Goal: Task Accomplishment & Management: Manage account settings

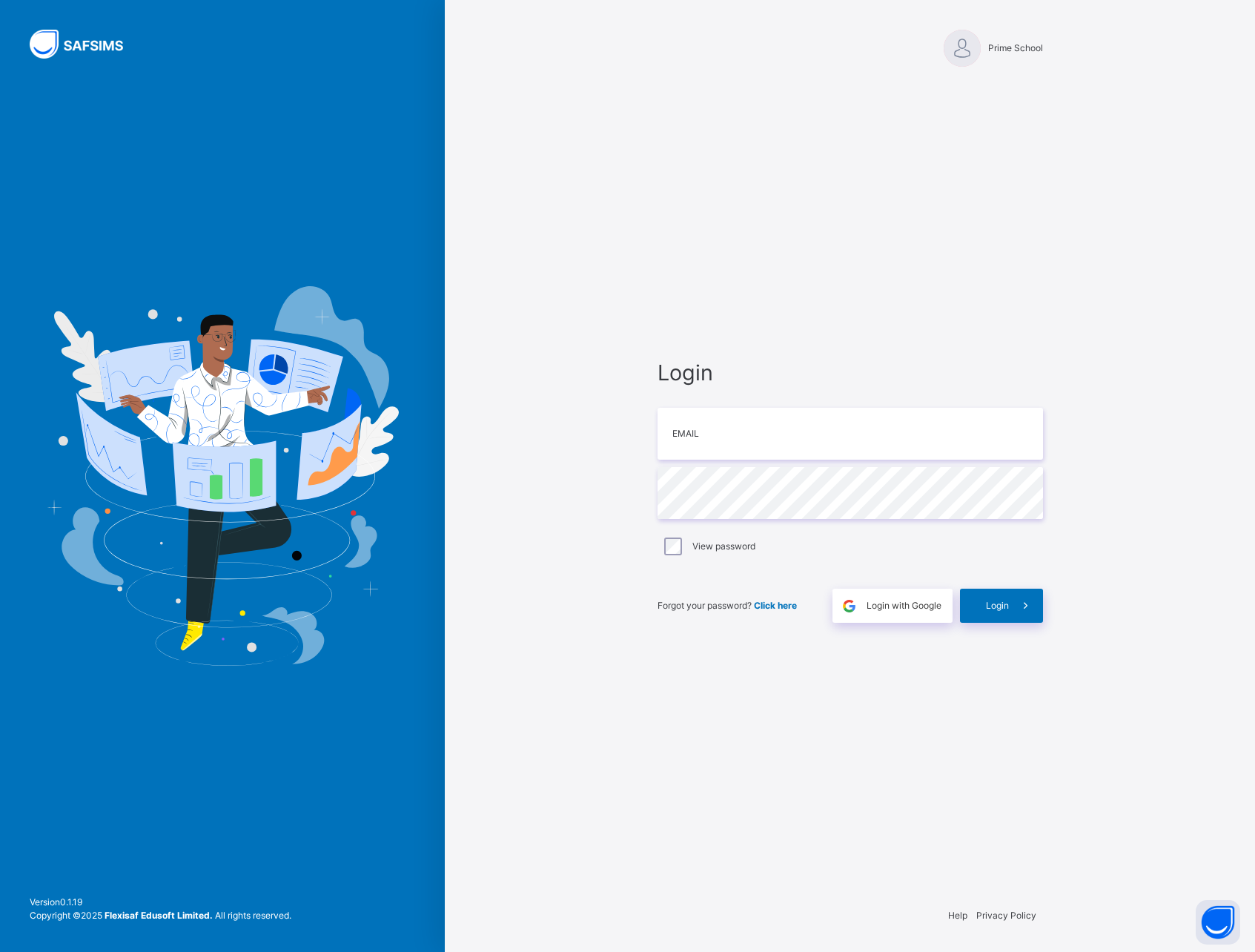
click at [991, 109] on div "Login Email Password View password Forgot your password? Click here Login with …" at bounding box center [851, 490] width 416 height 809
click at [963, 51] on div at bounding box center [963, 49] width 37 height 37
click at [955, 51] on div at bounding box center [963, 49] width 37 height 37
click at [735, 442] on input "email" at bounding box center [851, 433] width 386 height 51
click at [715, 304] on div "Login Email Password View password Forgot your password? Click here Login with …" at bounding box center [851, 490] width 416 height 809
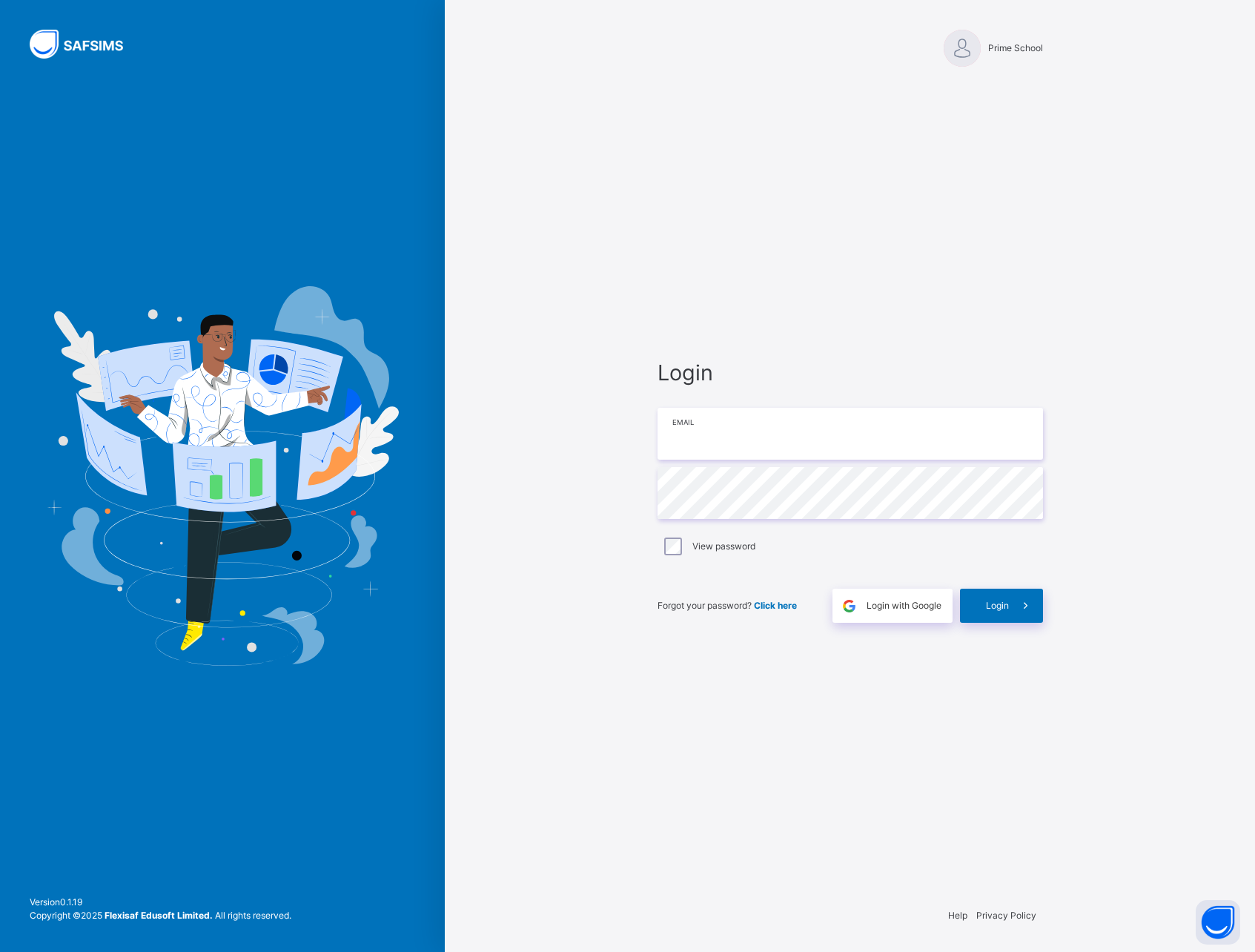
click at [700, 433] on input "email" at bounding box center [851, 433] width 386 height 51
type input "**********"
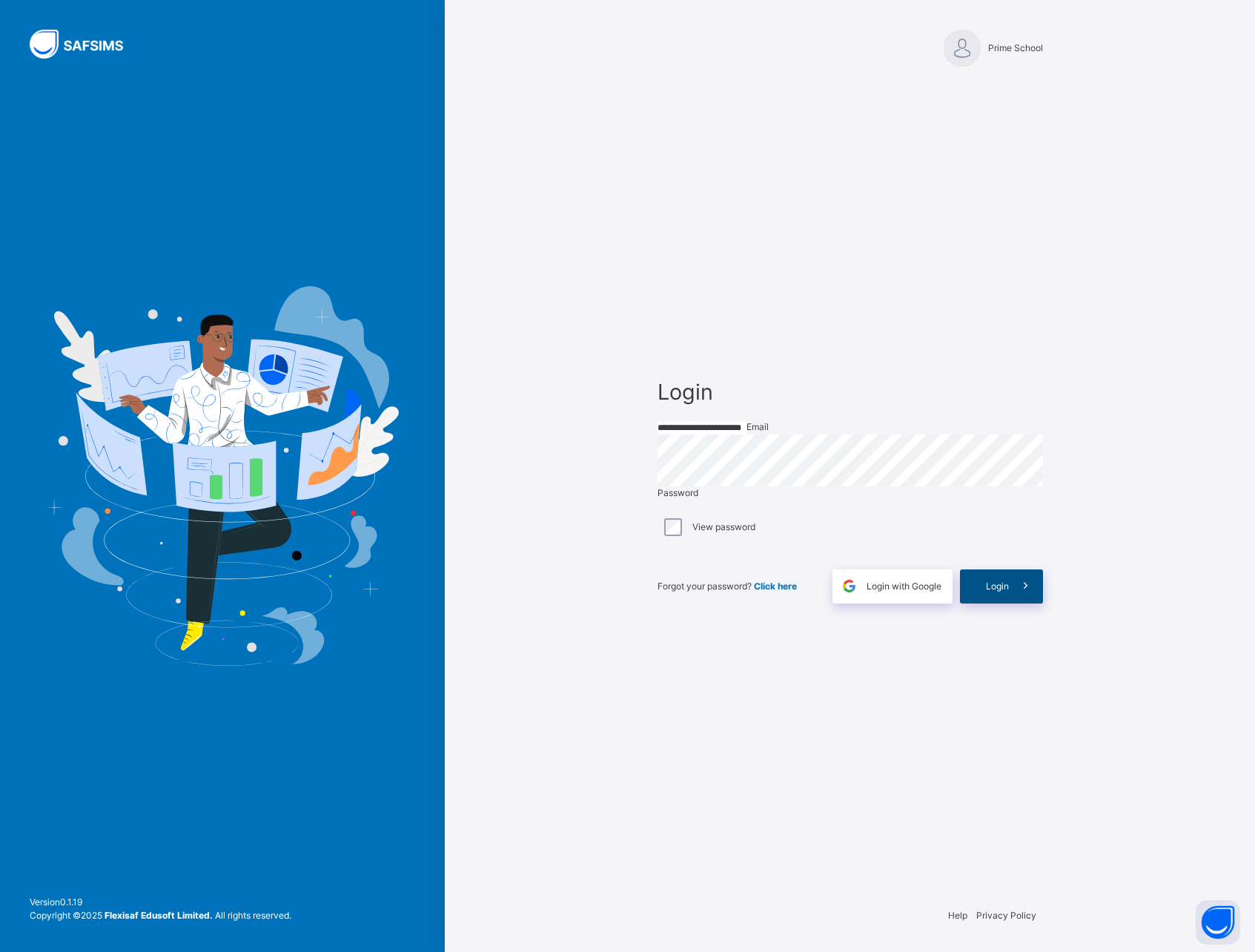
click at [993, 593] on span "Login" at bounding box center [998, 587] width 23 height 13
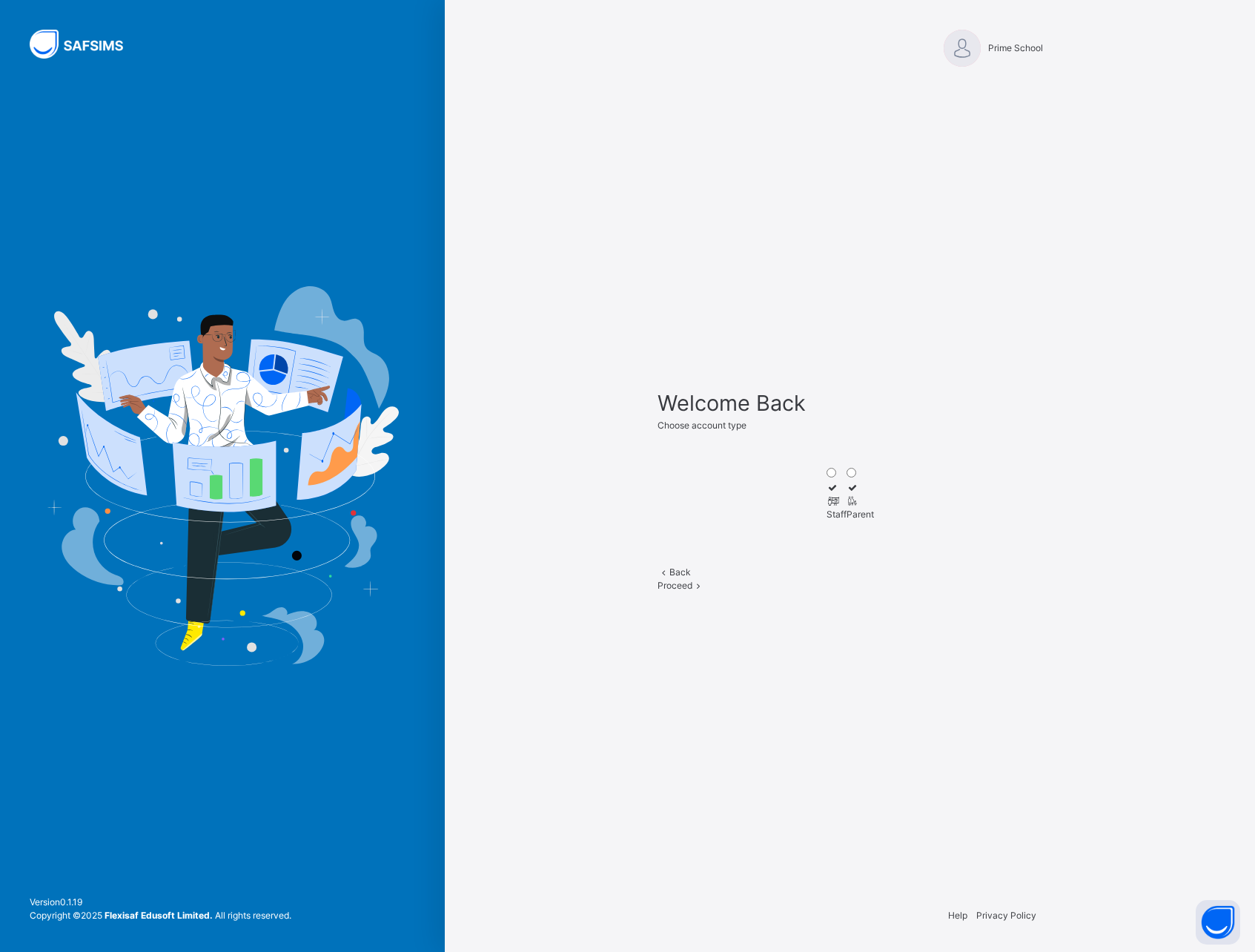
click at [826, 495] on icon at bounding box center [832, 501] width 12 height 11
click at [705, 591] on span at bounding box center [698, 586] width 12 height 11
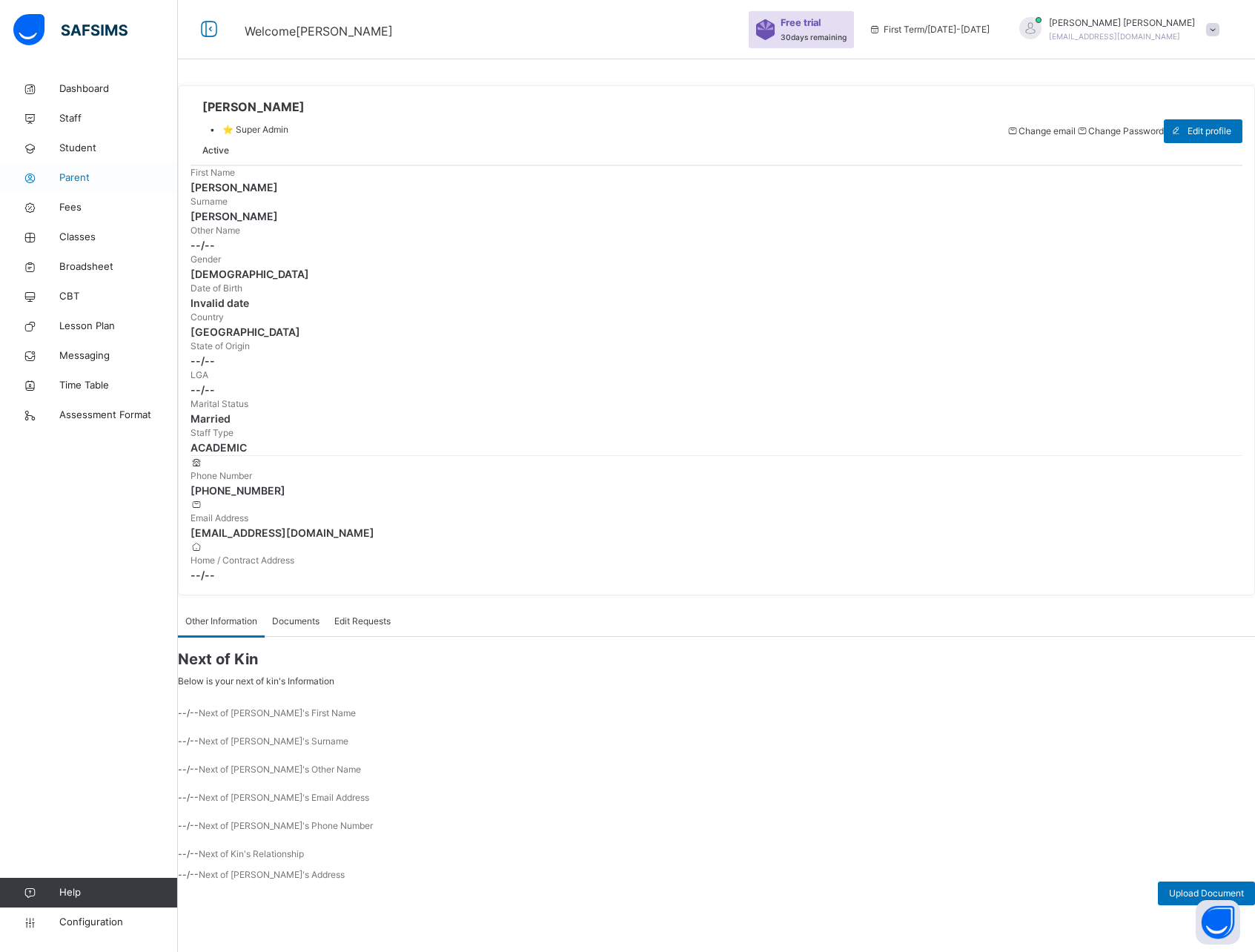
click at [80, 177] on span "Parent" at bounding box center [118, 178] width 119 height 15
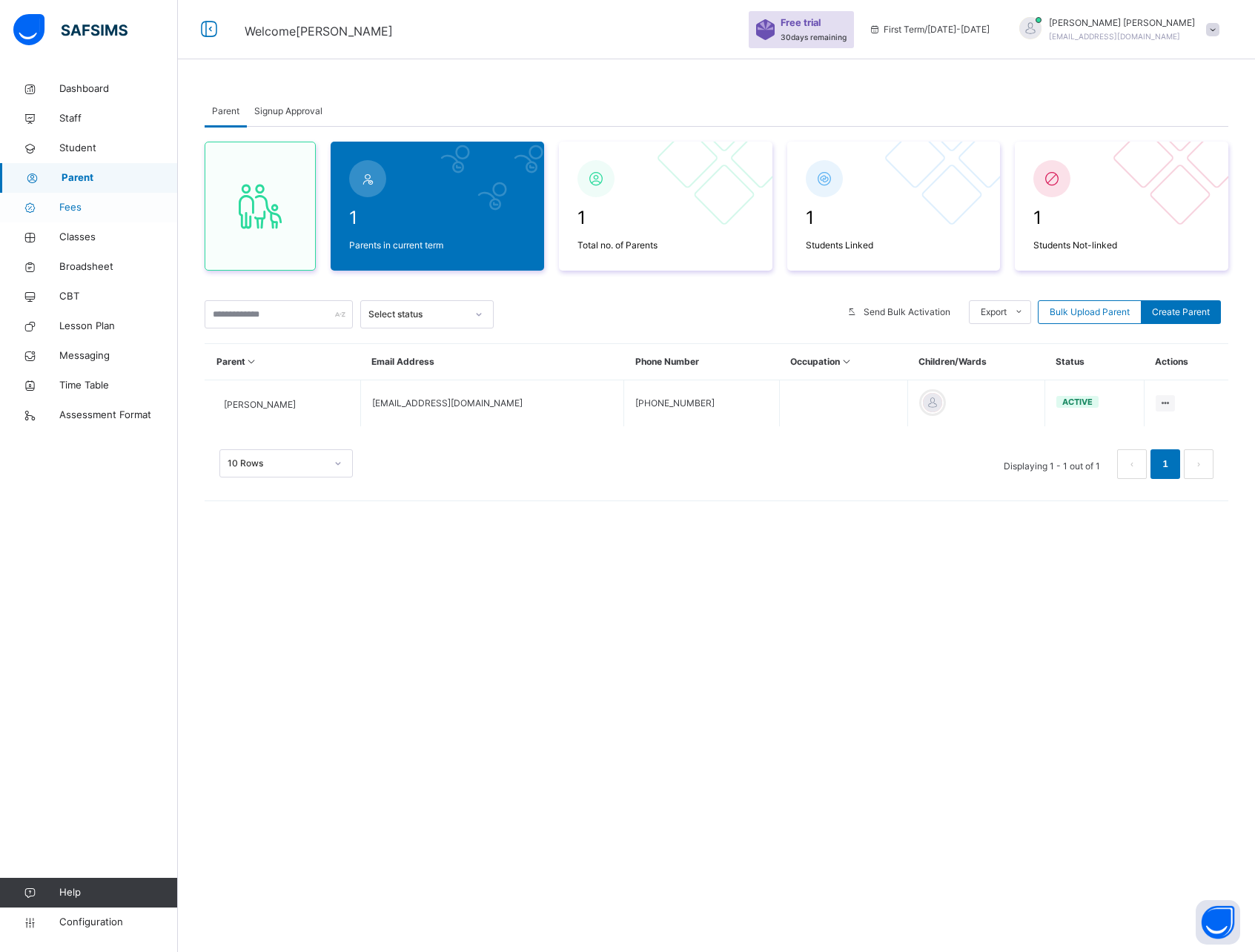
click at [85, 208] on span "Fees" at bounding box center [118, 208] width 119 height 15
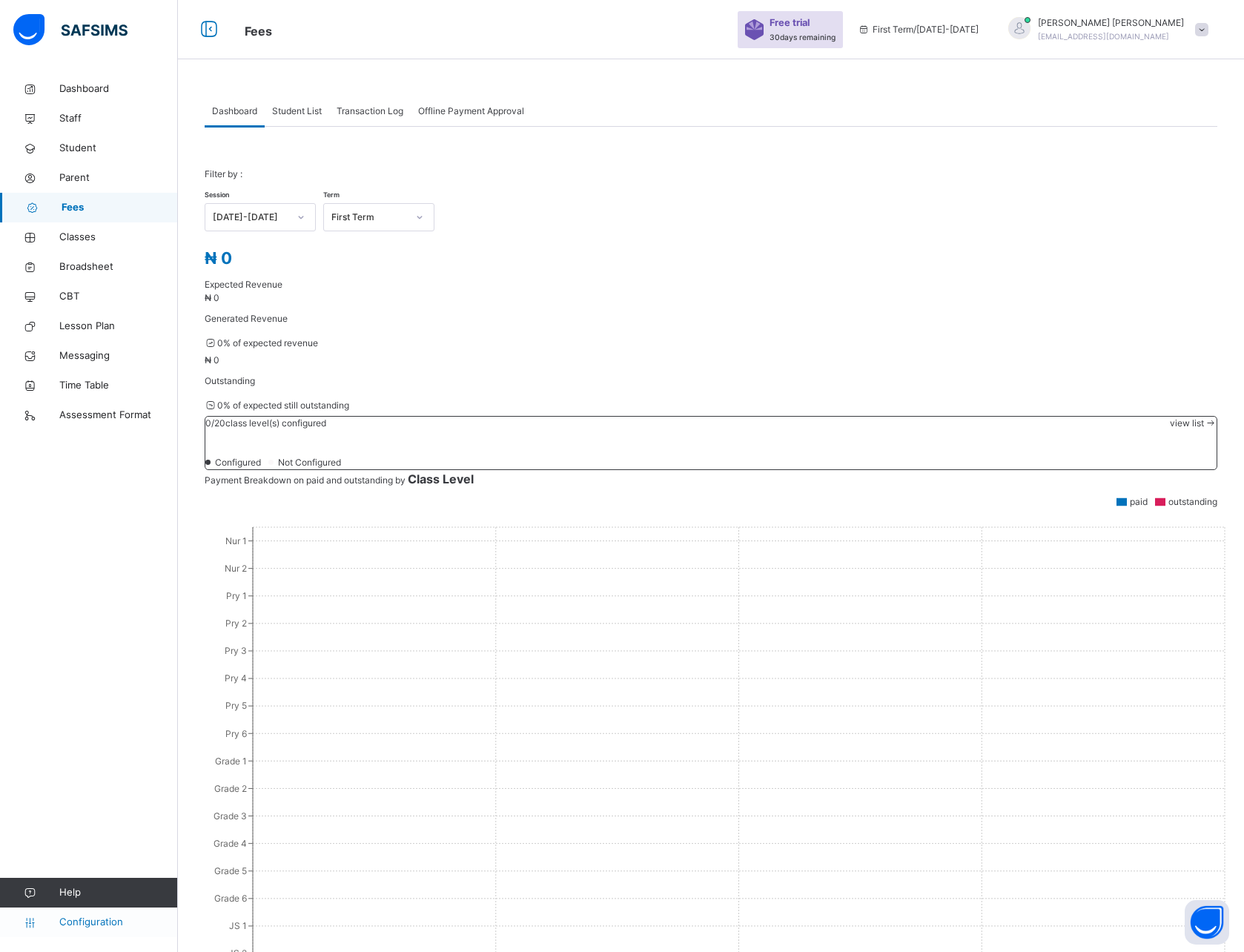
click at [79, 918] on span "Configuration" at bounding box center [118, 923] width 118 height 15
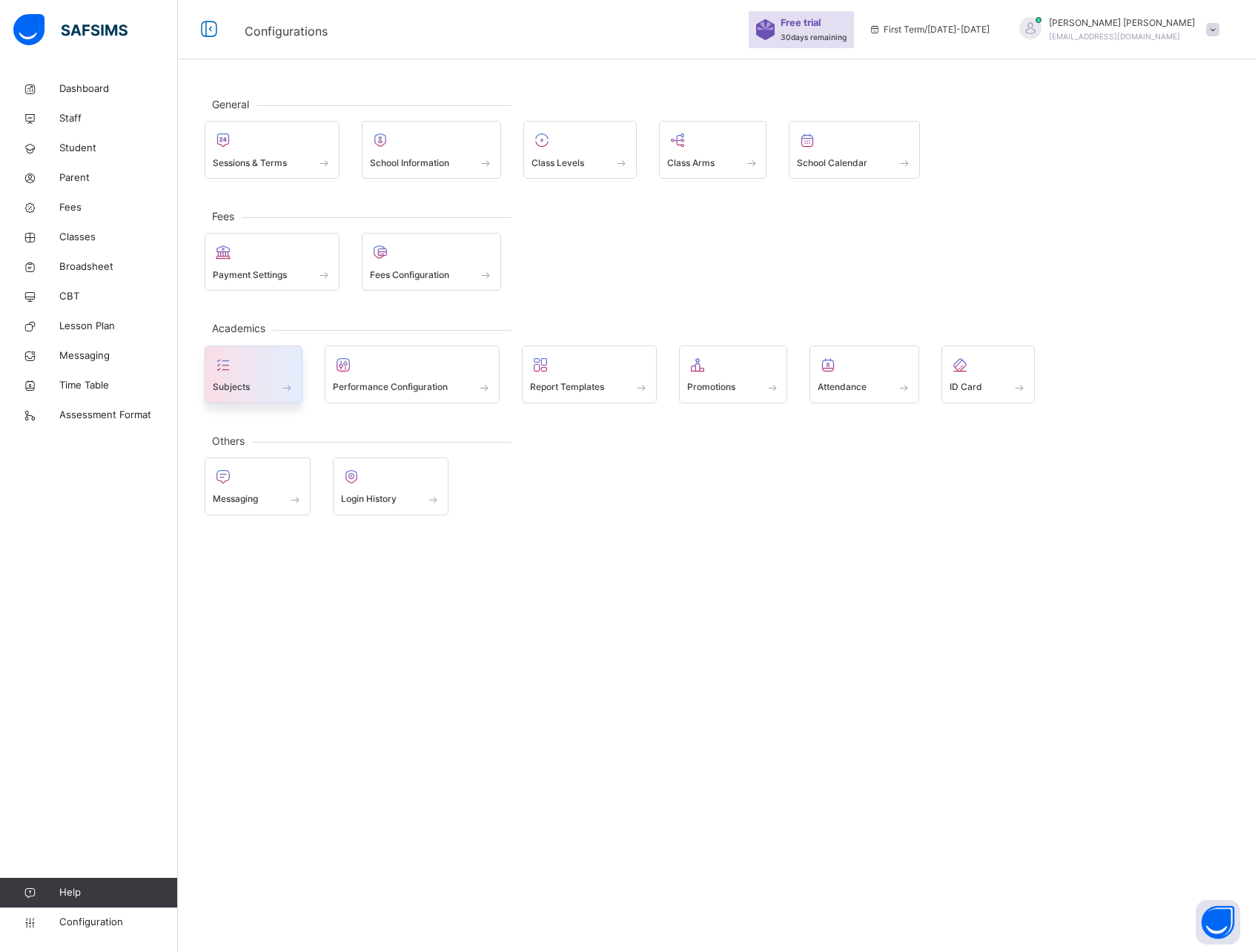
click at [240, 385] on span "Subjects" at bounding box center [231, 387] width 37 height 13
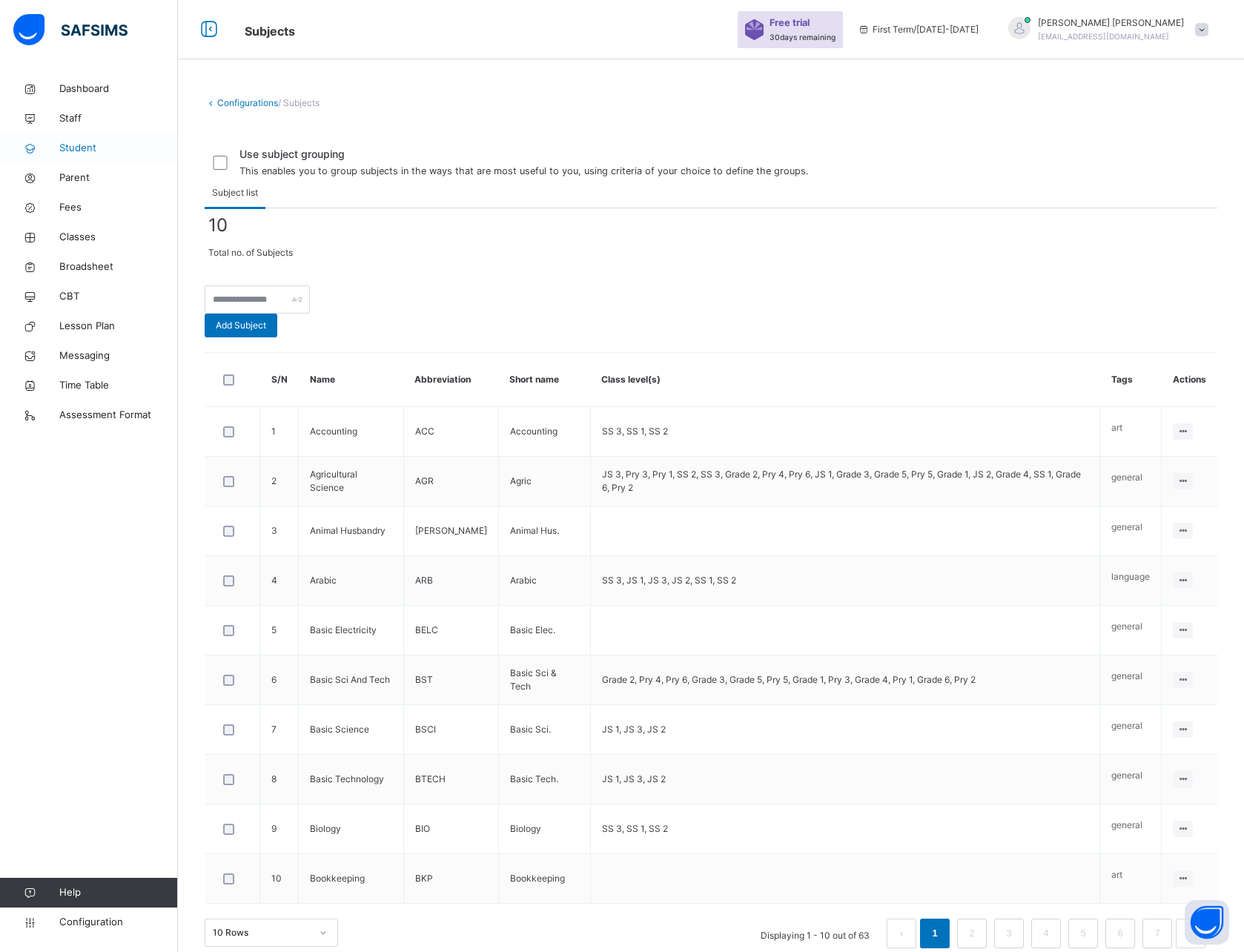
click at [80, 144] on span "Student" at bounding box center [118, 149] width 119 height 15
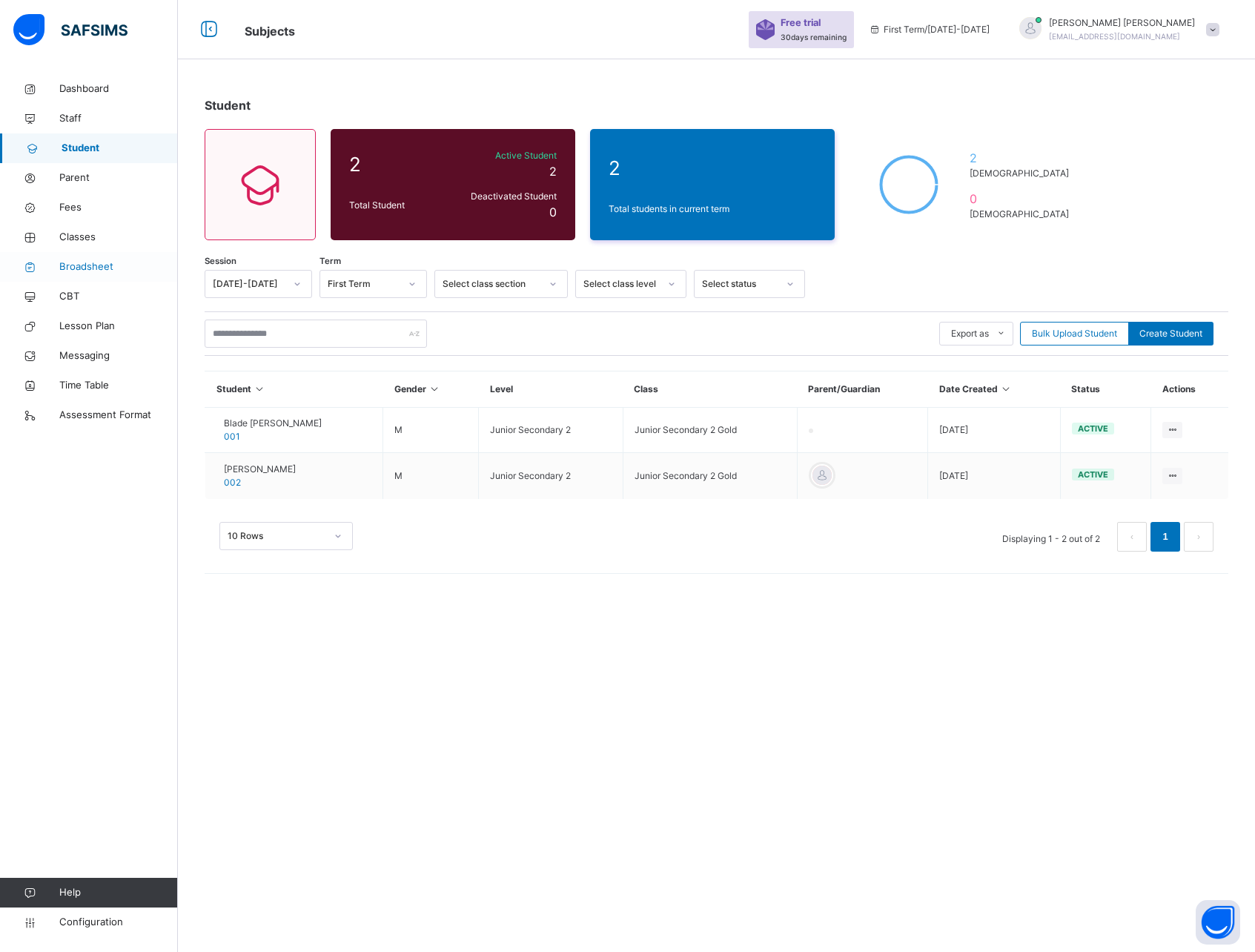
click at [80, 266] on span "Broadsheet" at bounding box center [118, 267] width 119 height 15
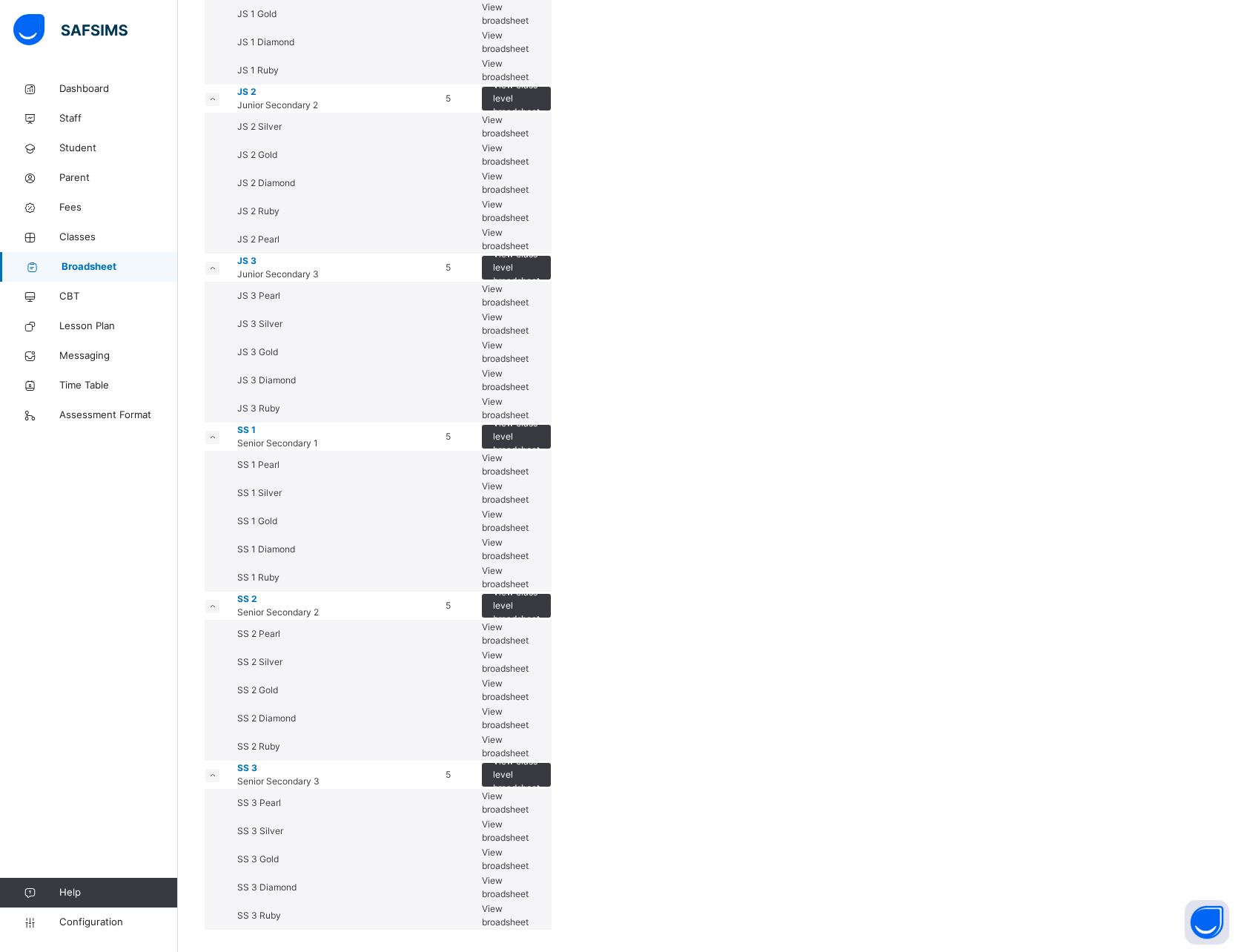
scroll to position [3605, 0]
click at [529, 167] on span "View broadsheet" at bounding box center [505, 154] width 47 height 24
click at [540, 119] on span "View class level broadsheet" at bounding box center [517, 98] width 47 height 40
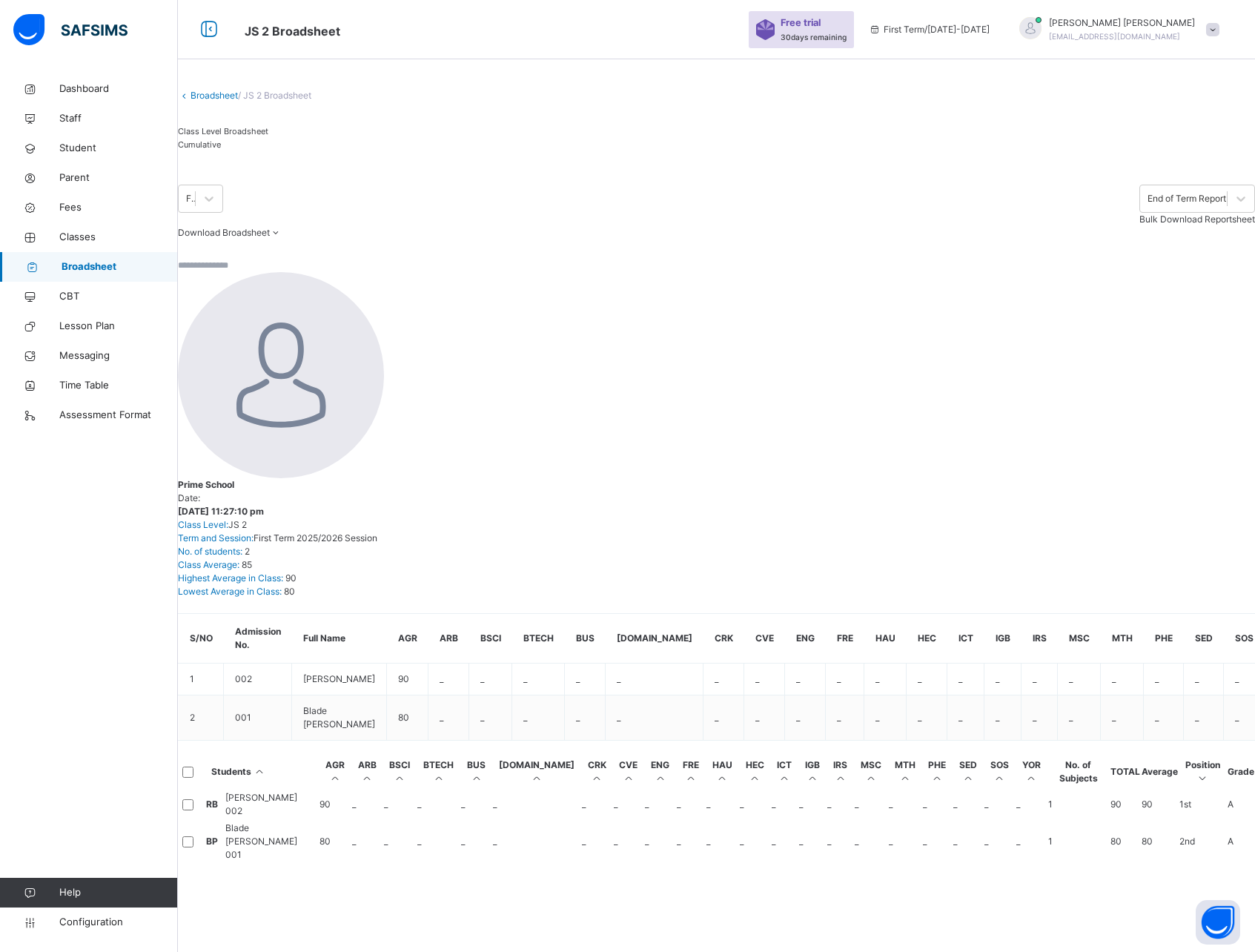
scroll to position [0, 766]
click at [269, 152] on div "Cumulative" at bounding box center [223, 144] width 91 height 13
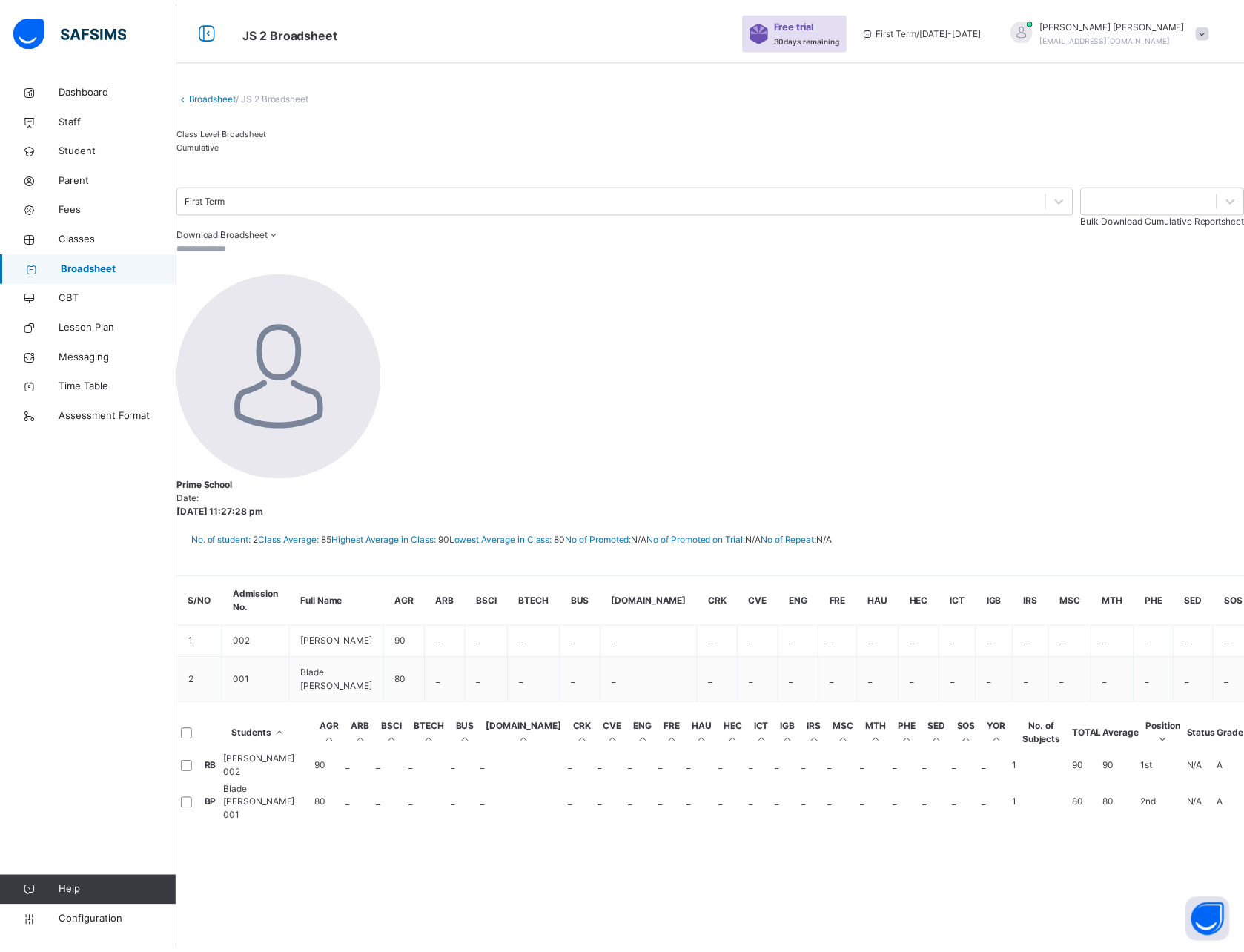
scroll to position [0, 0]
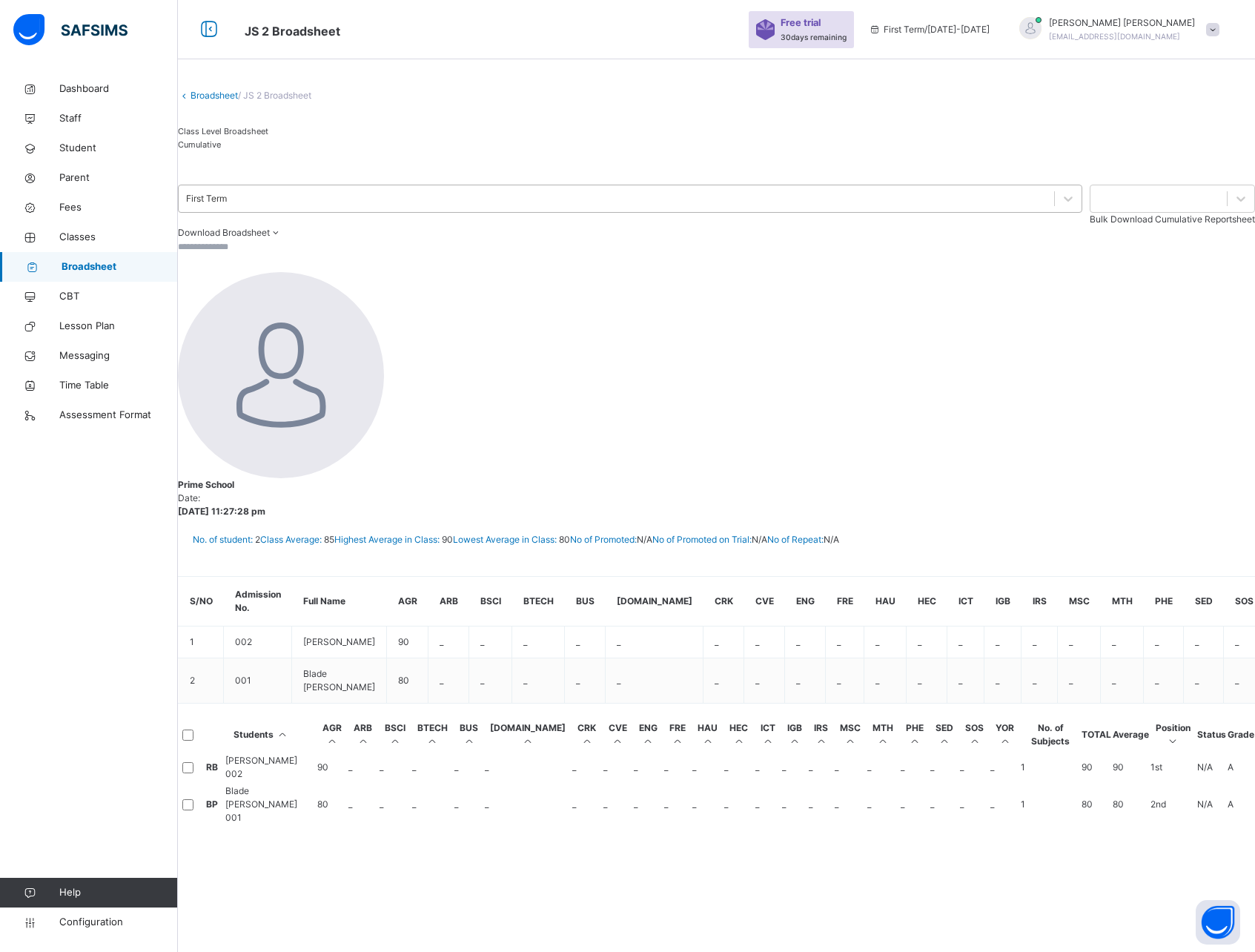
click at [298, 211] on div "First Term" at bounding box center [617, 198] width 876 height 23
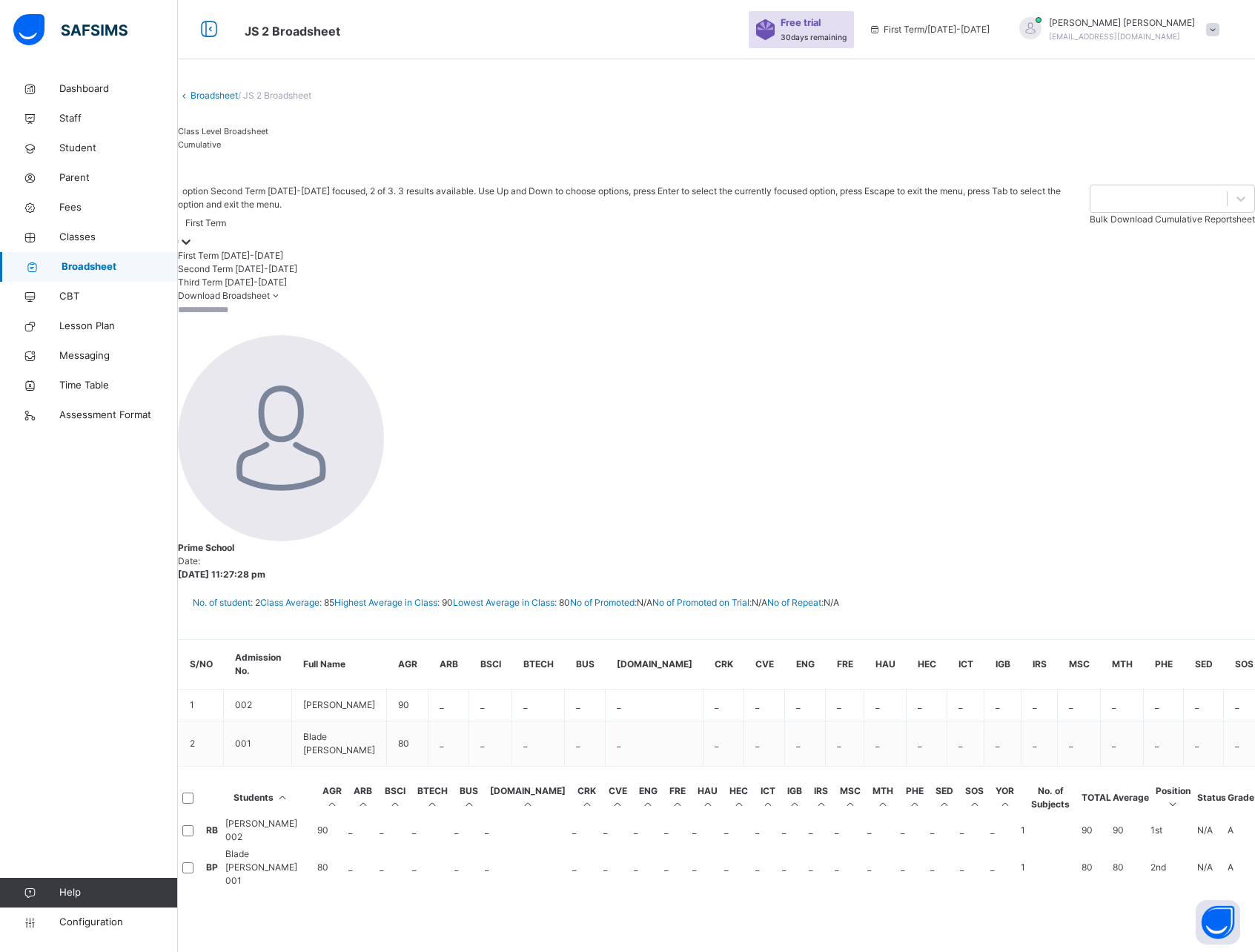
click at [299, 276] on div "Second Term 2025-2026" at bounding box center [630, 269] width 905 height 13
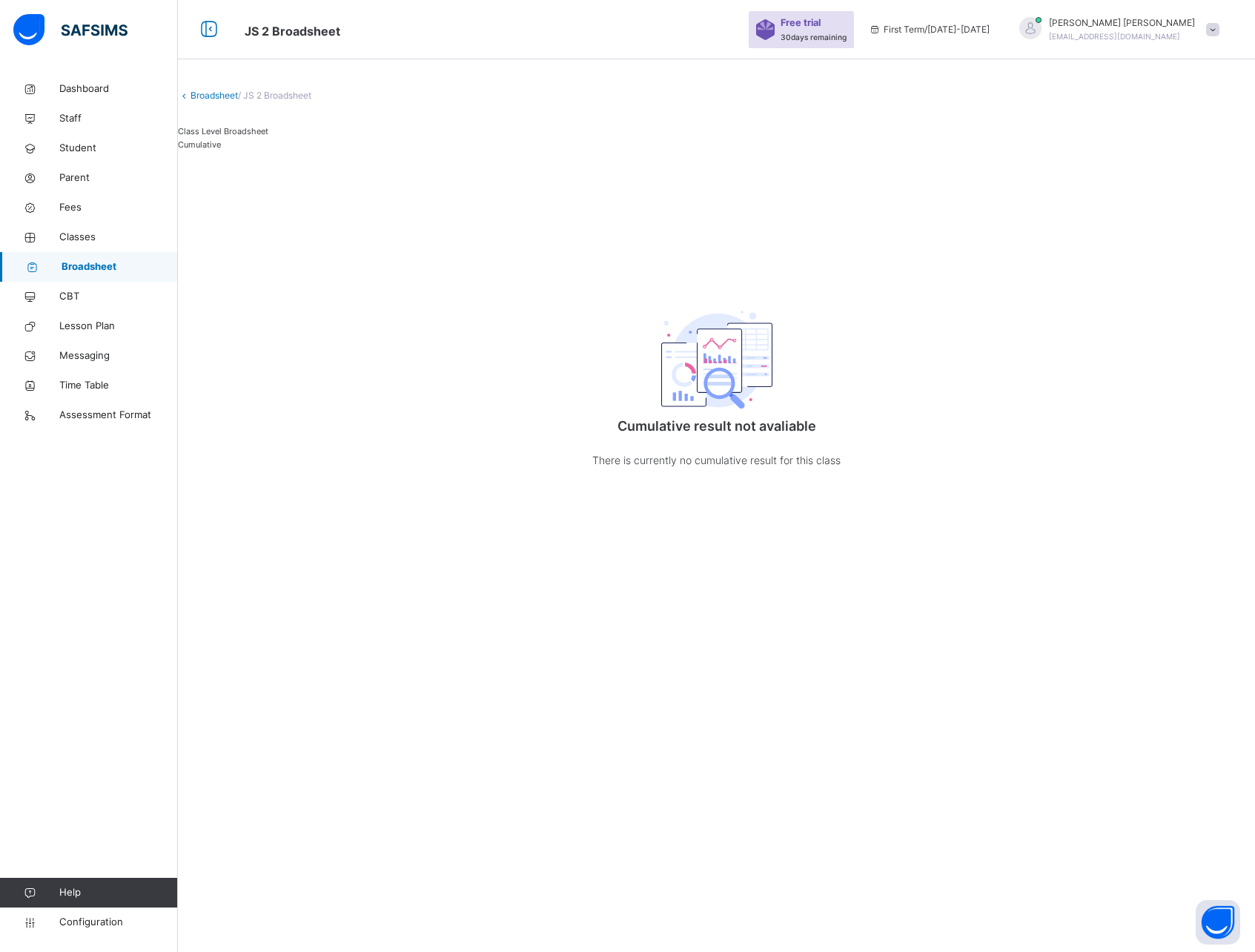
click at [255, 137] on span "Class Level Broadsheet" at bounding box center [223, 131] width 91 height 10
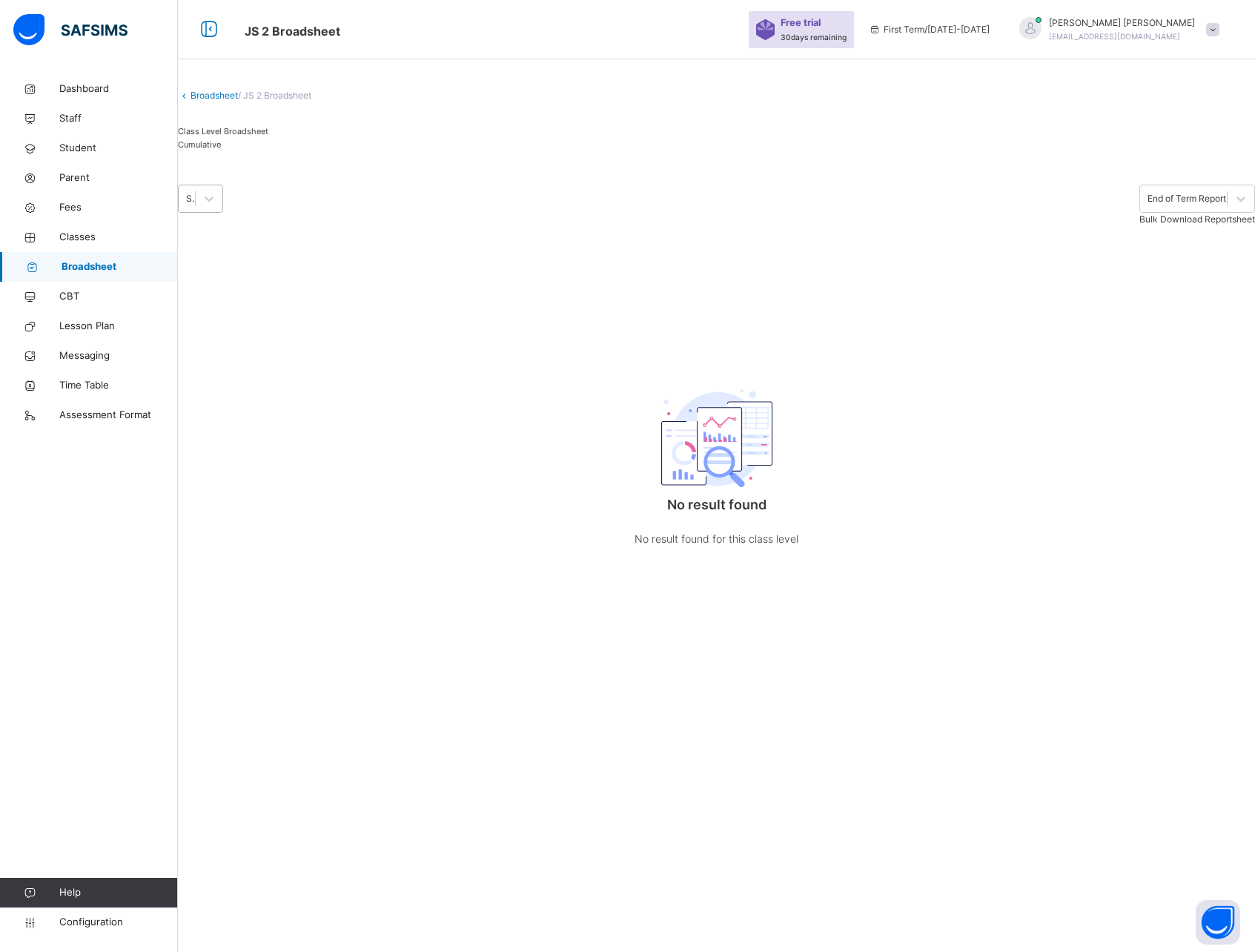
click at [197, 205] on div "Second Term 2025-2026" at bounding box center [191, 198] width 10 height 13
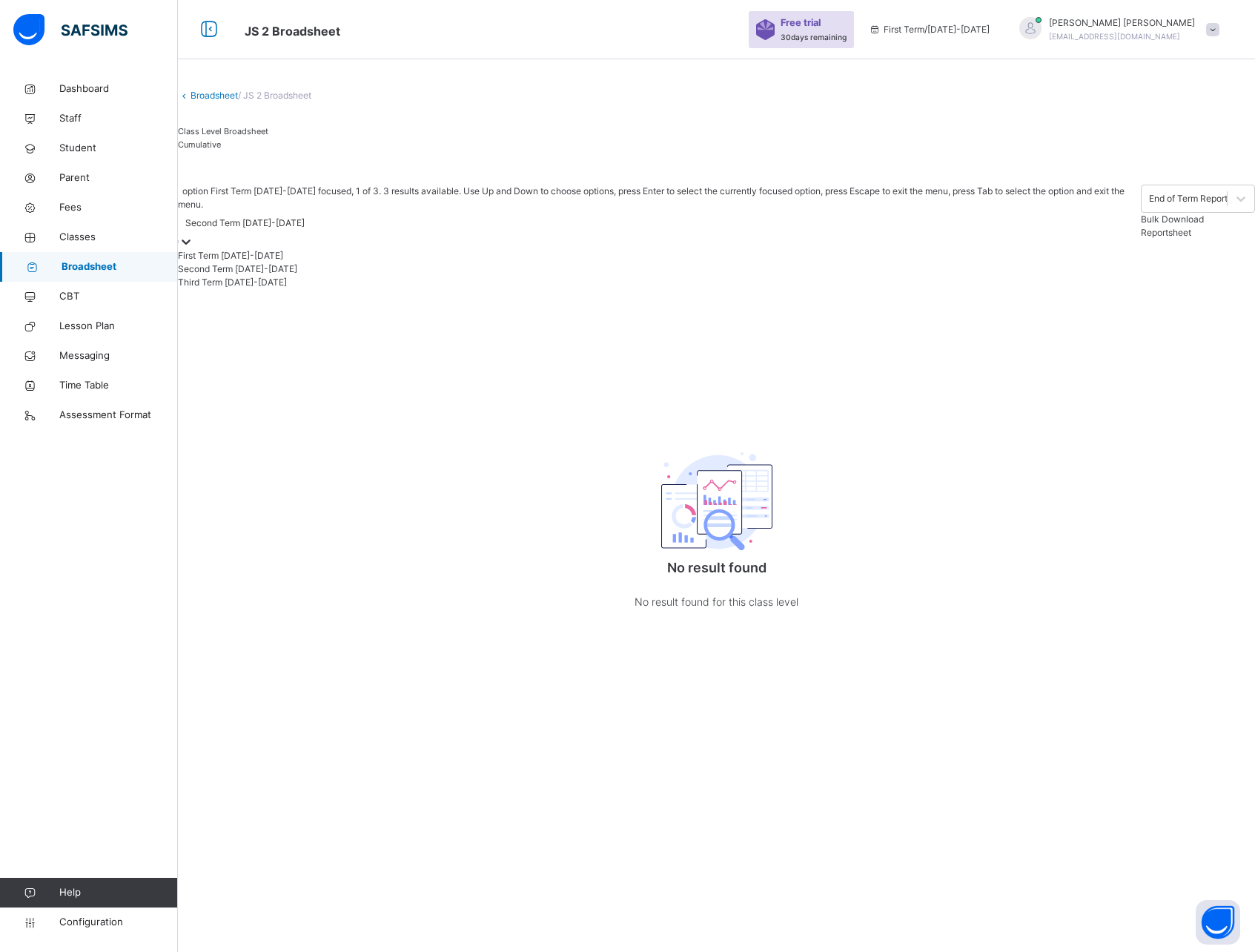
click at [268, 262] on div "First Term [DATE]-[DATE]" at bounding box center [659, 256] width 963 height 13
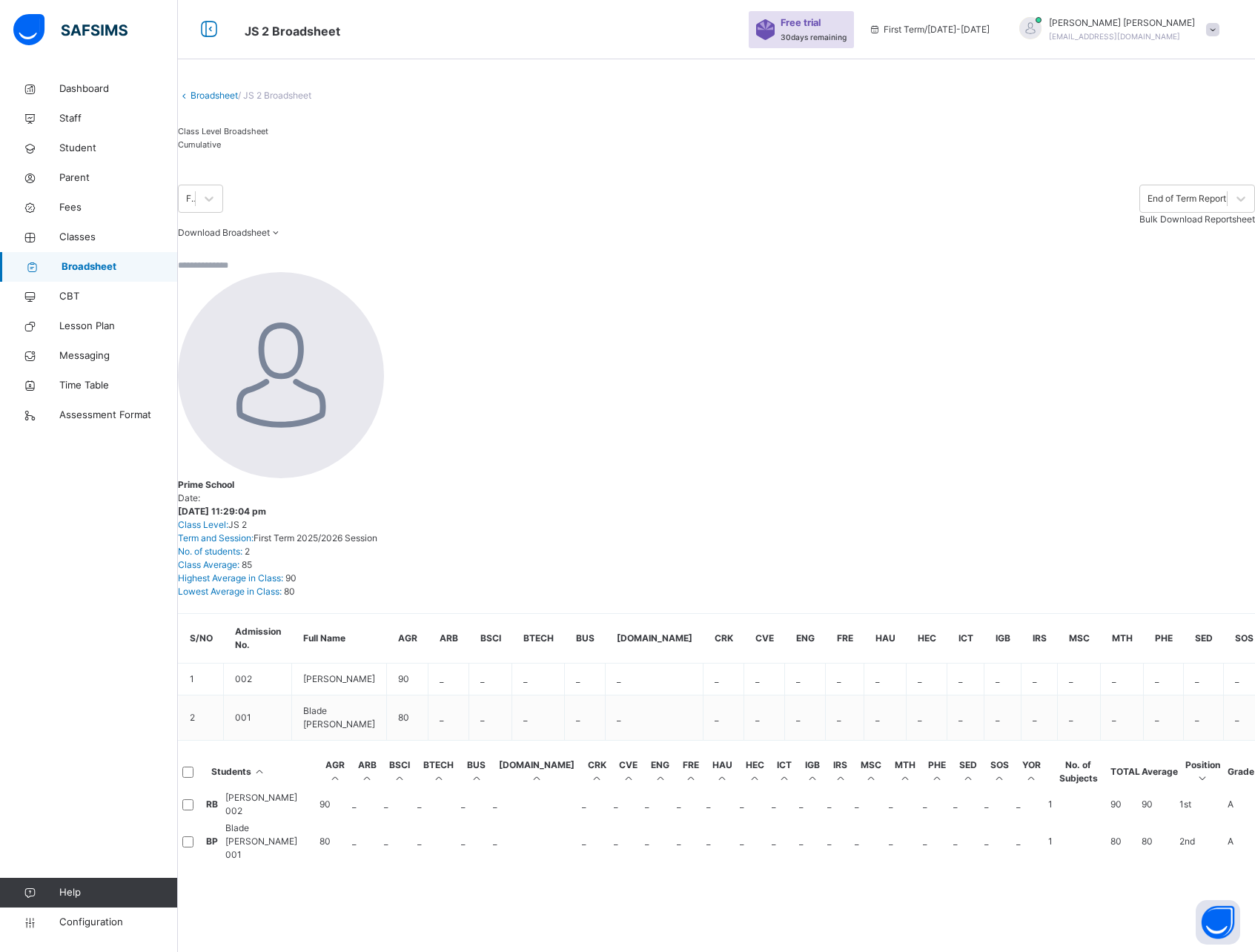
click at [207, 101] on link "Broadsheet" at bounding box center [214, 95] width 48 height 11
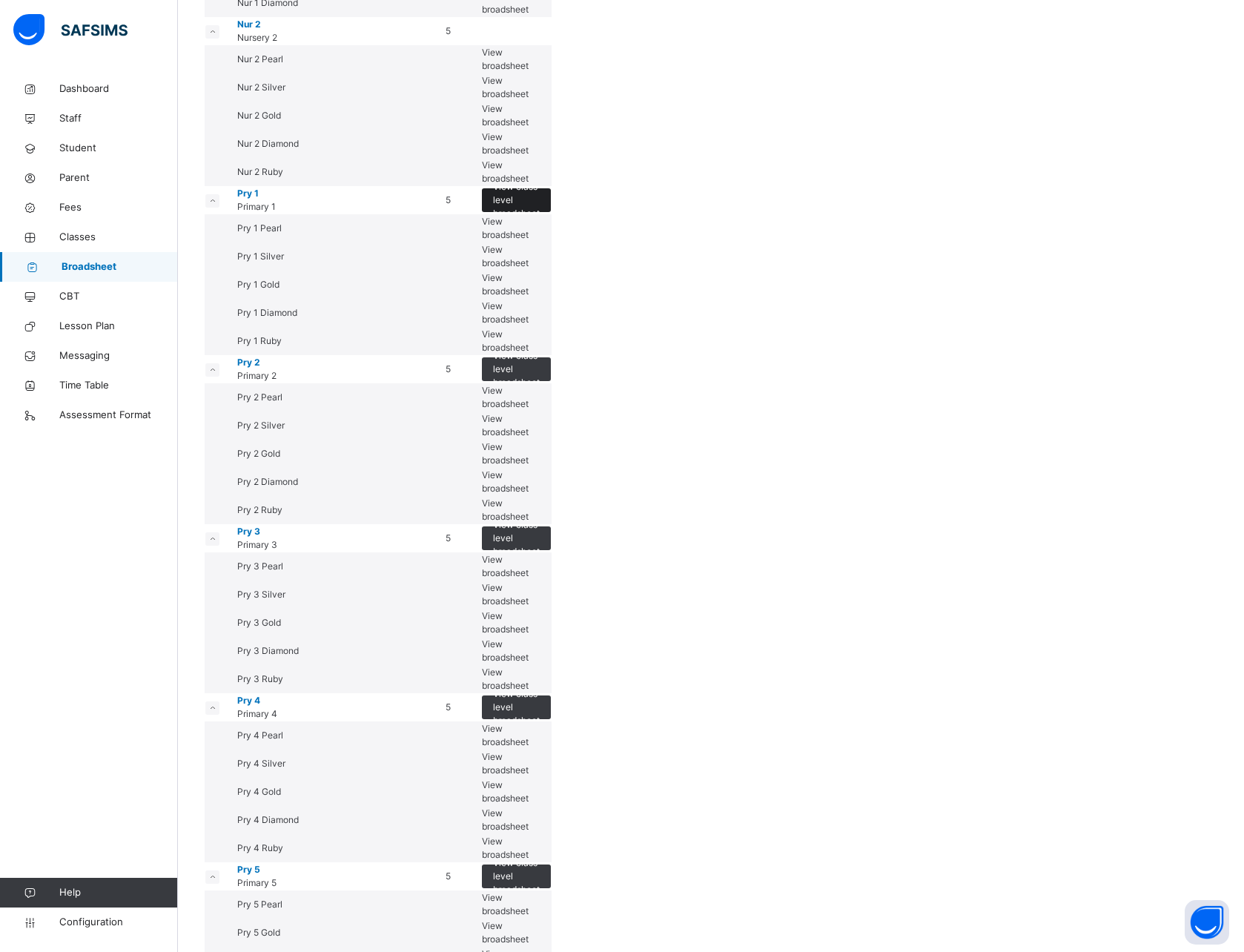
scroll to position [305, 0]
click at [540, 220] on span "View class level broadsheet" at bounding box center [517, 199] width 47 height 40
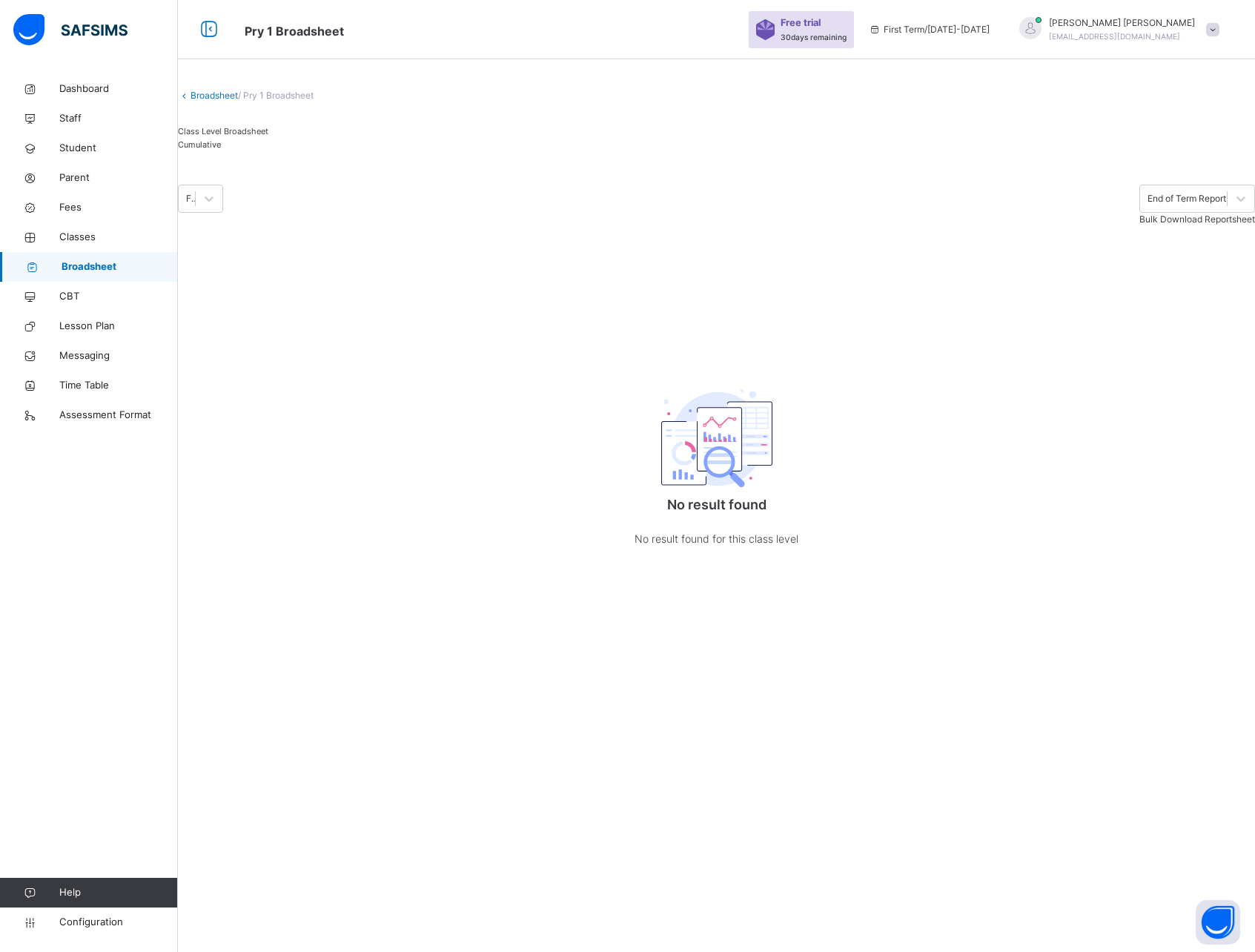
click at [205, 101] on link "Broadsheet" at bounding box center [214, 95] width 48 height 11
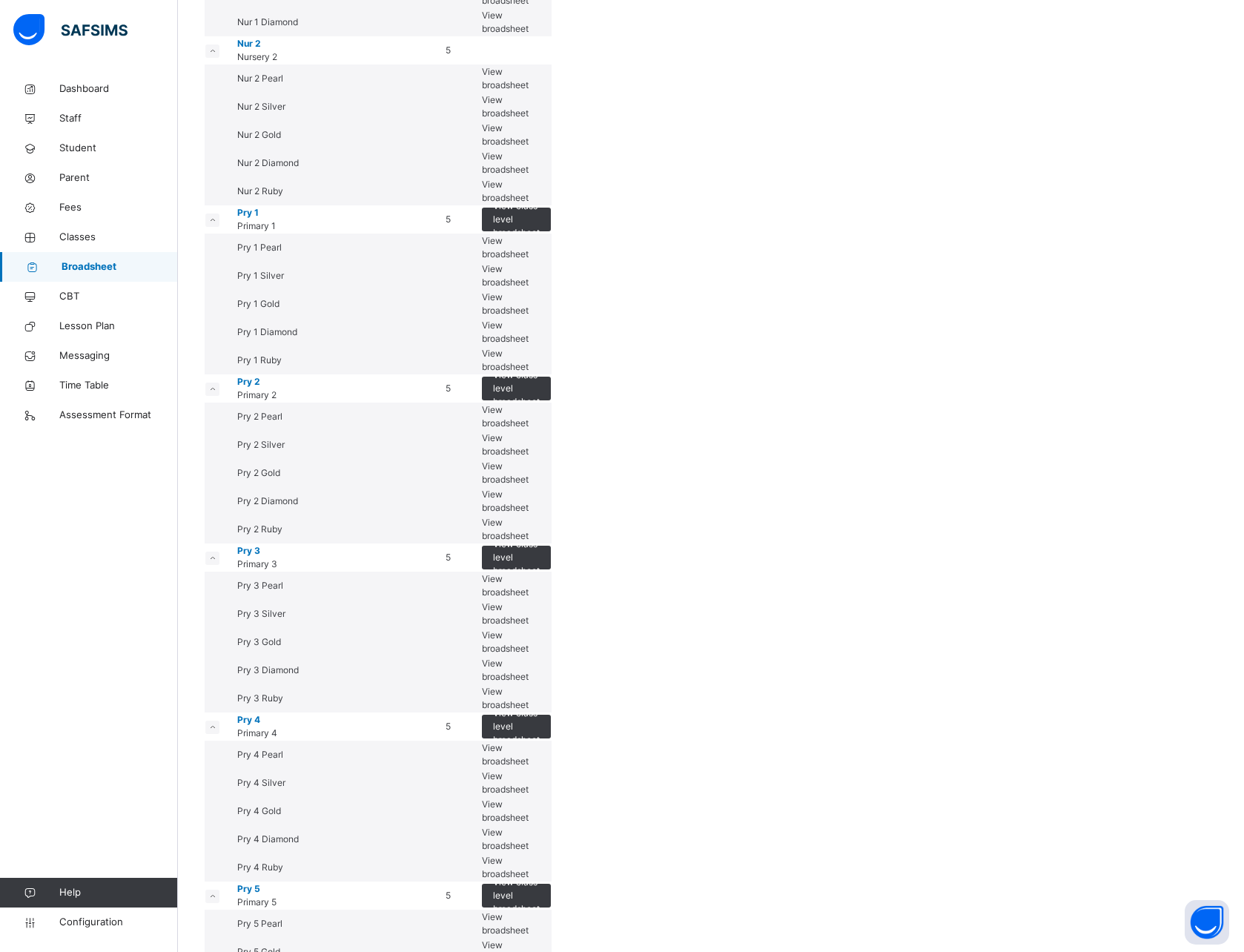
scroll to position [287, 0]
click at [540, 407] on span "View class level broadsheet" at bounding box center [517, 387] width 47 height 40
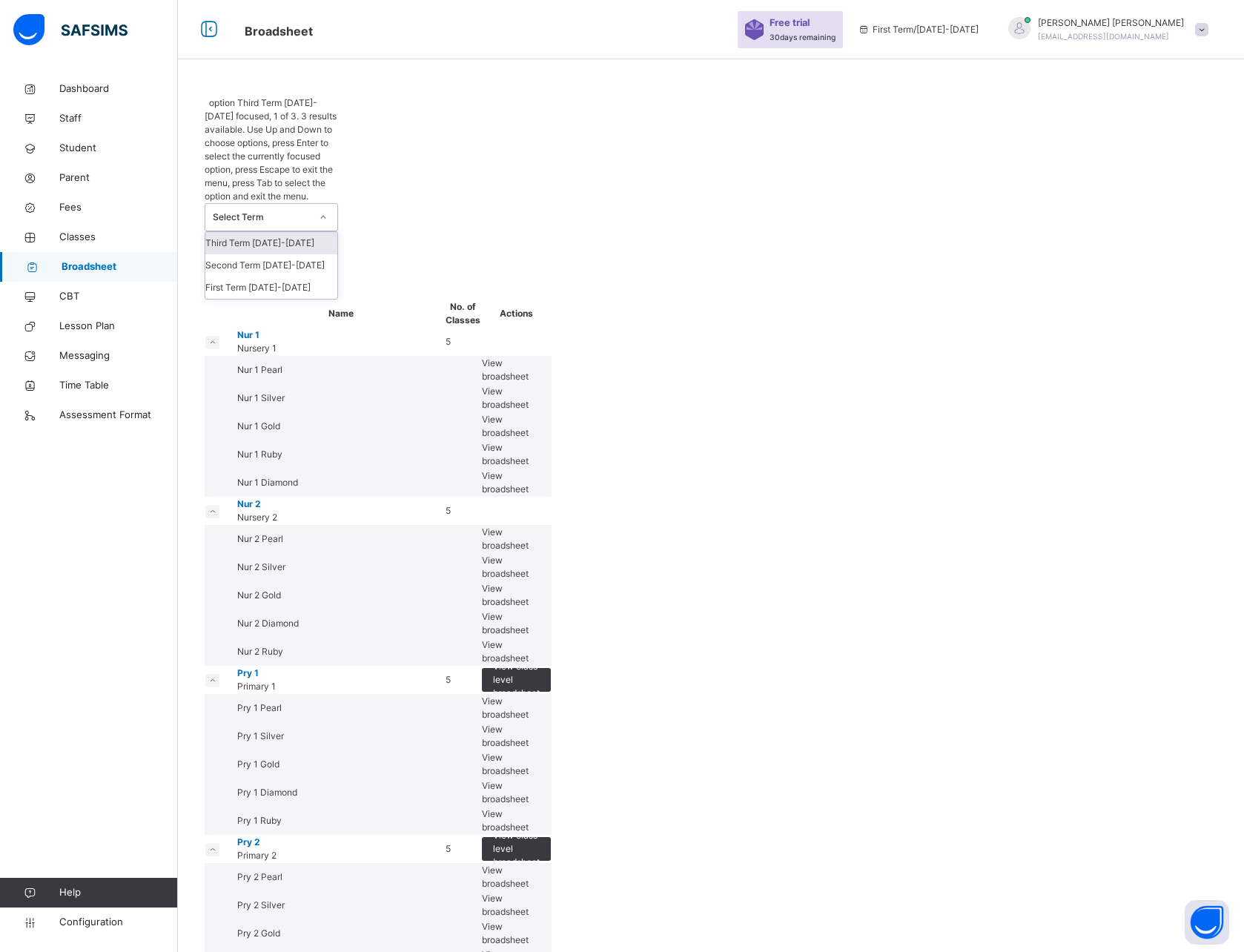
click at [280, 204] on div "Select Term" at bounding box center [256, 217] width 104 height 27
click at [371, 121] on div "option Third Term 2025-2026 focused, 1 of 3. 3 results available. Use Up and Do…" at bounding box center [711, 198] width 1013 height 203
click at [294, 211] on div "Select Term" at bounding box center [261, 217] width 98 height 13
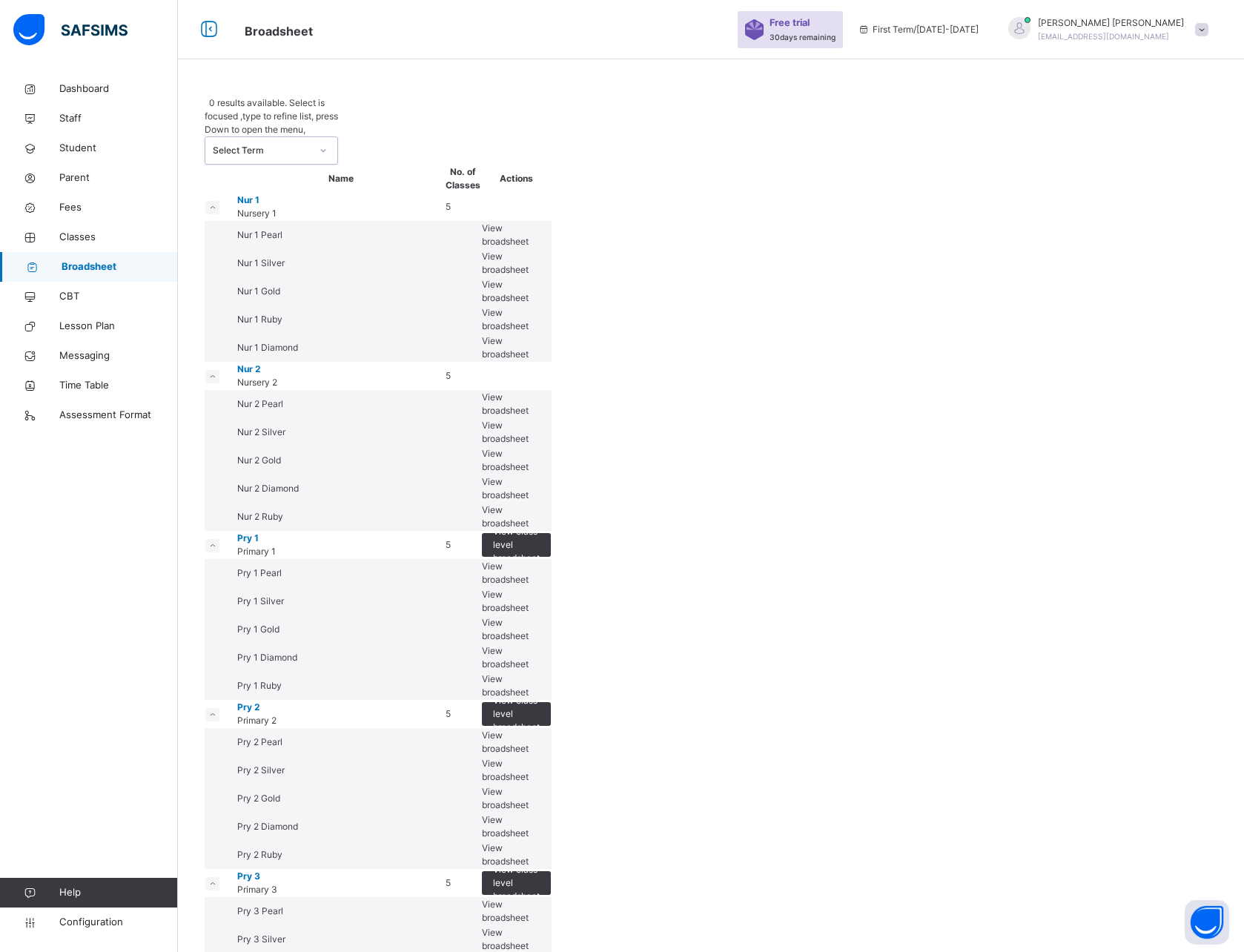
click at [294, 144] on div "Select Term" at bounding box center [261, 151] width 98 height 13
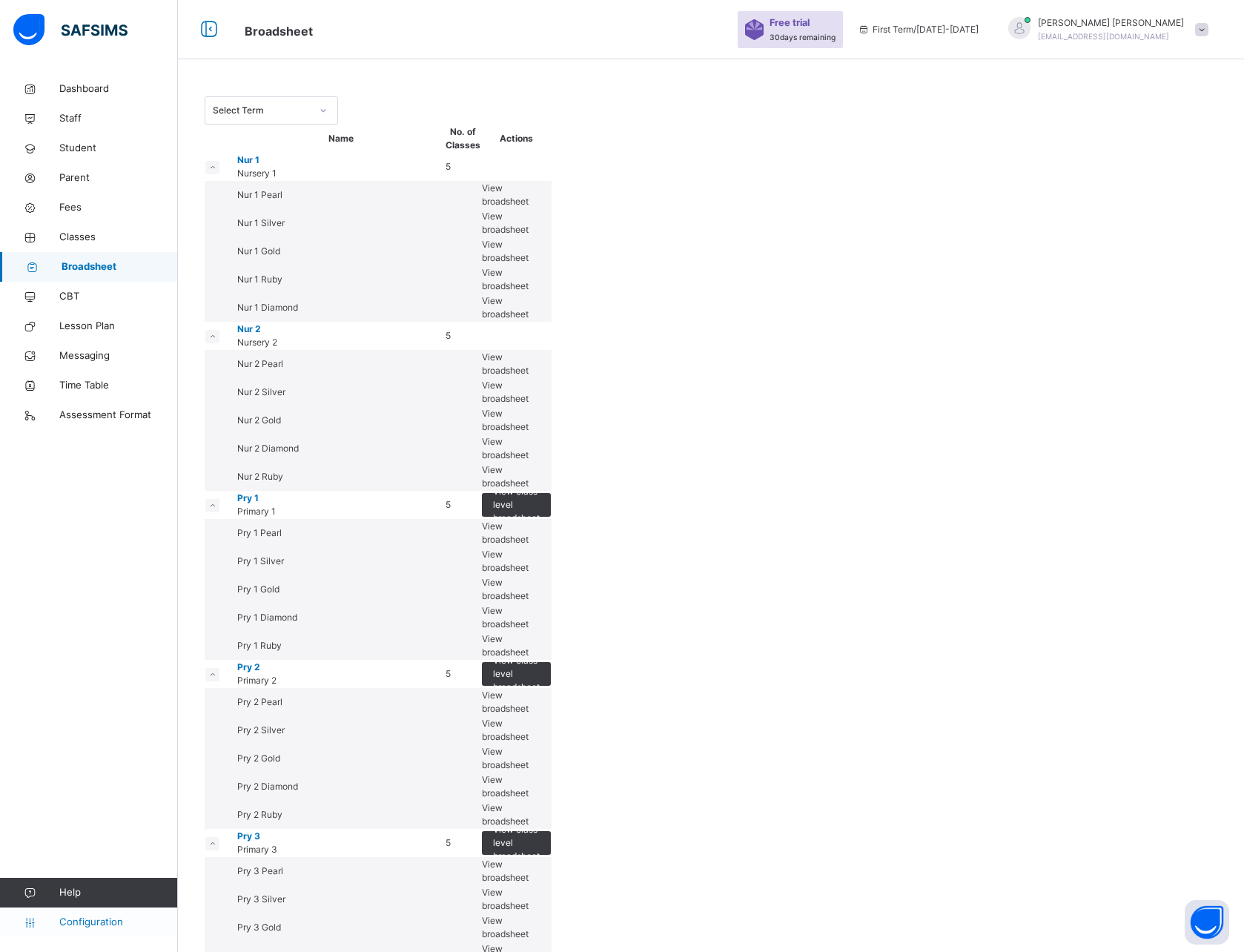
click at [69, 921] on span "Configuration" at bounding box center [118, 923] width 118 height 15
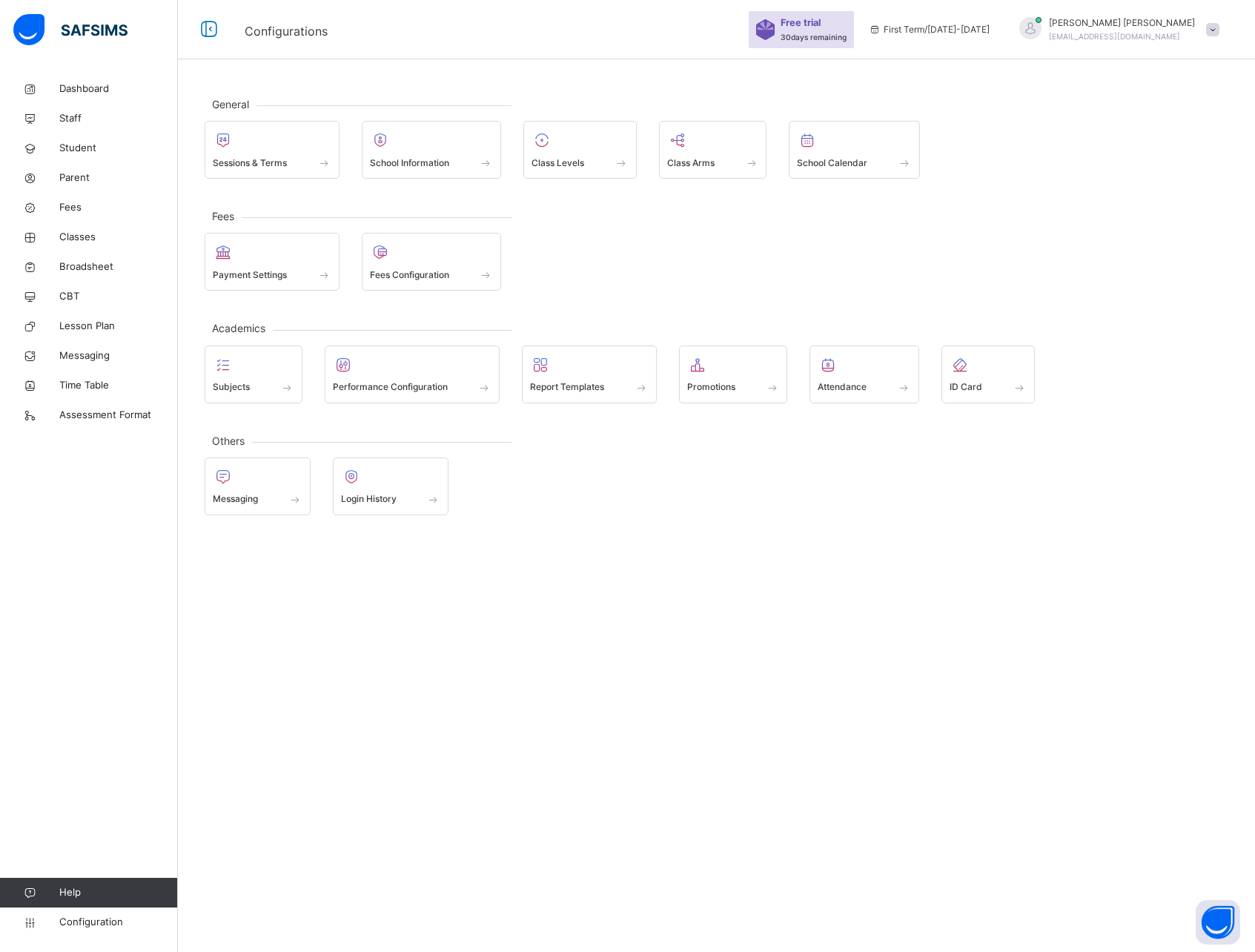
click at [290, 748] on div "General Sessions & Terms School Information Class Levels Class Arms School Cale…" at bounding box center [716, 476] width 1077 height 952
click at [64, 262] on span "Broadsheet" at bounding box center [118, 267] width 119 height 15
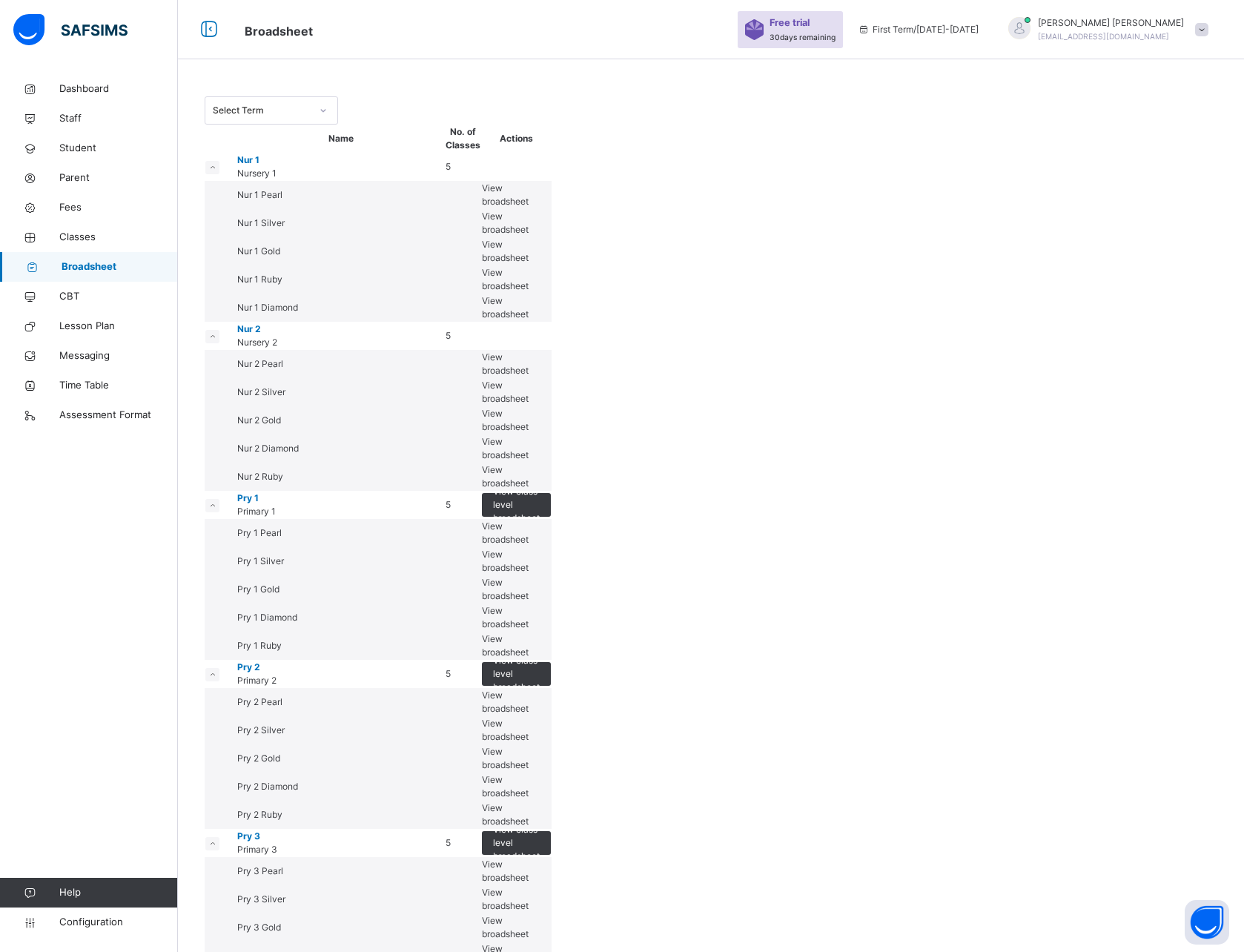
click at [551, 181] on td at bounding box center [516, 167] width 70 height 28
click at [216, 171] on icon at bounding box center [212, 168] width 8 height 7
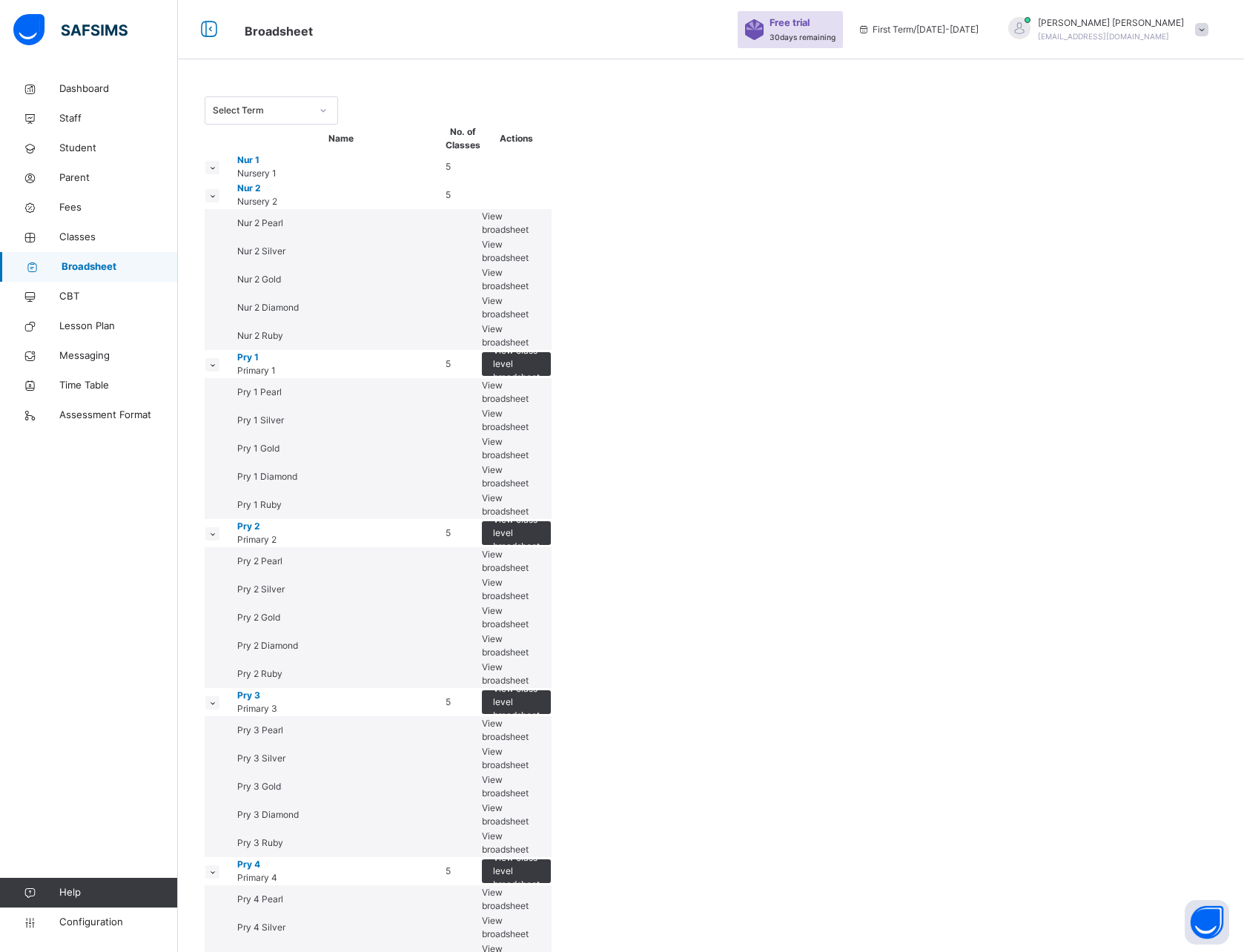
click at [216, 199] on icon at bounding box center [212, 196] width 8 height 7
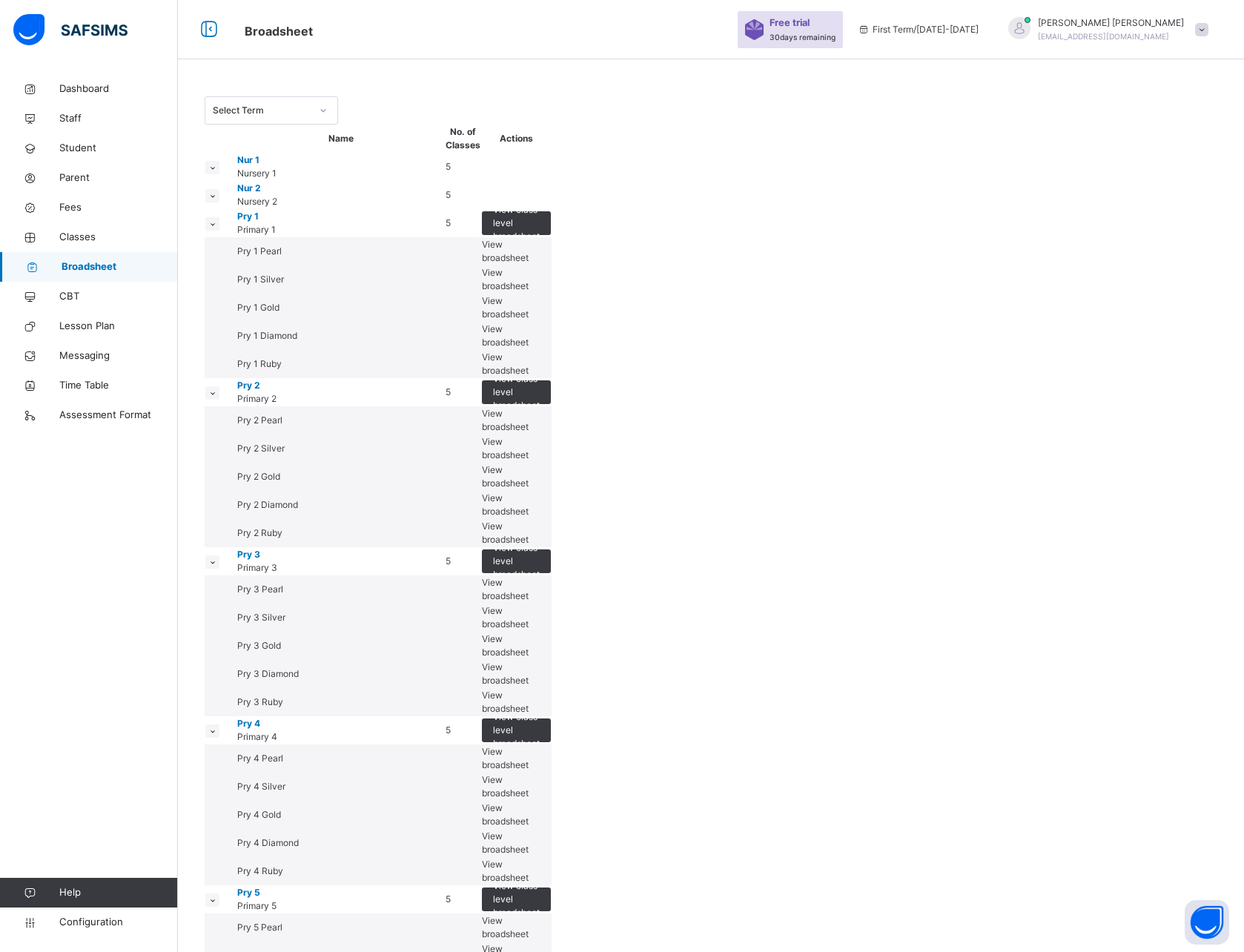
click at [216, 227] on icon at bounding box center [212, 224] width 8 height 7
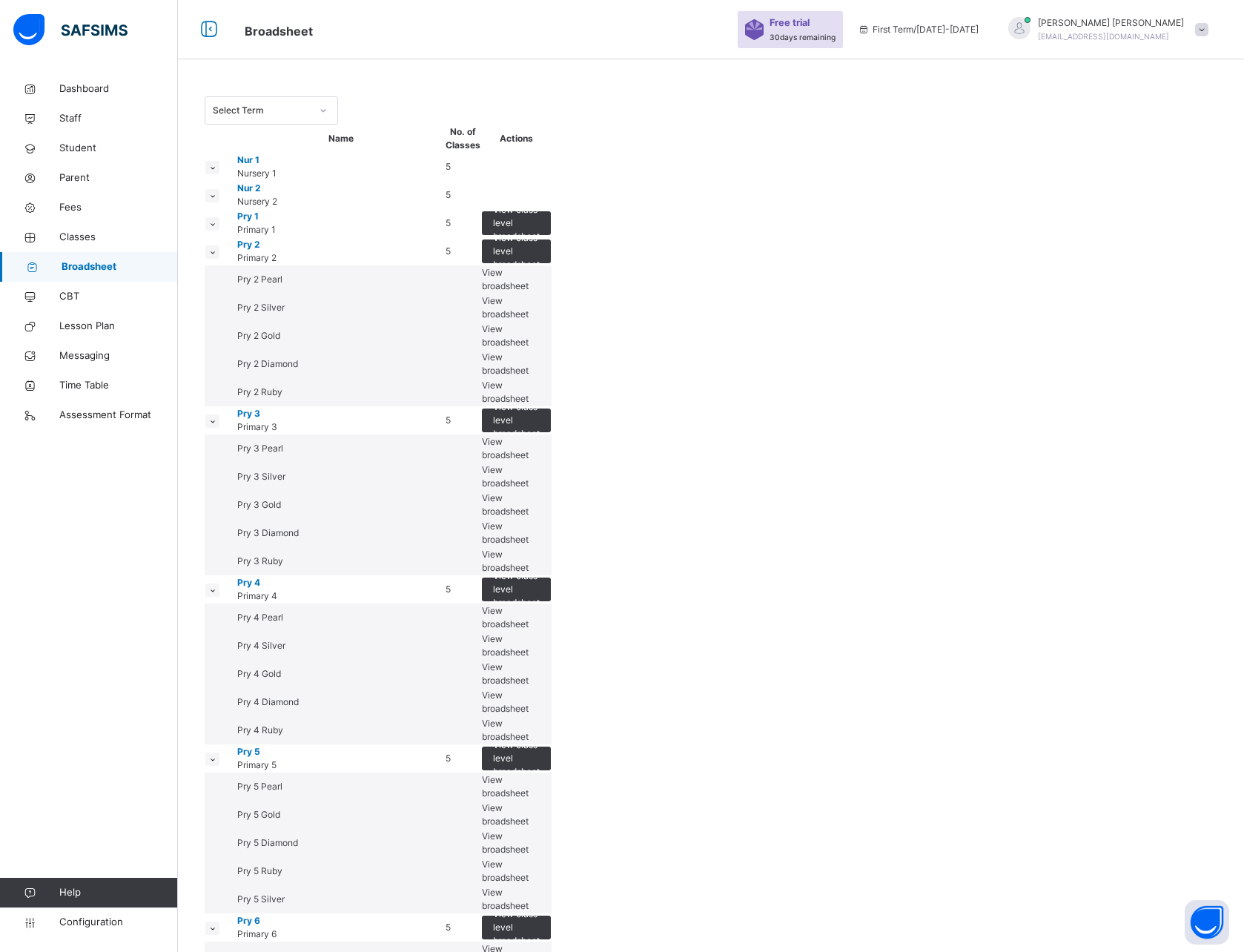
click at [216, 256] on icon at bounding box center [212, 252] width 8 height 7
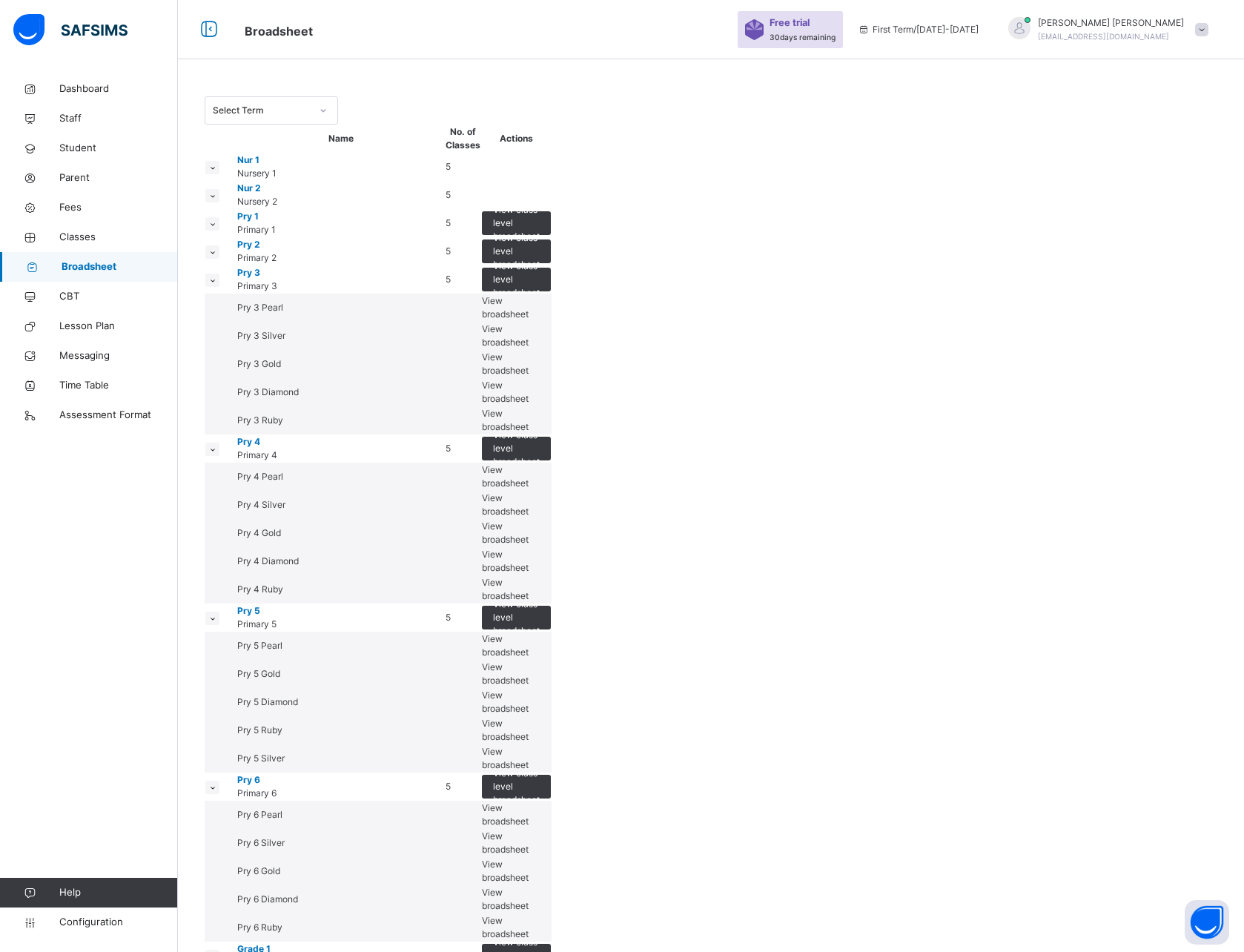
click at [216, 284] on icon at bounding box center [212, 281] width 8 height 7
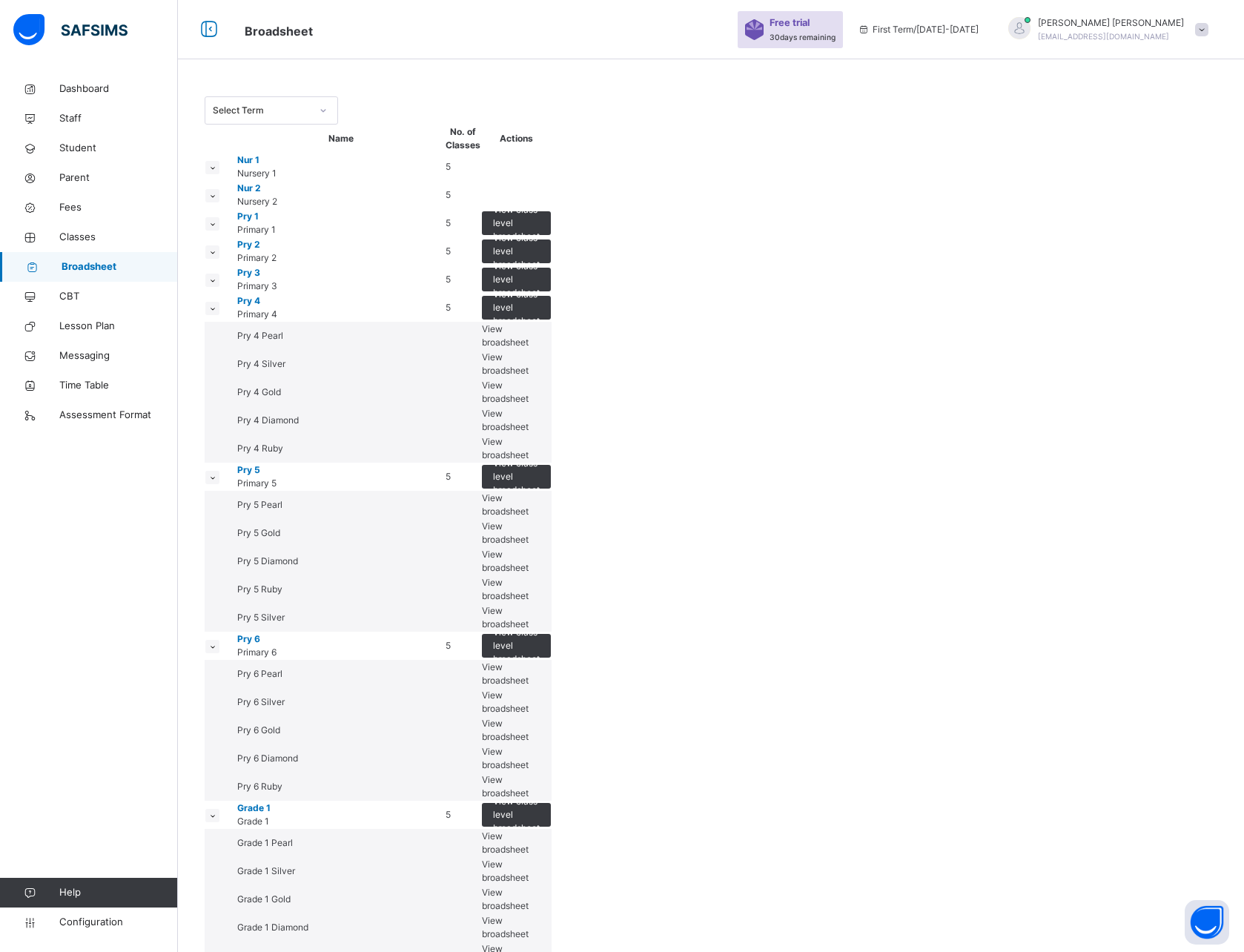
click at [216, 313] on icon at bounding box center [212, 309] width 8 height 7
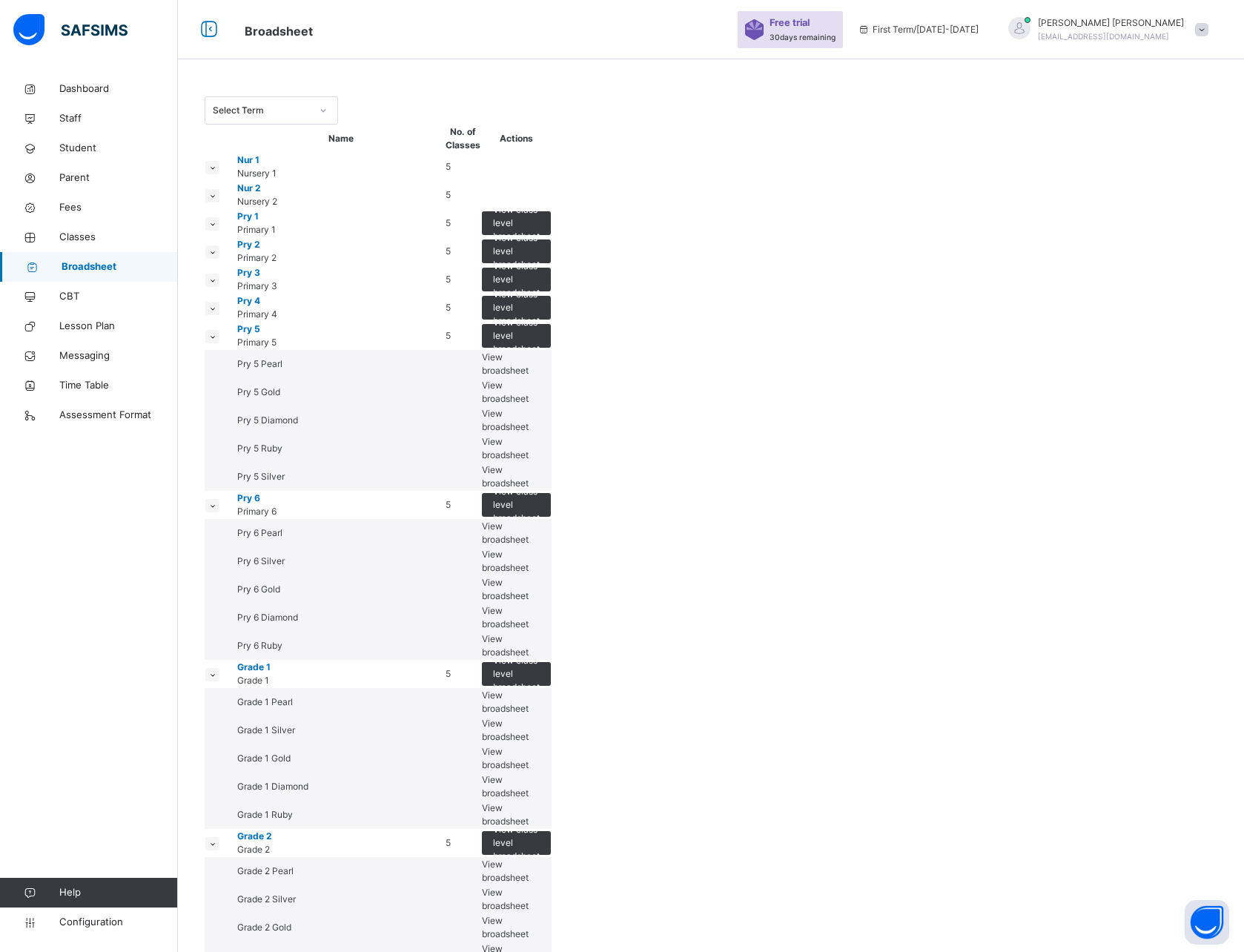
click at [220, 344] on small at bounding box center [212, 337] width 14 height 13
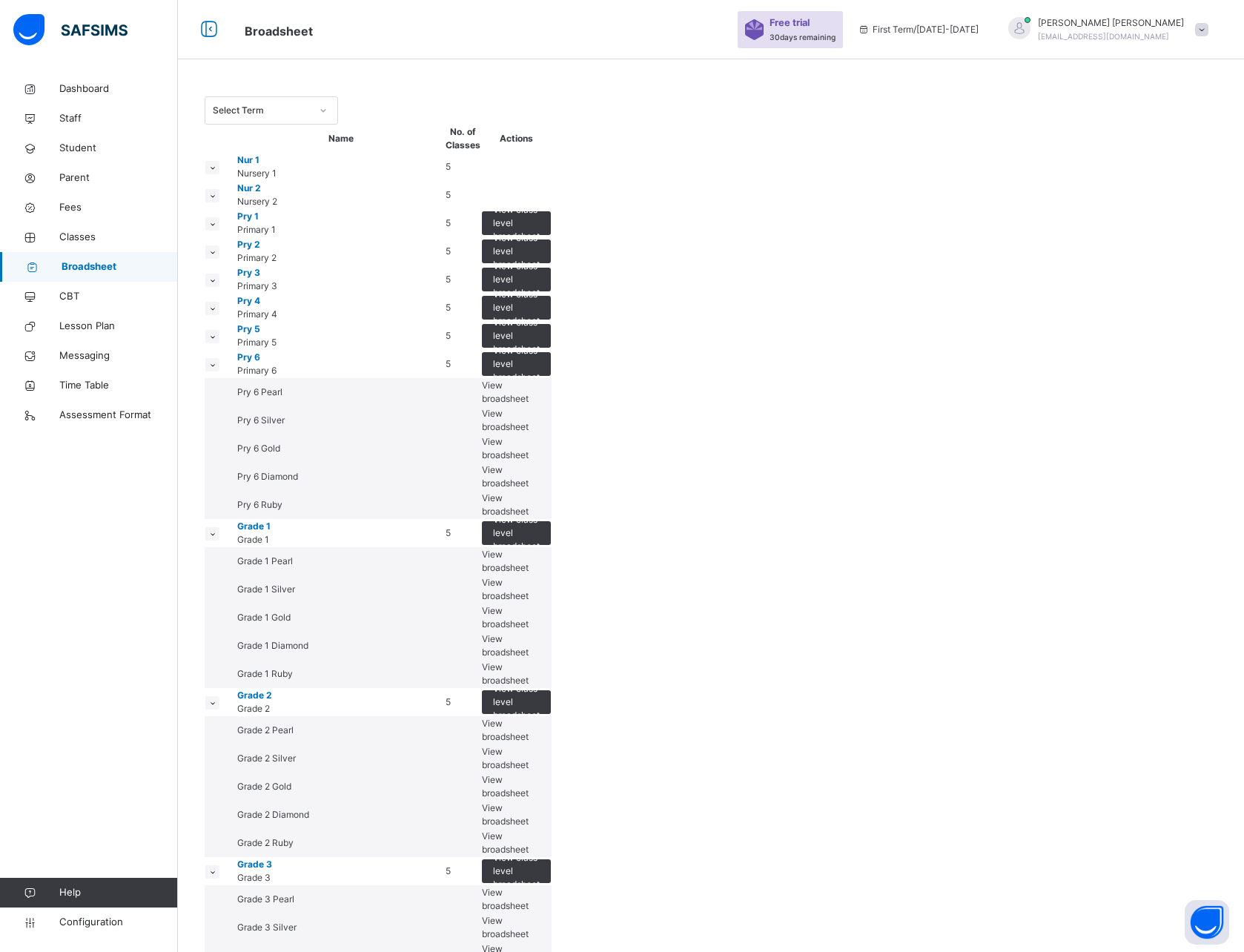
click at [216, 369] on icon at bounding box center [212, 365] width 8 height 7
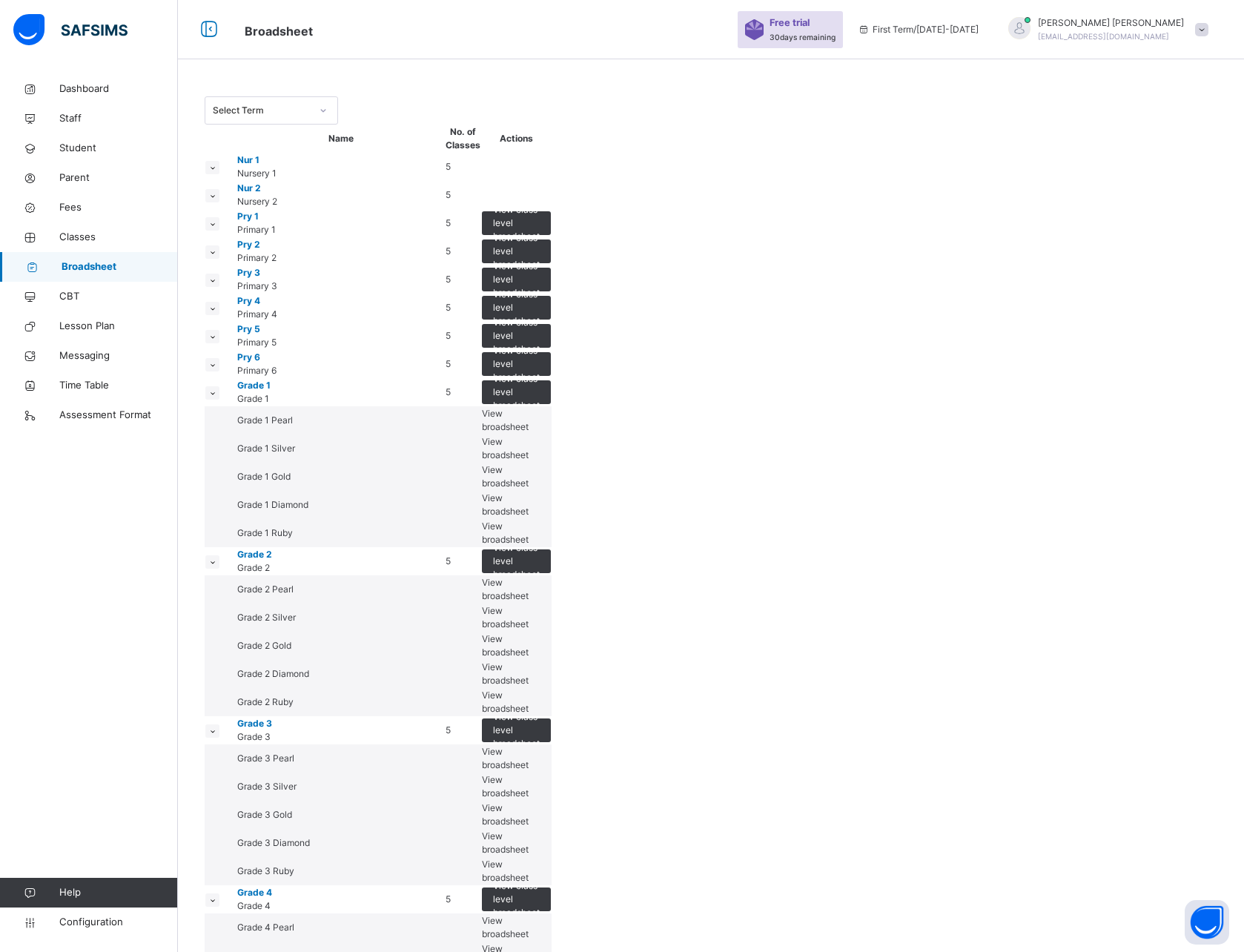
click at [216, 397] on icon at bounding box center [212, 393] width 8 height 7
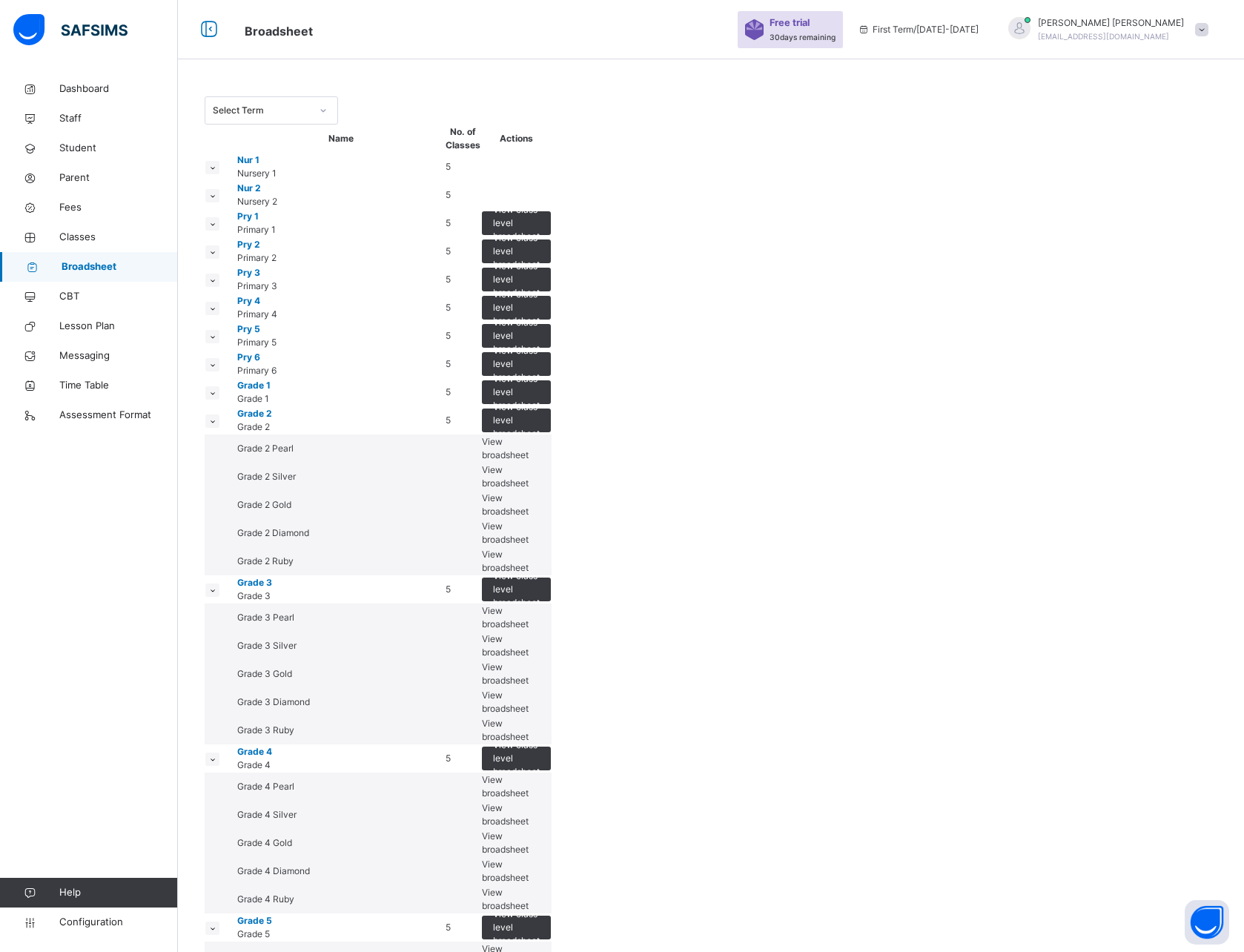
click at [216, 397] on icon at bounding box center [212, 393] width 8 height 7
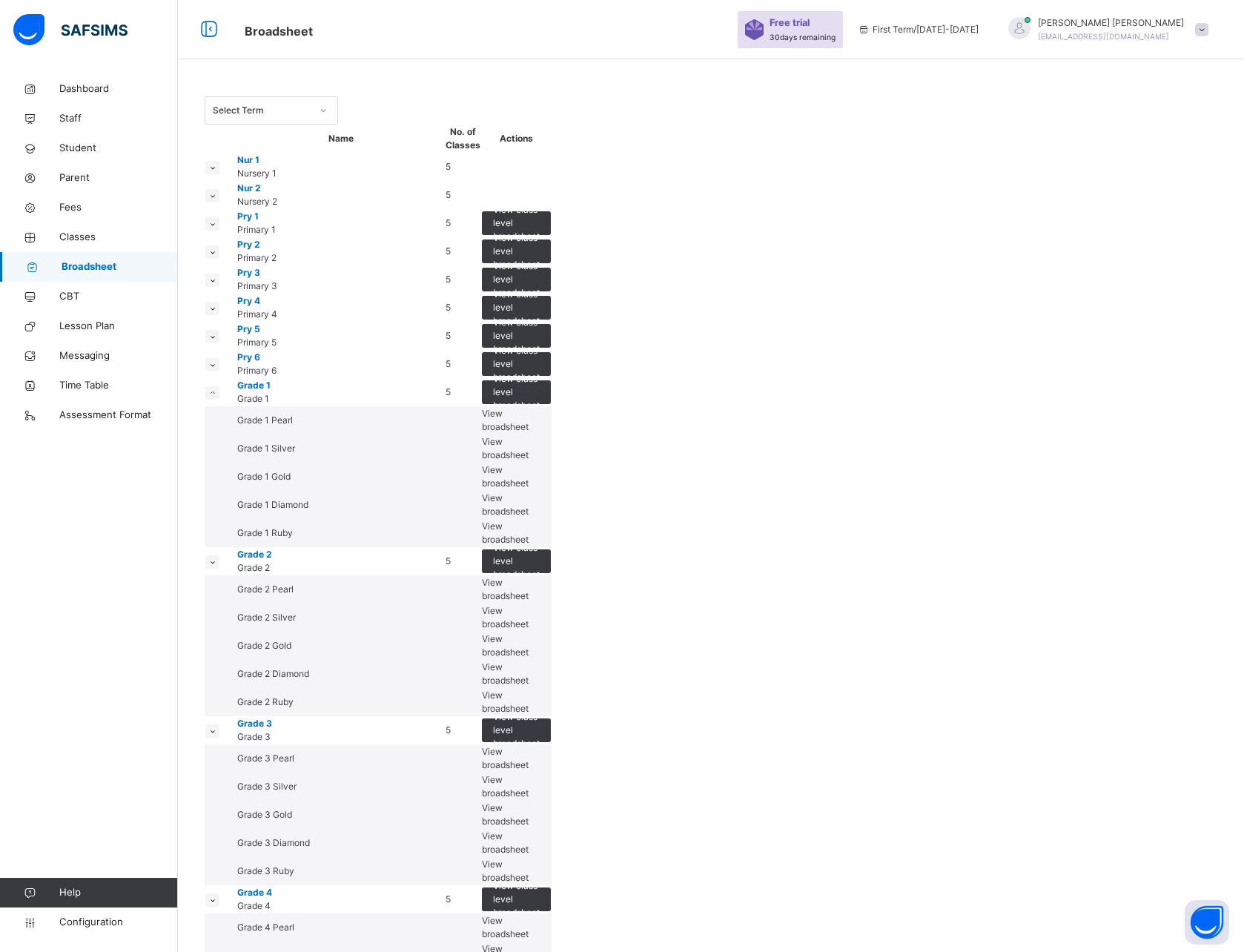
click at [529, 432] on span "View broadsheet" at bounding box center [505, 420] width 47 height 24
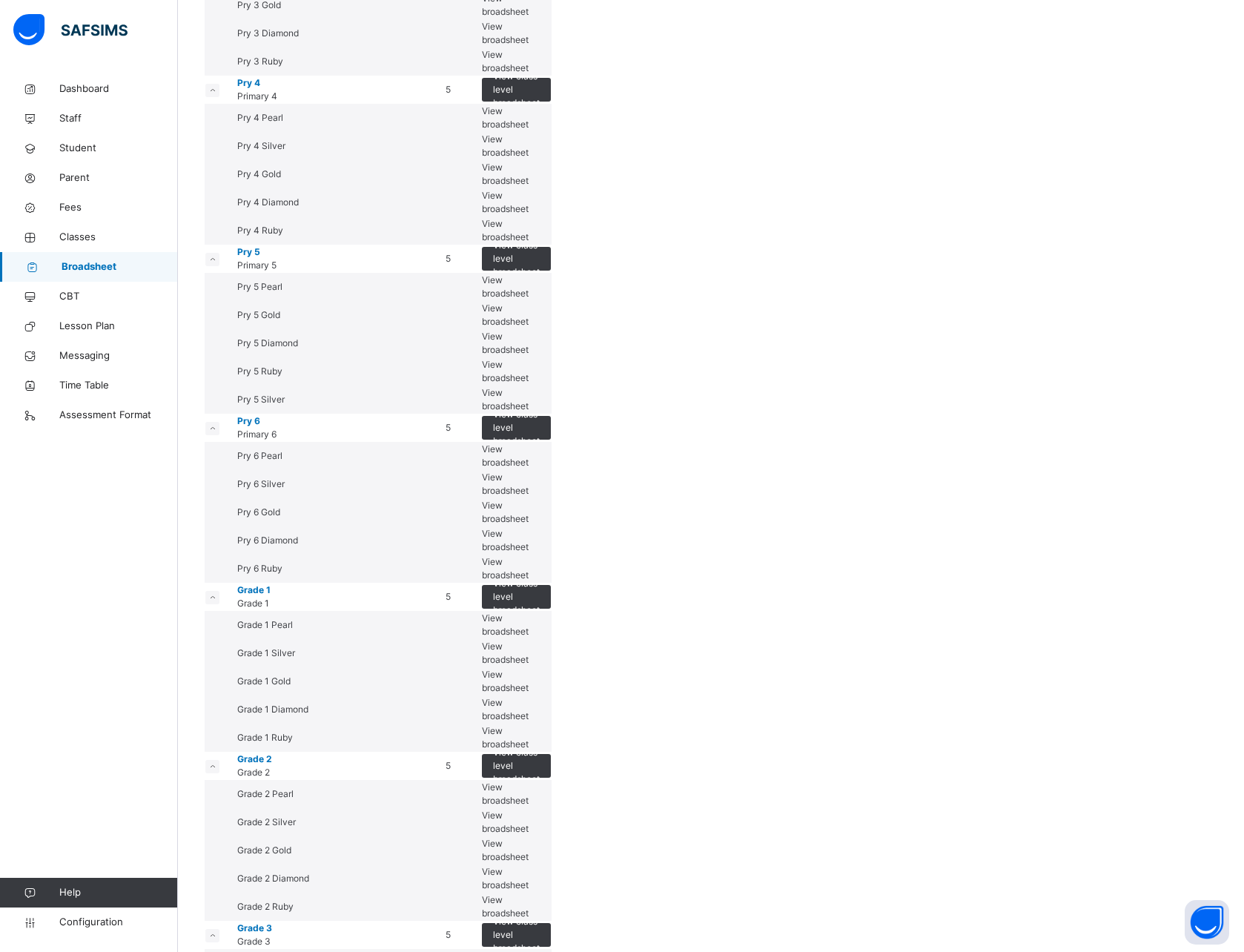
scroll to position [924, 0]
click at [216, 262] on icon at bounding box center [212, 258] width 8 height 7
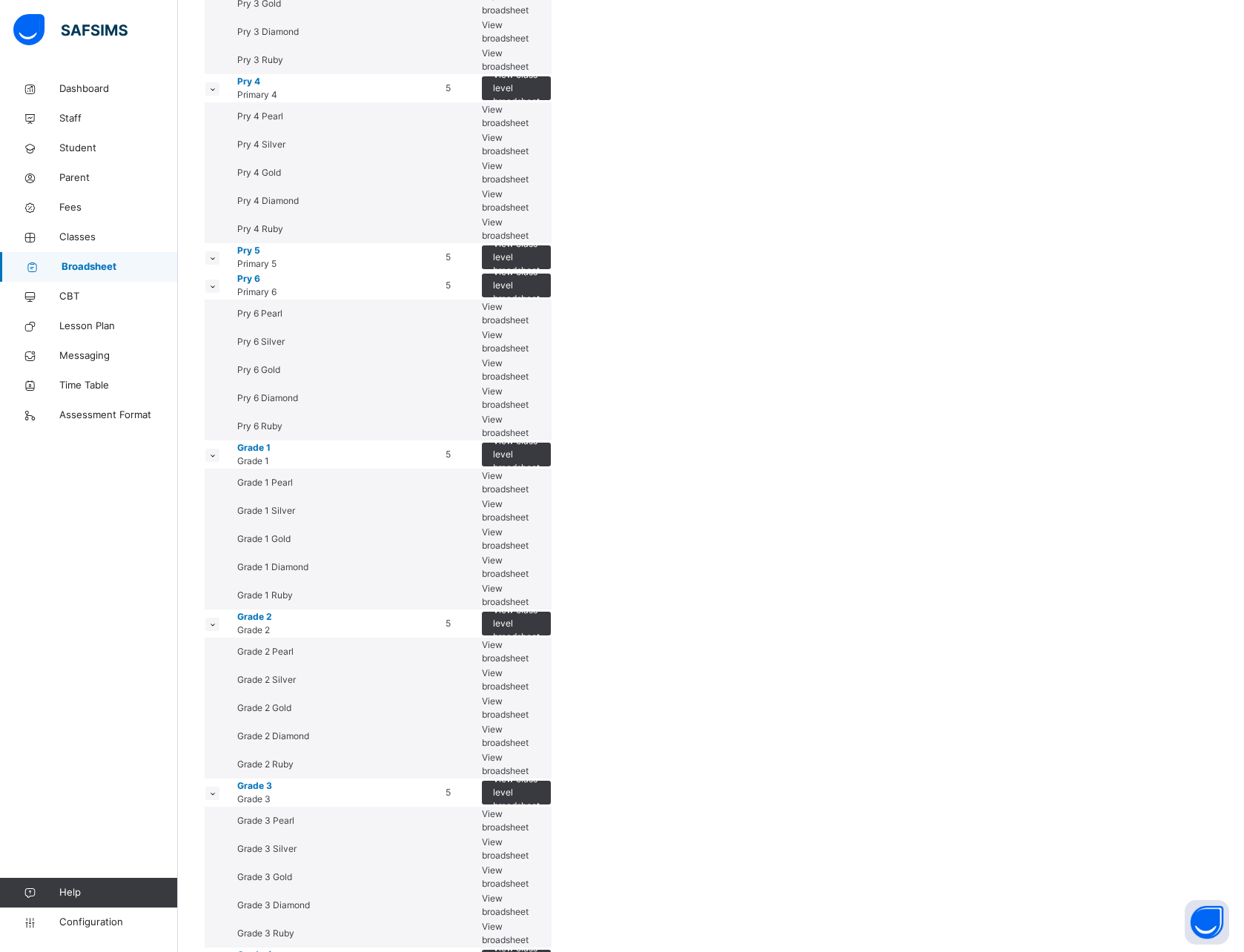
click at [216, 93] on icon at bounding box center [212, 89] width 8 height 7
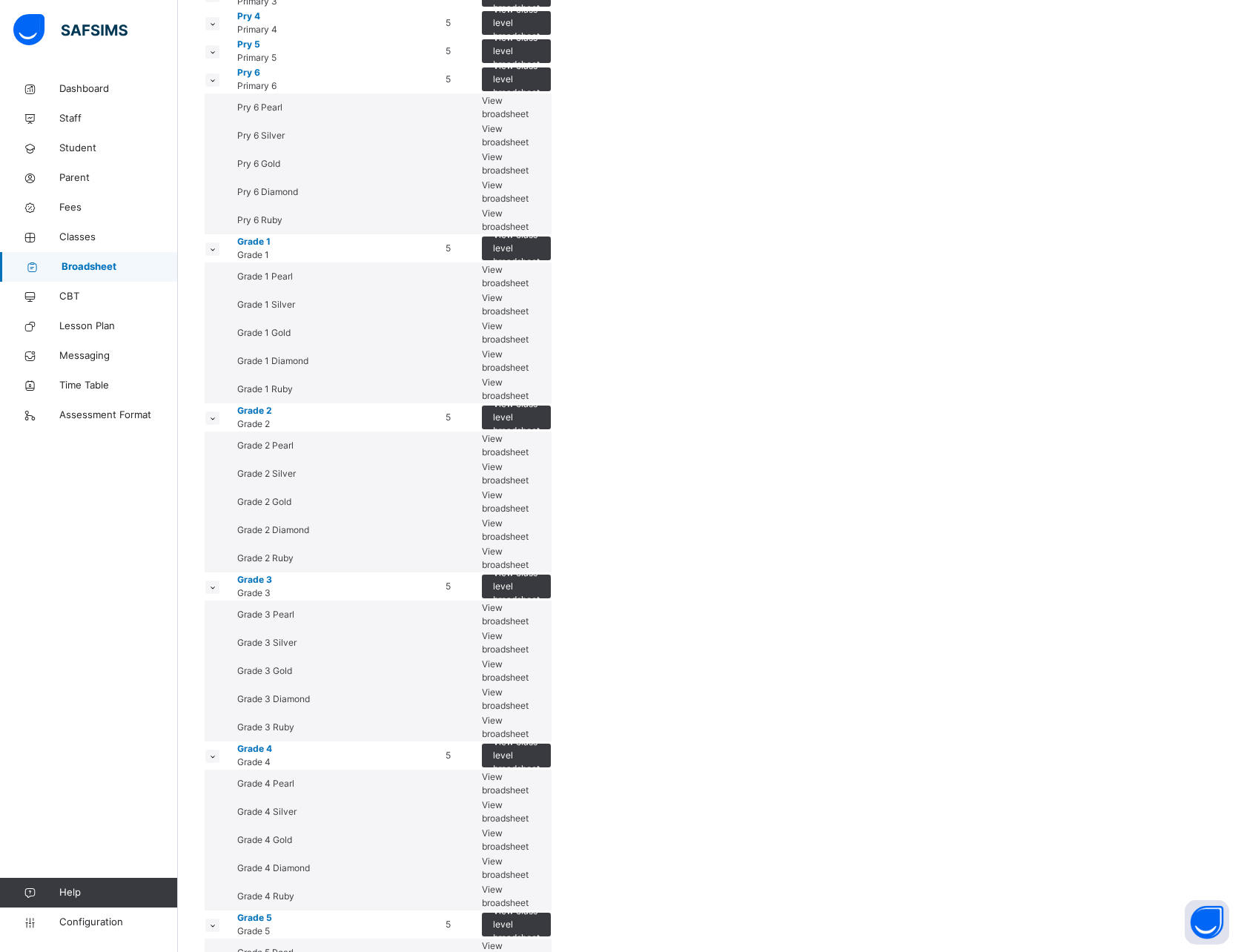
scroll to position [842, 0]
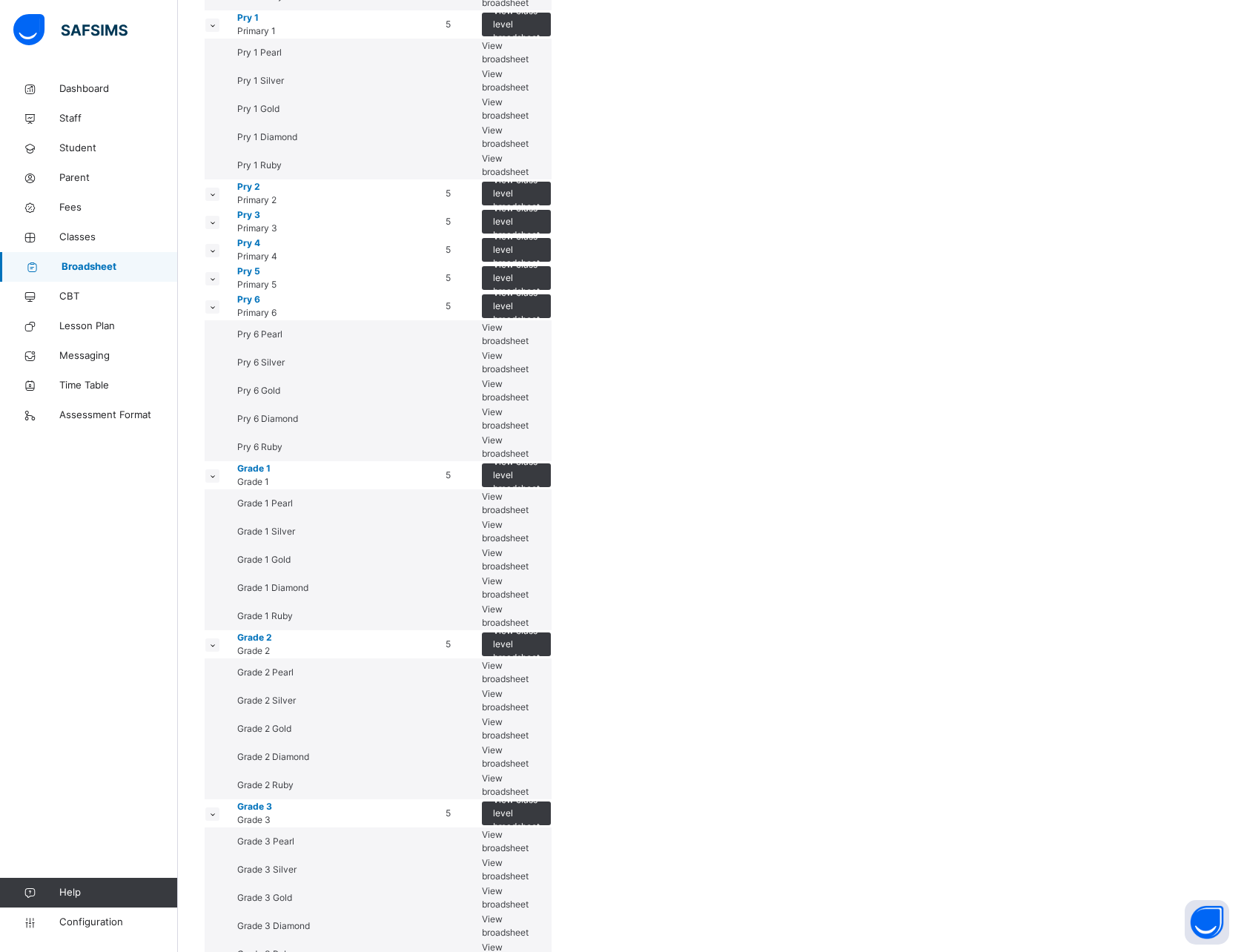
scroll to position [480, 0]
click at [222, 39] on td at bounding box center [221, 25] width 32 height 28
click at [216, 30] on icon at bounding box center [212, 26] width 8 height 7
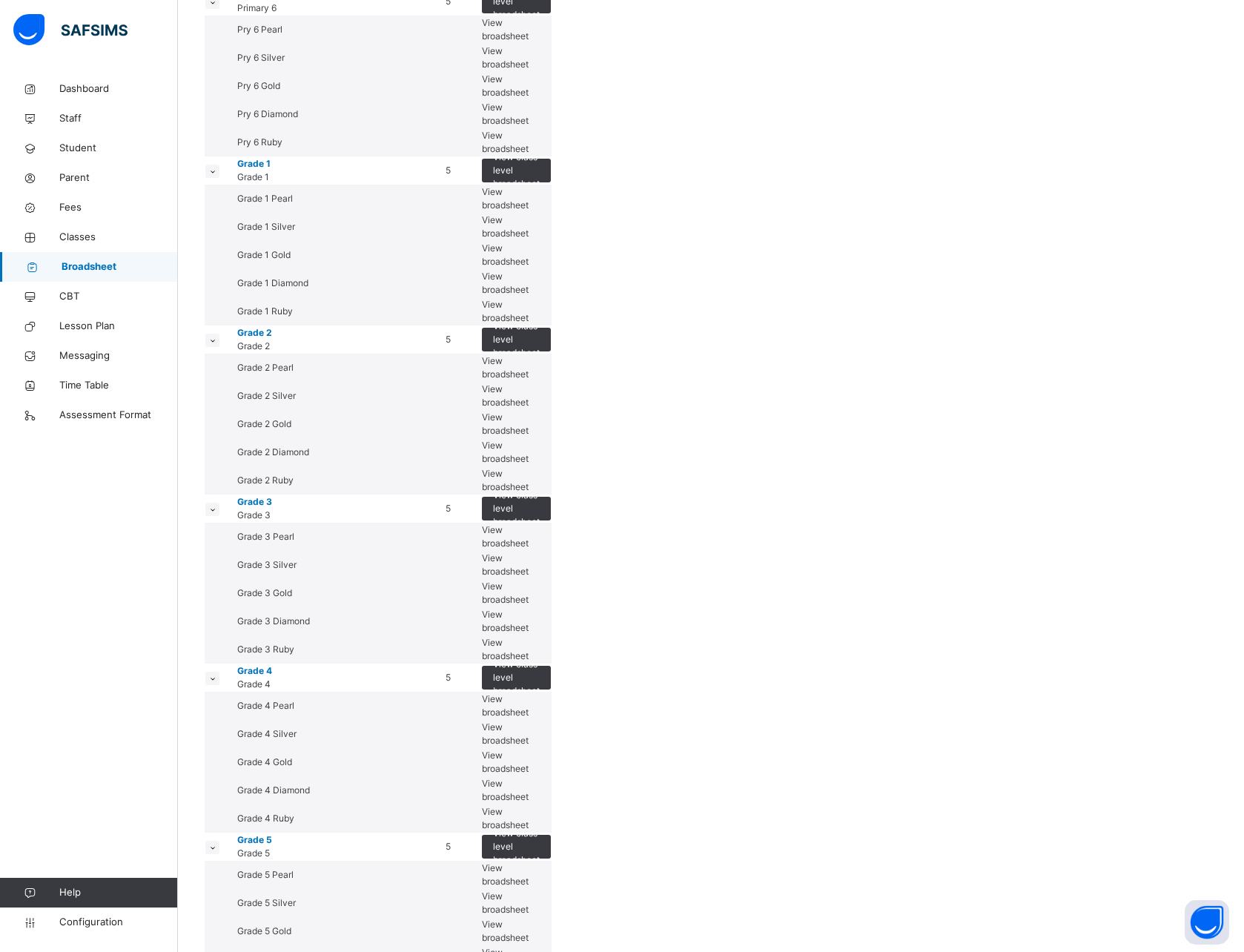
scroll to position [703, 0]
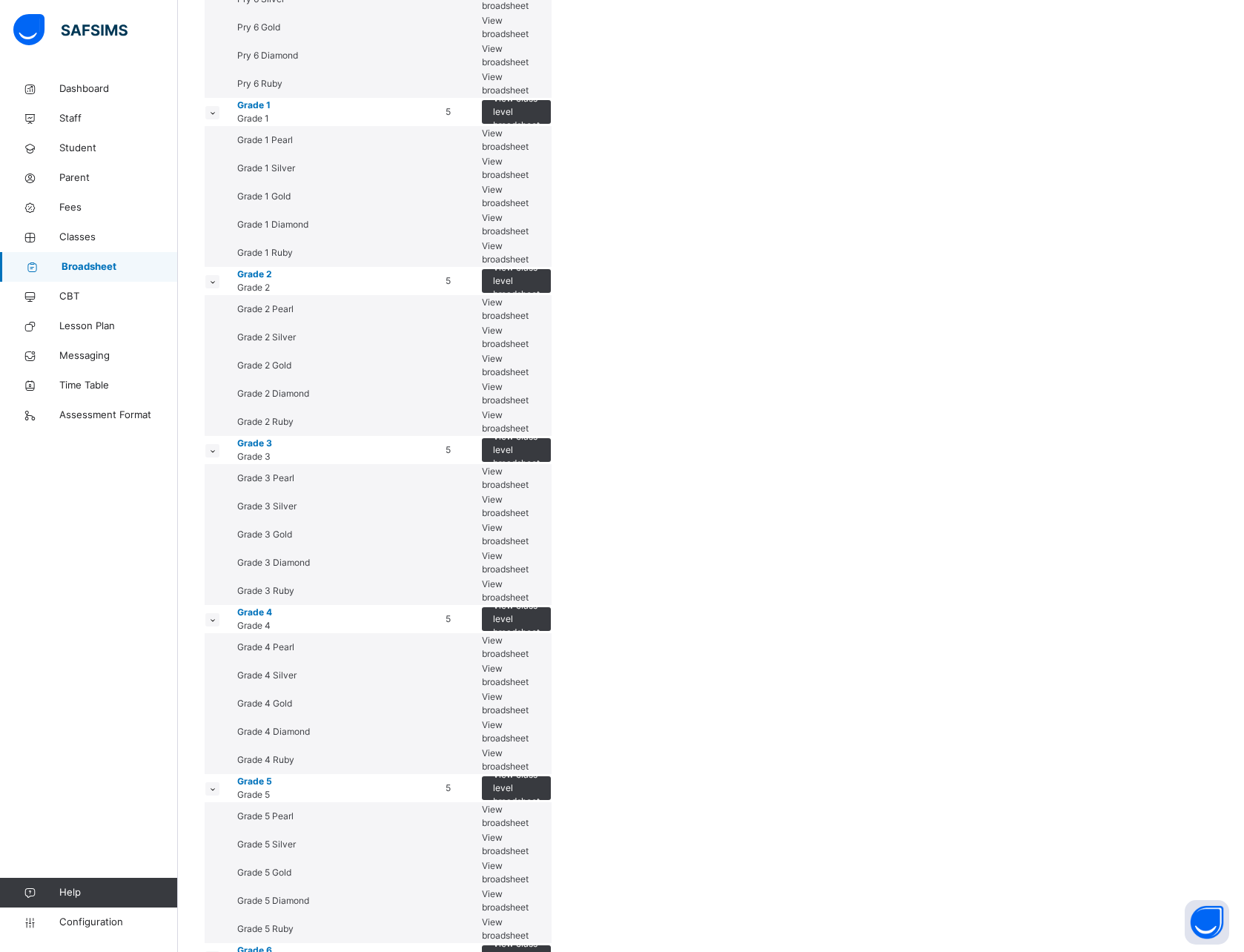
drag, startPoint x: 221, startPoint y: 220, endPoint x: 227, endPoint y: 265, distance: 45.4
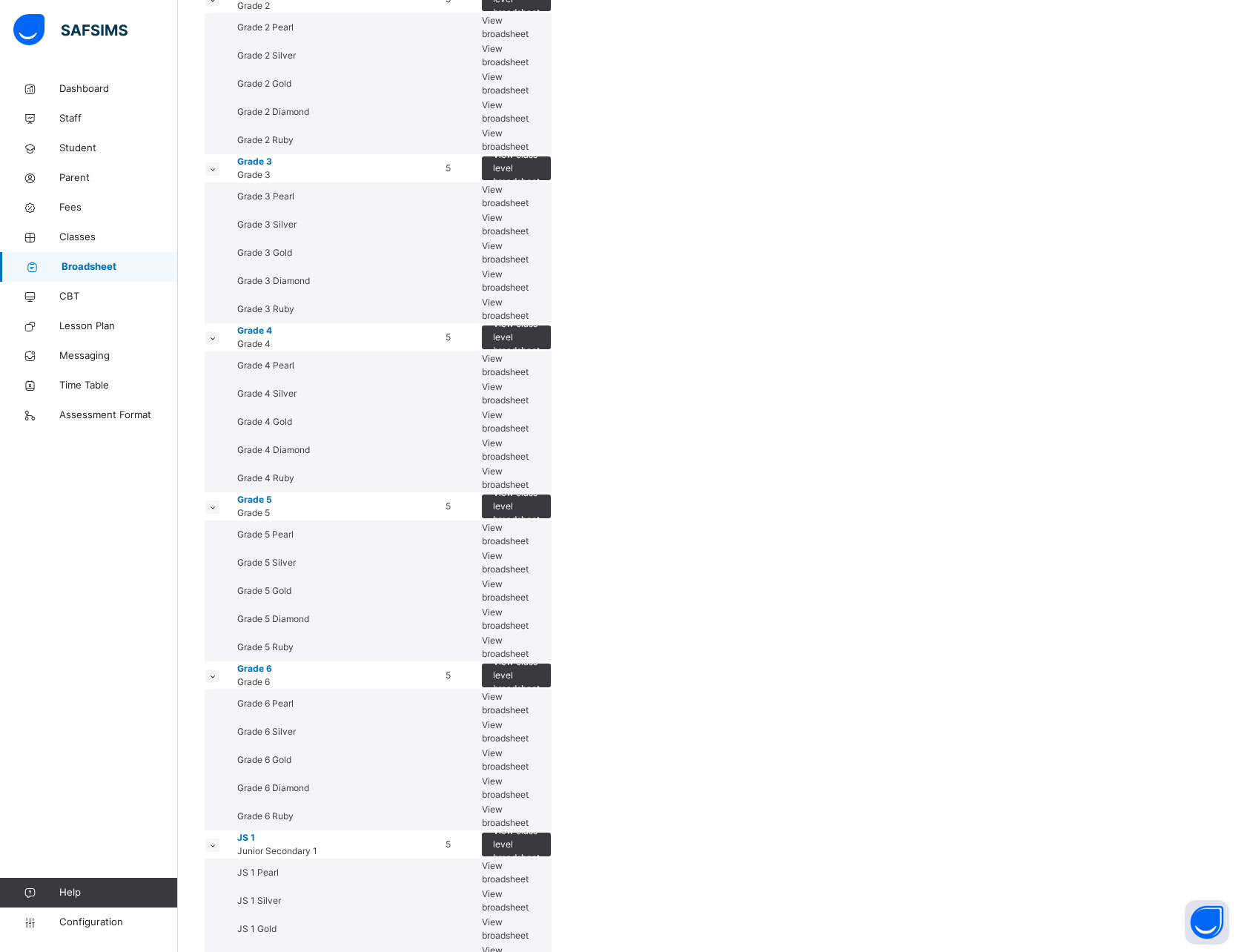
click at [220, 7] on small at bounding box center [212, 0] width 14 height 13
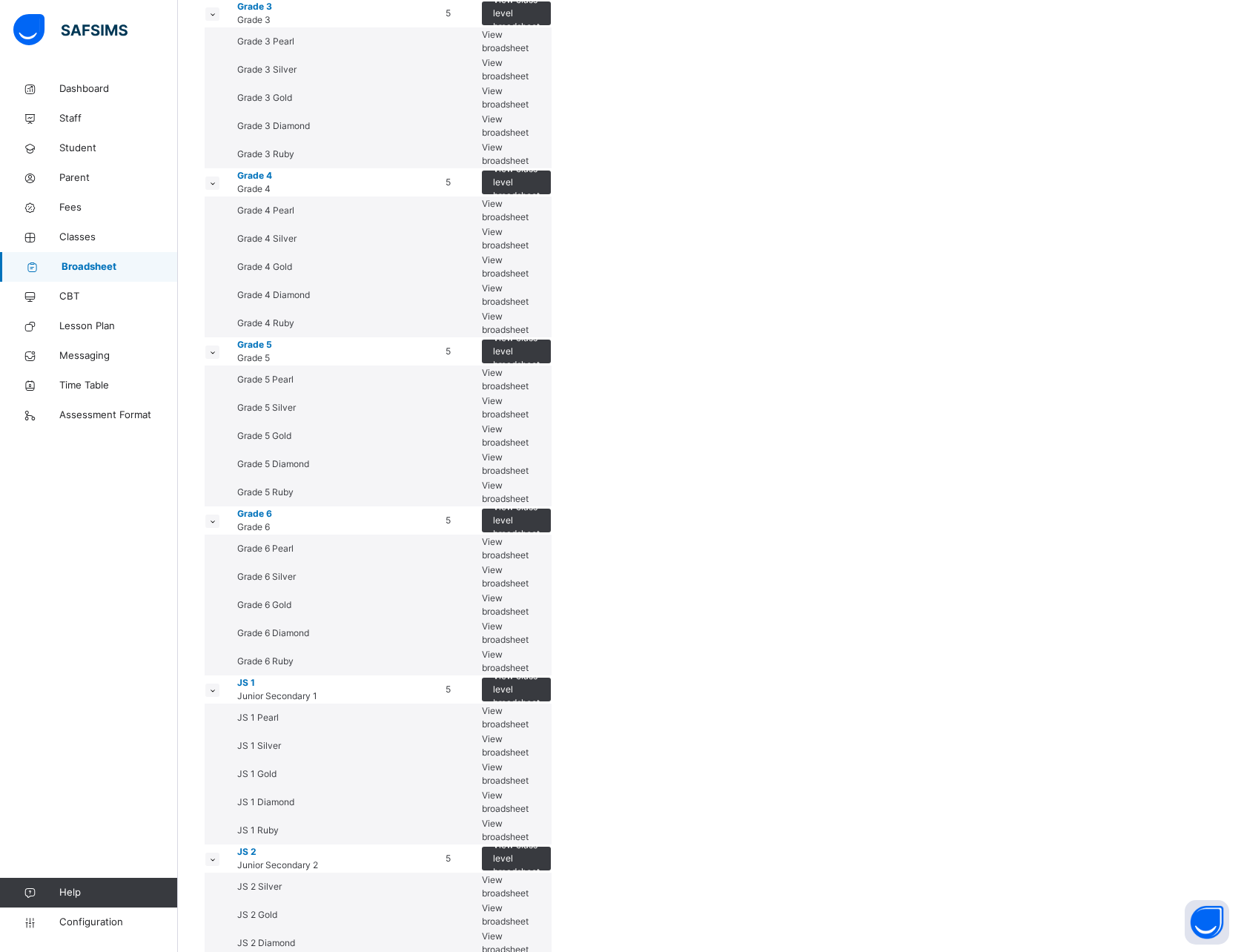
click at [216, 18] on icon at bounding box center [212, 14] width 8 height 7
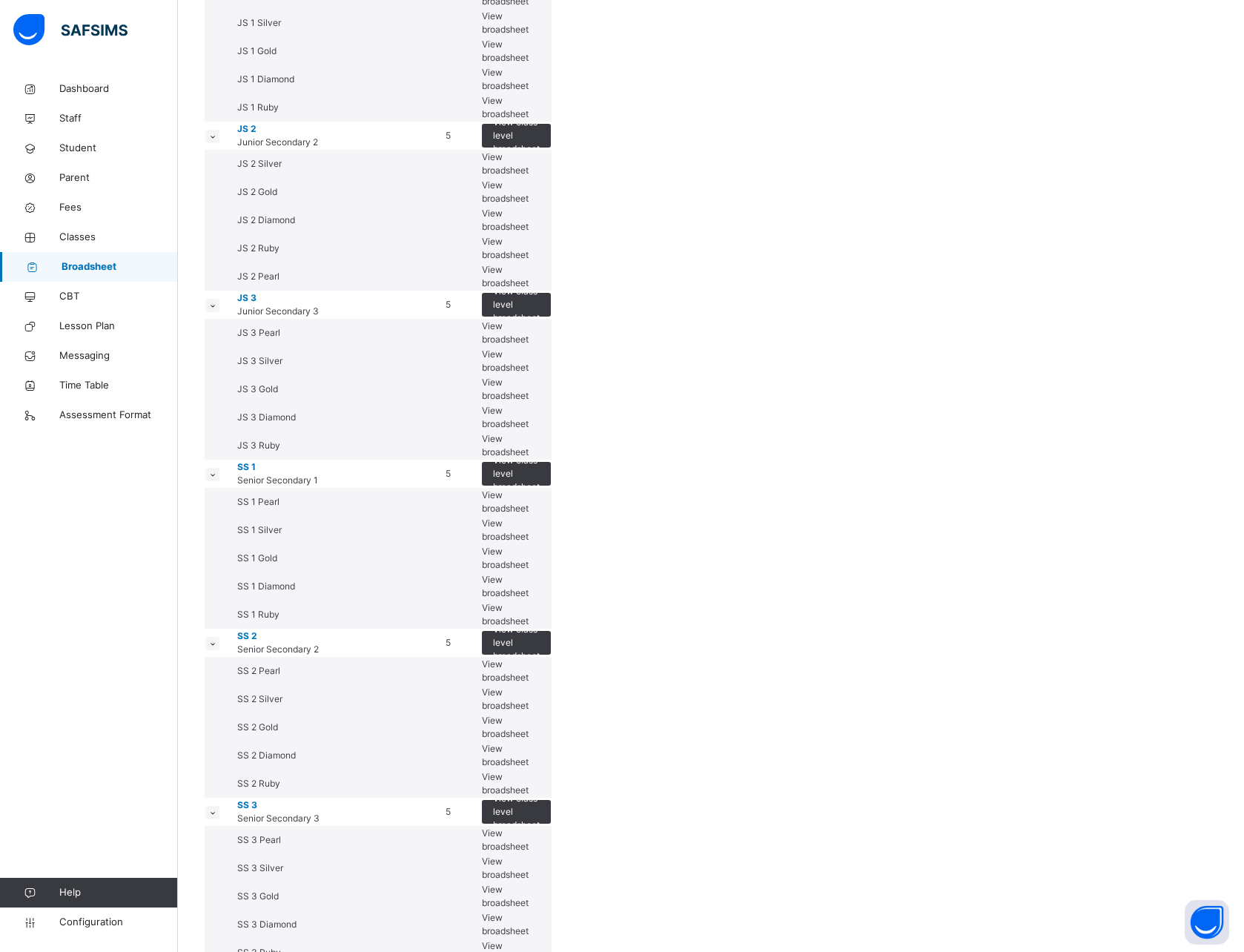
scroll to position [890, 0]
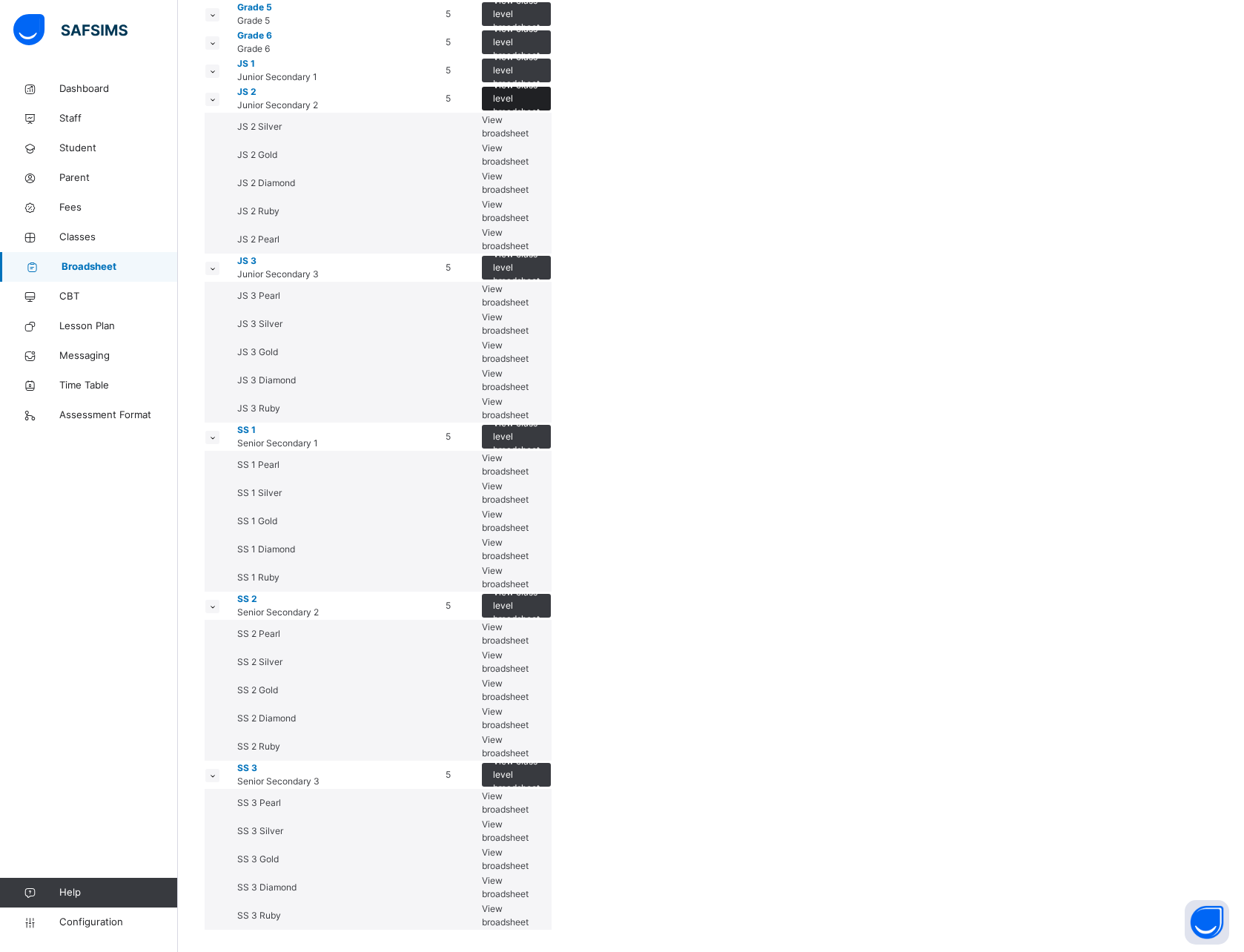
click at [540, 119] on span "View class level broadsheet" at bounding box center [517, 98] width 47 height 40
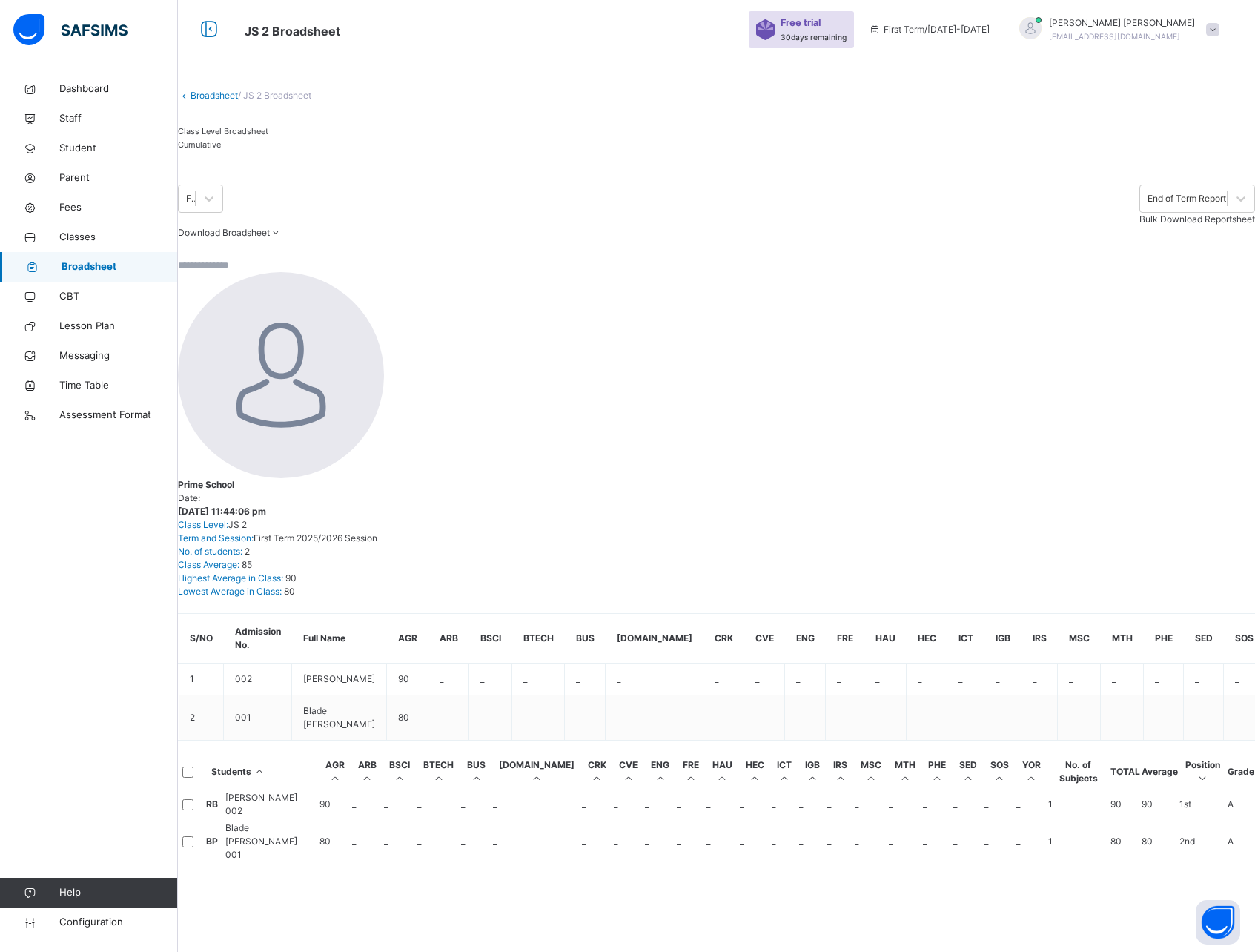
click at [209, 101] on link "Broadsheet" at bounding box center [214, 95] width 48 height 11
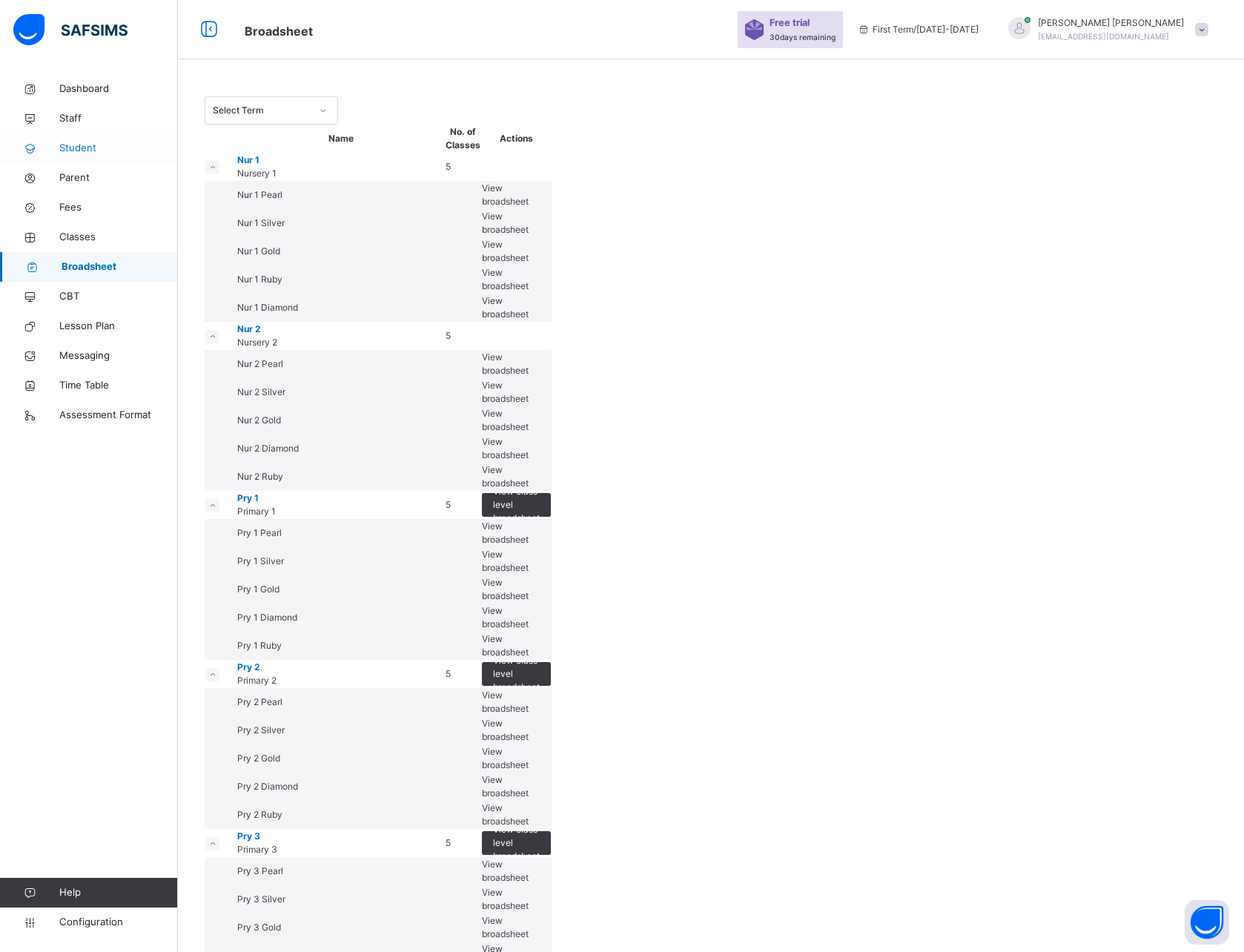
click at [75, 136] on link "Student" at bounding box center [89, 149] width 178 height 30
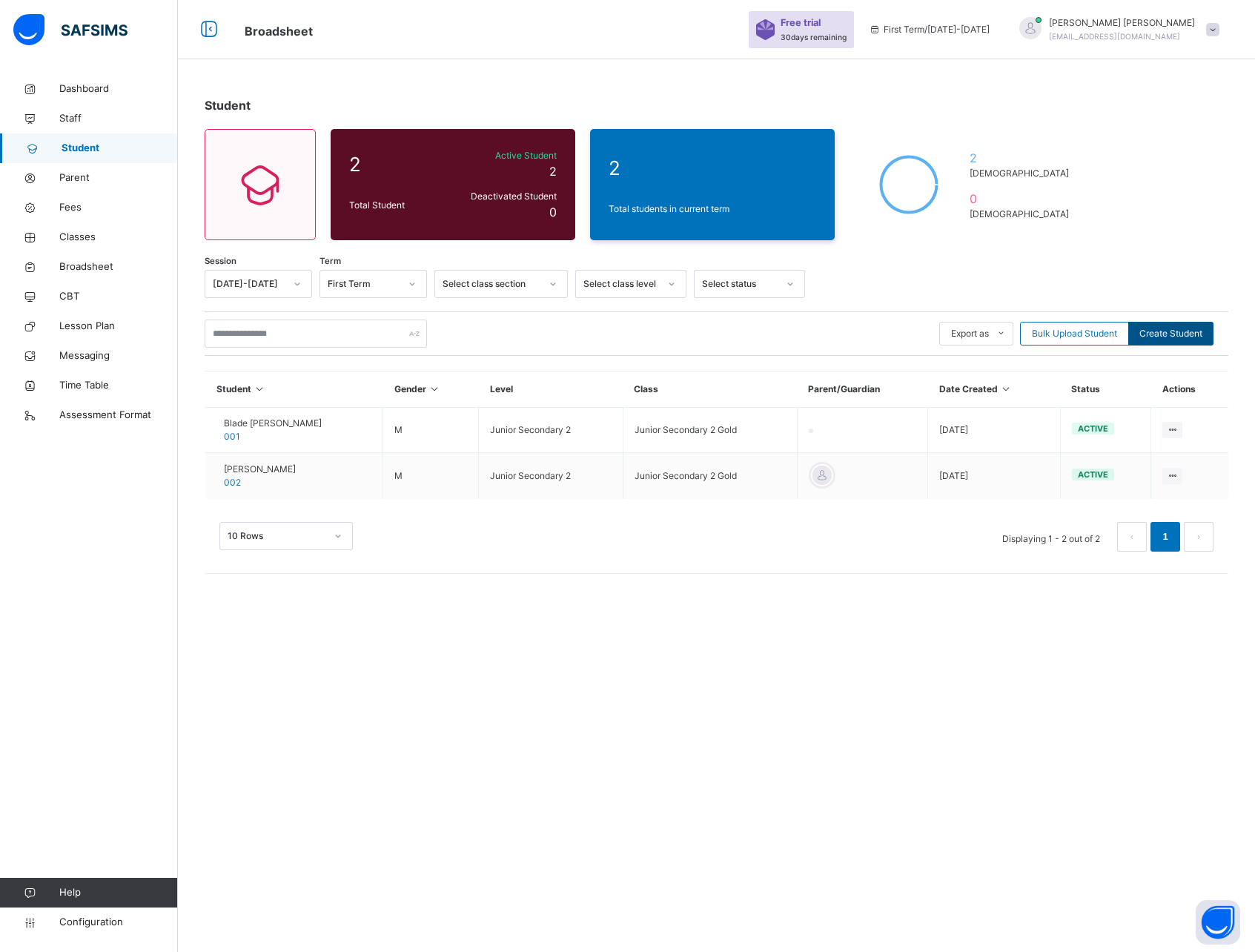
click at [1174, 334] on span "Create Student" at bounding box center [1171, 333] width 63 height 13
select select "**"
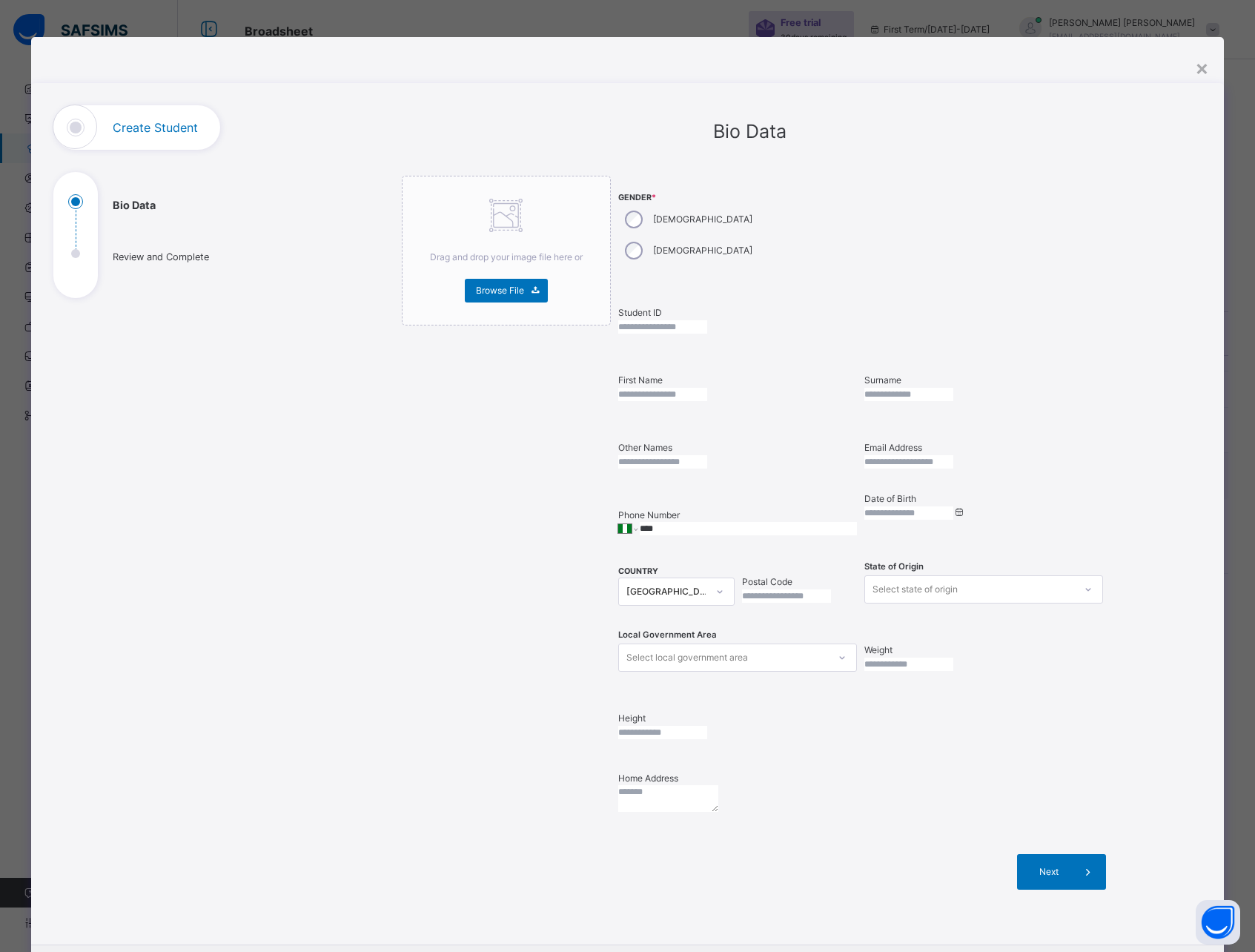
click at [697, 320] on input "text" at bounding box center [663, 327] width 89 height 13
type input "***"
click at [681, 388] on input "text" at bounding box center [663, 394] width 89 height 13
type input "****"
click at [912, 388] on input "text" at bounding box center [909, 394] width 89 height 13
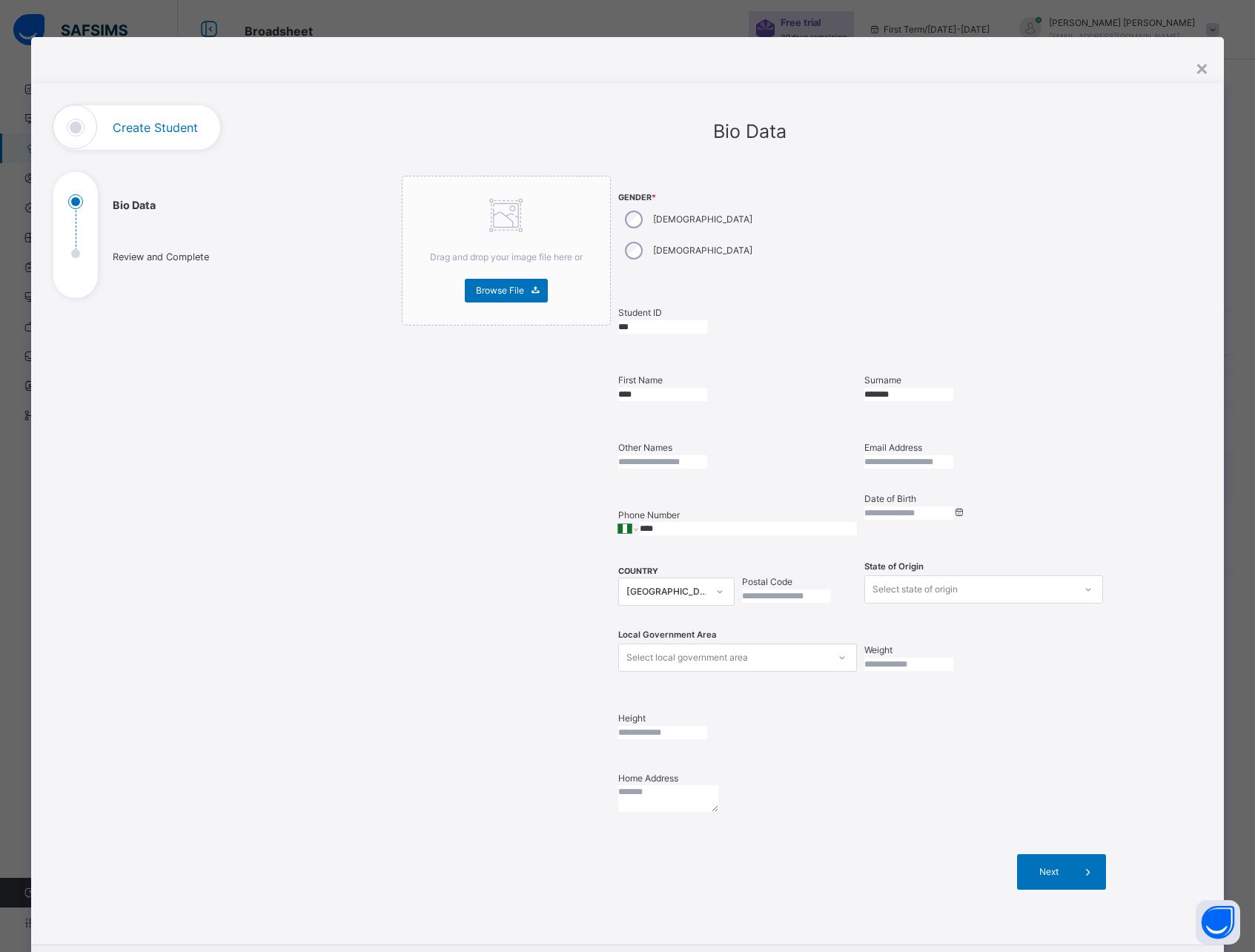
type input "*******"
click at [698, 455] on input "text" at bounding box center [663, 461] width 89 height 13
type input "*******"
click at [897, 506] on input at bounding box center [909, 513] width 89 height 13
click at [877, 525] on link at bounding box center [875, 528] width 14 height 25
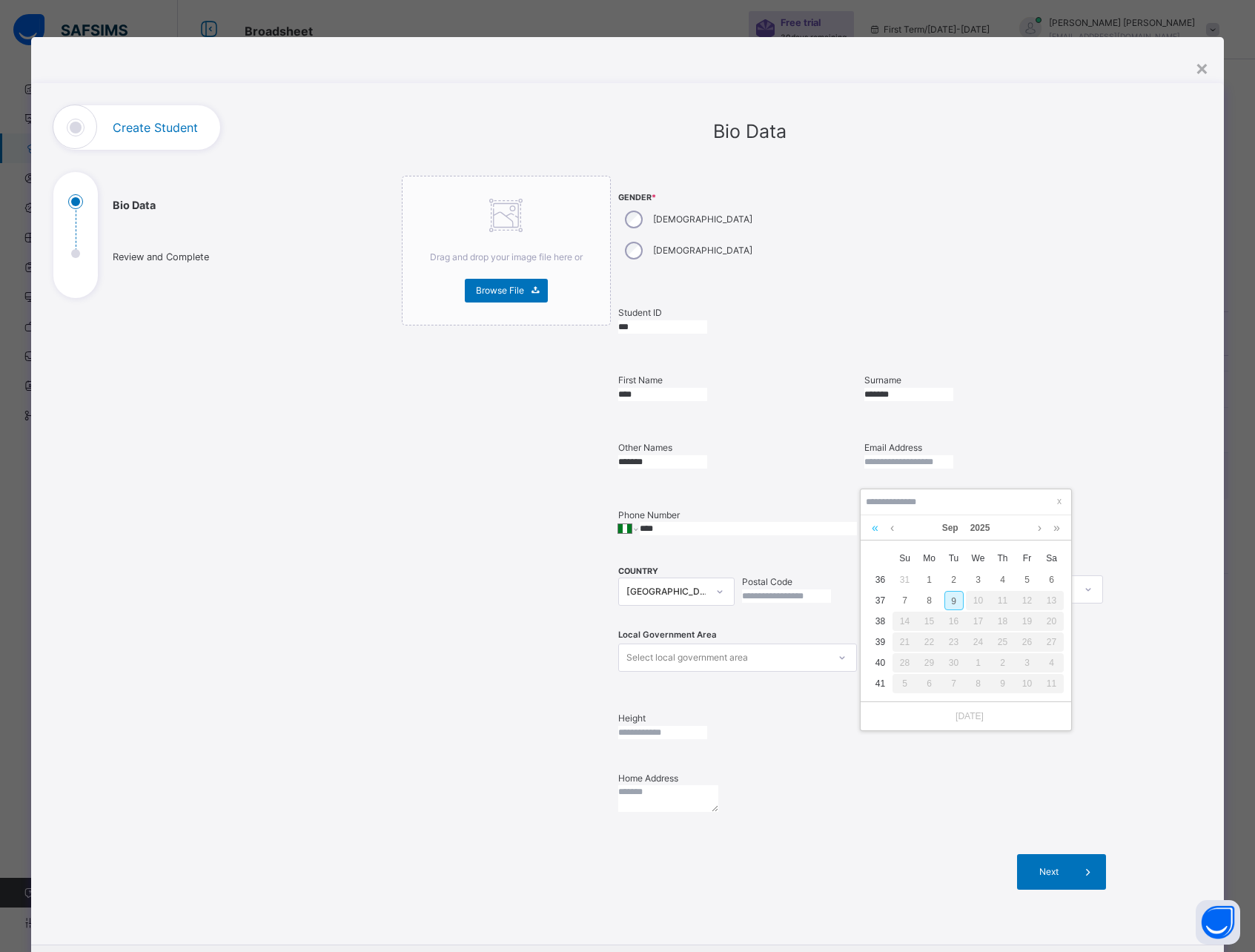
click at [877, 525] on link at bounding box center [875, 528] width 14 height 25
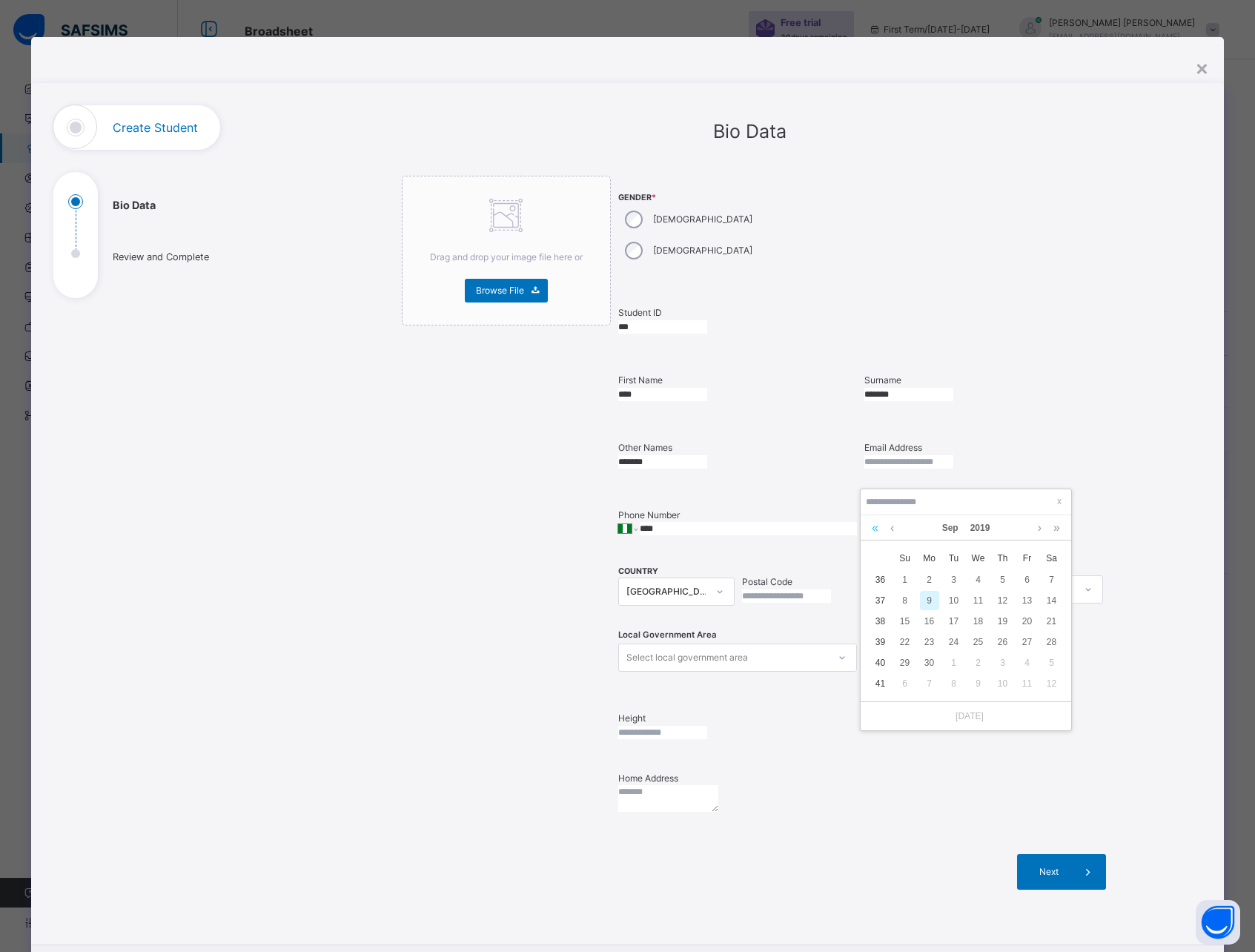
click at [877, 525] on link at bounding box center [875, 528] width 14 height 25
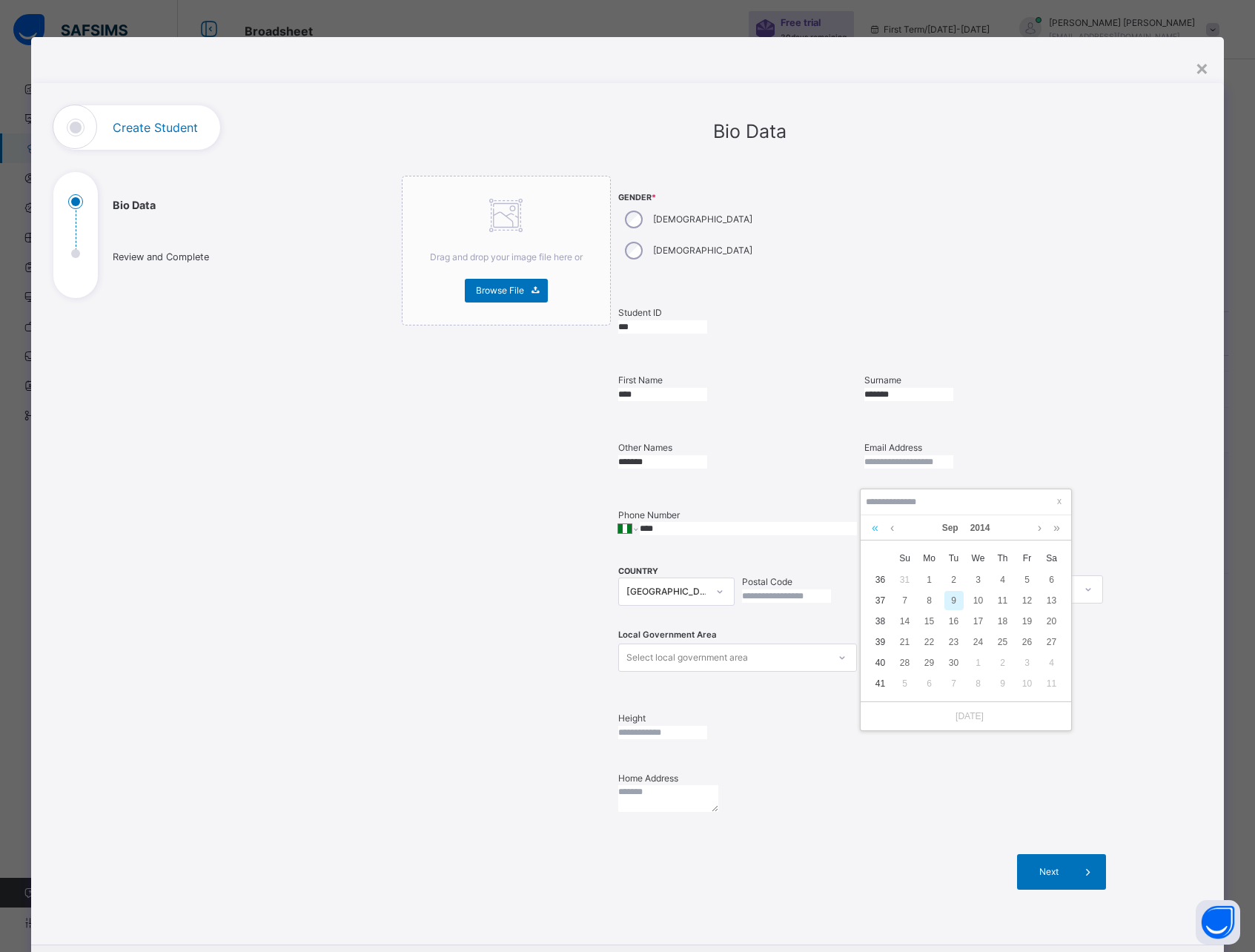
click at [877, 525] on link at bounding box center [875, 528] width 14 height 25
click at [960, 608] on div "7" at bounding box center [954, 600] width 20 height 20
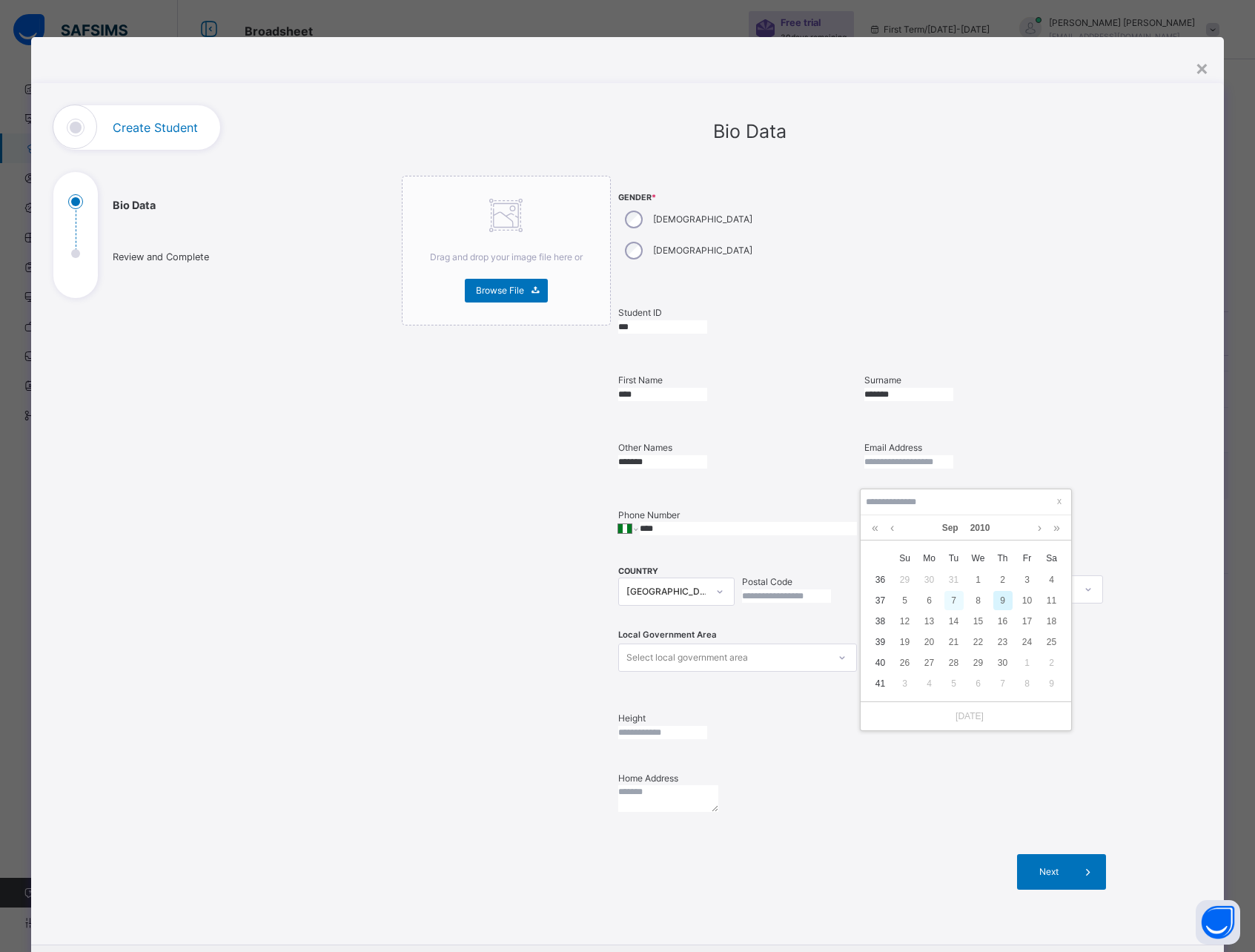
type input "**********"
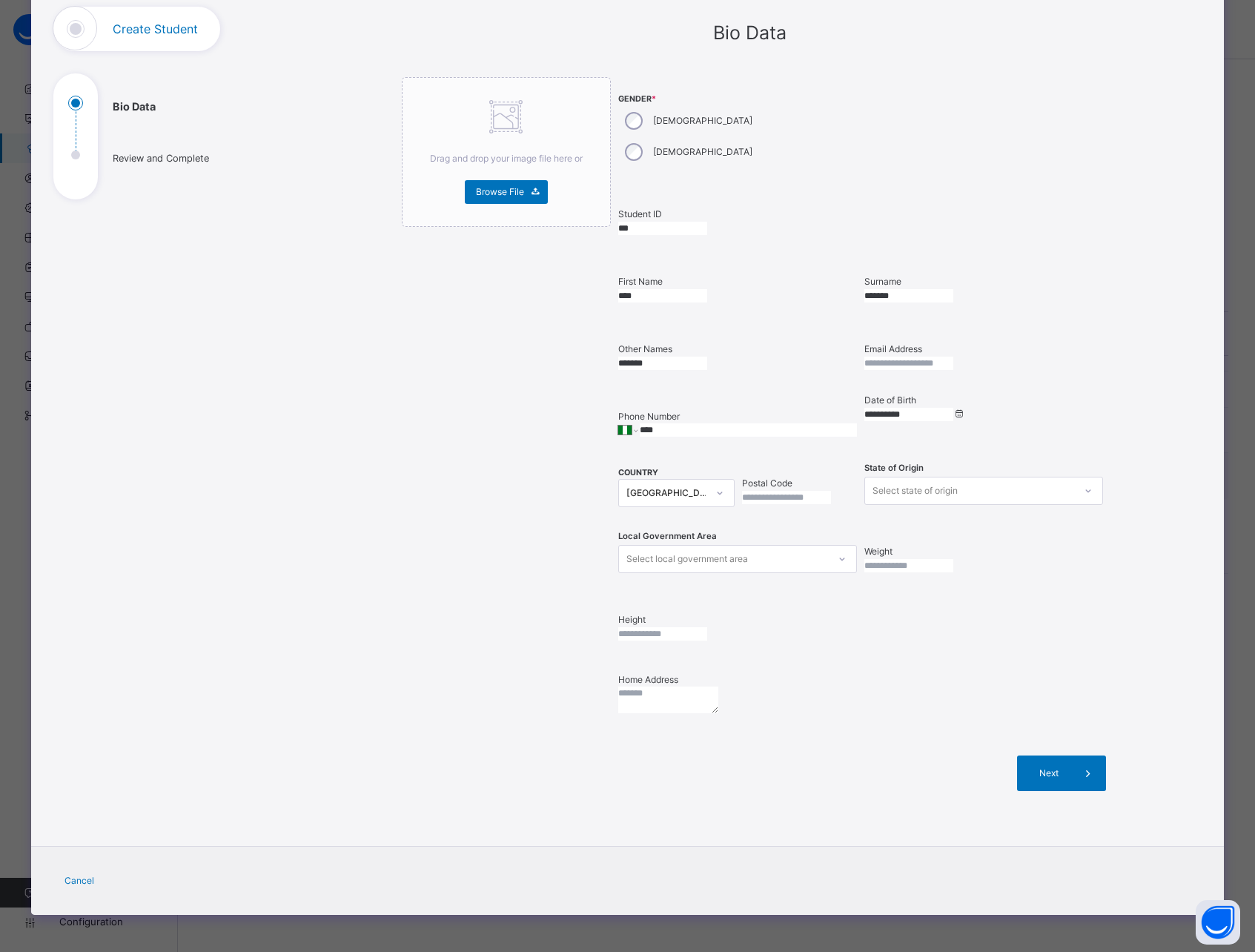
scroll to position [173, 0]
click at [1029, 780] on span "Next" at bounding box center [1049, 773] width 42 height 13
click at [1049, 774] on span "Next" at bounding box center [1049, 773] width 42 height 13
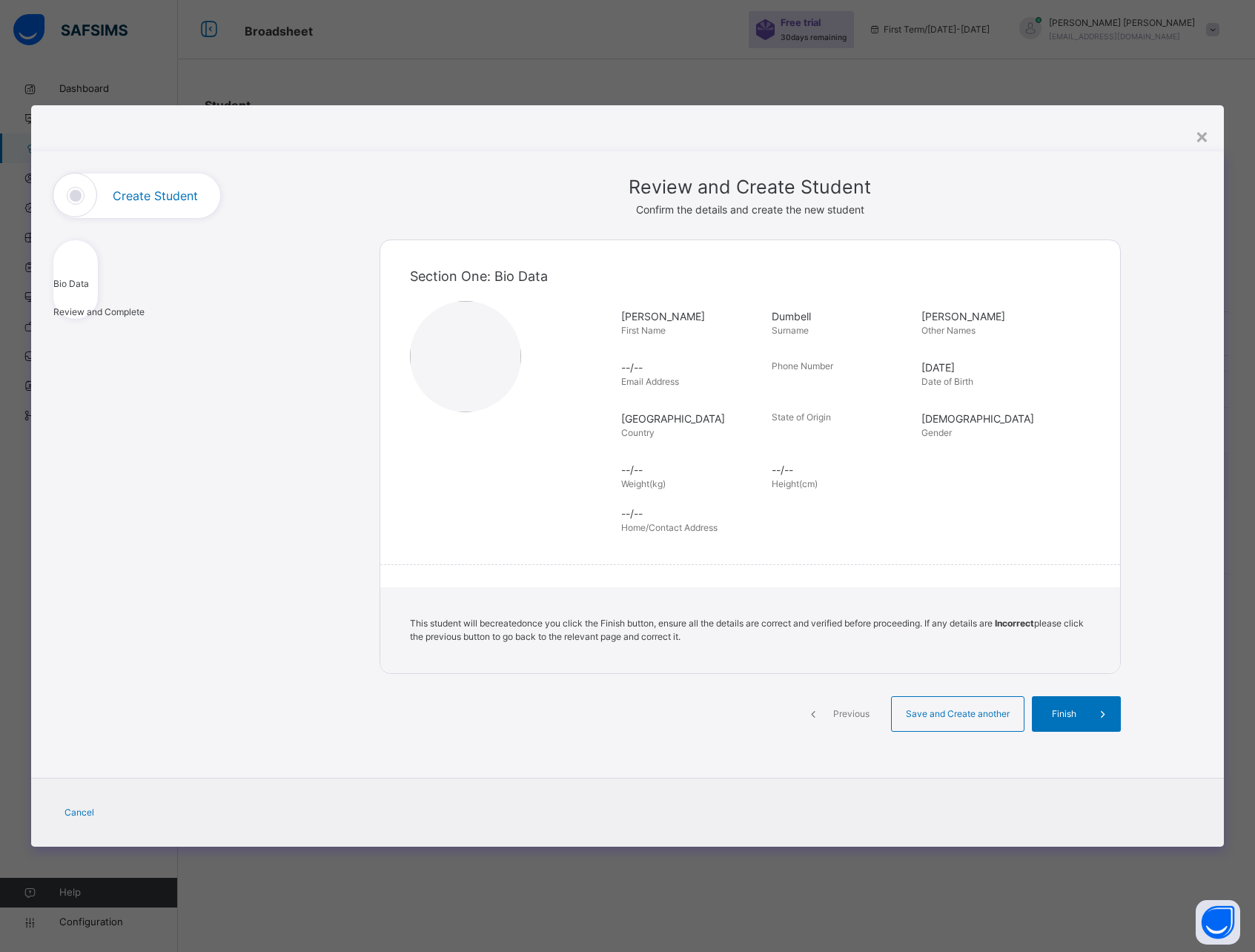
scroll to position [0, 0]
click at [1065, 718] on span "Finish" at bounding box center [1064, 714] width 42 height 13
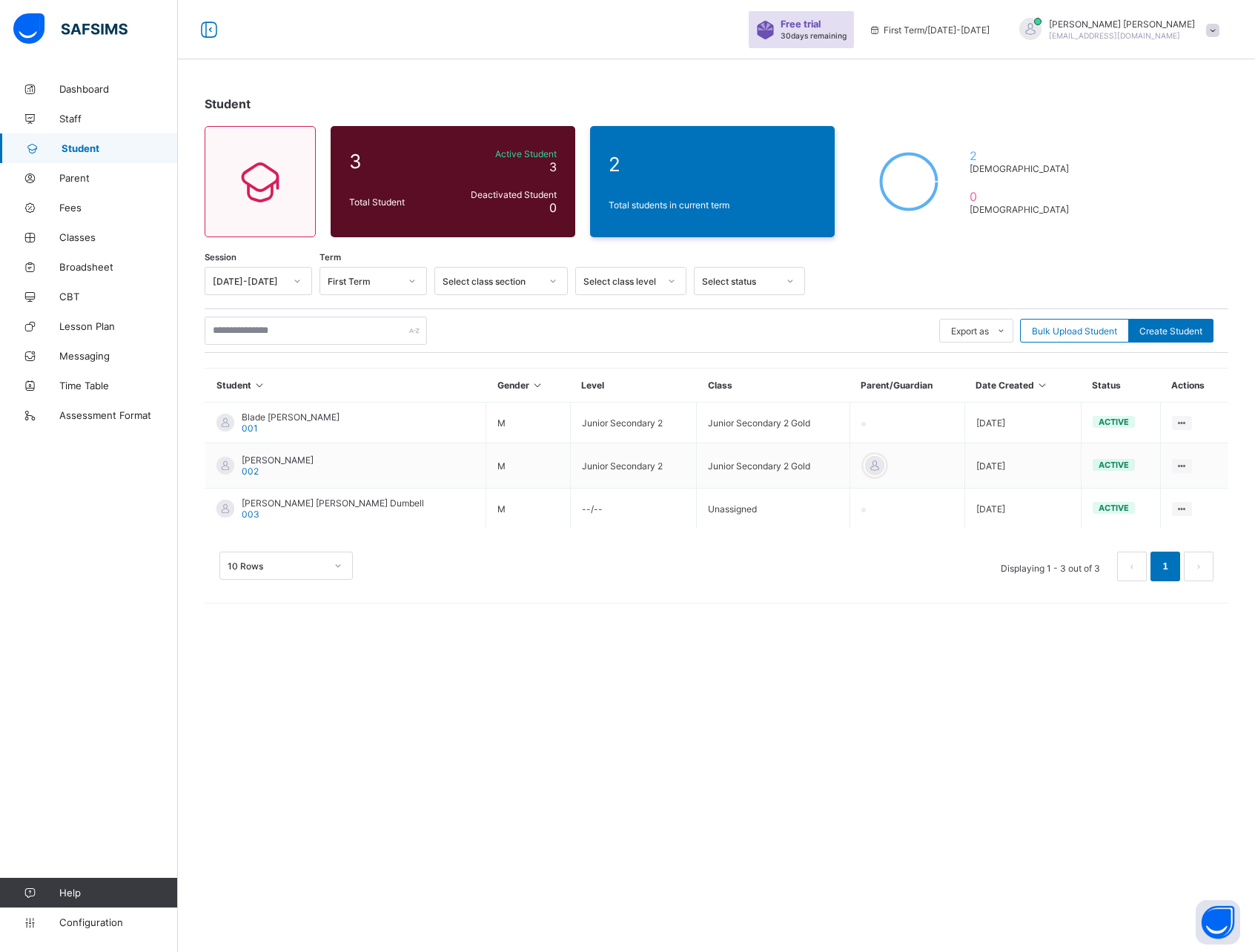
click at [0, 0] on div "Assign Class" at bounding box center [0, 0] width 0 height 0
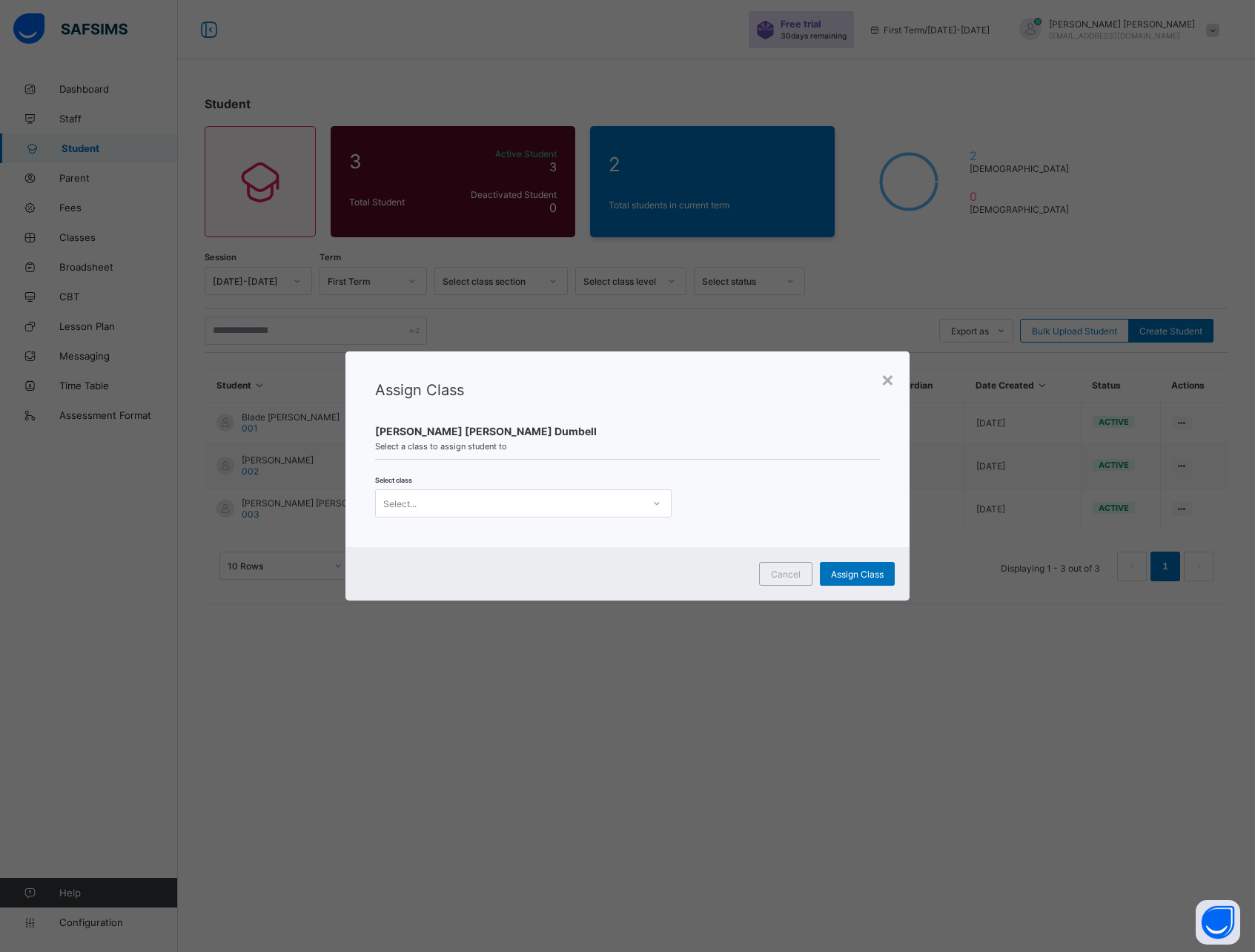
click at [519, 509] on div "Select..." at bounding box center [509, 504] width 267 height 21
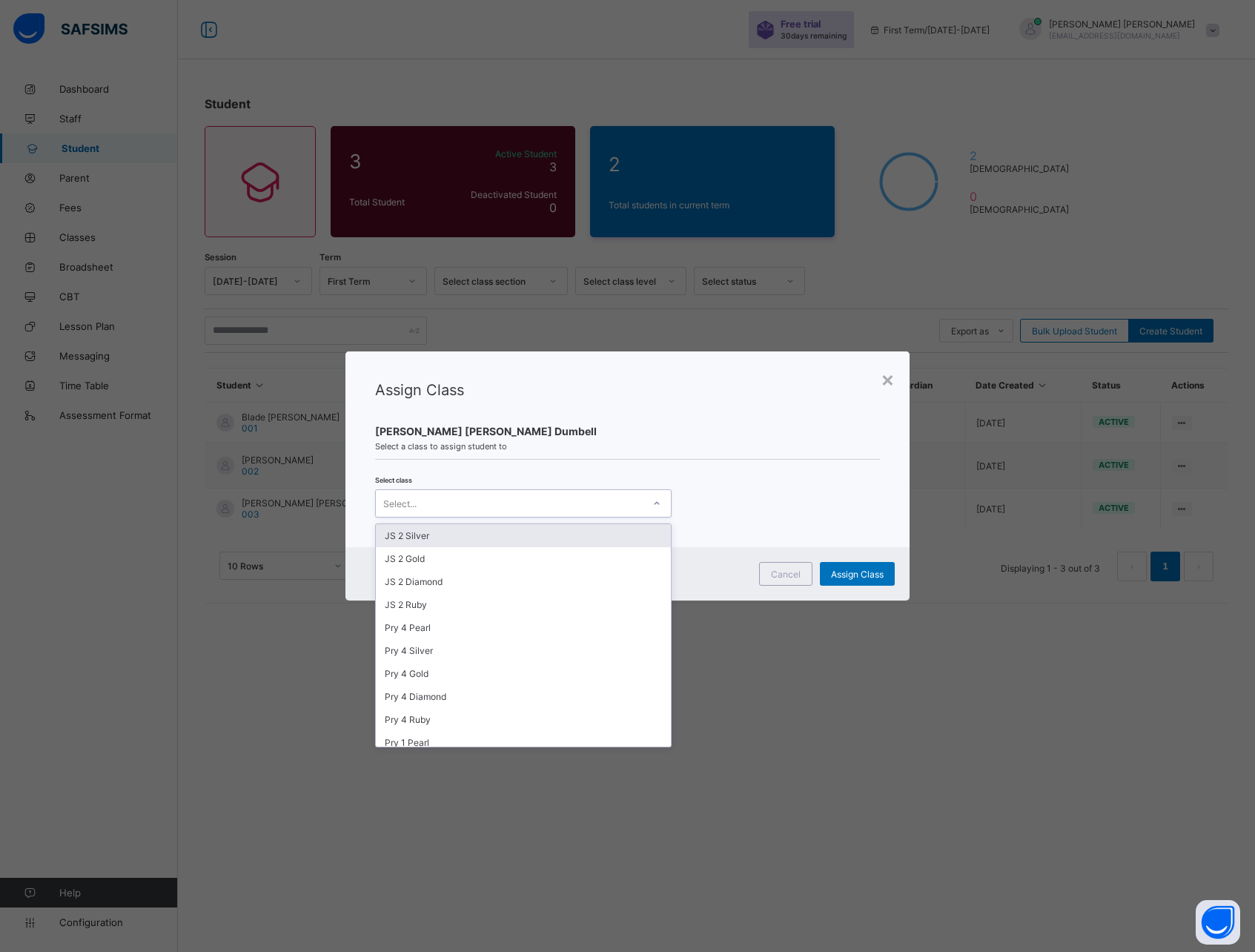
click at [458, 541] on div "JS 2 Silver" at bounding box center [523, 535] width 295 height 23
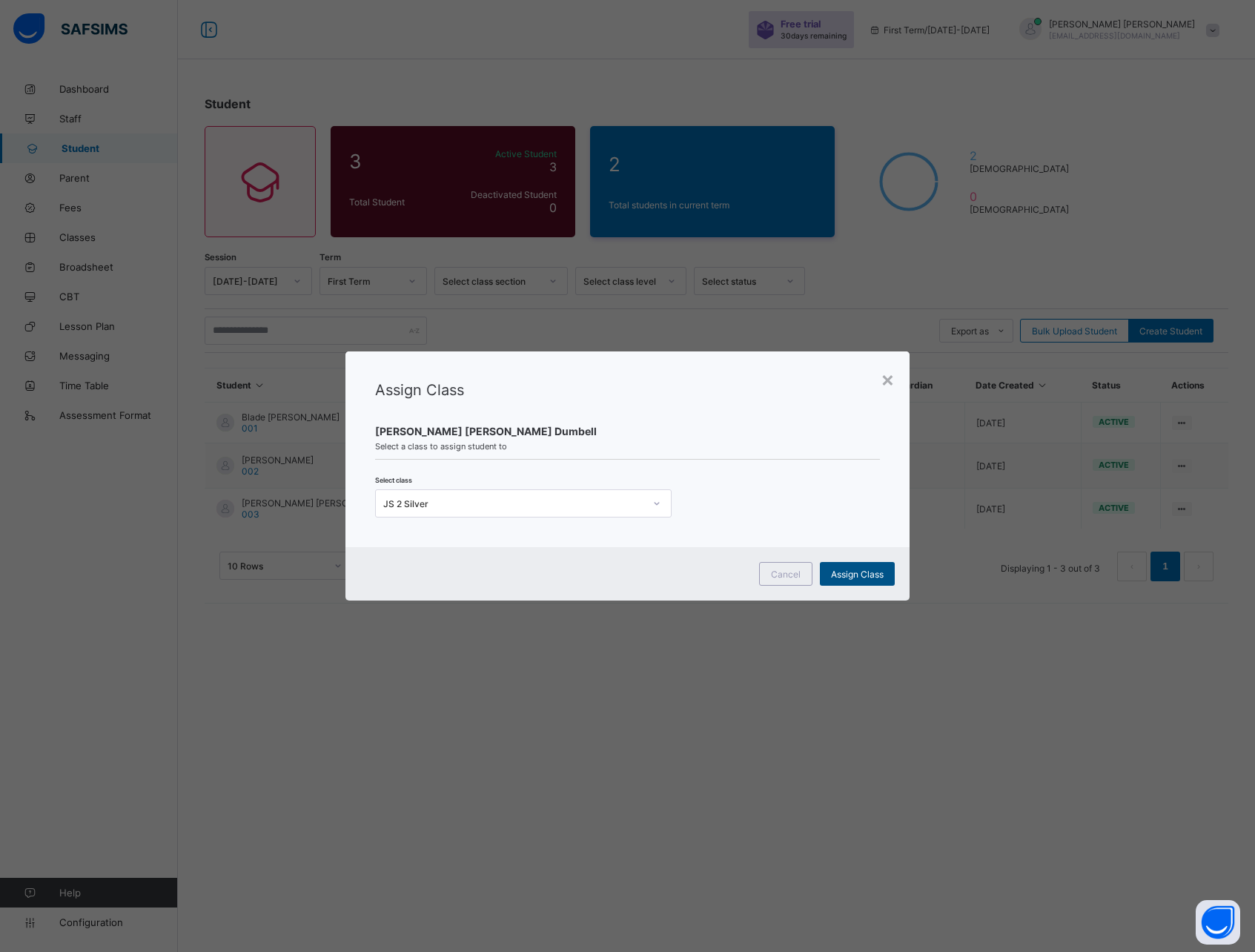
click at [858, 575] on span "Assign Class" at bounding box center [857, 575] width 52 height 11
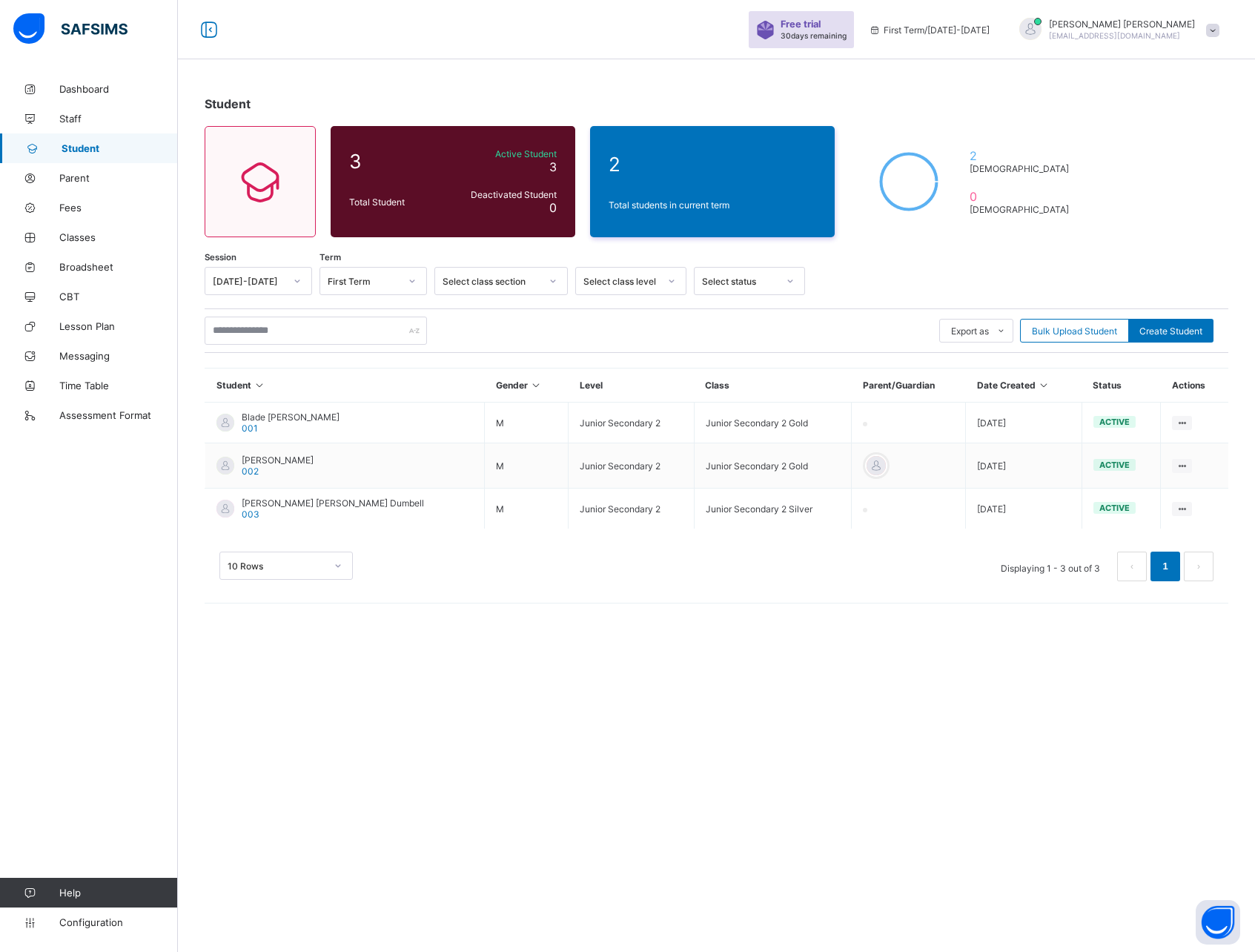
click at [733, 672] on div "Student 3 Total Student Active Student 3 Deactivated Student 0 2 Total students…" at bounding box center [716, 476] width 1077 height 952
click at [1155, 335] on span "Create Student" at bounding box center [1171, 331] width 63 height 11
select select "**"
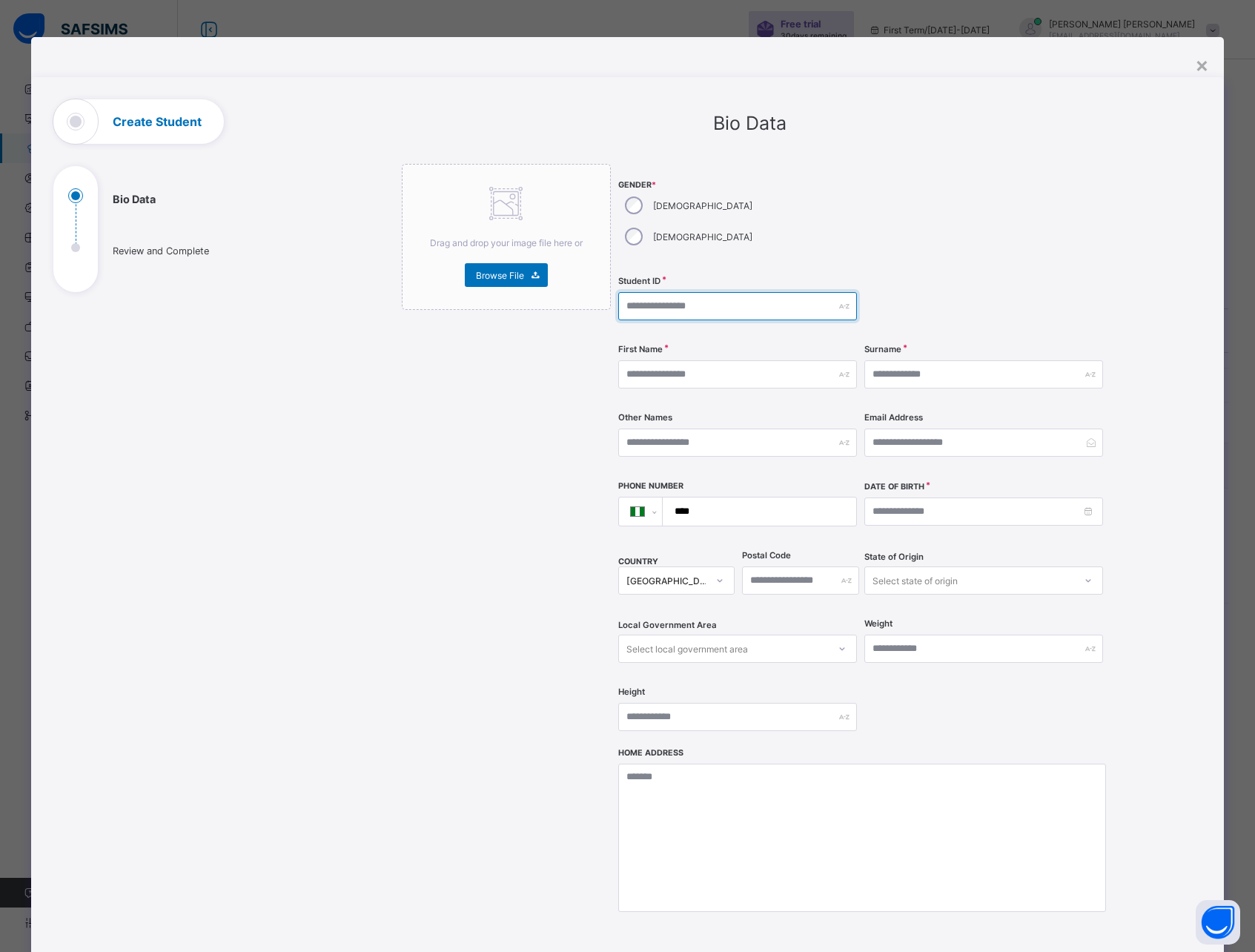
click at [697, 292] on input "text" at bounding box center [737, 306] width 239 height 28
type input "***"
click at [686, 360] on input "text" at bounding box center [737, 374] width 239 height 28
type input "*****"
click at [887, 360] on input "text" at bounding box center [984, 374] width 239 height 28
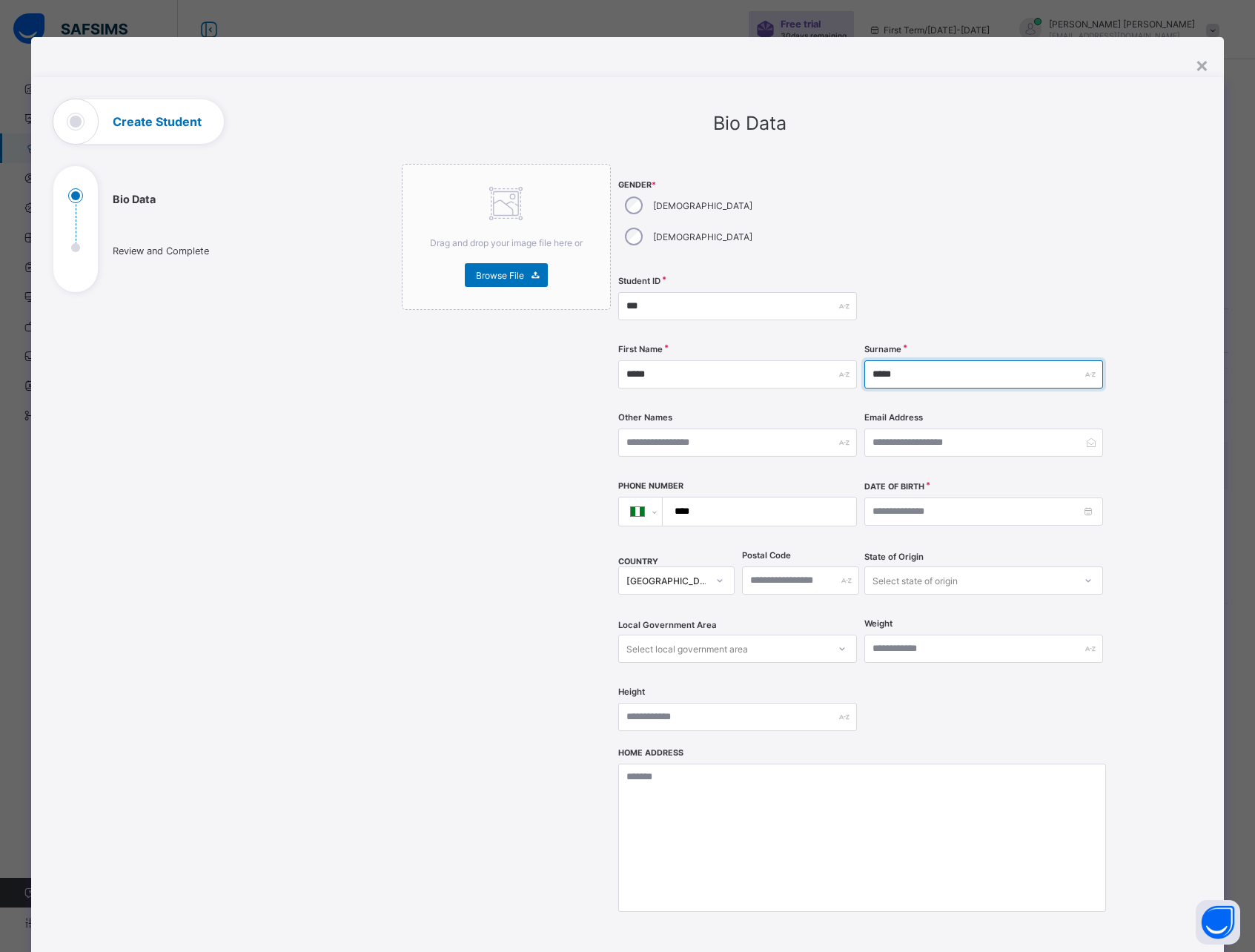
type input "*****"
click at [734, 429] on input "text" at bounding box center [737, 443] width 239 height 28
type input "*******"
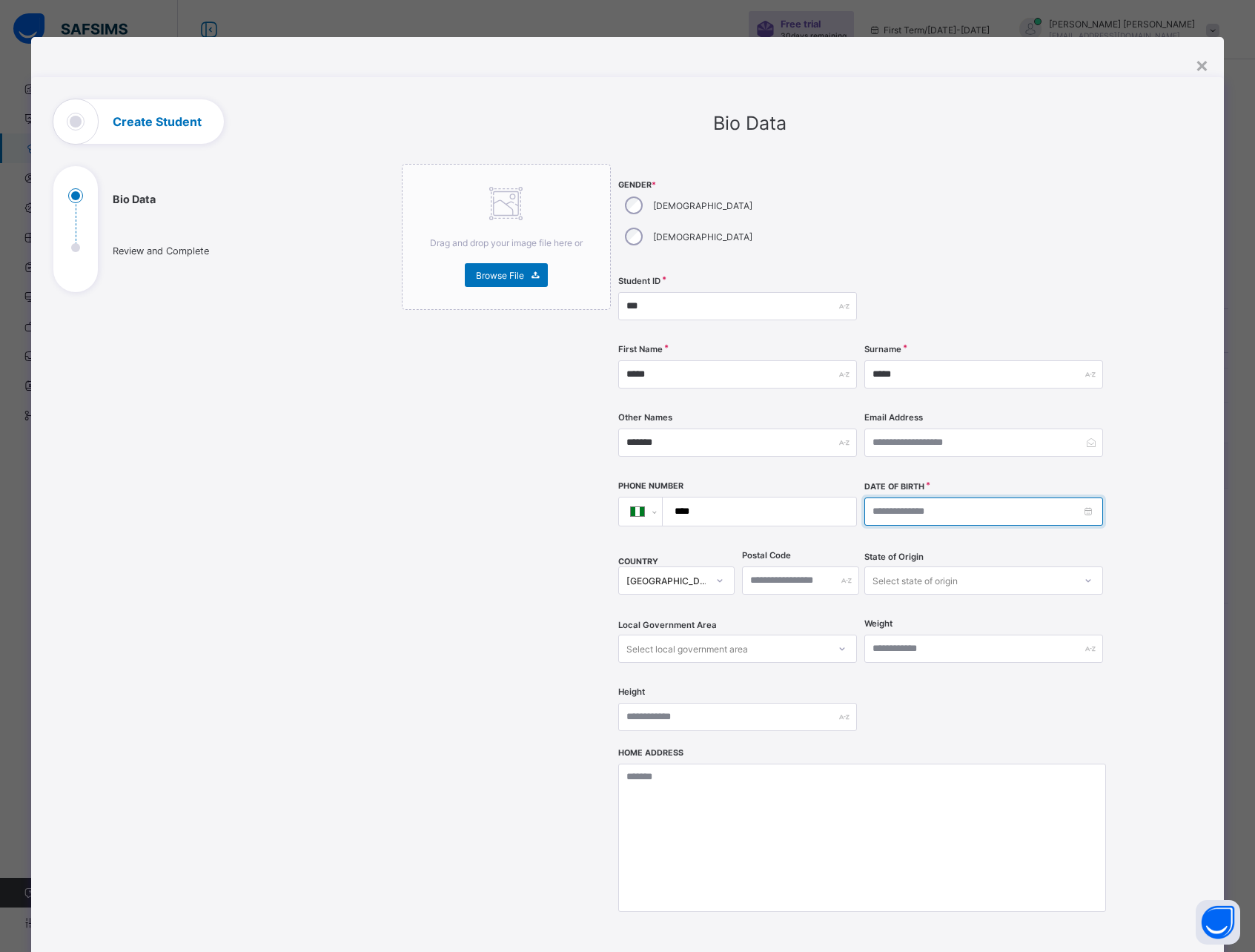
click at [904, 498] on input at bounding box center [984, 512] width 239 height 28
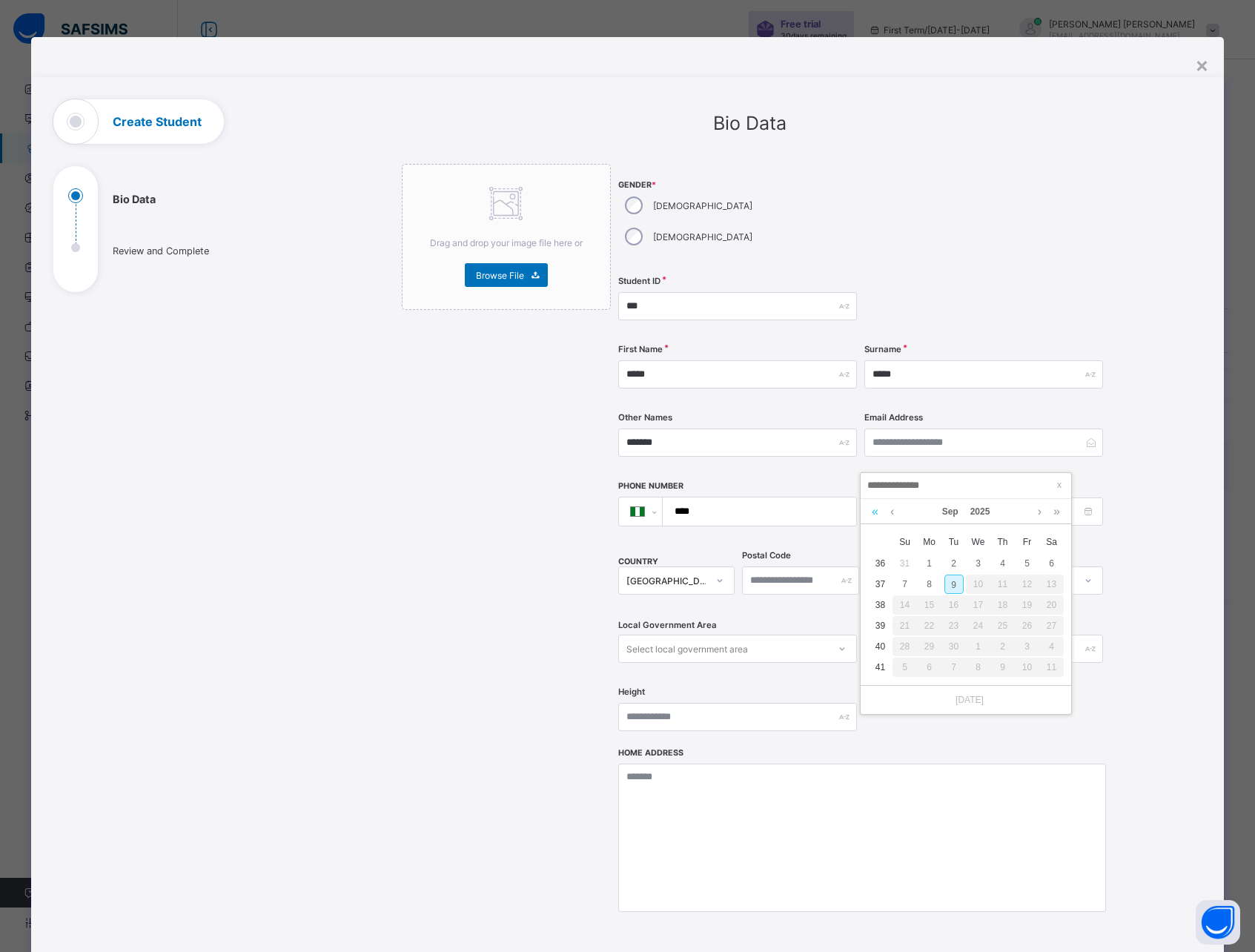
click at [875, 513] on link at bounding box center [875, 511] width 14 height 25
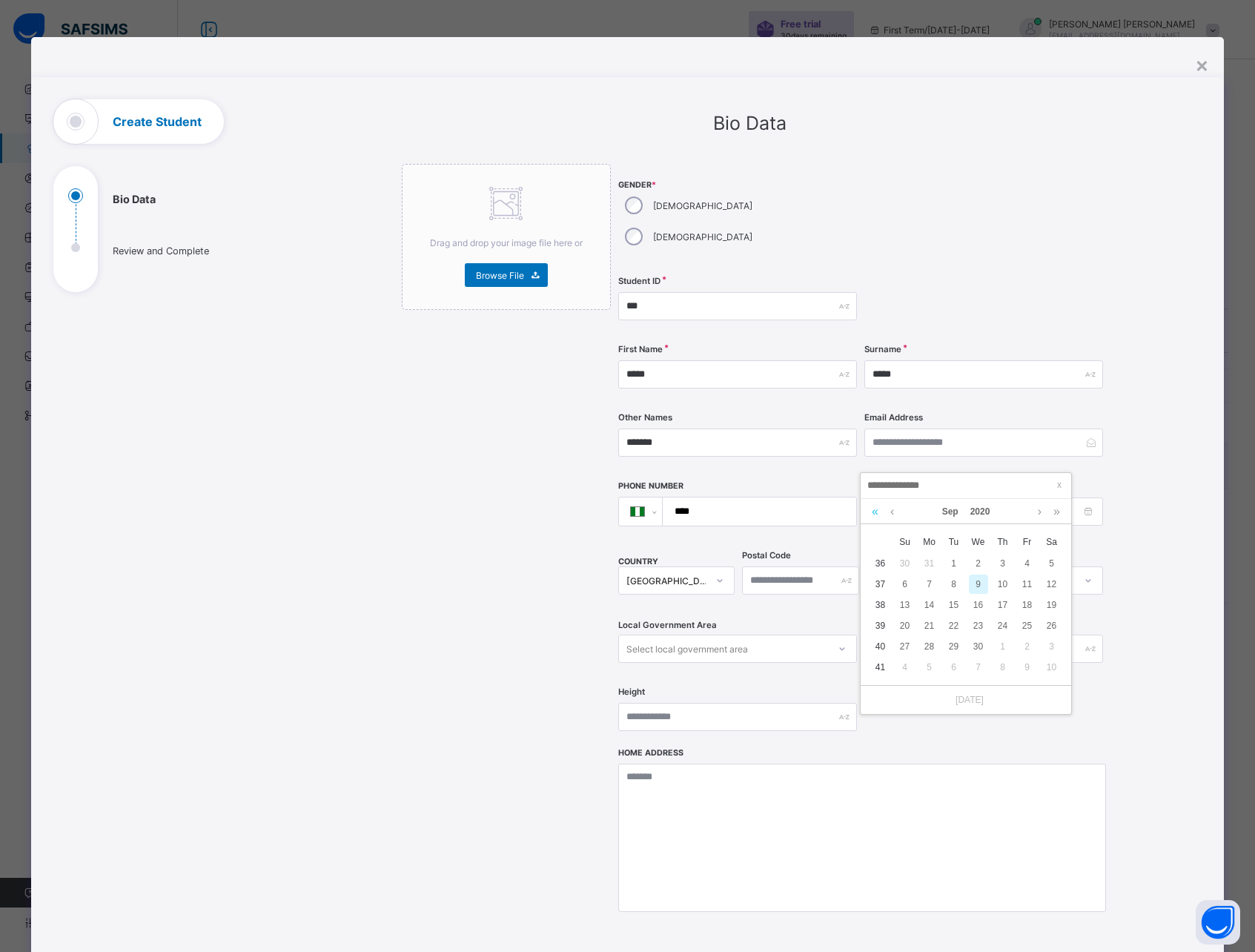
click at [876, 509] on link at bounding box center [875, 511] width 14 height 25
click at [909, 586] on div "2" at bounding box center [905, 584] width 20 height 20
type input "**********"
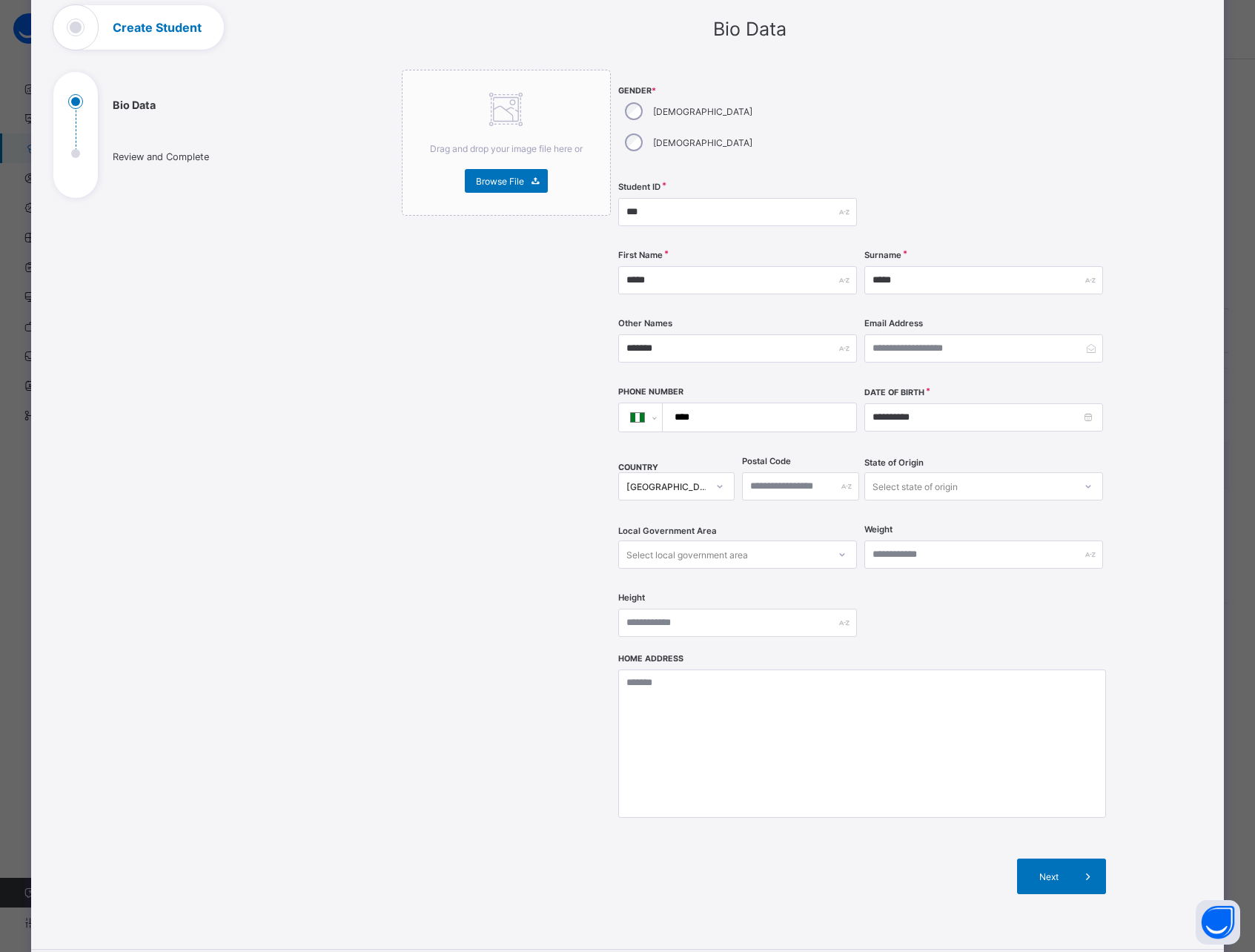
scroll to position [85, 0]
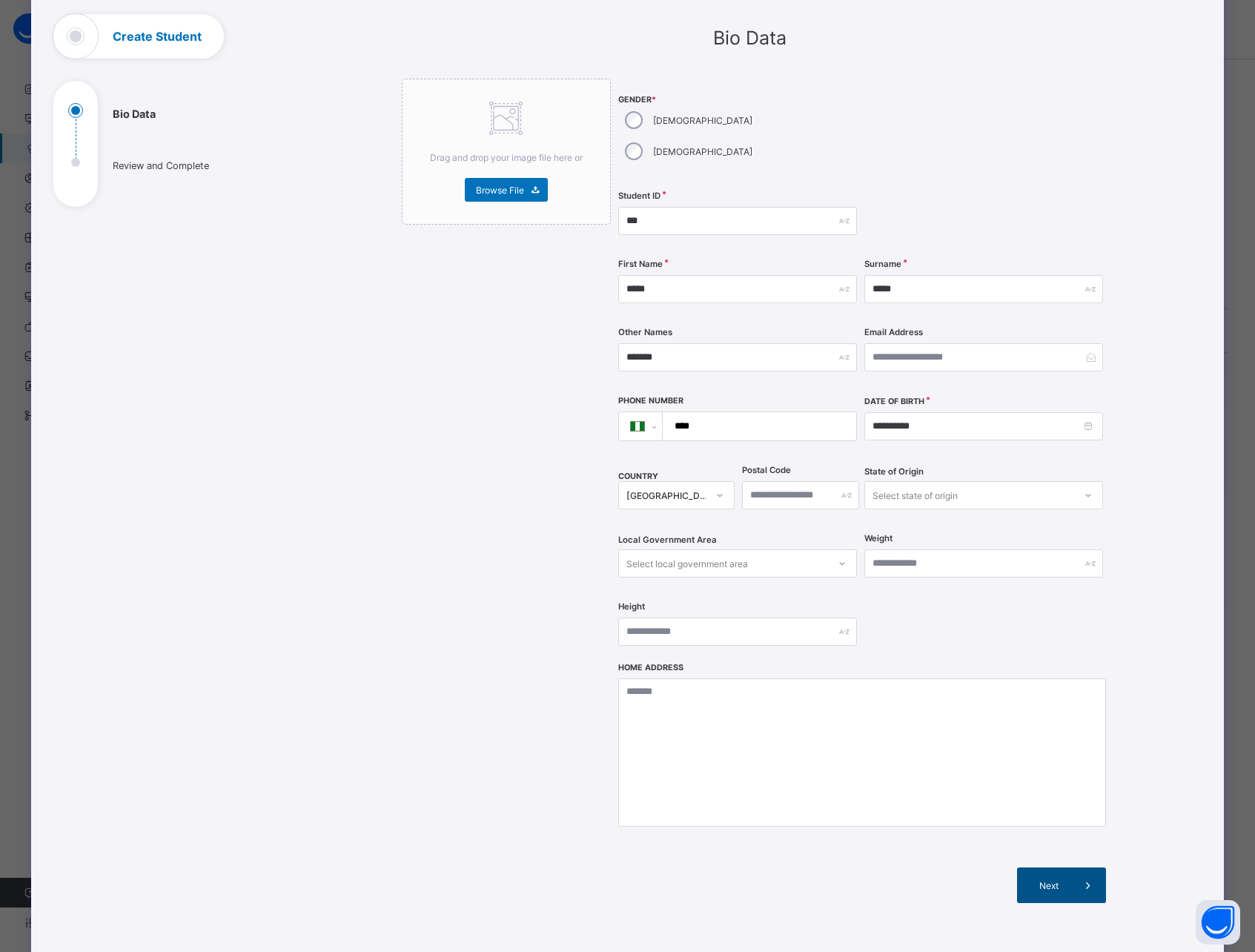
click at [1048, 868] on div "Next" at bounding box center [1061, 886] width 89 height 36
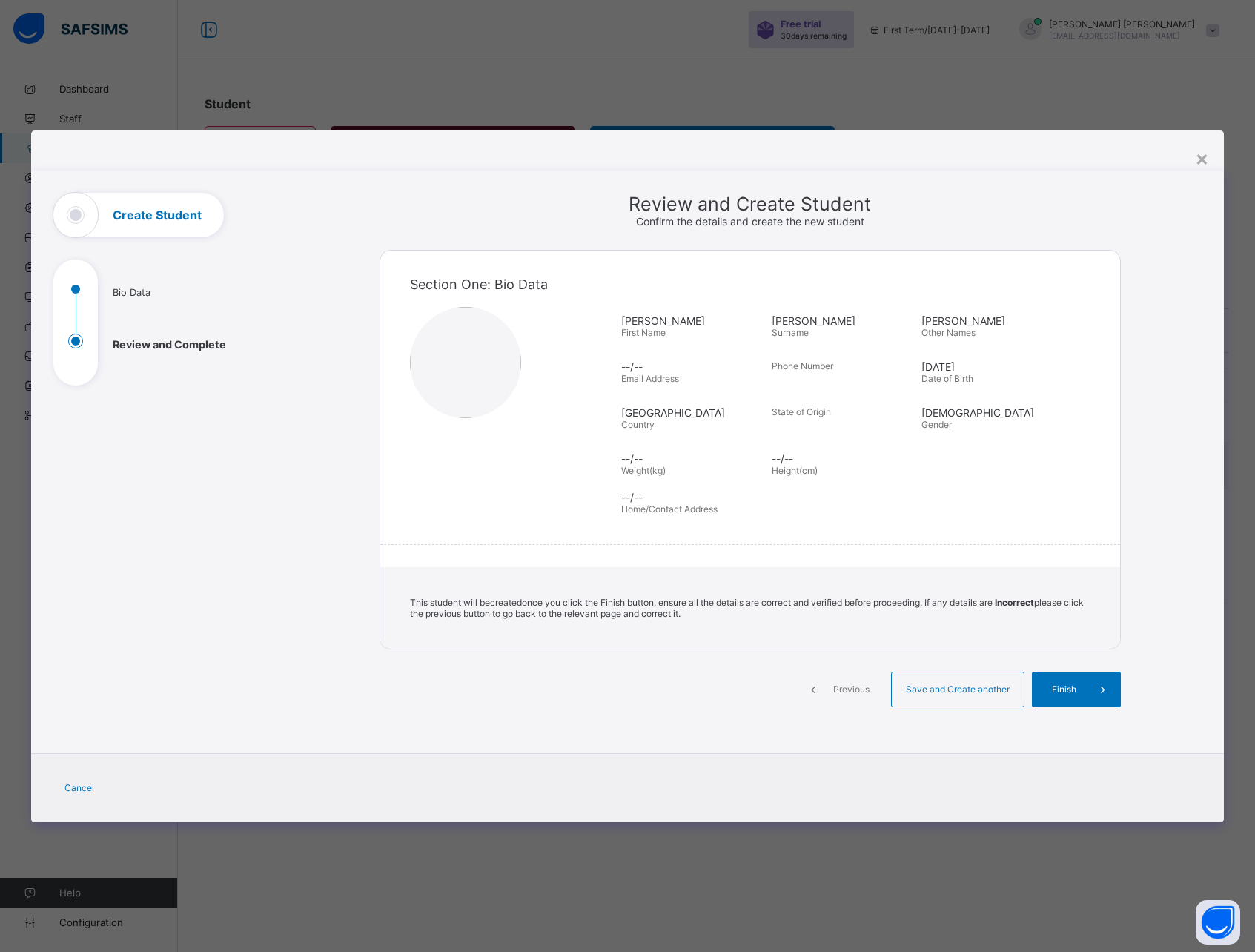
scroll to position [0, 0]
click at [1056, 691] on span "Finish" at bounding box center [1064, 689] width 42 height 11
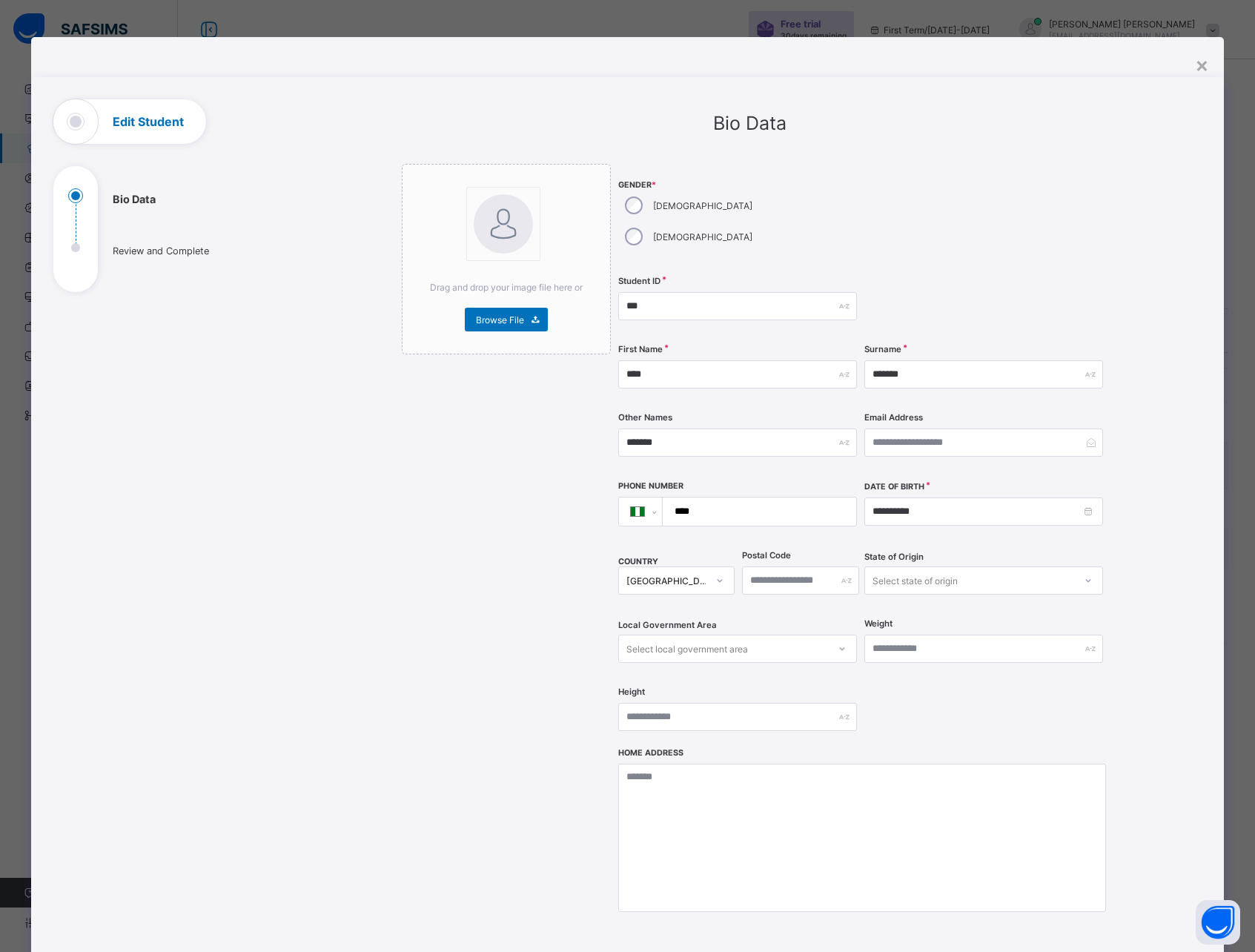
select select "**"
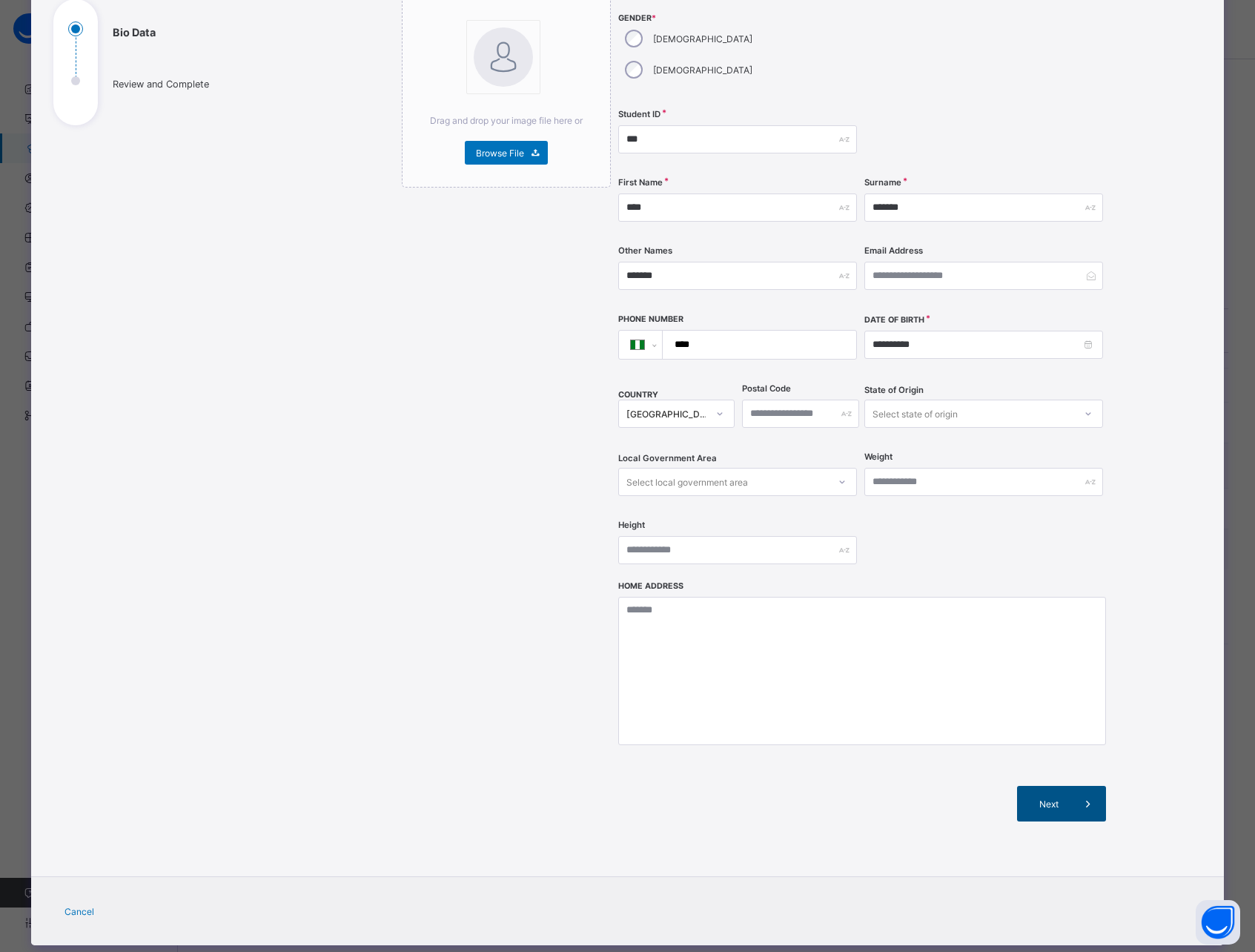
click at [1047, 798] on span "Next" at bounding box center [1049, 804] width 42 height 11
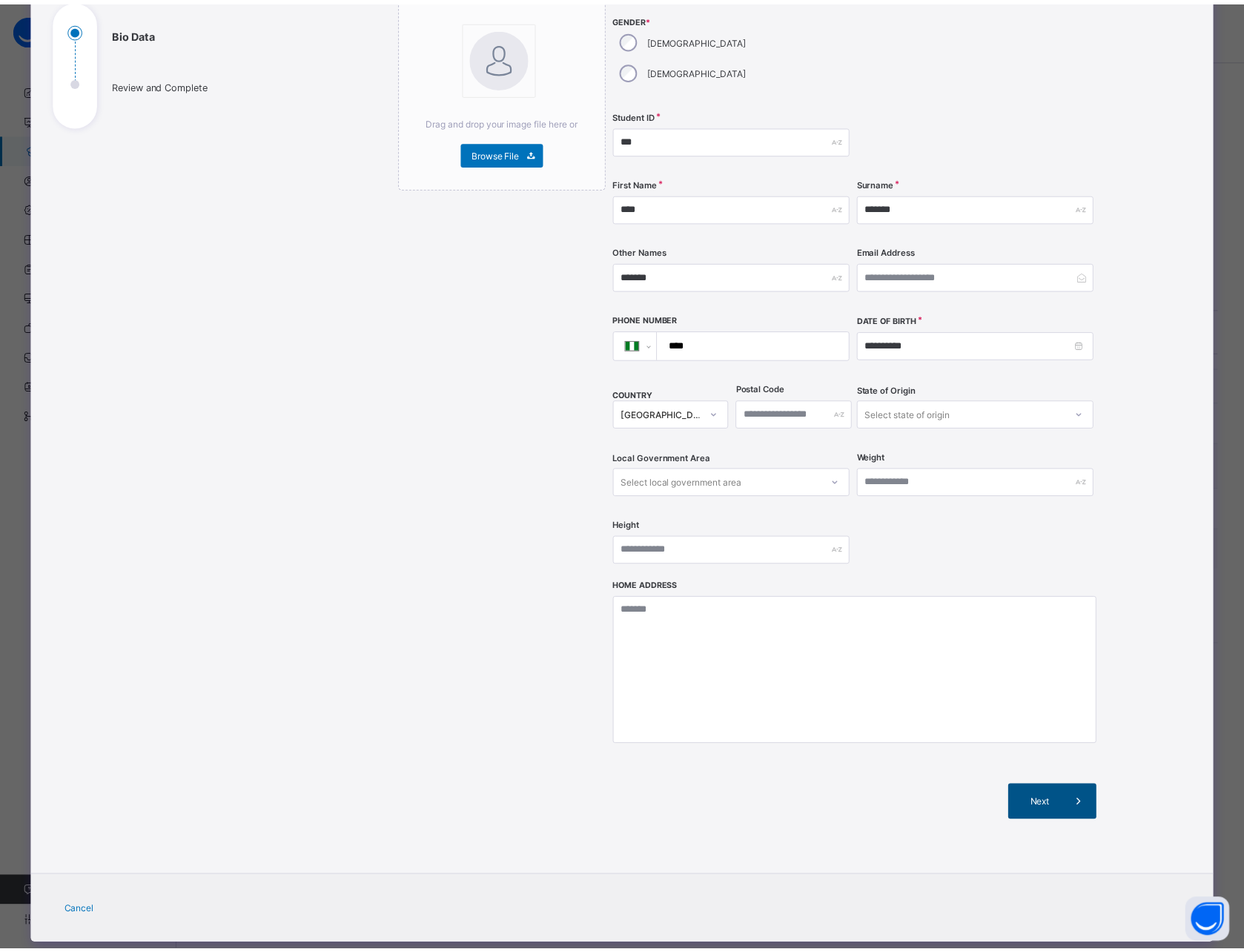
scroll to position [0, 0]
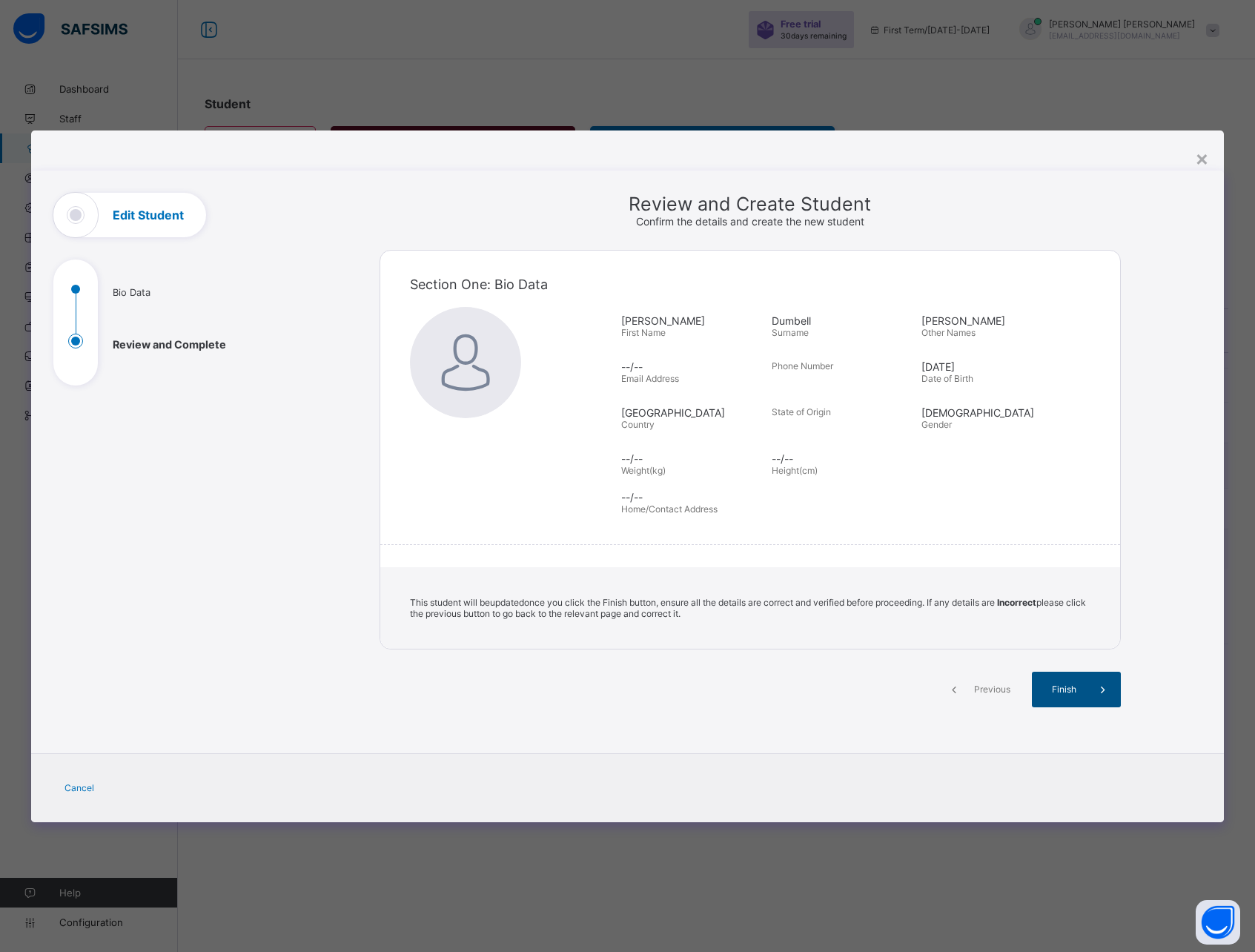
click at [1057, 685] on span "Finish" at bounding box center [1064, 689] width 42 height 11
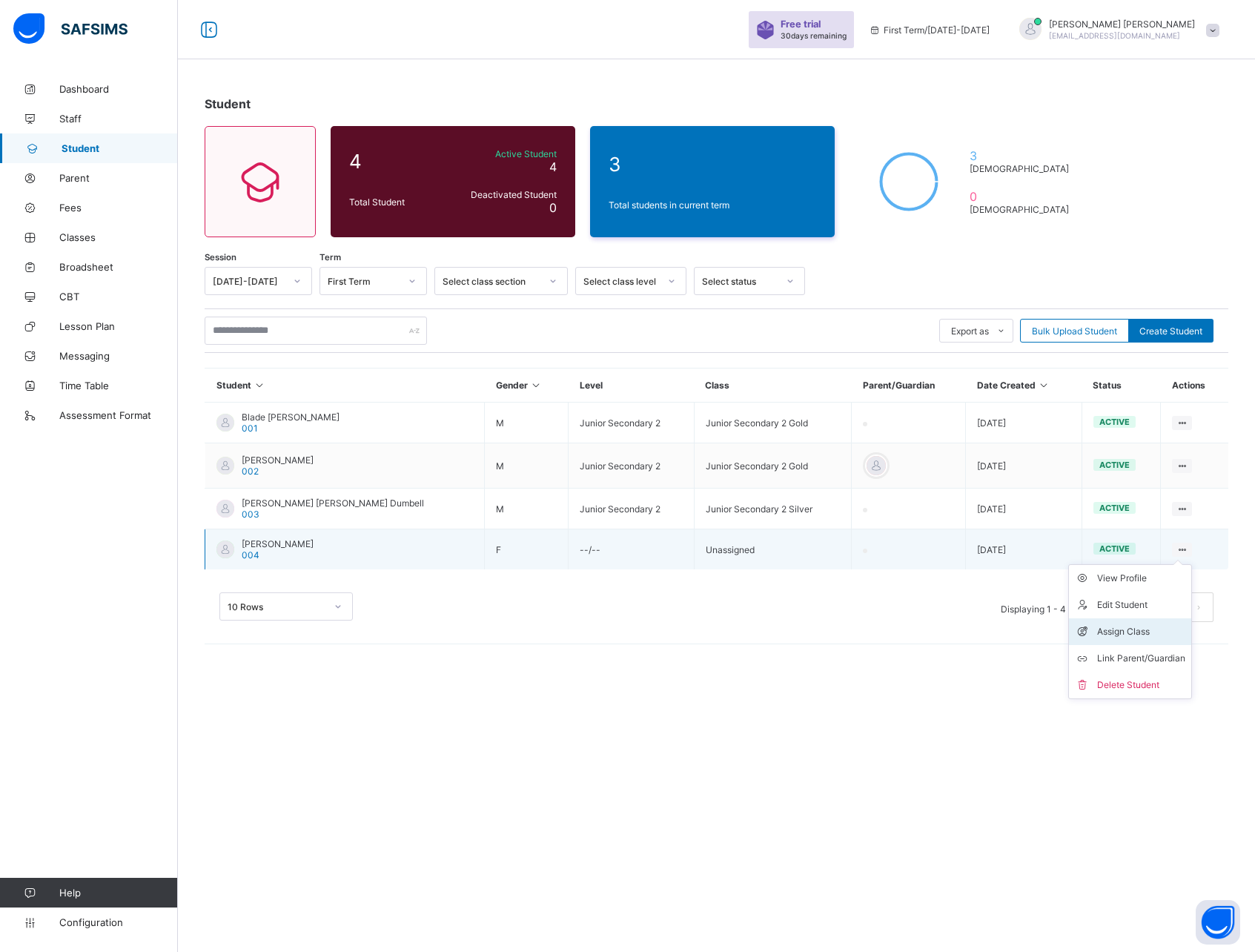
click at [1121, 626] on div "Assign Class" at bounding box center [1142, 632] width 88 height 15
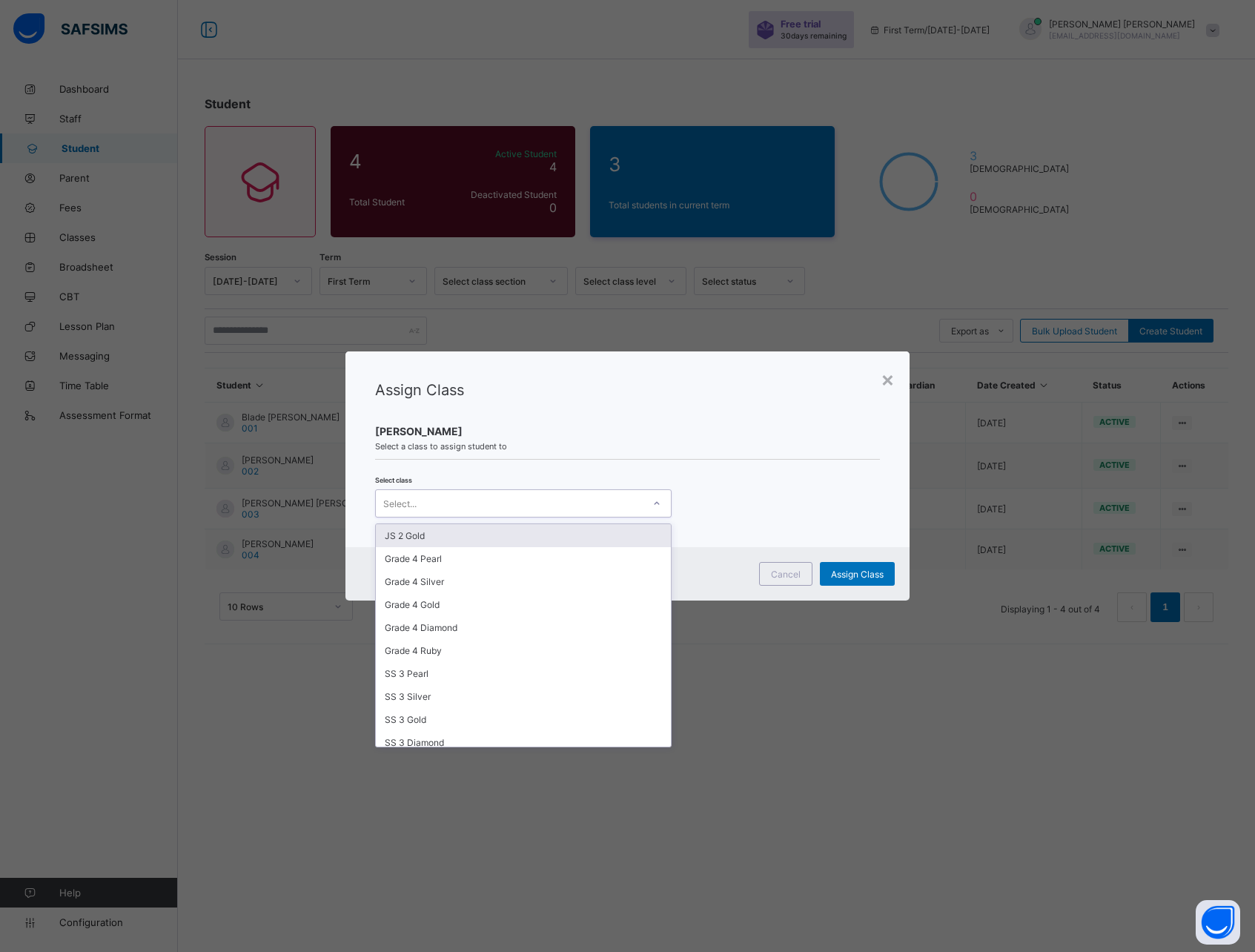
click at [543, 502] on div "Select..." at bounding box center [509, 504] width 267 height 21
type input "****"
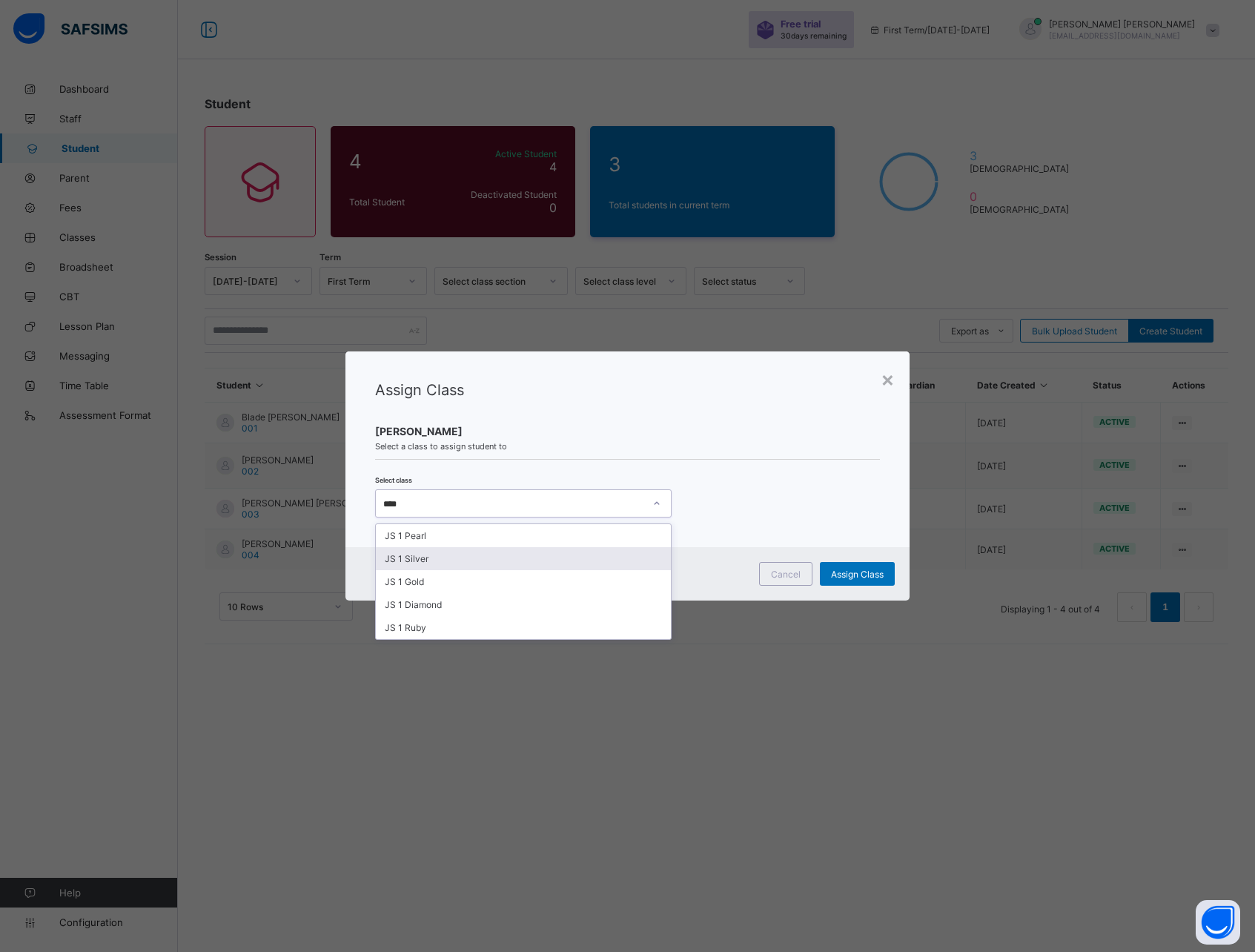
click at [429, 555] on div "JS 1 Silver" at bounding box center [523, 559] width 295 height 23
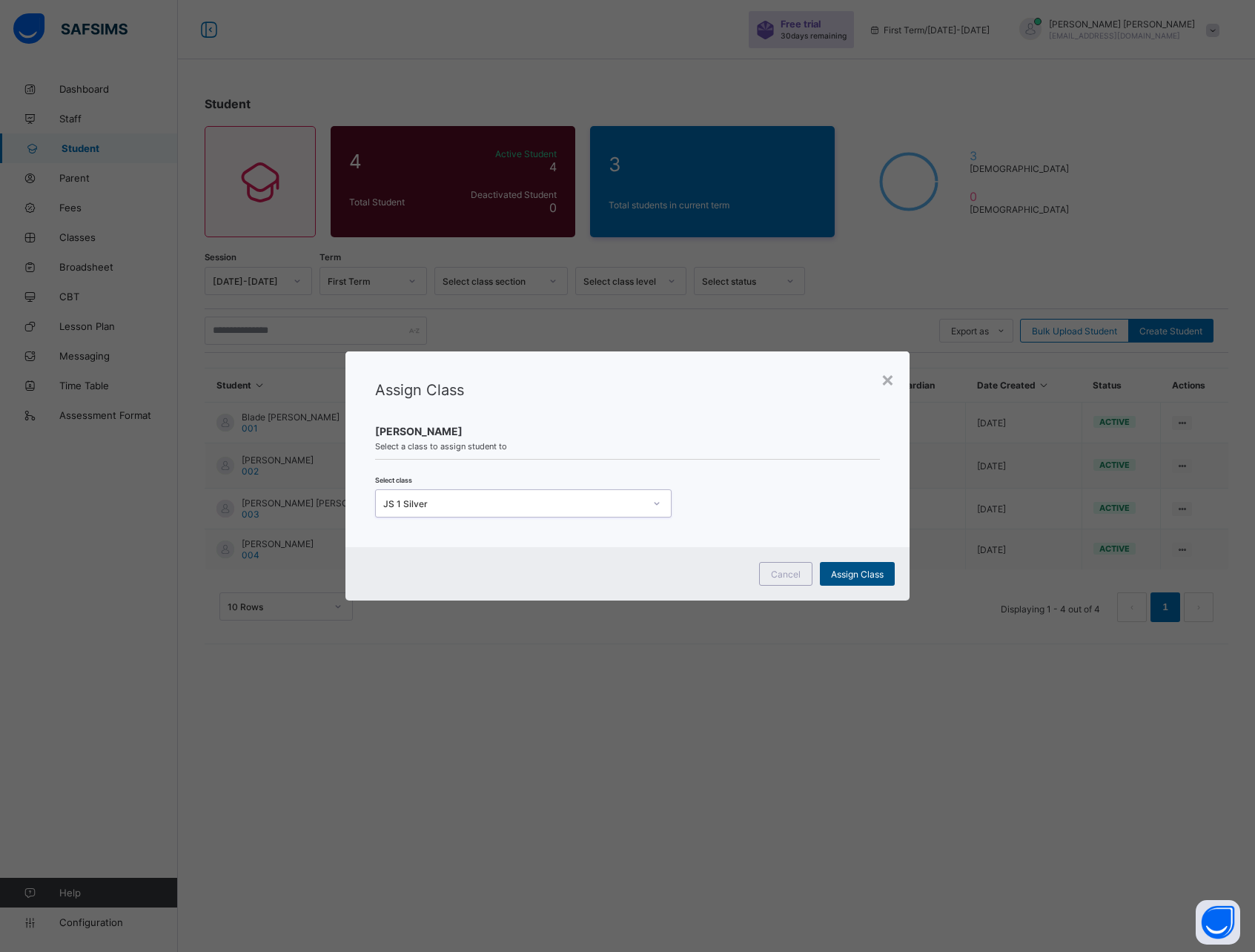
click at [853, 573] on span "Assign Class" at bounding box center [857, 575] width 52 height 11
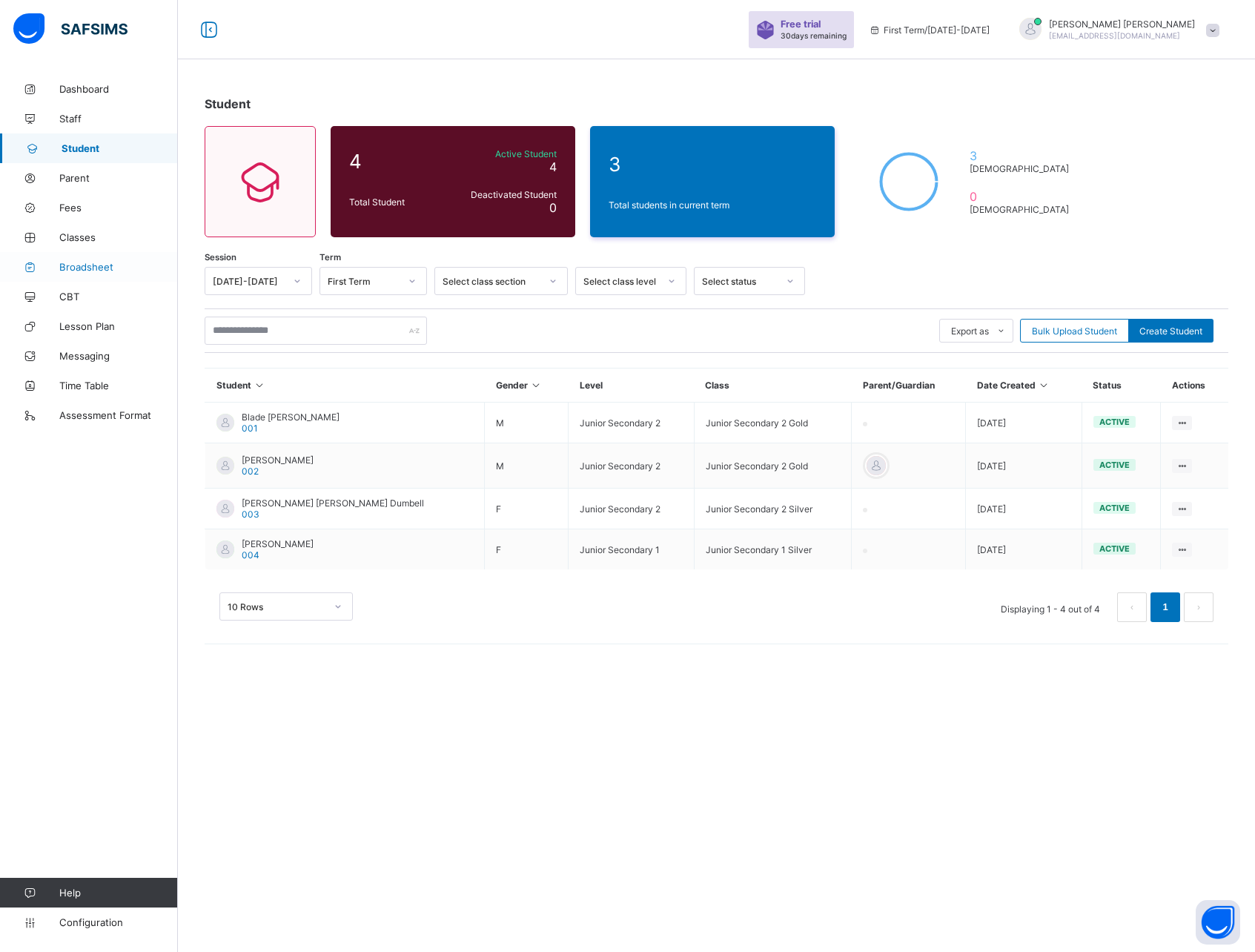
click at [86, 259] on link "Broadsheet" at bounding box center [89, 267] width 178 height 30
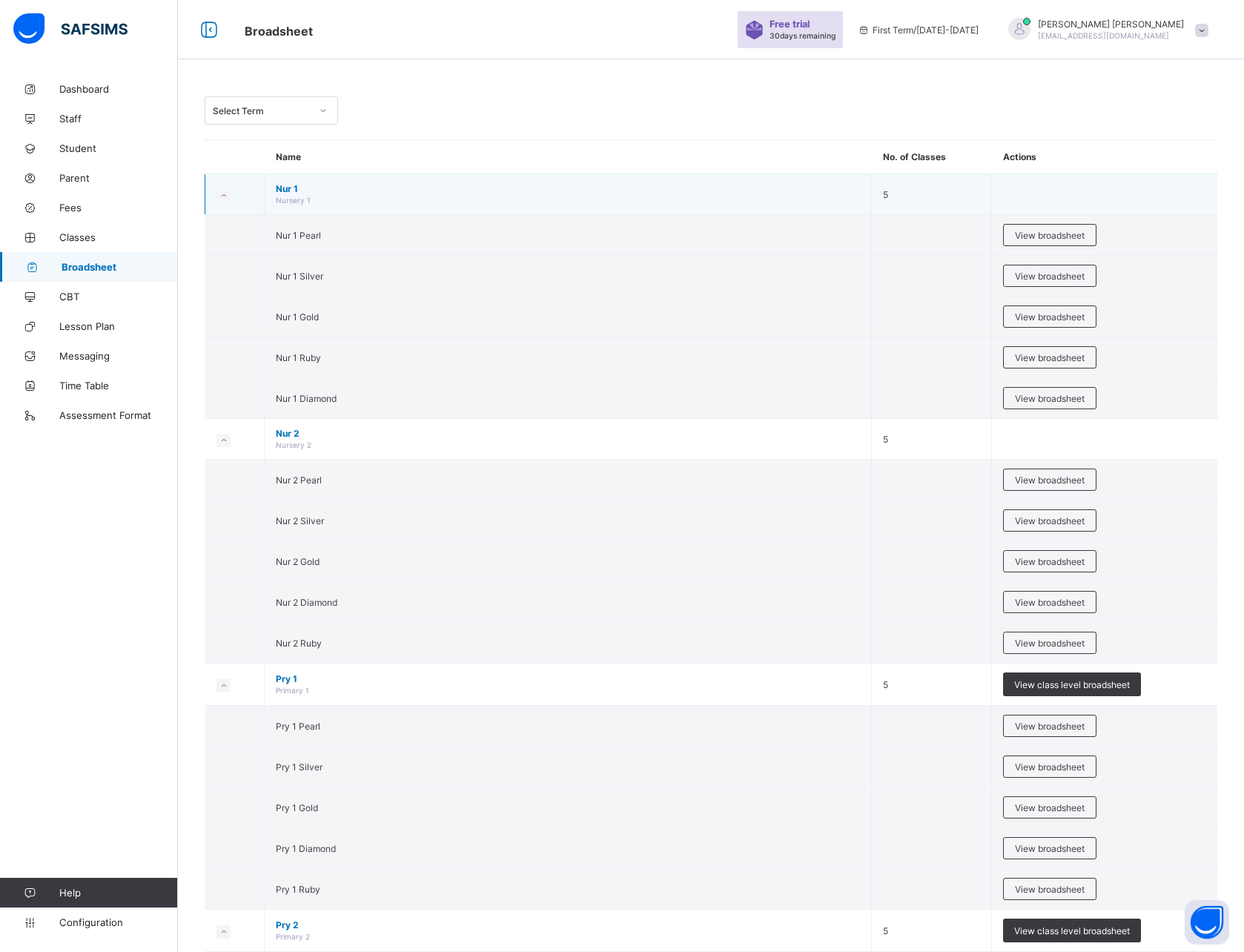
click at [226, 199] on small at bounding box center [223, 196] width 14 height 13
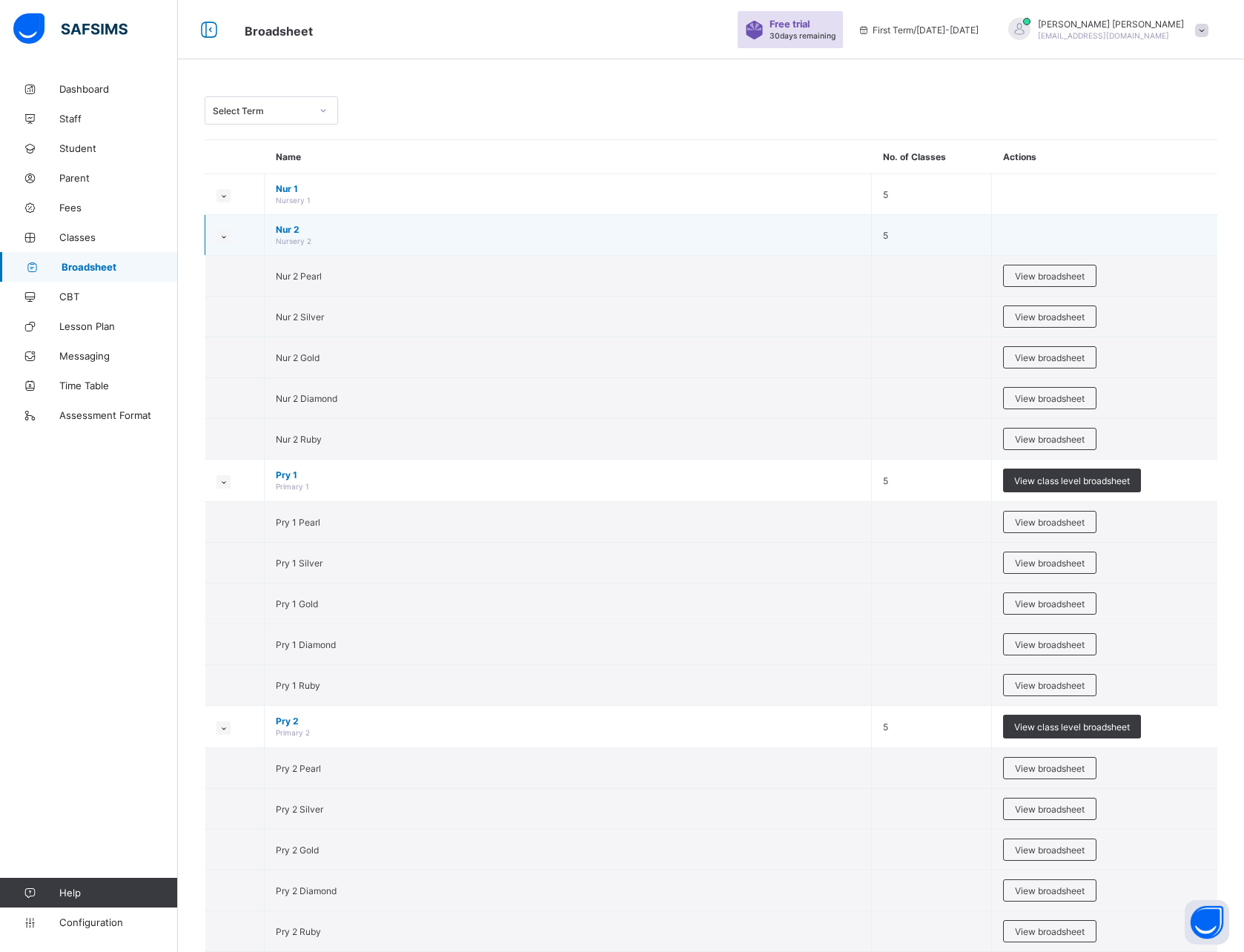
click at [225, 233] on icon at bounding box center [224, 237] width 8 height 7
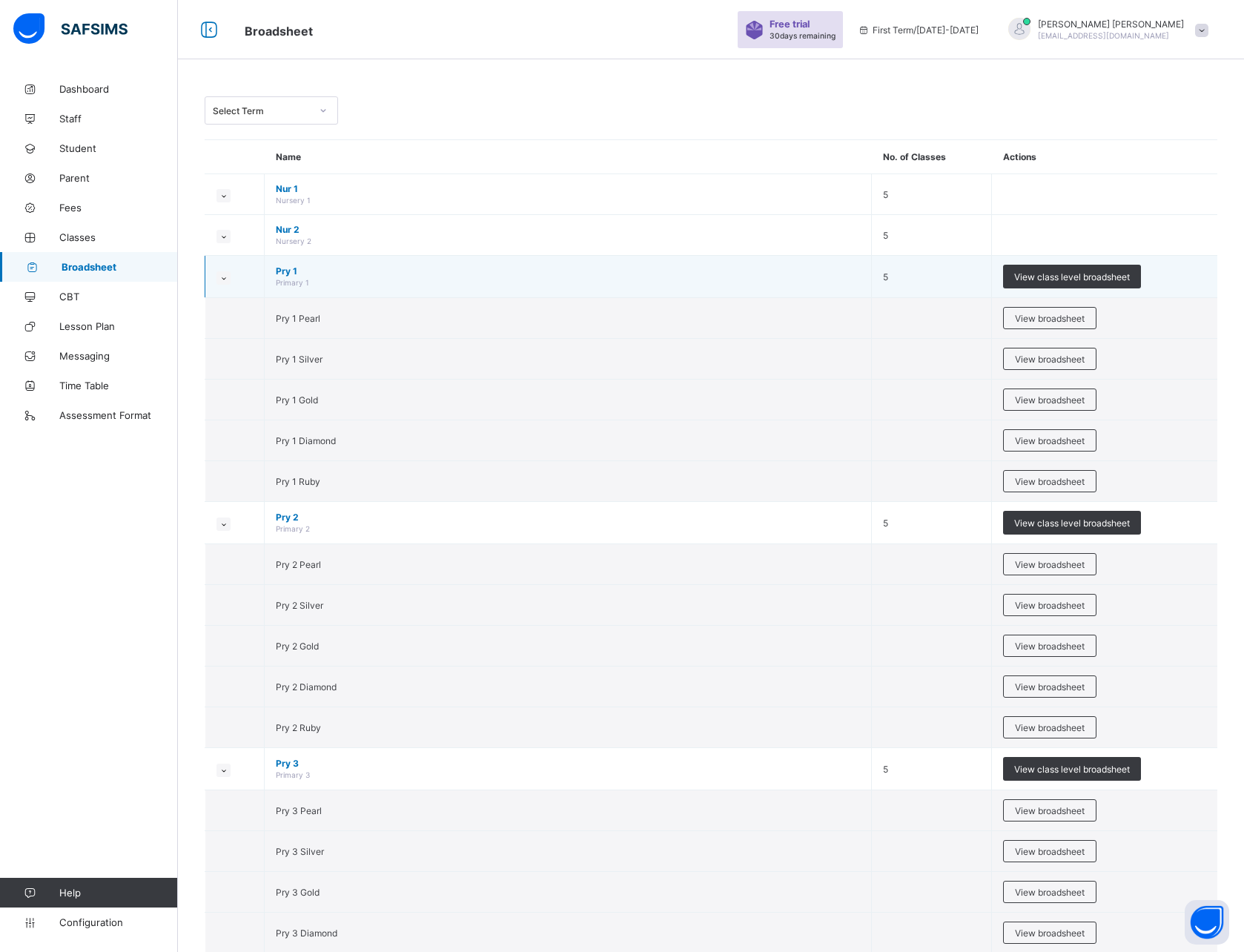
click at [223, 279] on icon at bounding box center [224, 278] width 8 height 7
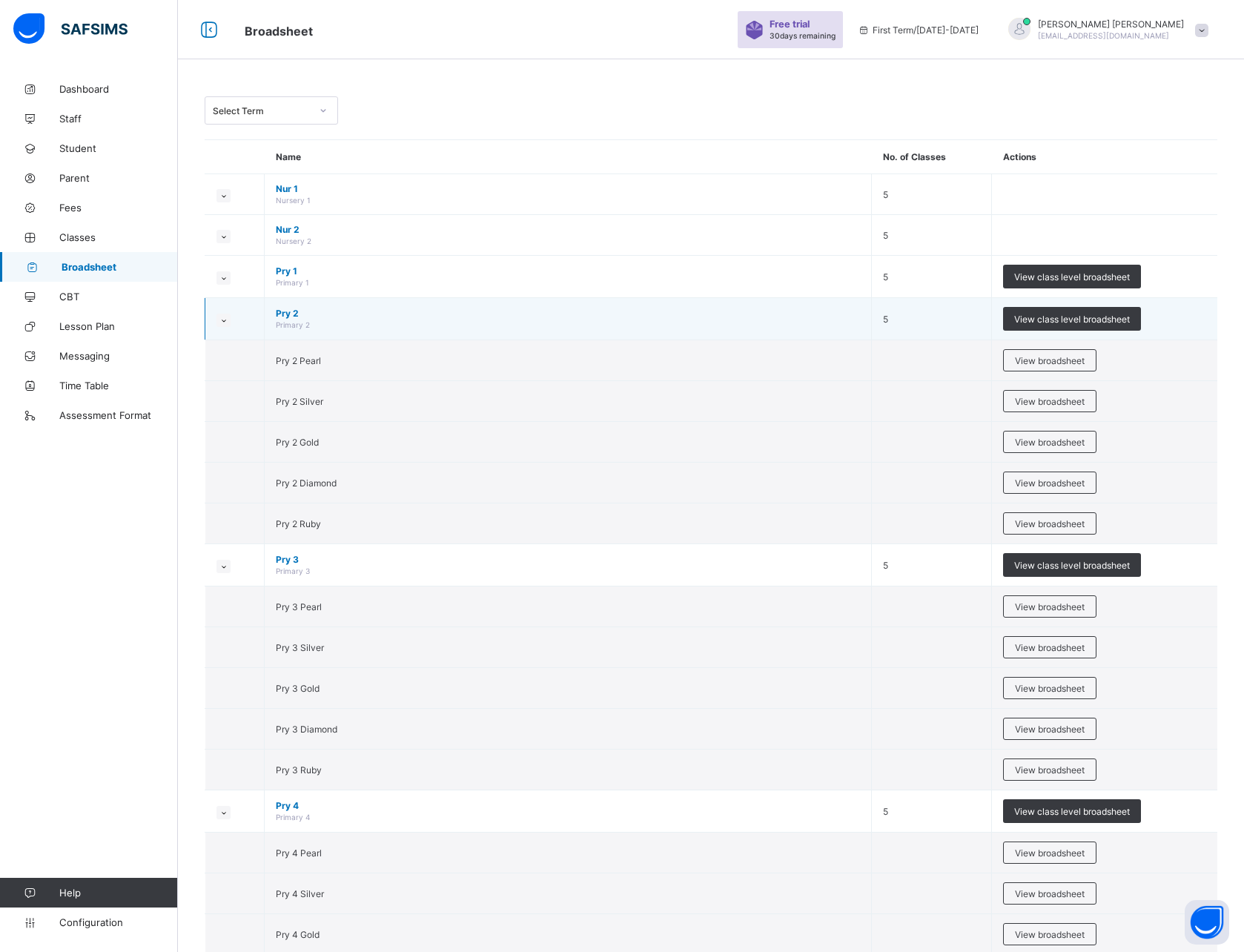
click at [227, 321] on icon at bounding box center [224, 320] width 8 height 7
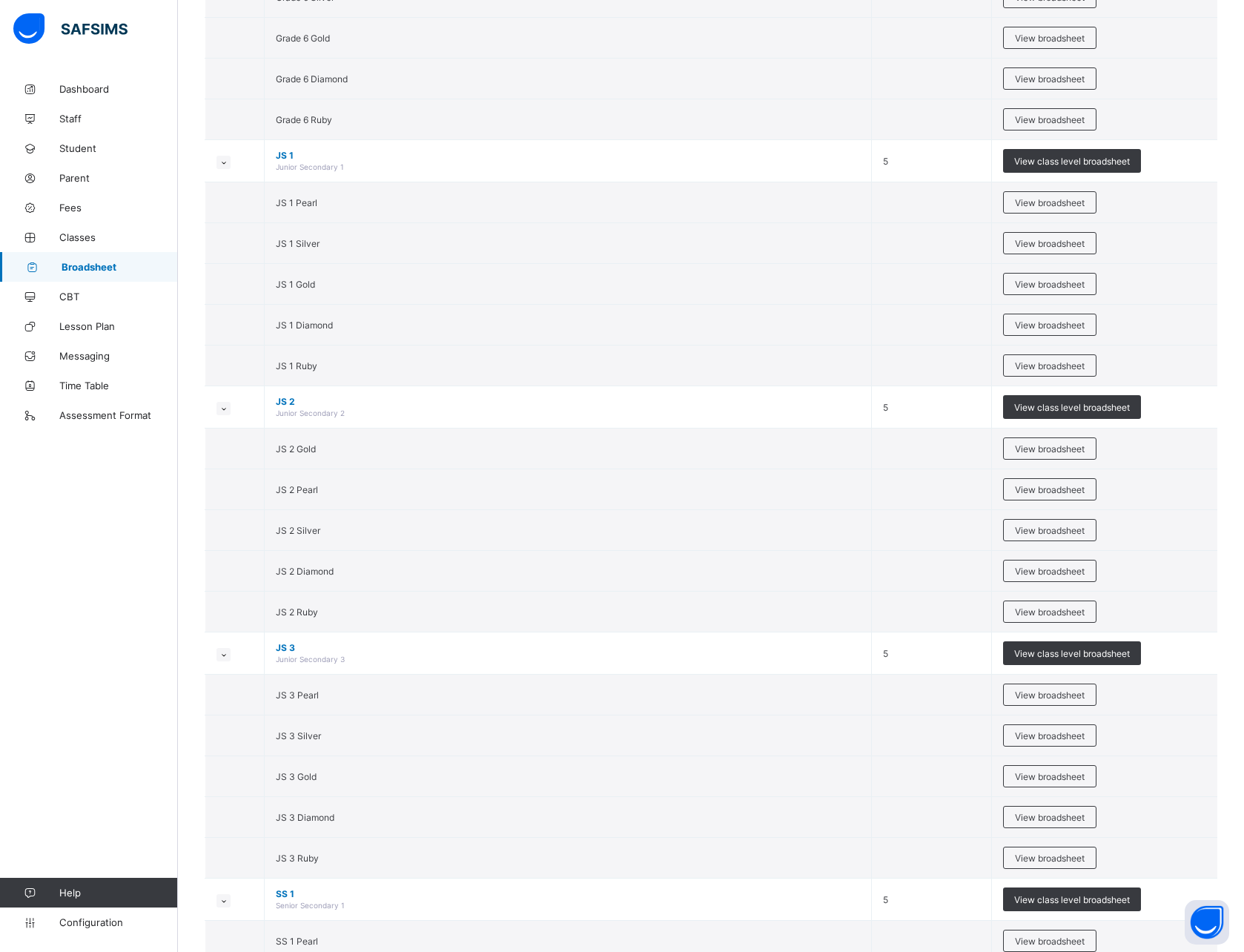
scroll to position [2641, 0]
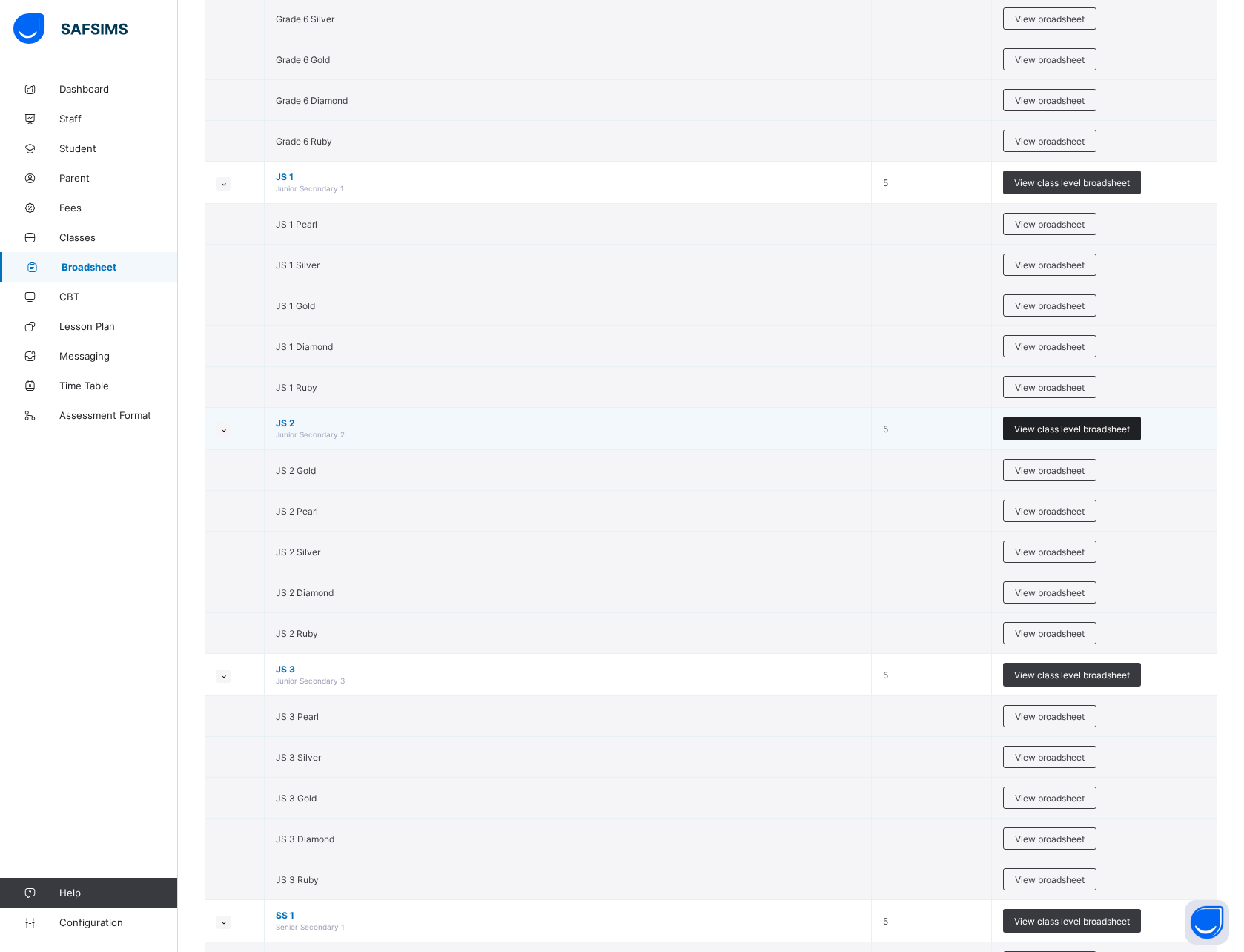
click at [1045, 427] on span "View class level broadsheet" at bounding box center [1073, 429] width 116 height 11
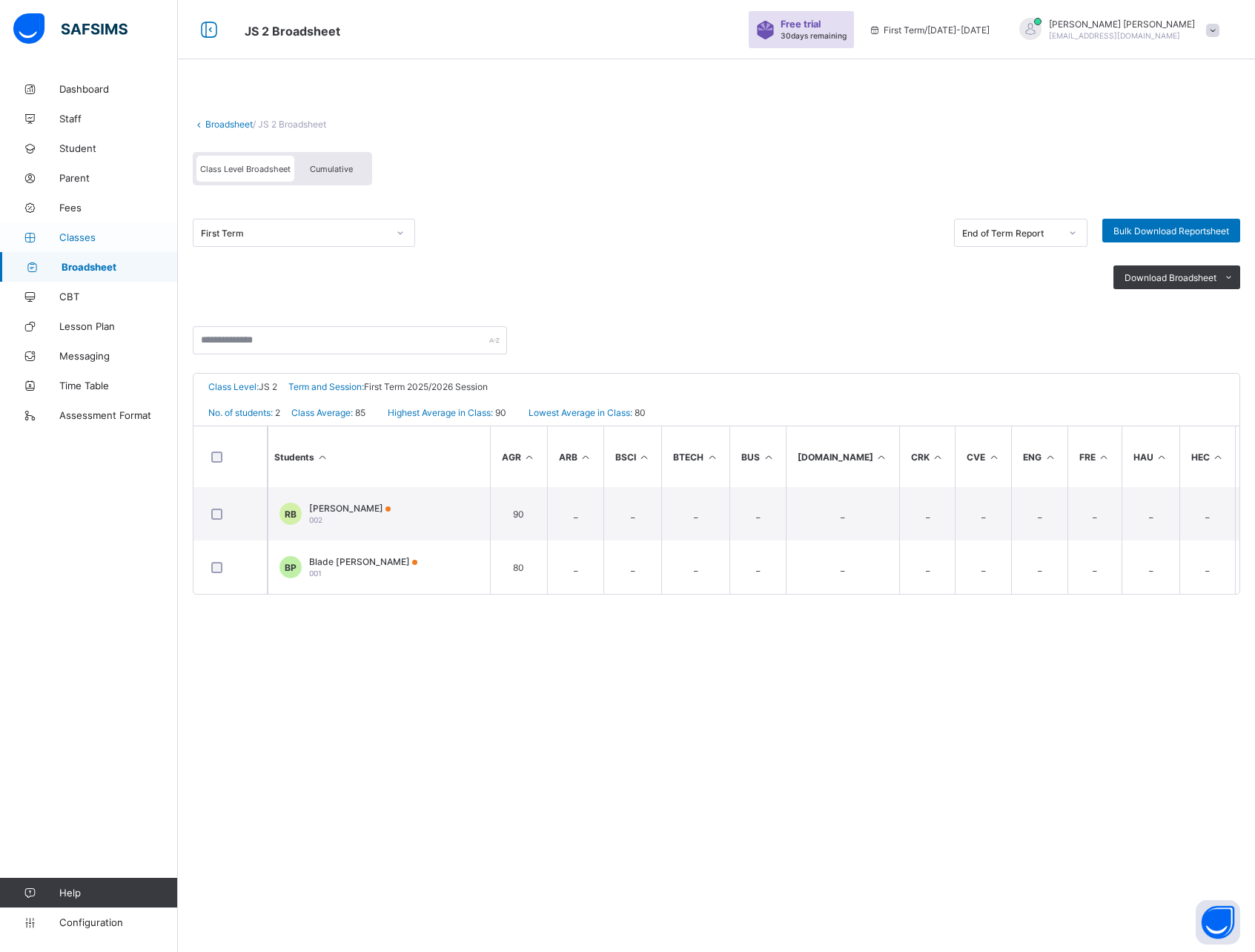
click at [62, 238] on span "Classes" at bounding box center [118, 237] width 119 height 12
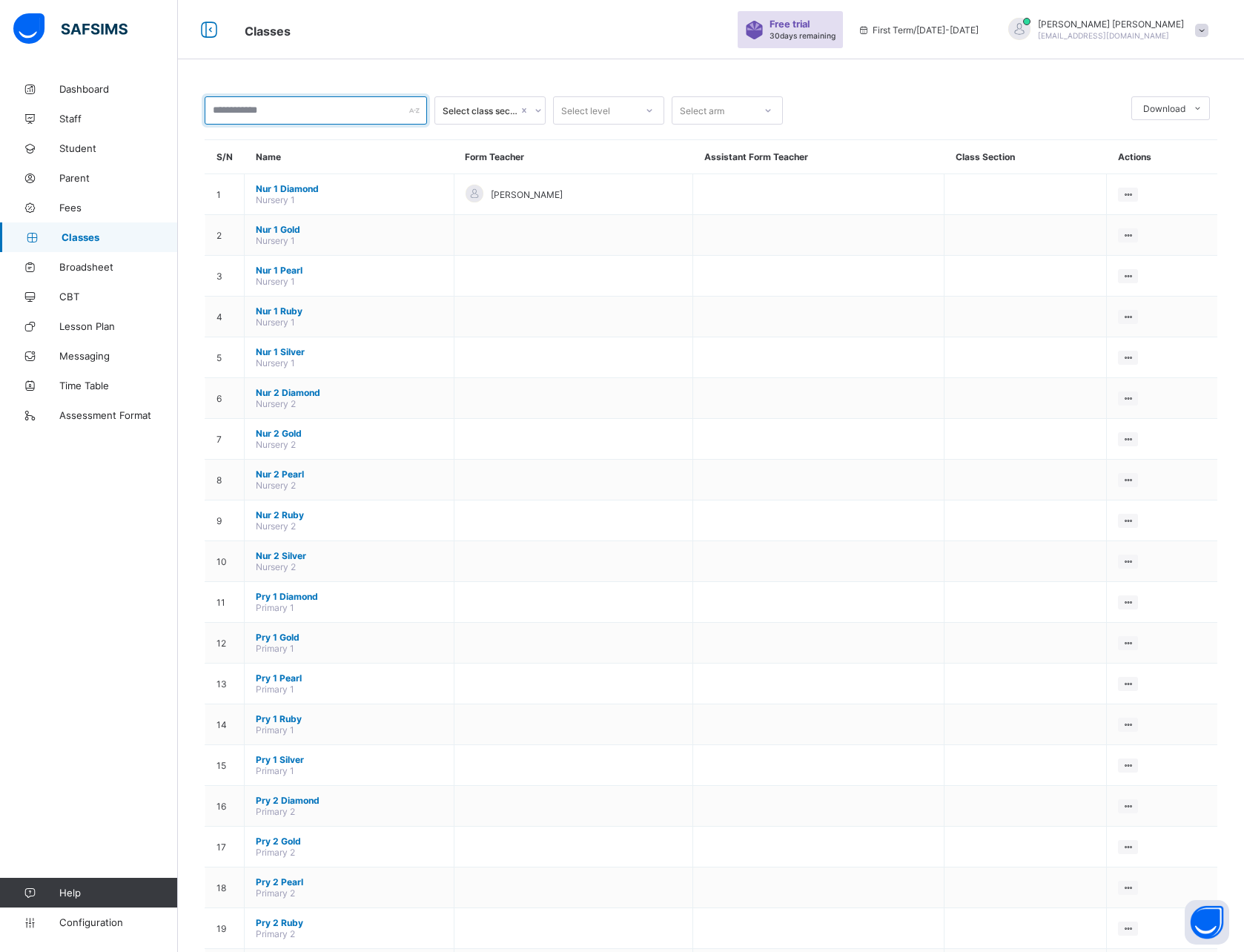
click at [281, 113] on input "text" at bounding box center [316, 110] width 223 height 28
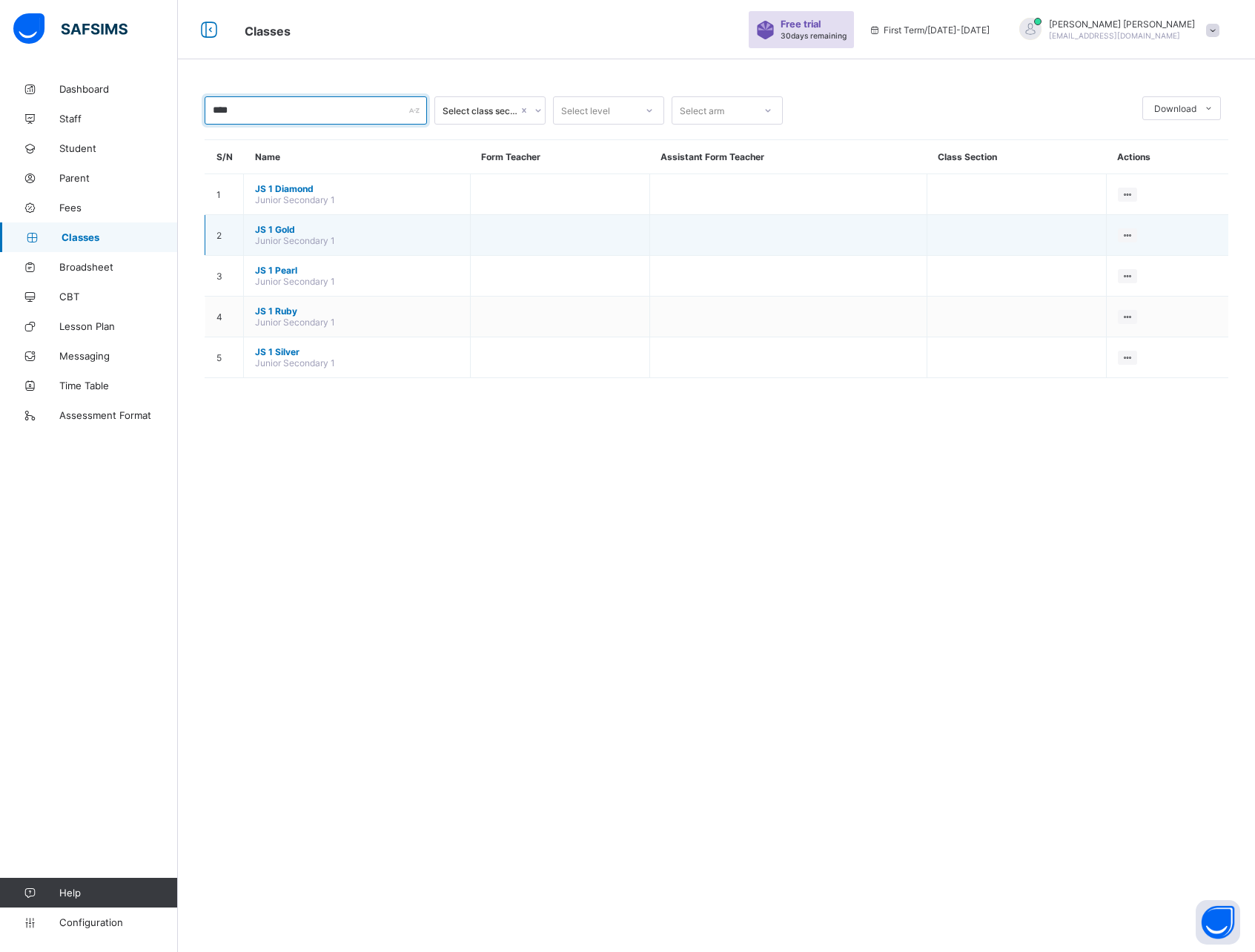
type input "****"
click at [292, 227] on span "JS 1 Gold" at bounding box center [358, 229] width 204 height 11
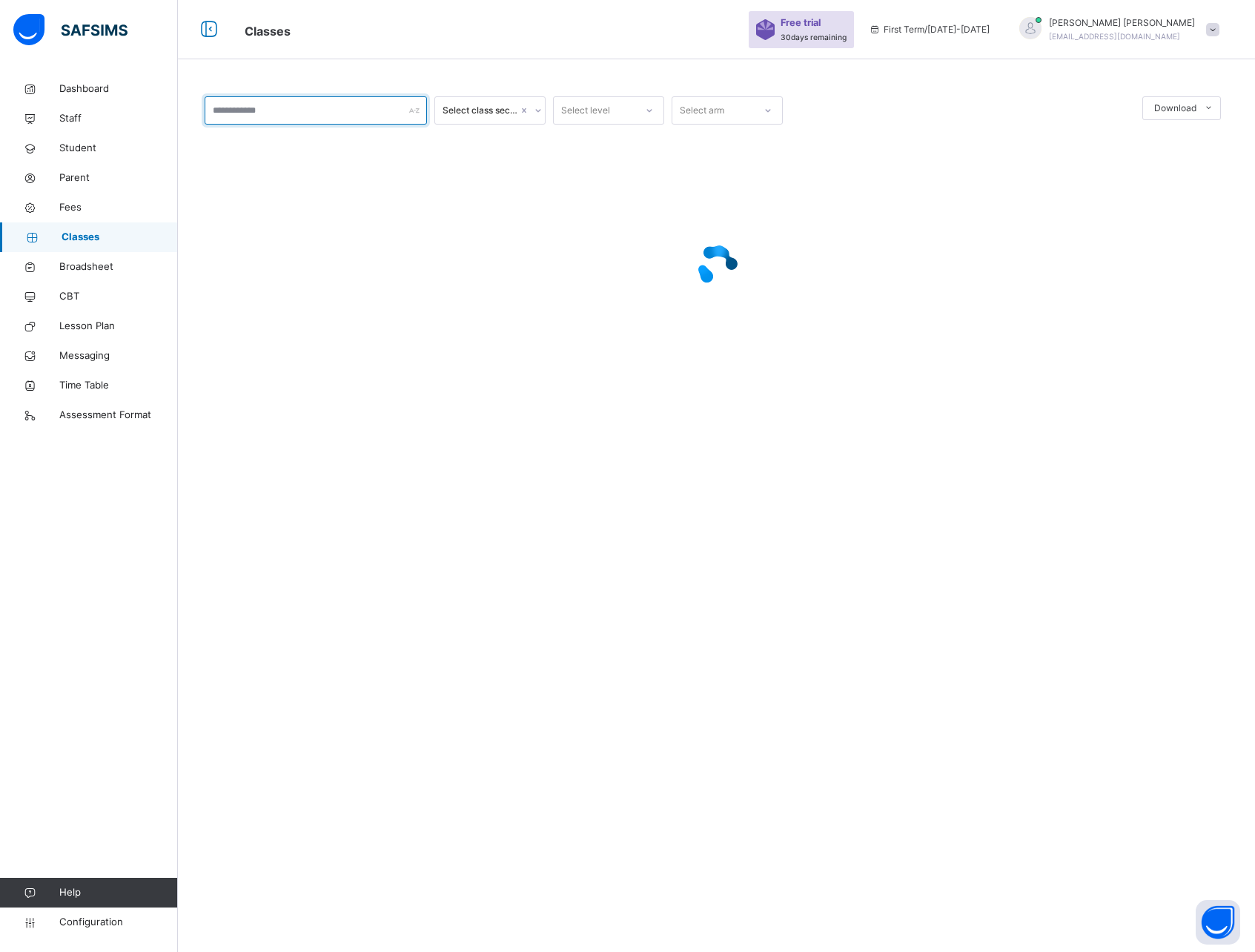
click at [269, 103] on input "text" at bounding box center [316, 110] width 223 height 28
click at [262, 112] on input "text" at bounding box center [316, 110] width 223 height 28
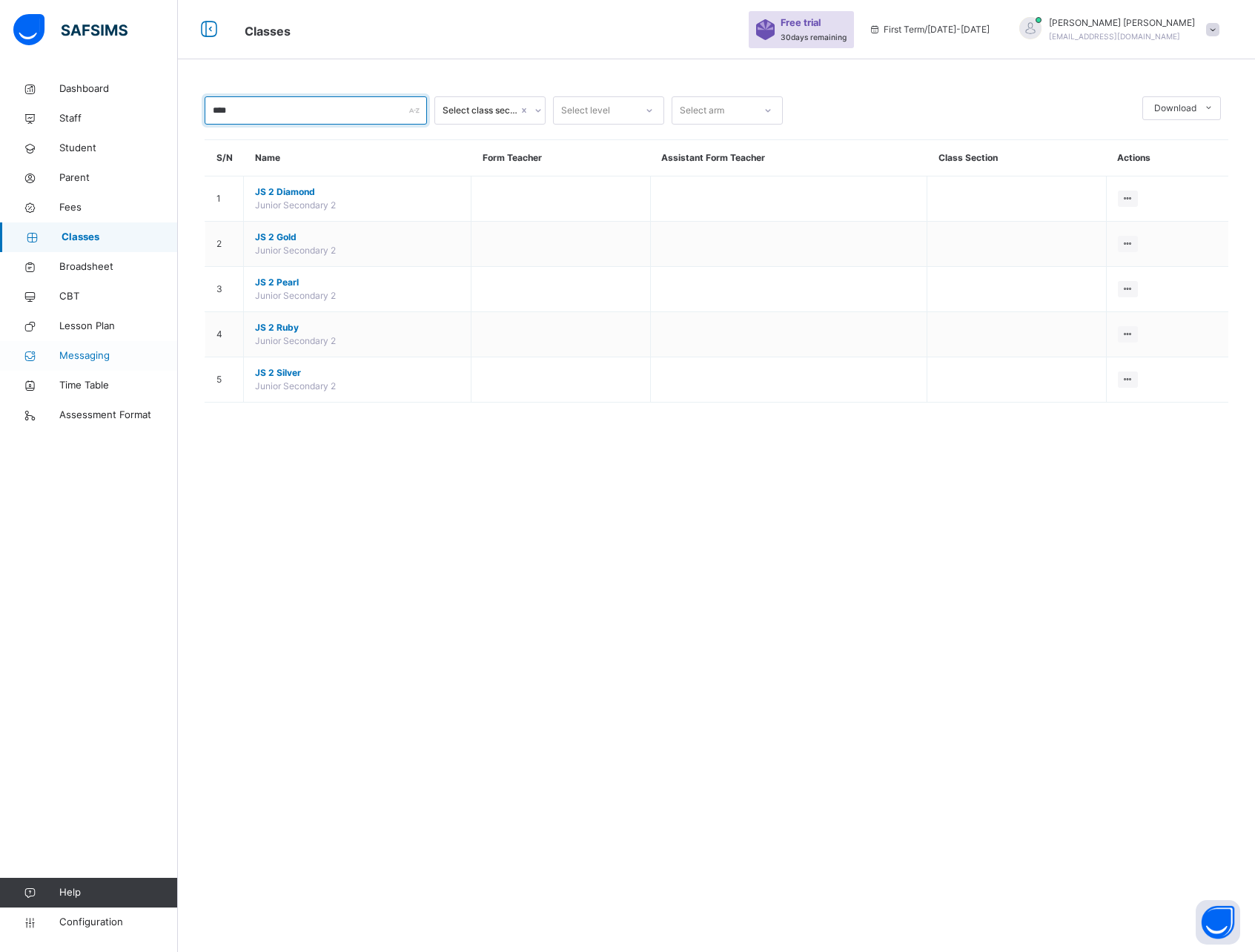
type input "****"
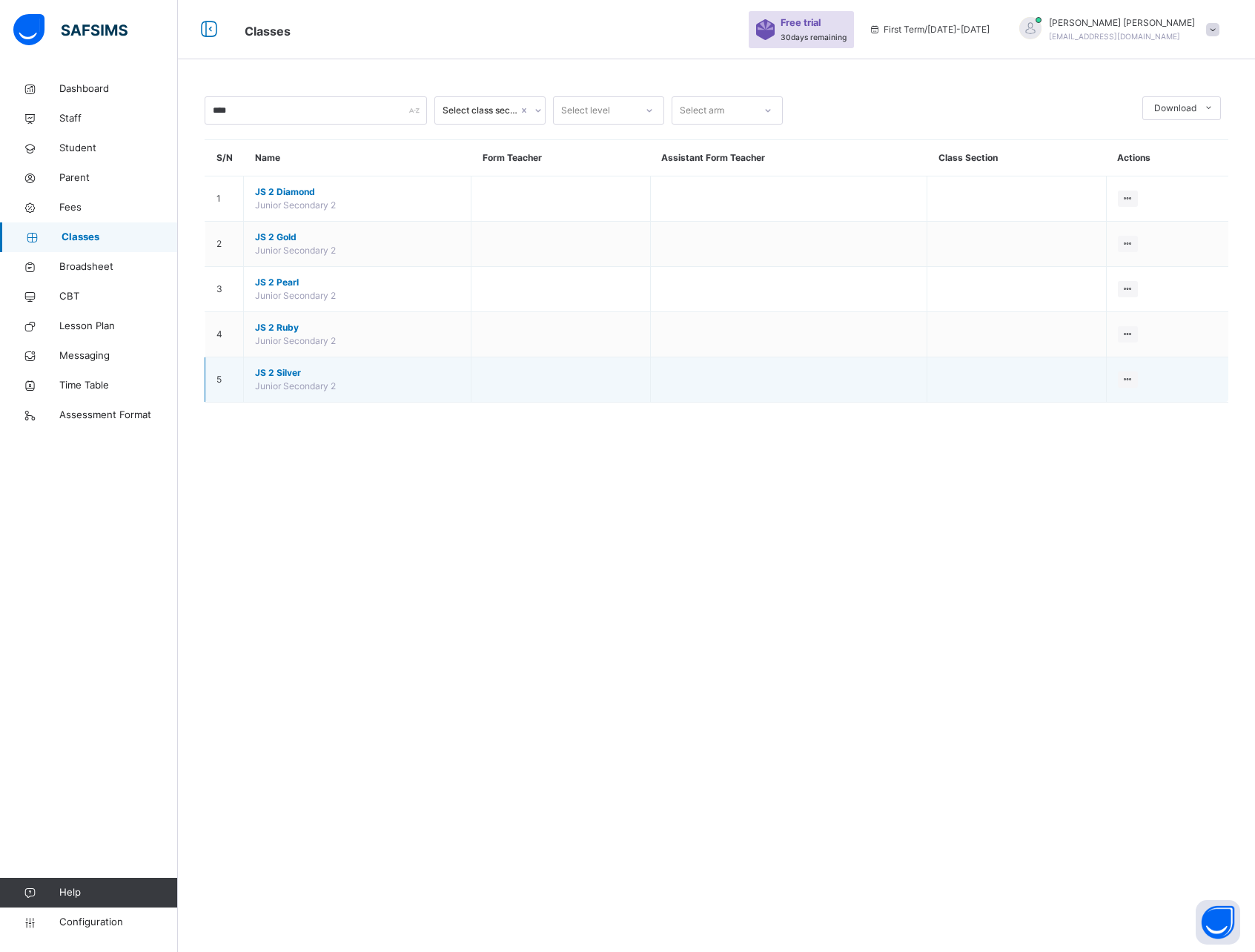
click at [280, 373] on span "JS 2 Silver" at bounding box center [358, 373] width 205 height 13
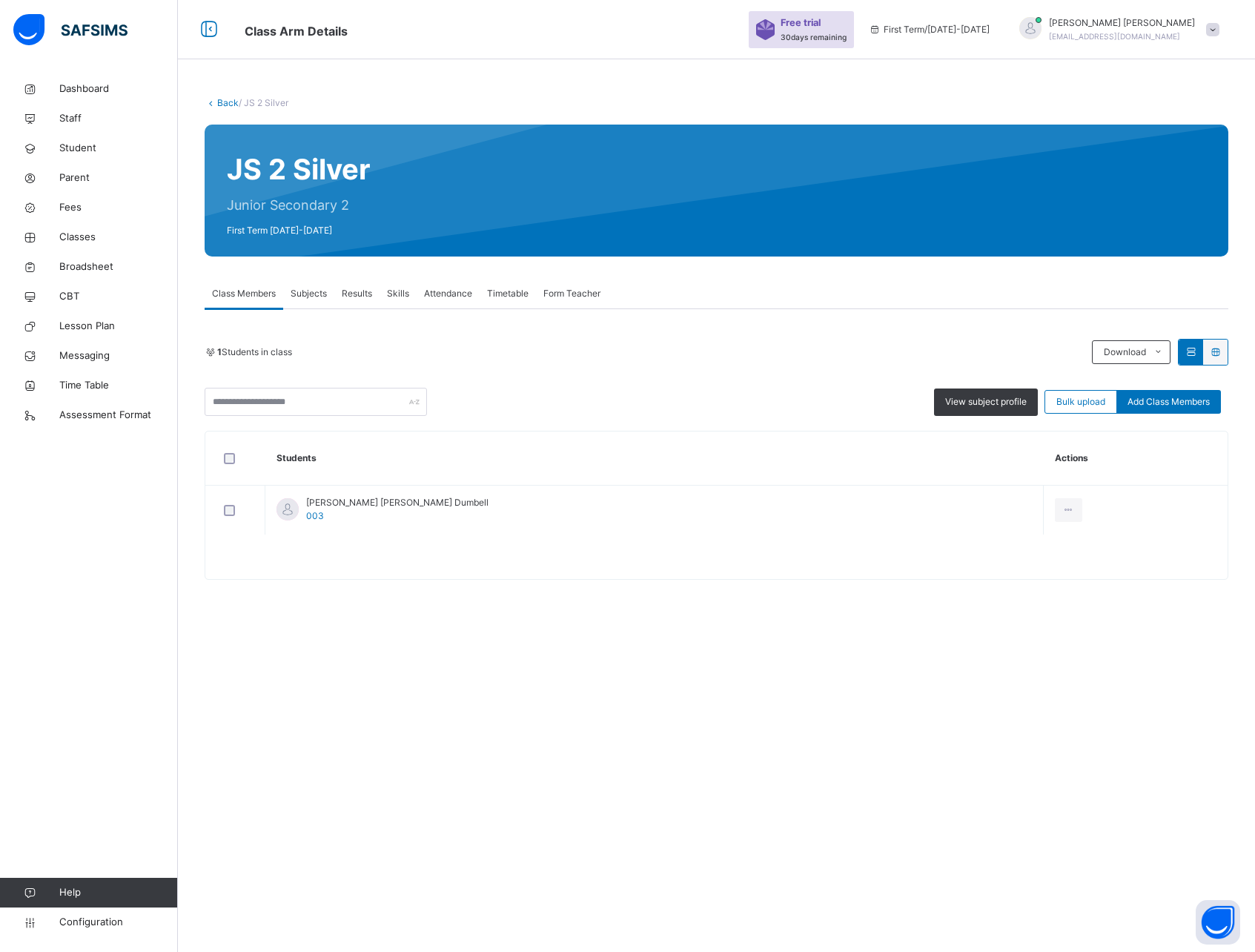
click at [358, 298] on span "Results" at bounding box center [357, 294] width 30 height 13
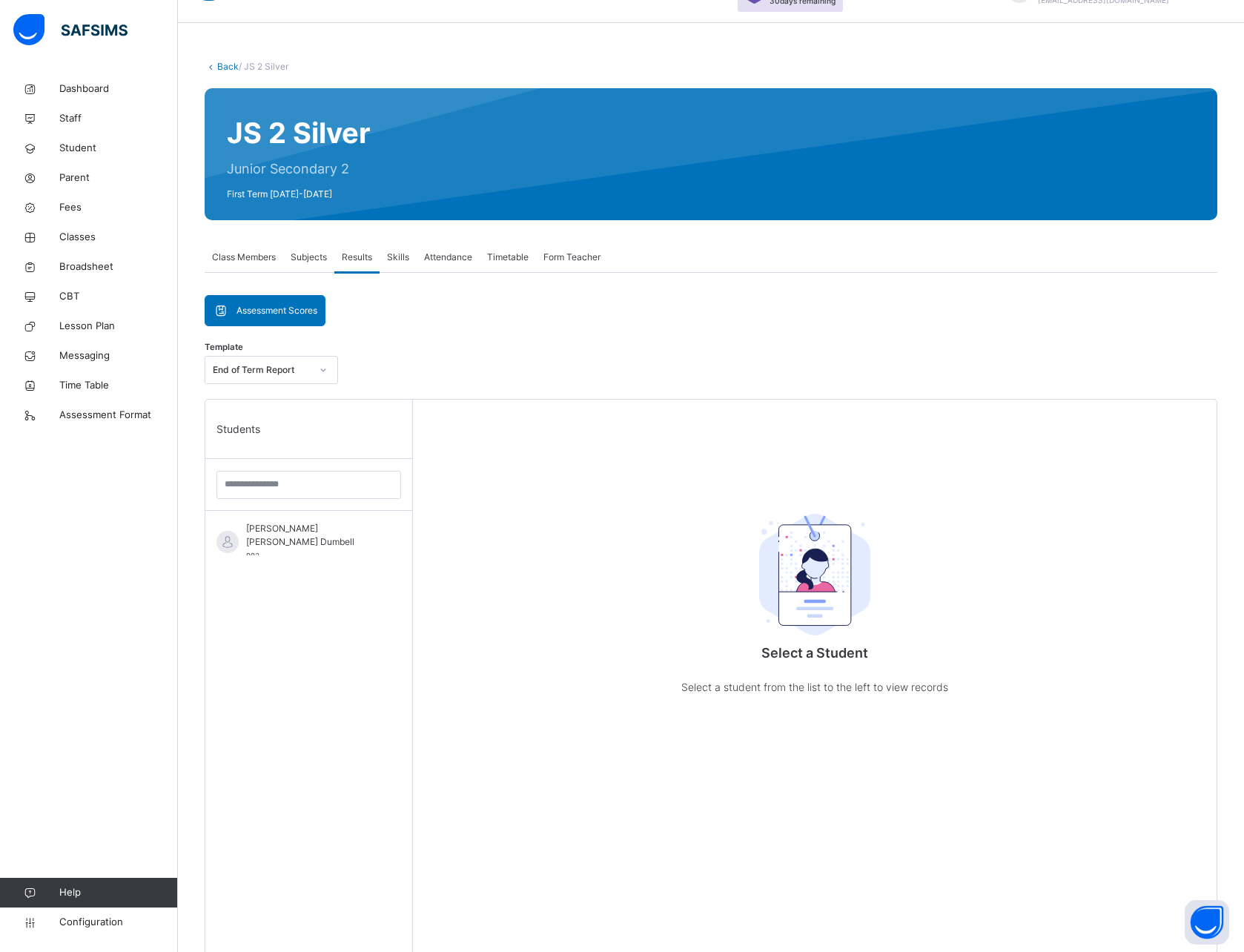
scroll to position [43, 0]
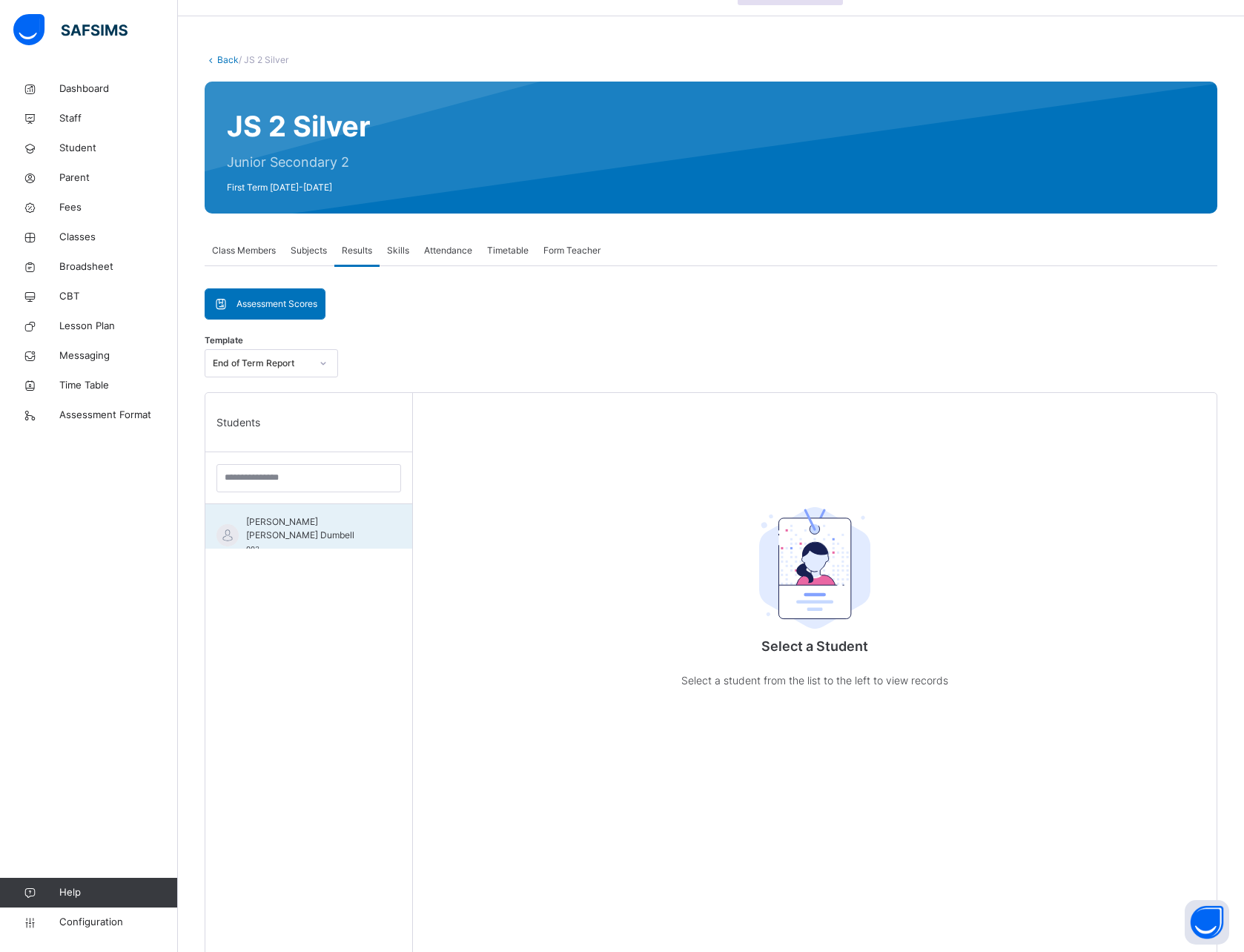
click at [284, 523] on span "[PERSON_NAME] [PERSON_NAME] Dumbell" at bounding box center [313, 529] width 133 height 27
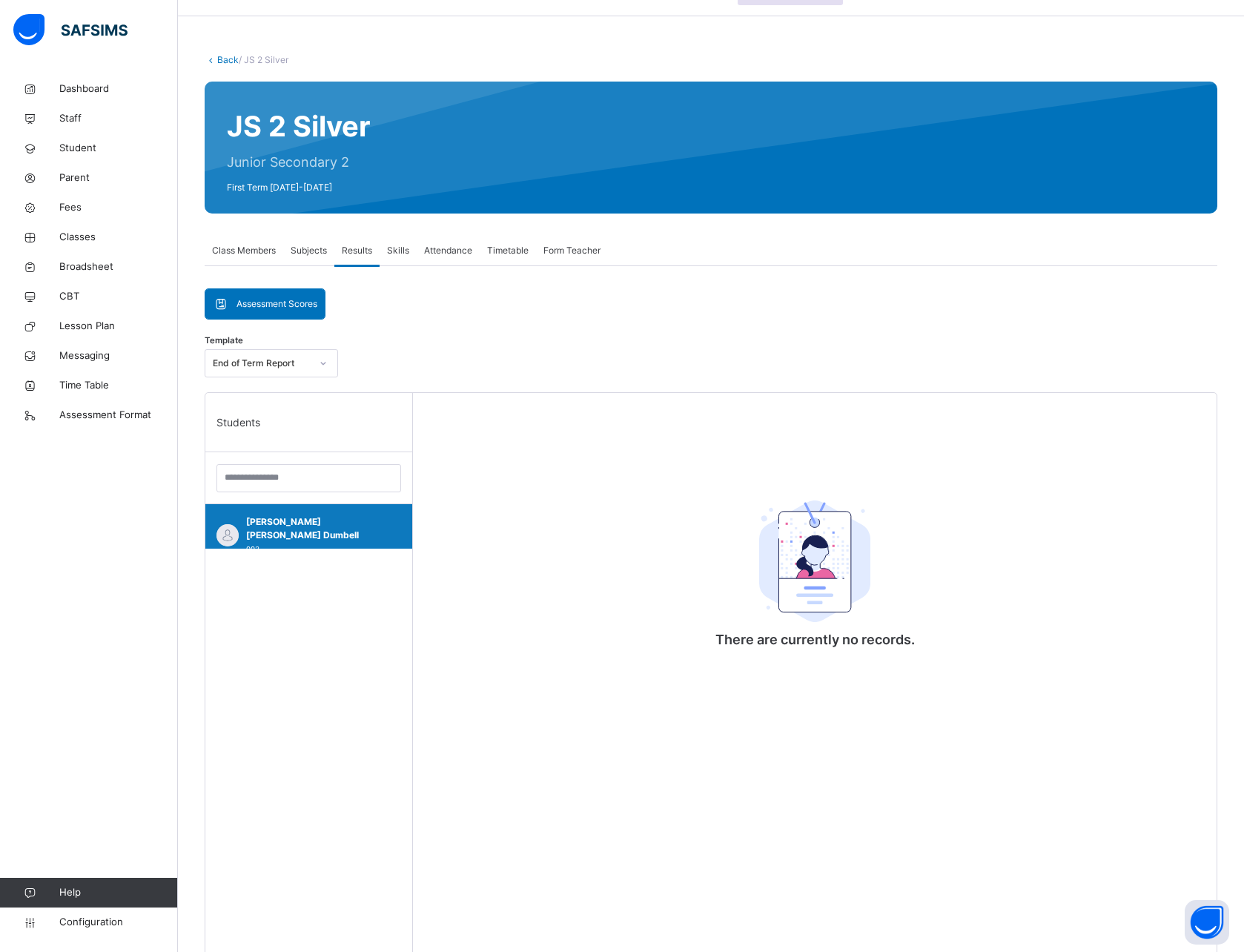
click at [295, 520] on span "[PERSON_NAME] [PERSON_NAME] Dumbell" at bounding box center [313, 529] width 133 height 27
click at [311, 546] on div "Mary Rebecca Dumbell 003" at bounding box center [308, 527] width 207 height 45
click at [259, 304] on span "Assessment Scores" at bounding box center [277, 304] width 80 height 13
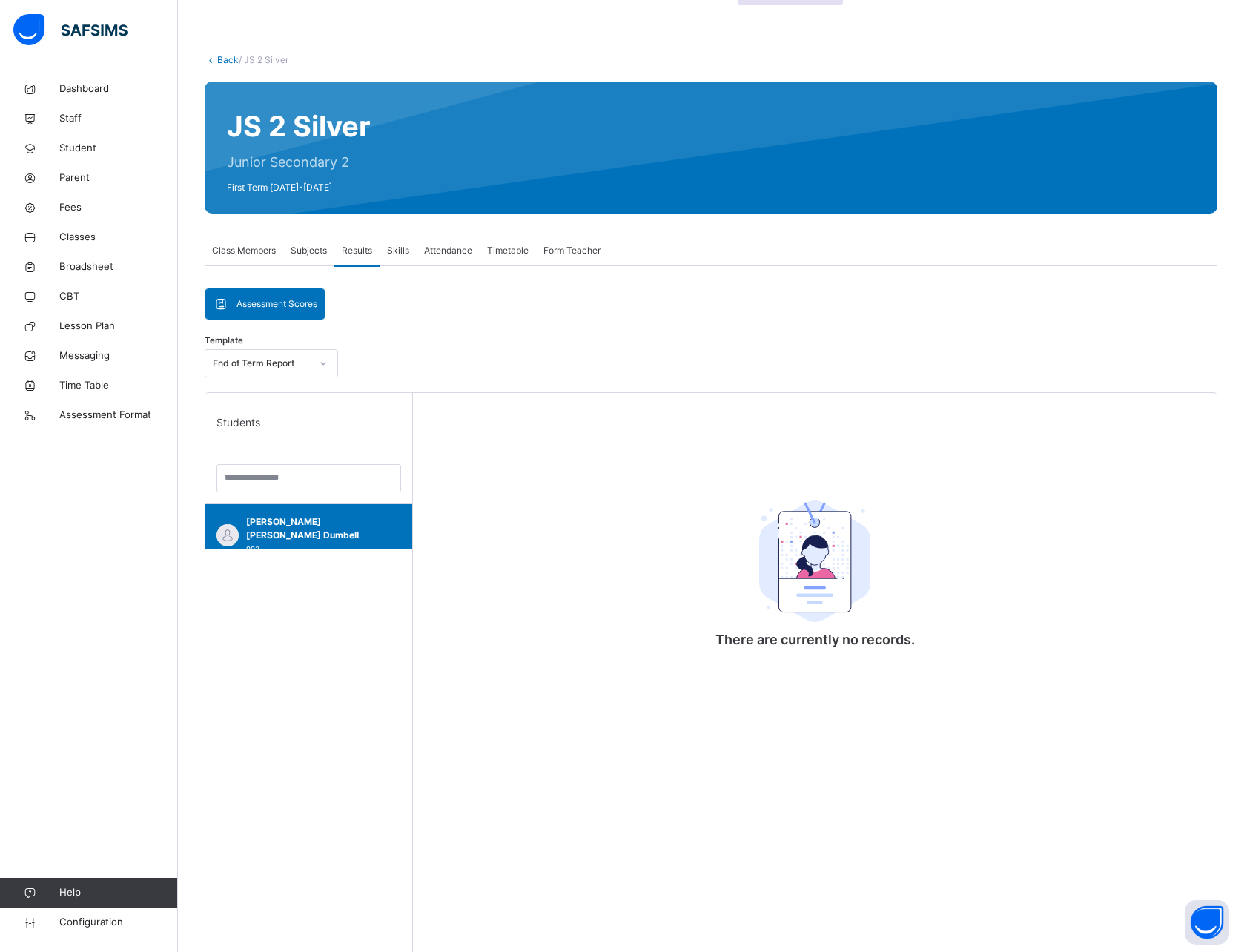
click at [238, 251] on span "Class Members" at bounding box center [244, 251] width 64 height 13
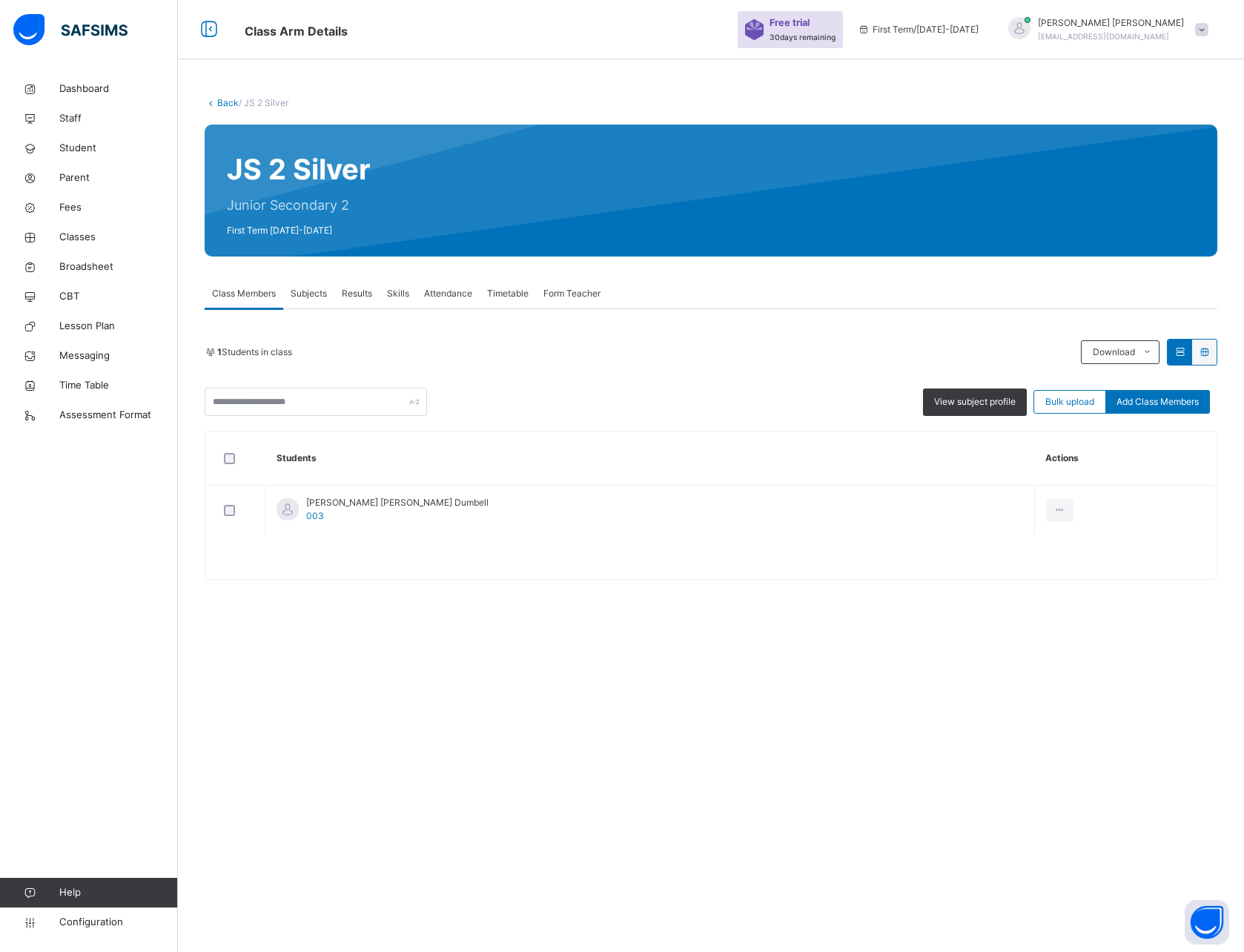
scroll to position [0, 0]
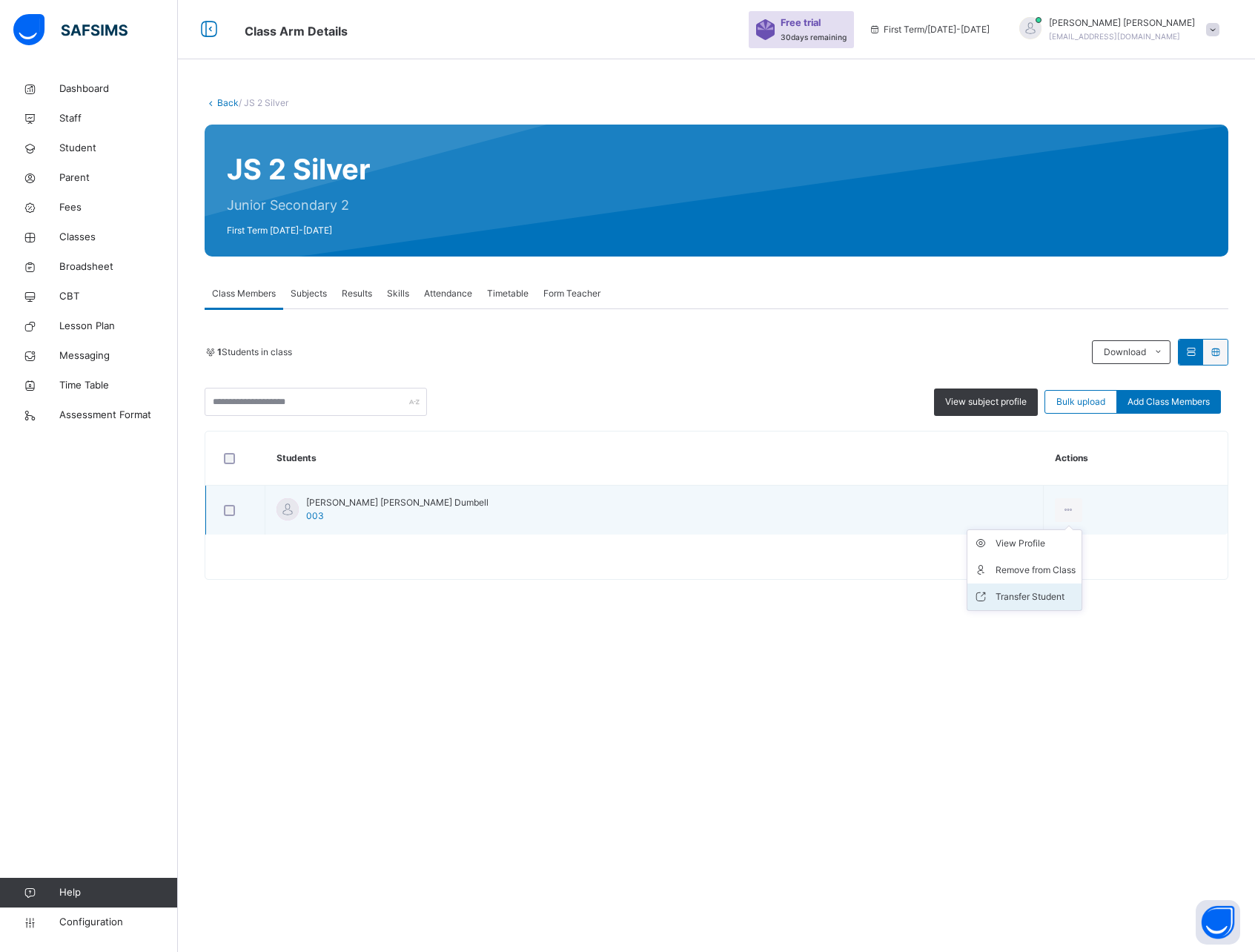
click at [996, 590] on div "Transfer Student" at bounding box center [1036, 597] width 80 height 15
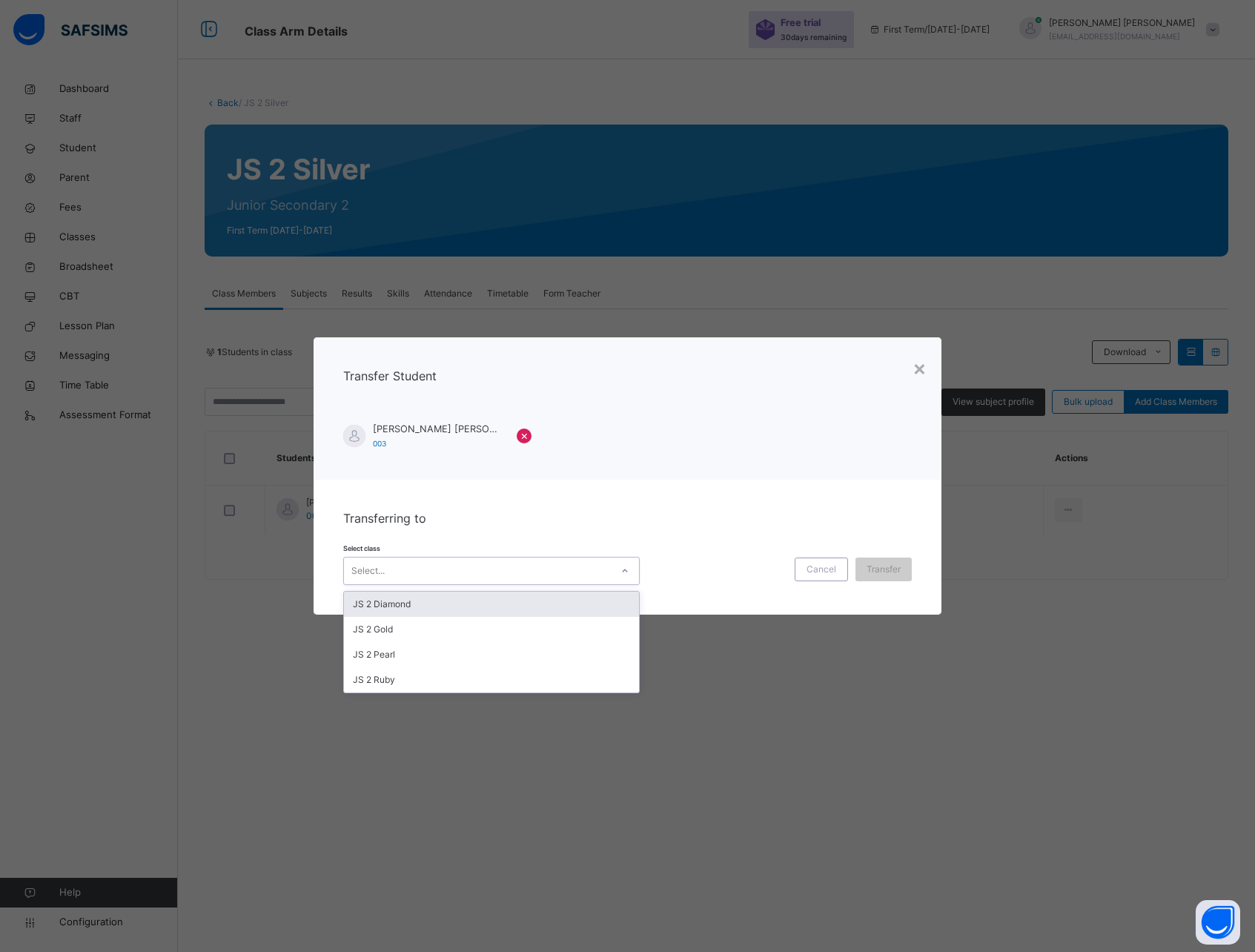
click at [418, 572] on div "Select..." at bounding box center [477, 570] width 267 height 23
click at [881, 432] on div "Mary Rebecca Dumbell 003 ×" at bounding box center [628, 435] width 569 height 27
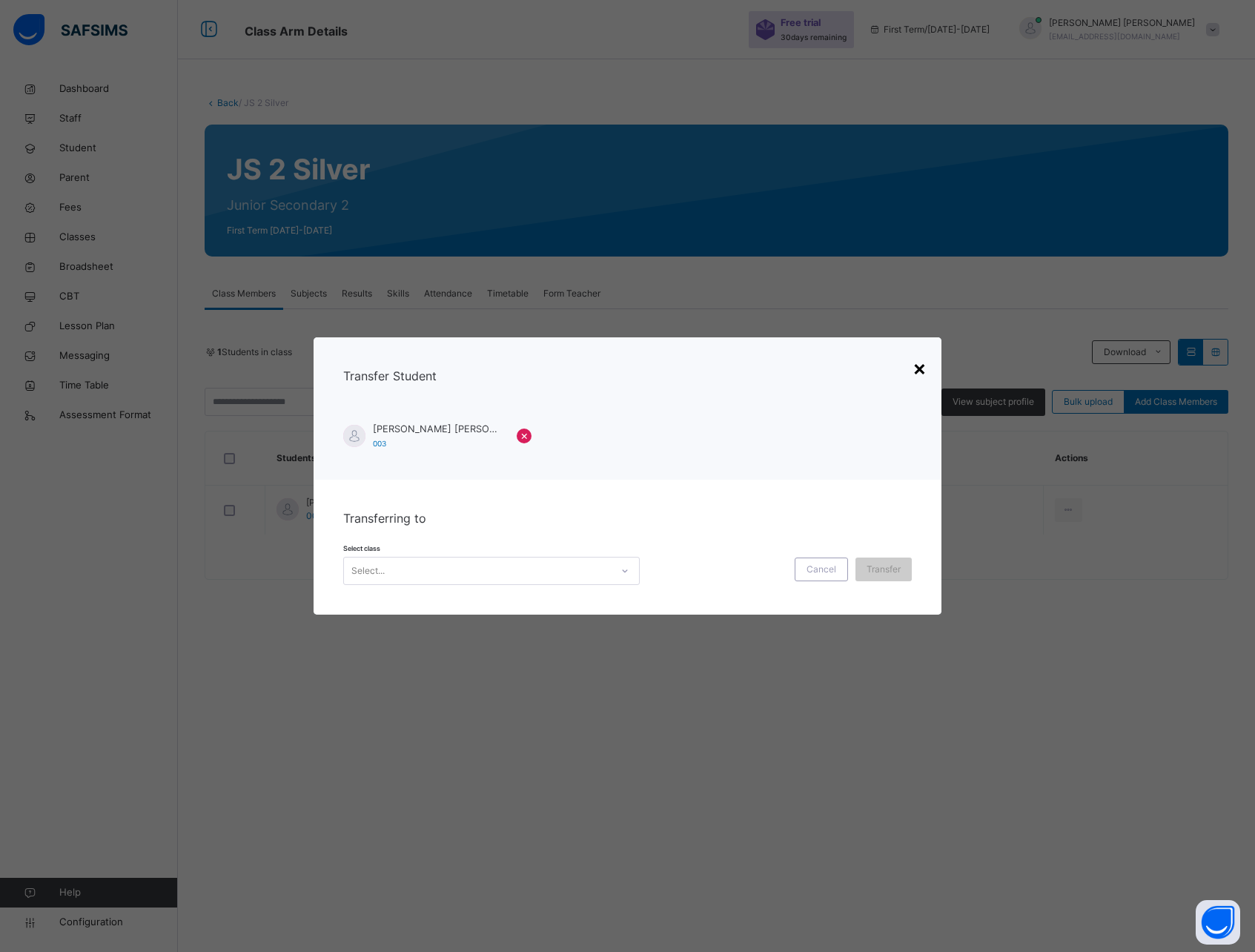
click at [916, 374] on div "×" at bounding box center [919, 367] width 14 height 31
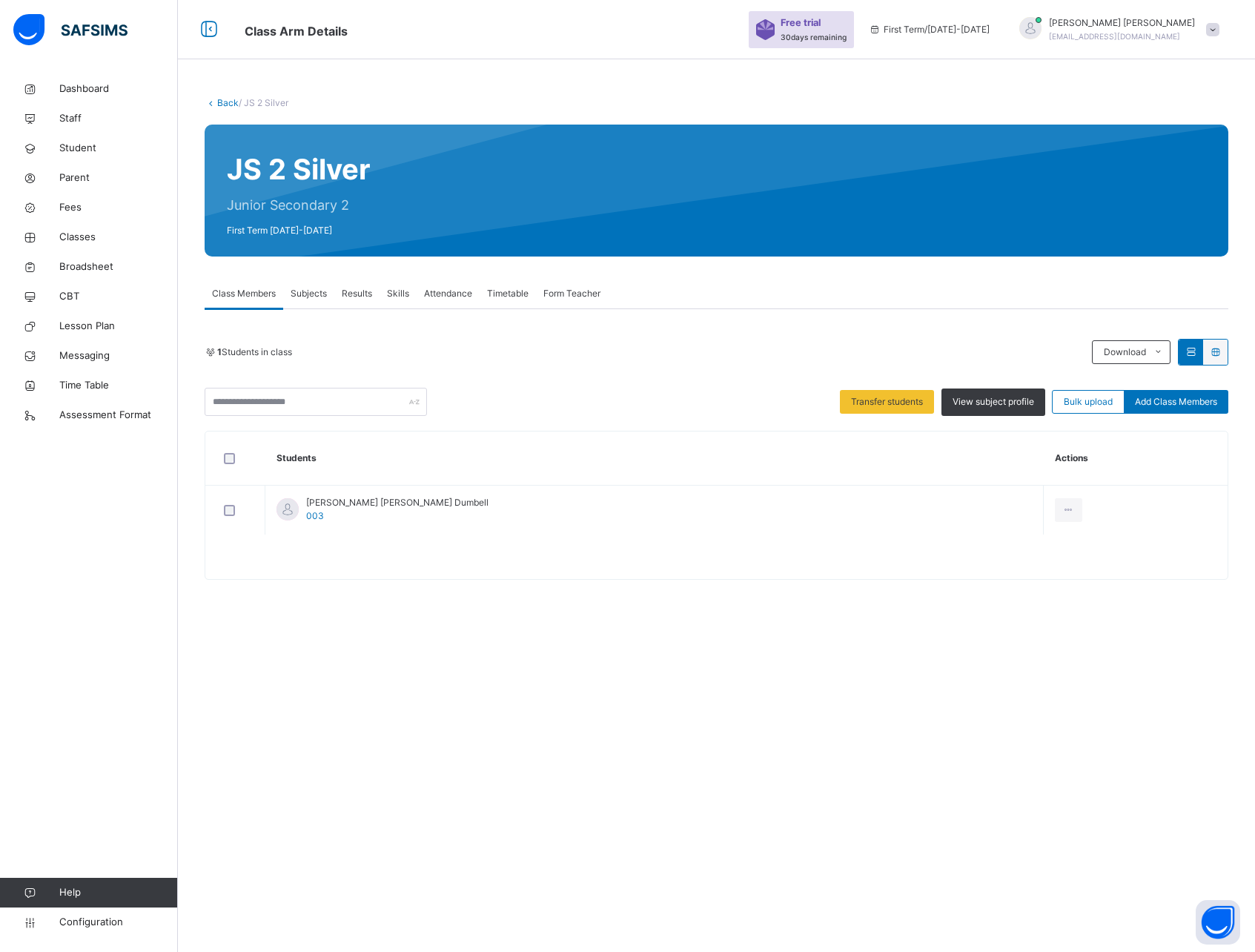
click at [558, 288] on span "Form Teacher" at bounding box center [572, 294] width 57 height 13
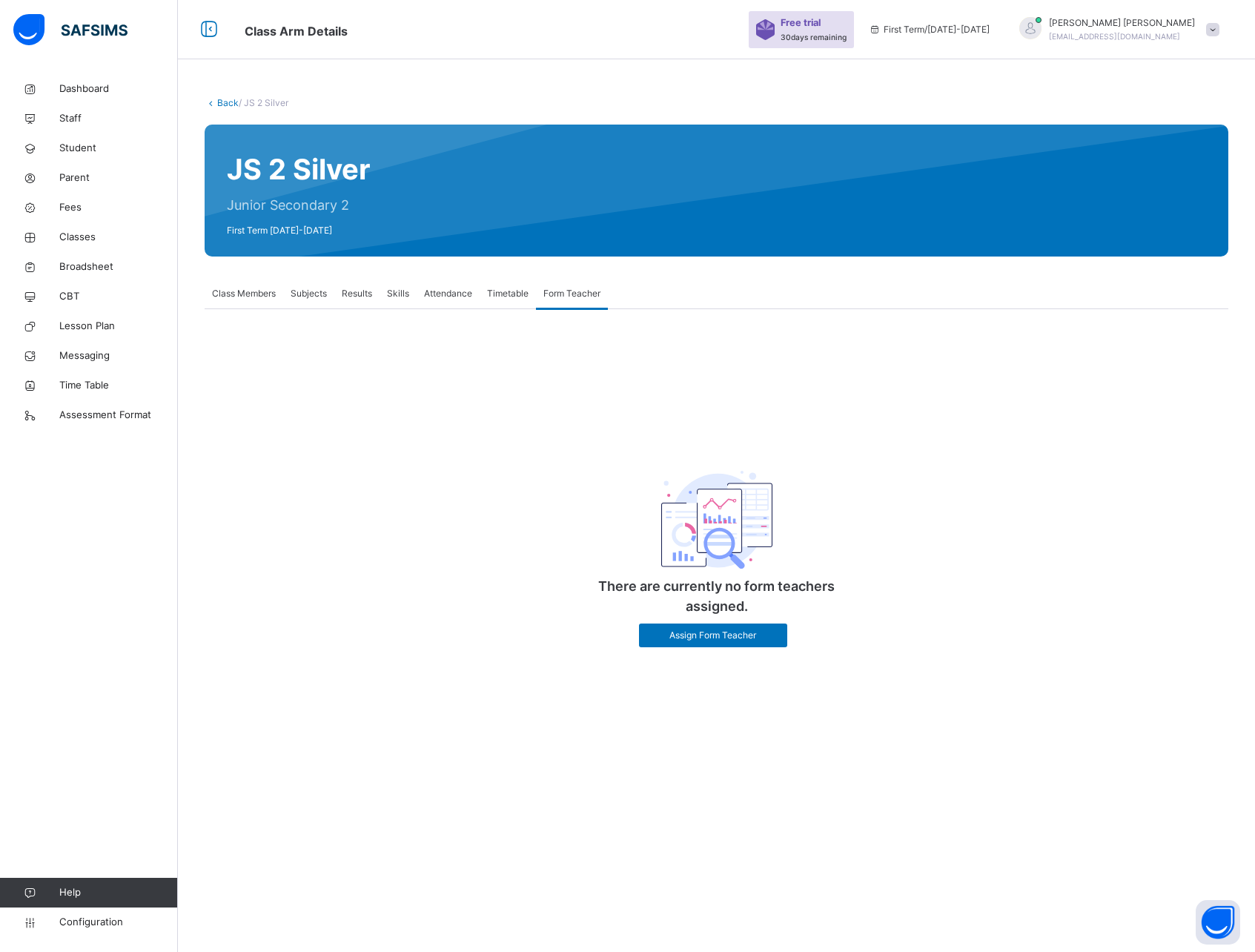
click at [502, 296] on span "Timetable" at bounding box center [508, 294] width 41 height 13
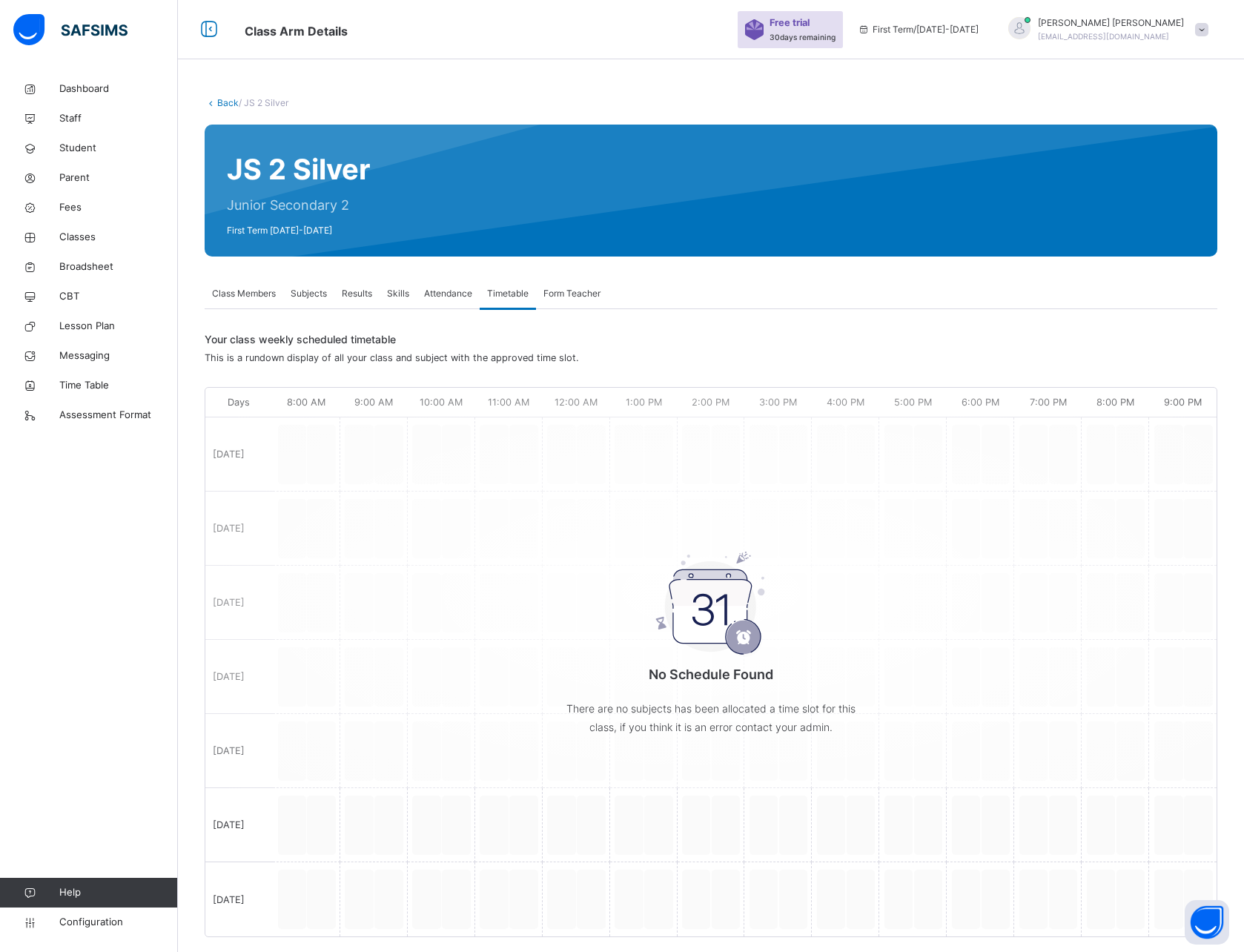
click at [388, 291] on span "Skills" at bounding box center [399, 294] width 22 height 13
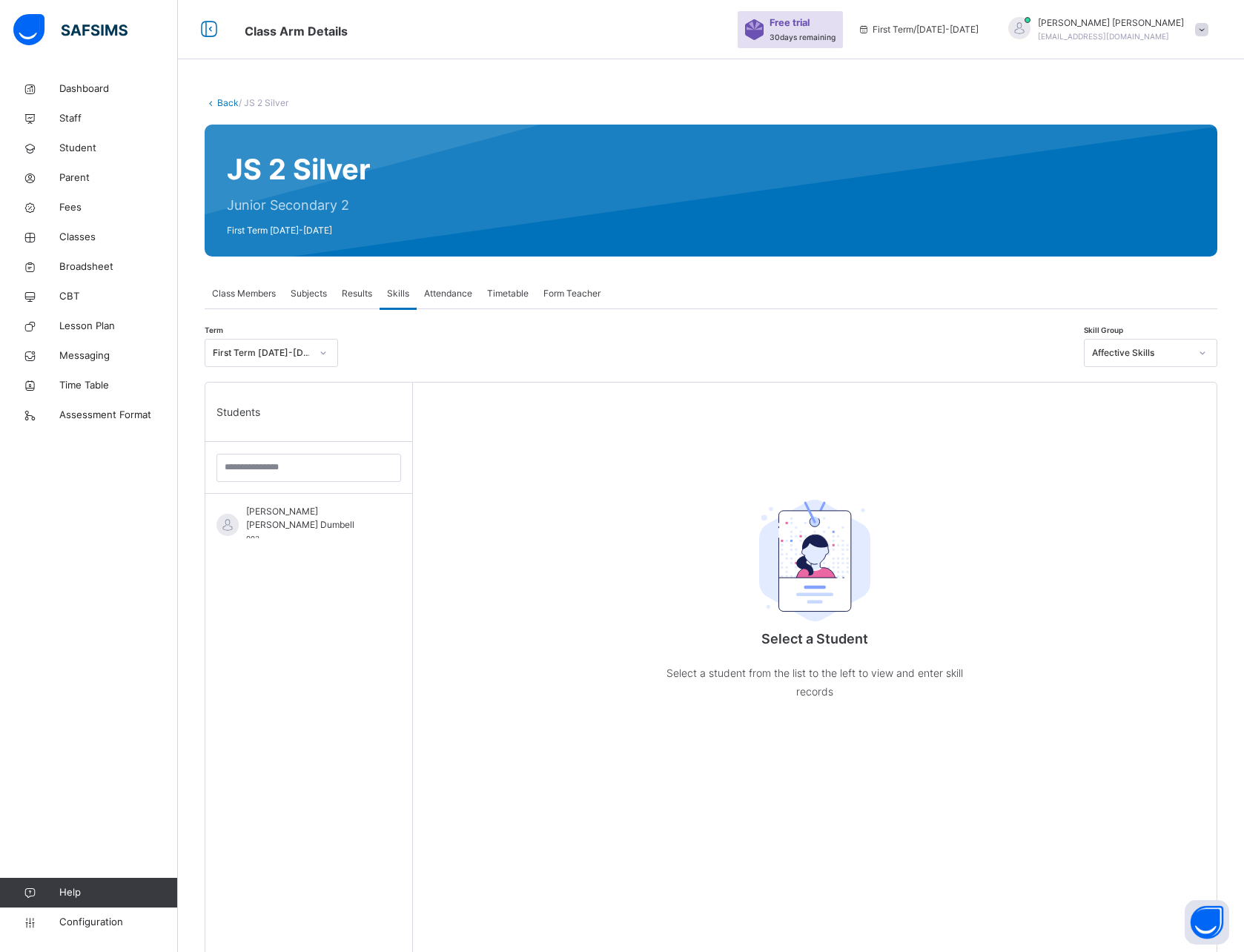
click at [358, 295] on span "Results" at bounding box center [357, 294] width 30 height 13
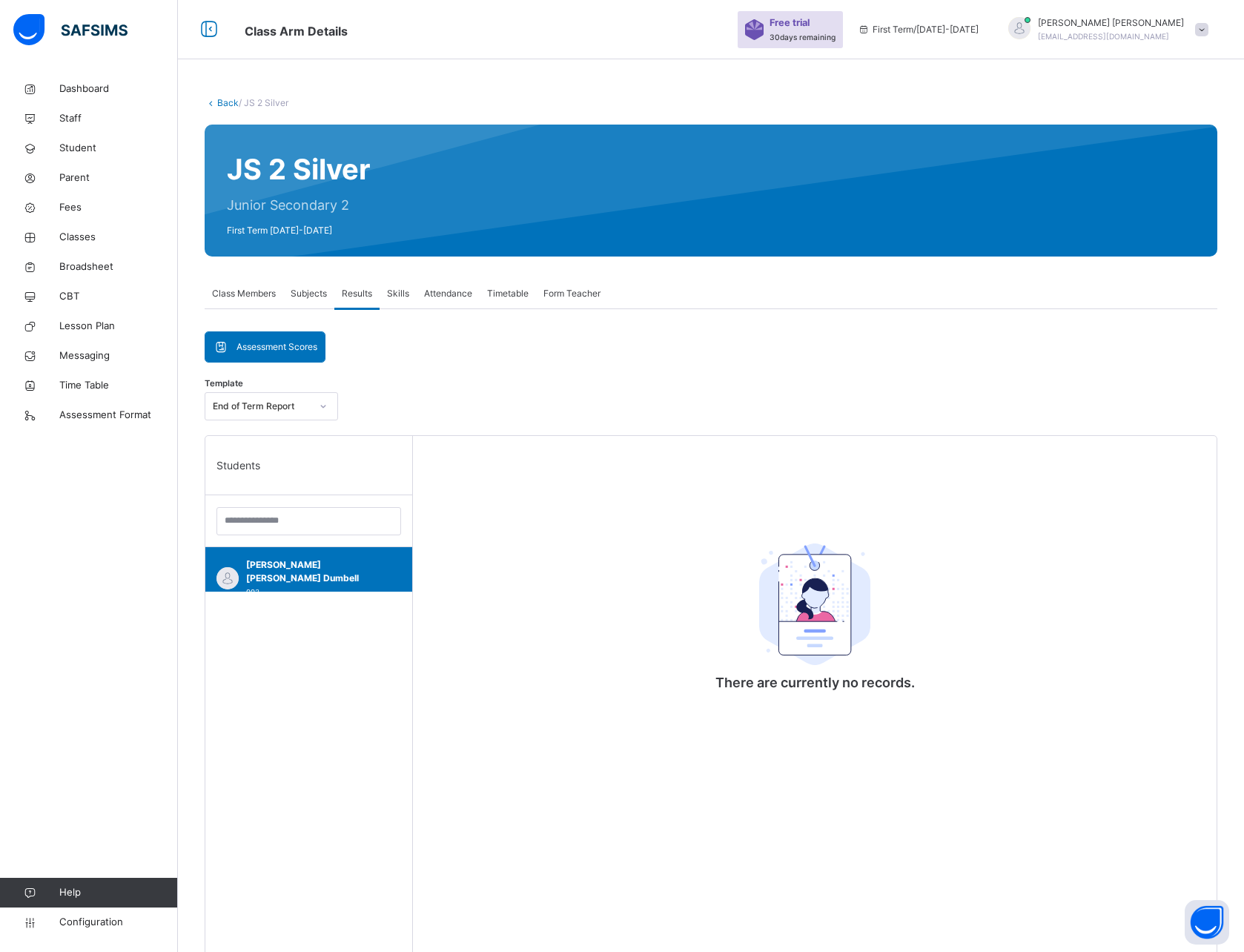
click at [253, 293] on span "Class Members" at bounding box center [244, 294] width 64 height 13
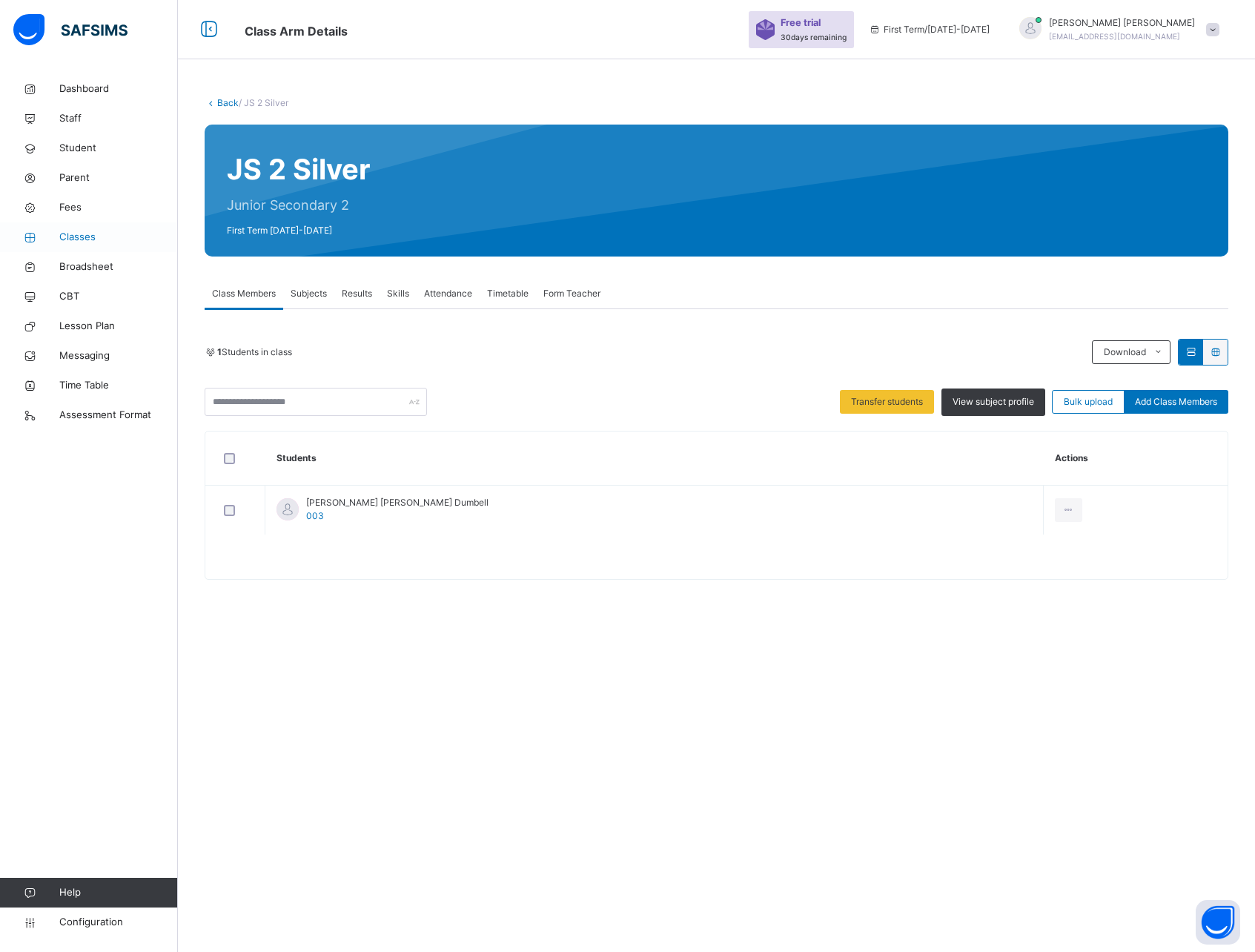
click at [69, 230] on span "Classes" at bounding box center [118, 238] width 119 height 15
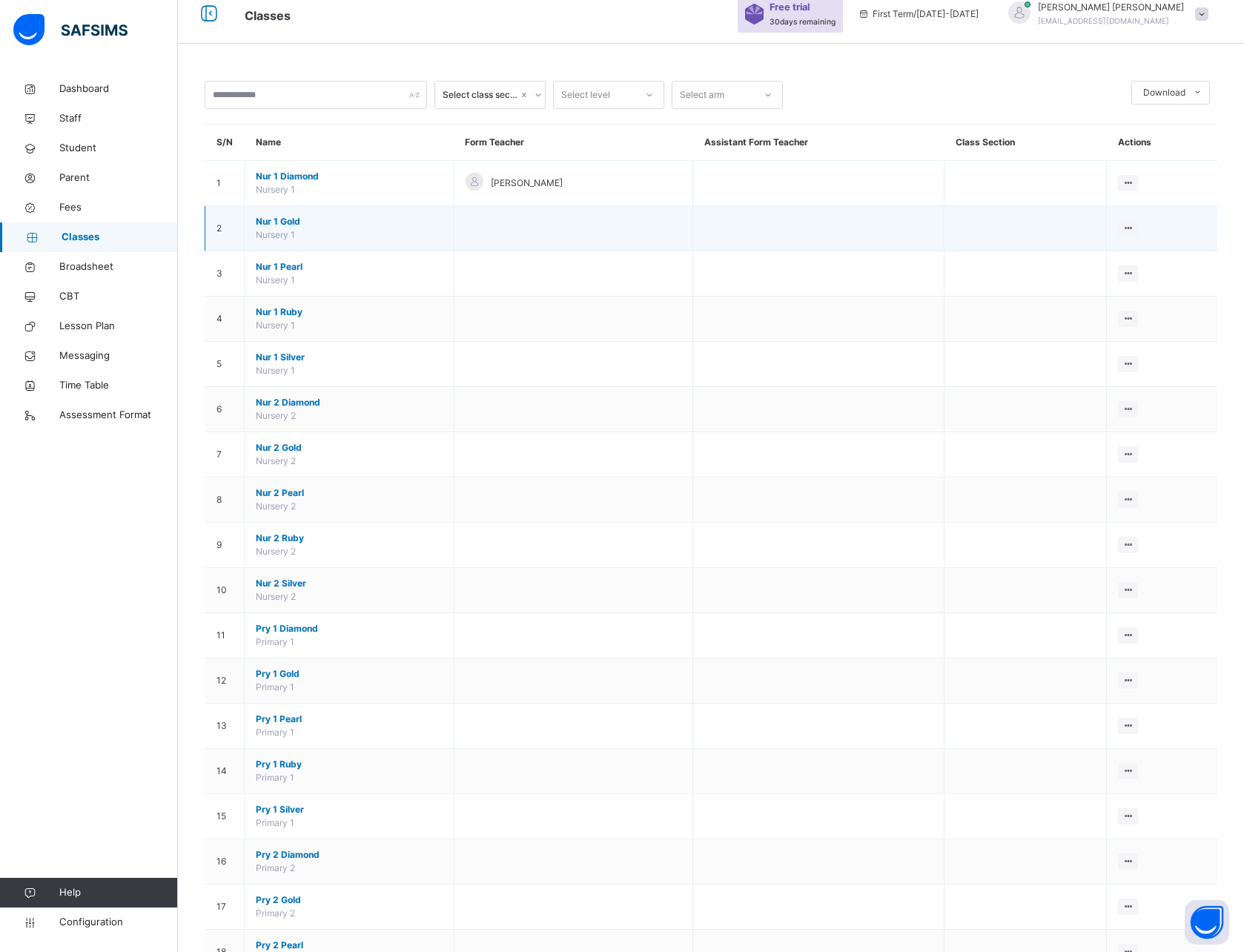
scroll to position [7, 0]
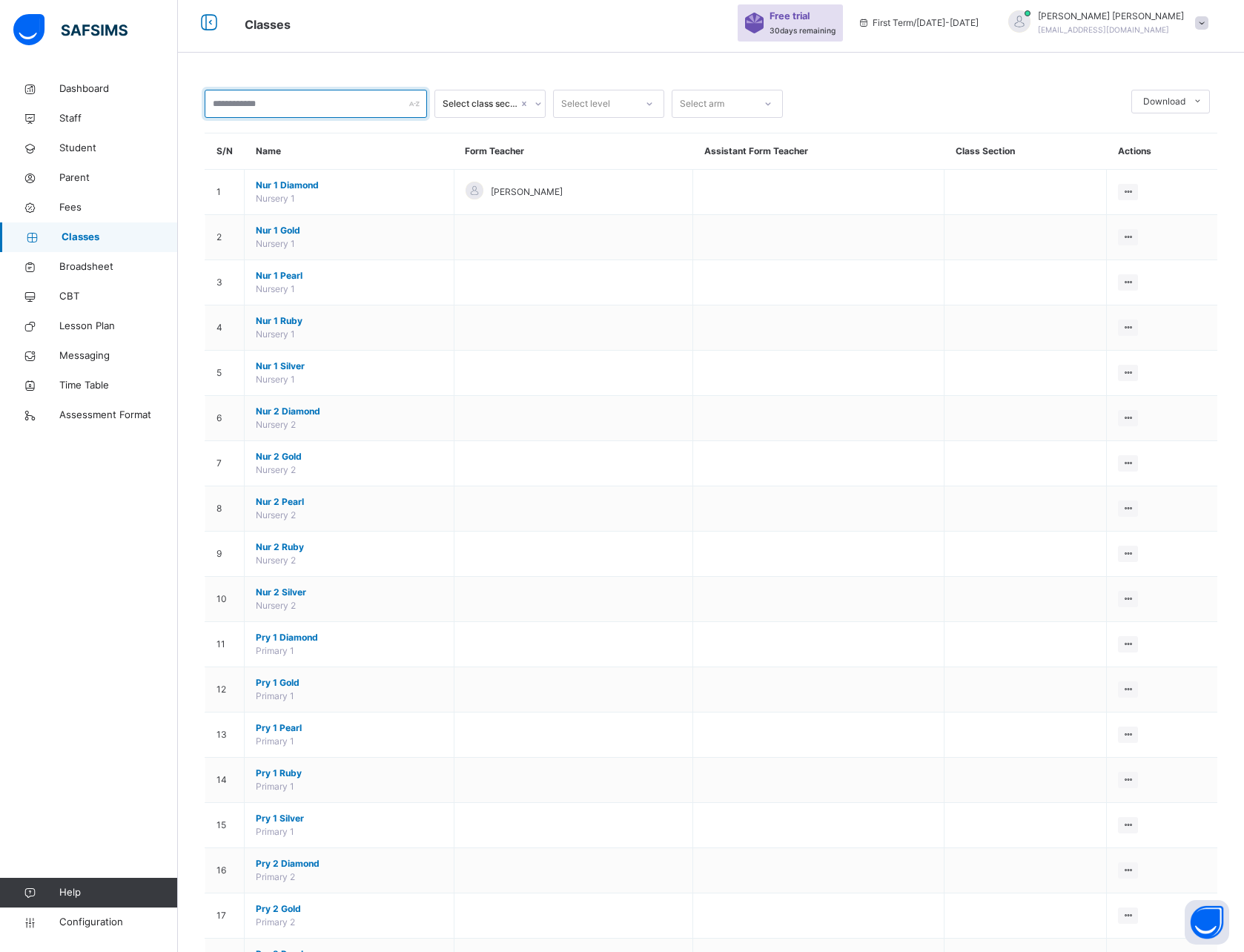
click at [325, 100] on input "text" at bounding box center [316, 104] width 223 height 28
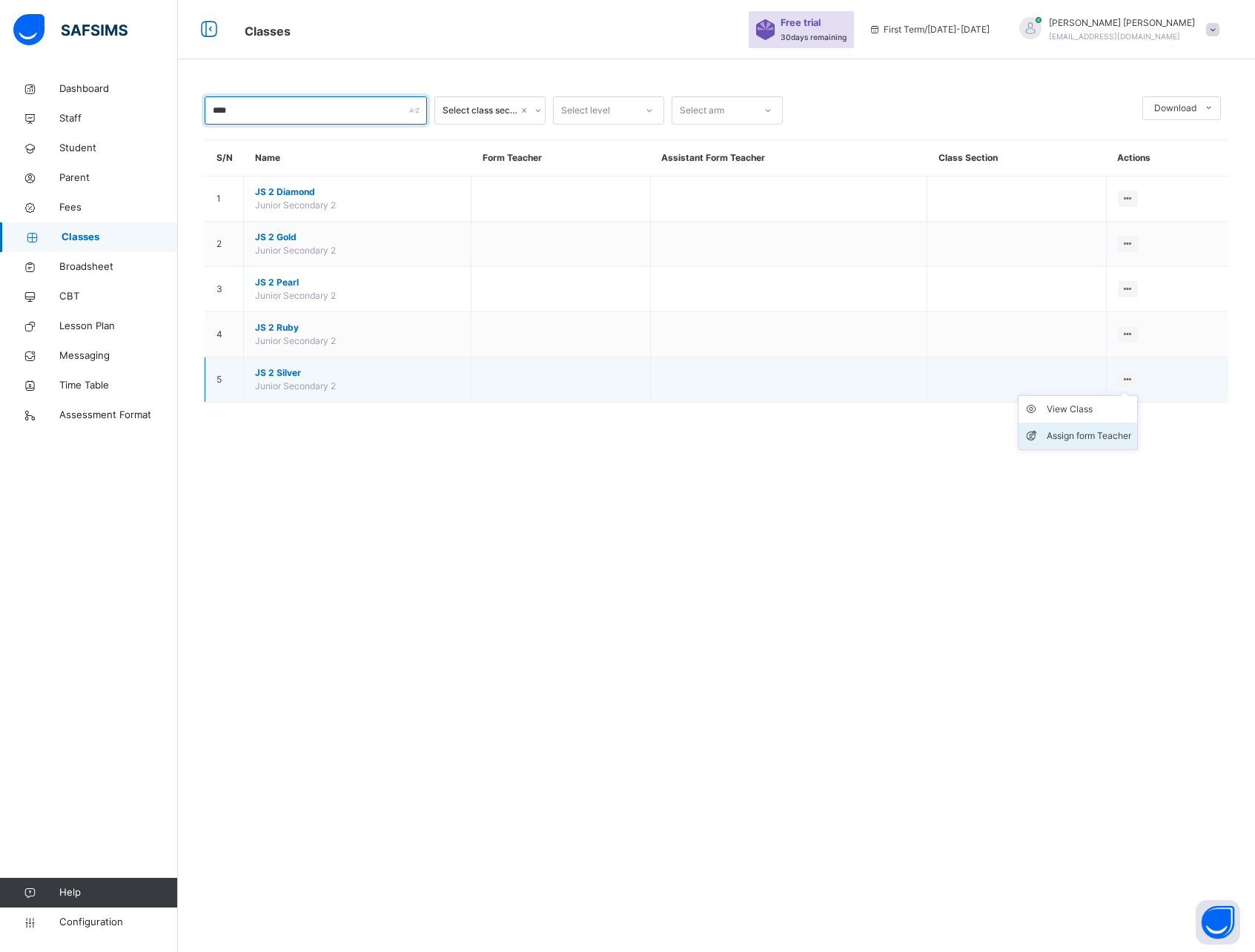
type input "****"
click at [1089, 431] on div "Assign form Teacher" at bounding box center [1089, 436] width 84 height 15
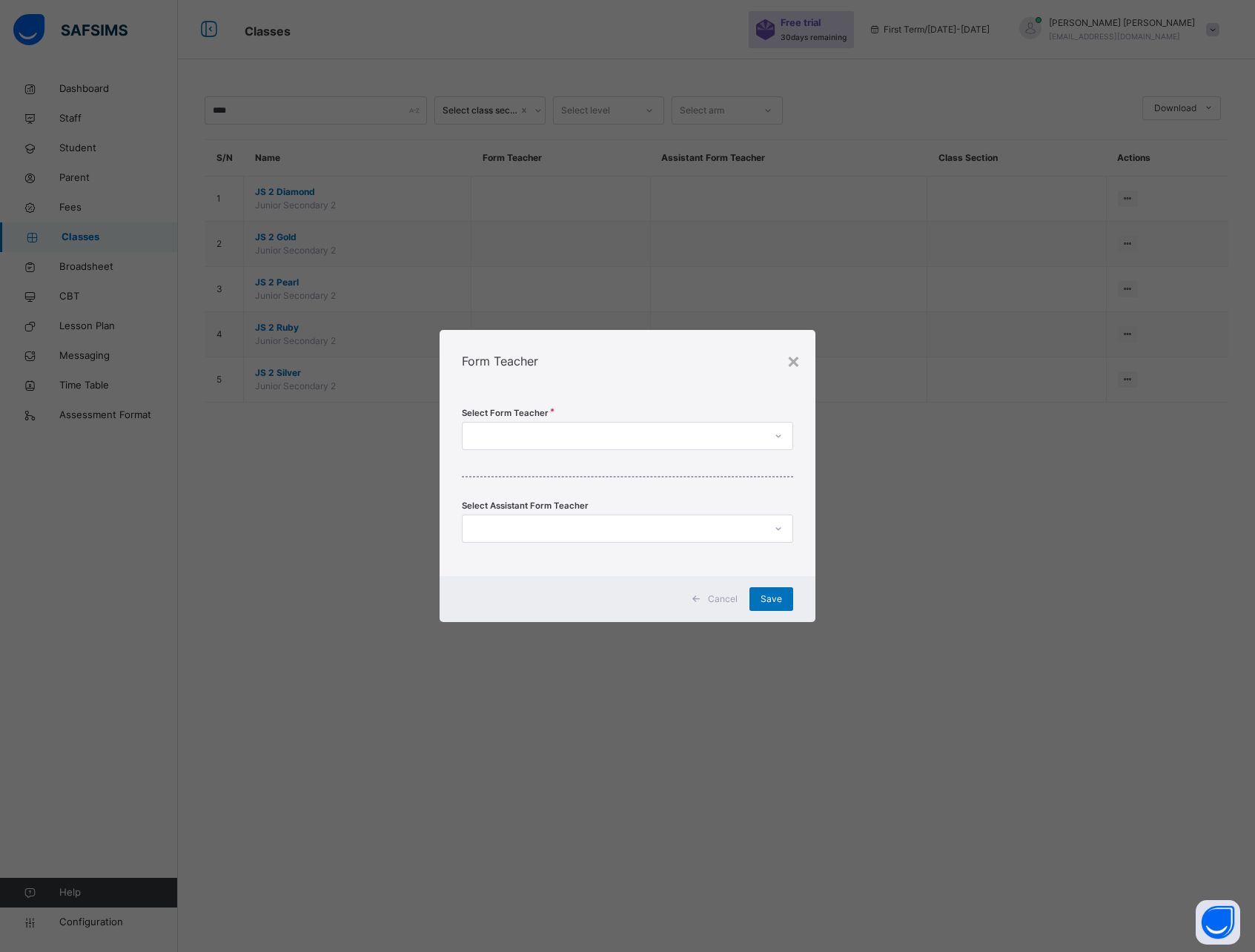
click at [576, 439] on div at bounding box center [613, 436] width 302 height 23
click at [550, 468] on div "[PERSON_NAME]" at bounding box center [627, 469] width 330 height 25
click at [780, 599] on span "Save" at bounding box center [771, 599] width 22 height 13
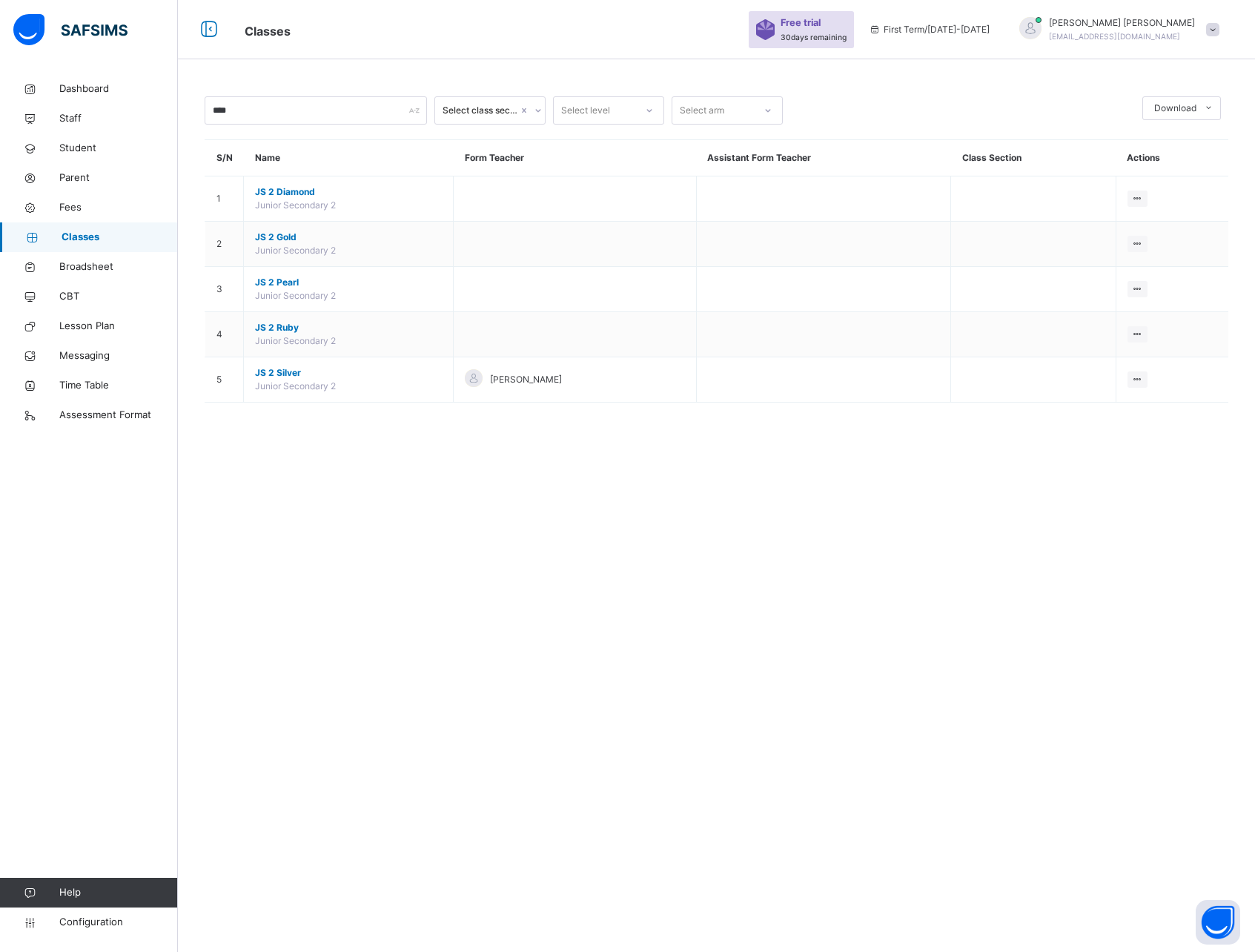
click at [91, 233] on span "Classes" at bounding box center [120, 238] width 116 height 15
click at [77, 208] on span "Fees" at bounding box center [118, 208] width 119 height 15
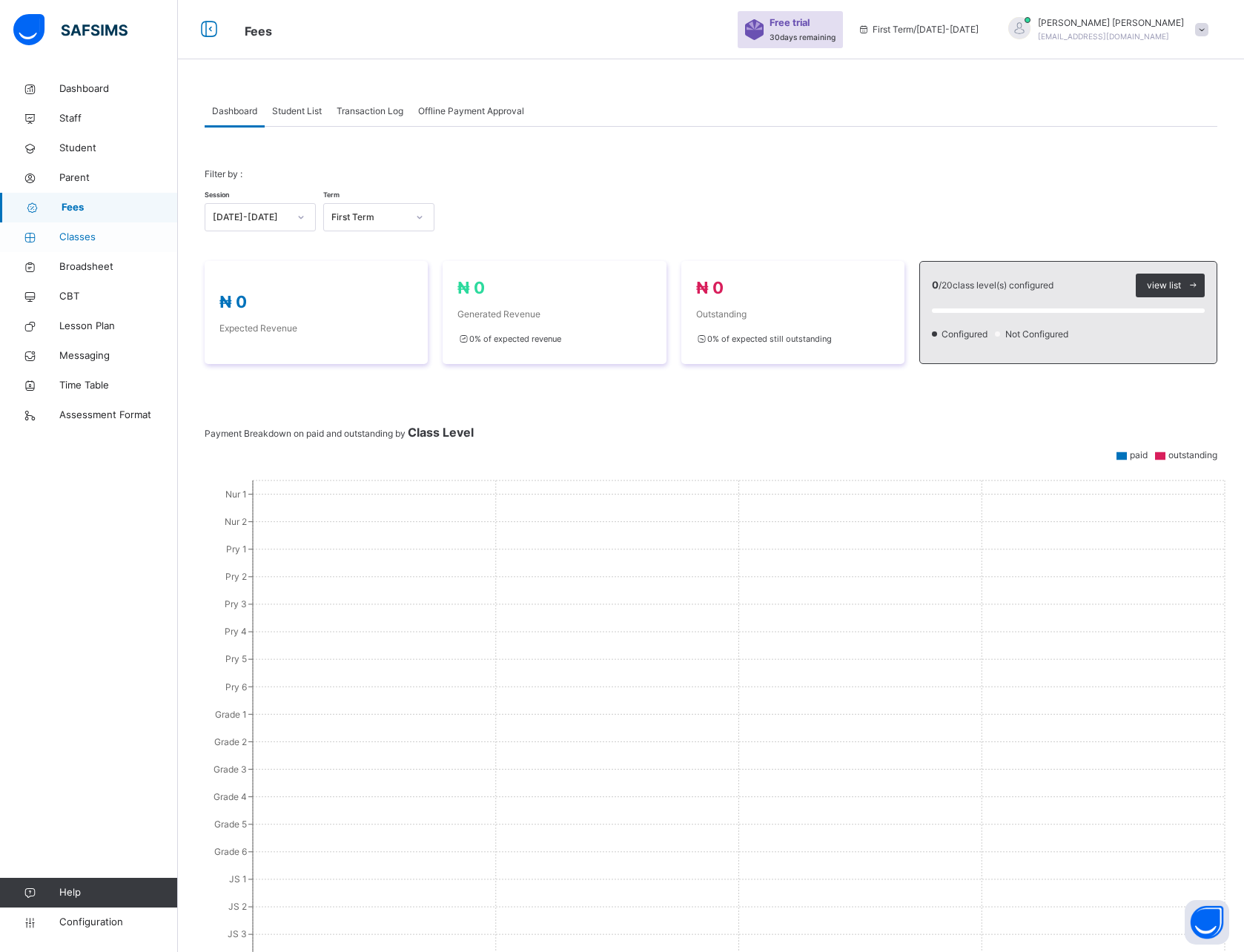
click at [80, 234] on span "Classes" at bounding box center [118, 238] width 119 height 15
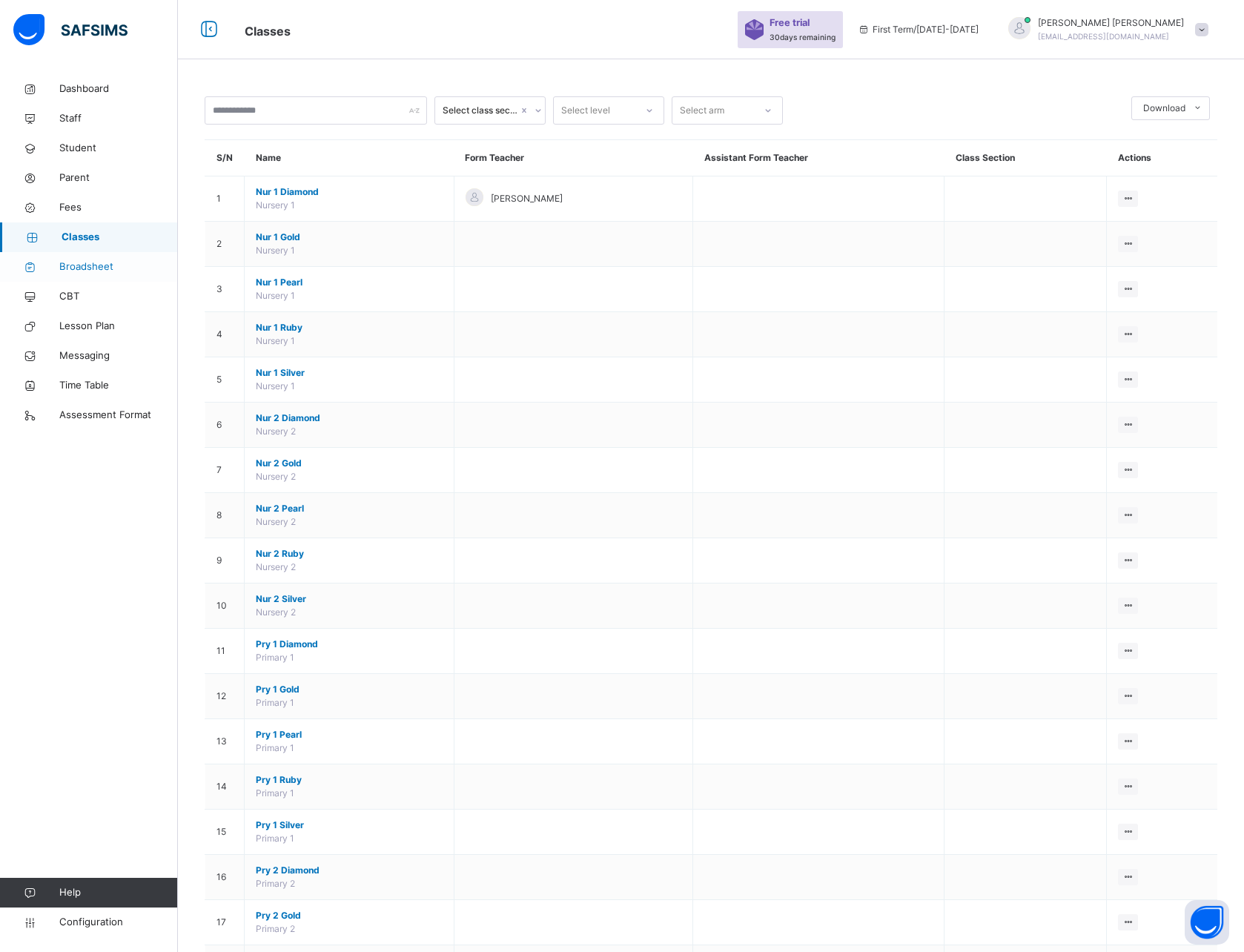
click at [86, 262] on span "Broadsheet" at bounding box center [118, 267] width 119 height 15
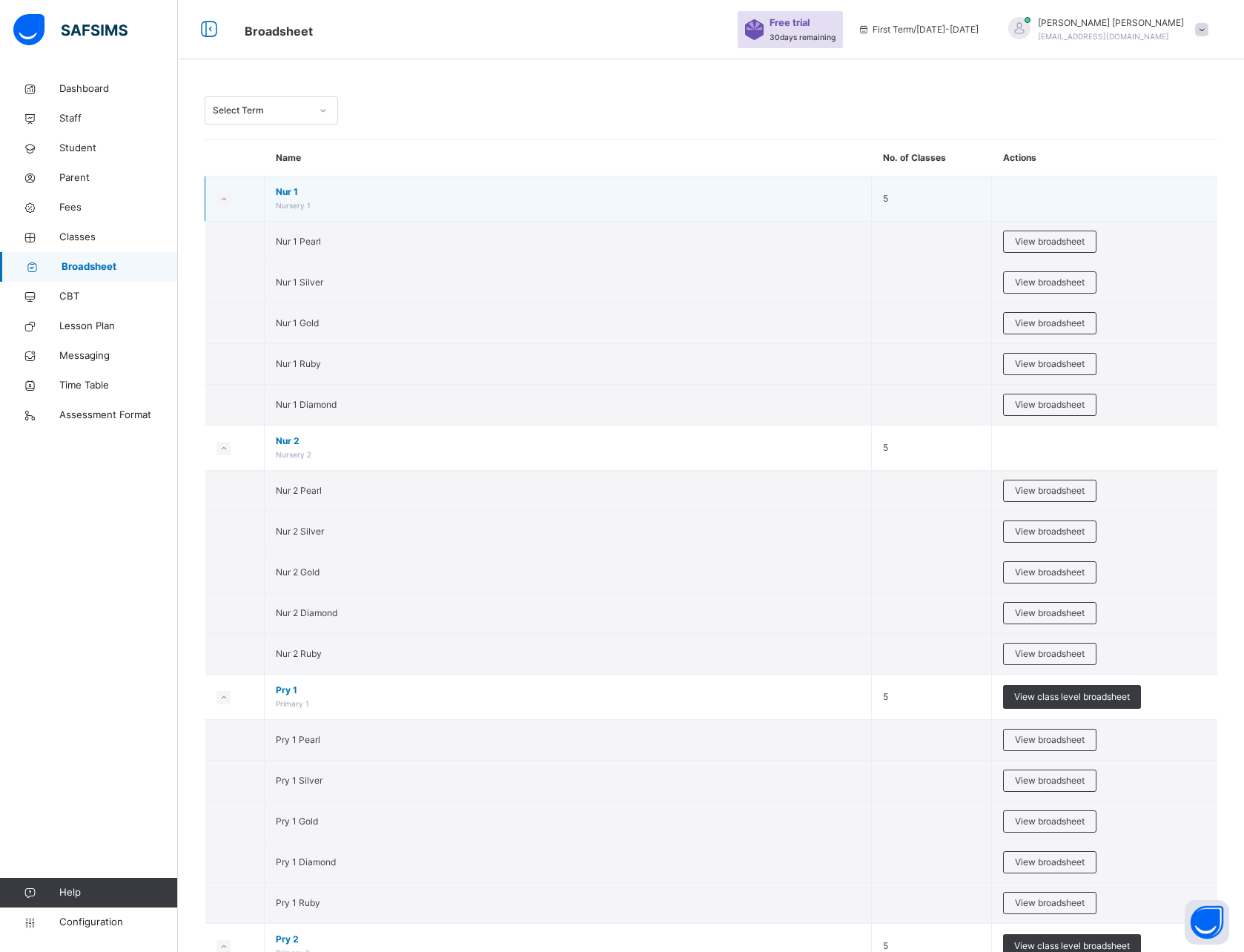
click at [227, 198] on small at bounding box center [223, 199] width 14 height 13
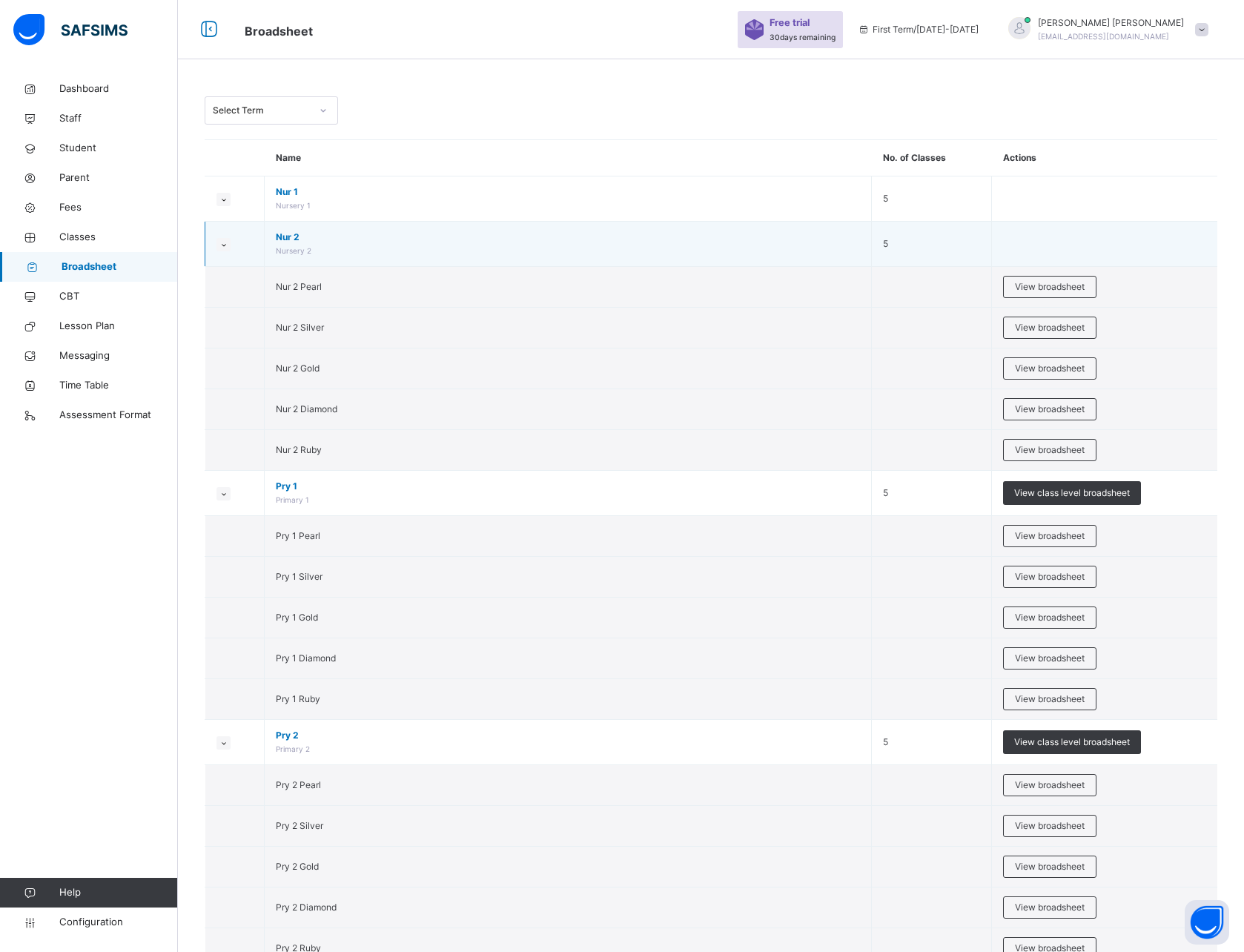
click at [227, 244] on icon at bounding box center [224, 244] width 8 height 7
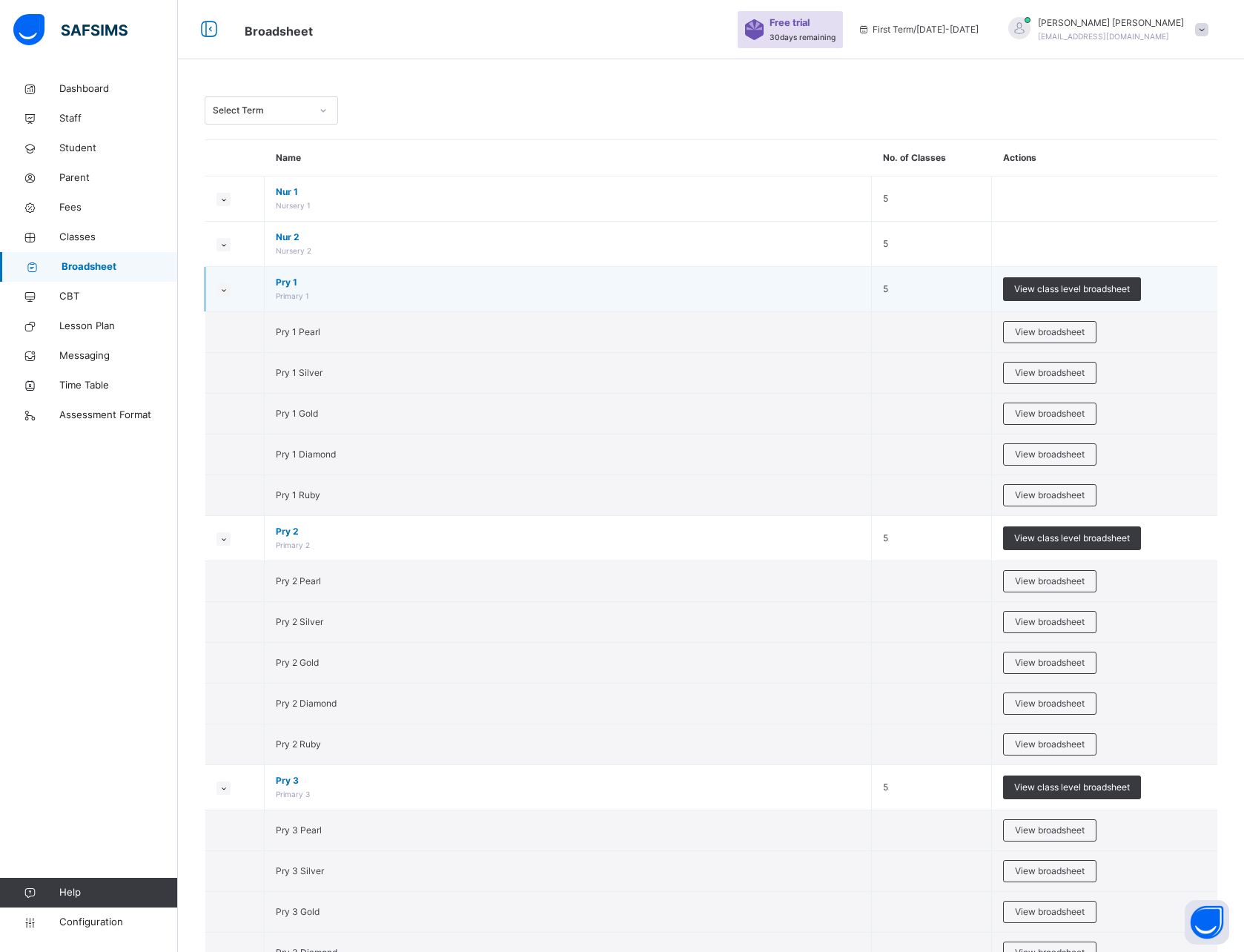
click at [223, 286] on icon at bounding box center [224, 290] width 8 height 7
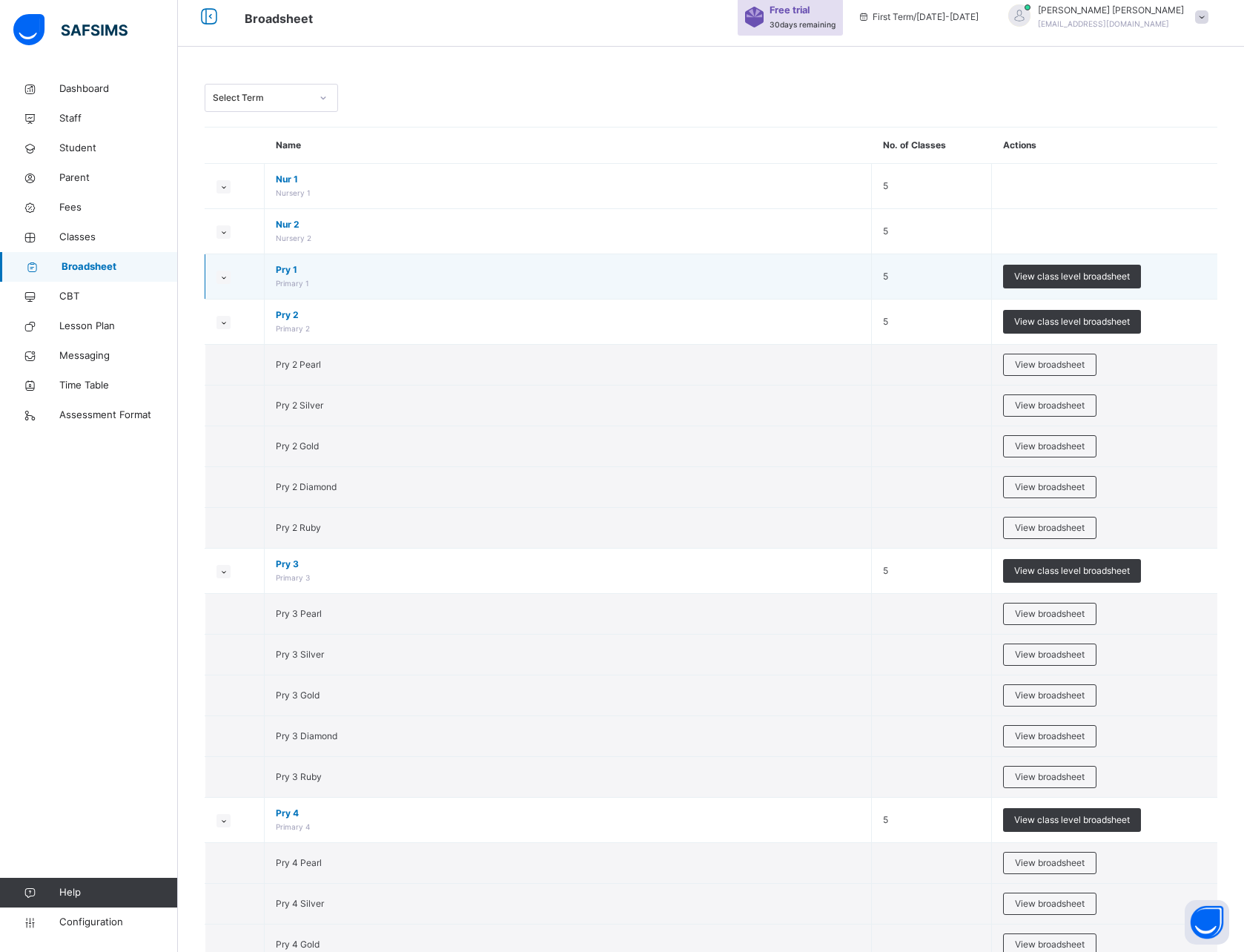
scroll to position [14, 0]
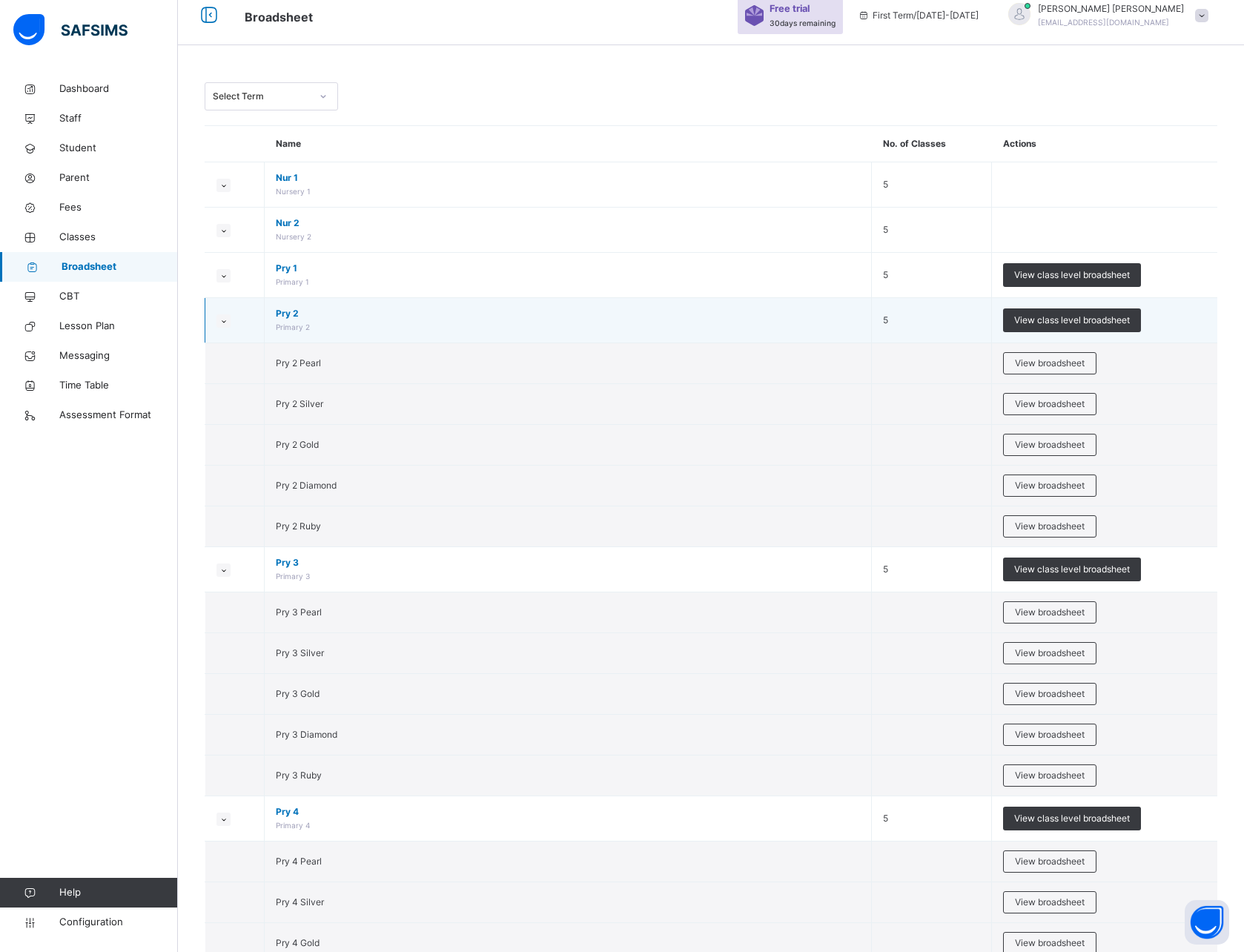
click at [225, 321] on icon at bounding box center [224, 321] width 8 height 7
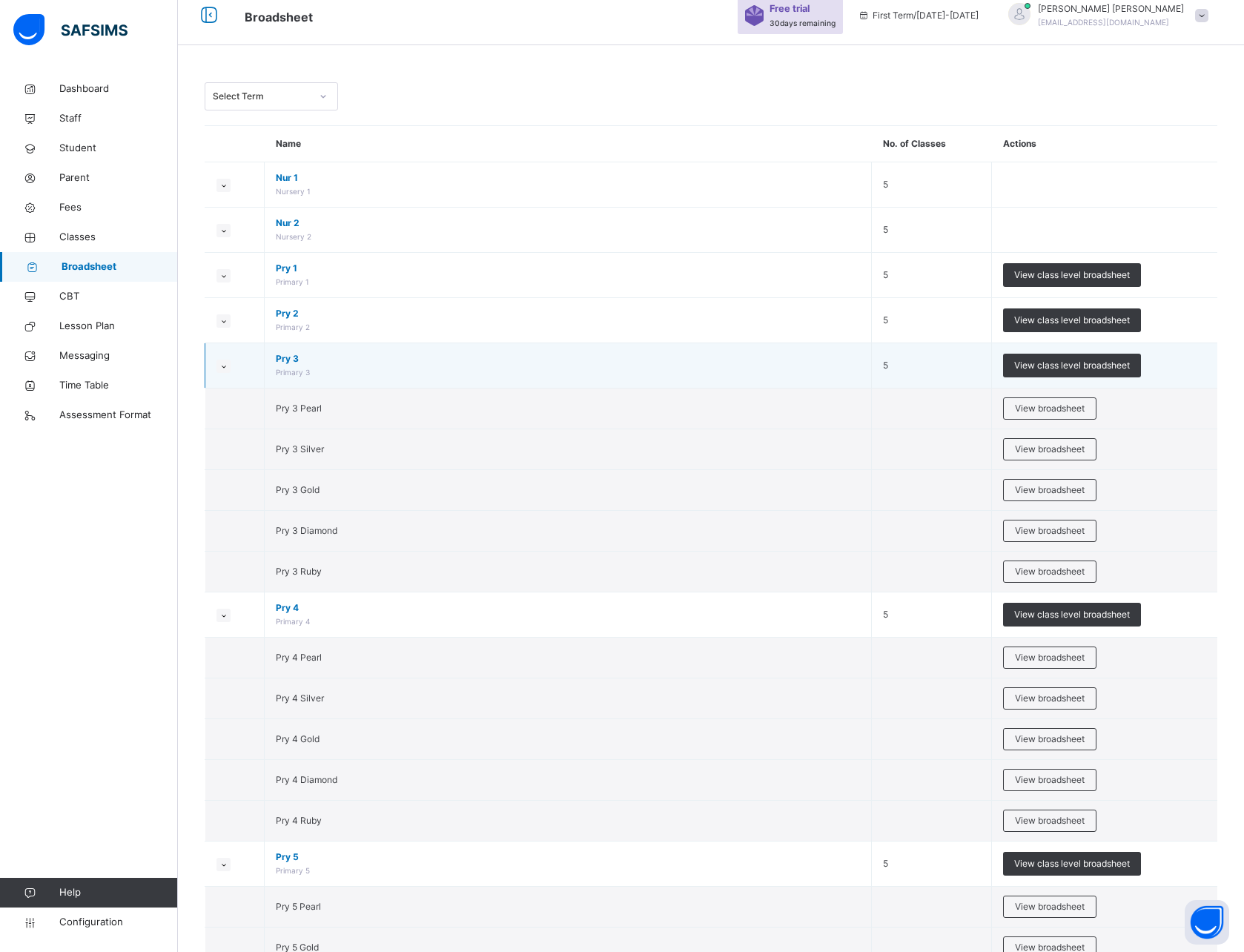
click at [226, 362] on icon at bounding box center [224, 366] width 8 height 7
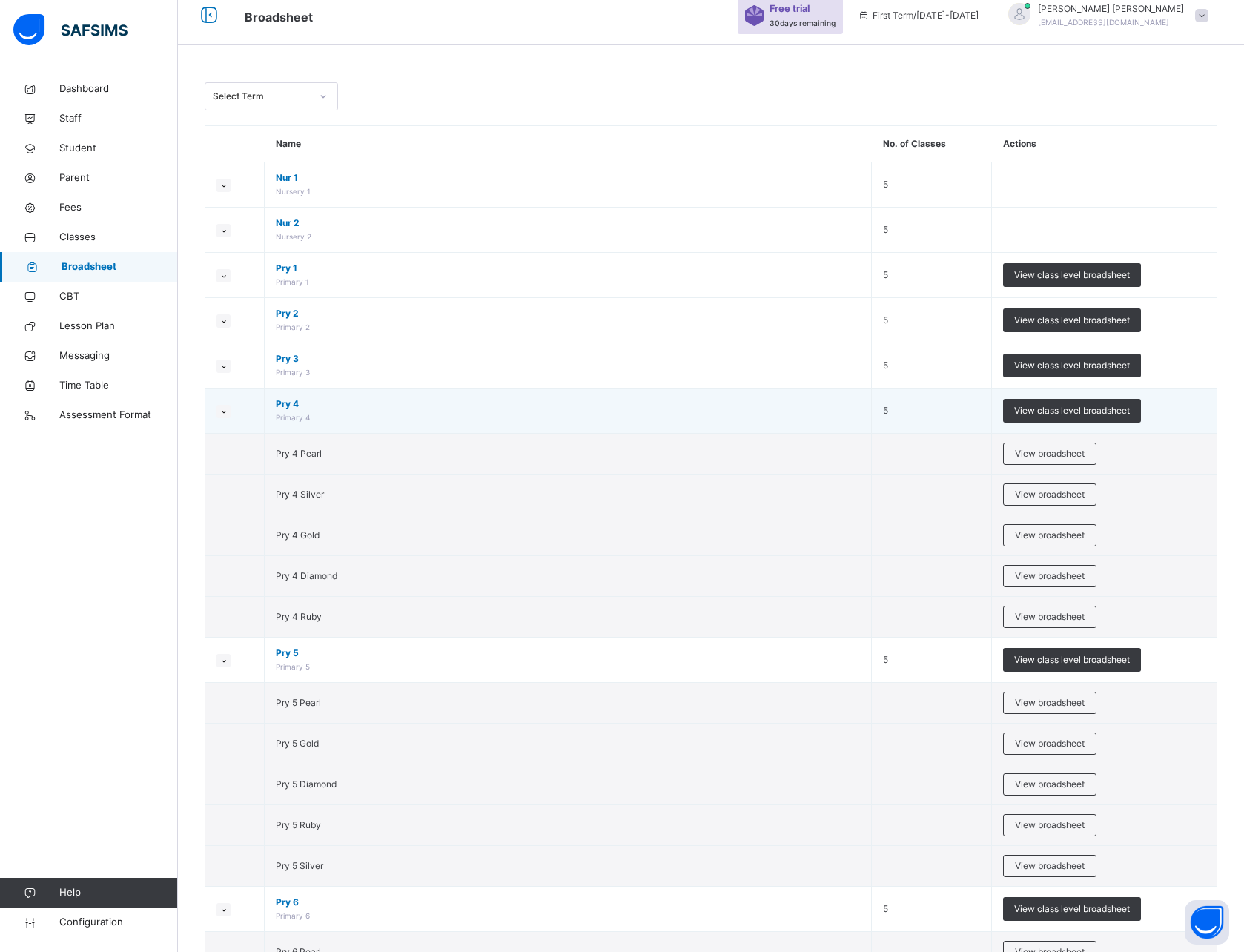
click at [226, 406] on small at bounding box center [223, 412] width 14 height 13
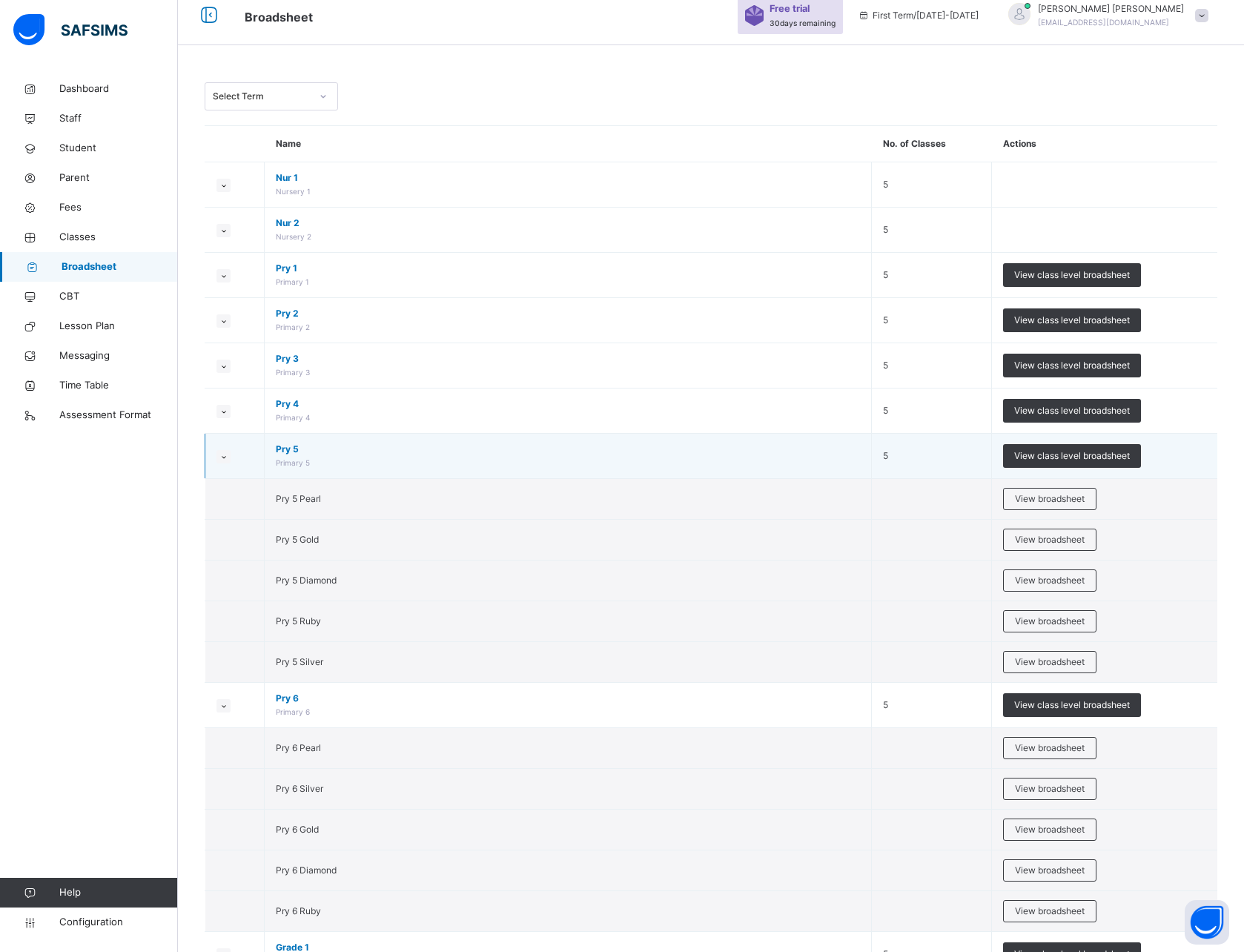
click at [227, 457] on icon at bounding box center [224, 457] width 8 height 7
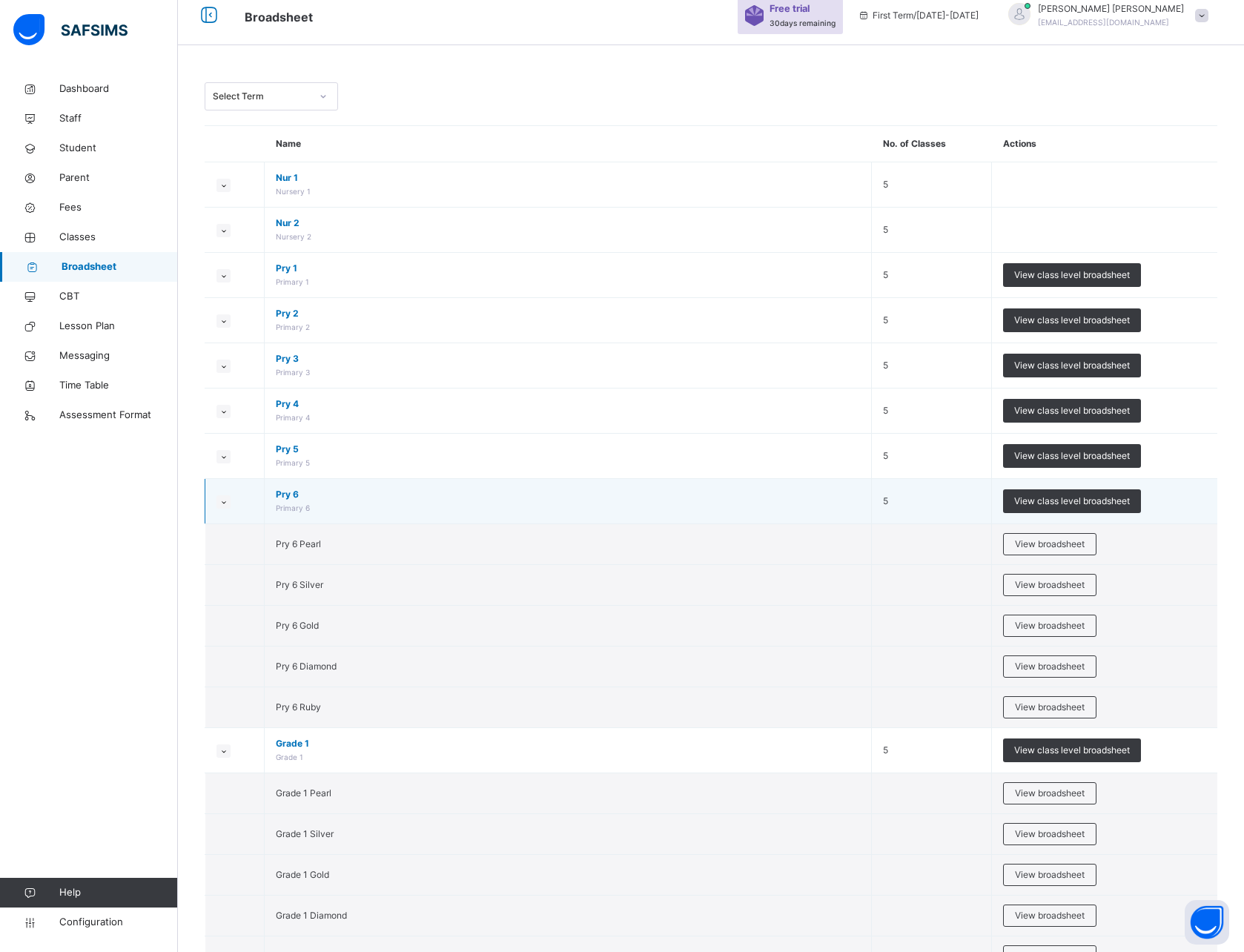
click at [225, 502] on icon at bounding box center [224, 502] width 8 height 7
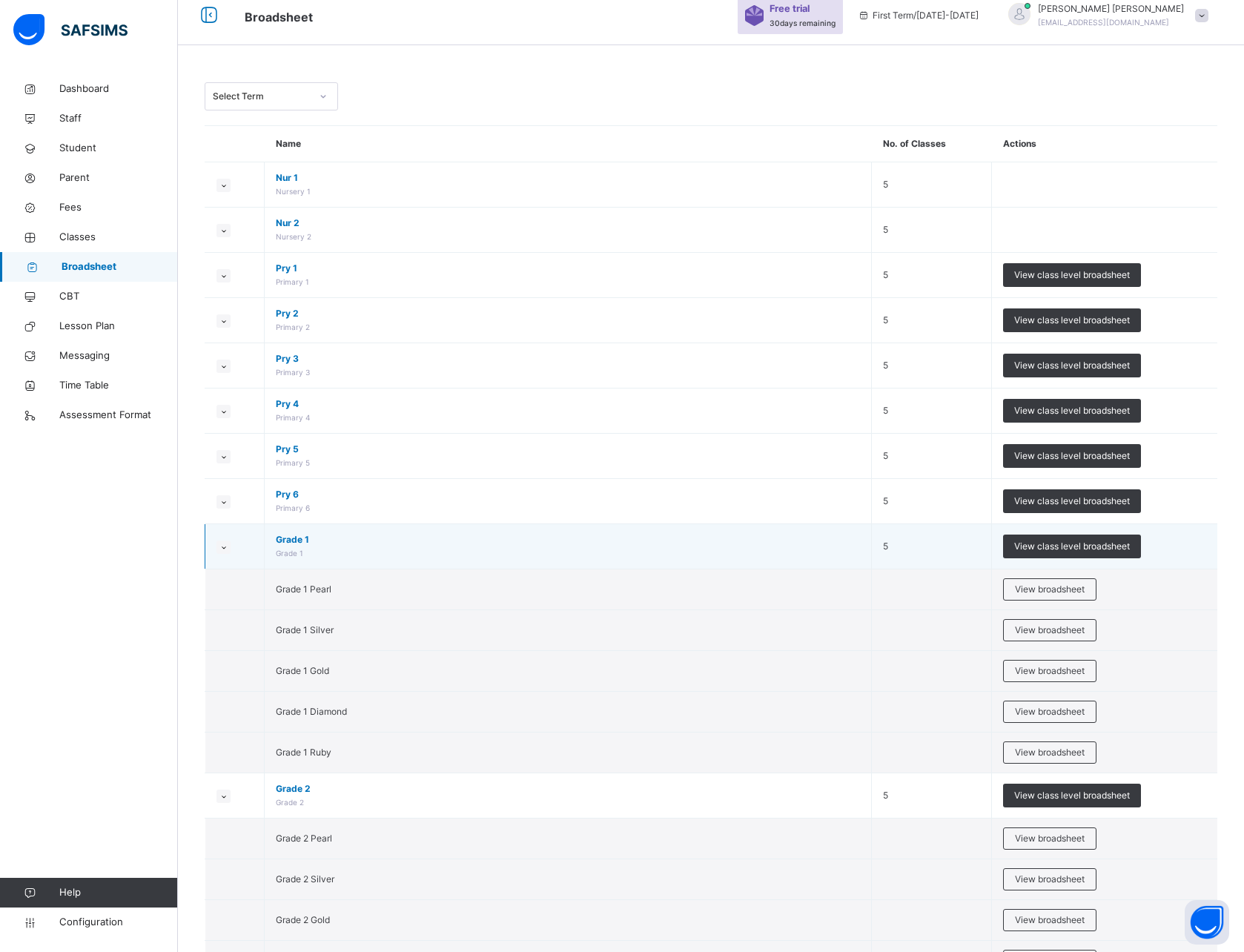
click at [222, 549] on icon at bounding box center [224, 548] width 8 height 7
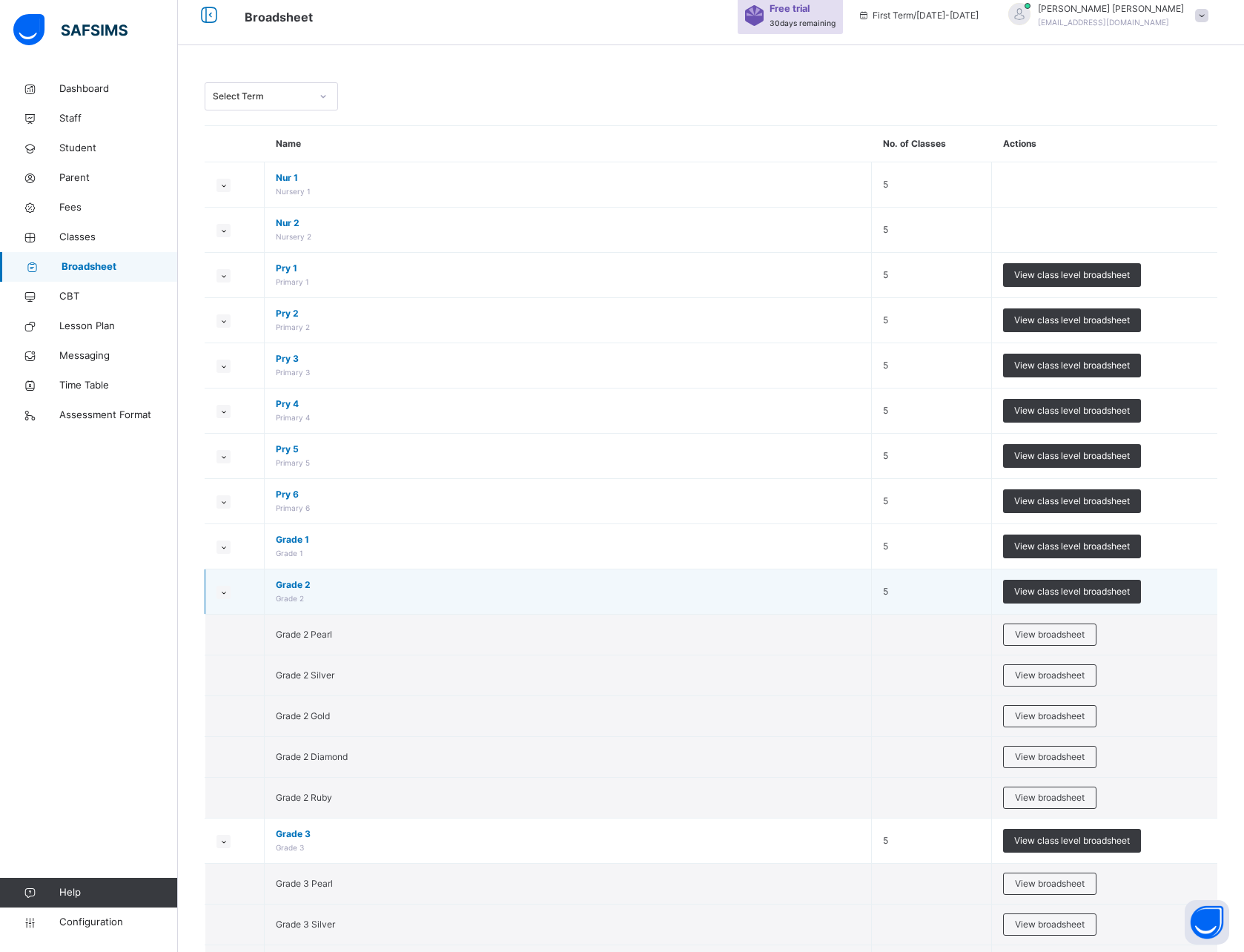
click at [219, 587] on small at bounding box center [223, 593] width 14 height 13
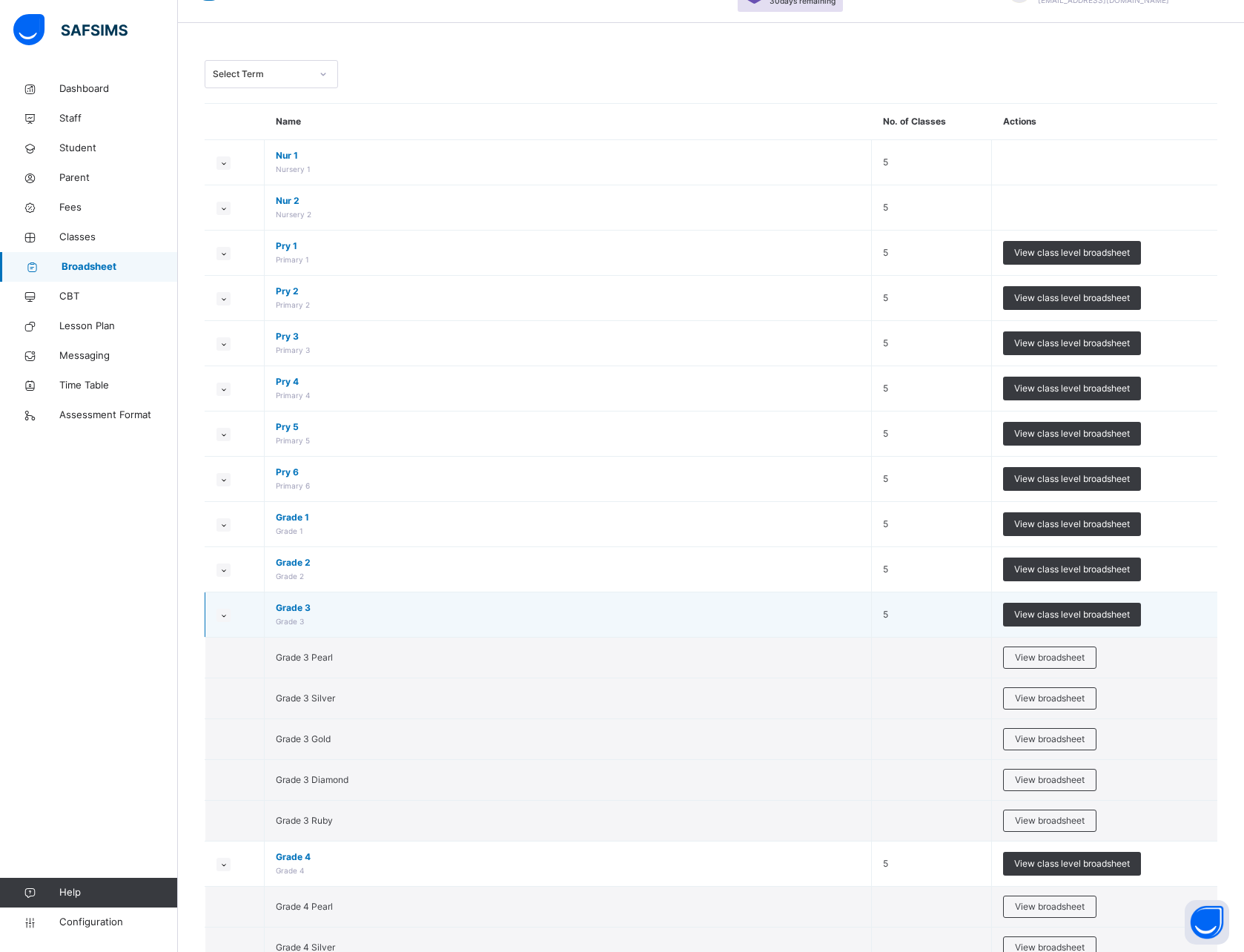
click at [223, 608] on small at bounding box center [223, 615] width 14 height 13
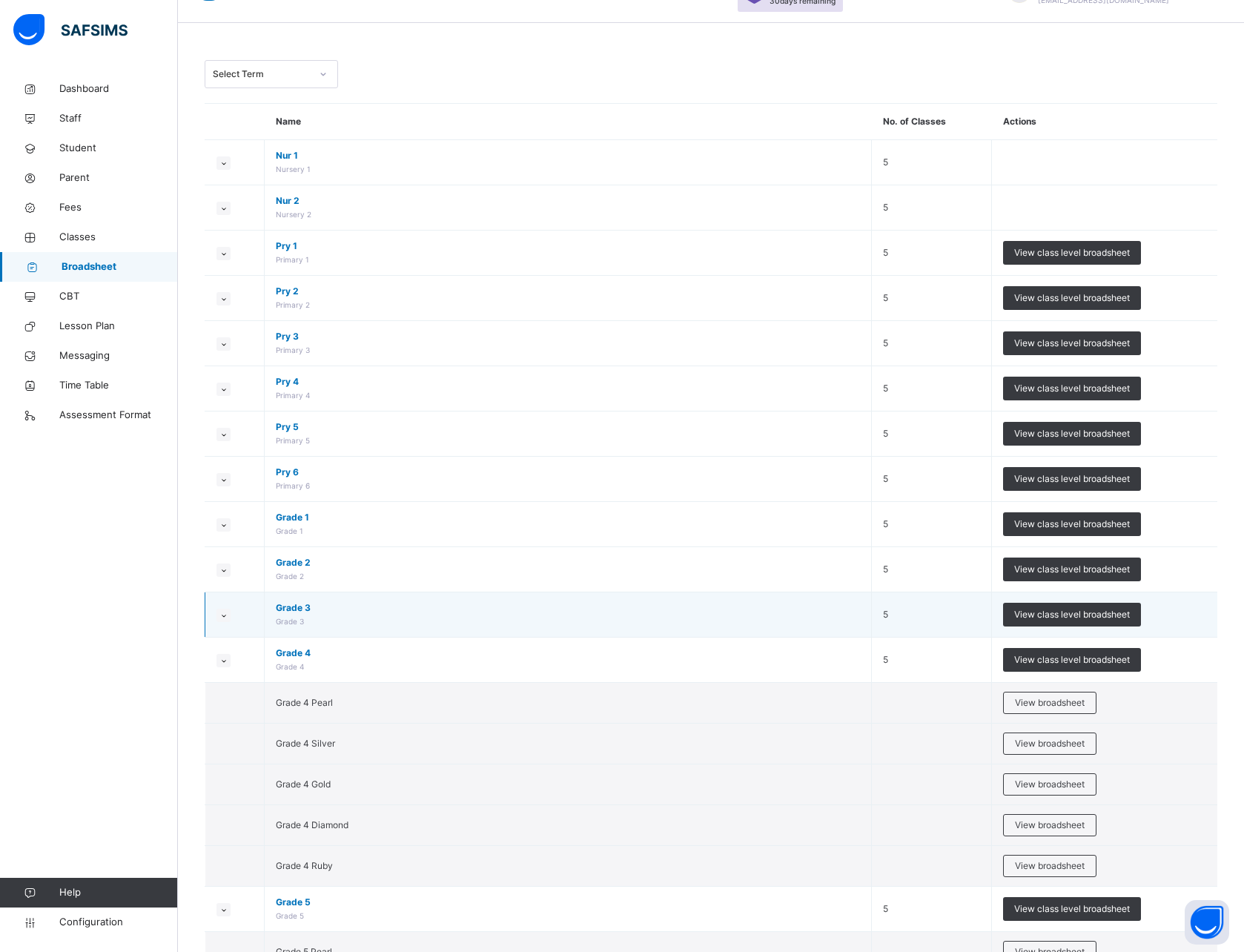
scroll to position [59, 0]
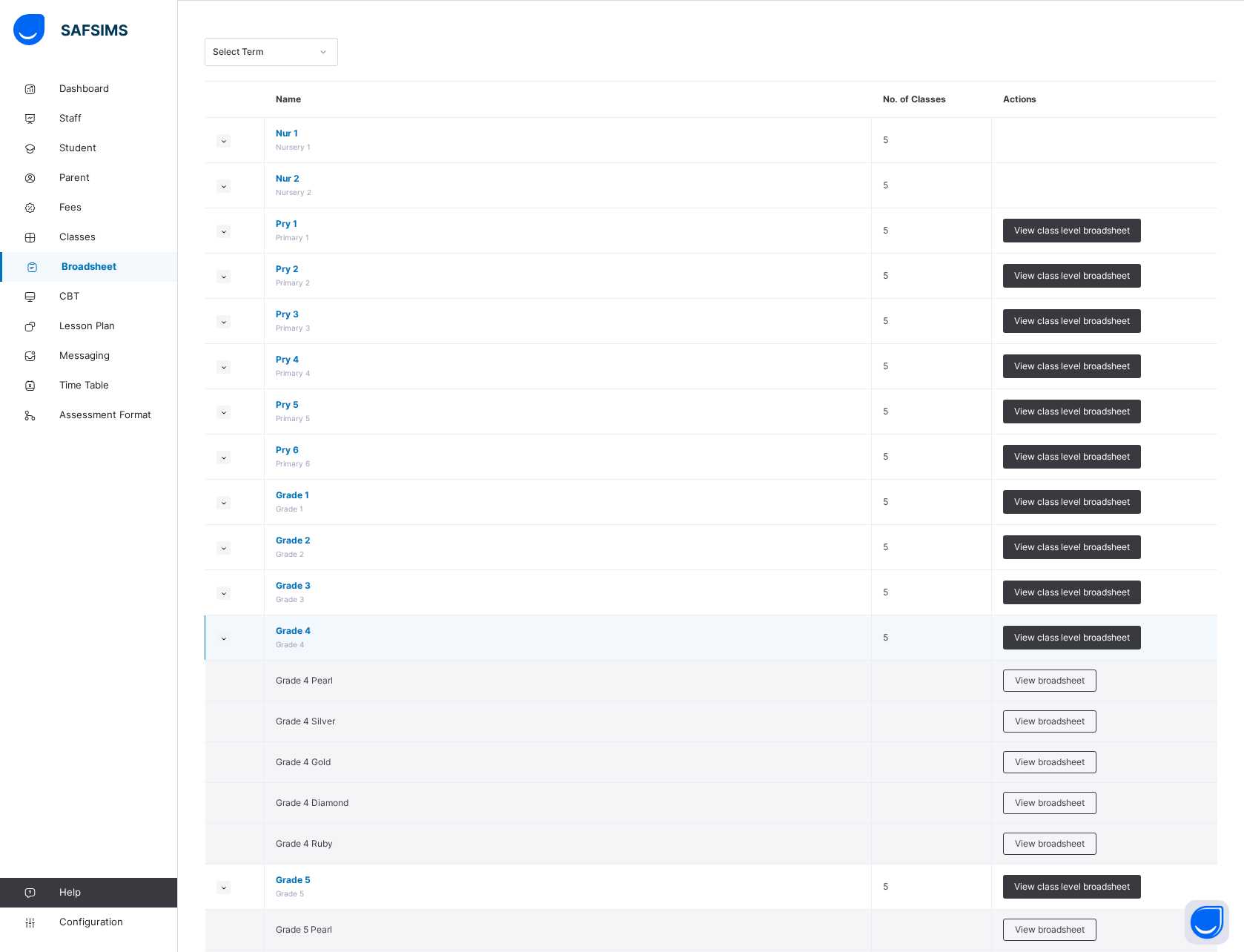
click at [226, 636] on icon at bounding box center [224, 638] width 8 height 7
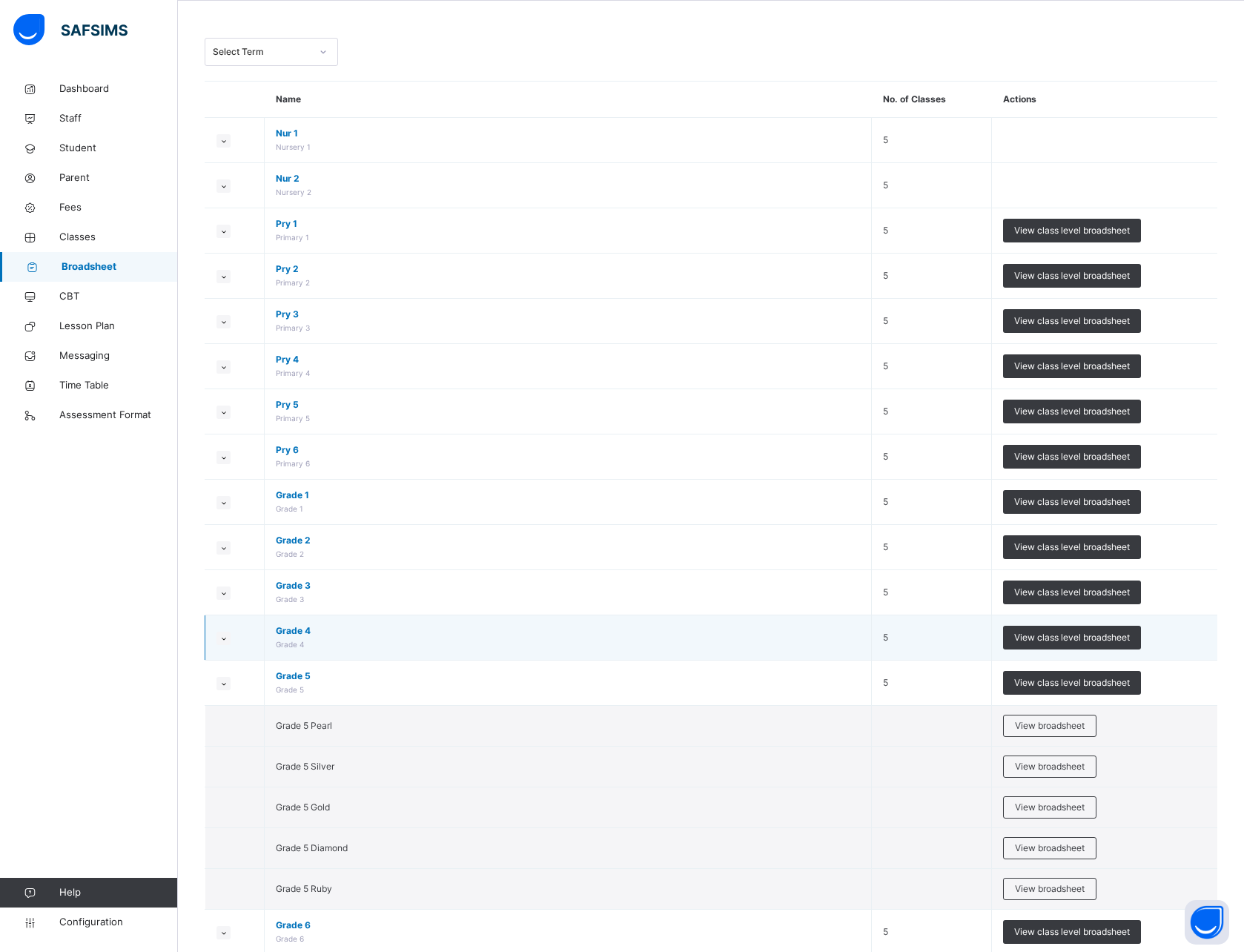
scroll to position [73, 0]
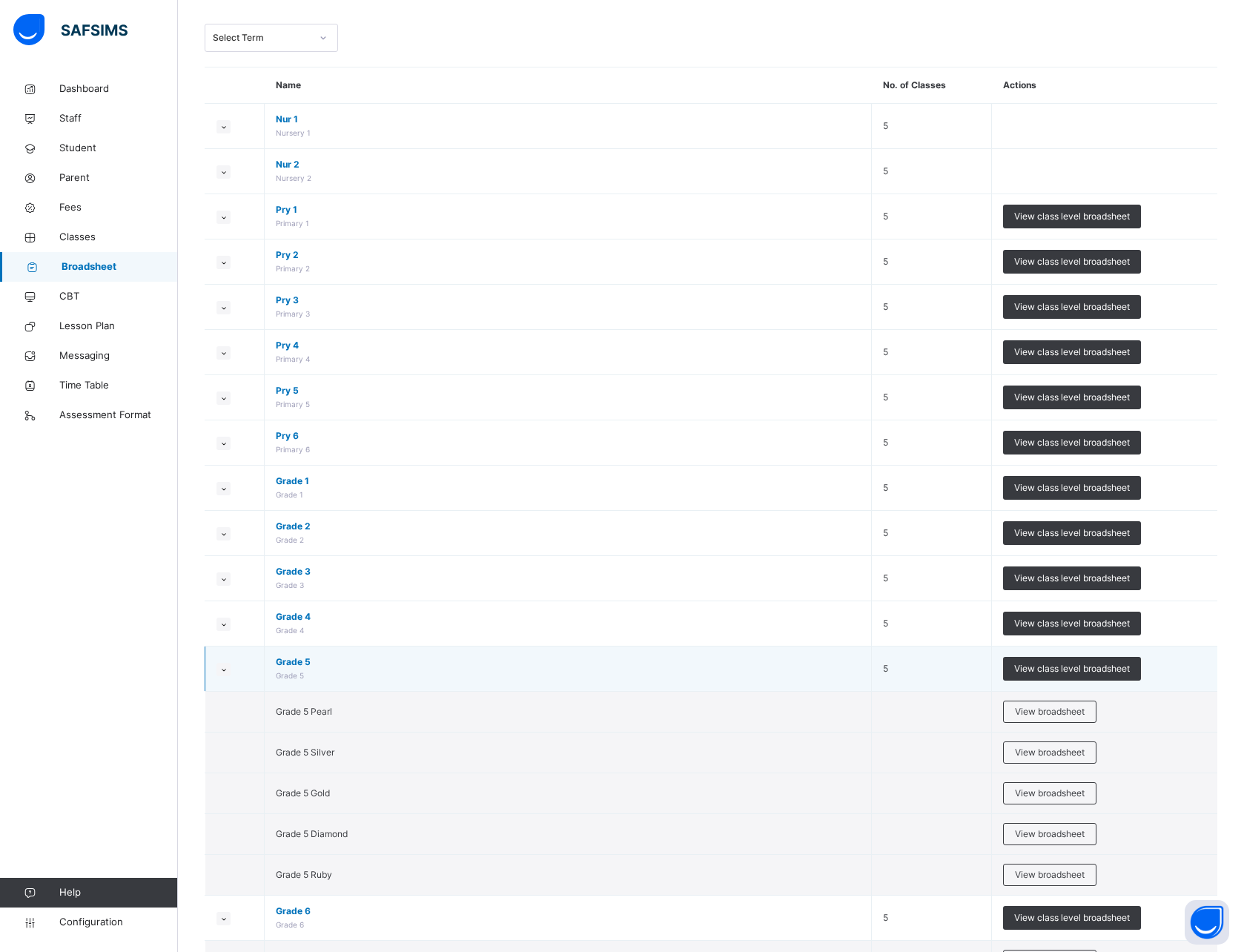
click at [226, 659] on td at bounding box center [234, 669] width 59 height 45
click at [227, 665] on small at bounding box center [223, 669] width 14 height 13
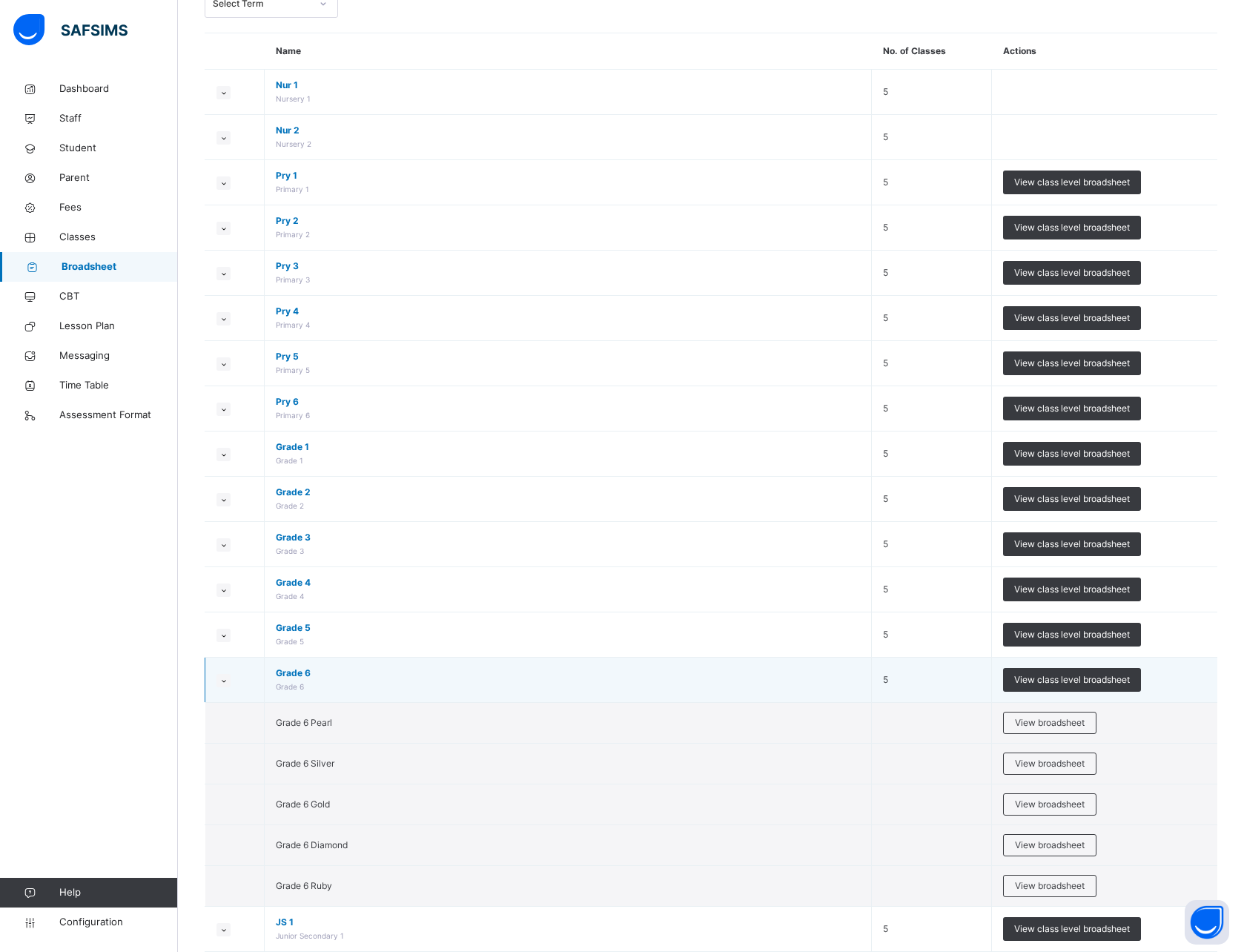
click at [225, 680] on icon at bounding box center [224, 681] width 8 height 7
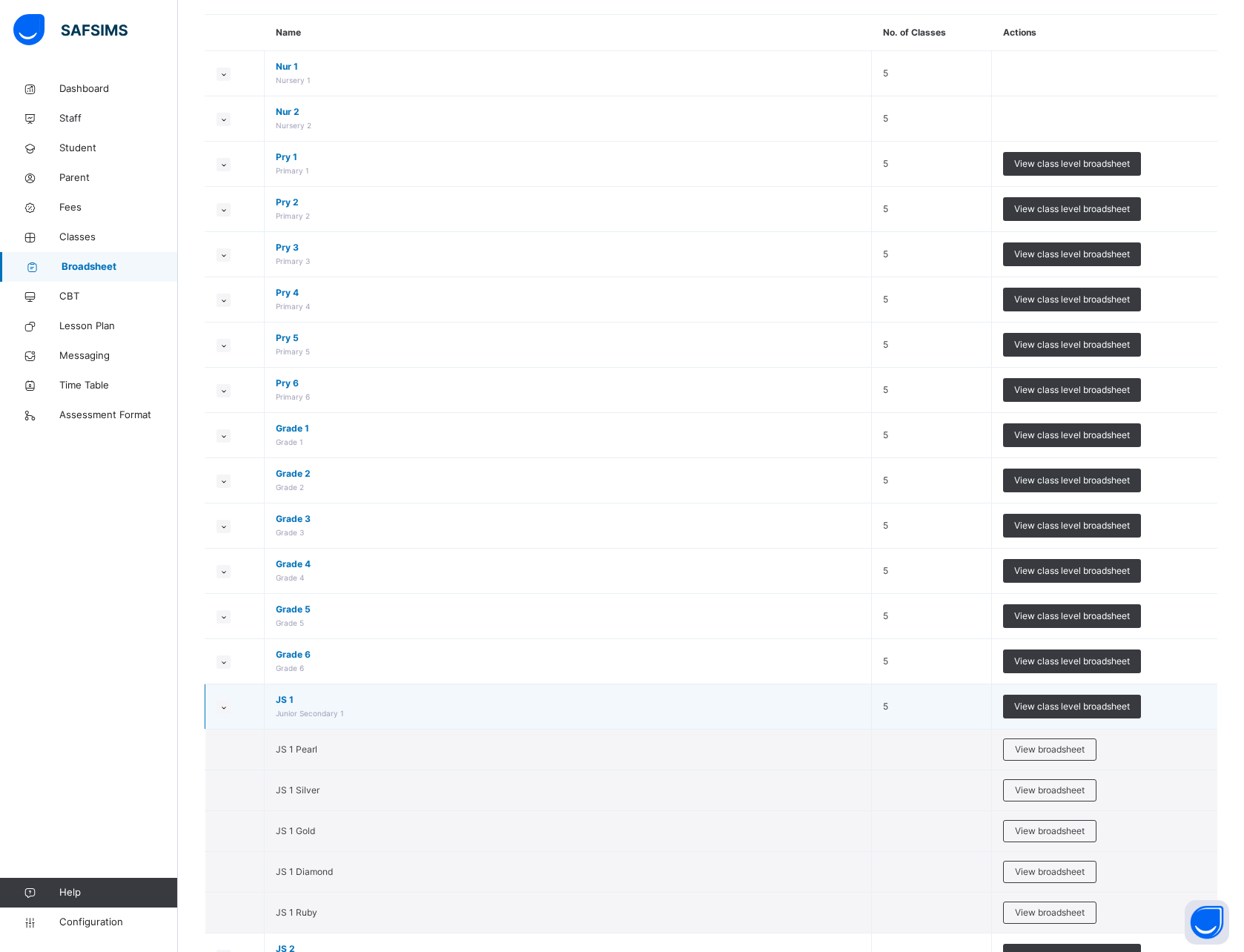
click at [227, 710] on icon at bounding box center [224, 708] width 8 height 7
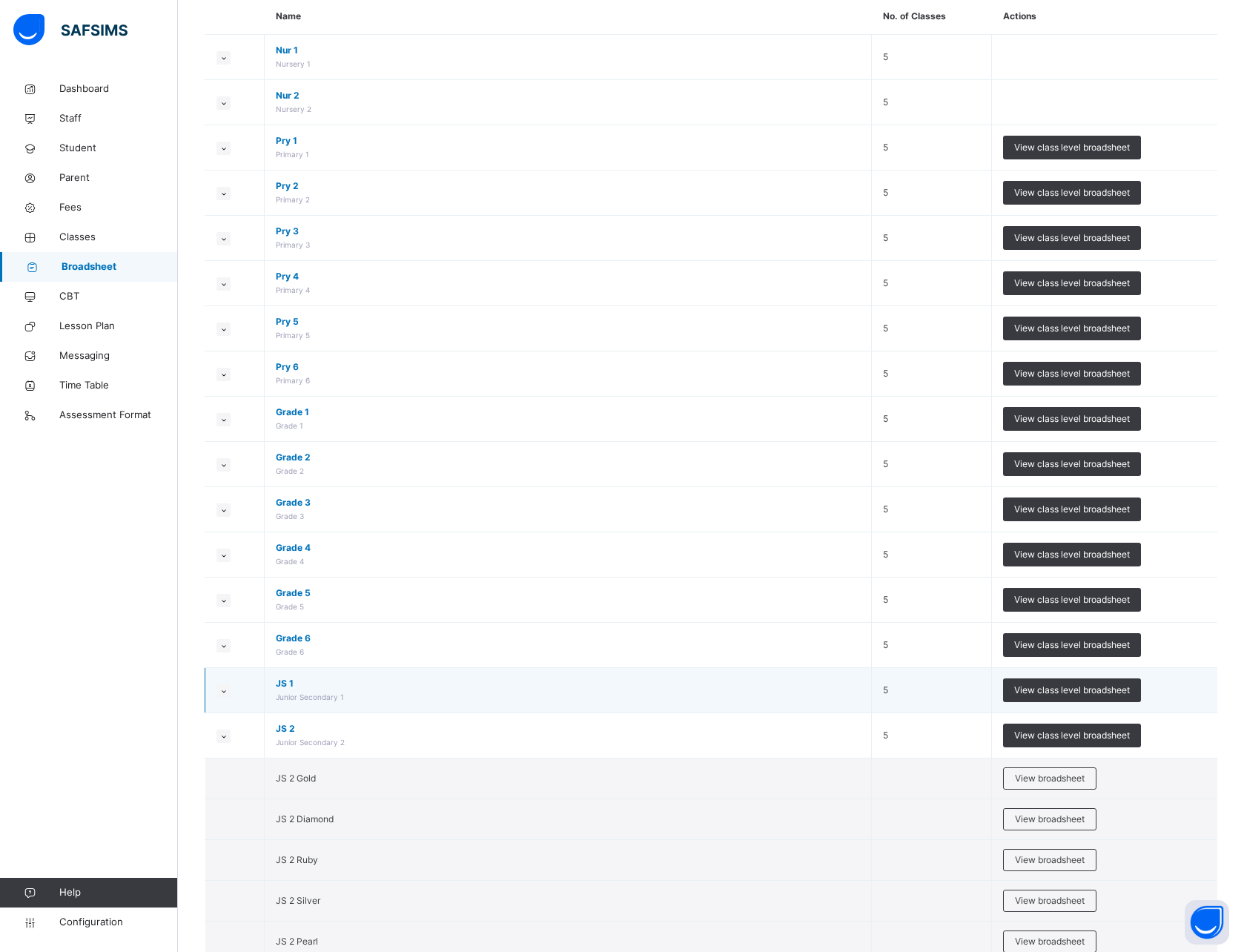
scroll to position [142, 0]
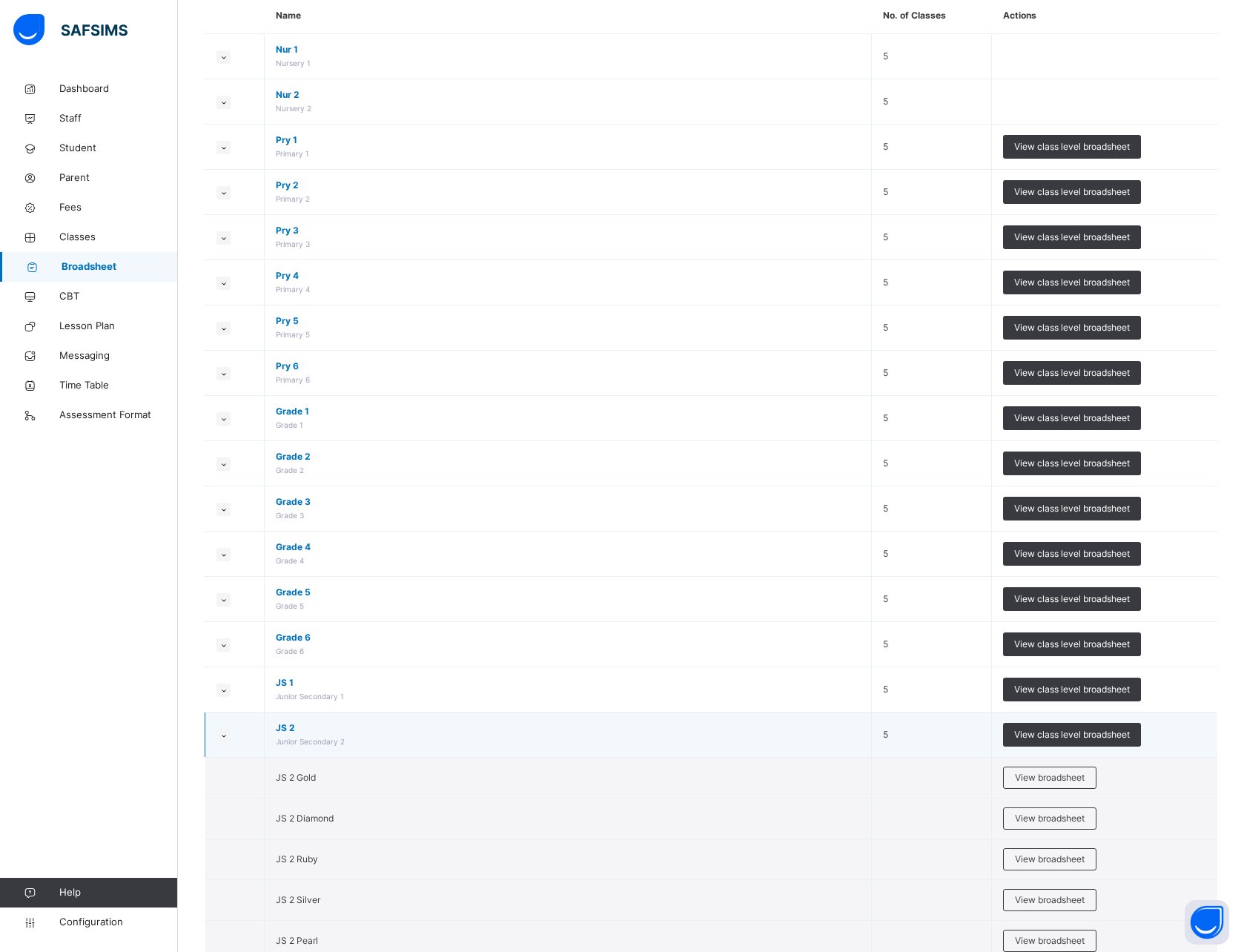
click at [226, 730] on small at bounding box center [223, 736] width 14 height 13
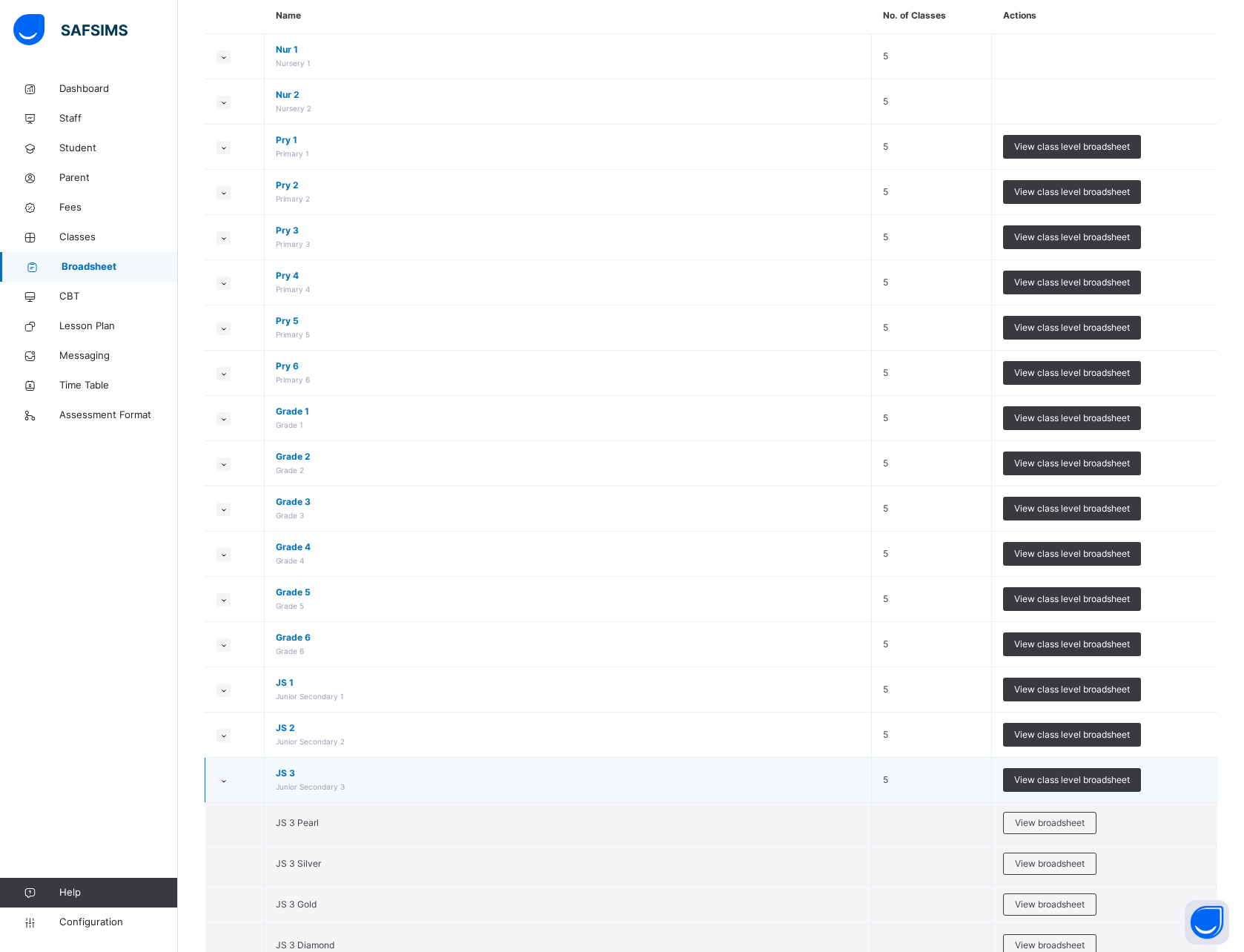
click at [225, 777] on icon at bounding box center [224, 781] width 8 height 7
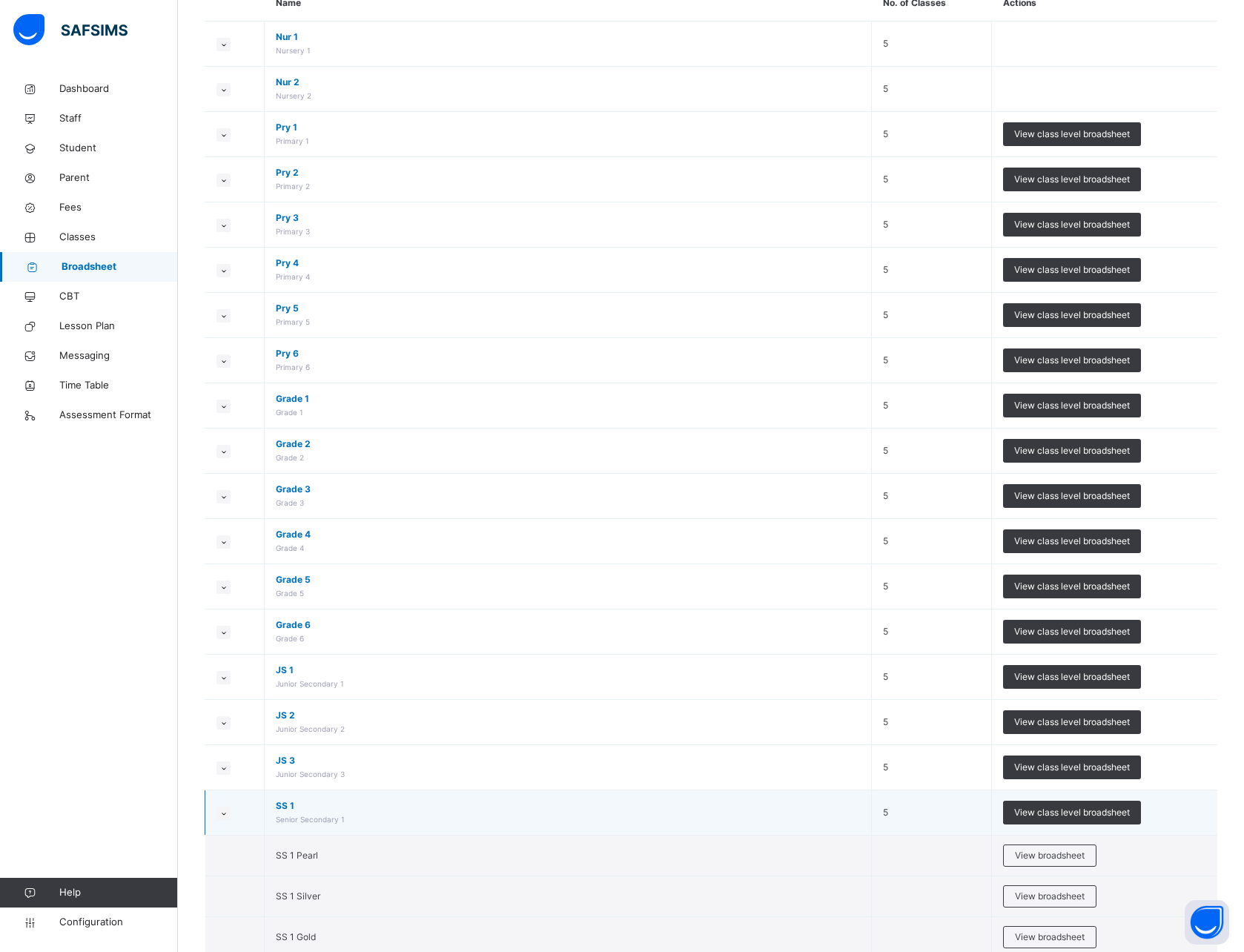
click at [223, 808] on small at bounding box center [223, 813] width 14 height 13
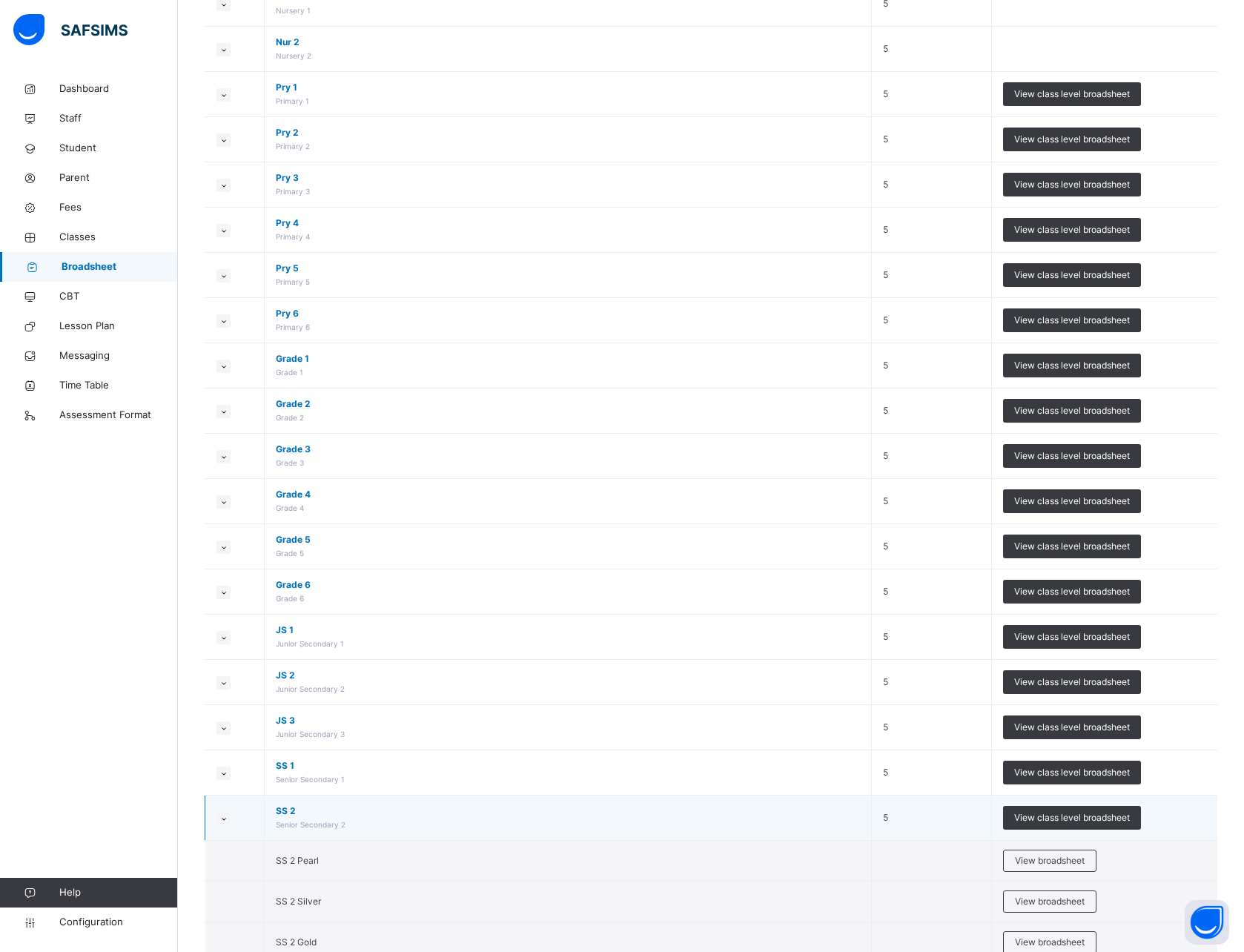
click at [223, 816] on icon at bounding box center [224, 819] width 8 height 7
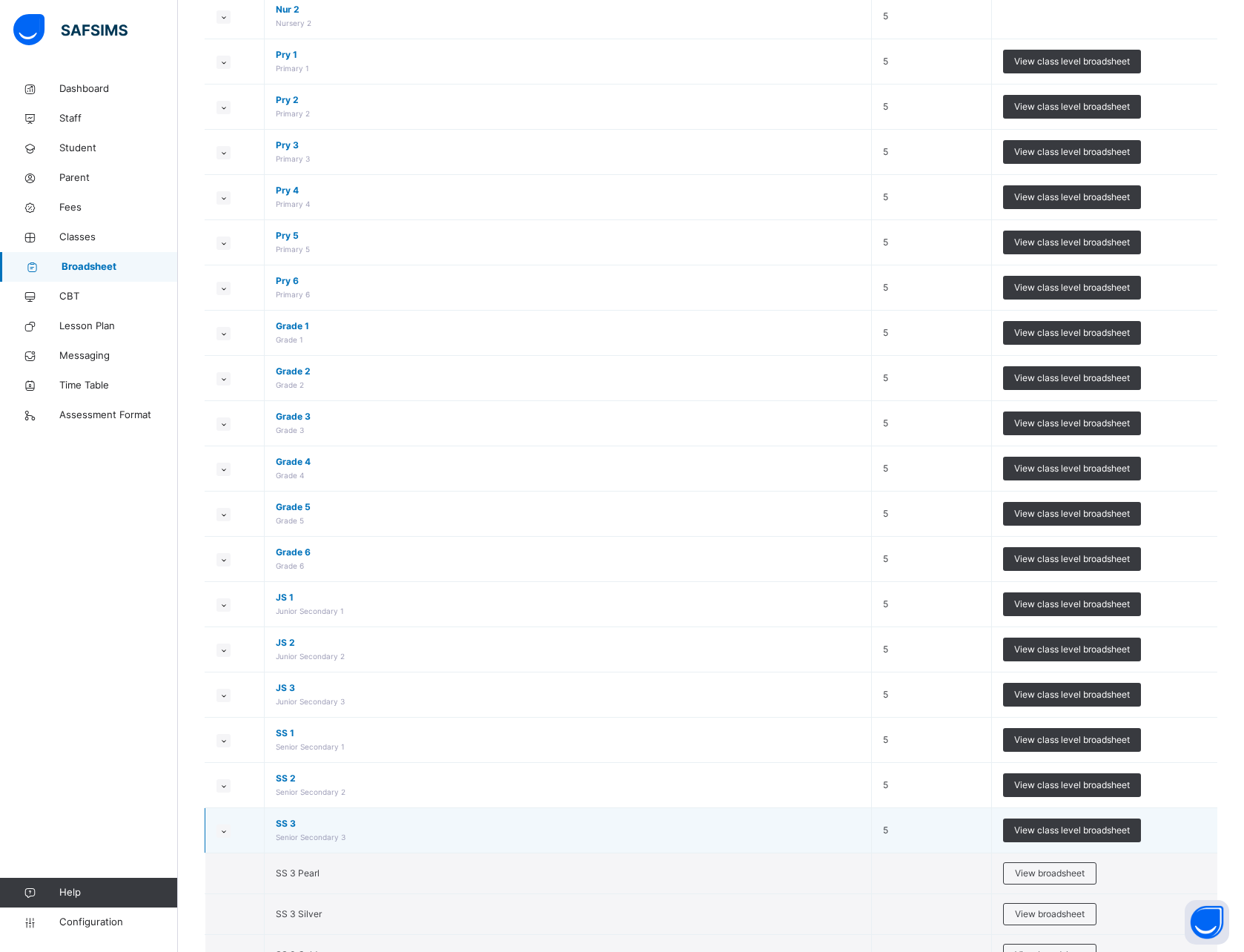
click at [223, 834] on icon at bounding box center [224, 831] width 8 height 7
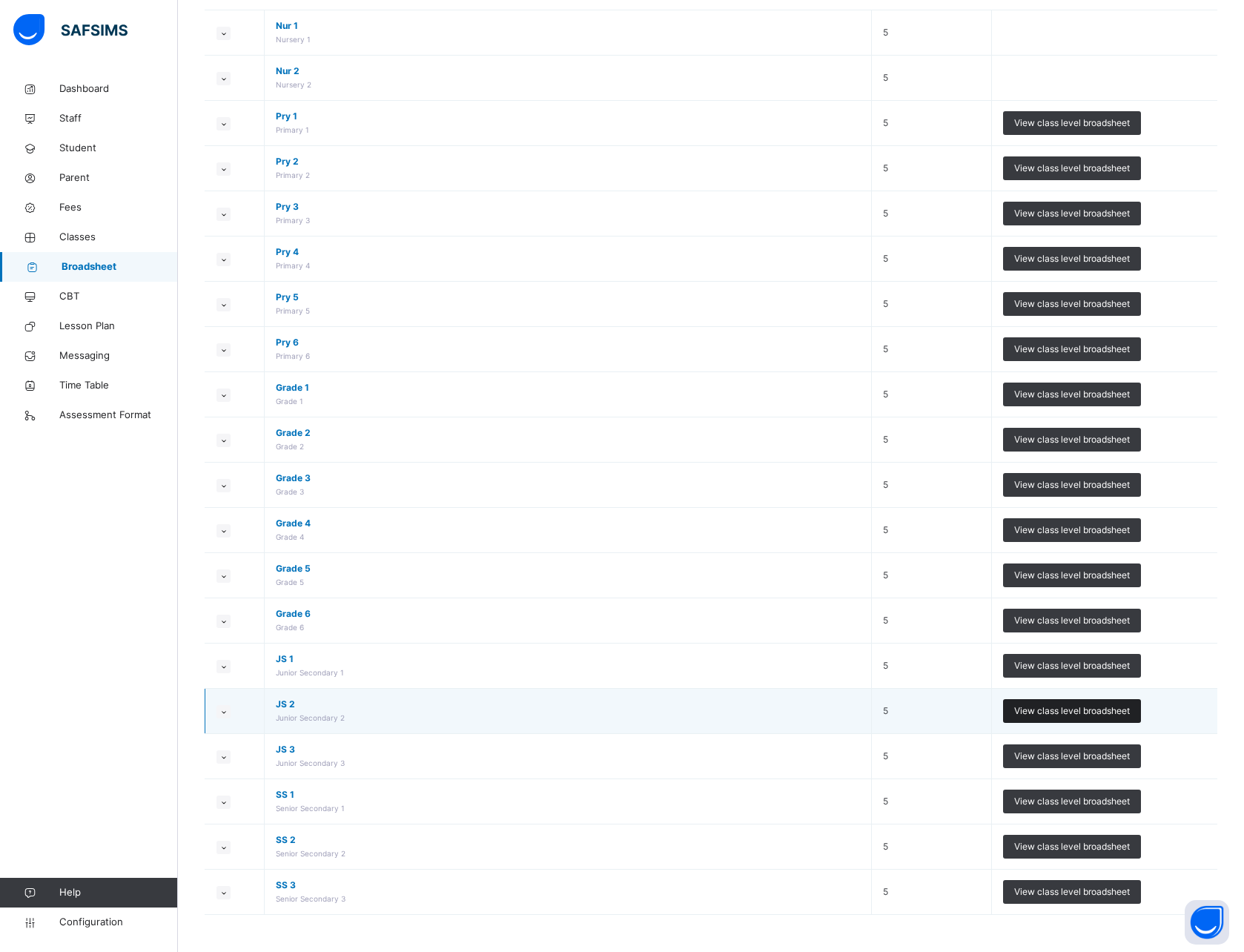
click at [1090, 707] on span "View class level broadsheet" at bounding box center [1073, 711] width 116 height 13
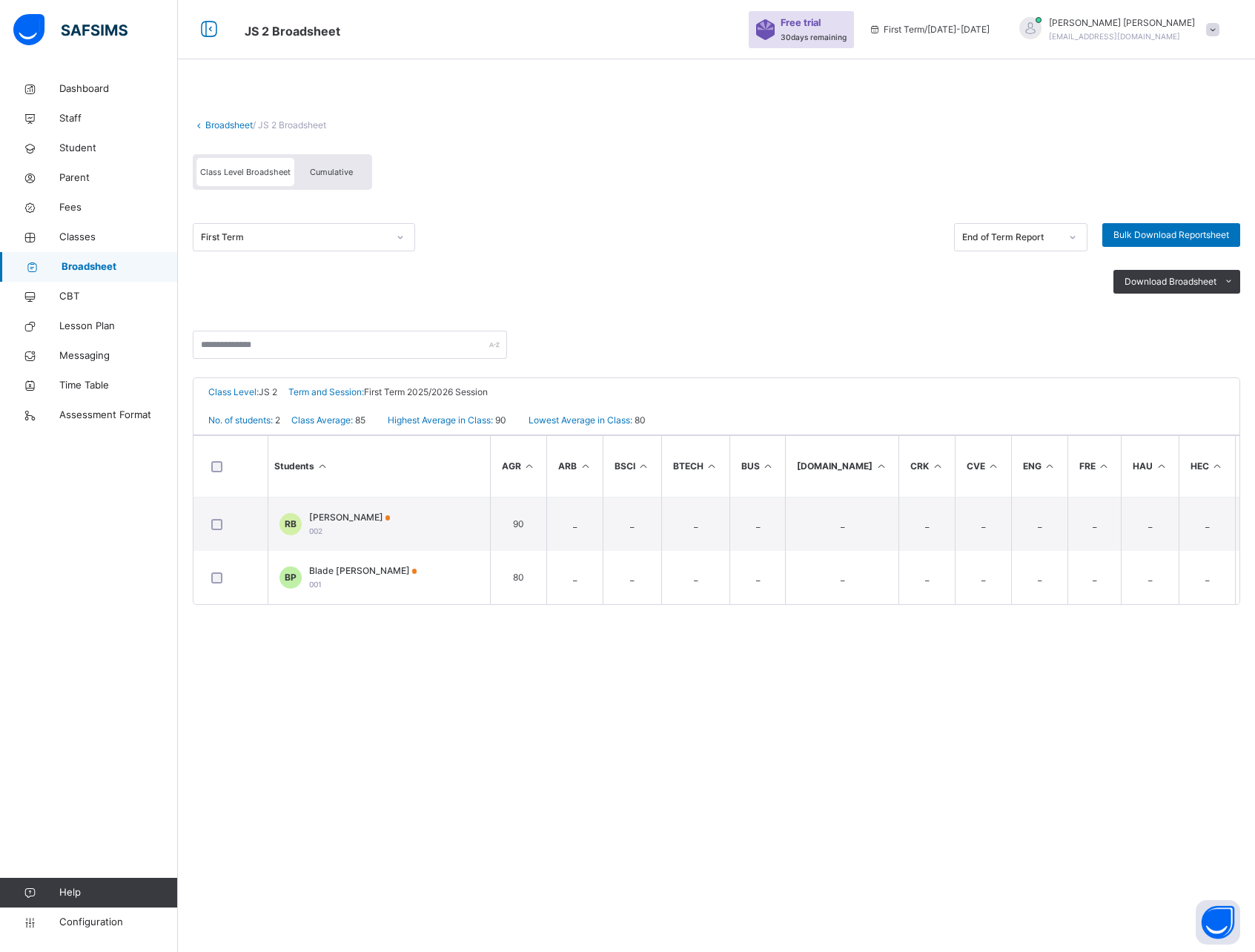
click at [203, 122] on icon at bounding box center [198, 125] width 12 height 11
click at [232, 101] on div "Broadsheet / JS 2 Broadsheet Class Level Broadsheet Cumulative First Term End o…" at bounding box center [716, 354] width 1077 height 561
click at [205, 123] on link "Broadsheet" at bounding box center [228, 125] width 48 height 11
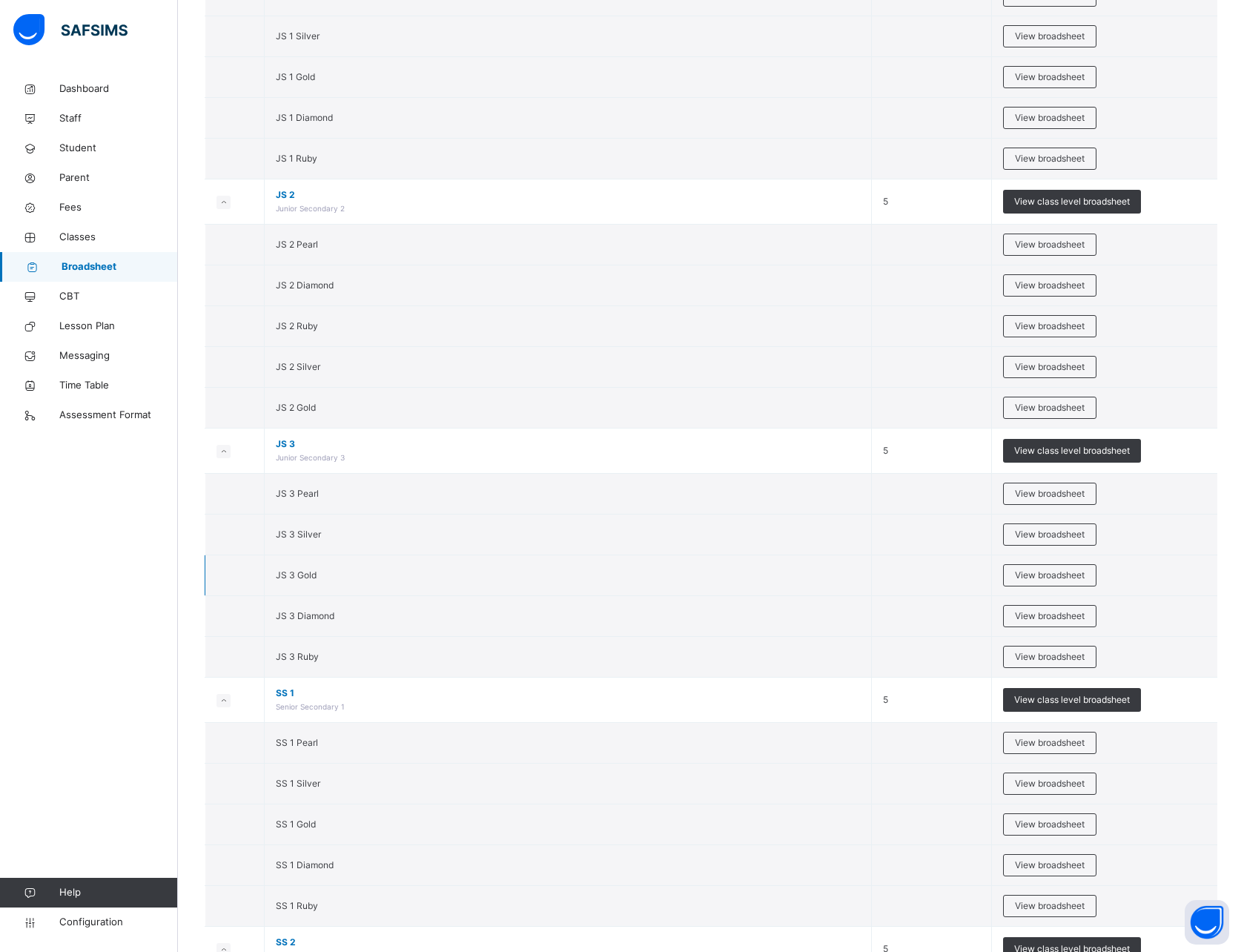
scroll to position [3684, 0]
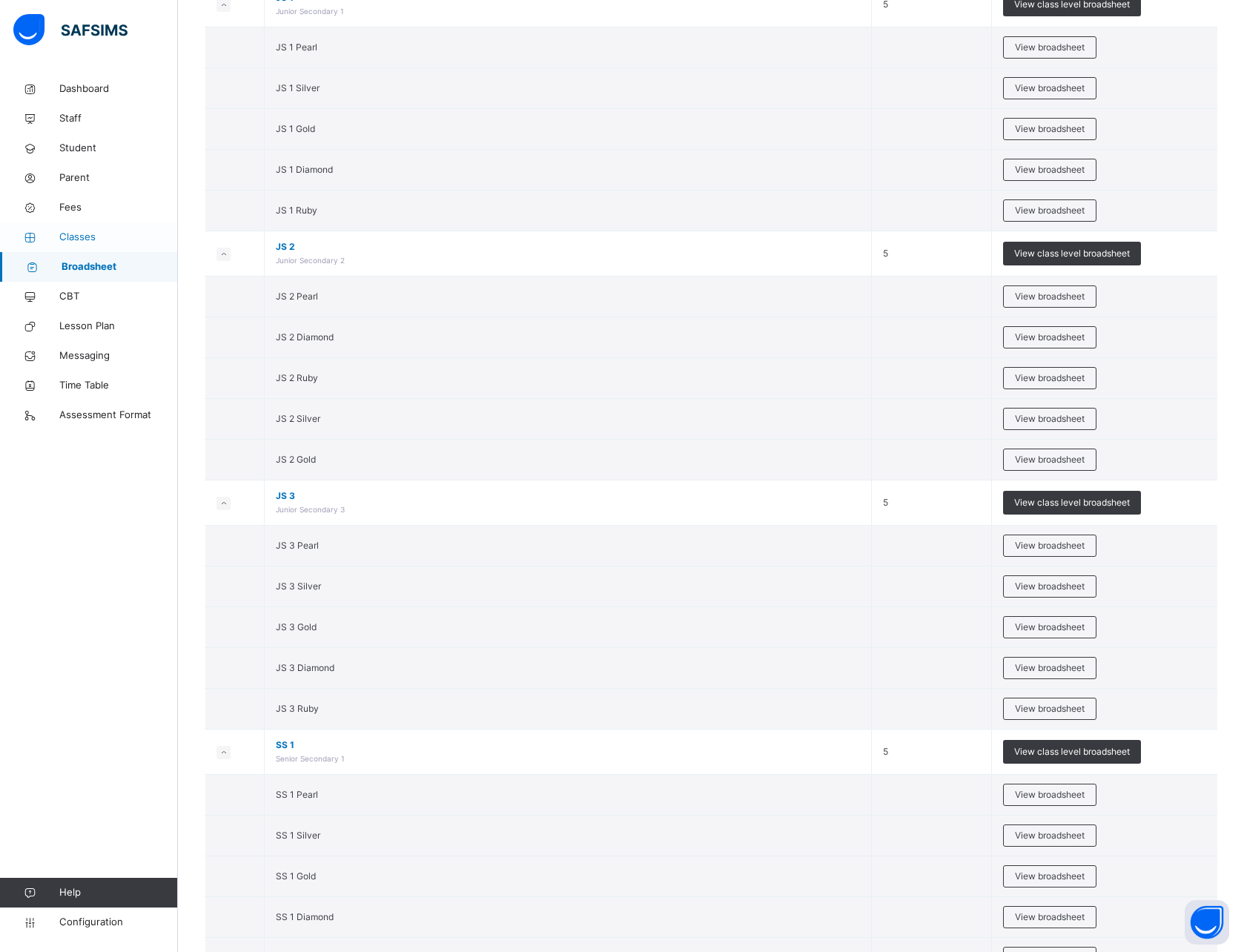
click at [75, 243] on span "Classes" at bounding box center [118, 238] width 119 height 15
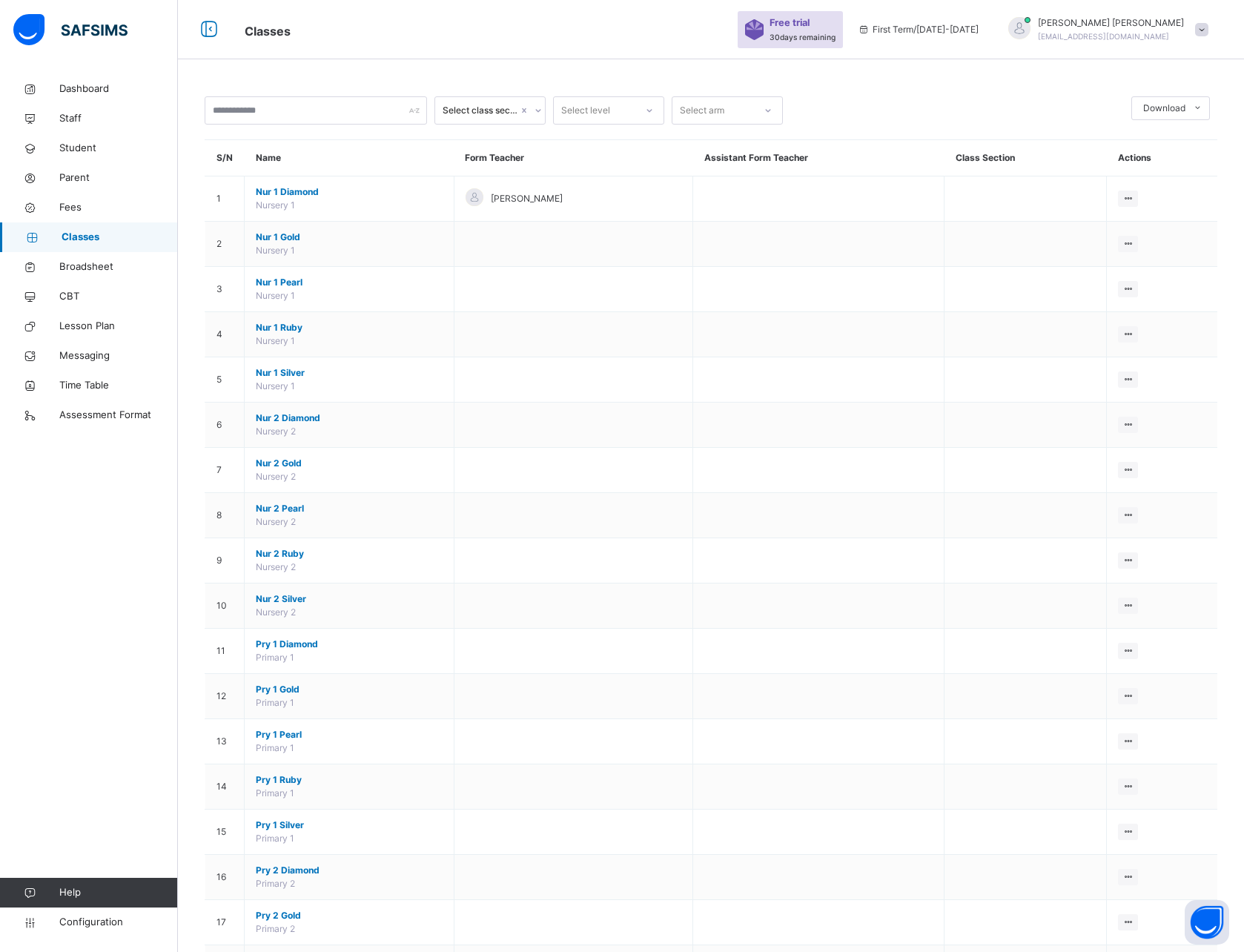
click at [476, 112] on div "Select class section" at bounding box center [480, 110] width 76 height 13
click at [334, 114] on input "text" at bounding box center [316, 110] width 223 height 28
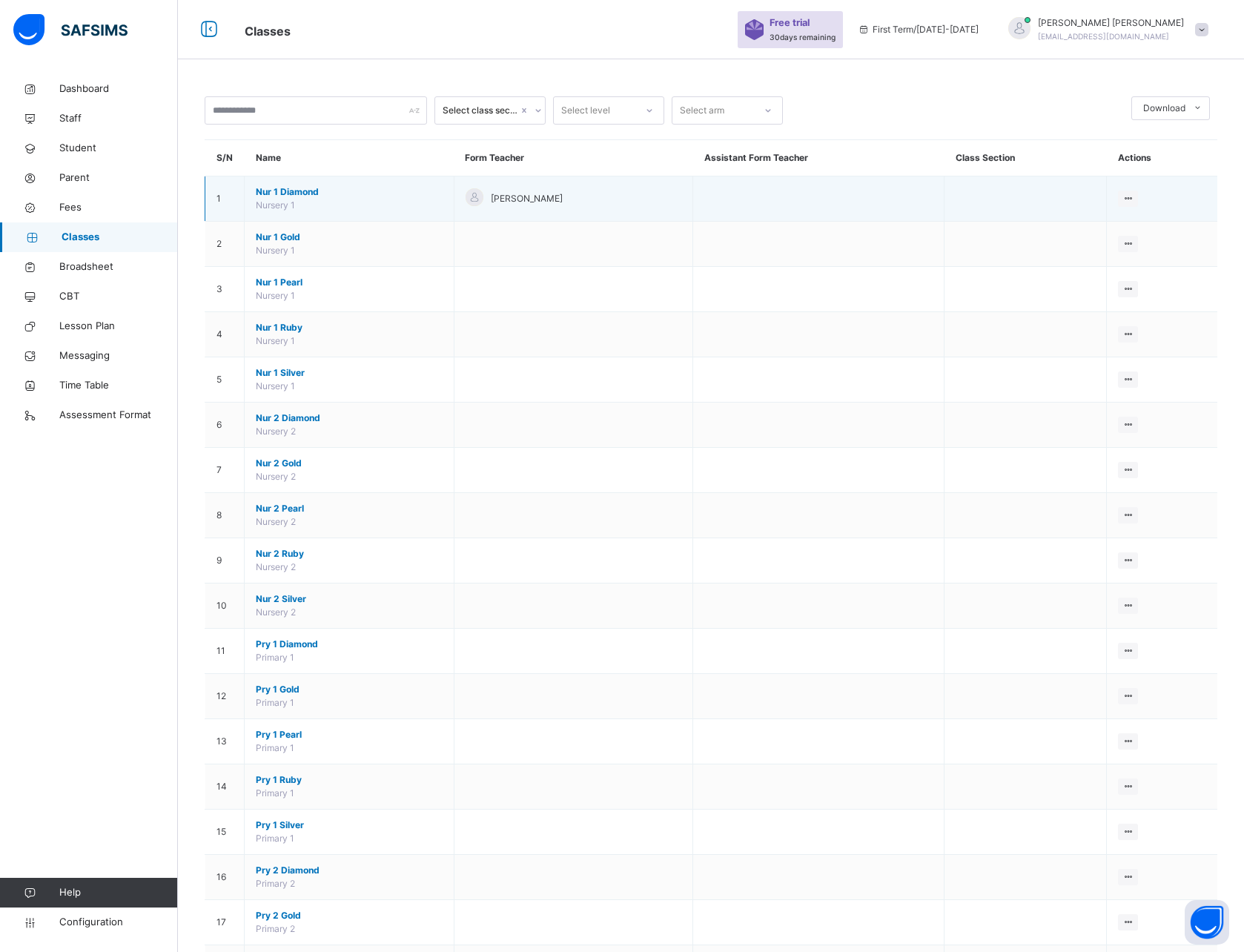
click at [291, 194] on span "Nur 1 Diamond" at bounding box center [349, 192] width 187 height 13
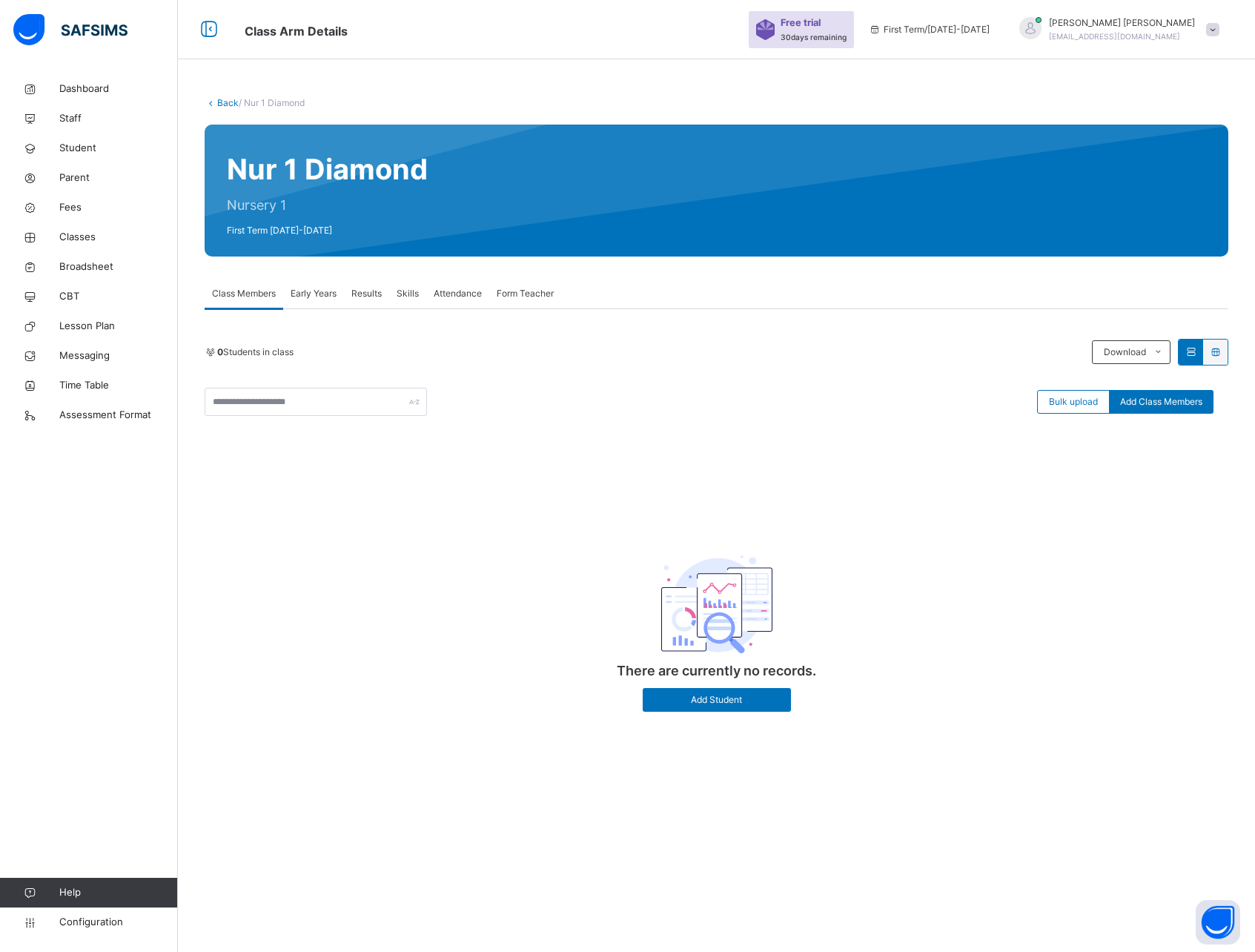
click at [369, 295] on span "Results" at bounding box center [367, 294] width 30 height 13
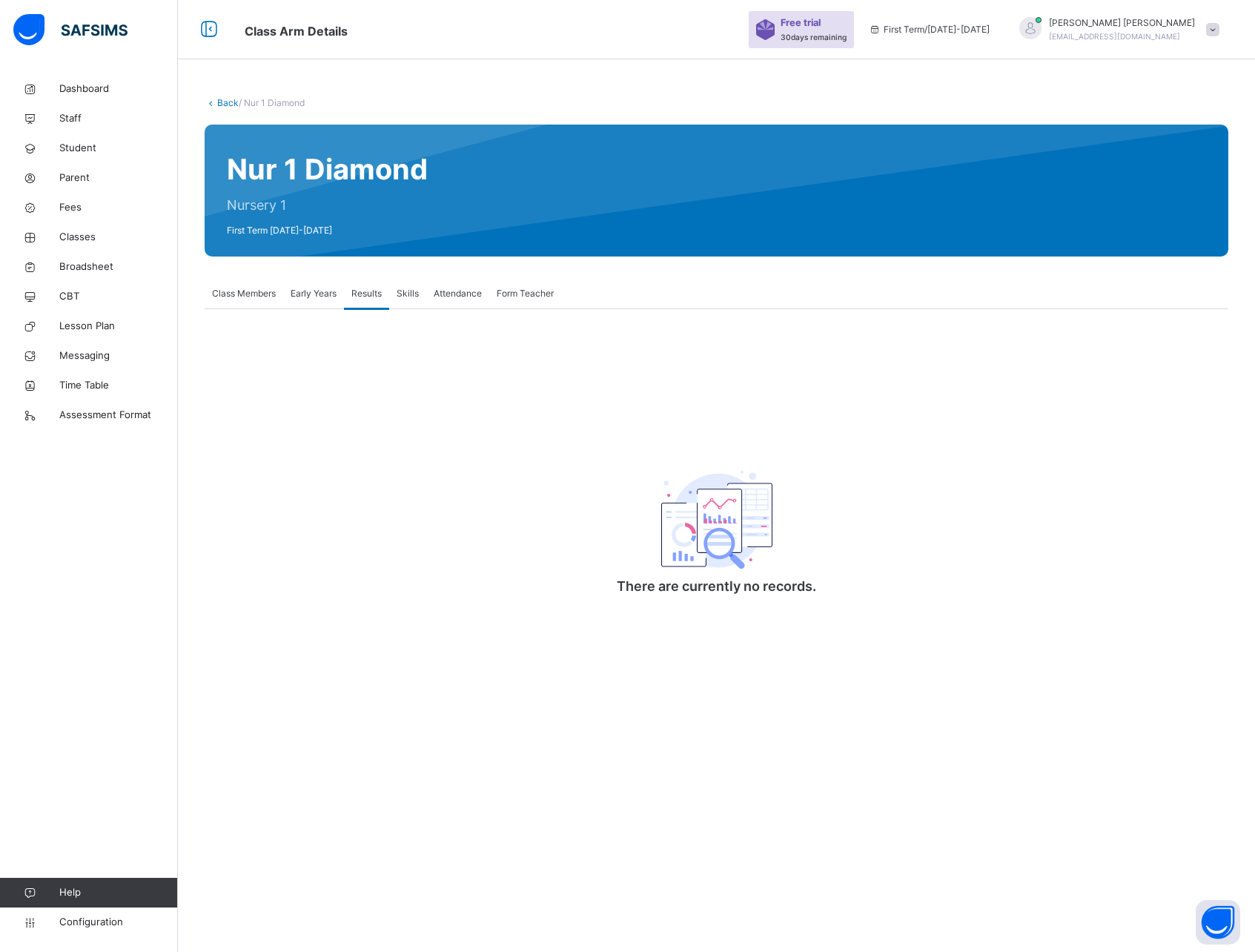
click at [260, 295] on span "Class Members" at bounding box center [244, 294] width 64 height 13
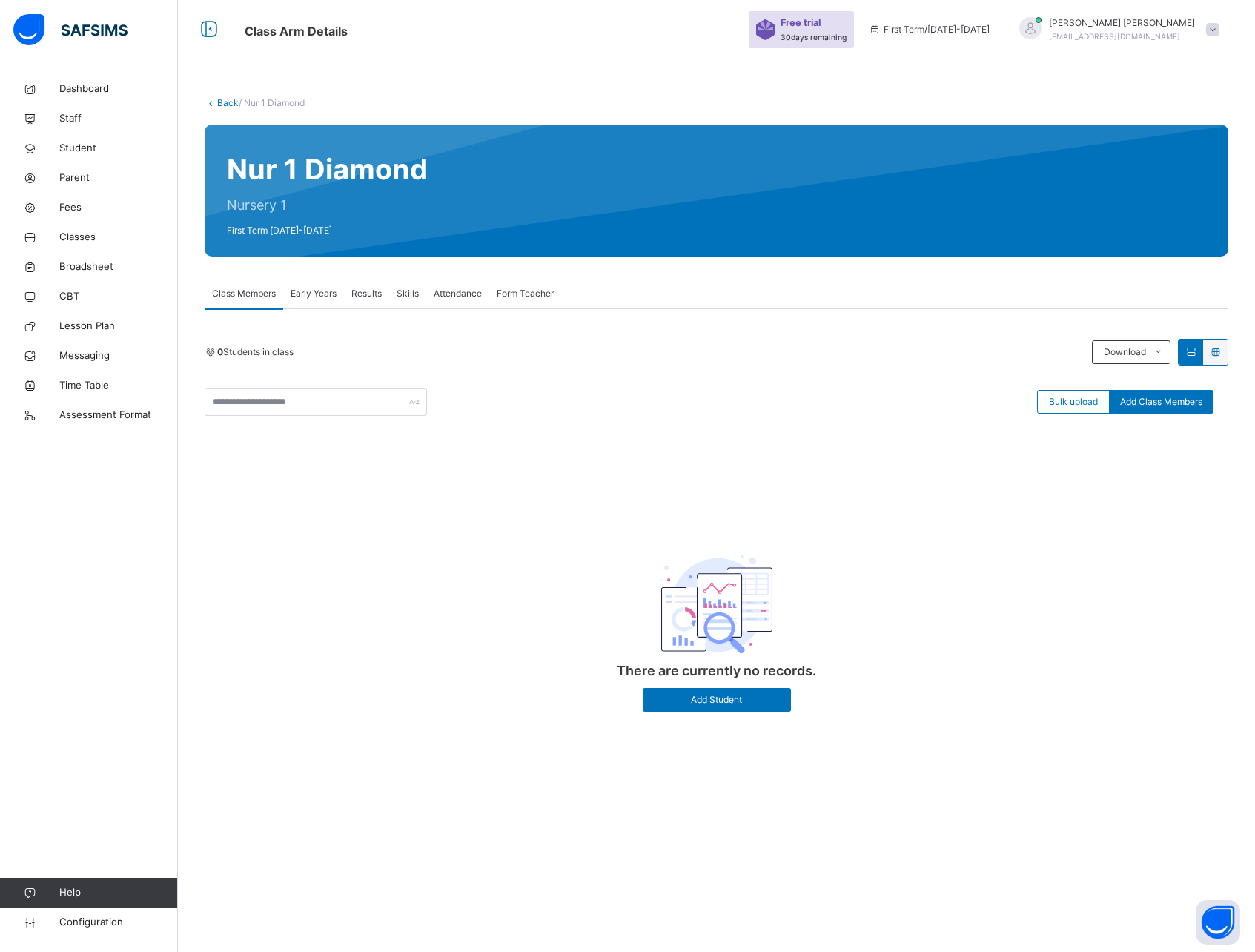
click at [217, 102] on link "Back" at bounding box center [227, 103] width 22 height 11
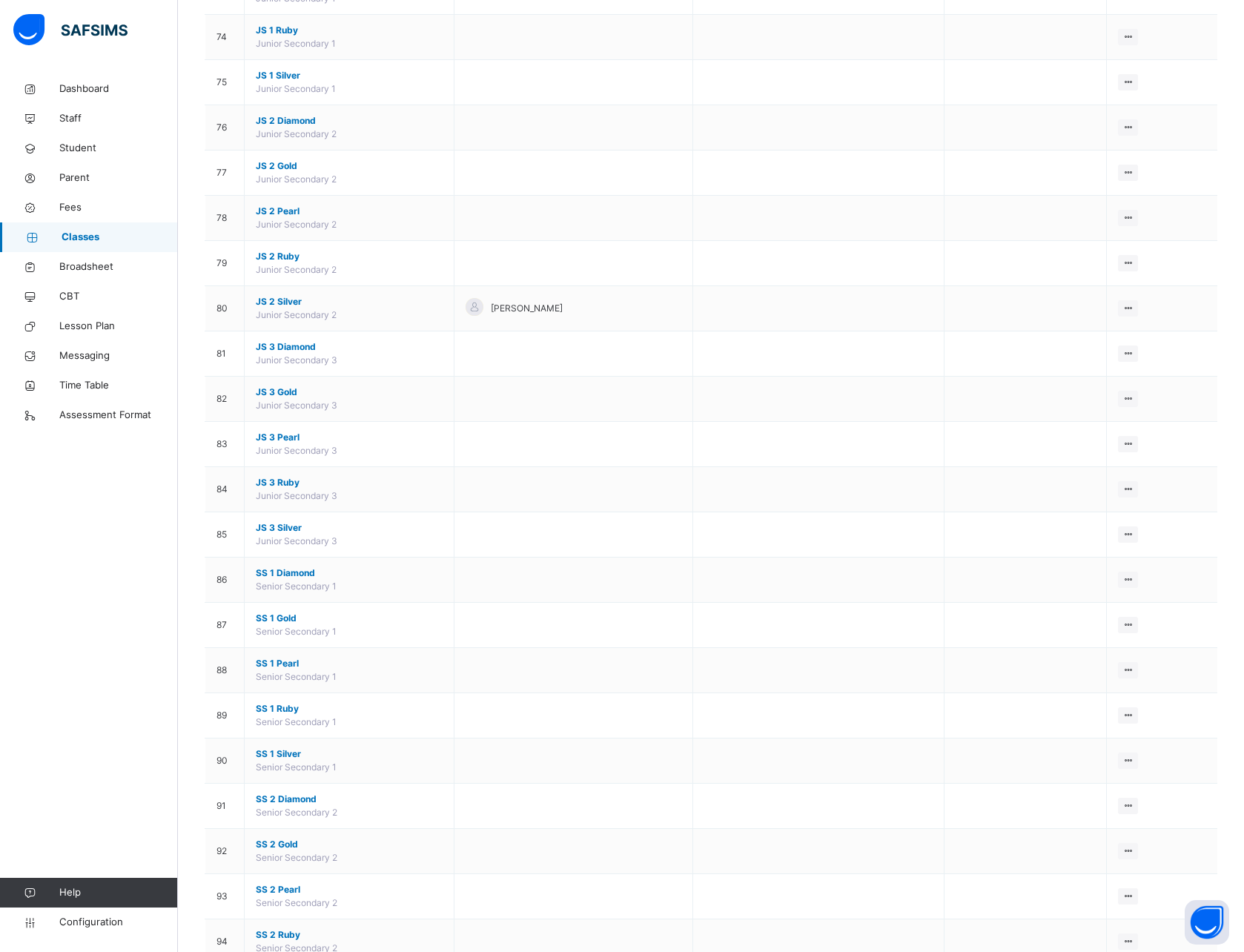
scroll to position [3466, 0]
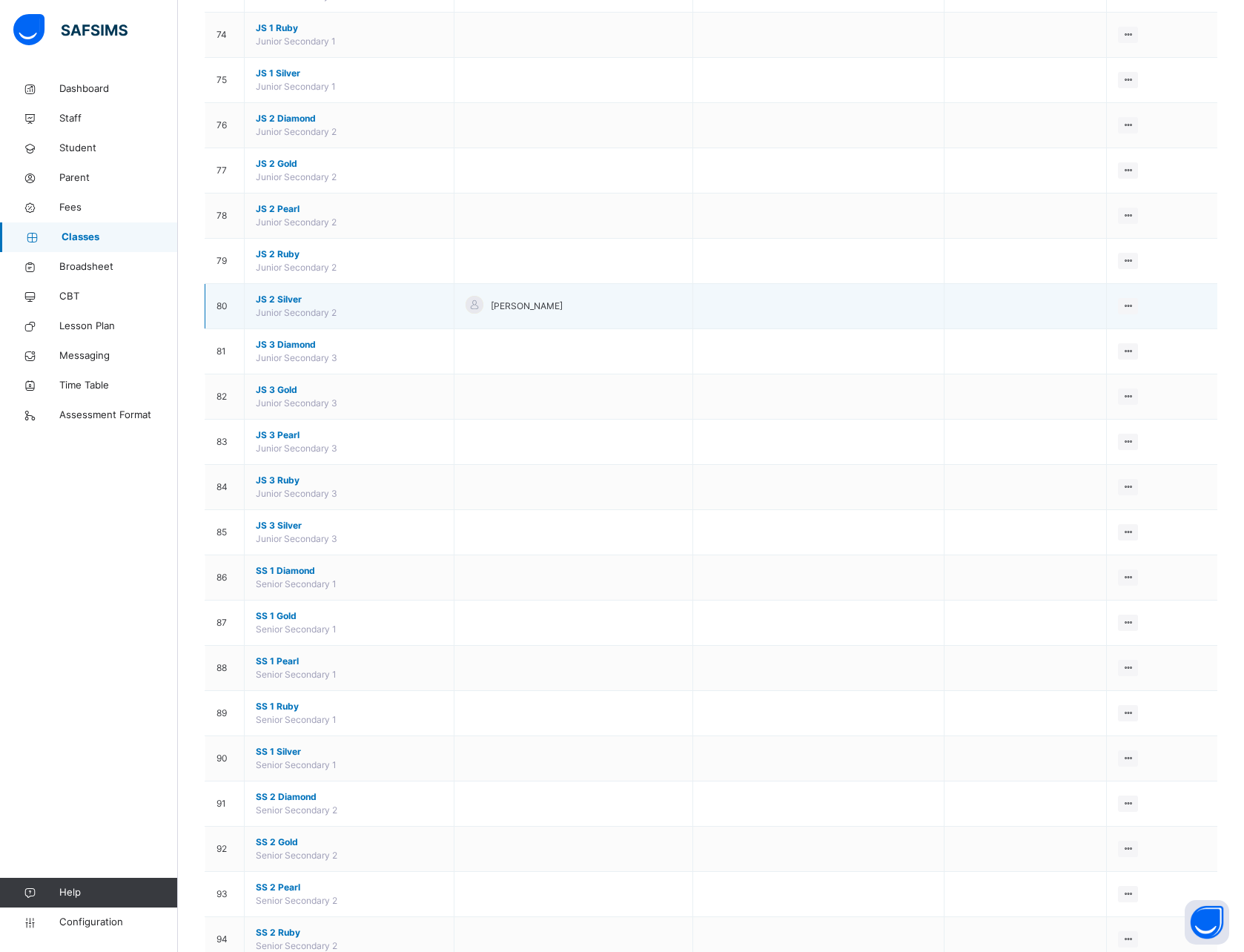
click at [281, 298] on span "JS 2 Silver" at bounding box center [349, 300] width 187 height 13
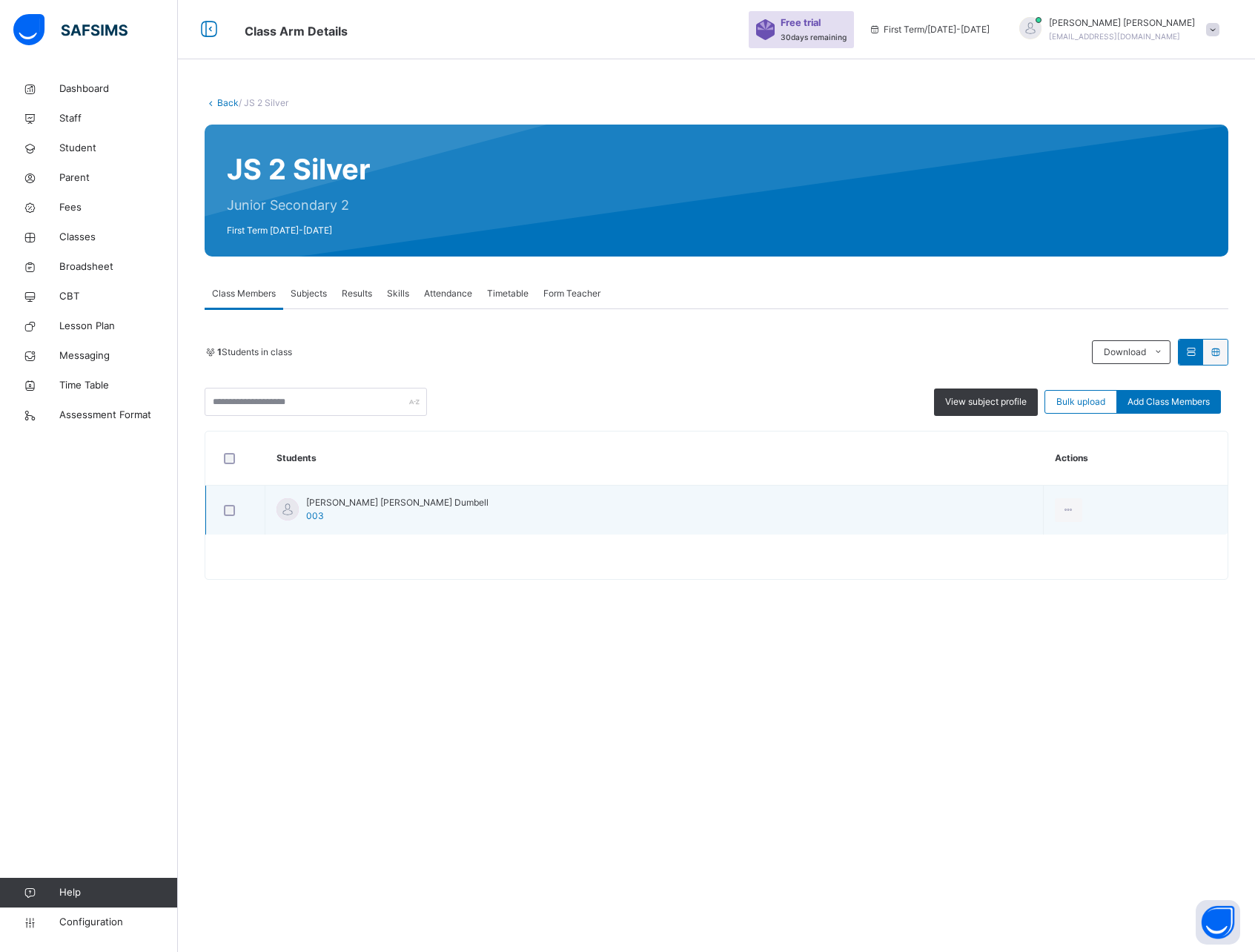
click at [341, 506] on span "[PERSON_NAME] [PERSON_NAME] Dumbell" at bounding box center [397, 503] width 182 height 13
click at [996, 542] on div "View Profile" at bounding box center [1036, 544] width 80 height 15
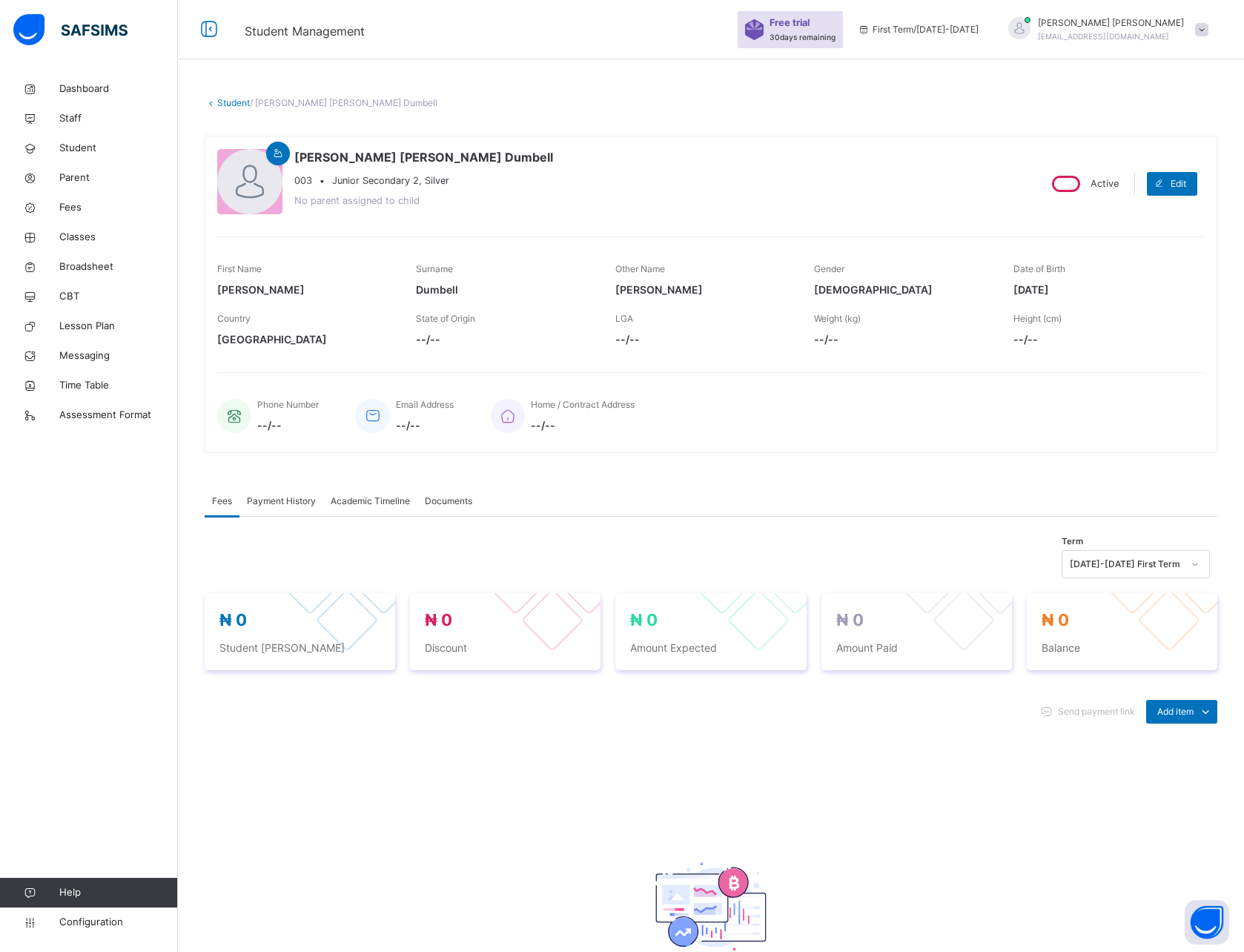
click at [217, 98] on link "Student" at bounding box center [233, 103] width 33 height 11
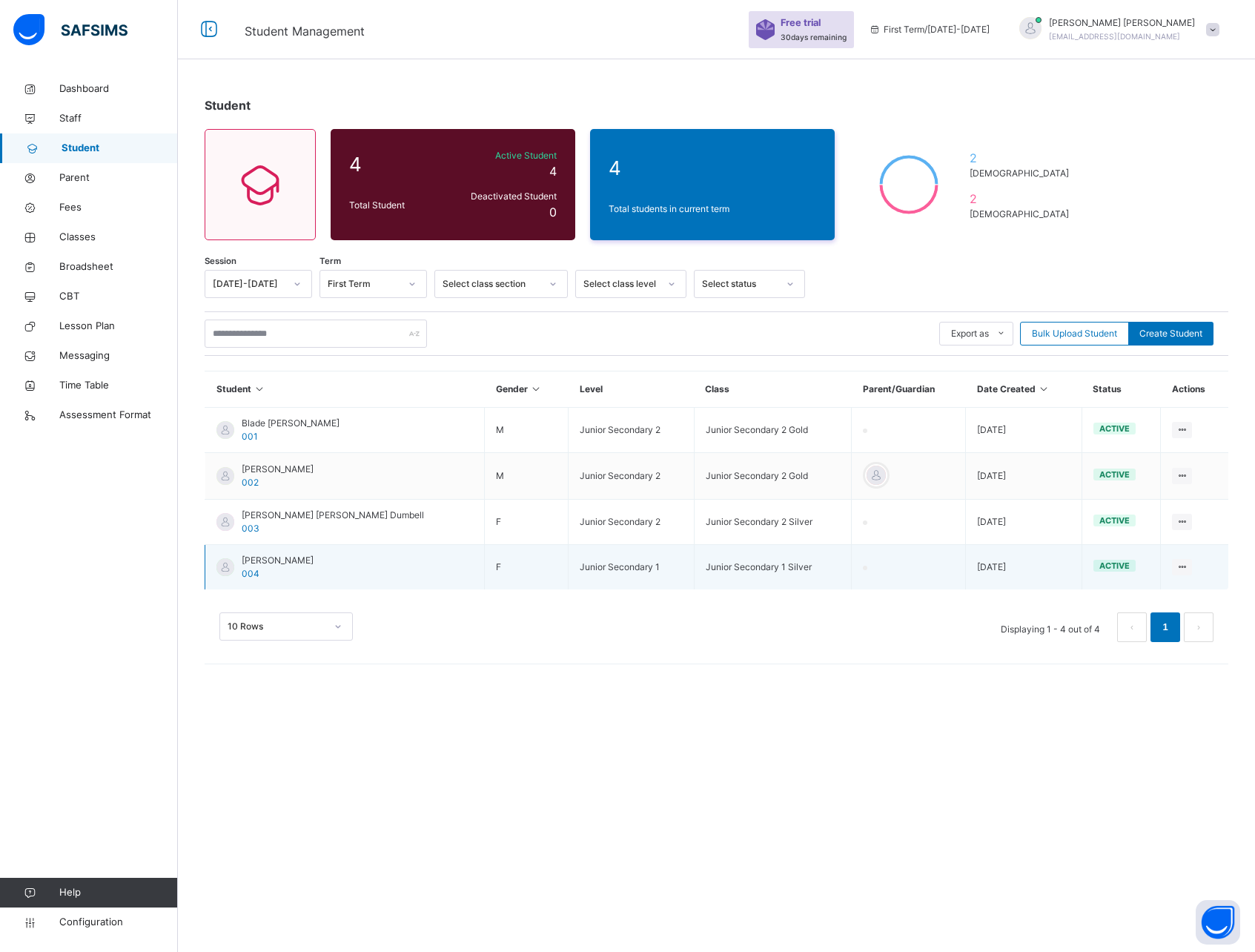
click at [270, 562] on span "[PERSON_NAME]" at bounding box center [277, 561] width 72 height 13
click at [305, 558] on span "[PERSON_NAME]" at bounding box center [277, 561] width 72 height 13
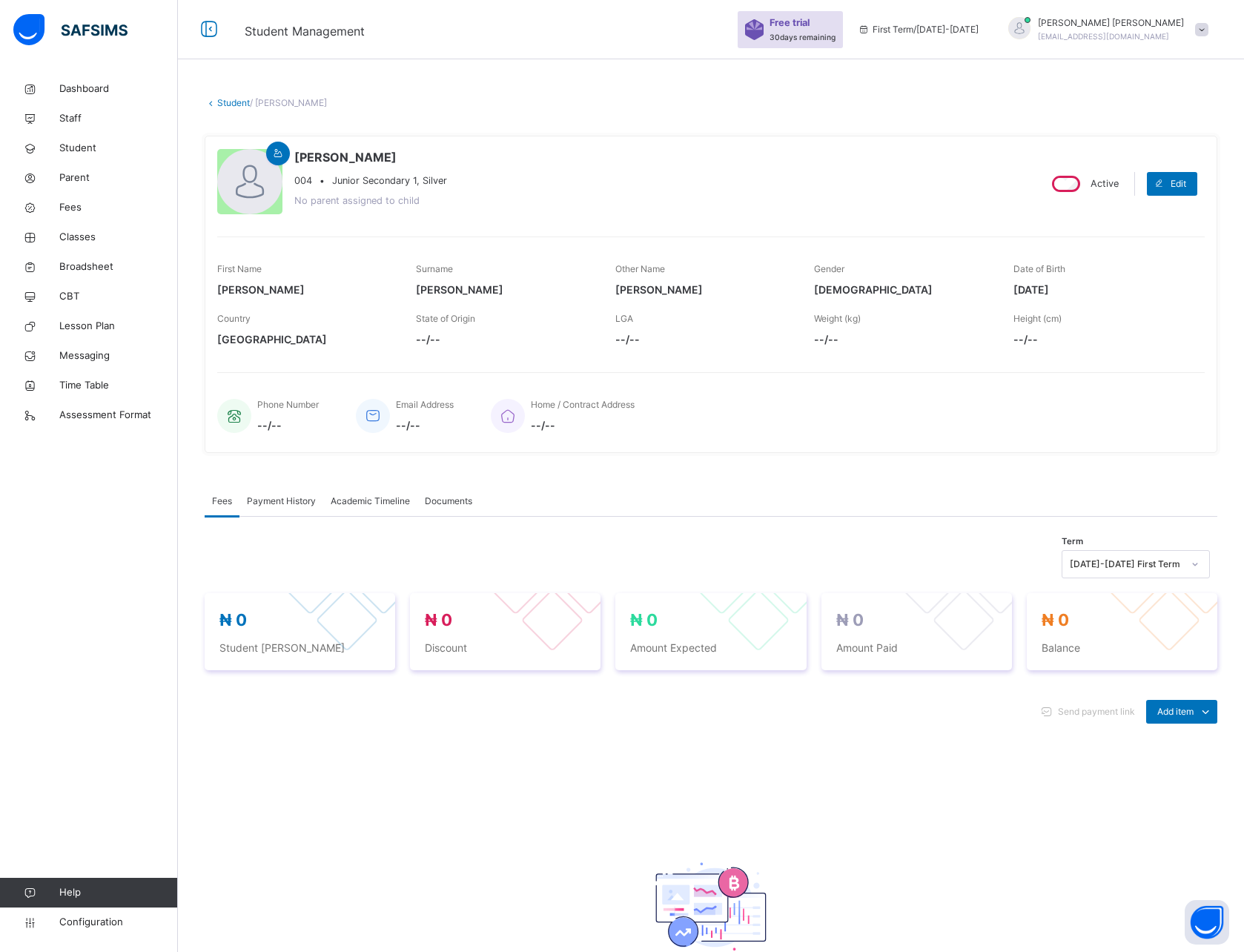
click at [217, 101] on link "Student" at bounding box center [233, 103] width 33 height 11
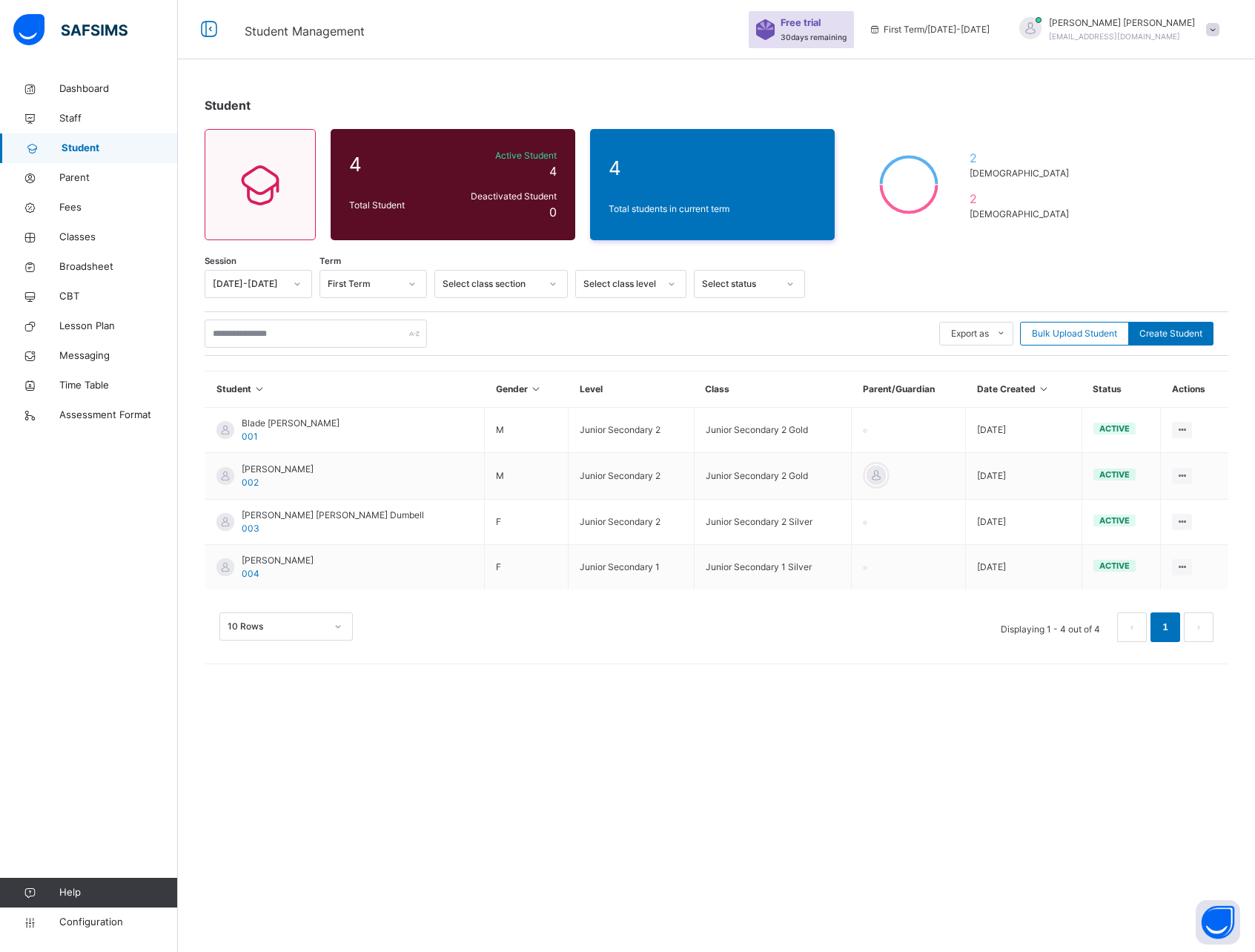
click at [488, 744] on div "Student 4 Total Student Active Student 4 Deactivated Student 0 4 Total students…" at bounding box center [716, 476] width 1077 height 952
click at [440, 198] on div "Total Student" at bounding box center [396, 205] width 102 height 21
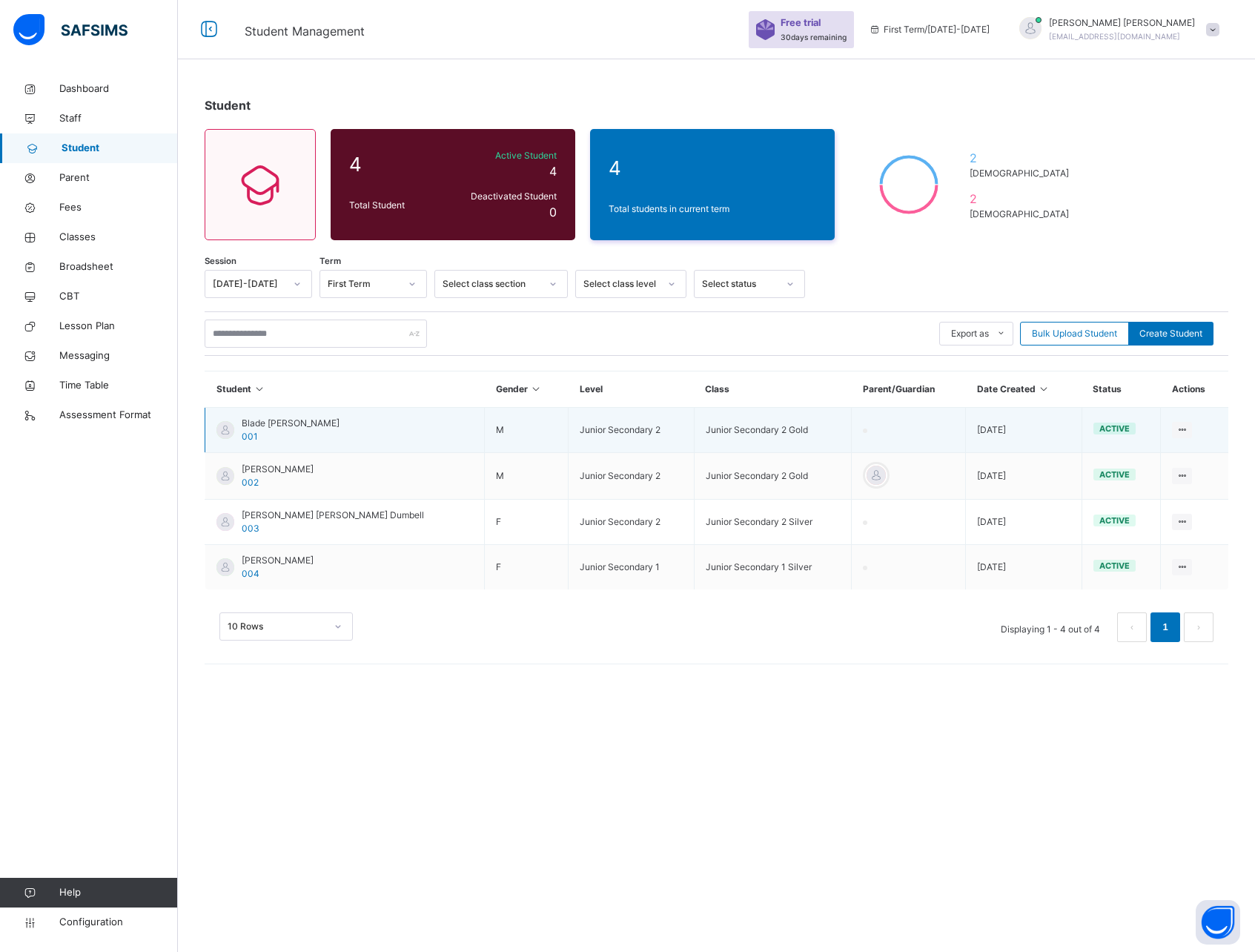
click at [270, 419] on span "Blade [PERSON_NAME]" at bounding box center [290, 423] width 98 height 13
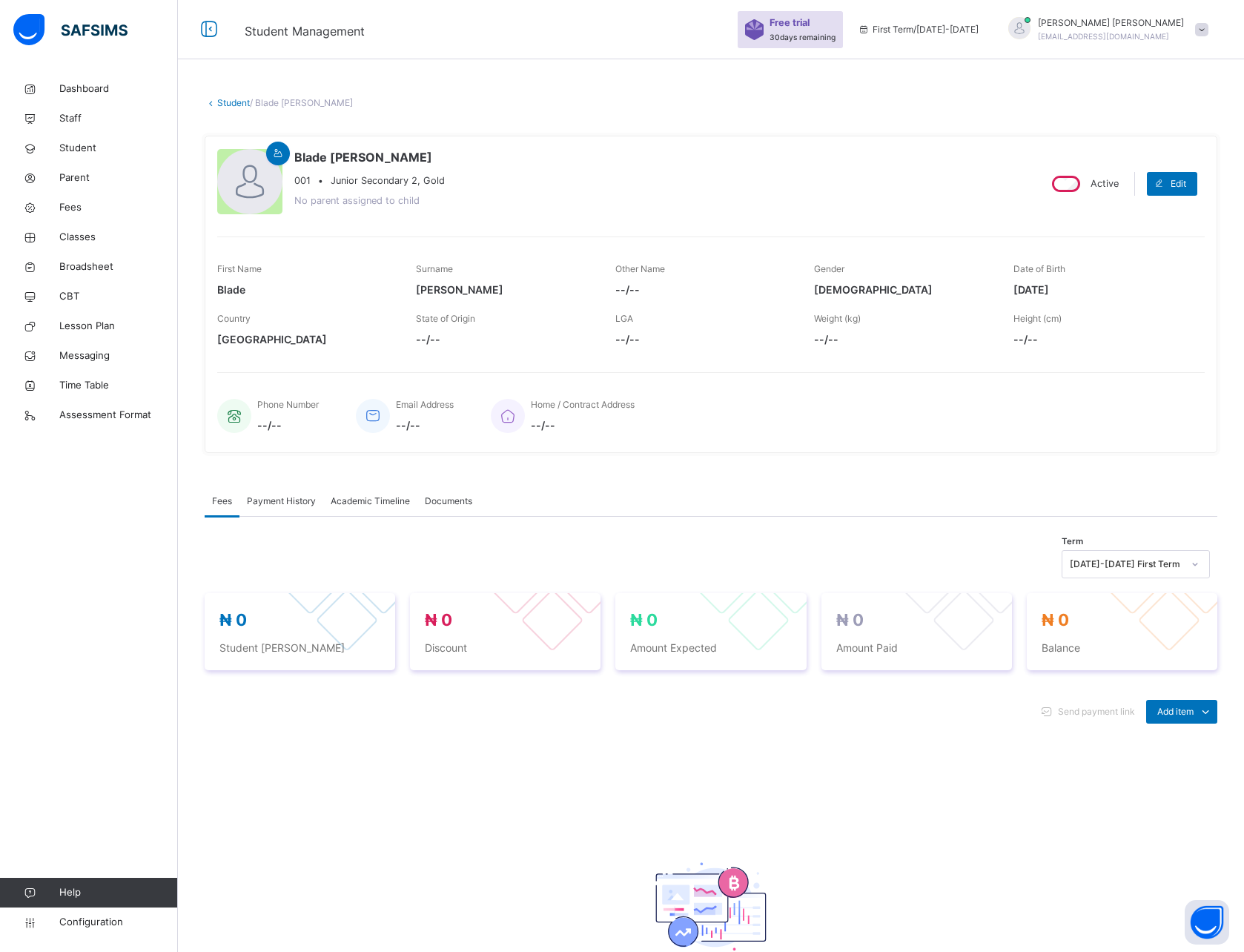
click at [370, 499] on span "Academic Timeline" at bounding box center [370, 501] width 80 height 13
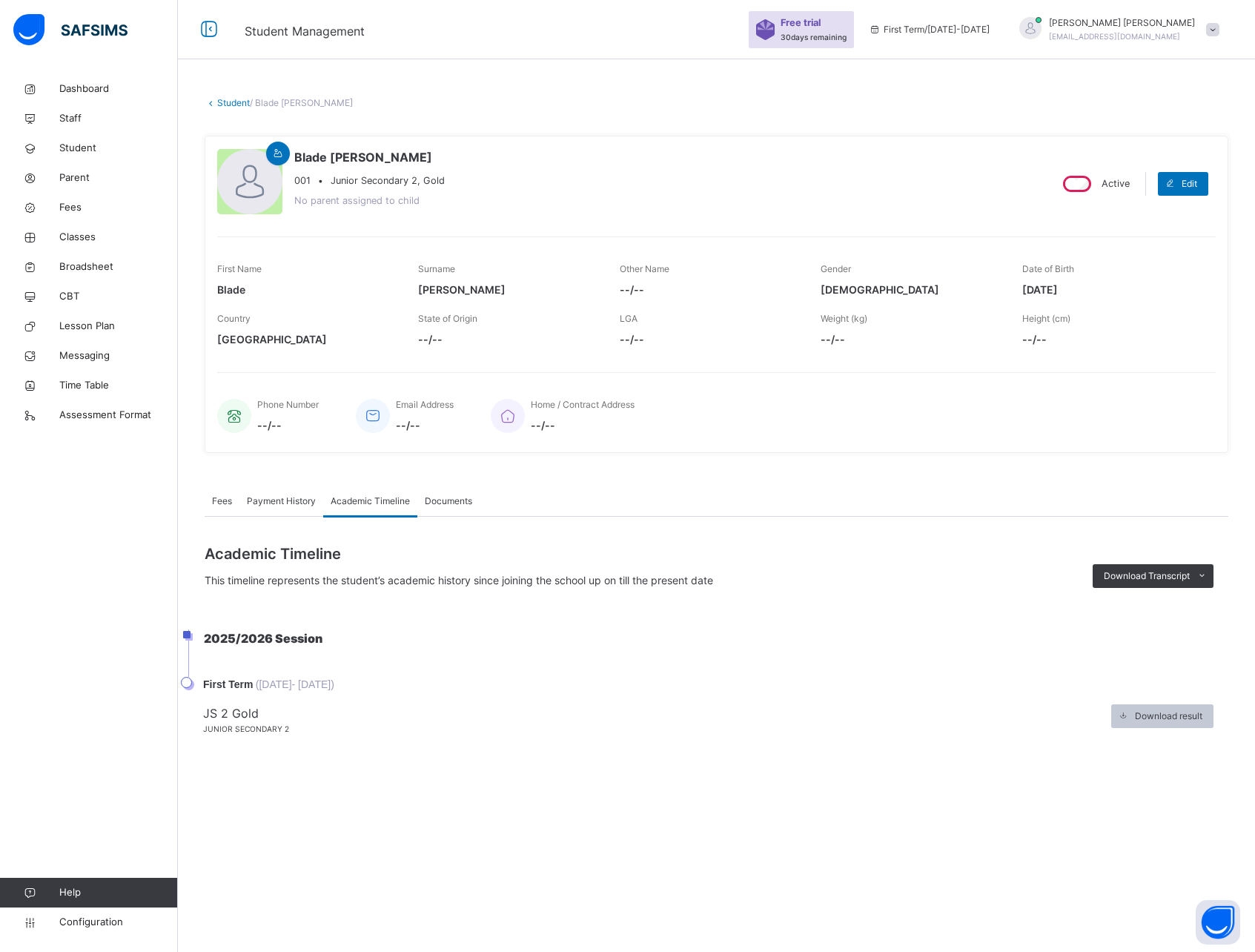
click at [1131, 717] on span at bounding box center [1123, 716] width 23 height 23
click at [454, 503] on span "Documents" at bounding box center [448, 501] width 48 height 13
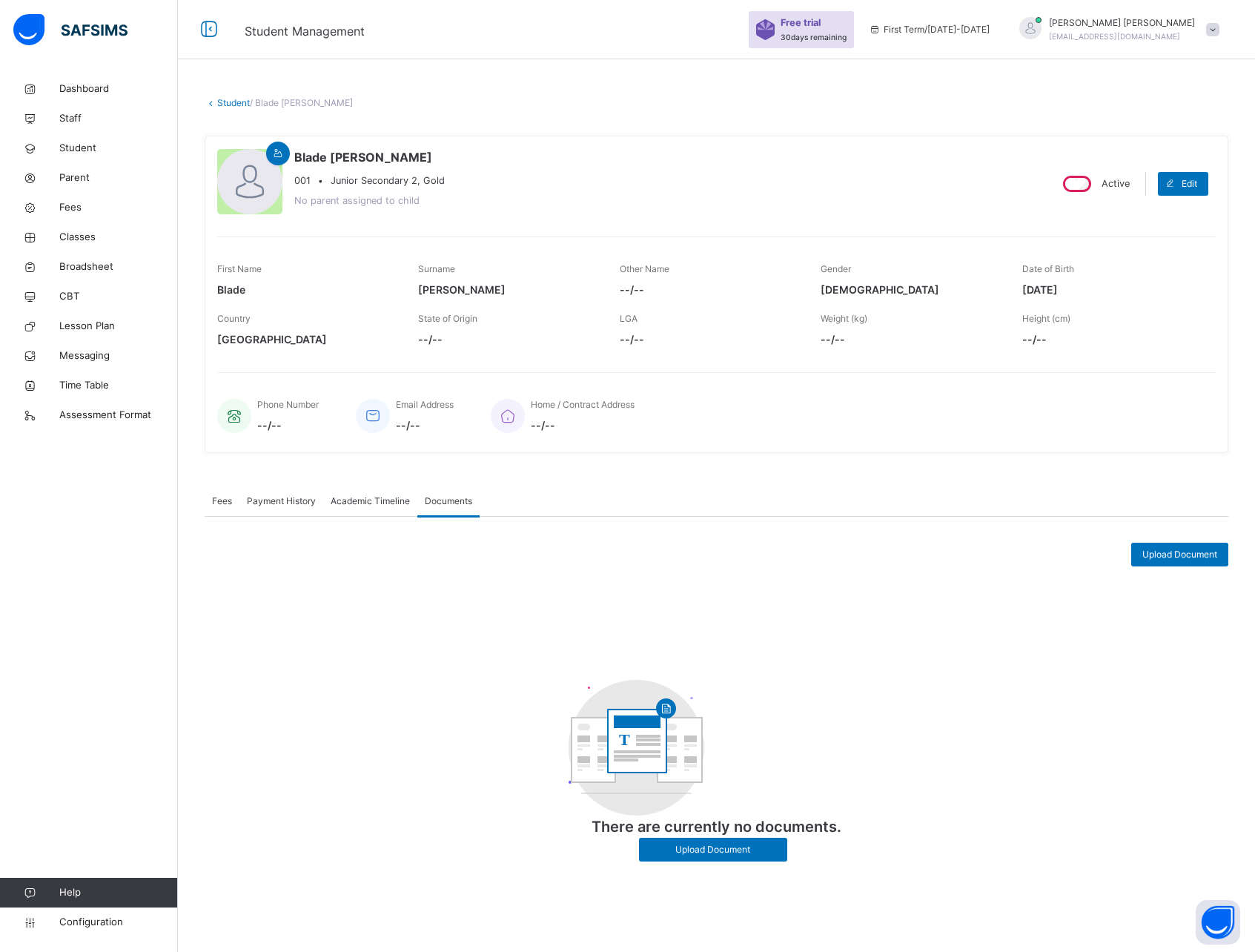
click at [372, 495] on span "Academic Timeline" at bounding box center [370, 501] width 80 height 13
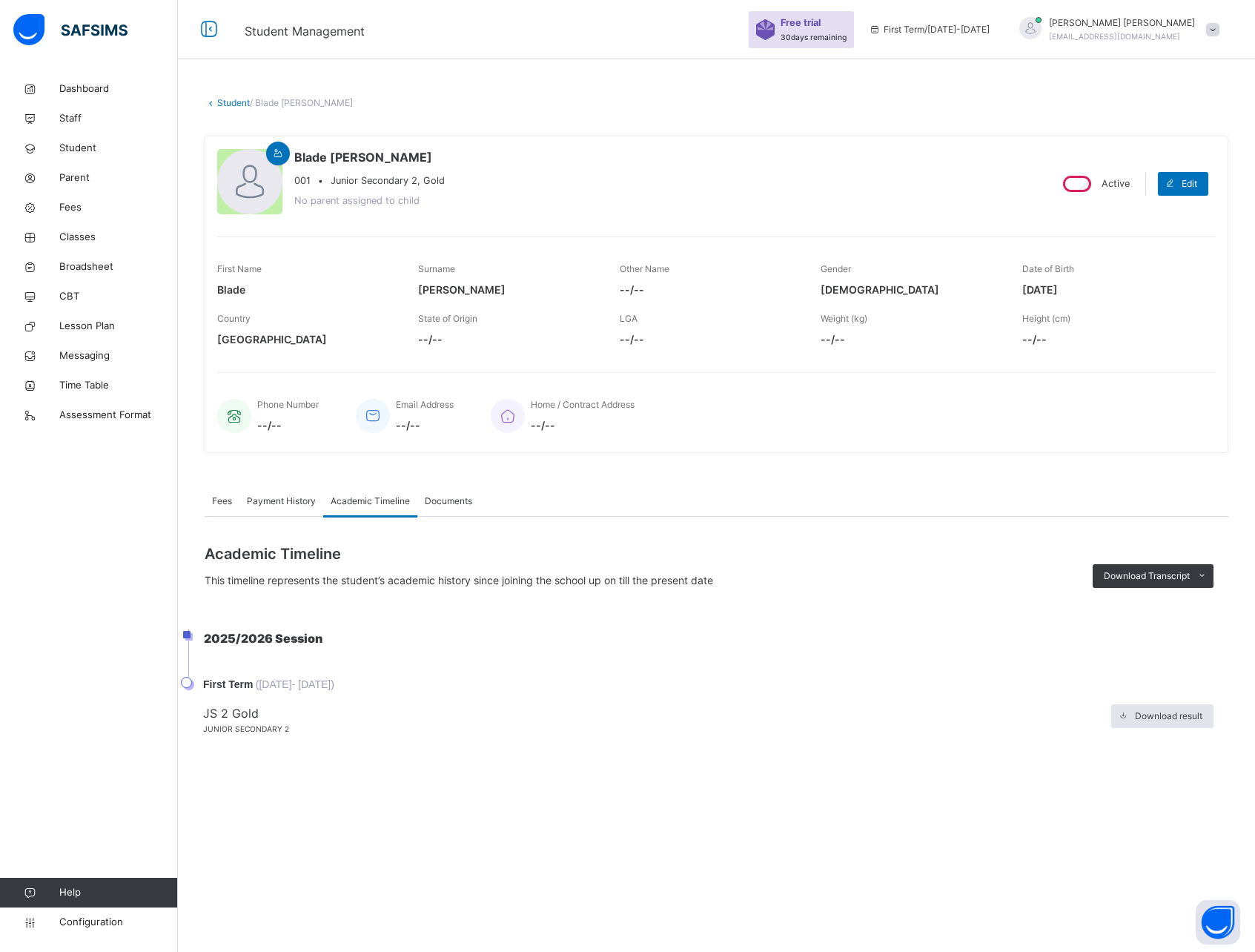
click at [271, 502] on span "Payment History" at bounding box center [282, 501] width 69 height 13
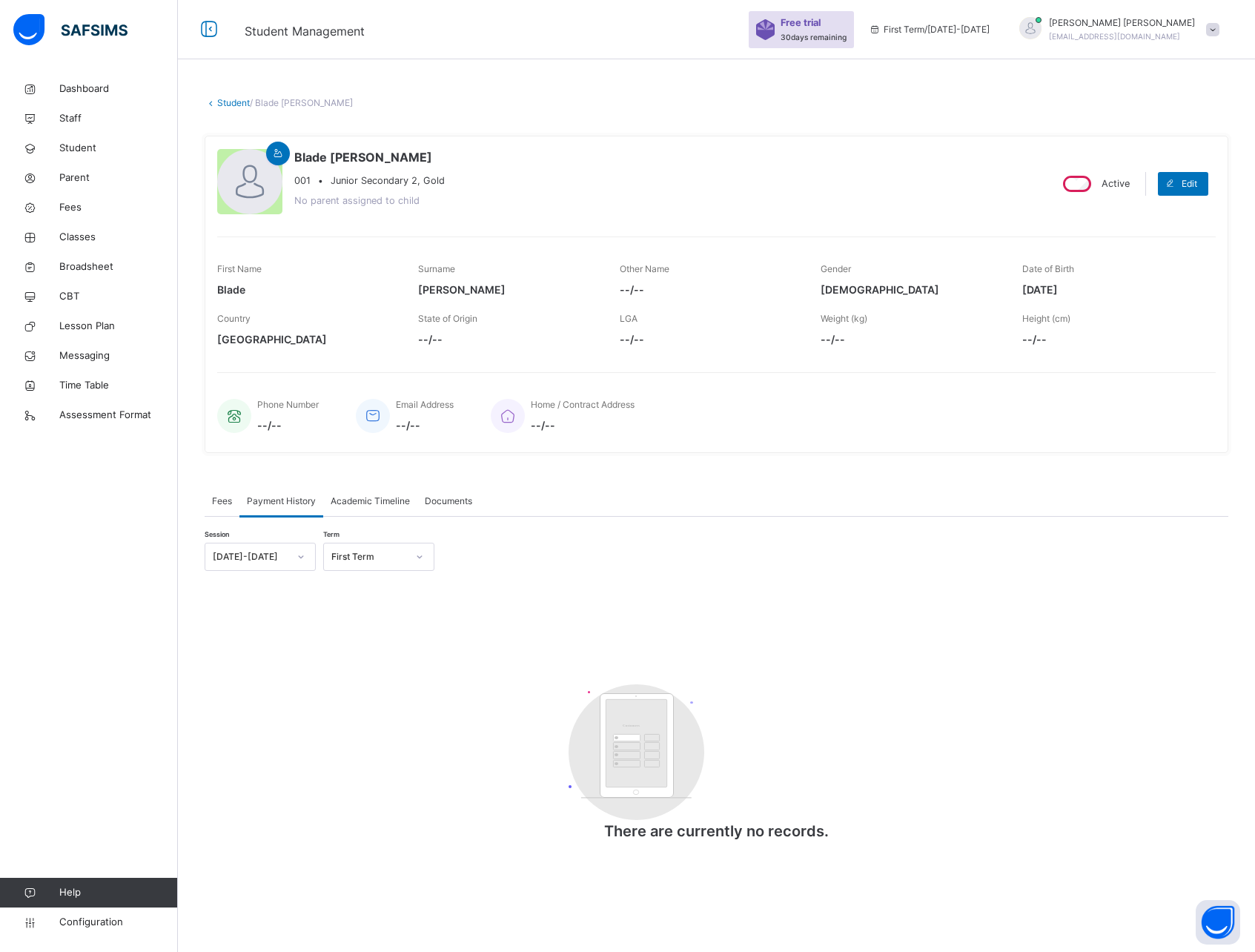
click at [230, 498] on span "Fees" at bounding box center [222, 501] width 20 height 13
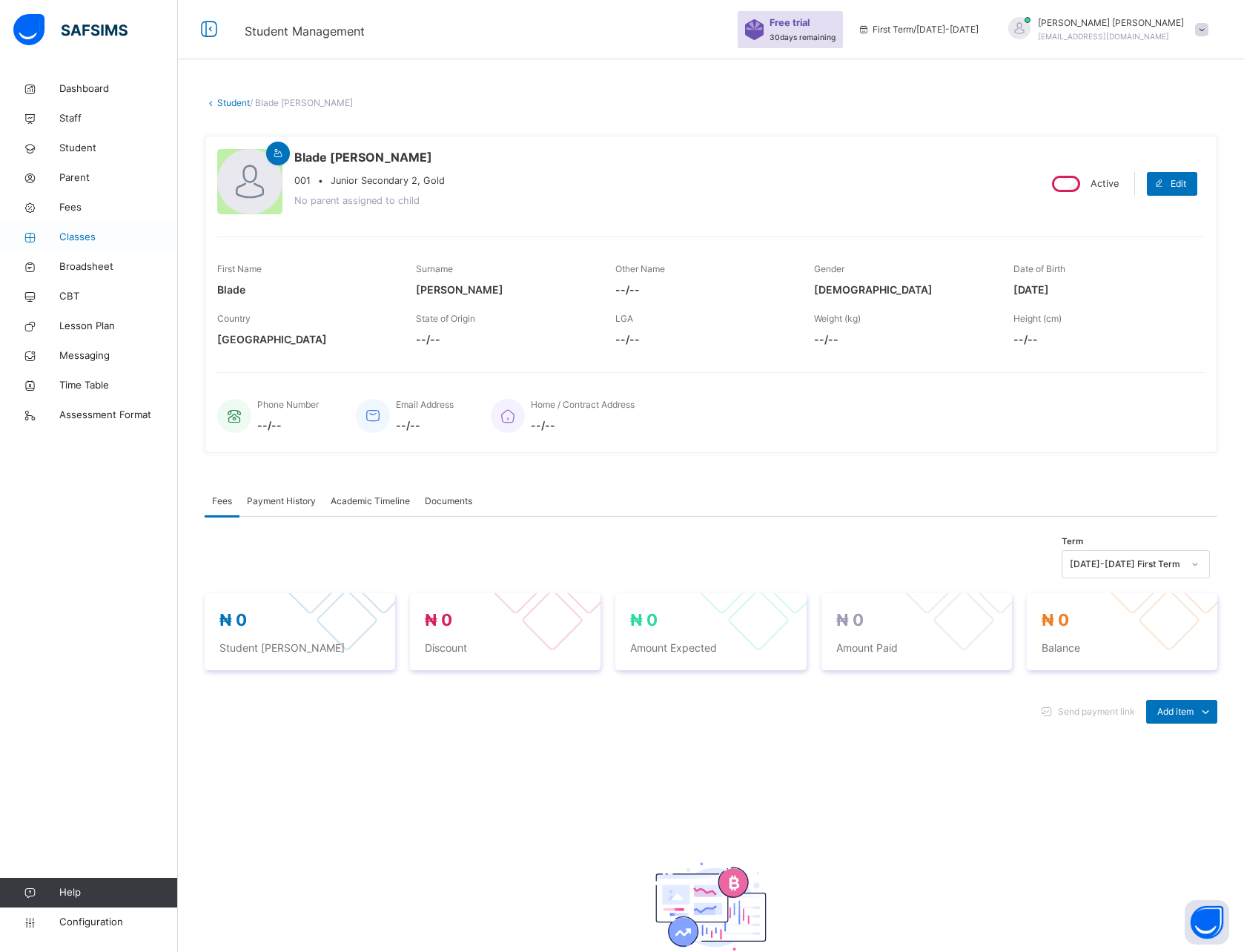
click at [83, 242] on span "Classes" at bounding box center [118, 238] width 119 height 15
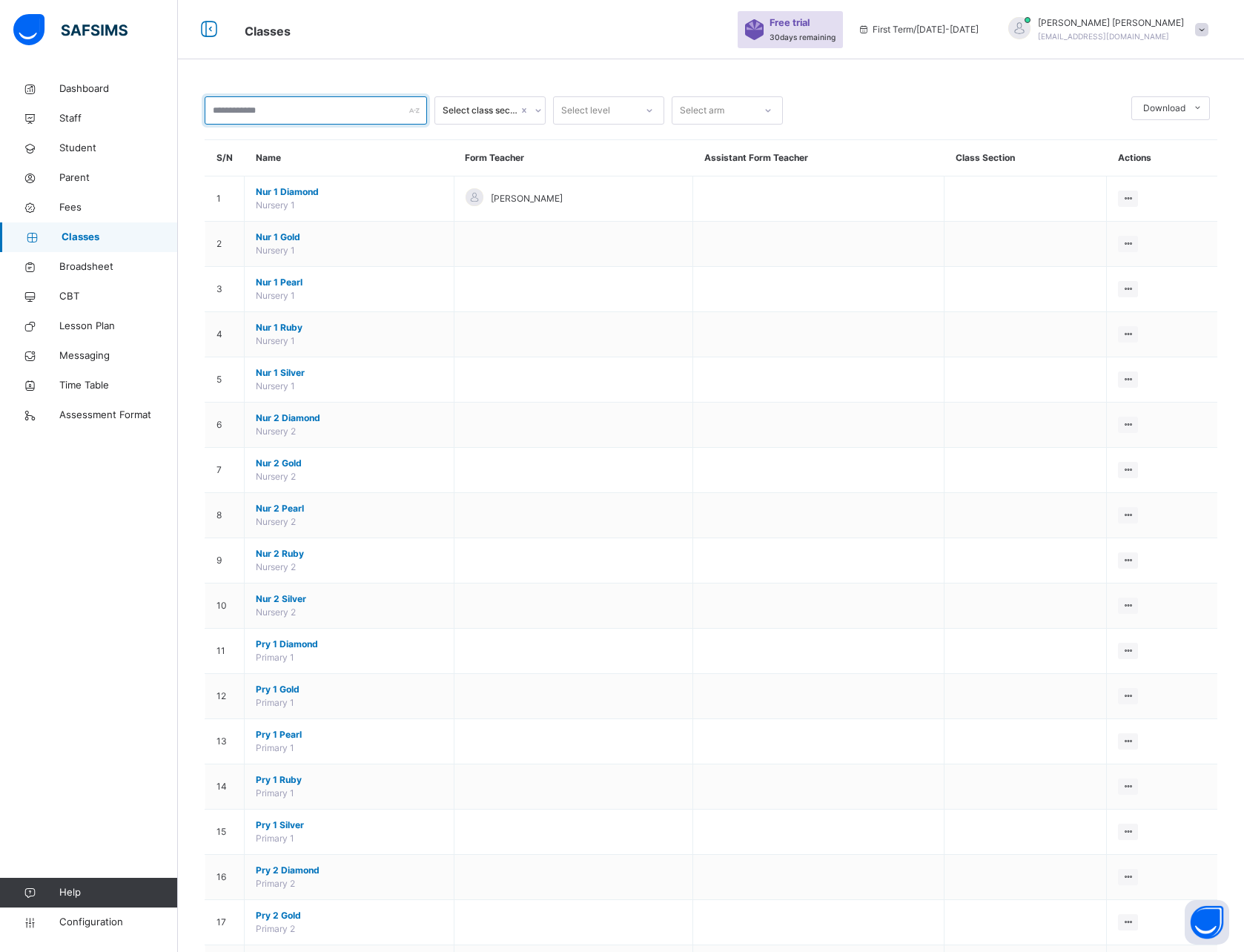
click at [261, 115] on input "text" at bounding box center [316, 110] width 223 height 28
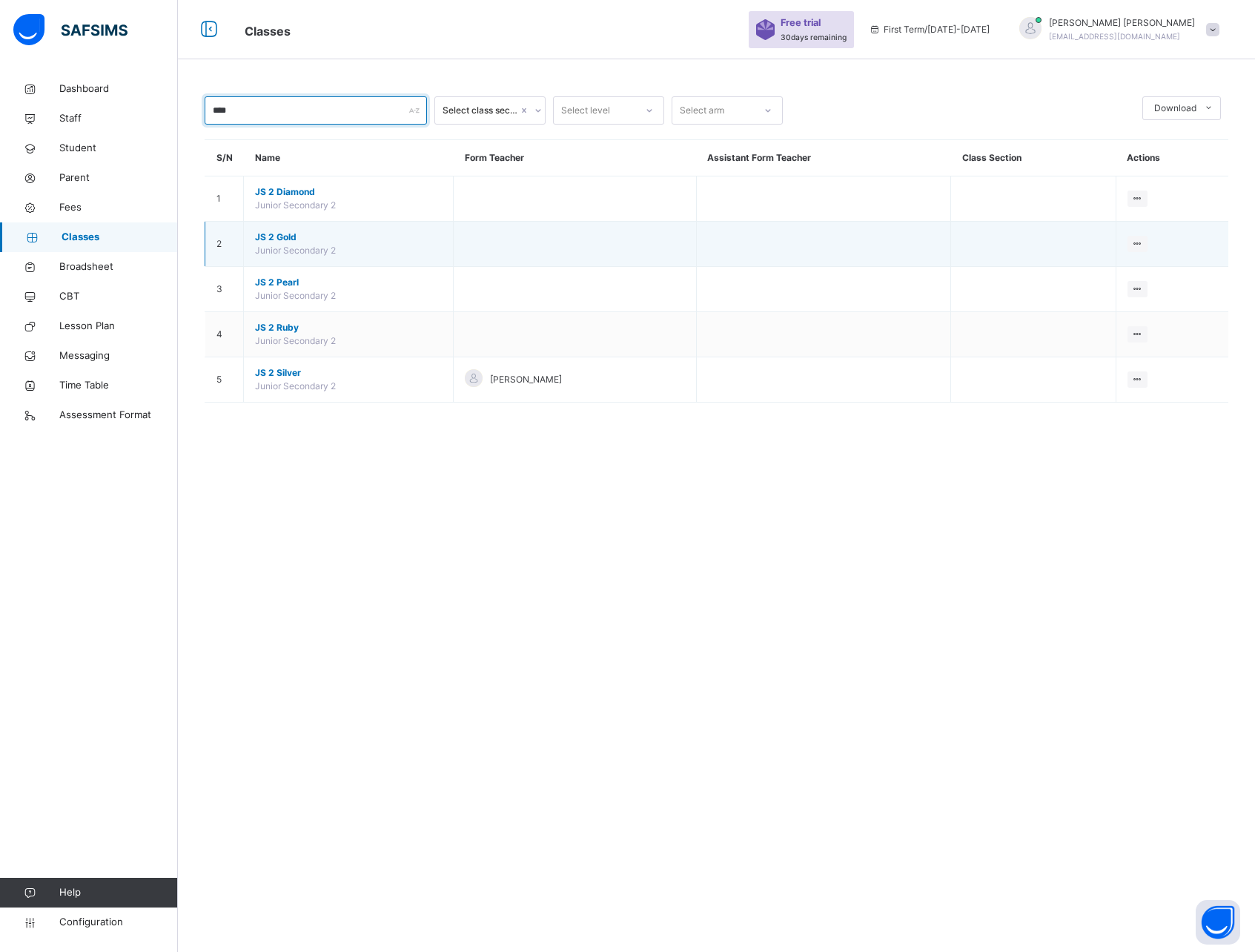
type input "****"
click at [274, 241] on span "JS 2 Gold" at bounding box center [349, 237] width 187 height 13
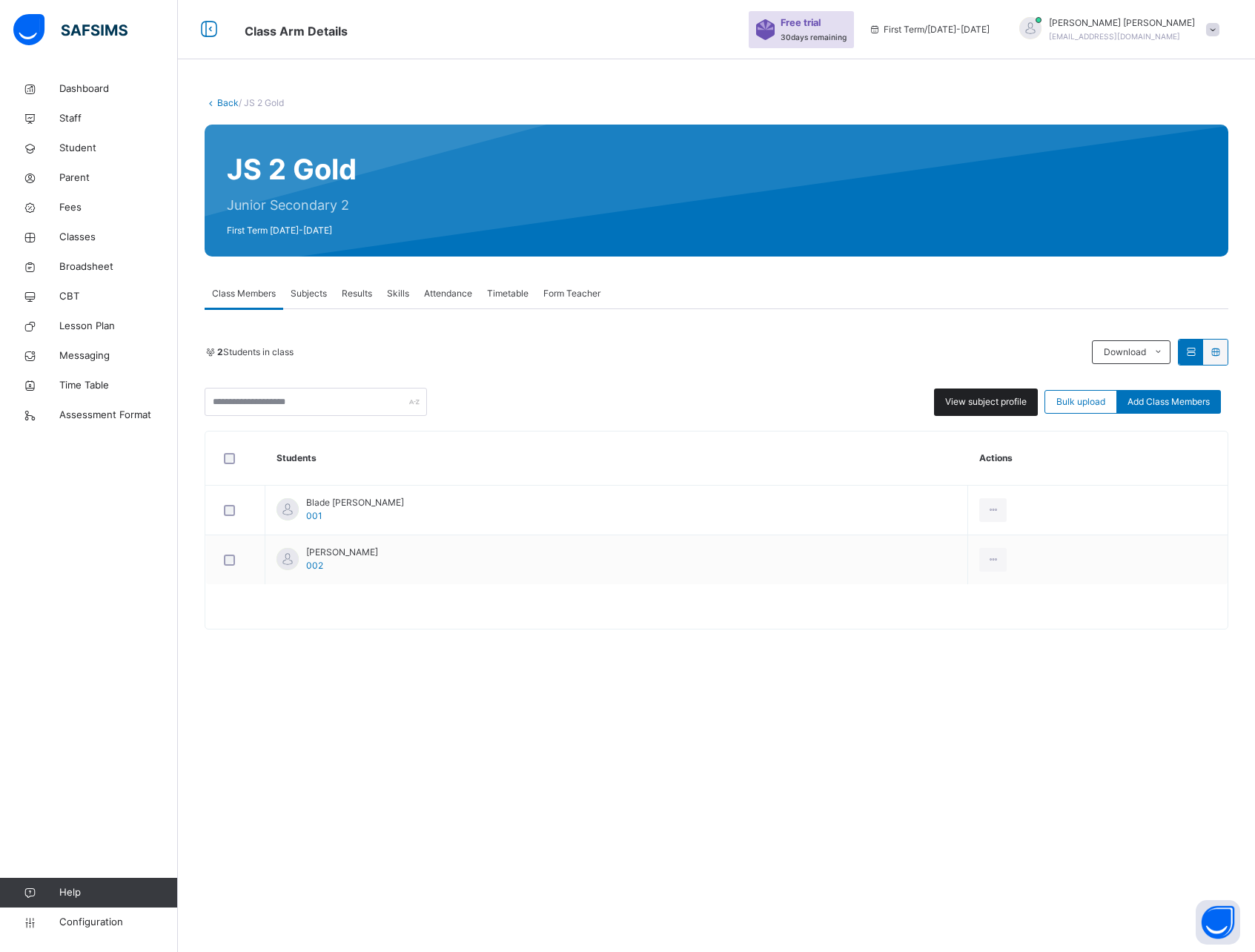
click at [991, 396] on span "View subject profile" at bounding box center [985, 402] width 81 height 13
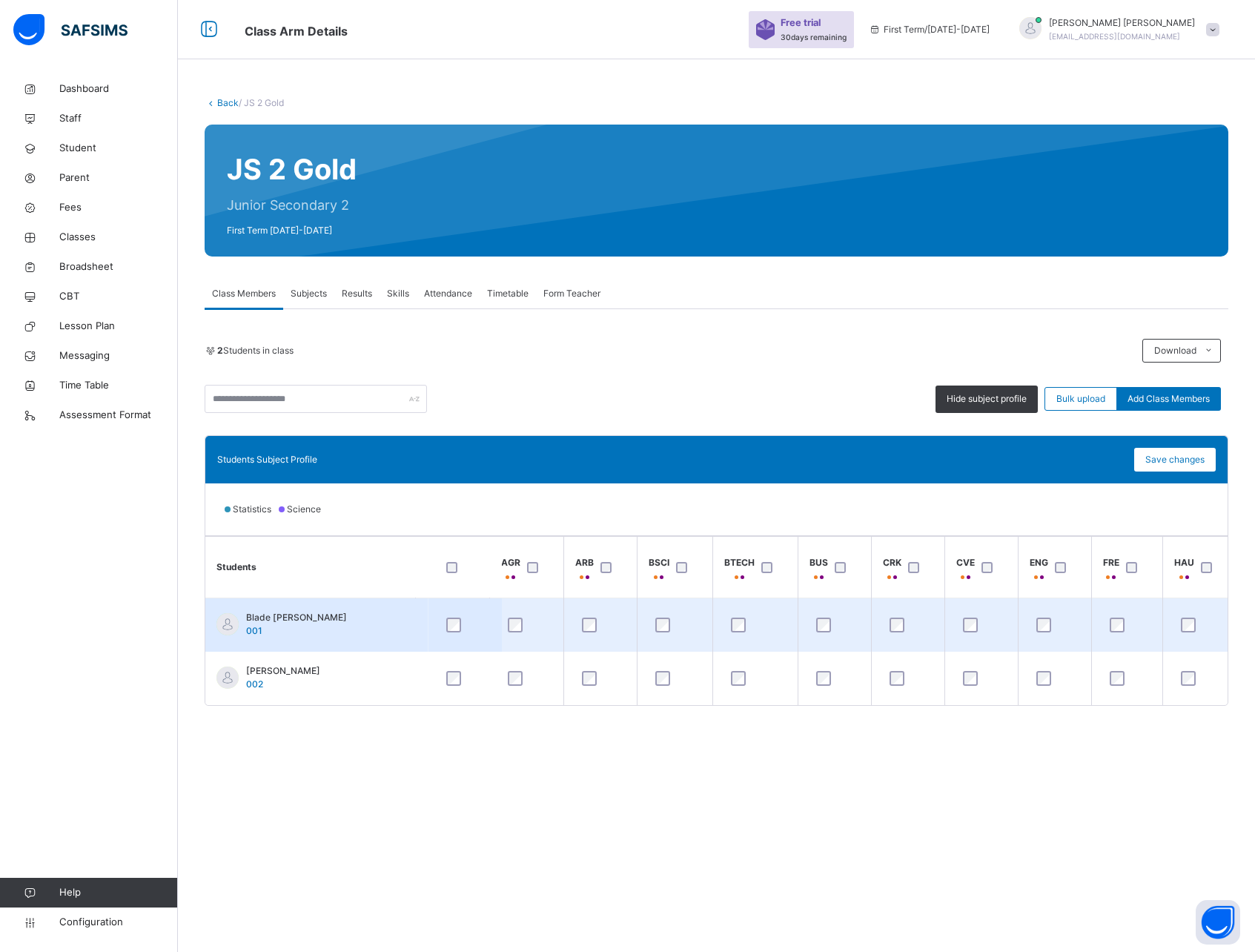
scroll to position [0, 15]
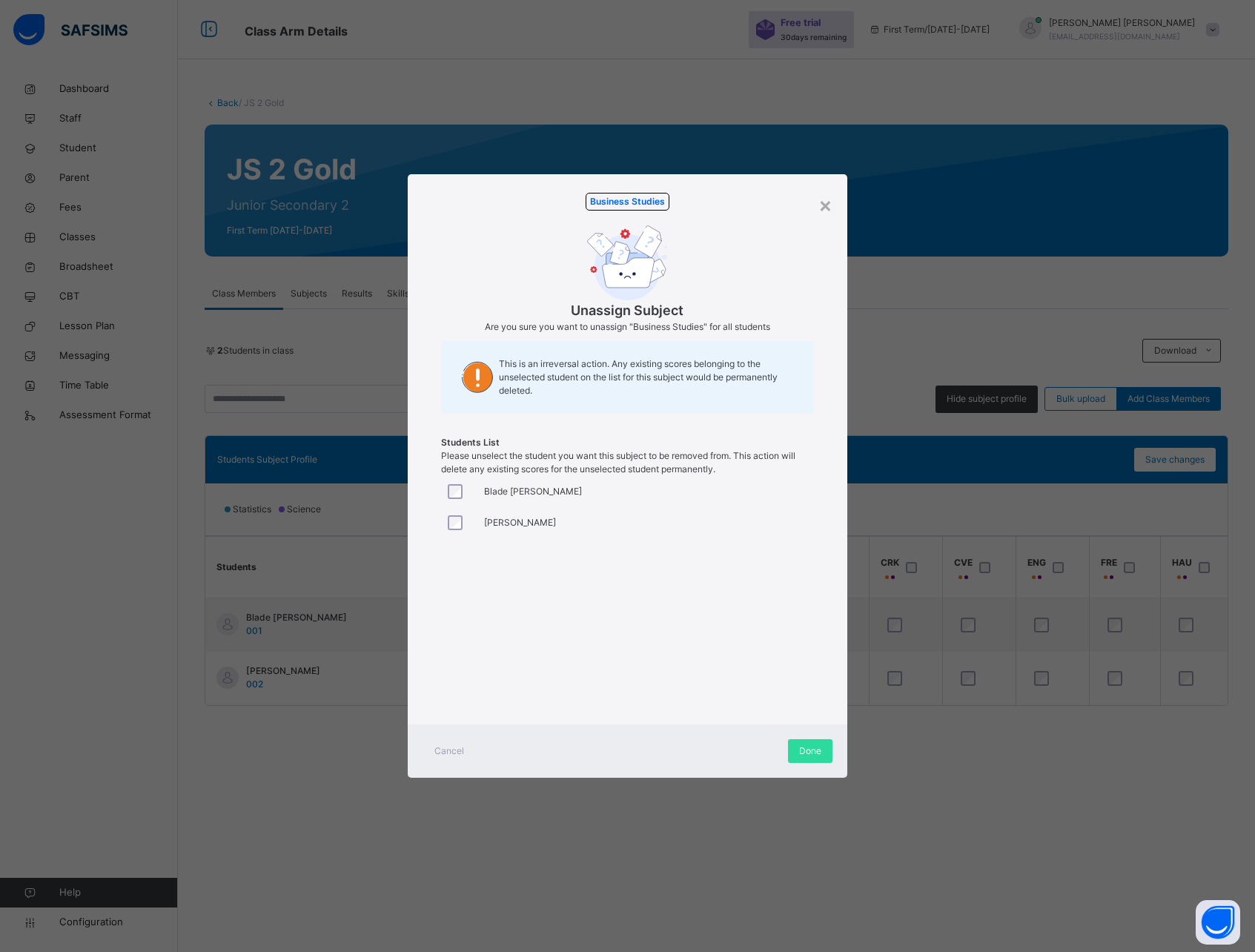
click at [452, 752] on span "Cancel" at bounding box center [449, 751] width 30 height 13
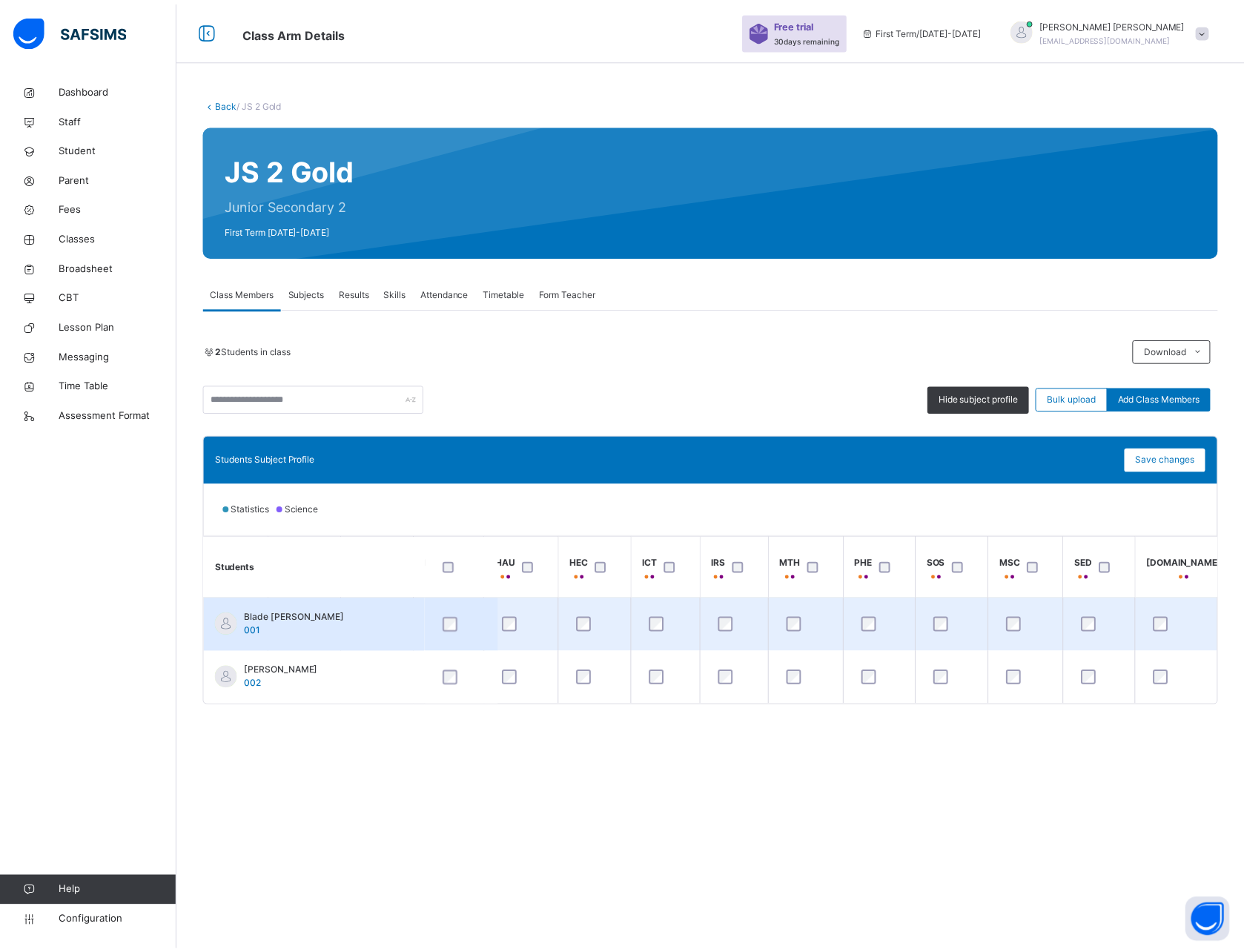
scroll to position [0, 831]
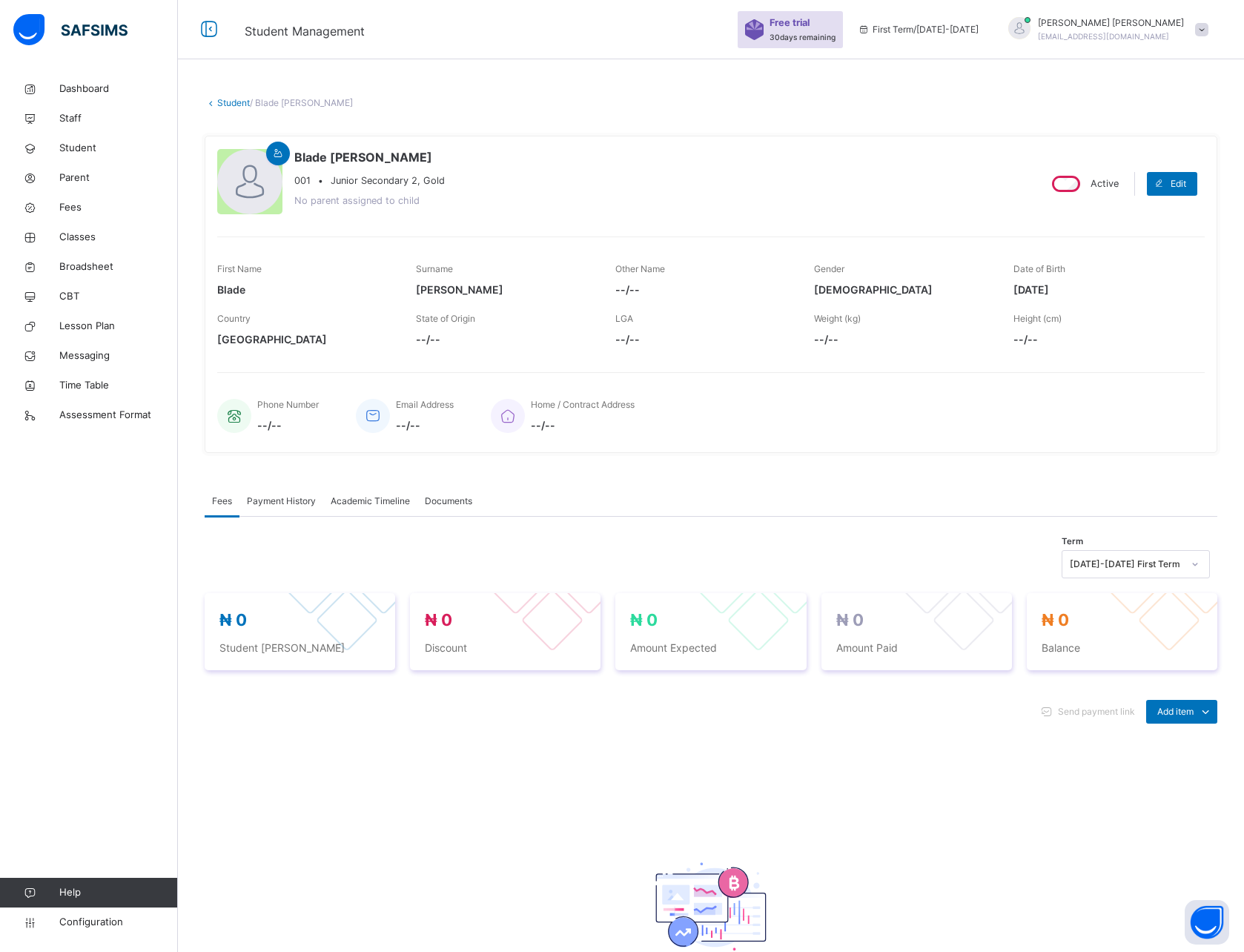
scroll to position [59, 0]
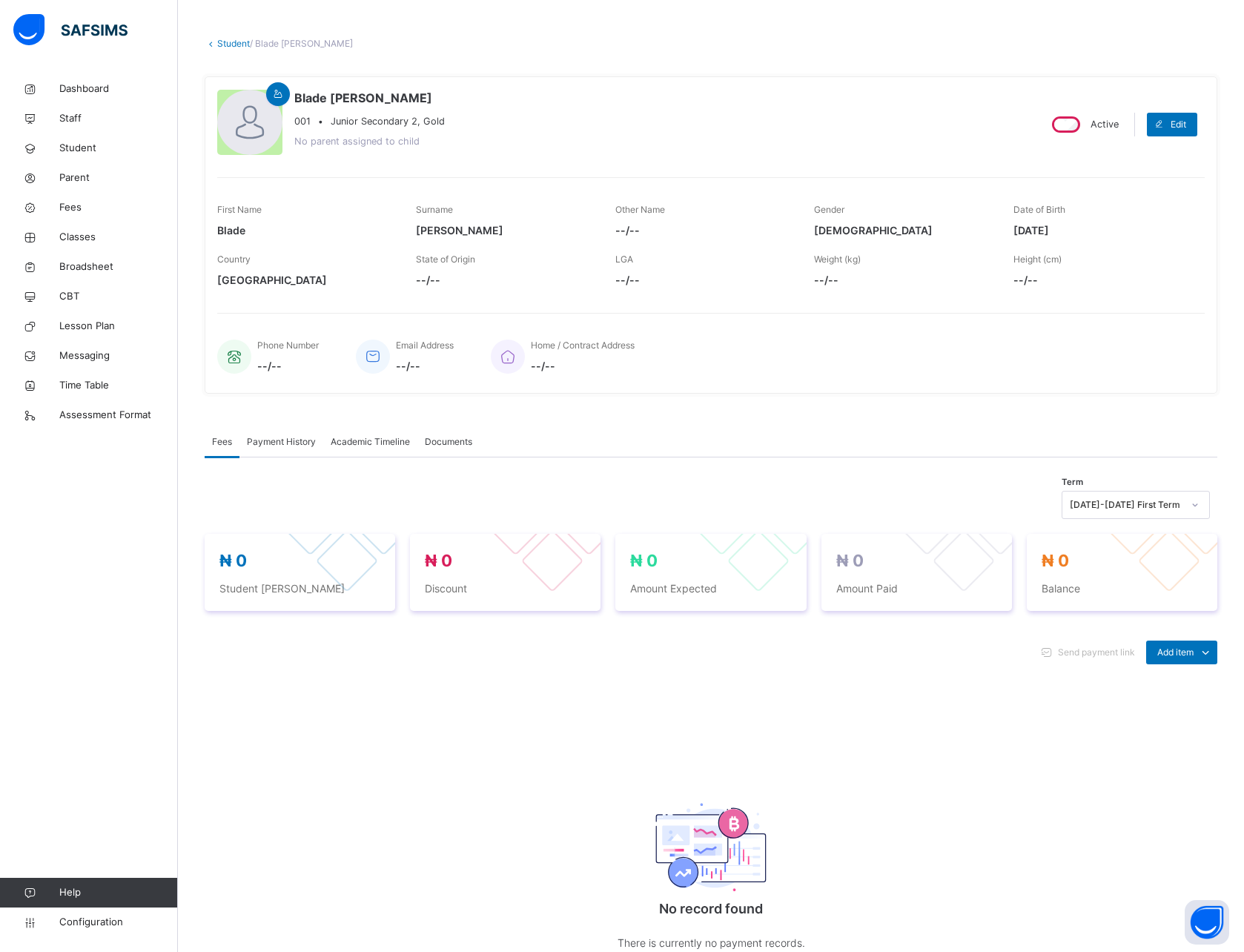
click at [285, 437] on span "Payment History" at bounding box center [282, 442] width 69 height 13
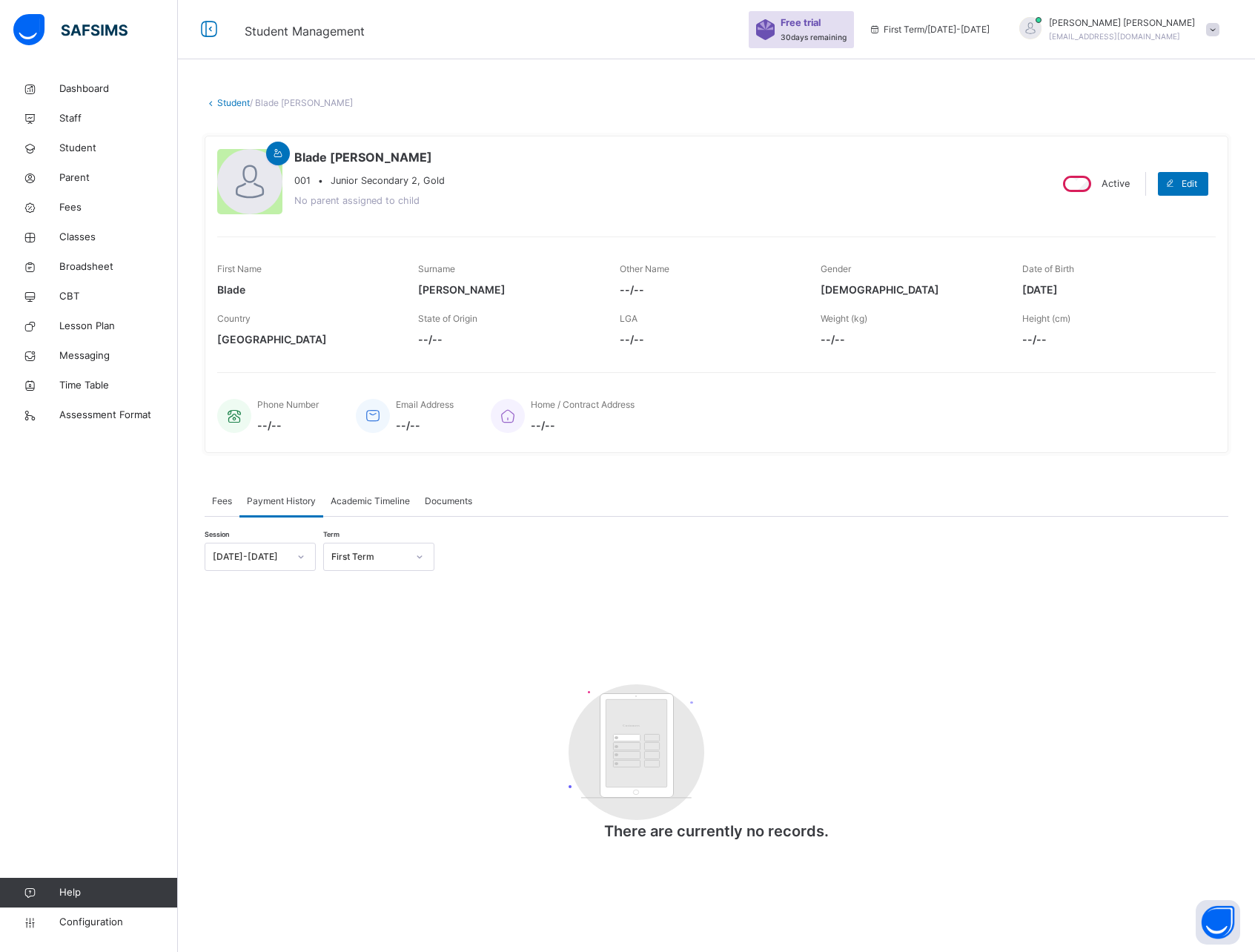
click at [216, 496] on span "Fees" at bounding box center [222, 501] width 20 height 13
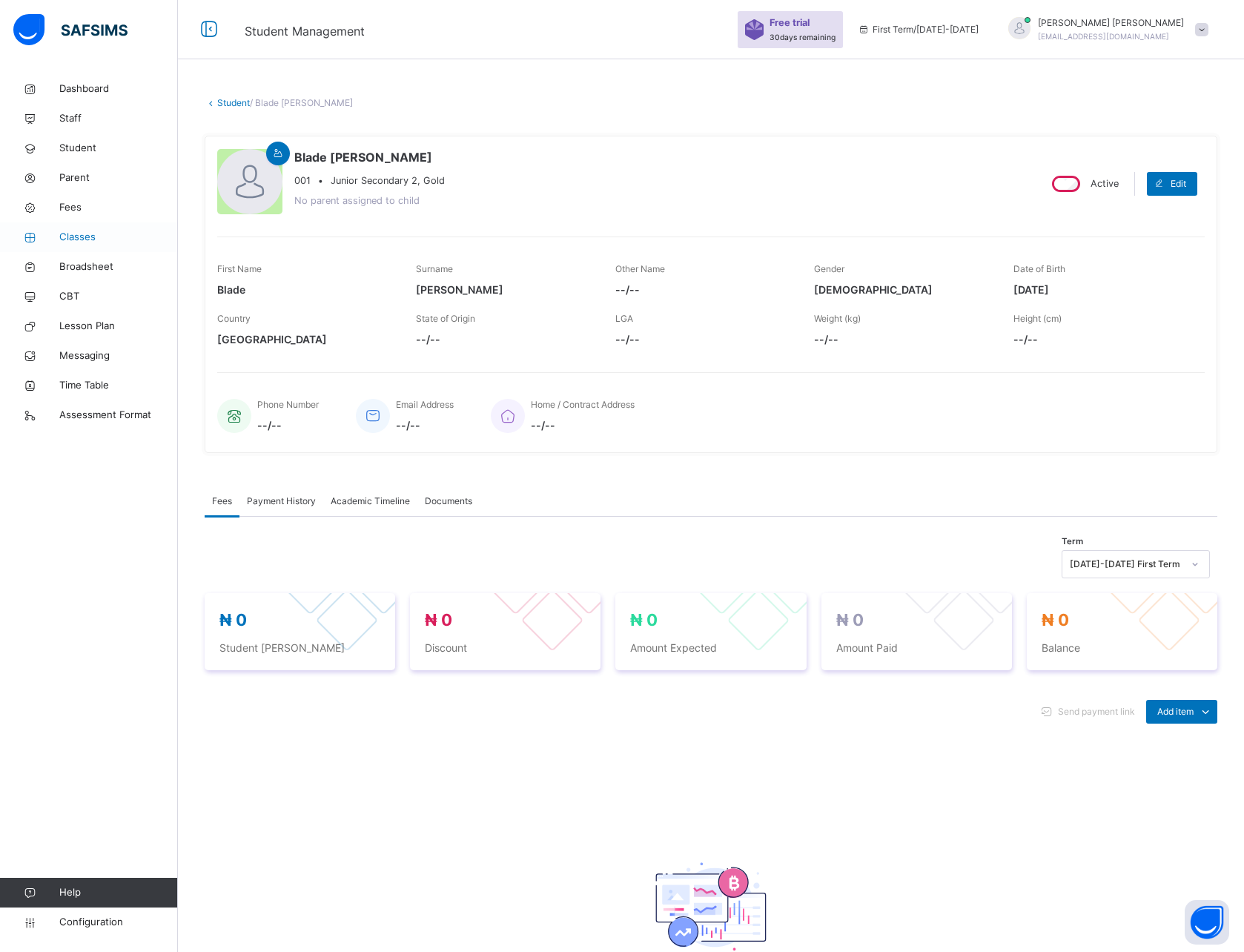
click at [77, 235] on span "Classes" at bounding box center [118, 238] width 119 height 15
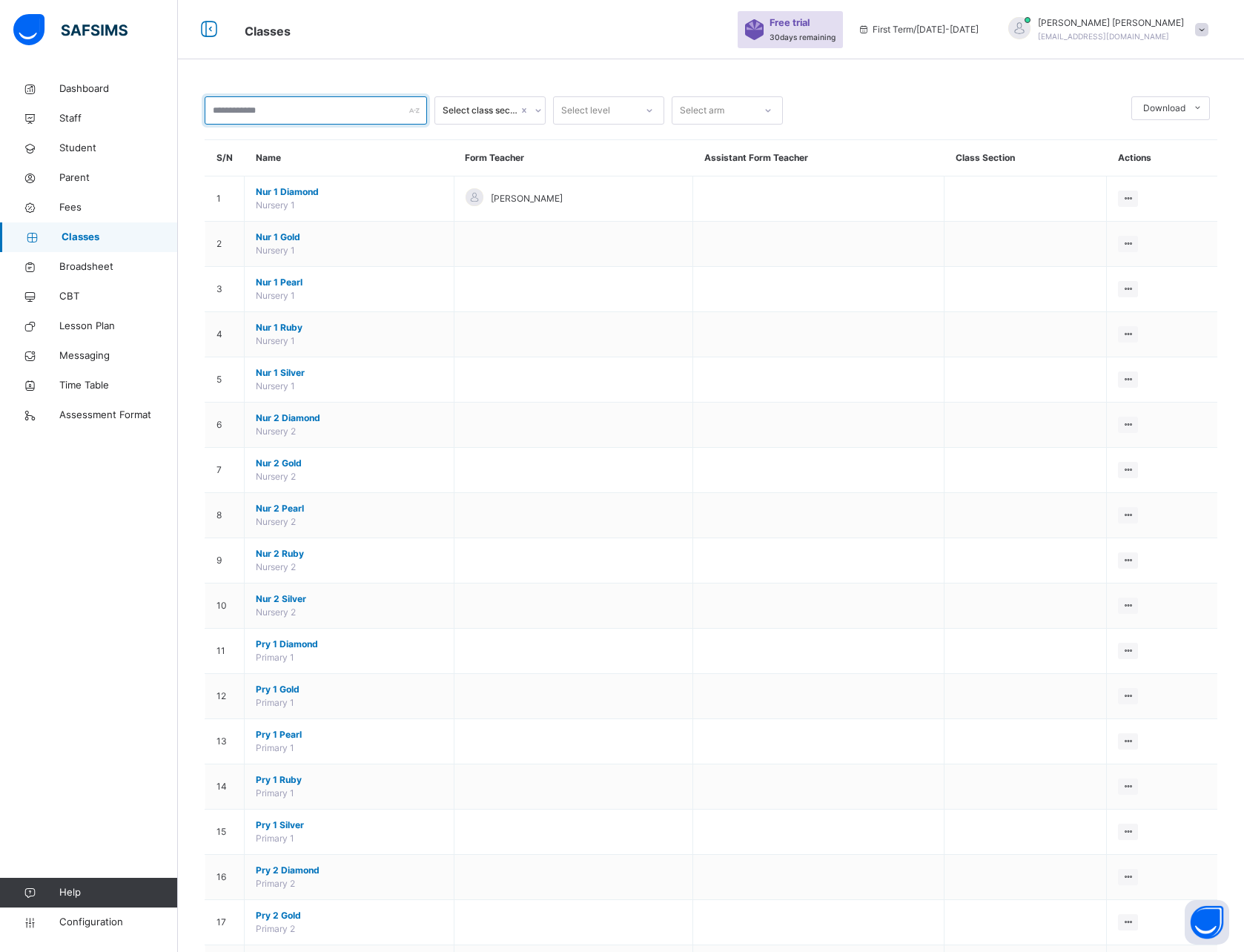
click at [316, 112] on input "text" at bounding box center [316, 110] width 223 height 28
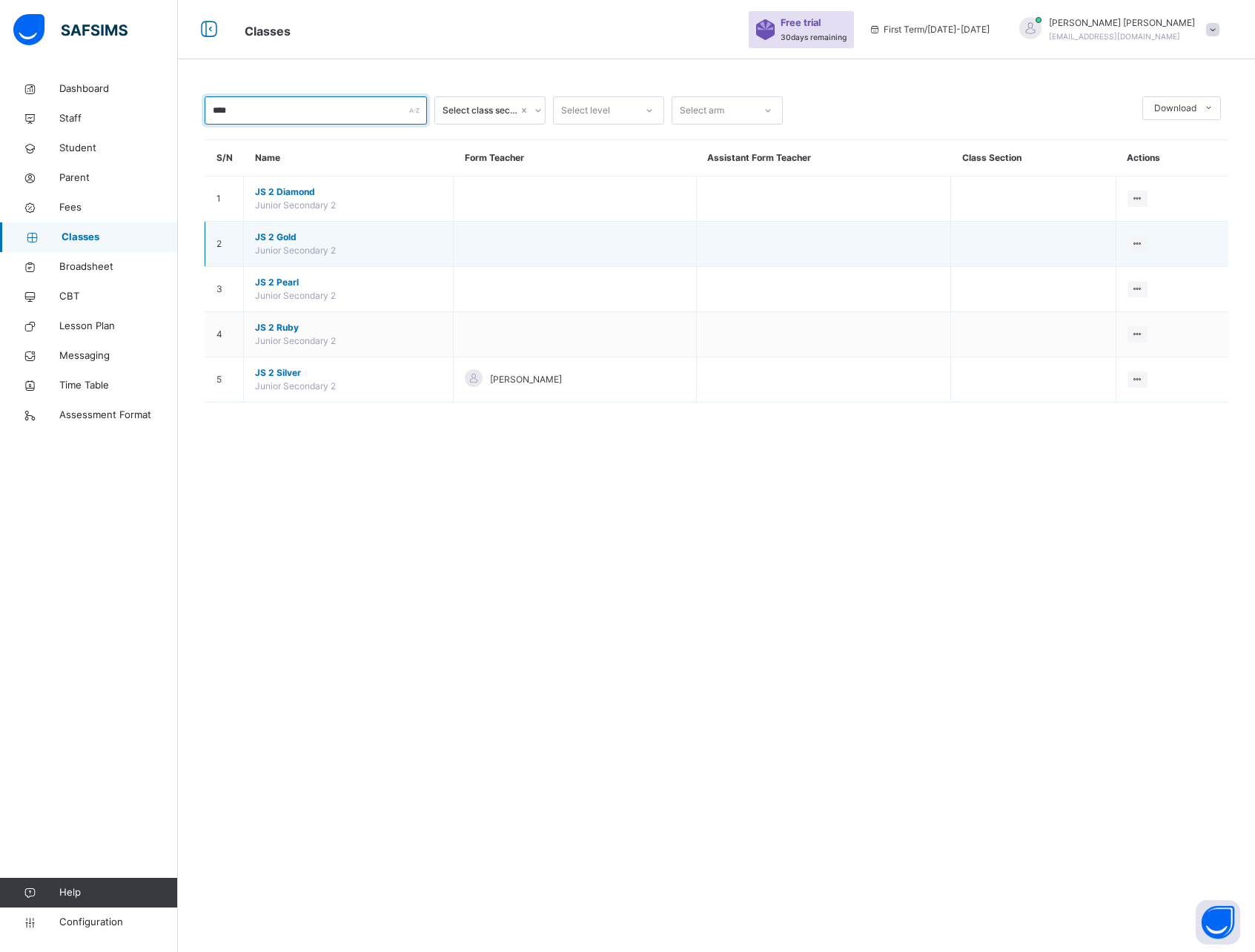
type input "****"
click at [281, 230] on span "JS 2 Gold" at bounding box center [349, 237] width 187 height 13
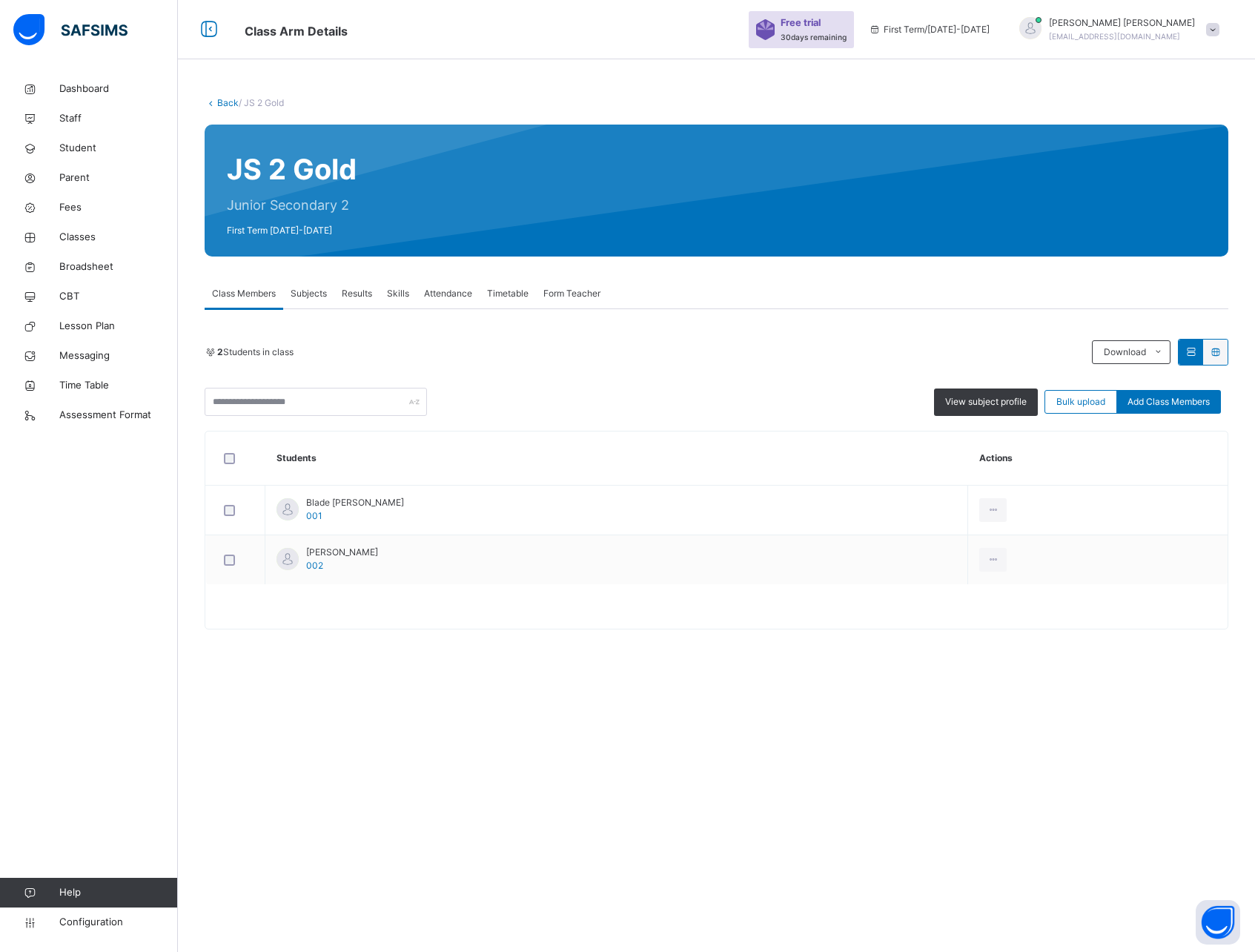
click at [352, 296] on span "Results" at bounding box center [357, 294] width 30 height 13
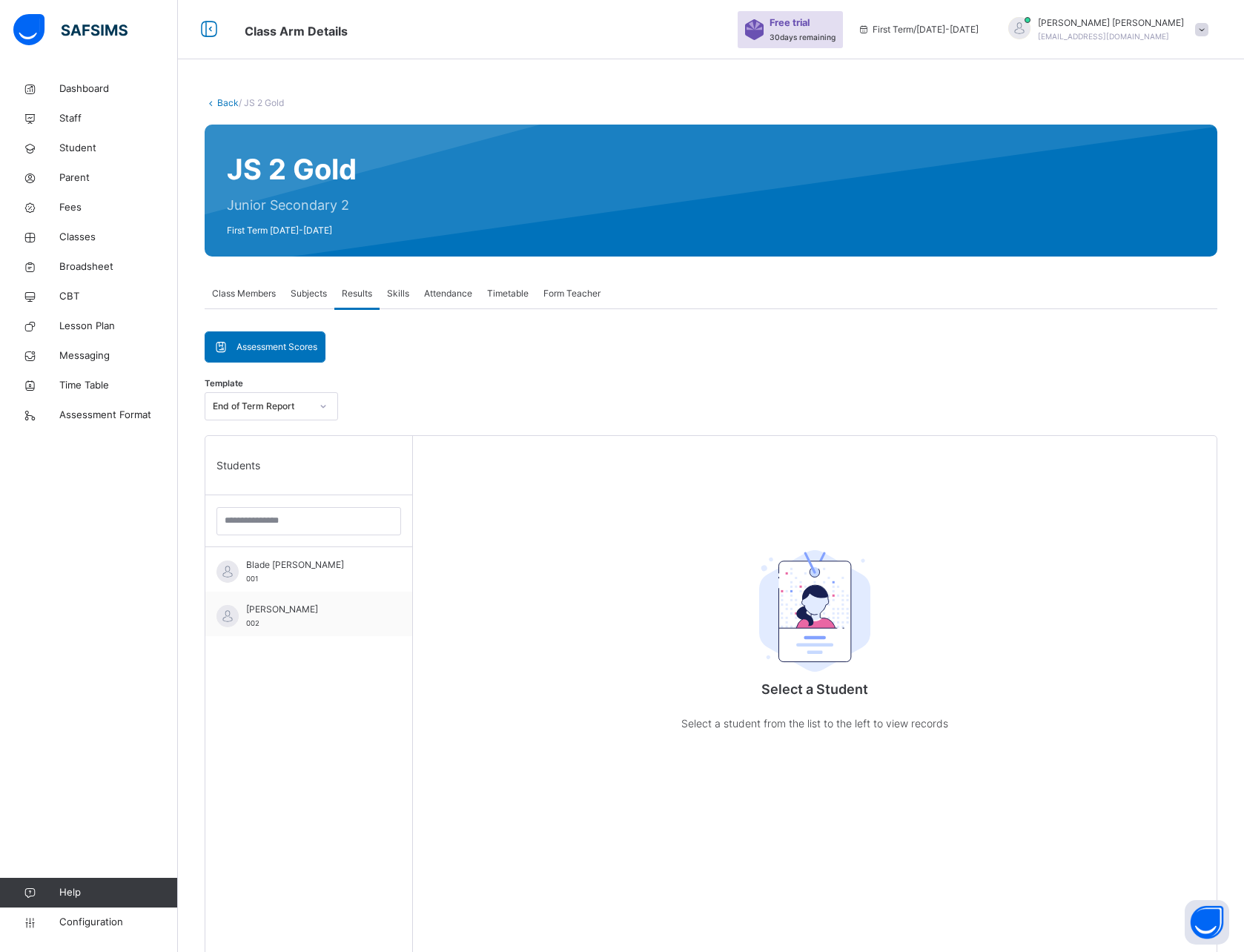
click at [249, 288] on span "Class Members" at bounding box center [244, 294] width 64 height 13
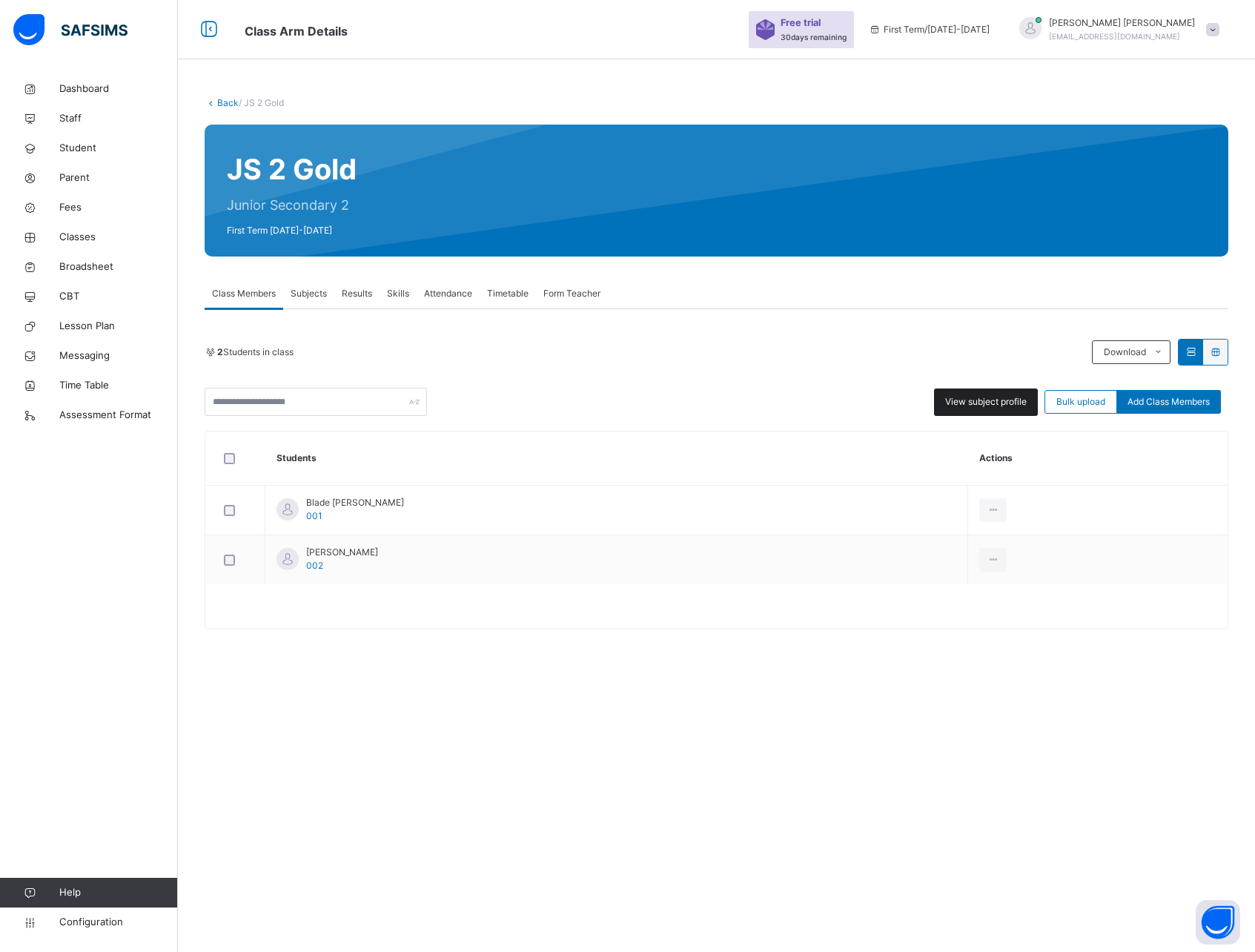
click at [958, 403] on span "View subject profile" at bounding box center [985, 402] width 81 height 13
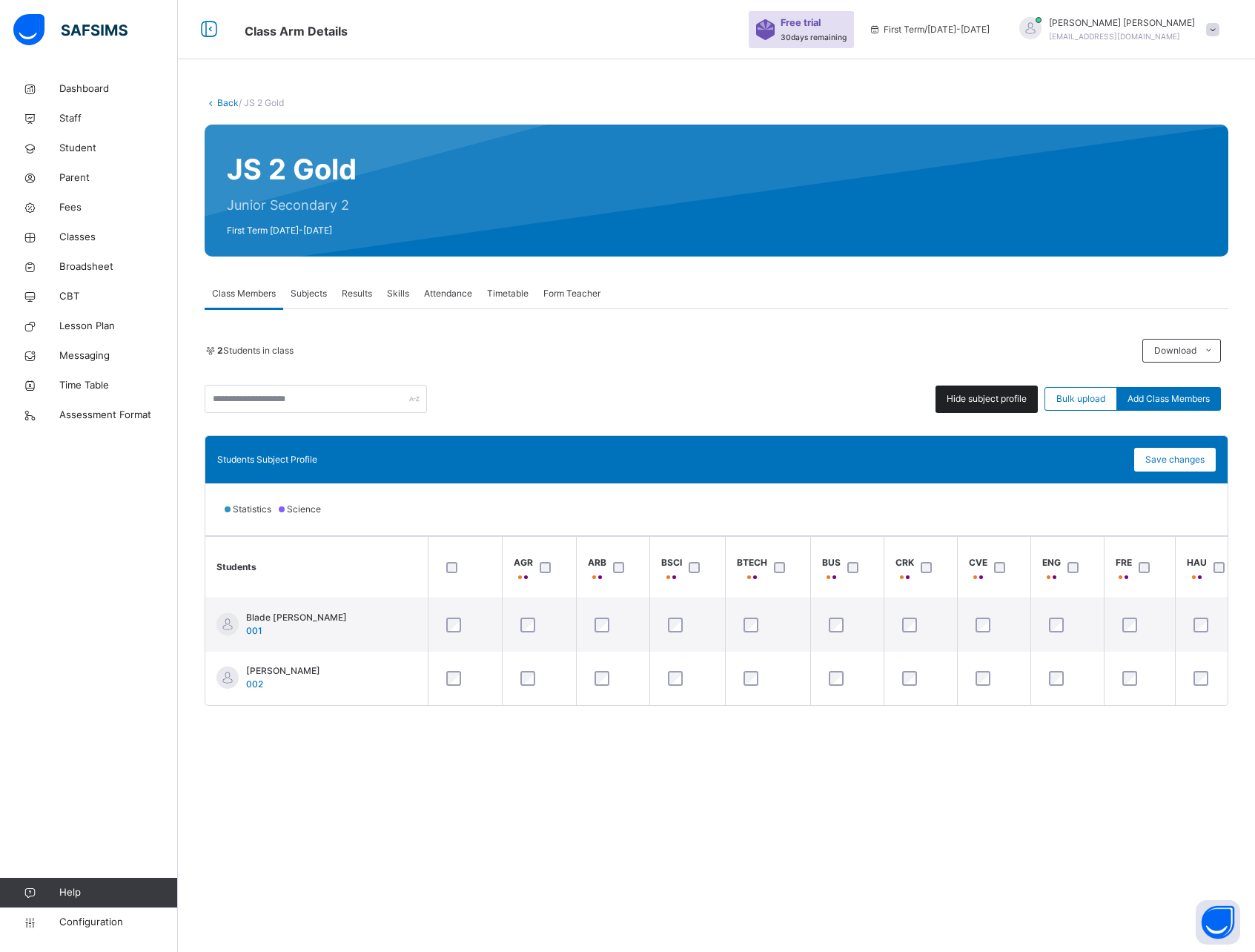
click at [970, 398] on span "Hide subject profile" at bounding box center [987, 399] width 80 height 13
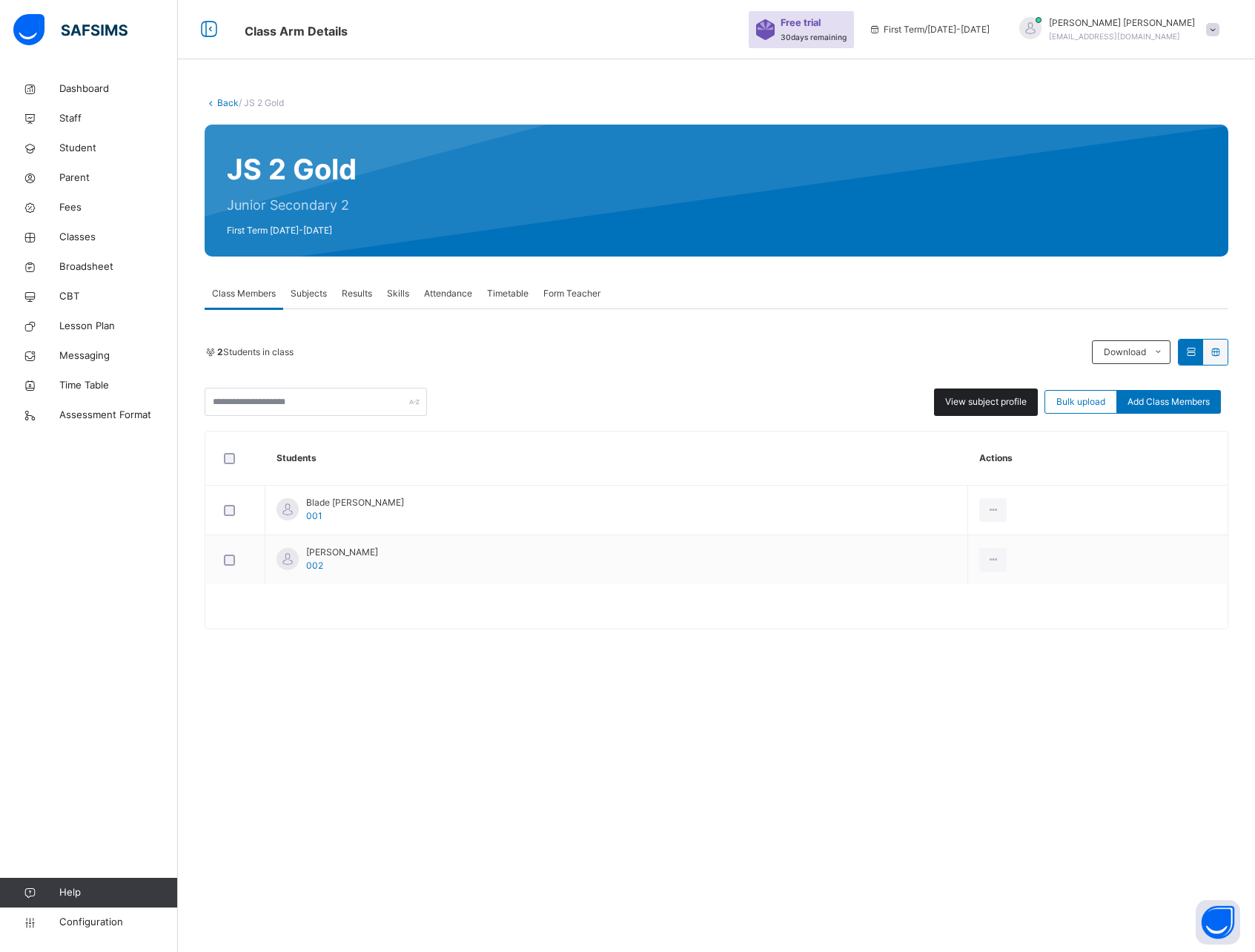
click at [970, 398] on span "View subject profile" at bounding box center [985, 402] width 81 height 13
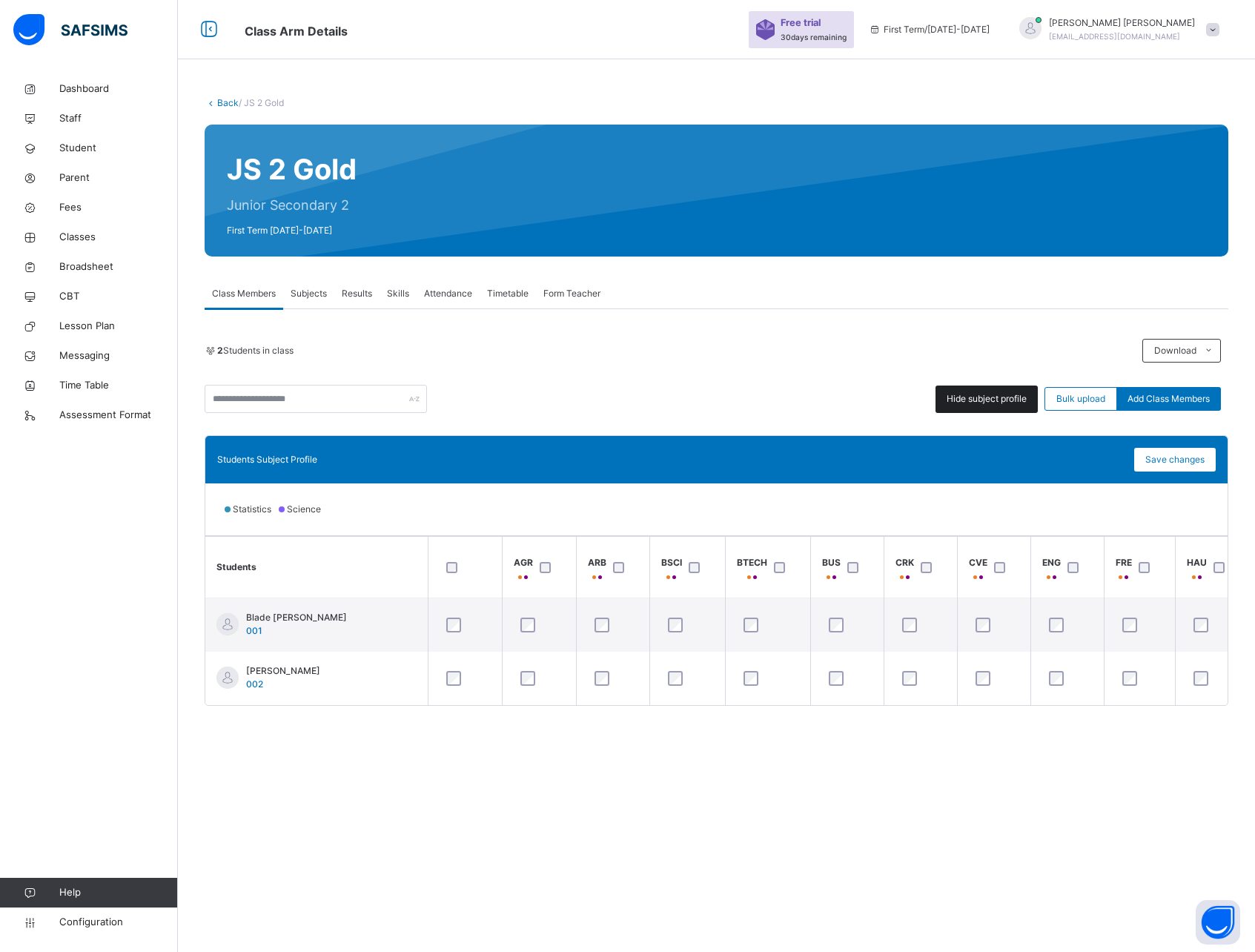
click at [970, 398] on span "Hide subject profile" at bounding box center [987, 399] width 80 height 13
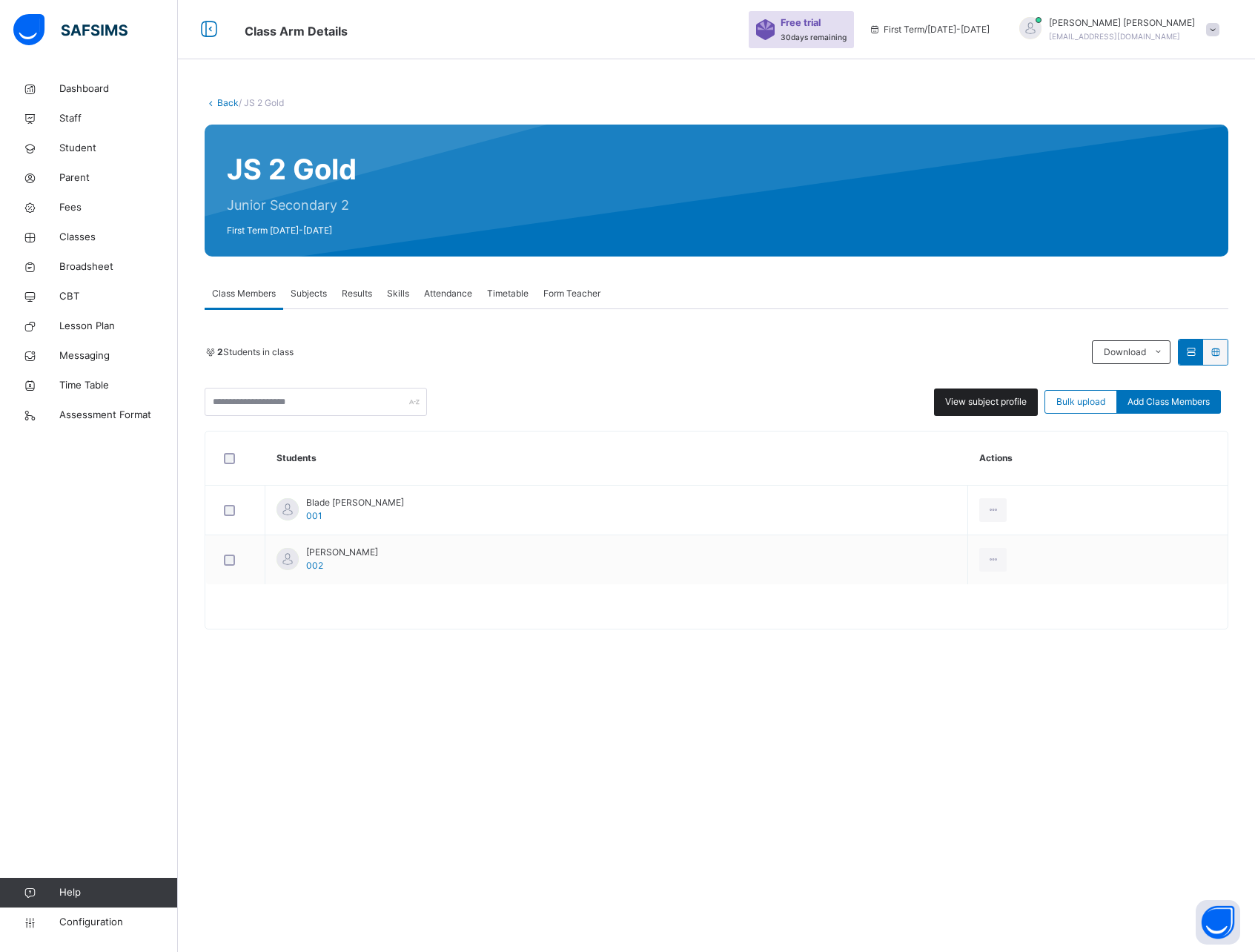
click at [970, 398] on span "View subject profile" at bounding box center [985, 402] width 81 height 13
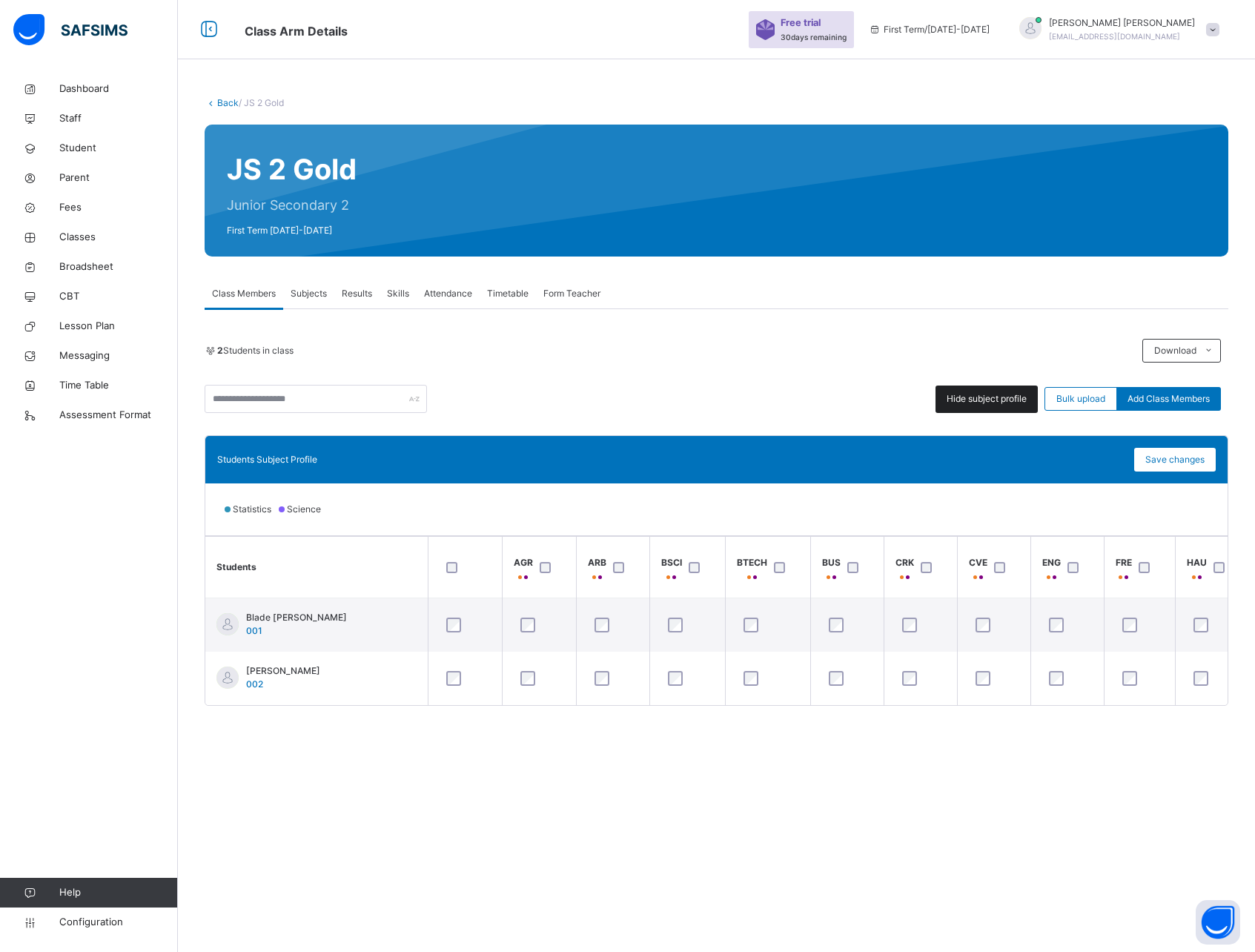
click at [970, 398] on span "Hide subject profile" at bounding box center [987, 399] width 80 height 13
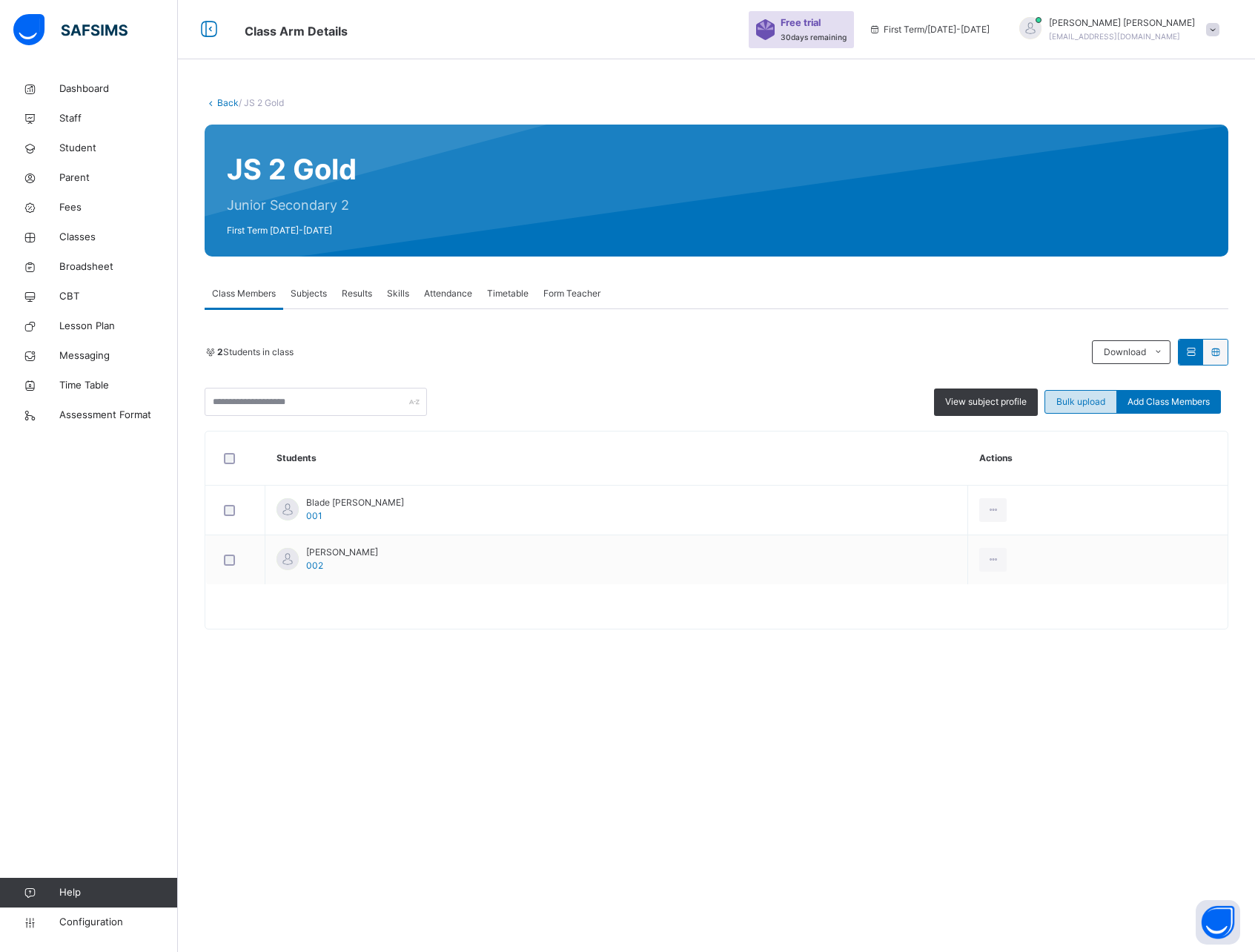
click at [1080, 398] on span "Bulk upload" at bounding box center [1081, 402] width 49 height 13
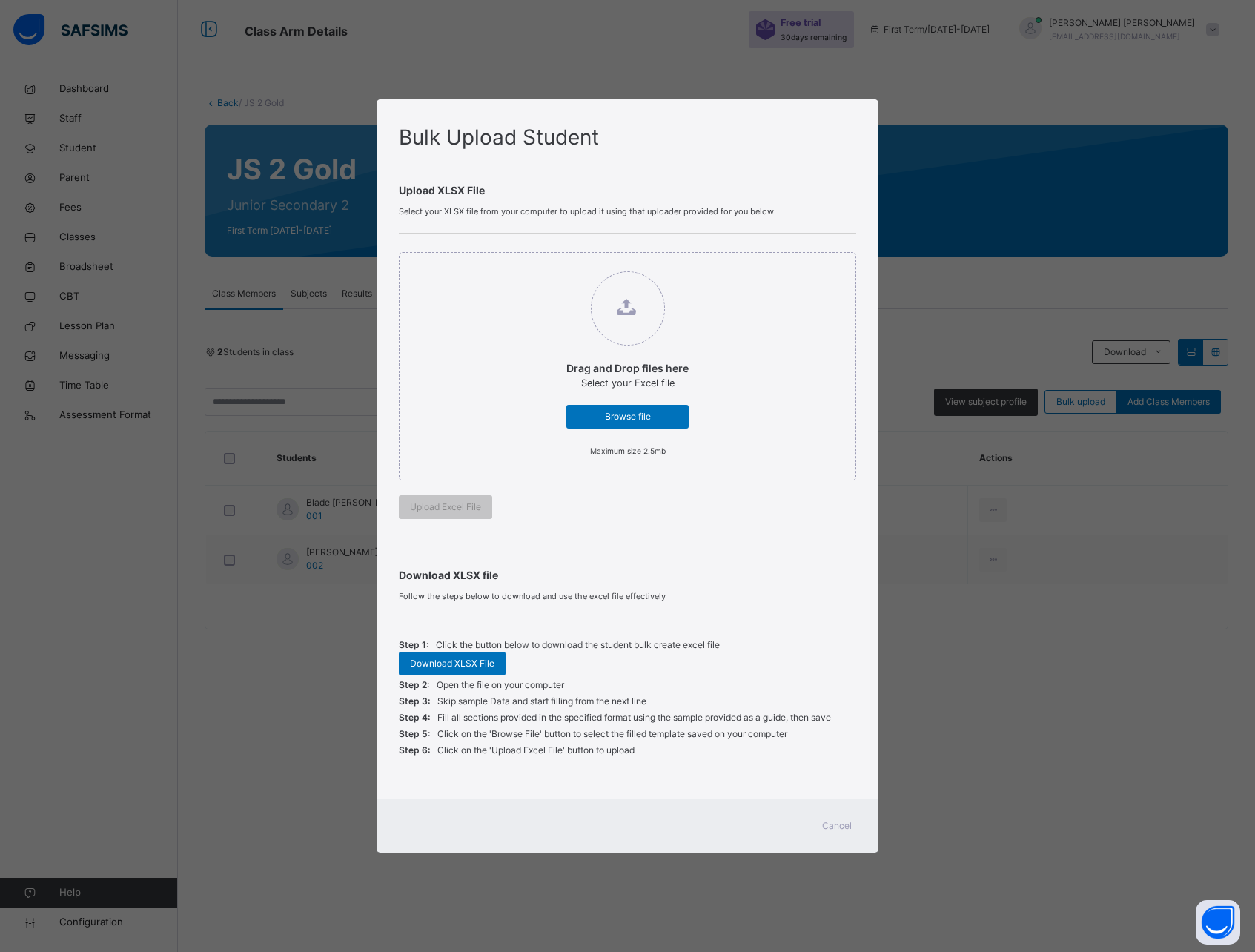
click at [309, 700] on div "Bulk Upload Student Upload XLSX File Select your XLSX file from your computer t…" at bounding box center [627, 476] width 1255 height 952
click at [838, 822] on span "Cancel" at bounding box center [838, 826] width 30 height 13
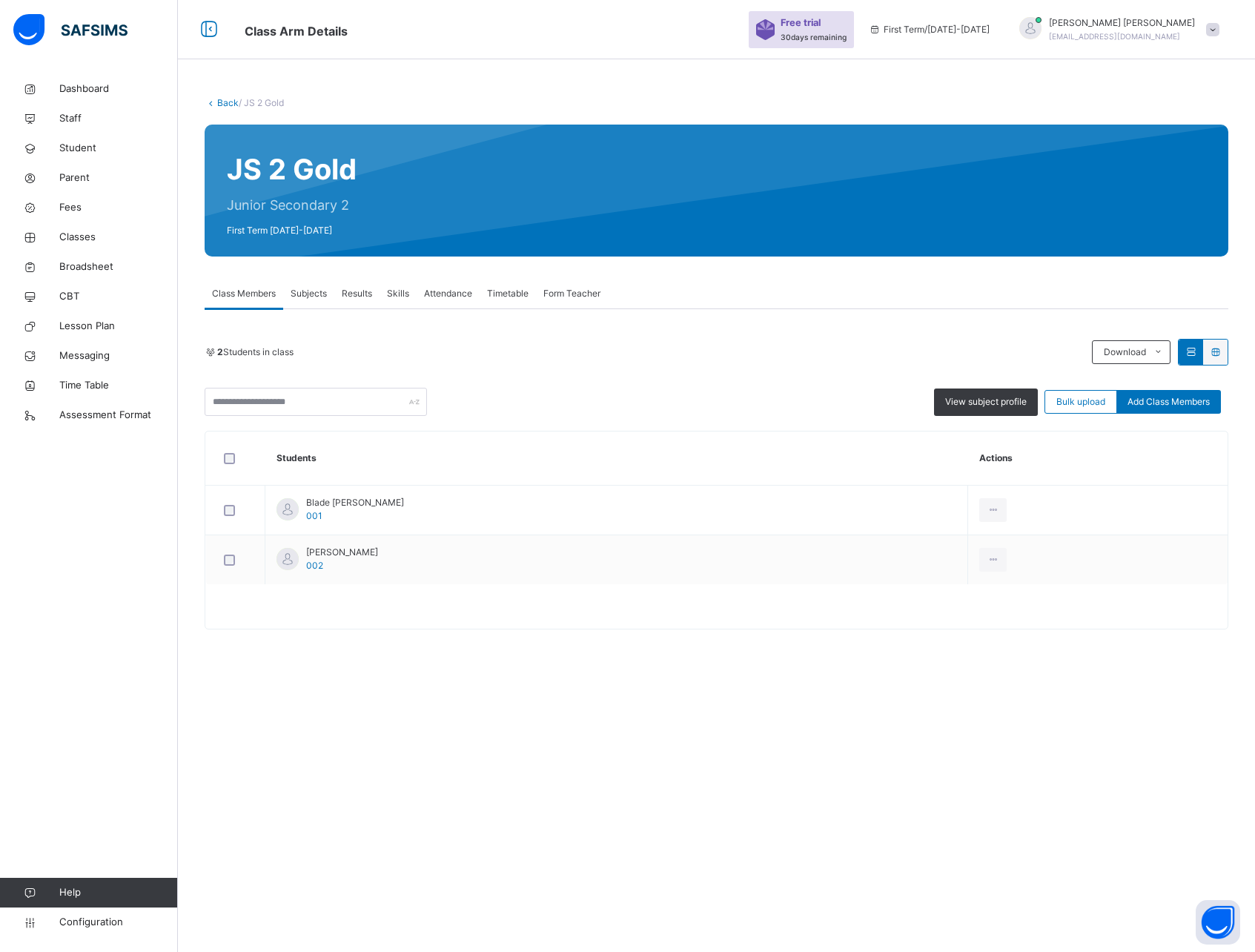
click at [358, 297] on span "Results" at bounding box center [357, 294] width 30 height 13
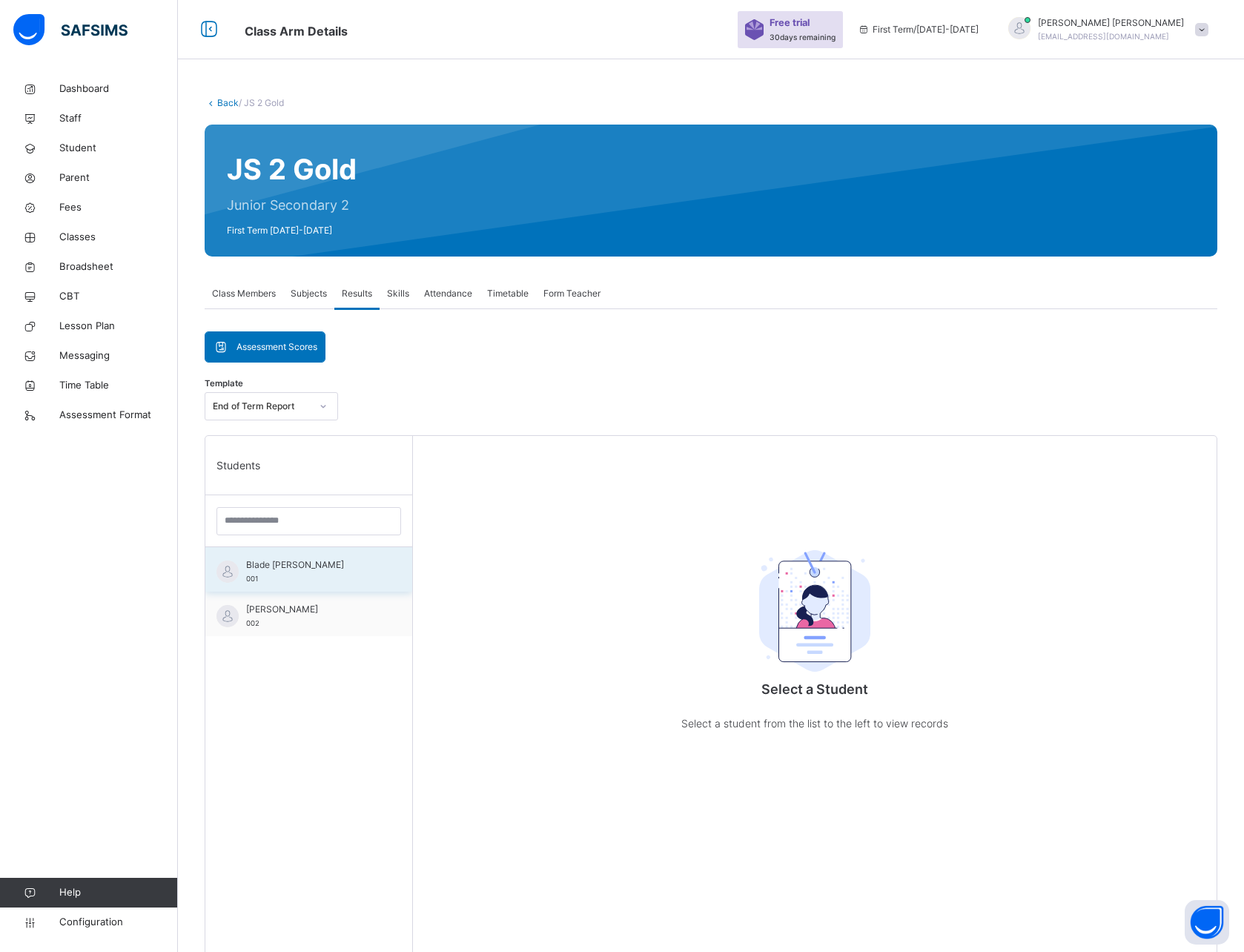
click at [305, 566] on span "Blade [PERSON_NAME]" at bounding box center [313, 565] width 133 height 13
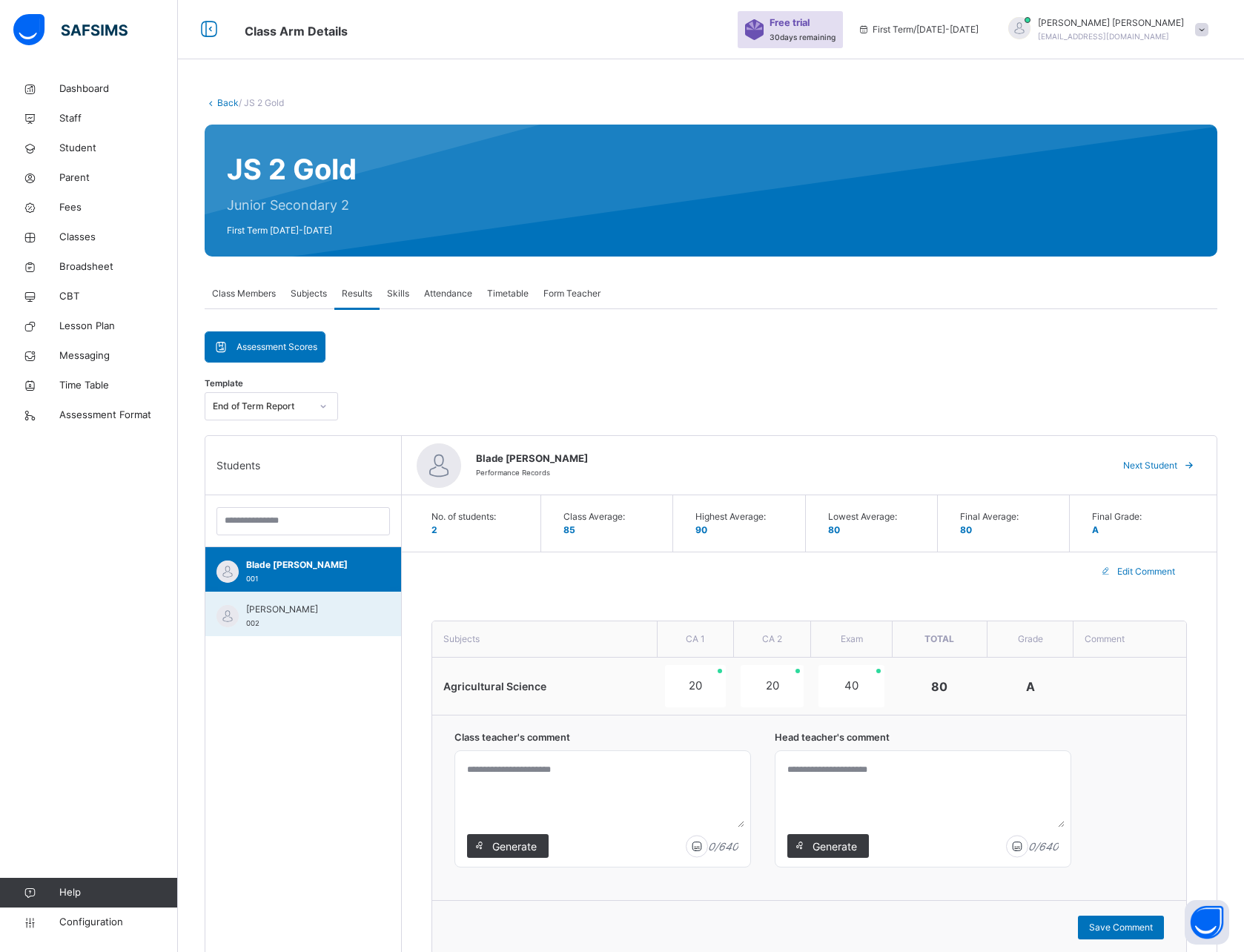
click at [299, 598] on div "Rodney Barney 002" at bounding box center [302, 614] width 196 height 45
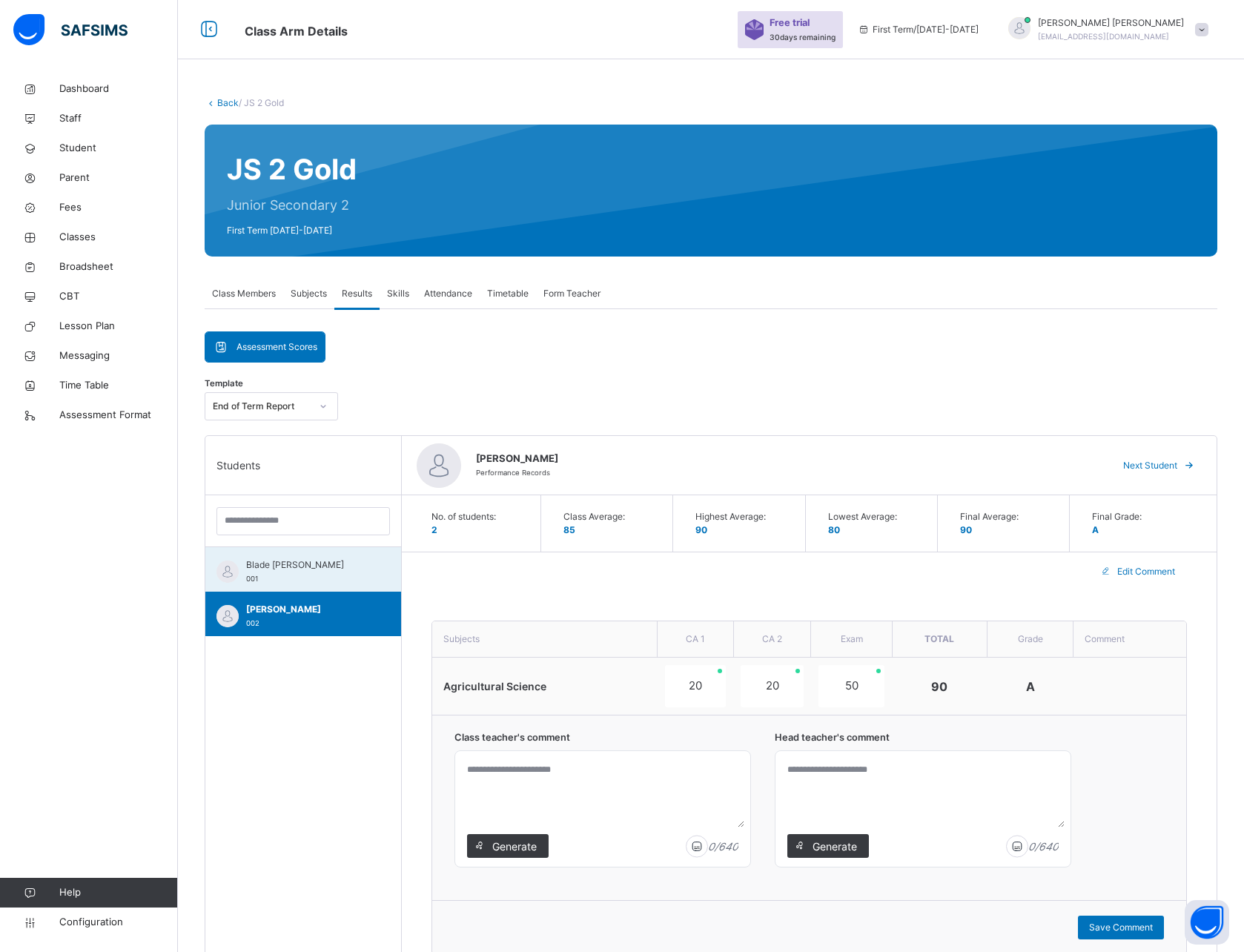
click at [299, 563] on span "Blade [PERSON_NAME]" at bounding box center [307, 565] width 122 height 13
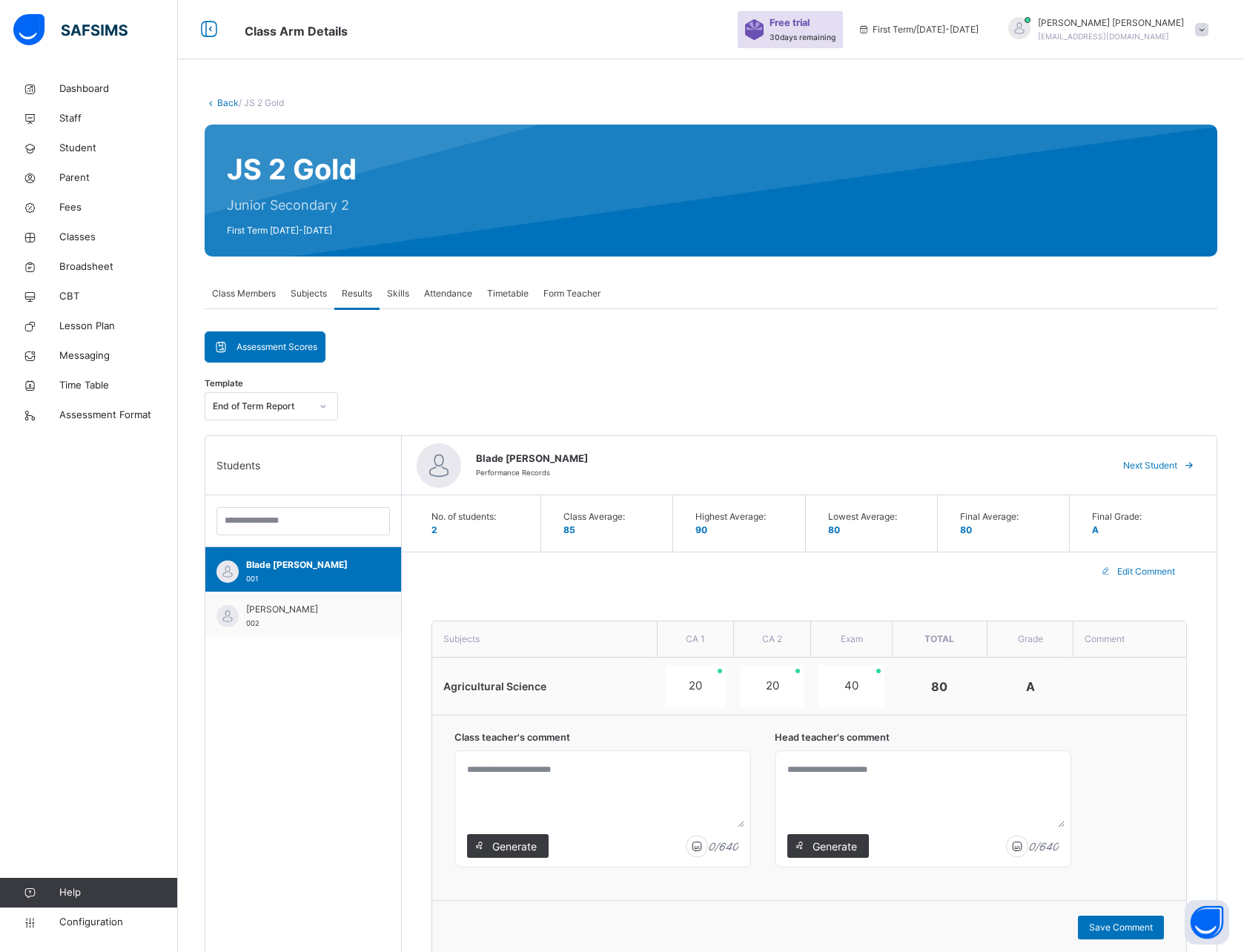
click at [1159, 466] on span "Next Student" at bounding box center [1150, 465] width 54 height 13
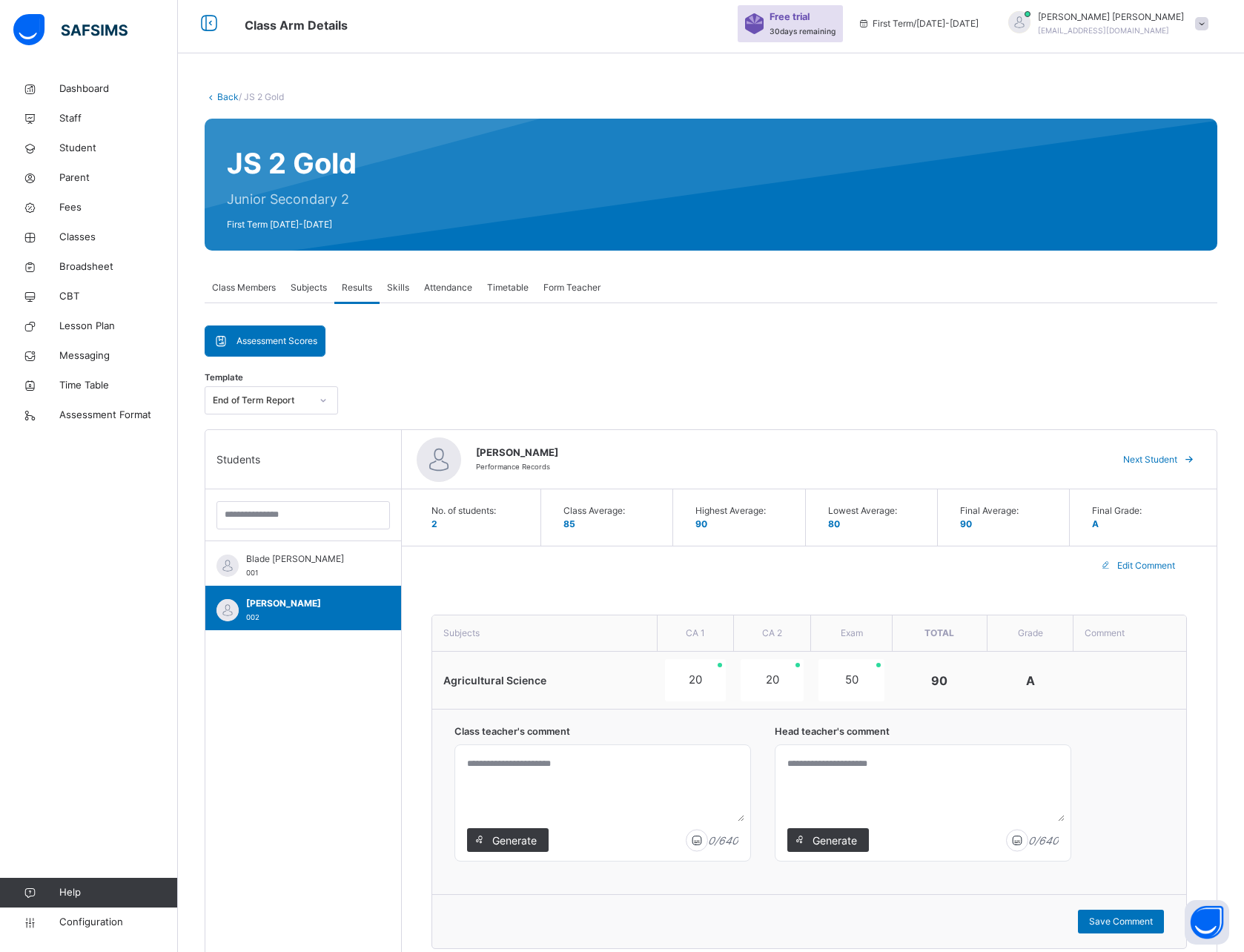
scroll to position [2, 0]
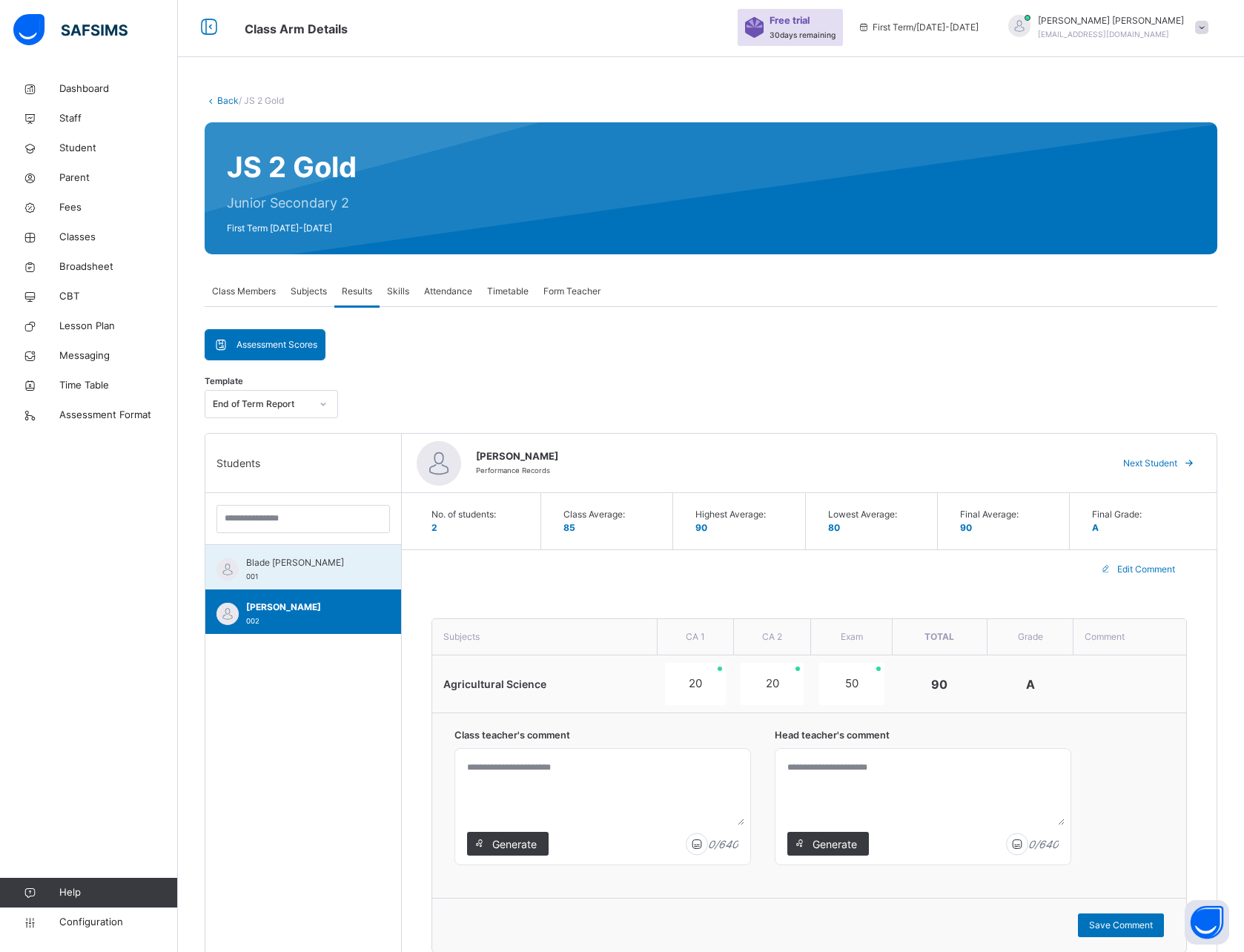
click at [299, 570] on div "Blade Peter 001" at bounding box center [307, 569] width 122 height 27
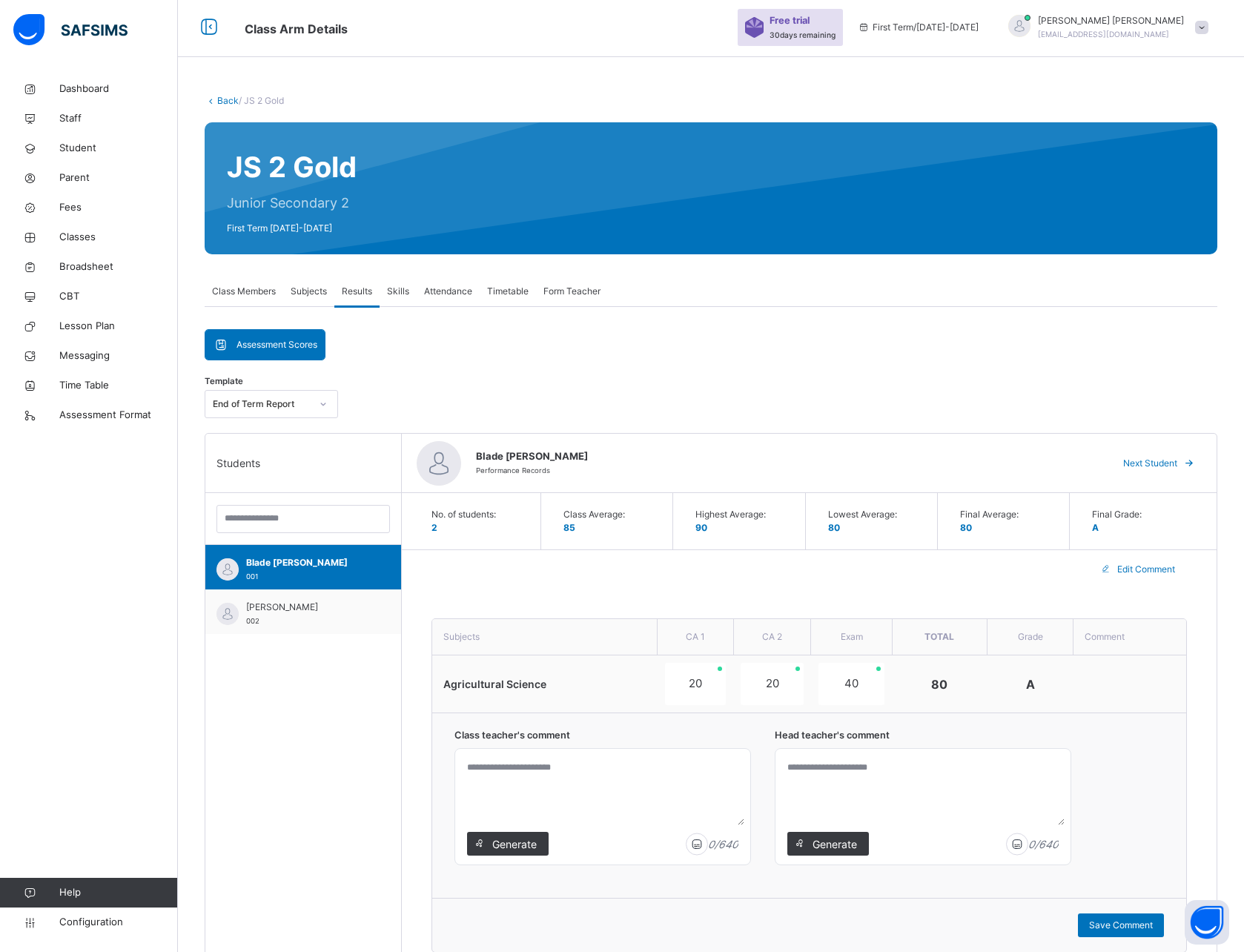
click at [609, 588] on div "Edit Comment" at bounding box center [809, 569] width 815 height 38
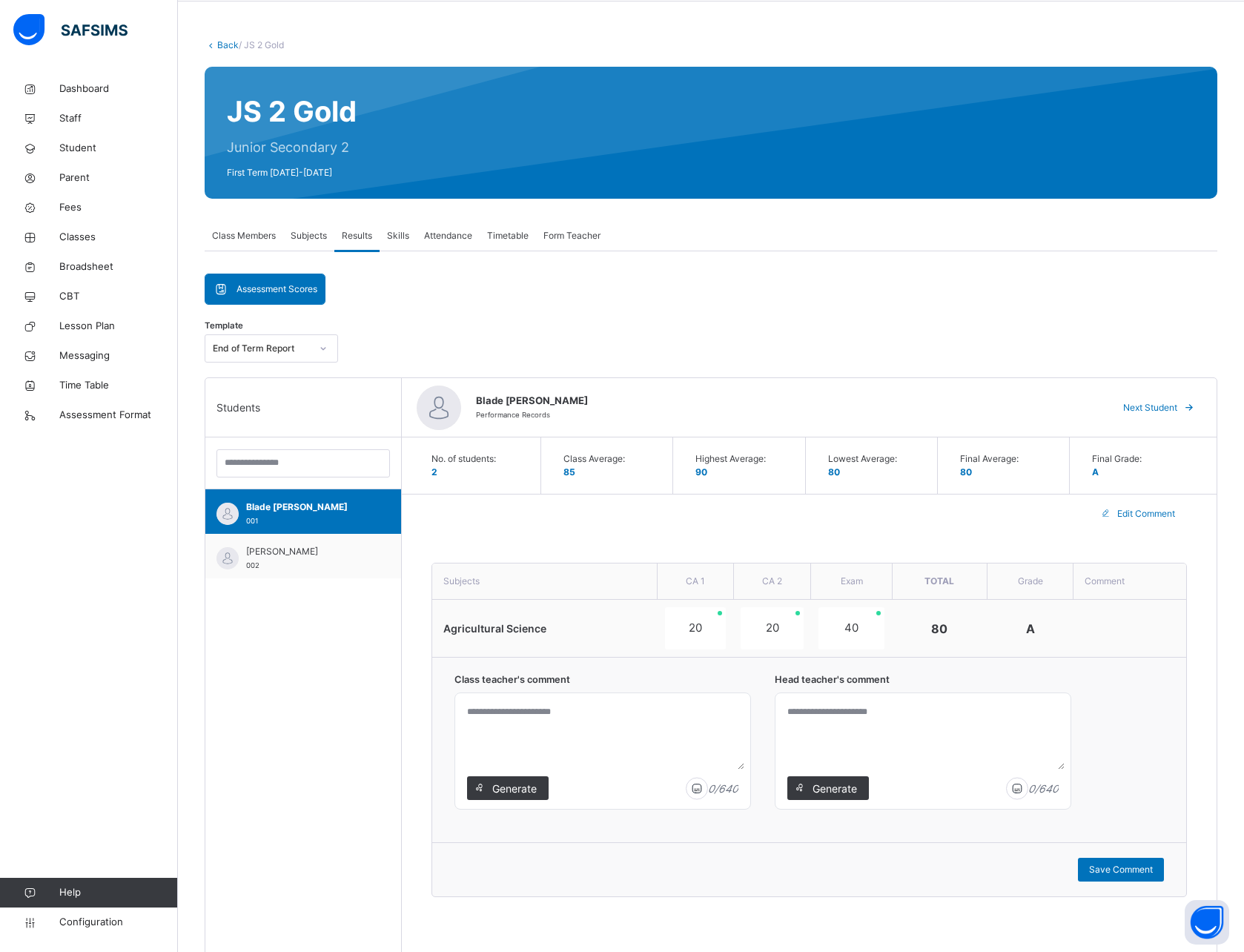
scroll to position [0, 0]
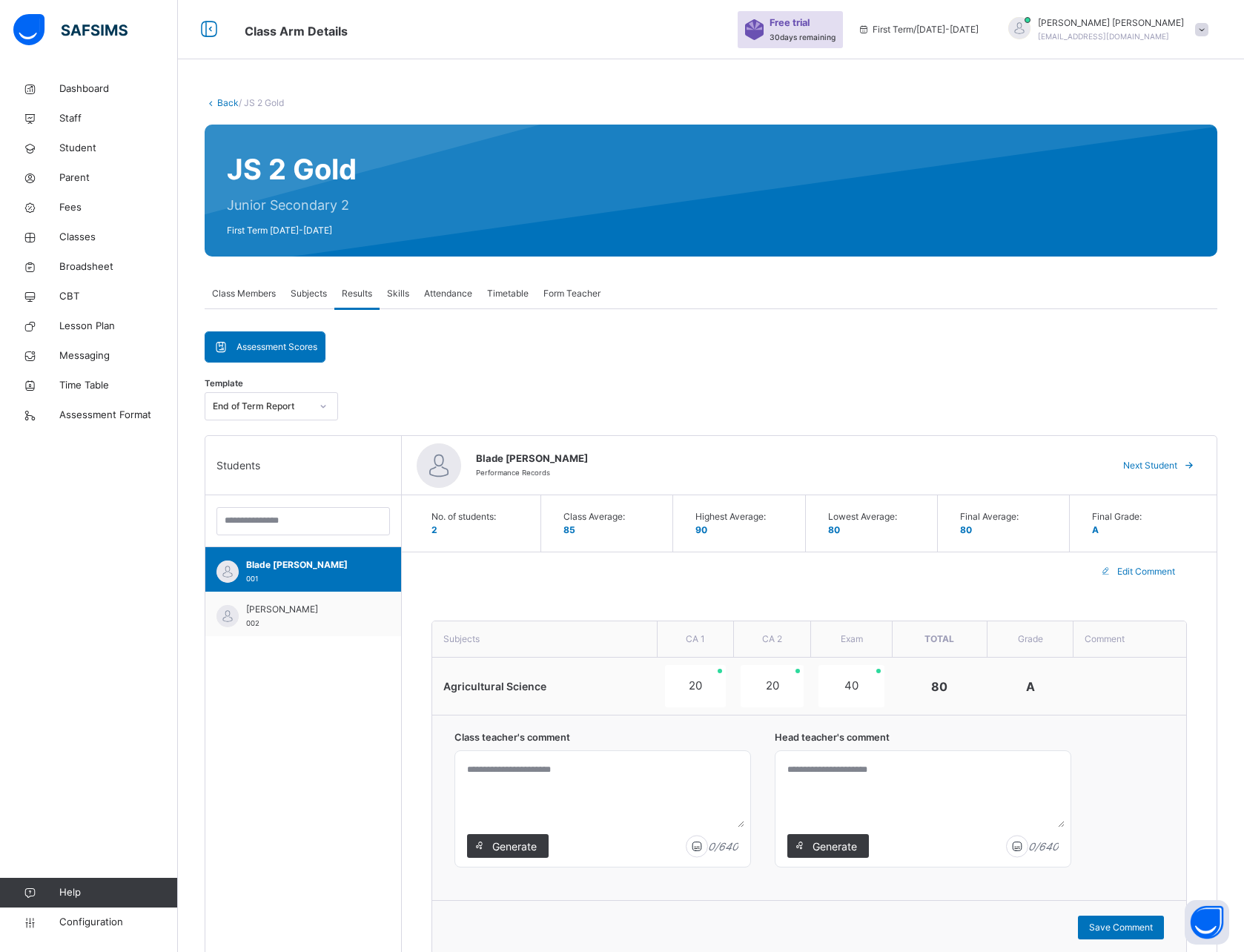
click at [211, 102] on icon at bounding box center [211, 103] width 12 height 11
click at [217, 104] on link "Back" at bounding box center [227, 103] width 22 height 11
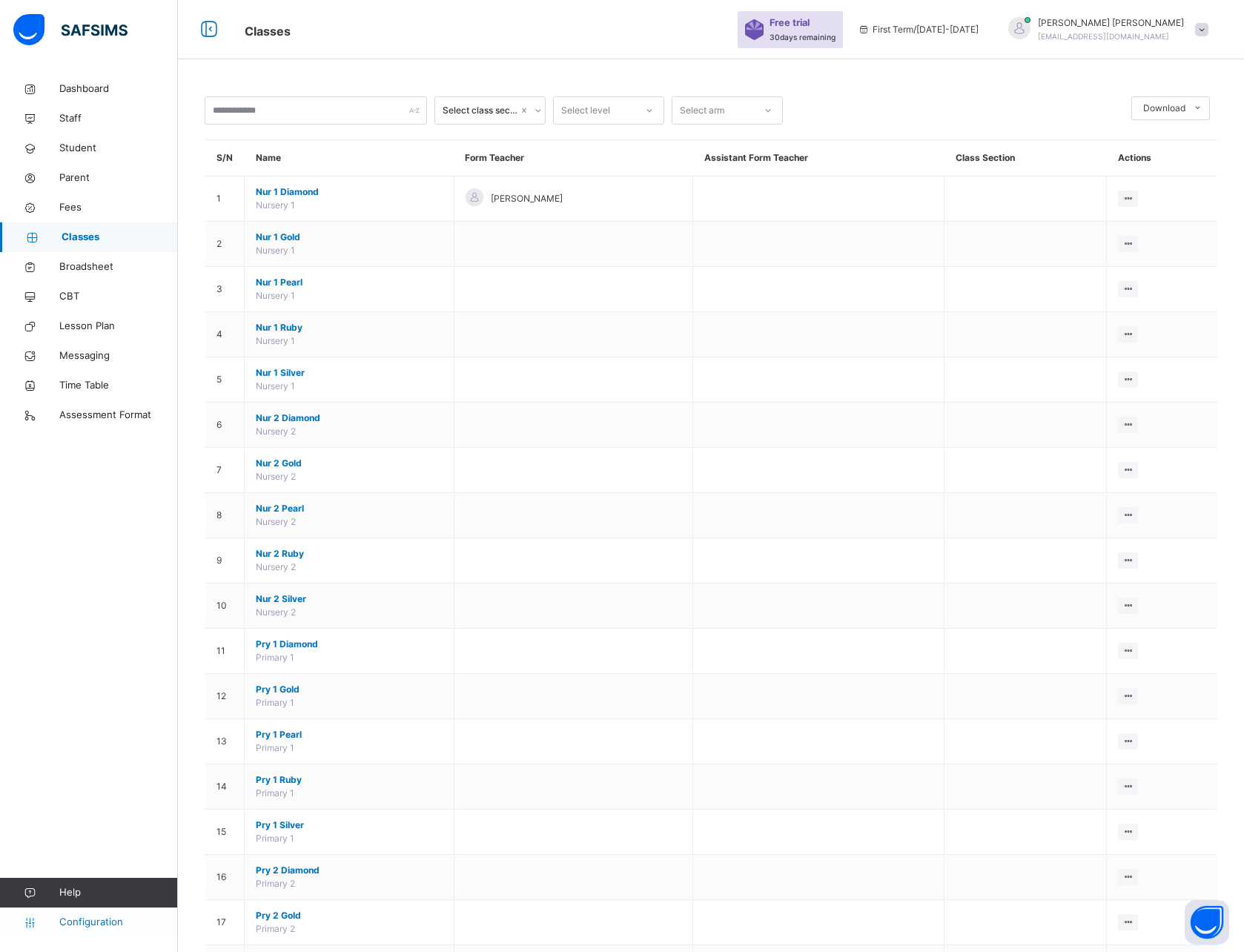
click at [80, 922] on span "Configuration" at bounding box center [118, 923] width 118 height 15
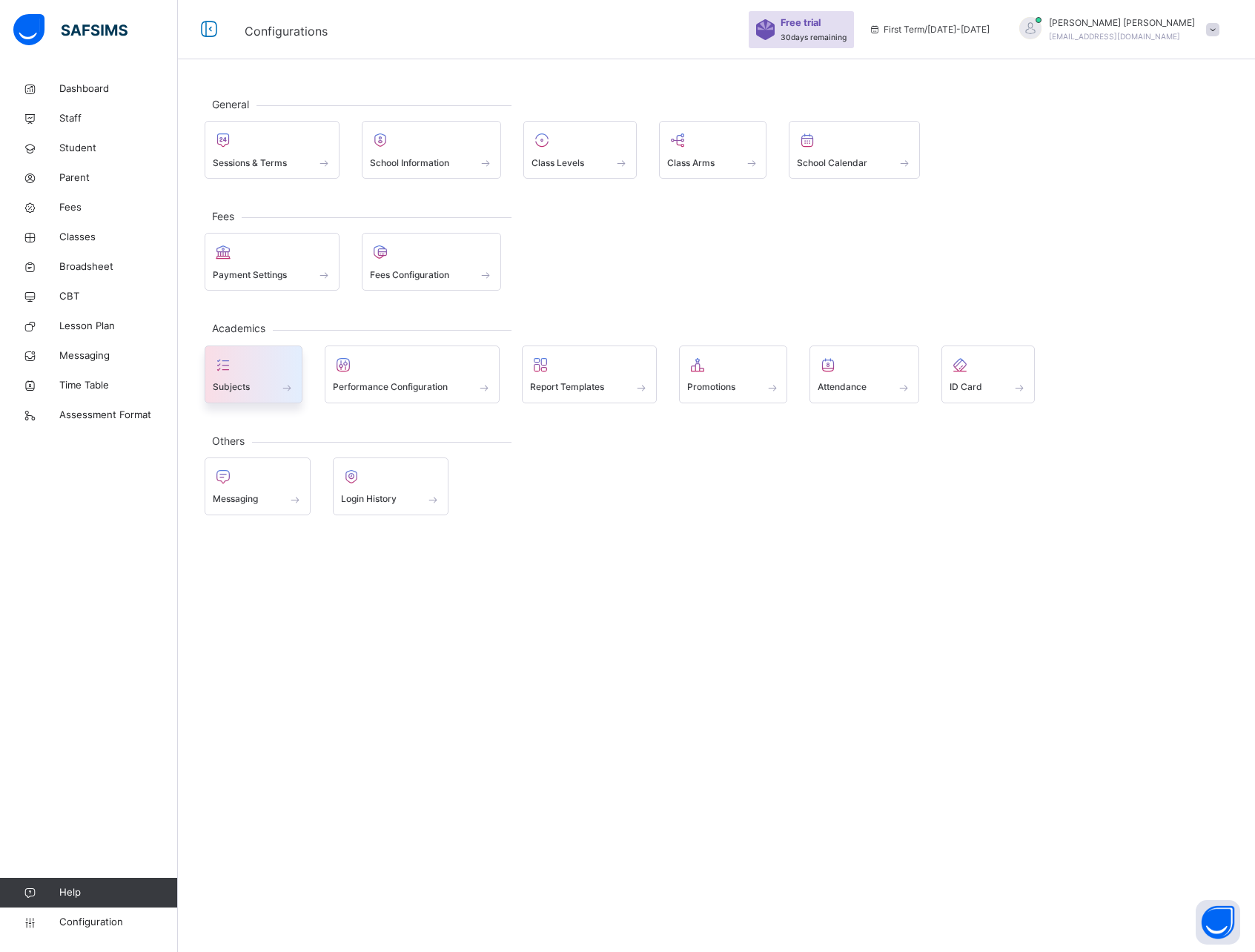
click at [241, 376] on span at bounding box center [253, 378] width 81 height 4
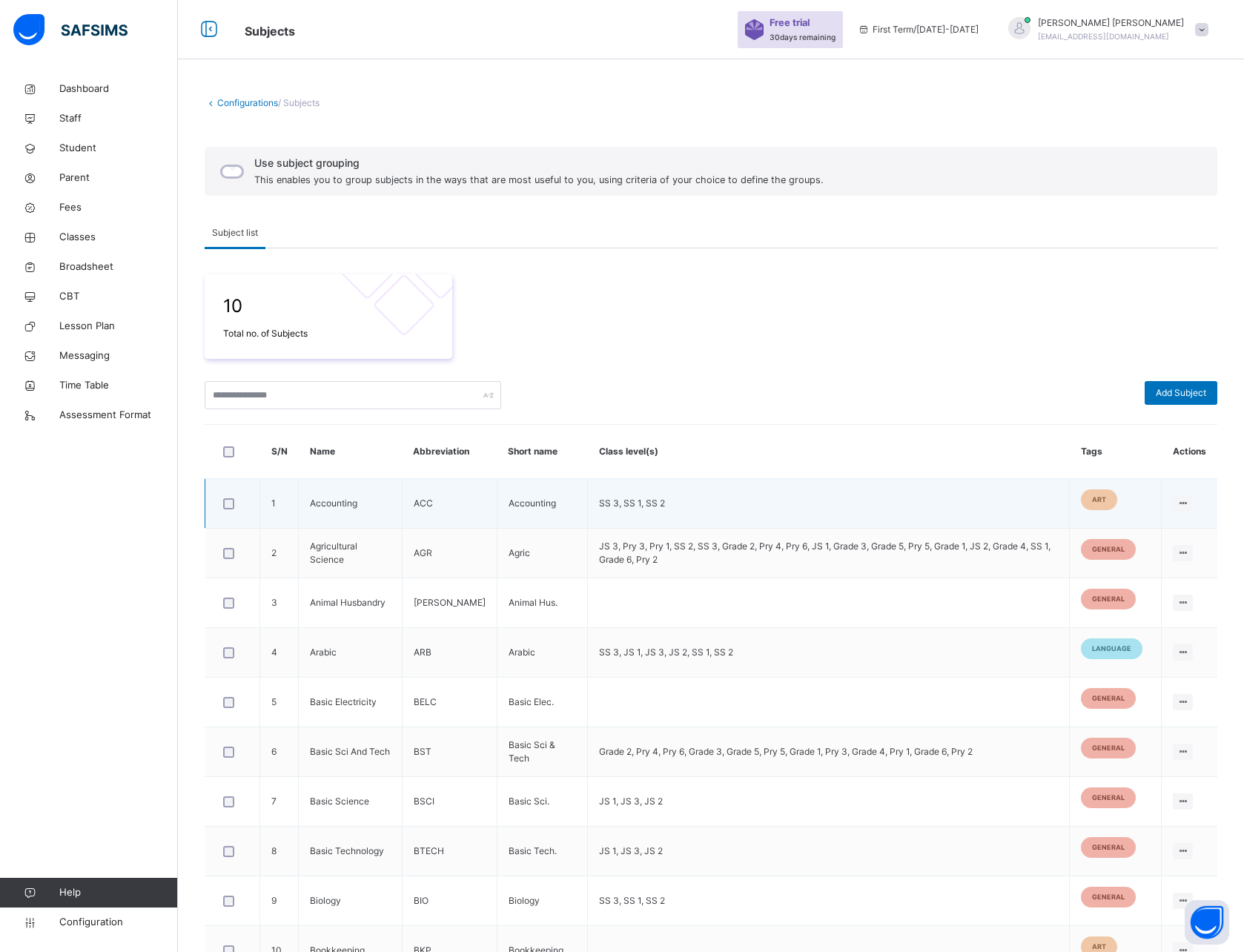
click at [348, 502] on td "Accounting" at bounding box center [350, 504] width 104 height 50
click at [528, 502] on td "Accounting" at bounding box center [542, 504] width 91 height 50
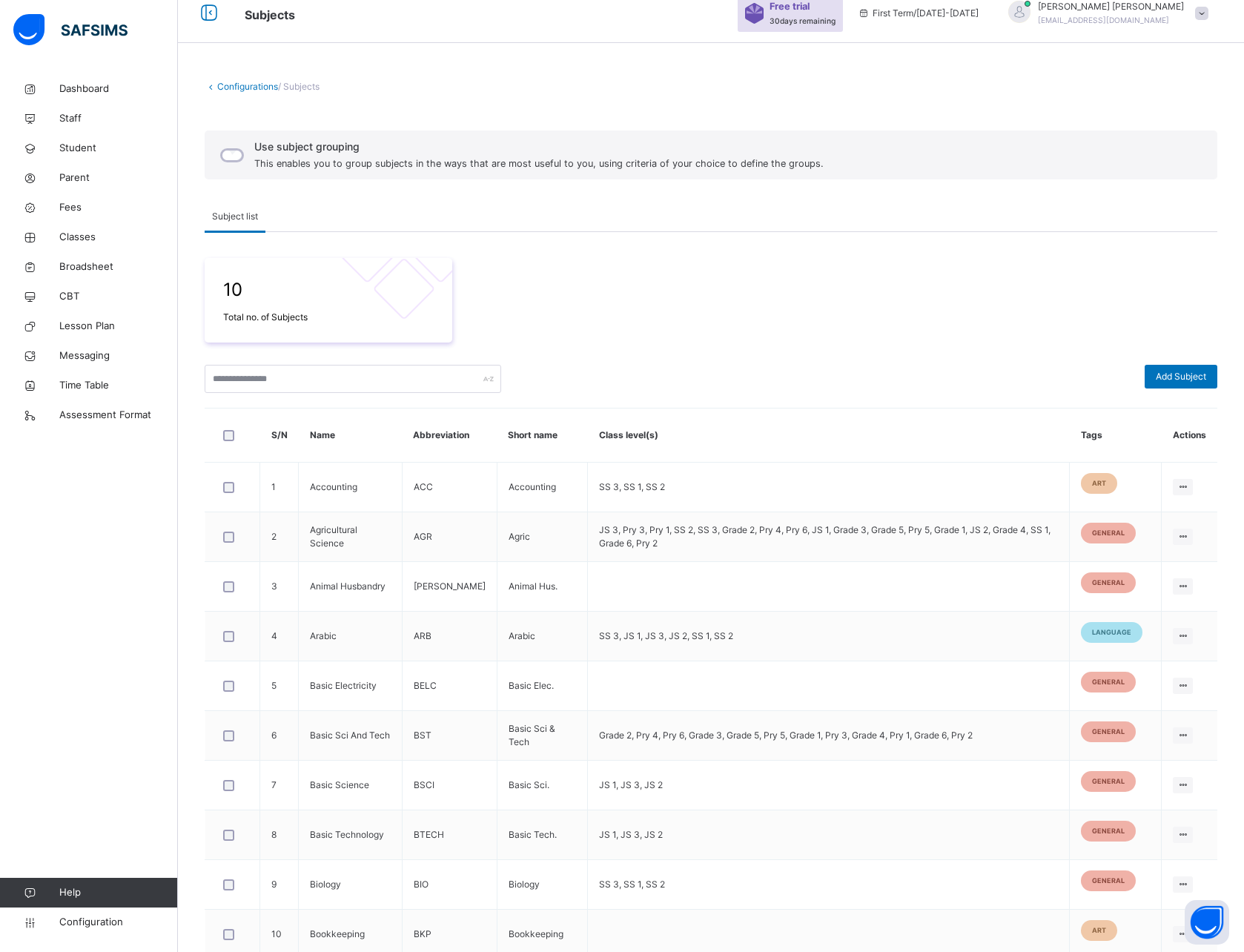
scroll to position [20, 0]
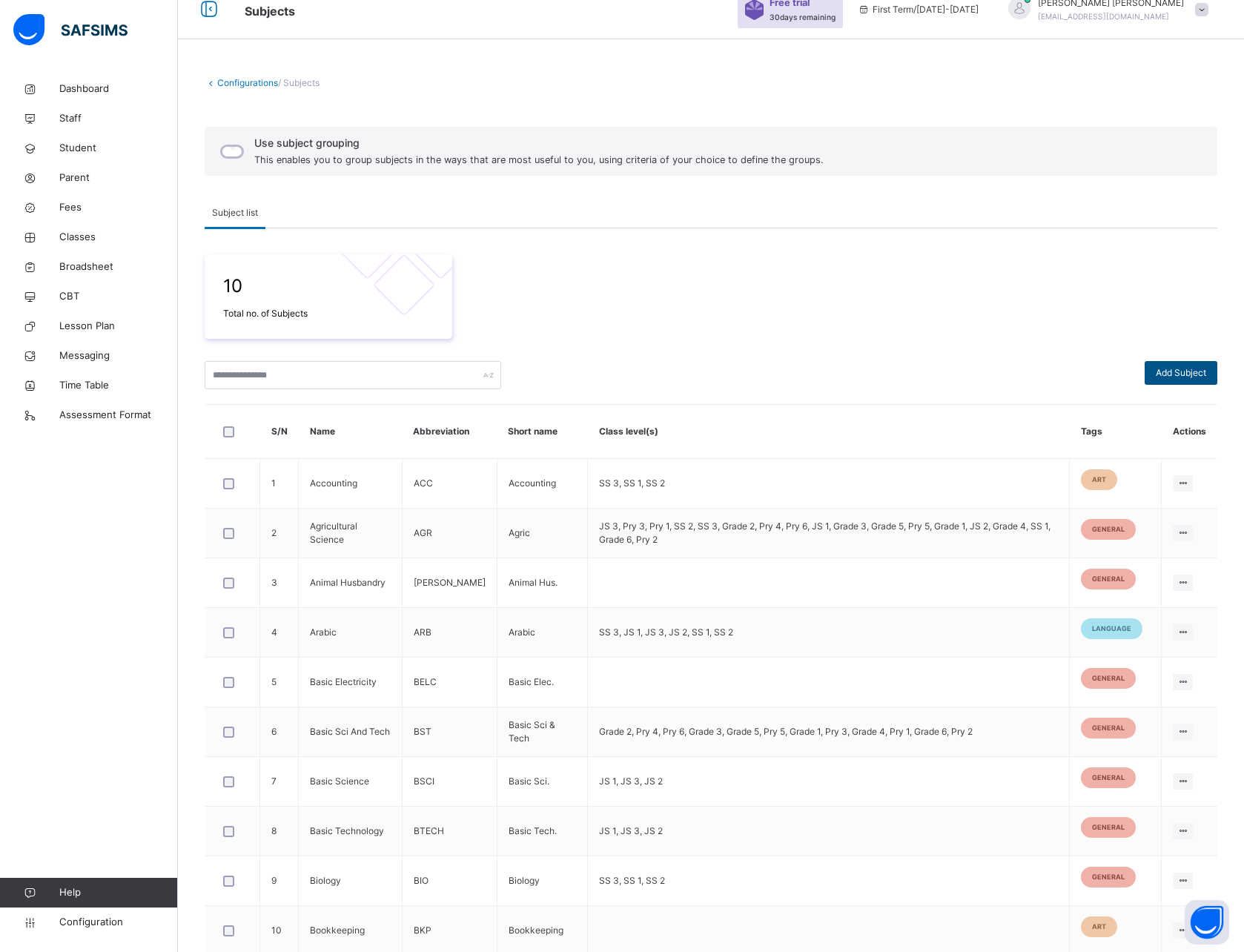
click at [1187, 371] on span "Add Subject" at bounding box center [1181, 373] width 51 height 13
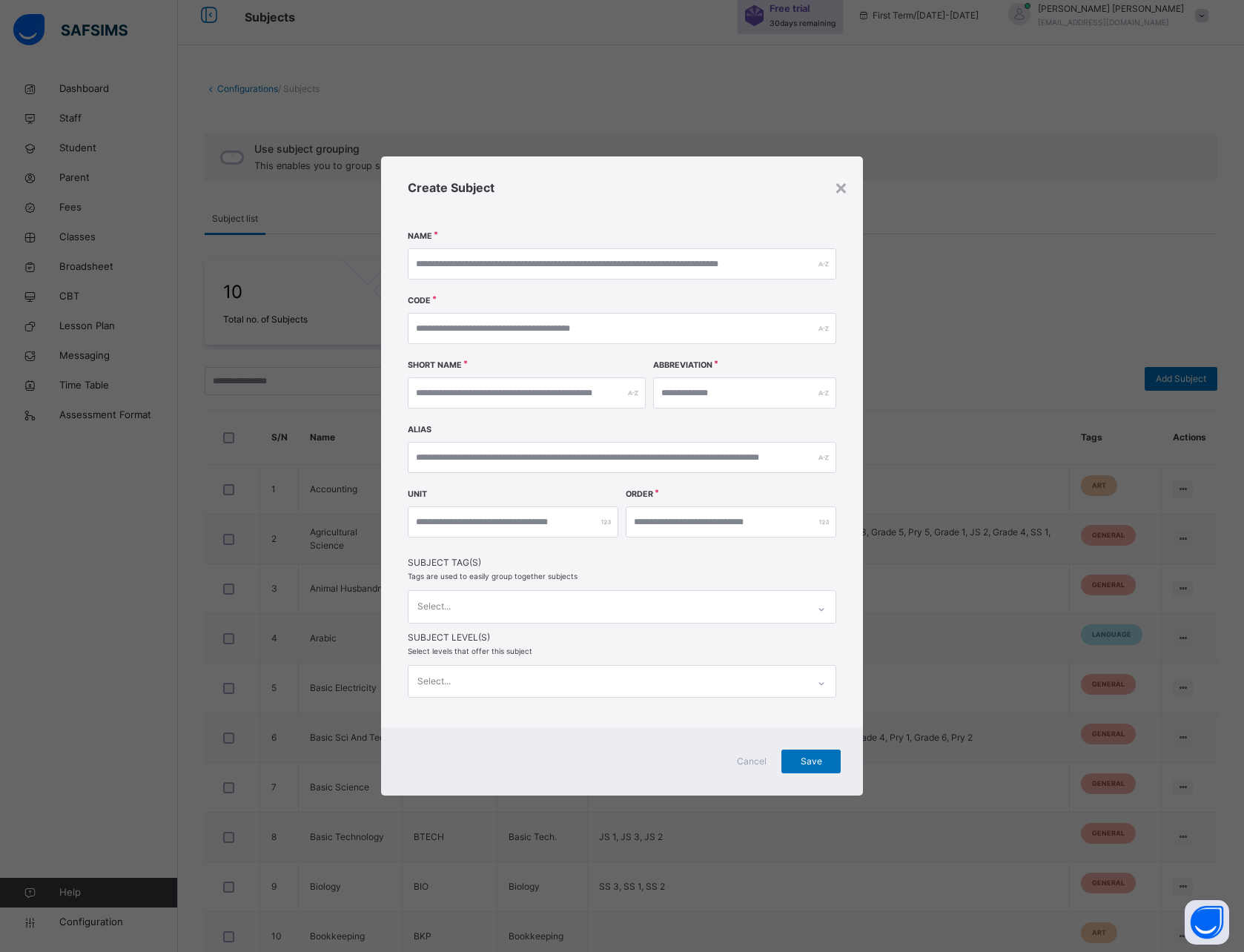
scroll to position [15, 0]
click at [840, 184] on div "×" at bounding box center [841, 186] width 14 height 31
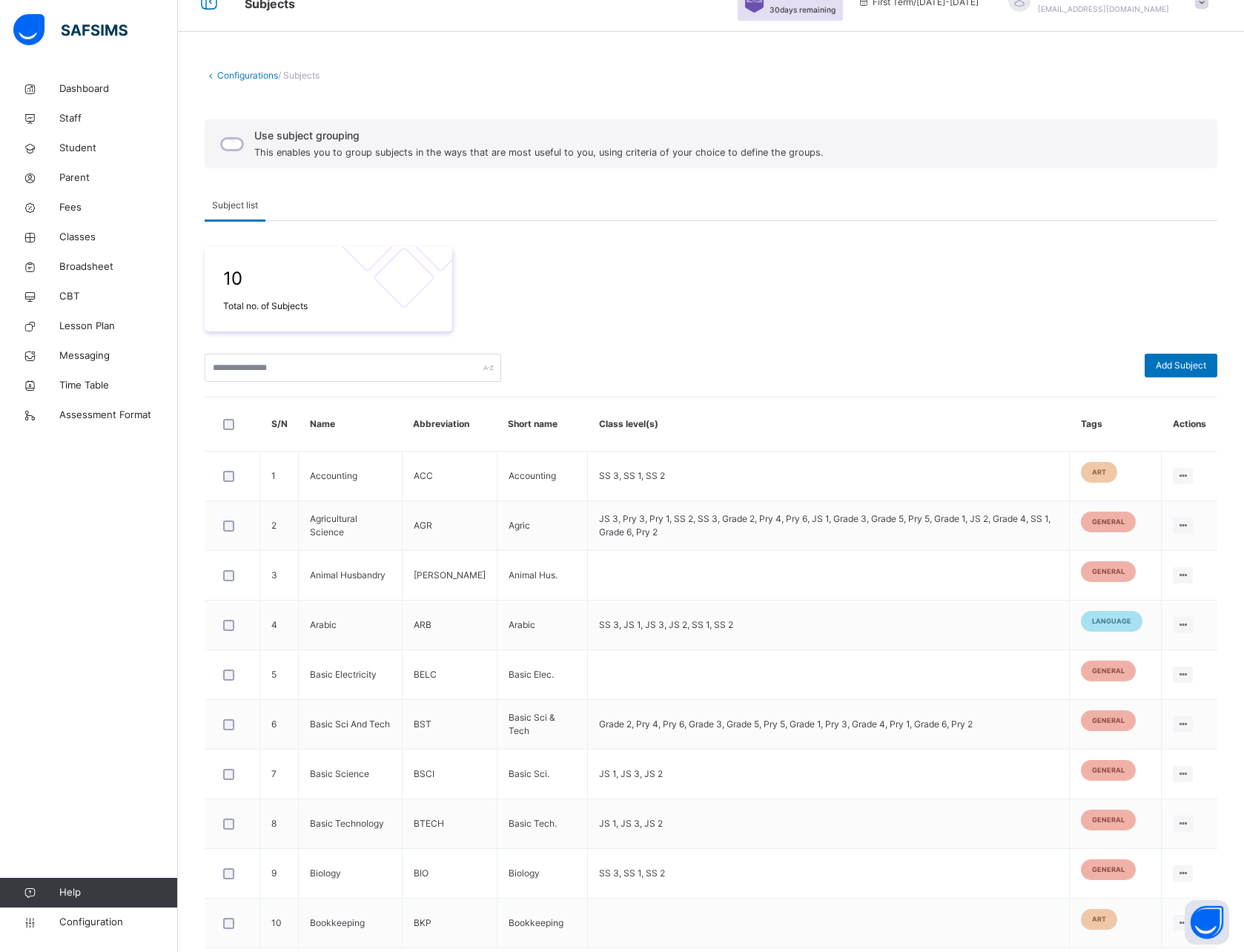
scroll to position [0, 0]
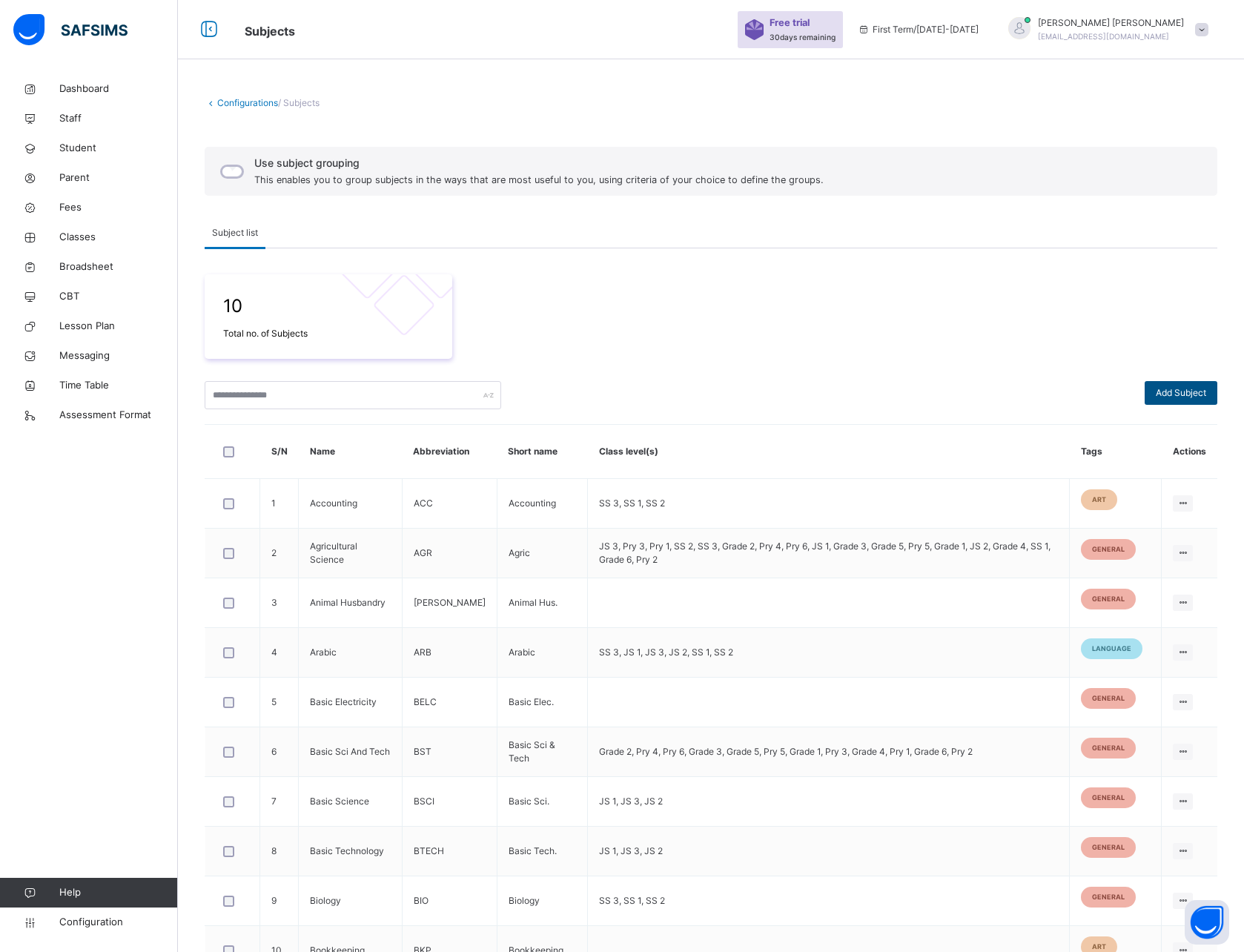
click at [1191, 387] on span "Add Subject" at bounding box center [1181, 393] width 51 height 13
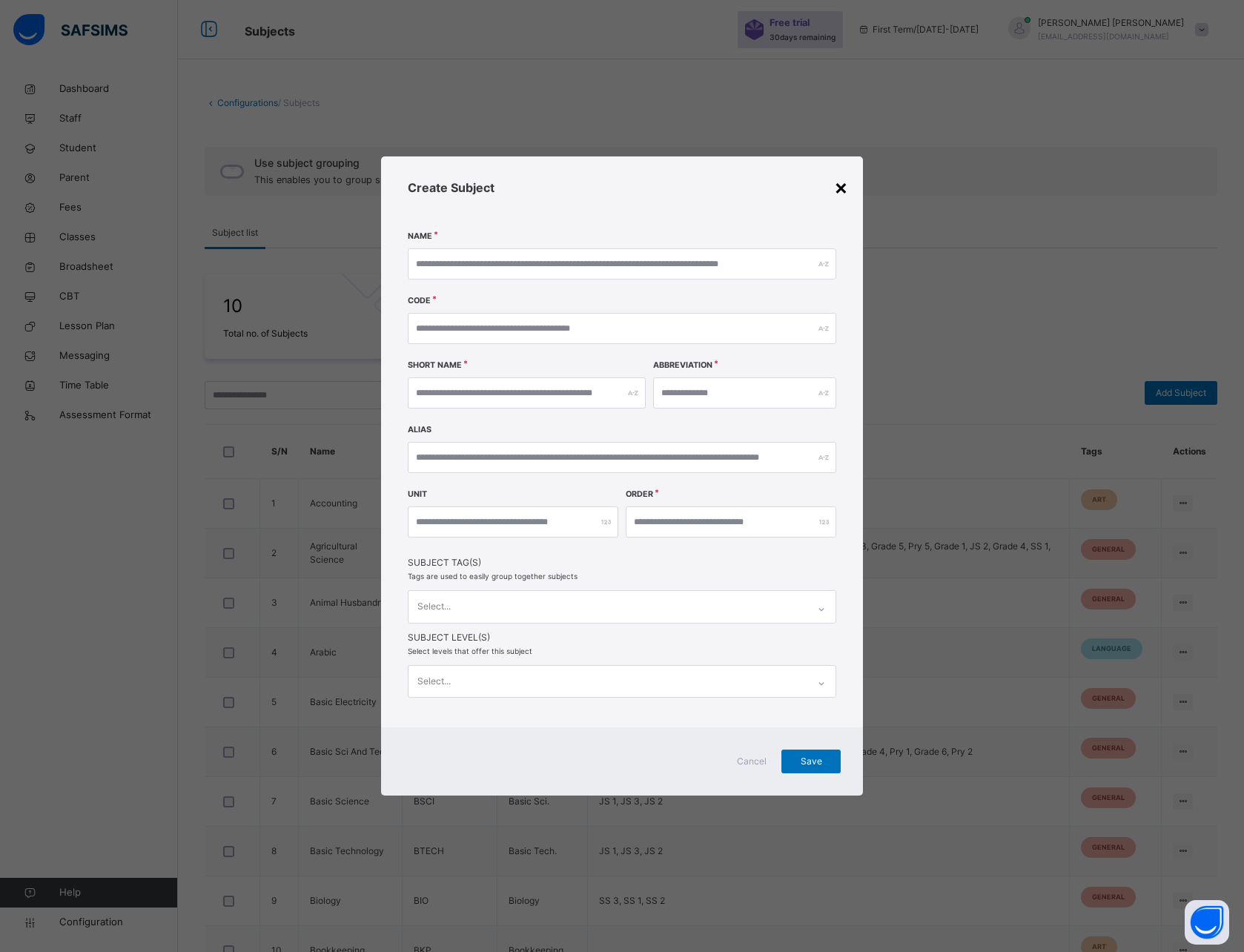
click at [841, 187] on div "×" at bounding box center [841, 186] width 14 height 31
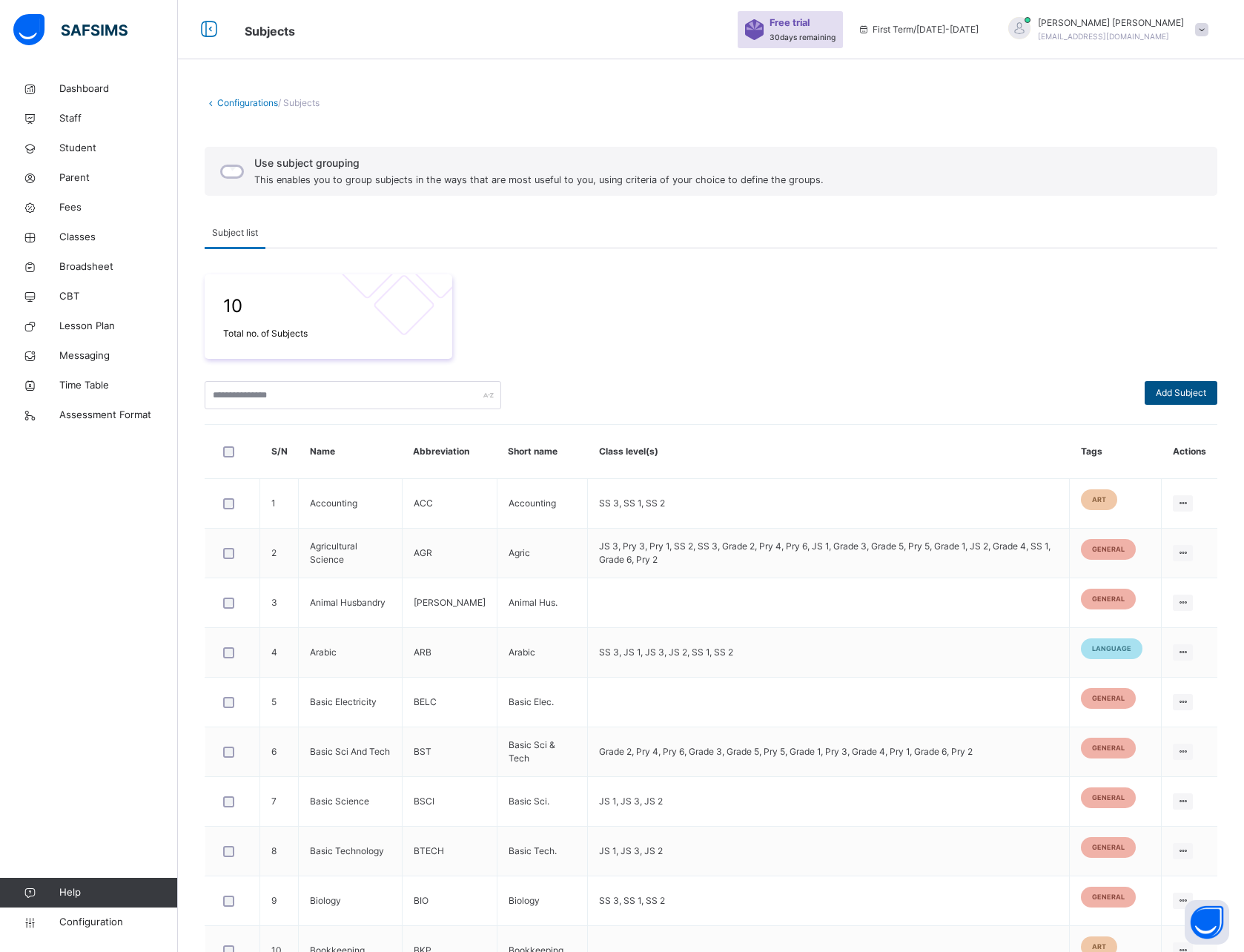
click at [1190, 388] on span "Add Subject" at bounding box center [1181, 393] width 51 height 13
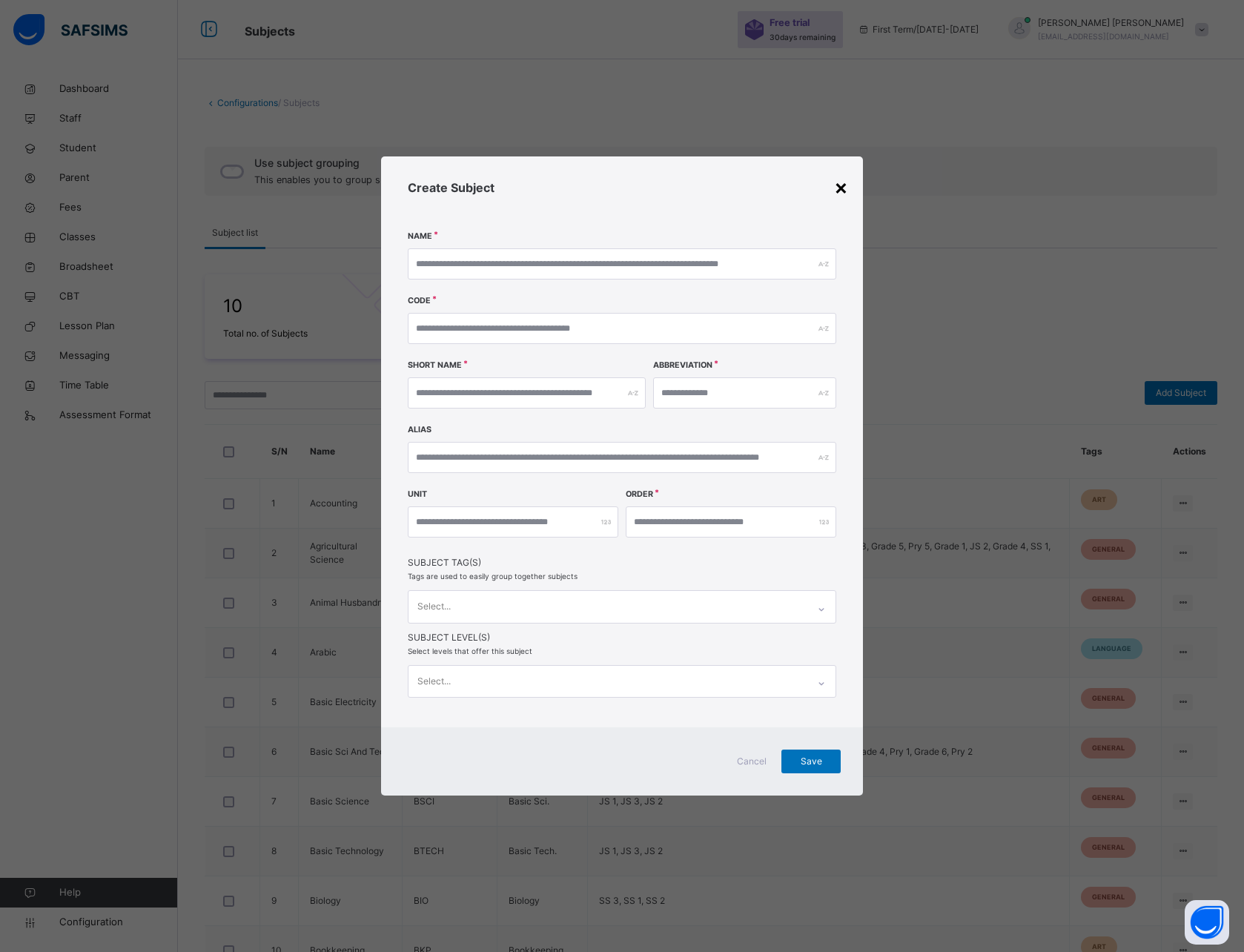
click at [839, 190] on div "×" at bounding box center [841, 186] width 14 height 31
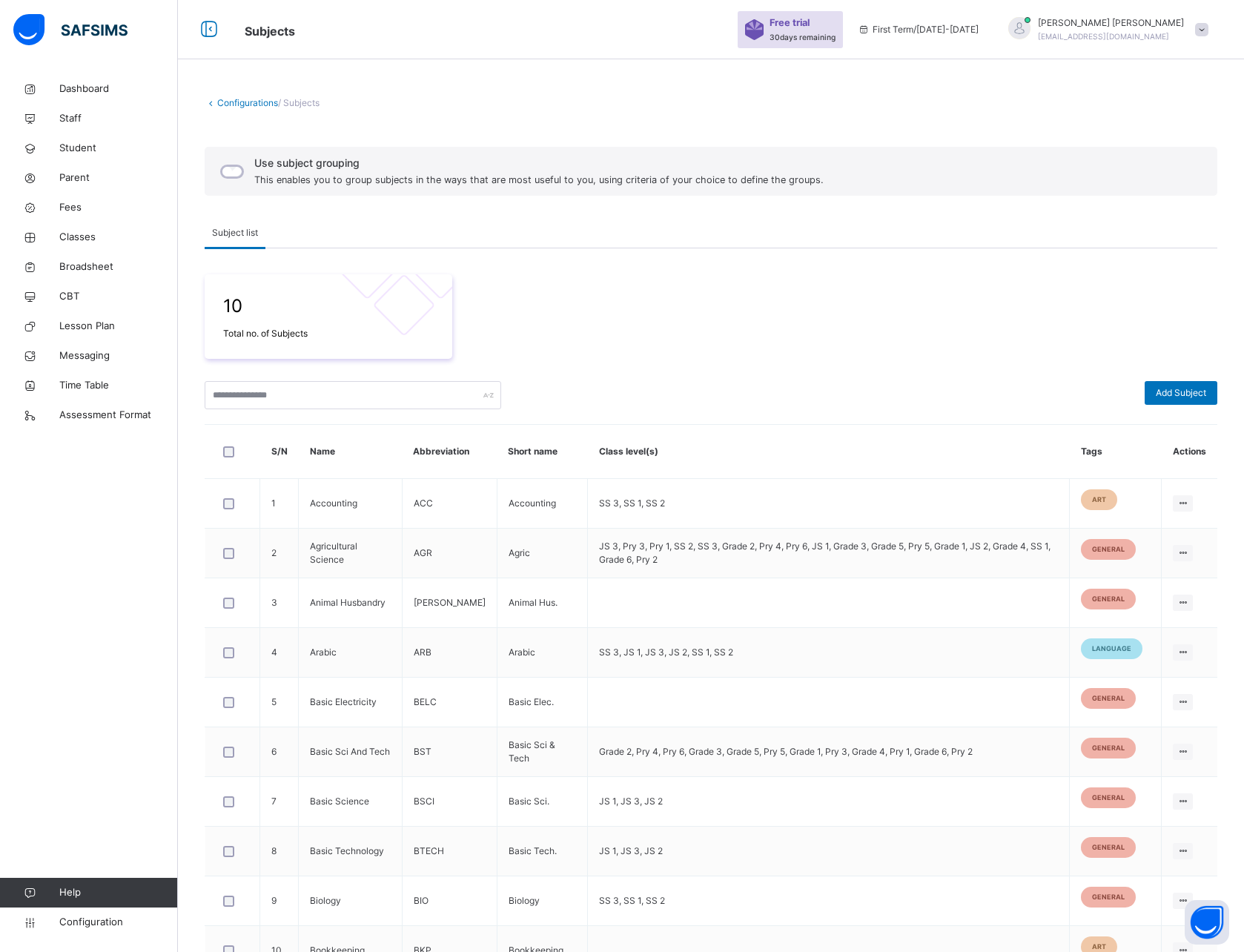
scroll to position [6, 0]
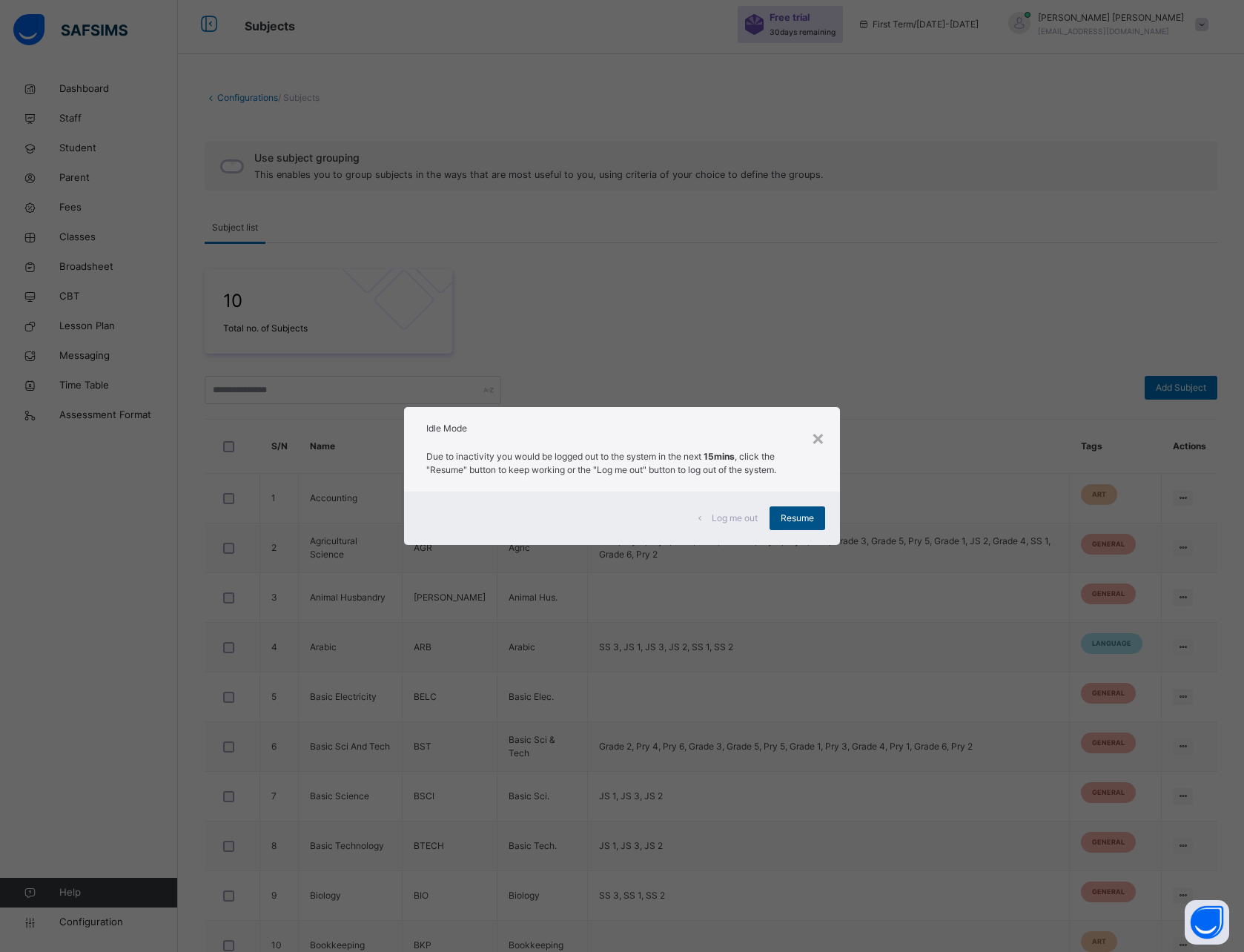
click at [800, 520] on span "Resume" at bounding box center [798, 519] width 34 height 13
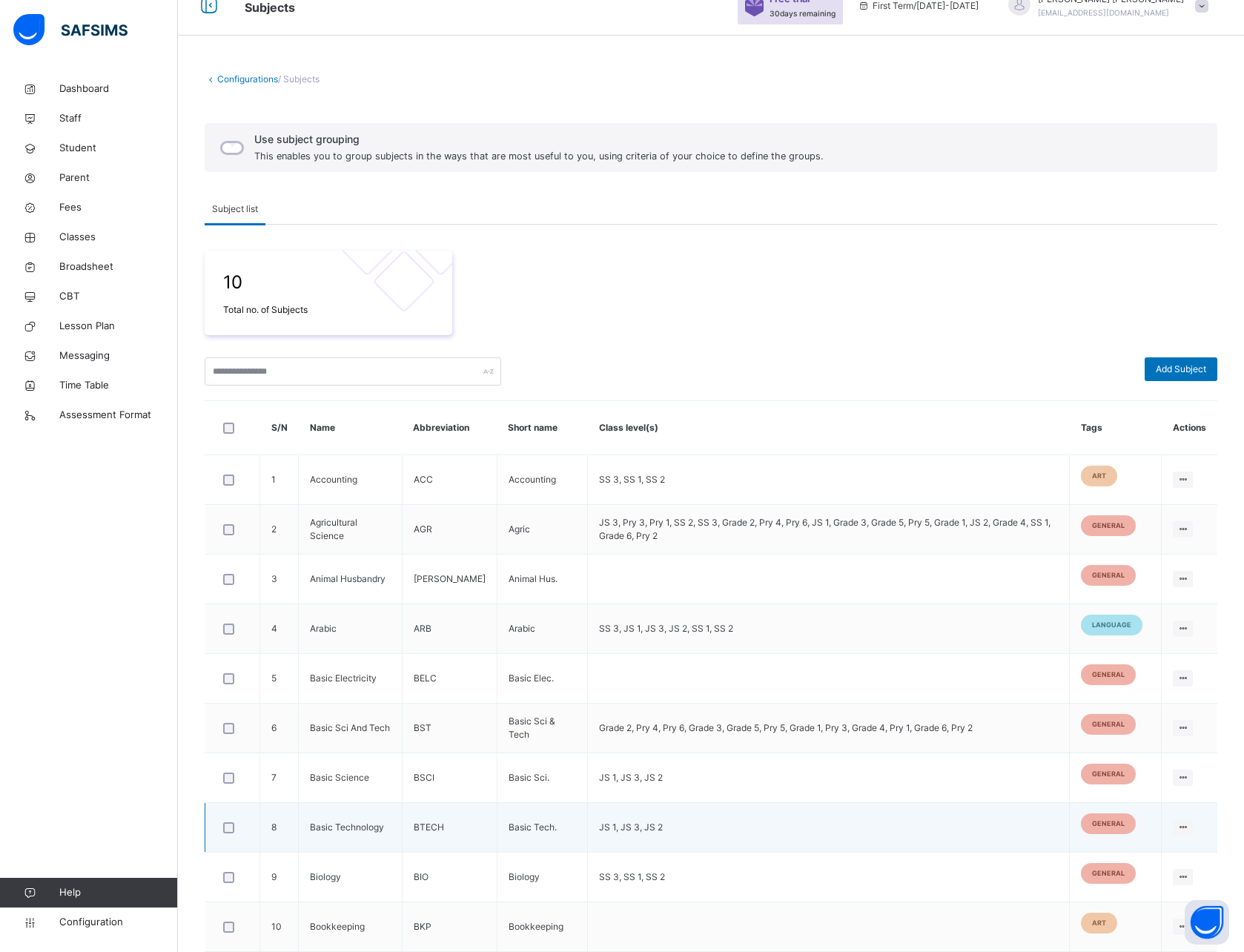
scroll to position [22, 0]
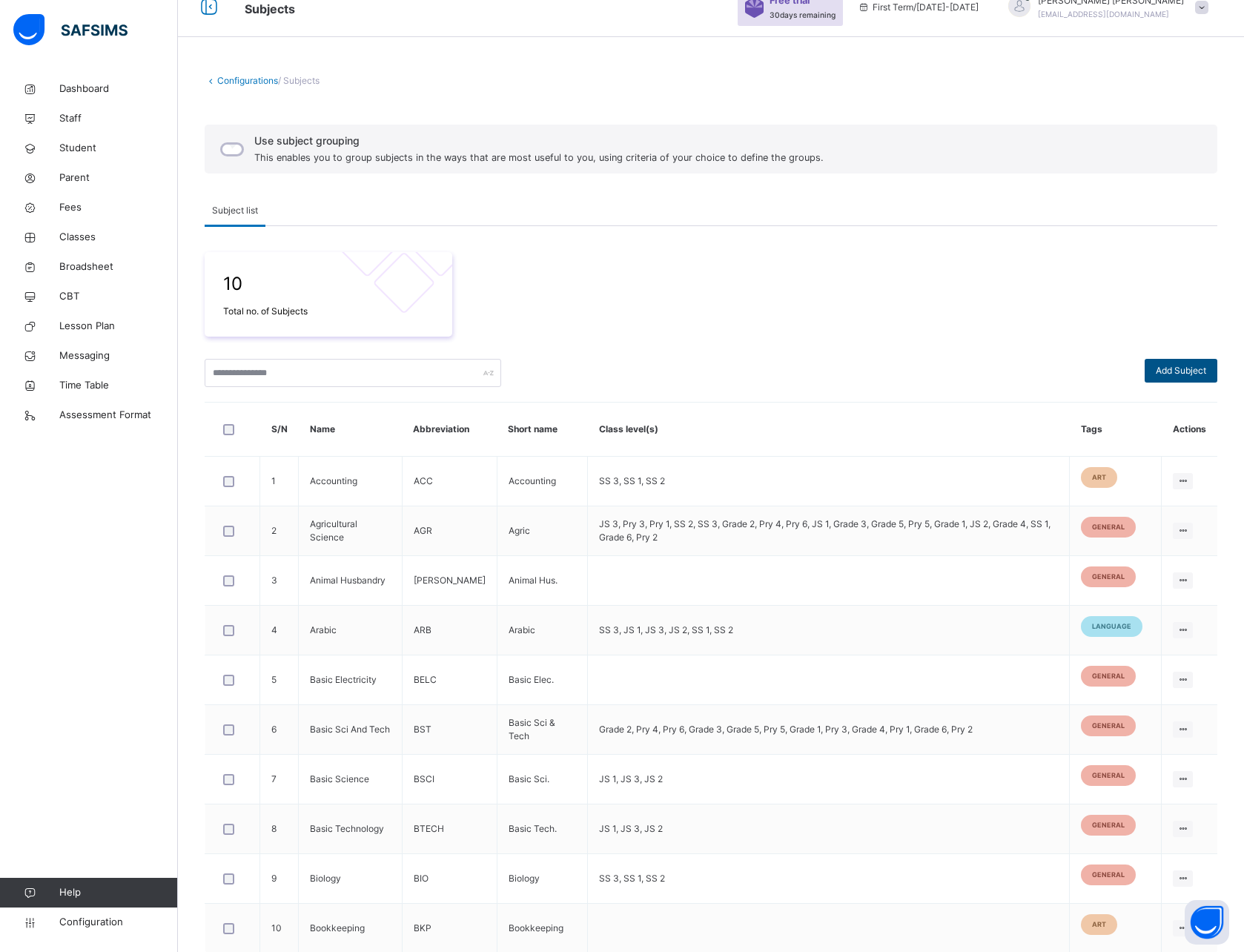
click at [1181, 371] on span "Add Subject" at bounding box center [1181, 371] width 51 height 13
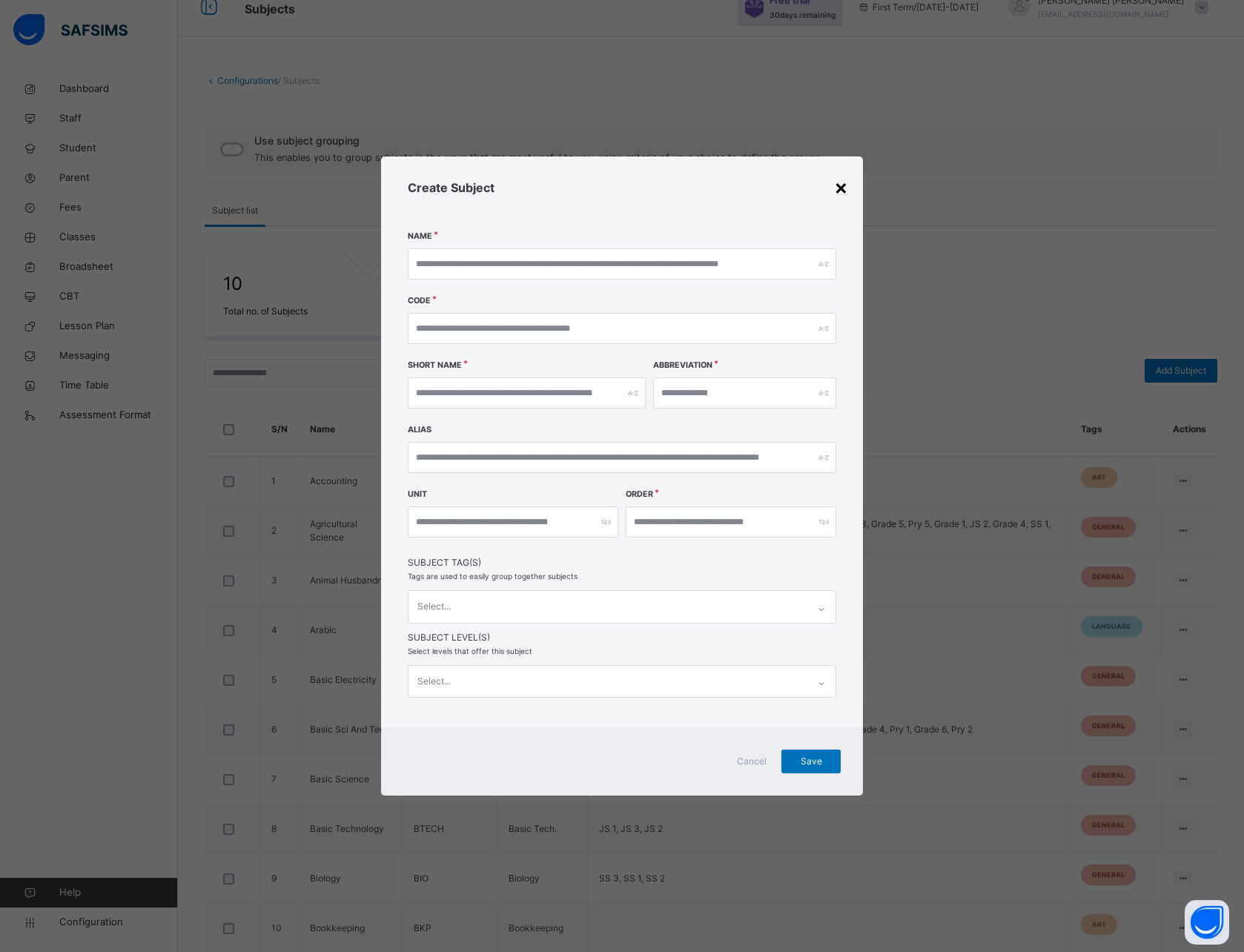
click at [844, 198] on div "×" at bounding box center [841, 186] width 14 height 31
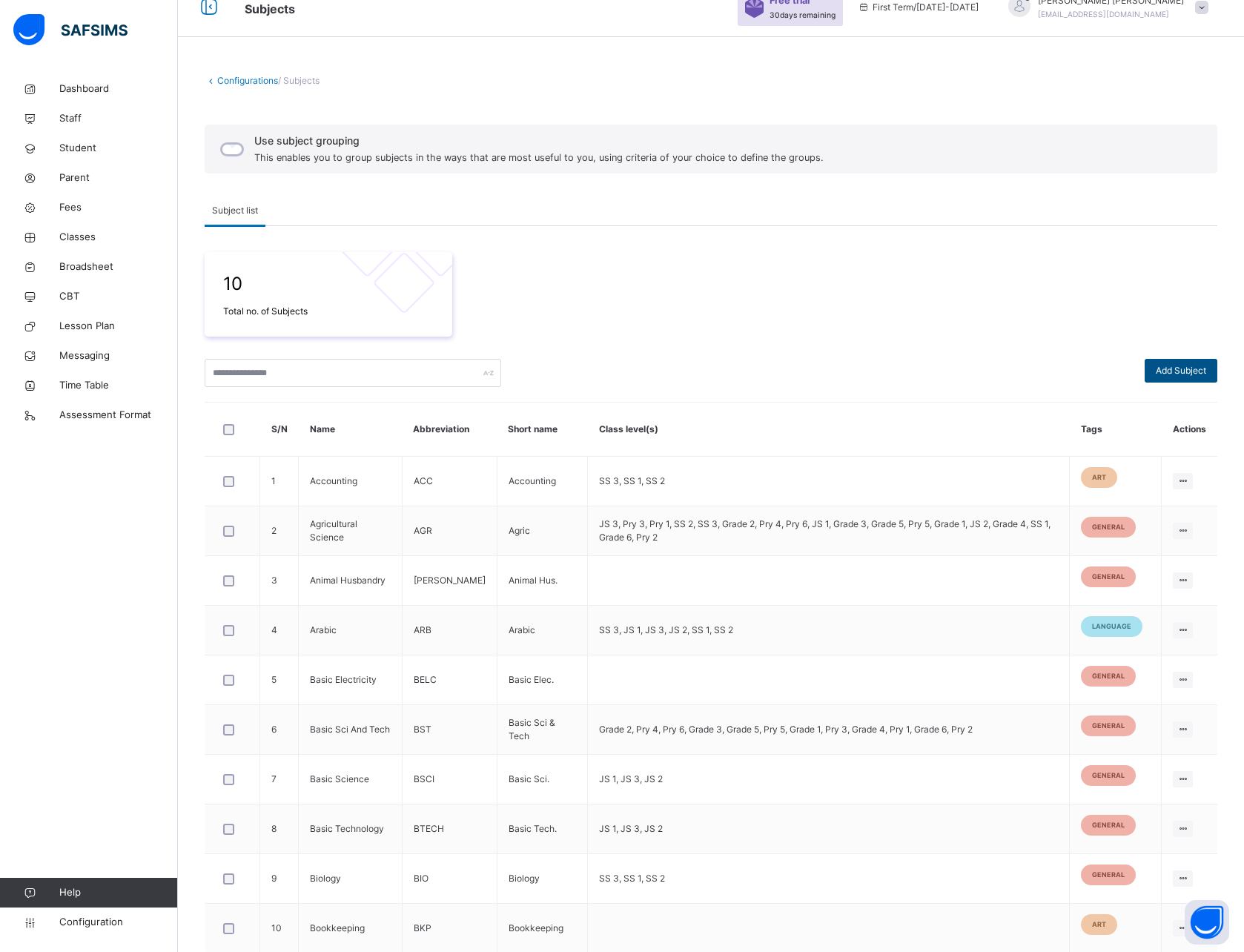
click at [1193, 371] on span "Add Subject" at bounding box center [1181, 371] width 51 height 13
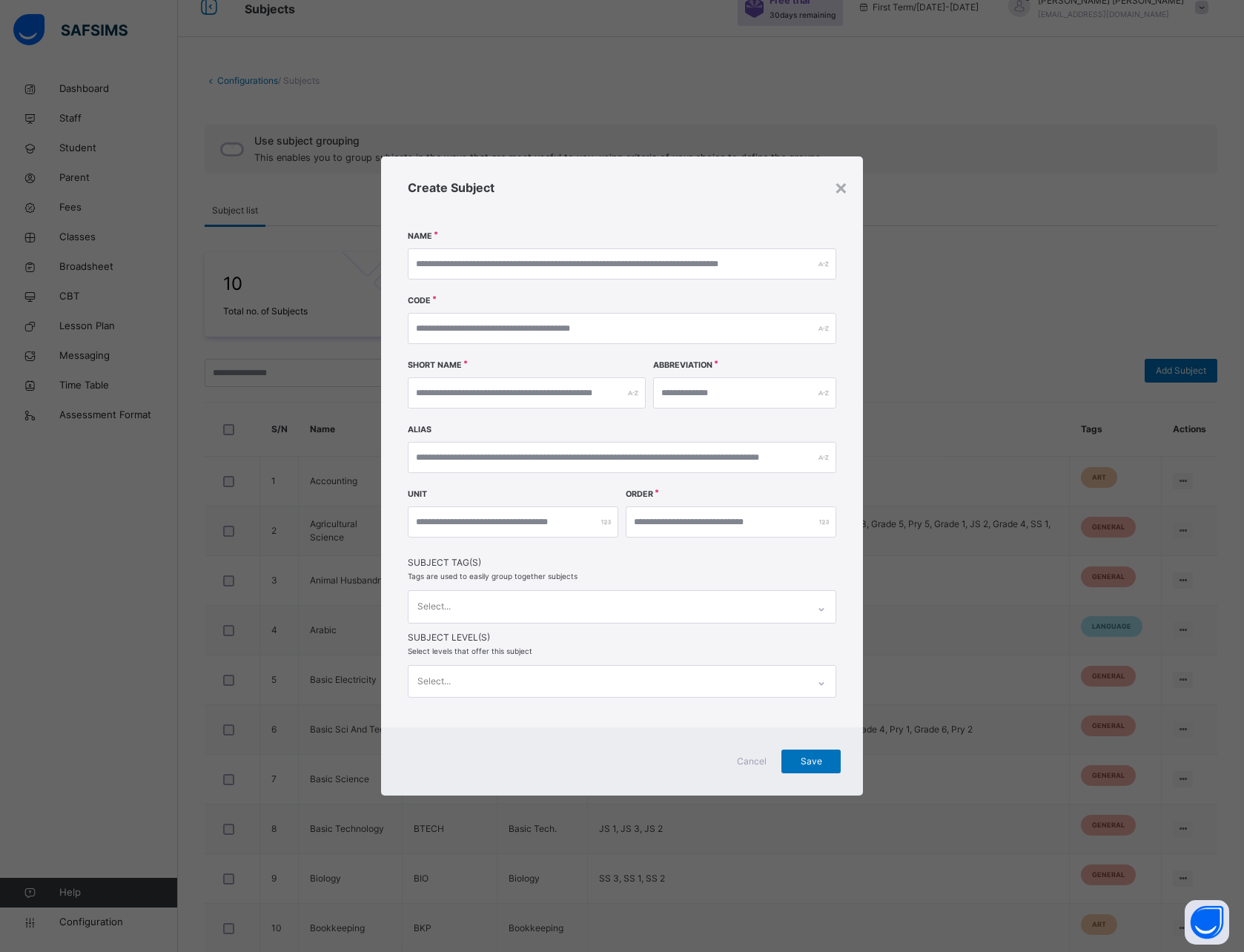
scroll to position [37, 0]
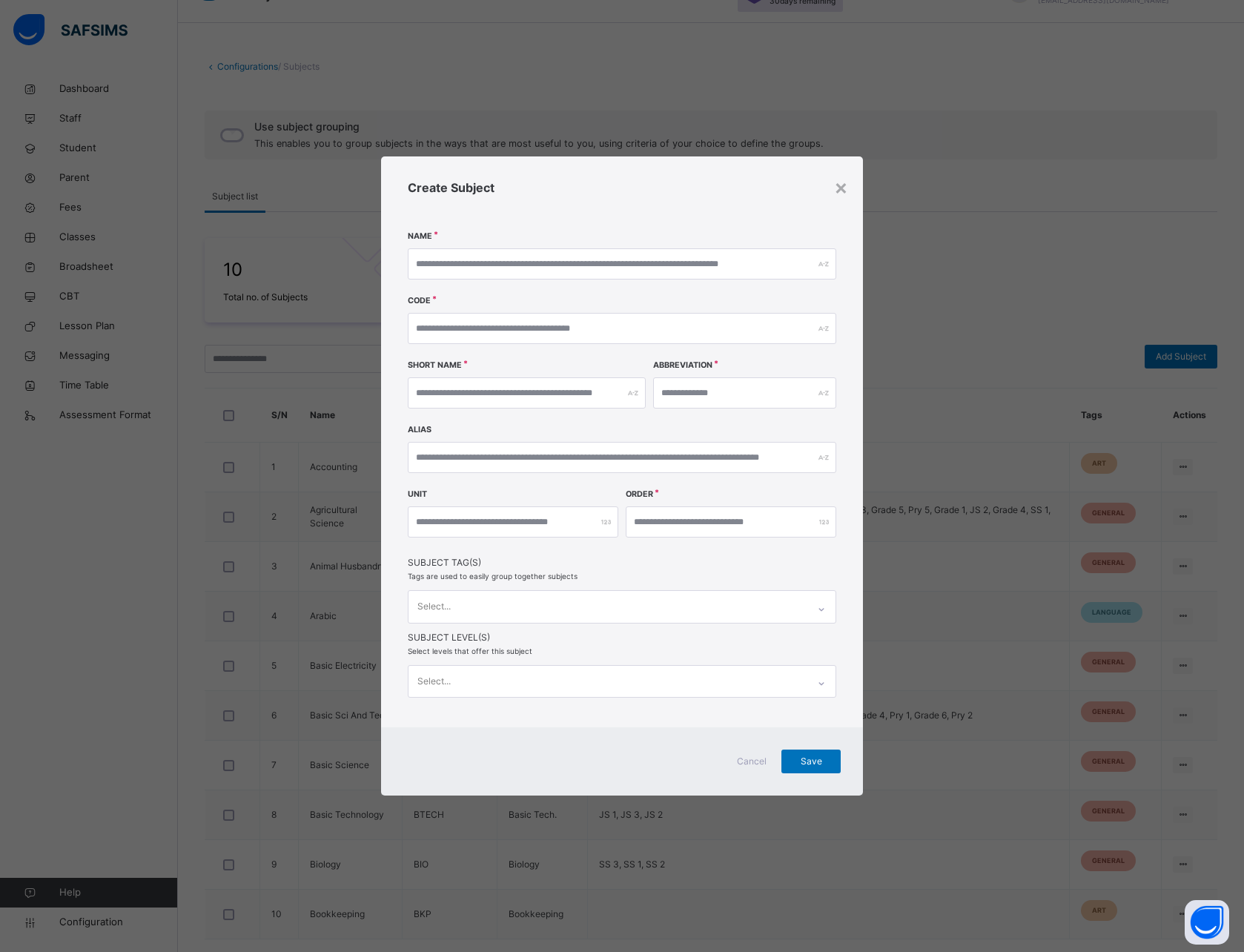
click at [517, 676] on div "Select..." at bounding box center [608, 681] width 399 height 31
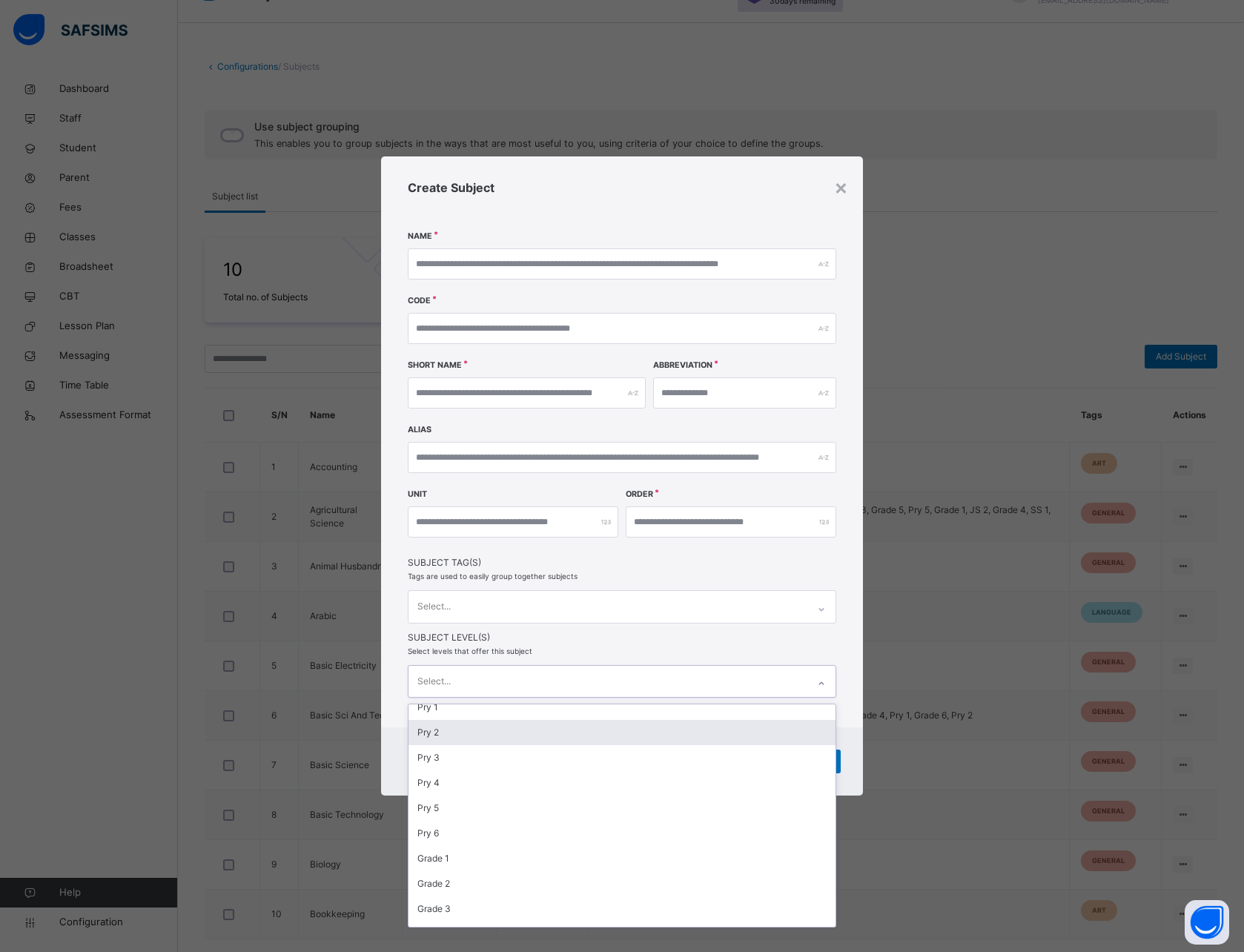
scroll to position [71, 0]
click at [487, 744] on div "Pry 3" at bounding box center [622, 746] width 427 height 25
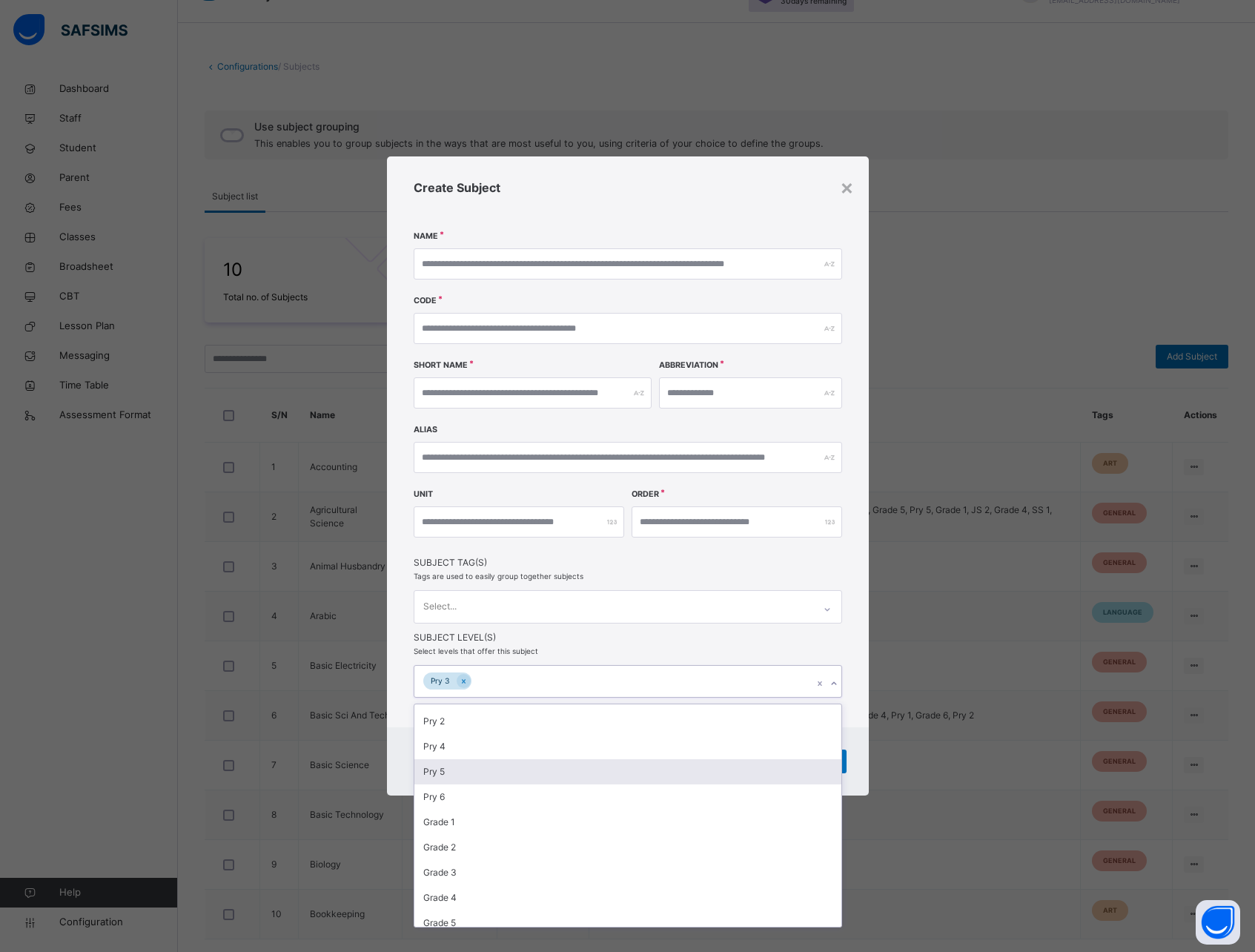
click at [470, 772] on div "Pry 5" at bounding box center [628, 771] width 427 height 25
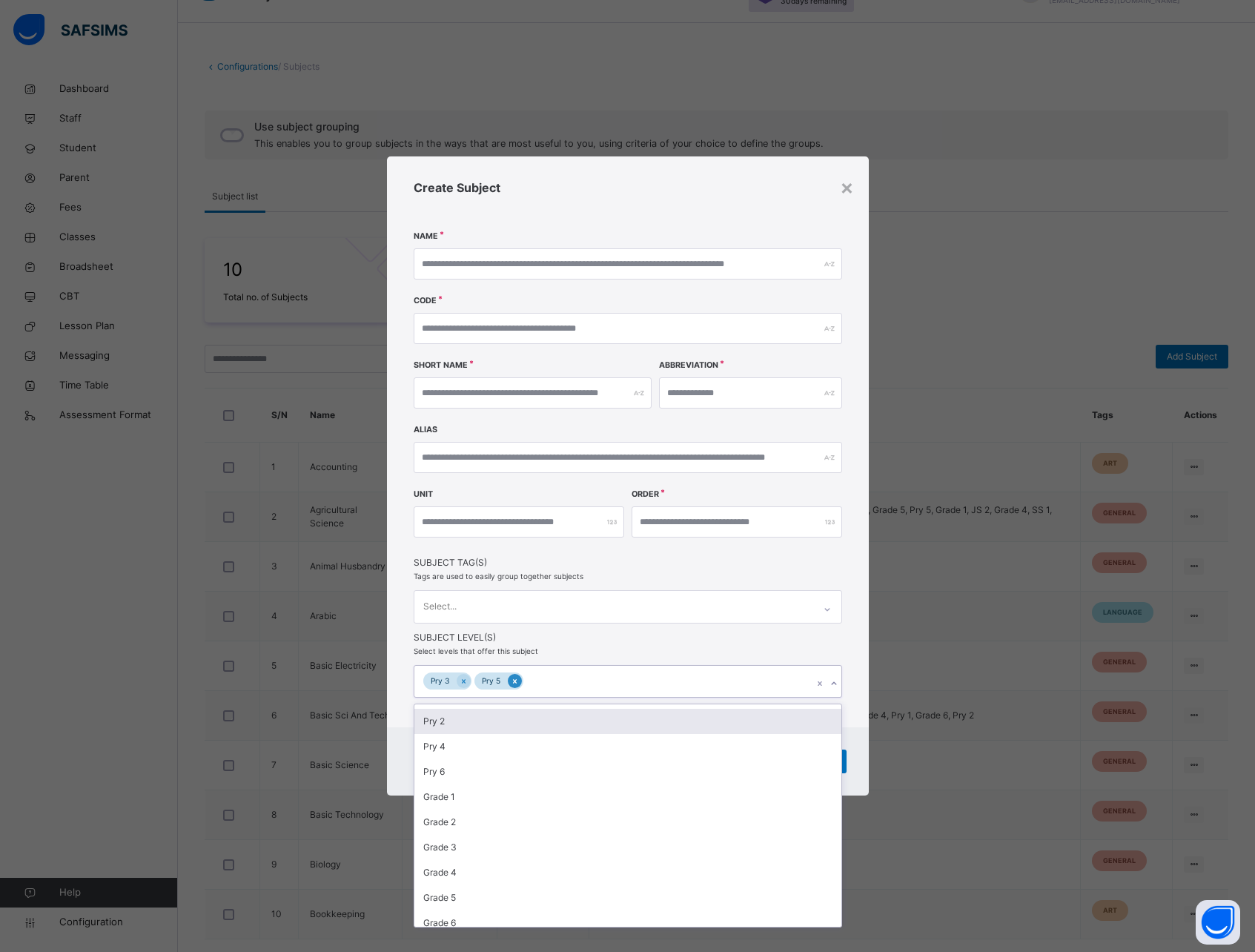
click at [517, 681] on icon at bounding box center [515, 681] width 8 height 10
click at [463, 681] on icon at bounding box center [463, 681] width 4 height 5
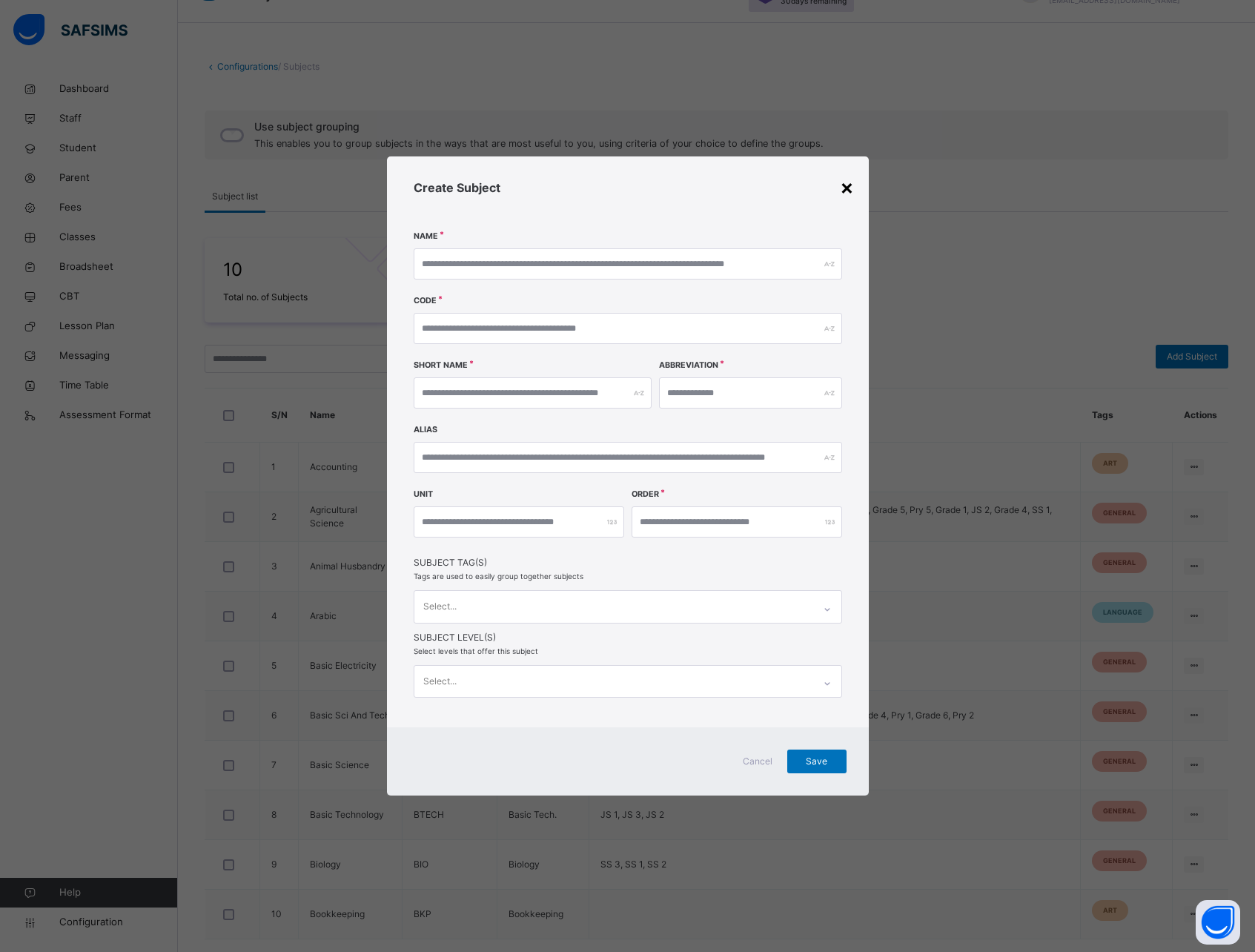
click at [847, 196] on div "×" at bounding box center [847, 186] width 14 height 31
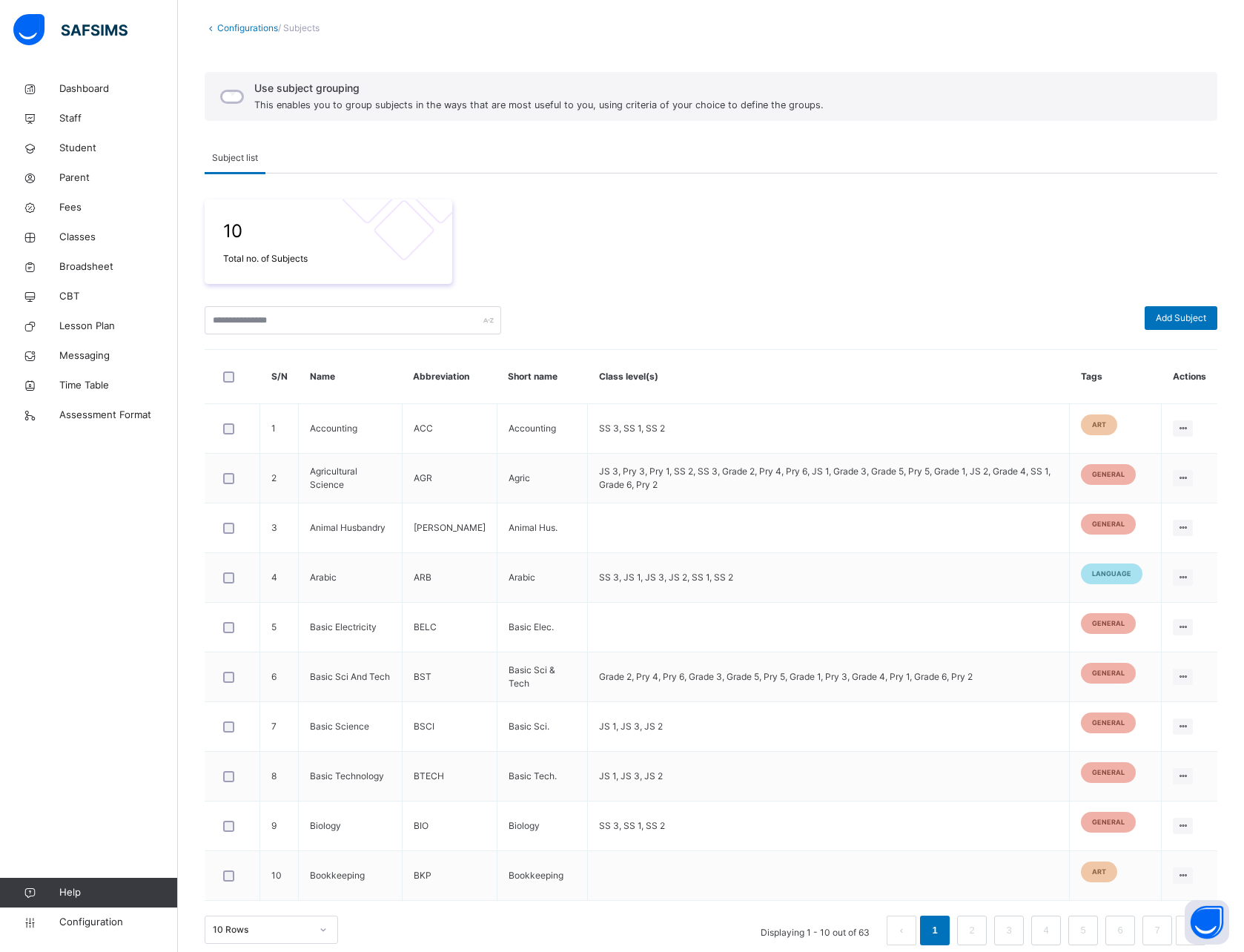
scroll to position [74, 0]
click at [1207, 317] on span "Add Subject" at bounding box center [1181, 319] width 51 height 13
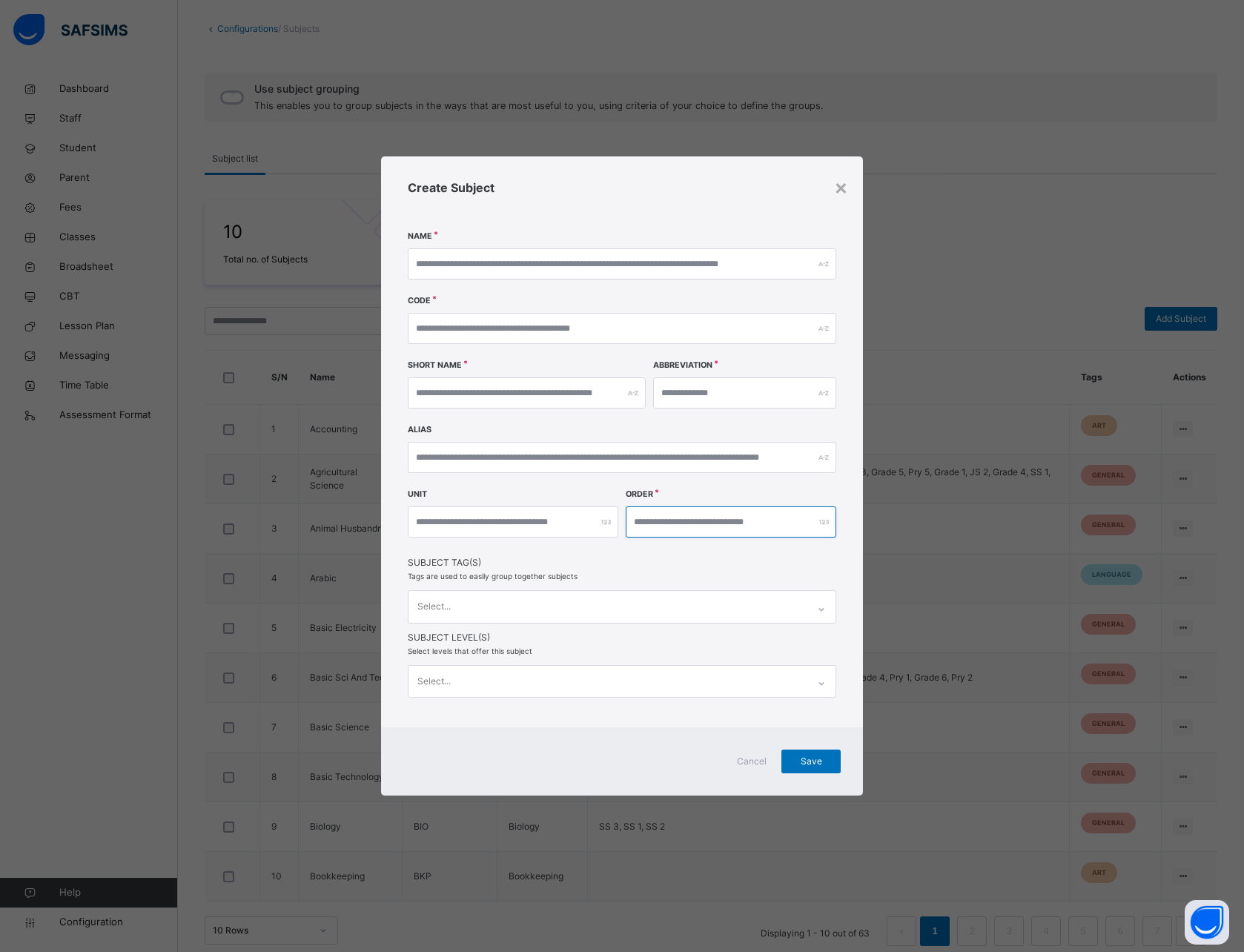
click at [689, 523] on input "number" at bounding box center [731, 521] width 211 height 31
click at [823, 520] on div at bounding box center [731, 521] width 211 height 31
click at [459, 525] on input "number" at bounding box center [513, 521] width 211 height 31
click at [541, 569] on span "Subject Tag(s)" at bounding box center [622, 563] width 429 height 13
click at [544, 530] on input "number" at bounding box center [513, 521] width 211 height 31
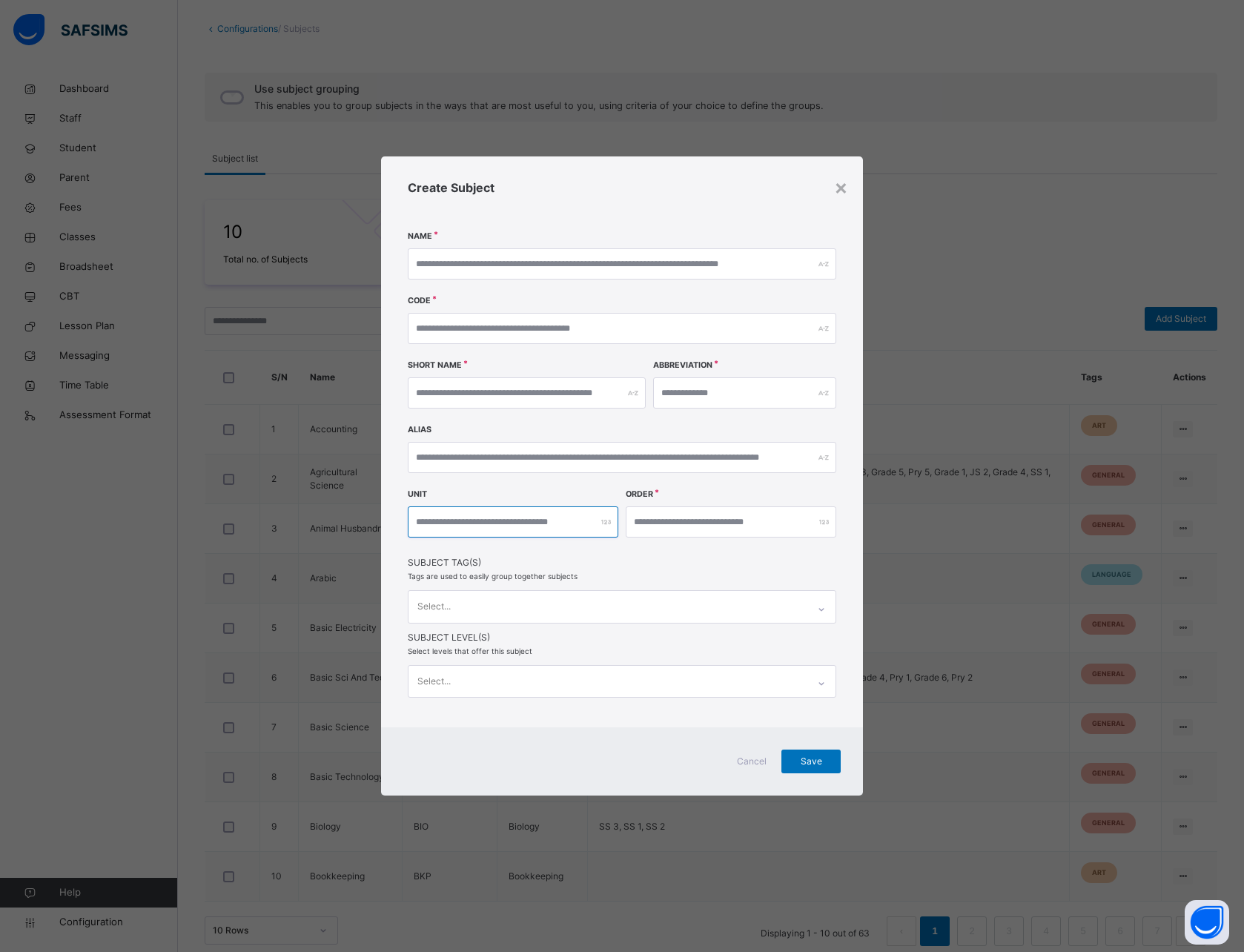
scroll to position [91, 0]
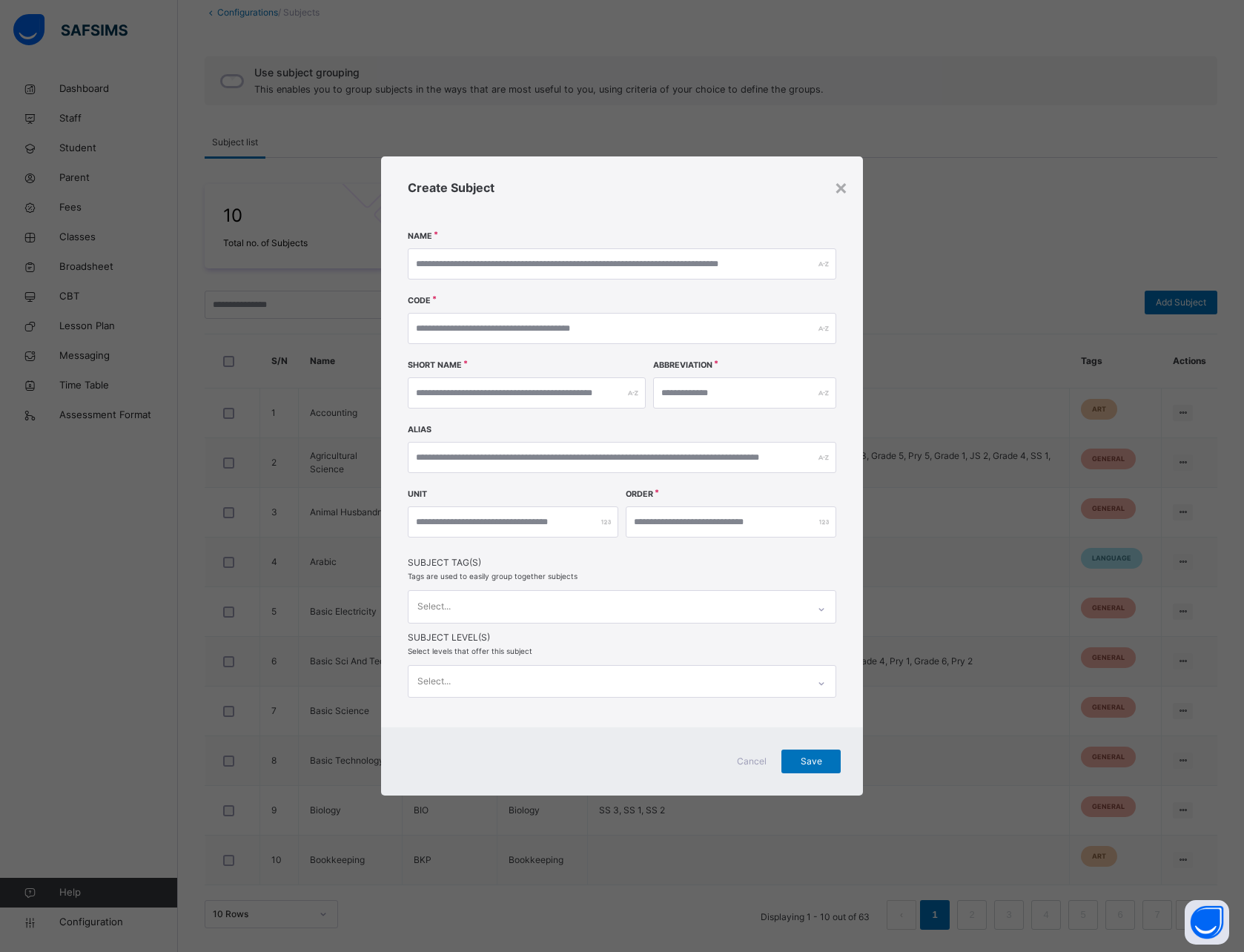
click at [516, 605] on div "Select..." at bounding box center [608, 606] width 399 height 31
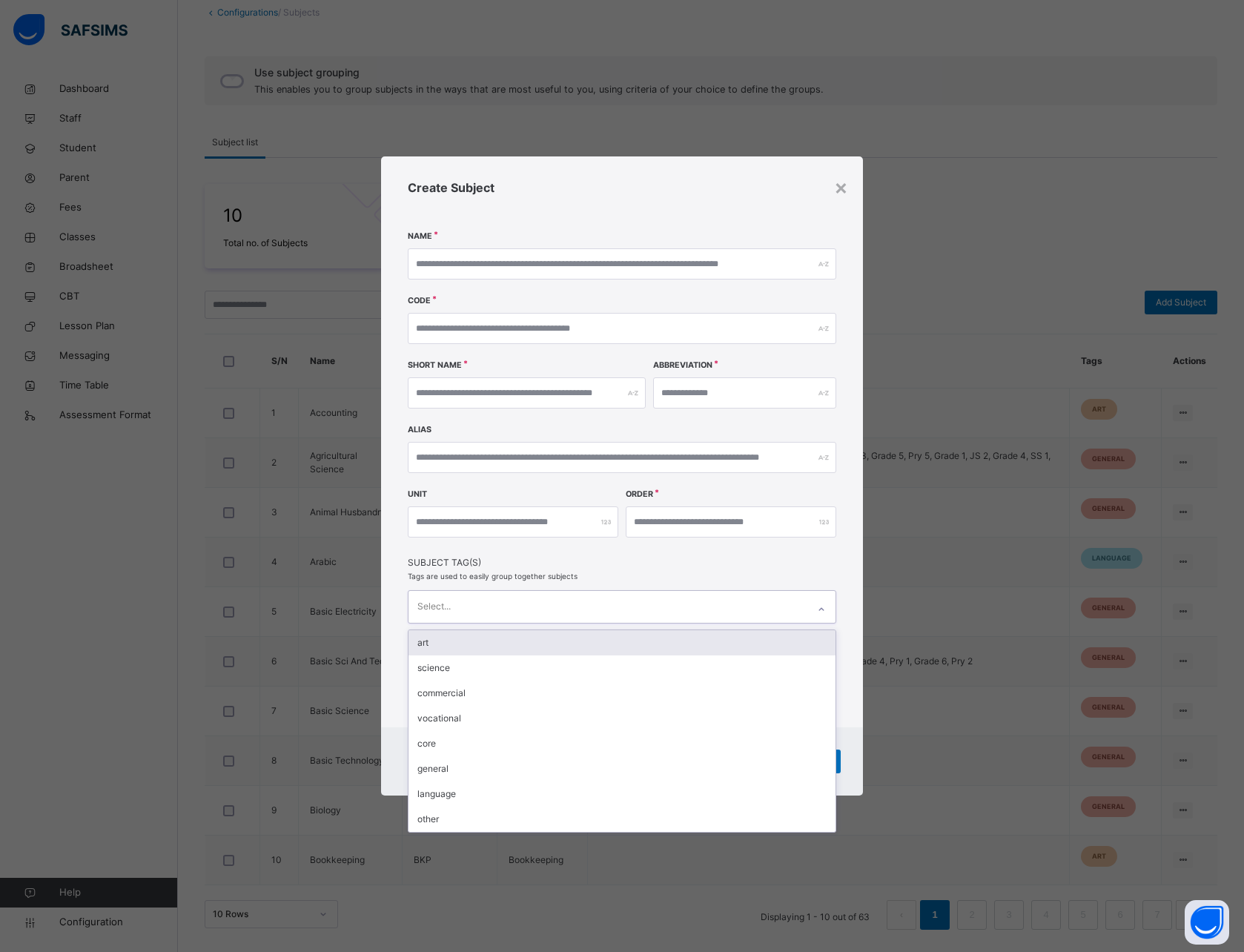
click at [461, 639] on div "art" at bounding box center [622, 642] width 427 height 25
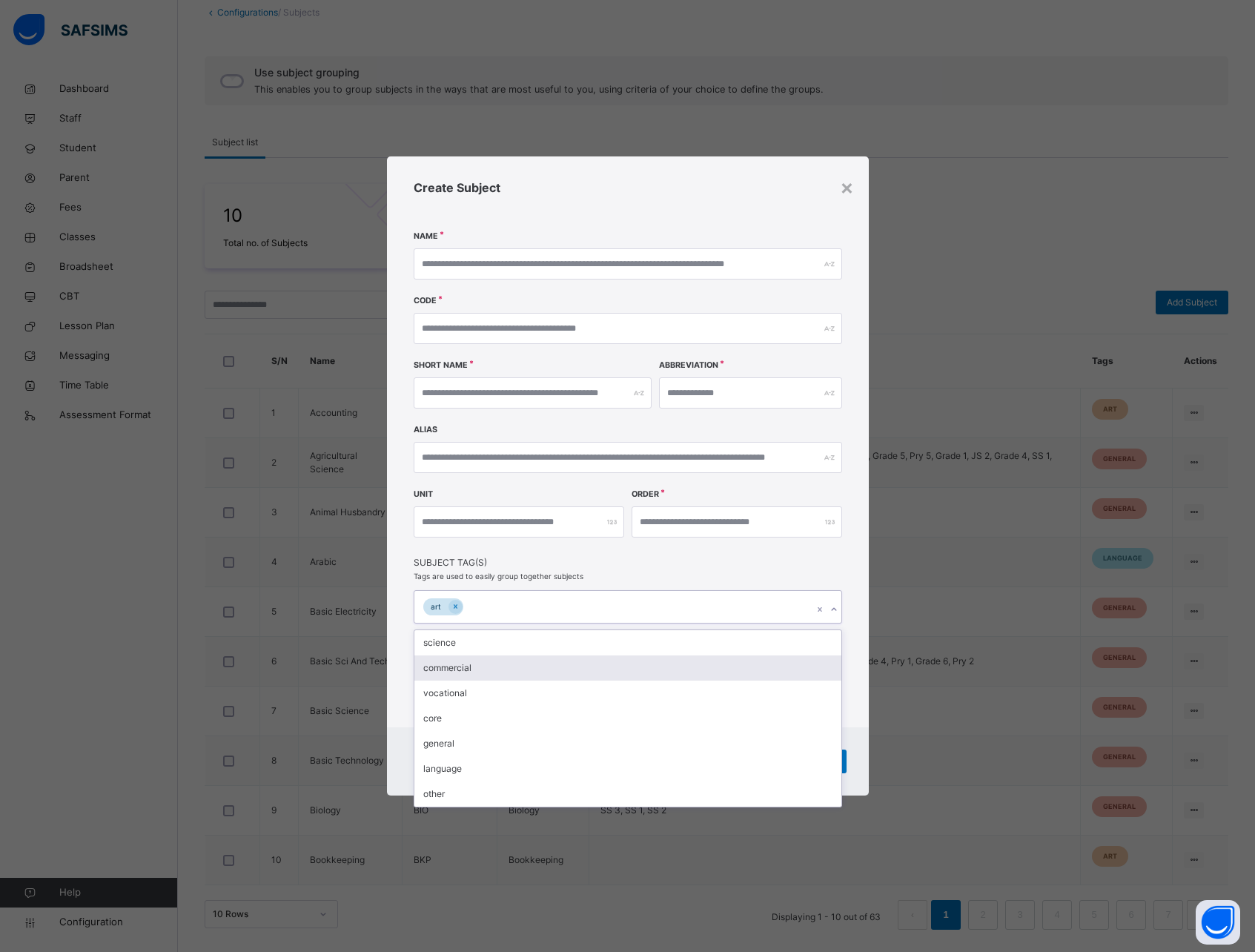
click at [496, 669] on div "commercial" at bounding box center [628, 667] width 427 height 25
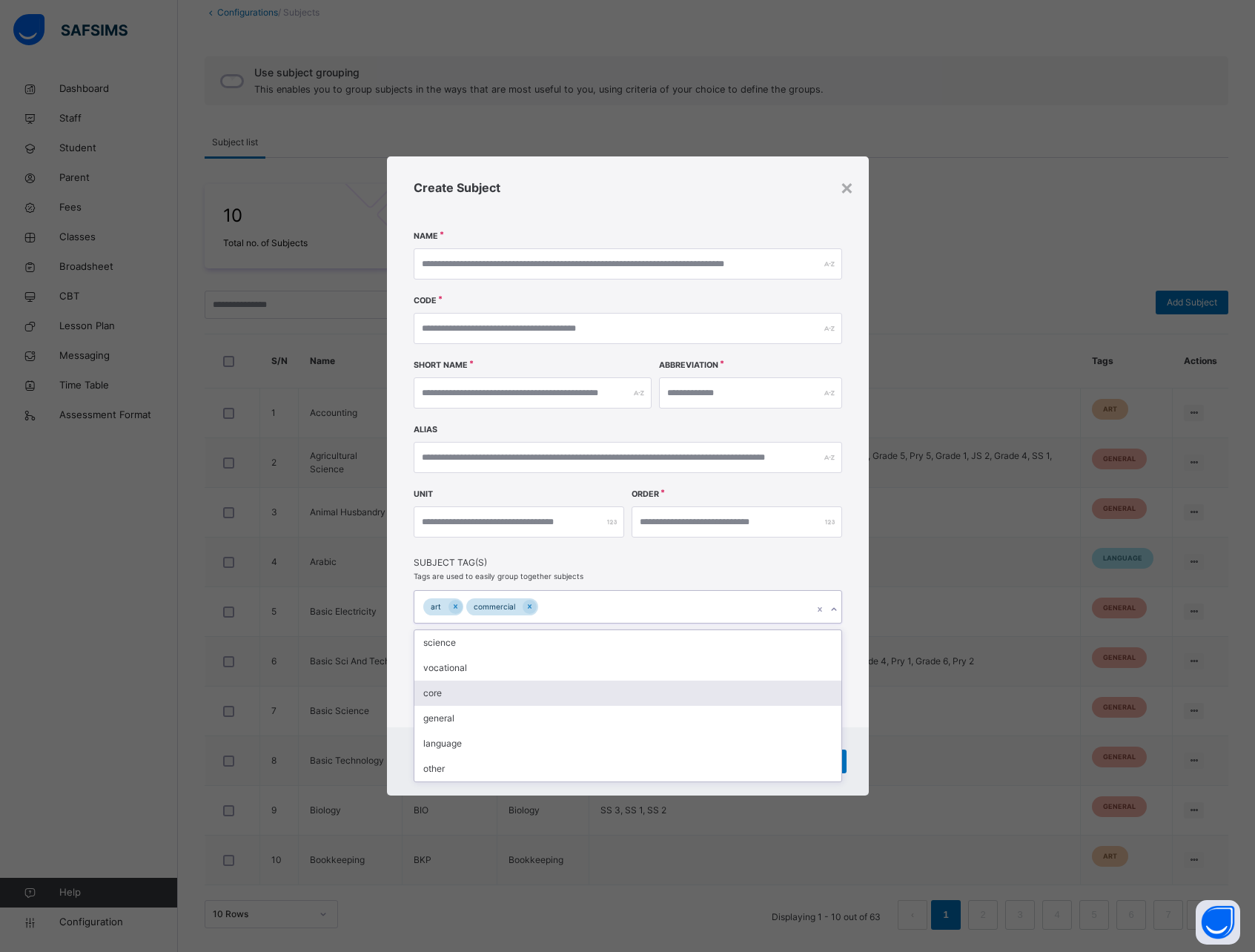
click at [494, 684] on div "core" at bounding box center [628, 693] width 427 height 25
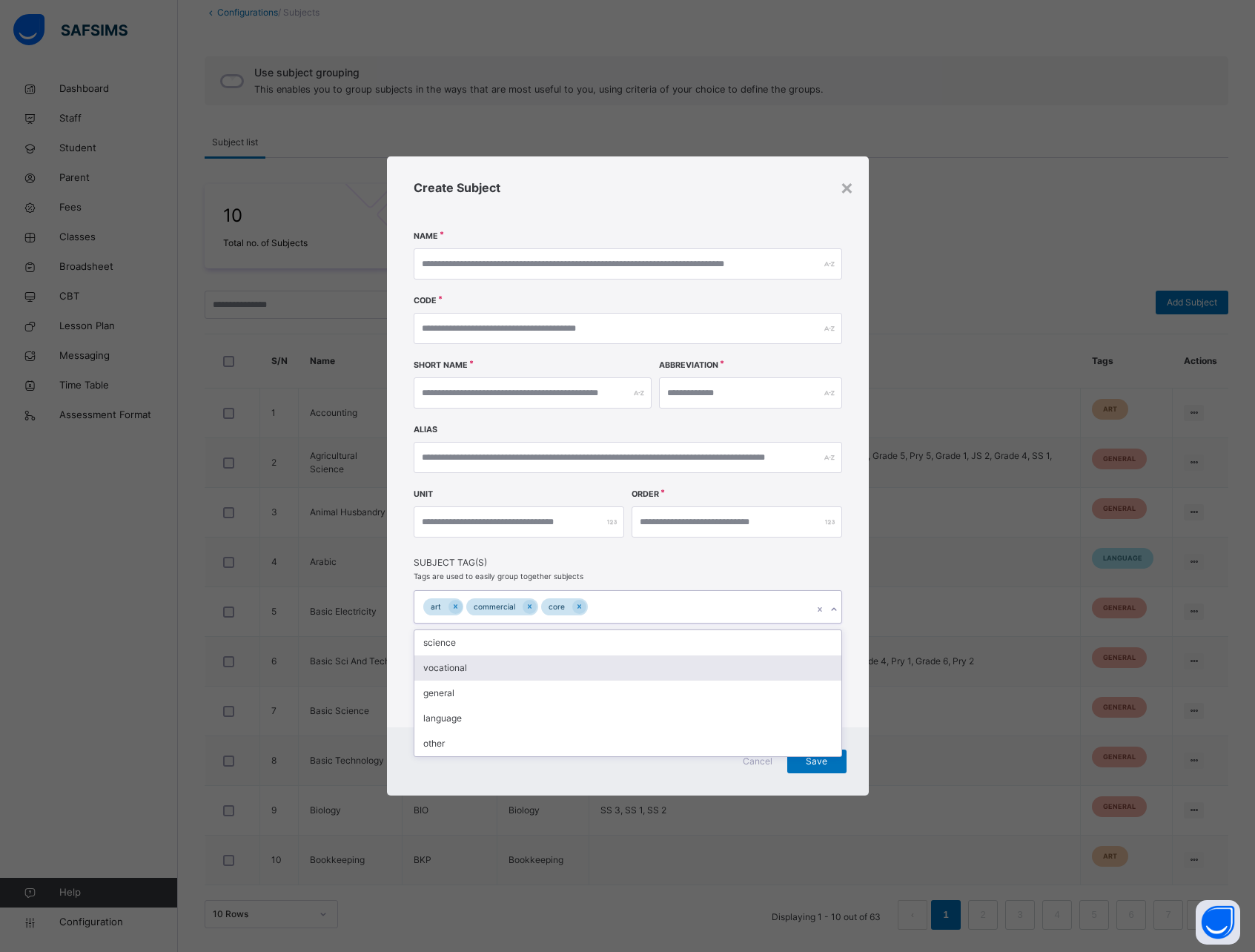
click at [494, 667] on div "vocational" at bounding box center [628, 667] width 427 height 25
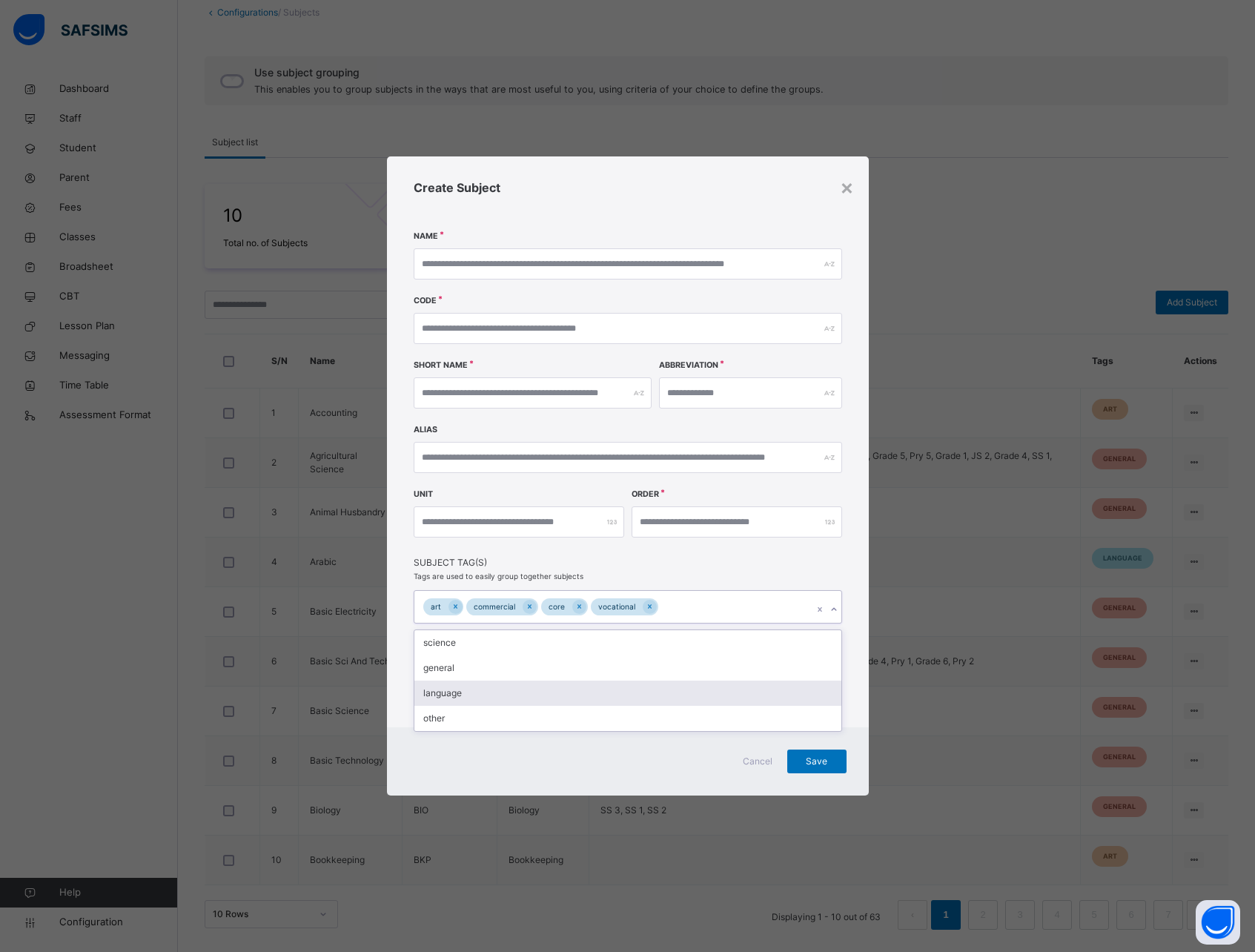
click at [498, 687] on div "language" at bounding box center [628, 693] width 427 height 25
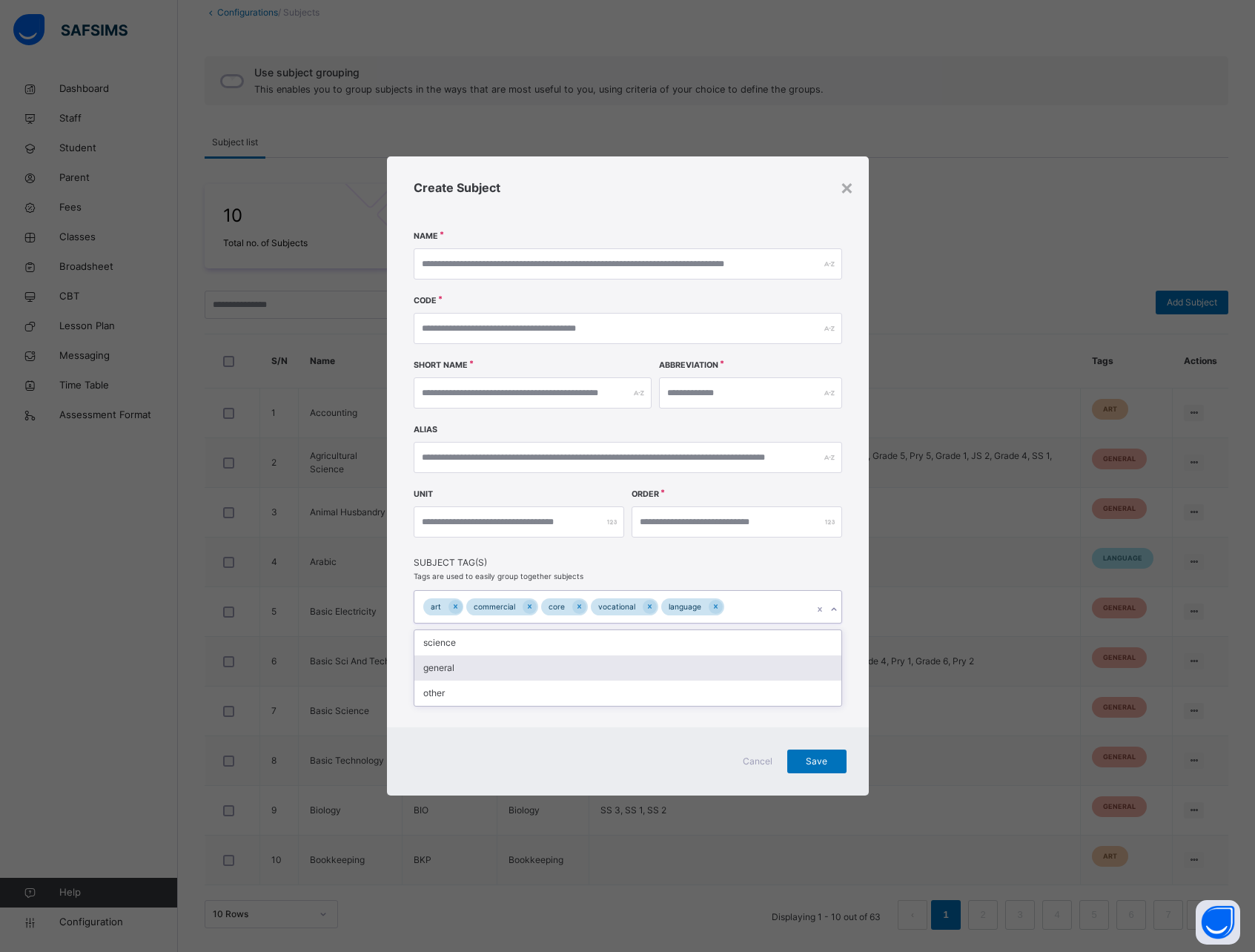
click at [498, 672] on div "general" at bounding box center [628, 667] width 427 height 25
click at [497, 665] on div "other" at bounding box center [628, 667] width 427 height 25
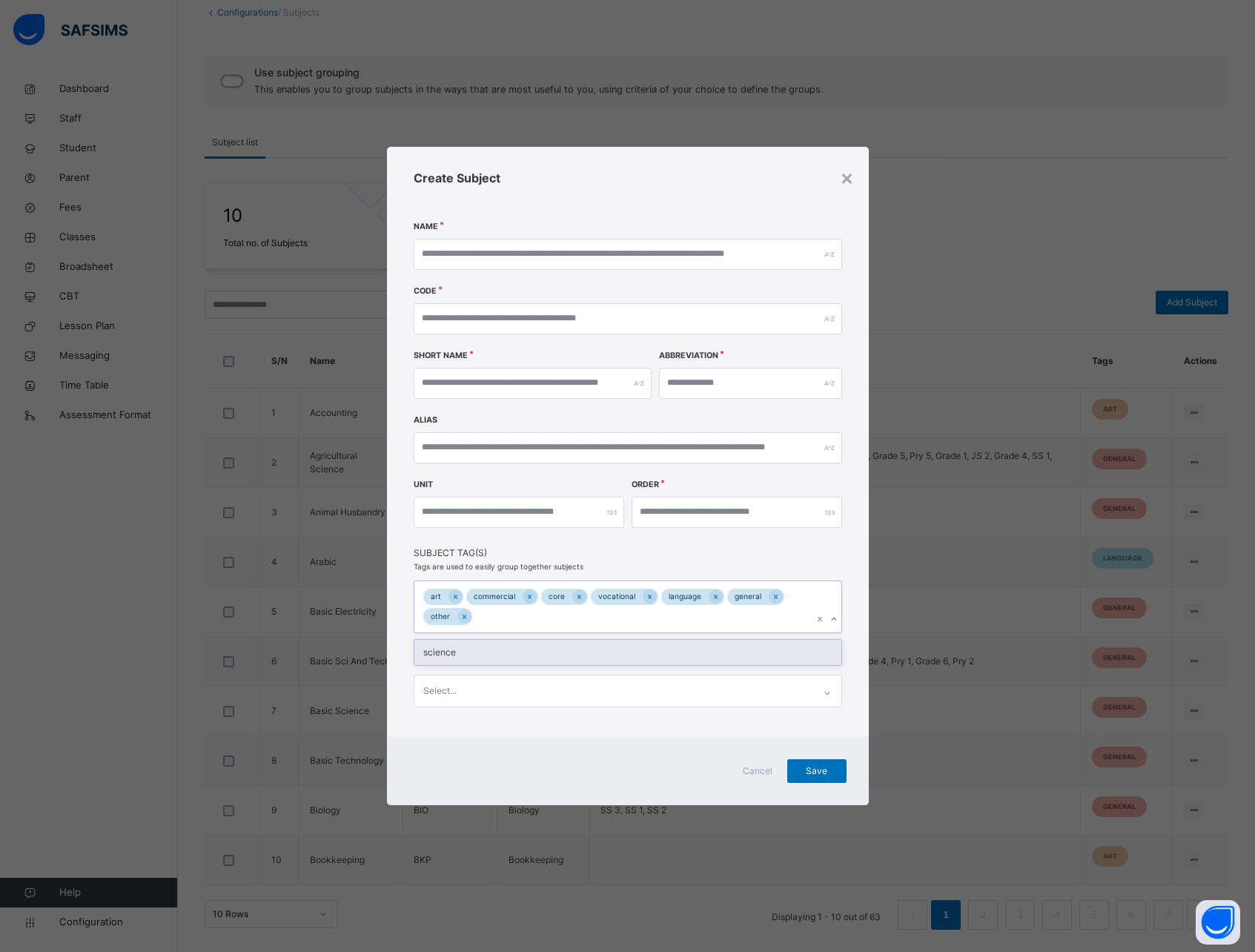
click at [494, 655] on div "science" at bounding box center [628, 652] width 427 height 25
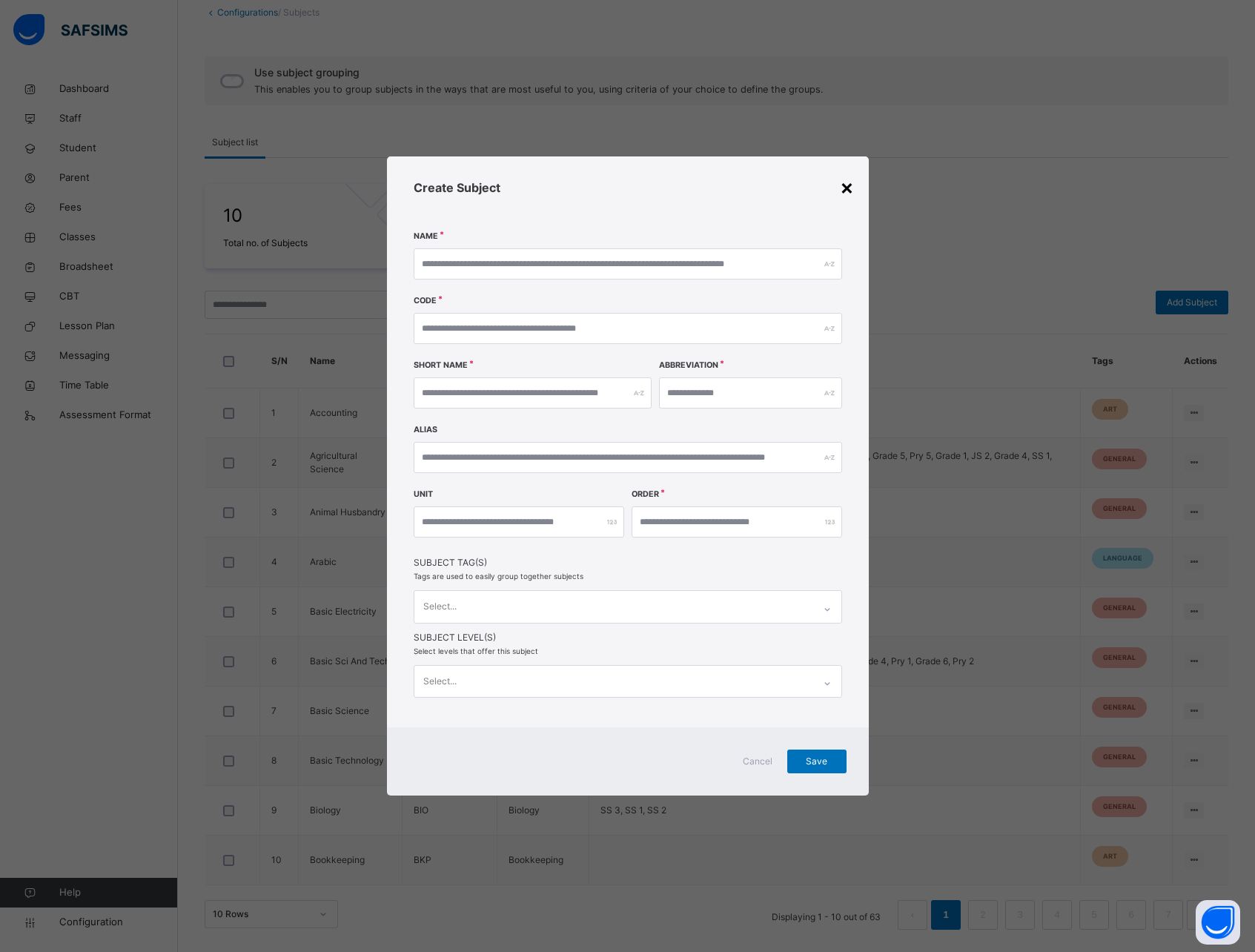
click at [853, 186] on div "×" at bounding box center [847, 186] width 14 height 31
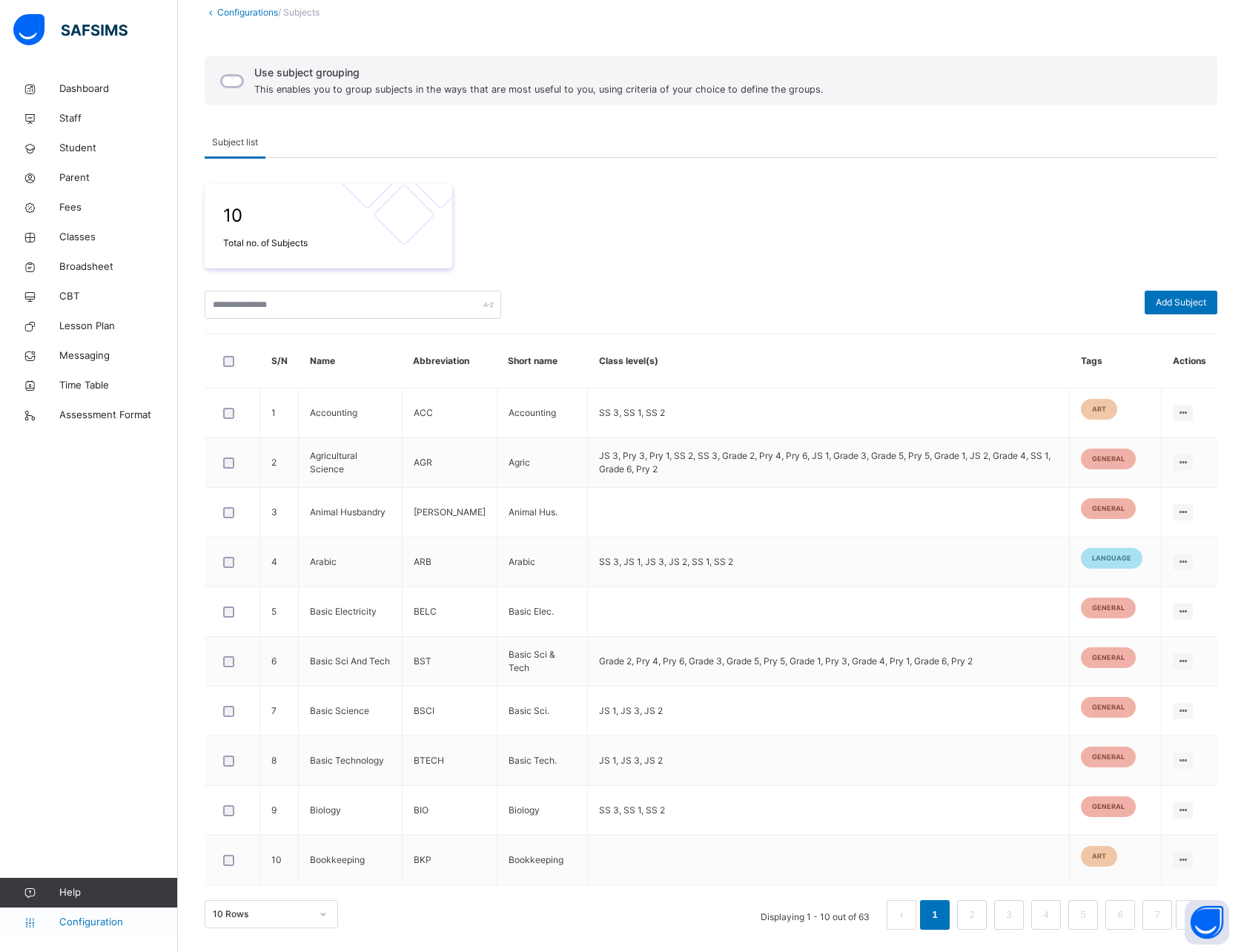
click at [82, 924] on span "Configuration" at bounding box center [118, 923] width 118 height 15
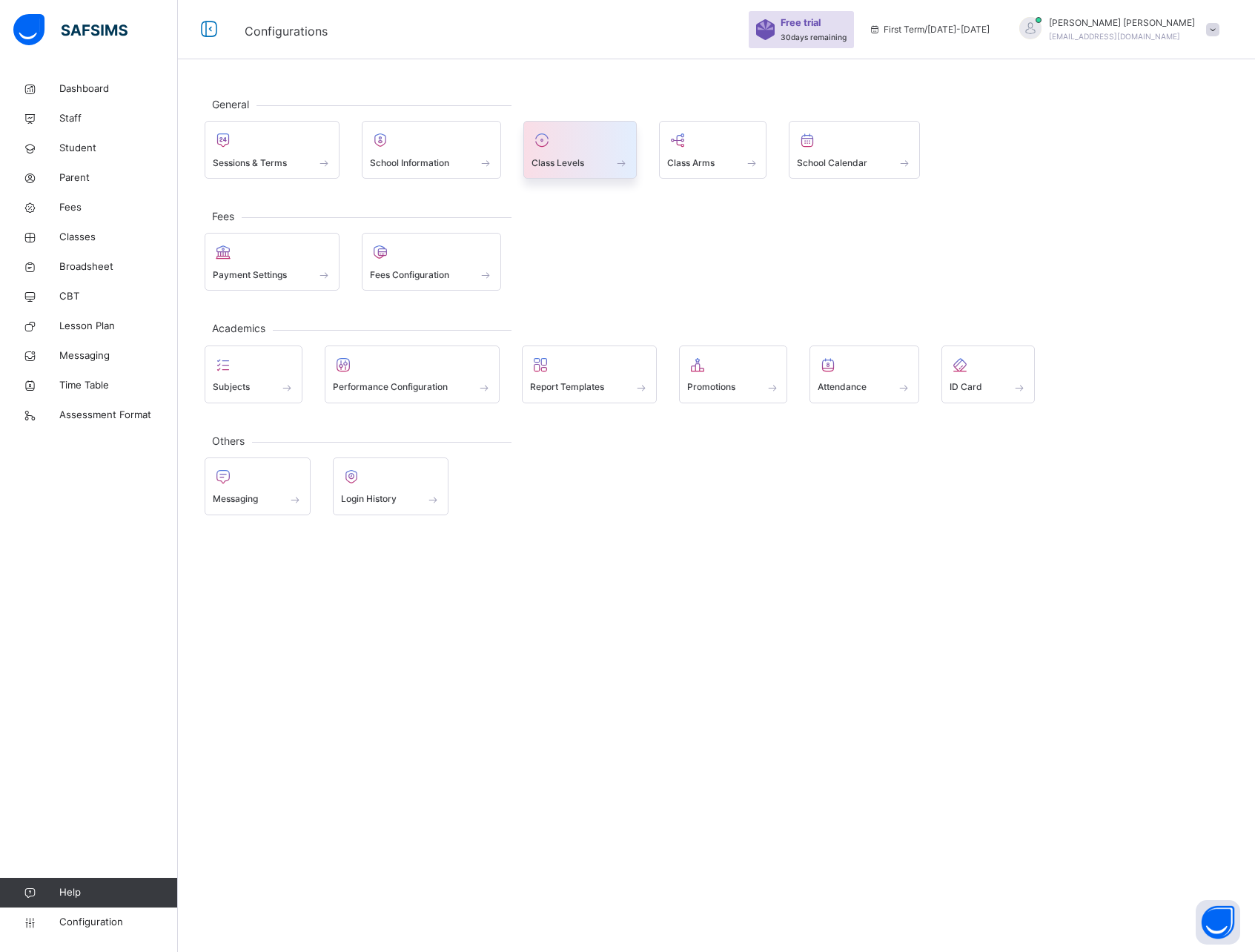
click at [562, 148] on div at bounding box center [580, 140] width 97 height 22
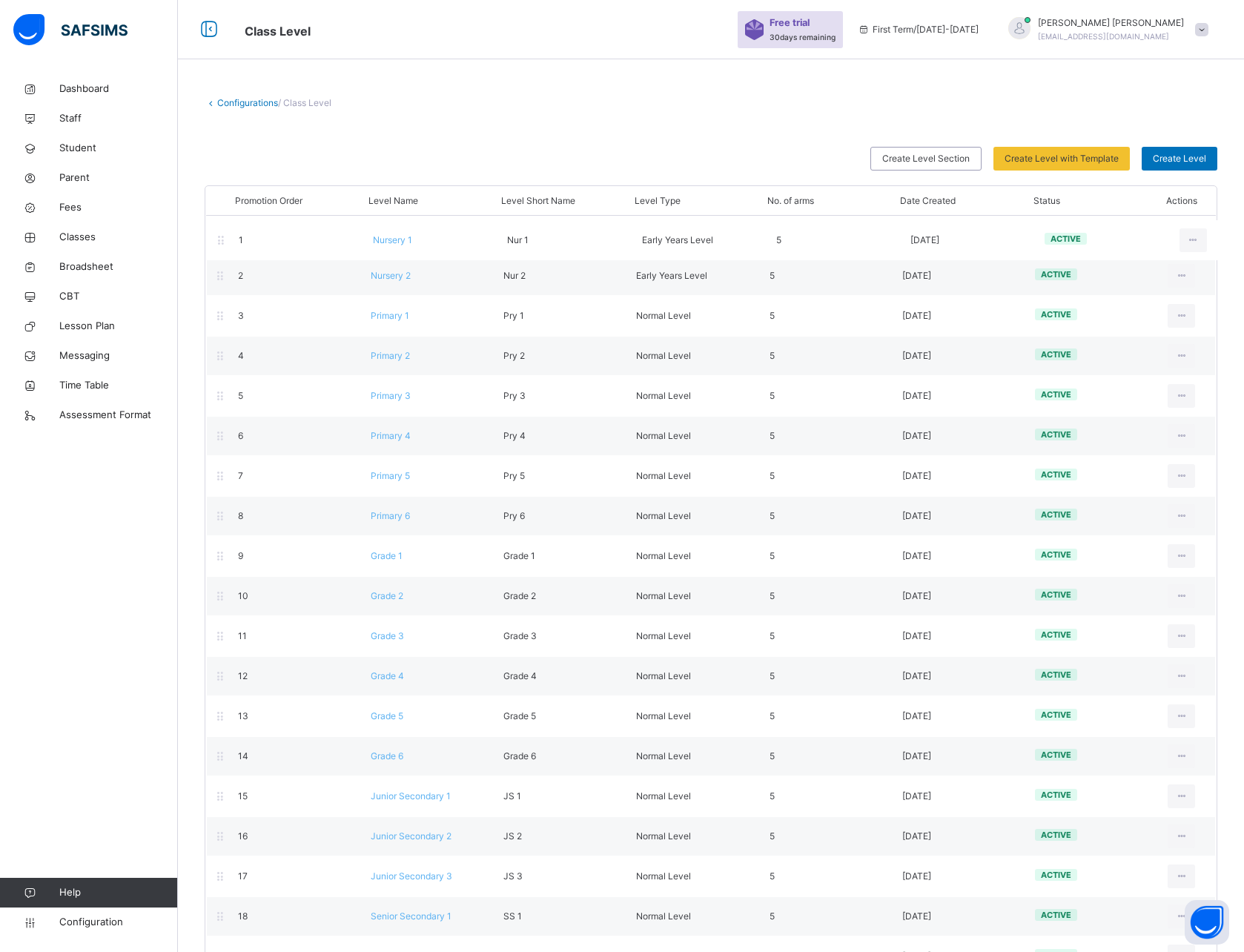
drag, startPoint x: 222, startPoint y: 238, endPoint x: 223, endPoint y: 245, distance: 7.1
click at [223, 245] on div "Promotion Order Level Name Level Short Name Level Type No. of arms Date Created…" at bounding box center [711, 581] width 1013 height 792
click at [504, 130] on span at bounding box center [711, 136] width 1013 height 22
click at [1186, 156] on span "Create Level" at bounding box center [1179, 158] width 53 height 13
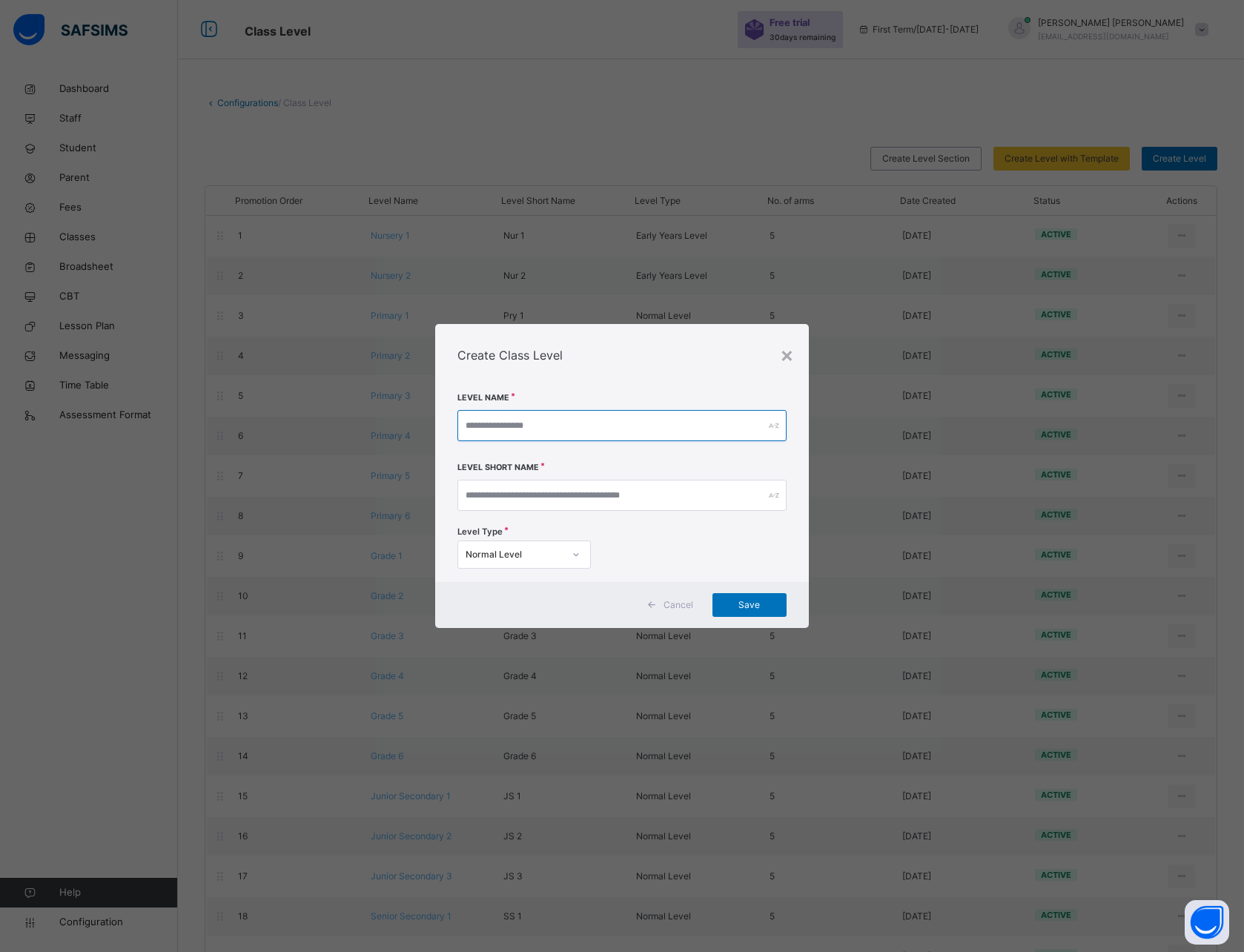
click at [499, 428] on input "text" at bounding box center [622, 425] width 329 height 31
click at [524, 549] on div "Normal Level" at bounding box center [515, 555] width 98 height 13
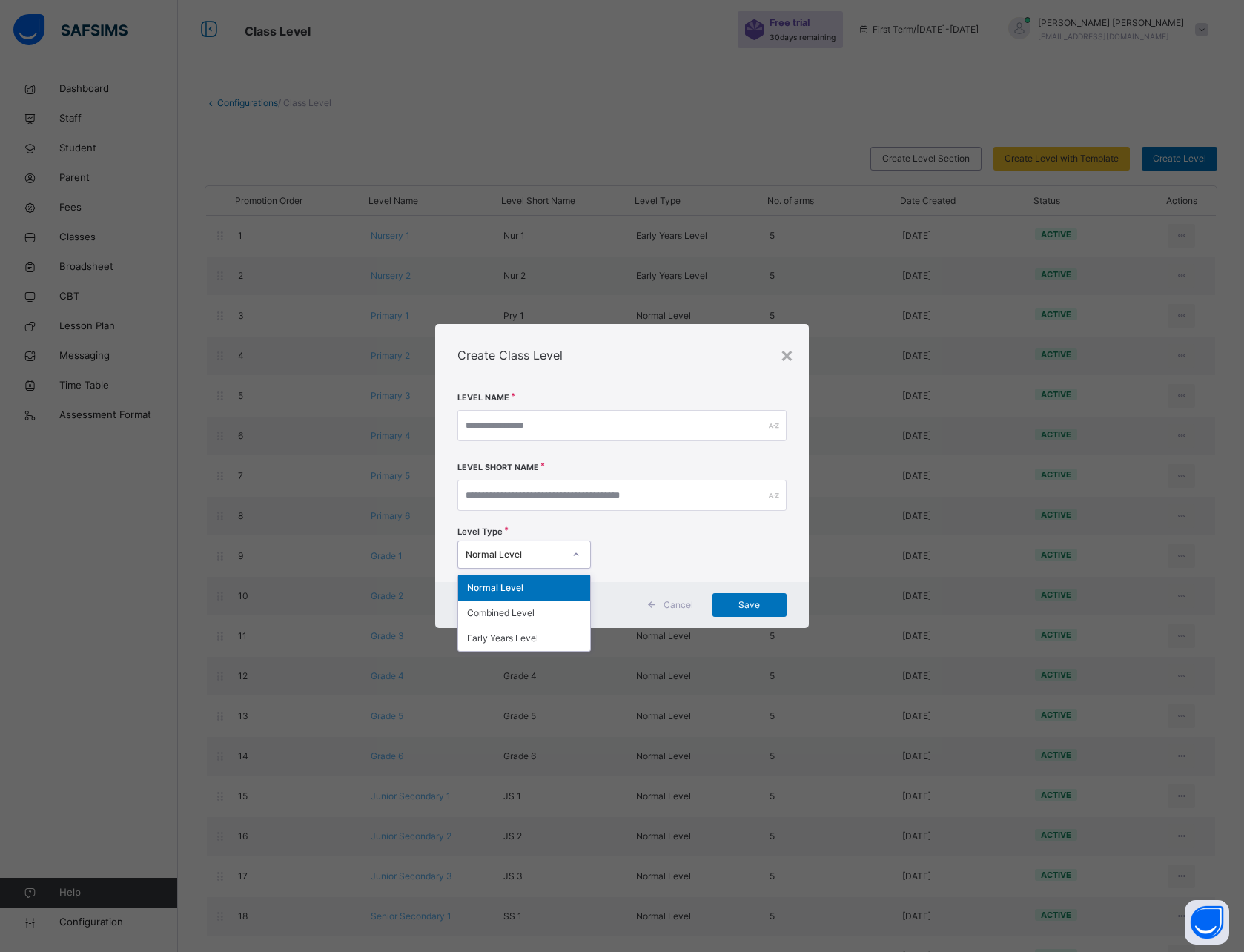
click at [695, 526] on div "Level Type option Normal Level focused, 1 of 3. 3 results available. Use Up and…" at bounding box center [622, 549] width 329 height 51
click at [786, 352] on div "×" at bounding box center [786, 354] width 14 height 31
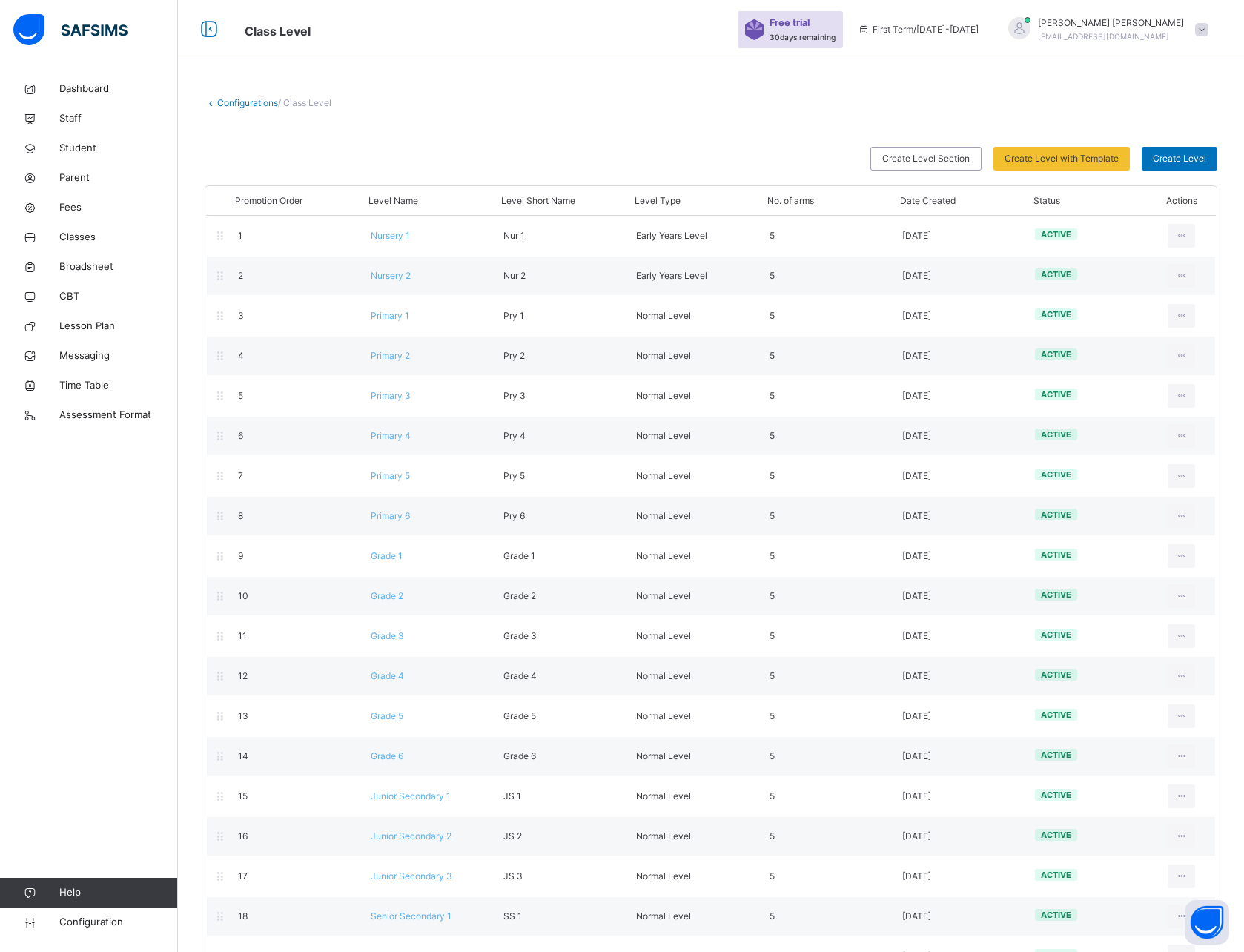
click at [214, 102] on icon at bounding box center [211, 103] width 12 height 11
click at [209, 102] on icon at bounding box center [211, 103] width 12 height 11
click at [227, 106] on link "Configurations" at bounding box center [247, 103] width 61 height 11
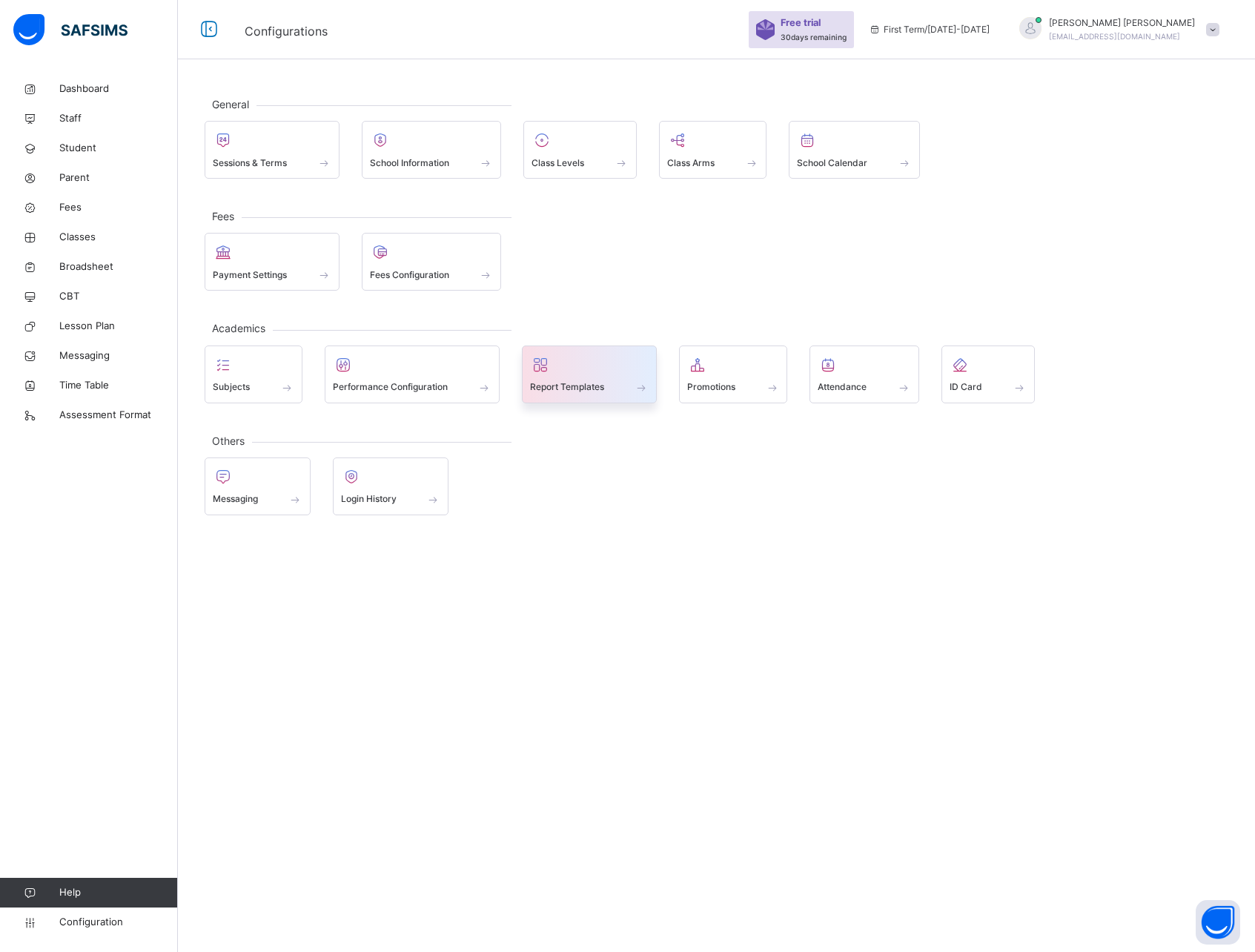
click at [608, 380] on div "Report Templates" at bounding box center [589, 388] width 119 height 16
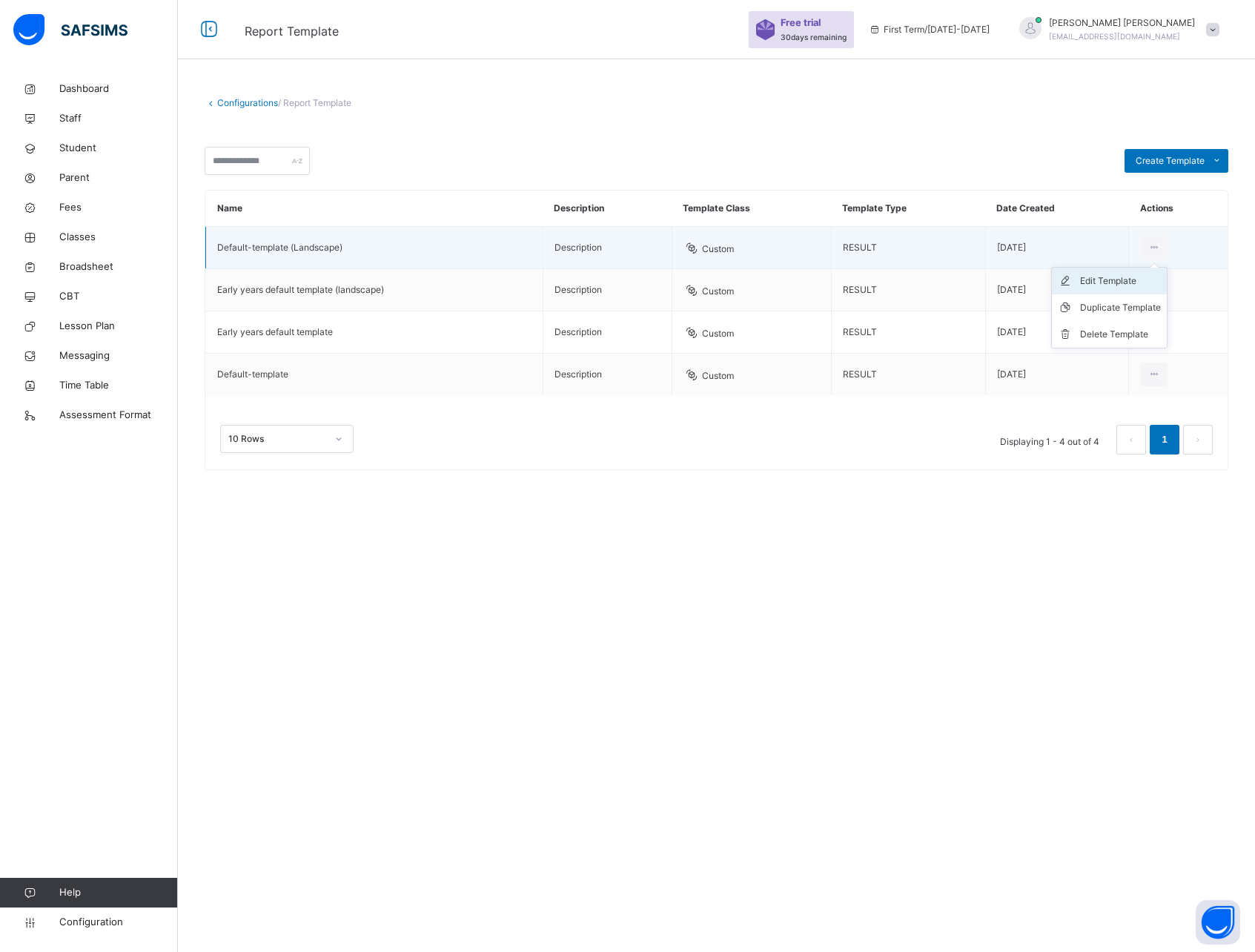
click at [1094, 284] on div "Edit Template" at bounding box center [1120, 281] width 80 height 15
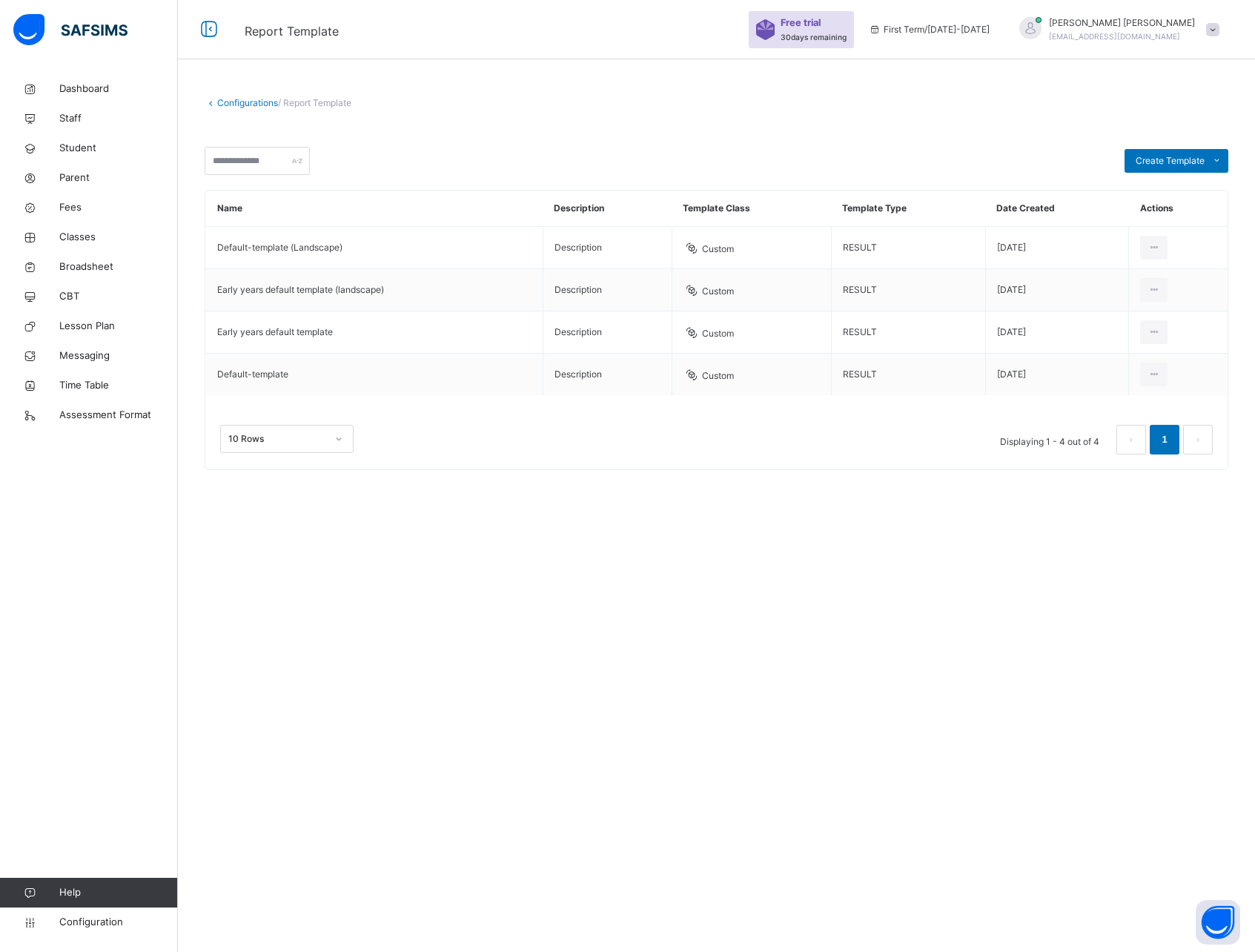
click at [610, 583] on div "Configurations / Report Template Create Template Custom builder Upload aspose t…" at bounding box center [716, 476] width 1077 height 952
click at [229, 100] on link "Configurations" at bounding box center [247, 103] width 61 height 11
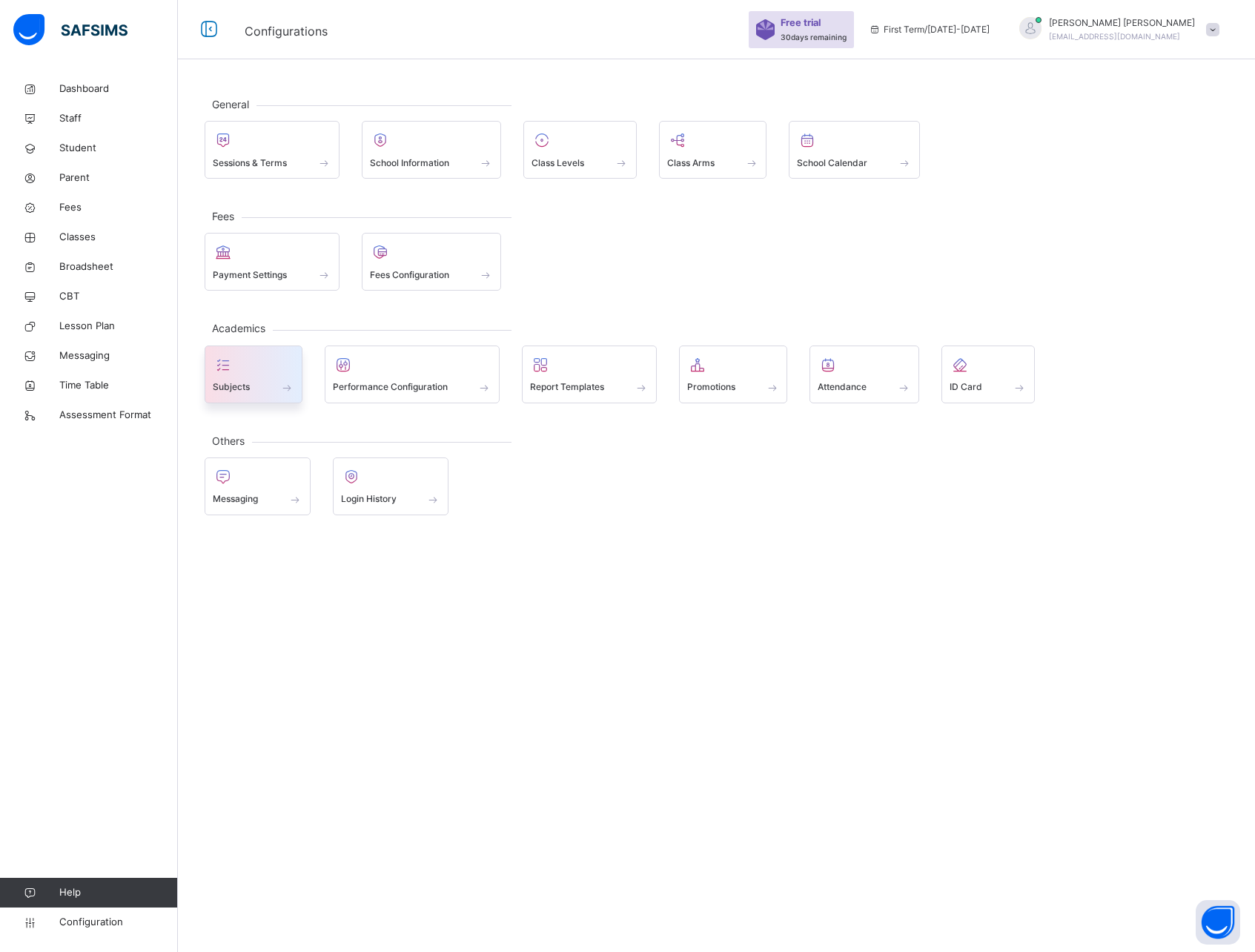
click at [253, 383] on div "Subjects" at bounding box center [253, 388] width 81 height 16
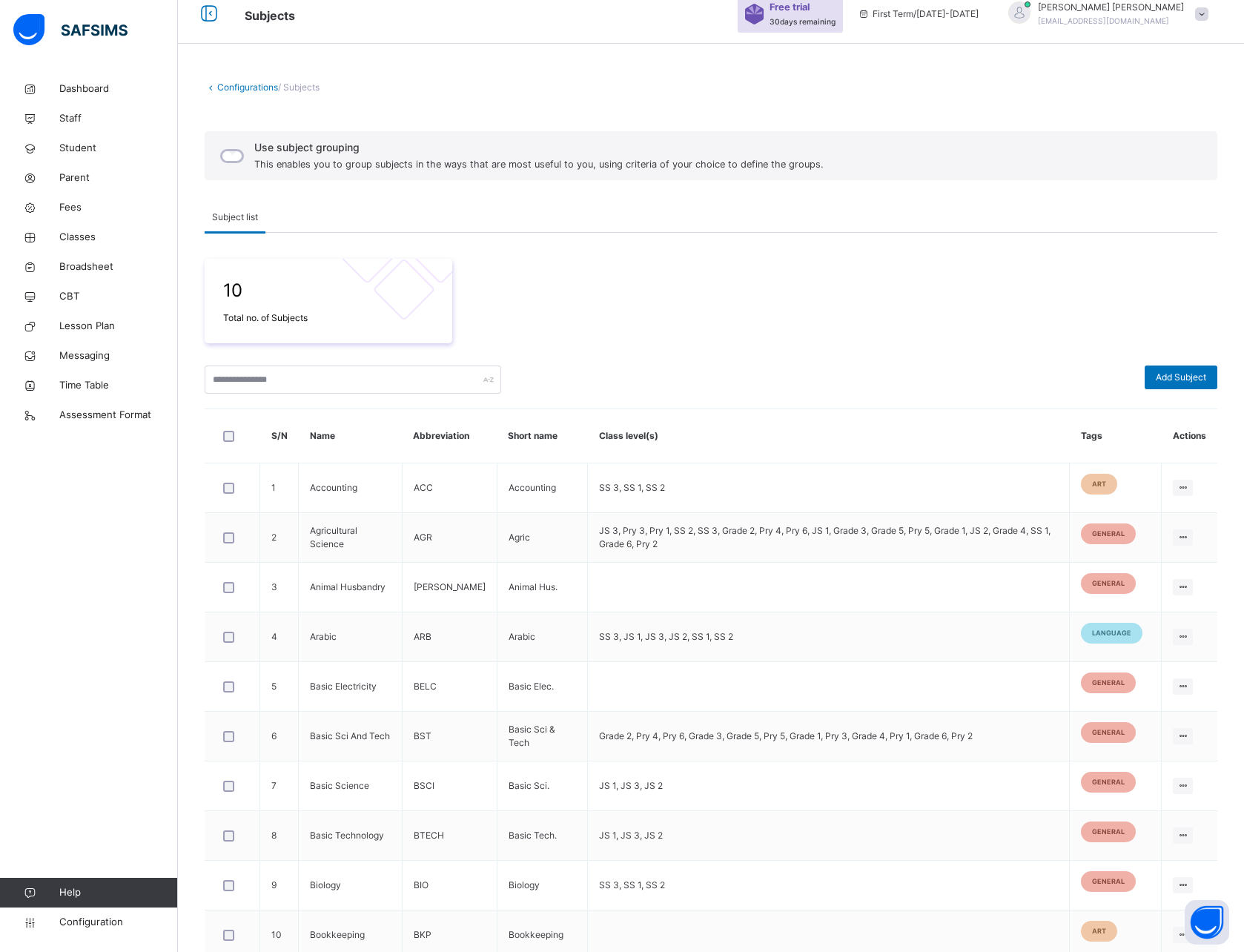
scroll to position [17, 0]
click at [287, 216] on span "Grouping" at bounding box center [292, 215] width 37 height 13
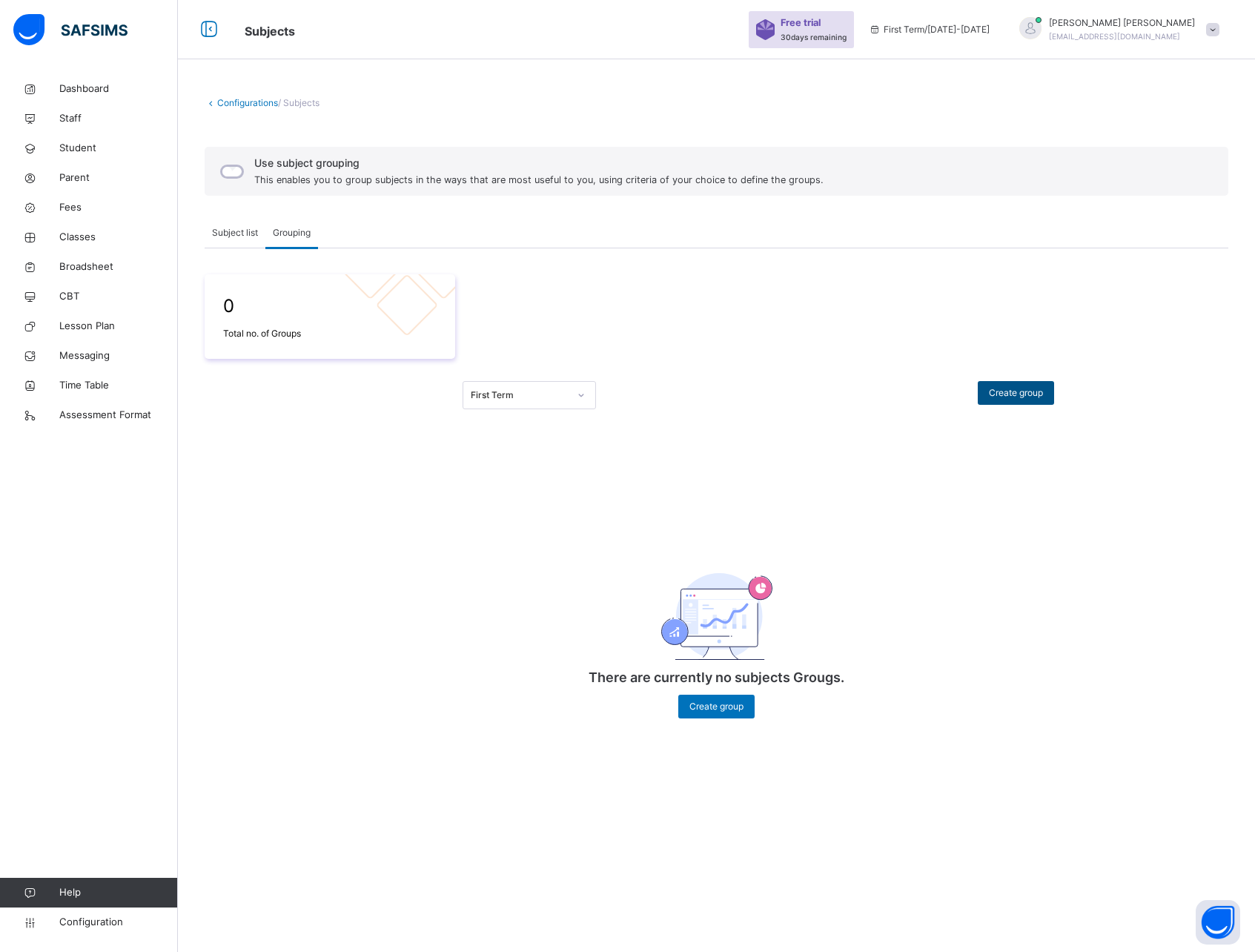
click at [1027, 391] on span "Create group" at bounding box center [1016, 393] width 54 height 13
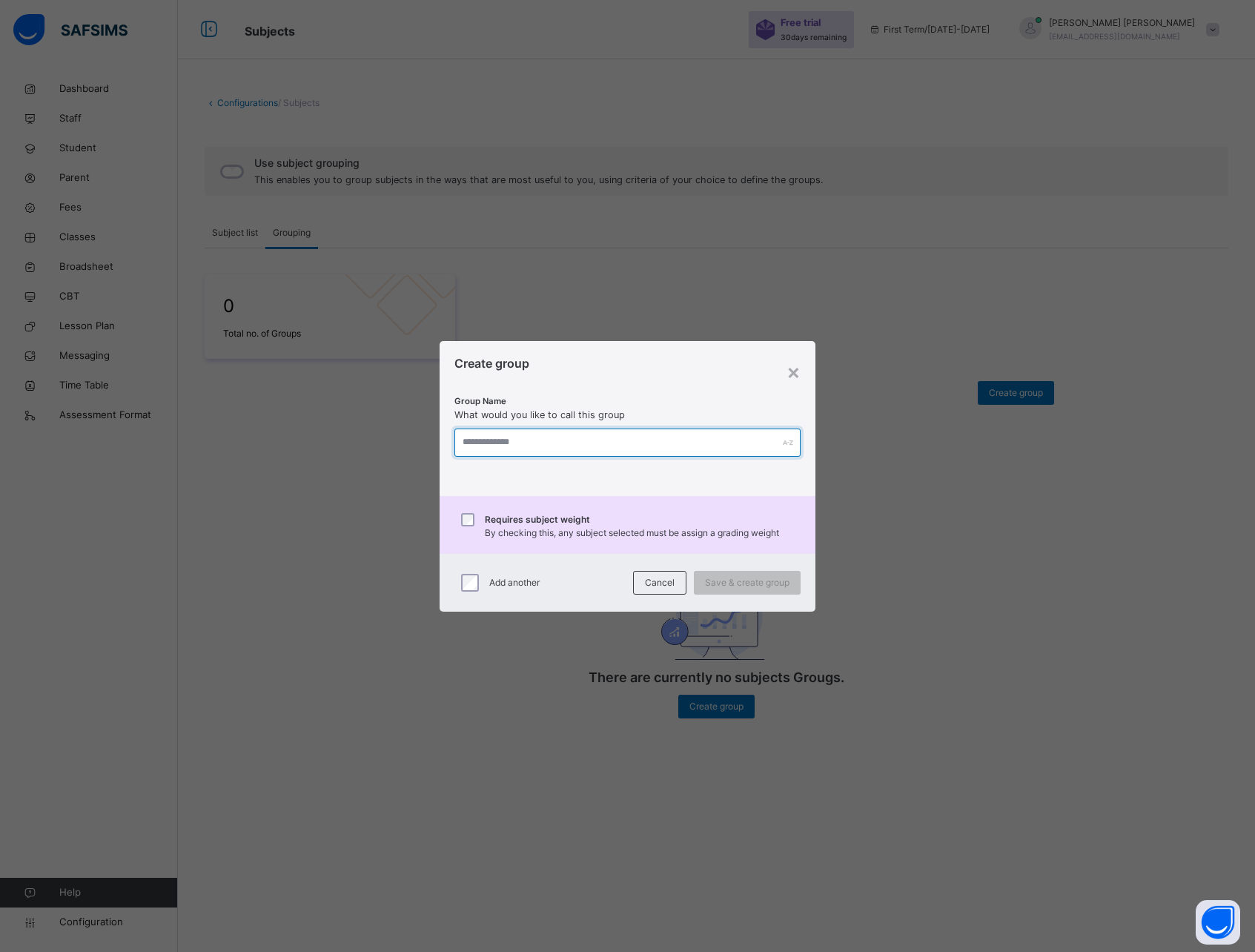
click at [571, 445] on input "text" at bounding box center [628, 443] width 347 height 28
click at [792, 373] on div "×" at bounding box center [794, 371] width 14 height 31
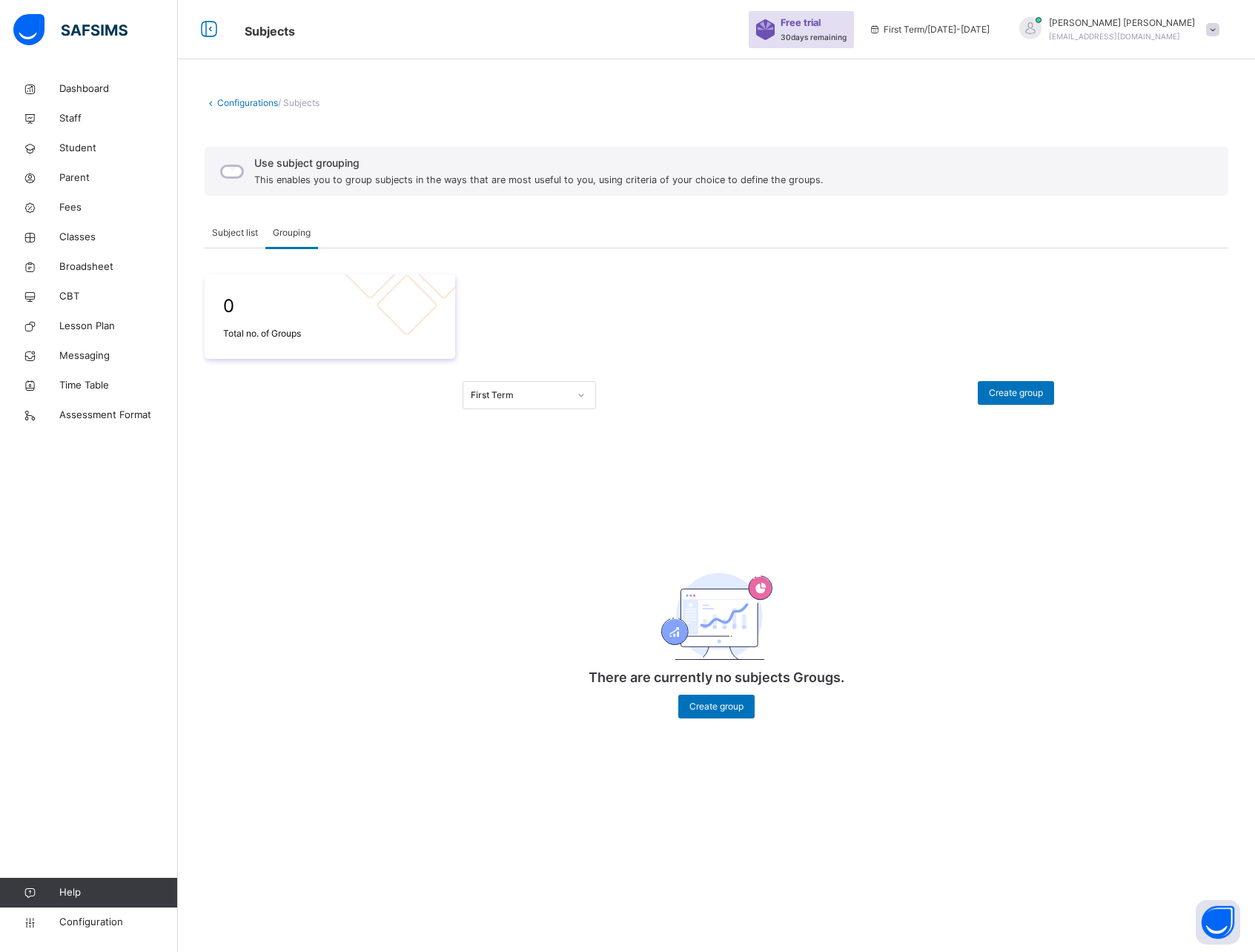
click at [241, 231] on span "Subject list" at bounding box center [235, 233] width 46 height 13
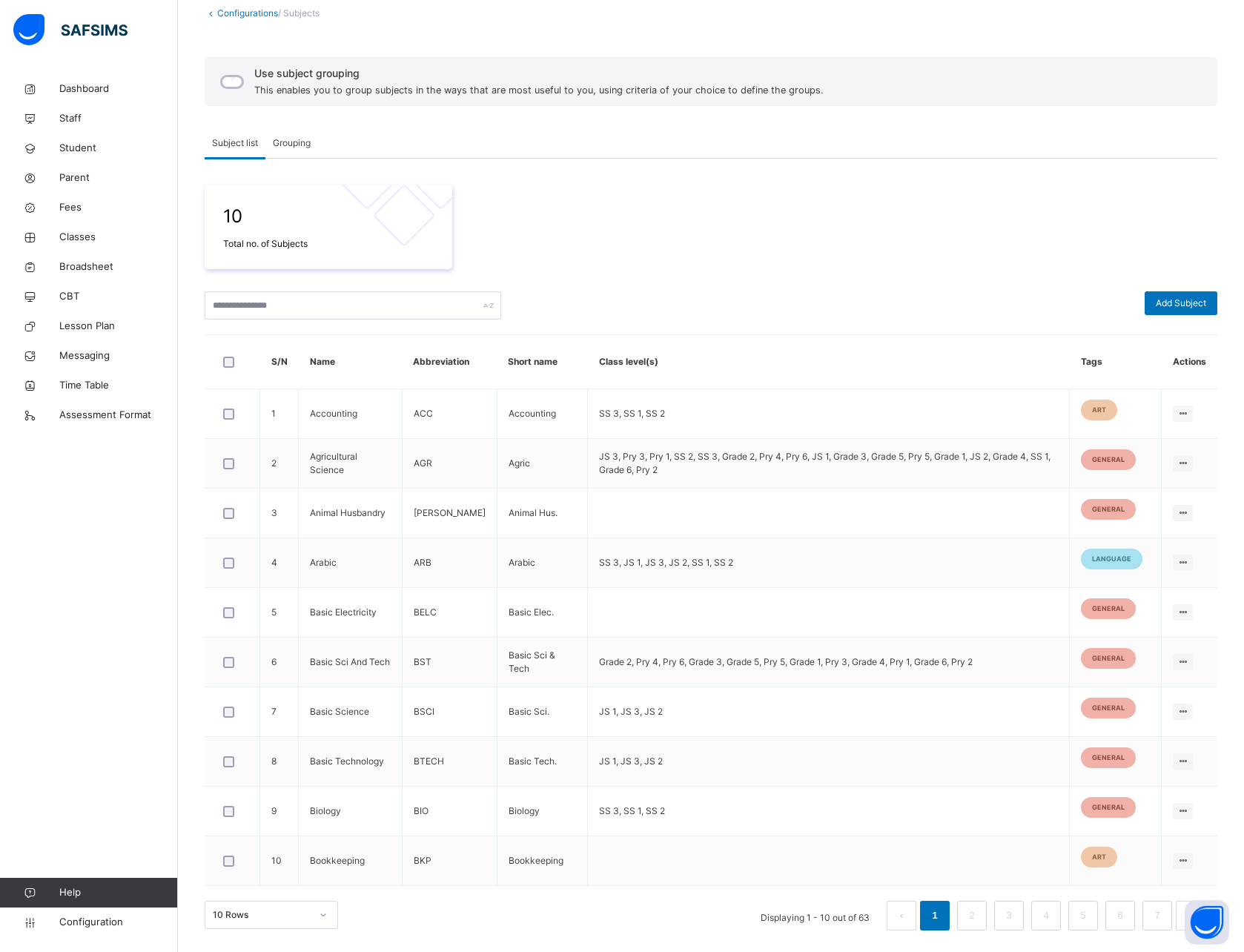
scroll to position [84, 0]
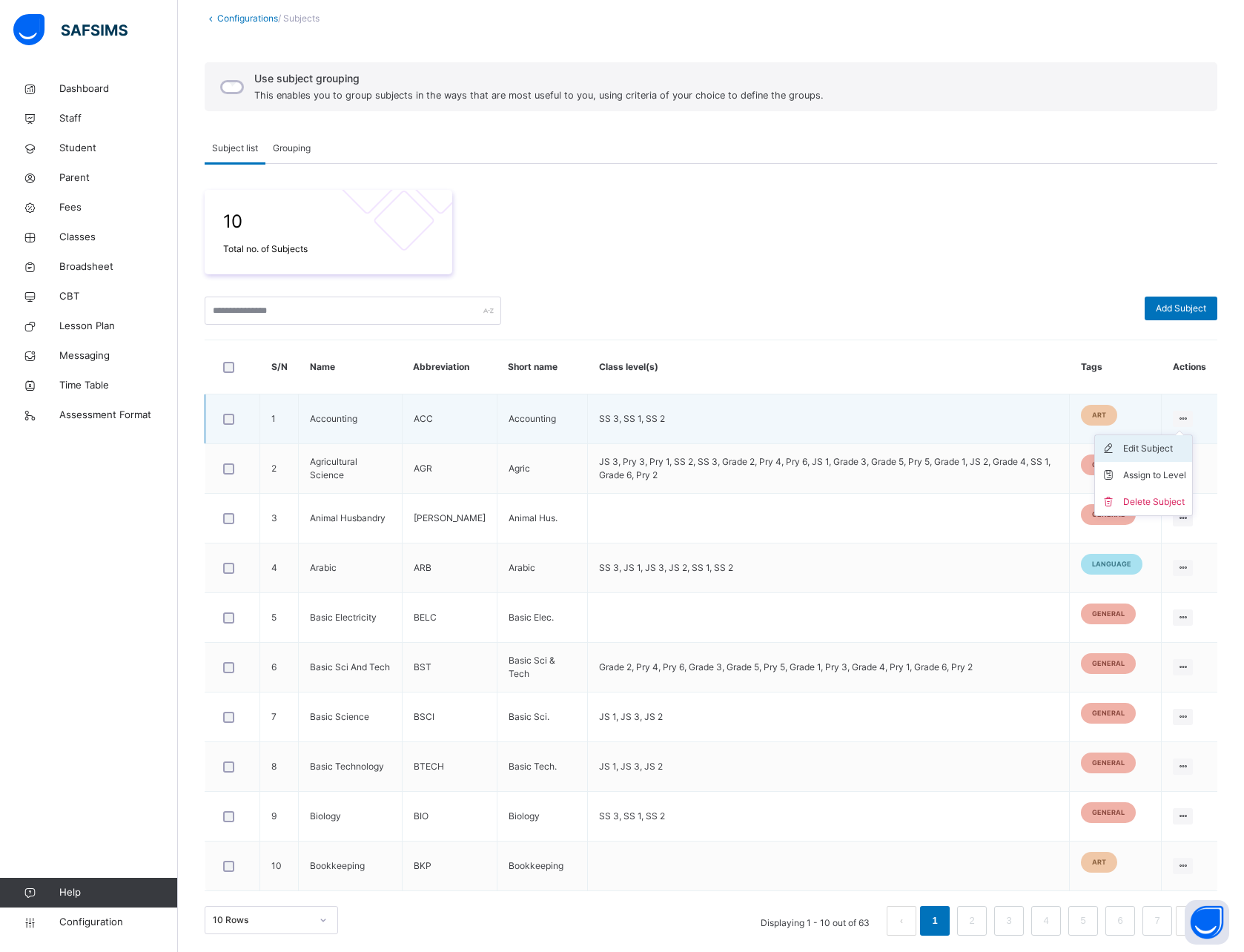
click at [1150, 448] on div "Edit Subject" at bounding box center [1154, 448] width 63 height 15
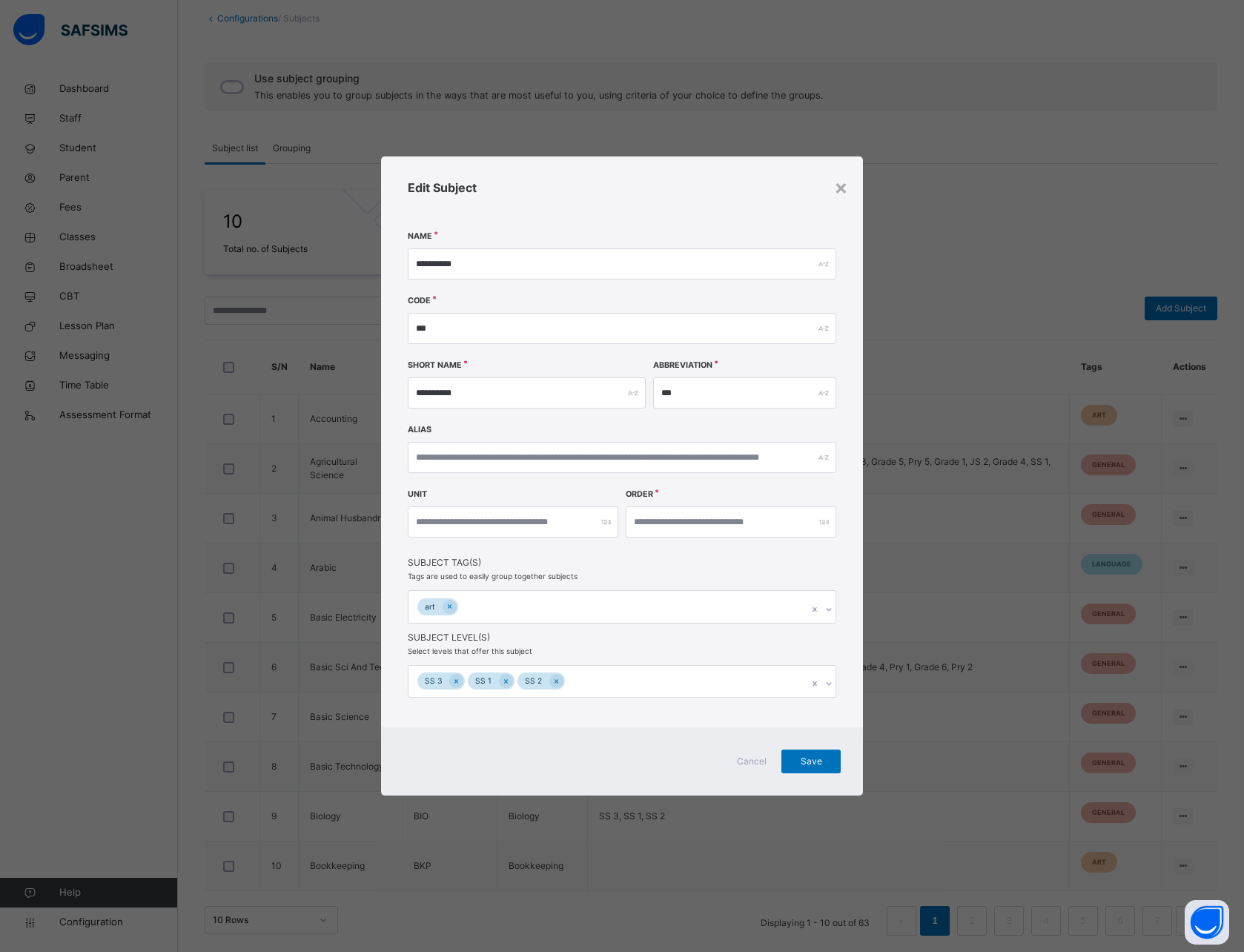
scroll to position [91, 0]
click at [842, 190] on div "×" at bounding box center [841, 186] width 14 height 31
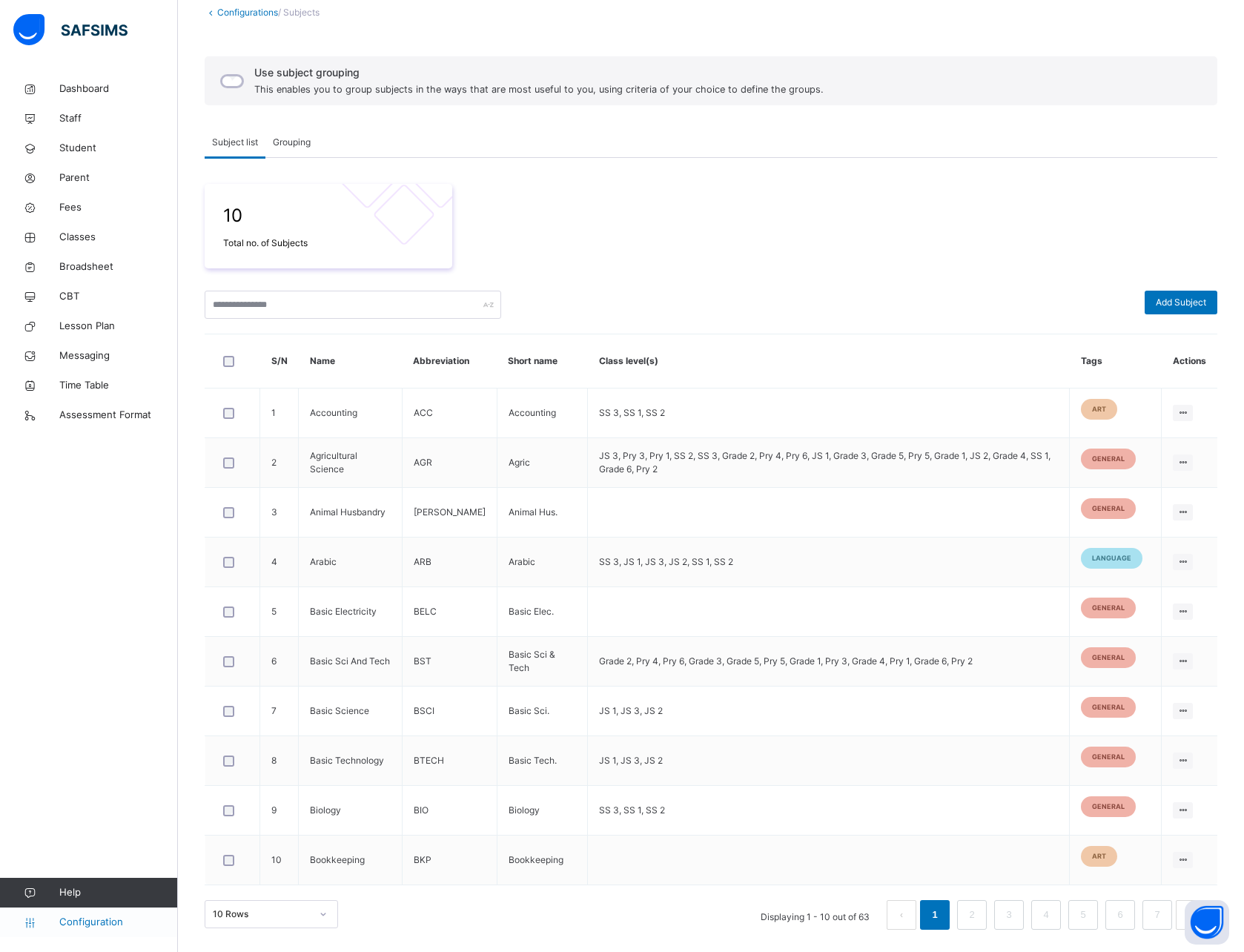
click at [83, 923] on span "Configuration" at bounding box center [118, 923] width 118 height 15
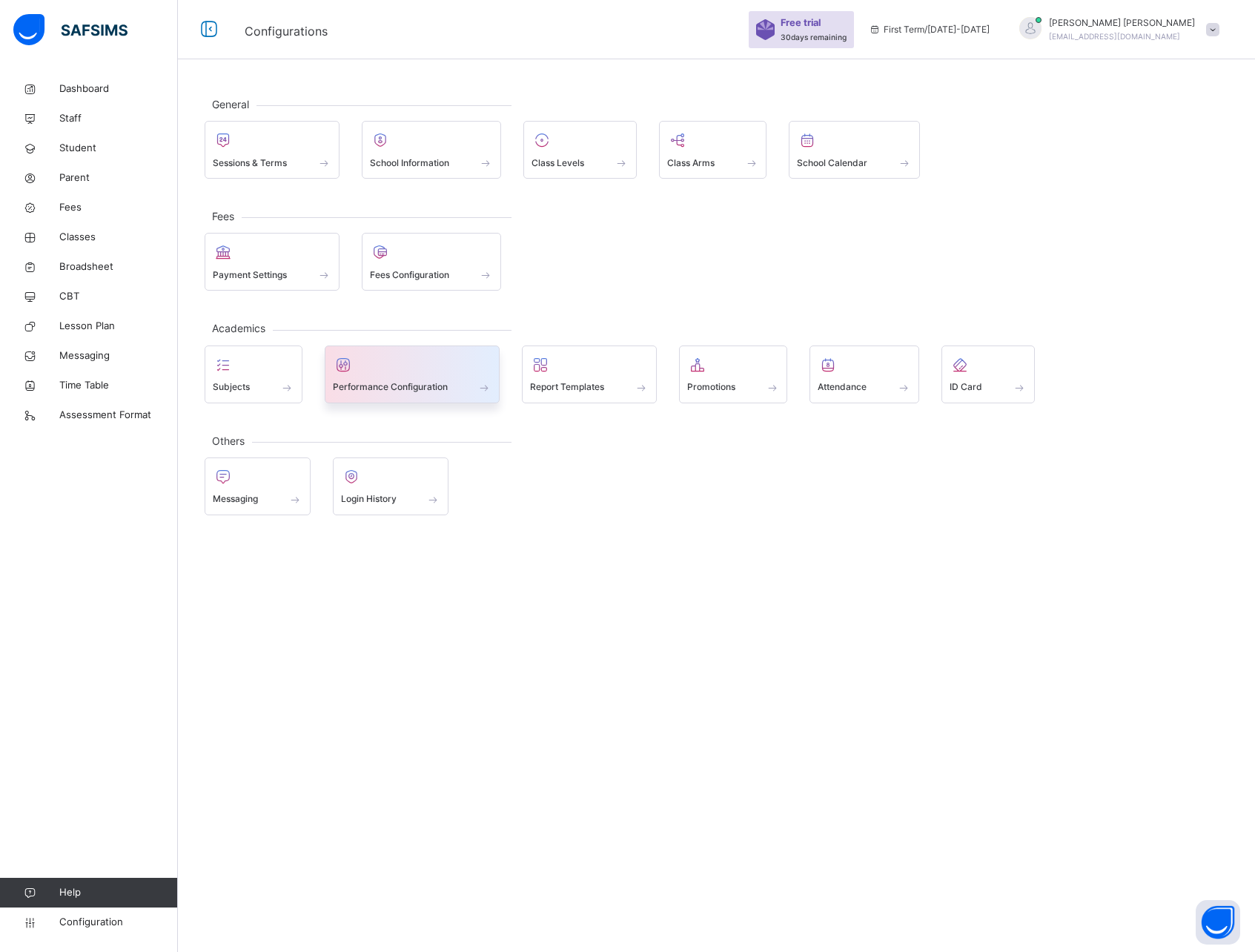
click at [365, 383] on span "Performance Configuration" at bounding box center [390, 387] width 115 height 13
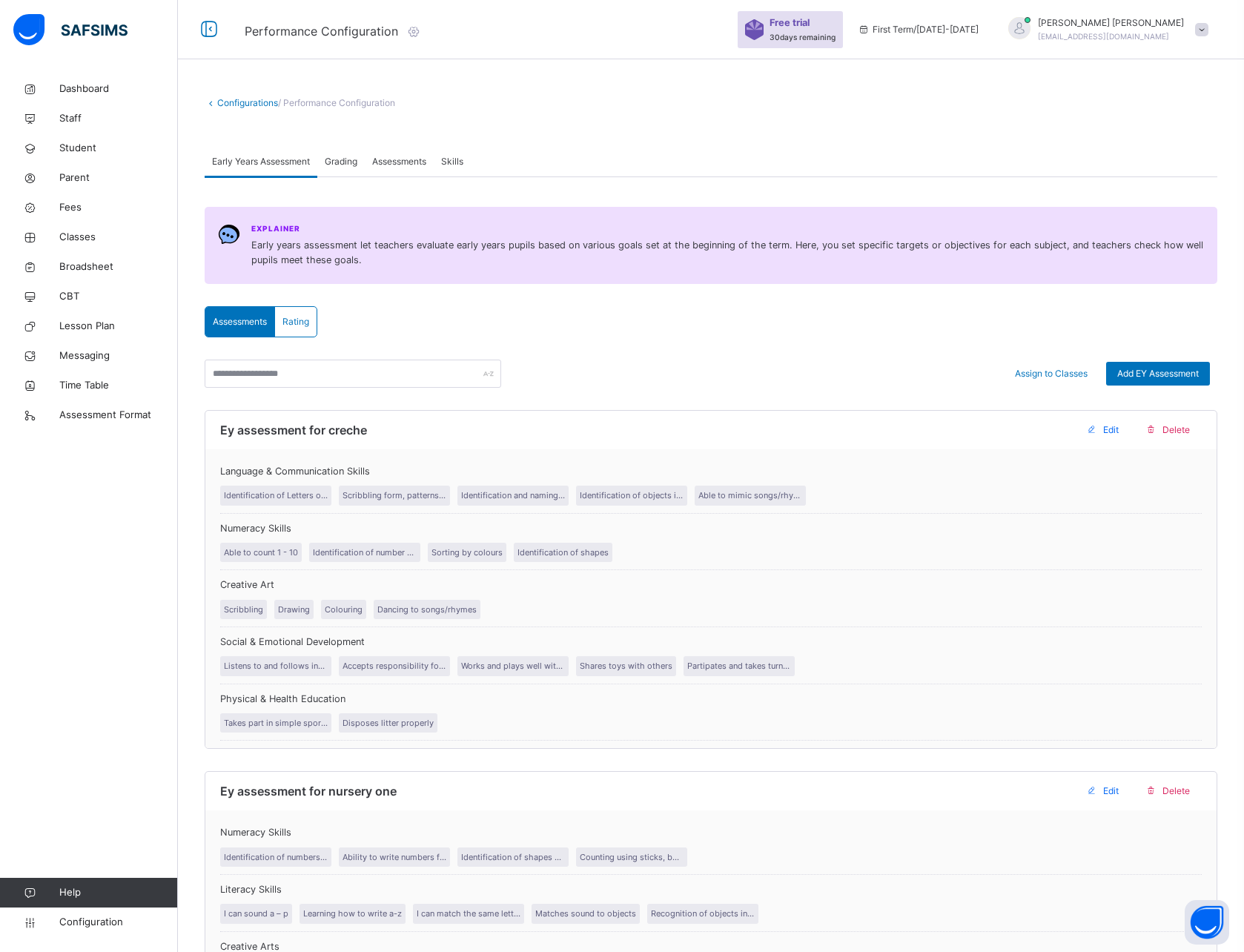
click at [402, 160] on span "Assessments" at bounding box center [400, 162] width 54 height 13
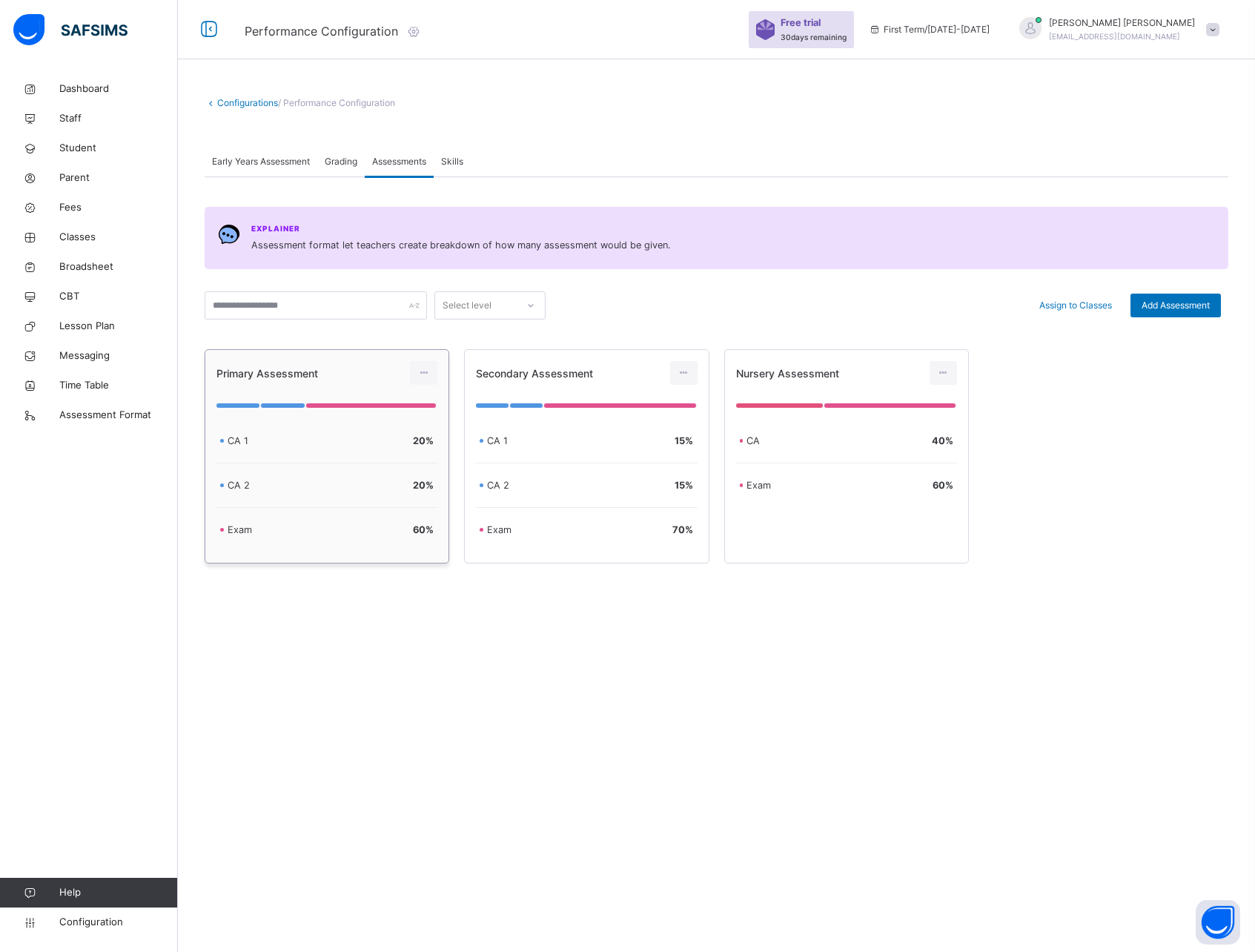
click at [336, 481] on div "20 %" at bounding box center [382, 485] width 103 height 14
click at [342, 473] on div "CA 2 20 %" at bounding box center [327, 486] width 221 height 45
click at [553, 378] on span "Secondary Assessment" at bounding box center [534, 373] width 117 height 12
click at [681, 376] on icon at bounding box center [683, 373] width 12 height 13
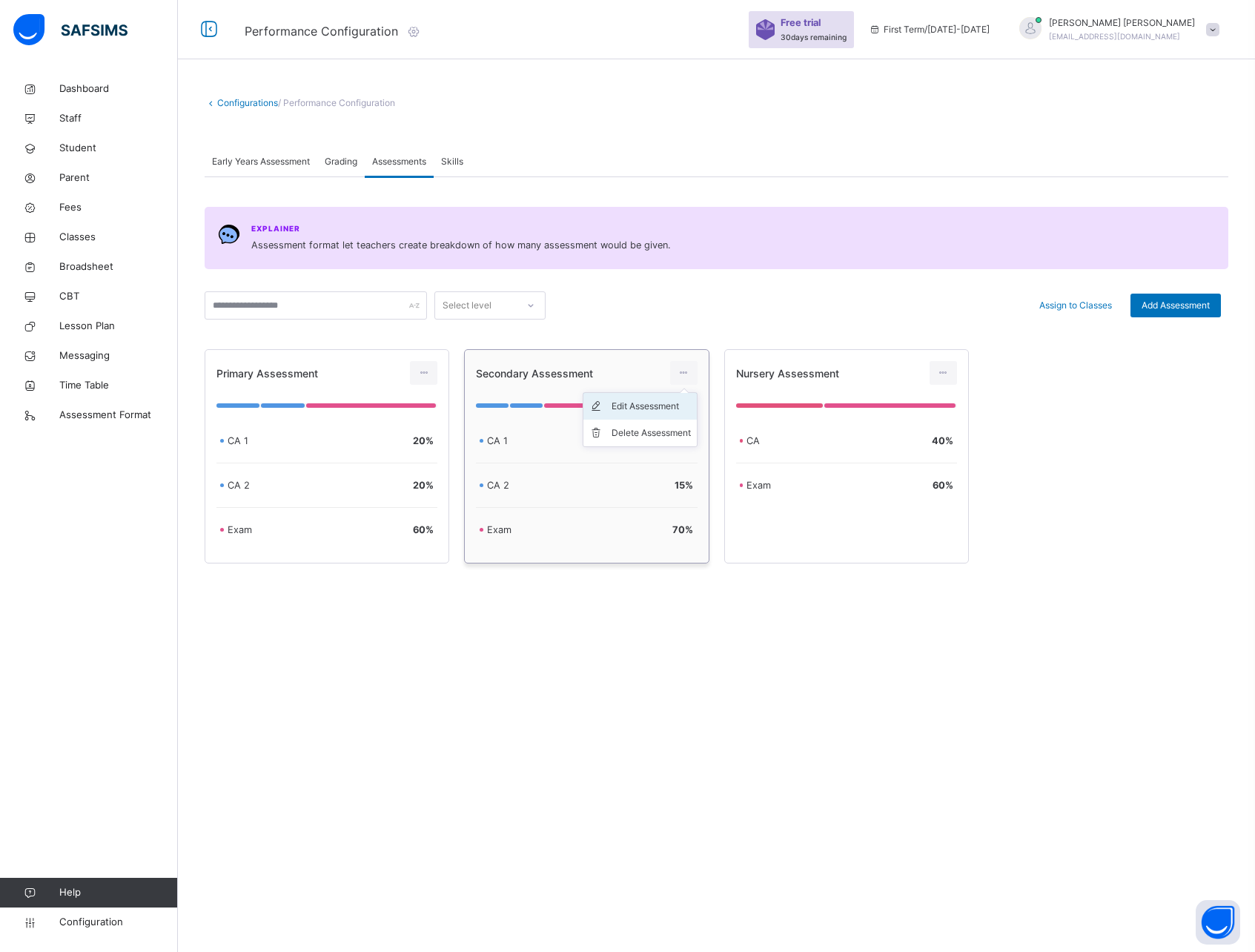
click at [634, 409] on div "Edit Assessment" at bounding box center [651, 406] width 80 height 15
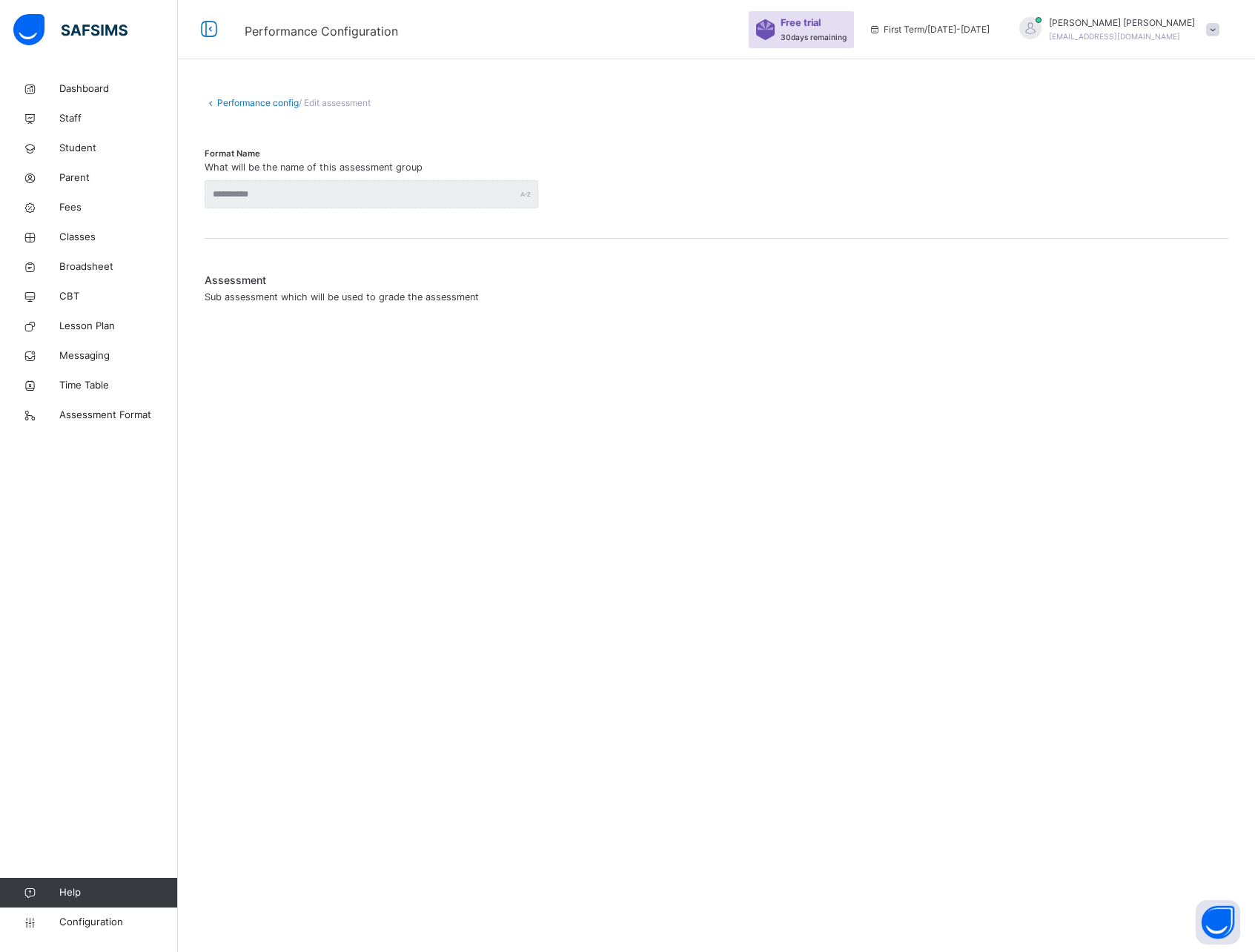
type input "**********"
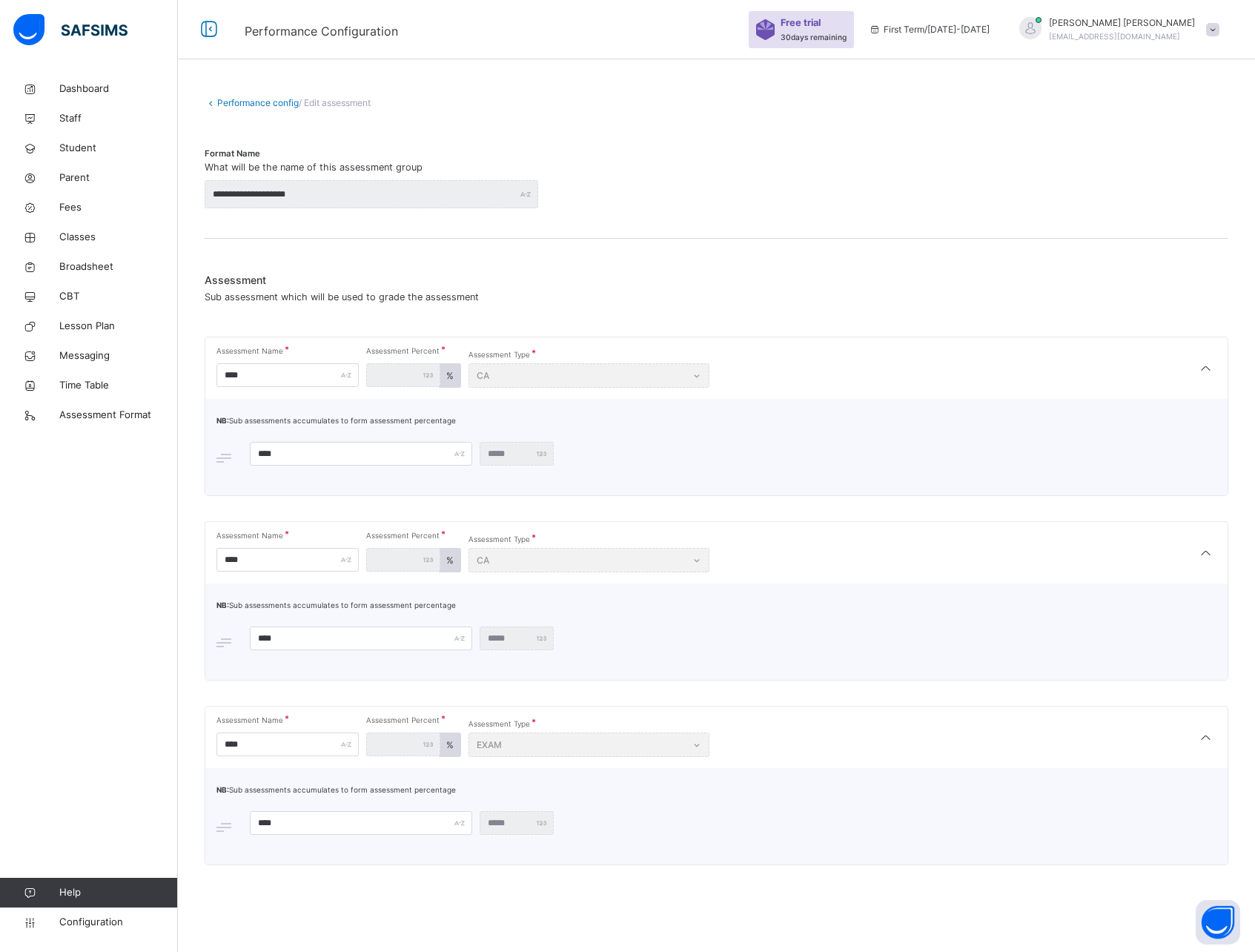
click at [217, 102] on link "Performance config" at bounding box center [257, 103] width 81 height 11
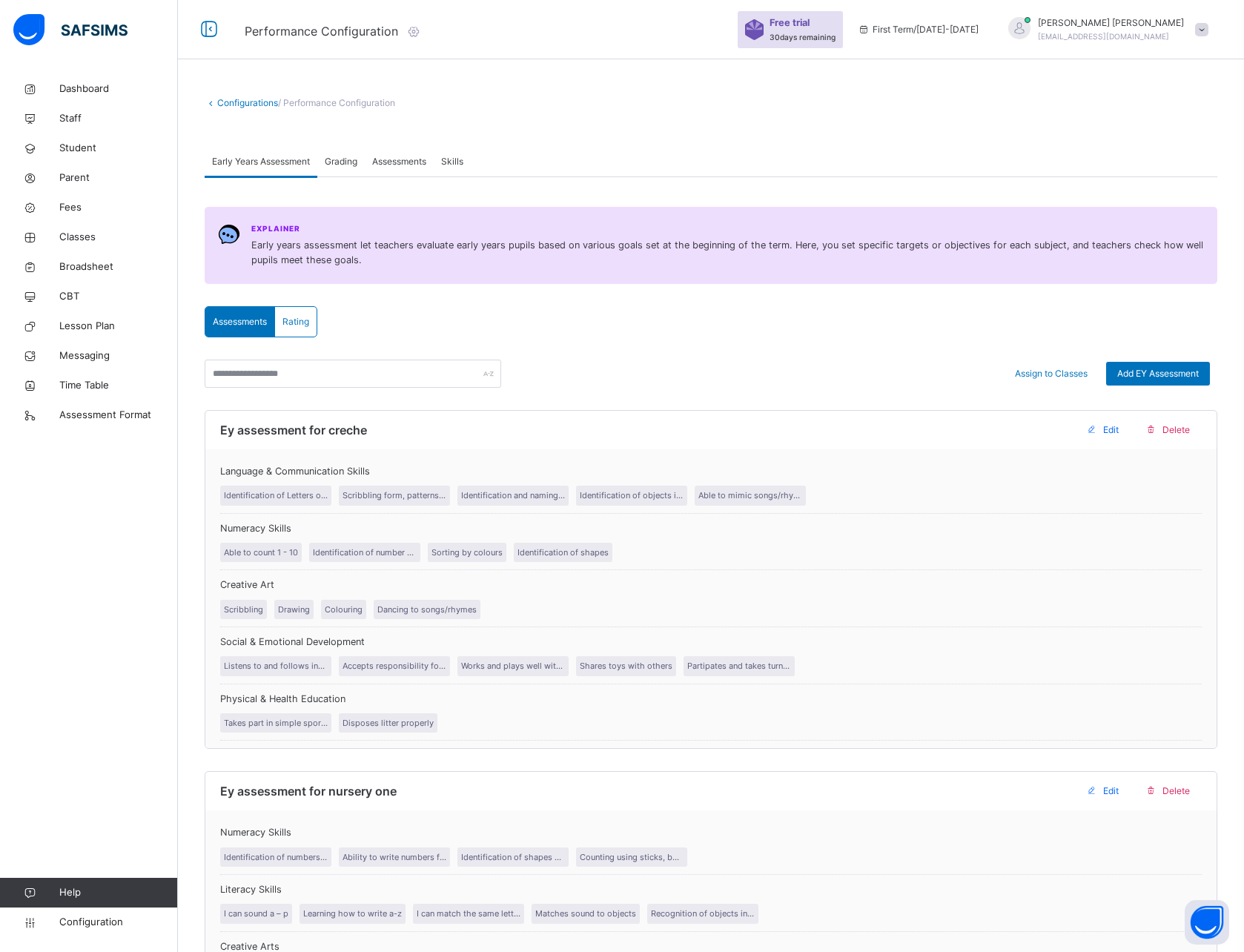
click at [341, 163] on span "Grading" at bounding box center [341, 162] width 33 height 13
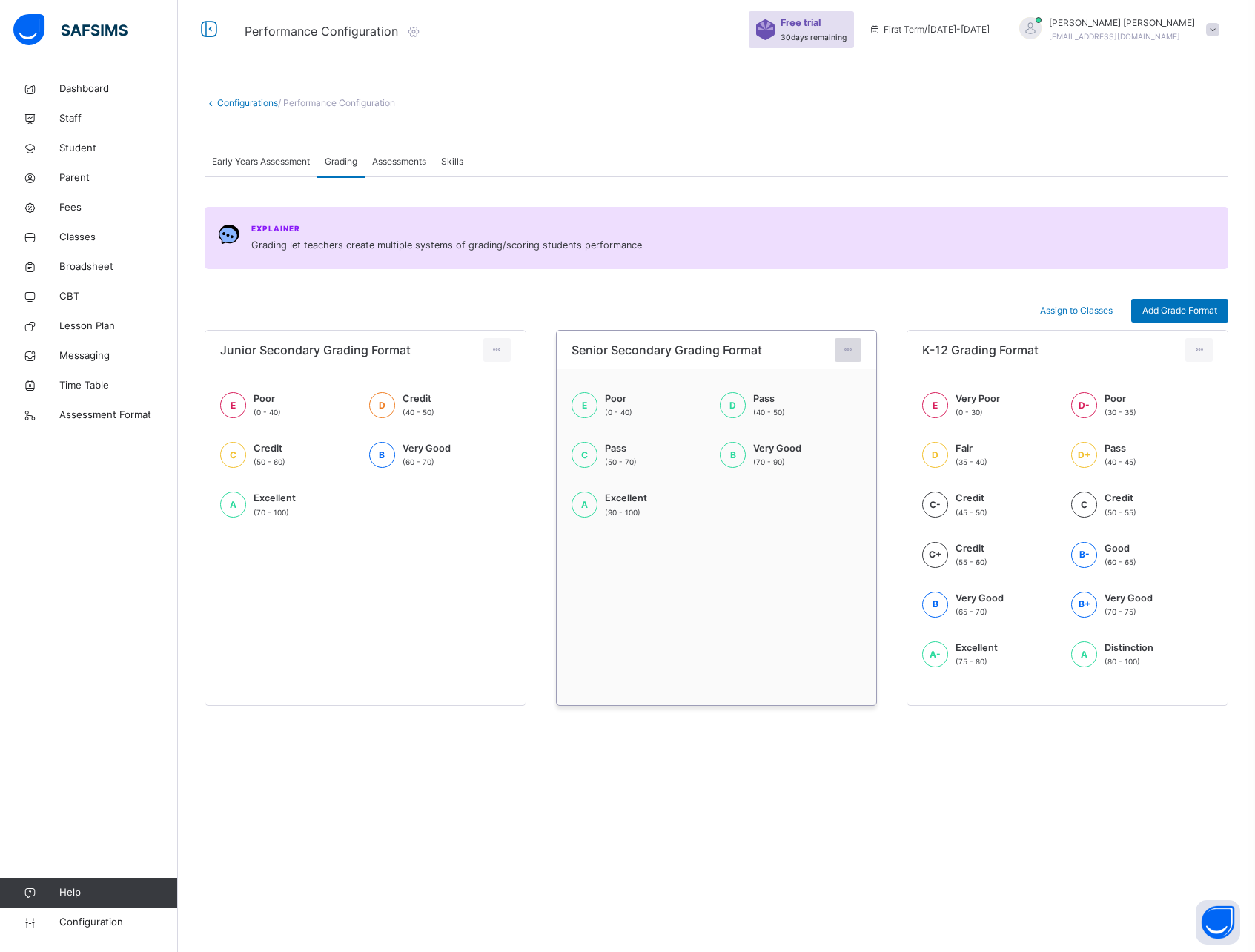
click at [853, 349] on icon at bounding box center [848, 350] width 12 height 13
click at [695, 819] on div "Configurations / Performance Configuration Early Years Assessment Grading Asses…" at bounding box center [716, 476] width 1077 height 952
click at [693, 445] on div "C Pass (50 - 70)" at bounding box center [642, 454] width 141 height 27
click at [853, 345] on icon at bounding box center [848, 350] width 12 height 13
click at [818, 514] on div "E Poor (0 - 40) D Pass (40 - 50) C Pass (50 - 70) B Very Good (70 - 90) A Excel…" at bounding box center [717, 462] width 291 height 142
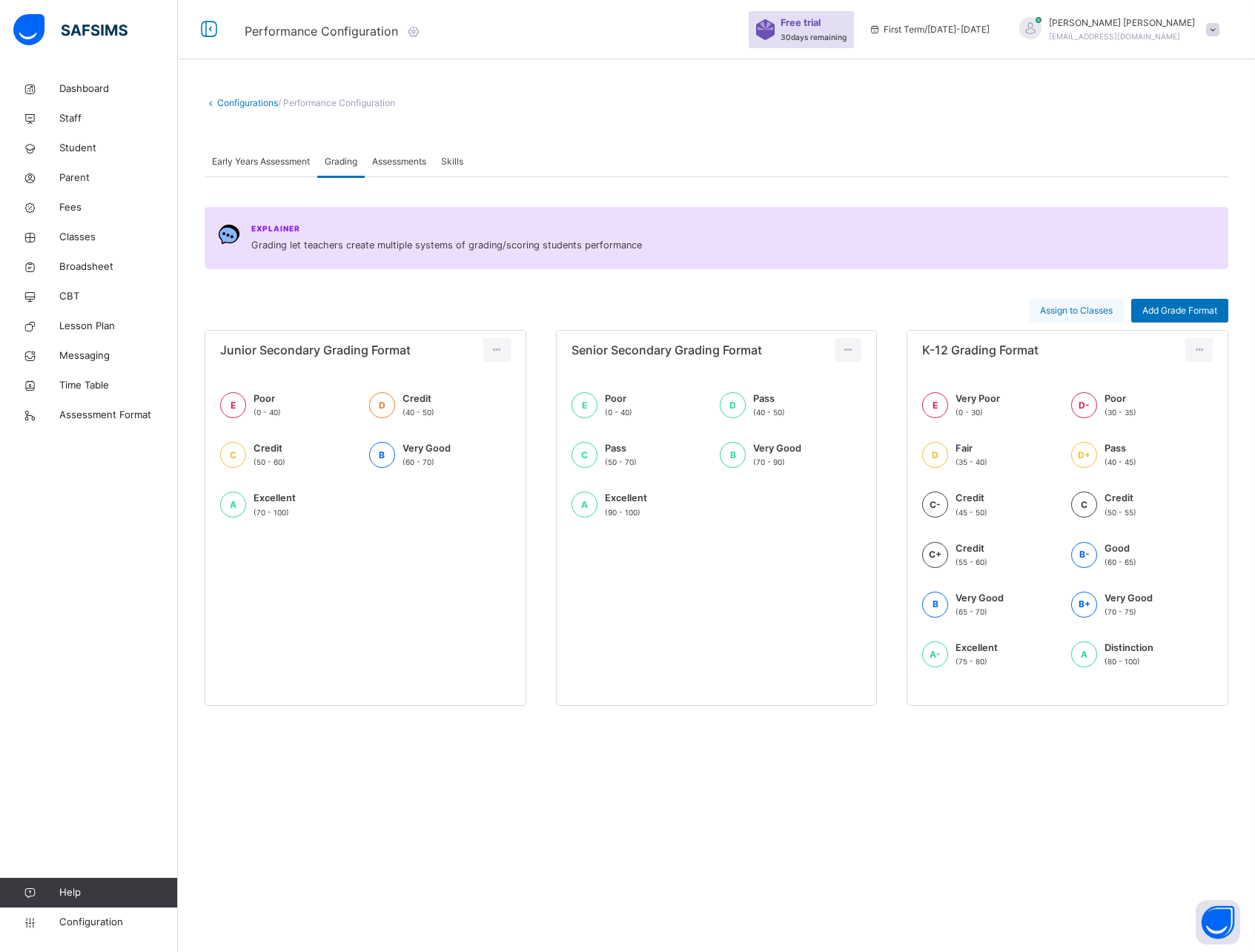
click at [1085, 311] on span "Assign to Classes" at bounding box center [1077, 311] width 73 height 13
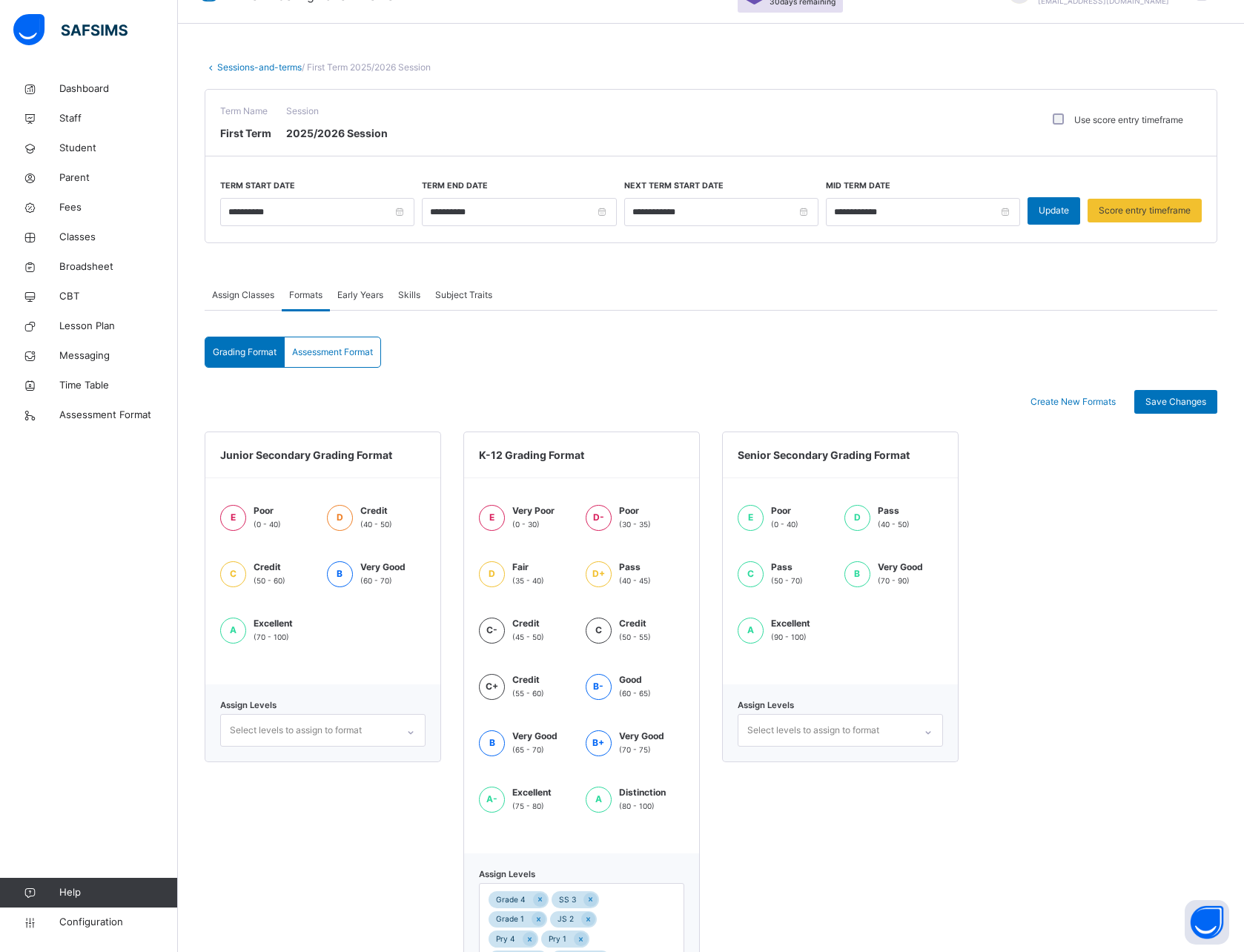
scroll to position [47, 0]
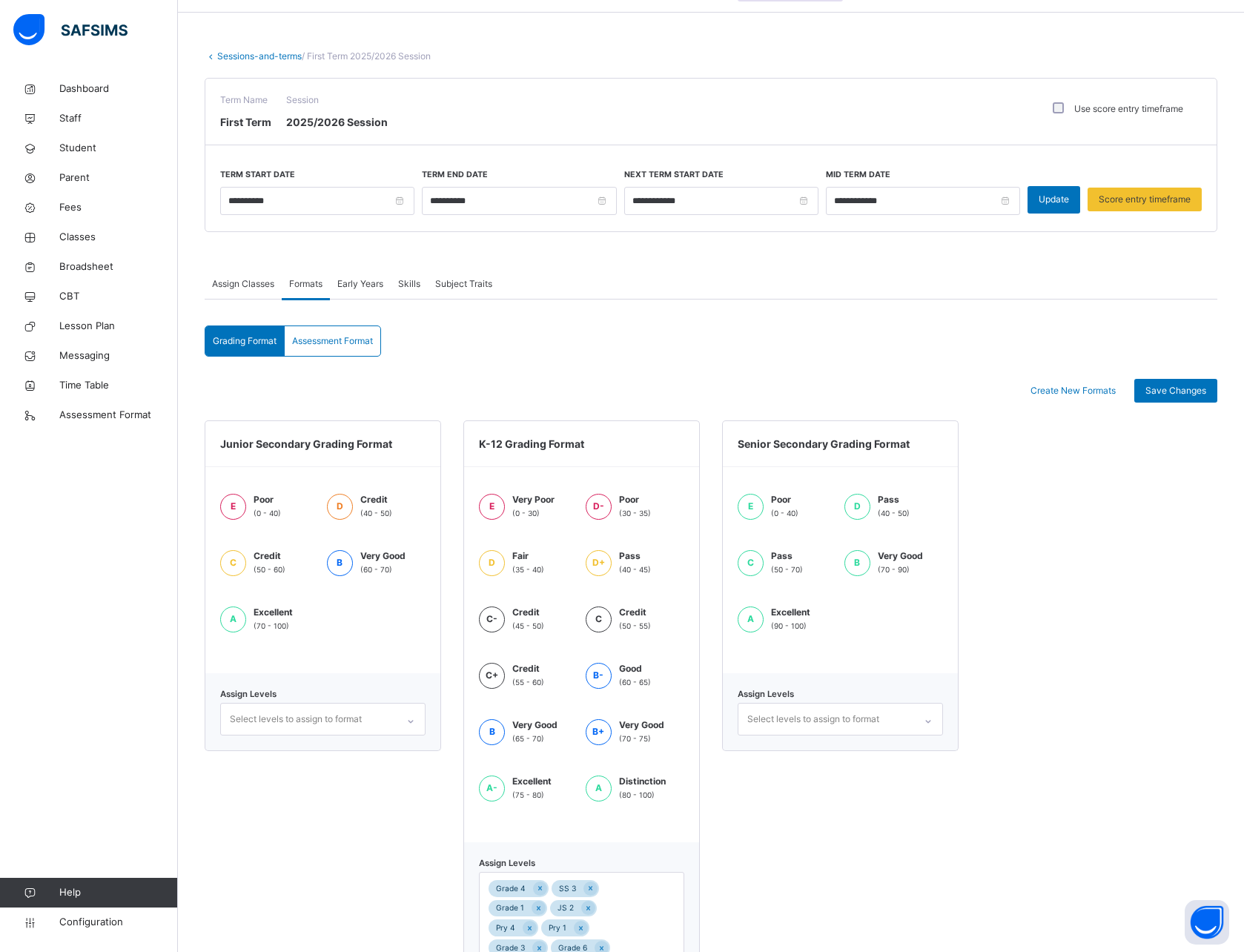
click at [354, 718] on div "Select levels to assign to format" at bounding box center [296, 719] width 132 height 28
click at [341, 783] on div "Junior Secondary Grading Format E Poor (0 - 40) D Credit (40 - 50) C Credit (50…" at bounding box center [323, 740] width 237 height 639
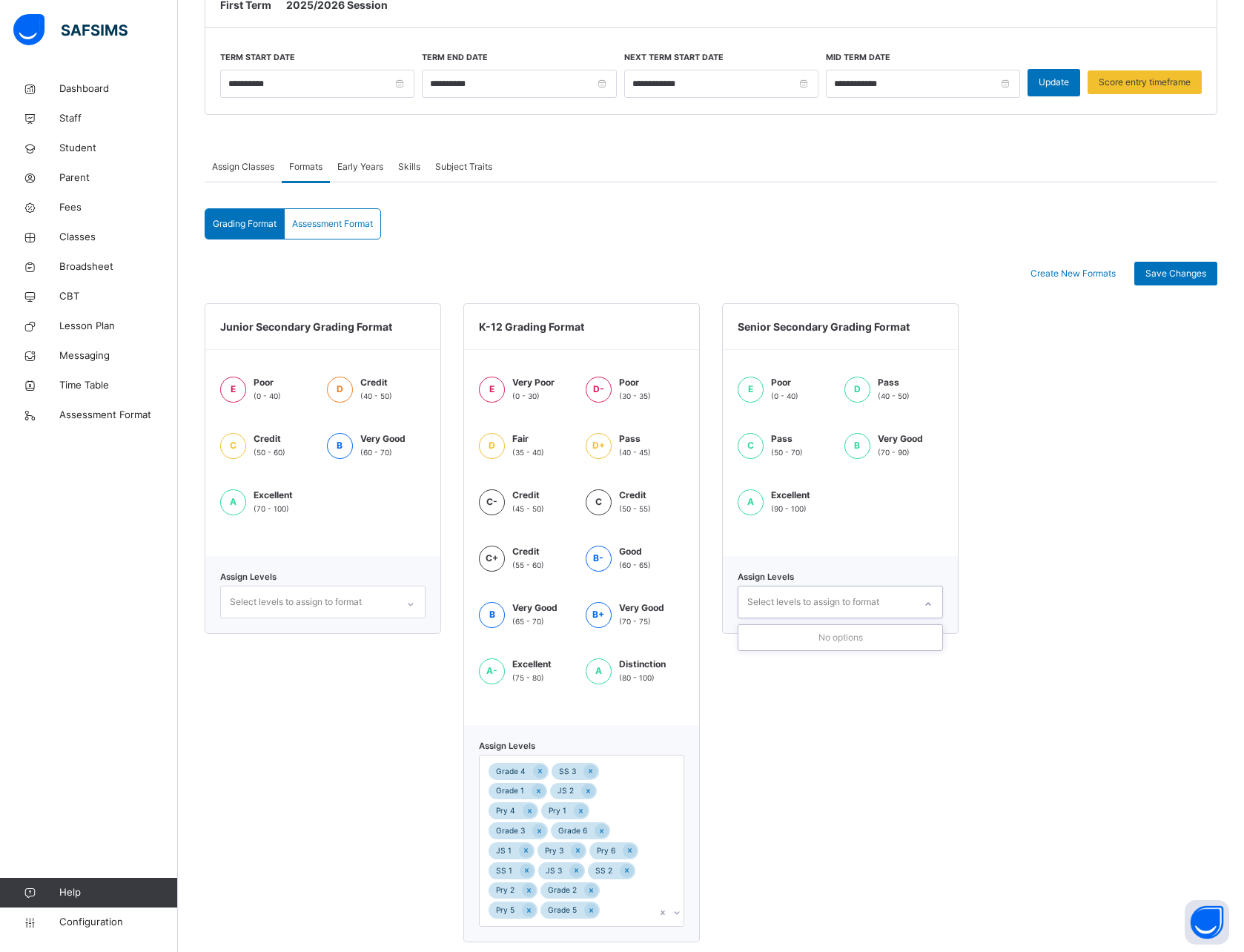
click at [786, 587] on div "Select levels to assign to format" at bounding box center [827, 602] width 176 height 31
click at [786, 591] on div "Select levels to assign to format" at bounding box center [813, 602] width 132 height 28
click at [836, 747] on div "Senior Secondary Grading Format E Poor (0 - 40) D Pass (40 - 50) C Pass (50 - 7…" at bounding box center [841, 622] width 237 height 639
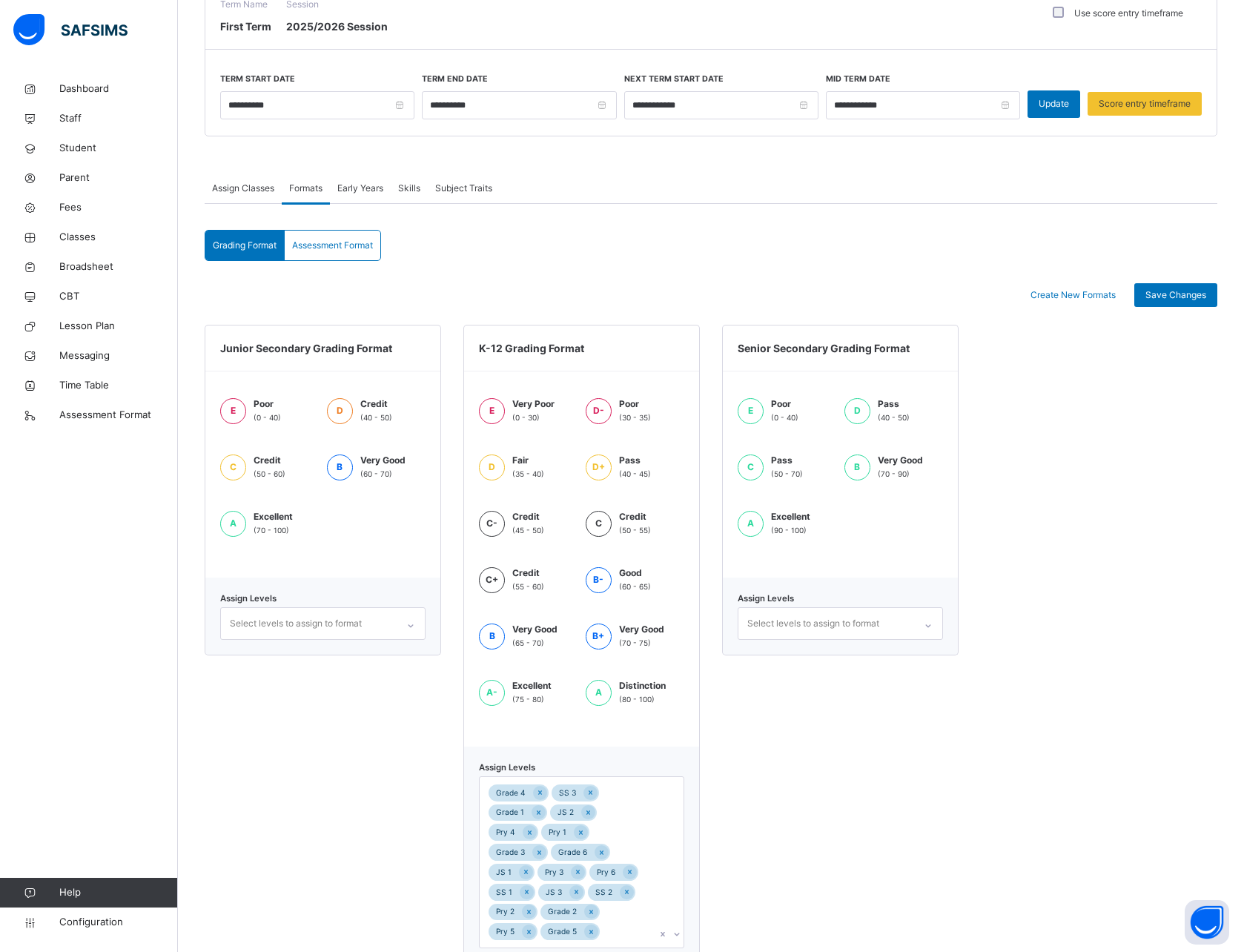
scroll to position [138, 0]
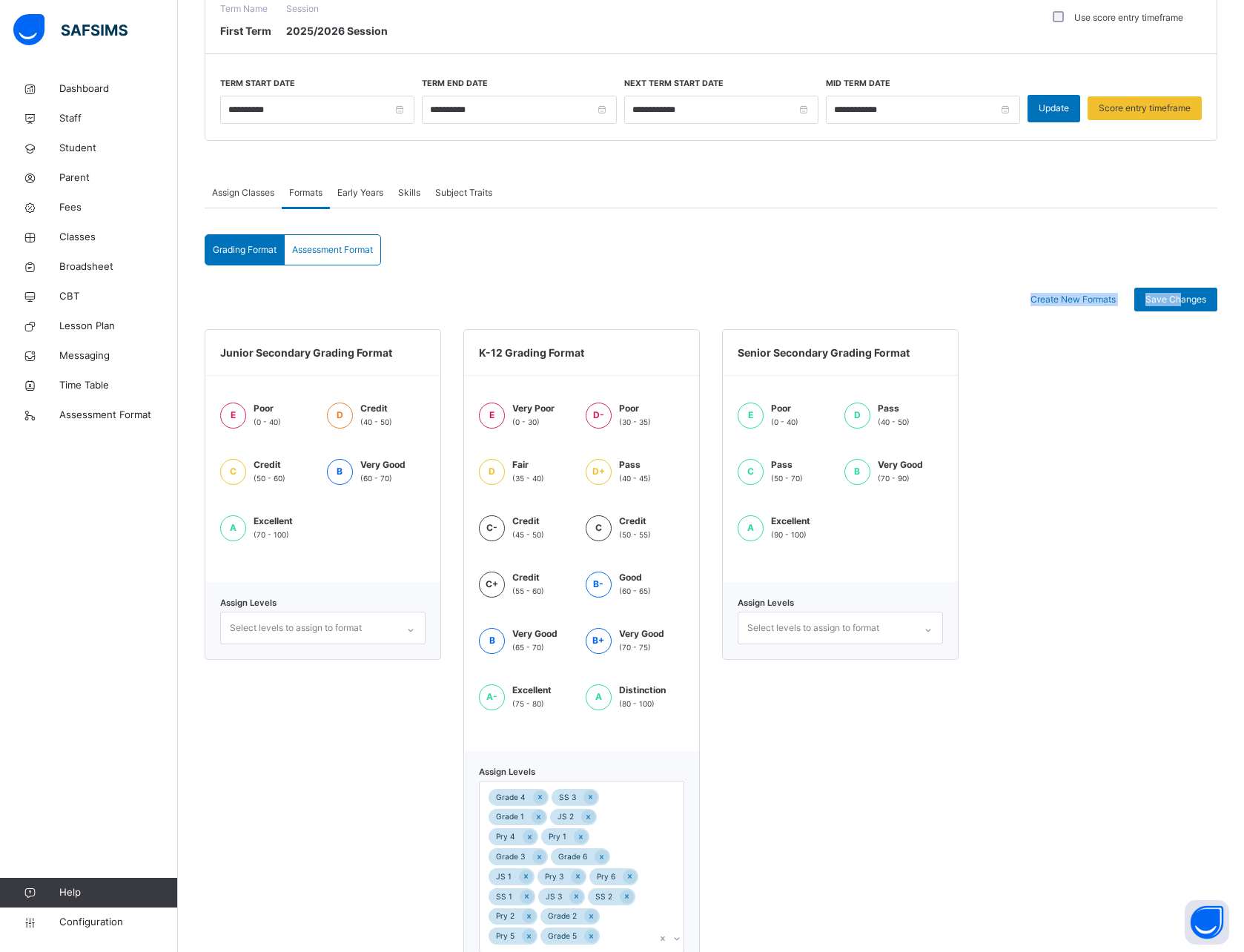
drag, startPoint x: 1191, startPoint y: 300, endPoint x: 815, endPoint y: 266, distance: 377.5
click at [815, 266] on div "Grading Format Assessment Format Grading Format Assessment Format Create New Fo…" at bounding box center [711, 605] width 1013 height 741
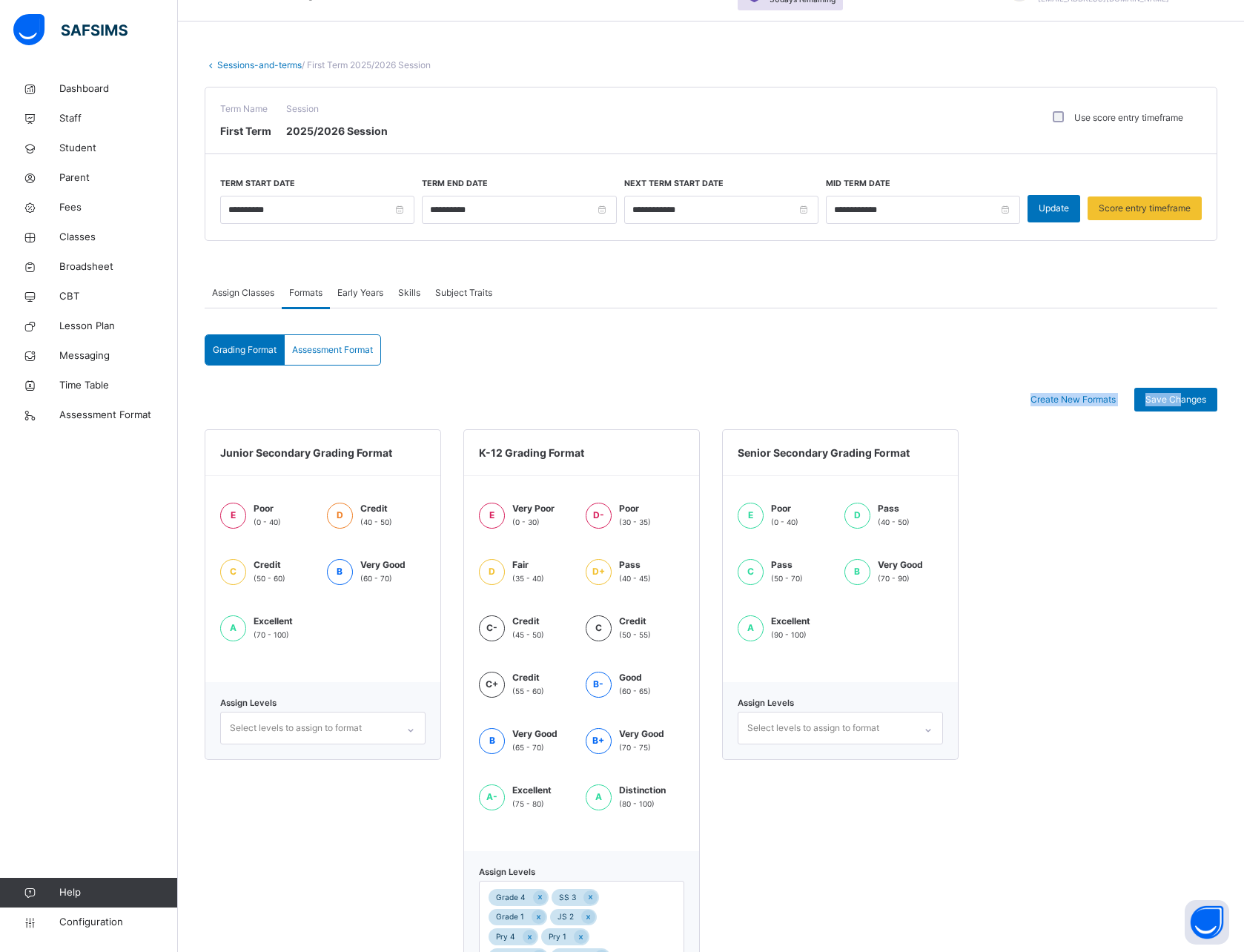
scroll to position [29, 0]
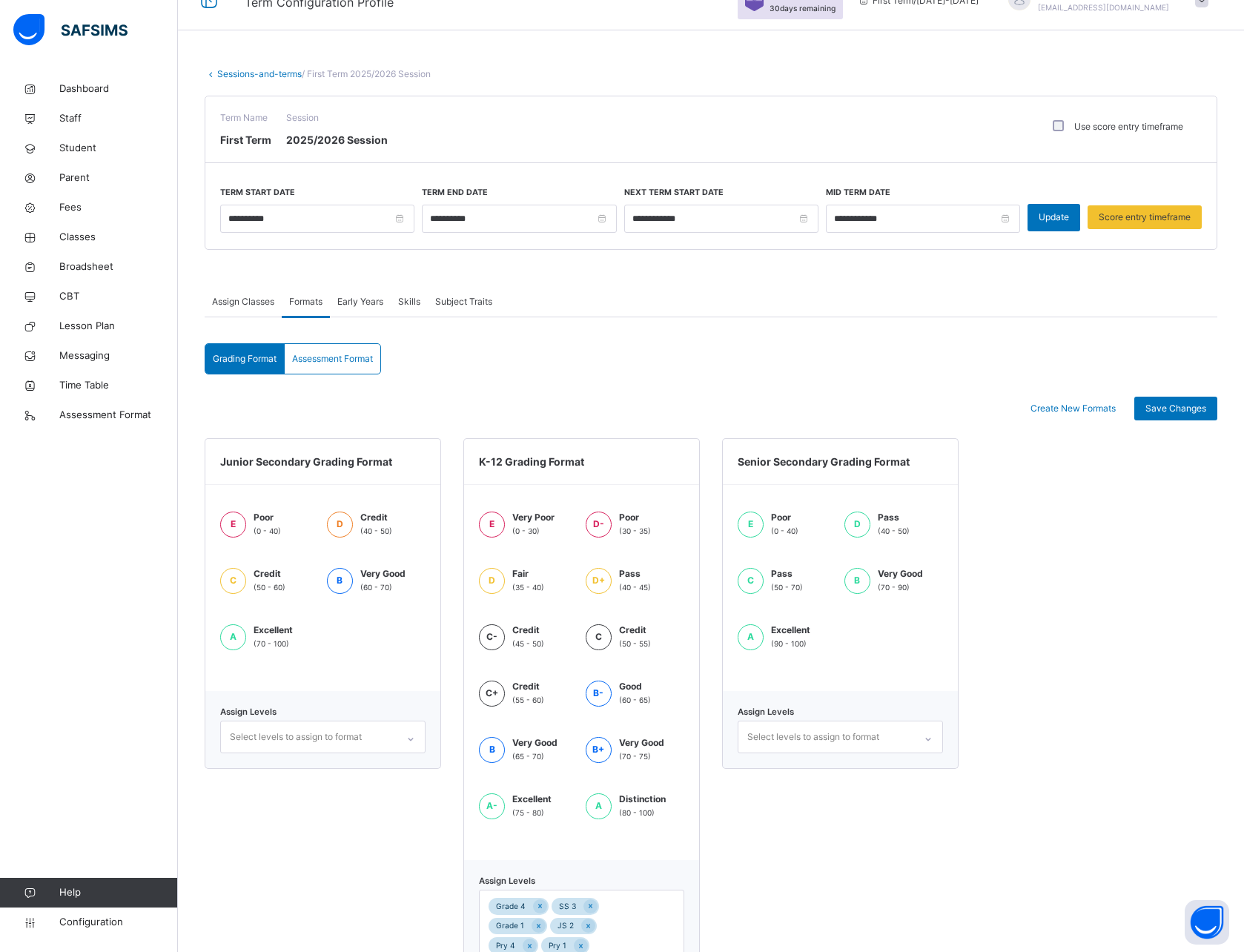
click at [220, 306] on span "Assign Classes" at bounding box center [243, 301] width 63 height 13
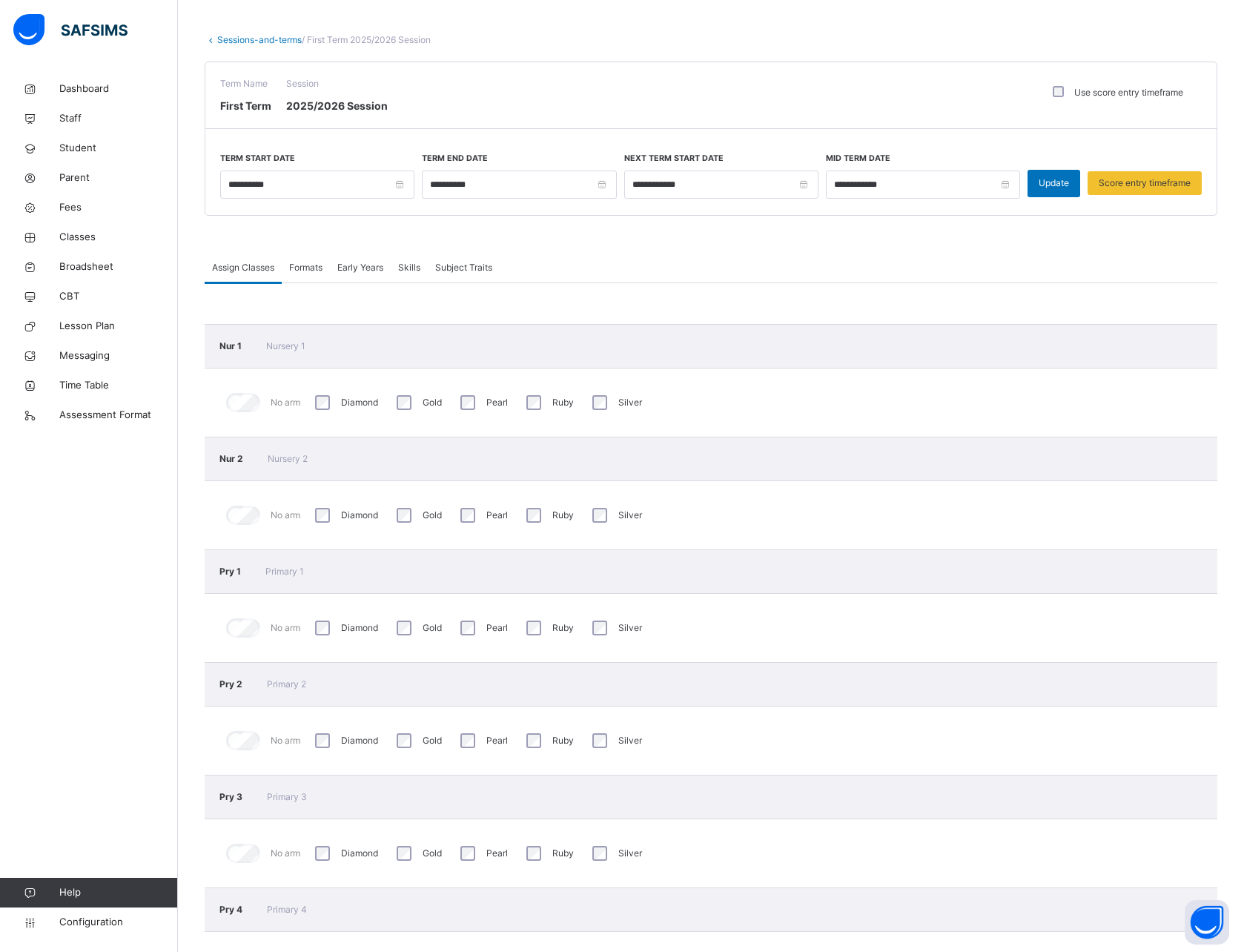
scroll to position [54, 0]
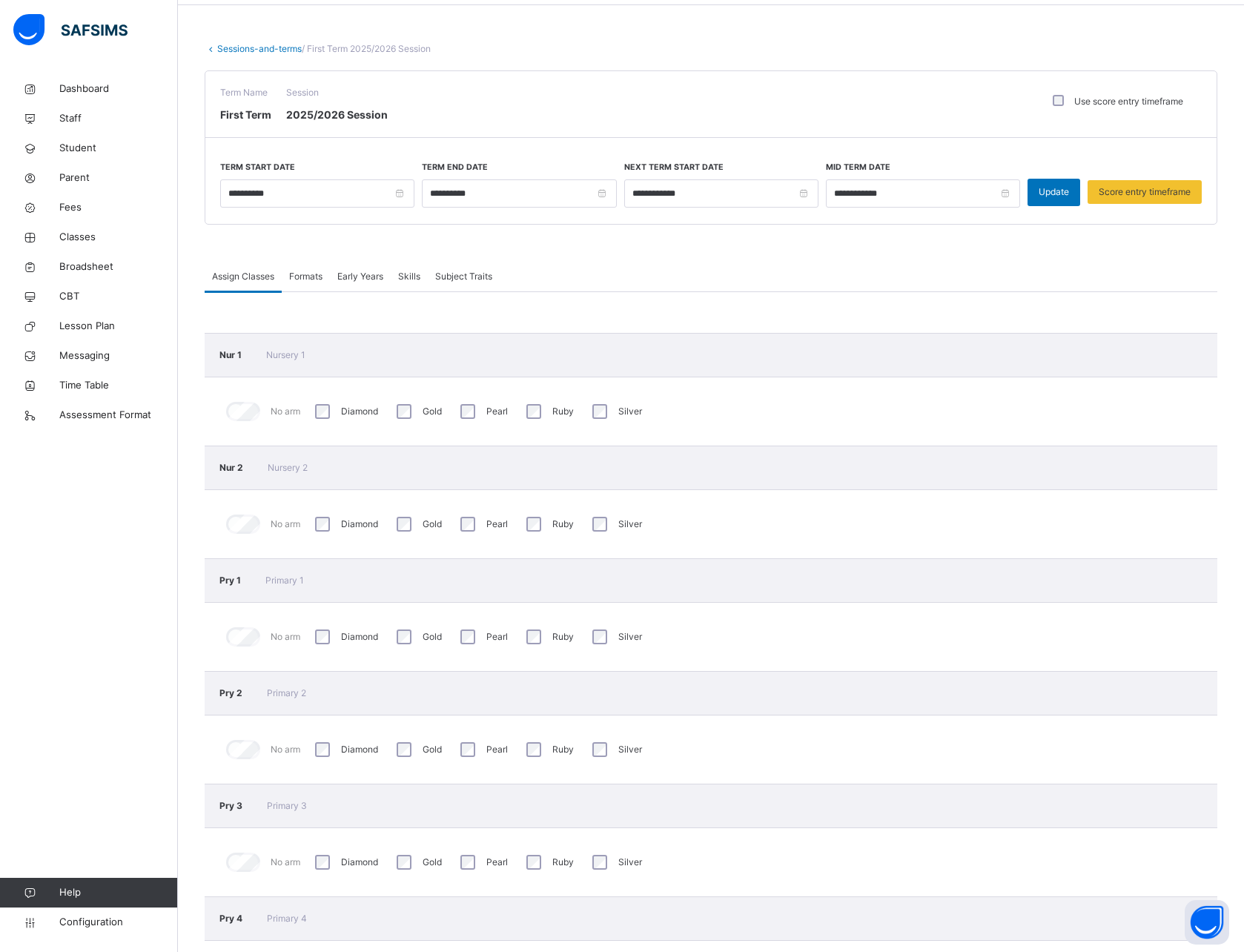
click at [230, 48] on link "Sessions-and-terms" at bounding box center [259, 49] width 84 height 11
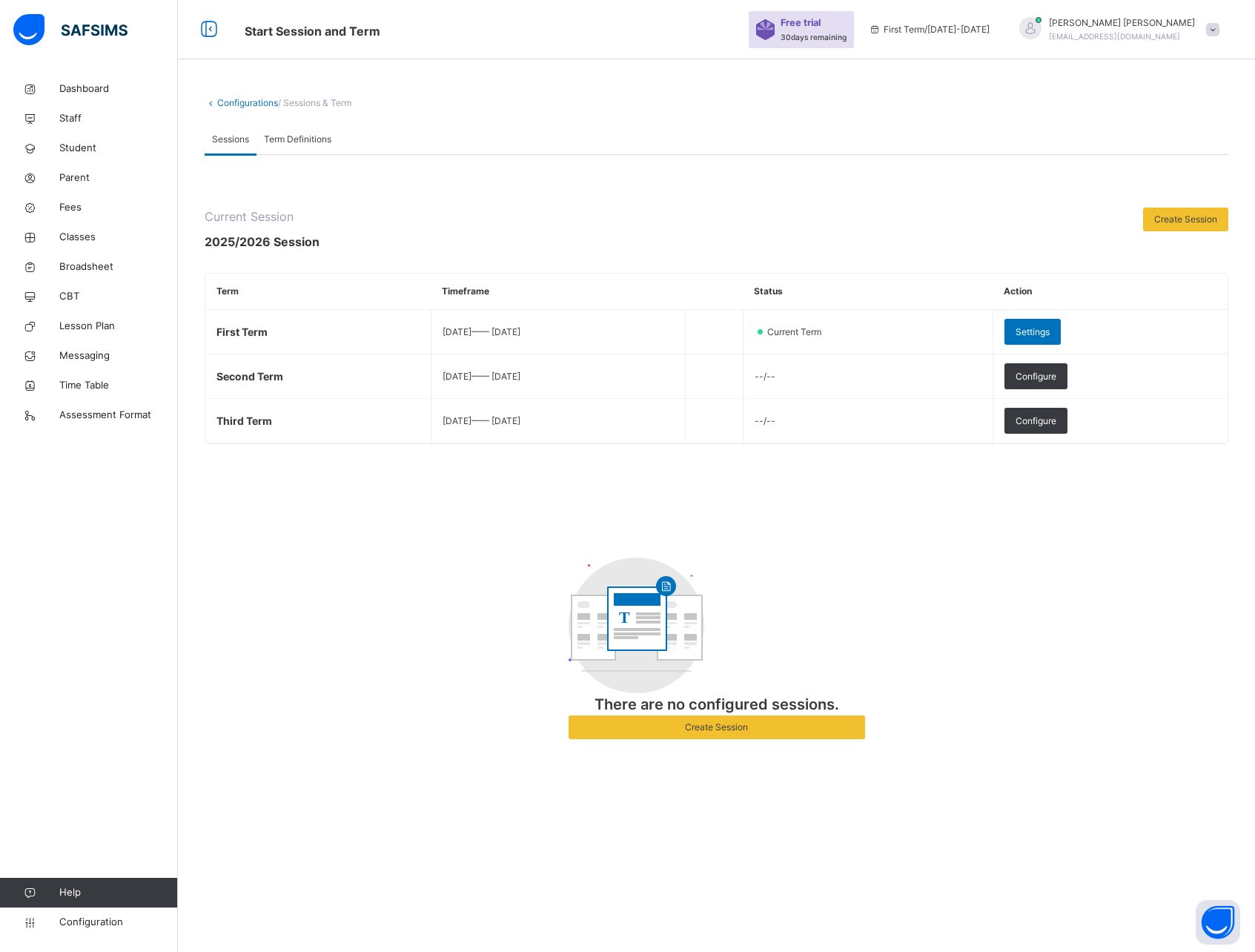
click at [244, 99] on link "Configurations" at bounding box center [247, 103] width 61 height 11
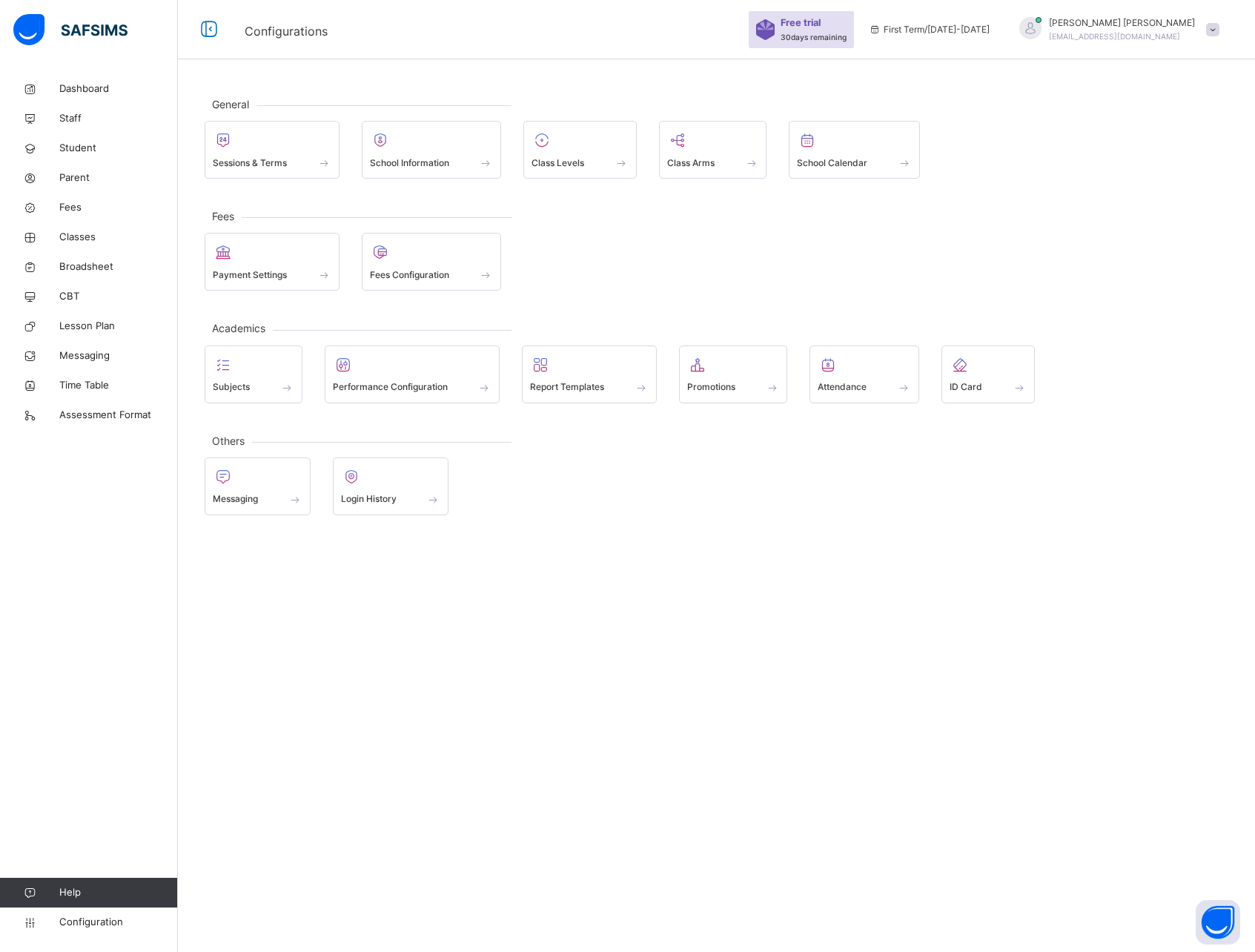
click at [484, 606] on div "General Sessions & Terms School Information Class Levels Class Arms School Cale…" at bounding box center [716, 476] width 1077 height 952
click at [352, 418] on div "General Sessions & Terms School Information Class Levels Class Arms School Cale…" at bounding box center [716, 305] width 1077 height 463
click at [391, 391] on span "Performance Configuration" at bounding box center [390, 387] width 115 height 13
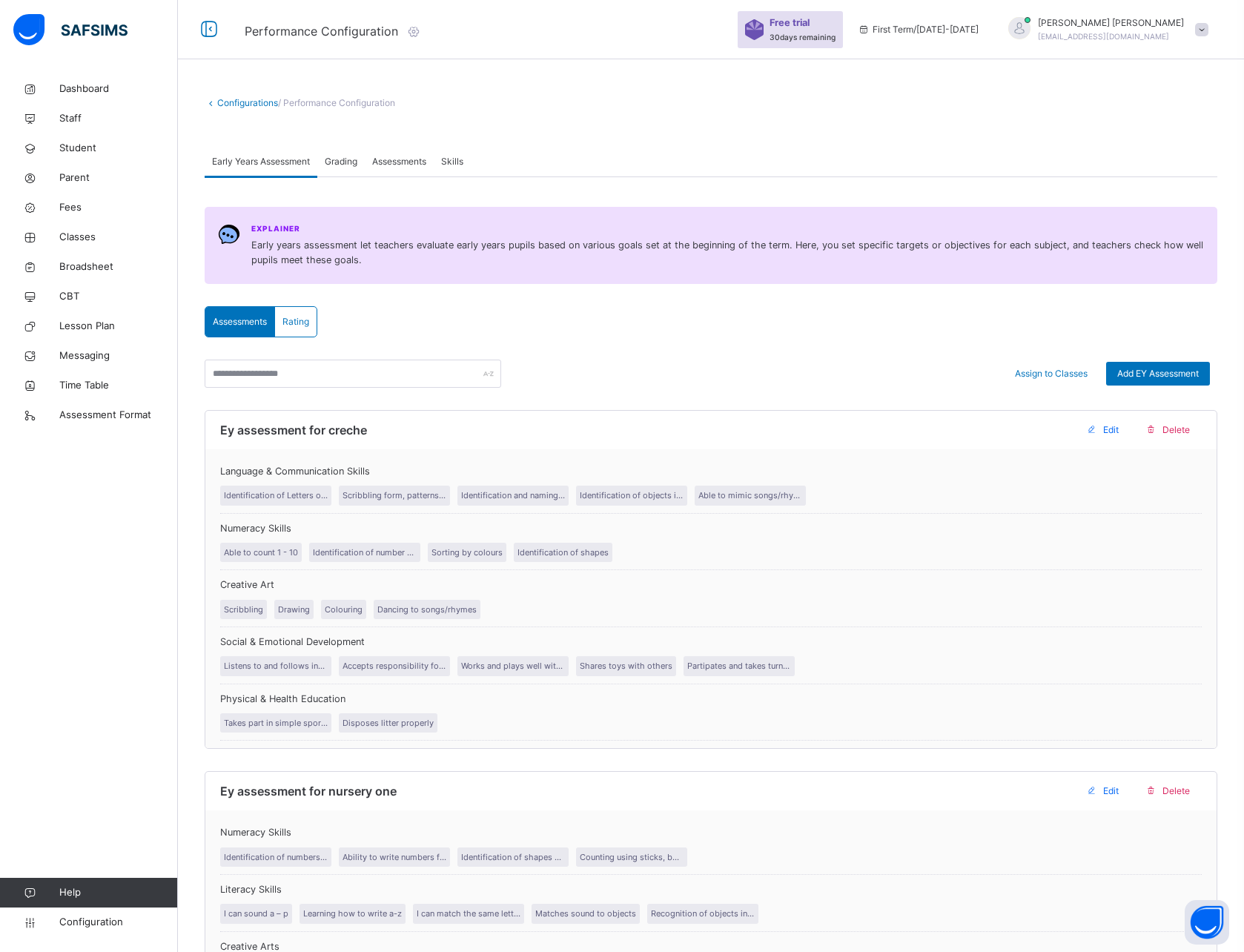
click at [352, 160] on span "Grading" at bounding box center [341, 162] width 33 height 13
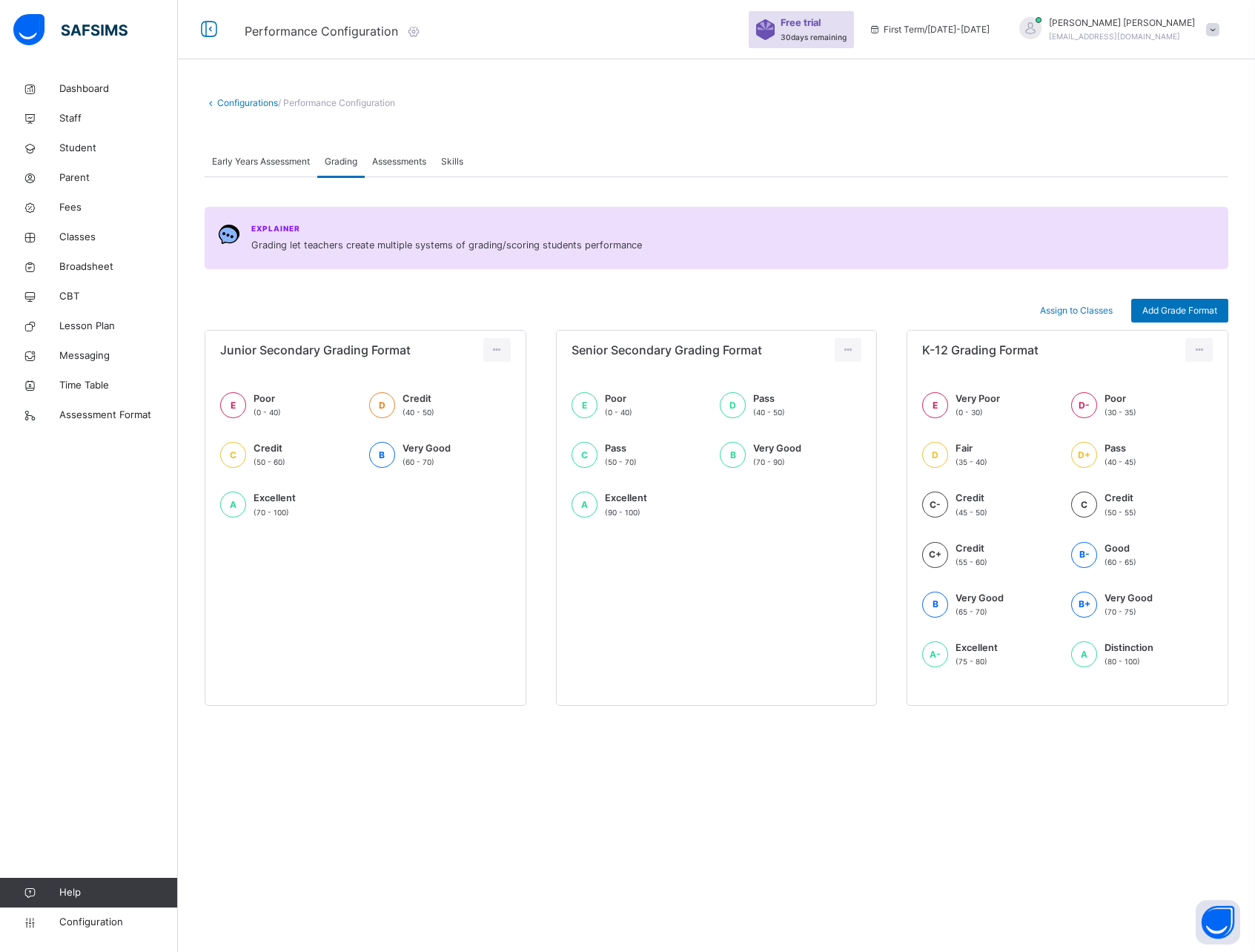
click at [409, 160] on span "Assessments" at bounding box center [400, 162] width 54 height 13
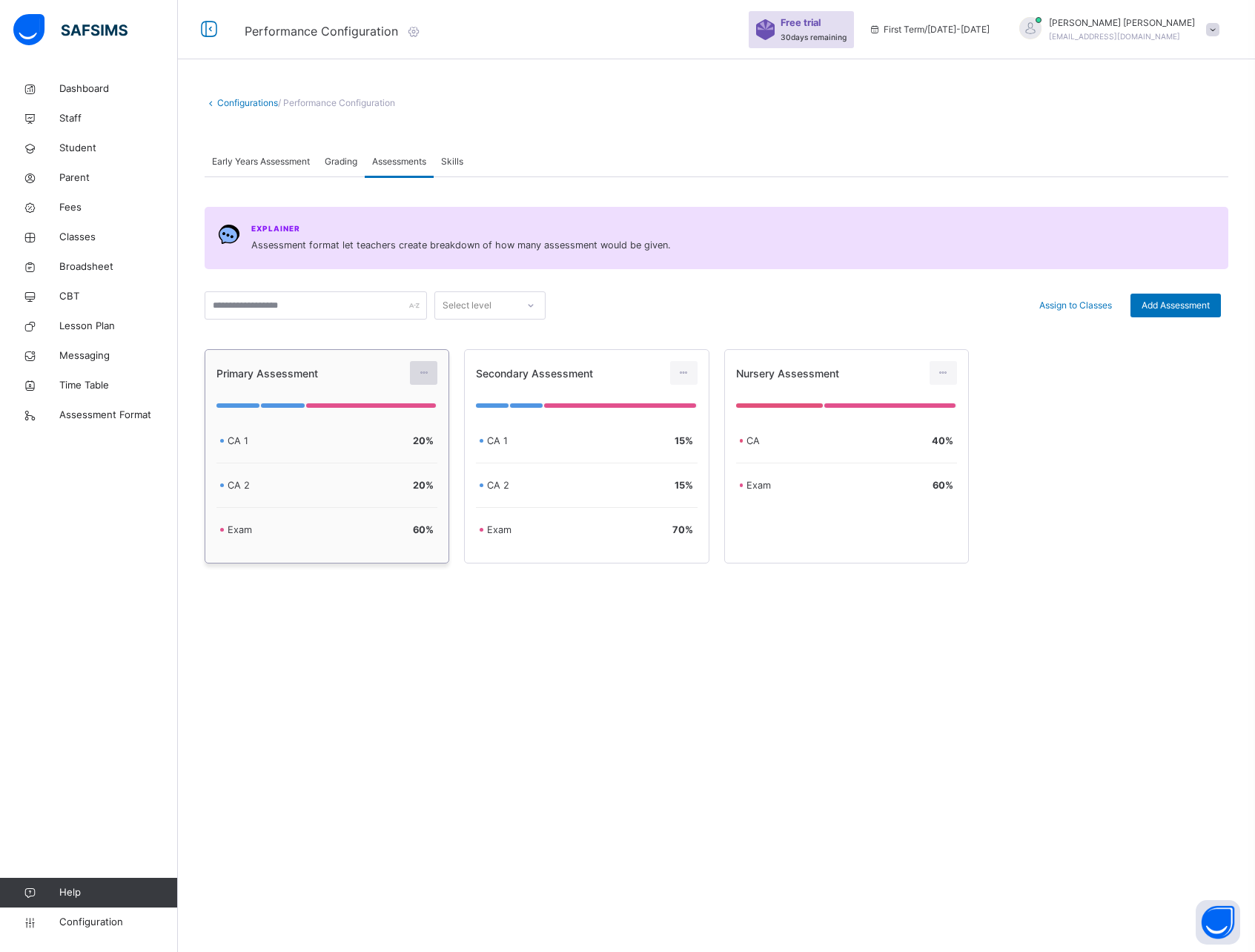
click at [423, 374] on icon at bounding box center [423, 373] width 12 height 13
click at [391, 403] on div "Edit Assessment" at bounding box center [391, 406] width 80 height 15
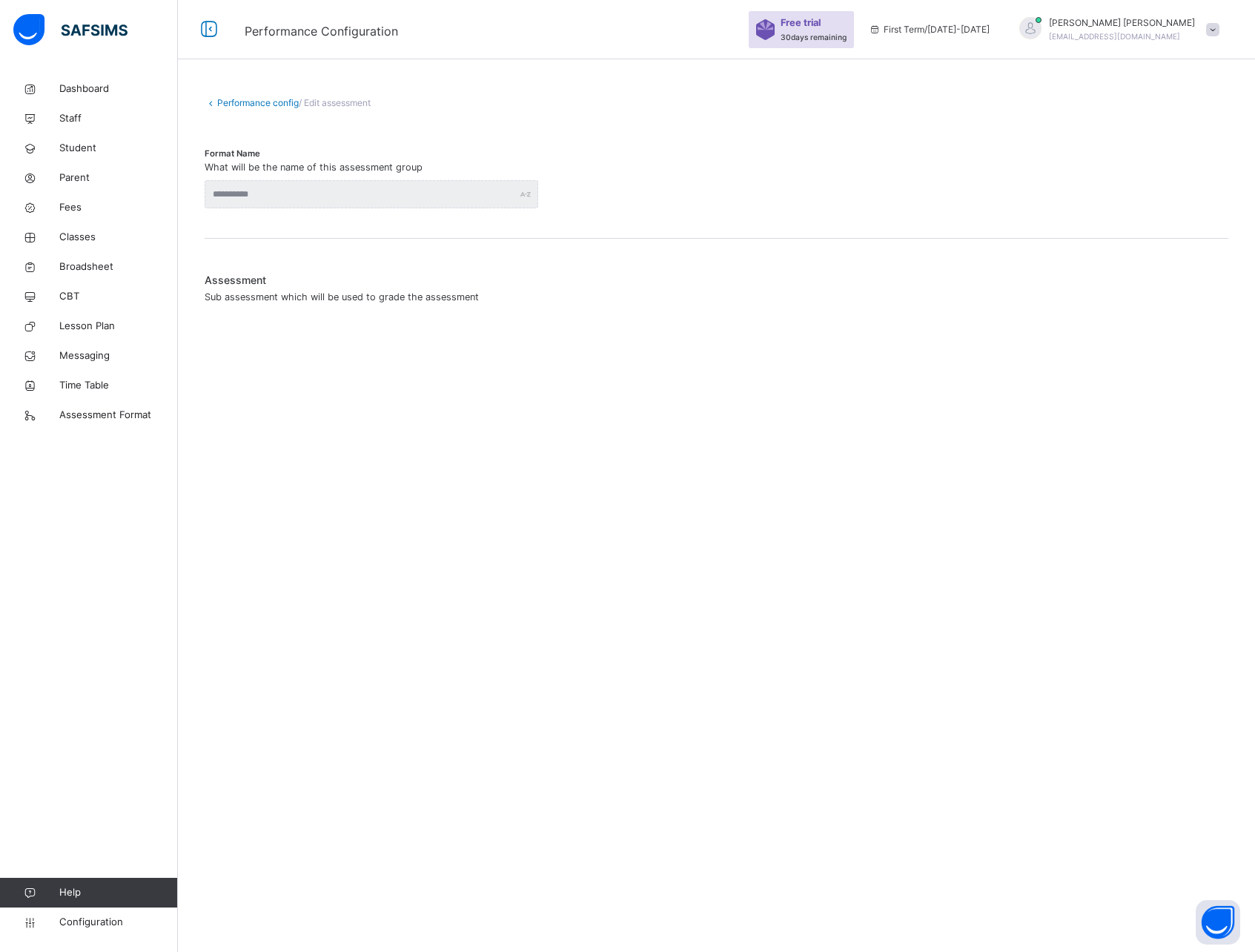
type input "**********"
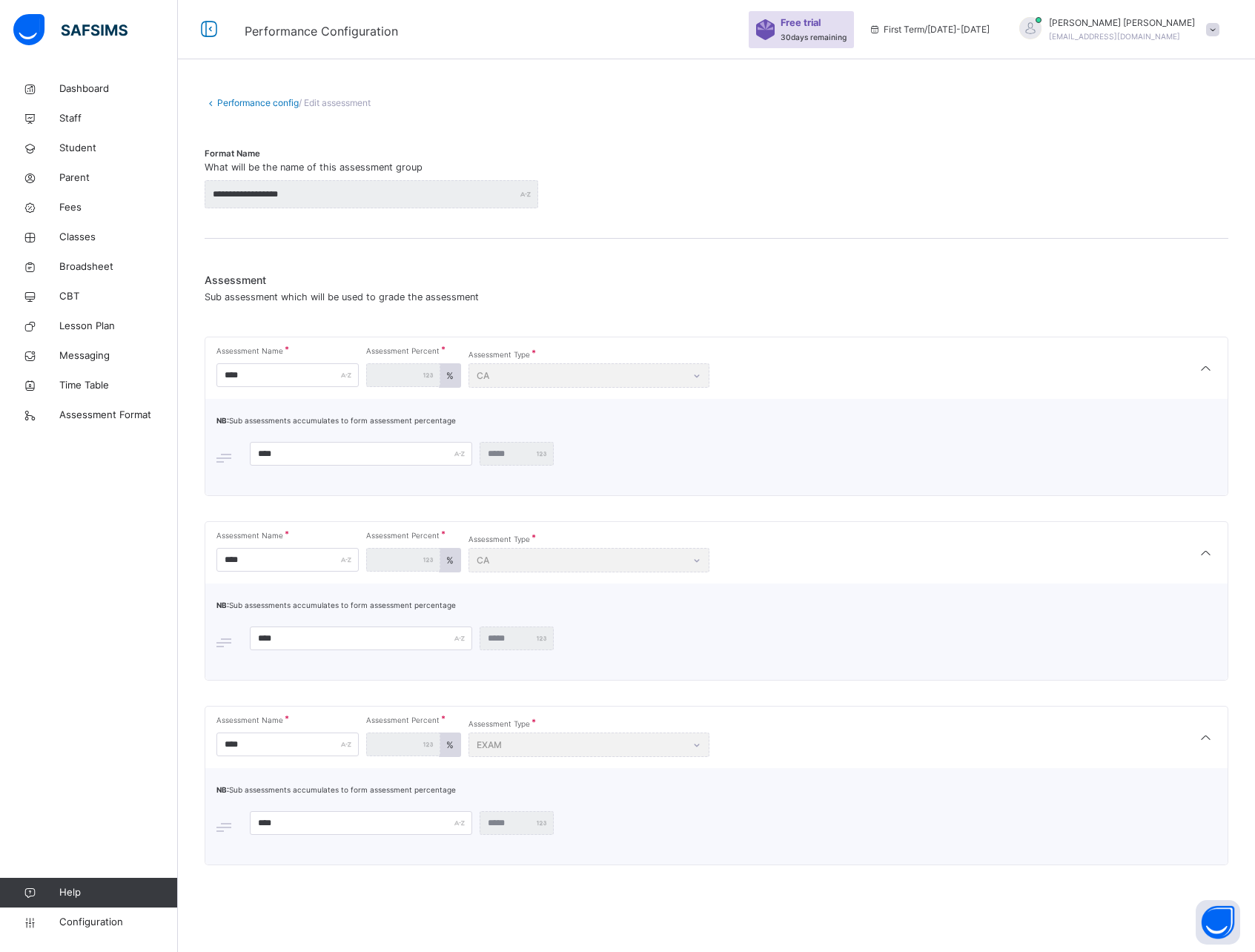
click at [255, 98] on link "Performance config" at bounding box center [257, 103] width 81 height 11
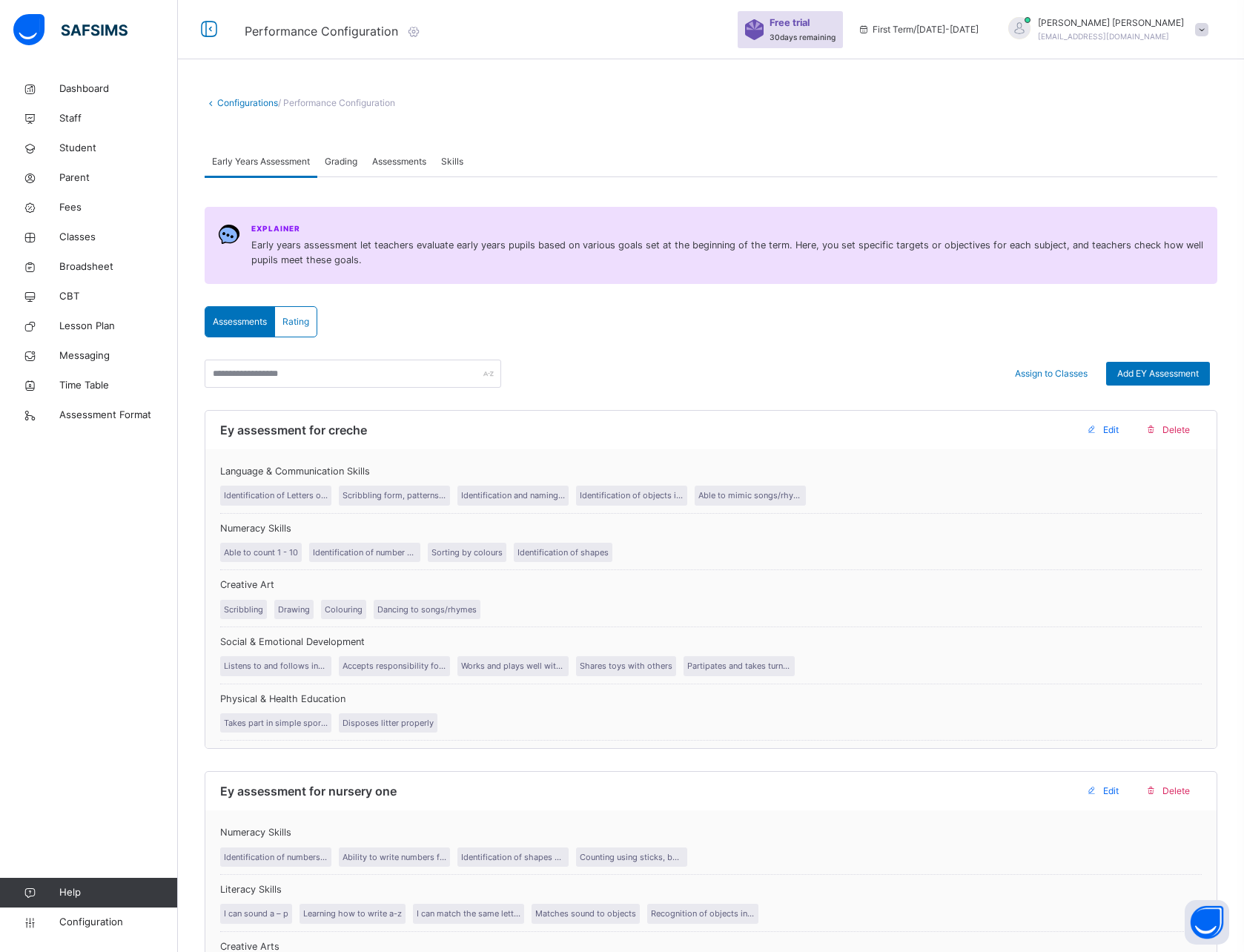
click at [241, 323] on span "Assessments" at bounding box center [240, 322] width 54 height 13
click at [100, 412] on span "Assessment Format" at bounding box center [118, 416] width 119 height 15
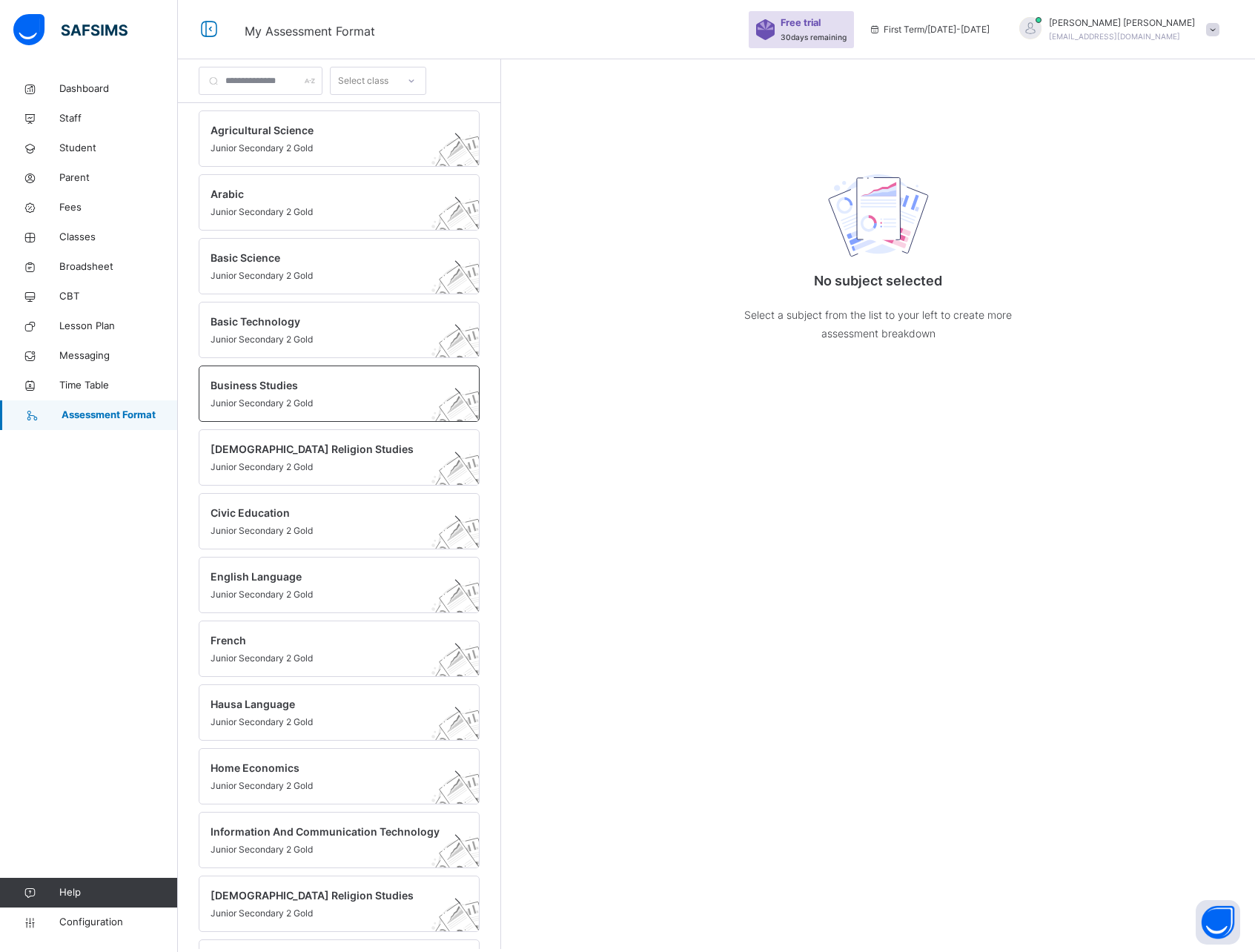
click at [280, 388] on span "Business Studies" at bounding box center [325, 385] width 229 height 16
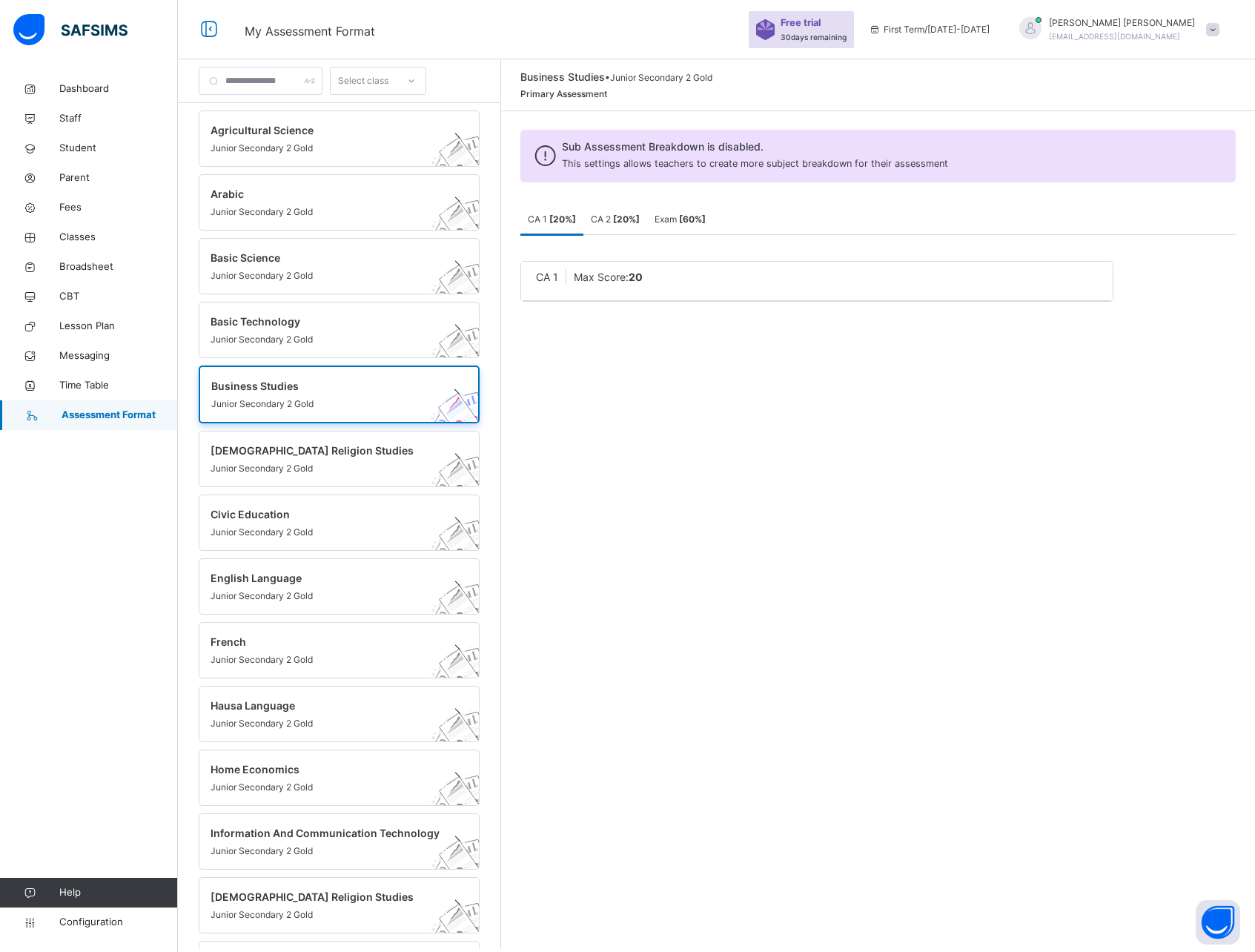
click at [626, 222] on b "[ 20 %]" at bounding box center [626, 219] width 27 height 11
click at [683, 220] on span "Exam [ 60 %]" at bounding box center [680, 219] width 51 height 11
click at [629, 221] on b "[ 20 %]" at bounding box center [626, 219] width 27 height 11
click at [644, 273] on b "20" at bounding box center [636, 276] width 14 height 12
click at [549, 280] on span "CA 2" at bounding box center [547, 276] width 23 height 12
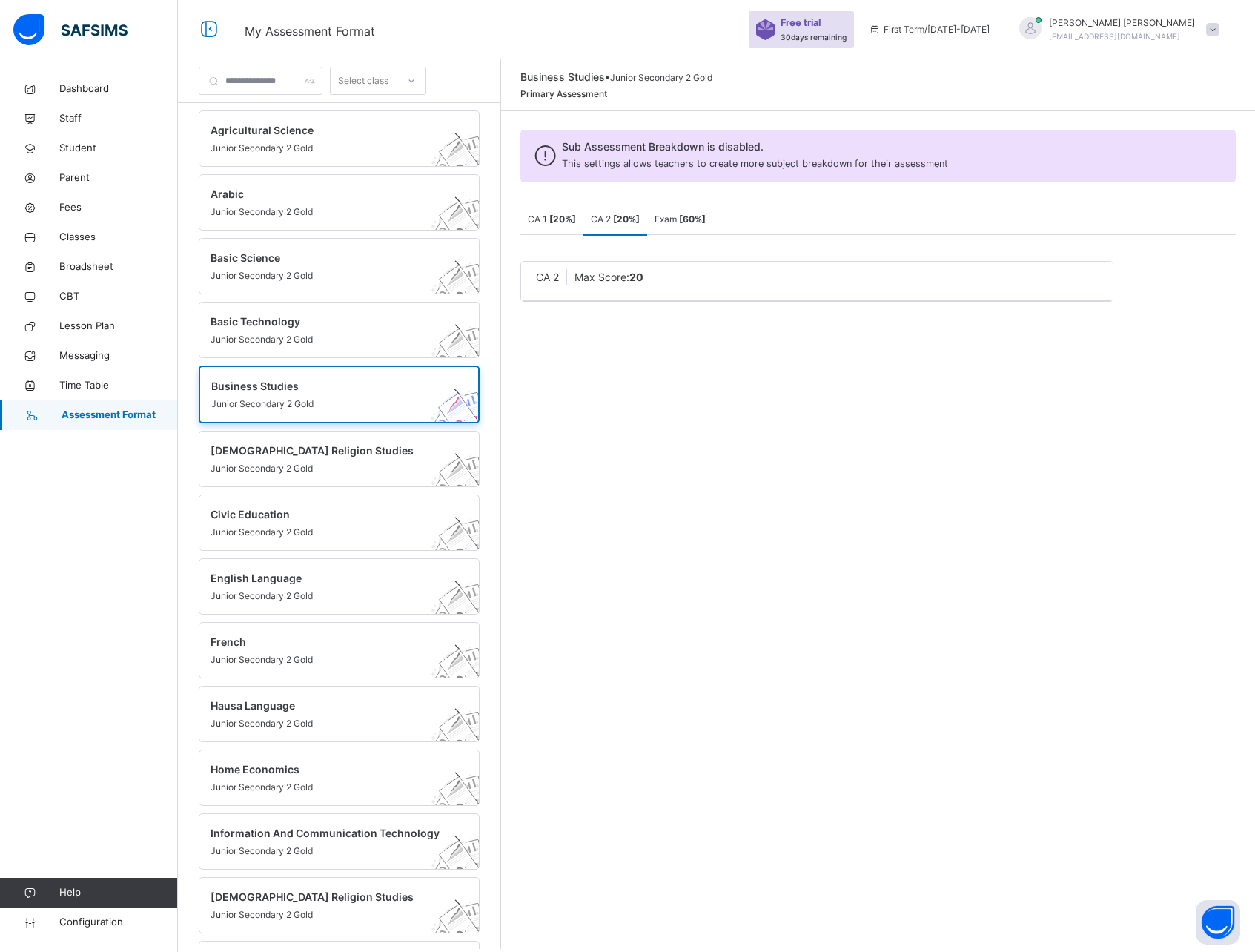
click at [562, 221] on b "[ 20 %]" at bounding box center [562, 219] width 27 height 11
click at [309, 126] on span "Agricultural Science" at bounding box center [325, 130] width 229 height 16
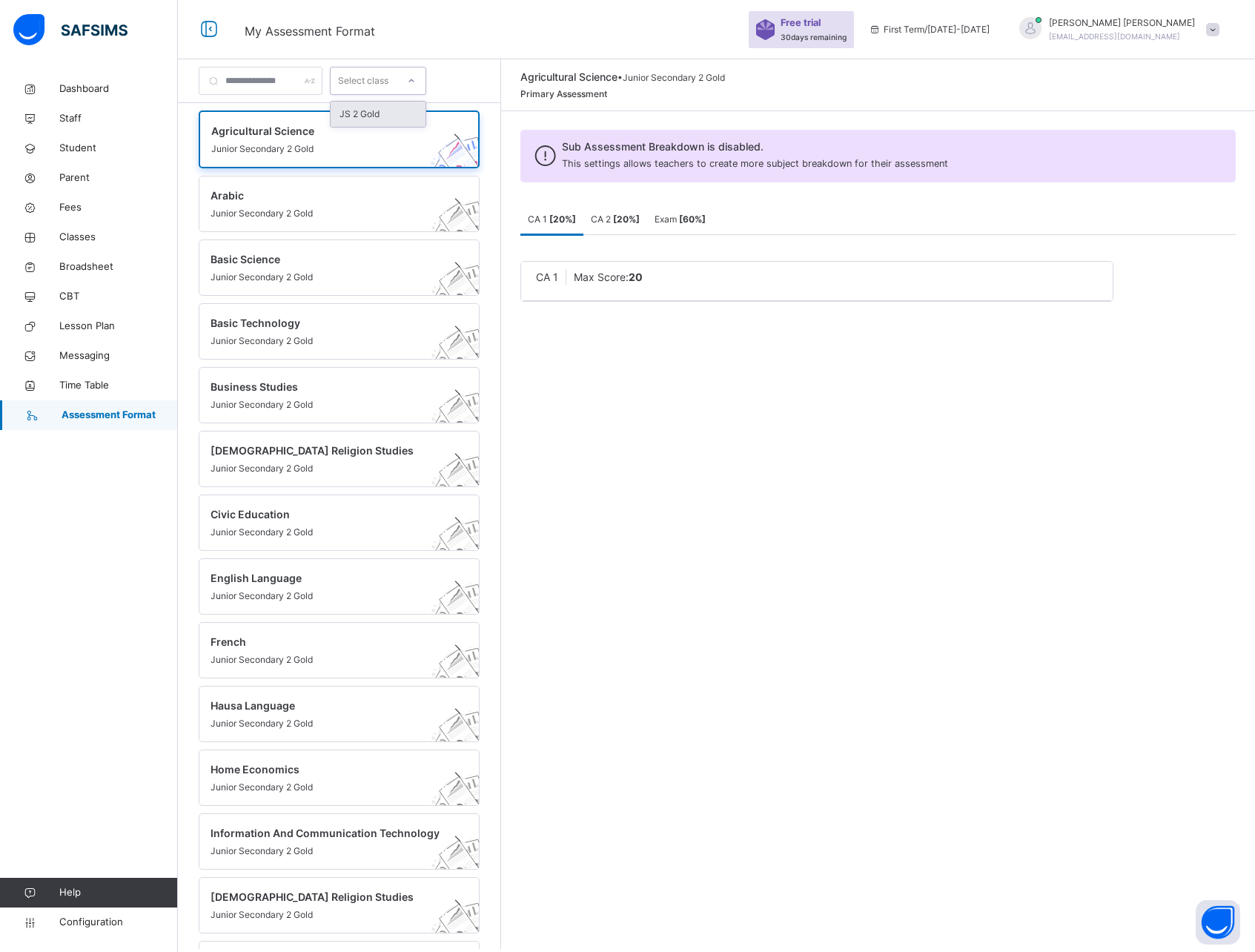
click at [376, 81] on div "Select class" at bounding box center [363, 81] width 51 height 28
click at [379, 107] on div "JS 2 Gold" at bounding box center [377, 114] width 95 height 25
click at [642, 270] on div "Max Score: 20" at bounding box center [605, 277] width 77 height 16
click at [82, 921] on span "Configuration" at bounding box center [118, 923] width 118 height 15
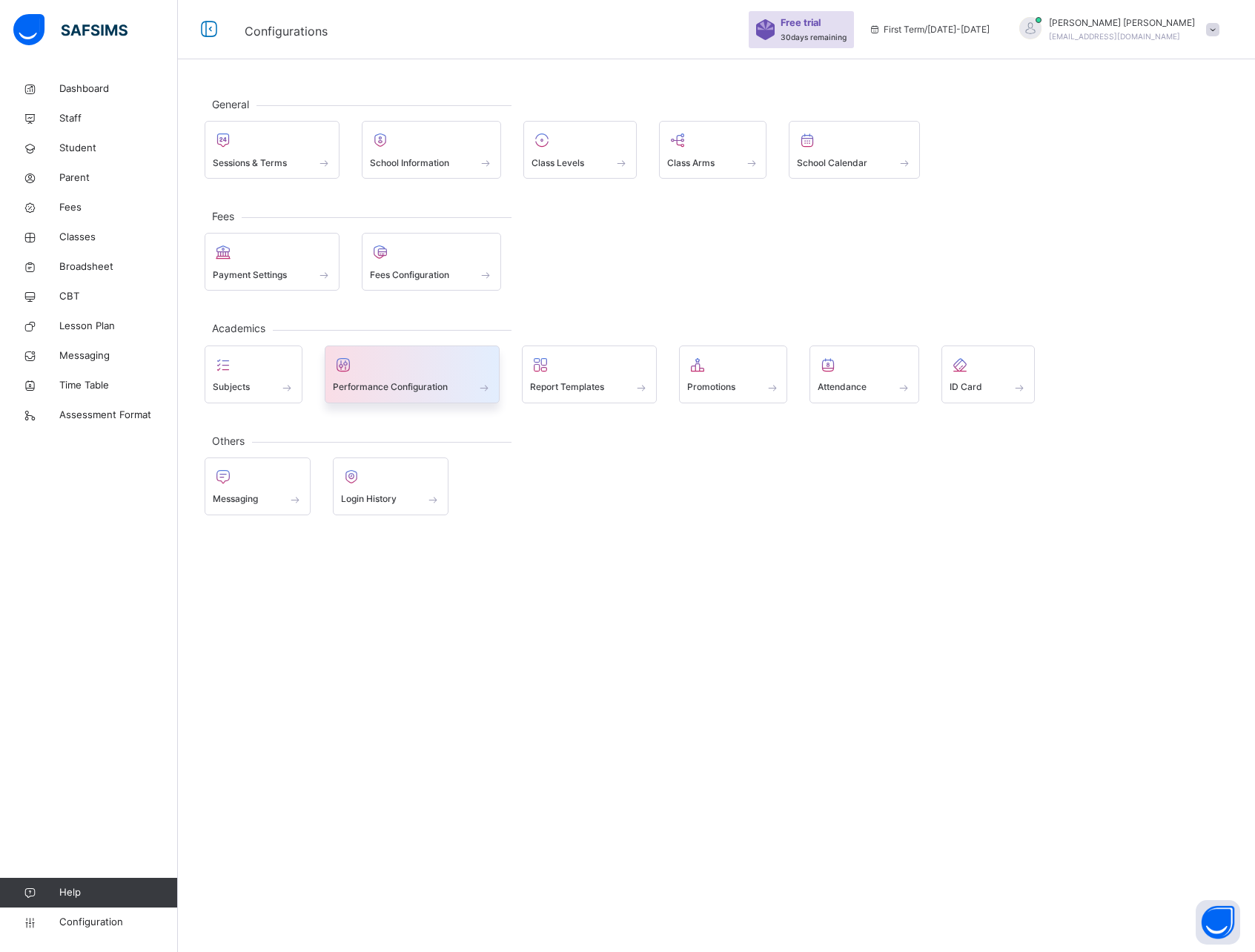
click at [388, 387] on span "Performance Configuration" at bounding box center [390, 387] width 115 height 13
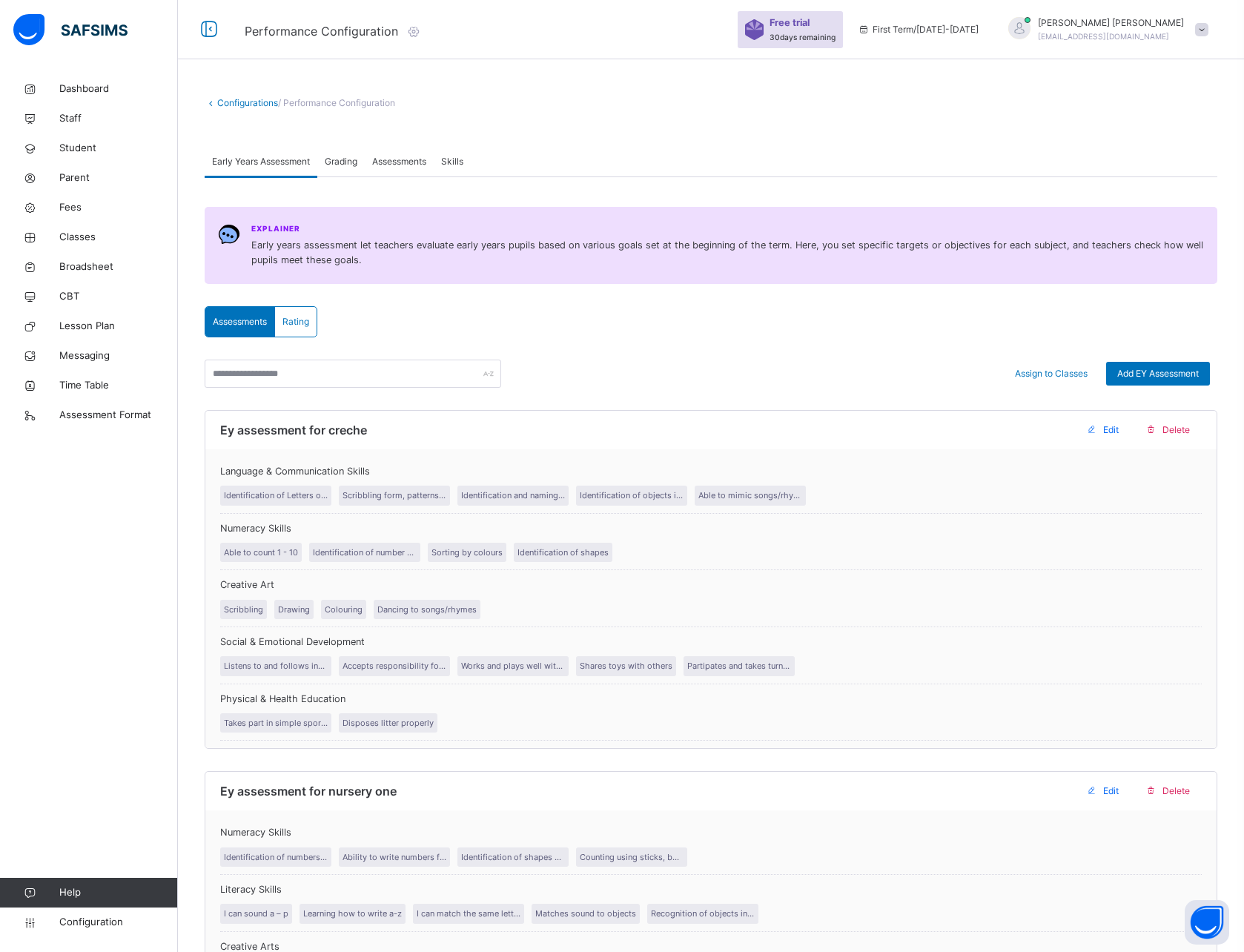
click at [399, 158] on span "Assessments" at bounding box center [400, 162] width 54 height 13
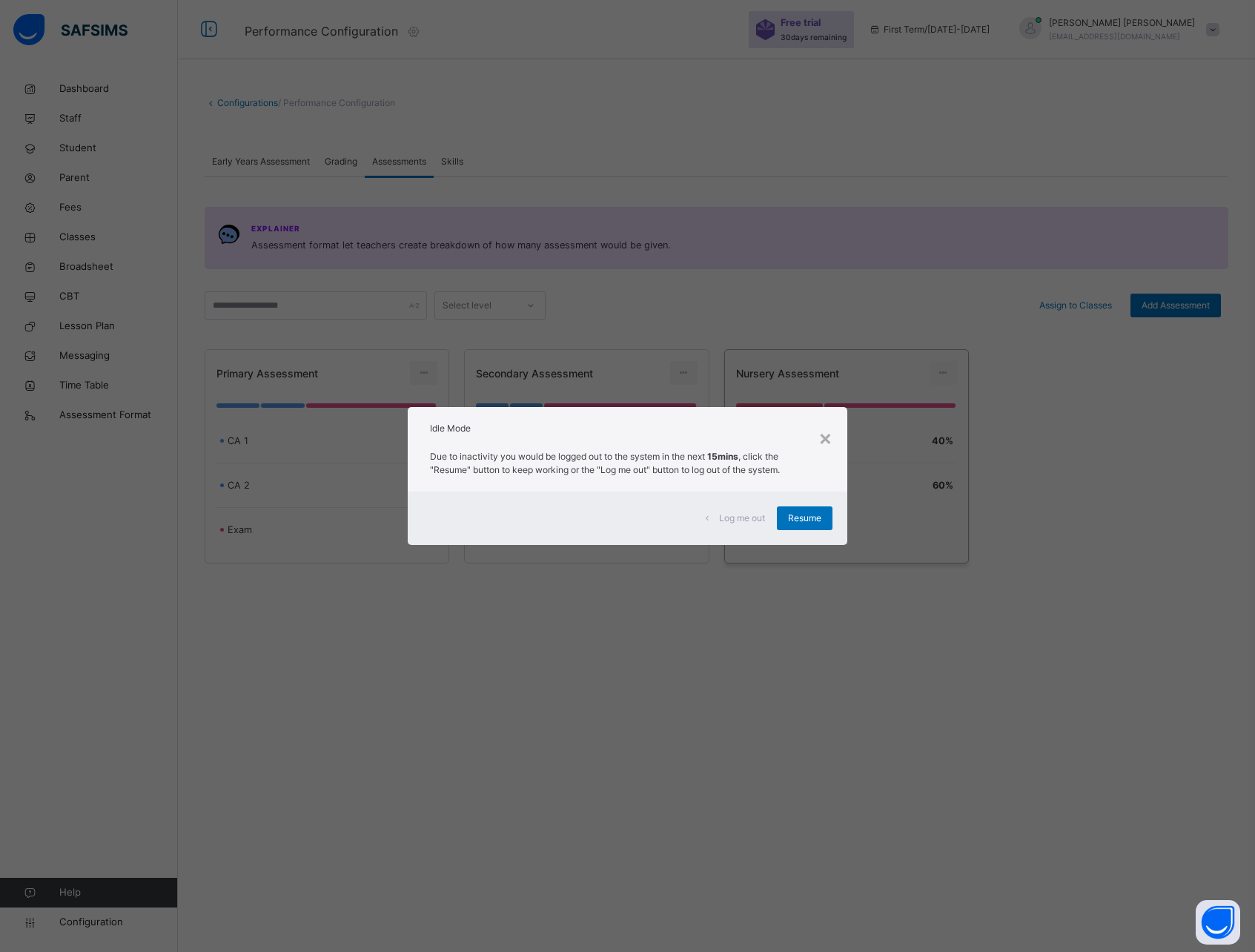
click at [801, 520] on span "Resume" at bounding box center [805, 519] width 34 height 13
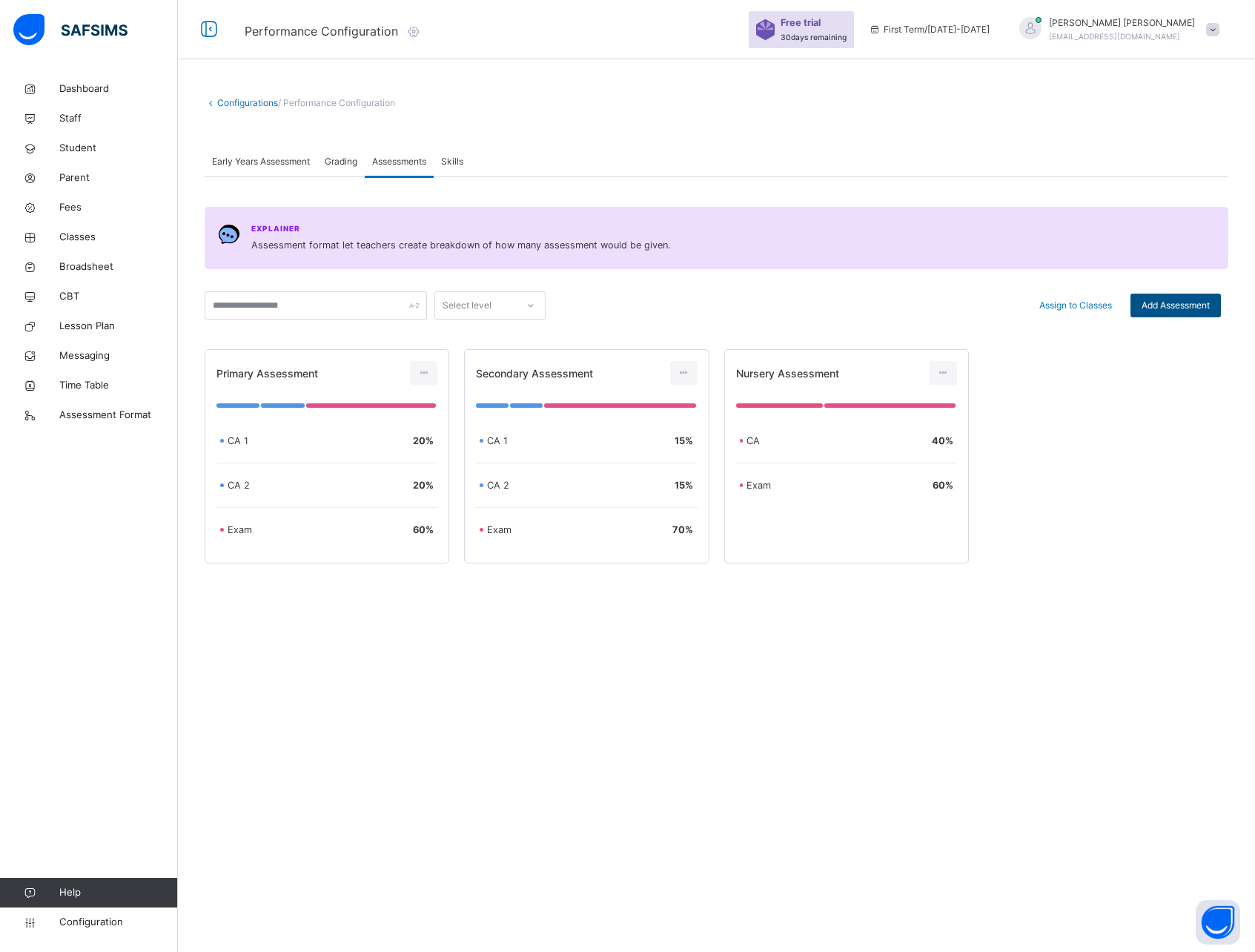
click at [1187, 305] on span "Add Assessment" at bounding box center [1175, 305] width 68 height 13
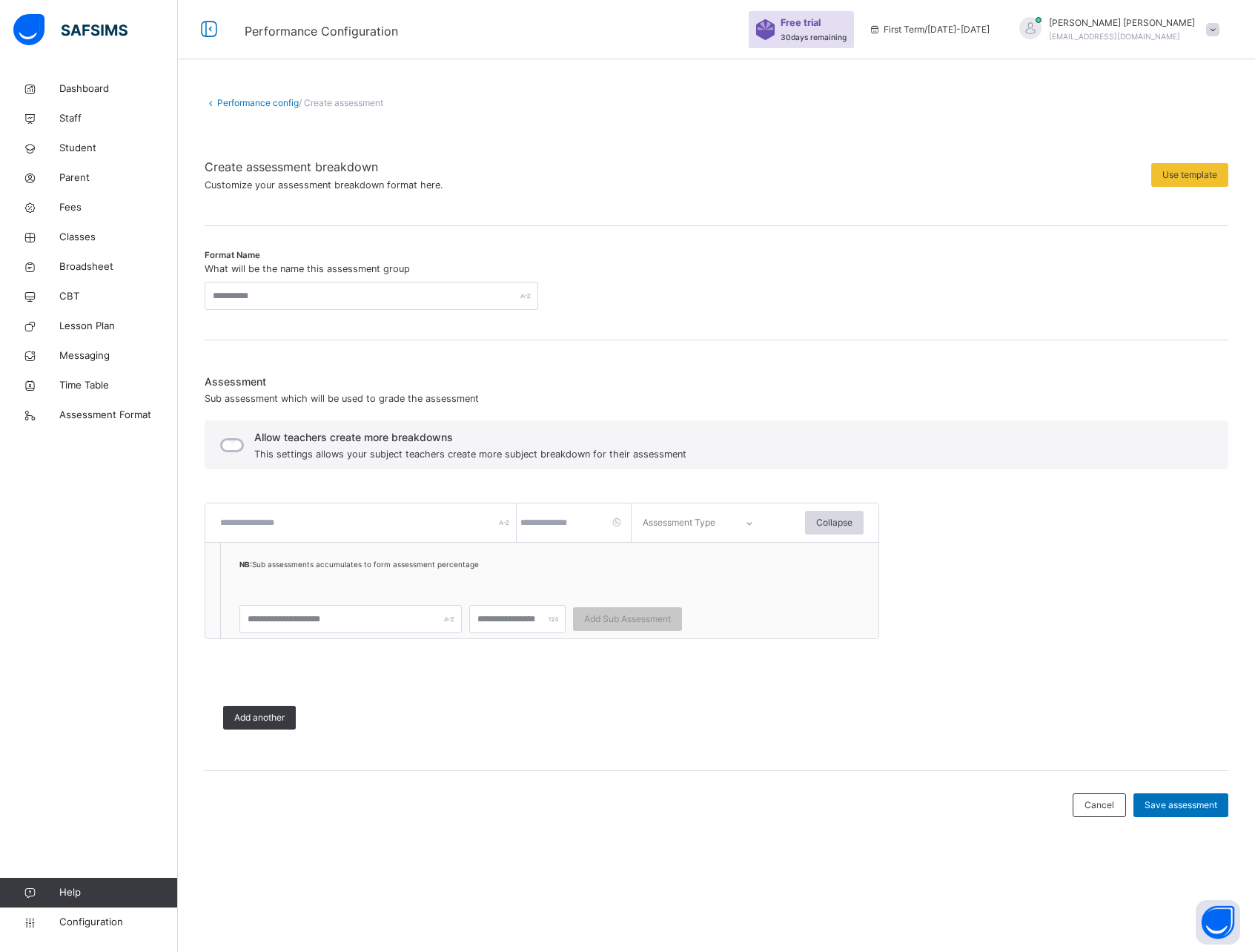
click at [240, 102] on link "Performance config" at bounding box center [257, 103] width 81 height 11
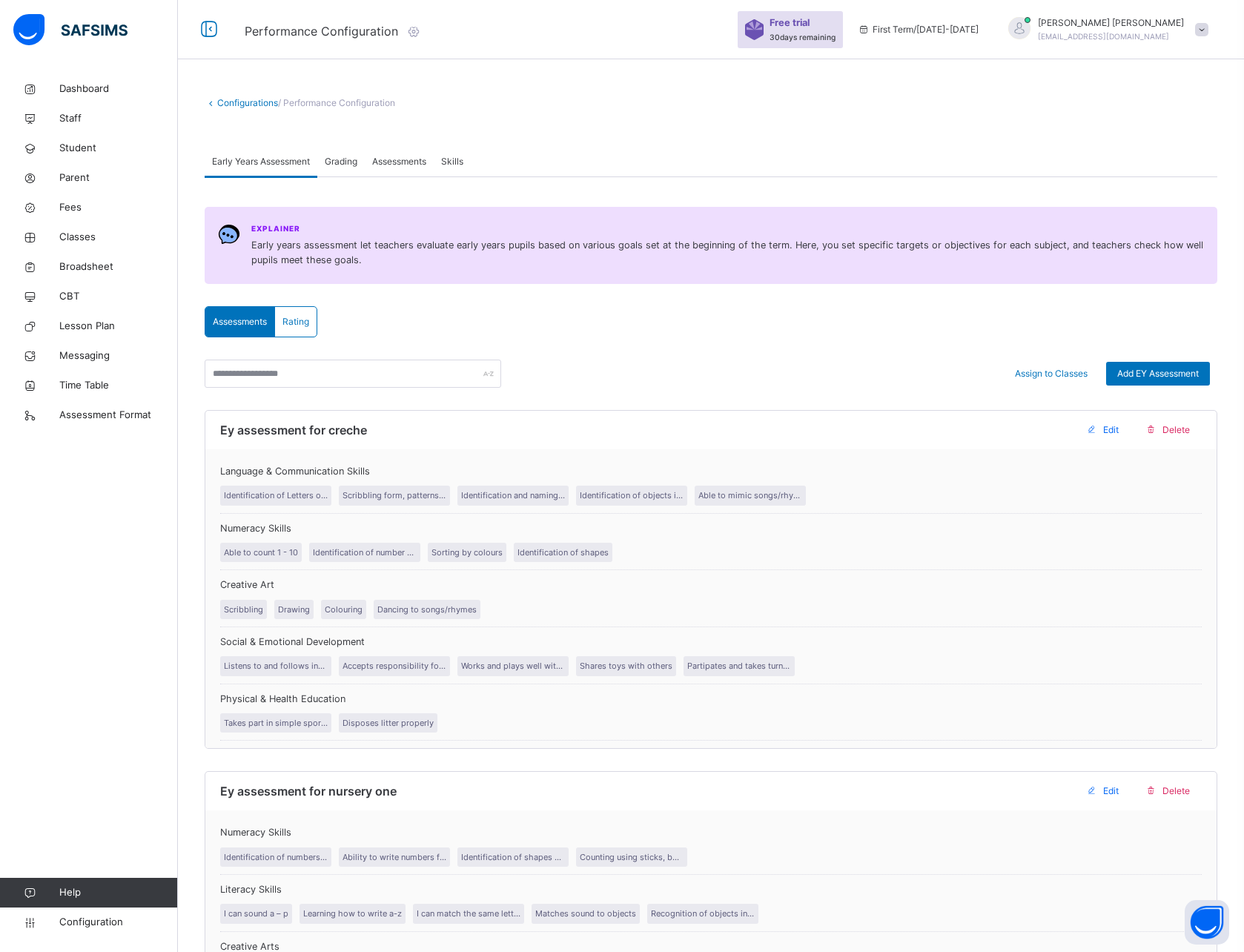
click at [418, 166] on span "Assessments" at bounding box center [400, 162] width 54 height 13
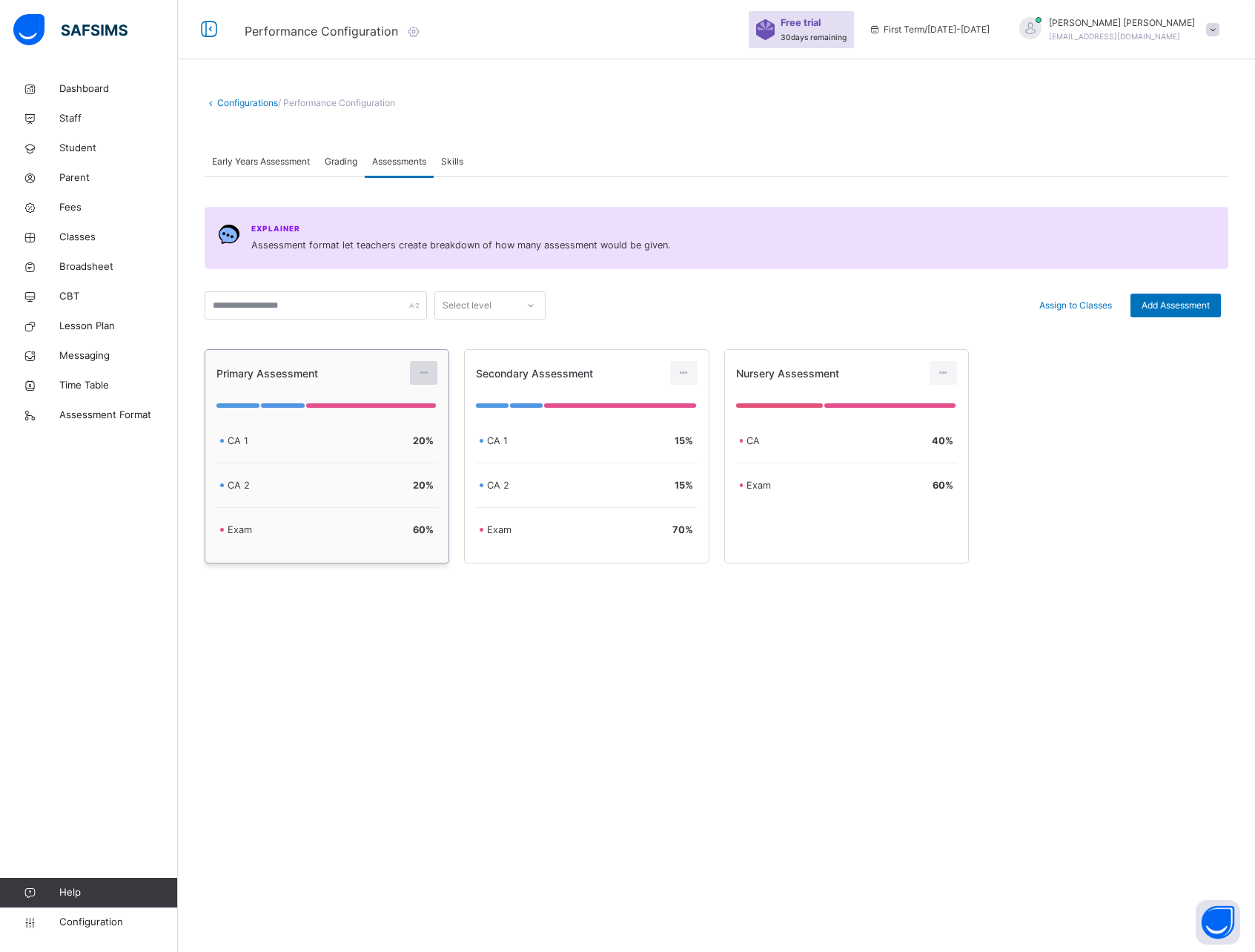
click at [428, 372] on icon at bounding box center [423, 373] width 12 height 13
click at [360, 405] on div "Edit Assessment" at bounding box center [391, 406] width 80 height 15
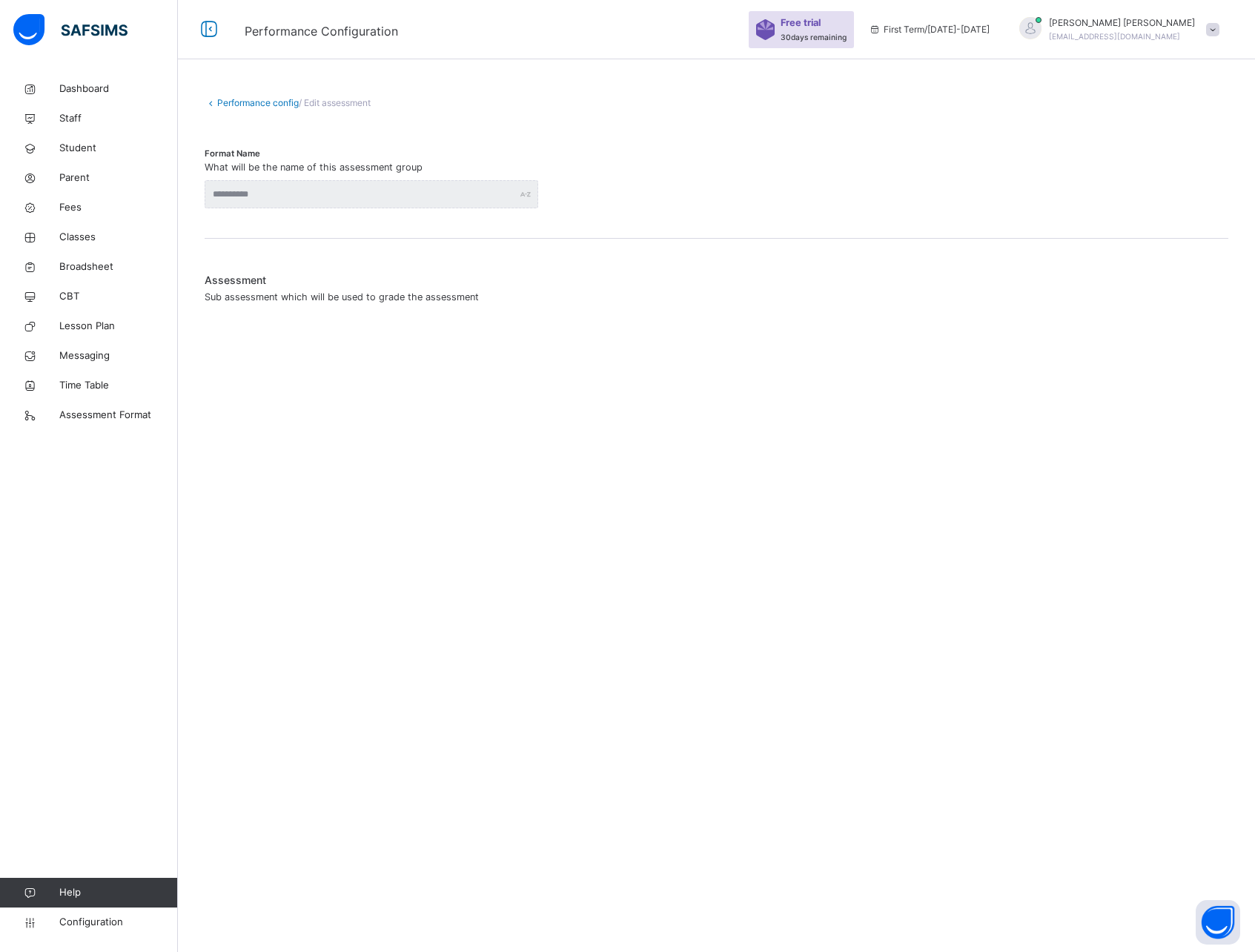
type input "**********"
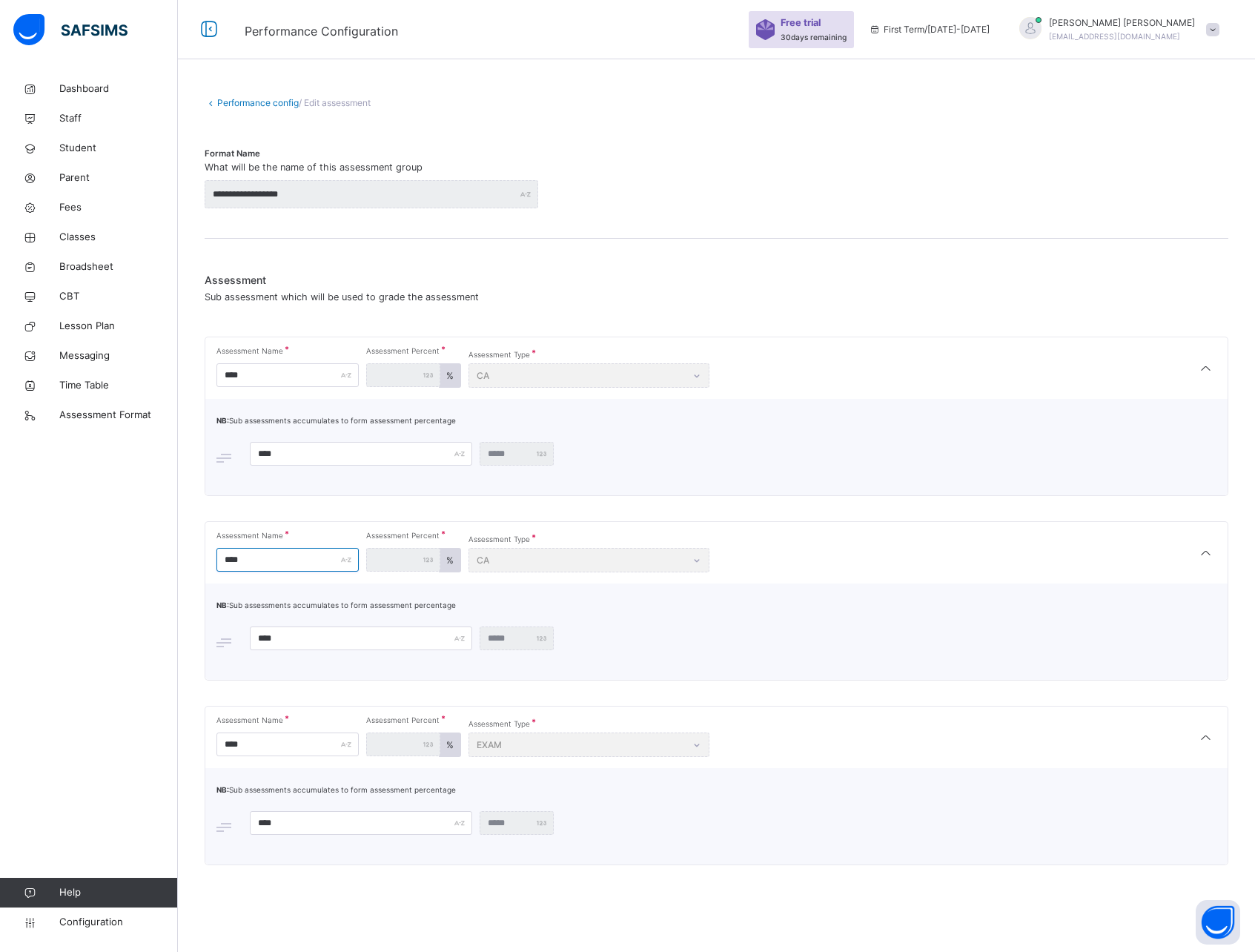
click at [280, 553] on input "****" at bounding box center [287, 560] width 142 height 23
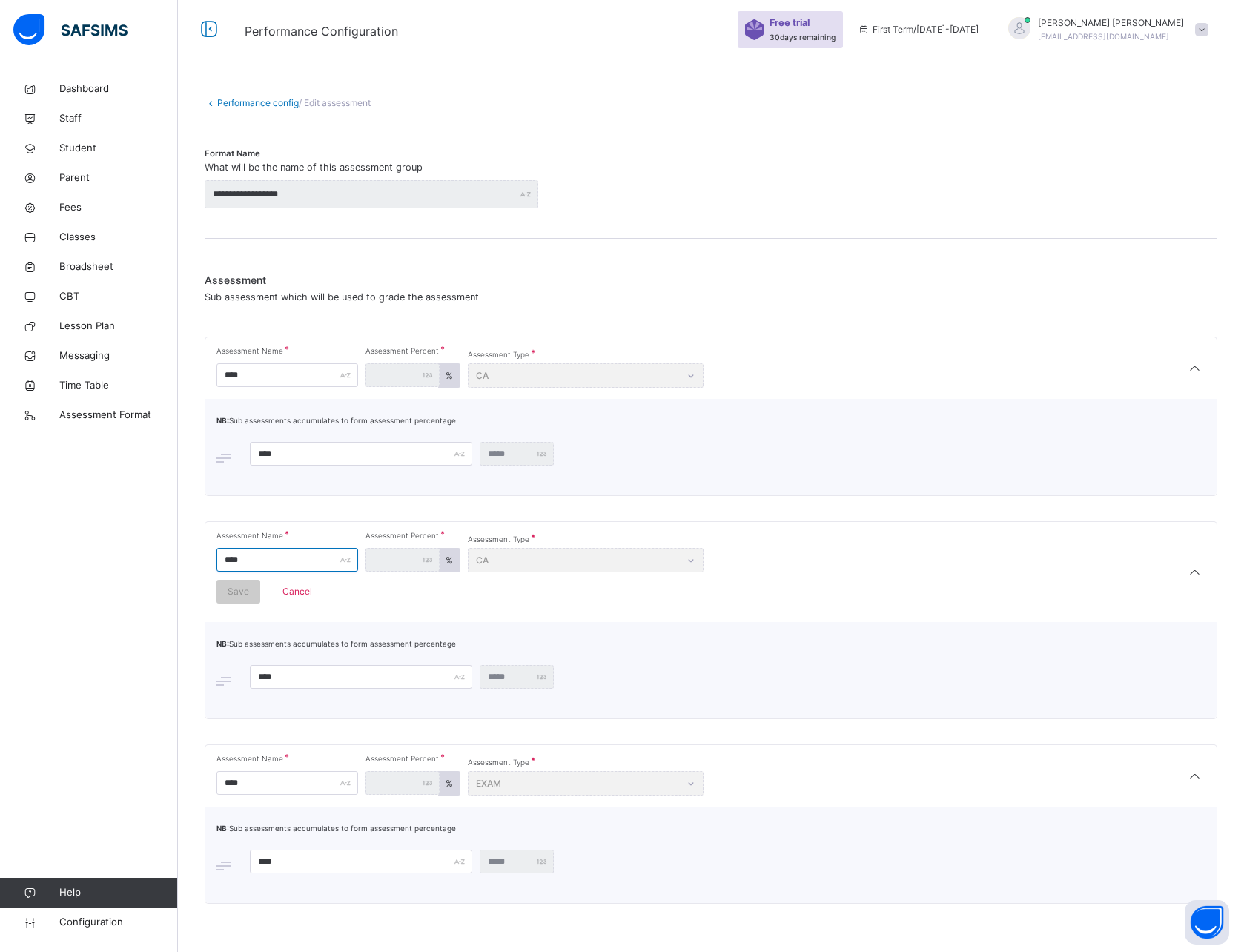
click at [267, 560] on input "****" at bounding box center [286, 560] width 141 height 23
click at [335, 513] on div "Assessment Sub assessment which will be used to grade the assessment Assessment…" at bounding box center [711, 588] width 1013 height 632
click at [298, 587] on span "Cancel" at bounding box center [298, 592] width 51 height 13
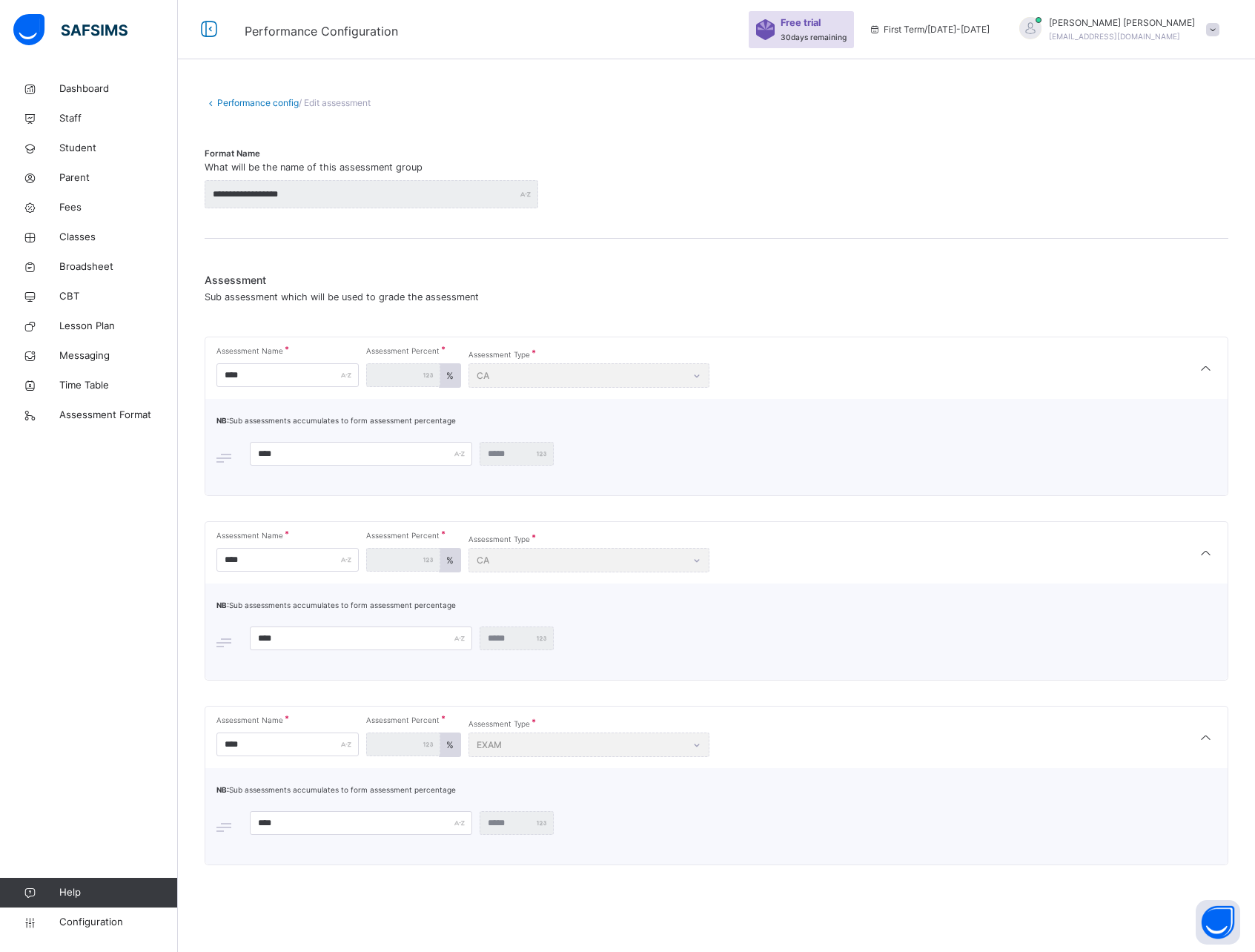
click at [255, 99] on link "Performance config" at bounding box center [257, 103] width 81 height 11
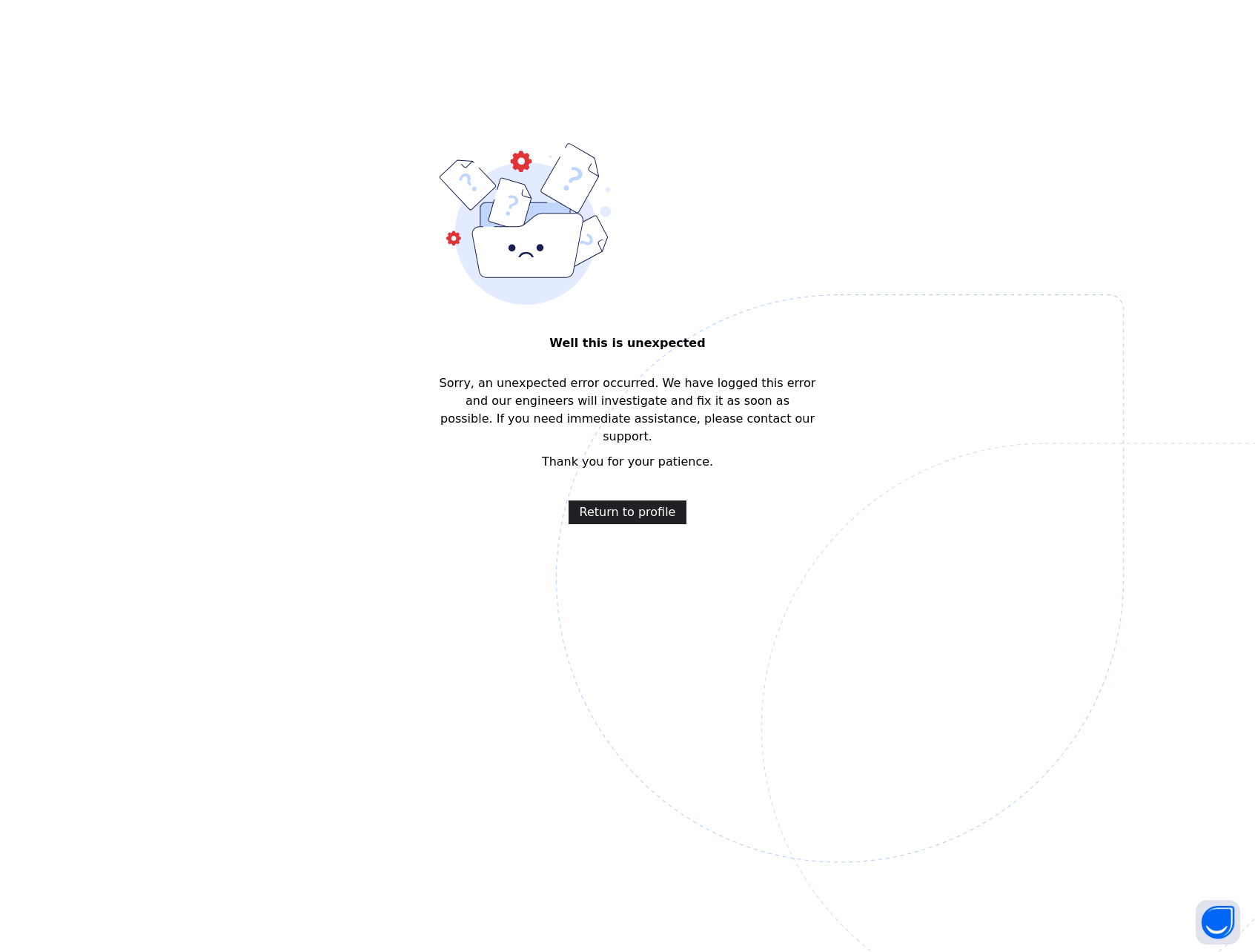
click at [606, 504] on span "Return to profile" at bounding box center [628, 512] width 96 height 18
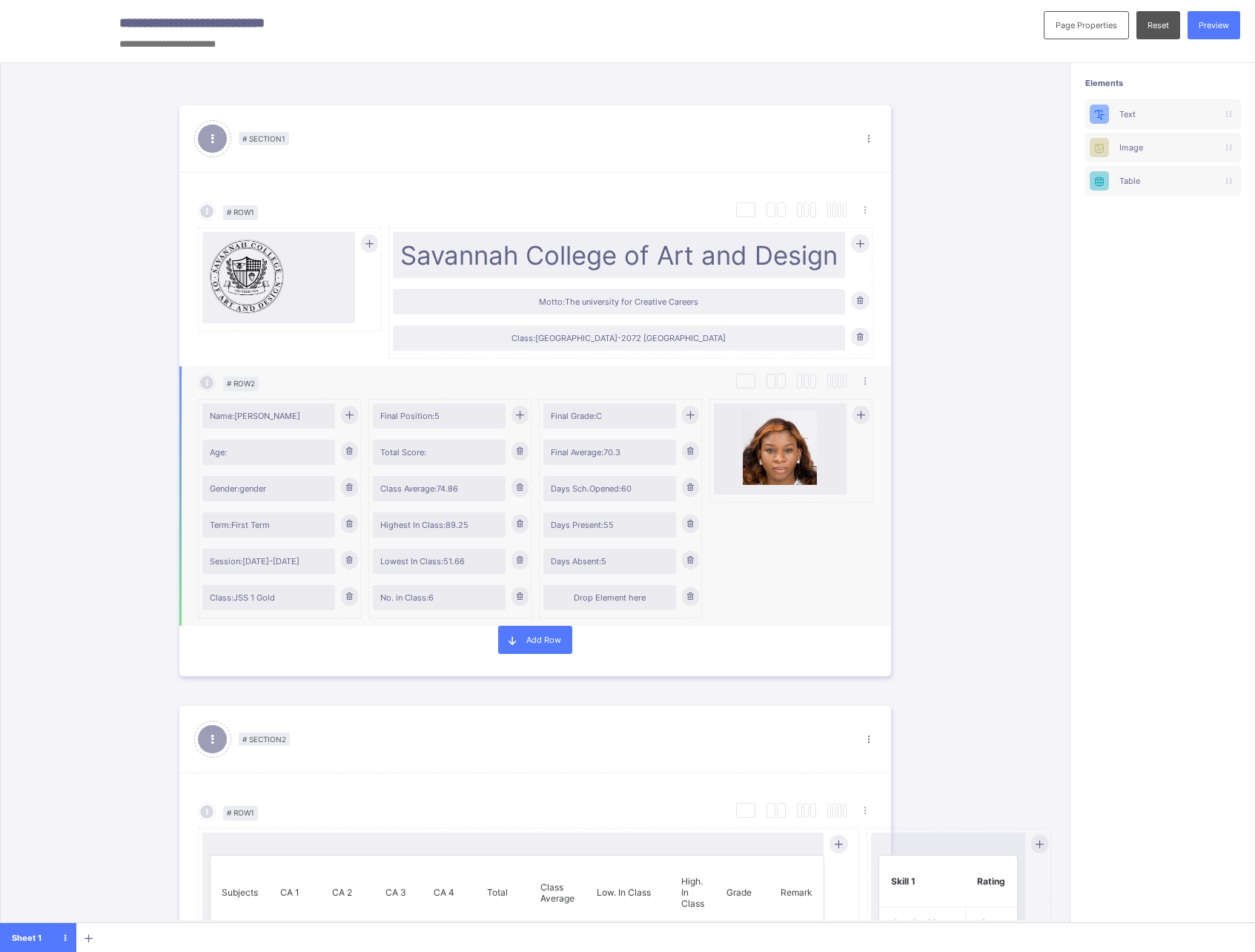
scroll to position [12, 0]
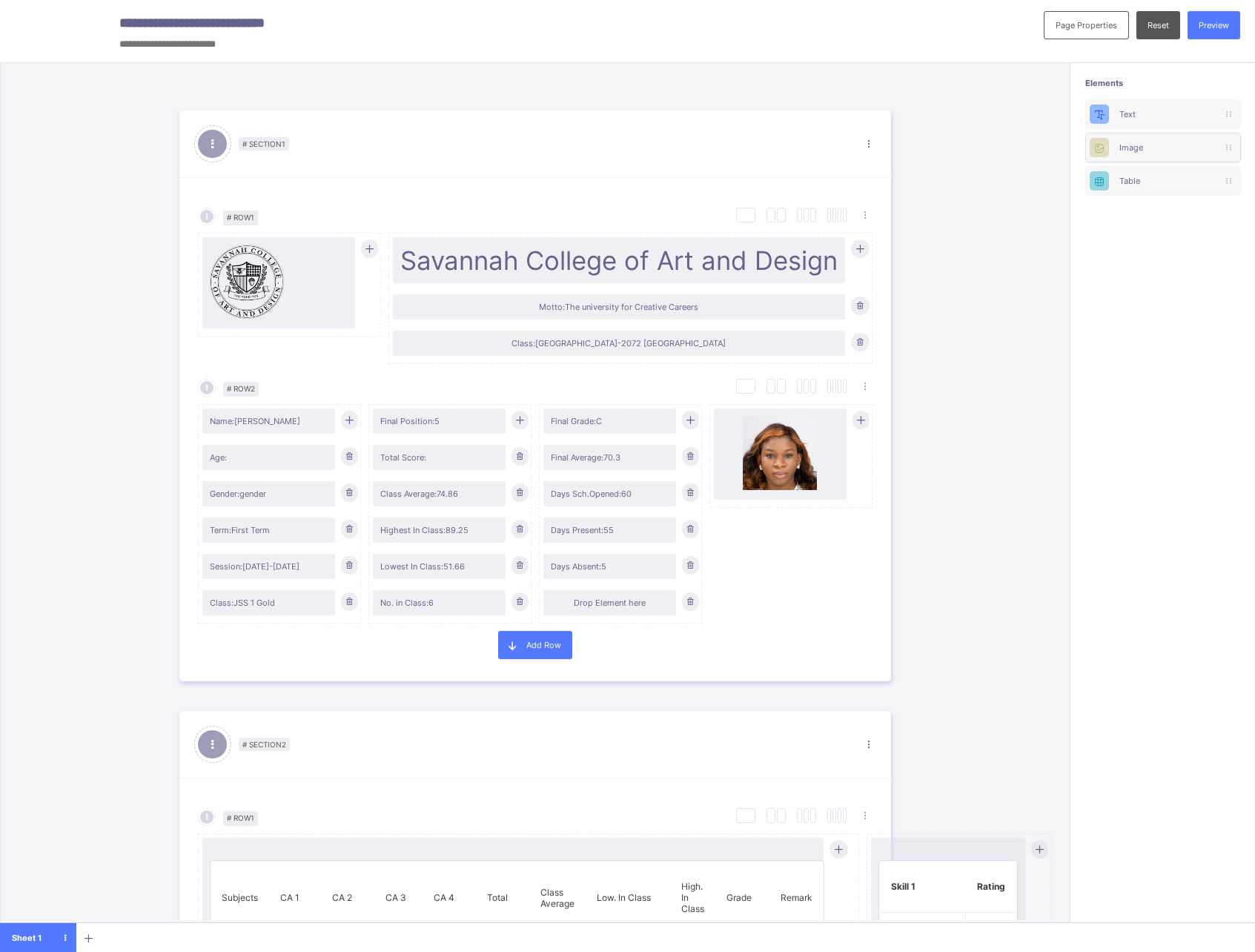
click at [1156, 146] on div "Image" at bounding box center [1162, 147] width 87 height 10
click at [1142, 183] on div "Table" at bounding box center [1162, 181] width 87 height 10
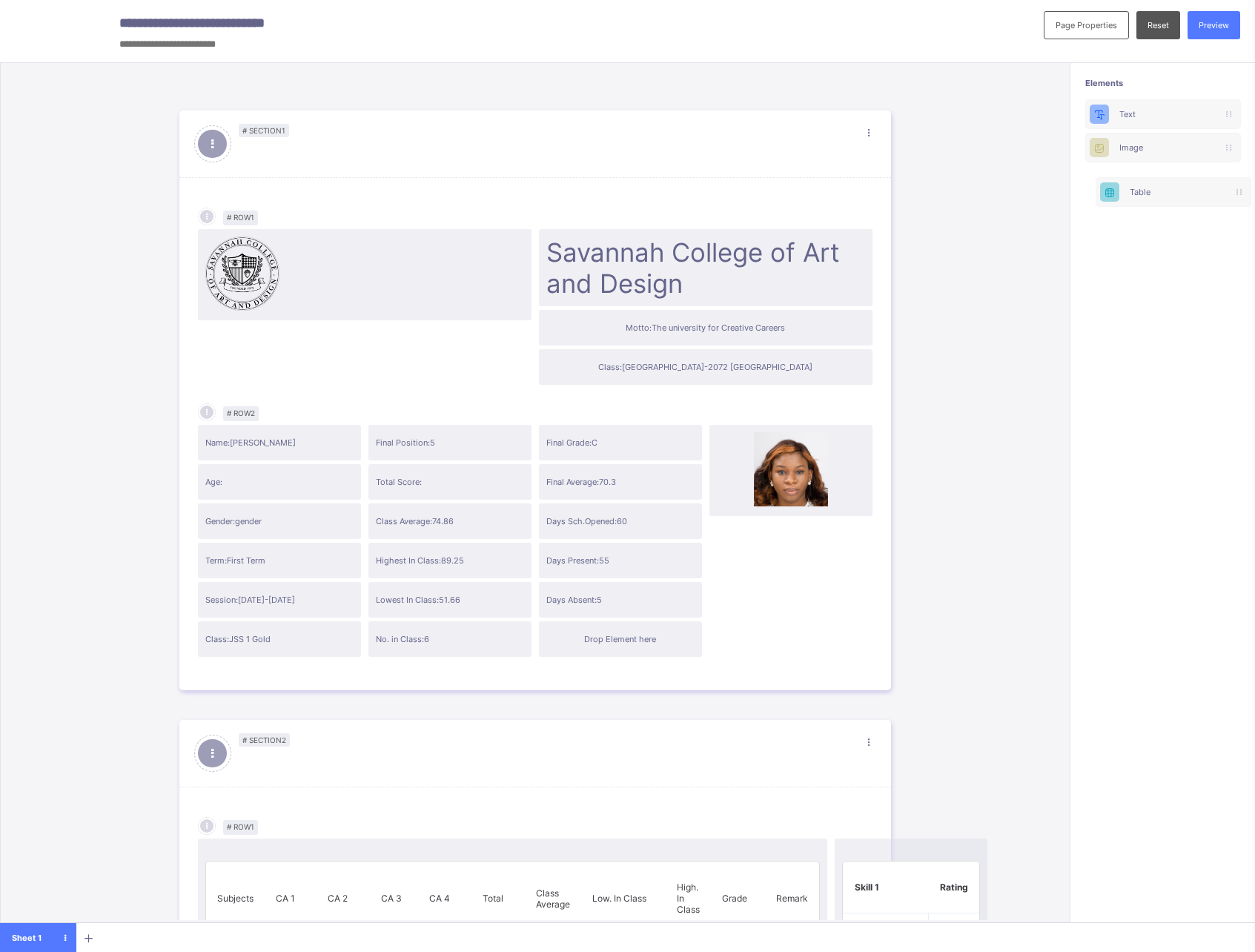
drag, startPoint x: 1142, startPoint y: 183, endPoint x: 1152, endPoint y: 187, distance: 10.8
click at [1152, 187] on div "Text Image Table" at bounding box center [1163, 147] width 155 height 96
drag, startPoint x: 1148, startPoint y: 184, endPoint x: 1148, endPoint y: 154, distance: 30.0
click at [1148, 154] on div "Text Image Table" at bounding box center [1163, 147] width 155 height 96
drag, startPoint x: 1153, startPoint y: 146, endPoint x: 1153, endPoint y: 167, distance: 21.0
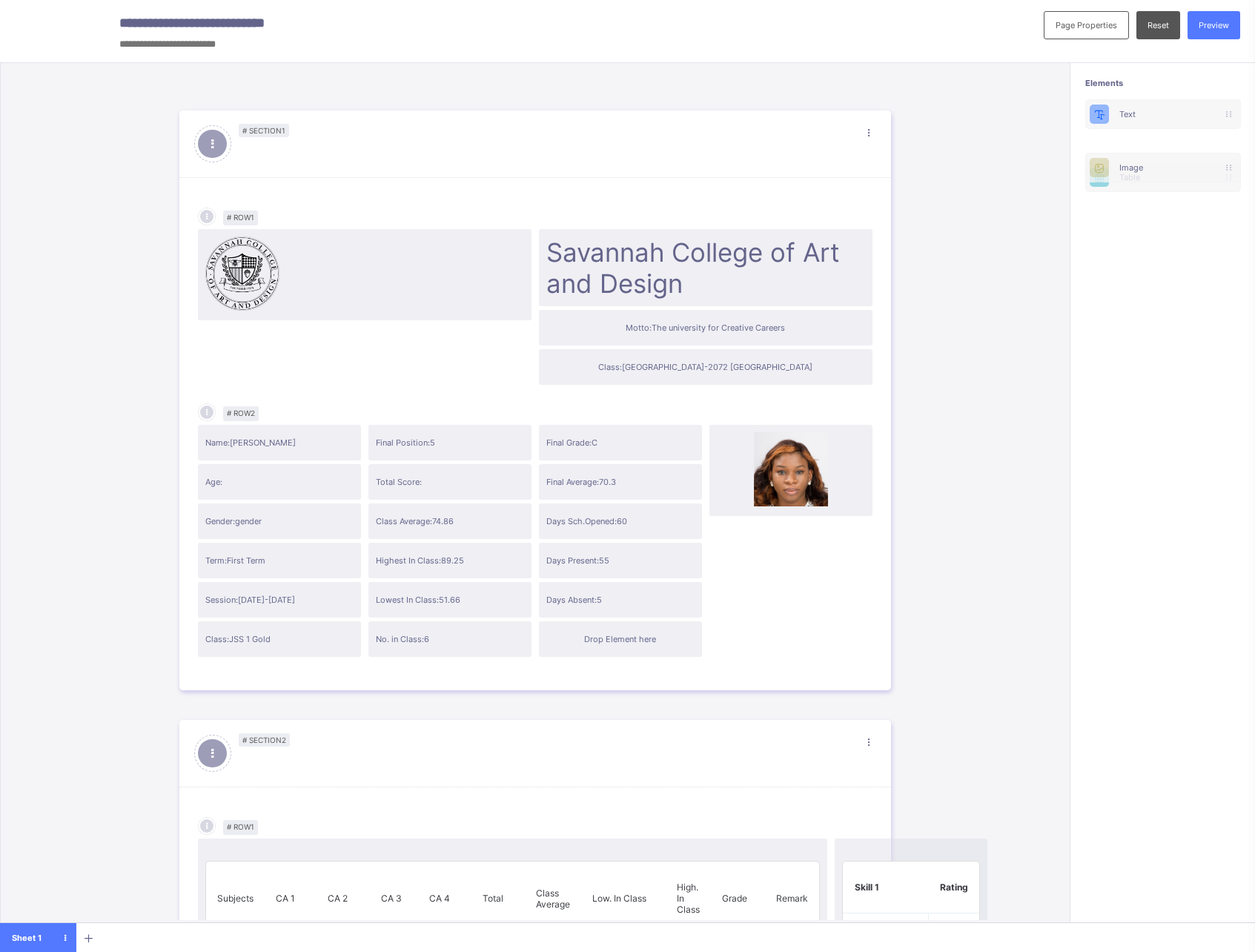
click at [1153, 167] on div "Text Image Table" at bounding box center [1163, 147] width 155 height 96
drag, startPoint x: 1153, startPoint y: 152, endPoint x: 1153, endPoint y: 181, distance: 29.0
click at [1153, 181] on div "Text Image Table" at bounding box center [1163, 147] width 155 height 96
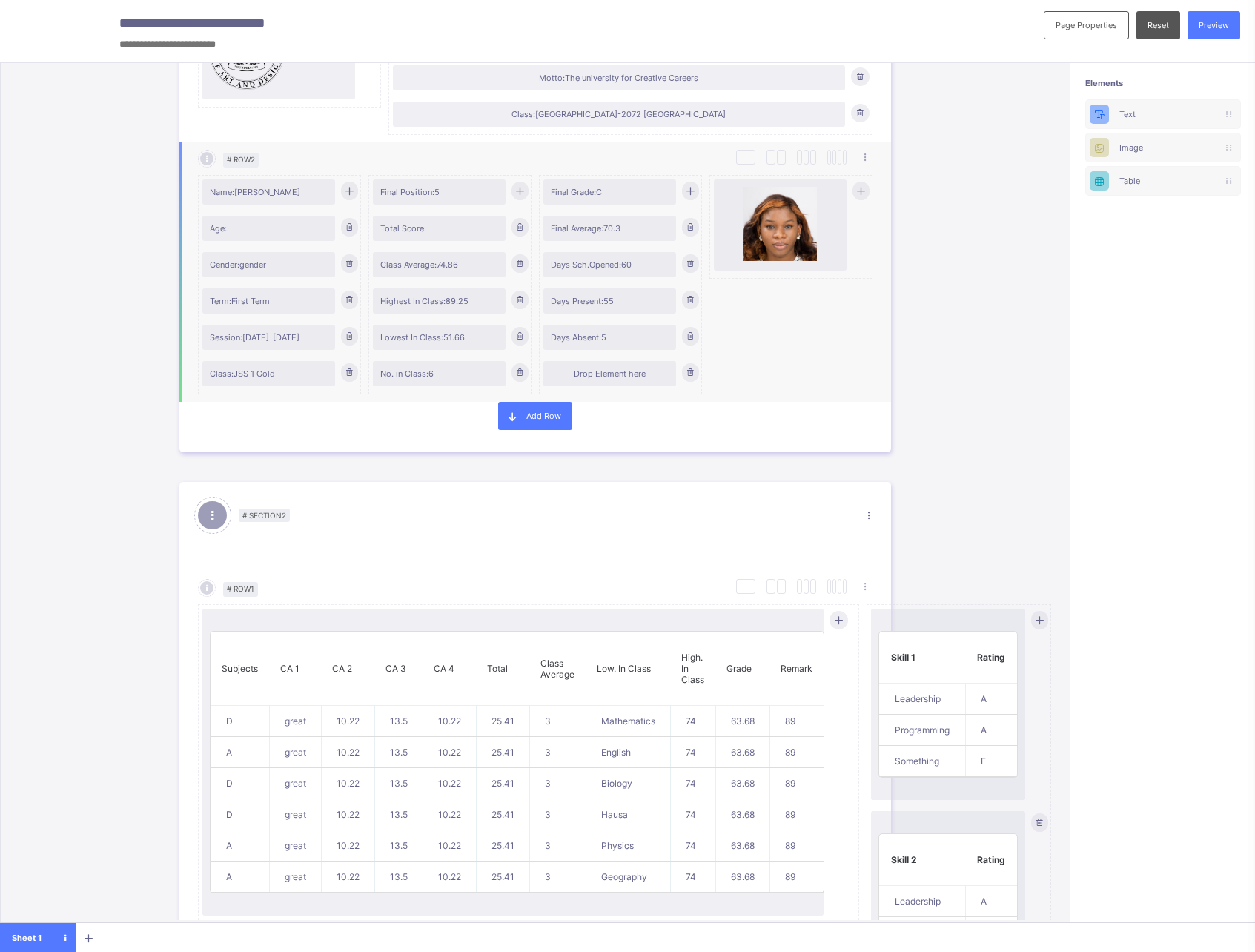
scroll to position [262, 0]
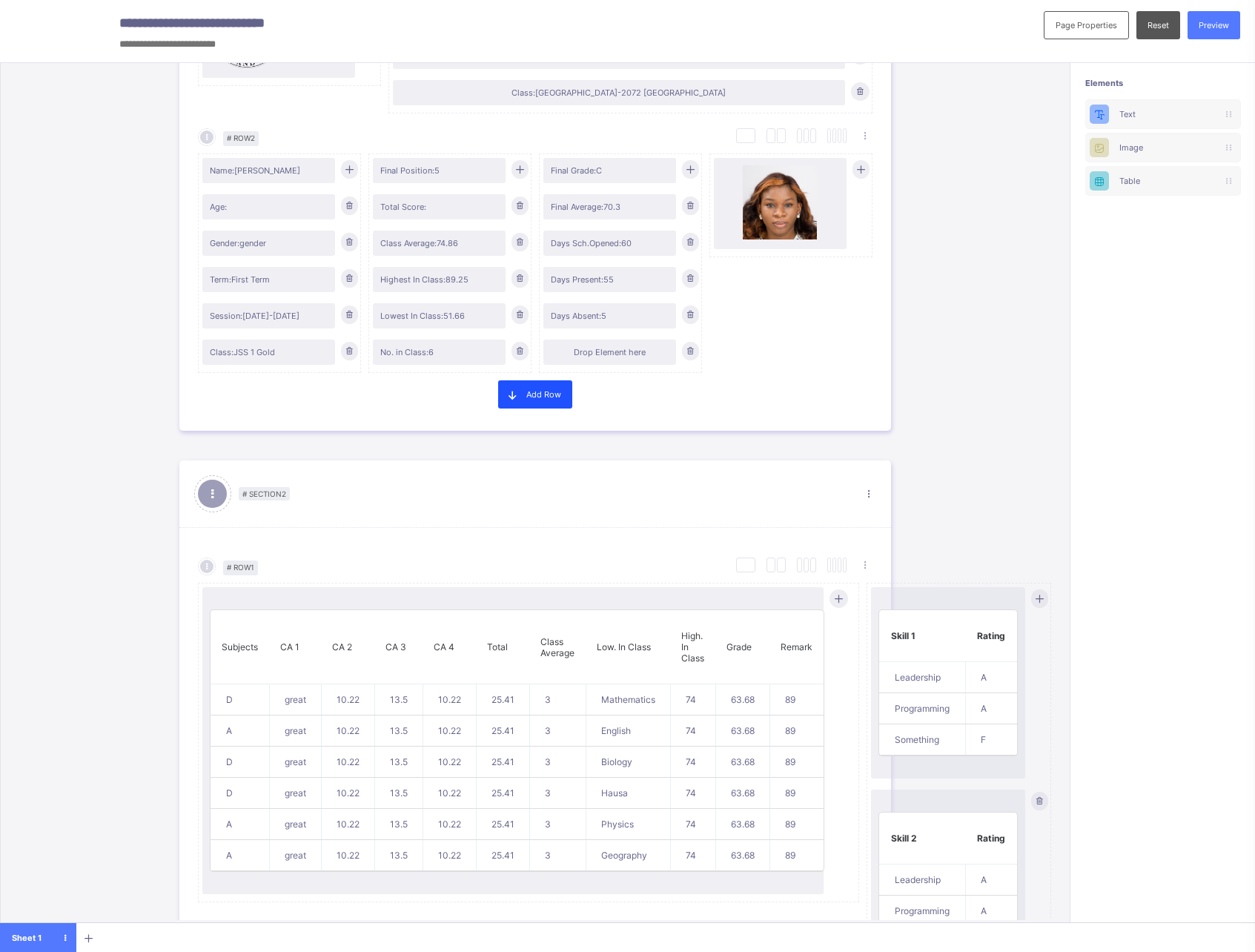
click at [531, 401] on div "Add Row" at bounding box center [534, 394] width 74 height 28
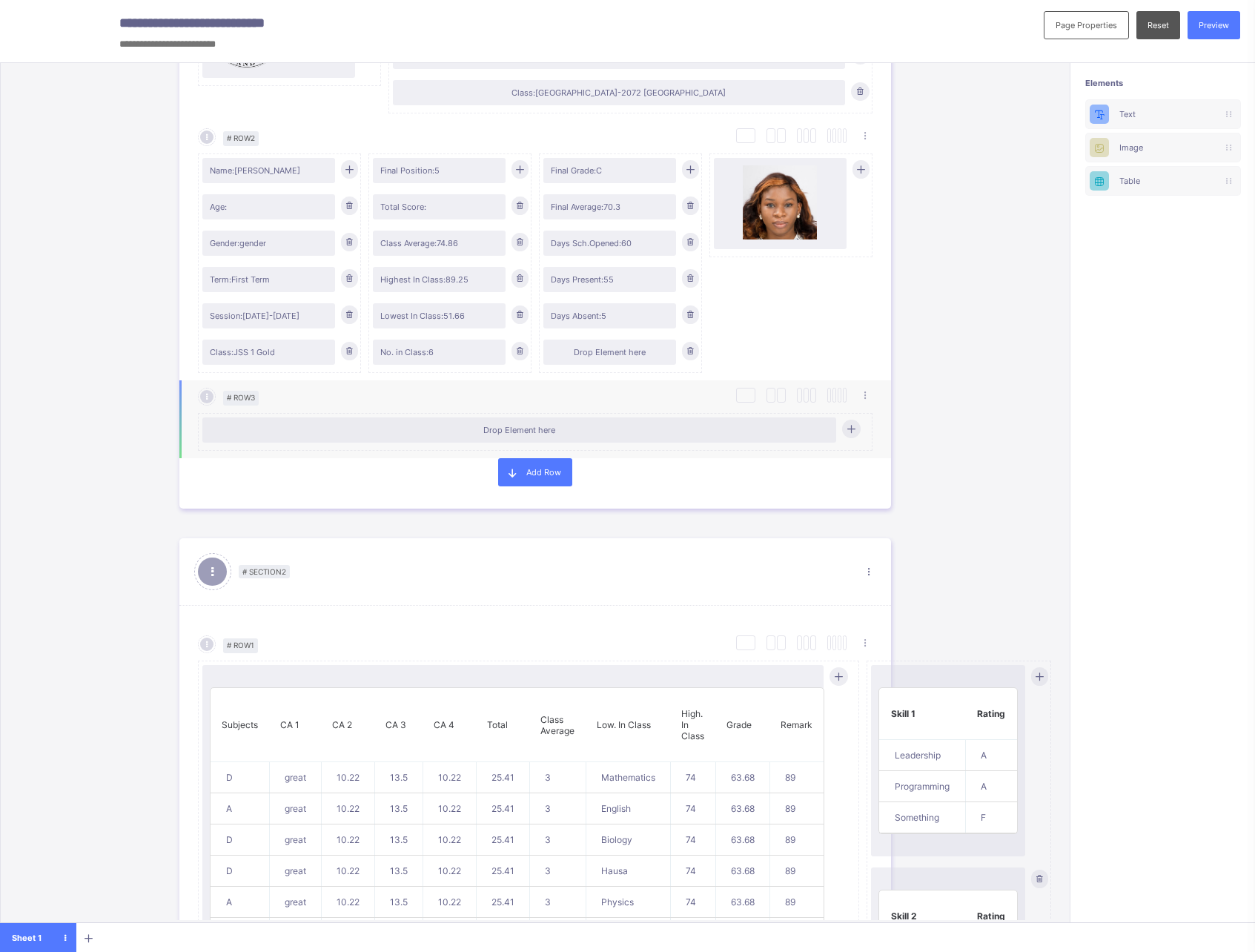
click at [550, 432] on div "Drop Element here" at bounding box center [519, 430] width 620 height 10
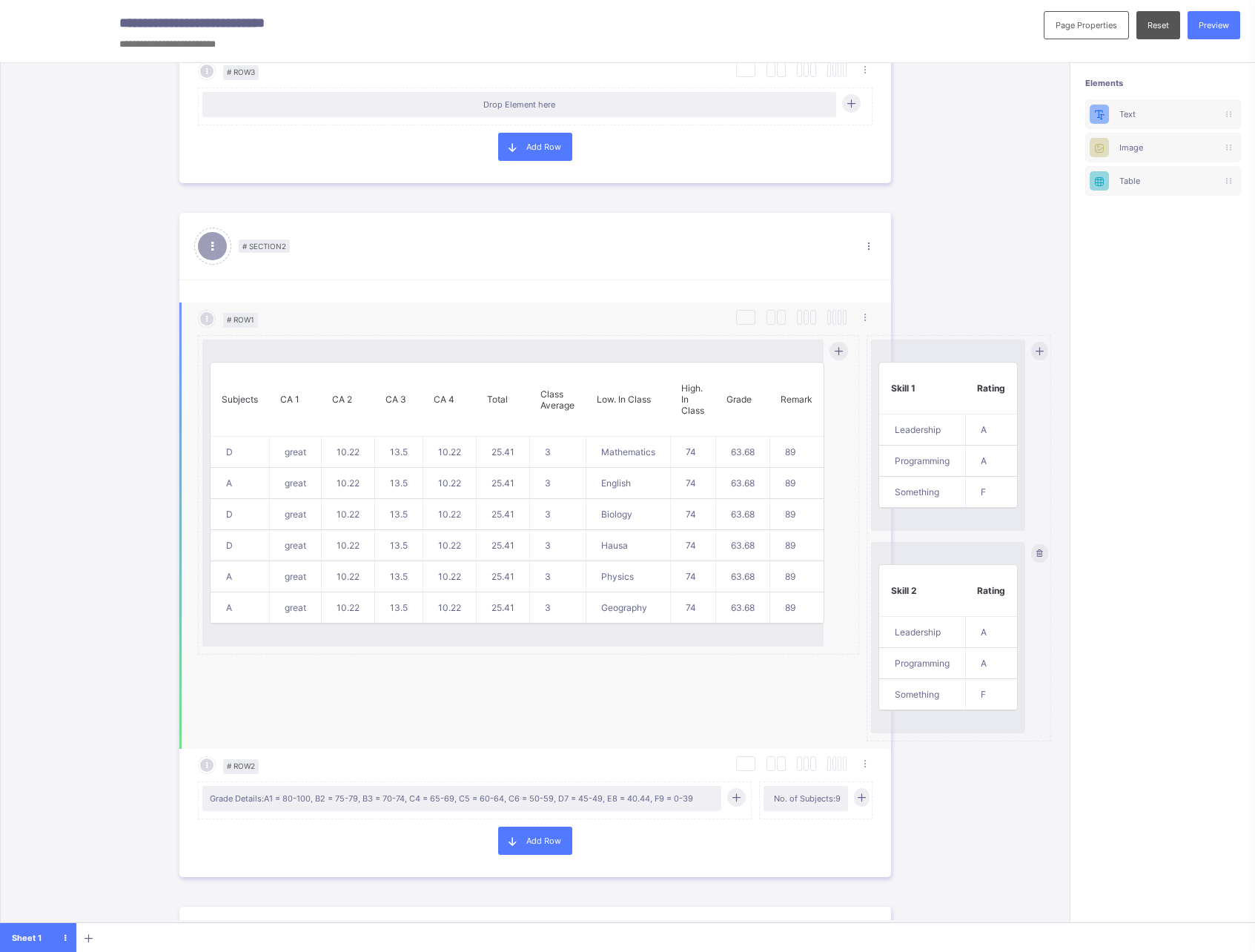
scroll to position [547, 0]
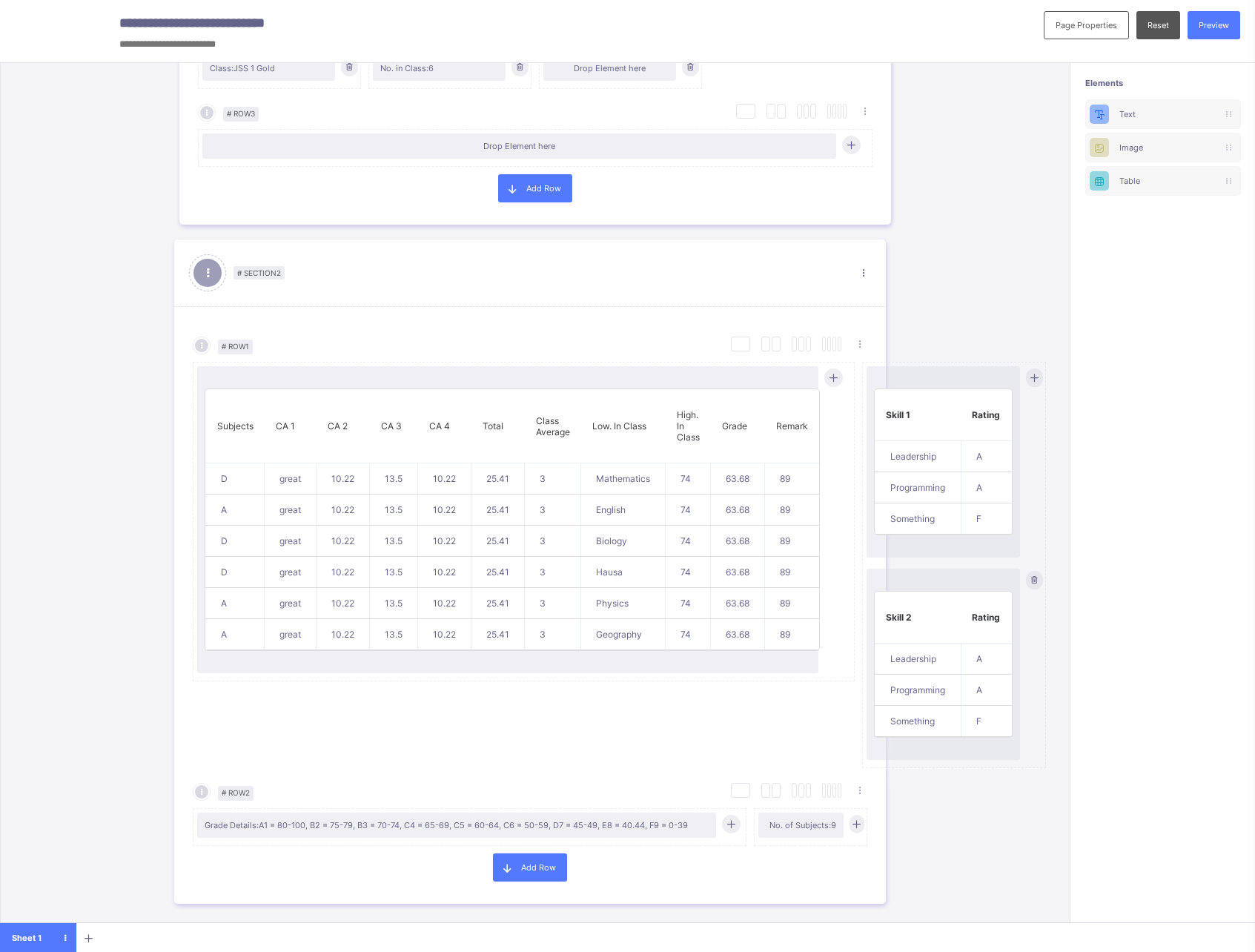
drag, startPoint x: 938, startPoint y: 502, endPoint x: 940, endPoint y: 482, distance: 20.1
click at [940, 482] on div "# Section 1 Section Properties Duplicate Section Delete Section Select Column L…" at bounding box center [534, 517] width 830 height 2001
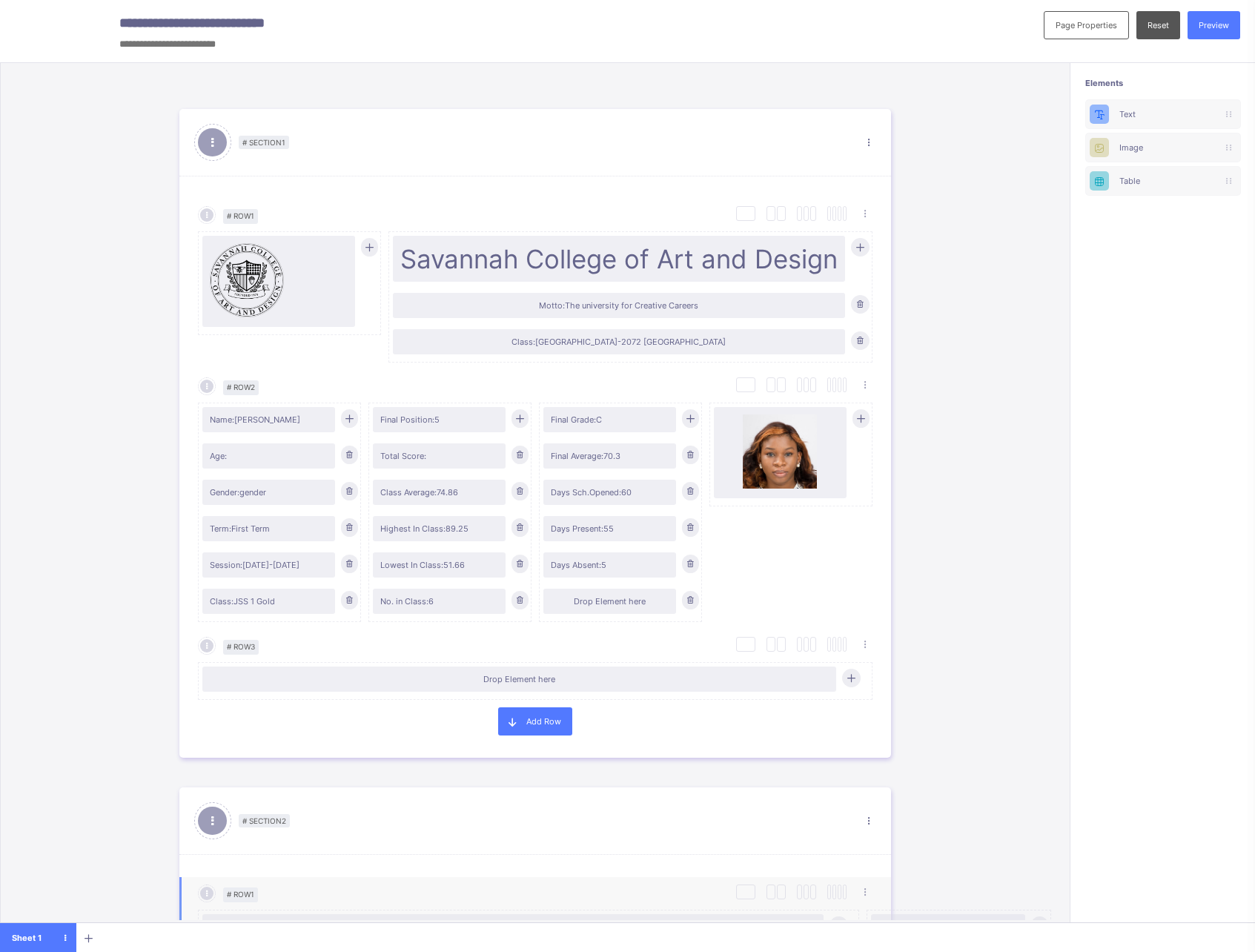
scroll to position [0, 0]
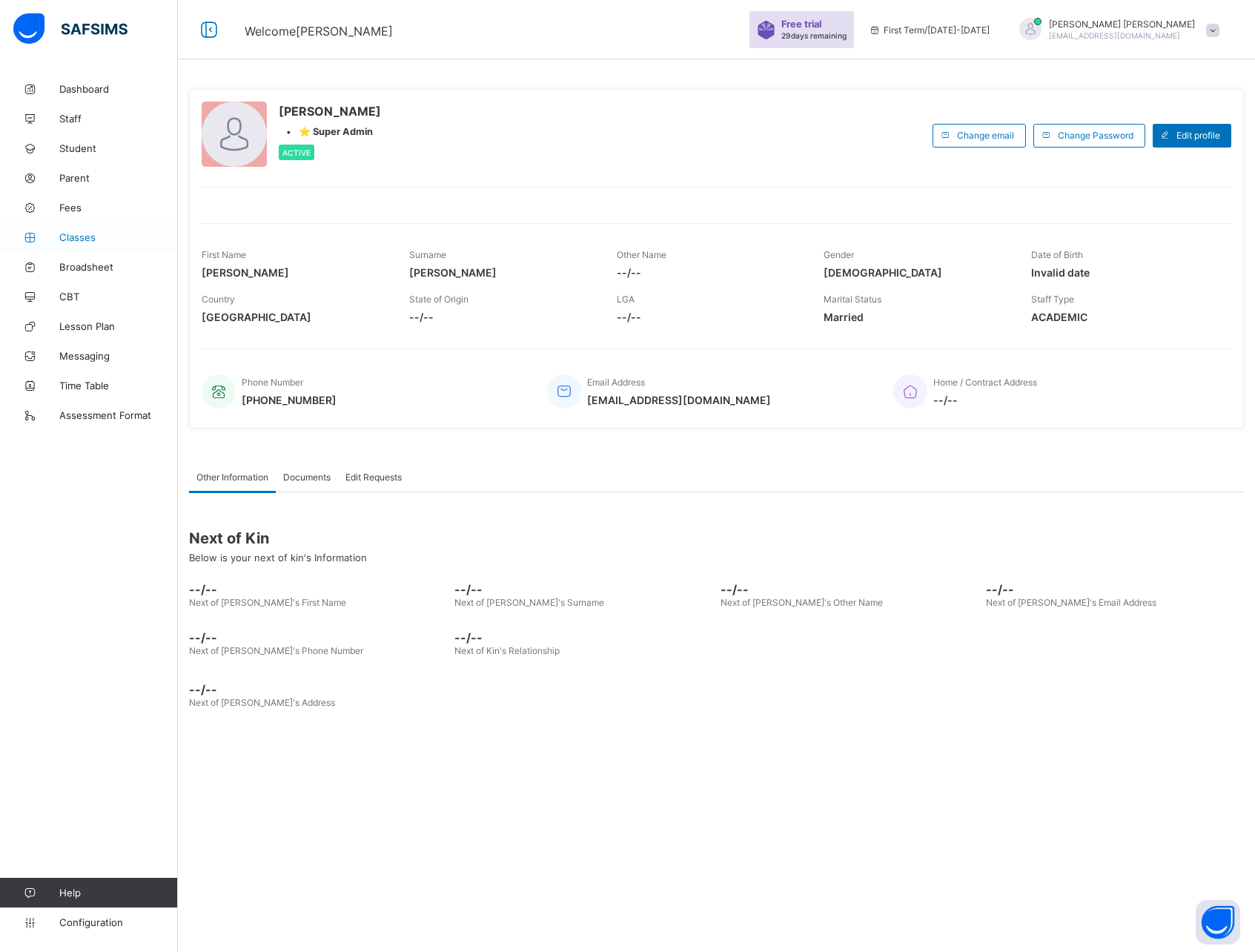
click at [79, 232] on span "Classes" at bounding box center [118, 237] width 119 height 12
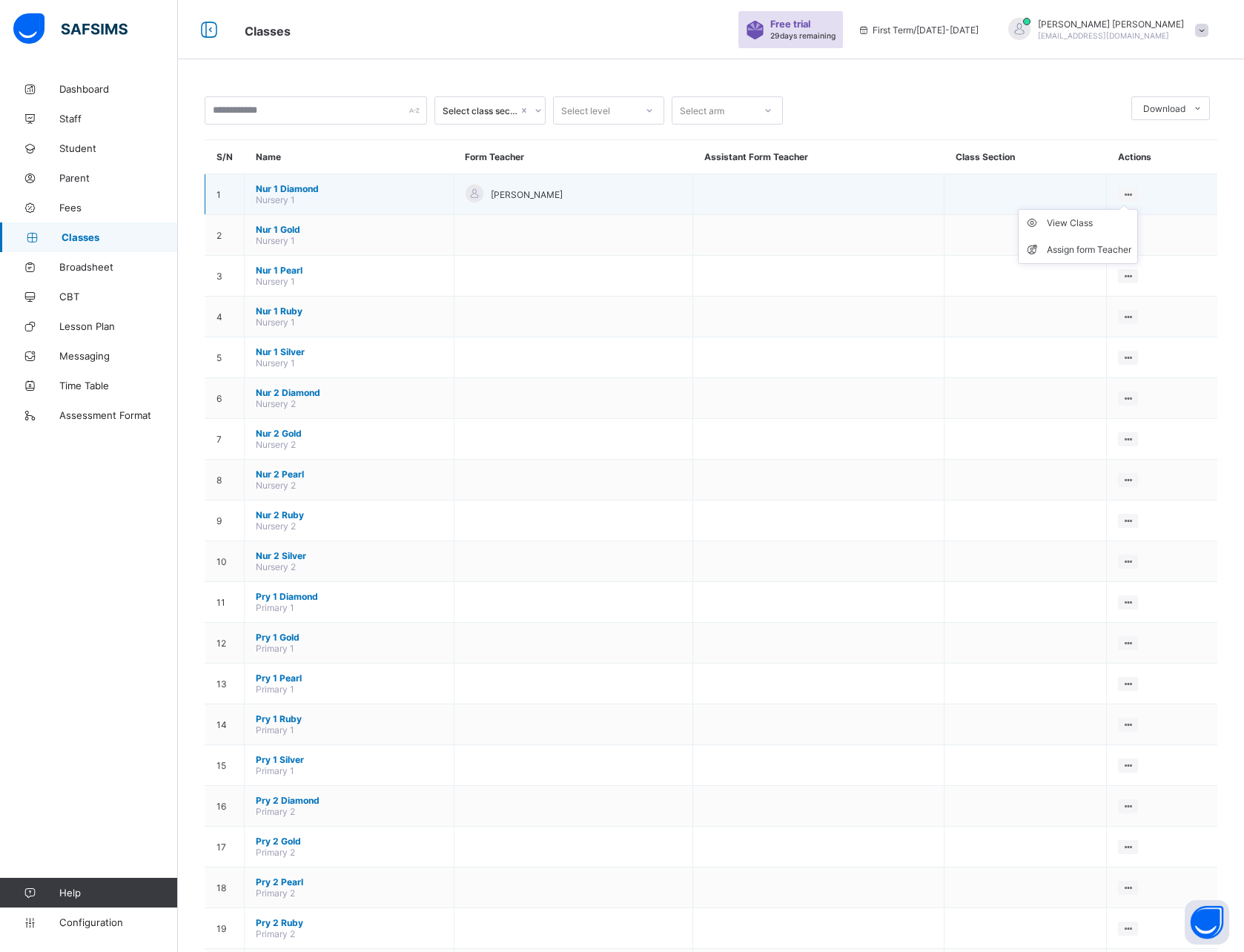
click at [1134, 209] on ul "View Class Assign form Teacher" at bounding box center [1078, 236] width 120 height 55
click at [1063, 227] on div "View Class" at bounding box center [1090, 224] width 84 height 15
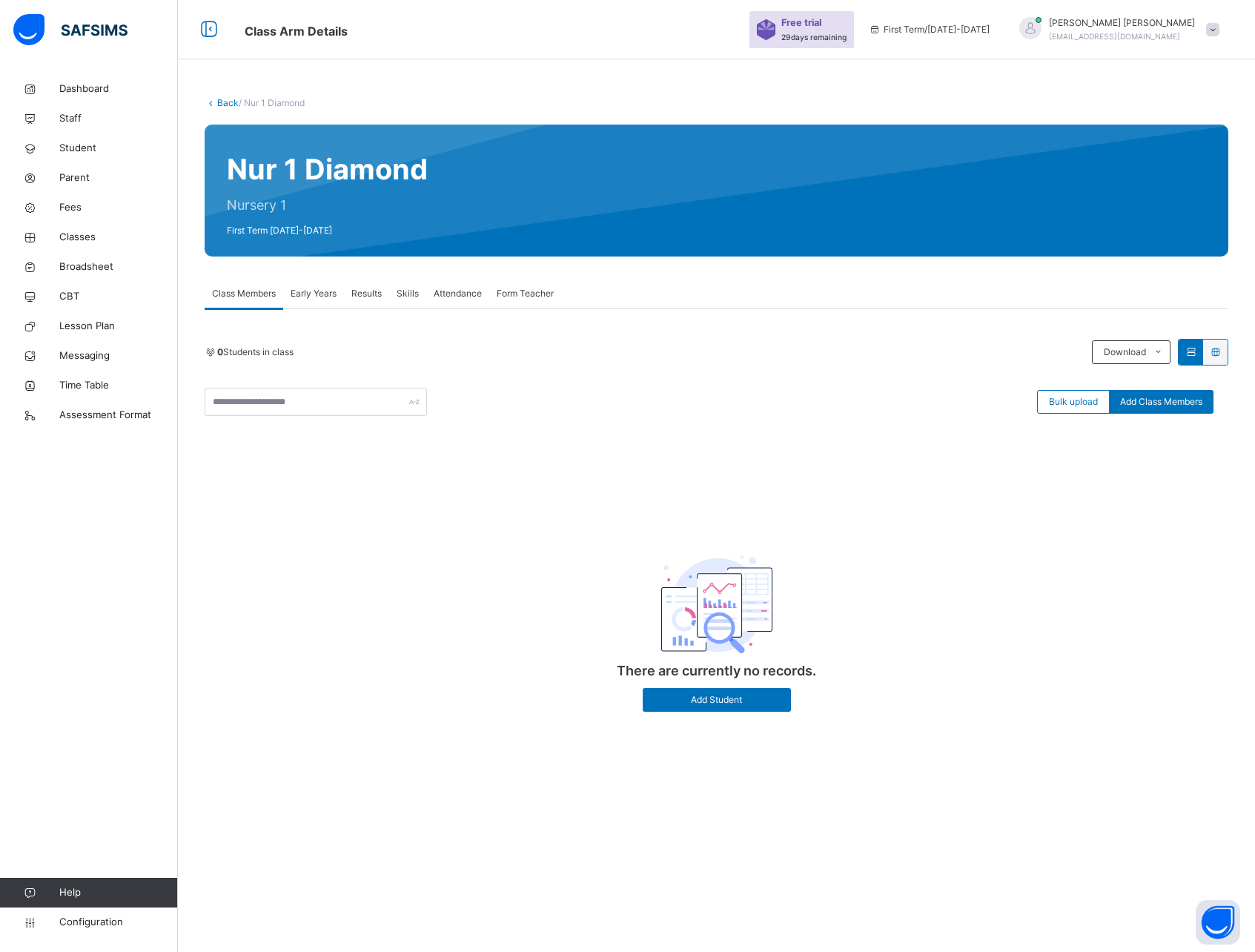
click at [380, 296] on span "Results" at bounding box center [367, 294] width 30 height 13
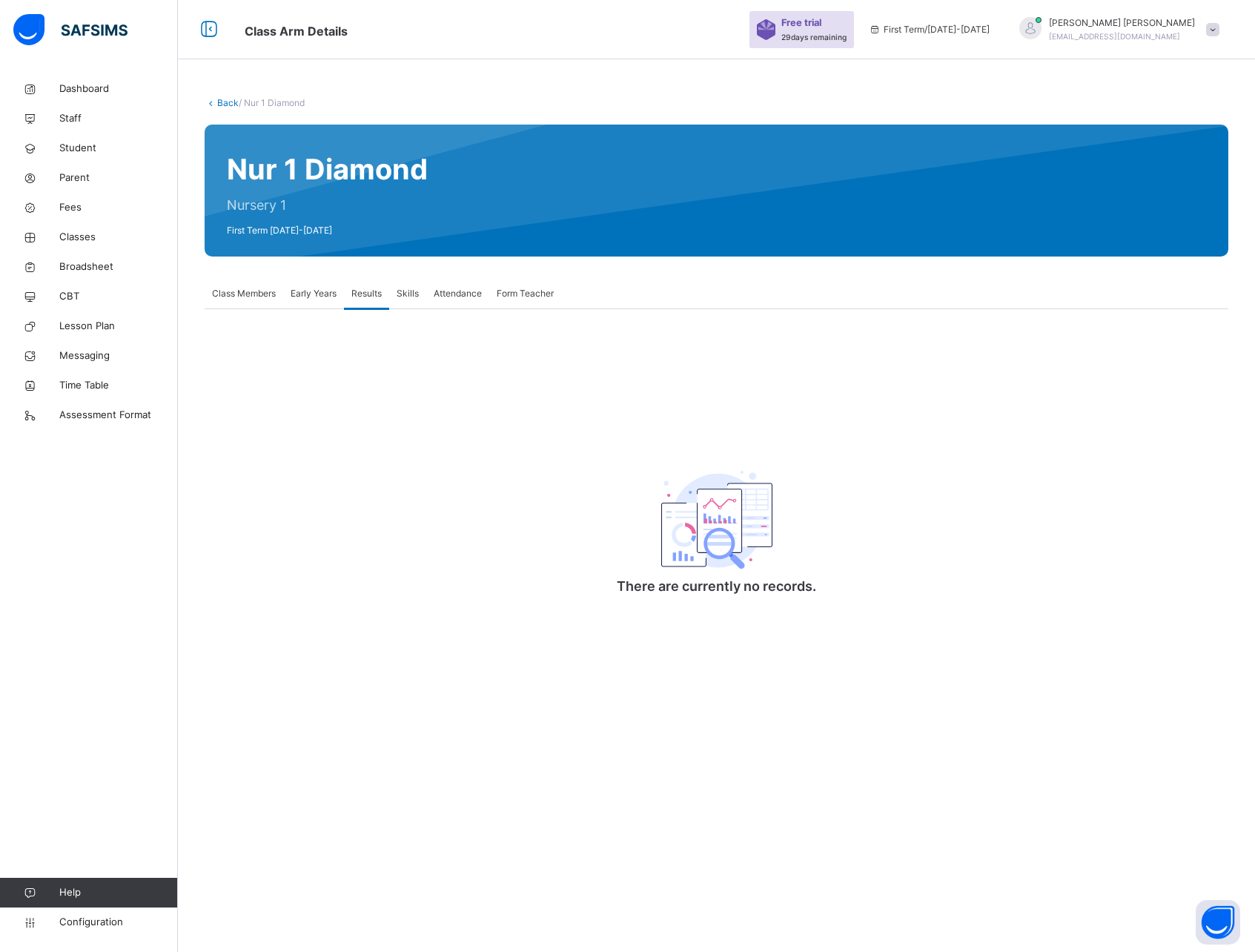
click at [252, 294] on span "Class Members" at bounding box center [244, 294] width 64 height 13
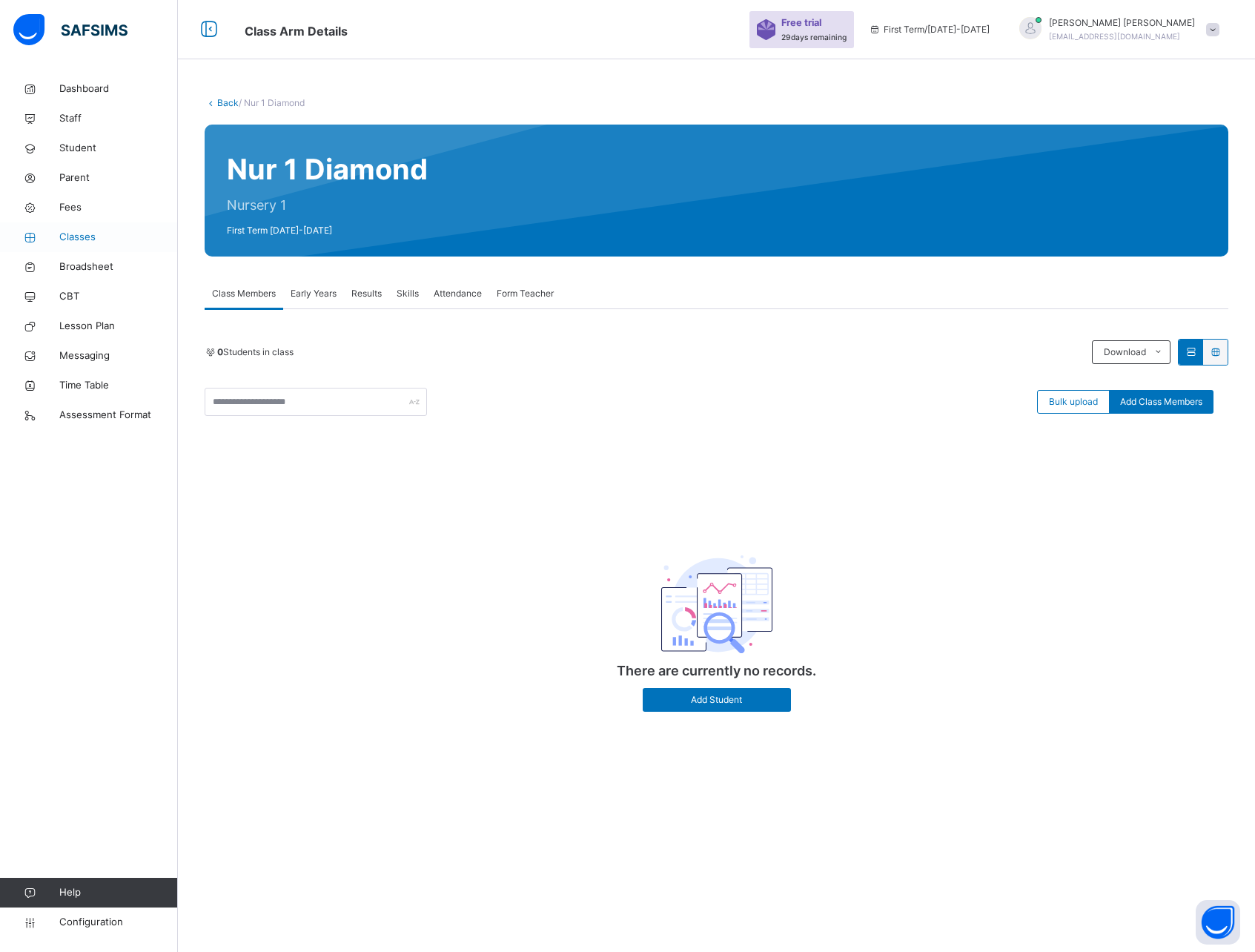
click at [86, 235] on span "Classes" at bounding box center [118, 238] width 119 height 15
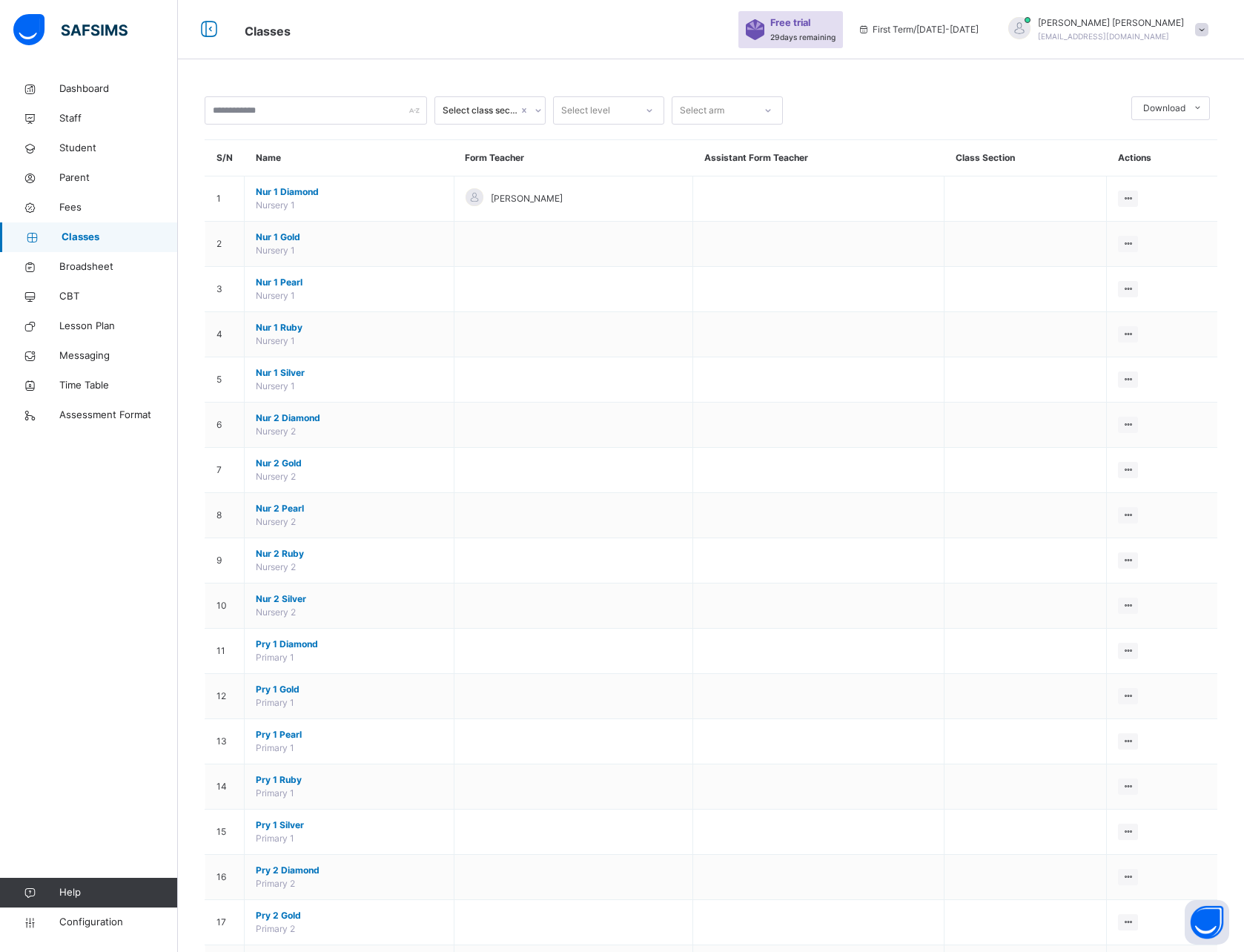
click at [94, 141] on span "Student" at bounding box center [118, 149] width 119 height 15
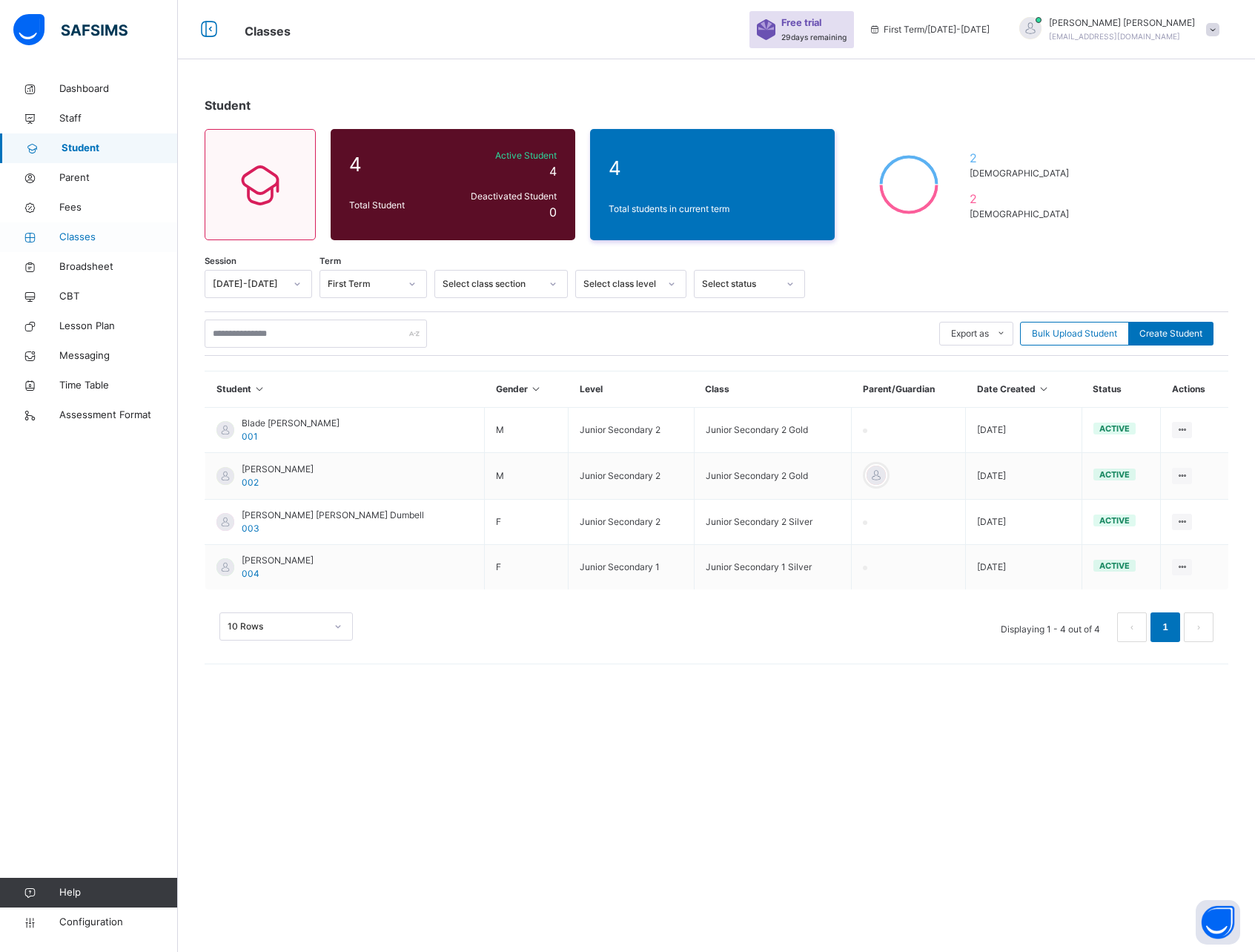
click at [80, 239] on span "Classes" at bounding box center [118, 238] width 119 height 15
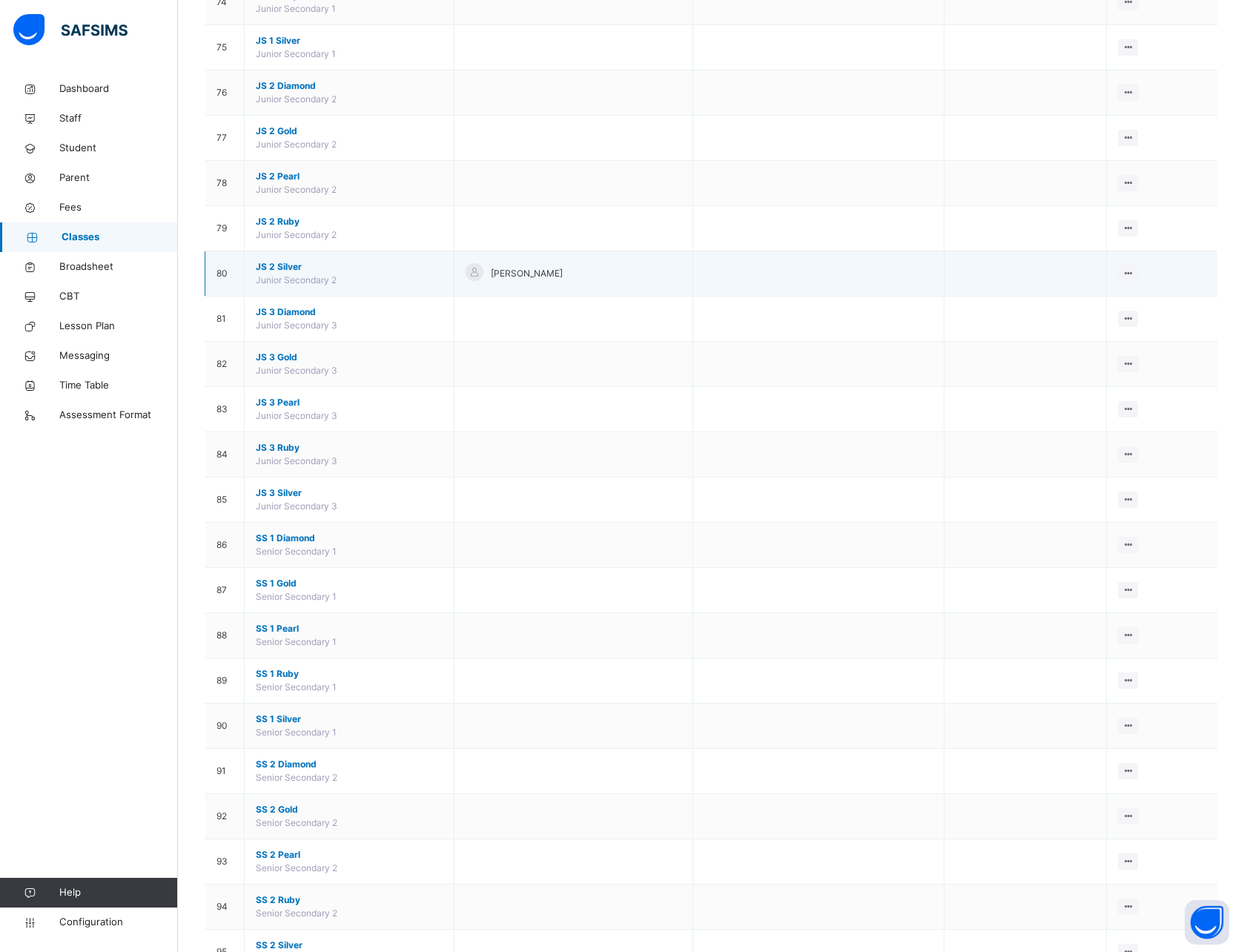
scroll to position [3503, 0]
click at [278, 261] on span "JS 2 Silver" at bounding box center [349, 263] width 187 height 13
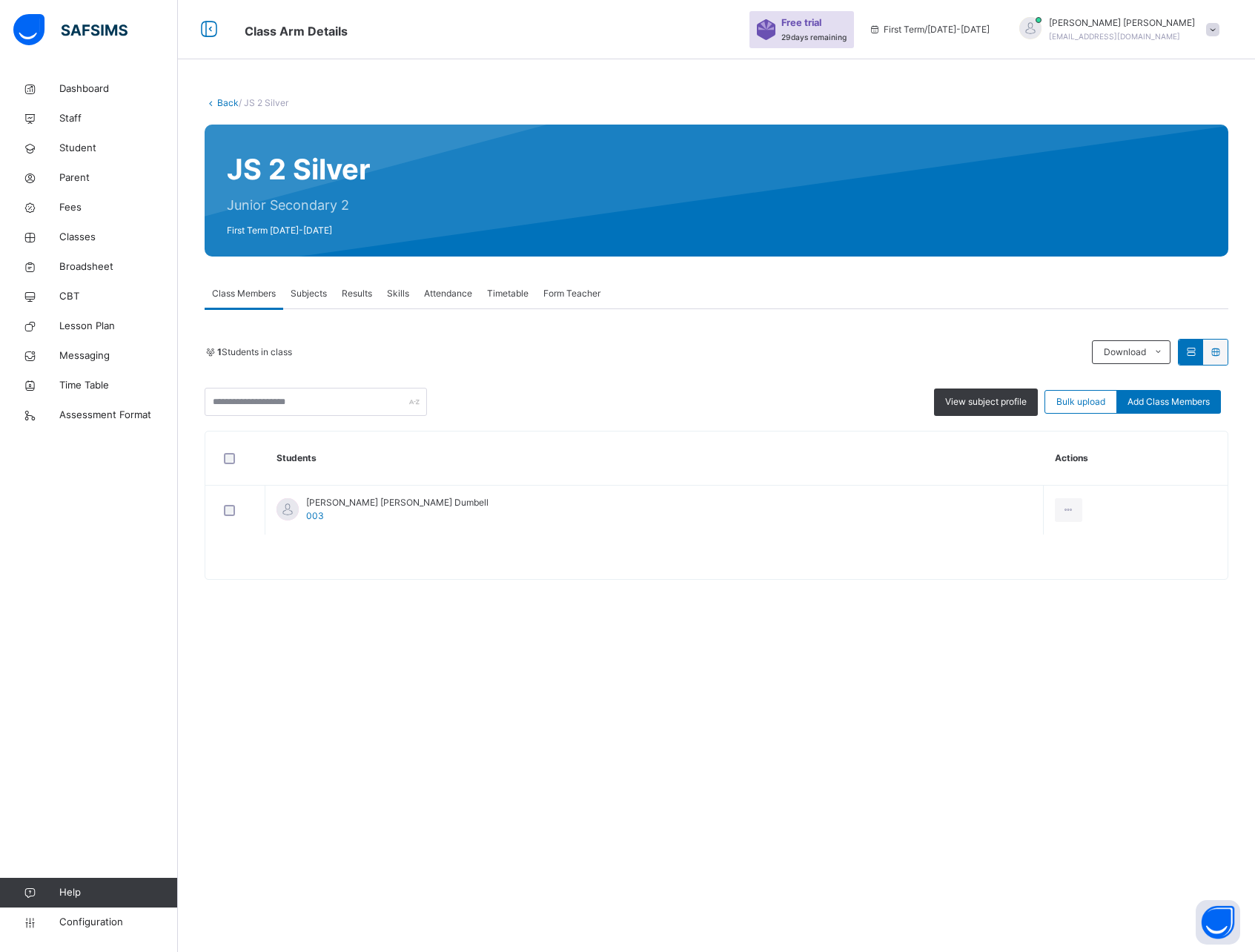
click at [361, 291] on span "Results" at bounding box center [357, 294] width 30 height 13
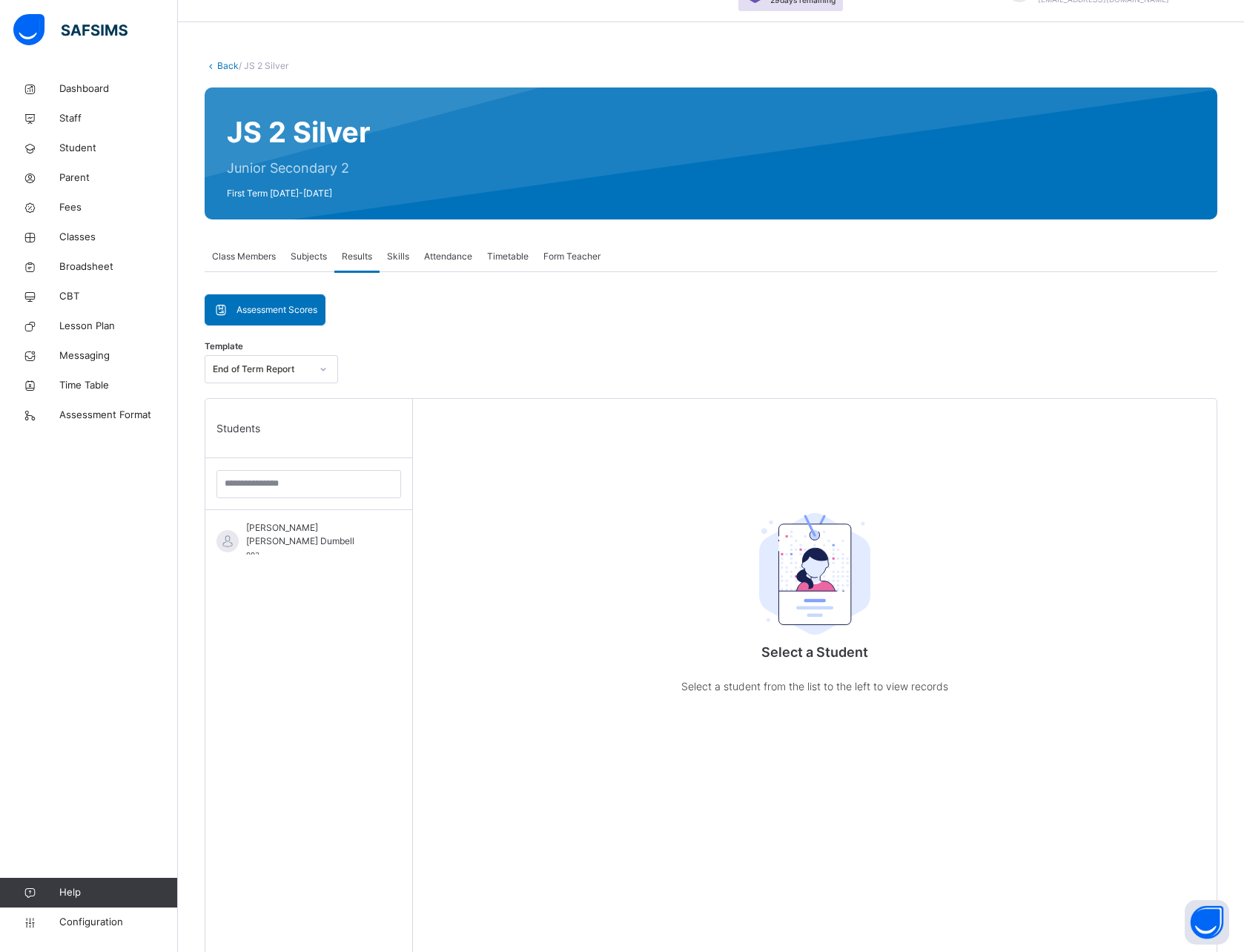
scroll to position [40, 0]
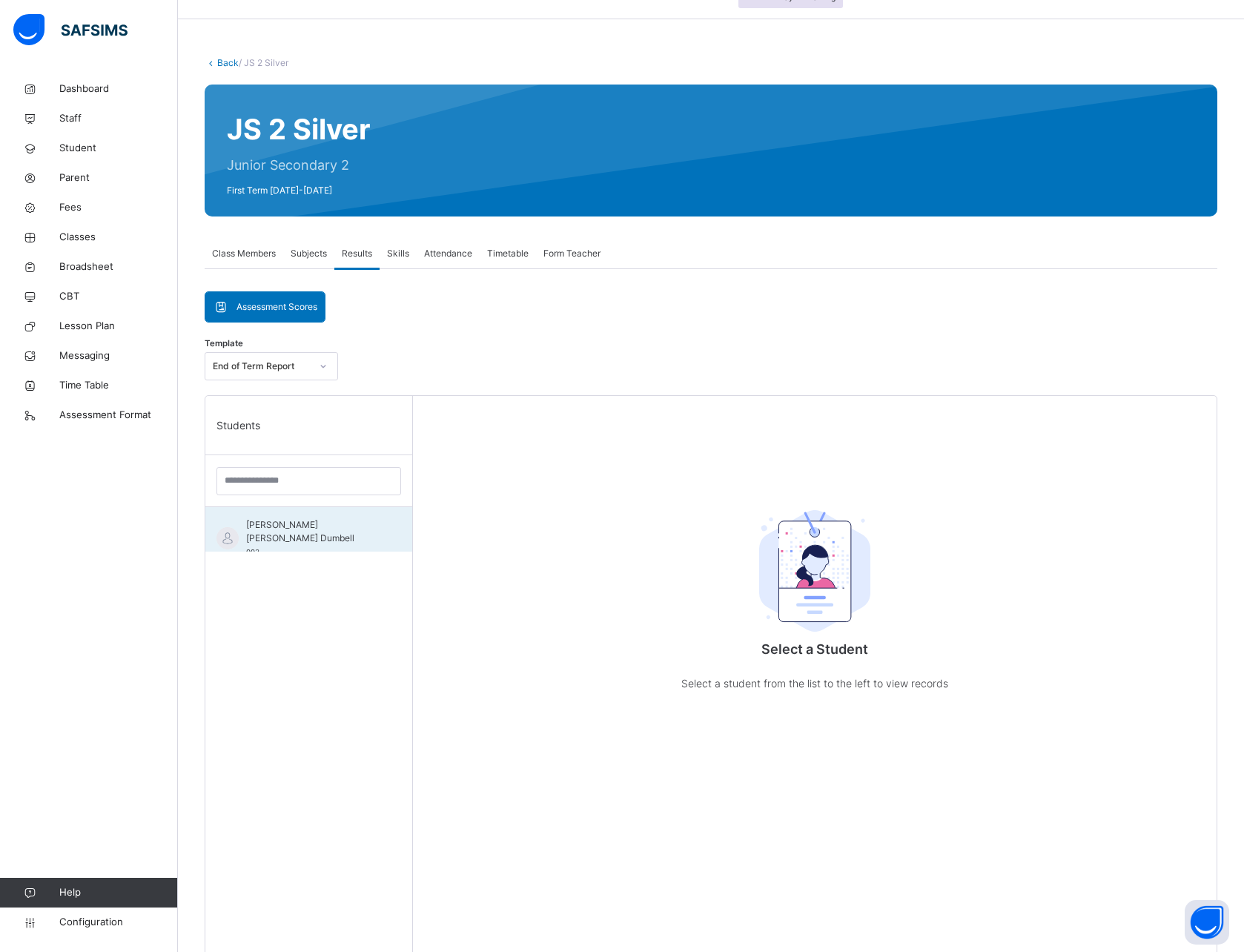
click at [299, 527] on span "[PERSON_NAME] [PERSON_NAME] Dumbell" at bounding box center [313, 532] width 133 height 27
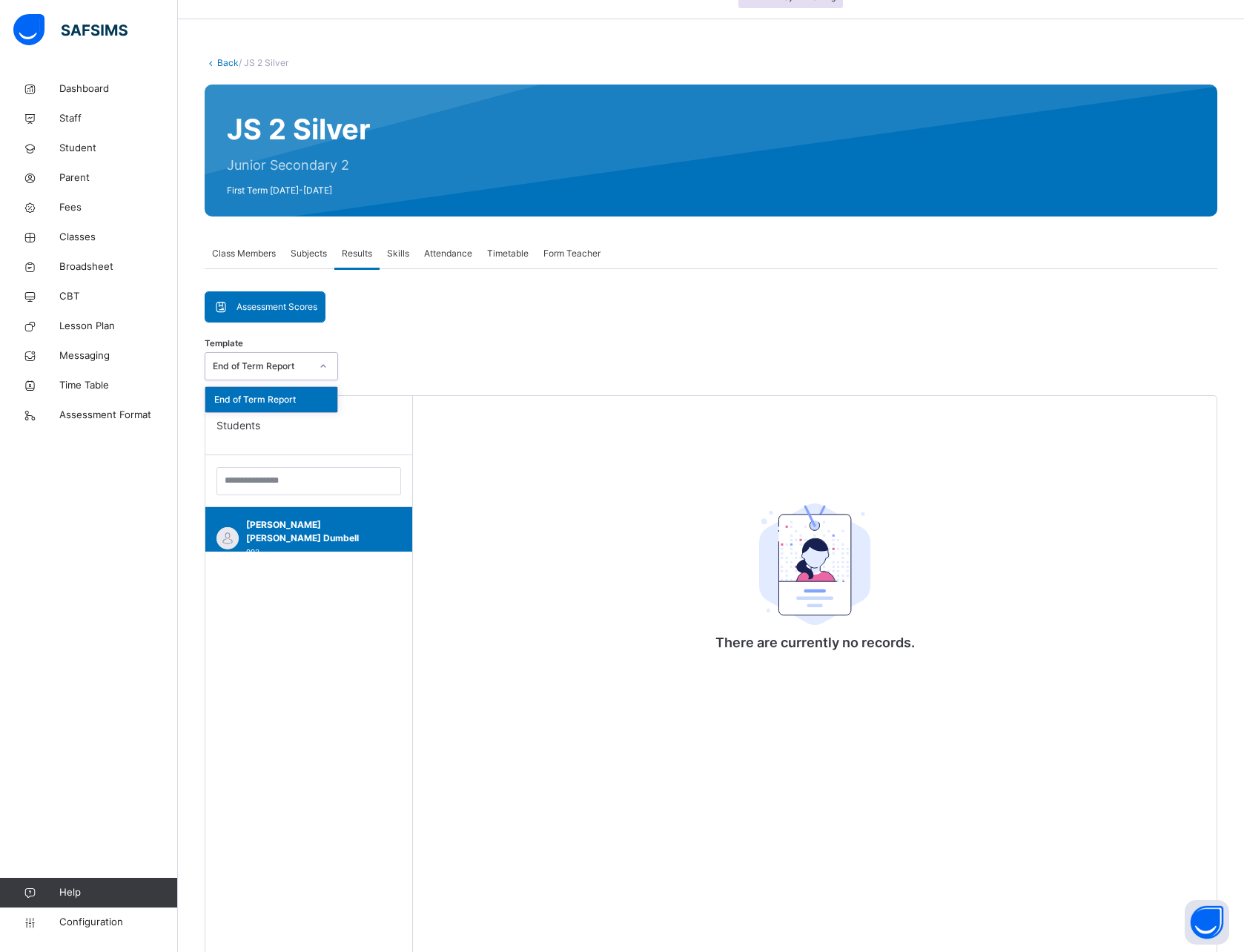
click at [290, 366] on div "End of Term Report" at bounding box center [261, 366] width 98 height 13
click at [520, 251] on span "Timetable" at bounding box center [508, 254] width 41 height 13
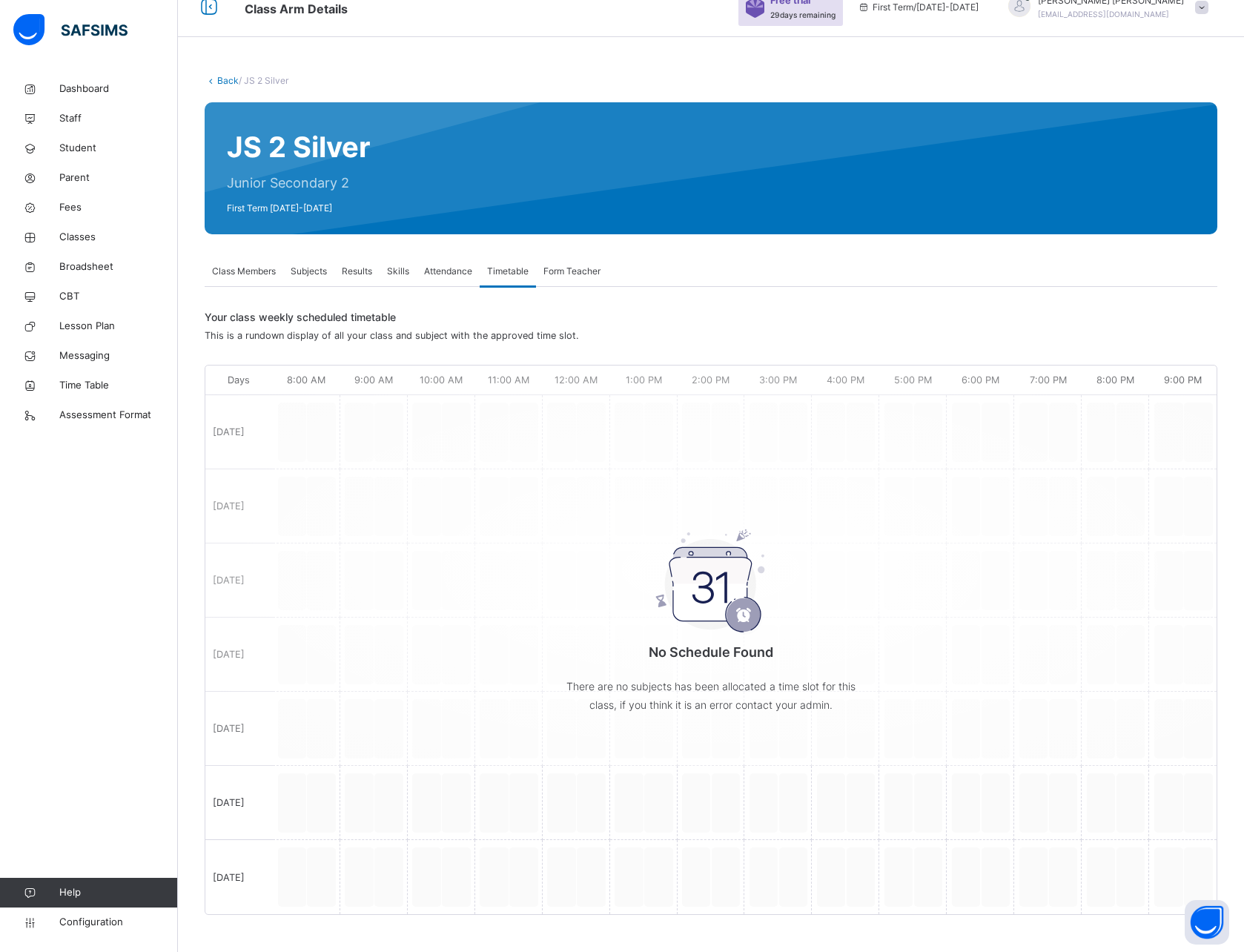
scroll to position [22, 0]
click at [566, 269] on span "Form Teacher" at bounding box center [572, 271] width 57 height 13
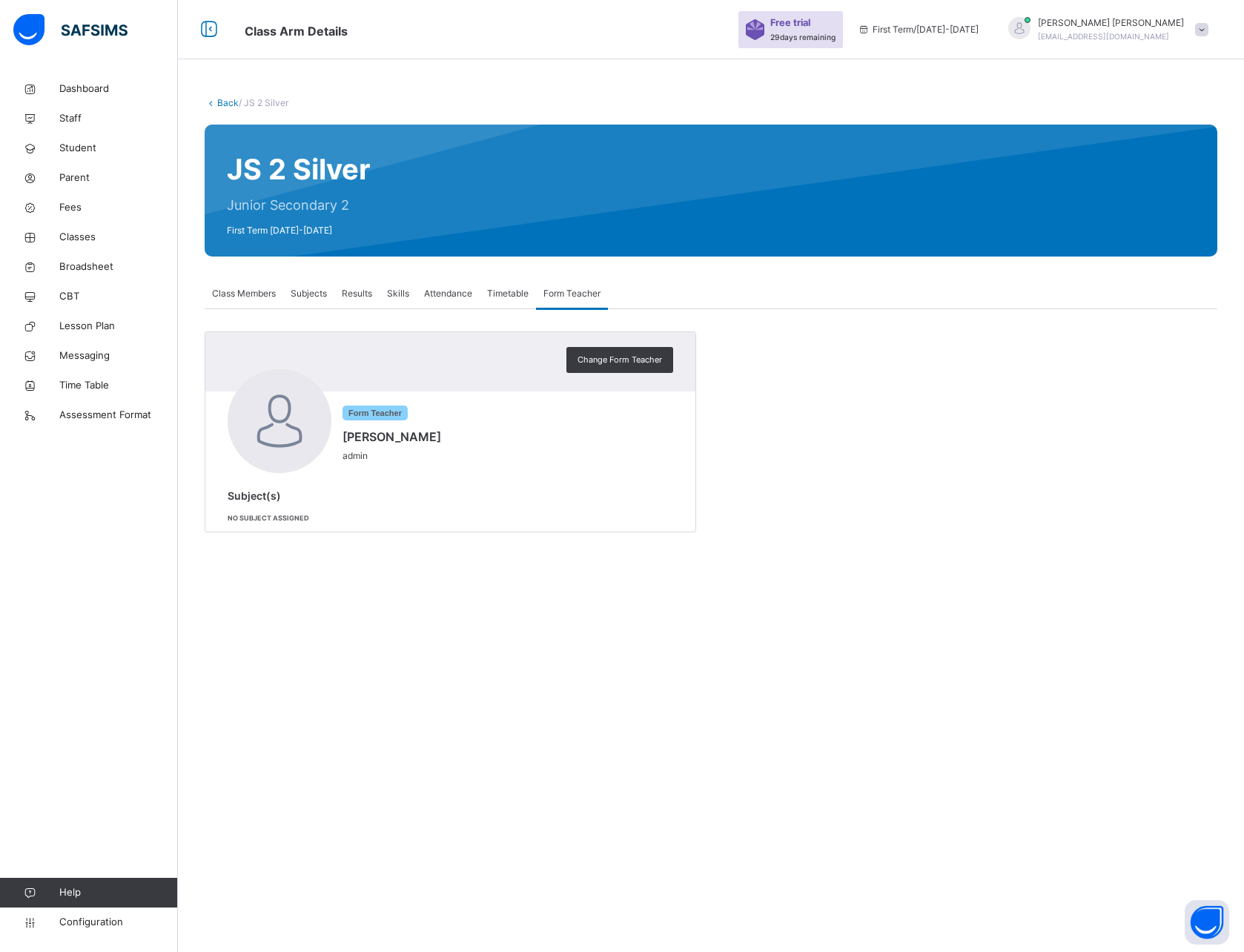
scroll to position [0, 0]
click at [443, 284] on div "Attendance" at bounding box center [447, 294] width 63 height 30
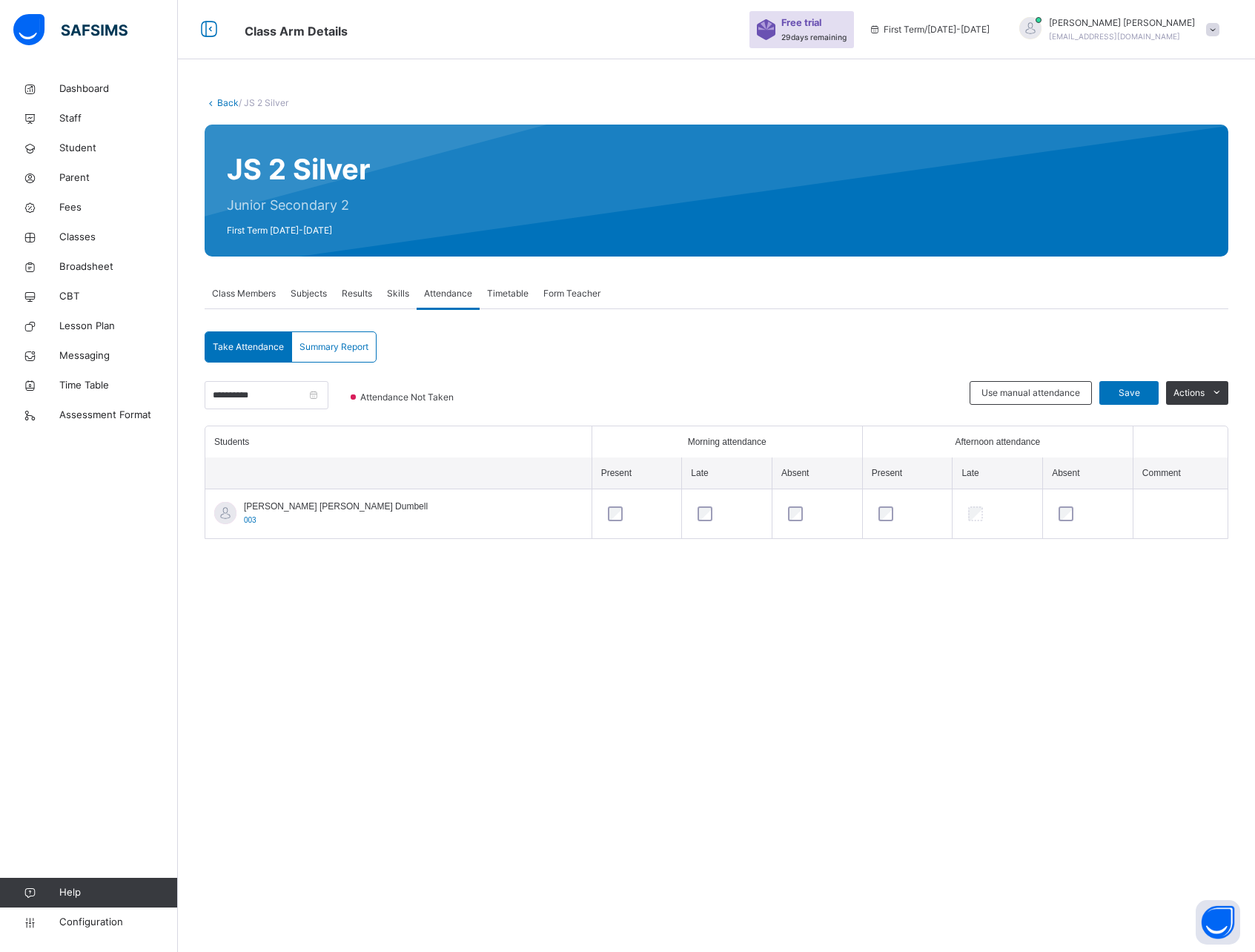
click at [385, 294] on div "Skills" at bounding box center [399, 294] width 37 height 30
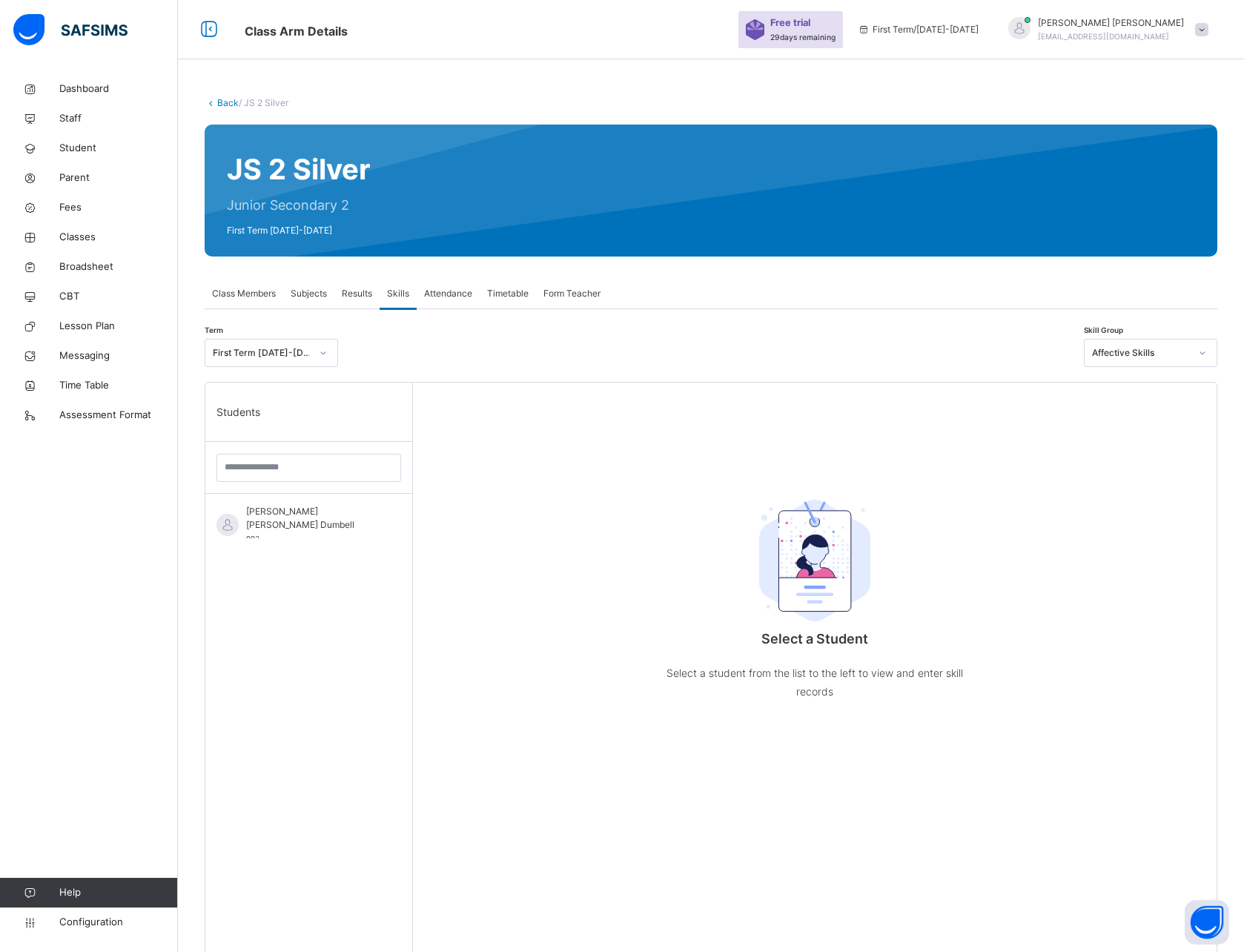
click at [561, 292] on span "Form Teacher" at bounding box center [572, 294] width 57 height 13
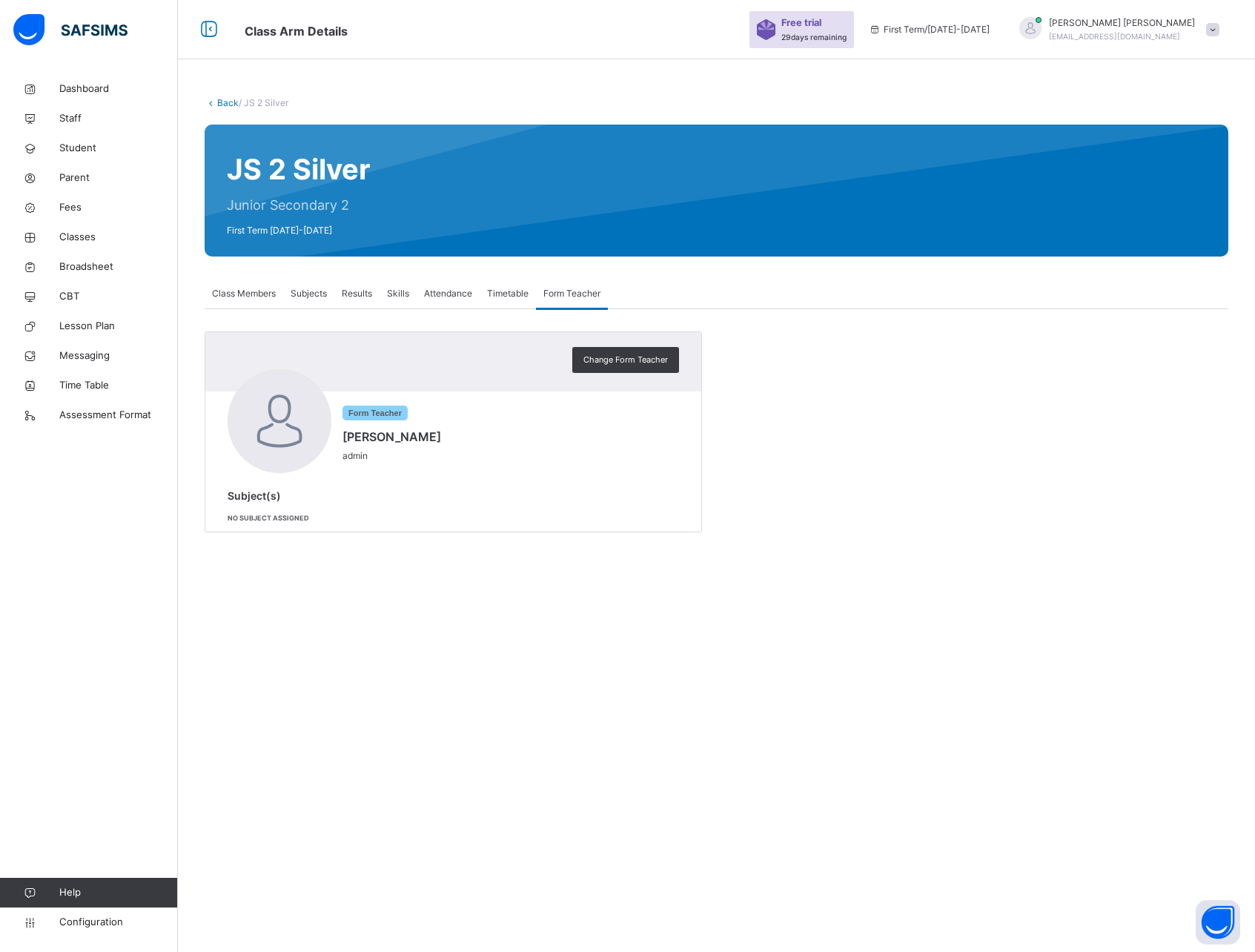
click at [416, 295] on div "Skills" at bounding box center [399, 294] width 37 height 30
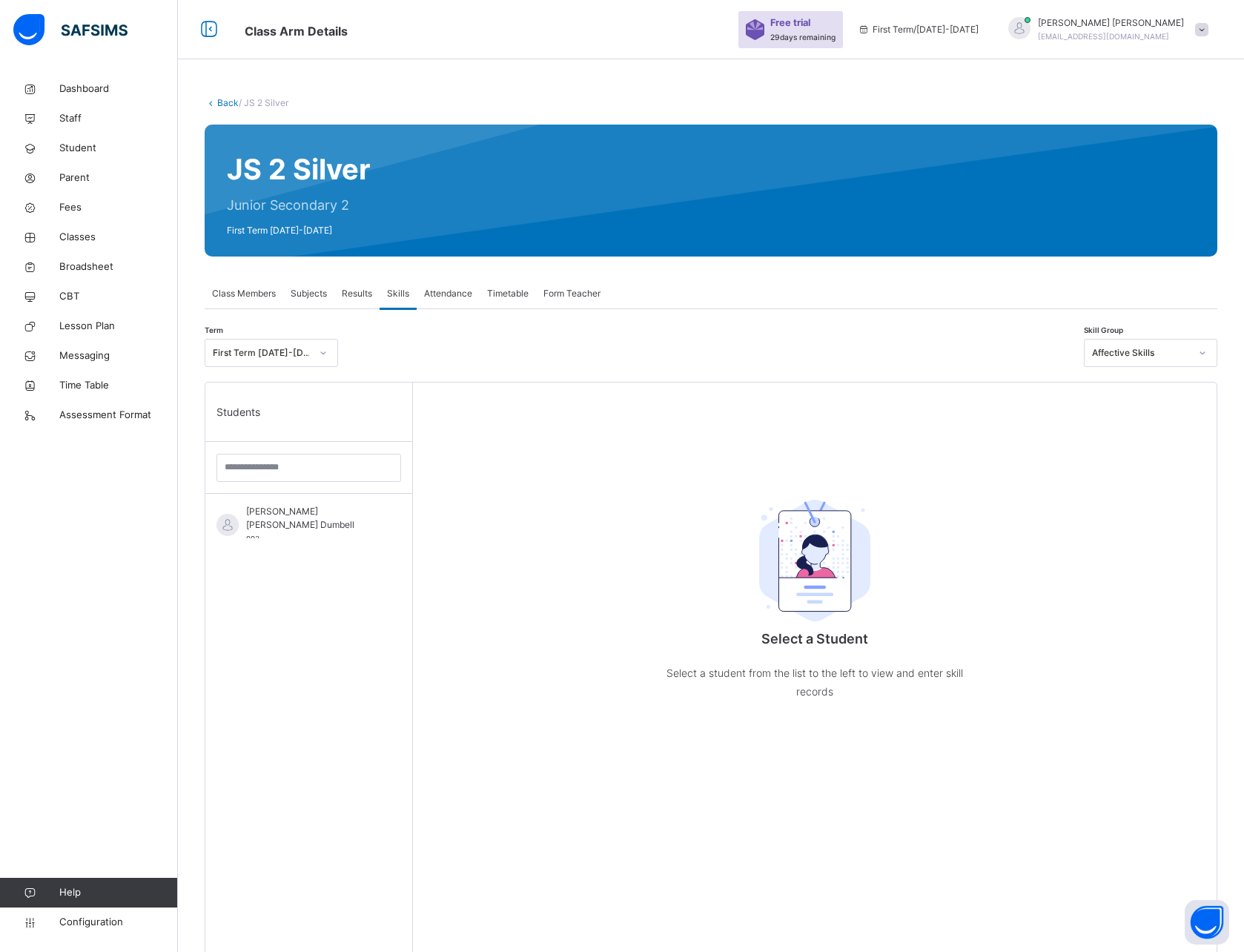
click at [344, 293] on span "Results" at bounding box center [357, 294] width 30 height 13
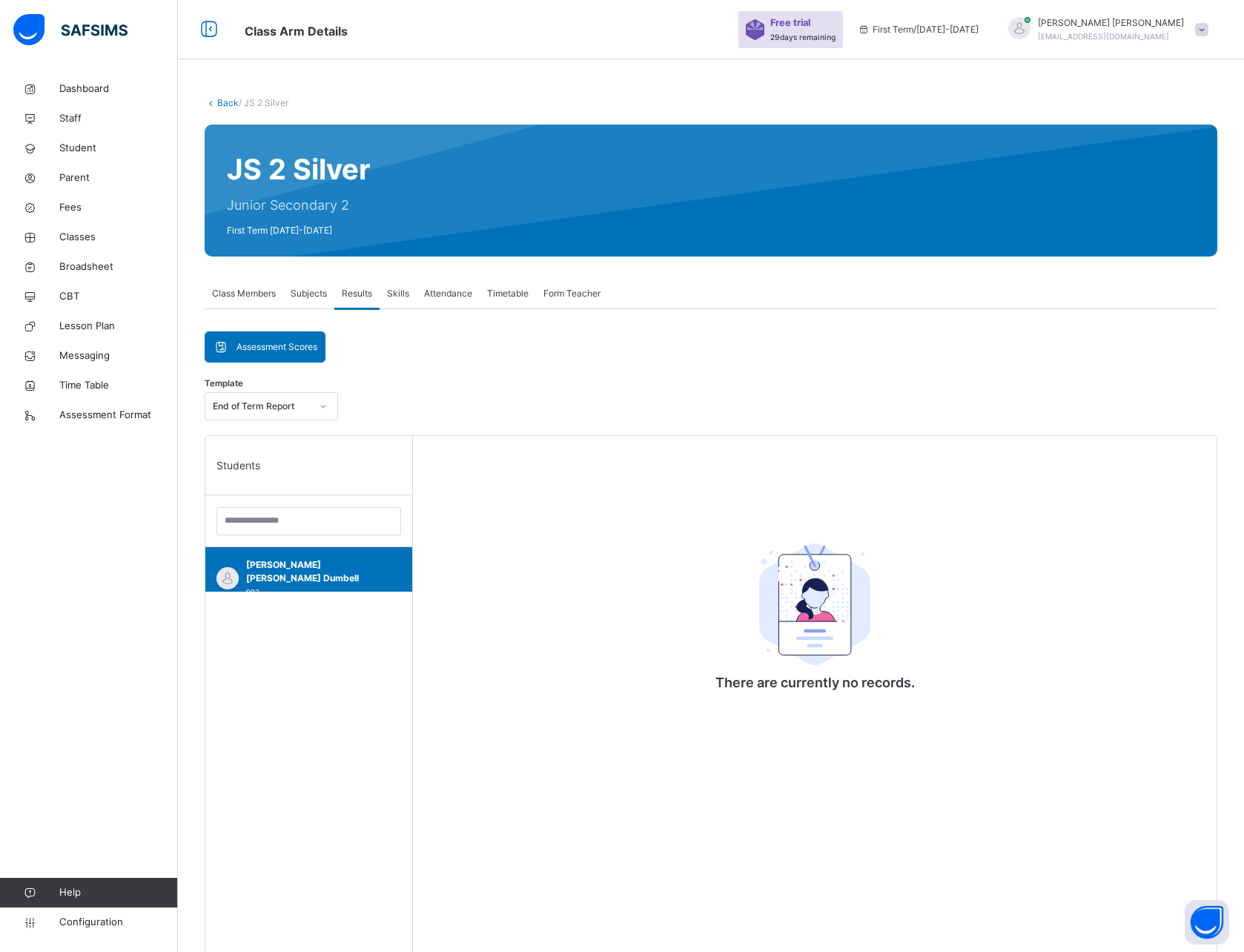
click at [302, 293] on span "Subjects" at bounding box center [309, 294] width 37 height 13
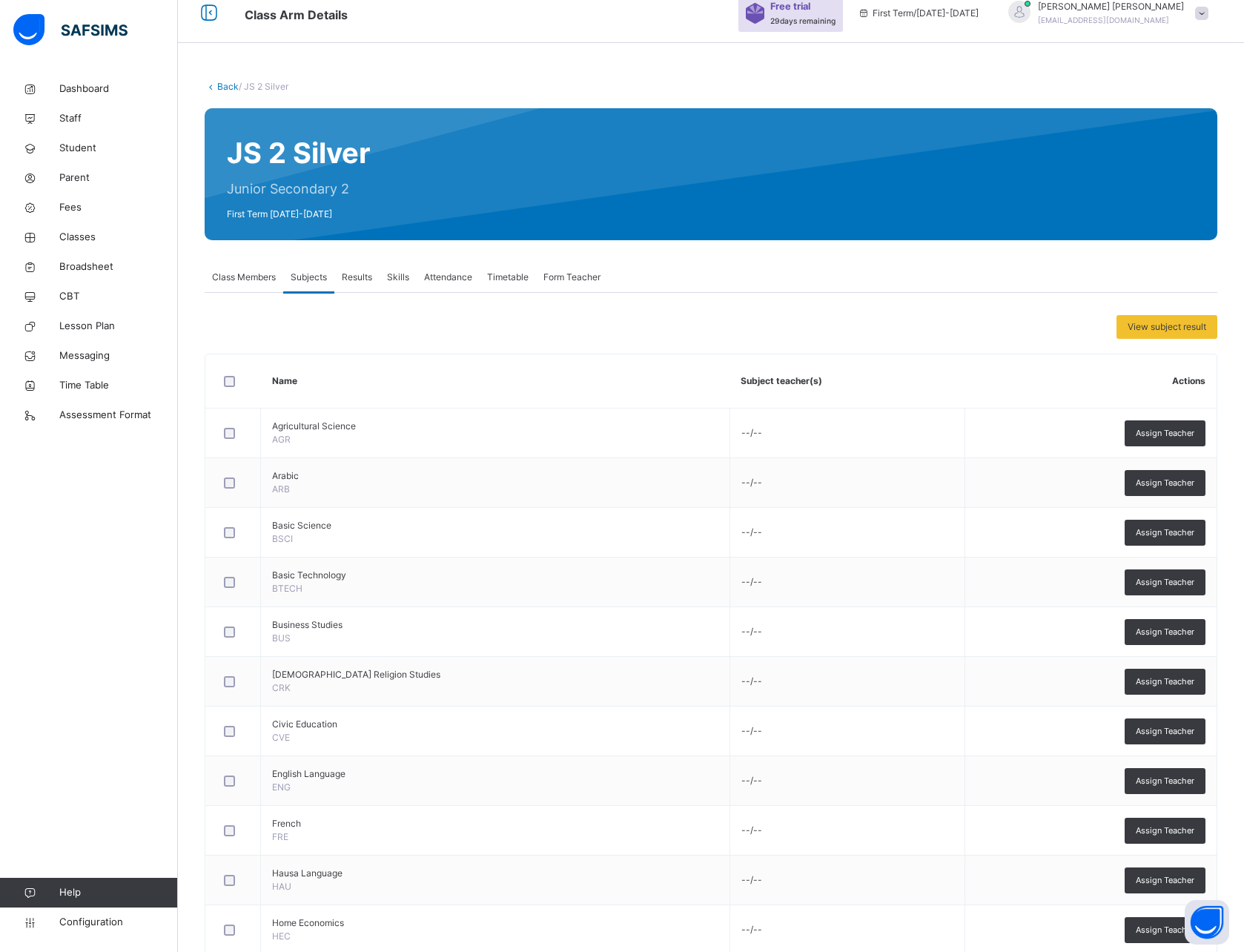
scroll to position [12, 0]
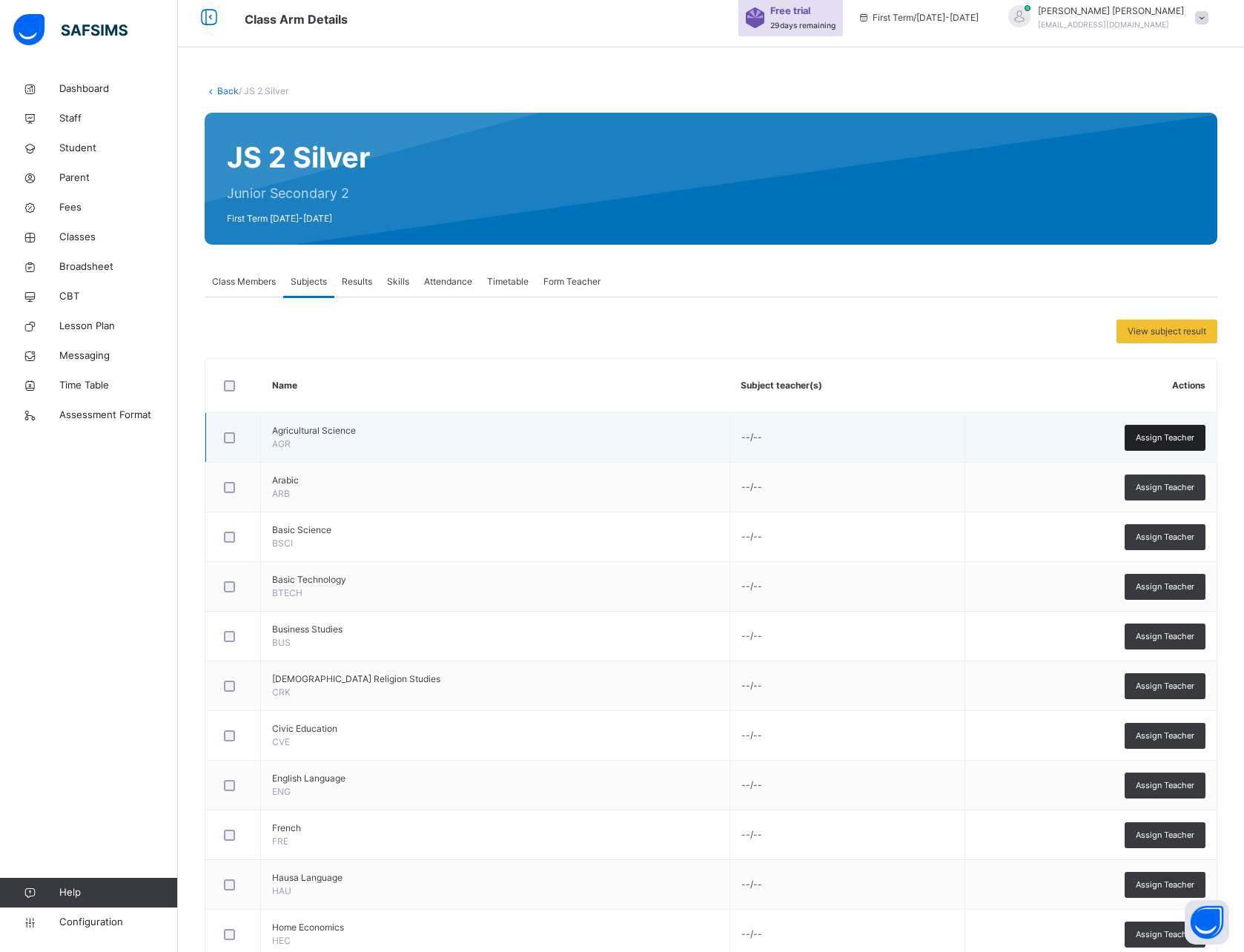
click at [1164, 435] on span "Assign Teacher" at bounding box center [1165, 437] width 59 height 12
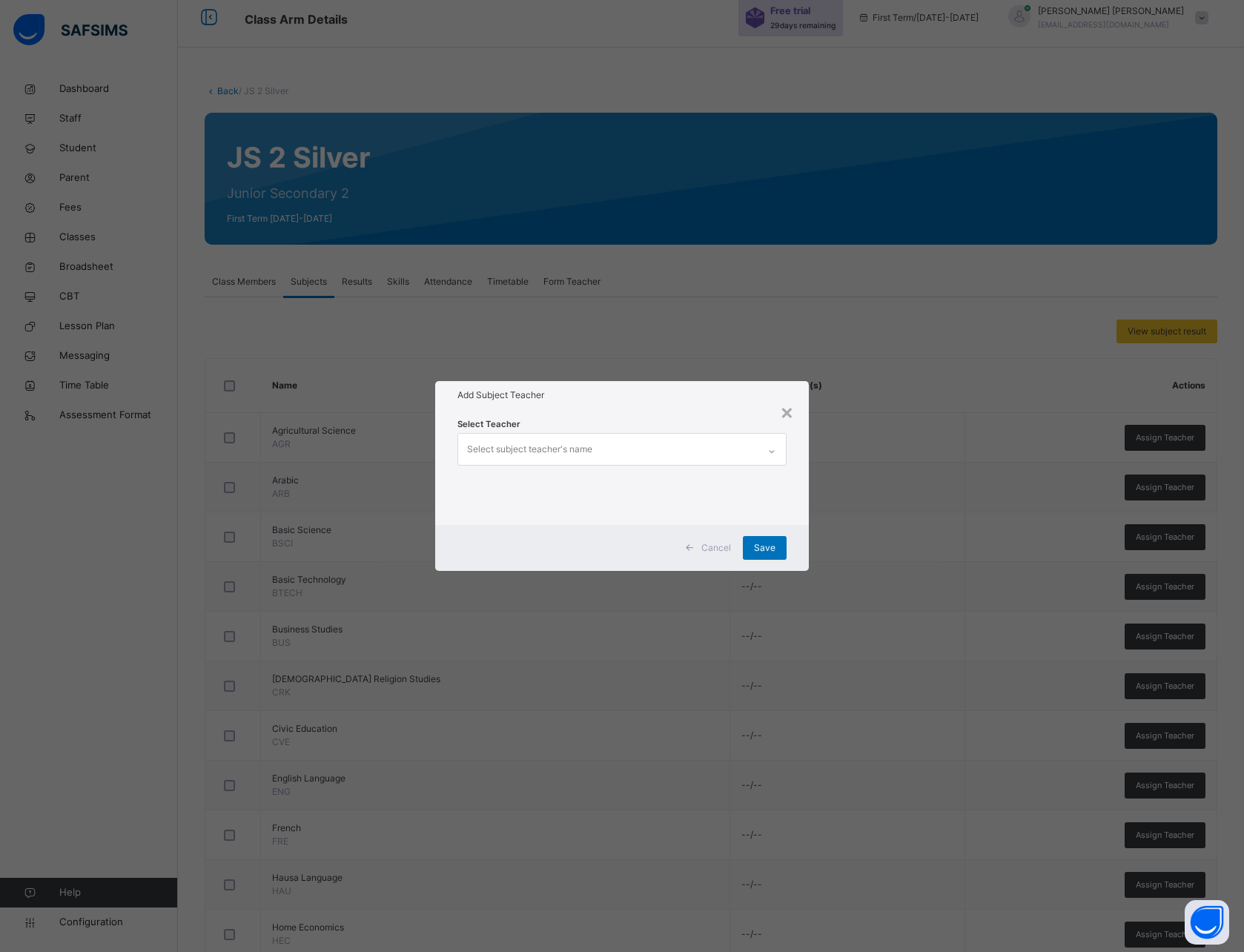
click at [574, 462] on div "Select subject teacher's name" at bounding box center [530, 449] width 125 height 28
click at [582, 447] on div "Select subject teacher's name" at bounding box center [530, 449] width 125 height 28
click at [791, 412] on div "×" at bounding box center [786, 411] width 14 height 31
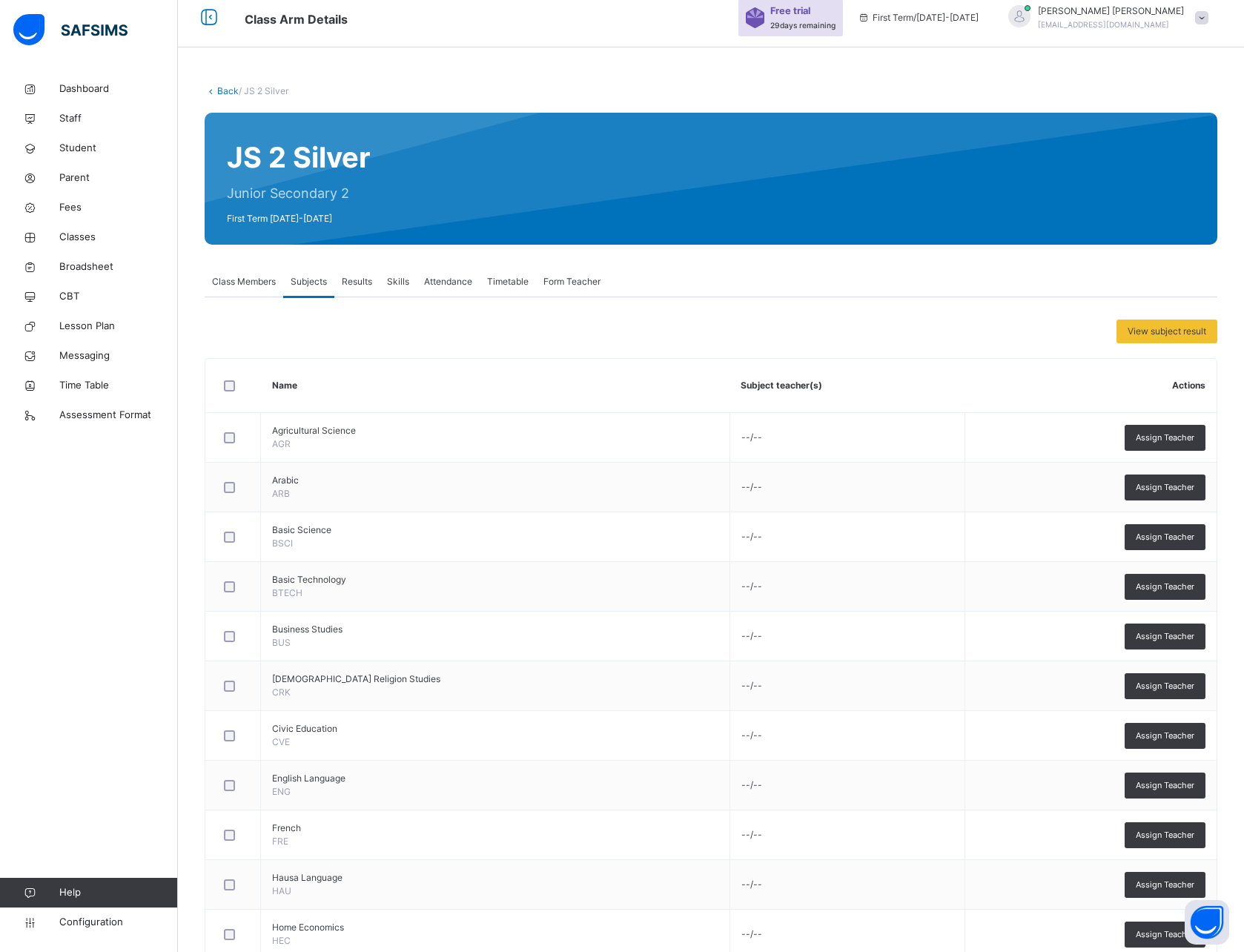
click at [222, 91] on link "Back" at bounding box center [227, 91] width 22 height 11
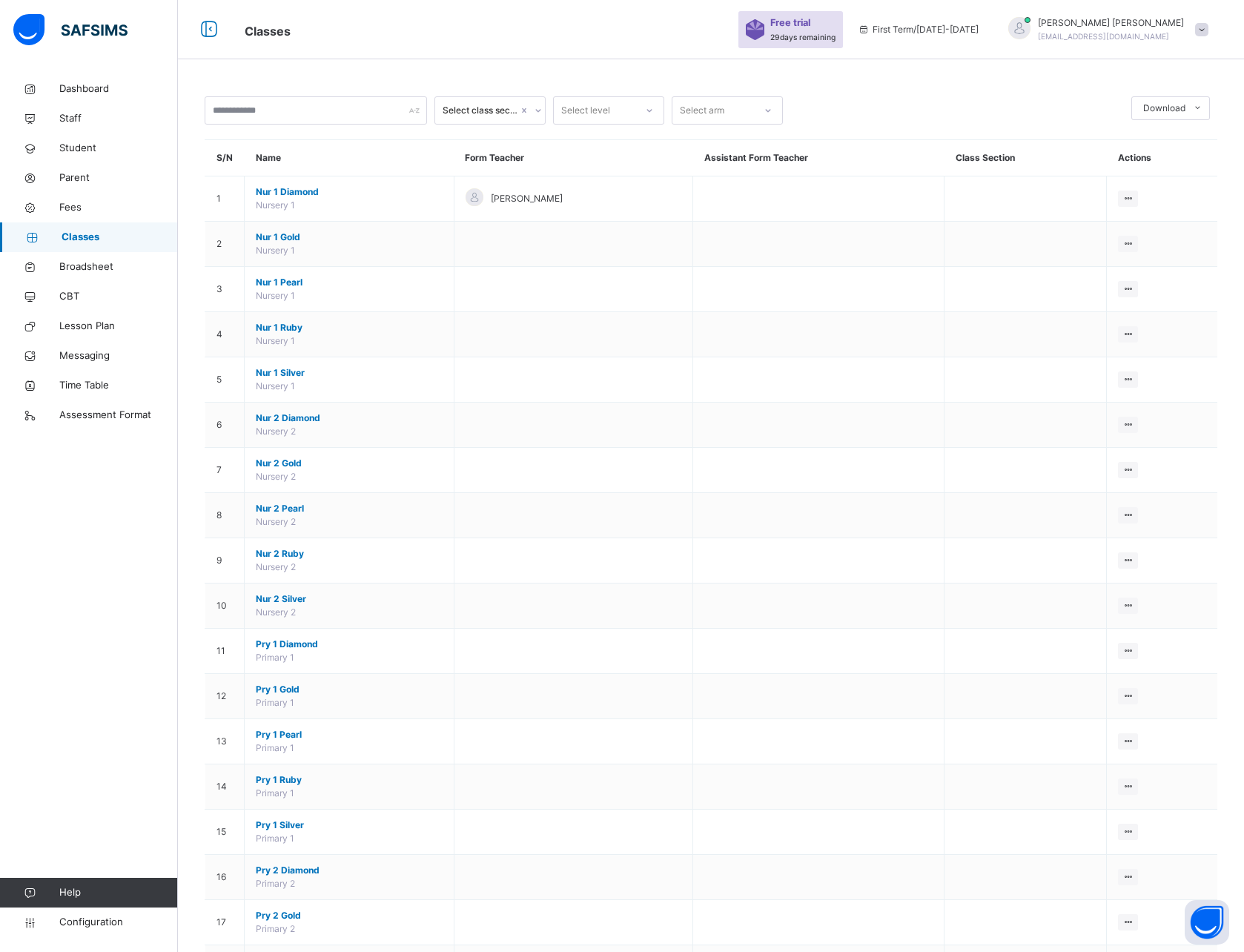
click at [489, 109] on div "Select class section" at bounding box center [480, 110] width 76 height 13
click at [481, 109] on div "Select class section" at bounding box center [480, 110] width 76 height 13
click at [607, 112] on div "Select level" at bounding box center [586, 110] width 49 height 28
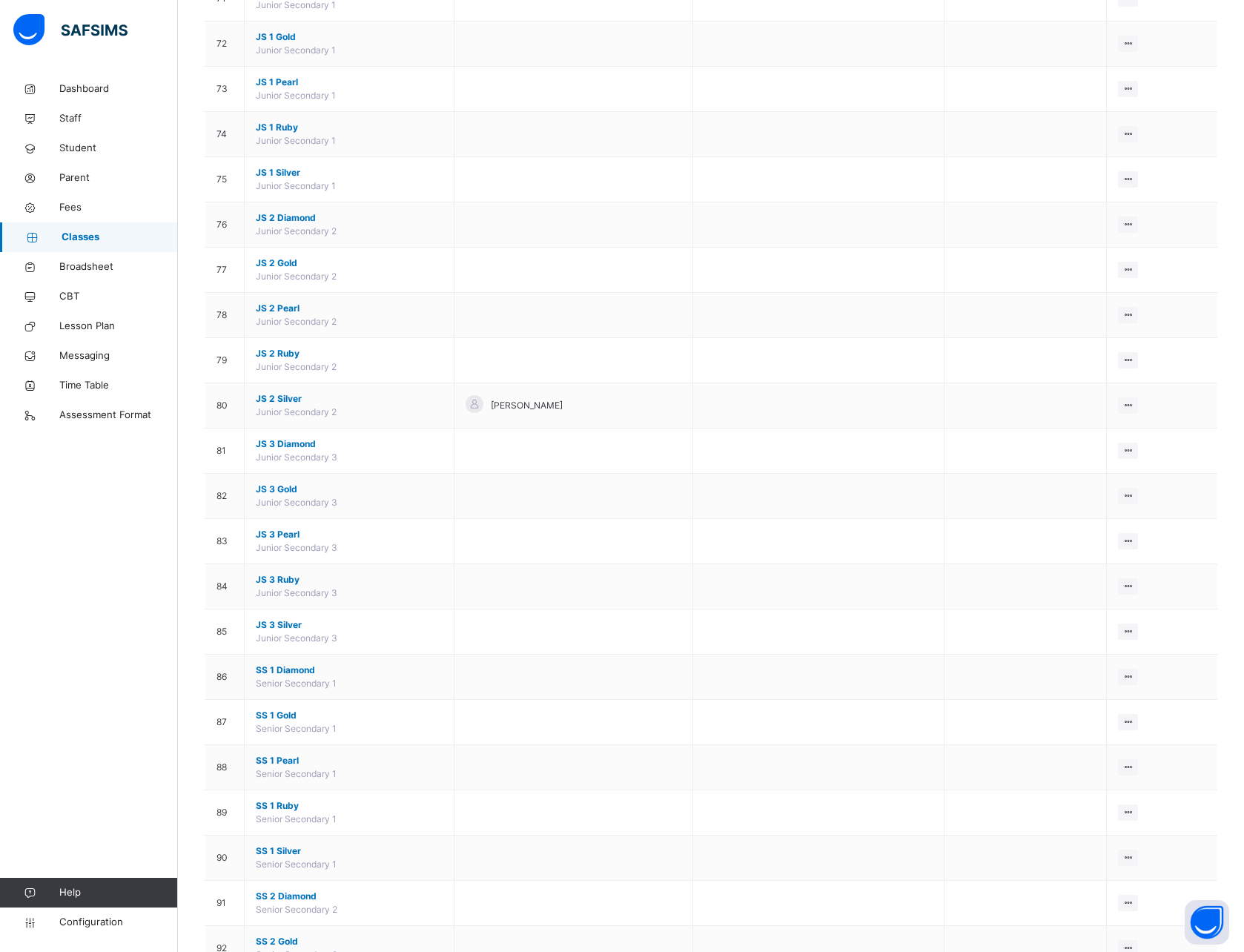
scroll to position [3361, 0]
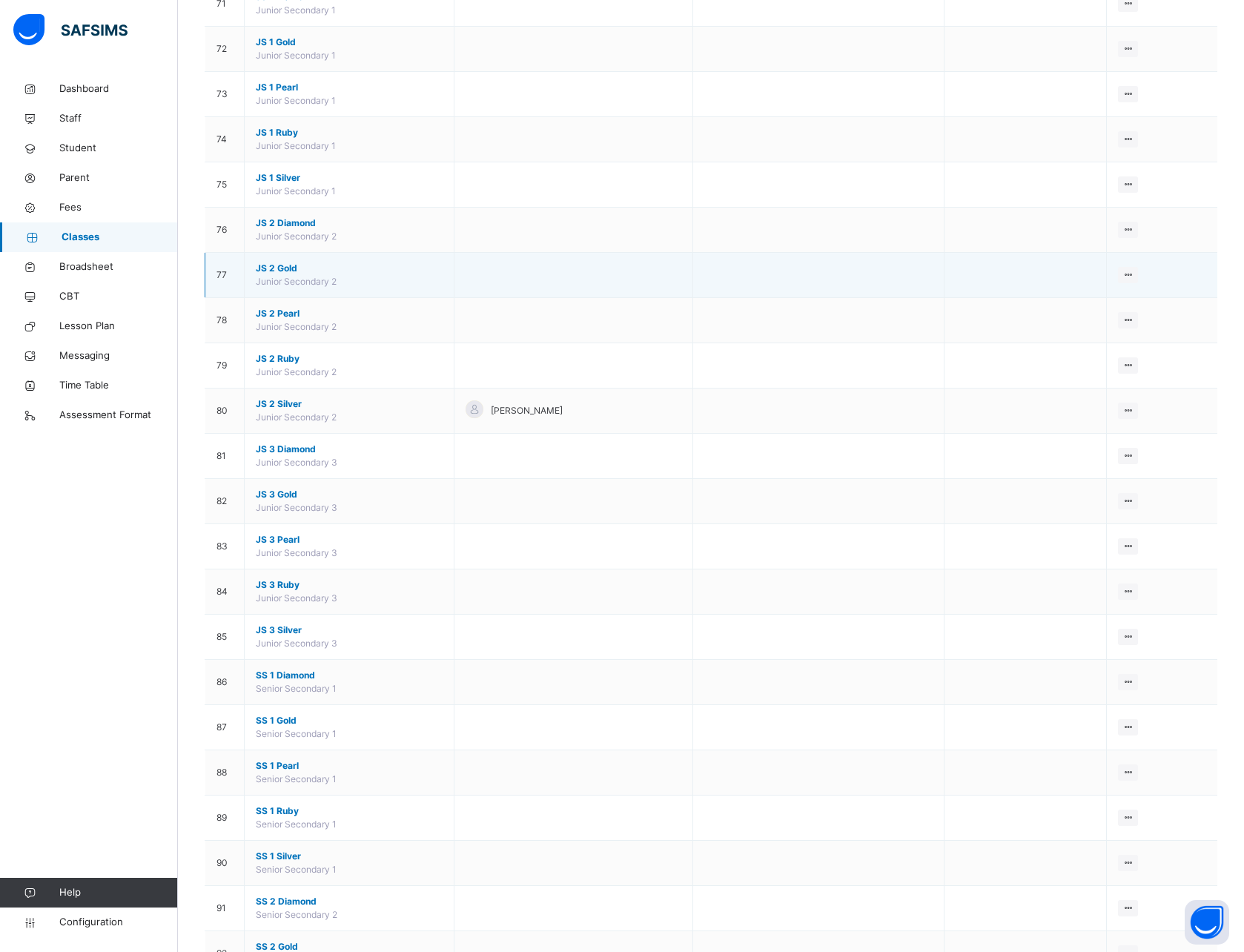
click at [280, 267] on span "JS 2 Gold" at bounding box center [349, 269] width 187 height 13
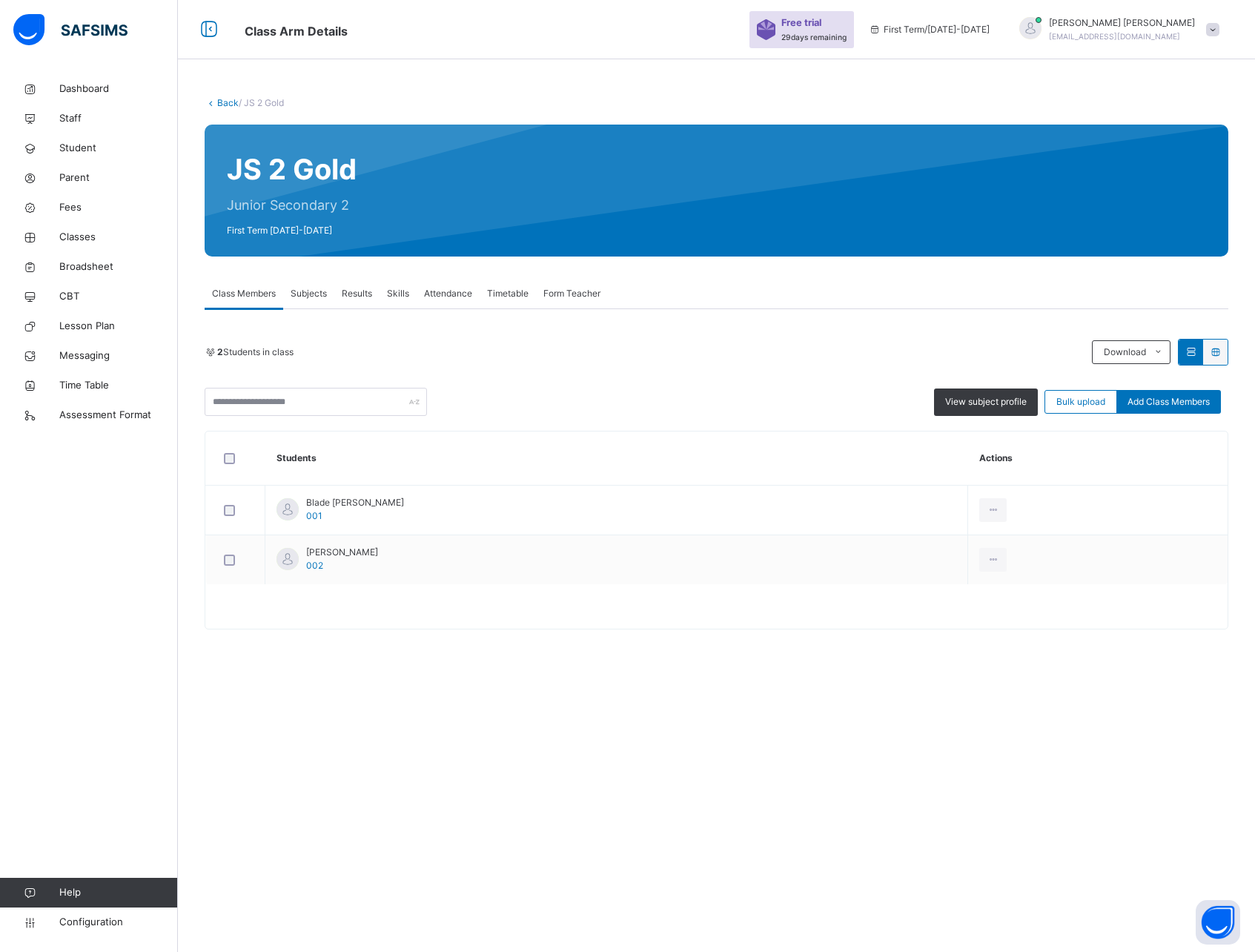
click at [314, 295] on span "Subjects" at bounding box center [309, 294] width 36 height 13
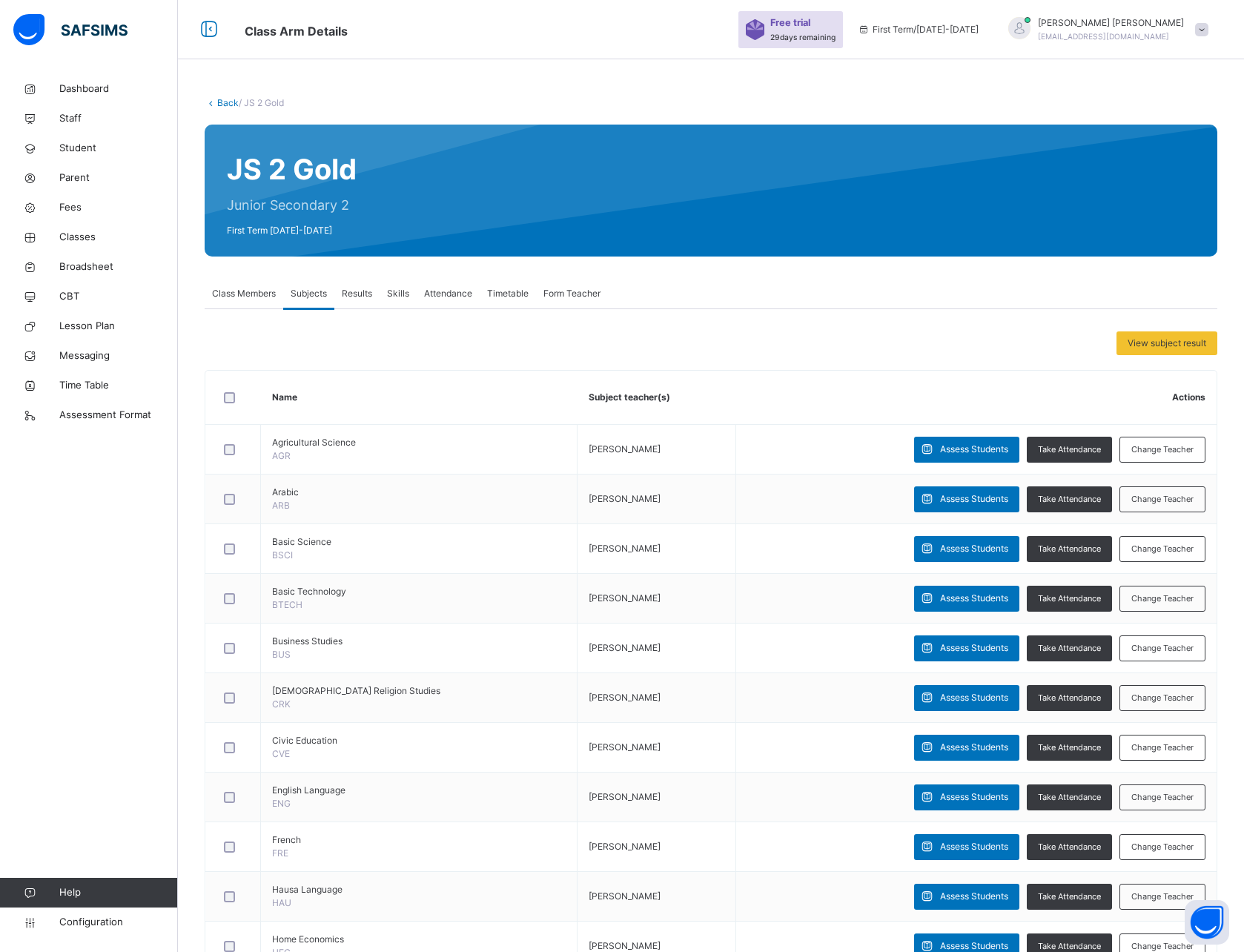
click at [245, 299] on span "Class Members" at bounding box center [244, 294] width 64 height 13
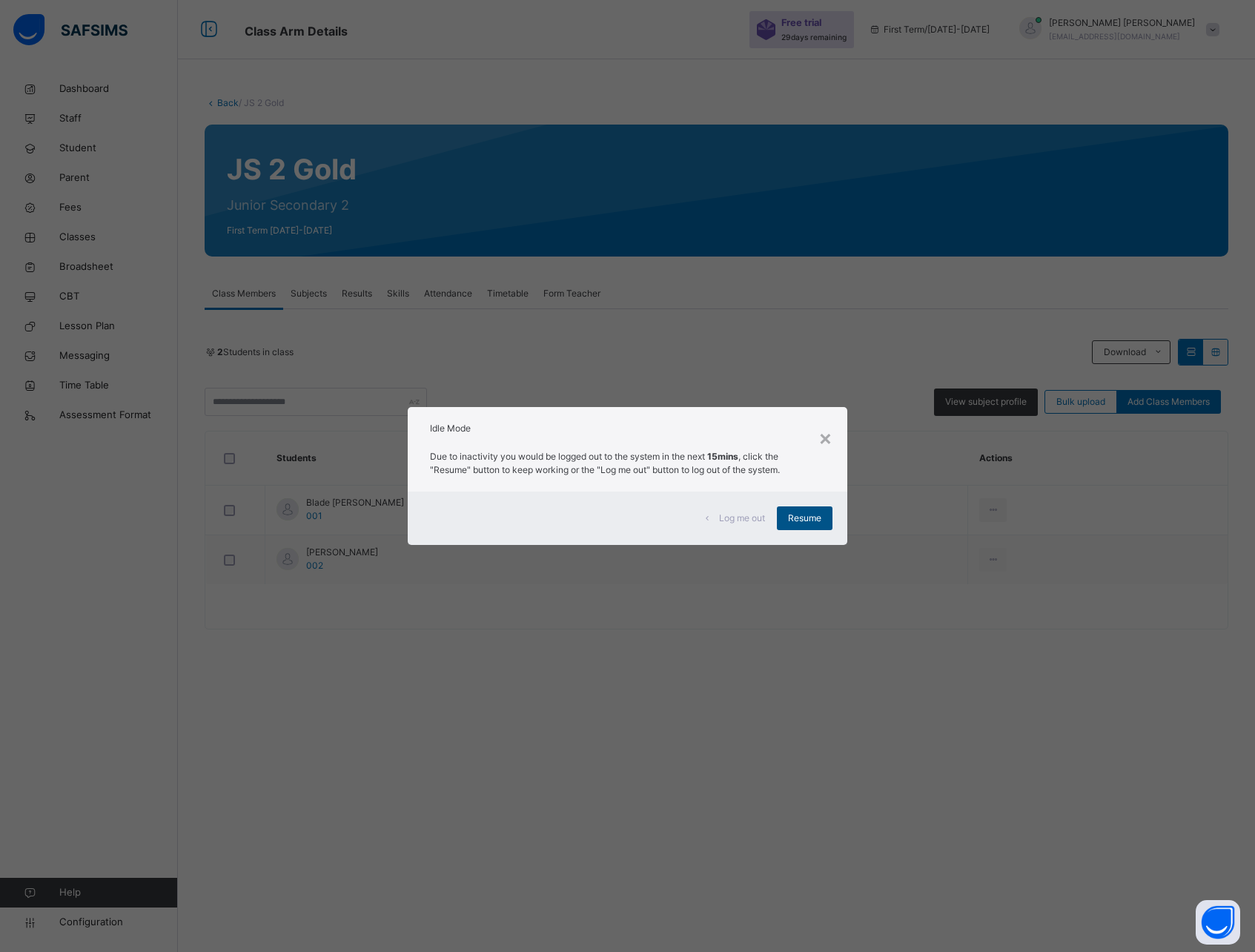
click at [808, 521] on span "Resume" at bounding box center [805, 519] width 34 height 13
click at [799, 520] on span "Resume" at bounding box center [805, 519] width 34 height 13
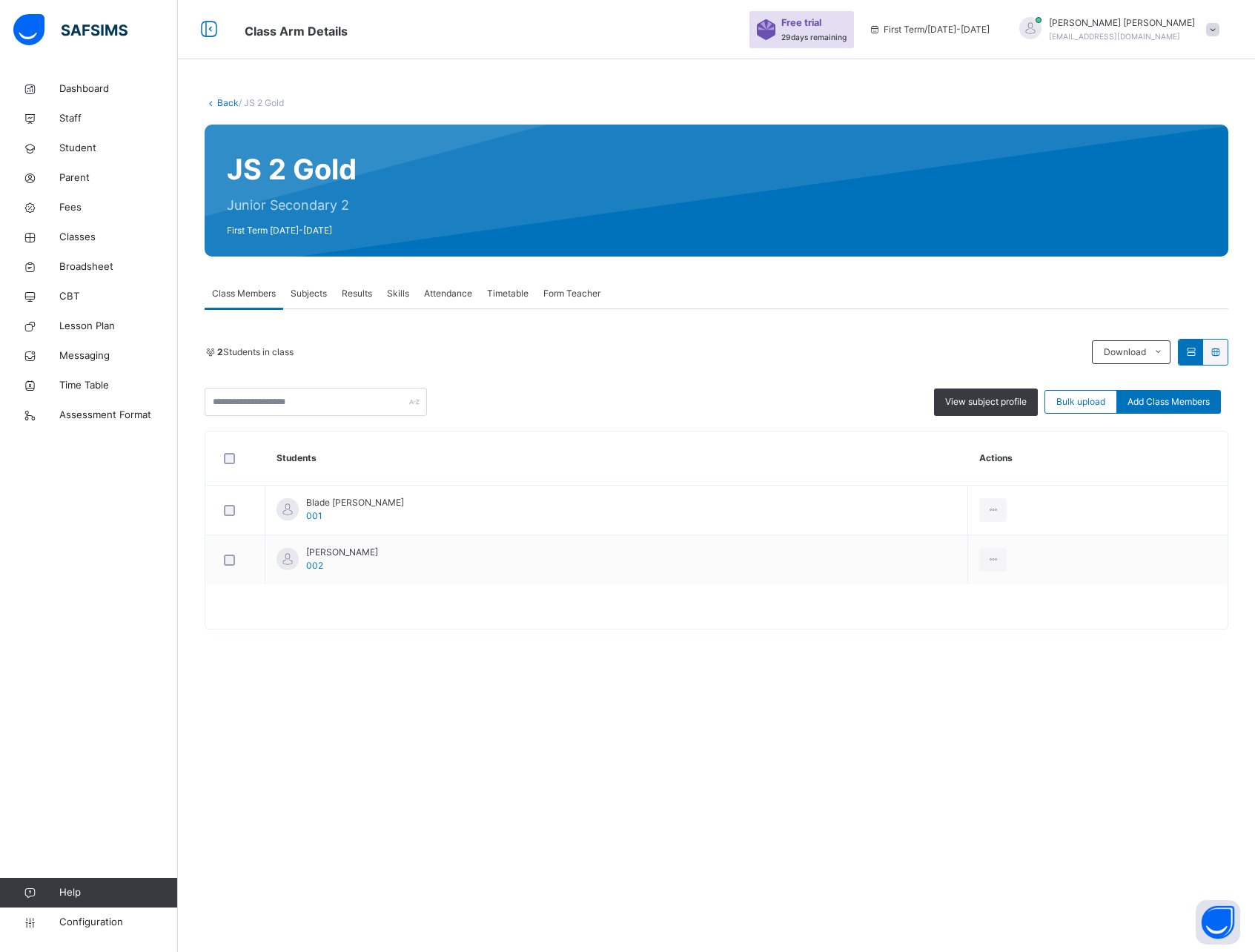
click at [708, 754] on div "Back / JS 2 Gold JS 2 Gold Junior Secondary 2 First Term 2025-2026 Class Member…" at bounding box center [716, 476] width 1077 height 952
click at [306, 292] on span "Subjects" at bounding box center [309, 294] width 36 height 13
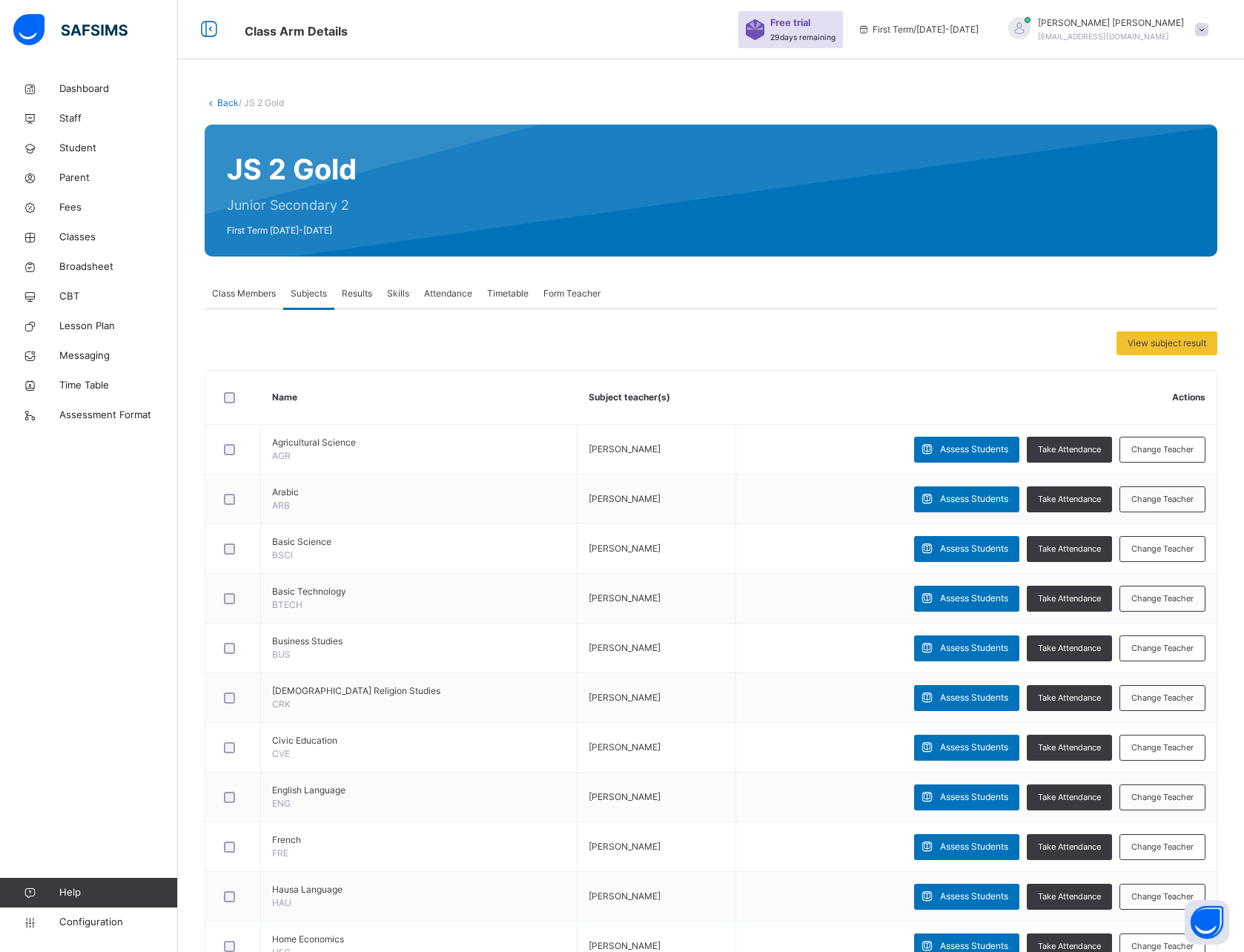
click at [241, 300] on div "Class Members" at bounding box center [244, 294] width 79 height 30
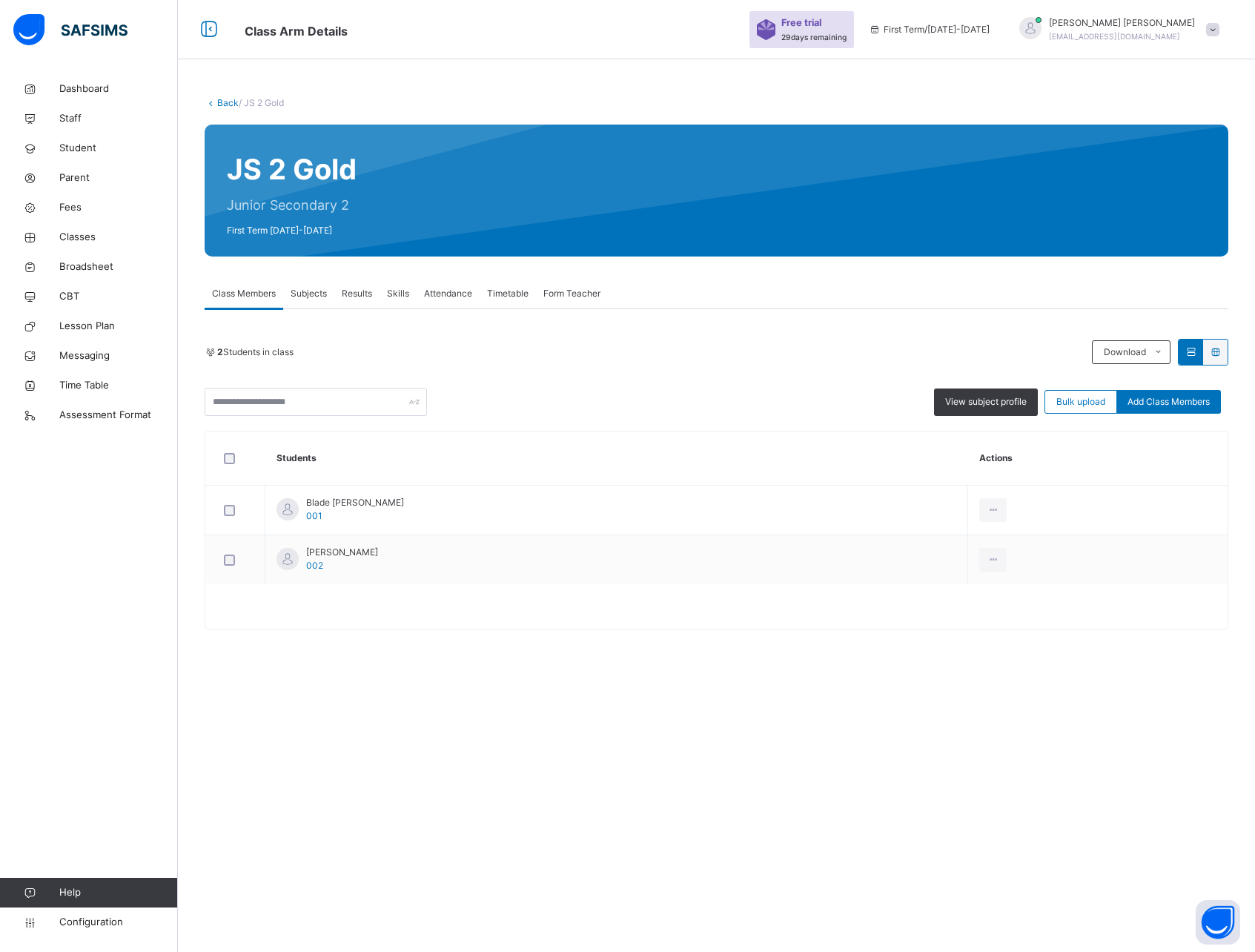
click at [358, 294] on span "Results" at bounding box center [357, 294] width 30 height 13
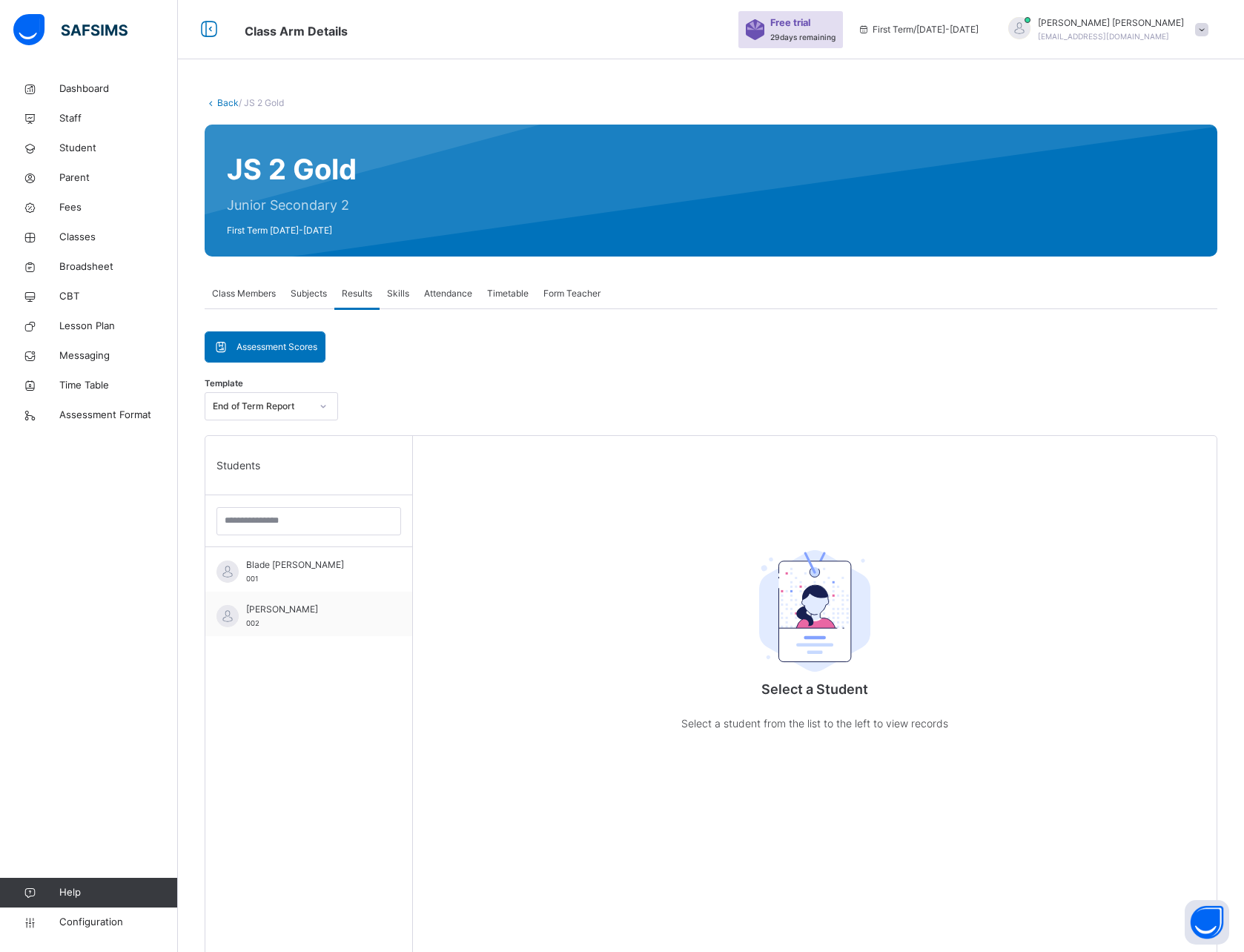
click at [318, 295] on span "Subjects" at bounding box center [309, 294] width 37 height 13
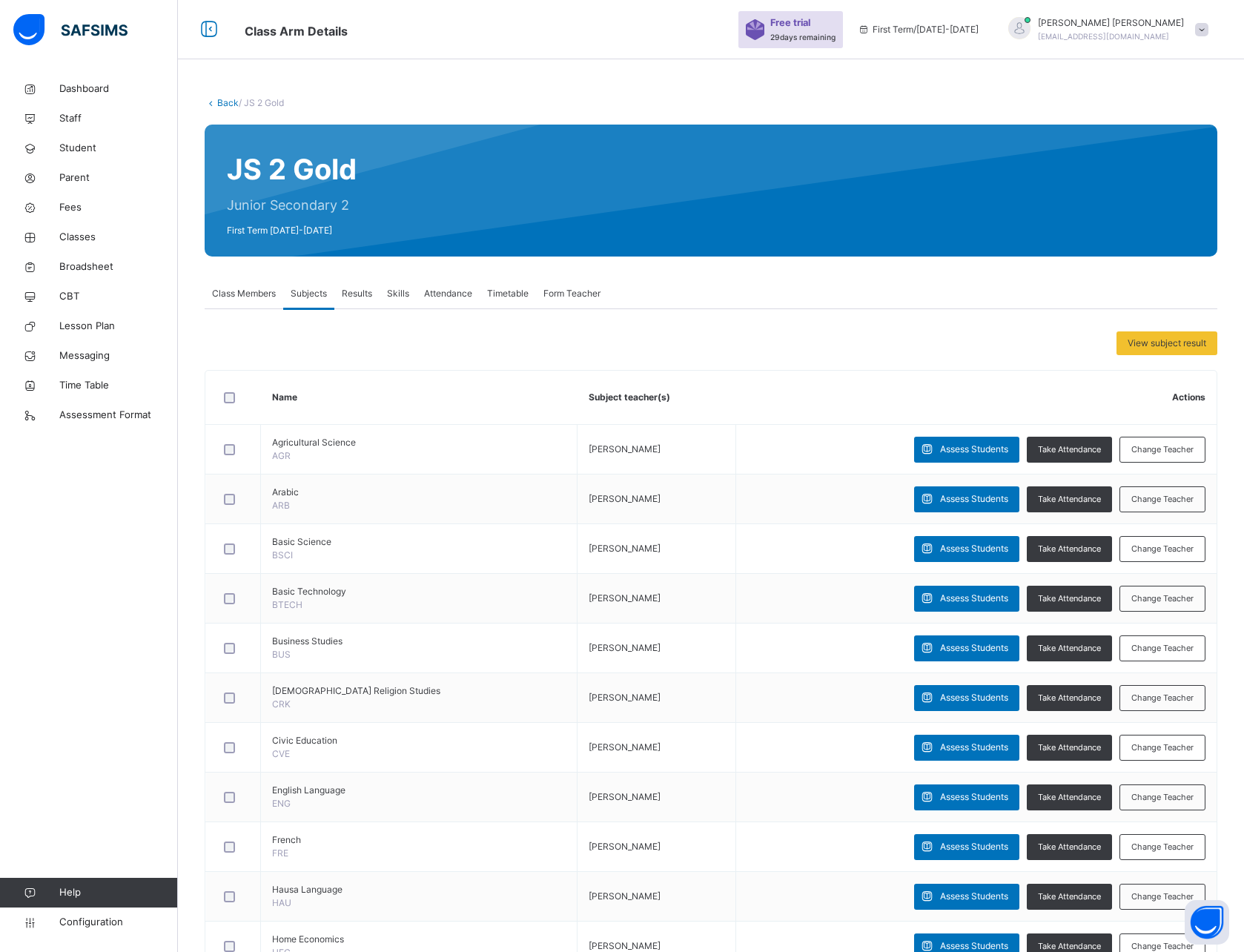
click at [252, 294] on span "Class Members" at bounding box center [244, 294] width 64 height 13
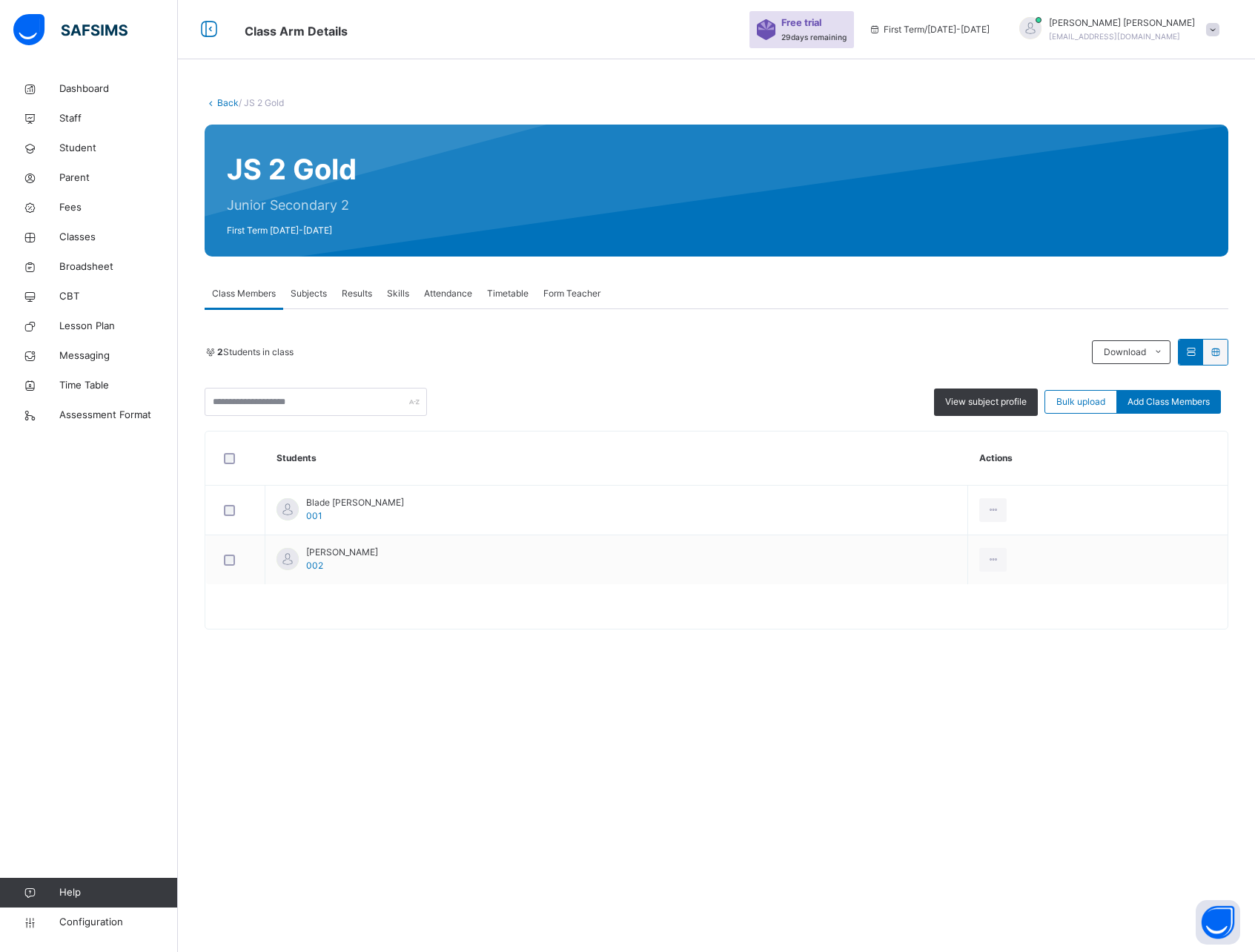
click at [323, 296] on span "Subjects" at bounding box center [309, 294] width 36 height 13
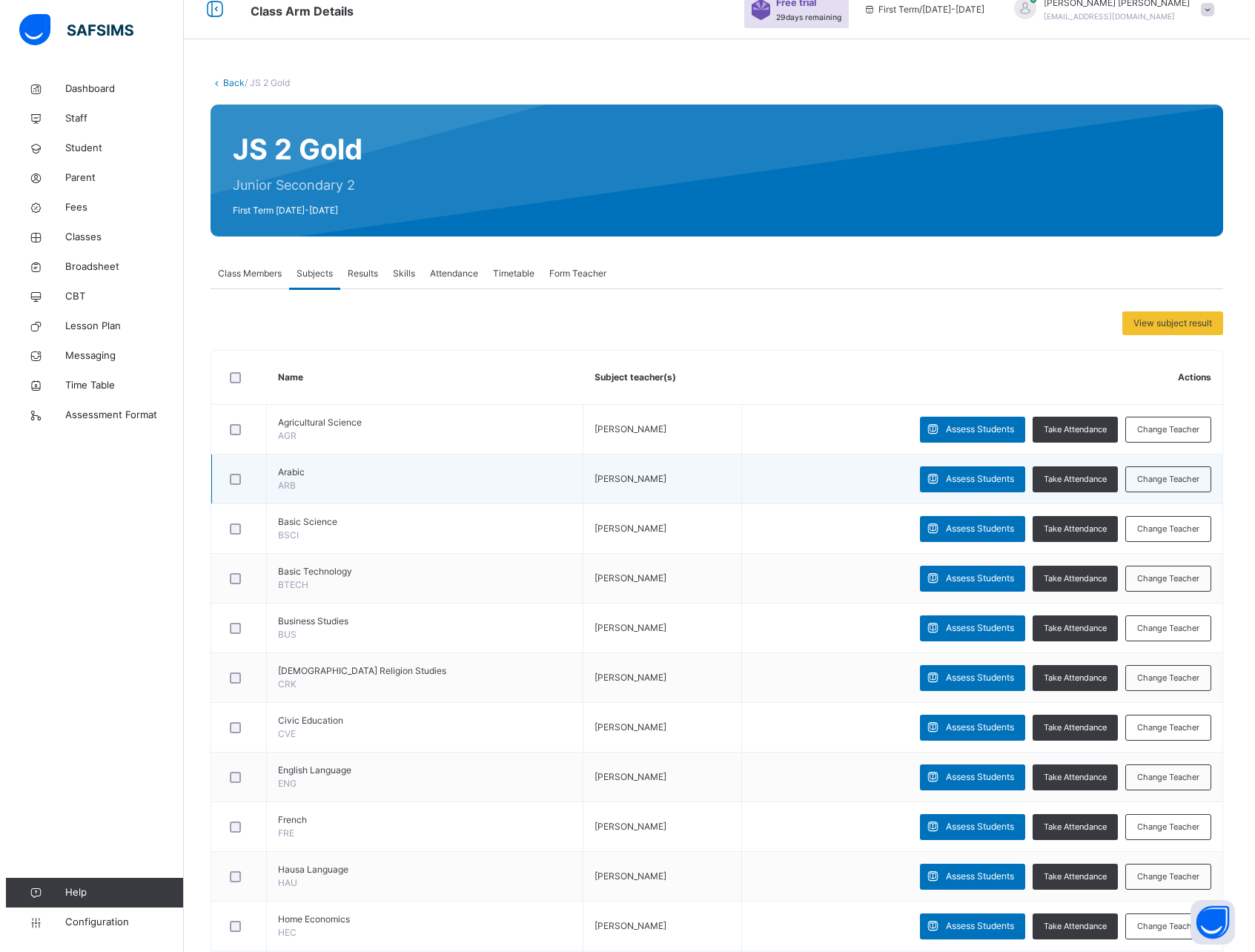
scroll to position [17, 0]
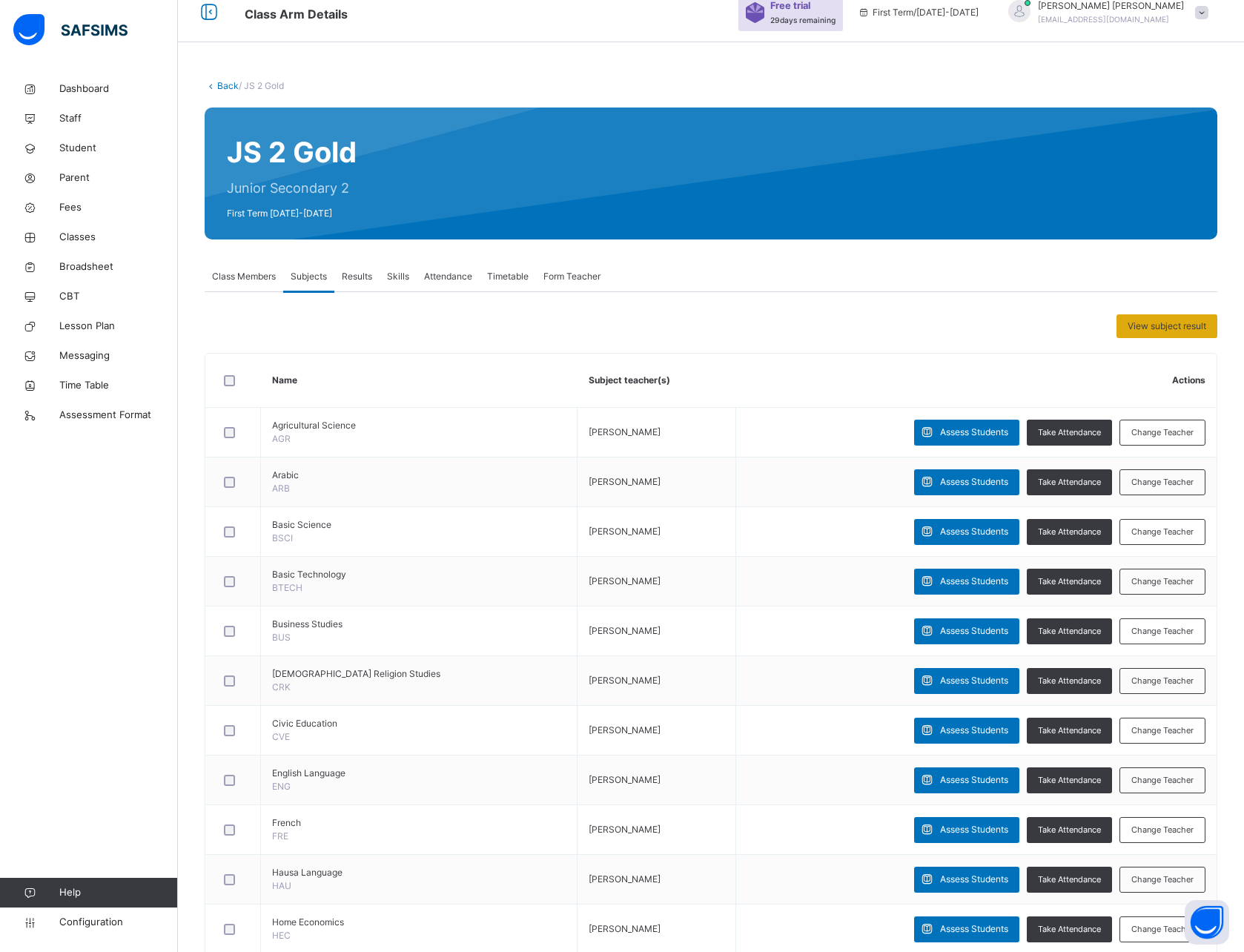
click at [1148, 327] on span "View subject result" at bounding box center [1167, 326] width 79 height 13
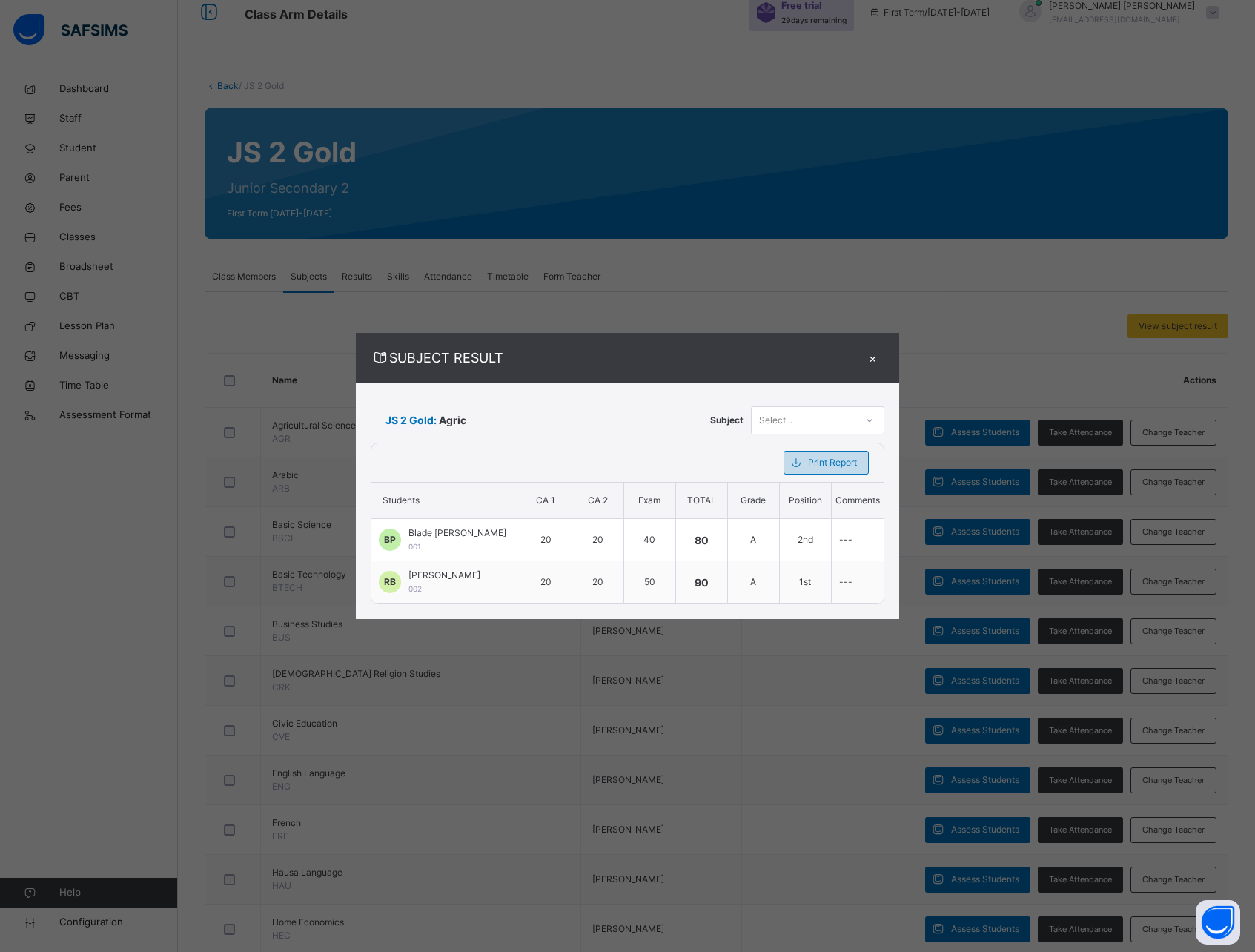
click at [818, 463] on span "Print Report" at bounding box center [833, 462] width 49 height 13
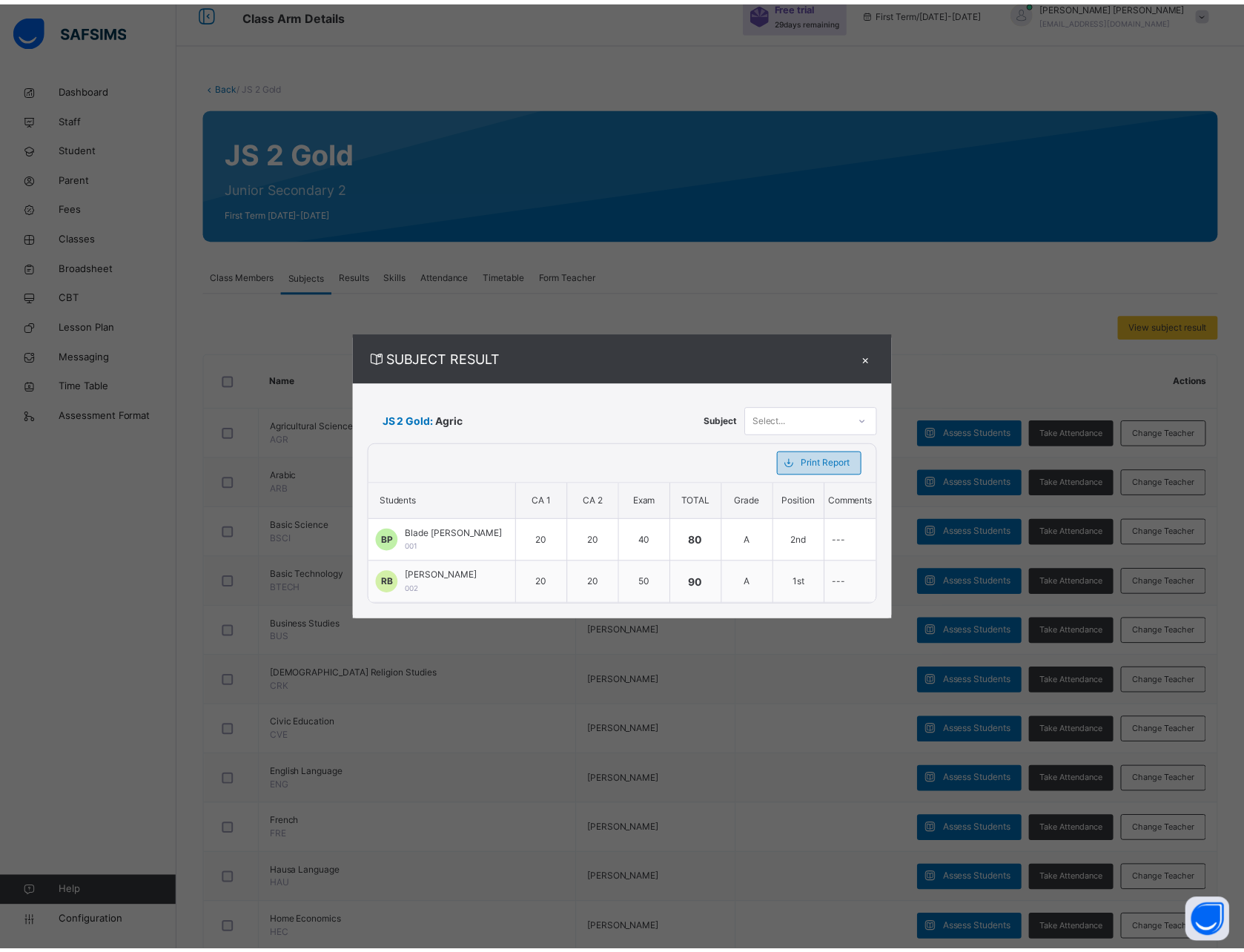
scroll to position [0, 0]
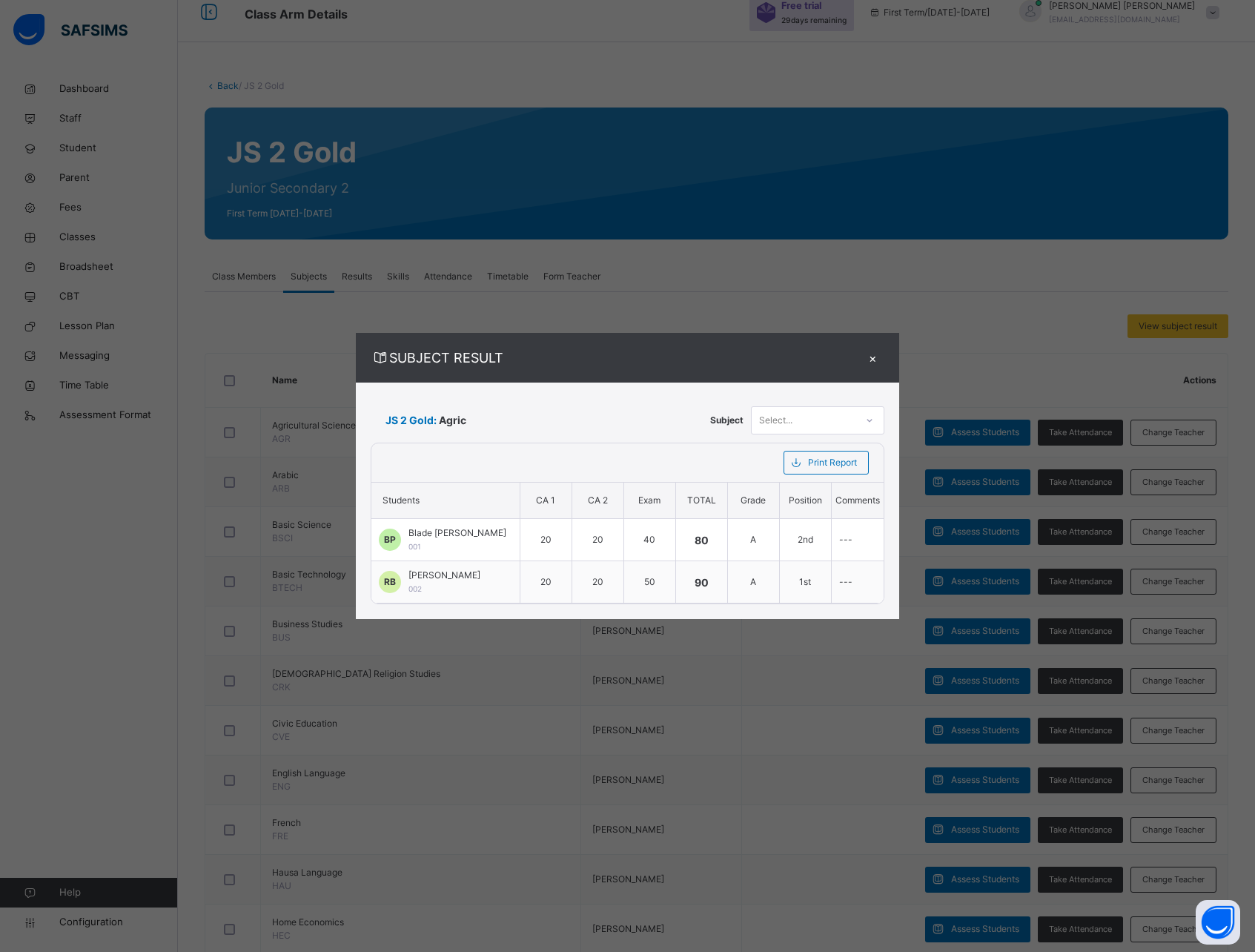
click at [874, 357] on div "×" at bounding box center [873, 358] width 22 height 20
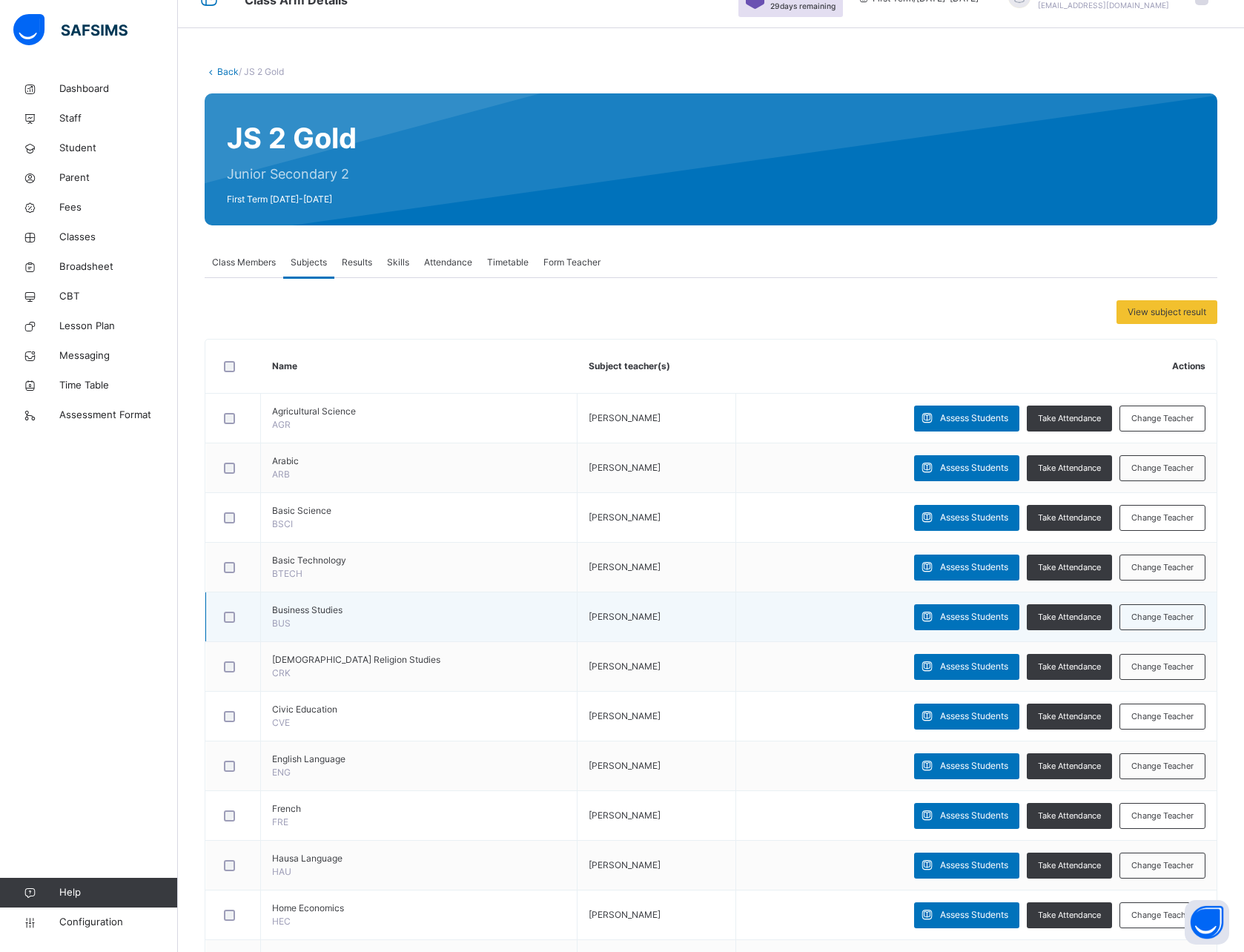
scroll to position [26, 0]
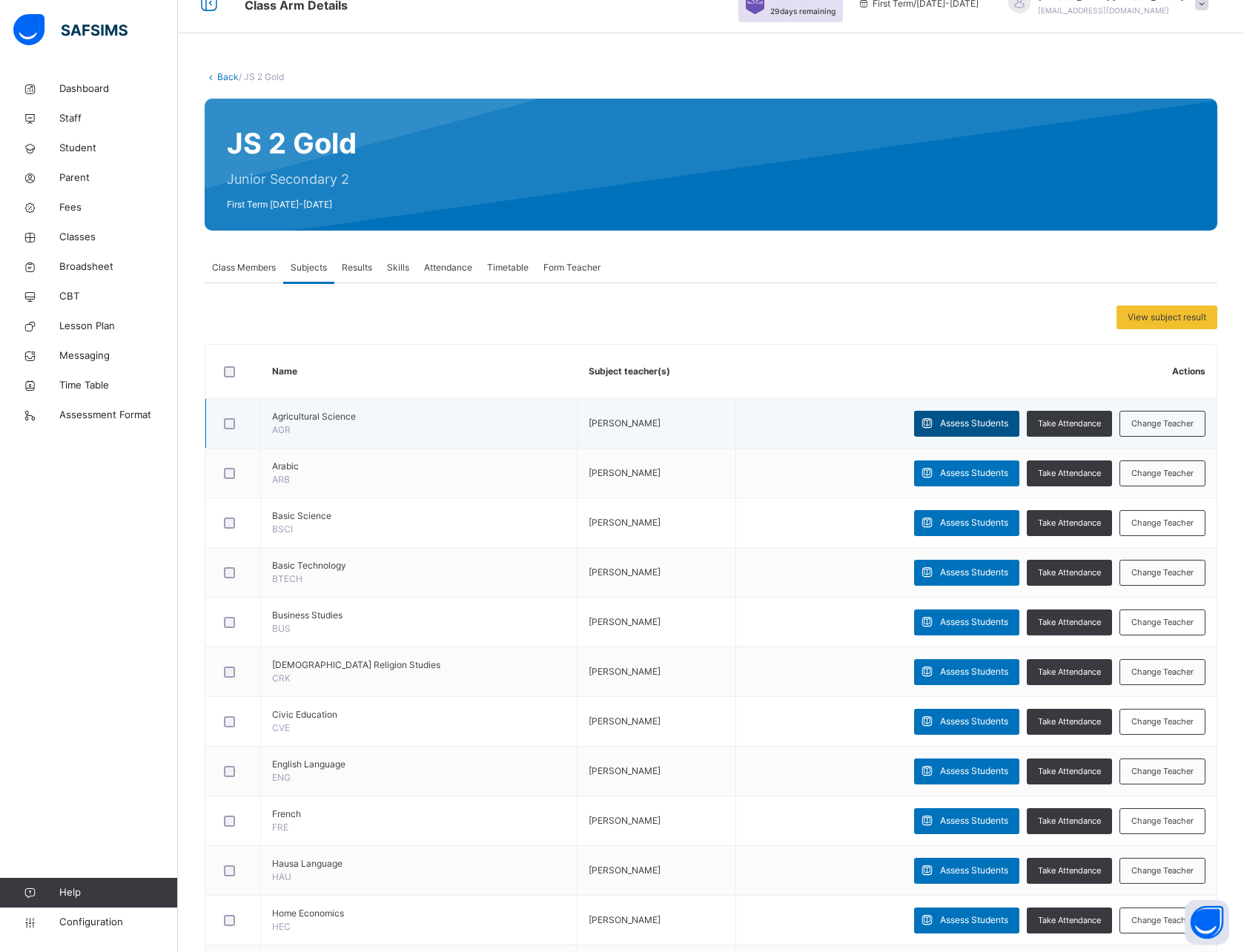
click at [935, 424] on icon at bounding box center [927, 424] width 16 height 17
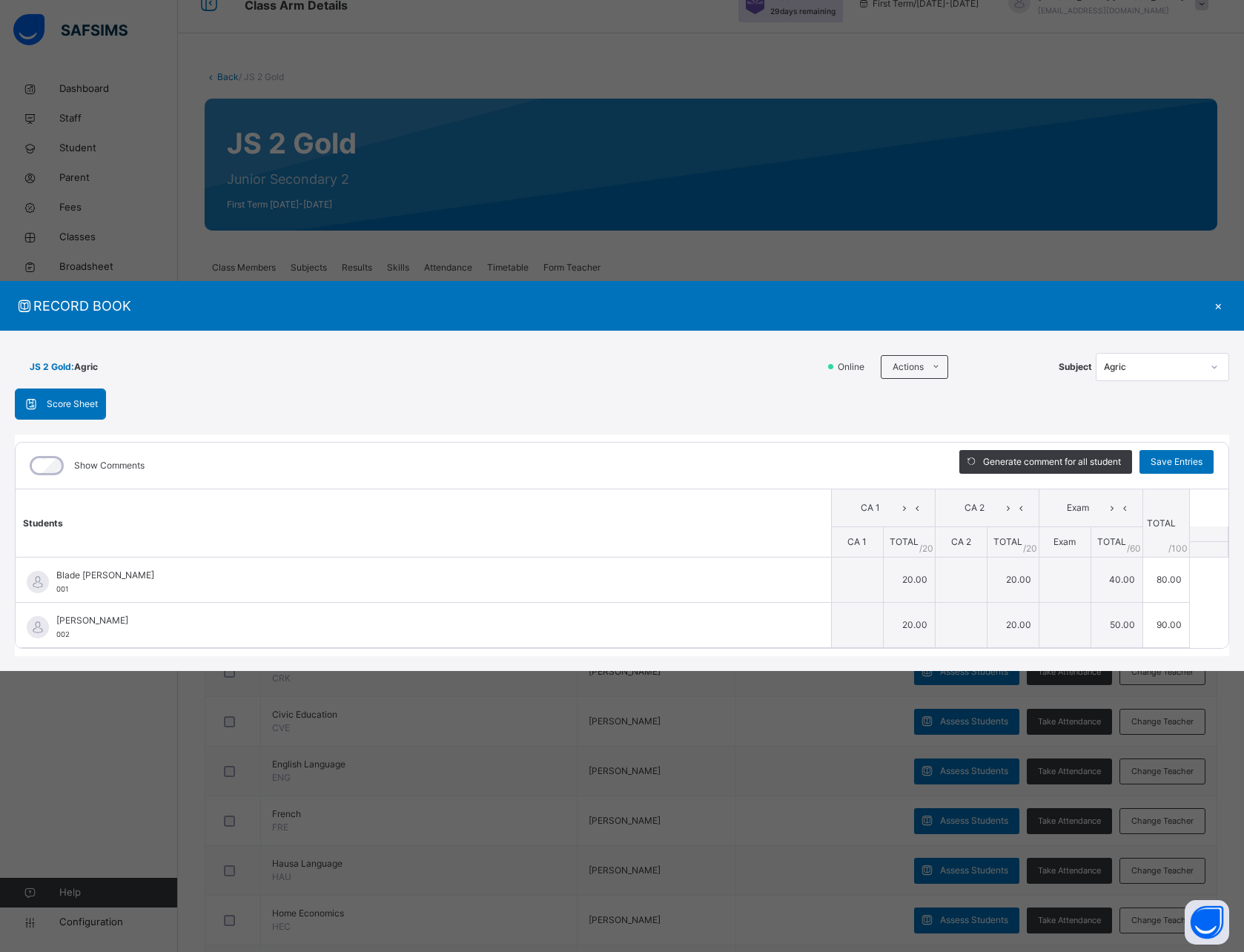
type input "**"
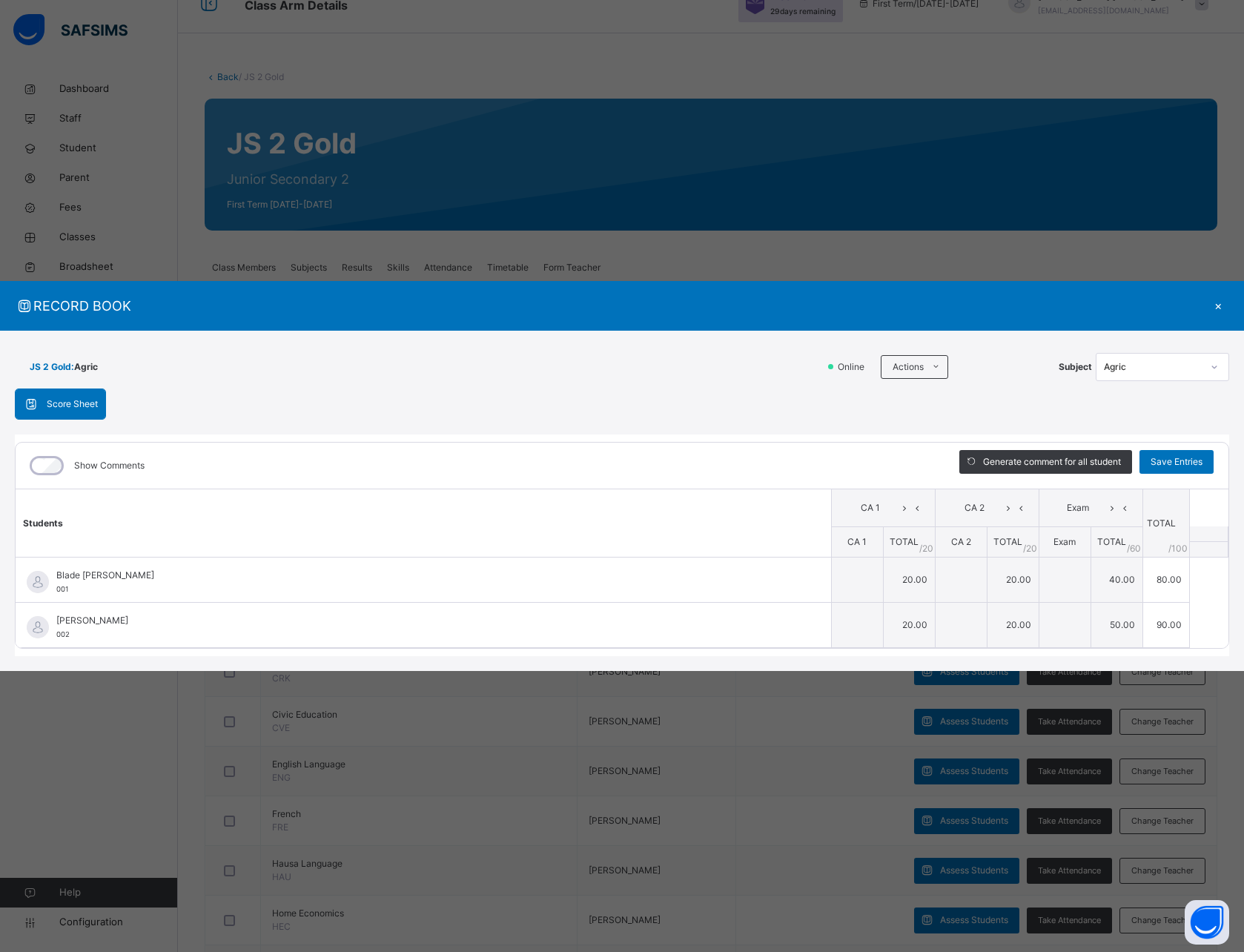
type input "**"
click at [1218, 307] on div "×" at bounding box center [1219, 305] width 22 height 20
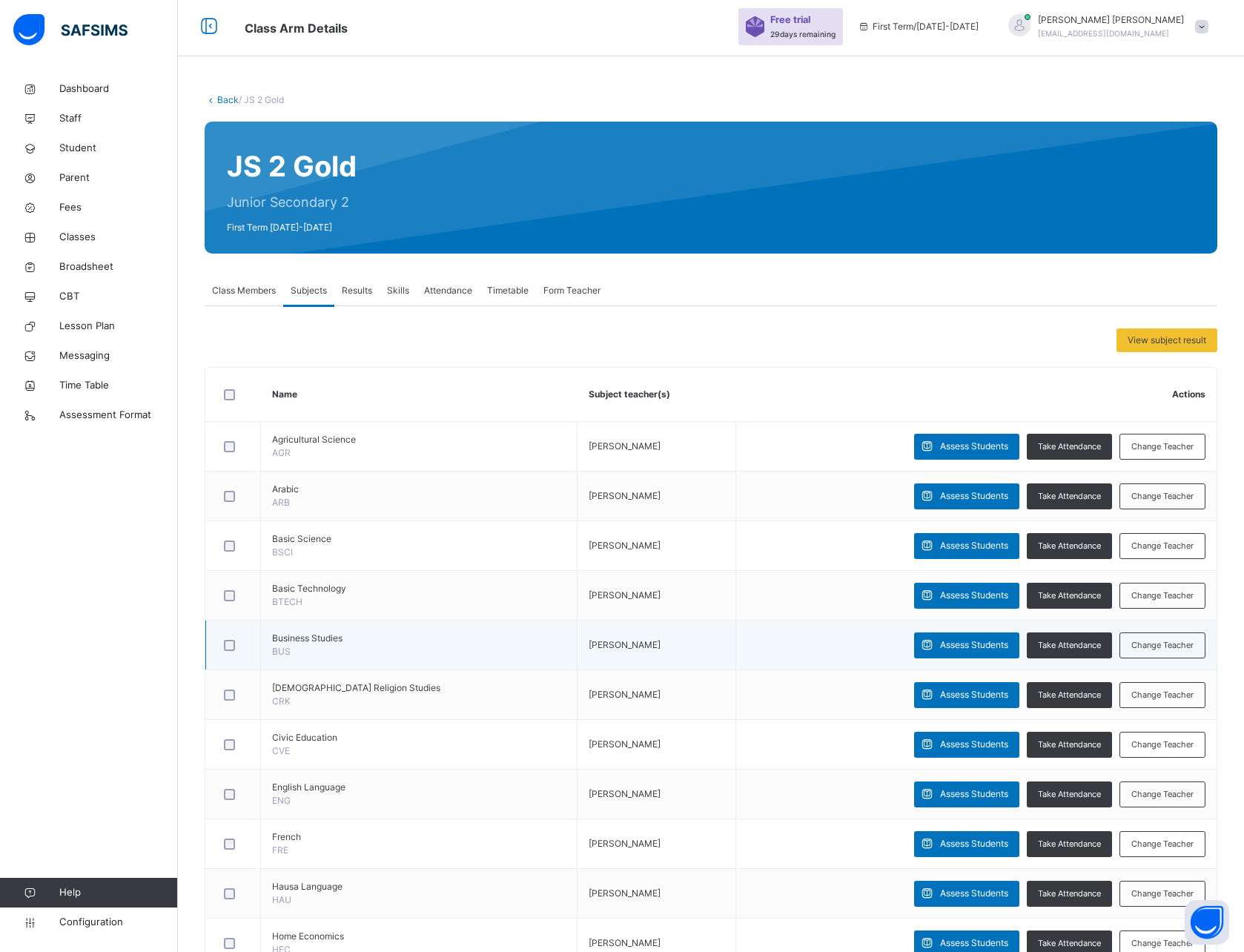
scroll to position [0, 0]
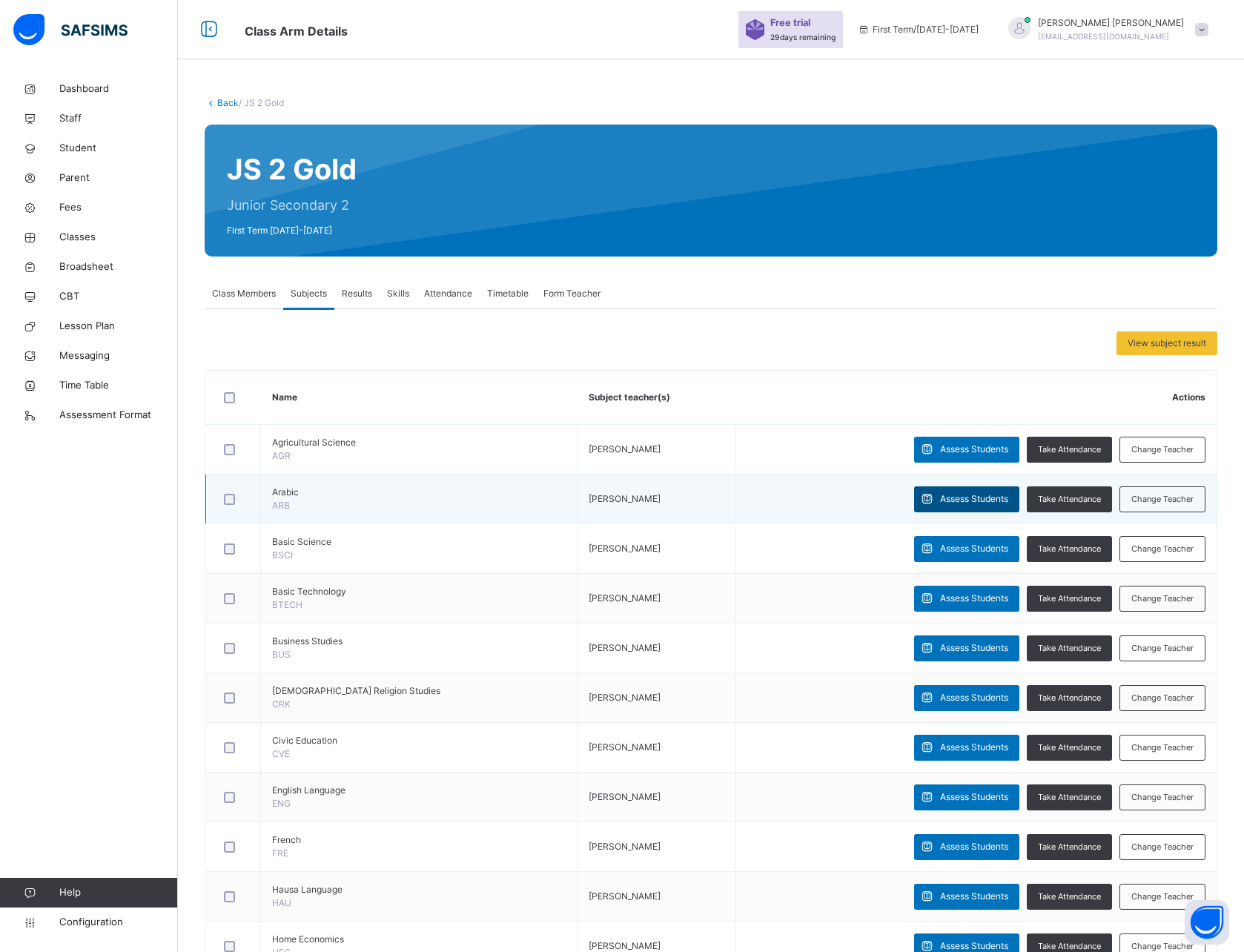
click at [979, 506] on div "Assess Students" at bounding box center [967, 500] width 106 height 26
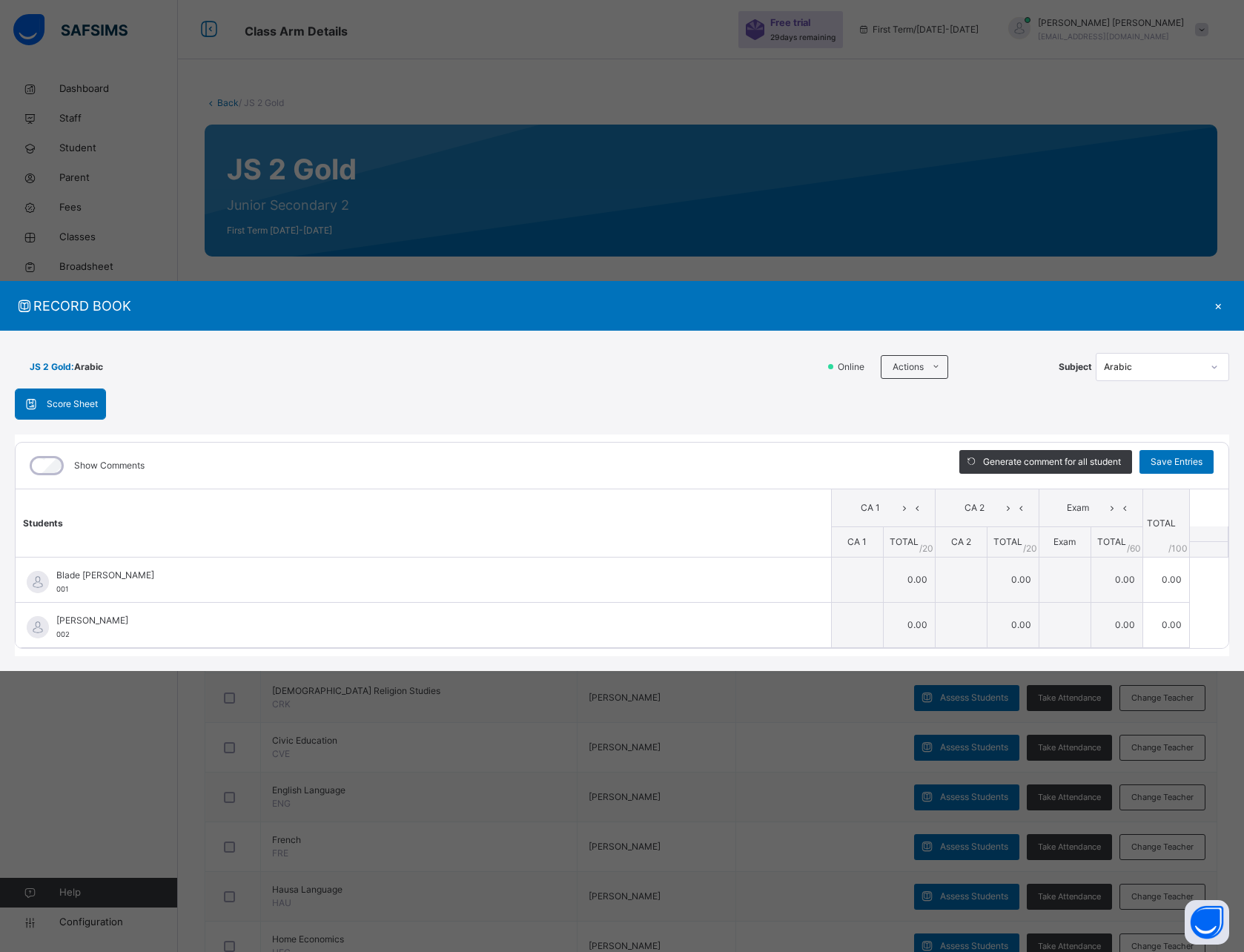
click at [1220, 310] on div "×" at bounding box center [1219, 305] width 22 height 20
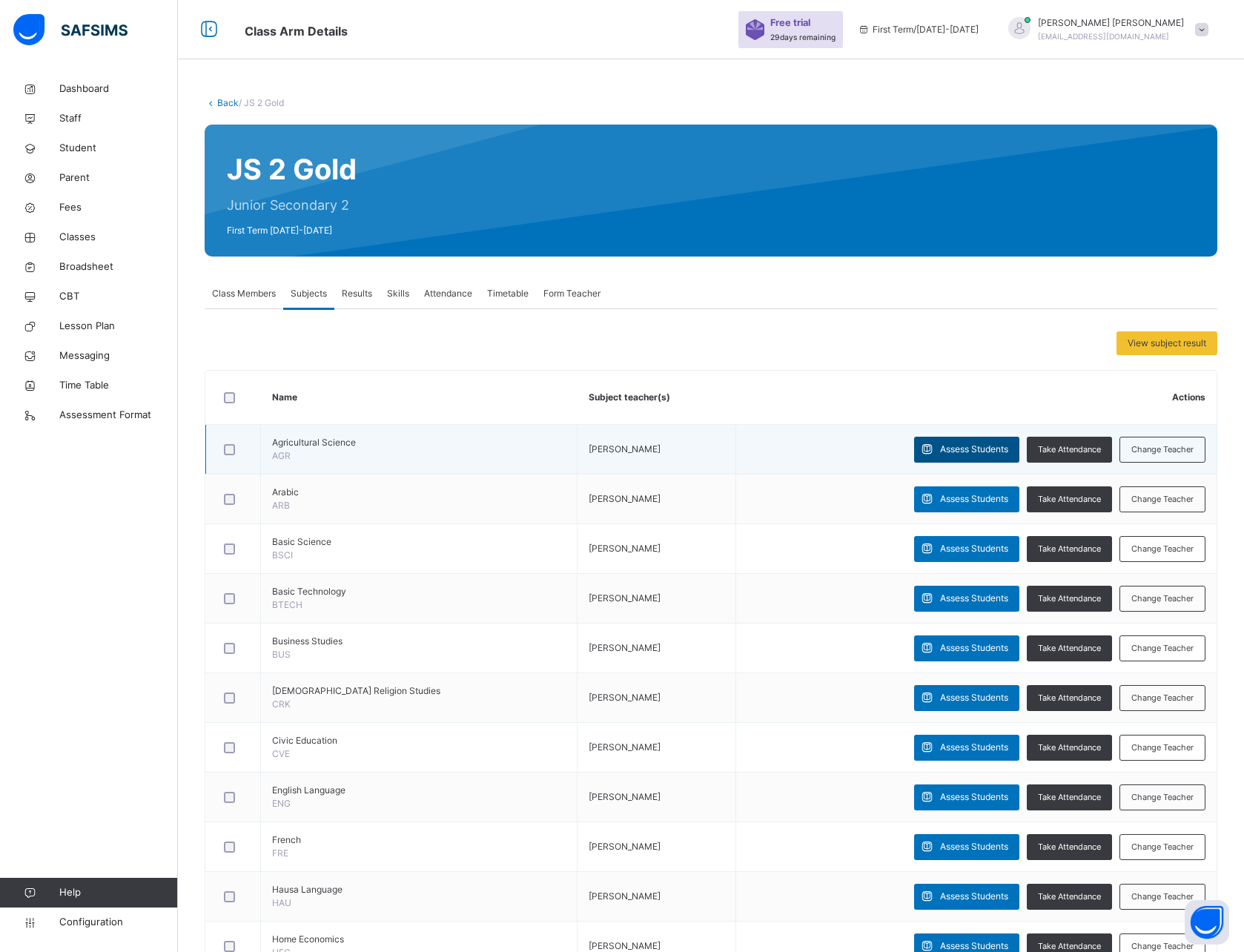
click at [948, 445] on span "Assess Students" at bounding box center [974, 449] width 68 height 13
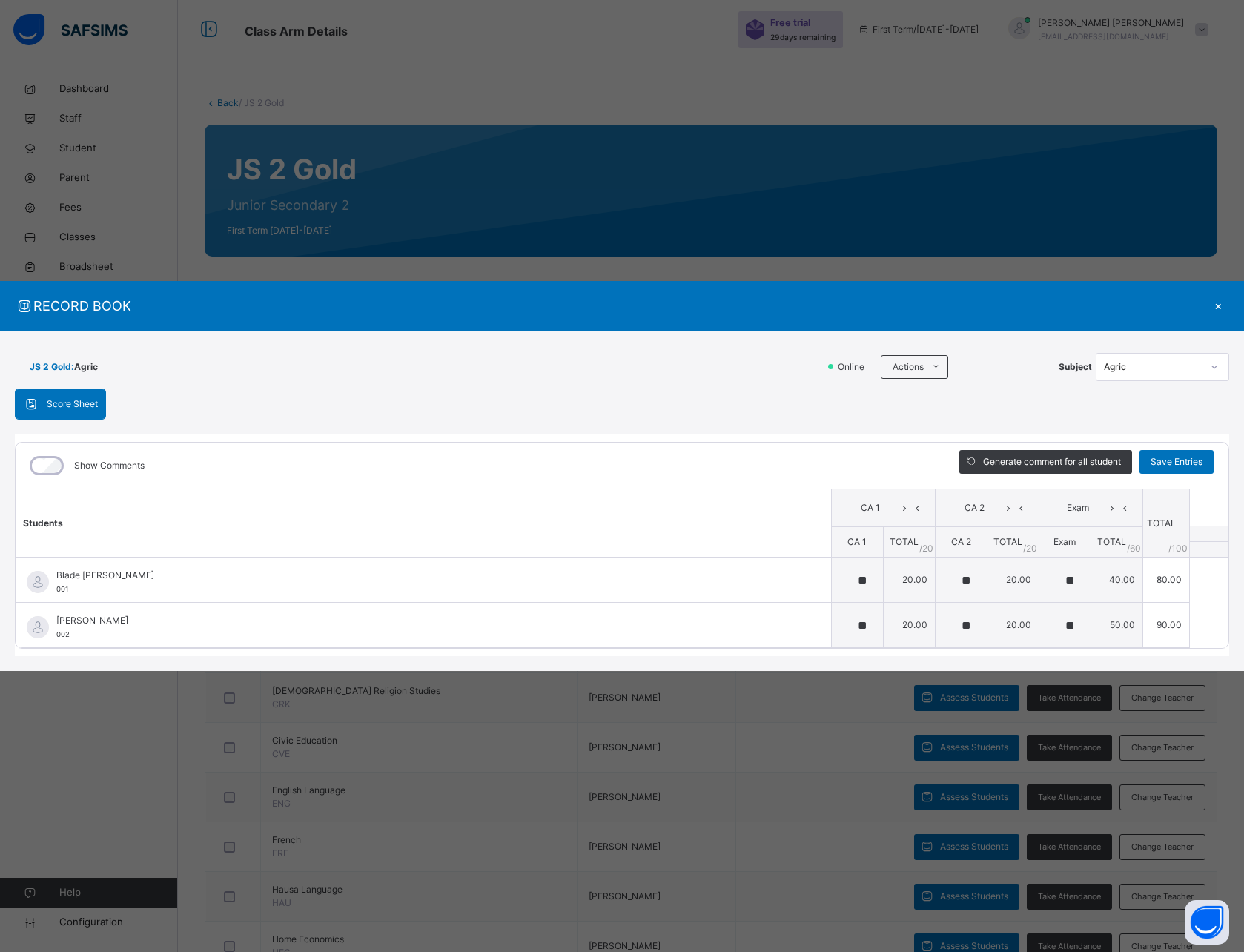
click at [1220, 305] on div "×" at bounding box center [1219, 305] width 22 height 20
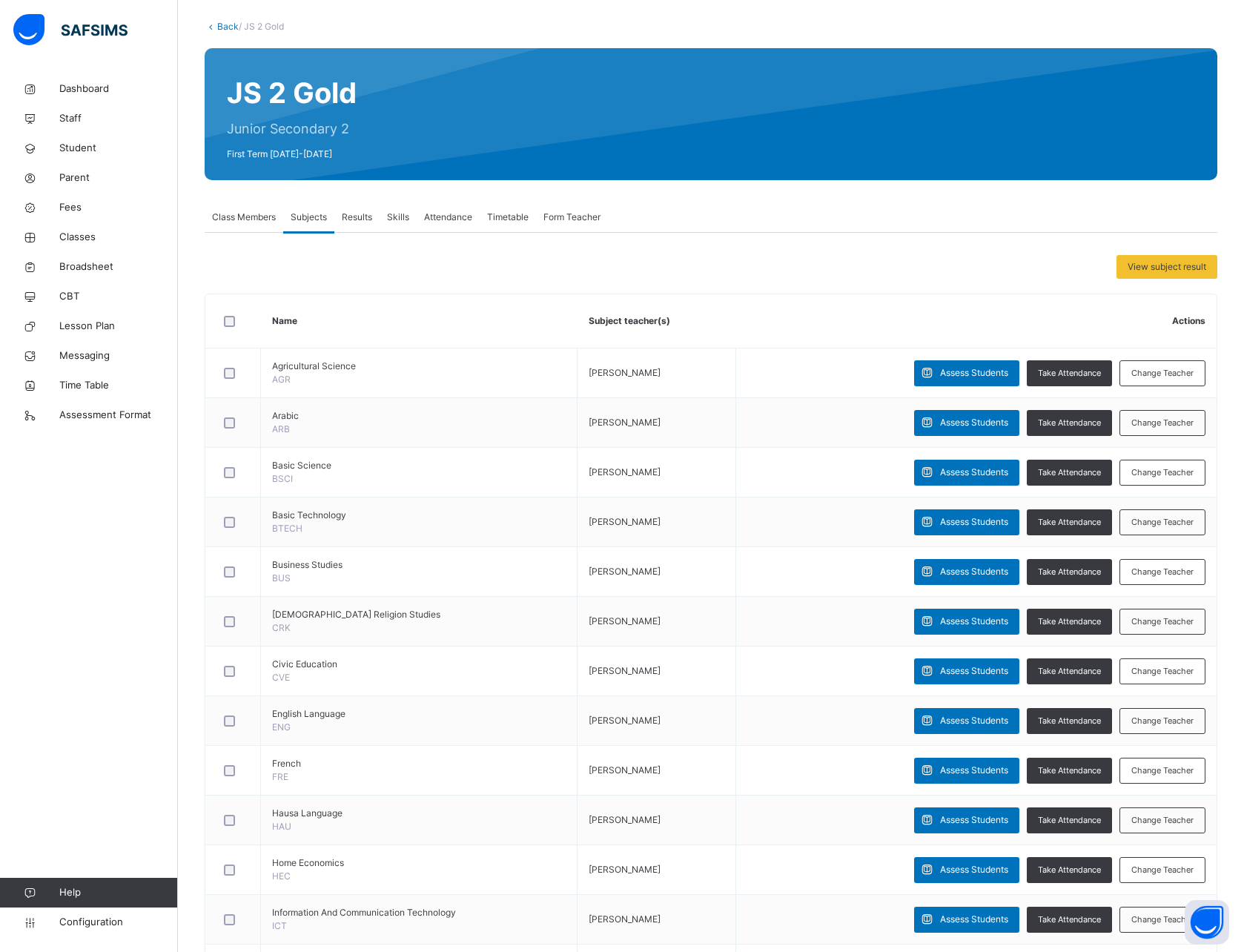
scroll to position [78, 0]
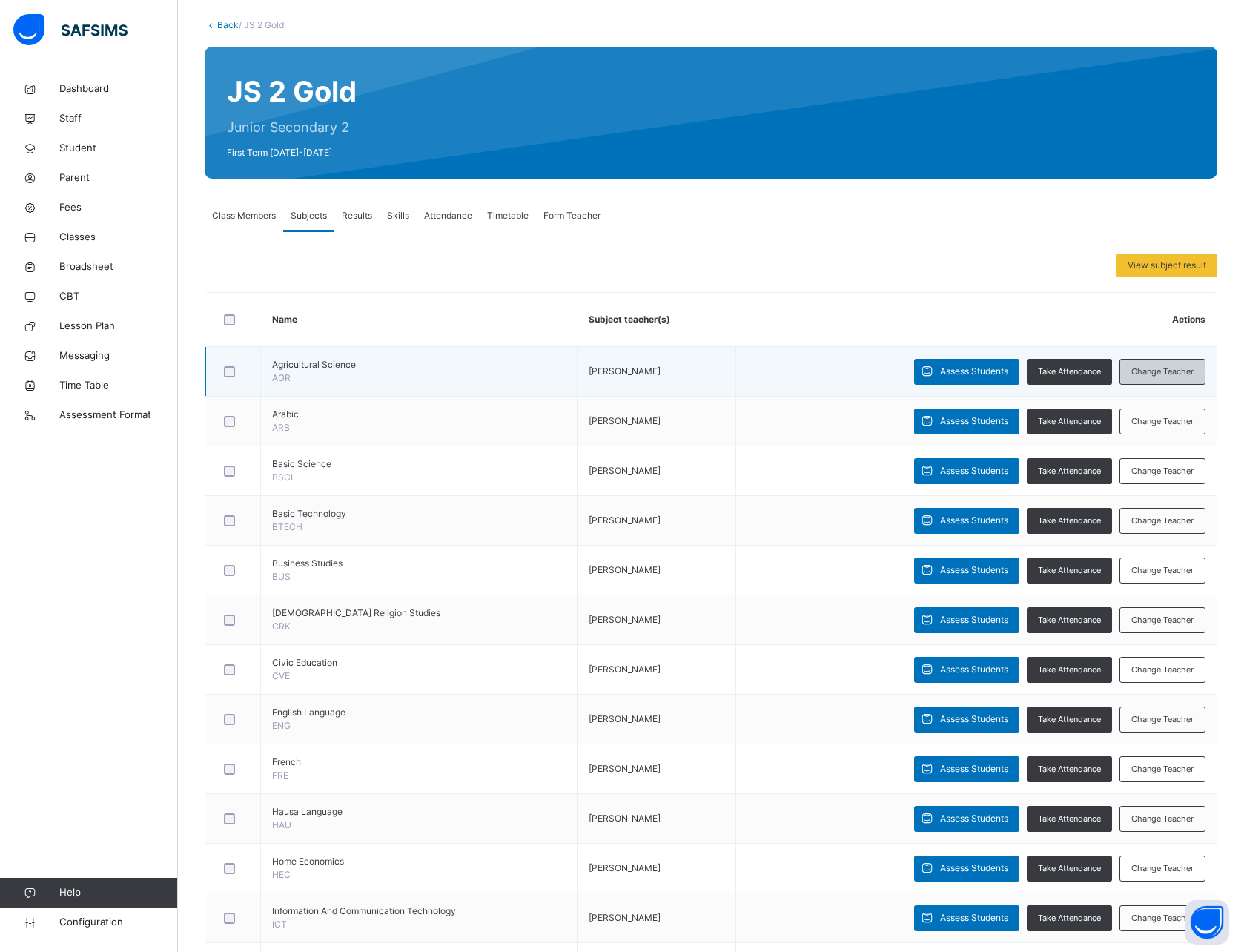
click at [1151, 373] on span "Change Teacher" at bounding box center [1163, 372] width 63 height 12
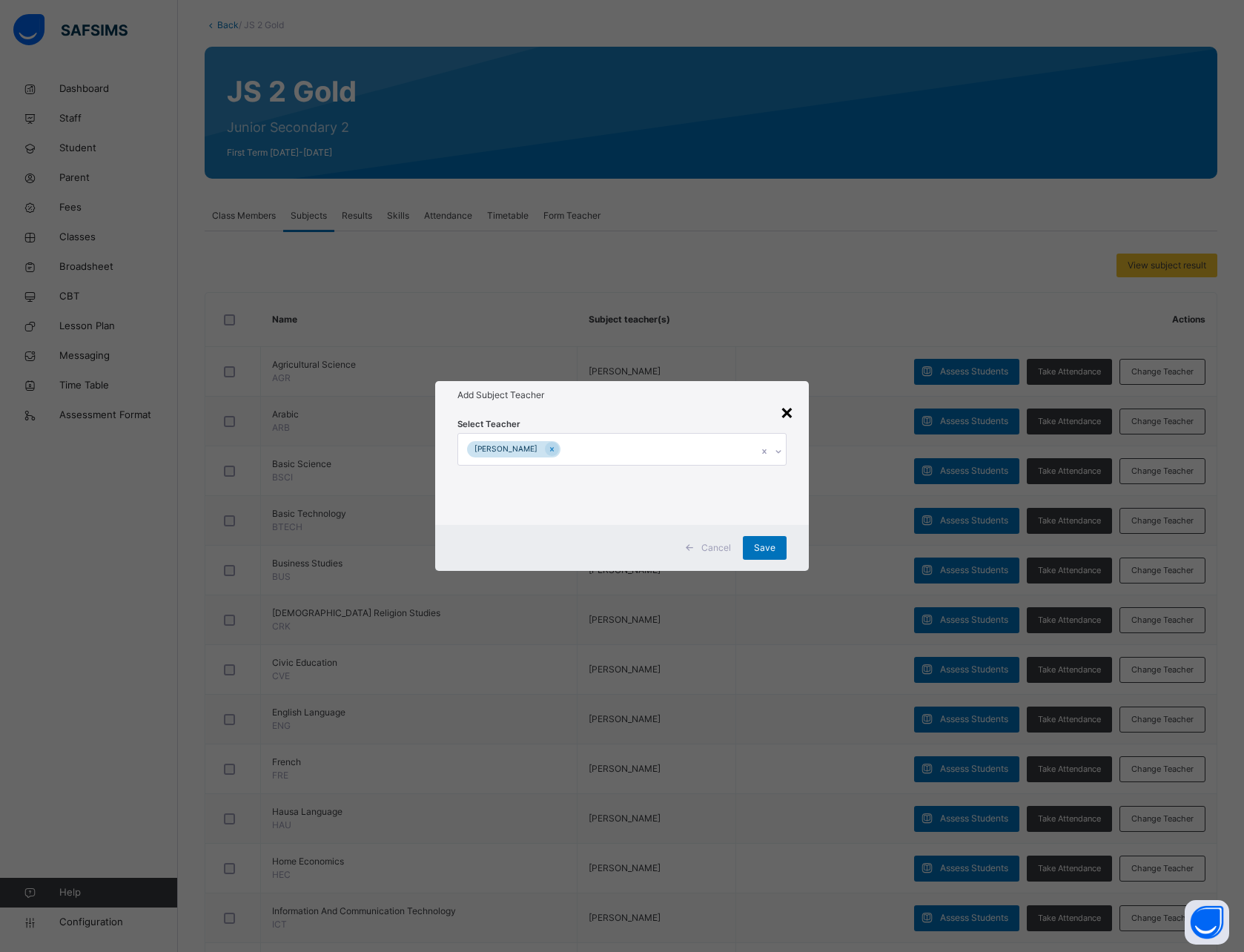
click at [790, 414] on div "×" at bounding box center [786, 411] width 14 height 31
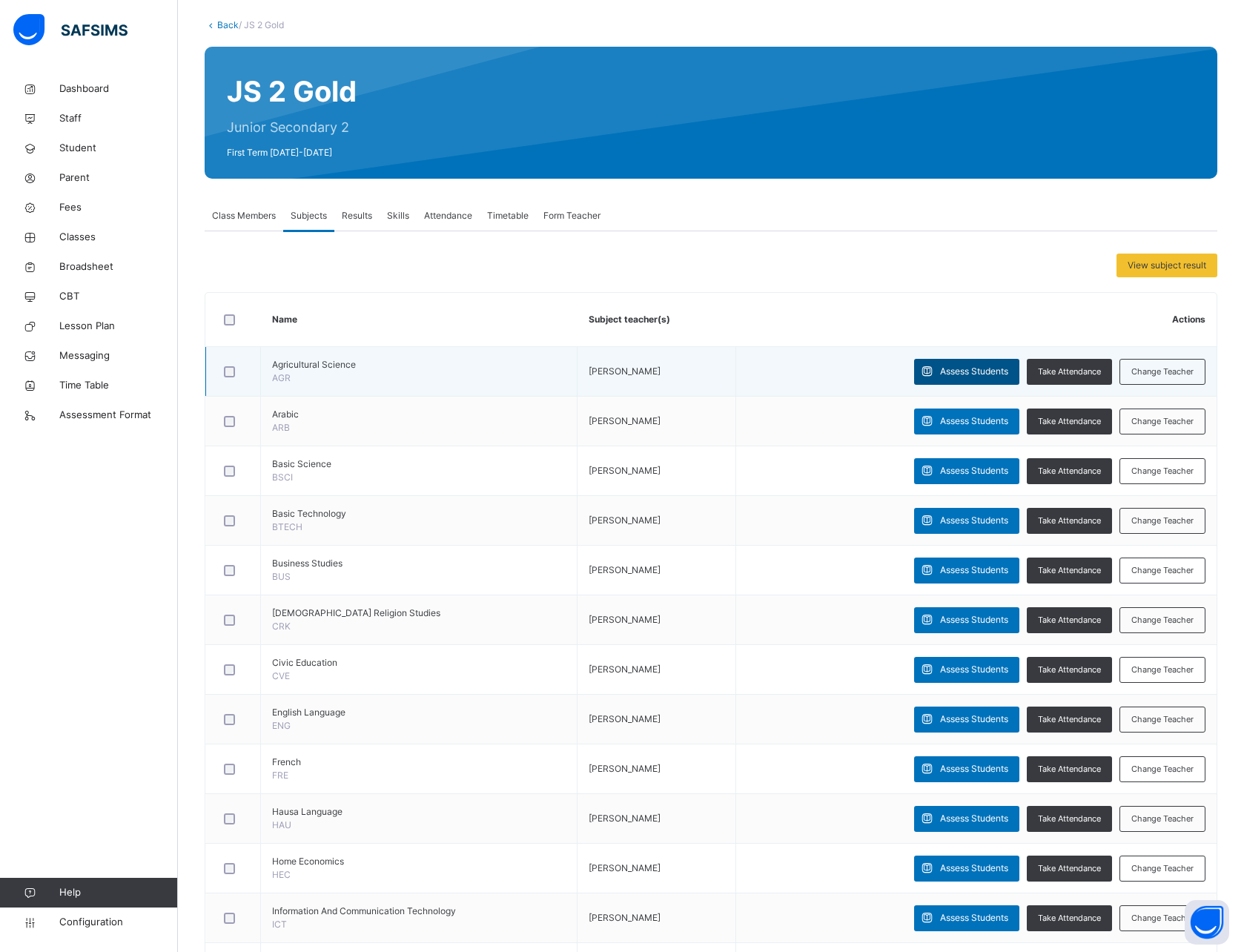
click at [963, 371] on span "Assess Students" at bounding box center [974, 372] width 68 height 13
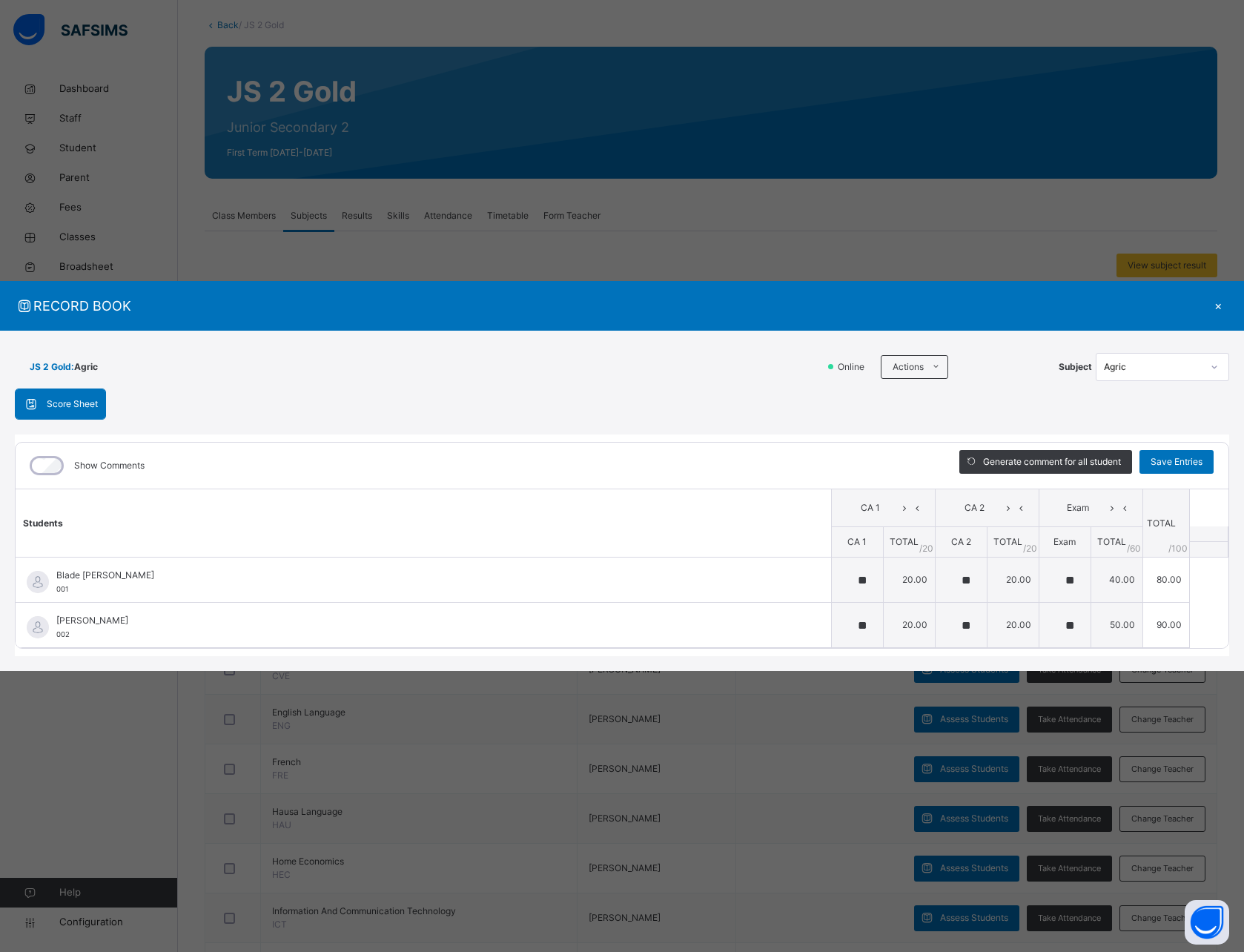
click at [1220, 309] on div "×" at bounding box center [1219, 305] width 22 height 20
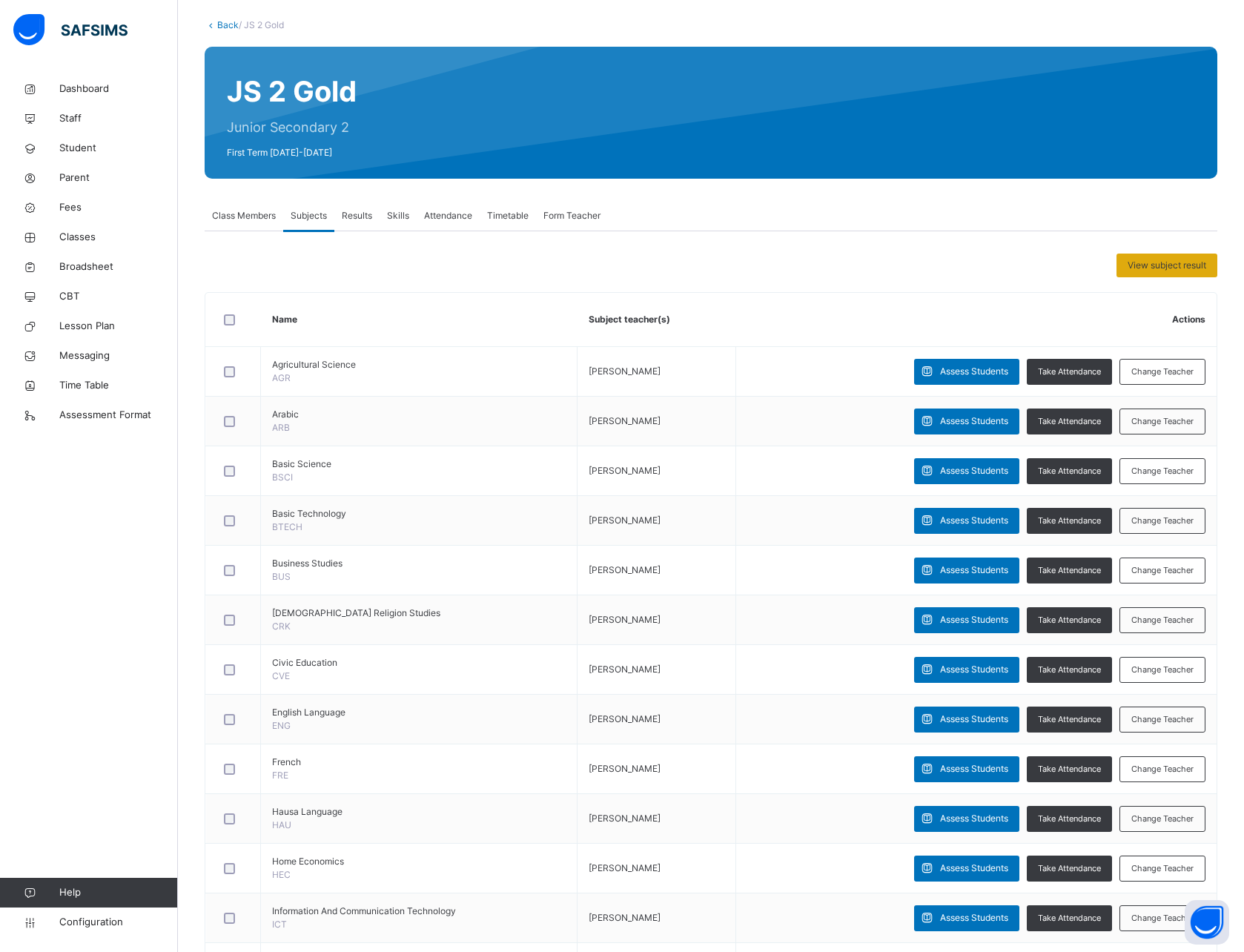
click at [1189, 263] on span "View subject result" at bounding box center [1167, 266] width 79 height 13
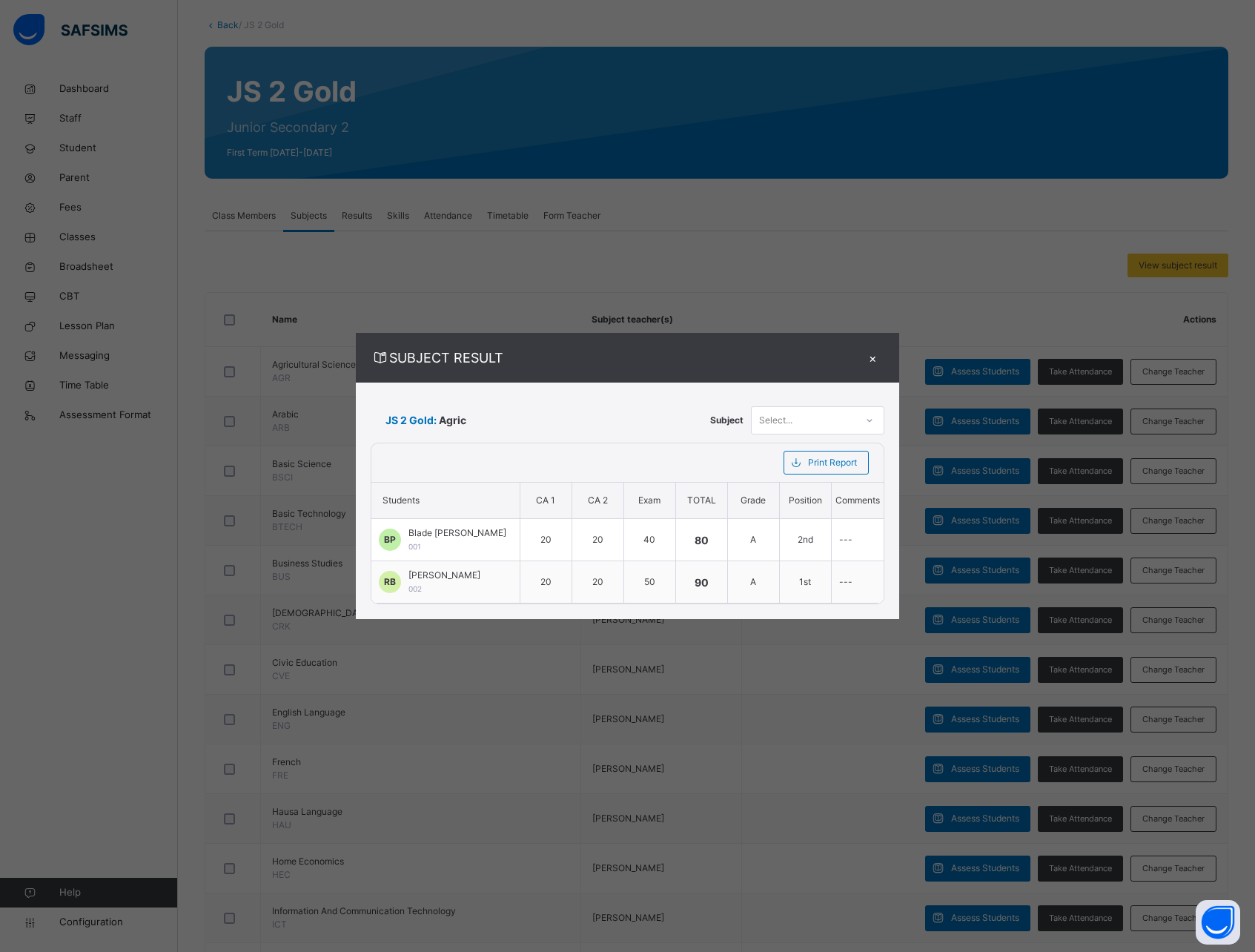
click at [872, 359] on div "×" at bounding box center [873, 358] width 22 height 20
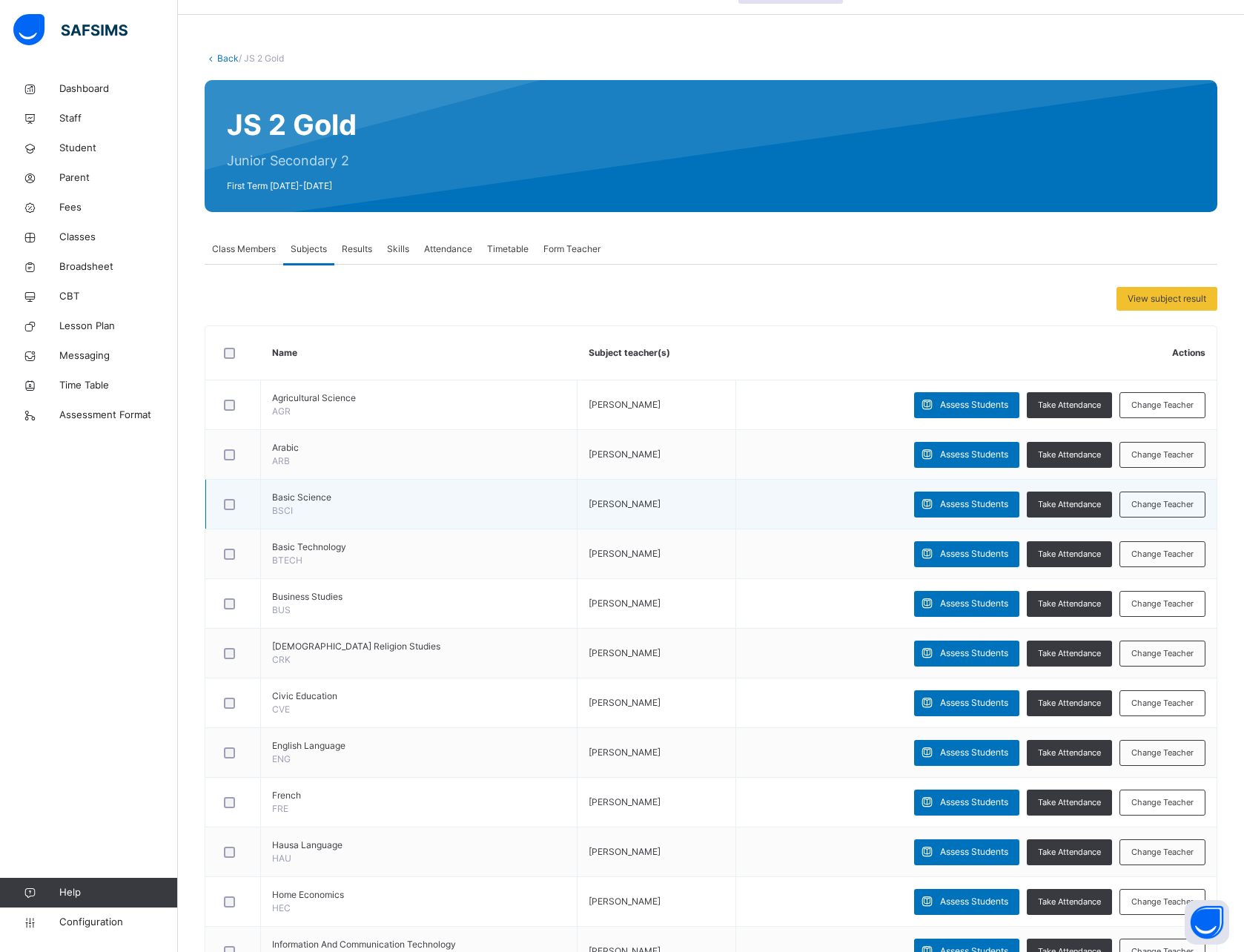
scroll to position [0, 0]
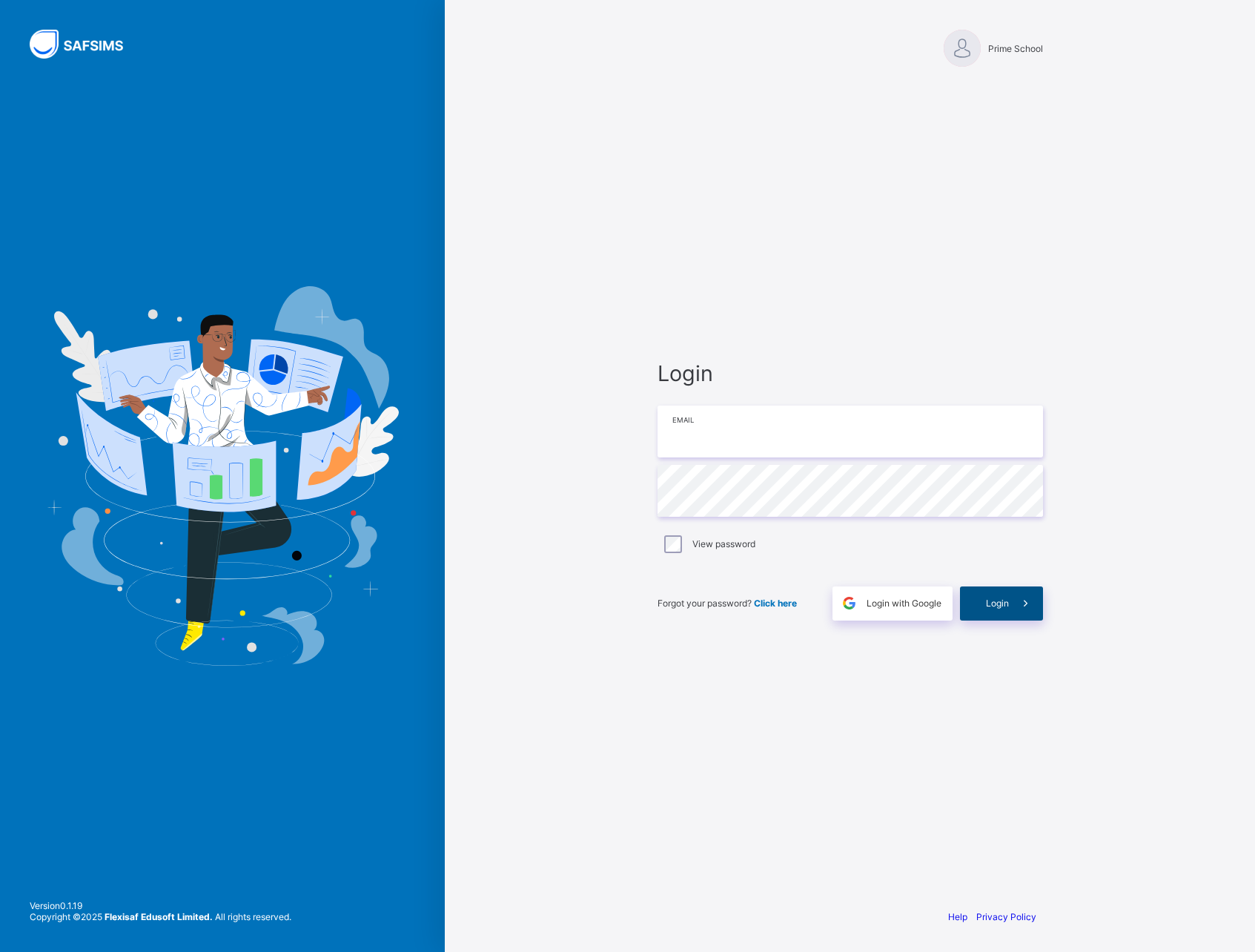
type input "**********"
click at [996, 600] on span "Login" at bounding box center [998, 604] width 23 height 11
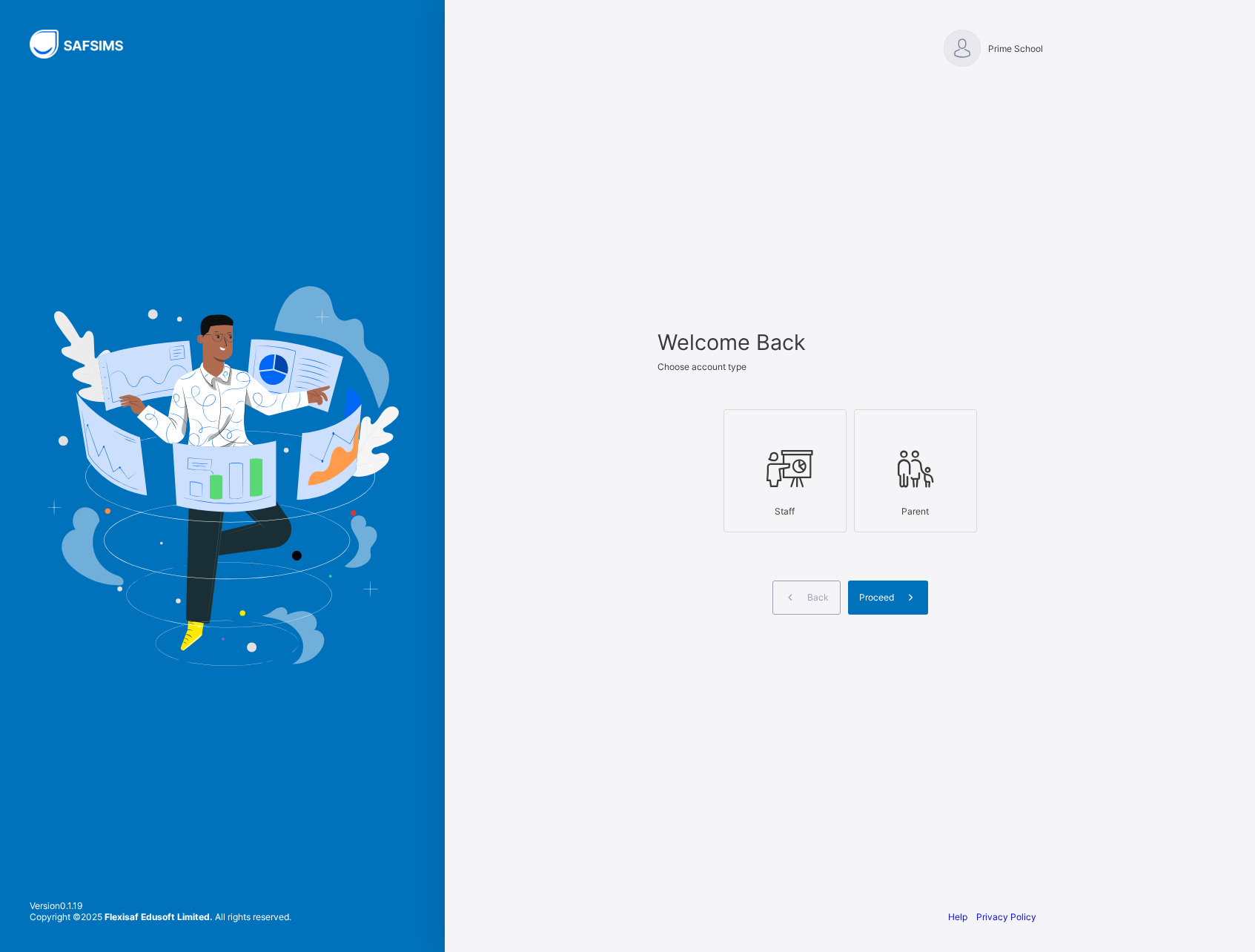
click at [795, 456] on icon at bounding box center [784, 469] width 51 height 45
click at [871, 591] on div "Proceed" at bounding box center [888, 597] width 80 height 34
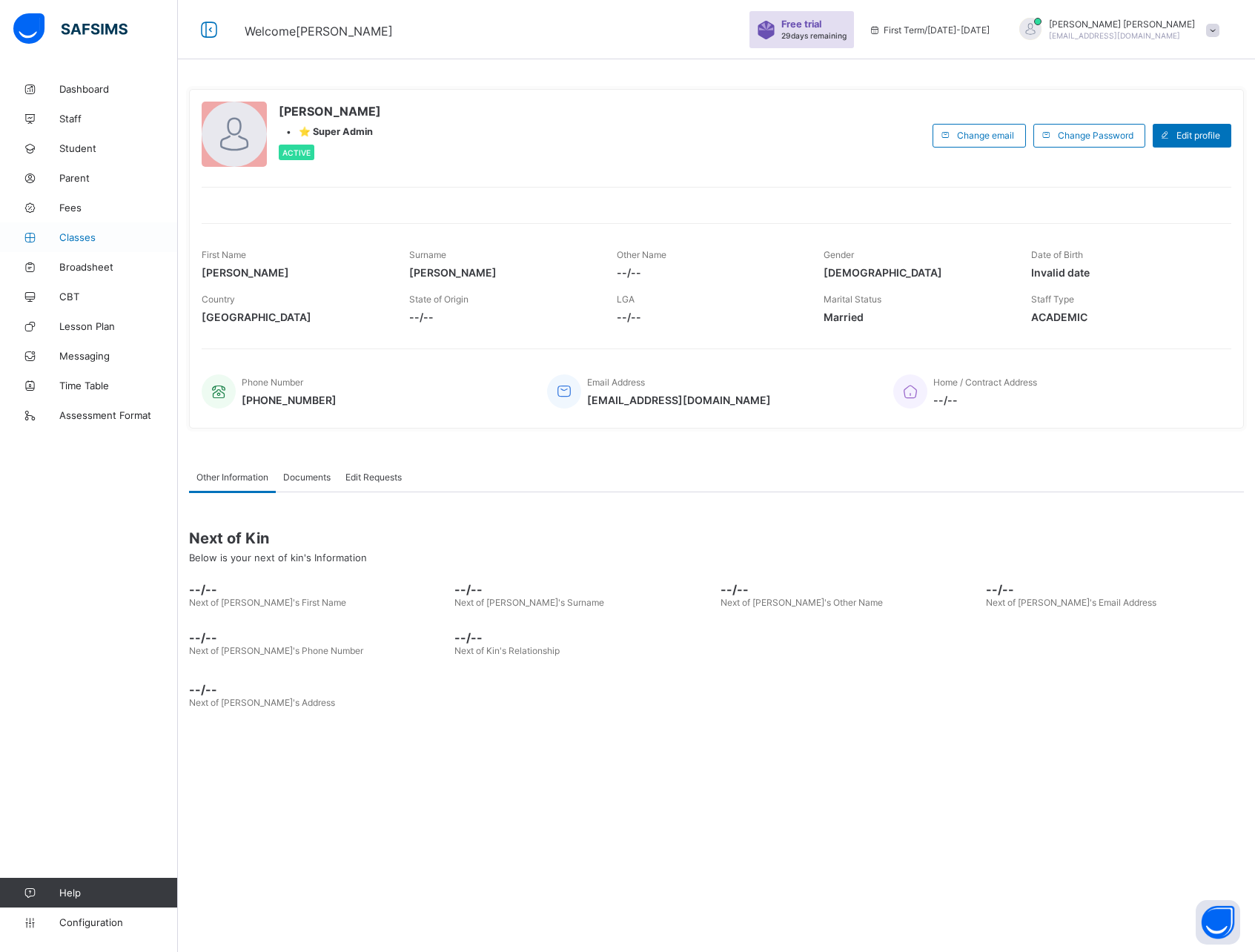
click at [80, 234] on span "Classes" at bounding box center [118, 237] width 119 height 12
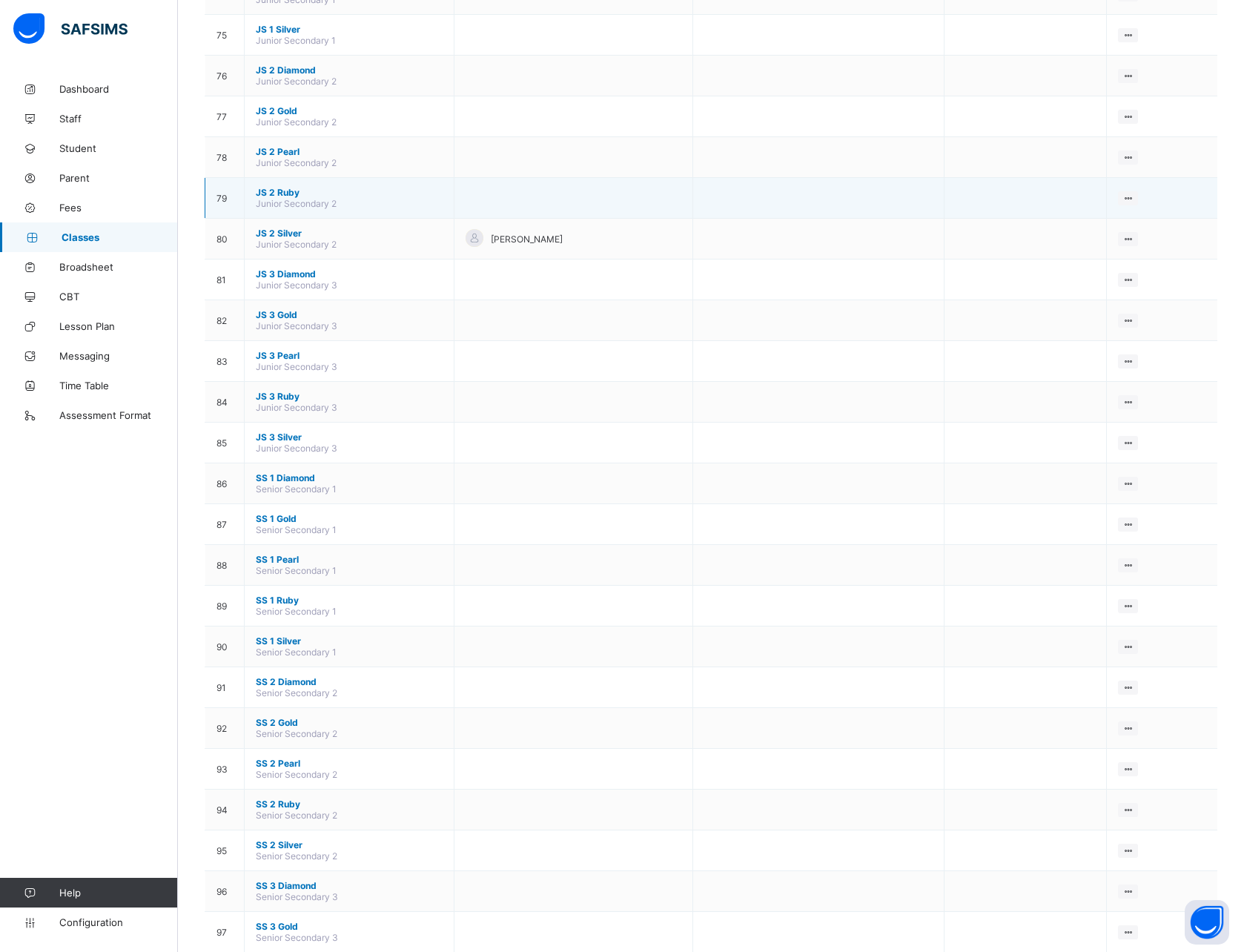
scroll to position [3177, 0]
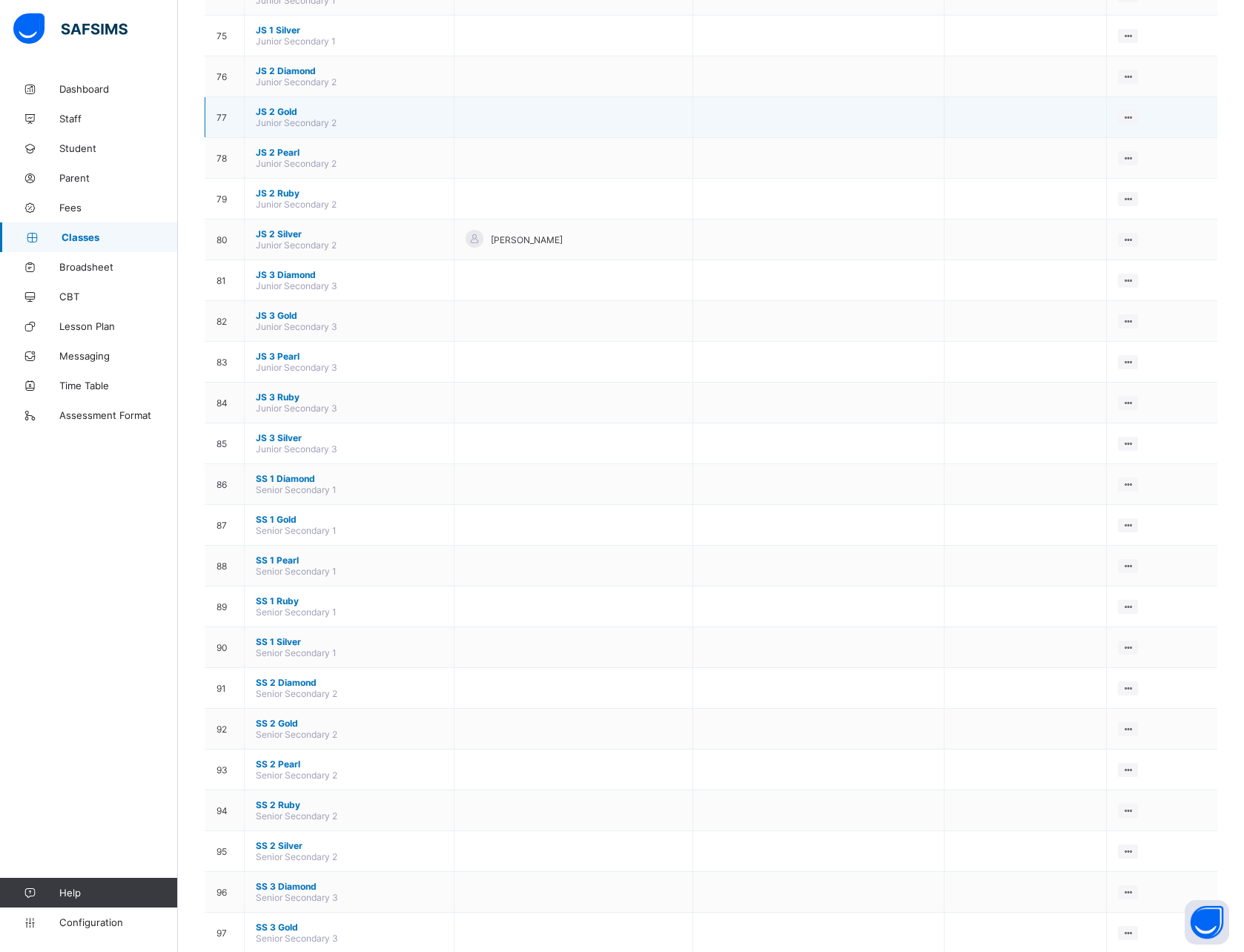
click at [281, 108] on span "JS 2 Gold" at bounding box center [349, 111] width 187 height 11
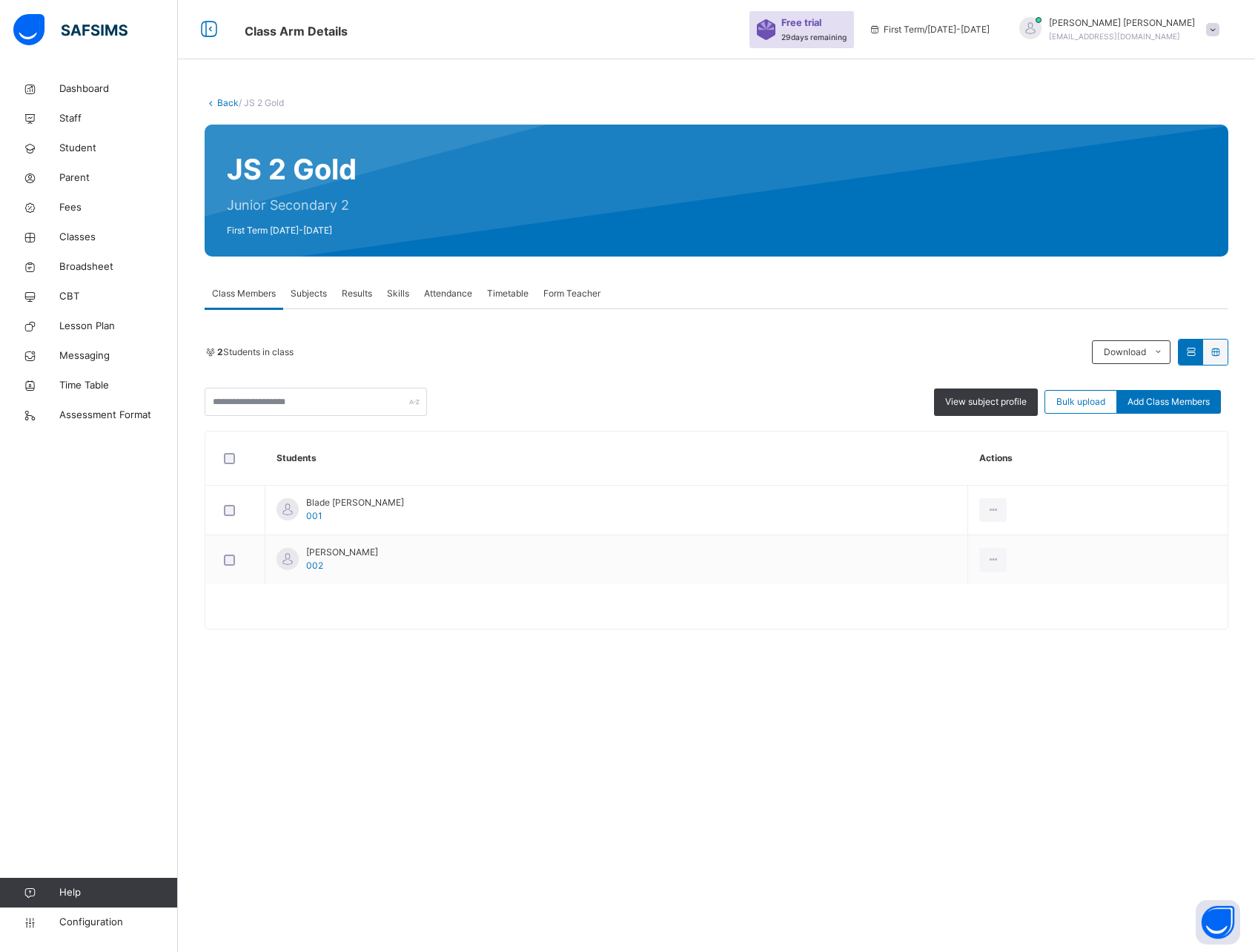
click at [310, 290] on span "Subjects" at bounding box center [309, 294] width 36 height 13
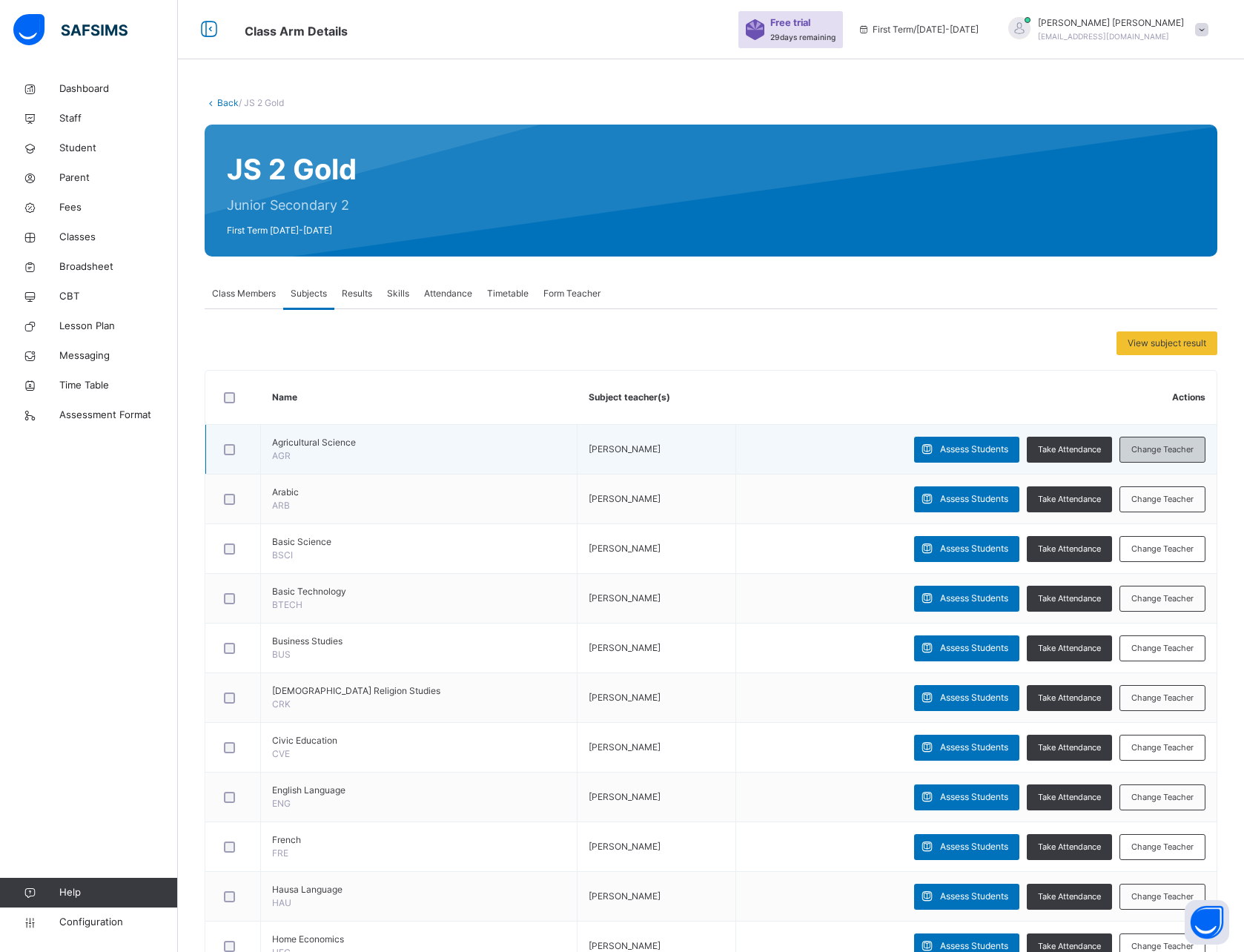
click at [1157, 455] on span "Change Teacher" at bounding box center [1163, 449] width 63 height 12
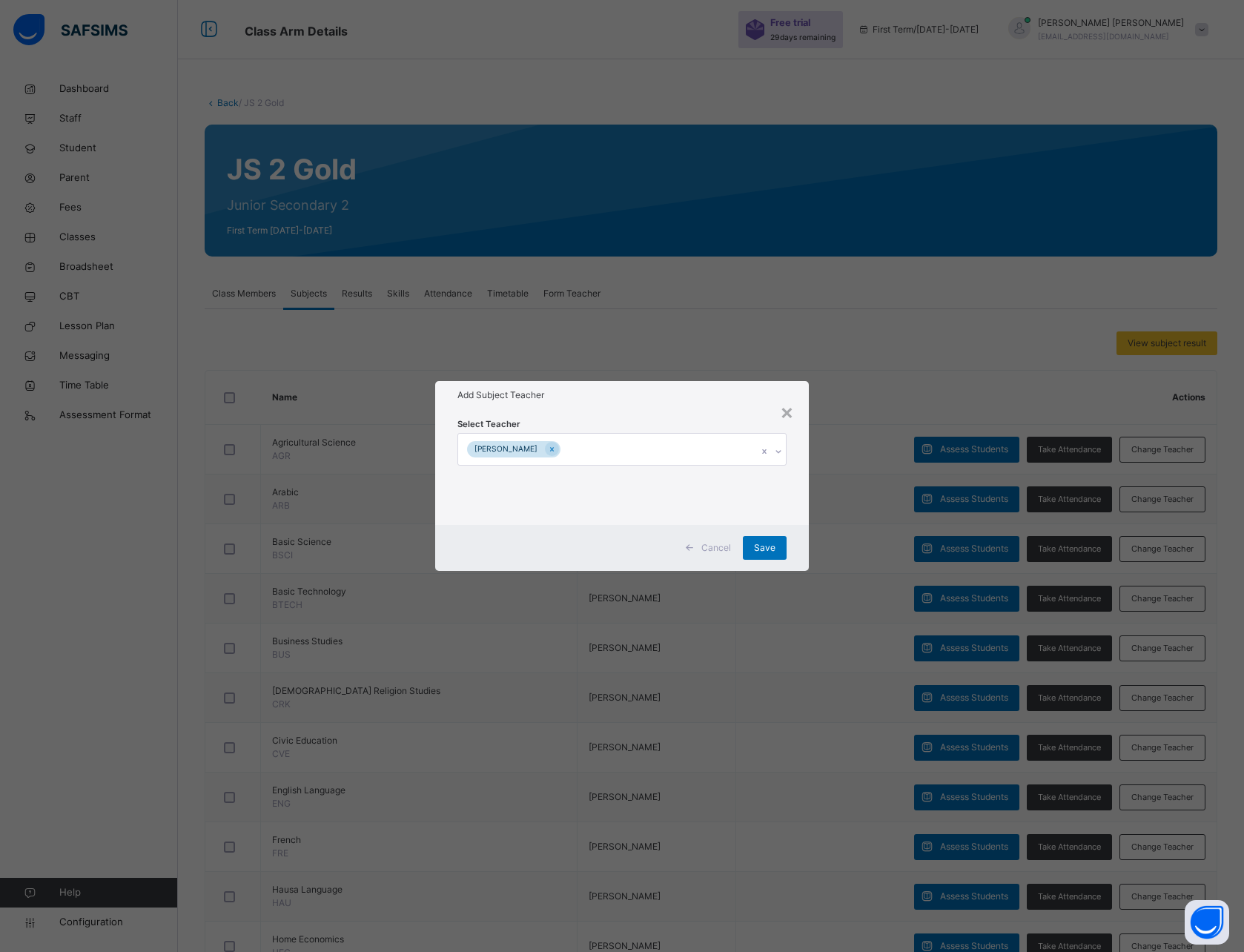
click at [1157, 455] on div "× Add Subject Teacher Select Teacher [PERSON_NAME] Cancel Save" at bounding box center [622, 476] width 1244 height 952
click at [791, 413] on div "×" at bounding box center [786, 411] width 14 height 31
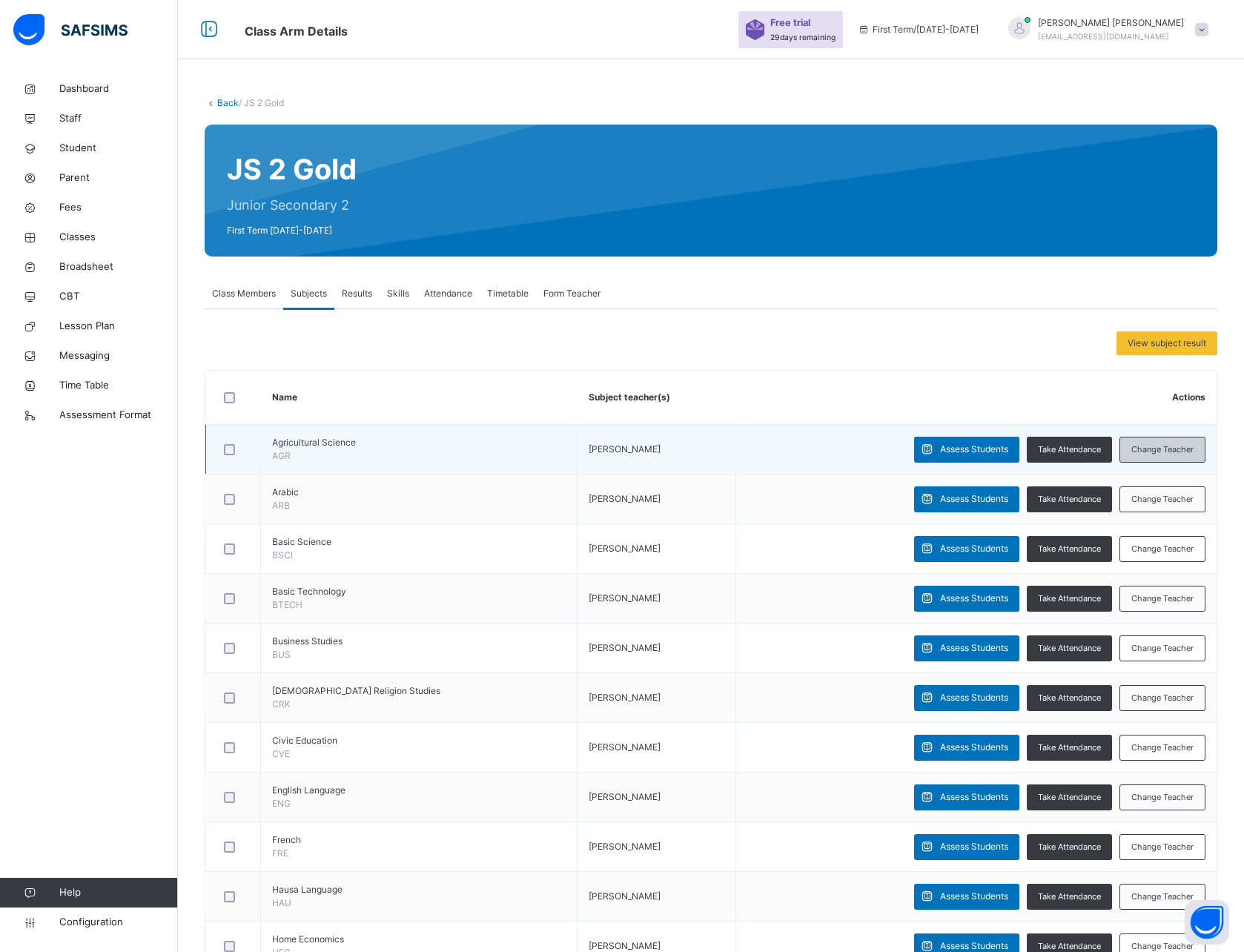
click at [1170, 453] on span "Change Teacher" at bounding box center [1163, 449] width 63 height 12
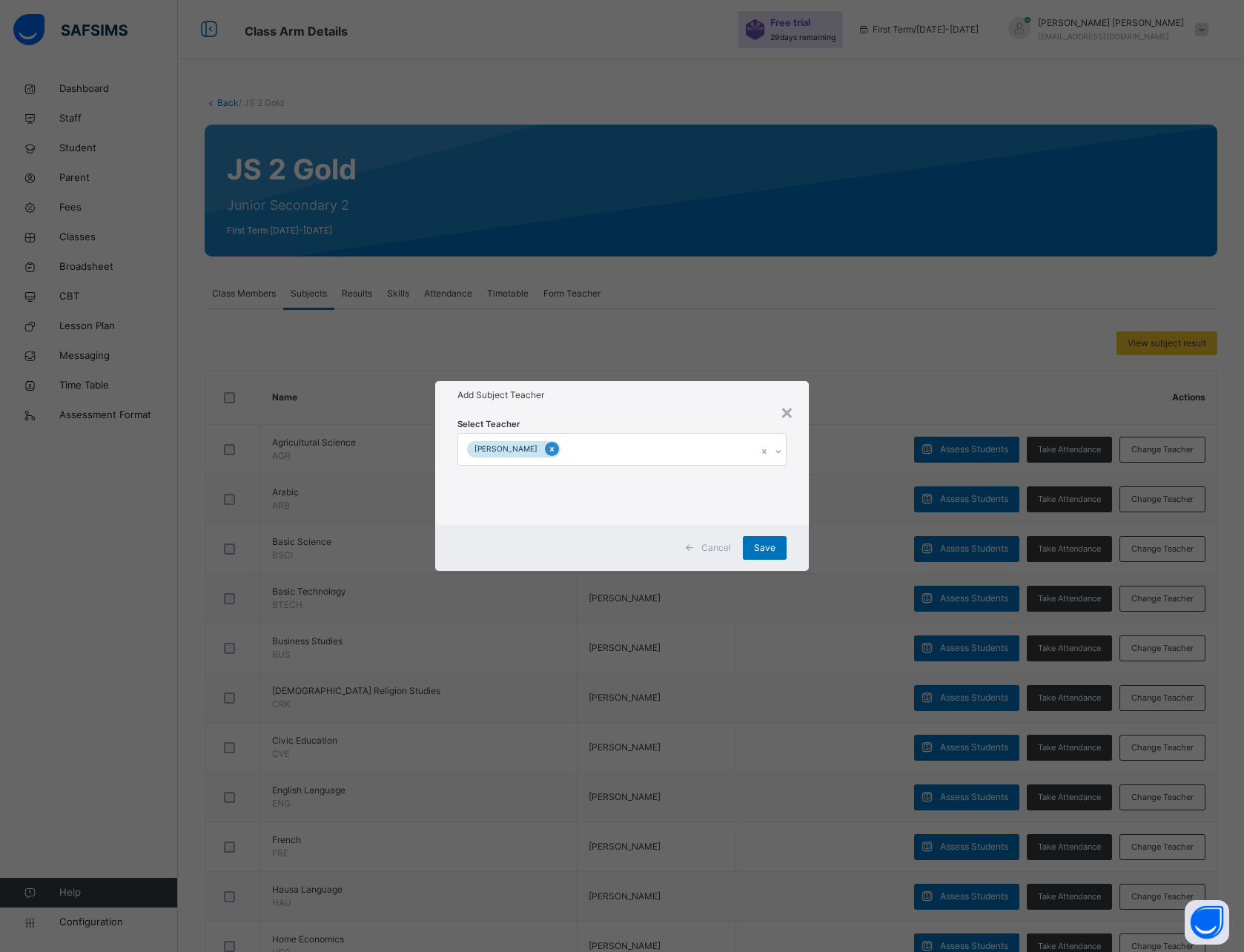
click at [549, 449] on icon at bounding box center [552, 449] width 8 height 10
click at [758, 545] on div "Save" at bounding box center [771, 548] width 44 height 23
click at [774, 549] on span "Save" at bounding box center [771, 548] width 22 height 13
click at [796, 413] on div "×" at bounding box center [794, 411] width 14 height 31
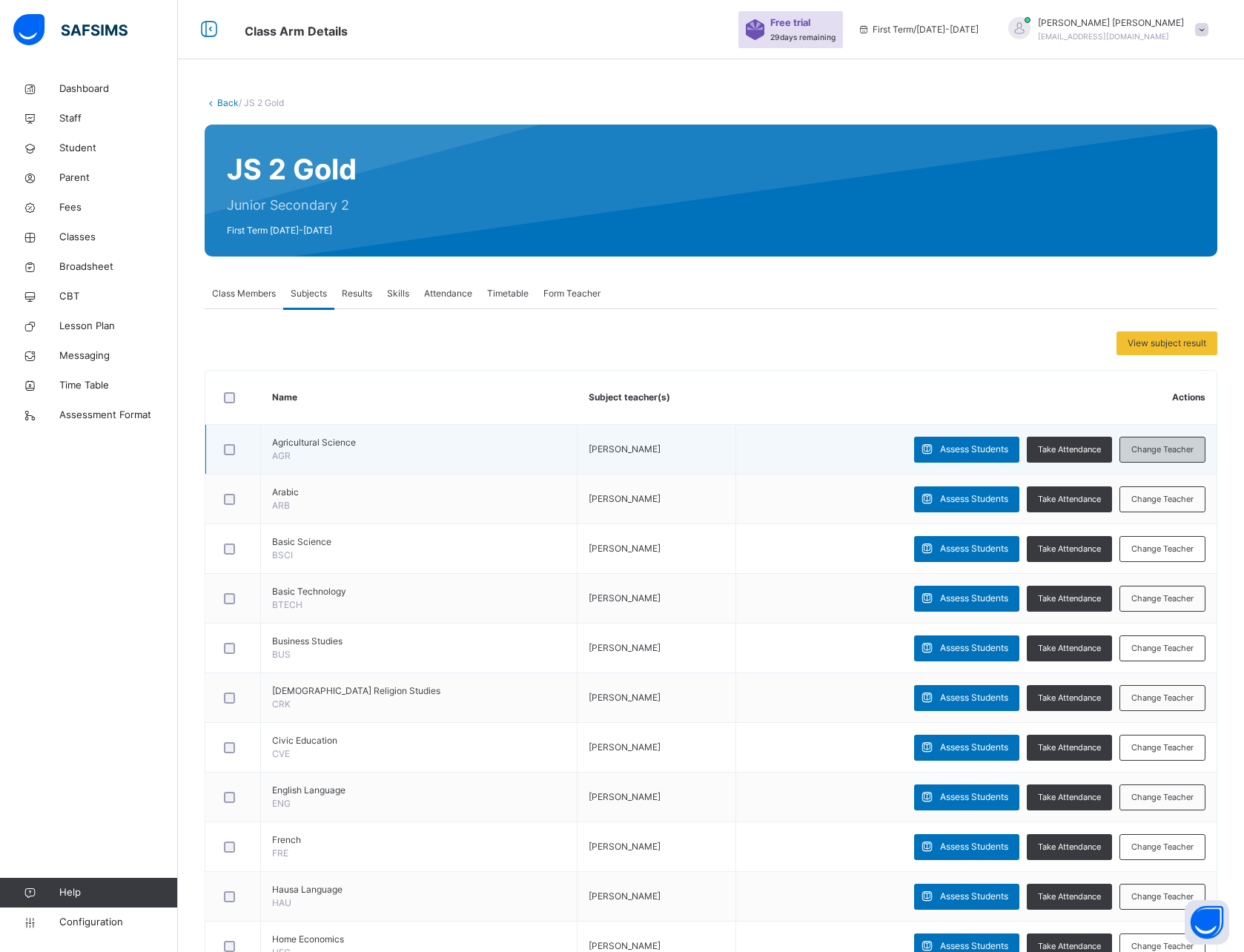
click at [1189, 450] on span "Change Teacher" at bounding box center [1163, 449] width 63 height 12
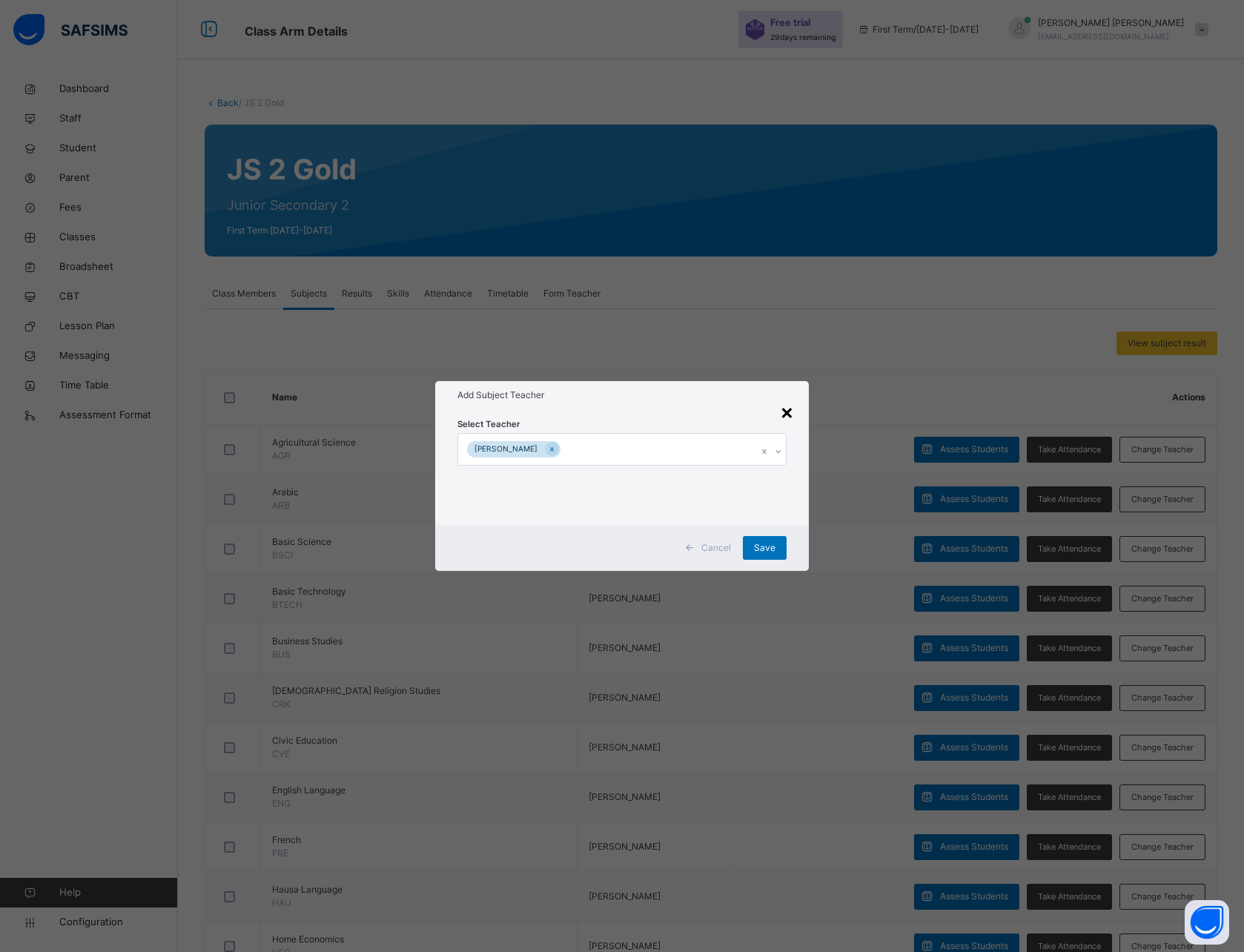
click at [789, 409] on div "×" at bounding box center [786, 411] width 14 height 31
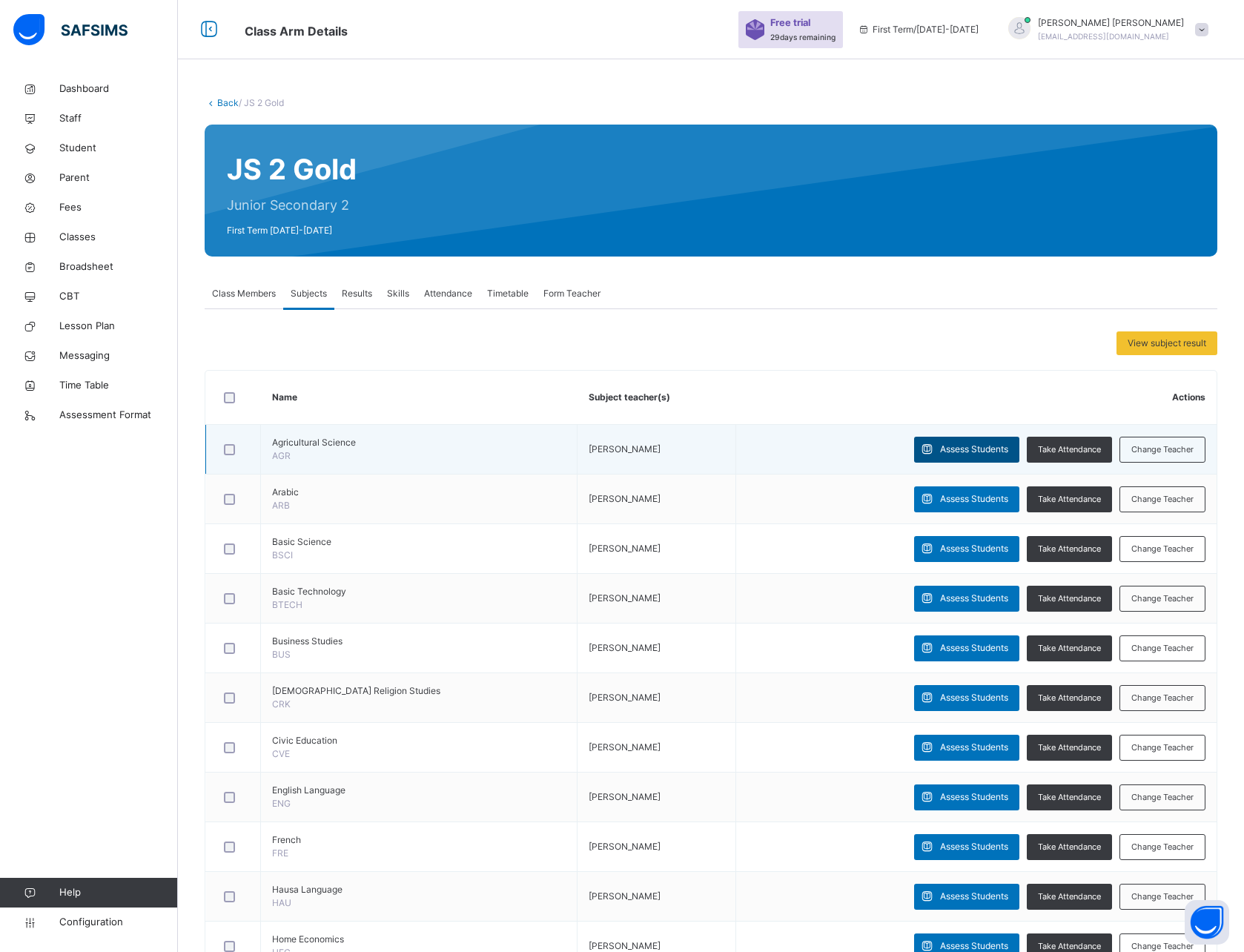
click at [959, 448] on span "Assess Students" at bounding box center [974, 449] width 68 height 13
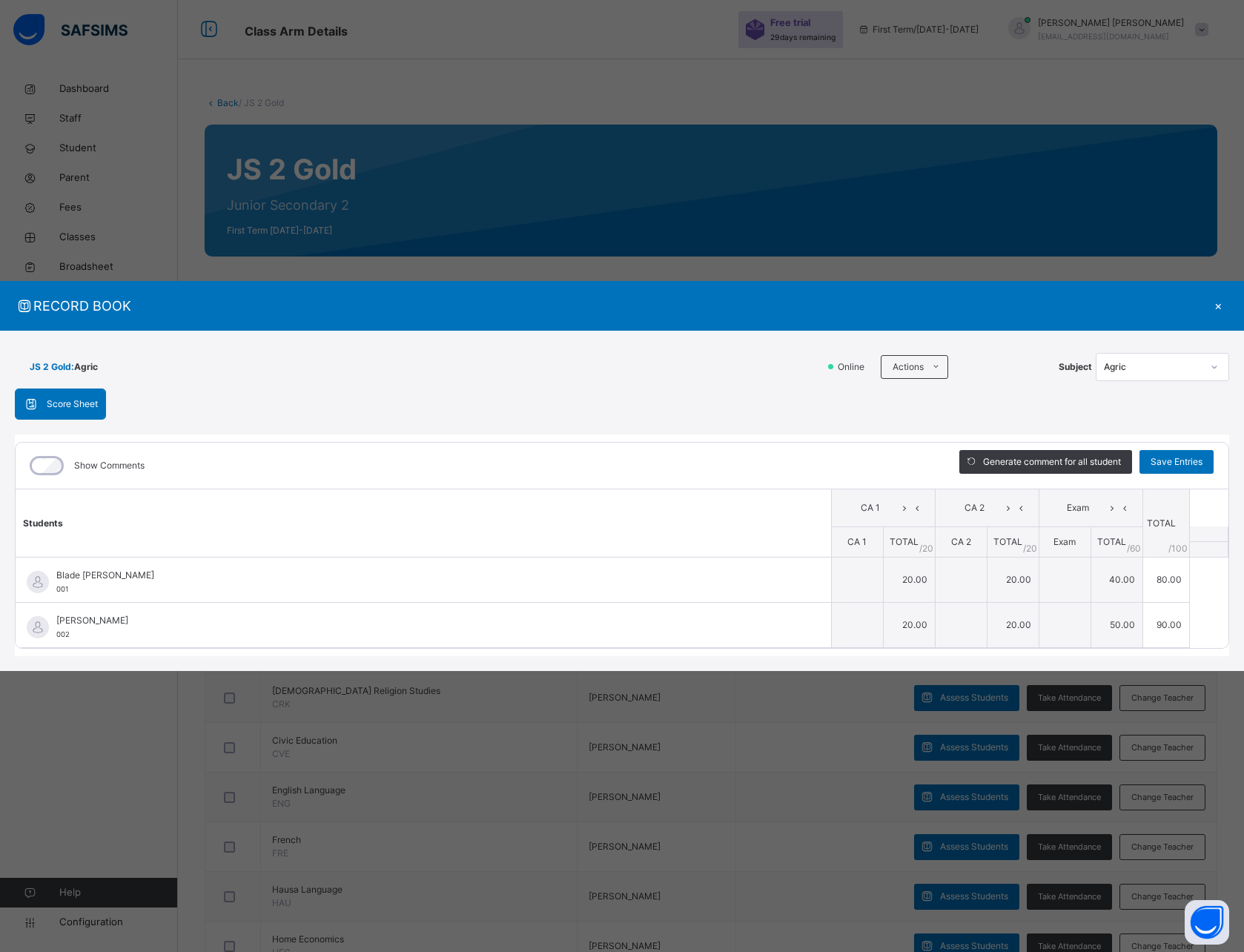
type input "**"
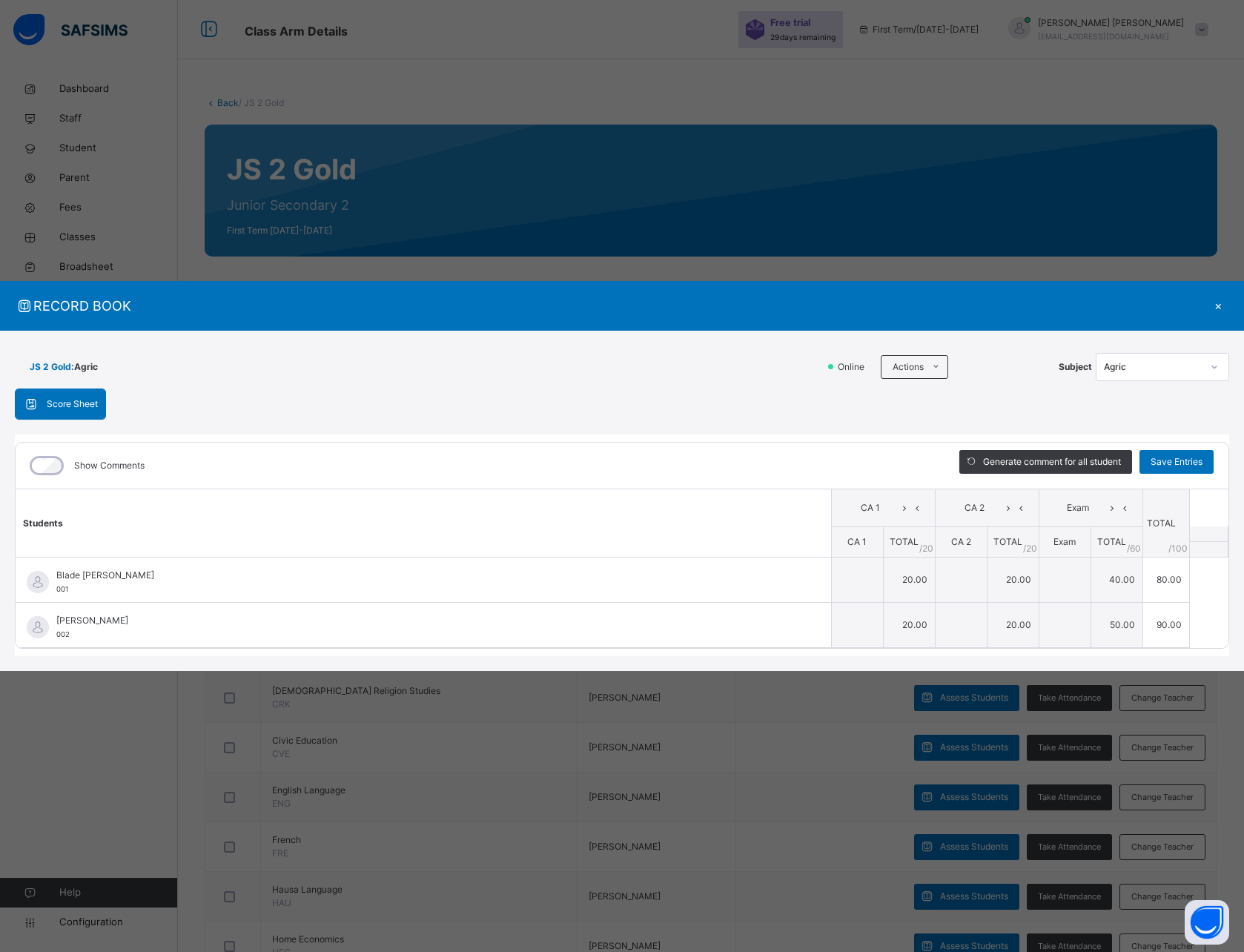
type input "**"
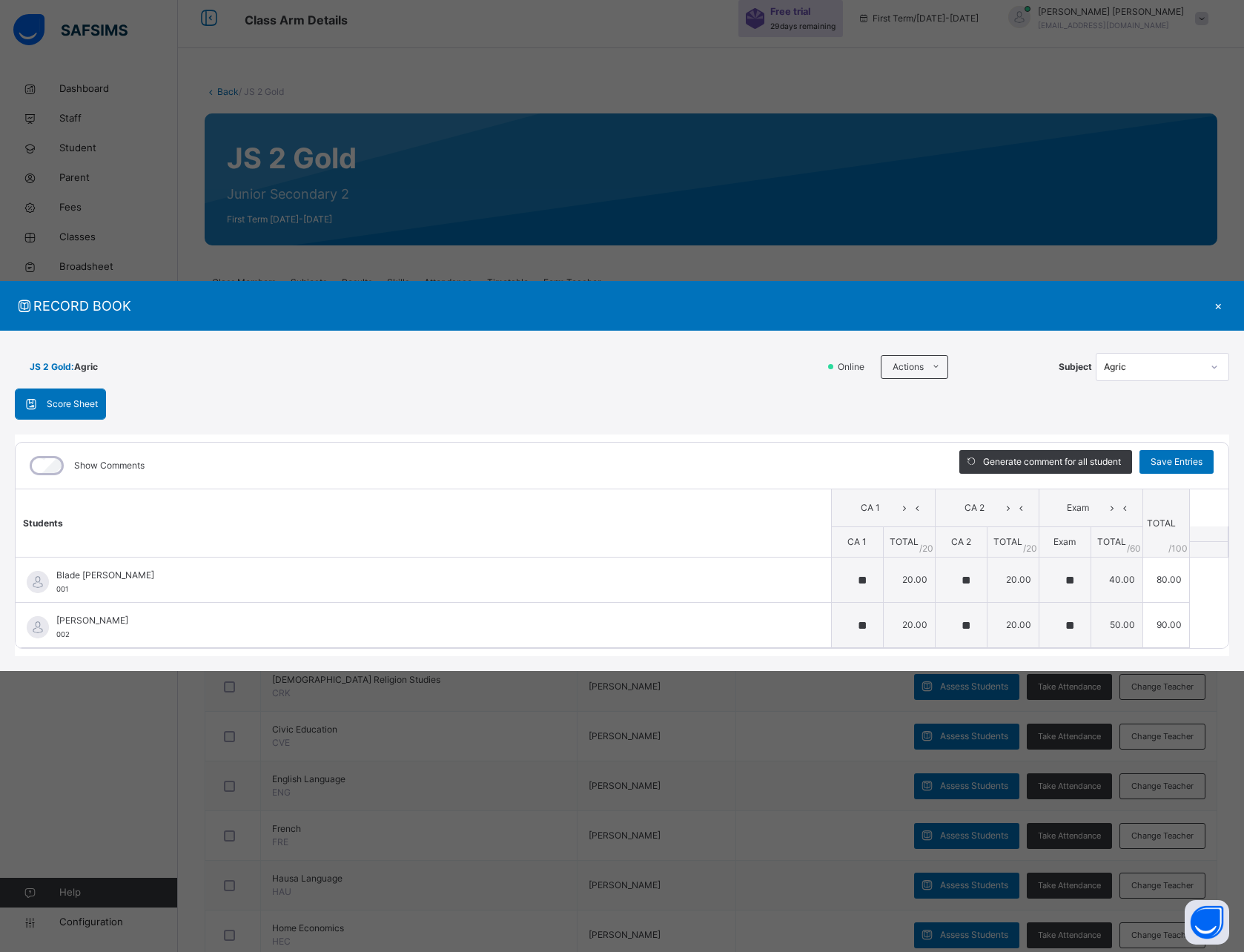
scroll to position [12, 0]
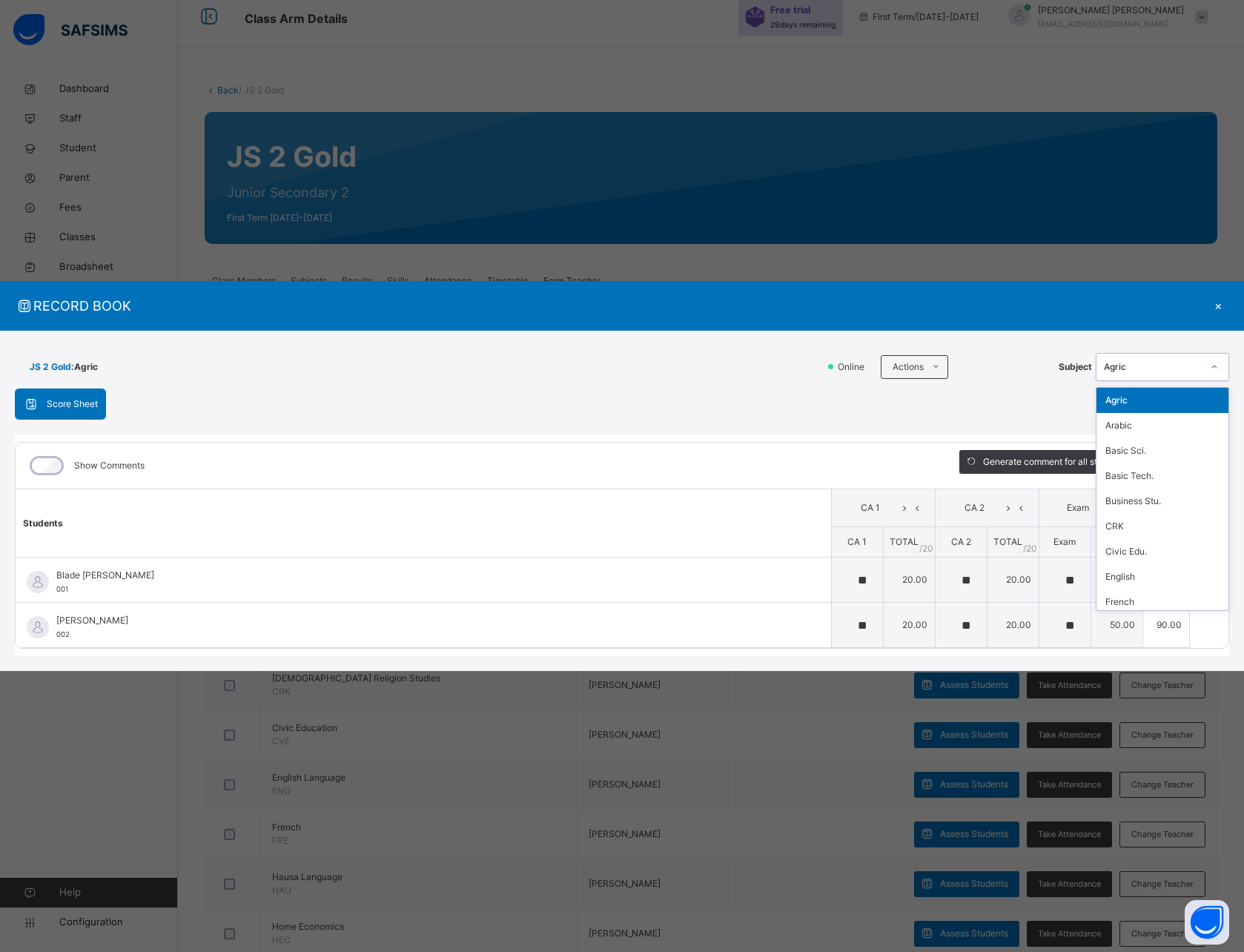
click at [1163, 370] on div "Agric" at bounding box center [1153, 367] width 98 height 13
click at [1037, 398] on div "Score Sheet Score Sheet Show Comments Generate comment for all student Save Ent…" at bounding box center [622, 522] width 1215 height 269
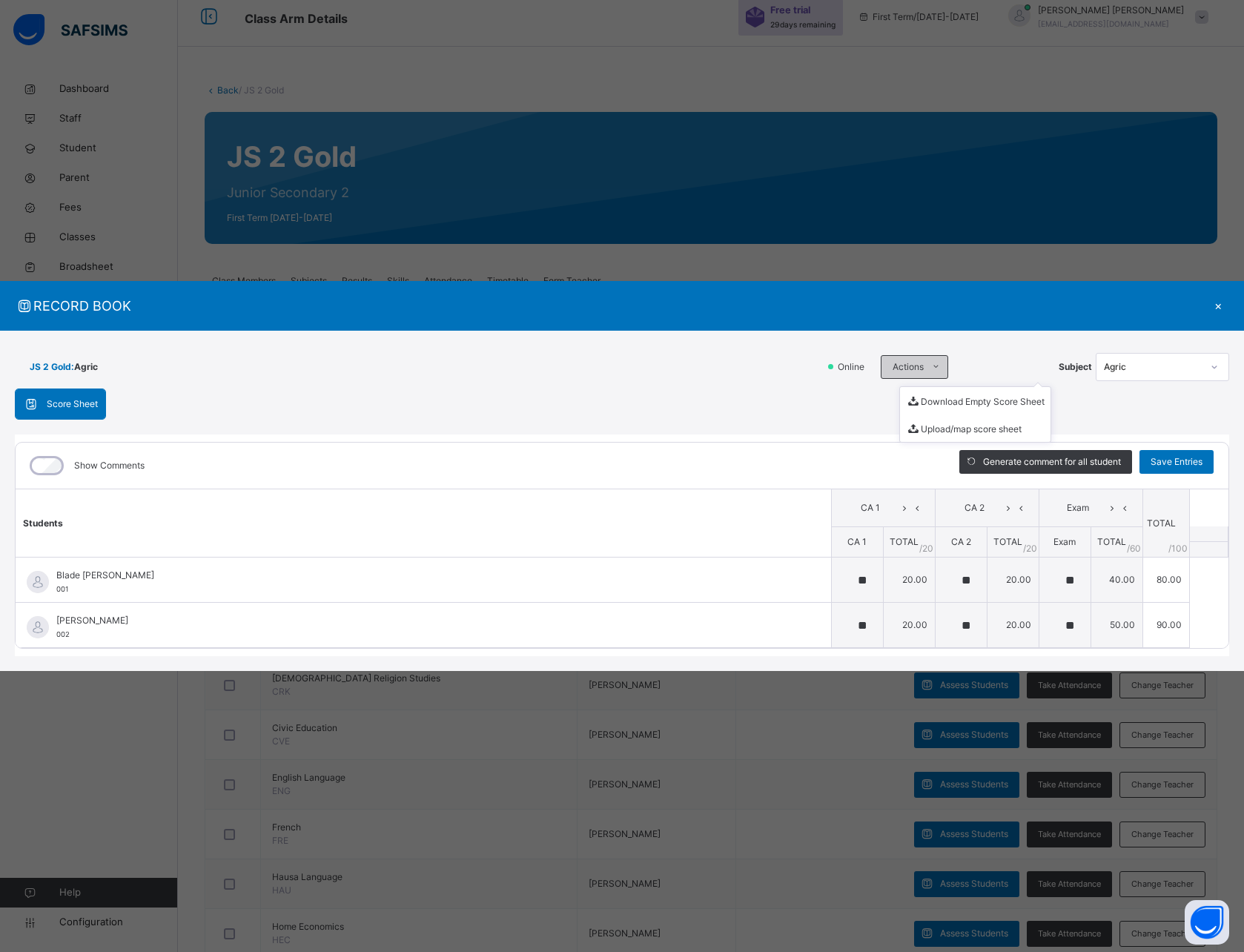
click at [916, 362] on span "Actions" at bounding box center [908, 367] width 31 height 13
click at [905, 370] on span "Actions" at bounding box center [908, 367] width 31 height 13
click at [759, 418] on div "Score Sheet Score Sheet Show Comments Generate comment for all student Save Ent…" at bounding box center [622, 522] width 1215 height 269
click at [42, 402] on span at bounding box center [35, 403] width 23 height 18
click at [59, 407] on span "Score Sheet" at bounding box center [72, 404] width 51 height 13
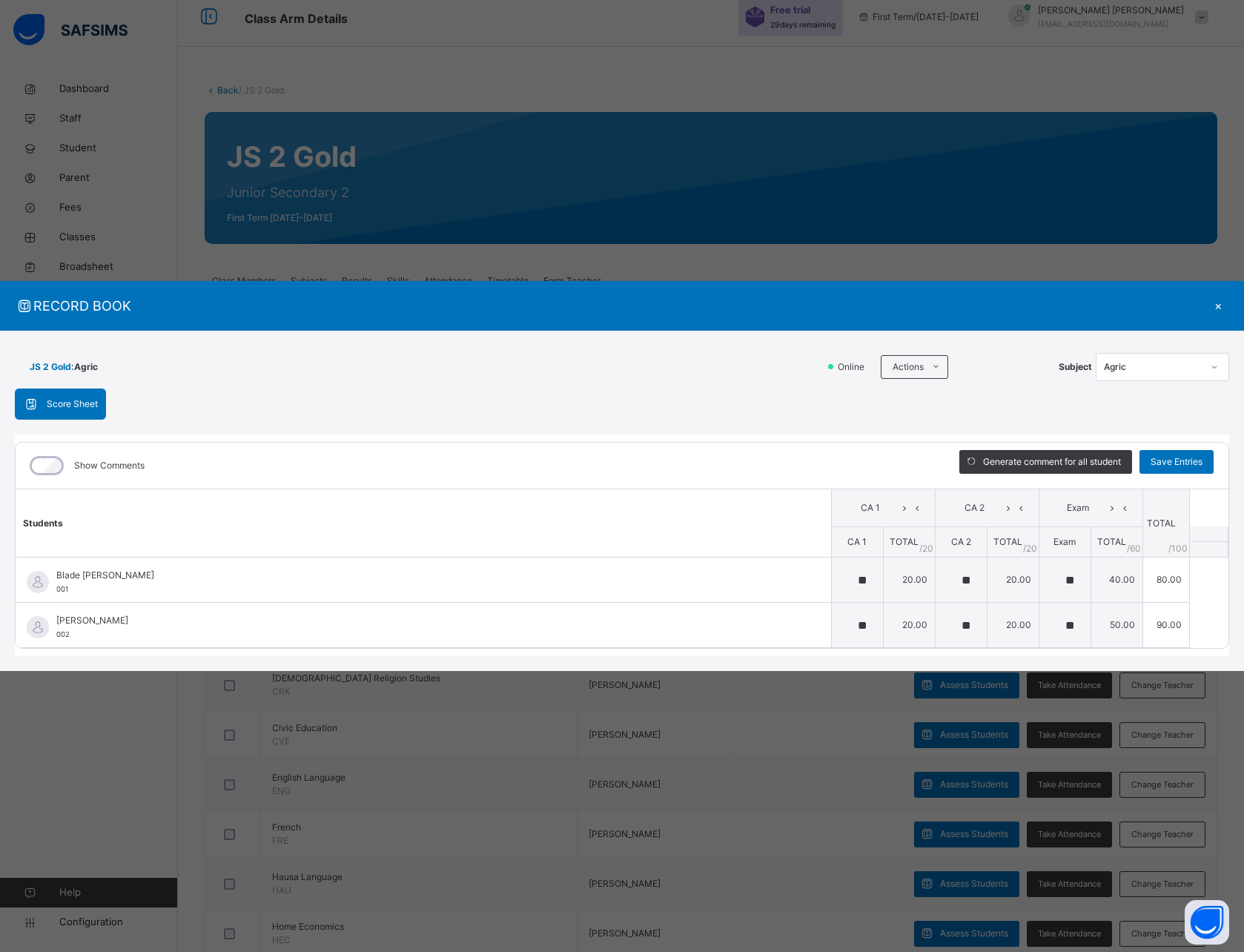
click at [171, 385] on div "JS 2 Gold : Agric Online Actions Download Empty Score Sheet Upload/map score sh…" at bounding box center [622, 367] width 1215 height 43
click at [65, 394] on div "Score Sheet" at bounding box center [61, 404] width 90 height 30
click at [1218, 305] on div "×" at bounding box center [1219, 305] width 22 height 20
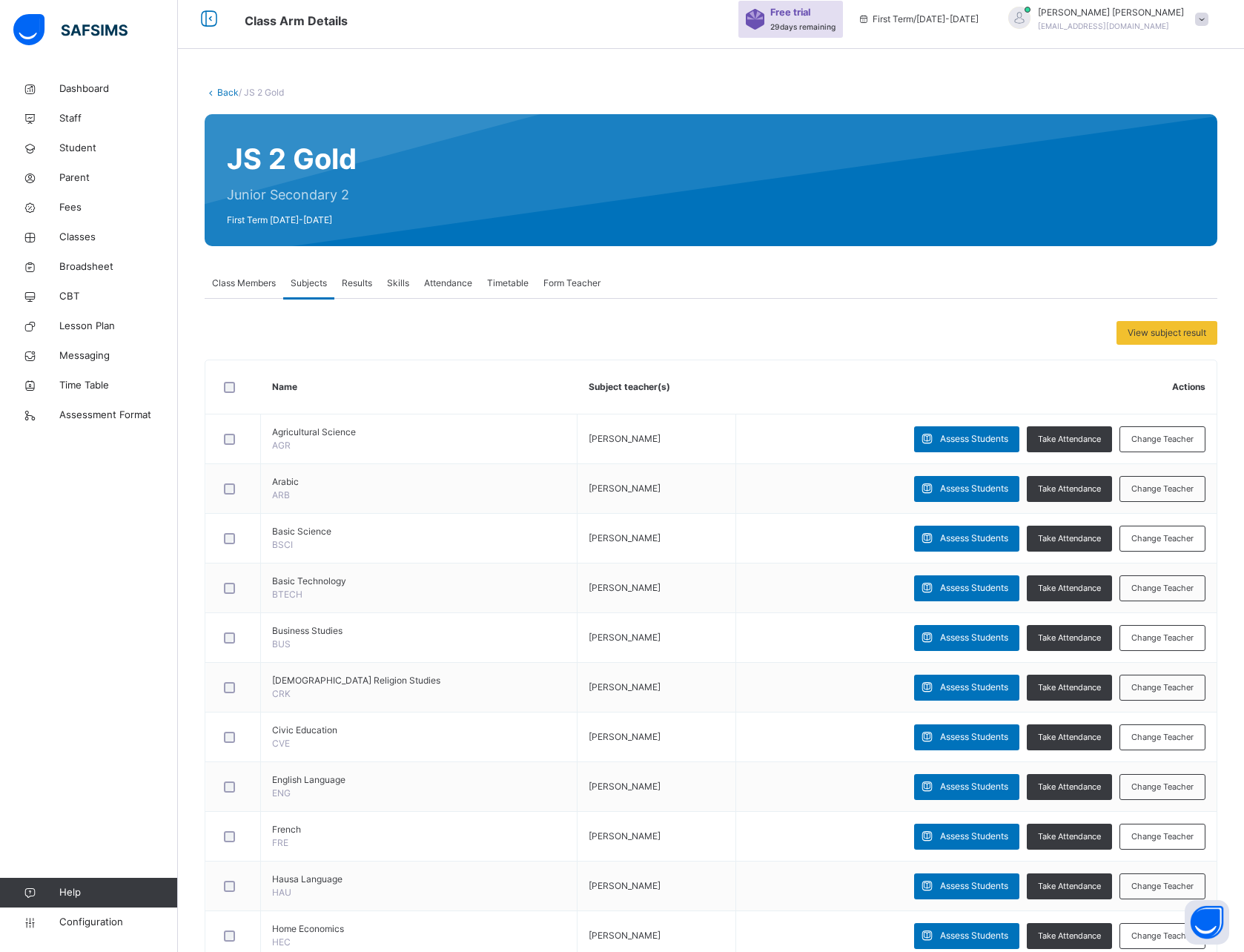
scroll to position [12, 0]
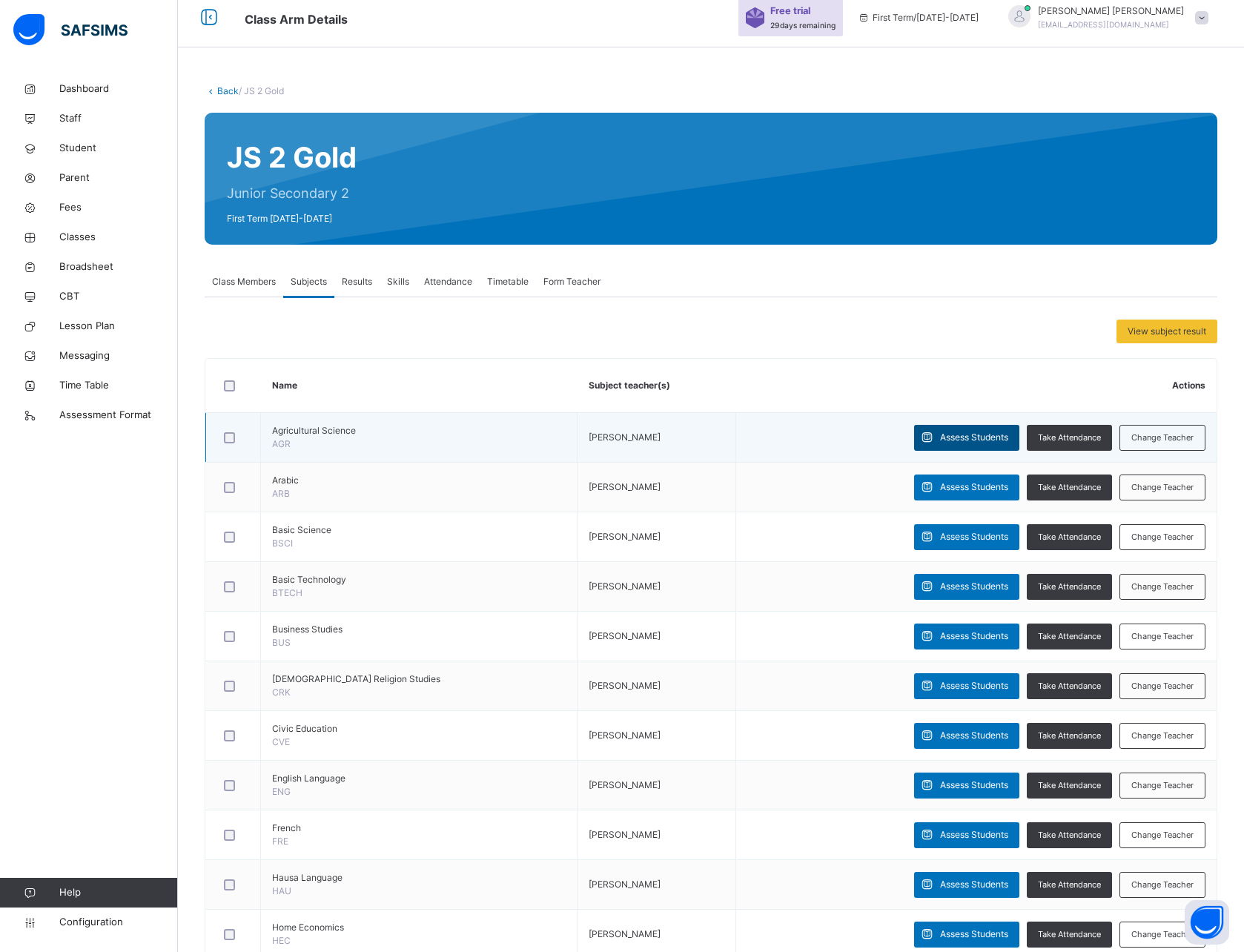
click at [956, 439] on span "Assess Students" at bounding box center [974, 437] width 68 height 13
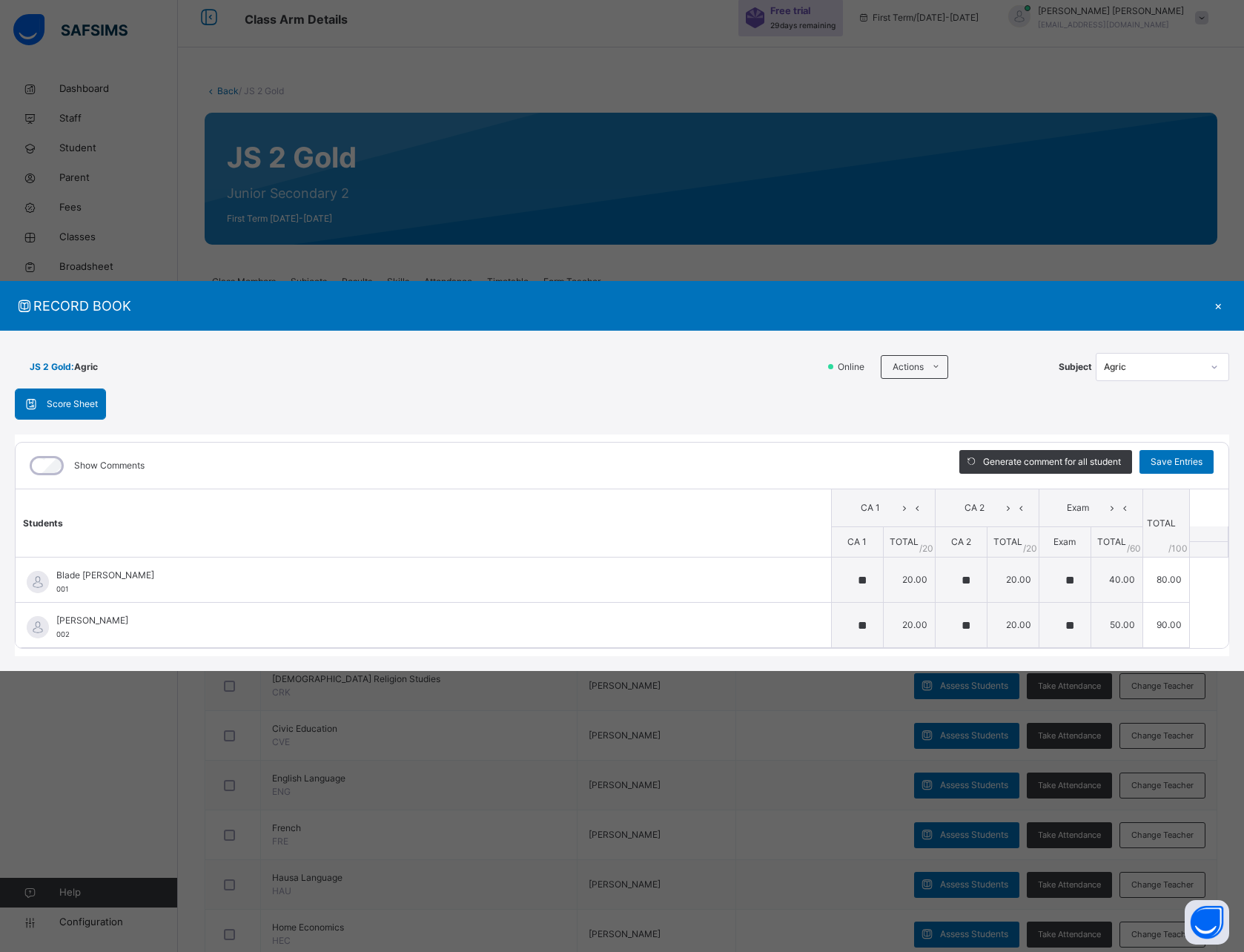
click at [1222, 305] on div "×" at bounding box center [1219, 305] width 22 height 20
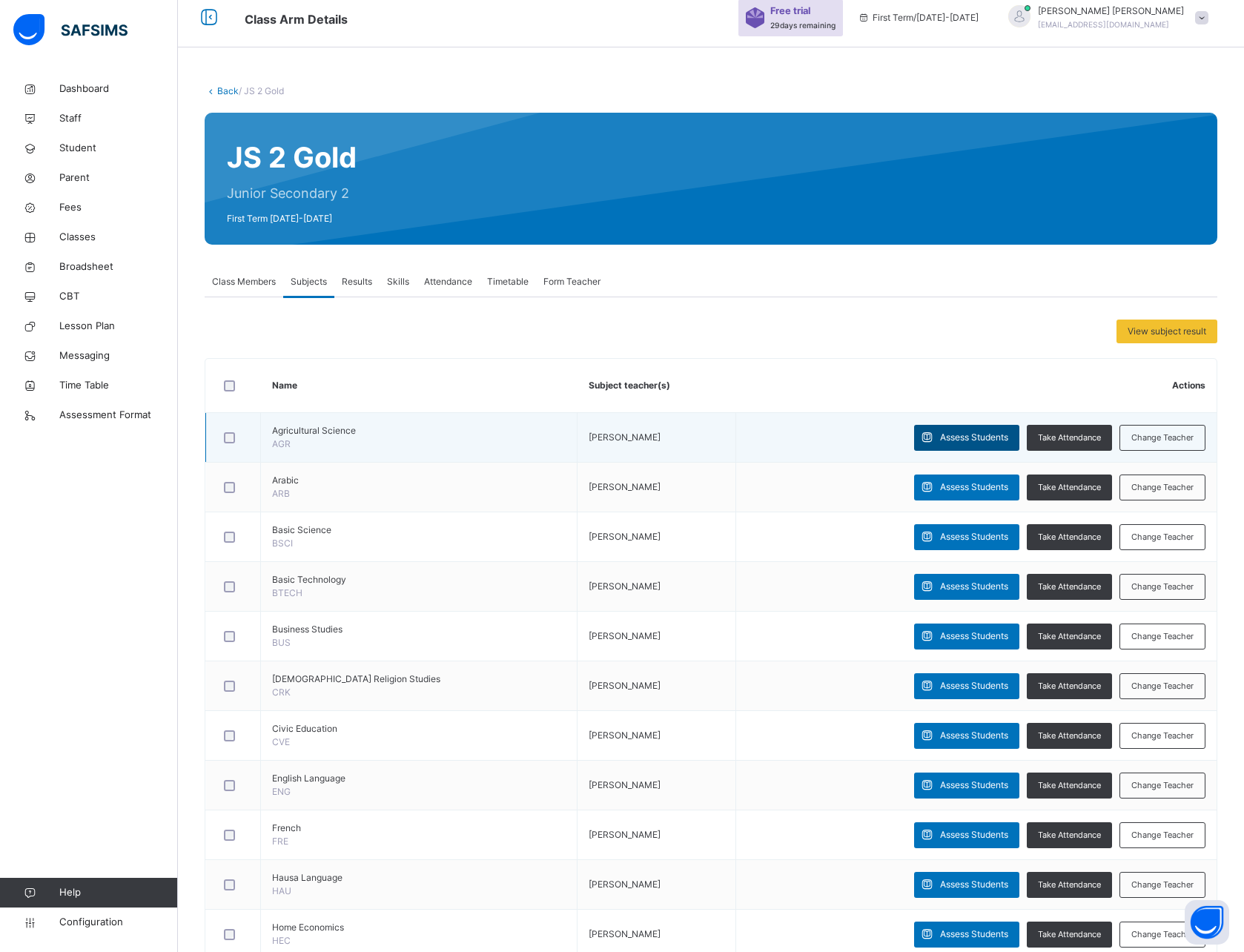
click at [971, 428] on div "Assess Students" at bounding box center [967, 438] width 106 height 26
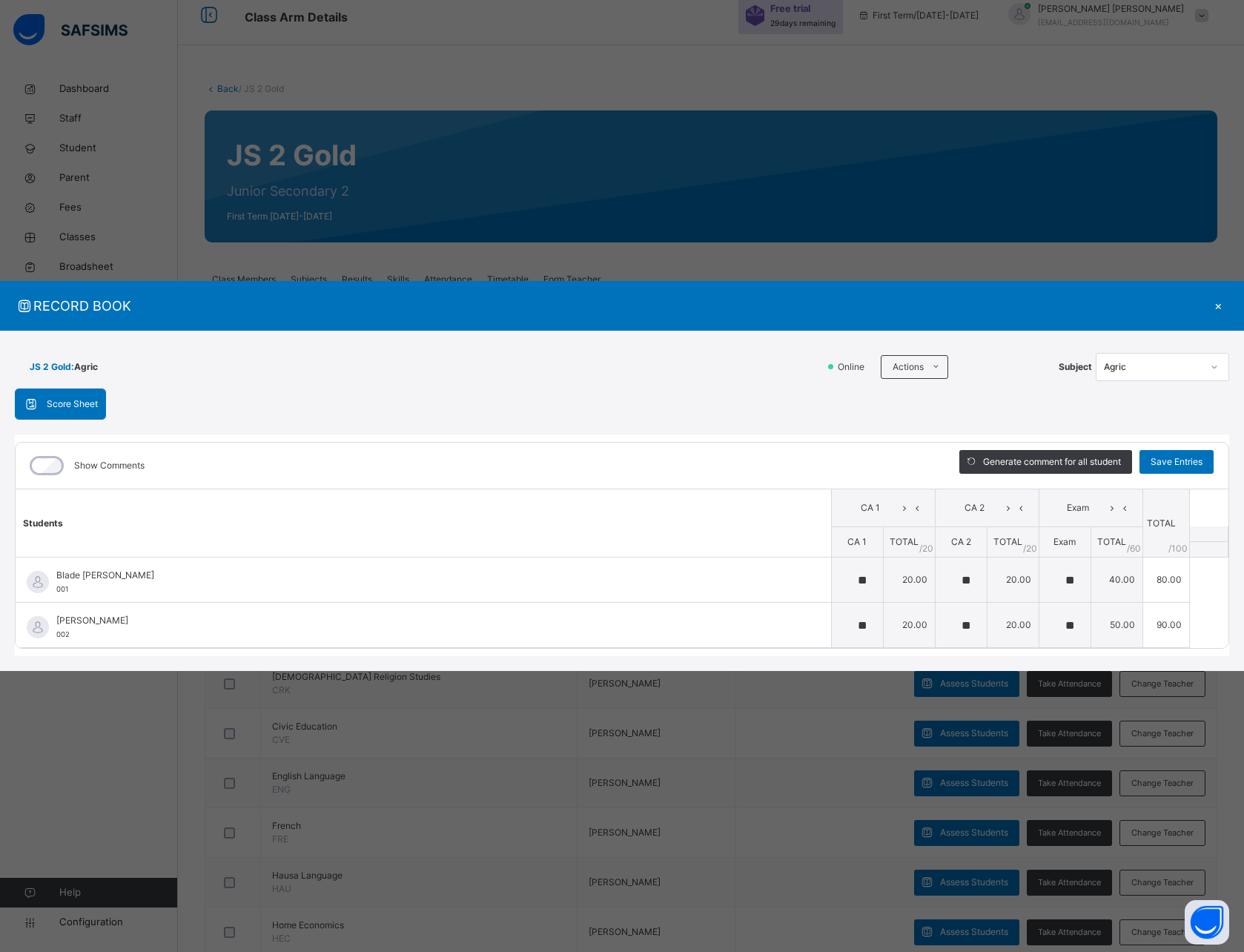
scroll to position [9, 0]
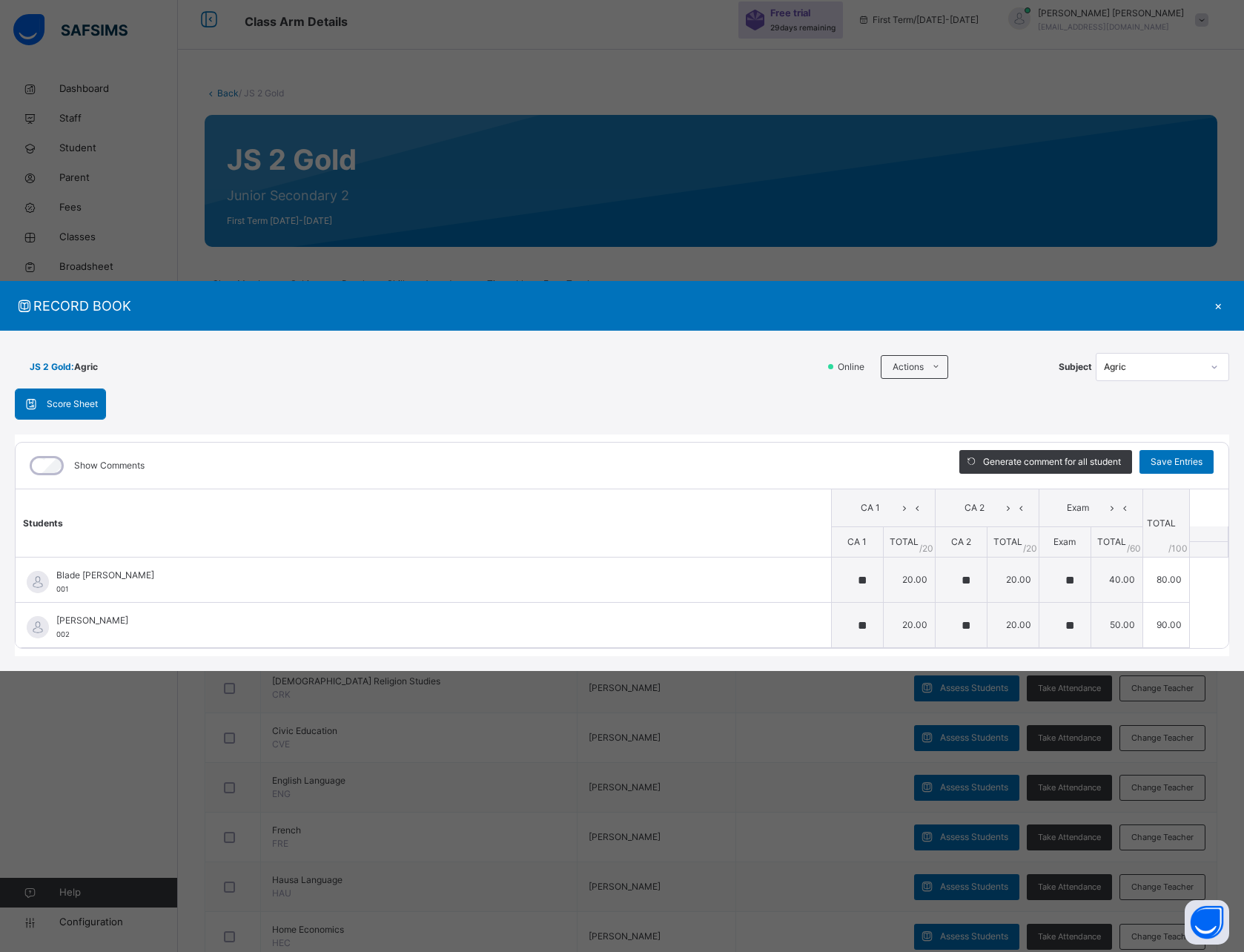
click at [740, 499] on th "Students" at bounding box center [424, 523] width 816 height 69
click at [1221, 307] on div "×" at bounding box center [1219, 305] width 22 height 20
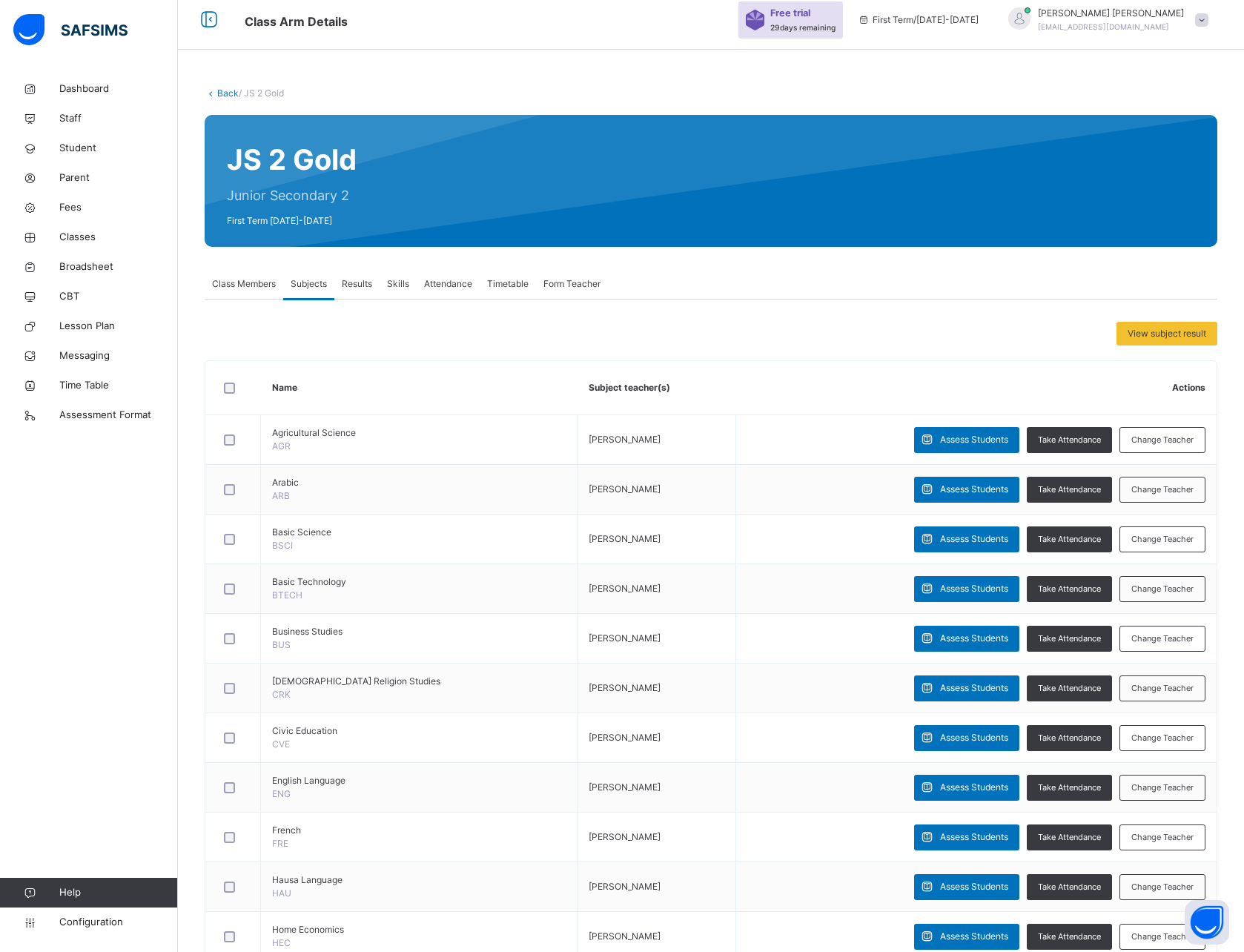
click at [359, 281] on span "Results" at bounding box center [357, 284] width 30 height 13
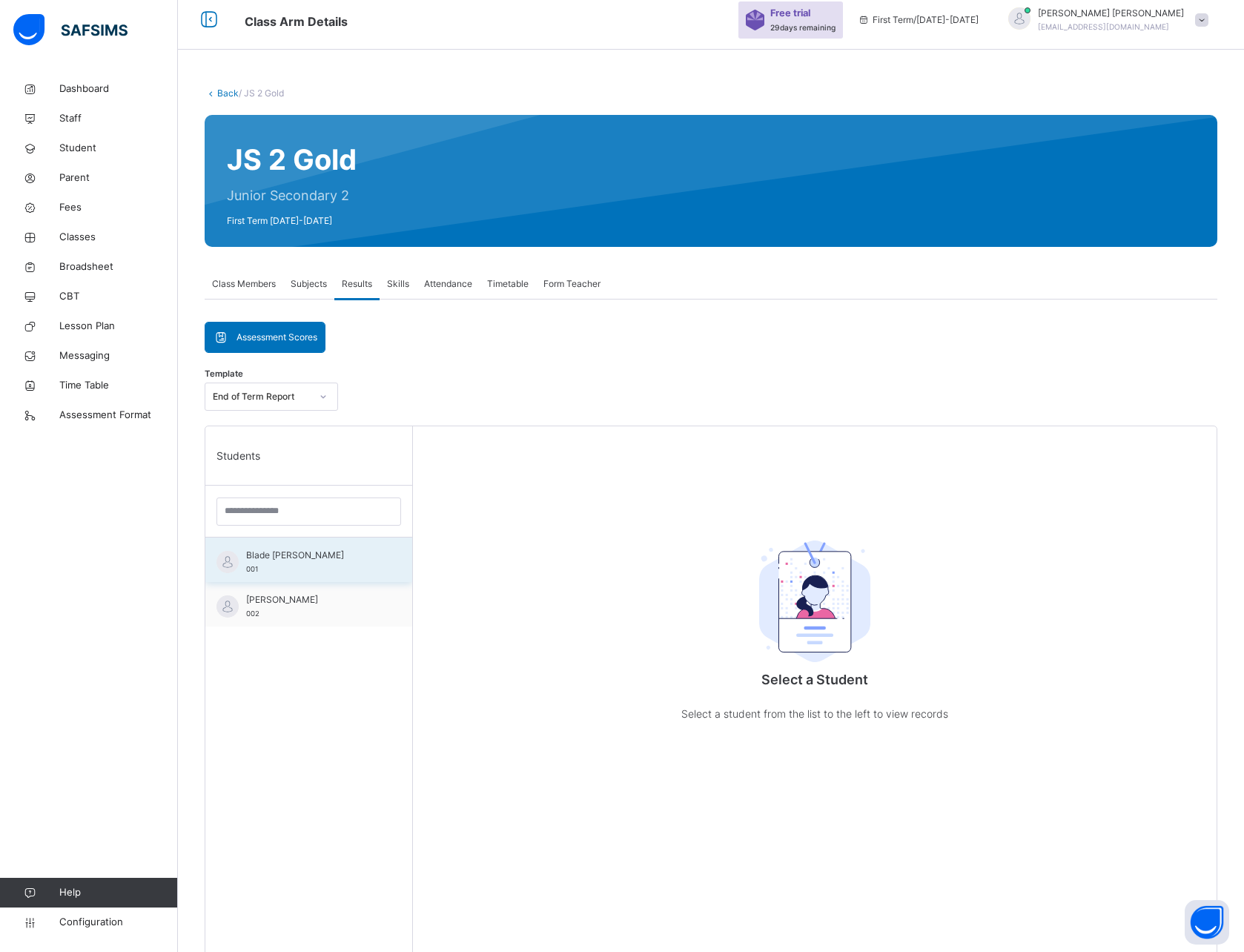
click at [279, 560] on span "Blade [PERSON_NAME]" at bounding box center [313, 555] width 133 height 13
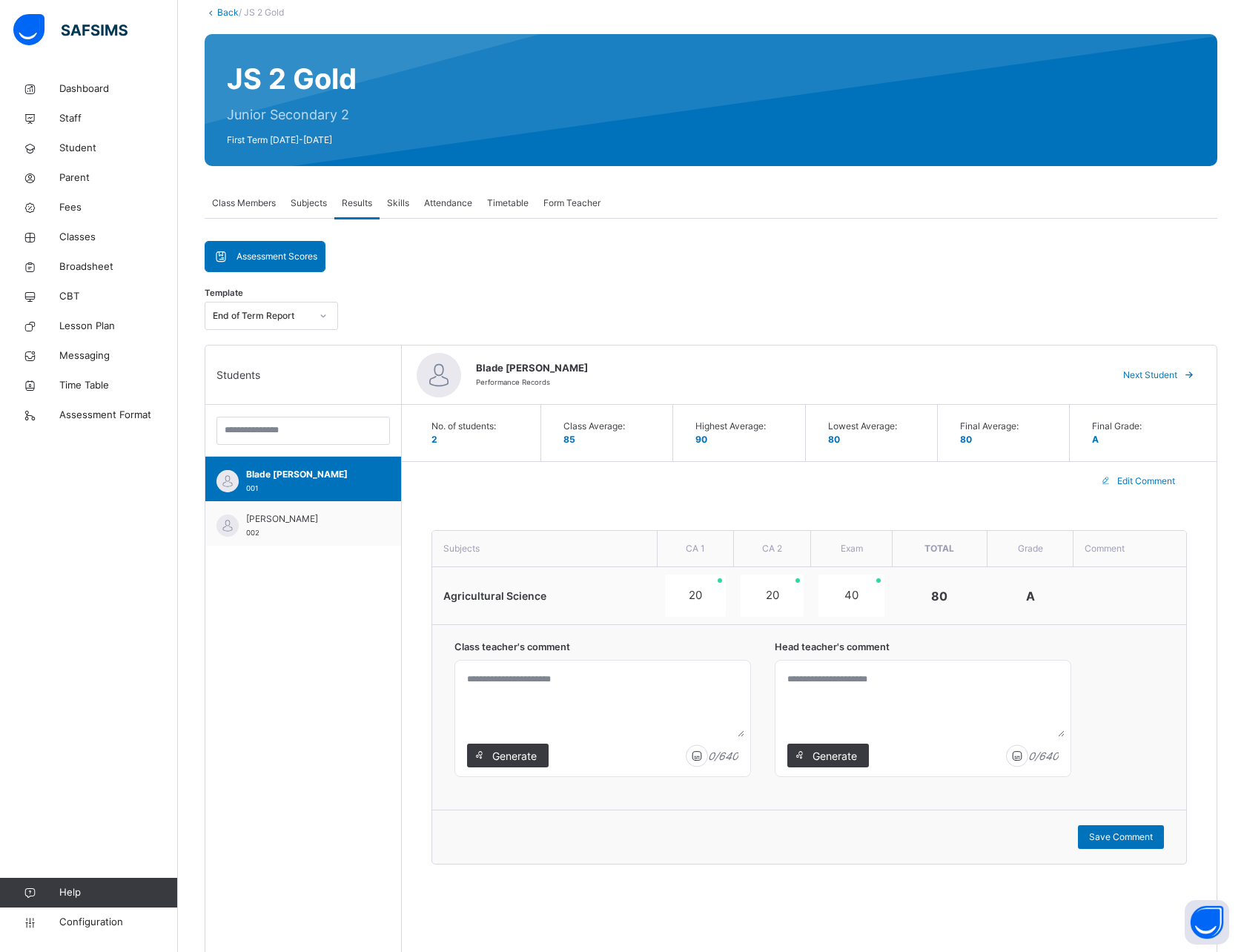
scroll to position [112, 0]
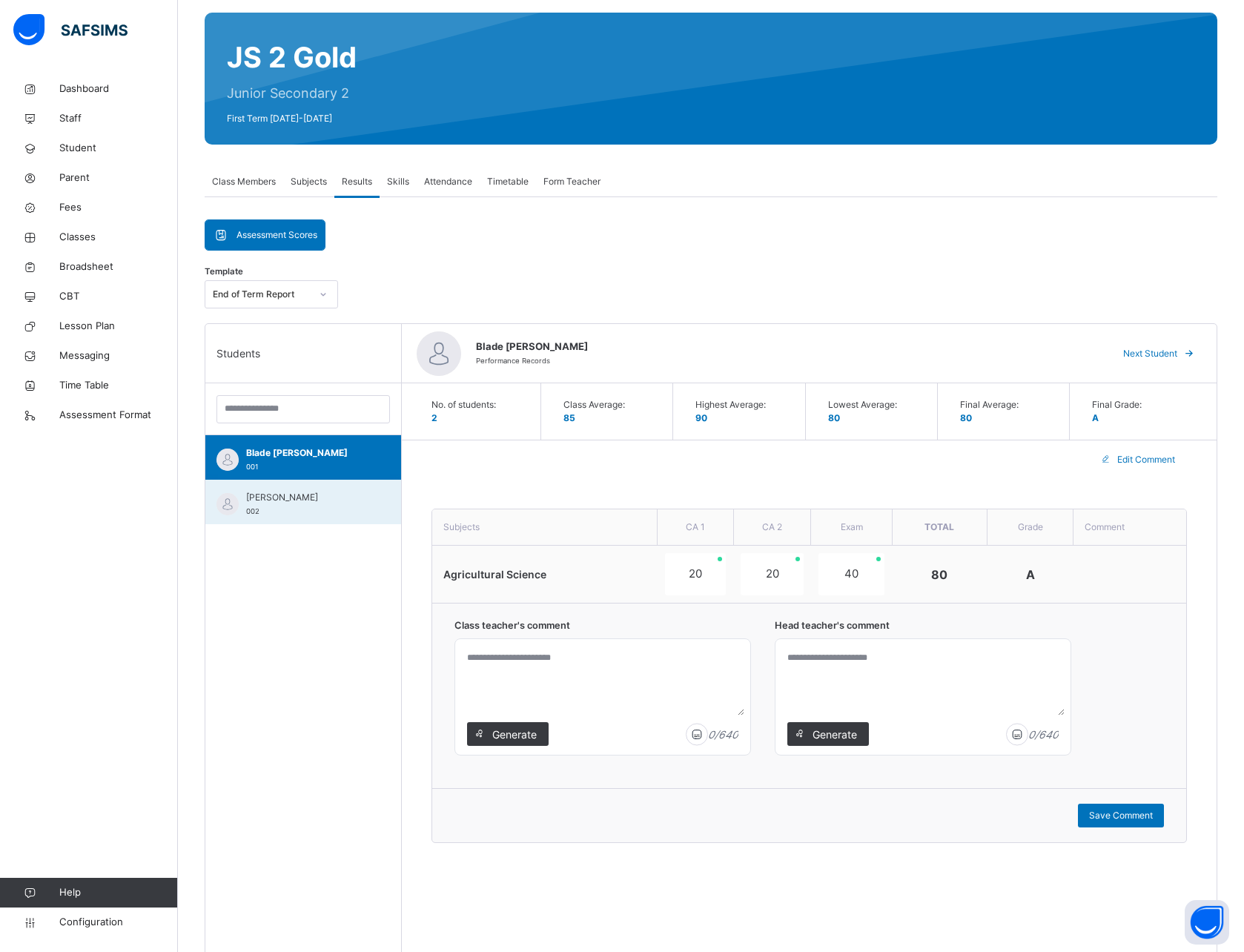
click at [276, 501] on span "[PERSON_NAME]" at bounding box center [307, 497] width 122 height 13
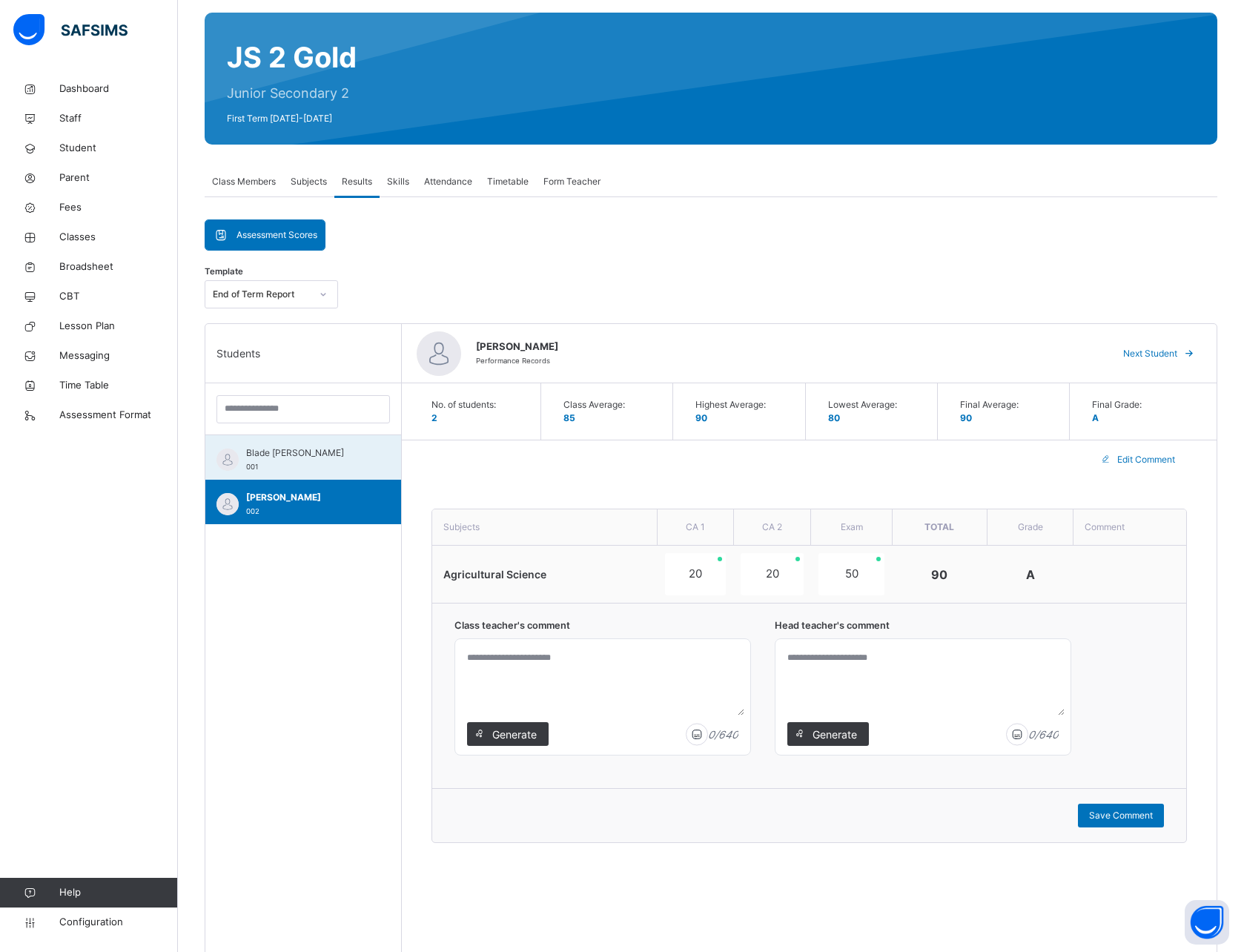
click at [266, 459] on span "Blade [PERSON_NAME]" at bounding box center [307, 453] width 122 height 13
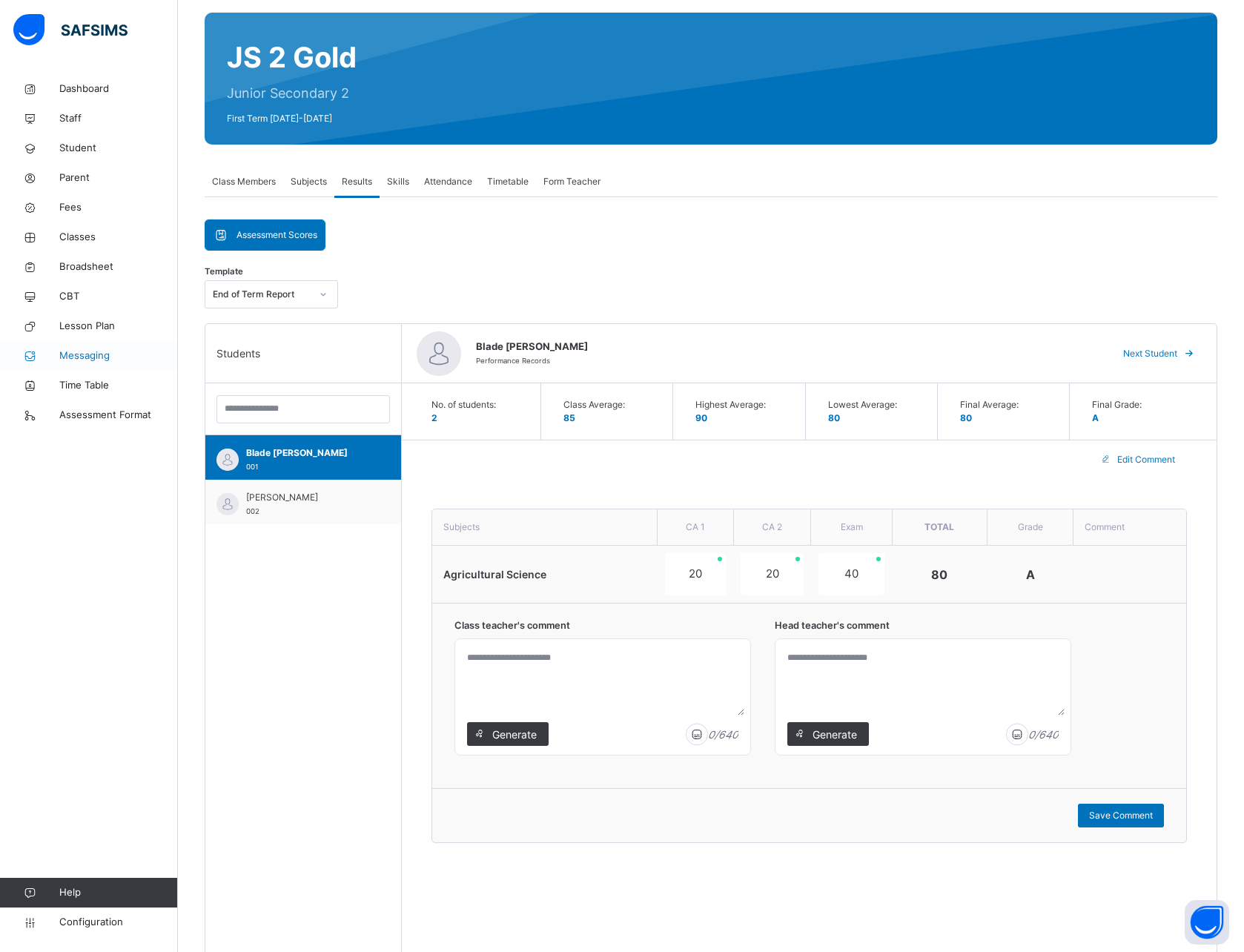
click at [89, 356] on span "Messaging" at bounding box center [118, 356] width 119 height 15
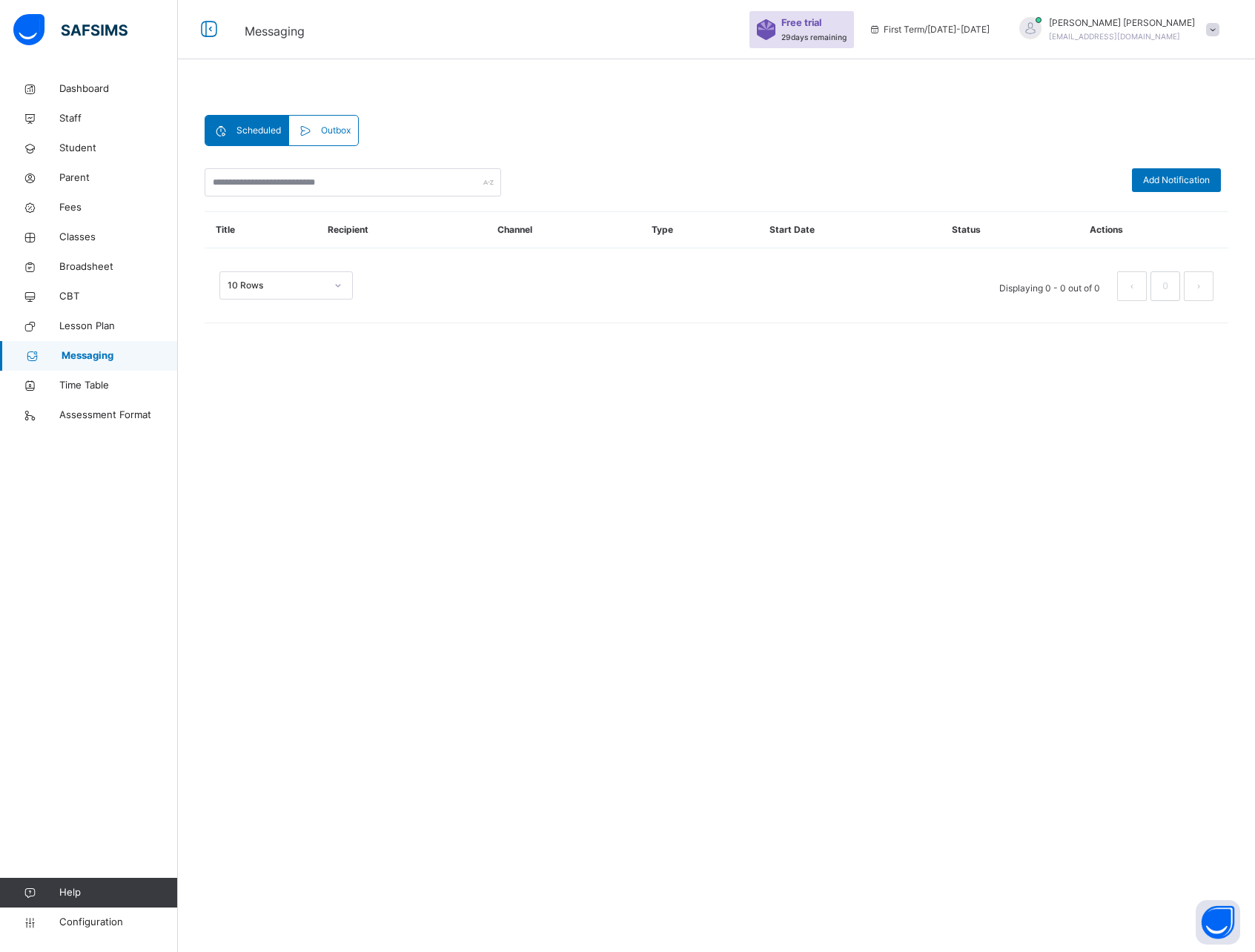
click at [316, 135] on span at bounding box center [308, 130] width 23 height 18
click at [319, 242] on div "10 Rows Displaying 0 - 0 out of 0 0" at bounding box center [717, 278] width 1024 height 74
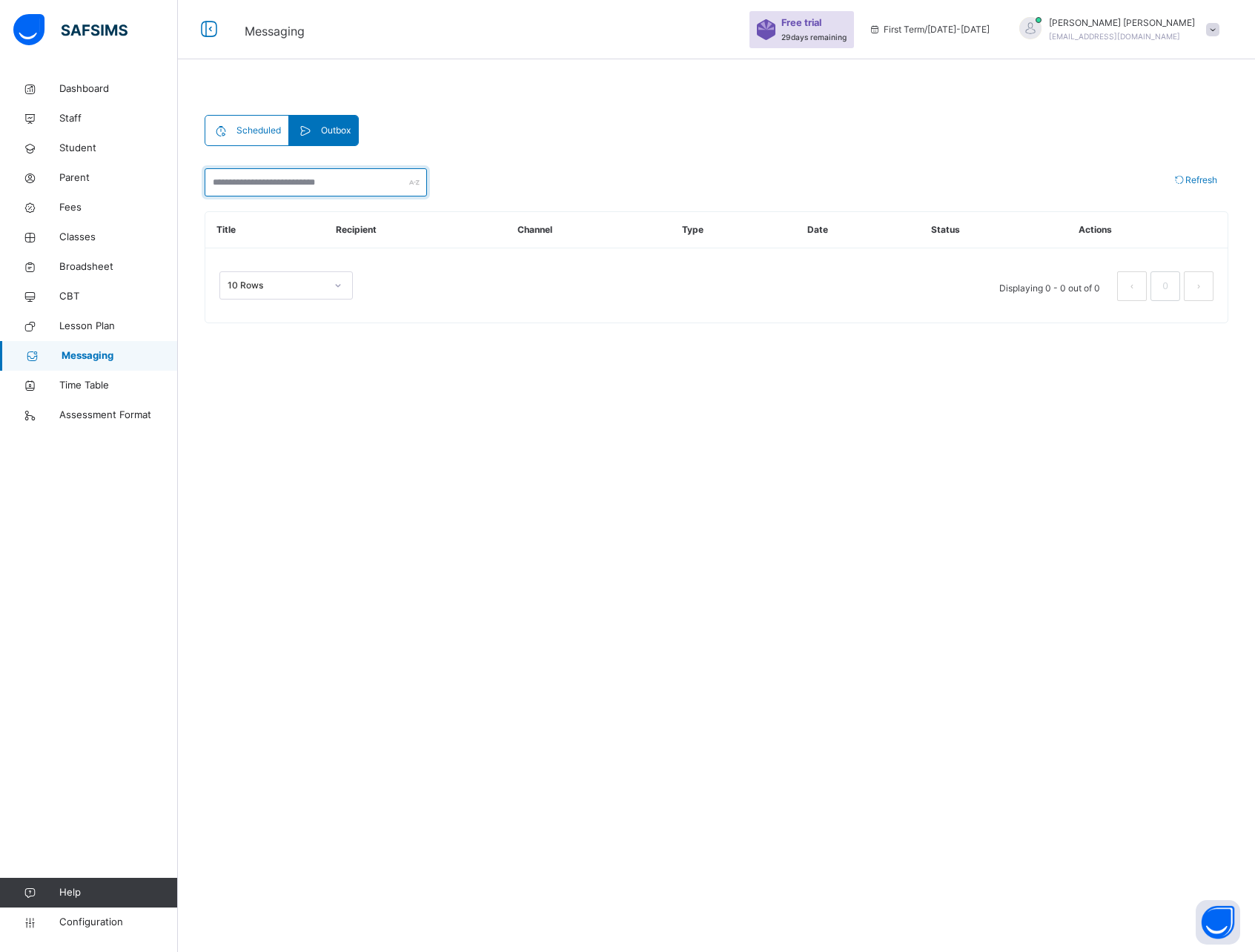
click at [319, 184] on input "text" at bounding box center [316, 183] width 223 height 28
click at [519, 256] on div "10 Rows Displaying 0 - 0 out of 0 0" at bounding box center [717, 278] width 1024 height 74
click at [826, 257] on div "10 Rows Displaying 0 - 0 out of 0 0" at bounding box center [717, 278] width 1024 height 74
click at [1177, 187] on div "Refresh" at bounding box center [1195, 180] width 66 height 23
click at [268, 124] on span "Scheduled" at bounding box center [259, 130] width 45 height 13
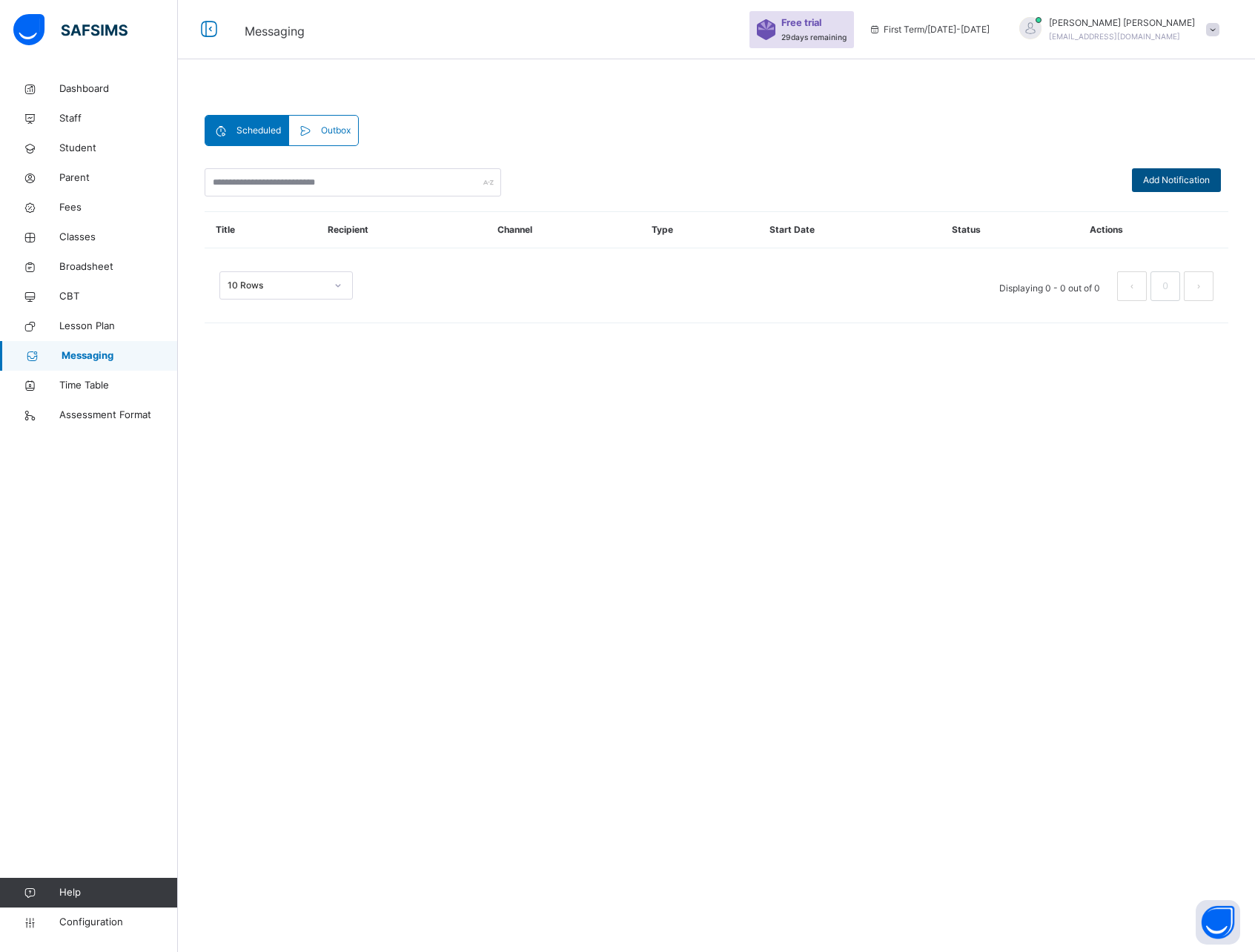
click at [1166, 183] on span "Add Notification" at bounding box center [1176, 180] width 66 height 13
select select "*"
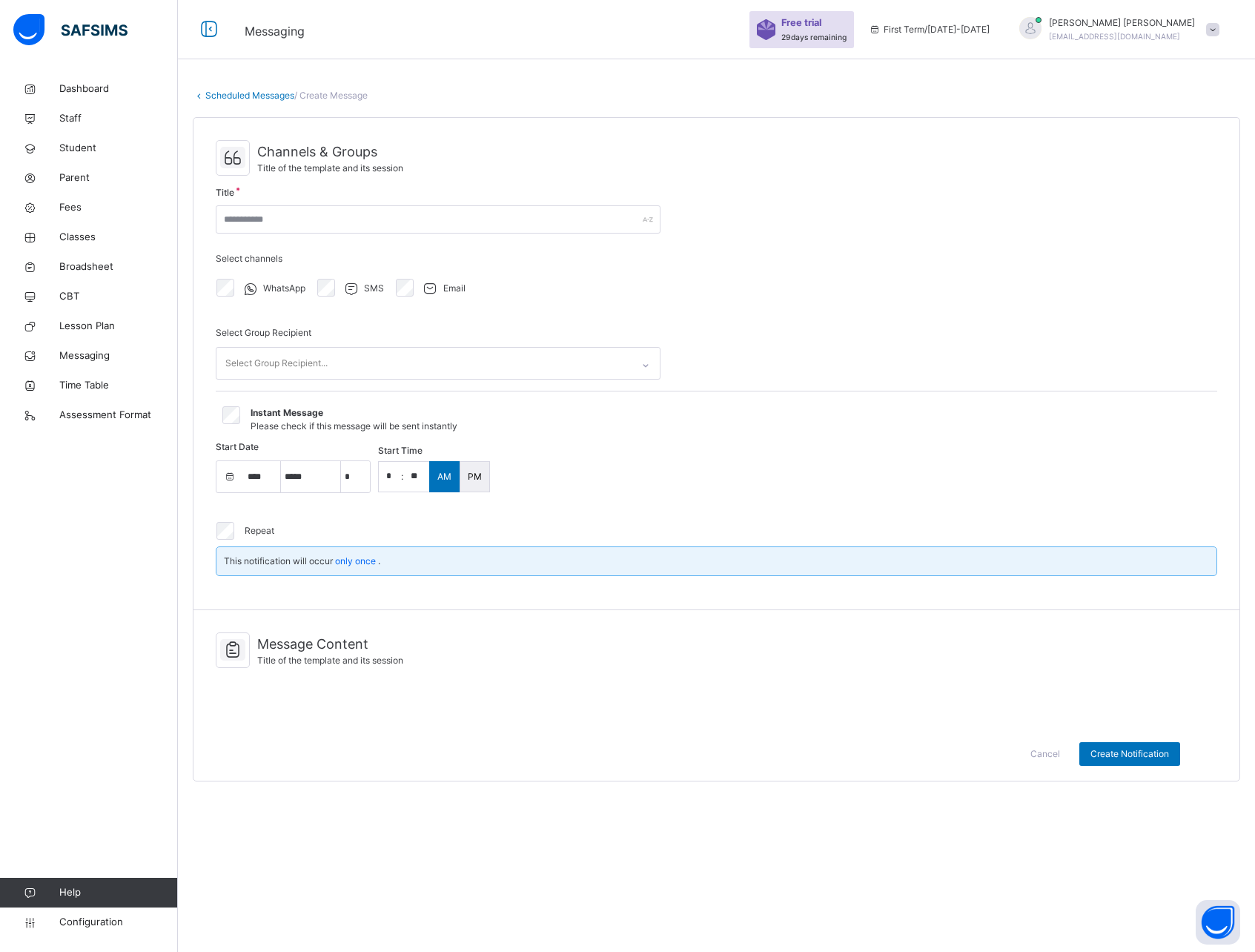
select select "****"
select select "*"
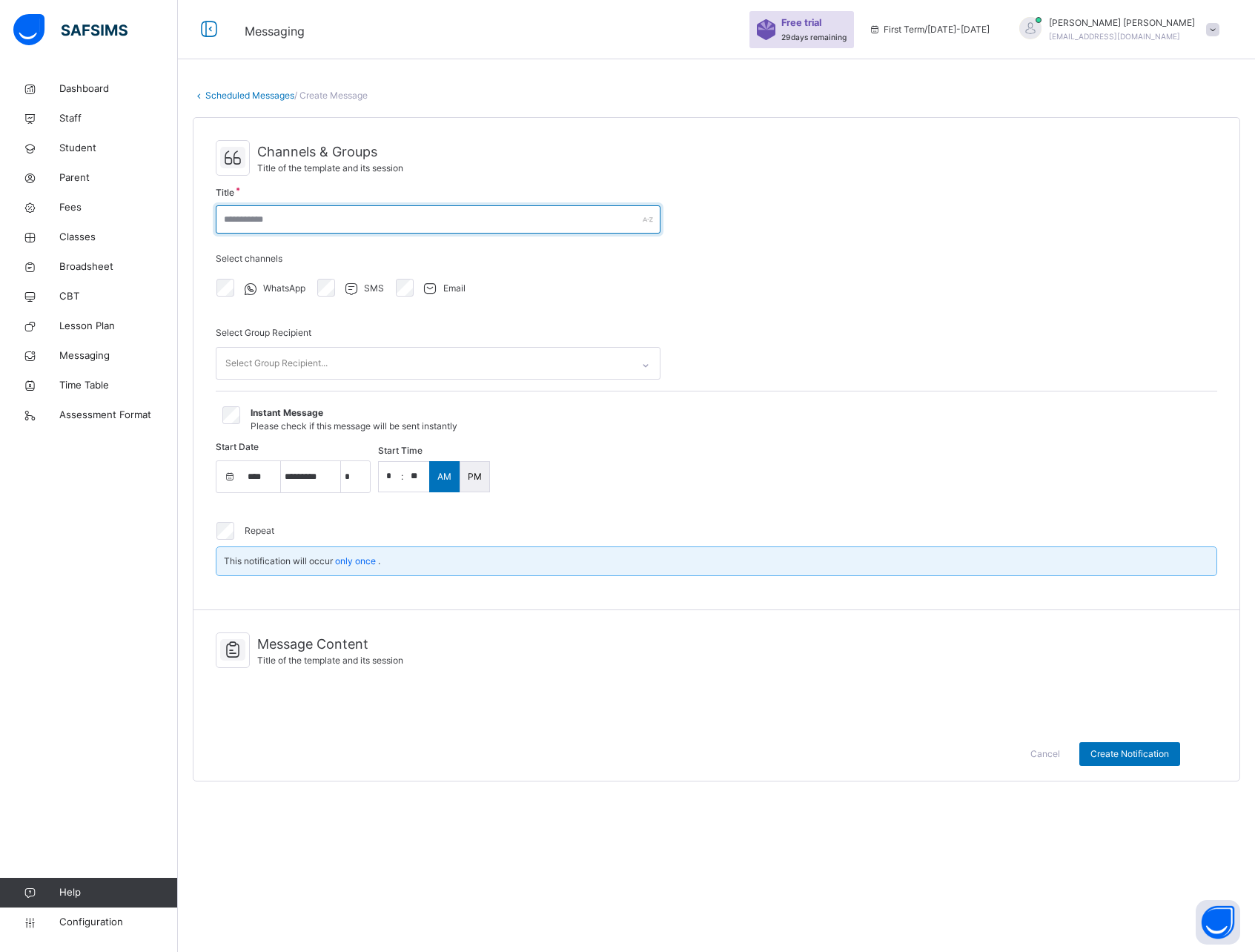
click at [286, 223] on input "text" at bounding box center [438, 219] width 445 height 28
click at [302, 221] on input "text" at bounding box center [438, 219] width 445 height 28
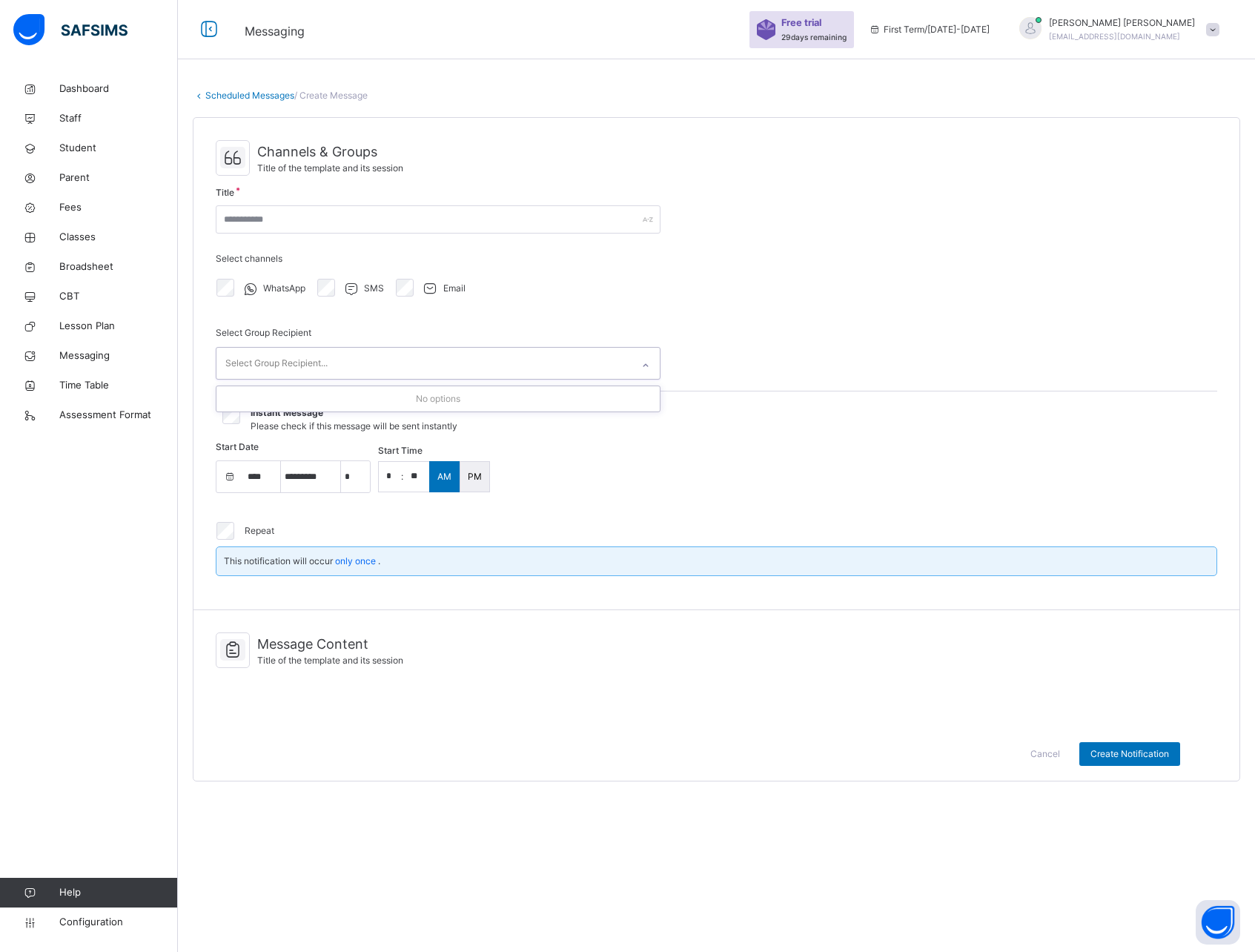
click at [276, 359] on div "Select Group Recipient..." at bounding box center [276, 363] width 102 height 28
click at [314, 394] on div "No options" at bounding box center [438, 399] width 444 height 25
click at [333, 359] on div "Select Group Recipient..." at bounding box center [424, 363] width 416 height 31
click at [333, 323] on div "Select Group Recipient Select Group Recipient..." at bounding box center [438, 353] width 445 height 76
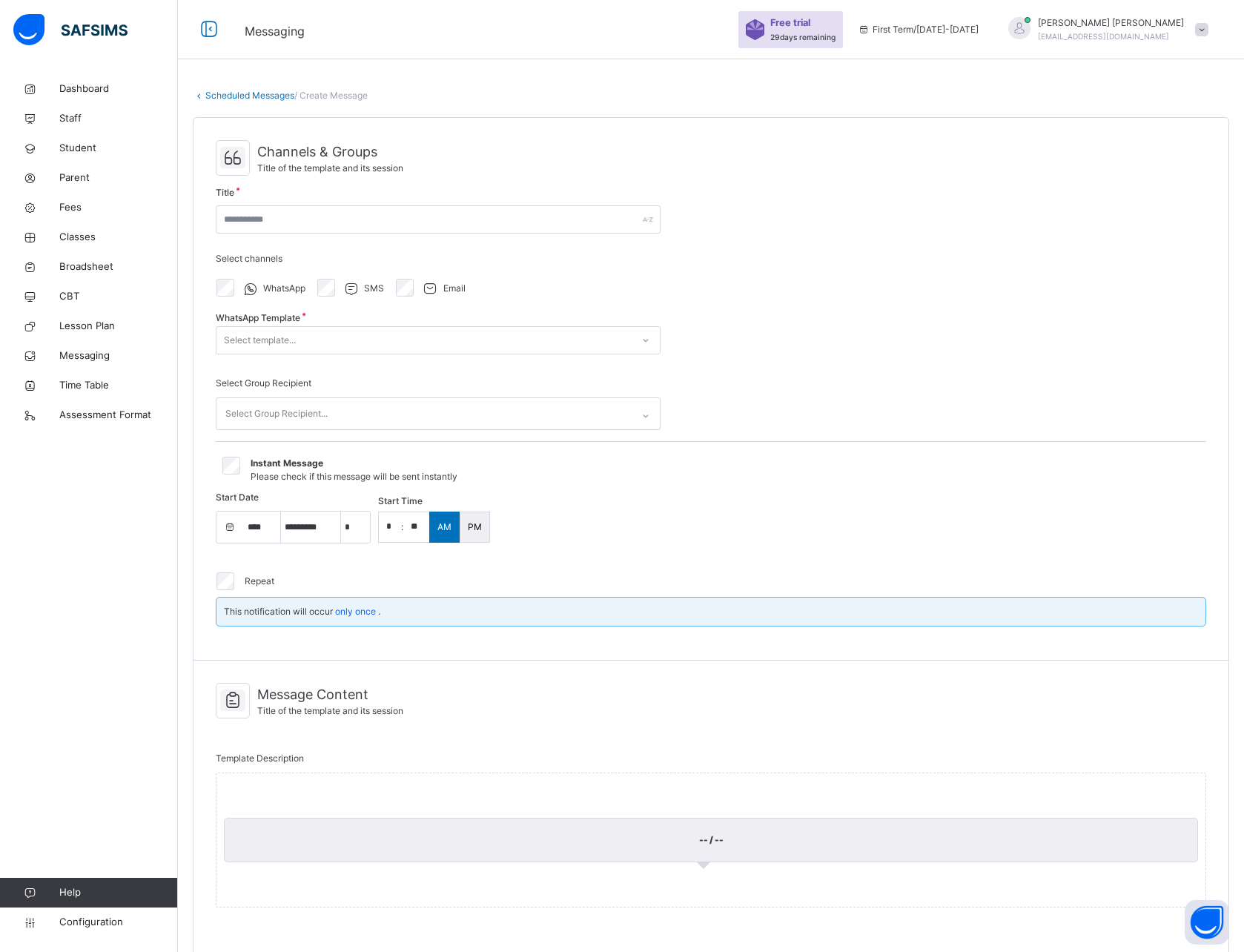
select select "**"
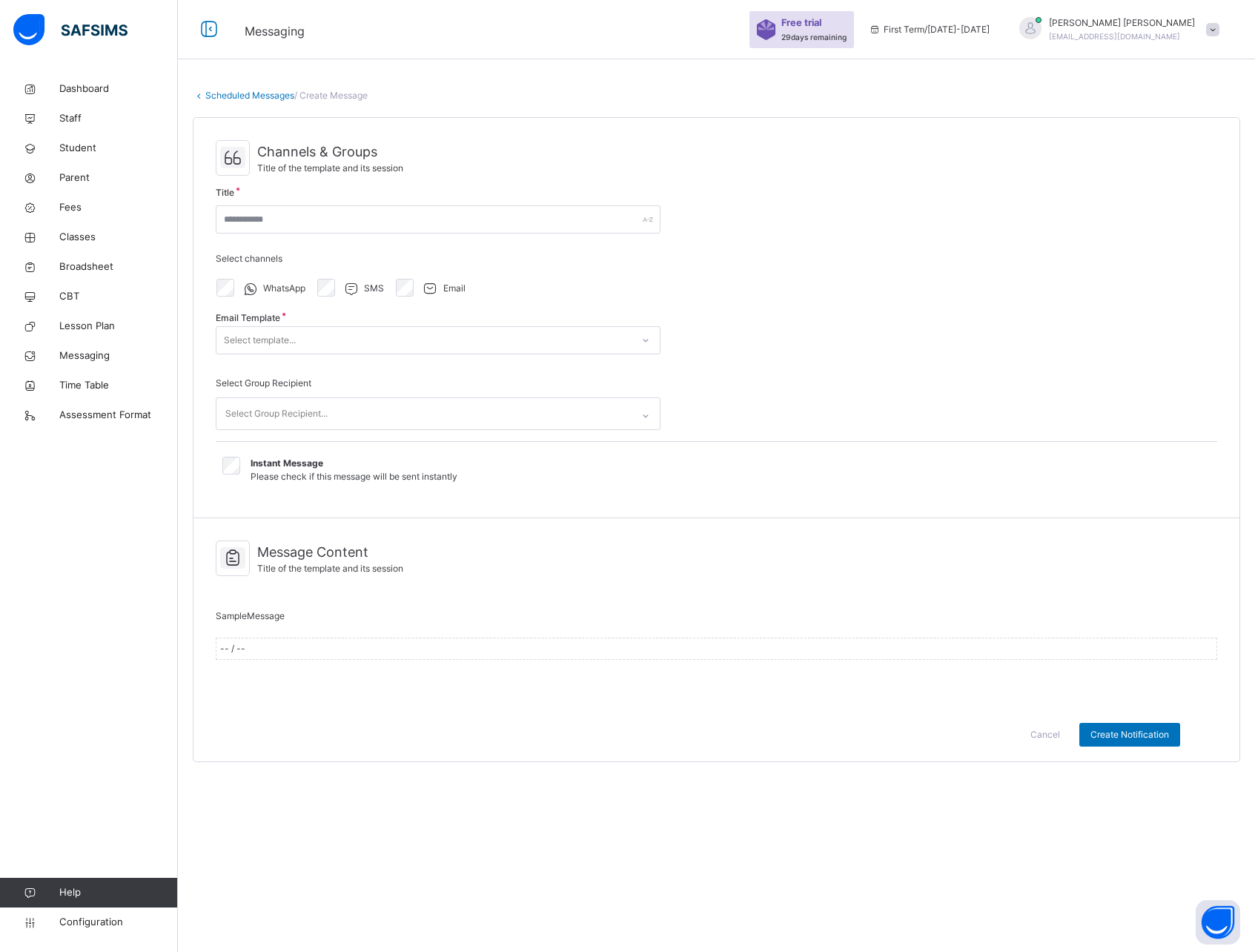
click at [298, 344] on div "Select template..." at bounding box center [424, 341] width 416 height 23
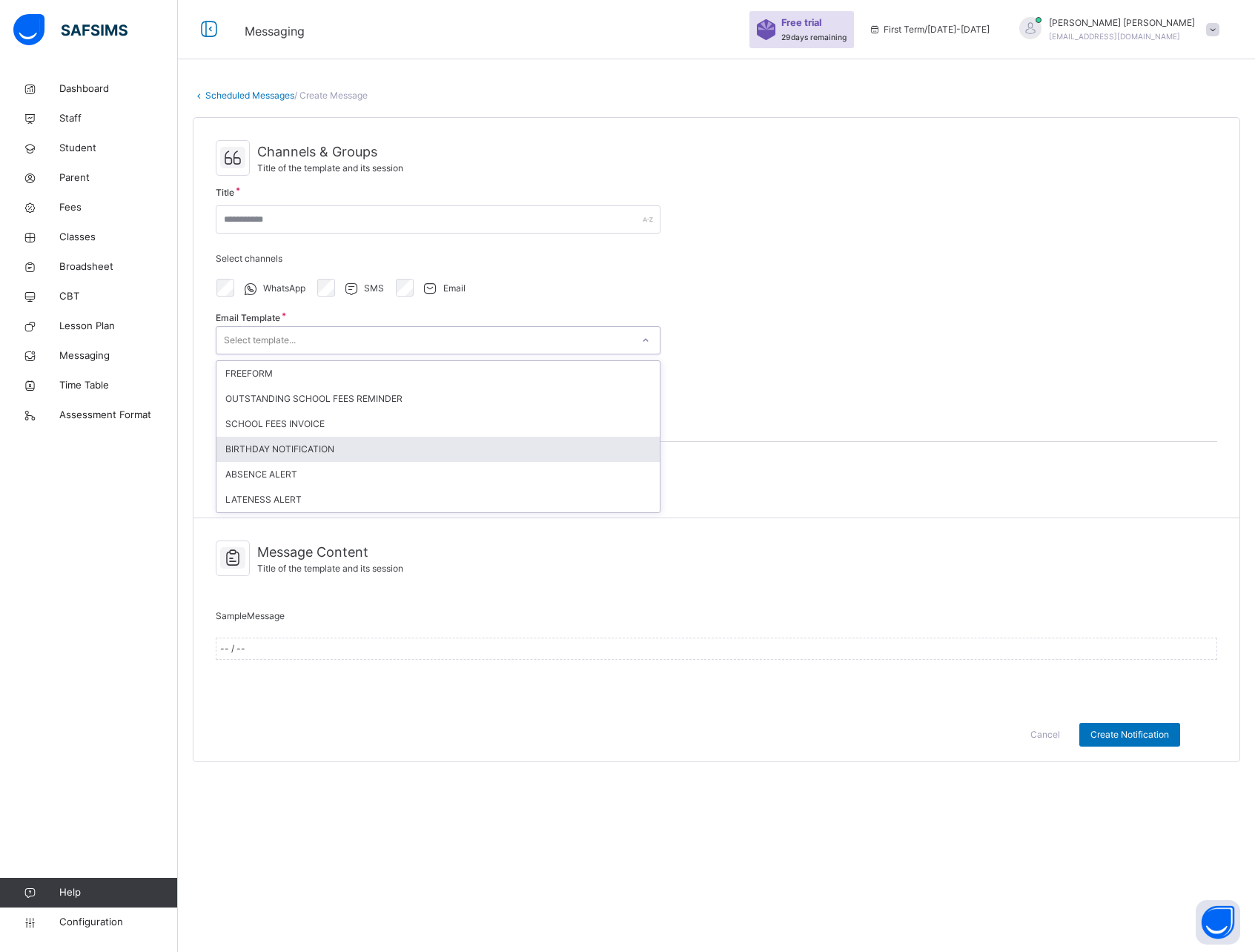
click at [284, 446] on div "BIRTHDAY NOTIFICATION" at bounding box center [438, 449] width 444 height 25
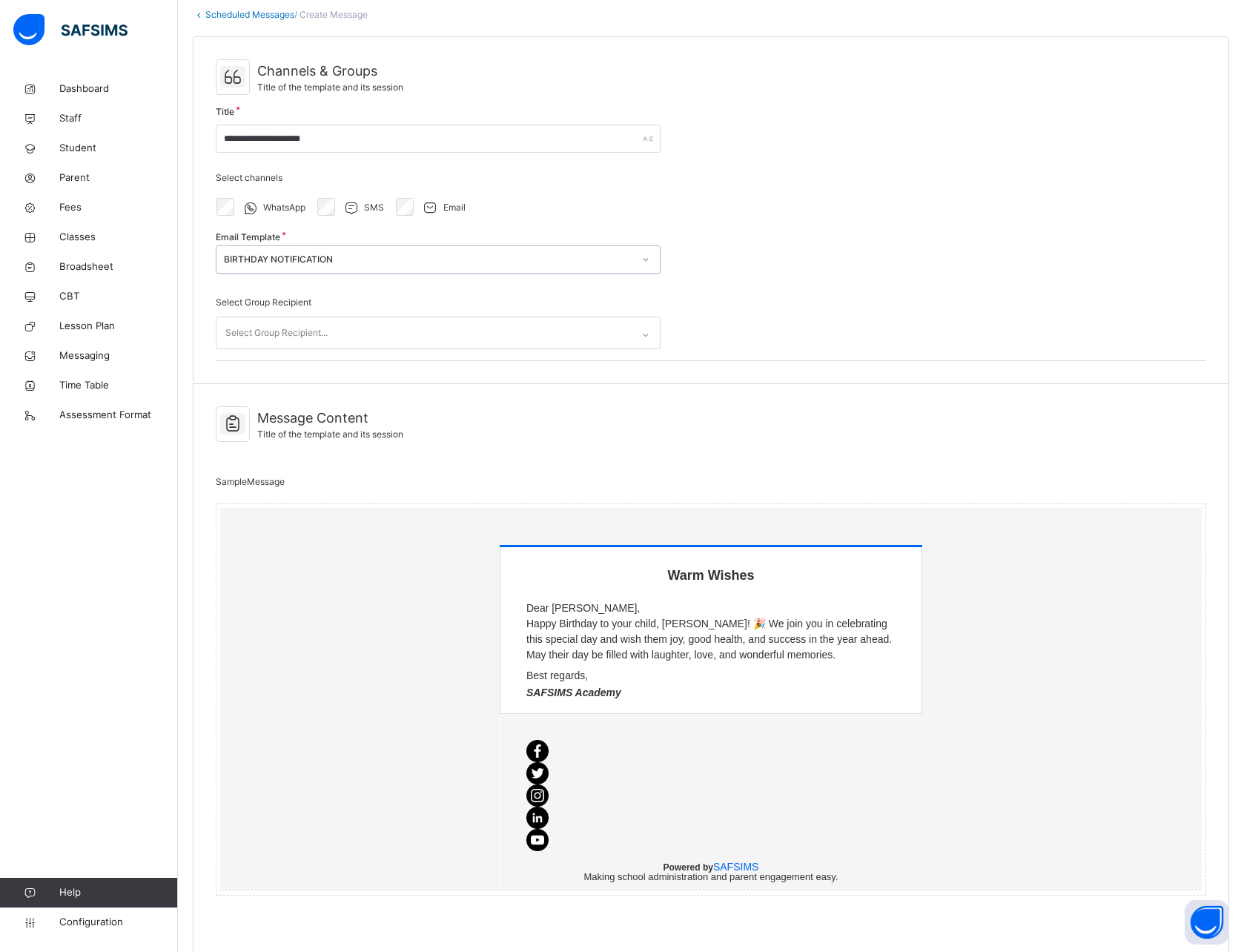
scroll to position [66, 0]
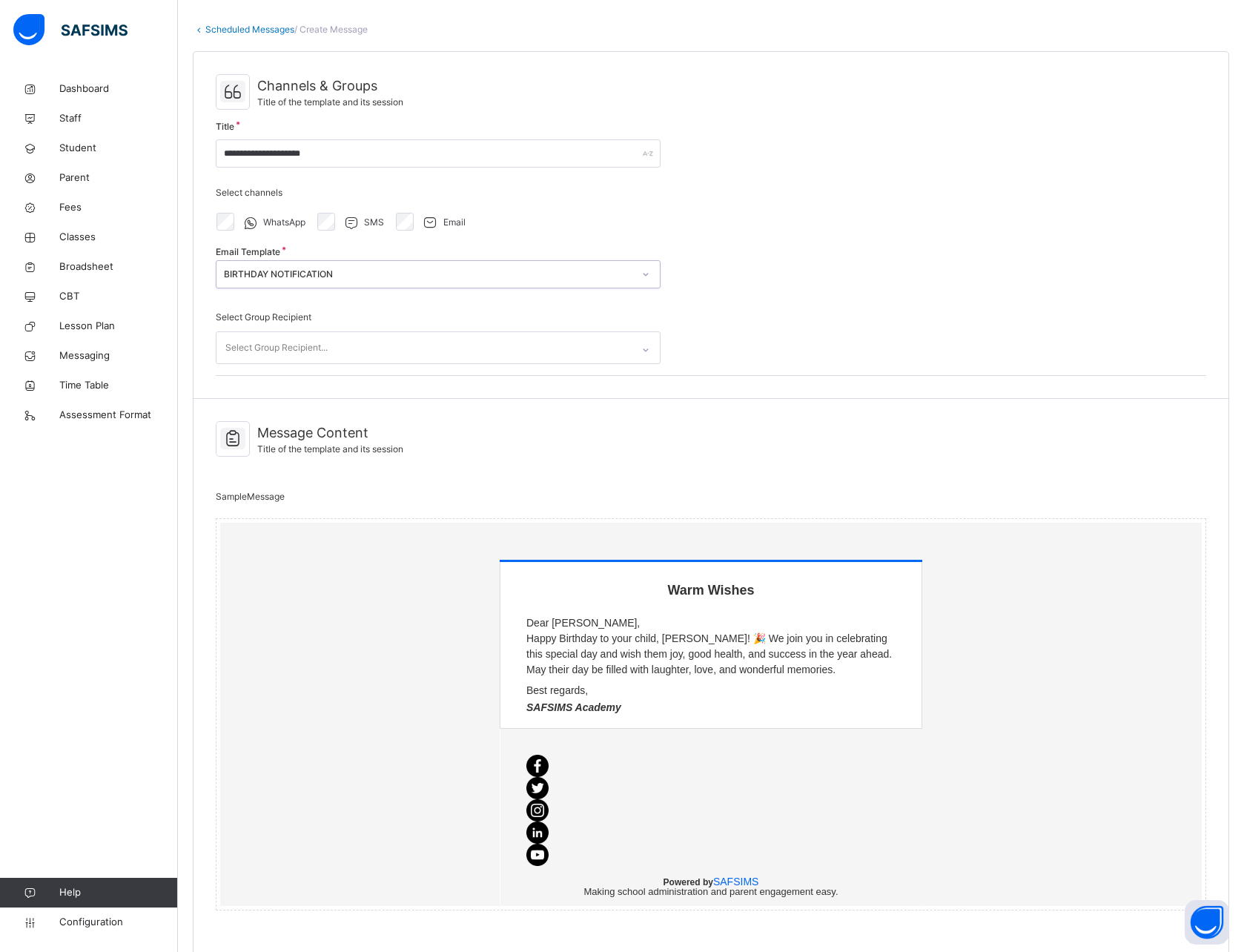
click at [615, 679] on div "Warm Wishes Dear [PERSON_NAME], Happy Birthday to your child, [PERSON_NAME]! 🎉 …" at bounding box center [711, 639] width 421 height 154
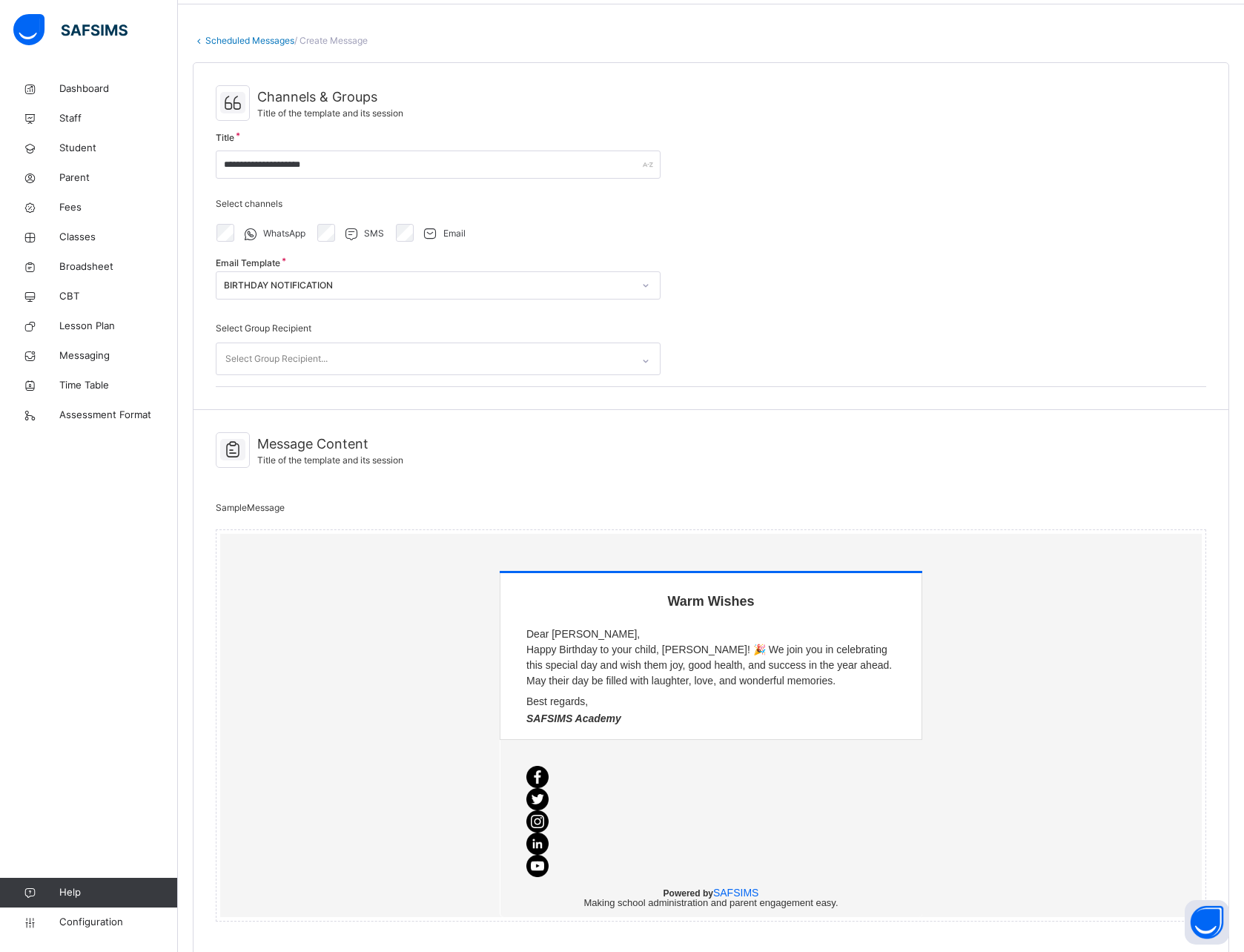
scroll to position [0, 0]
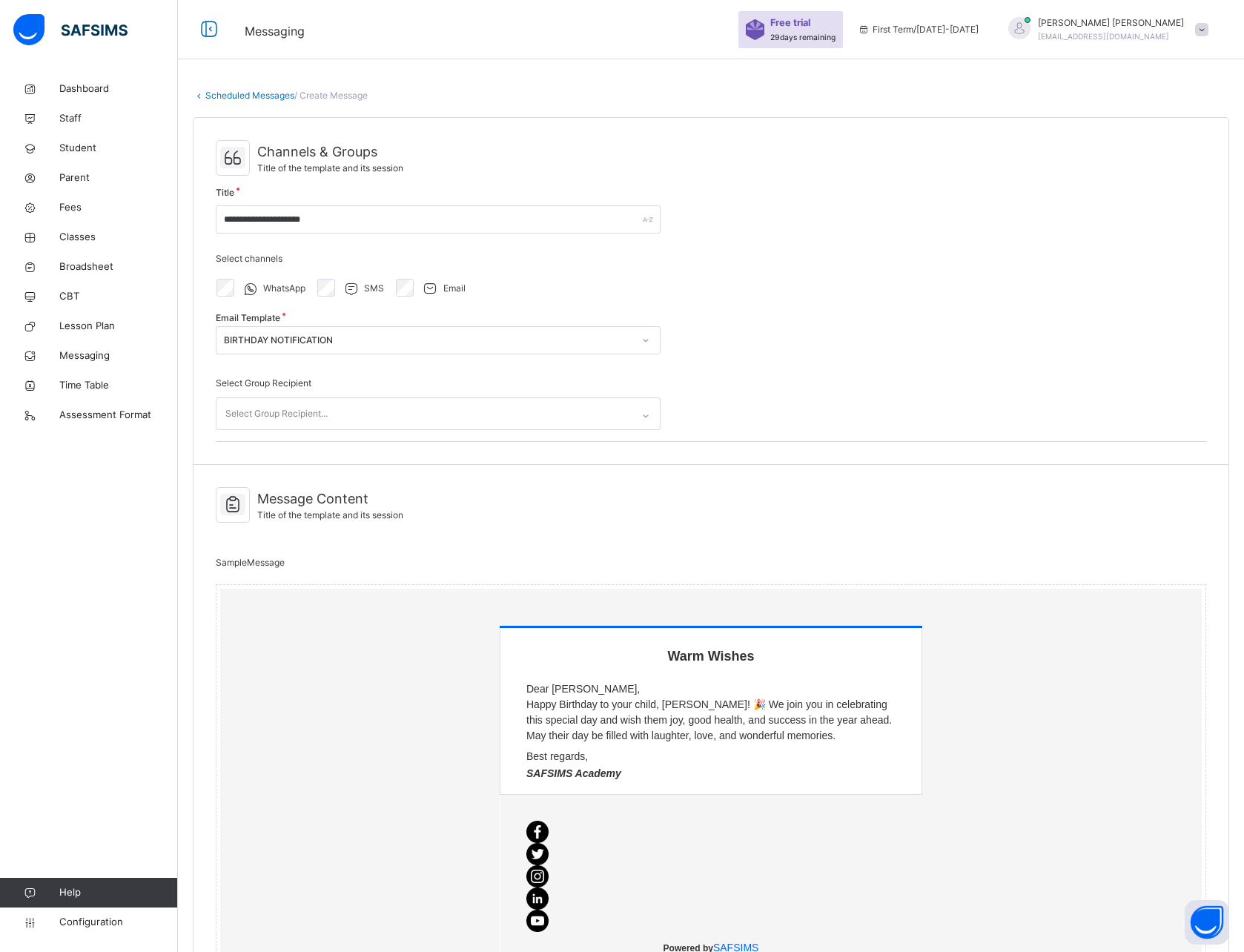
click at [344, 339] on div "BIRTHDAY NOTIFICATION" at bounding box center [428, 341] width 409 height 13
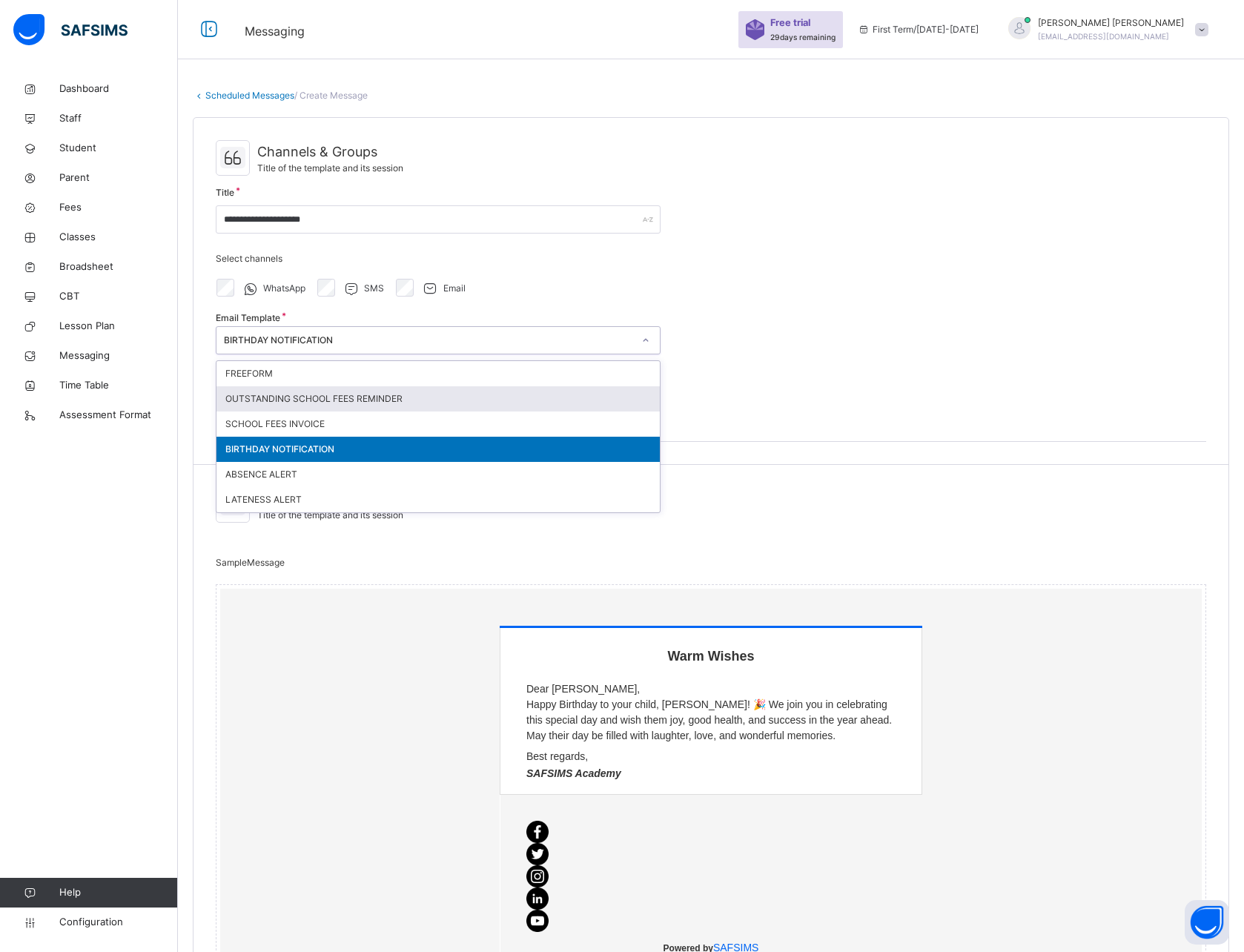
click at [283, 395] on div "OUTSTANDING SCHOOL FEES REMINDER" at bounding box center [438, 399] width 444 height 25
type input "**********"
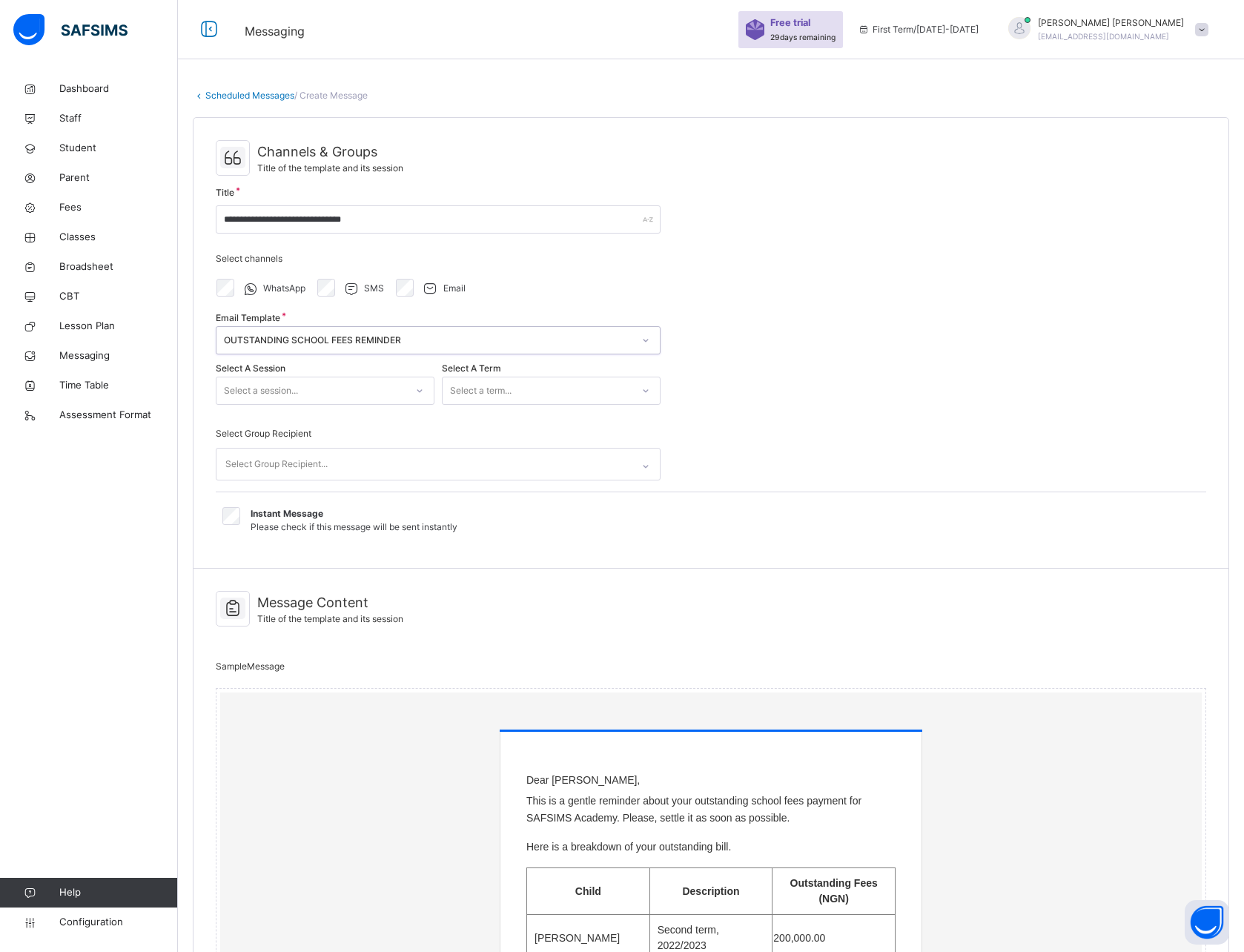
click at [299, 391] on div "Select a session..." at bounding box center [260, 390] width 74 height 28
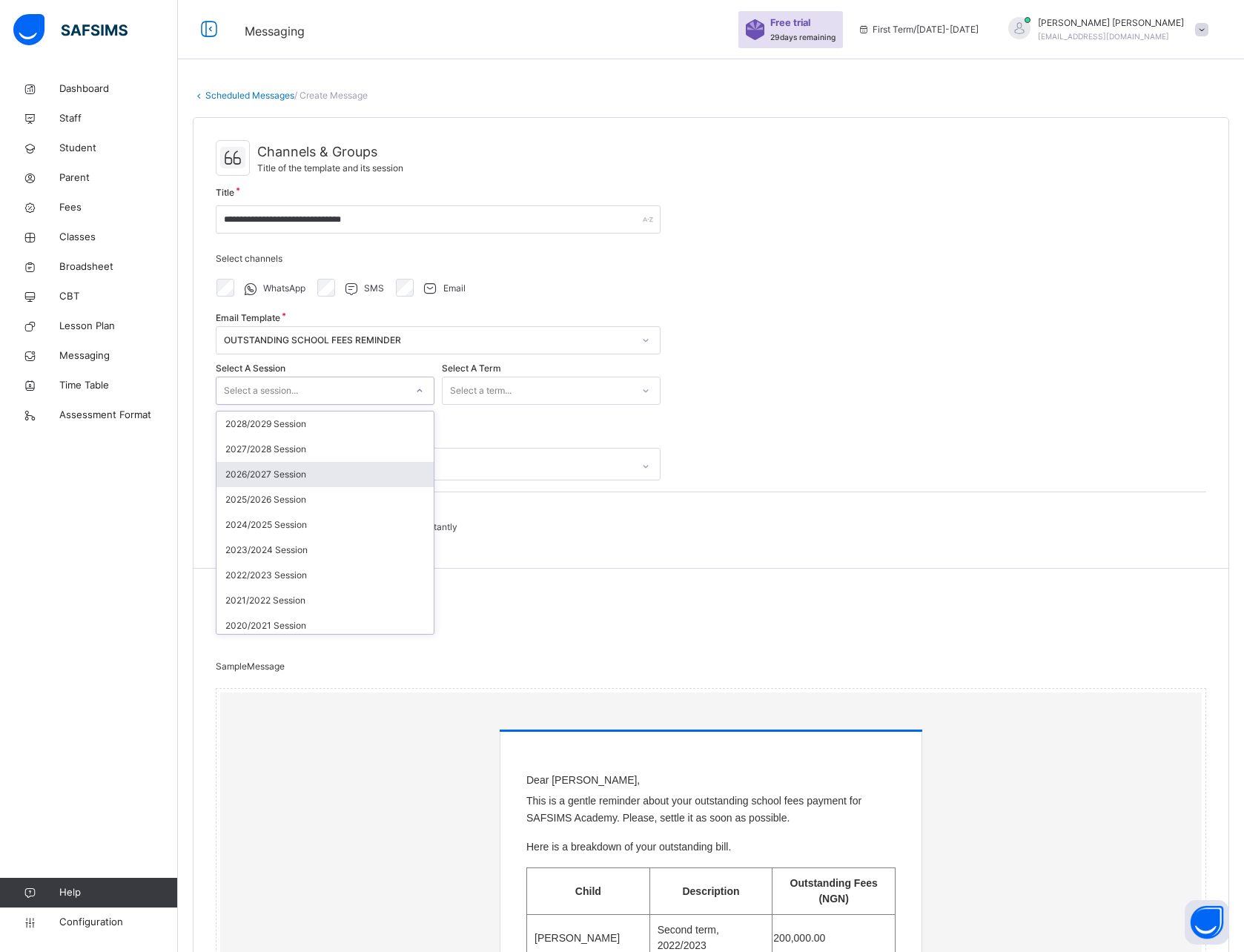
click at [564, 377] on div "Select a term..." at bounding box center [551, 390] width 219 height 28
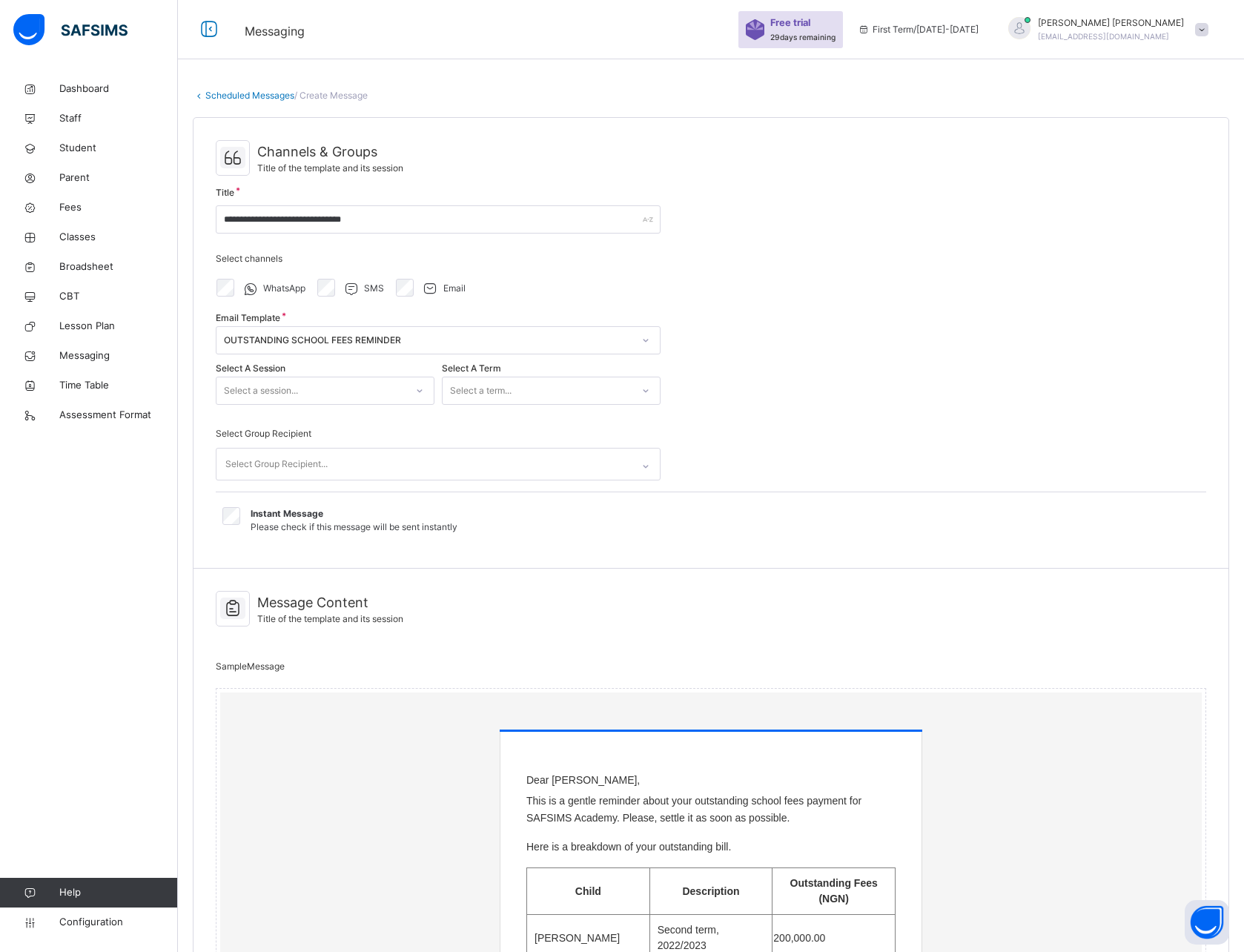
click at [424, 360] on div "Email Template OUTSTANDING SCHOOL FEES REMINDER" at bounding box center [438, 341] width 445 height 51
click at [350, 463] on div "Select Group Recipient..." at bounding box center [424, 463] width 416 height 31
click at [297, 373] on div "Select a session Select a session... Select a term Select a term..." at bounding box center [438, 391] width 445 height 51
click at [300, 334] on div "OUTSTANDING SCHOOL FEES REMINDER" at bounding box center [428, 341] width 409 height 13
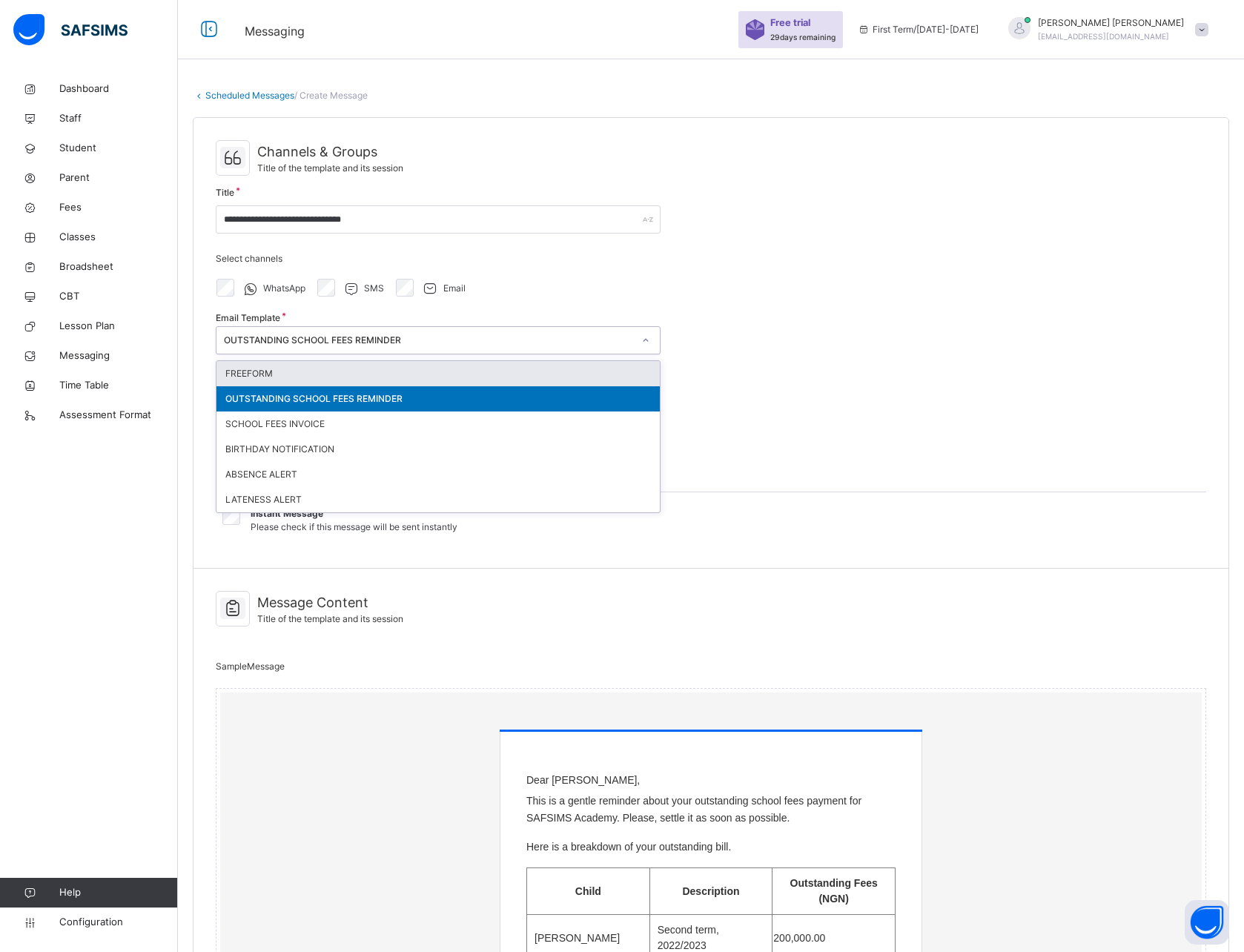
select select "**"
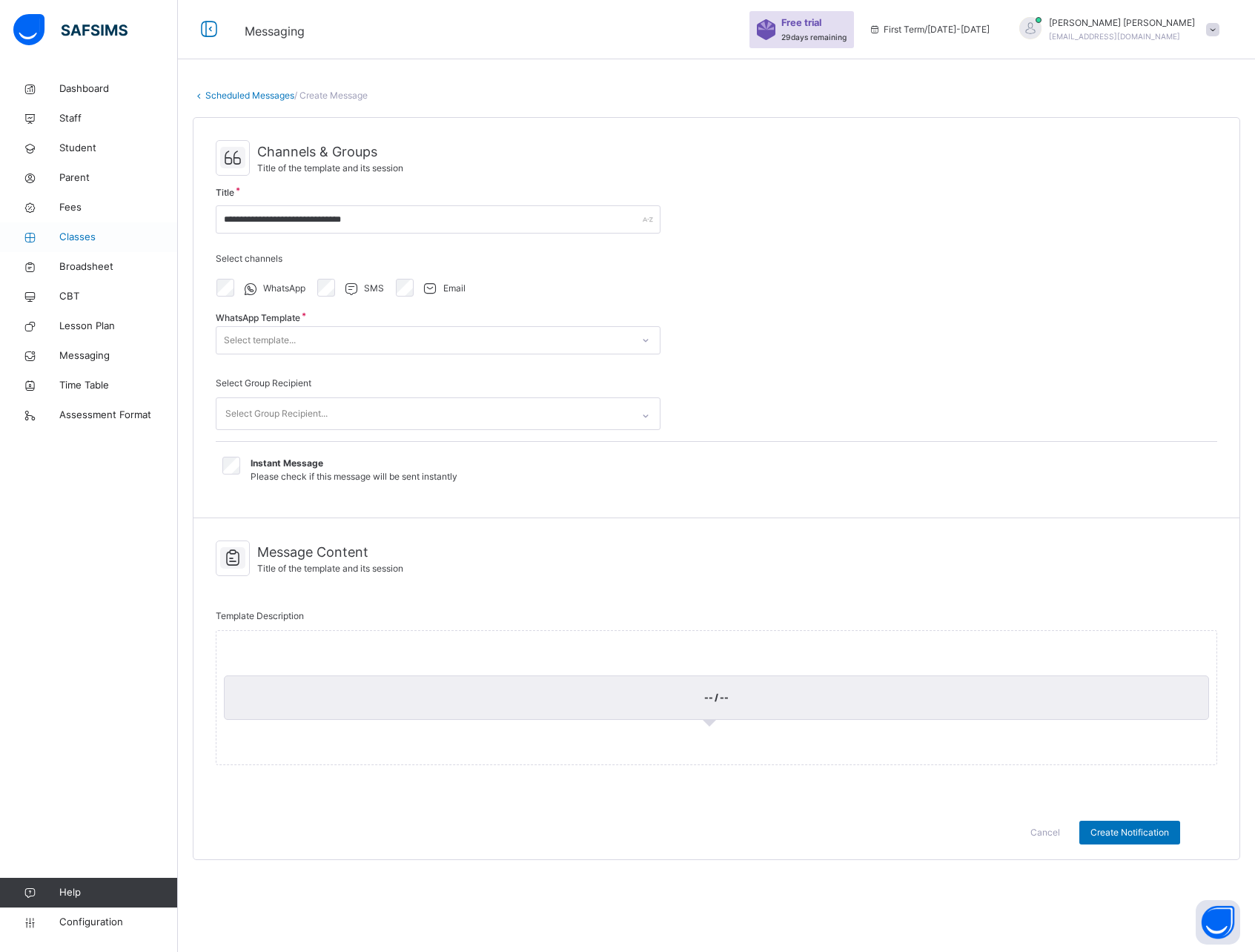
click at [87, 230] on span "Classes" at bounding box center [118, 238] width 119 height 15
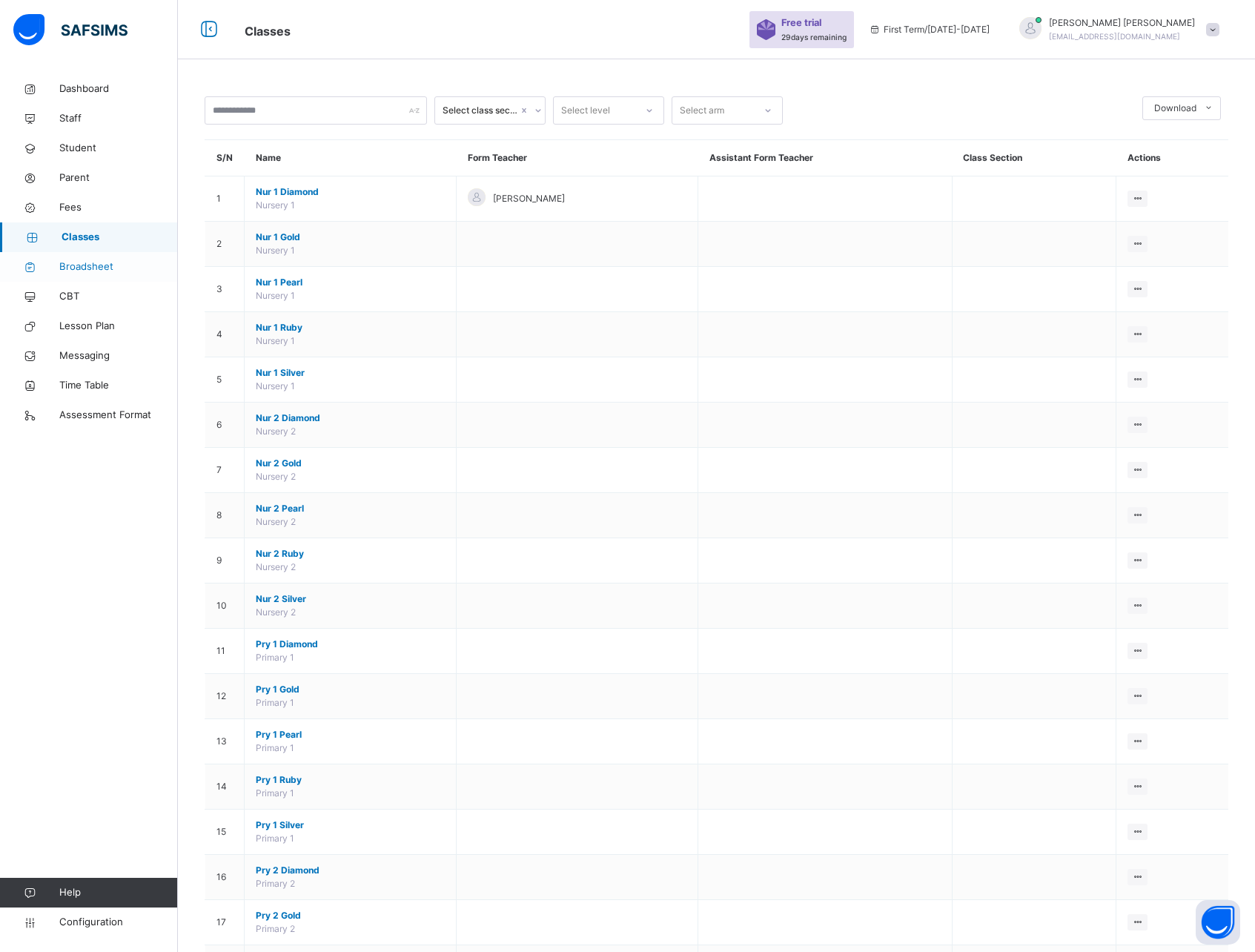
click at [89, 265] on span "Broadsheet" at bounding box center [118, 267] width 119 height 15
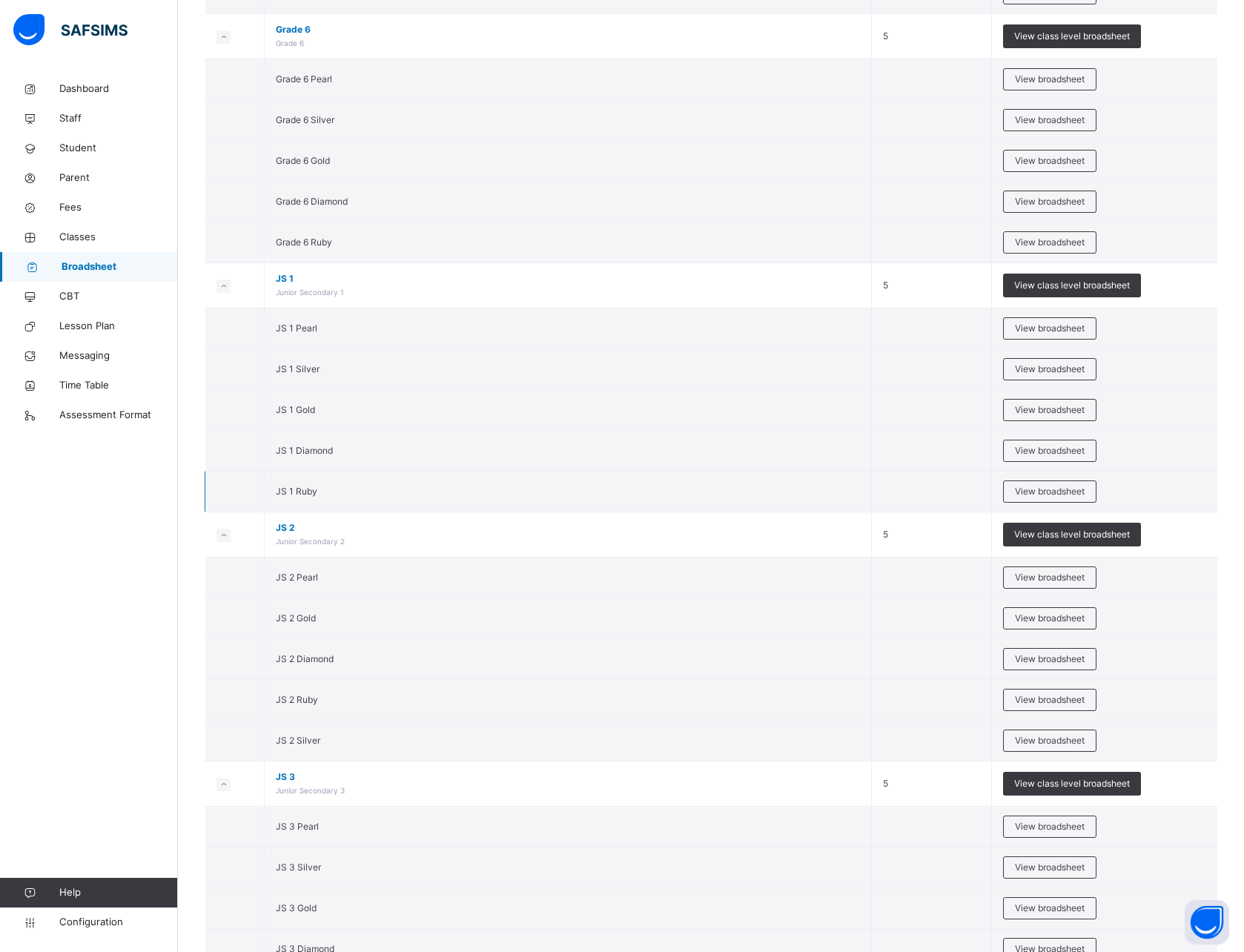
scroll to position [3458, 0]
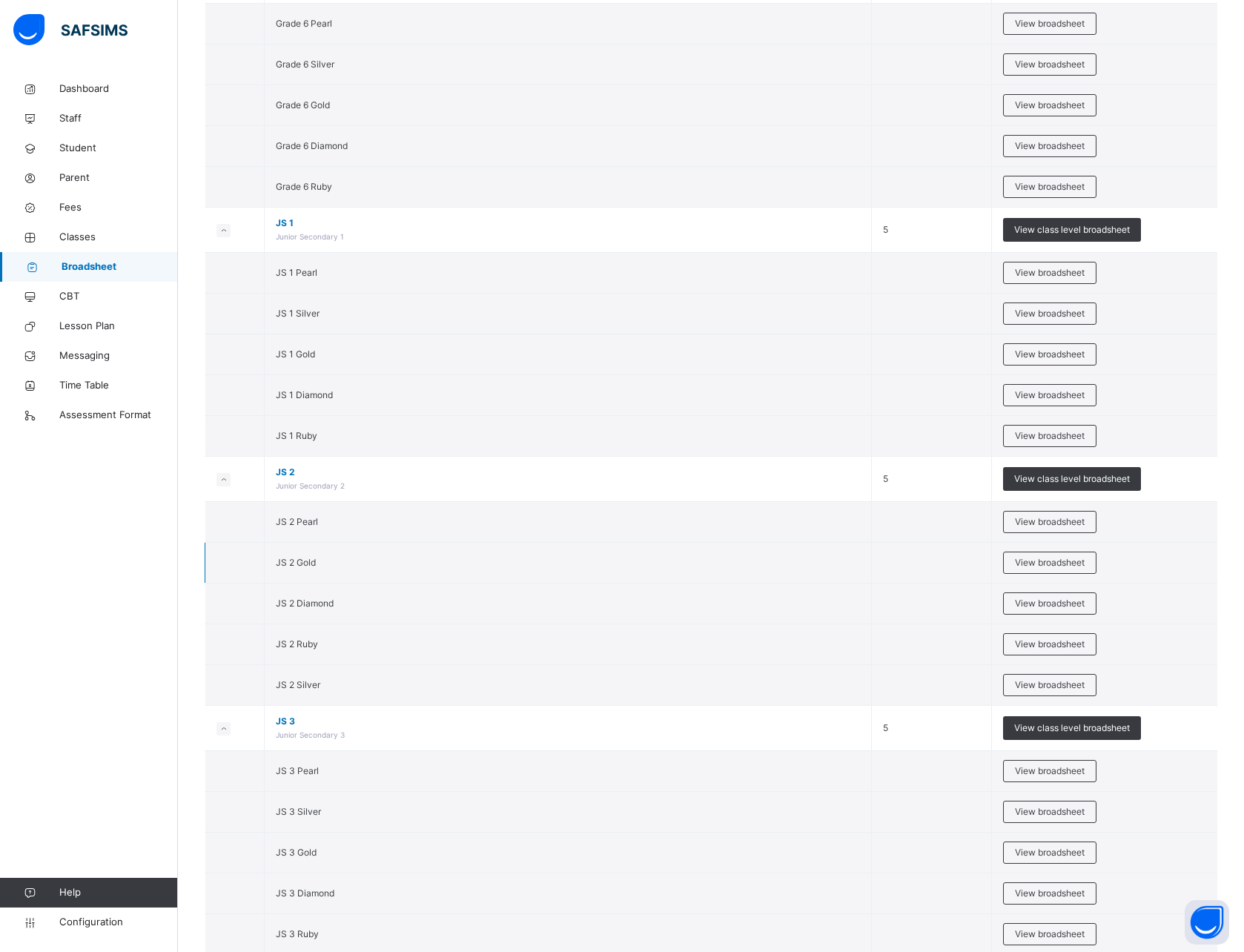
click at [295, 561] on span "JS 2 Gold" at bounding box center [296, 563] width 40 height 11
click at [1042, 566] on span "View broadsheet" at bounding box center [1050, 563] width 69 height 13
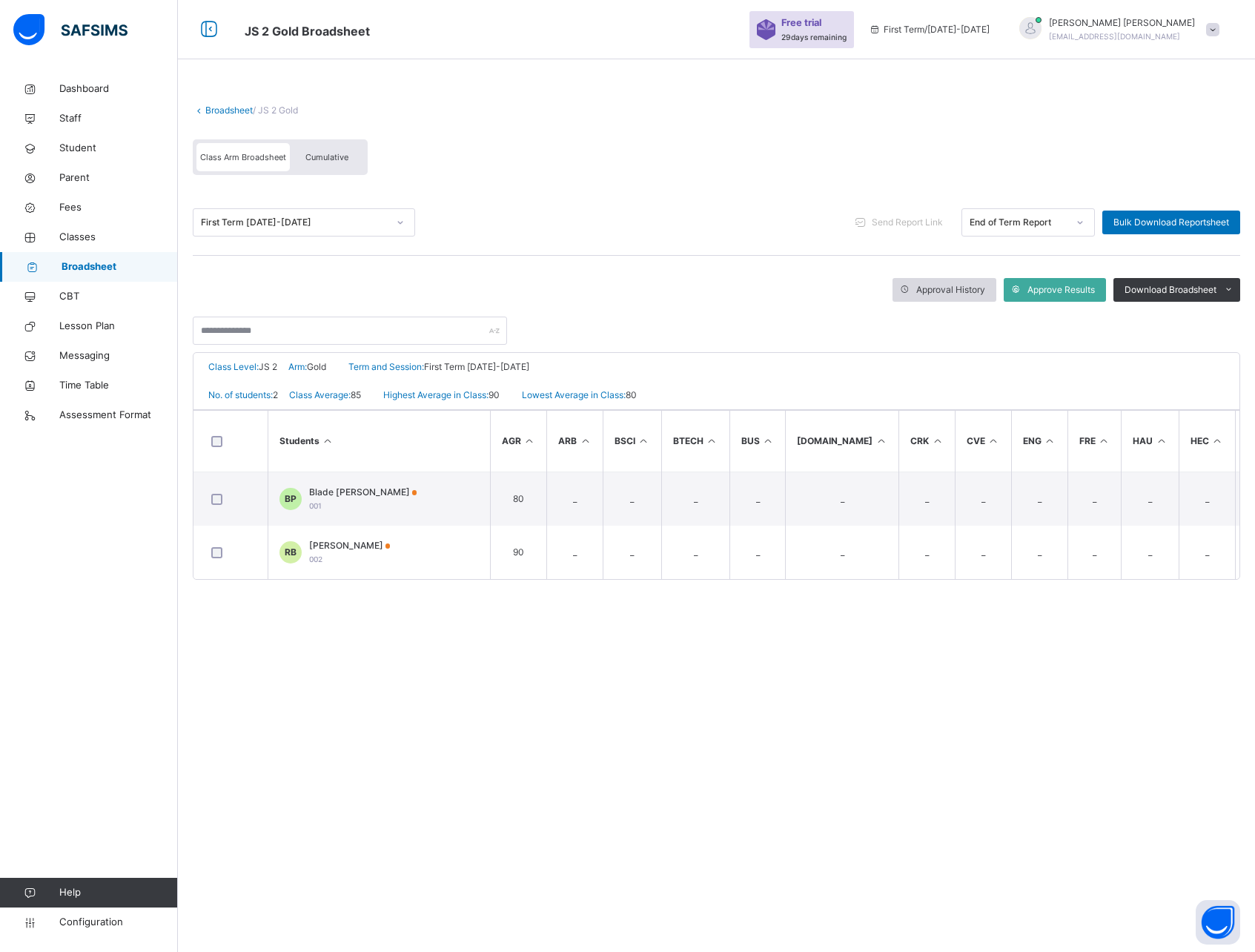
click at [958, 291] on span "Approval History" at bounding box center [951, 290] width 69 height 13
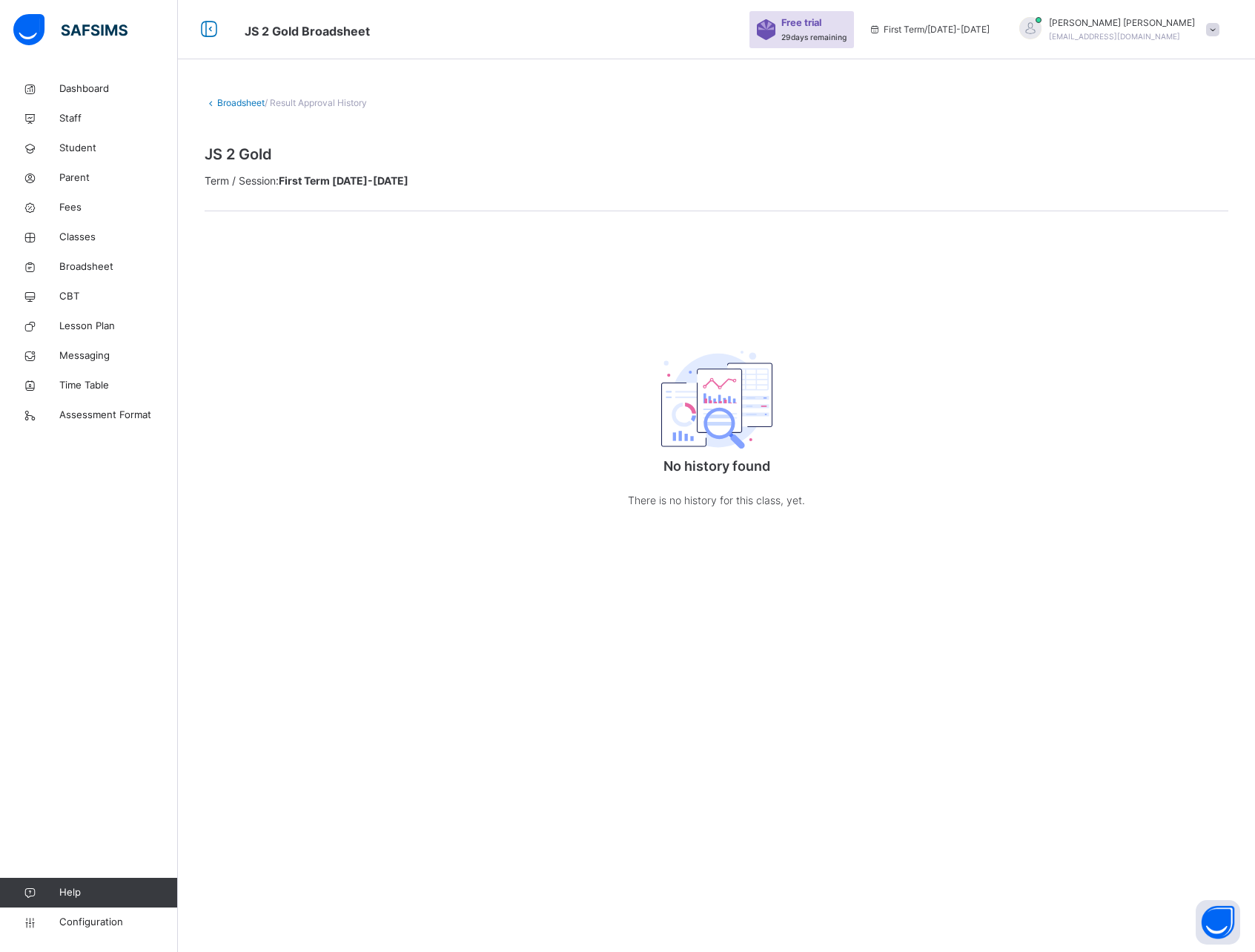
click at [235, 101] on link "Broadsheet" at bounding box center [241, 103] width 48 height 11
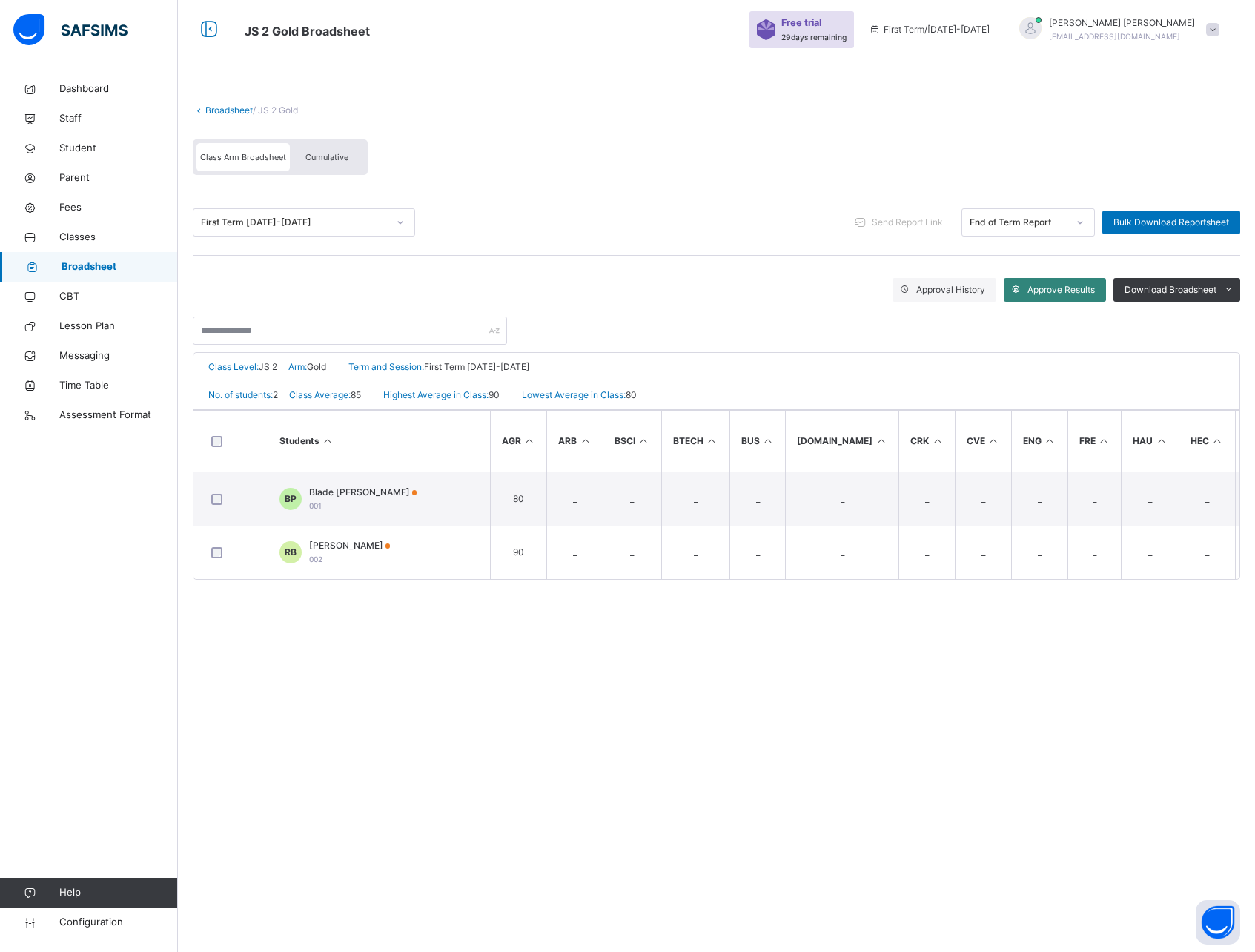
click at [1058, 287] on span "Approve Results" at bounding box center [1061, 290] width 67 height 13
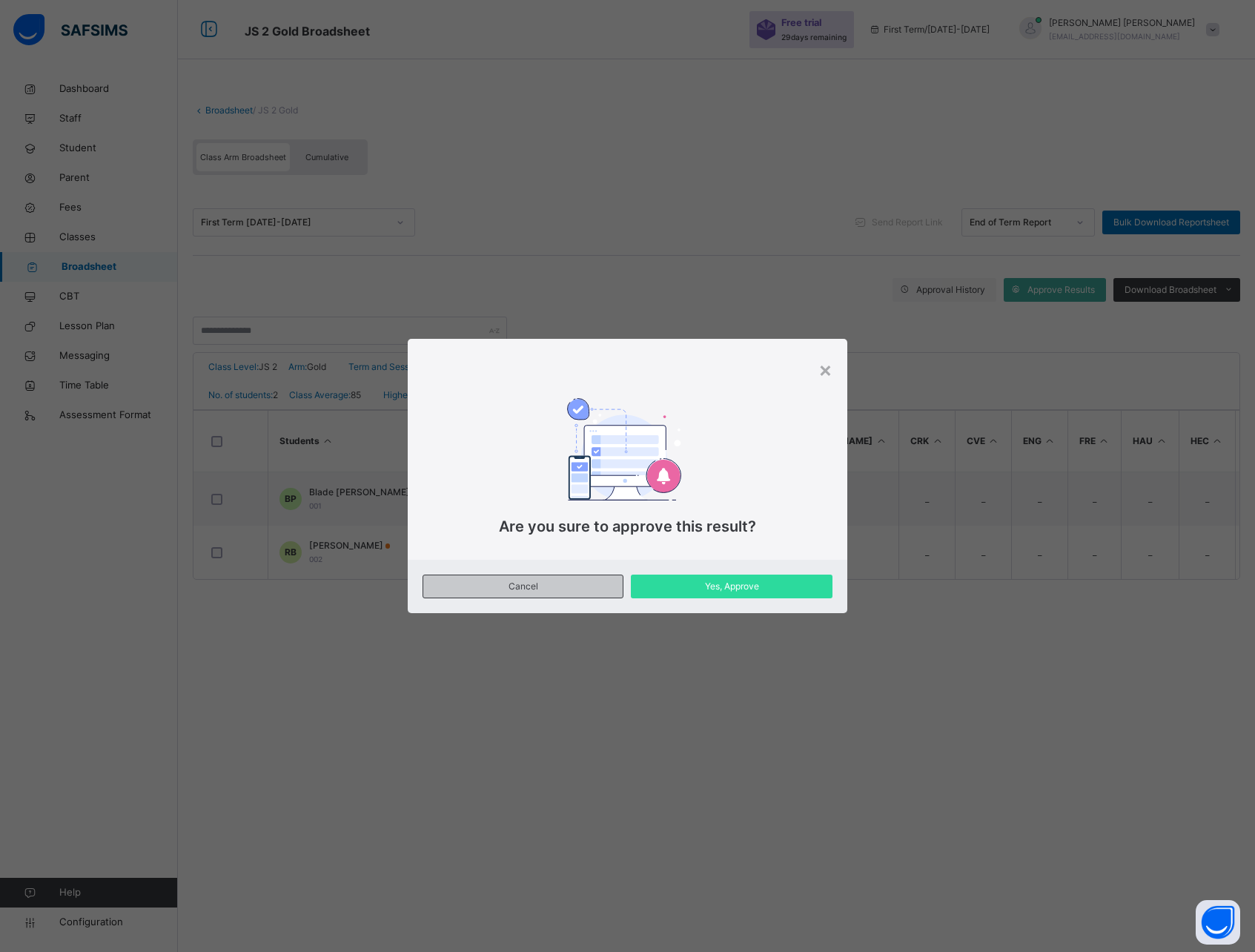
click at [522, 585] on span "Cancel" at bounding box center [522, 587] width 177 height 13
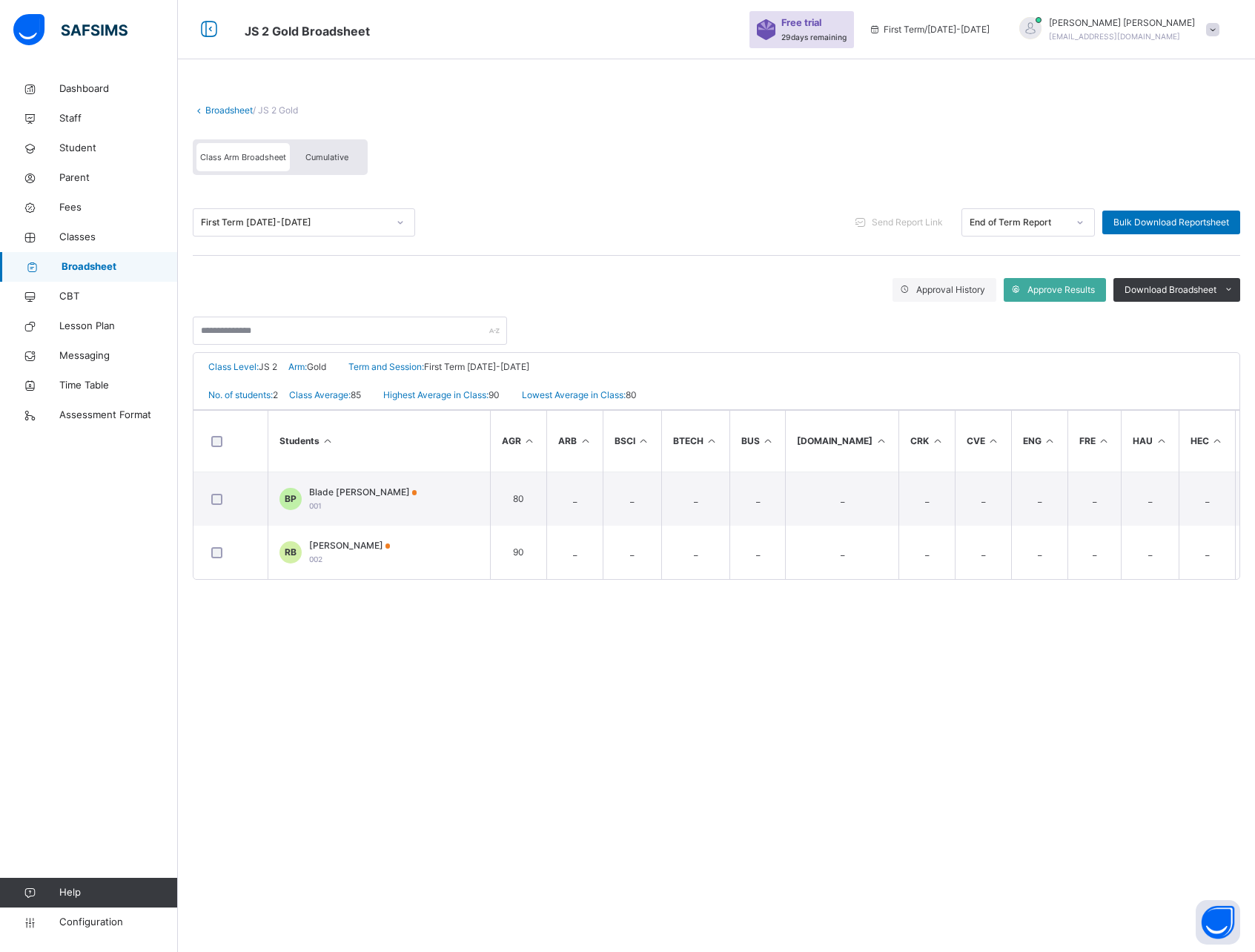
click at [343, 152] on span "Cumulative" at bounding box center [327, 156] width 43 height 10
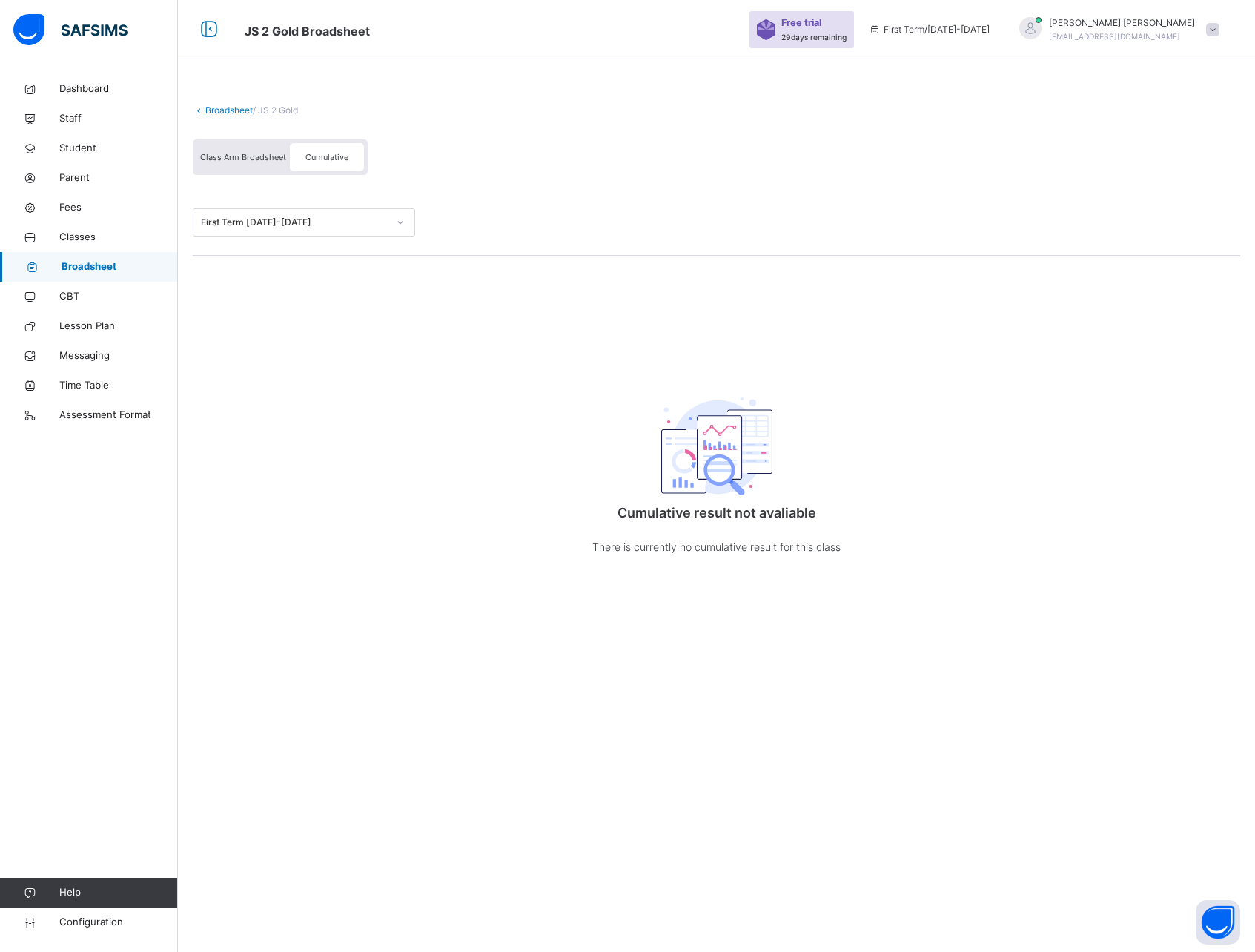
click at [255, 154] on span "Class Arm Broadsheet" at bounding box center [243, 156] width 86 height 10
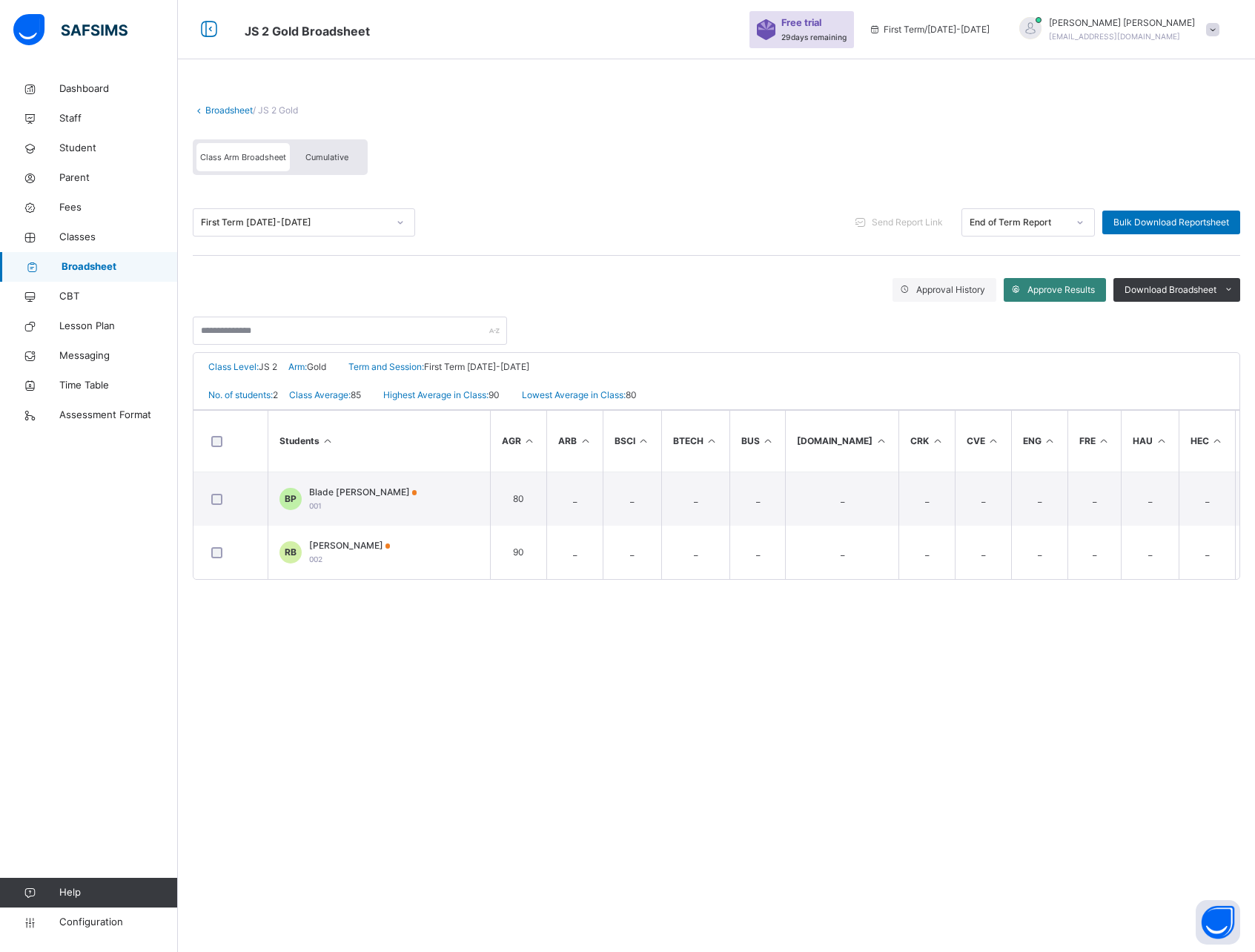
click at [1057, 287] on span "Approve Results" at bounding box center [1061, 290] width 67 height 13
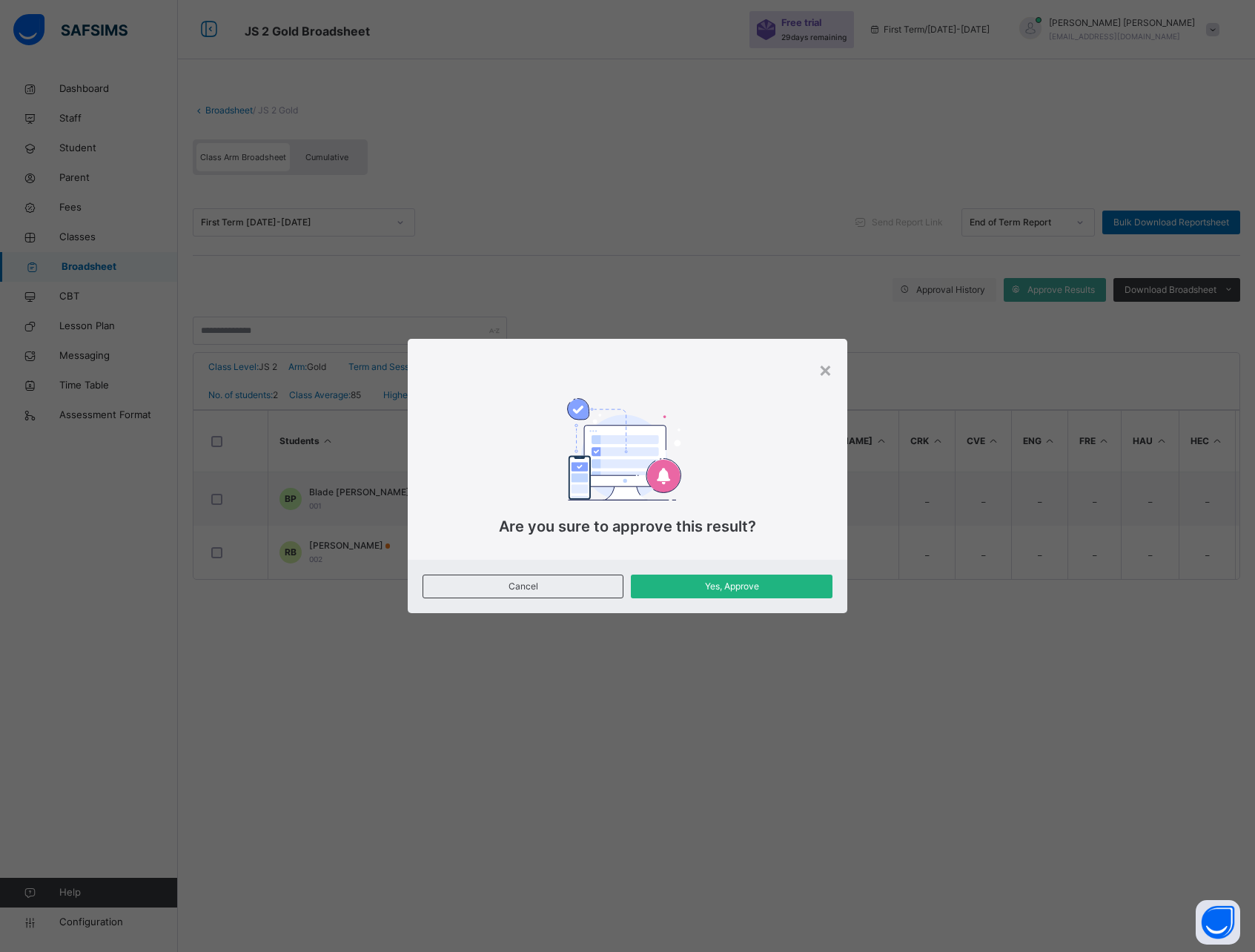
click at [766, 594] on div "Yes, Approve" at bounding box center [731, 586] width 201 height 23
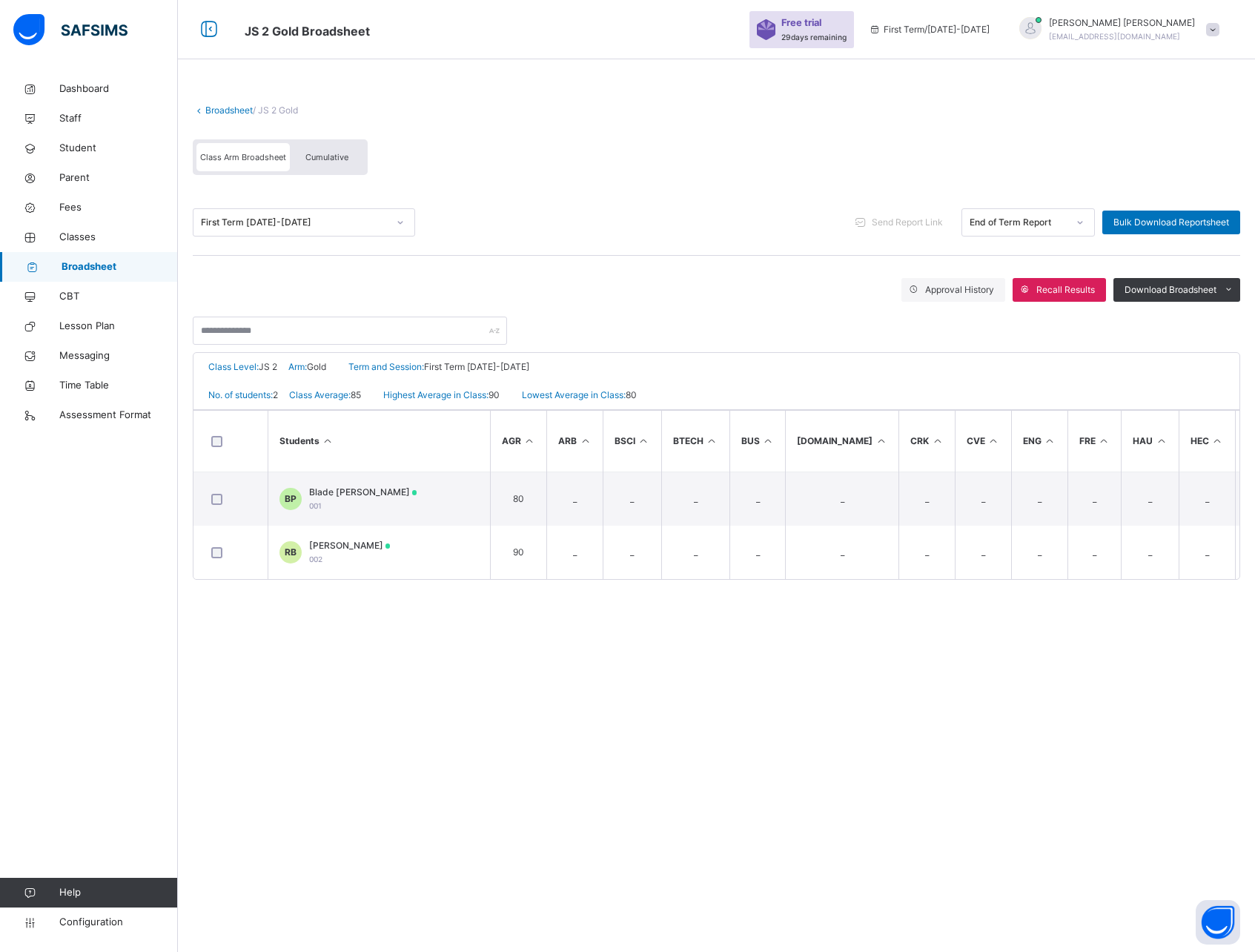
click at [842, 316] on div at bounding box center [717, 323] width 1048 height 43
click at [935, 291] on span "Approval History" at bounding box center [960, 290] width 69 height 13
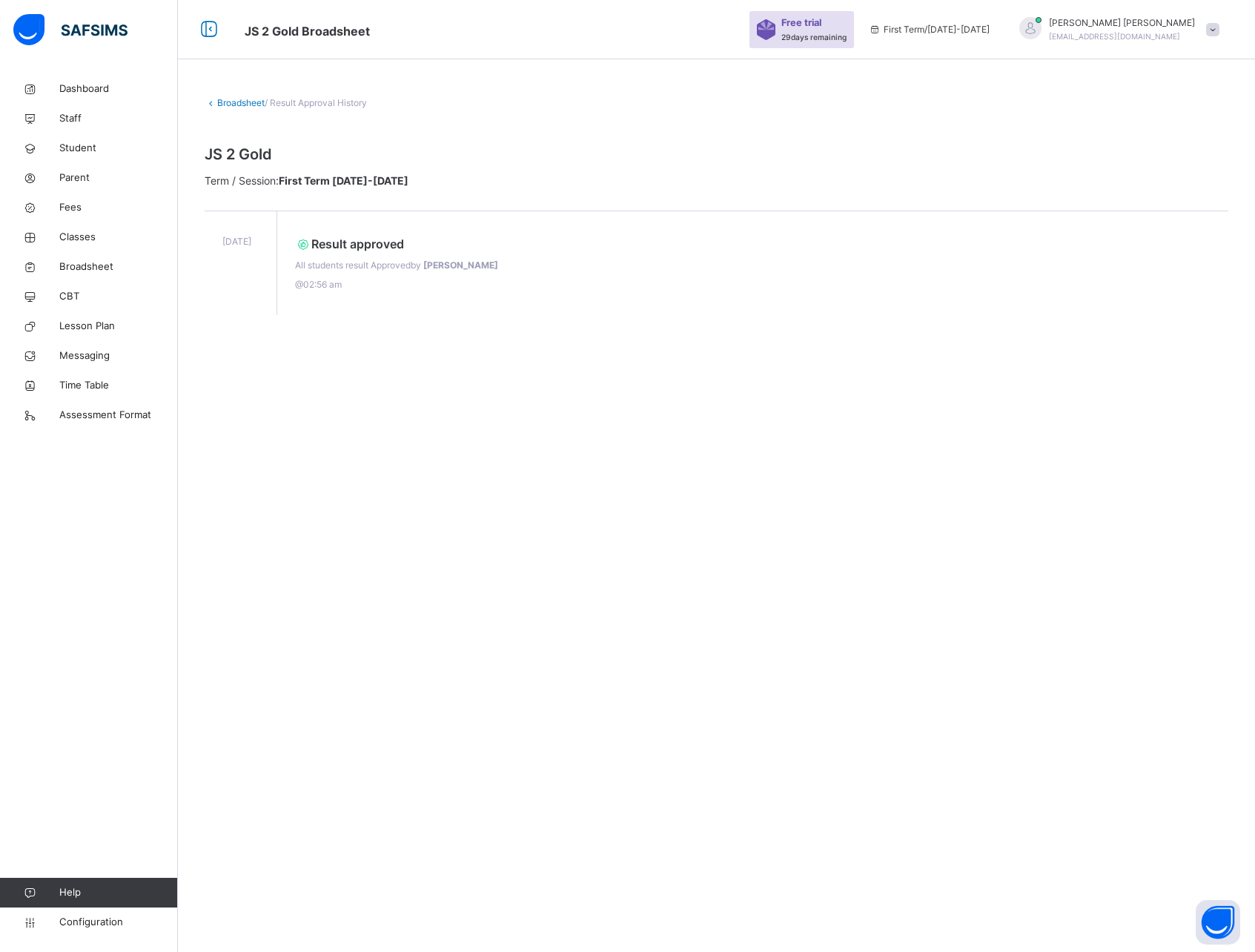
click at [236, 101] on link "Broadsheet" at bounding box center [241, 103] width 48 height 11
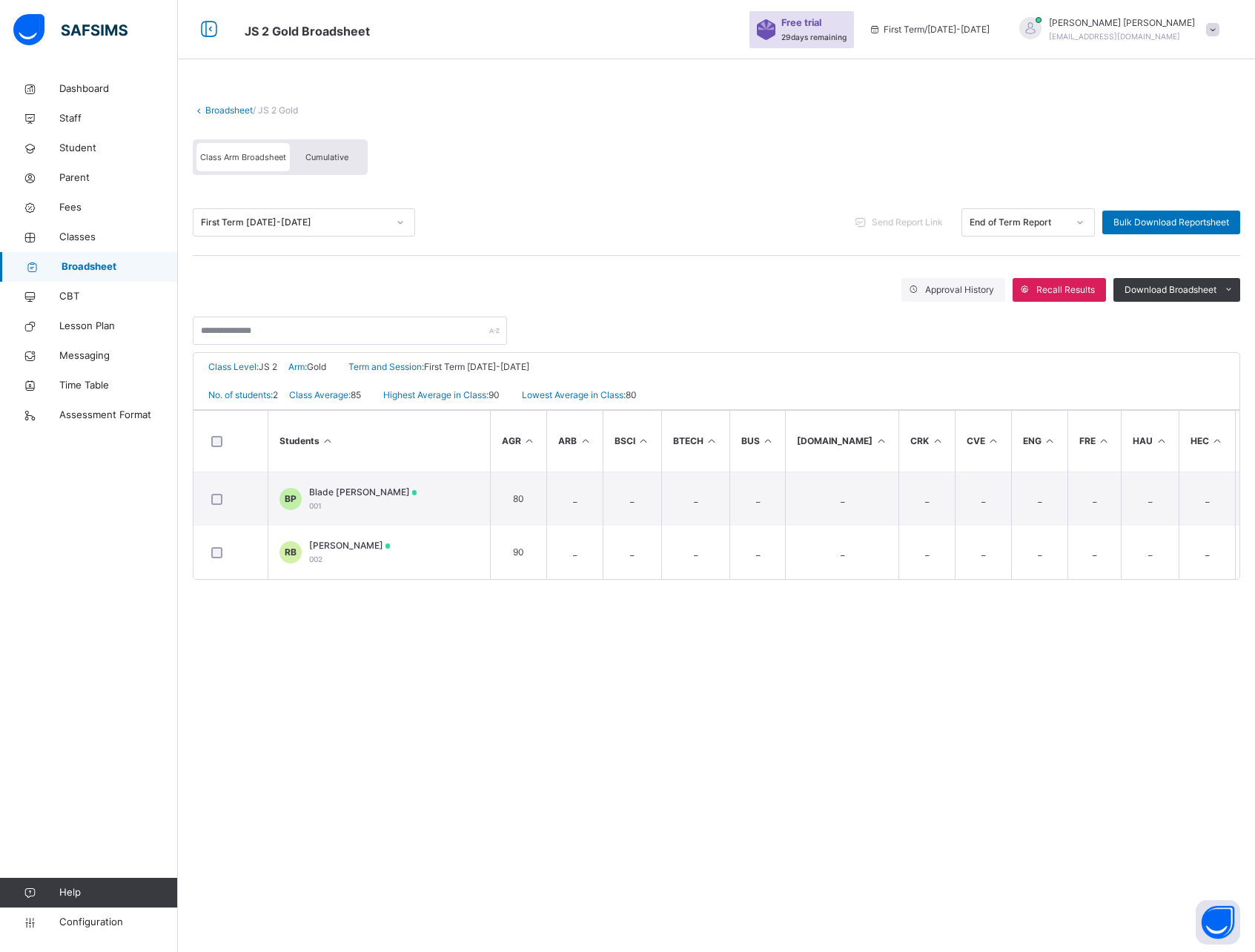
click at [896, 220] on span "Send Report Link" at bounding box center [908, 223] width 71 height 13
click at [914, 226] on span "Send Report Link" at bounding box center [908, 223] width 71 height 13
click at [901, 223] on span "Send Report Link" at bounding box center [908, 223] width 71 height 13
click at [886, 168] on div "Class Arm Broadsheet Cumulative" at bounding box center [717, 161] width 1048 height 58
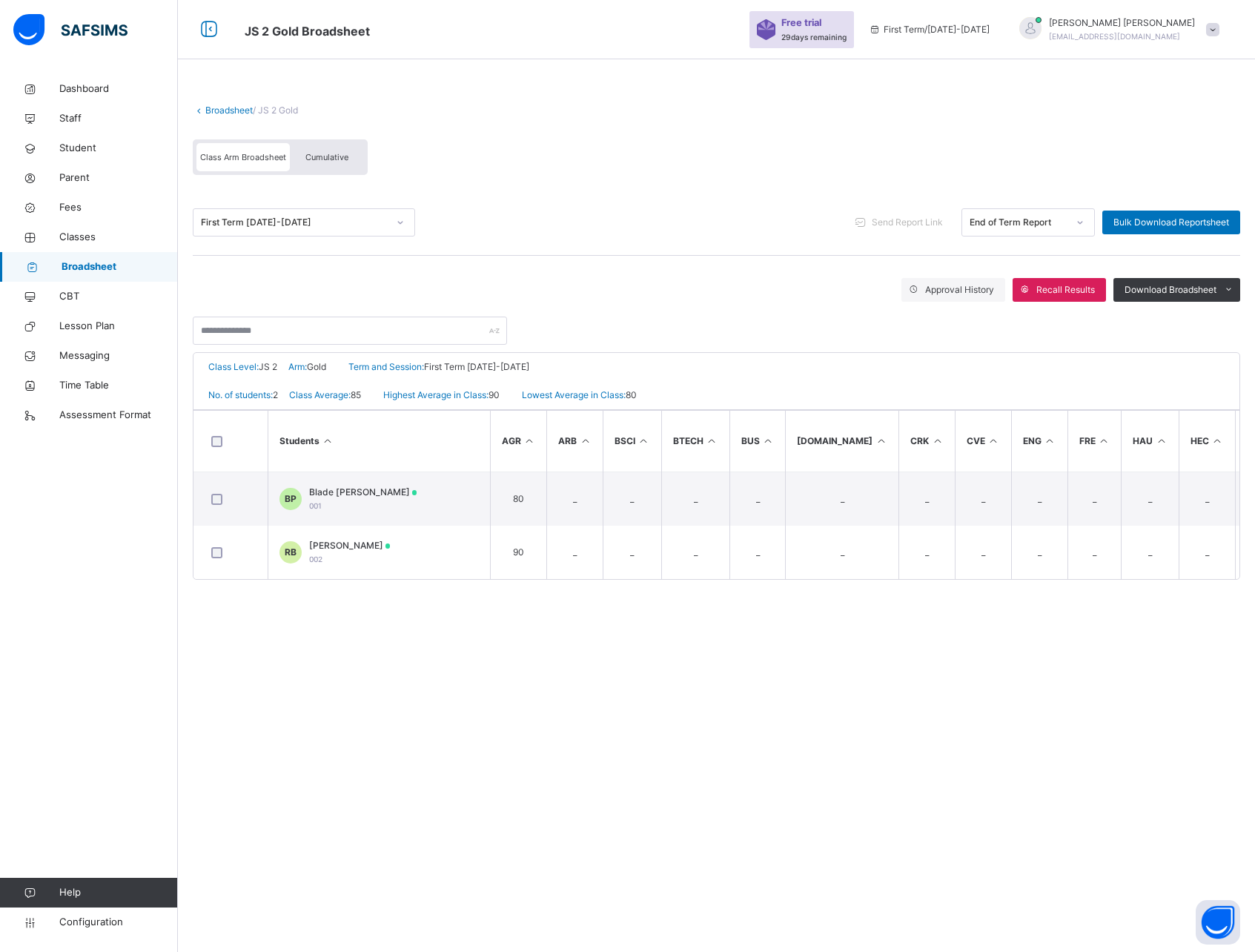
click at [530, 433] on th "AGR" at bounding box center [518, 442] width 57 height 62
click at [530, 437] on icon at bounding box center [529, 441] width 12 height 11
click at [579, 437] on icon at bounding box center [585, 441] width 12 height 11
click at [584, 436] on icon at bounding box center [585, 441] width 12 height 11
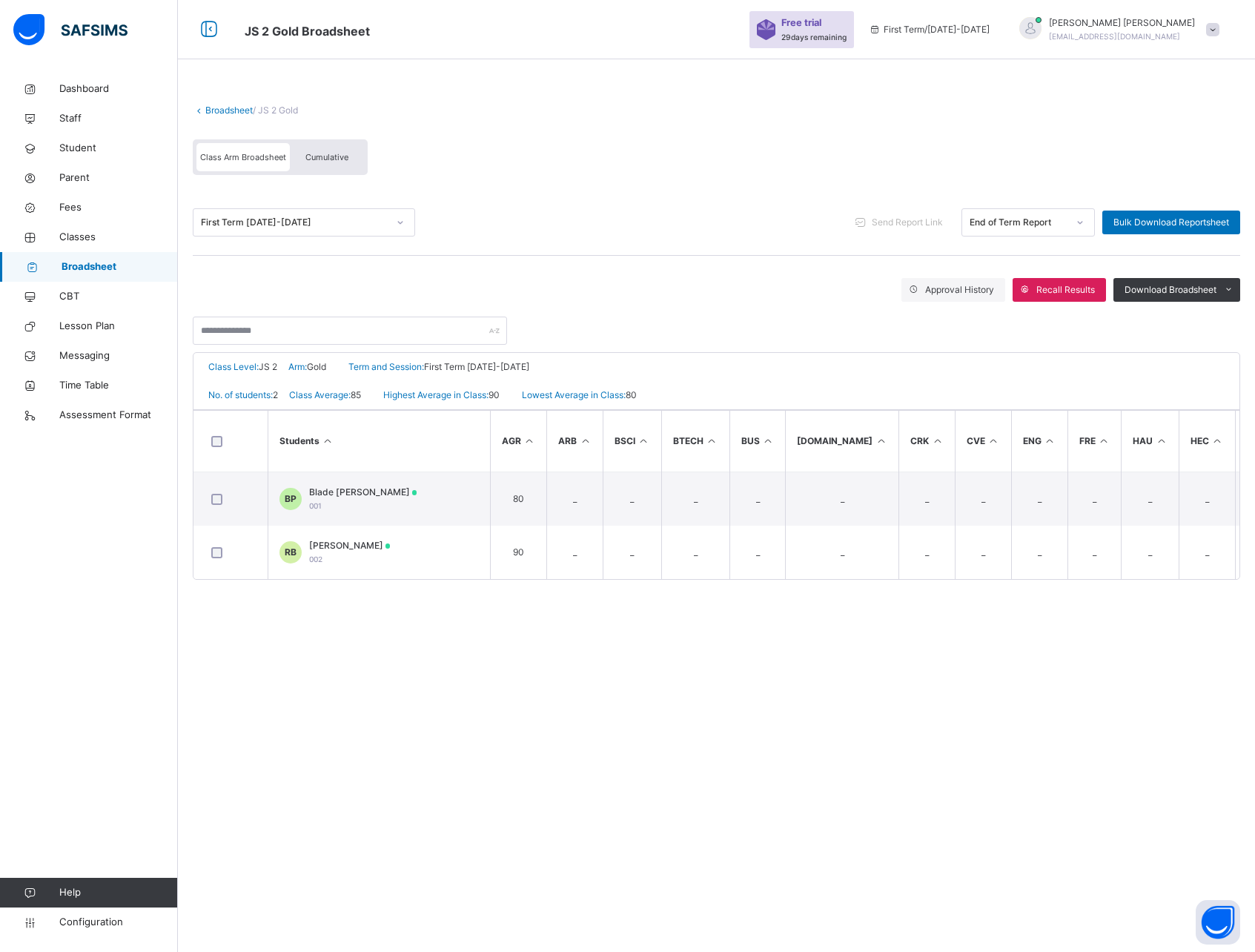
click at [635, 436] on th "BSCI" at bounding box center [633, 442] width 59 height 62
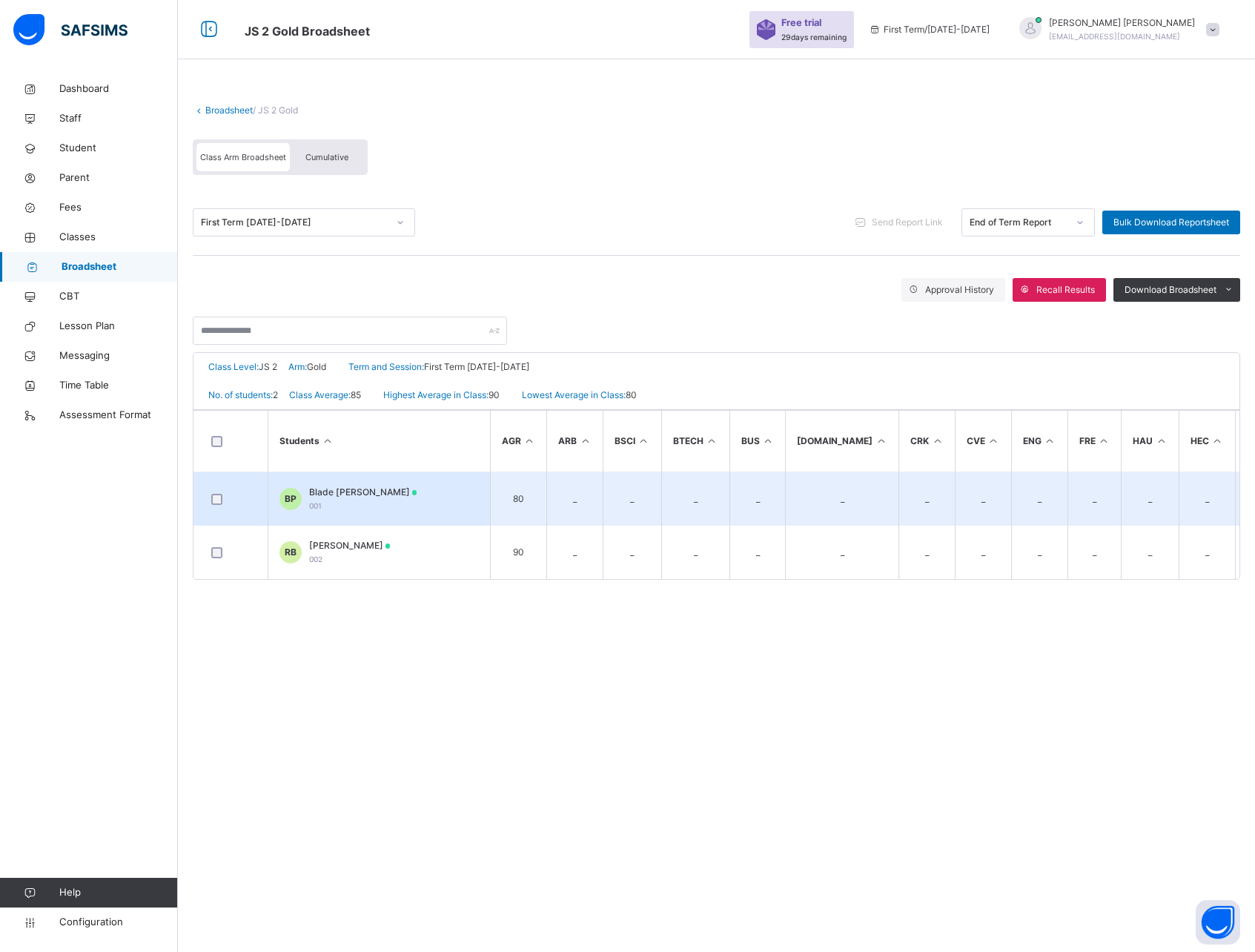
click at [322, 494] on span "Blade [PERSON_NAME]" at bounding box center [363, 492] width 109 height 13
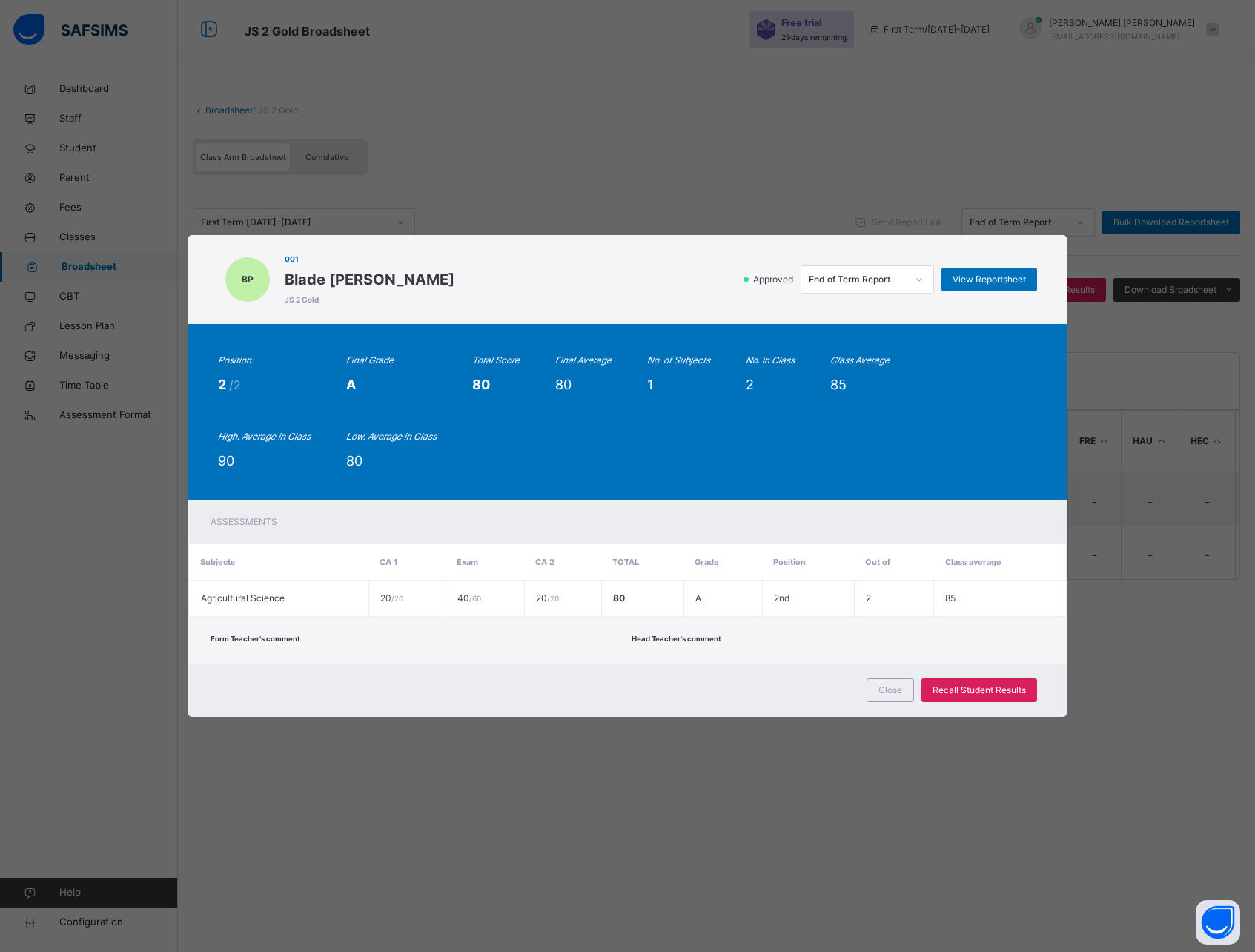
click at [867, 284] on div "End of Term Report" at bounding box center [857, 280] width 98 height 13
click at [918, 198] on div "BP 001 Blade [PERSON_NAME] JS 2 Gold Approved End of Term Report View Reportshe…" at bounding box center [627, 476] width 1255 height 952
click at [886, 683] on span "Close" at bounding box center [890, 690] width 23 height 13
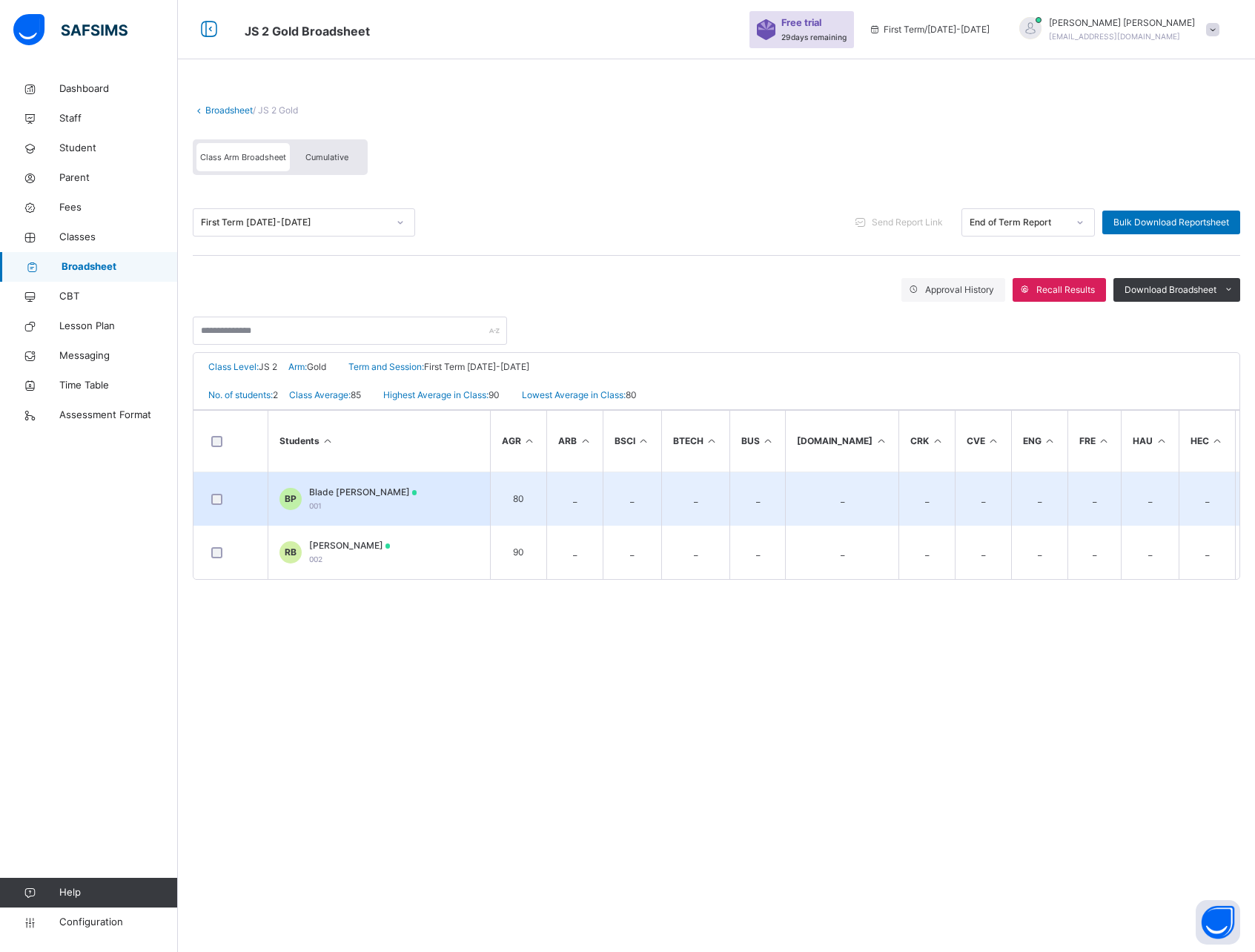
click at [406, 502] on td "BP Blade [PERSON_NAME] 001" at bounding box center [379, 500] width 223 height 54
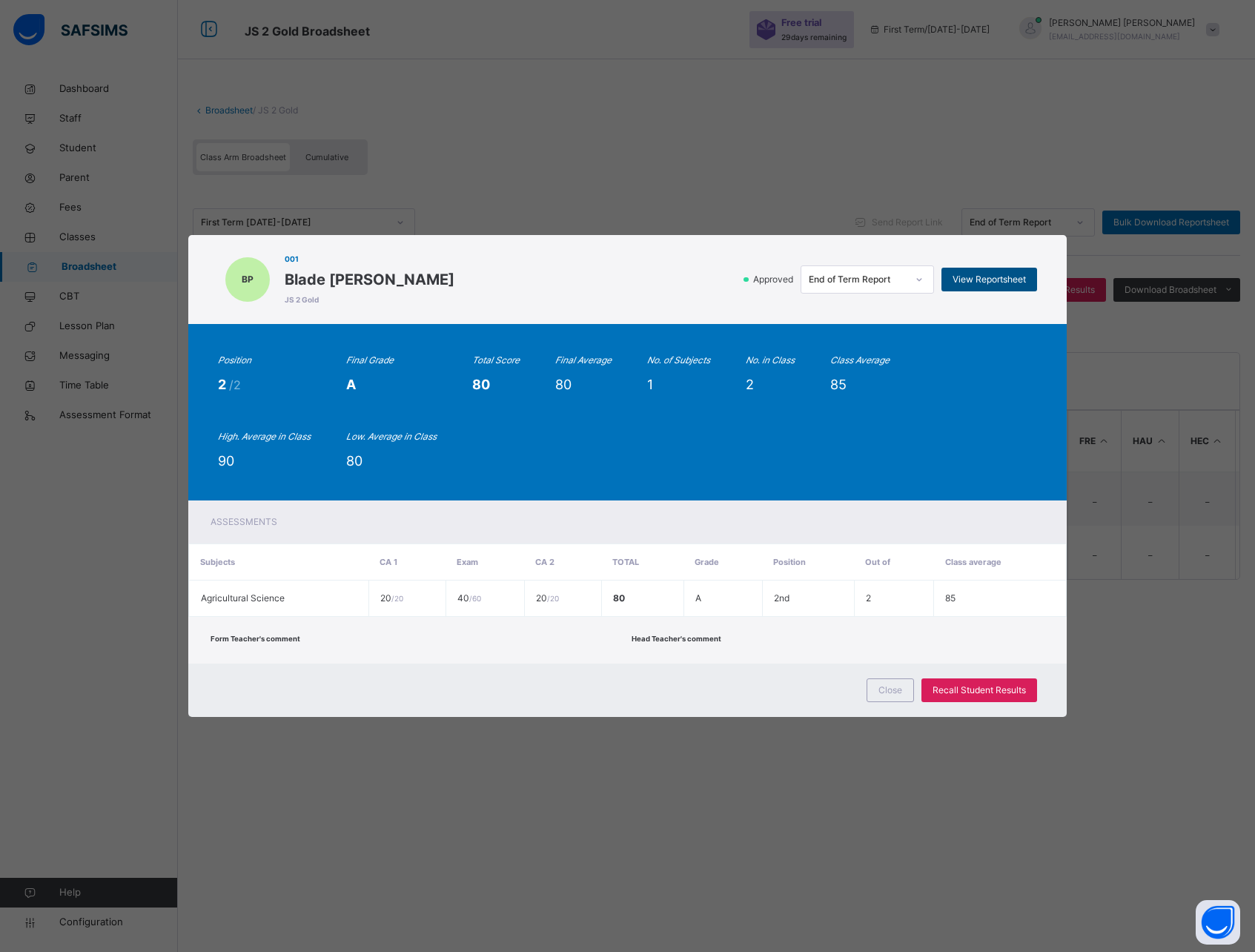
click at [991, 278] on span "View Reportsheet" at bounding box center [989, 280] width 73 height 13
click at [841, 173] on div "BP 001 Blade [PERSON_NAME] JS 2 Gold Approved End of Term Report View Reportshe…" at bounding box center [627, 476] width 1255 height 952
click at [556, 742] on div "BP 001 Blade [PERSON_NAME] JS 2 Gold Approved End of Term Report View Reportshe…" at bounding box center [627, 476] width 1255 height 952
click at [897, 687] on span "Close" at bounding box center [890, 690] width 23 height 13
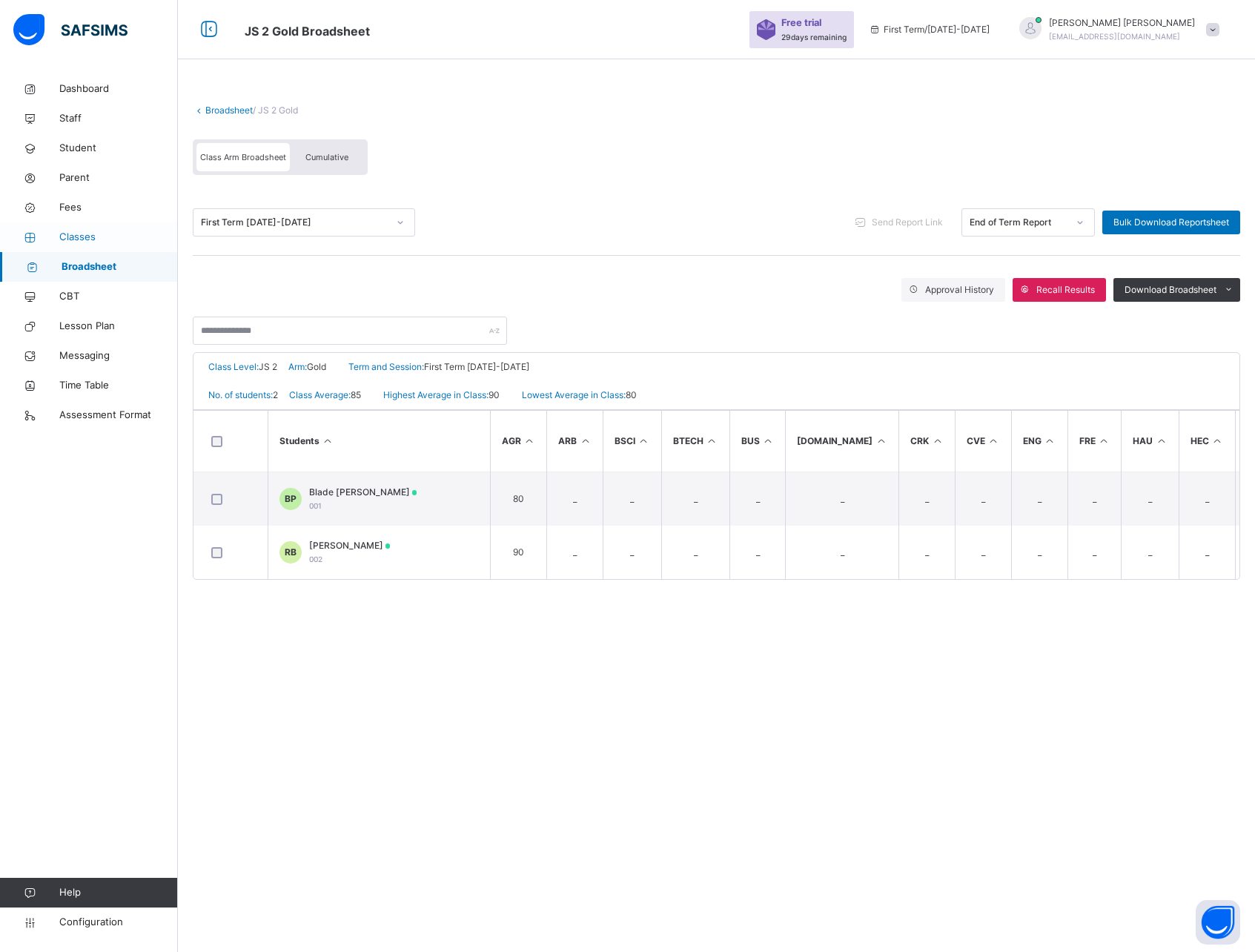
click at [84, 235] on span "Classes" at bounding box center [118, 238] width 119 height 15
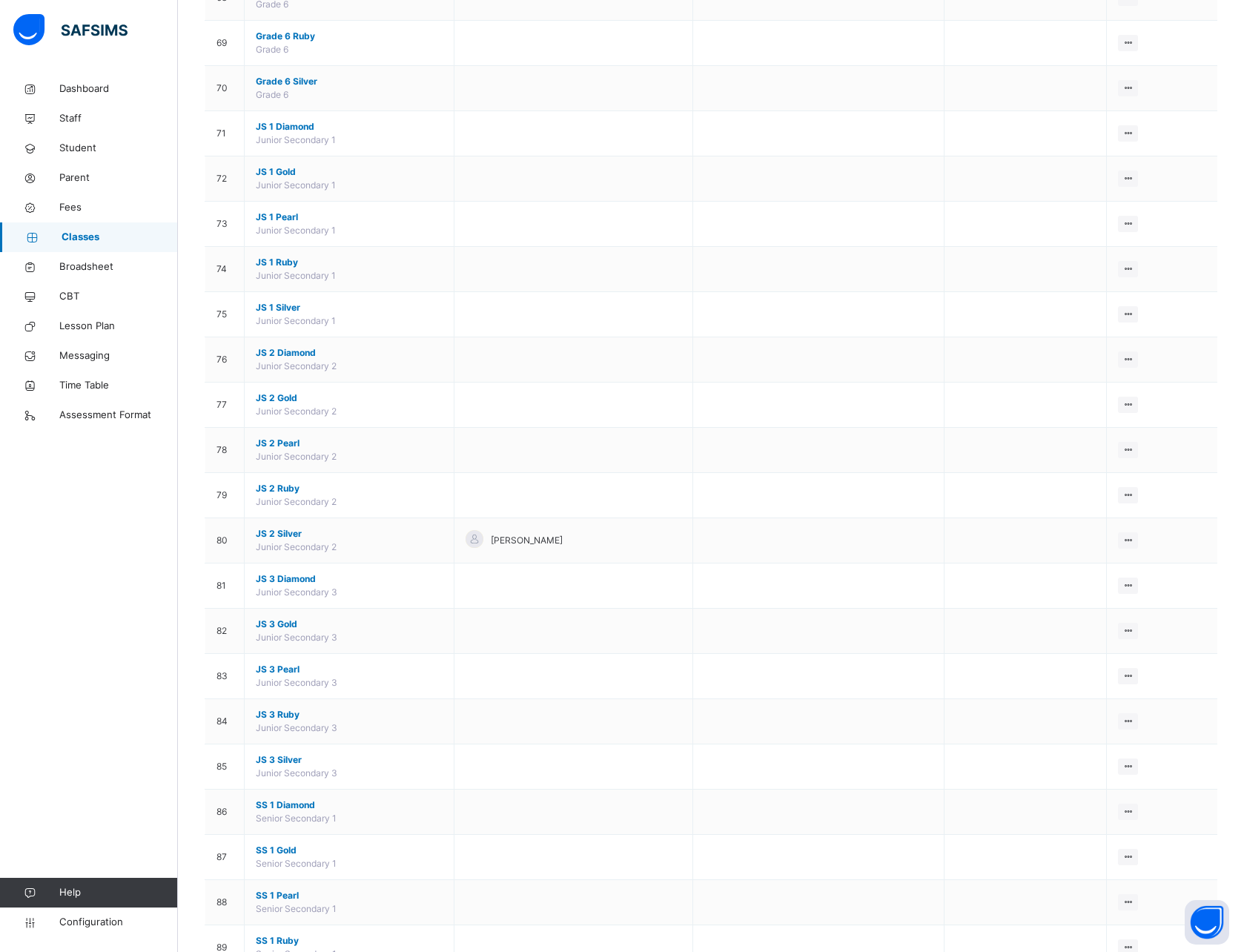
scroll to position [3237, 0]
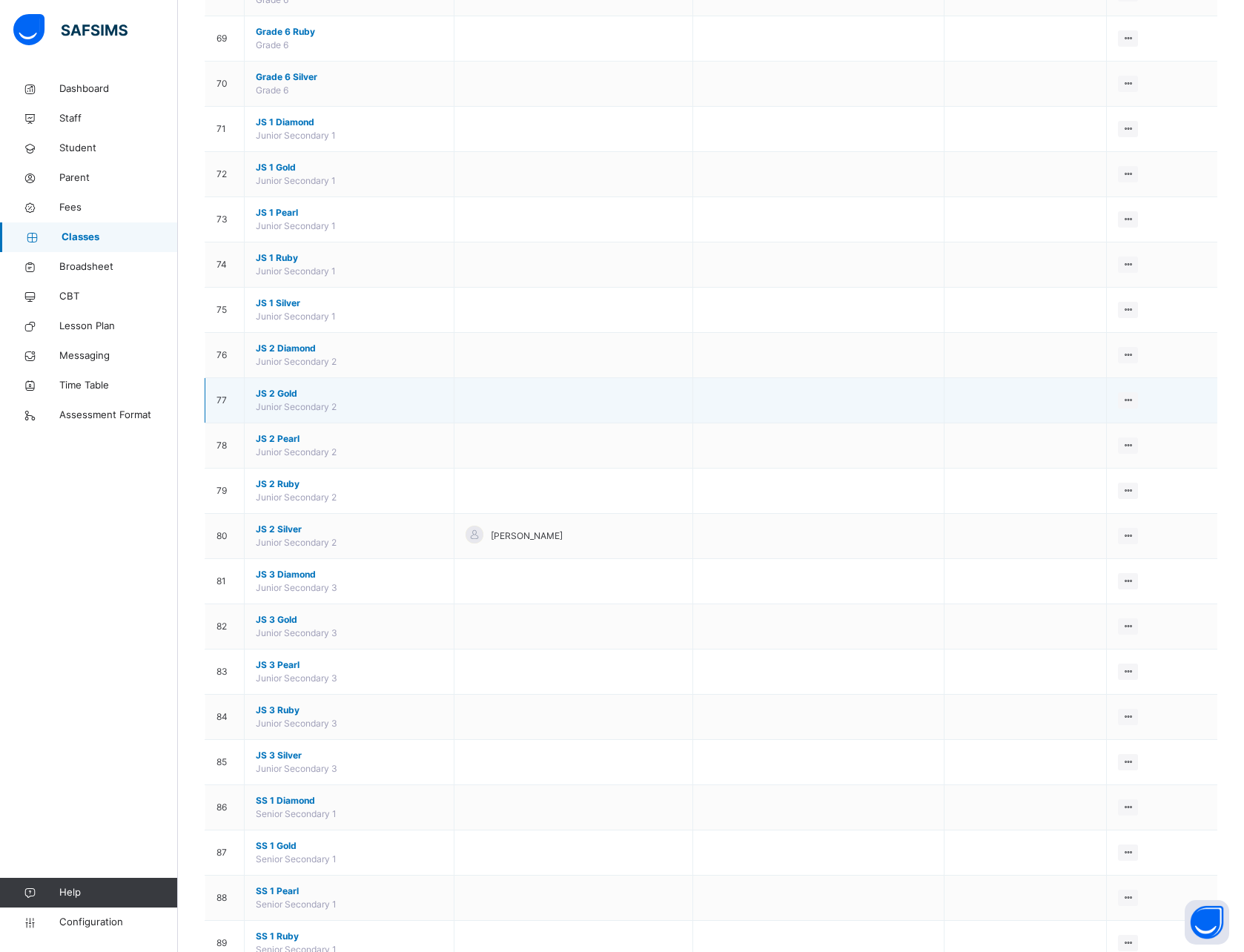
click at [285, 393] on span "JS 2 Gold" at bounding box center [349, 394] width 187 height 13
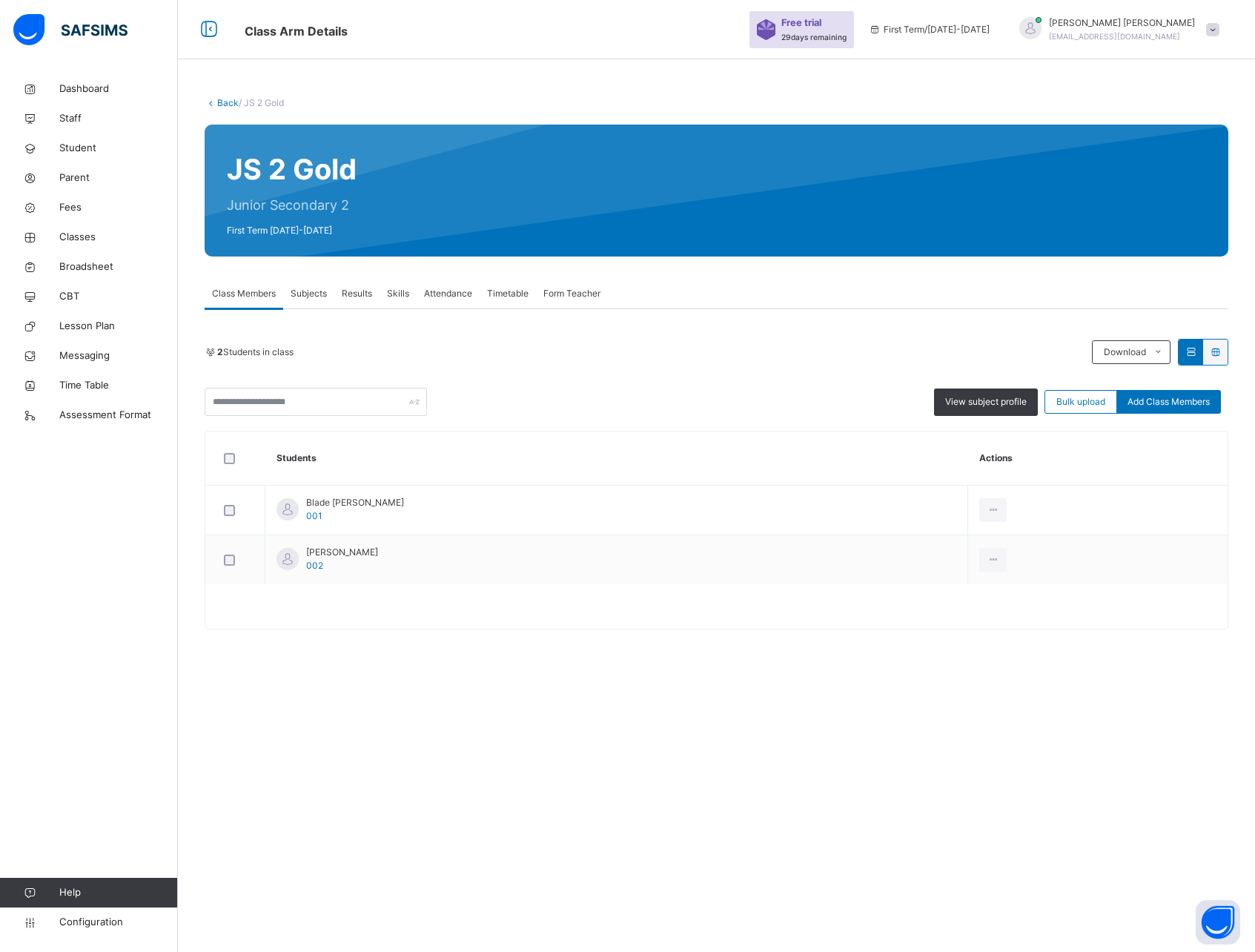
click at [301, 299] on span "Subjects" at bounding box center [309, 294] width 36 height 13
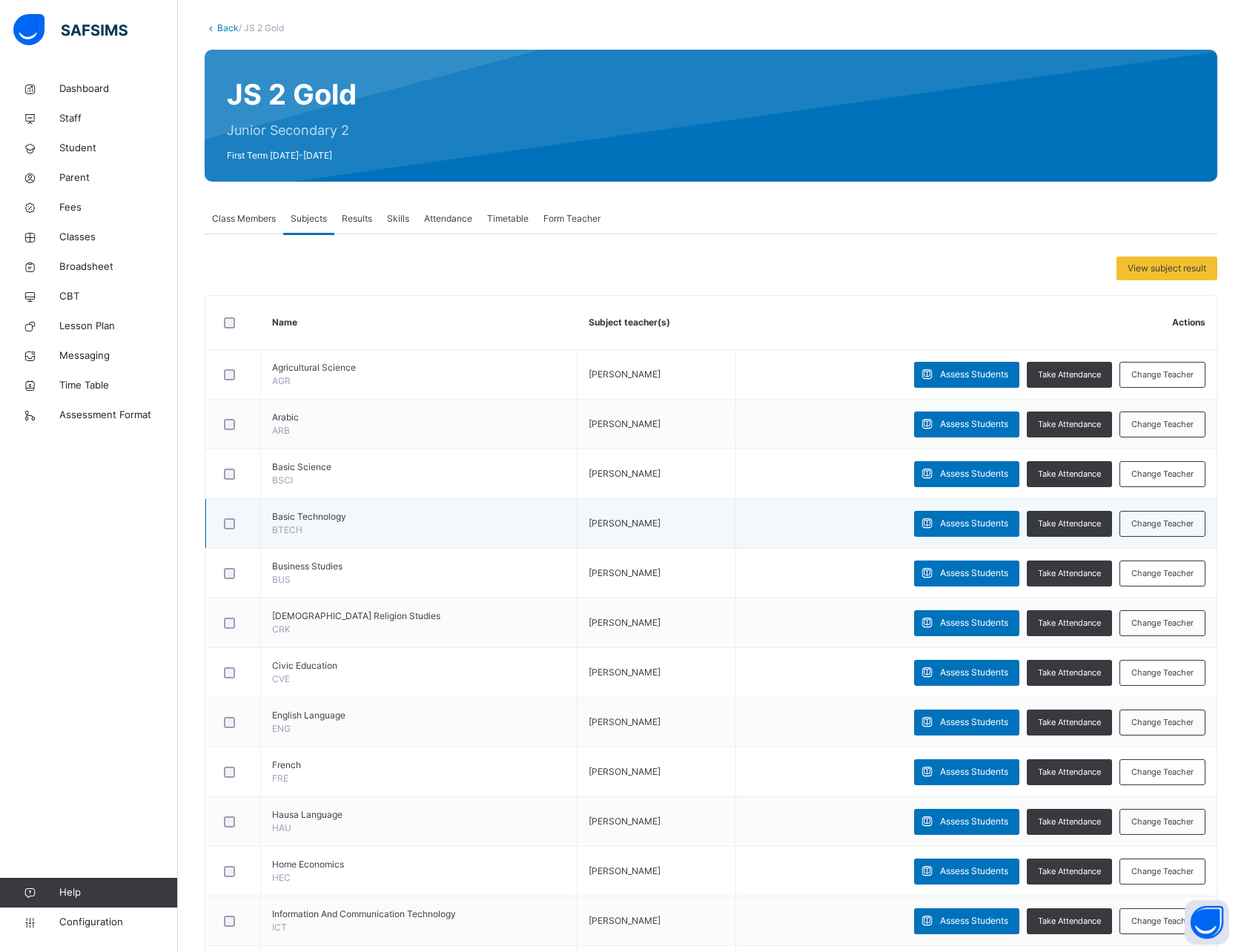
scroll to position [83, 0]
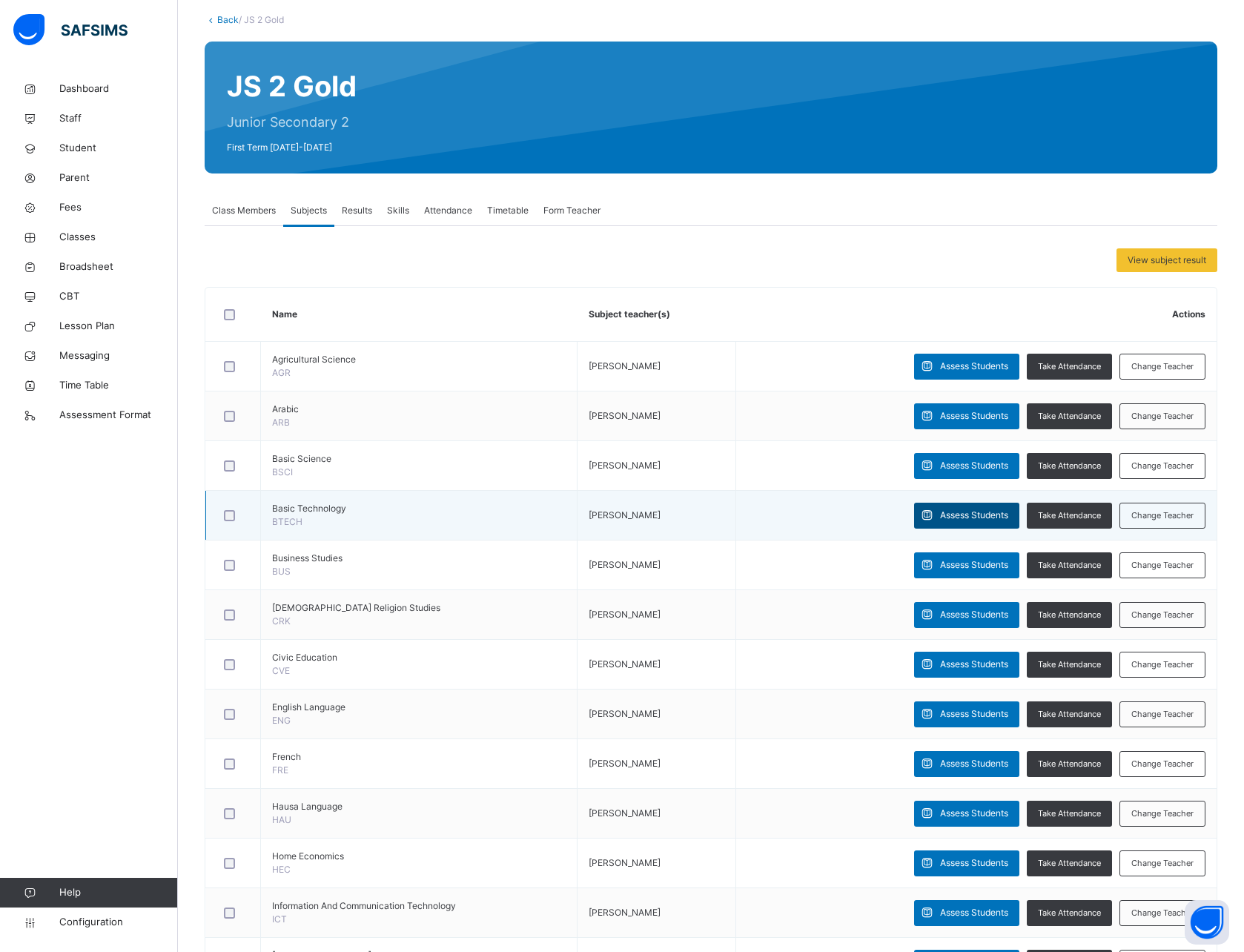
click at [963, 520] on span "Assess Students" at bounding box center [974, 516] width 68 height 13
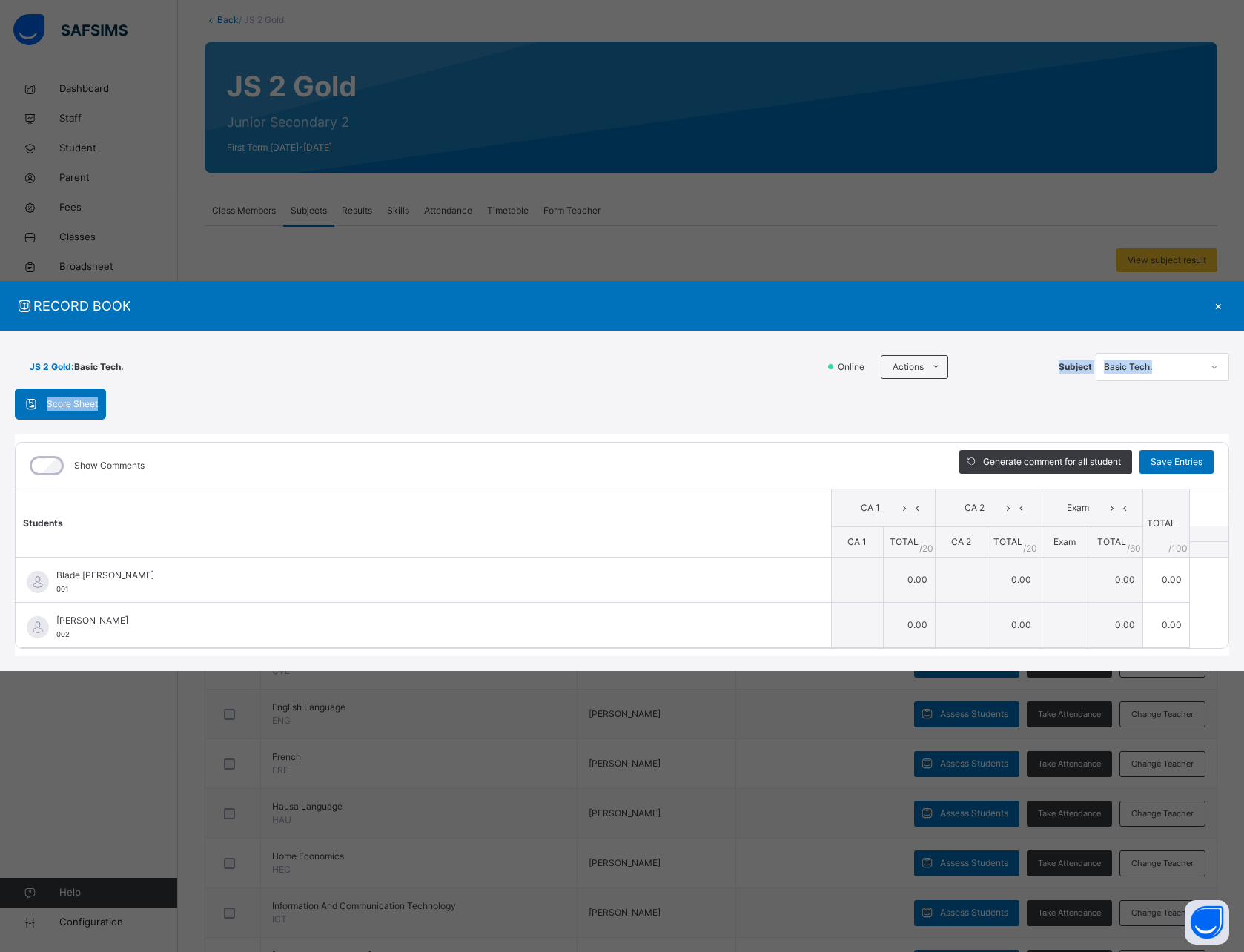
drag, startPoint x: 939, startPoint y: 400, endPoint x: 759, endPoint y: 426, distance: 181.9
click at [759, 426] on div "JS 2 Gold : Basic Tech. Online Actions Download Empty Score Sheet Upload/map sc…" at bounding box center [622, 501] width 1244 height 341
click at [895, 423] on div "Score Sheet Score Sheet Show Comments Generate comment for all student Save Ent…" at bounding box center [622, 522] width 1215 height 269
click at [936, 429] on li "Upload/map score sheet" at bounding box center [975, 428] width 151 height 27
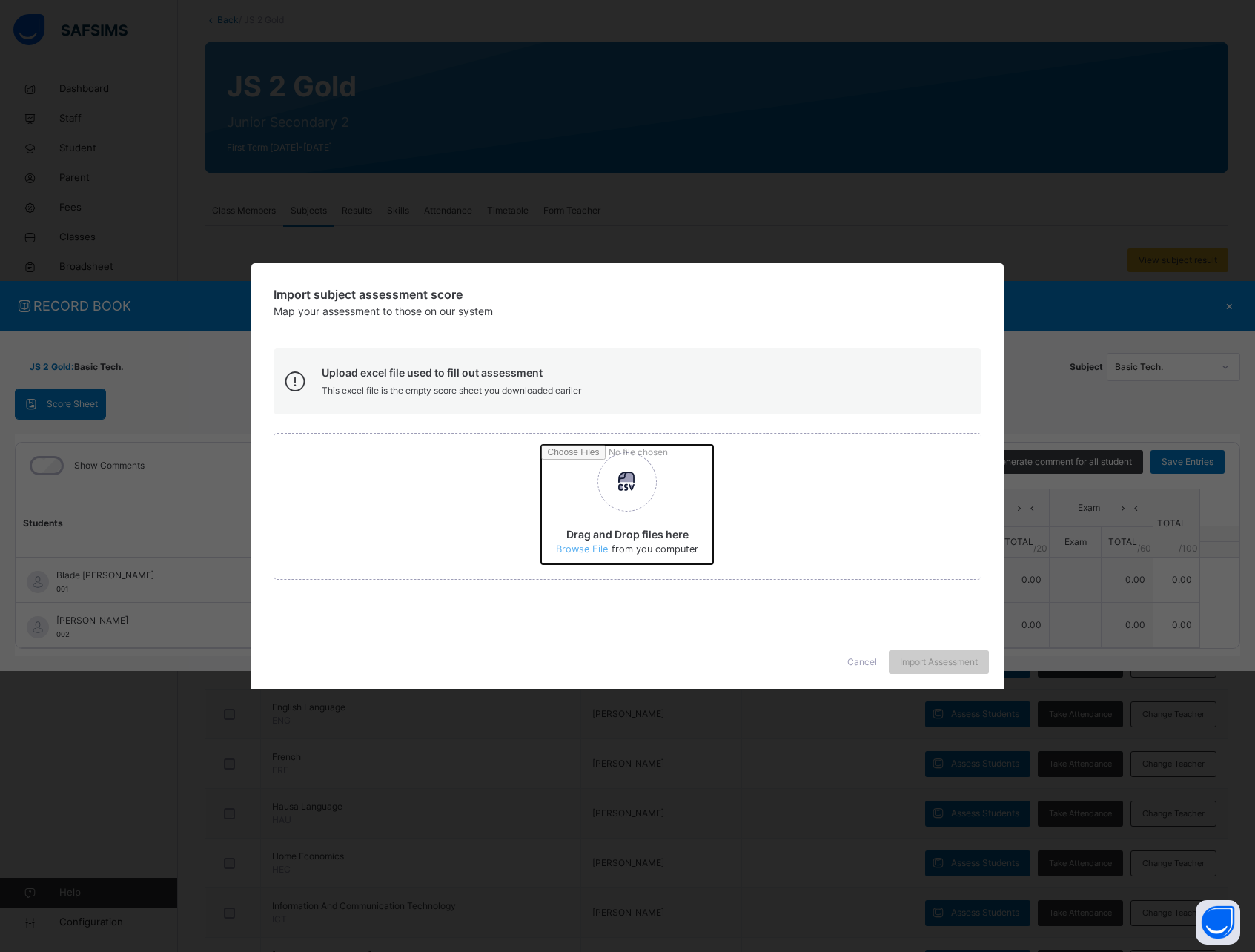
click at [588, 549] on input "Drag and Drop files here Select your Excel file Browse file Maximum size 2.5mb" at bounding box center [895, 509] width 708 height 130
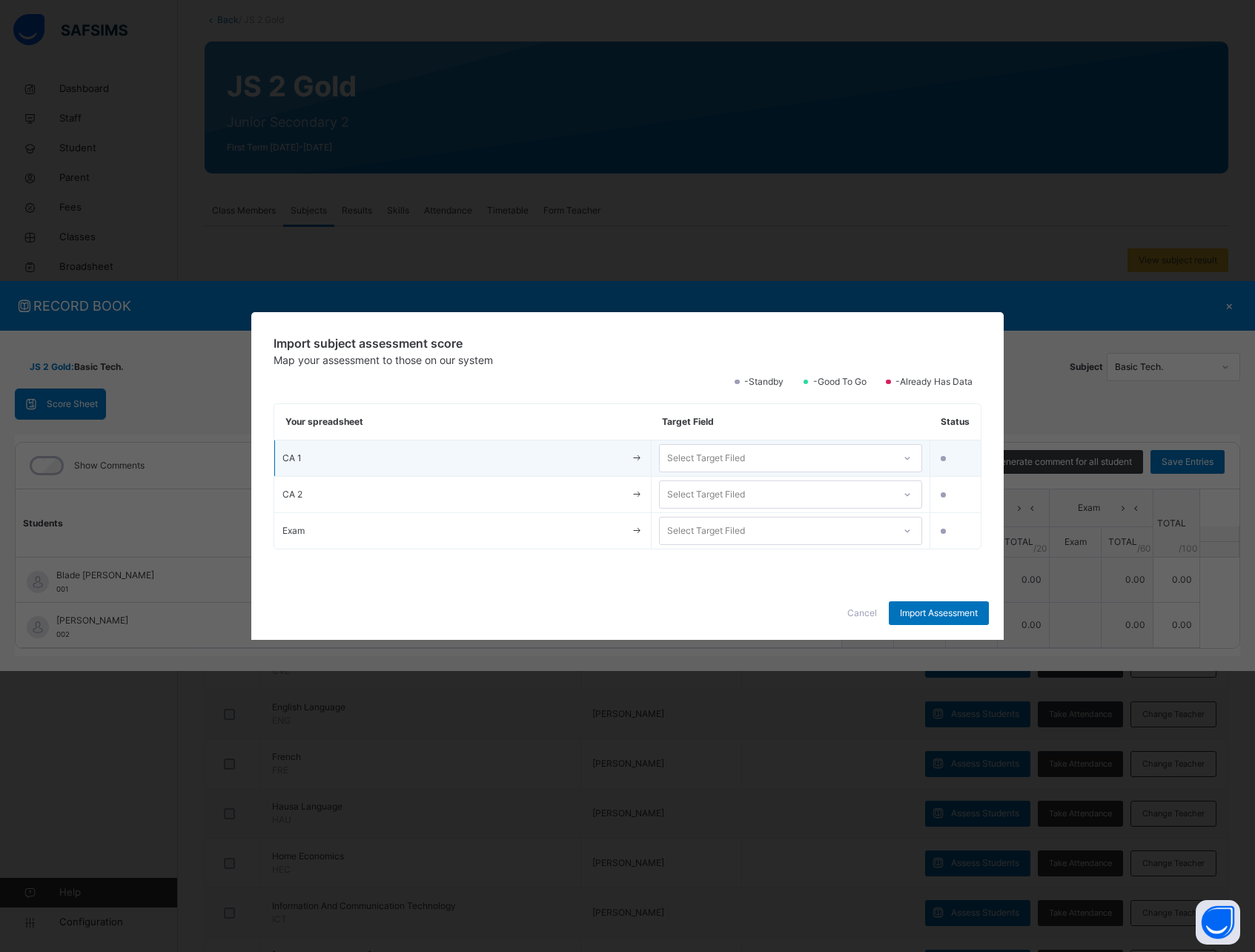
click at [777, 462] on div "Select Target Filed" at bounding box center [777, 459] width 234 height 23
click at [743, 491] on div "CA 1" at bounding box center [791, 491] width 262 height 25
click at [733, 497] on div "Select Target Filed" at bounding box center [706, 494] width 78 height 28
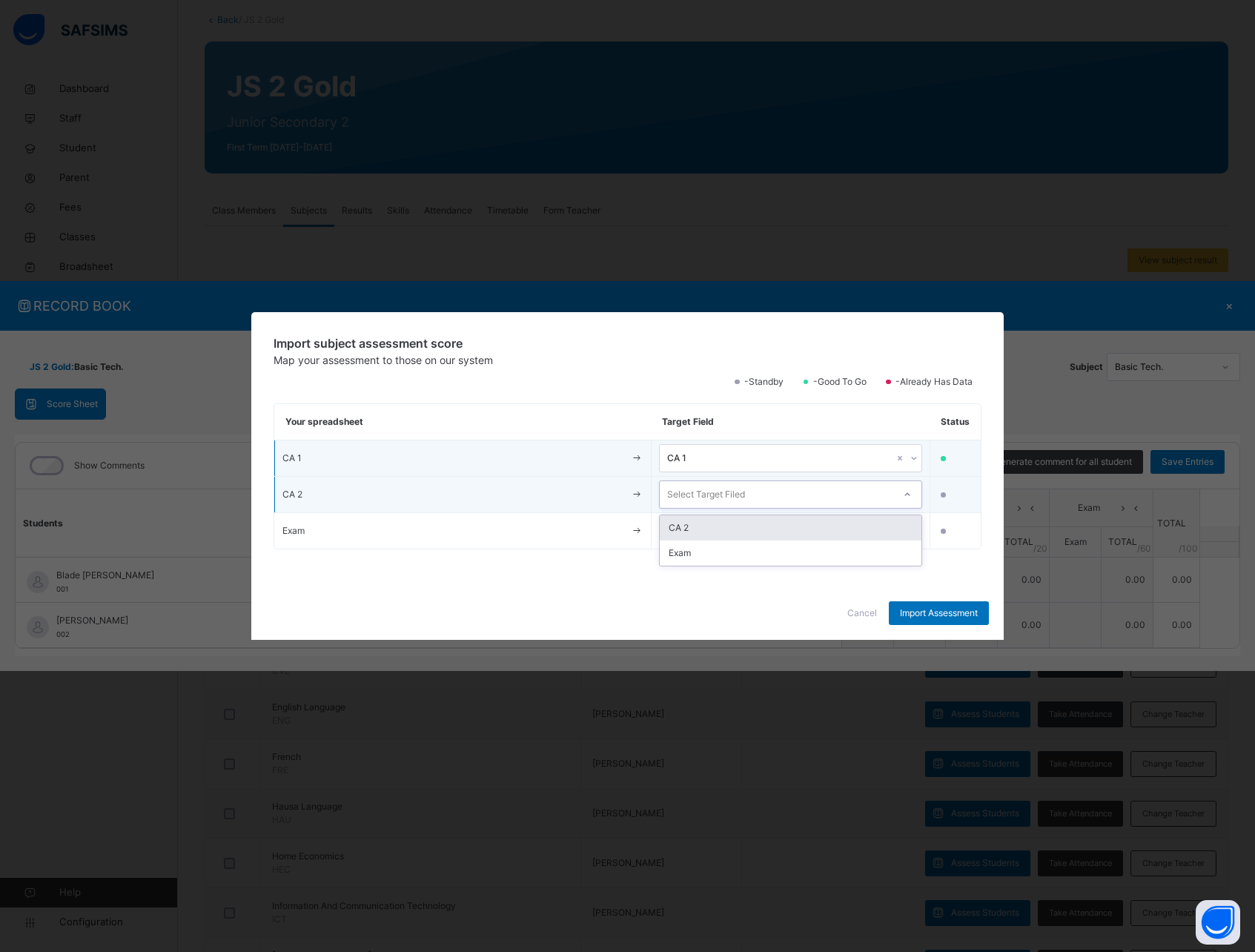
click at [722, 525] on div "CA 2" at bounding box center [791, 528] width 262 height 25
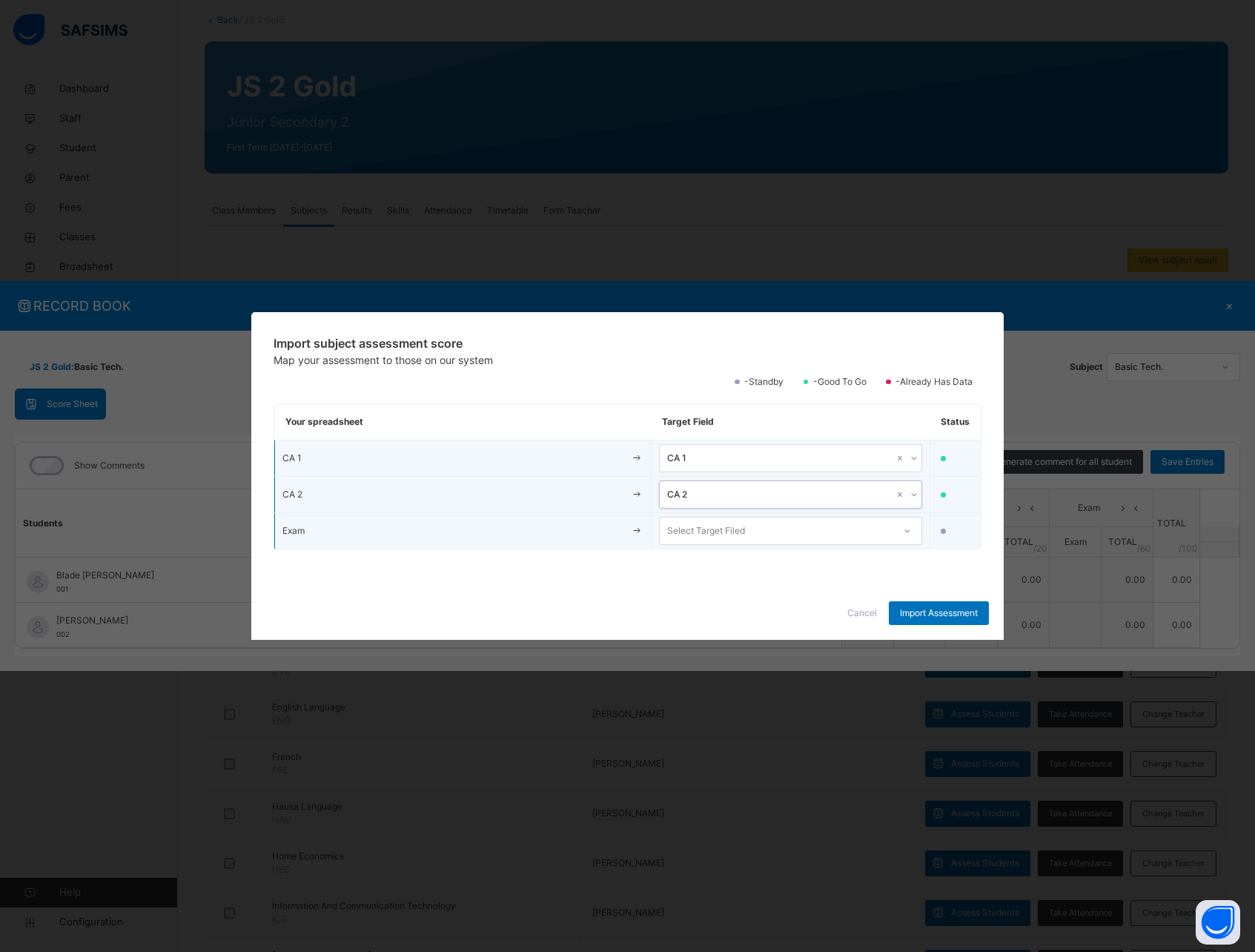
click at [694, 534] on div "Select Target Filed" at bounding box center [706, 531] width 78 height 28
click at [708, 568] on div "Exam" at bounding box center [791, 564] width 262 height 25
click at [919, 616] on span "Import Assessment" at bounding box center [939, 613] width 78 height 13
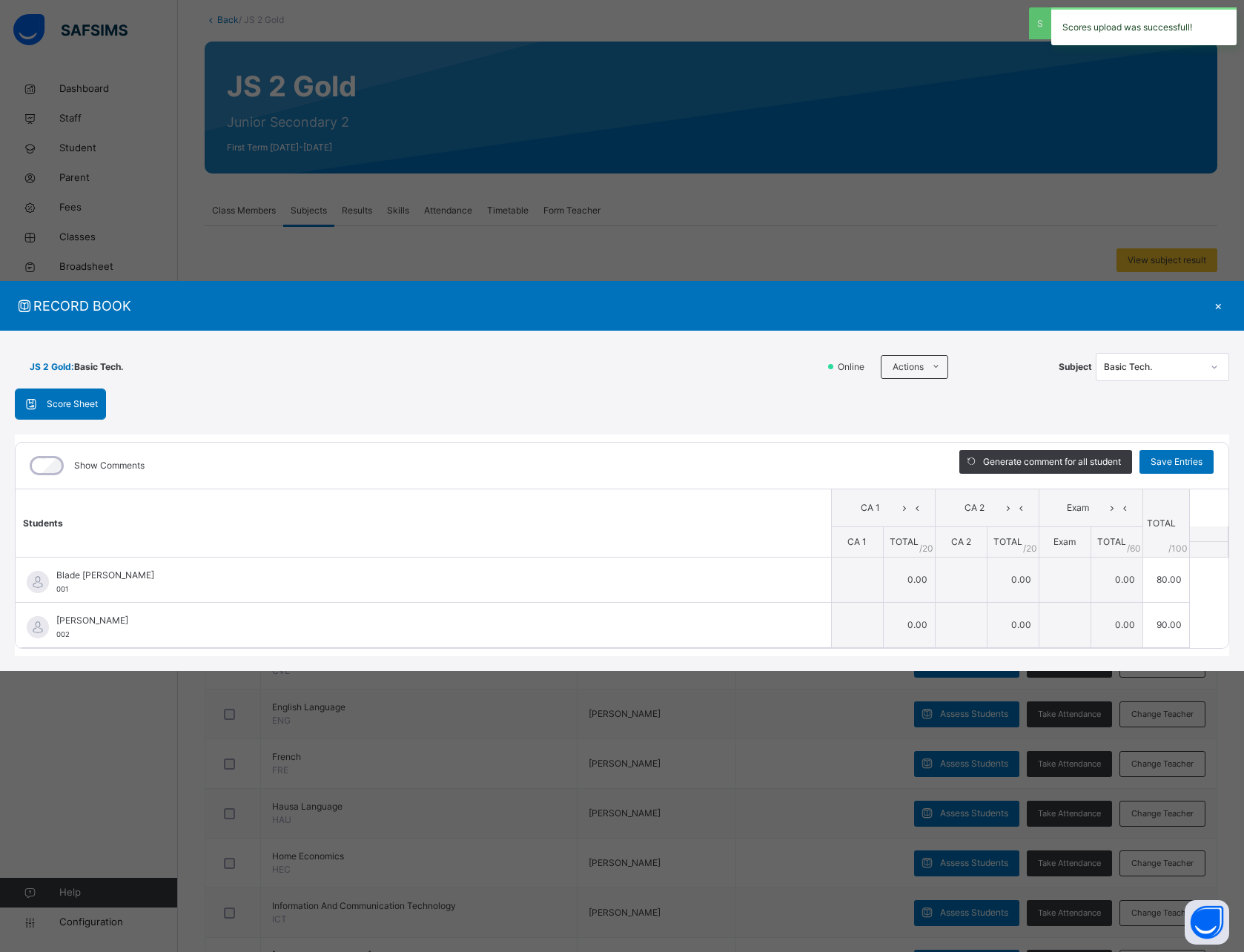
type input "**"
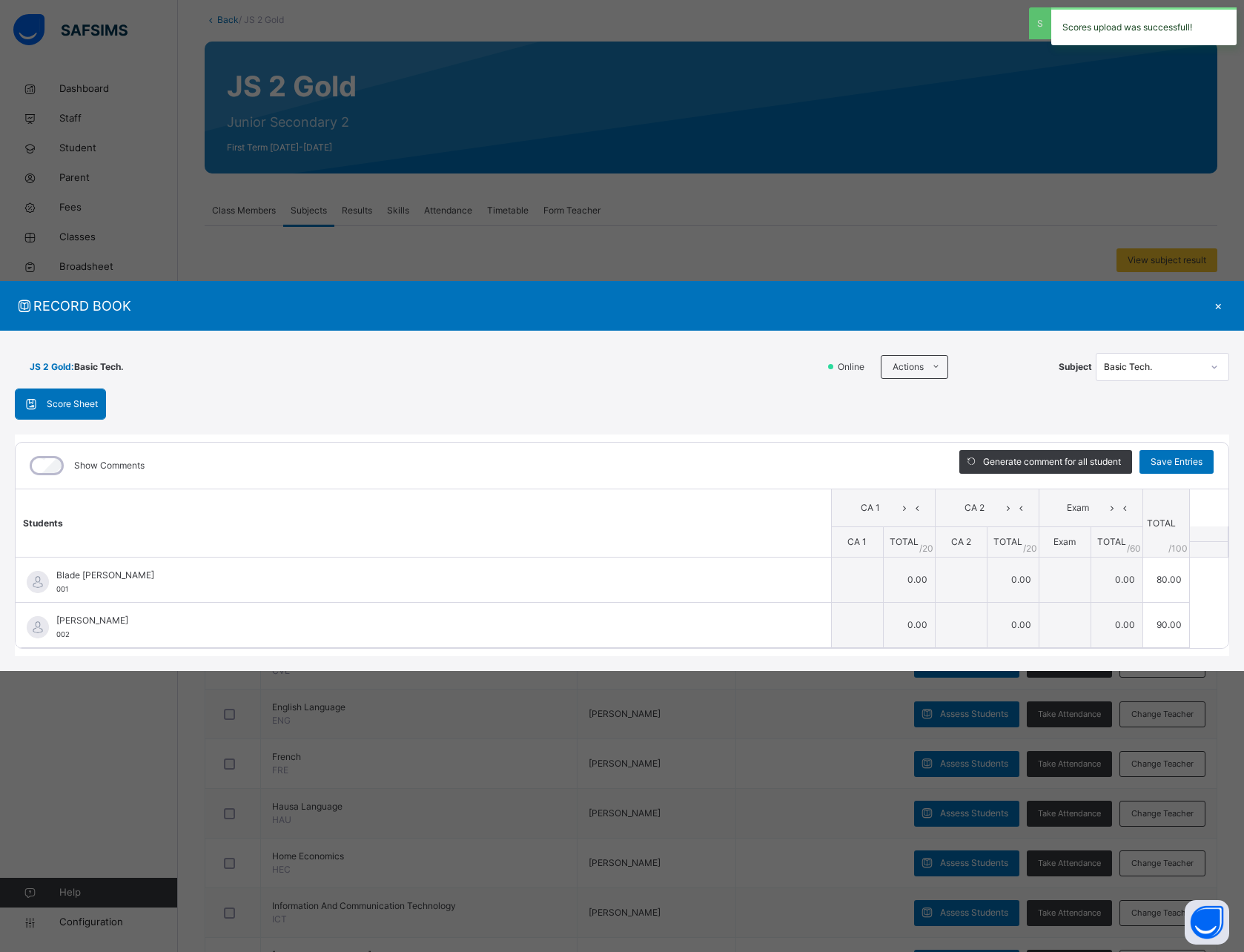
type input "**"
click at [1164, 370] on div "Basic Tech." at bounding box center [1153, 367] width 98 height 13
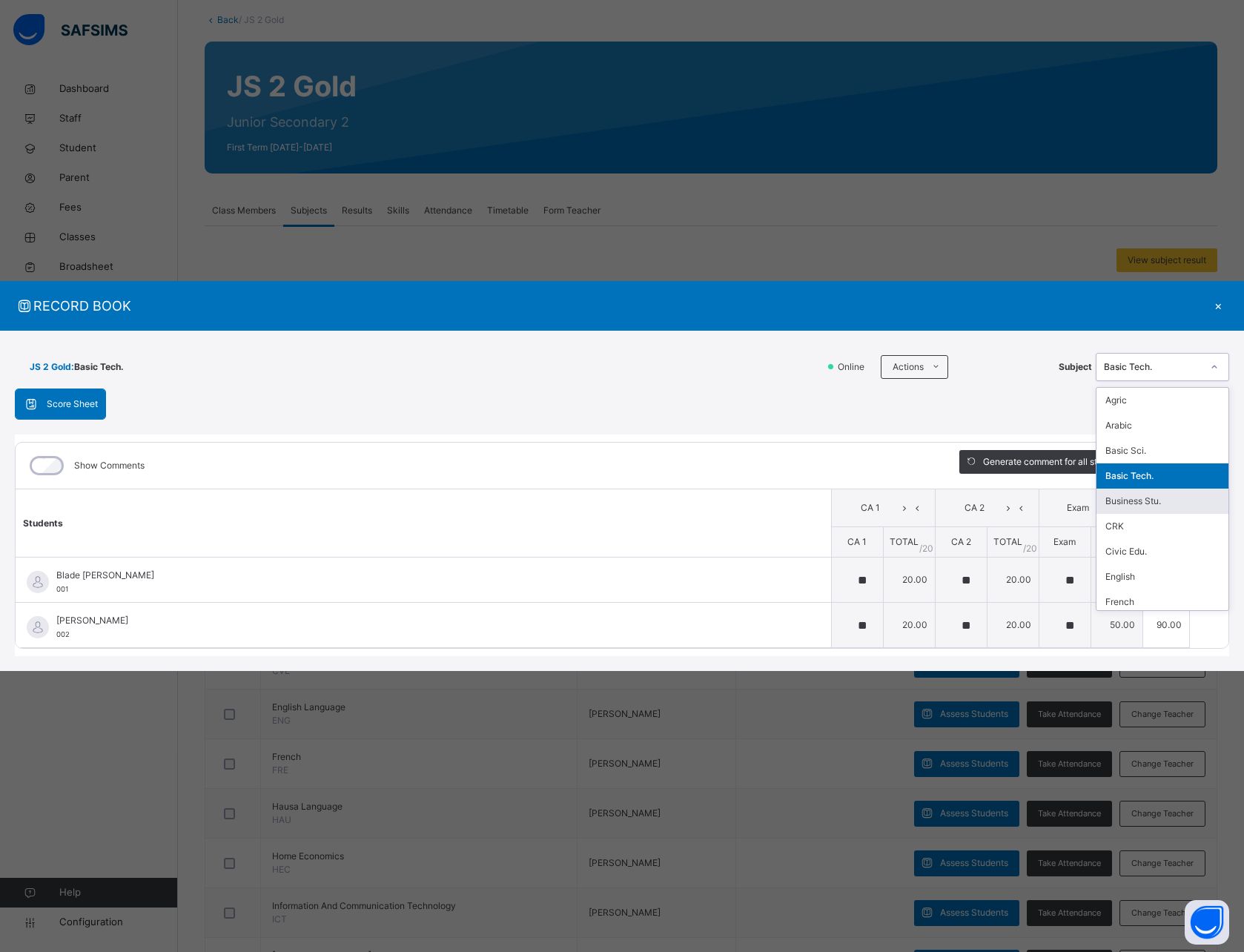
click at [1140, 494] on div "Business Stu." at bounding box center [1163, 501] width 132 height 25
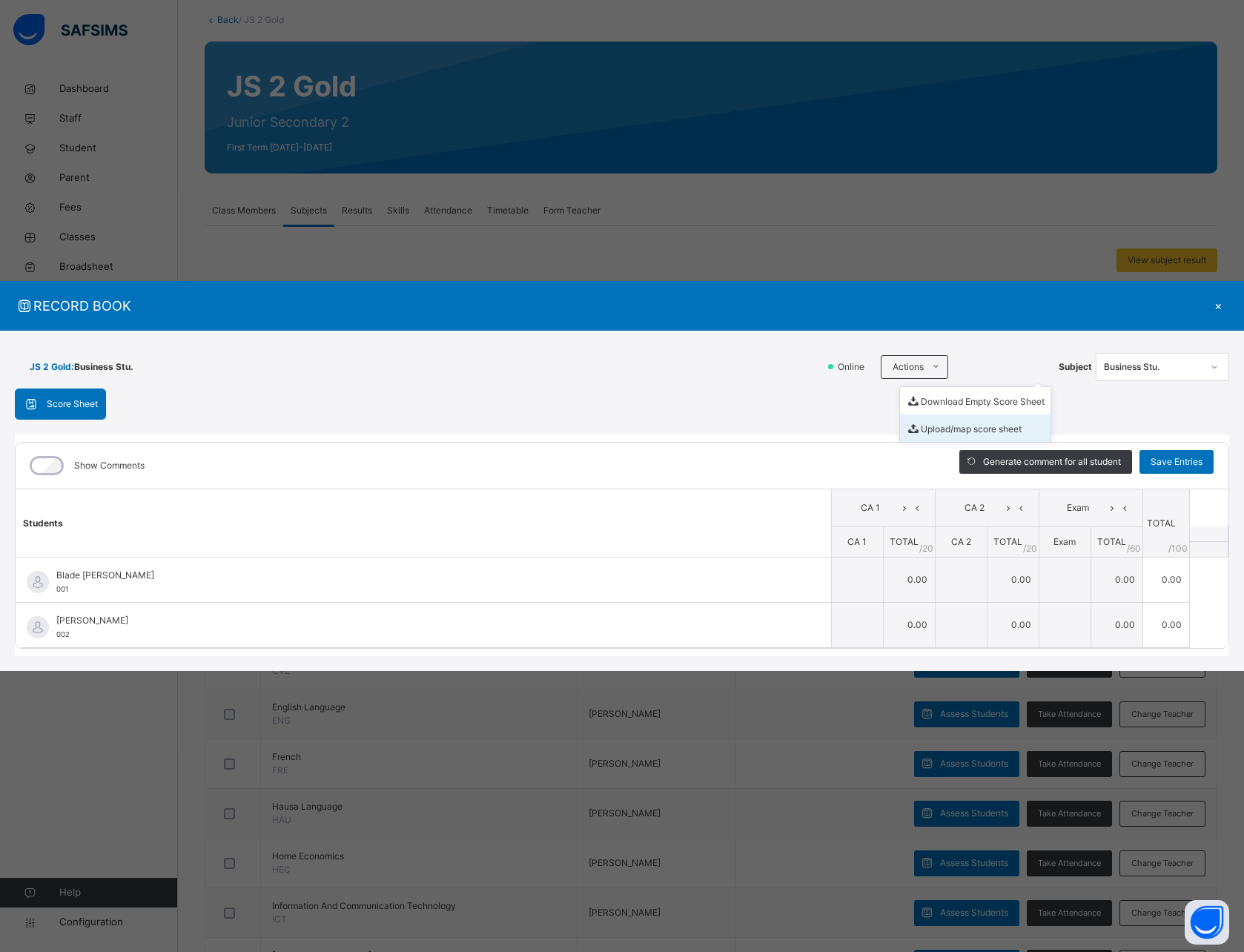
click at [941, 423] on li "Upload/map score sheet" at bounding box center [975, 428] width 151 height 27
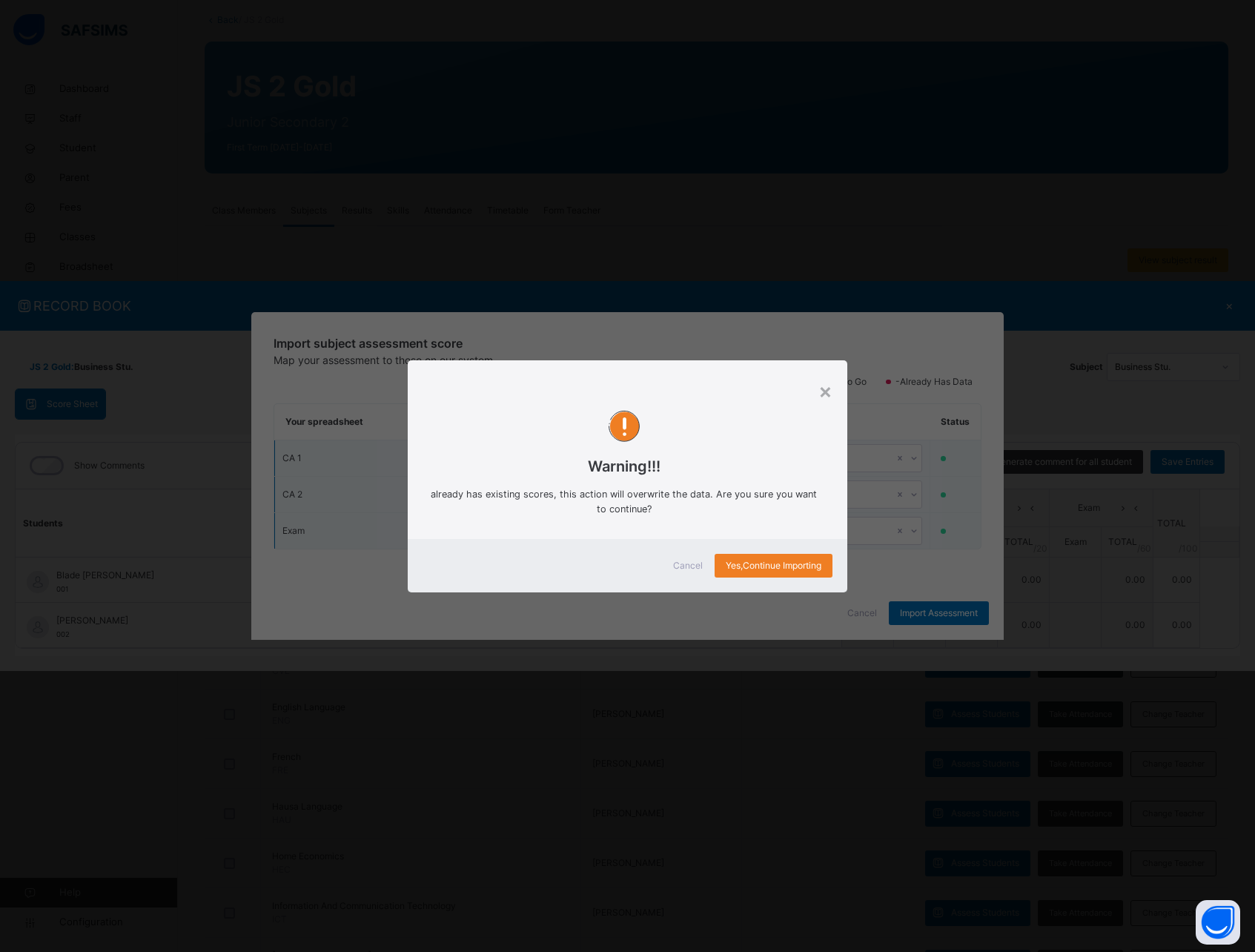
click at [673, 559] on span "Cancel" at bounding box center [688, 565] width 30 height 13
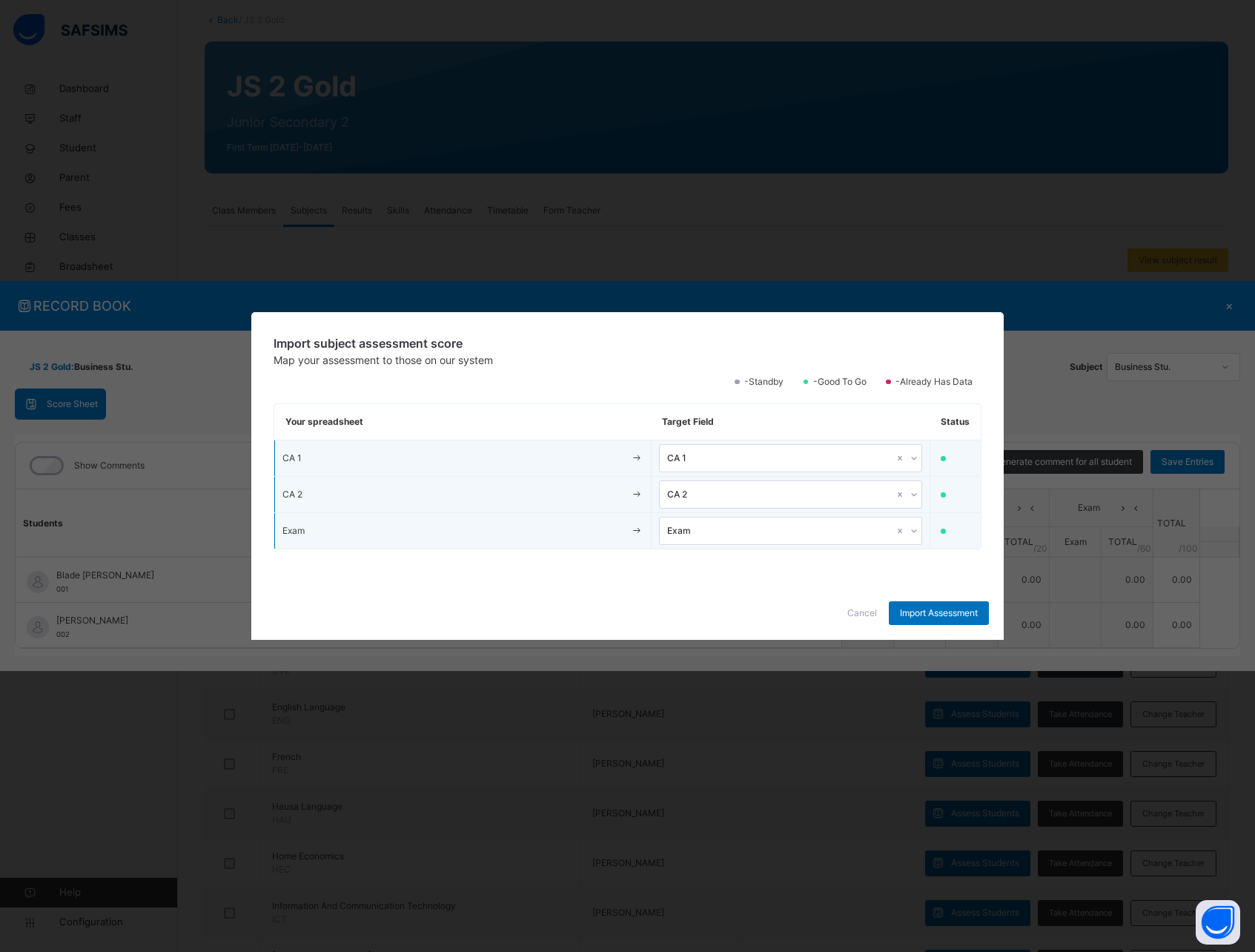
click at [863, 613] on span "Cancel" at bounding box center [863, 613] width 30 height 13
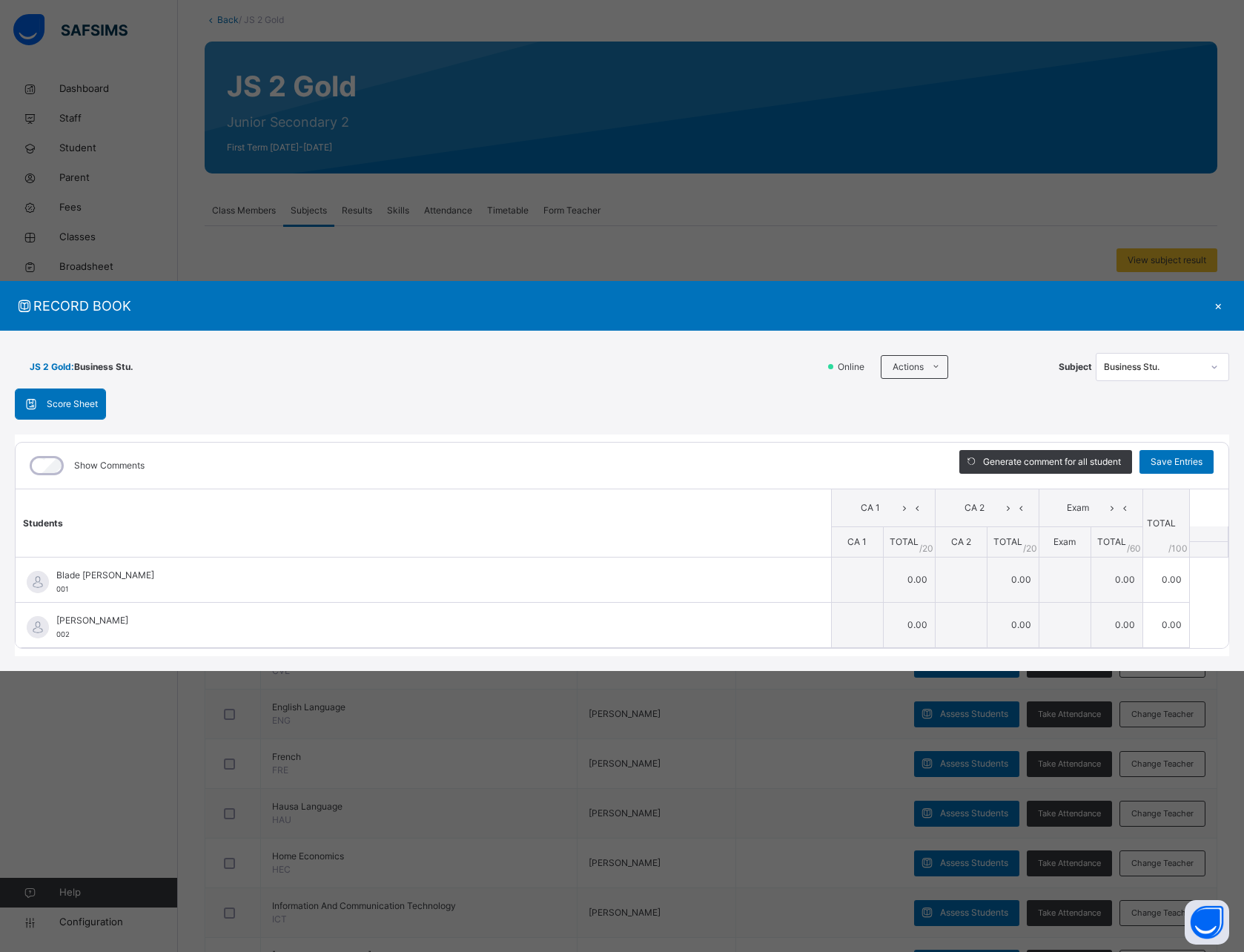
click at [1222, 309] on div "×" at bounding box center [1219, 305] width 22 height 20
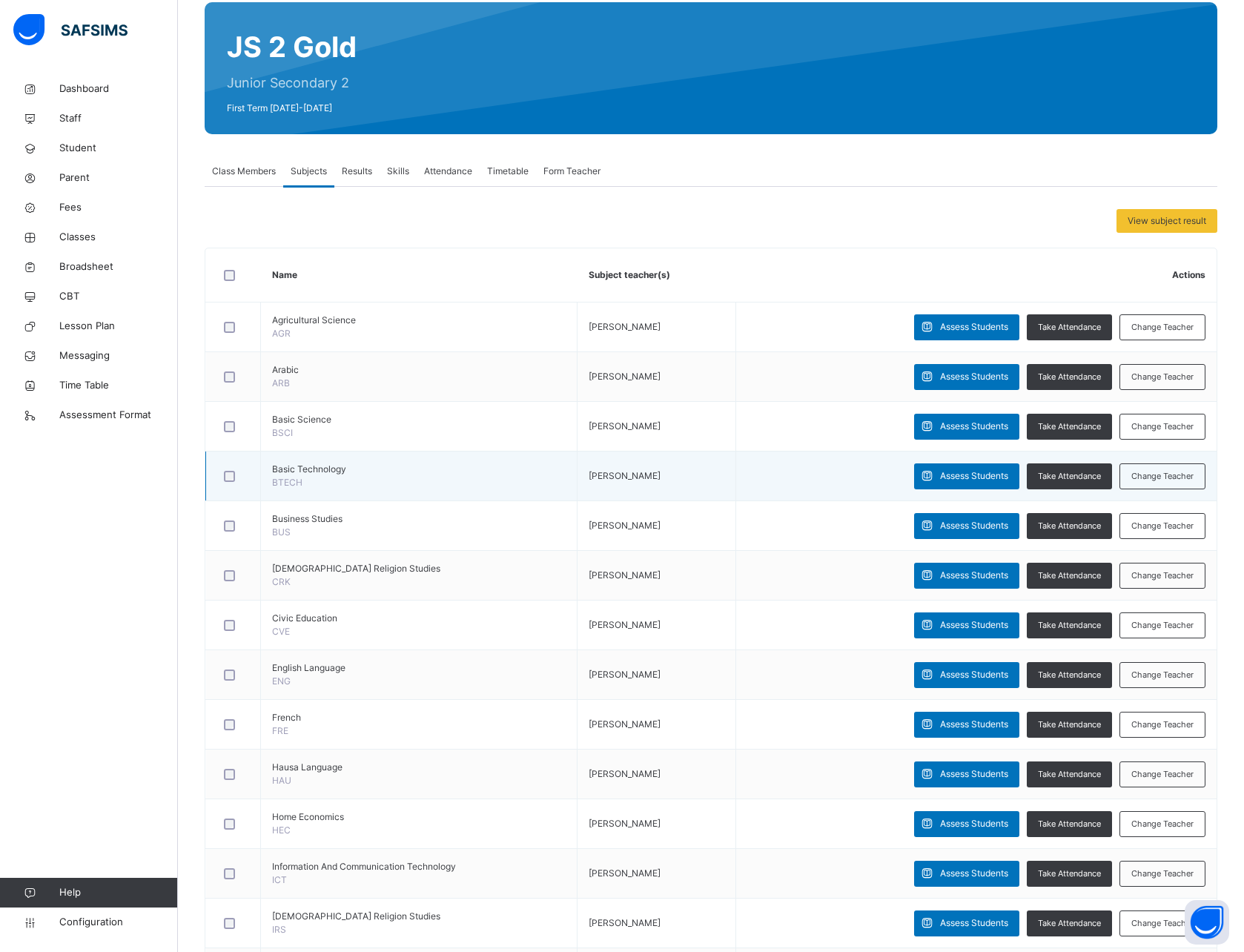
scroll to position [138, 0]
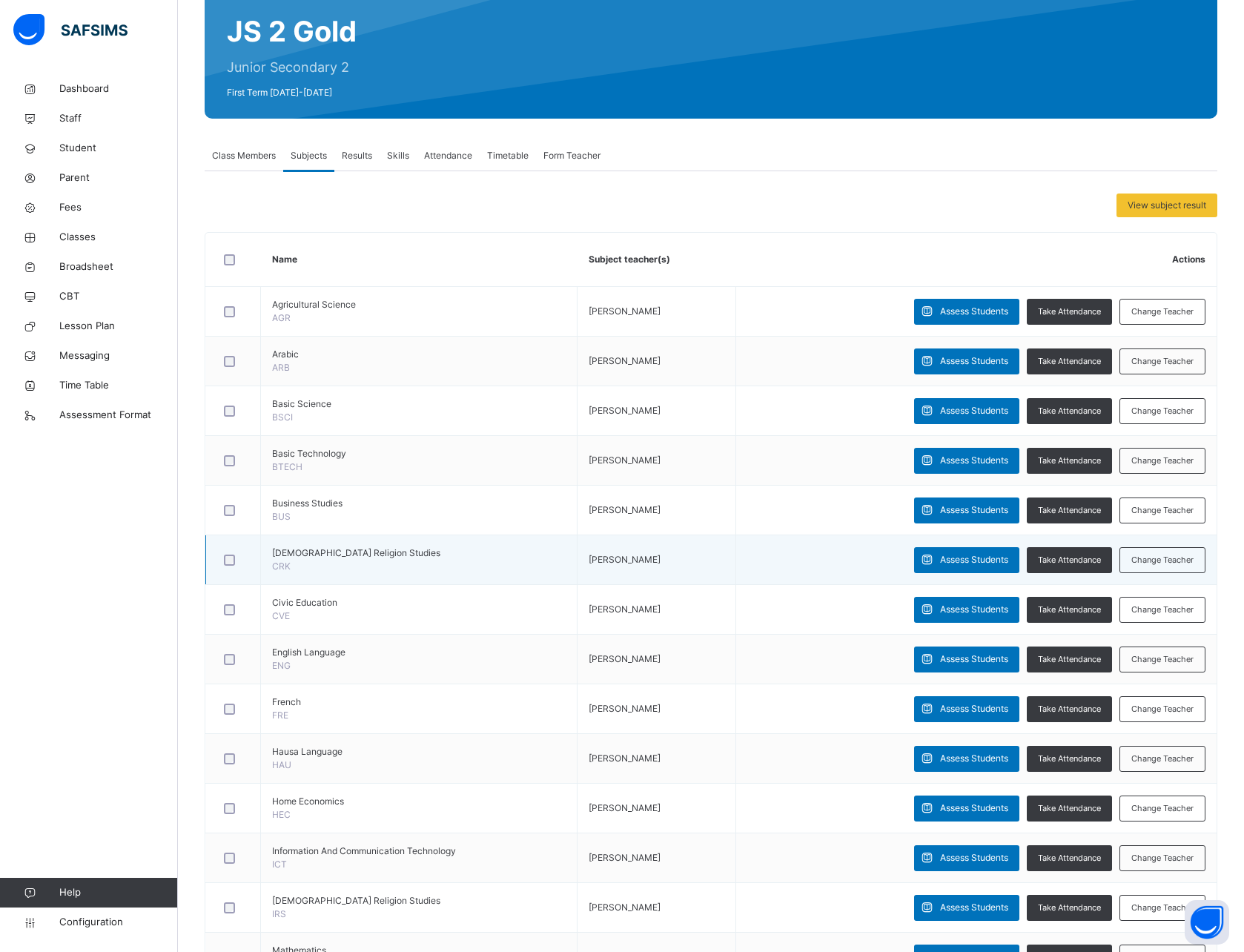
click at [623, 563] on span "David Sam" at bounding box center [624, 560] width 72 height 11
click at [962, 561] on span "Assess Students" at bounding box center [974, 560] width 68 height 13
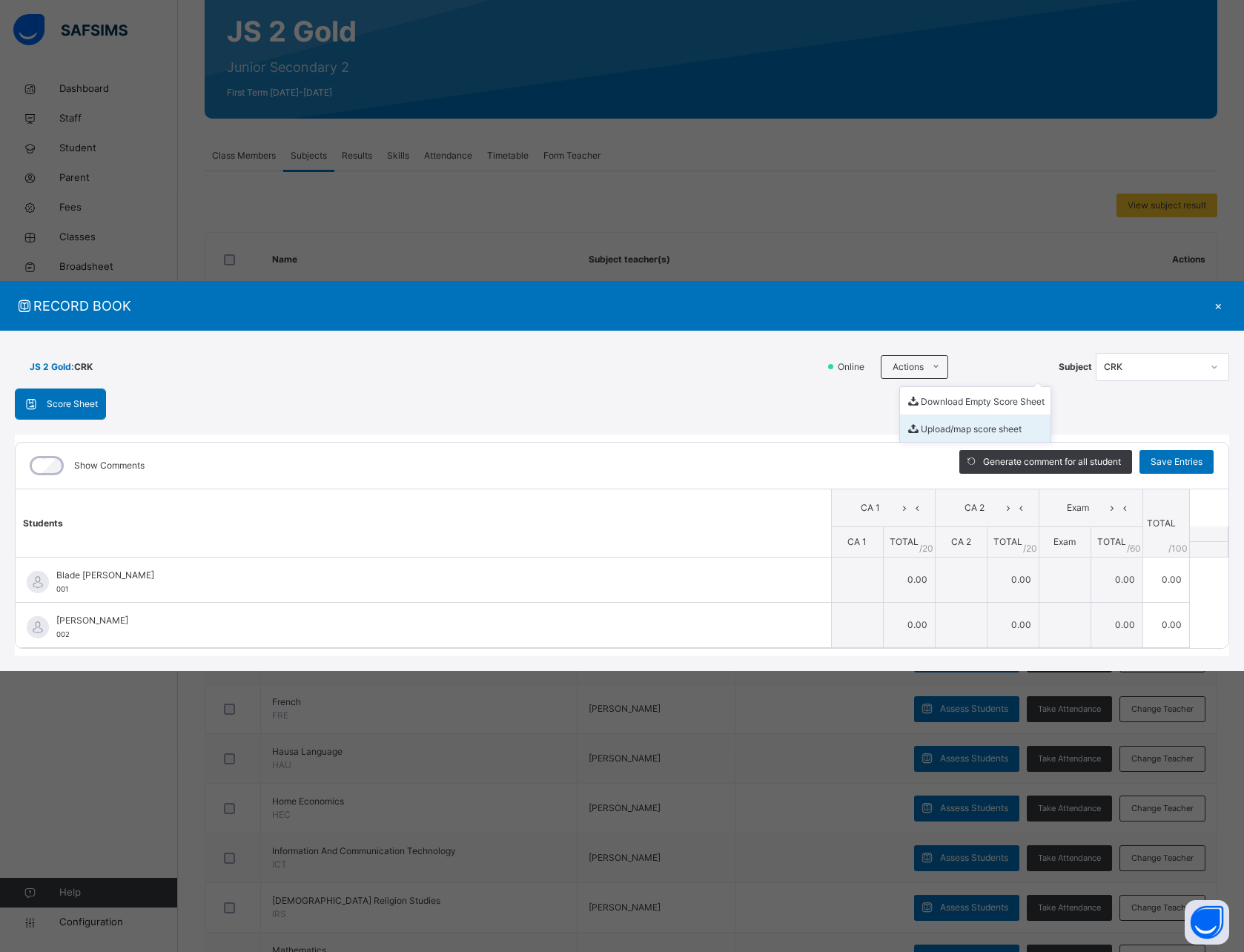
click at [944, 431] on li "Upload/map score sheet" at bounding box center [975, 428] width 151 height 27
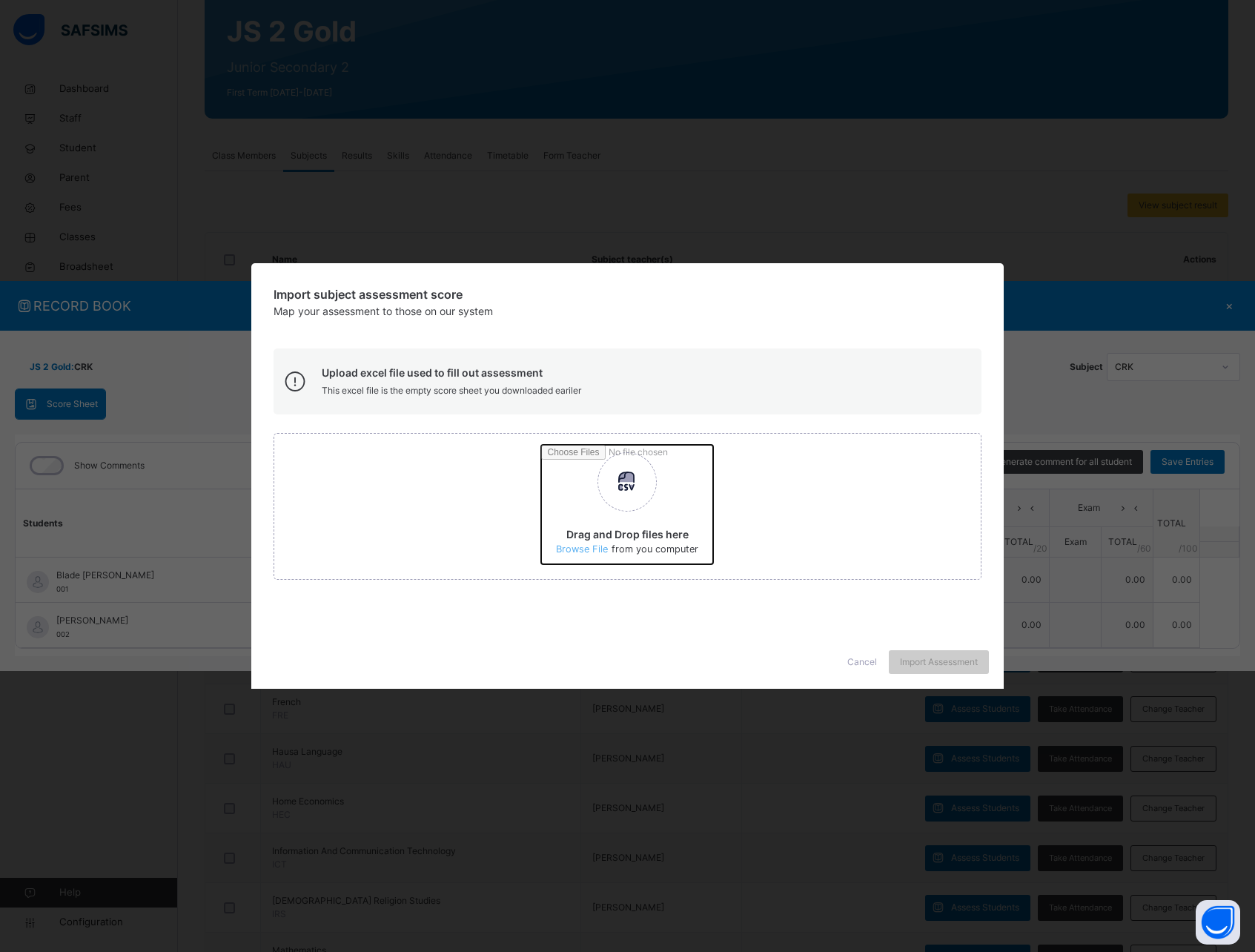
click at [585, 551] on input "Drag and Drop files here Select your Excel file Browse file Maximum size 2.5mb" at bounding box center [895, 509] width 708 height 130
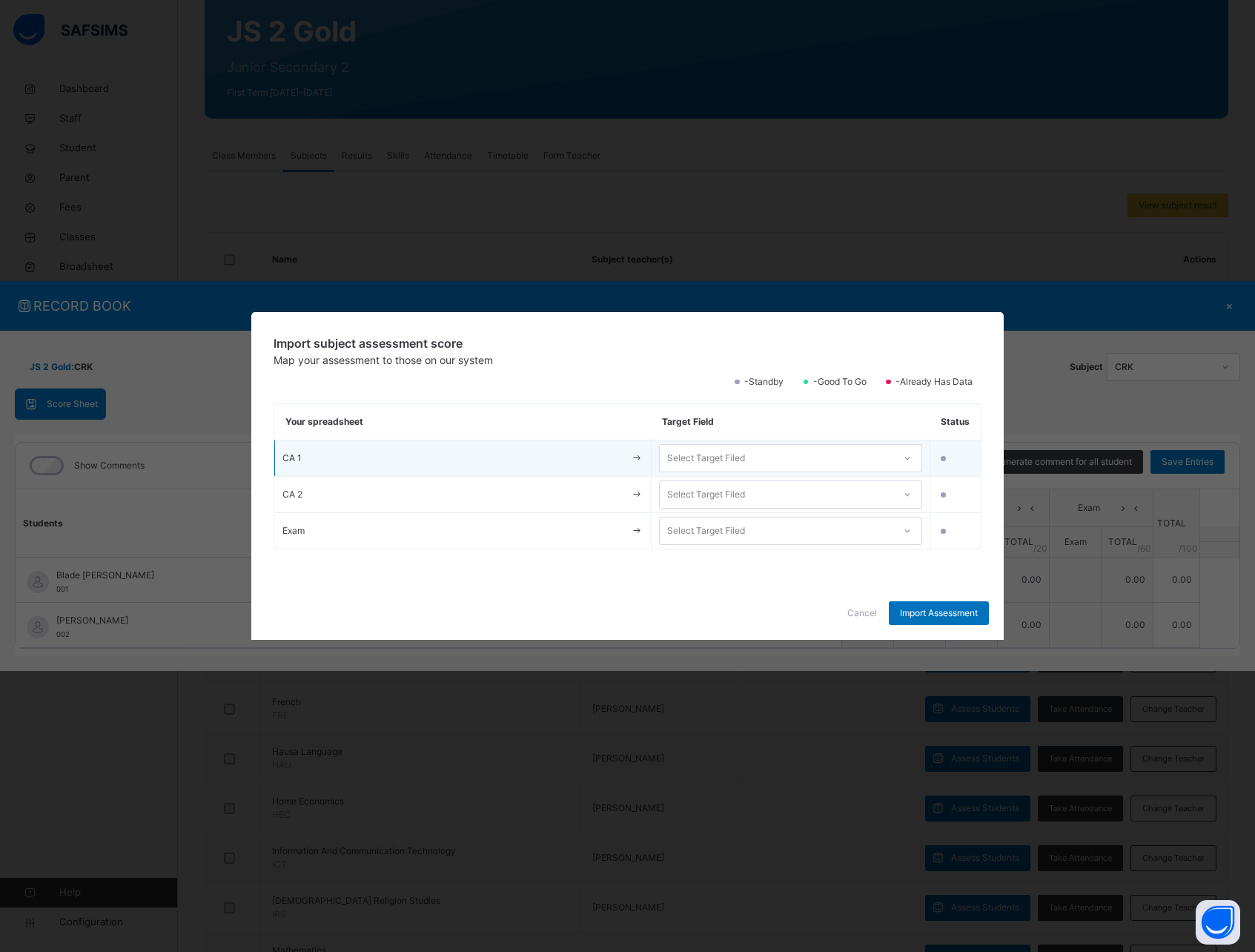
click at [761, 454] on div "Select Target Filed" at bounding box center [777, 459] width 234 height 23
click at [721, 486] on div "CA 1" at bounding box center [791, 491] width 262 height 25
click at [721, 501] on div "Select Target Filed" at bounding box center [706, 494] width 78 height 28
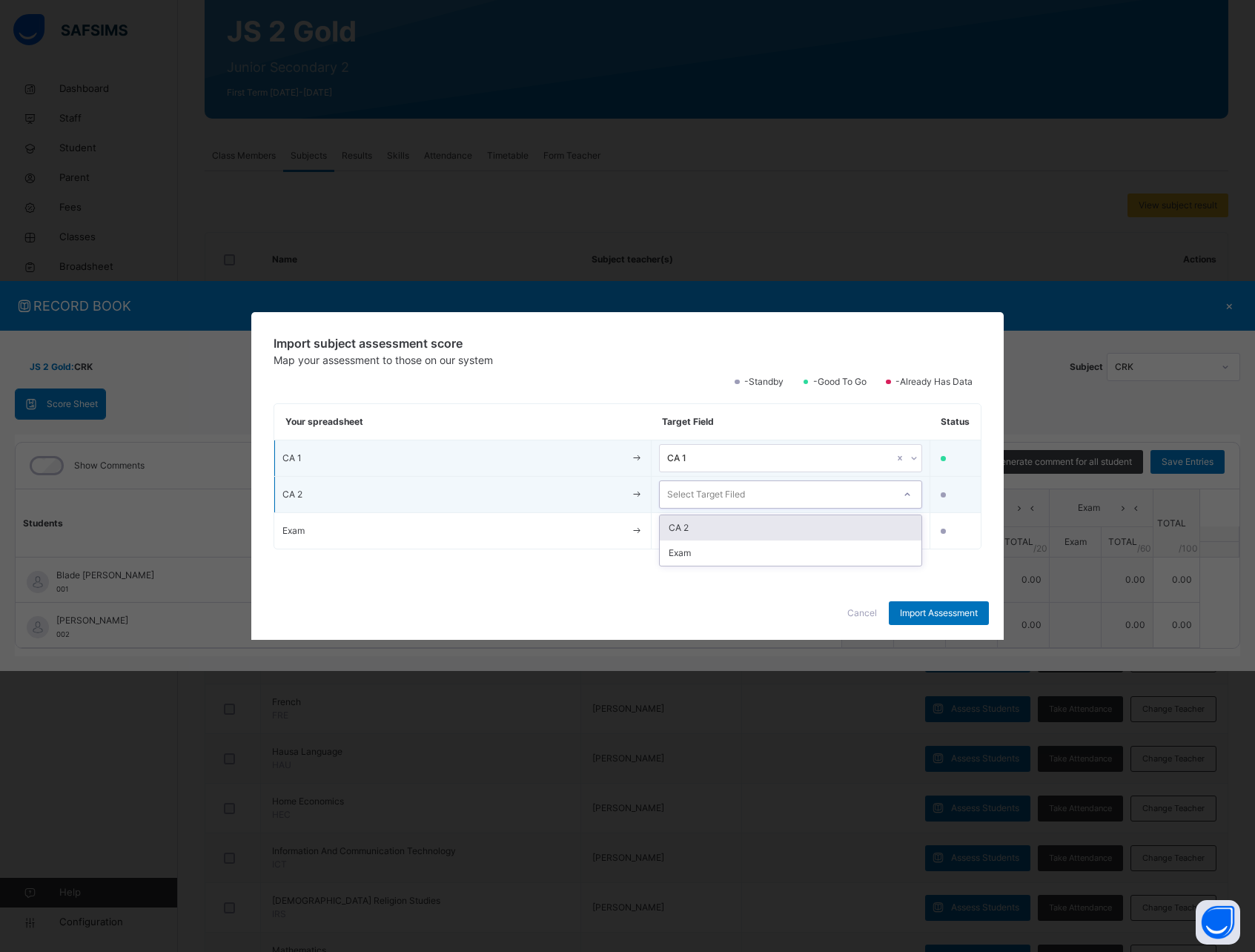
click at [719, 525] on div "CA 2" at bounding box center [791, 528] width 262 height 25
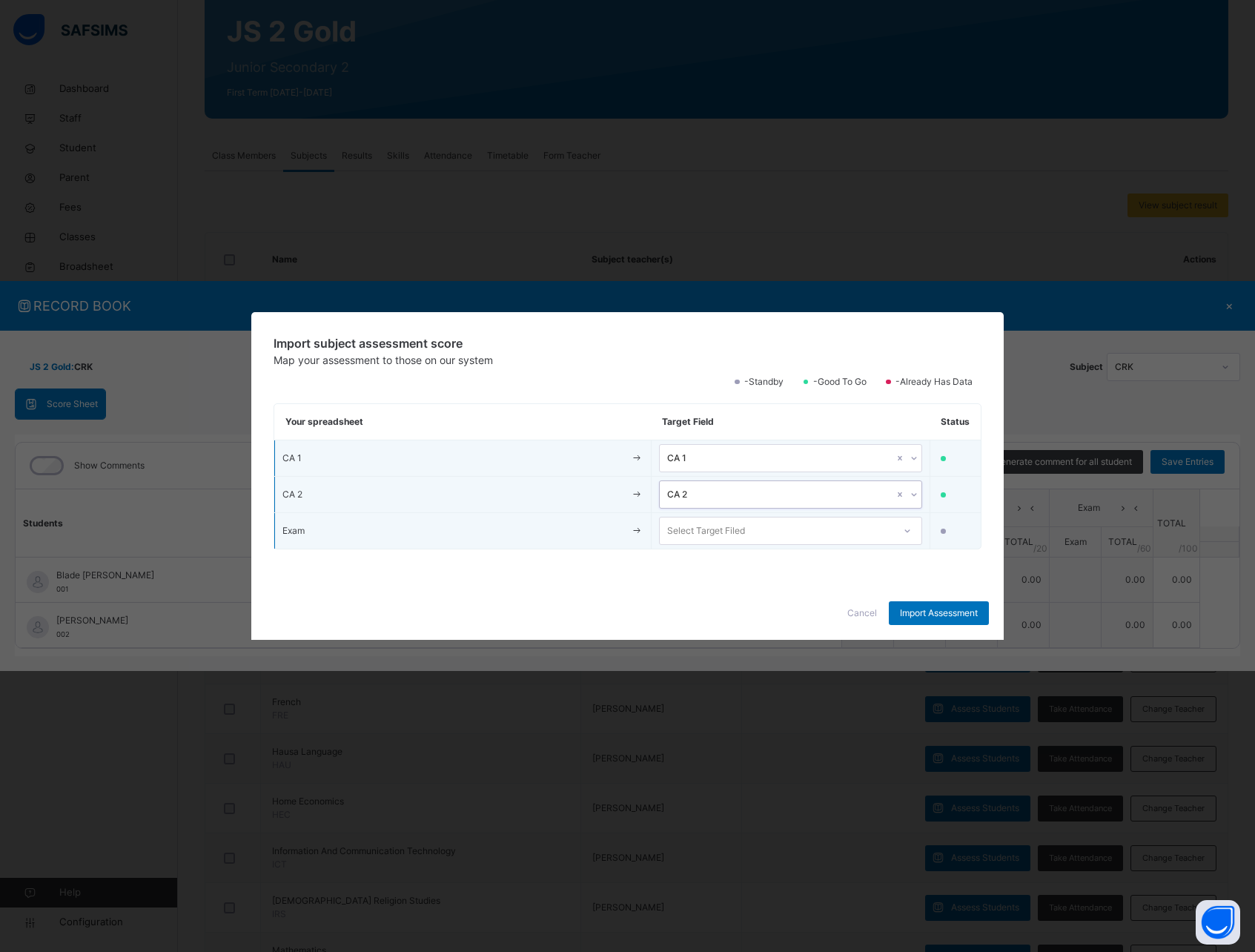
click at [719, 532] on div "Select Target Filed" at bounding box center [706, 531] width 78 height 28
click at [716, 557] on div "Exam" at bounding box center [791, 564] width 262 height 25
click at [948, 459] on div at bounding box center [949, 459] width 22 height 12
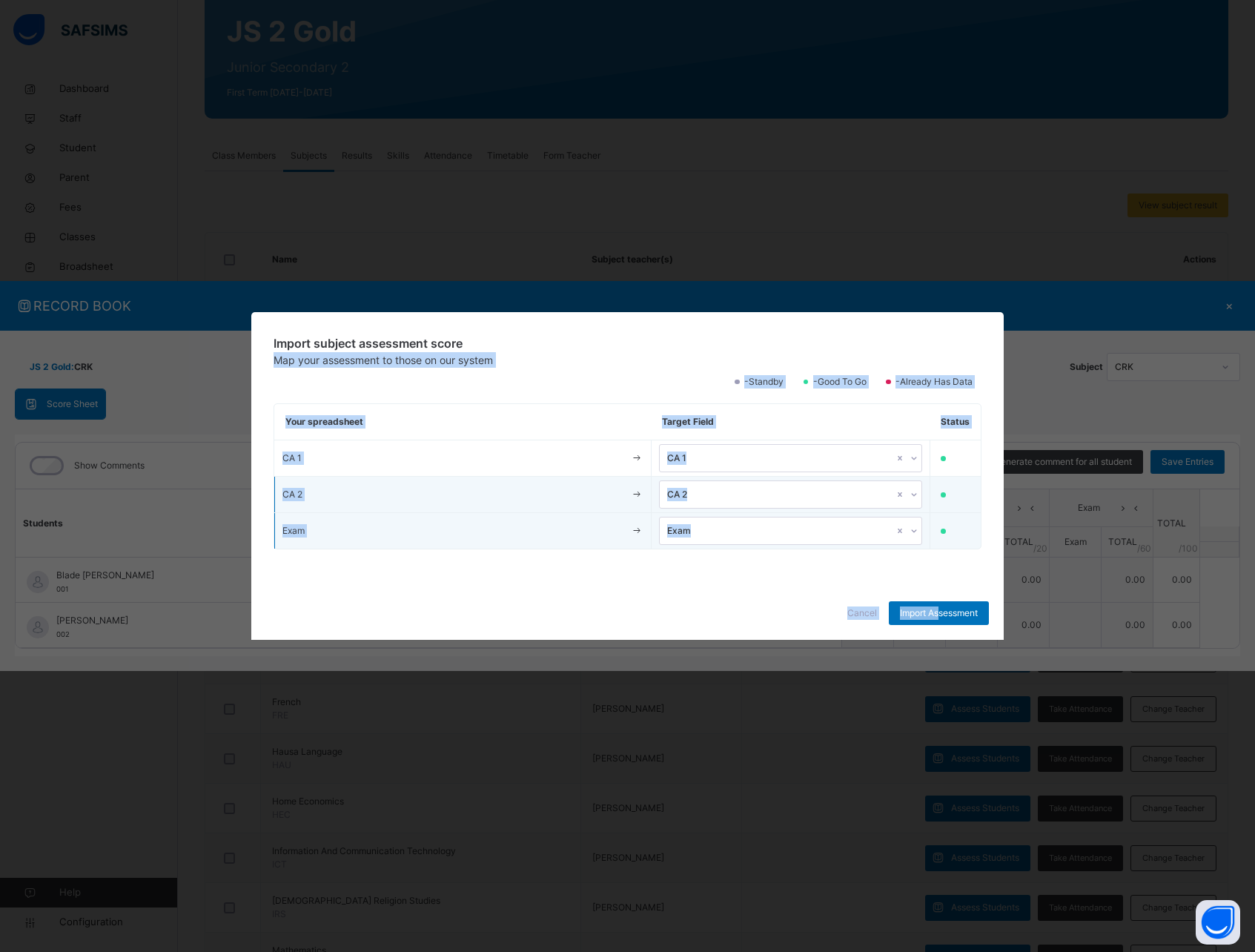
drag, startPoint x: 937, startPoint y: 607, endPoint x: 834, endPoint y: 342, distance: 284.3
click at [834, 342] on div "Import subject assessment score Map your assessment to those on our system -Sta…" at bounding box center [628, 476] width 753 height 328
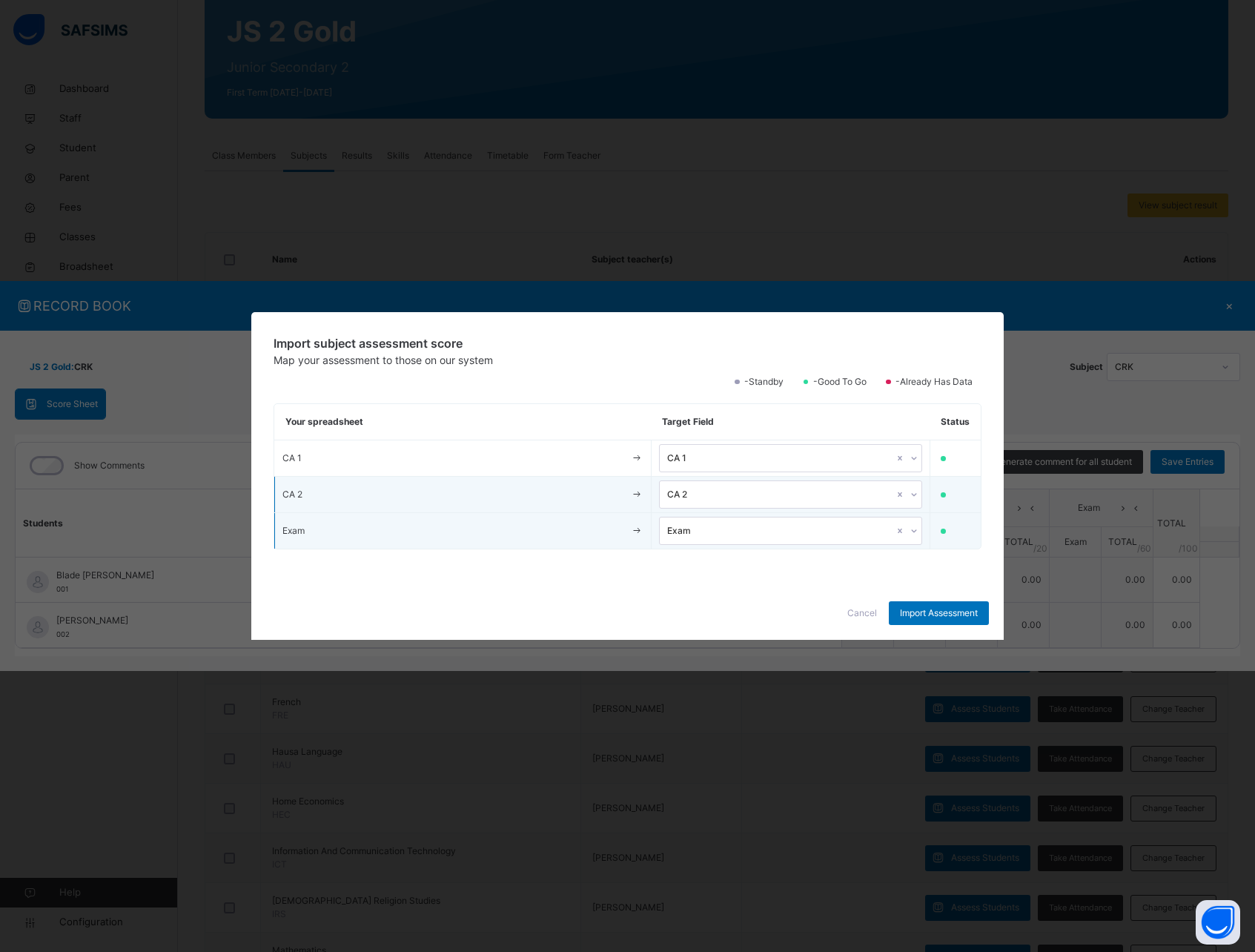
click at [827, 334] on span "Import subject assessment score" at bounding box center [627, 343] width 708 height 18
click at [943, 612] on span "Import Assessment" at bounding box center [939, 613] width 78 height 13
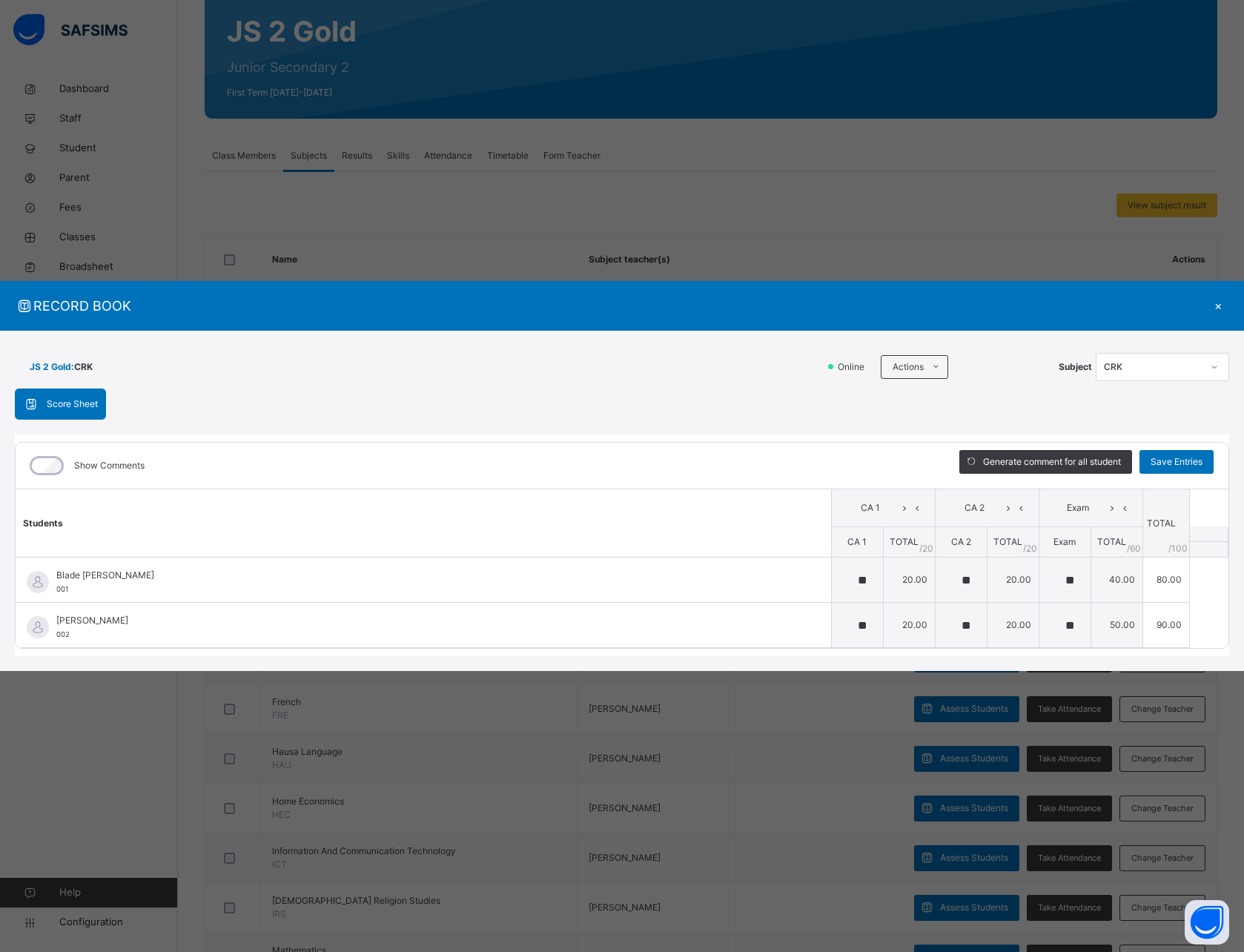
click at [1157, 364] on div "CRK" at bounding box center [1153, 367] width 98 height 13
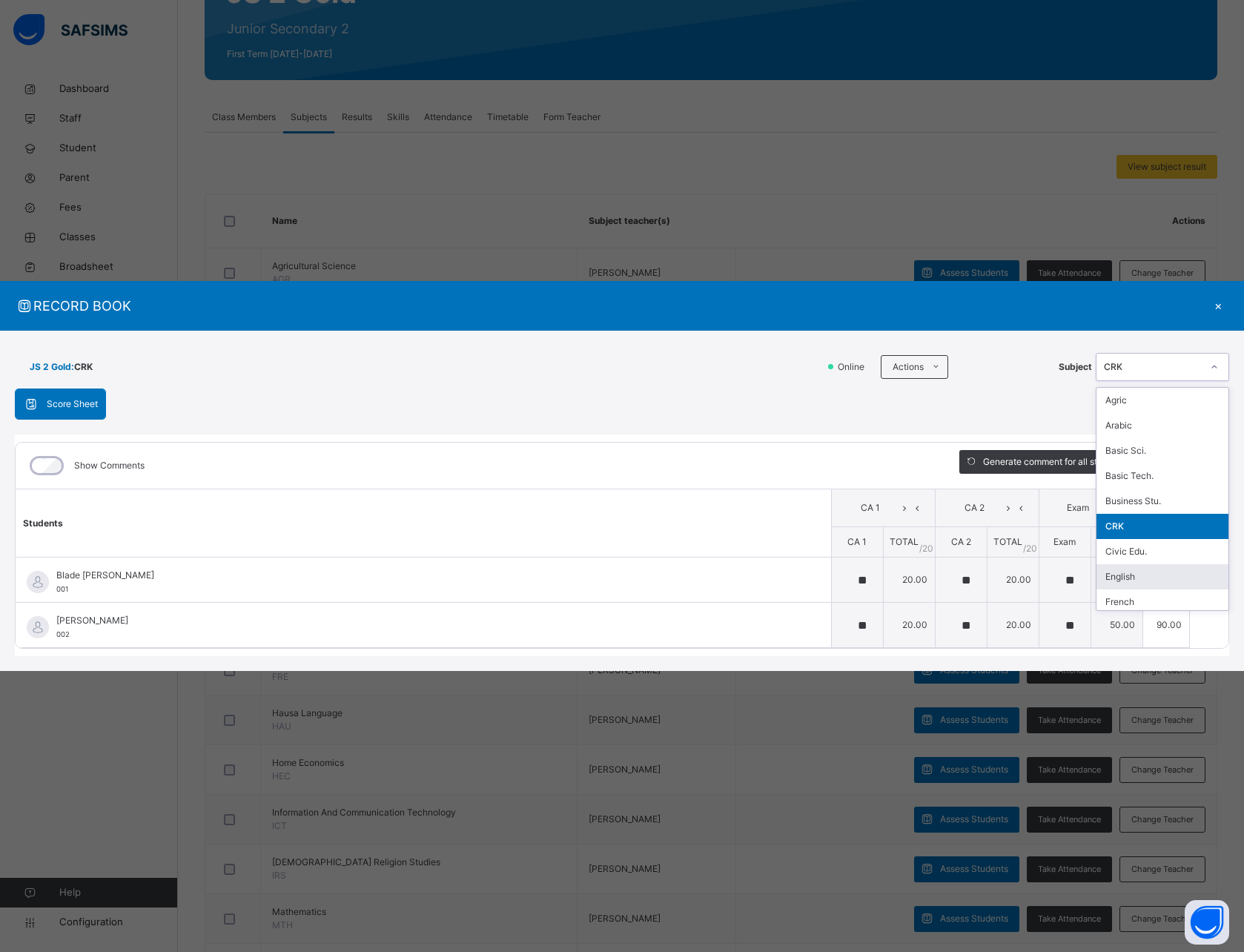
scroll to position [24, 0]
click at [1134, 556] on div "English" at bounding box center [1163, 552] width 132 height 25
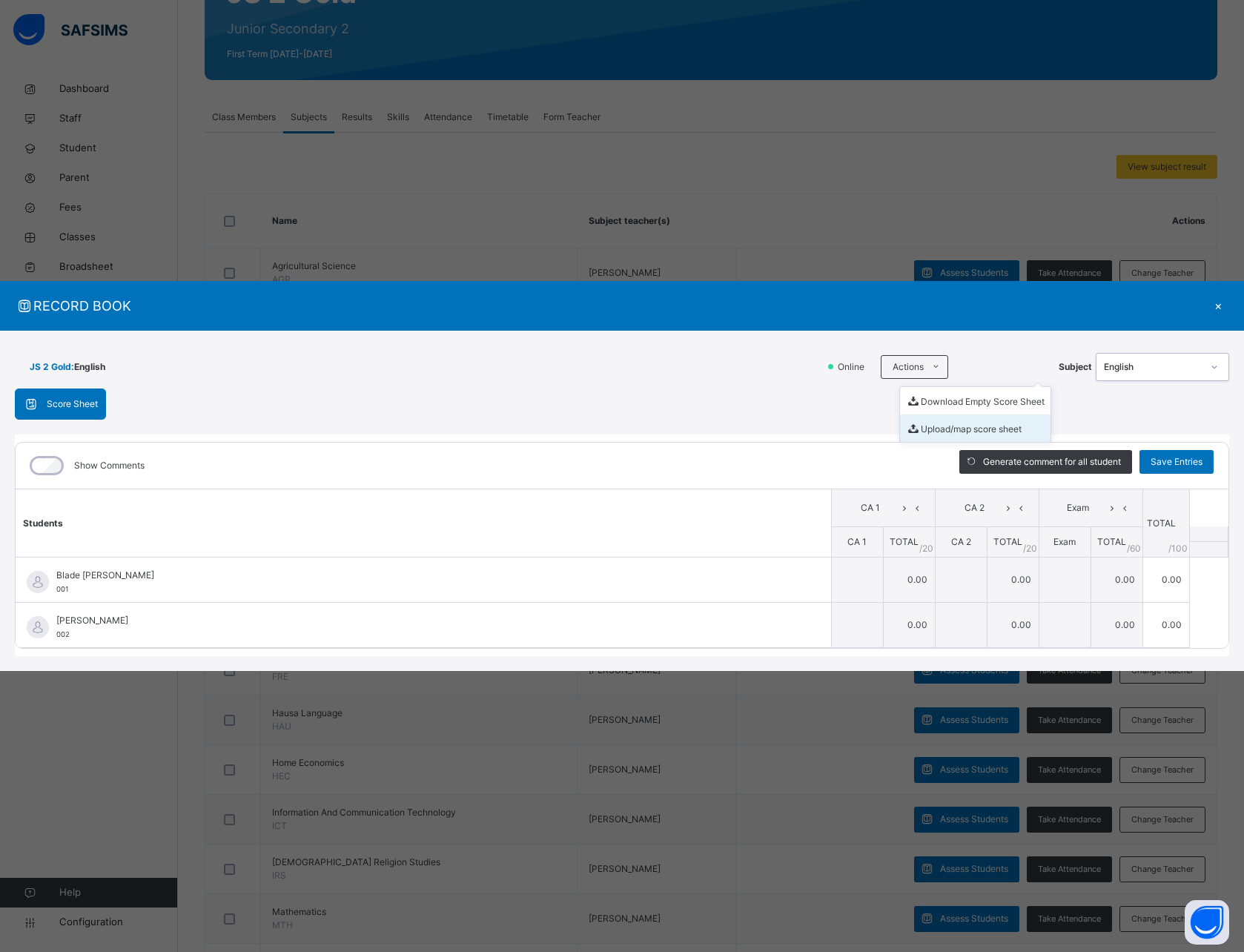
click at [931, 429] on li "Upload/map score sheet" at bounding box center [975, 428] width 151 height 27
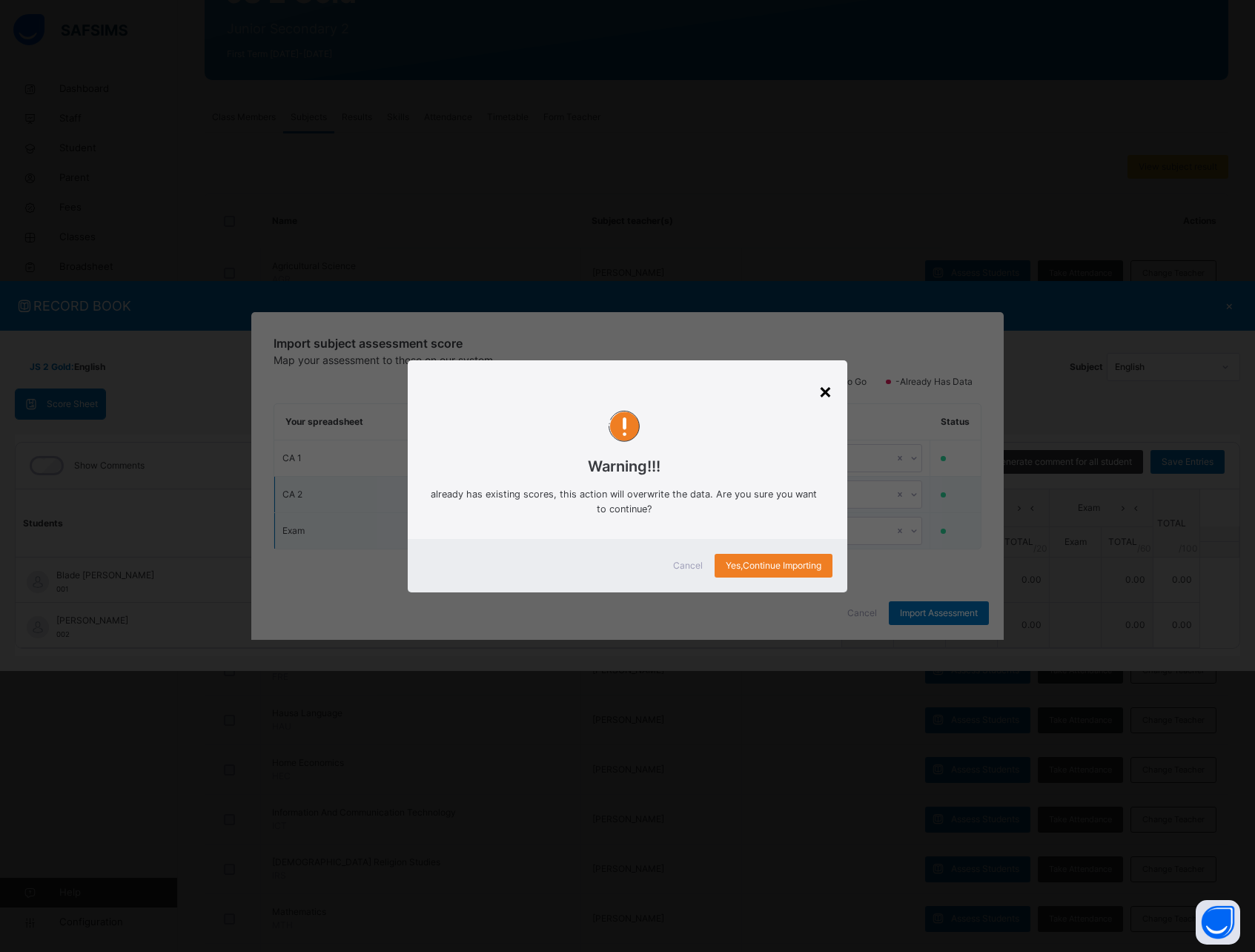
click at [824, 393] on div "×" at bounding box center [825, 390] width 14 height 31
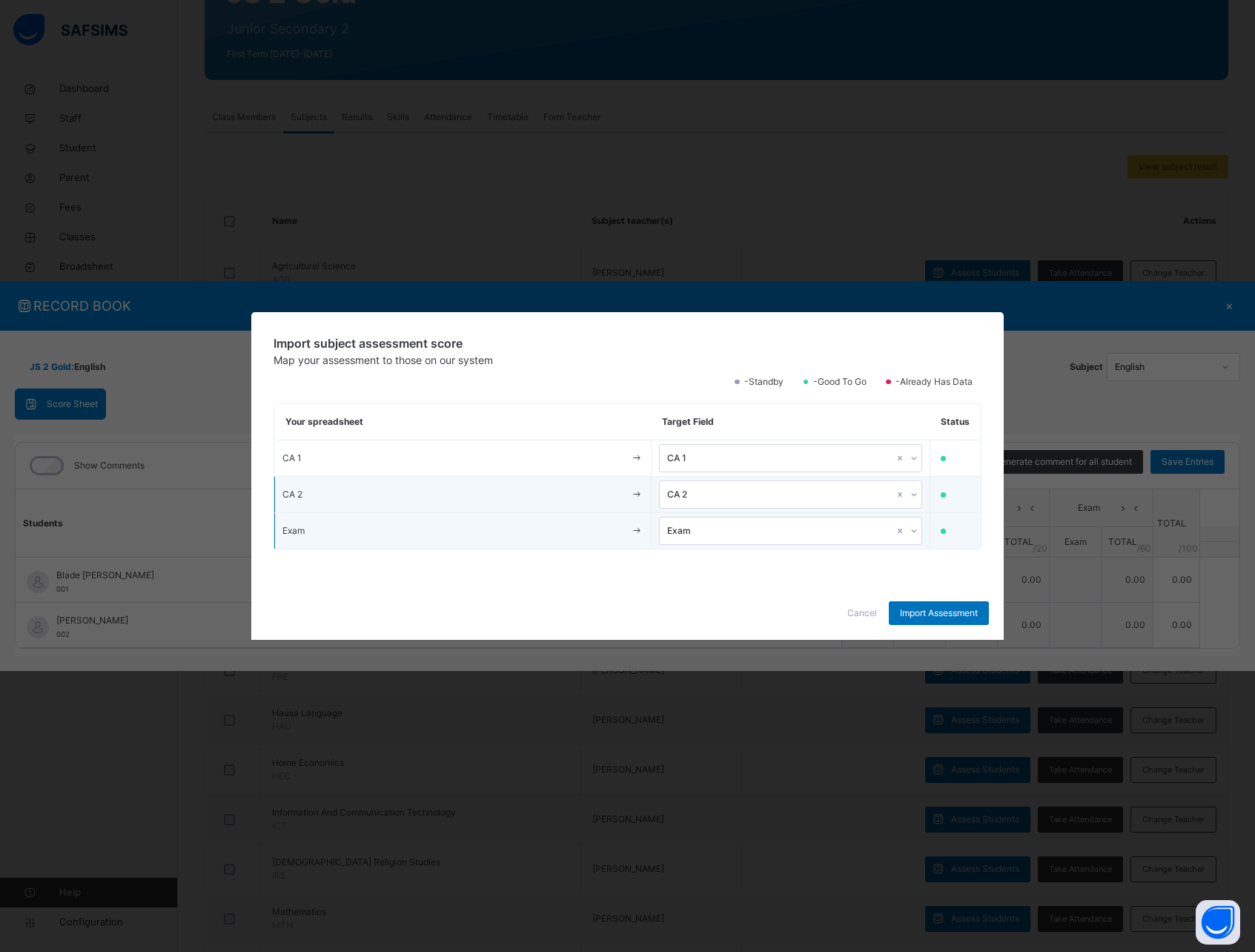
click at [861, 612] on span "Cancel" at bounding box center [863, 613] width 30 height 13
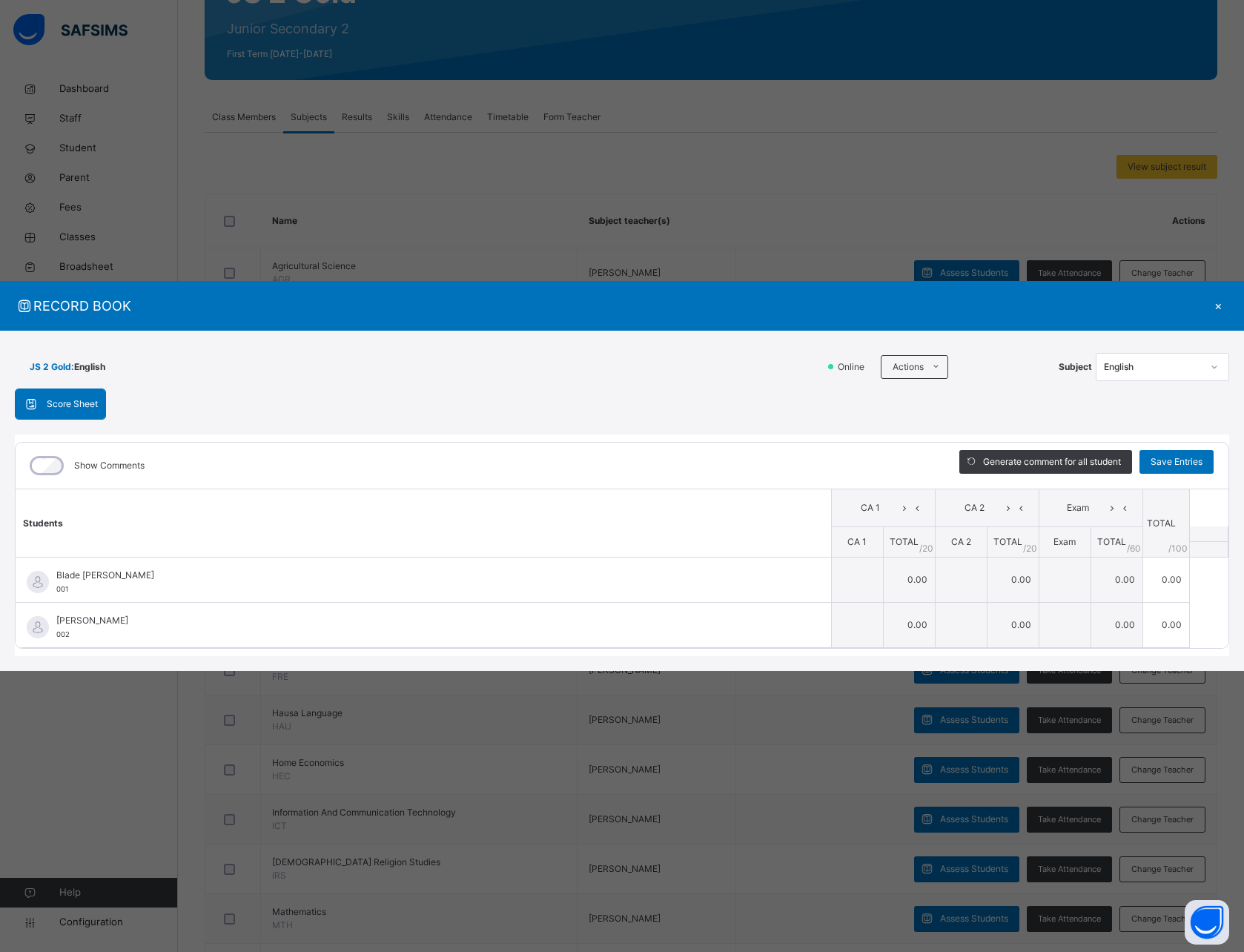
click at [1216, 308] on div "×" at bounding box center [1219, 305] width 22 height 20
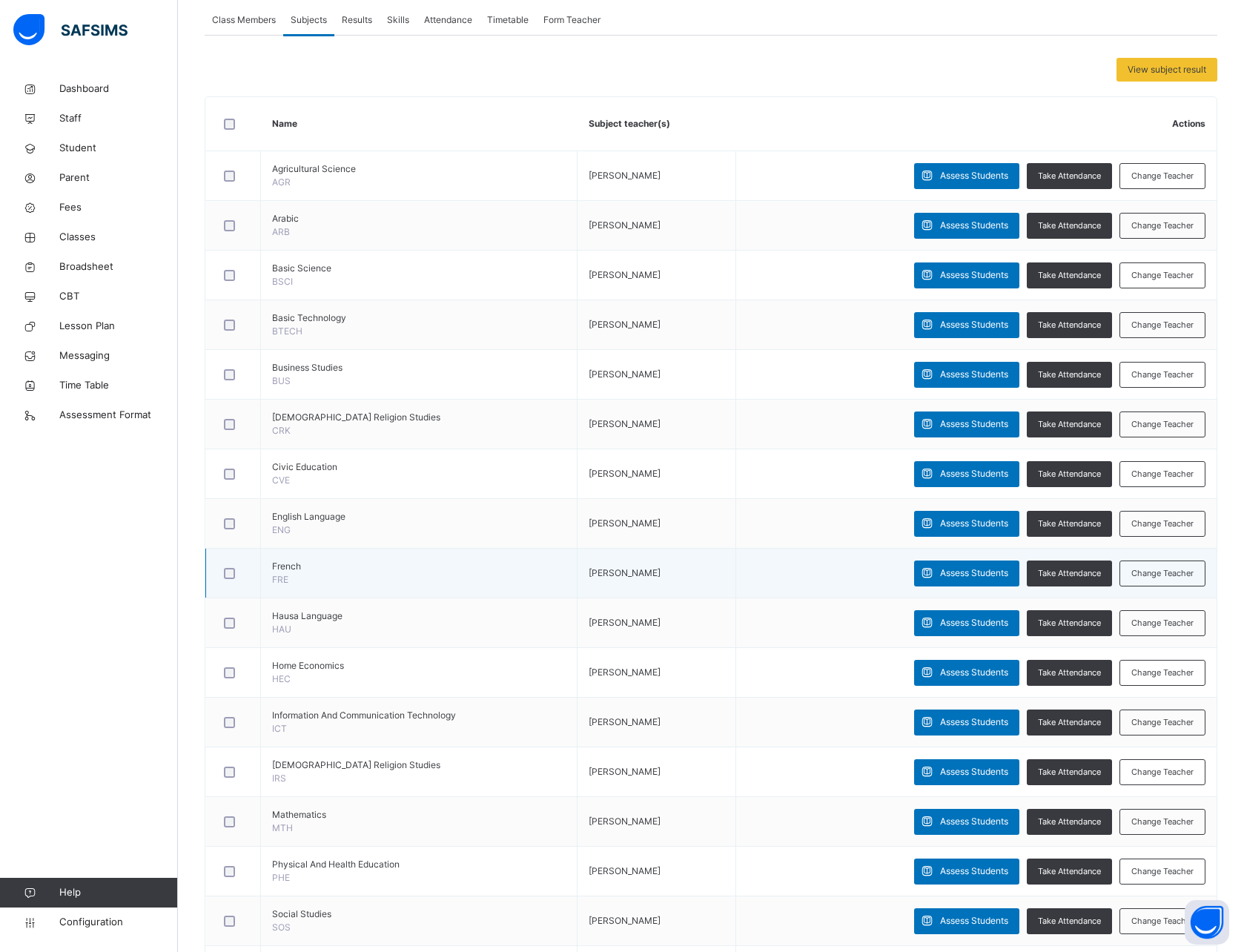
scroll to position [277, 0]
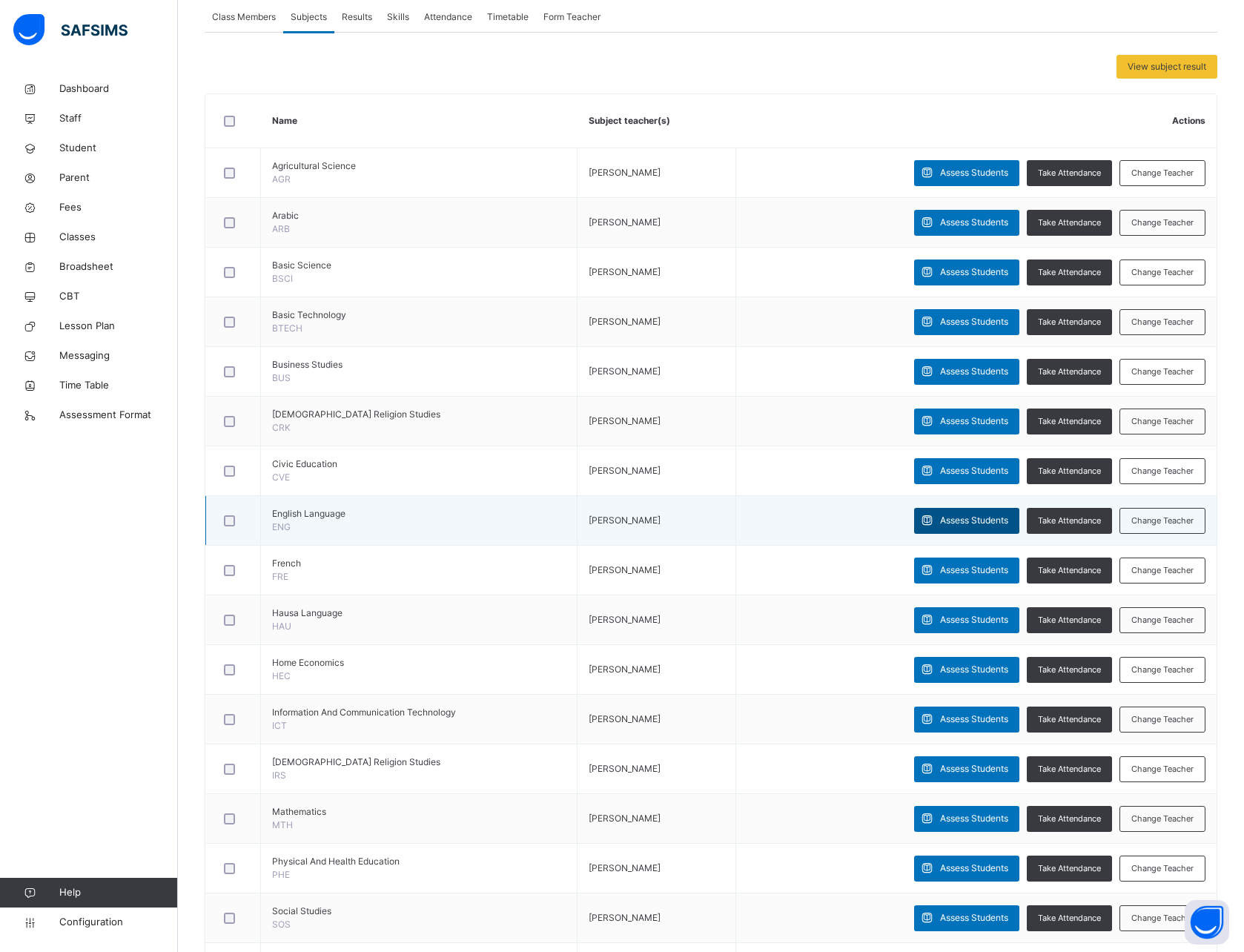
click at [980, 519] on span "Assess Students" at bounding box center [974, 520] width 68 height 13
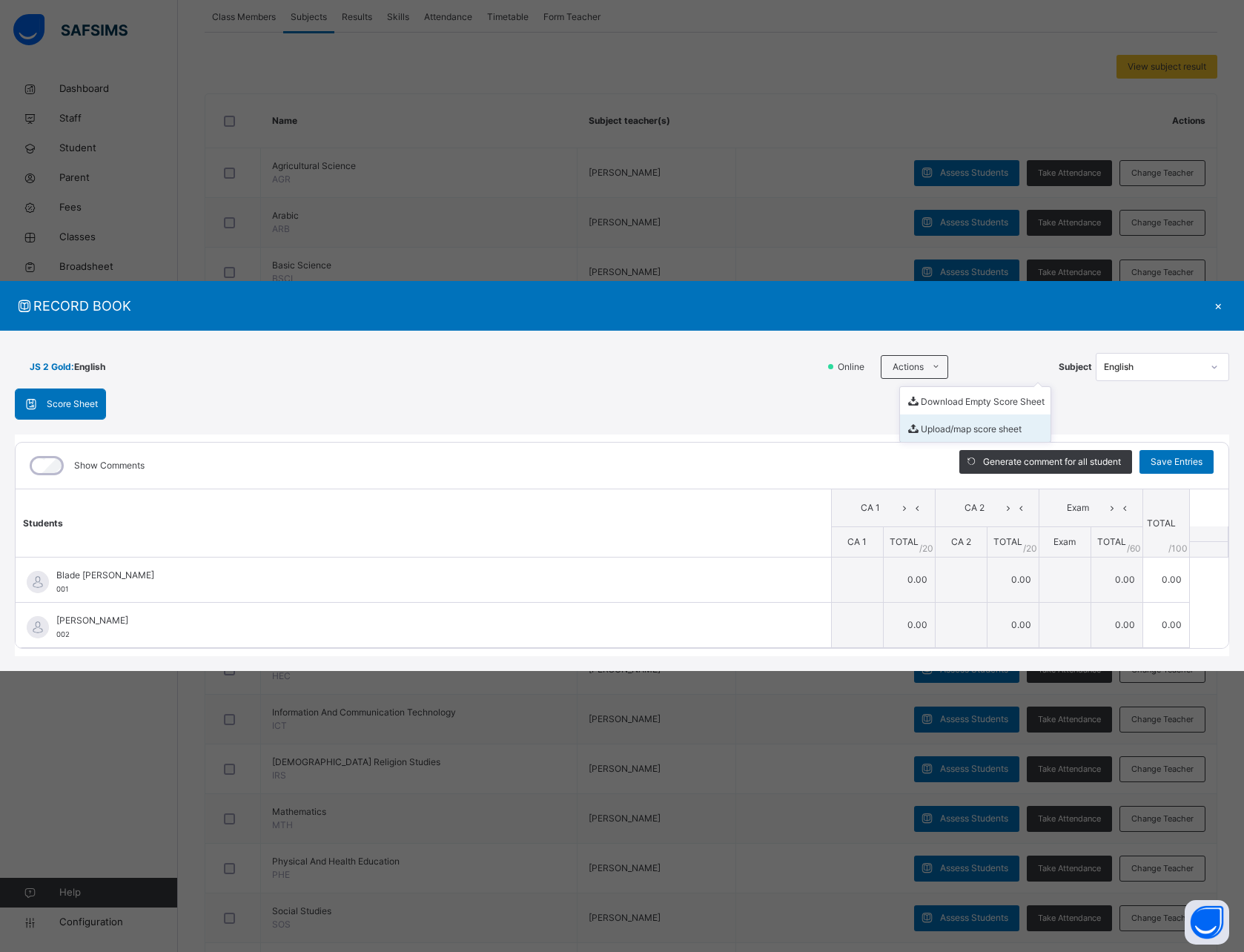
click at [955, 432] on li "Upload/map score sheet" at bounding box center [975, 428] width 151 height 27
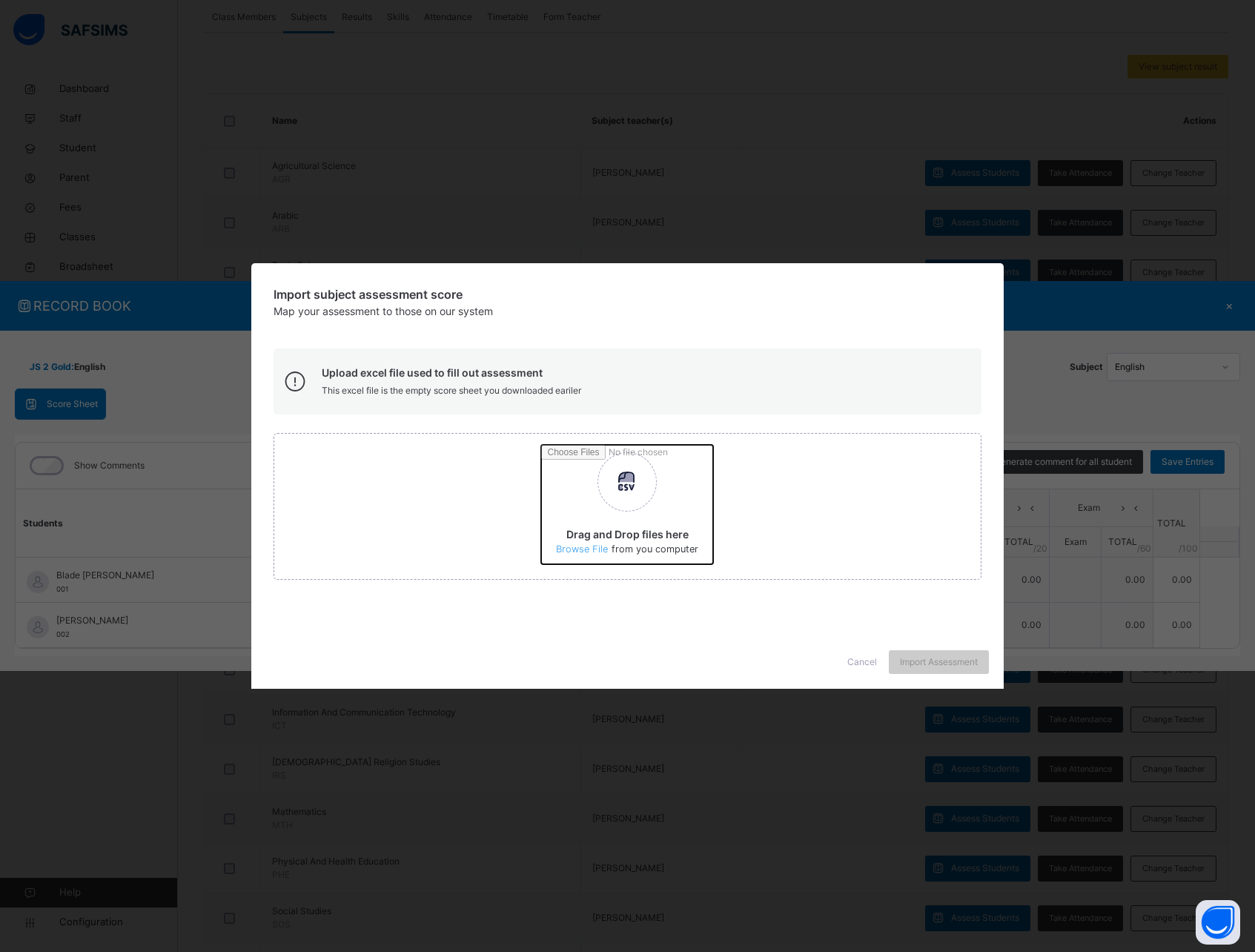
click at [582, 550] on input "Drag and Drop files here Select your Excel file Browse file Maximum size 2.5mb" at bounding box center [895, 509] width 708 height 130
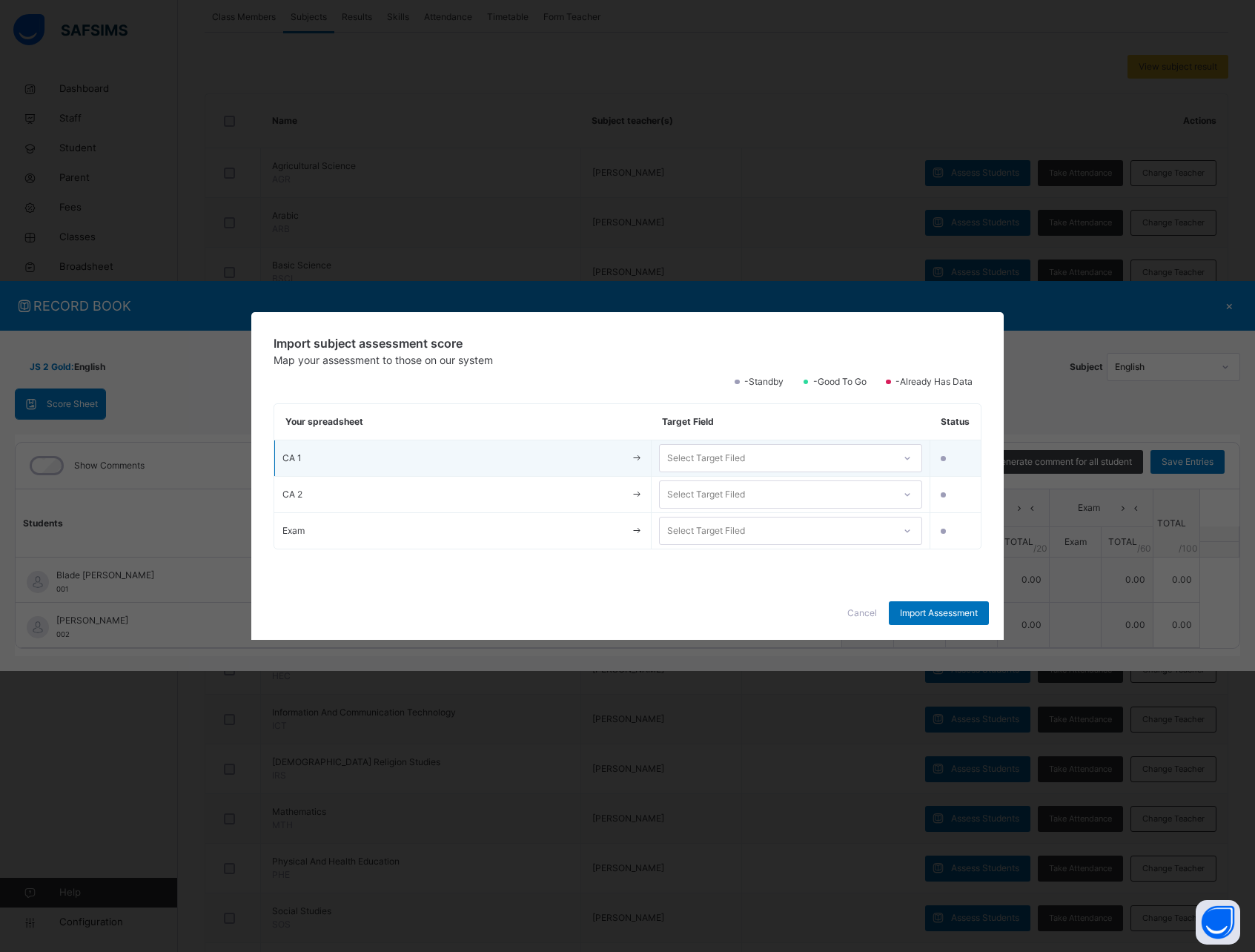
click at [715, 456] on div "Select Target Filed" at bounding box center [706, 459] width 78 height 28
click at [715, 495] on div "CA 1" at bounding box center [791, 491] width 262 height 25
click at [715, 495] on div "Select Target Filed" at bounding box center [706, 494] width 78 height 28
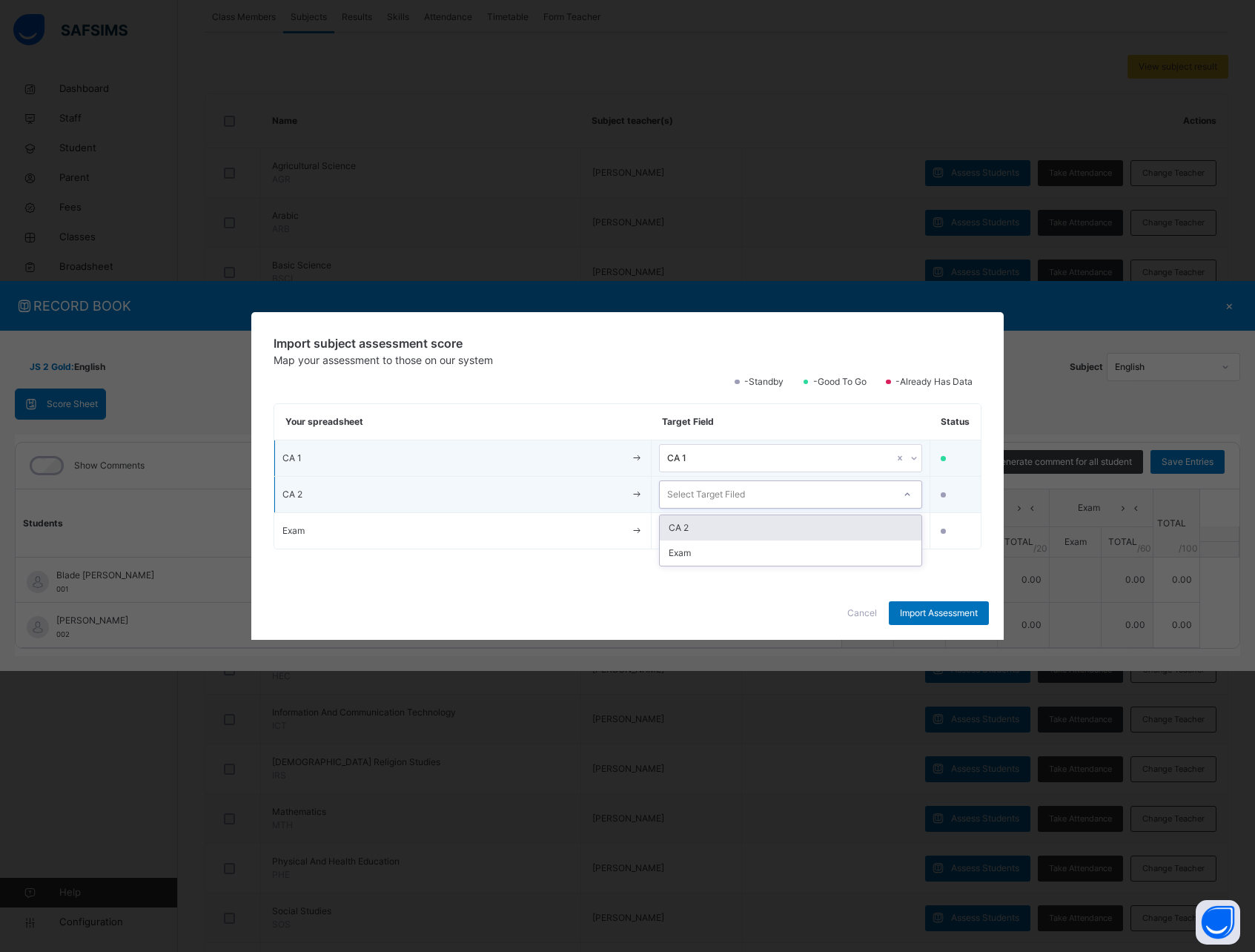
click at [717, 520] on div "CA 2" at bounding box center [791, 528] width 262 height 25
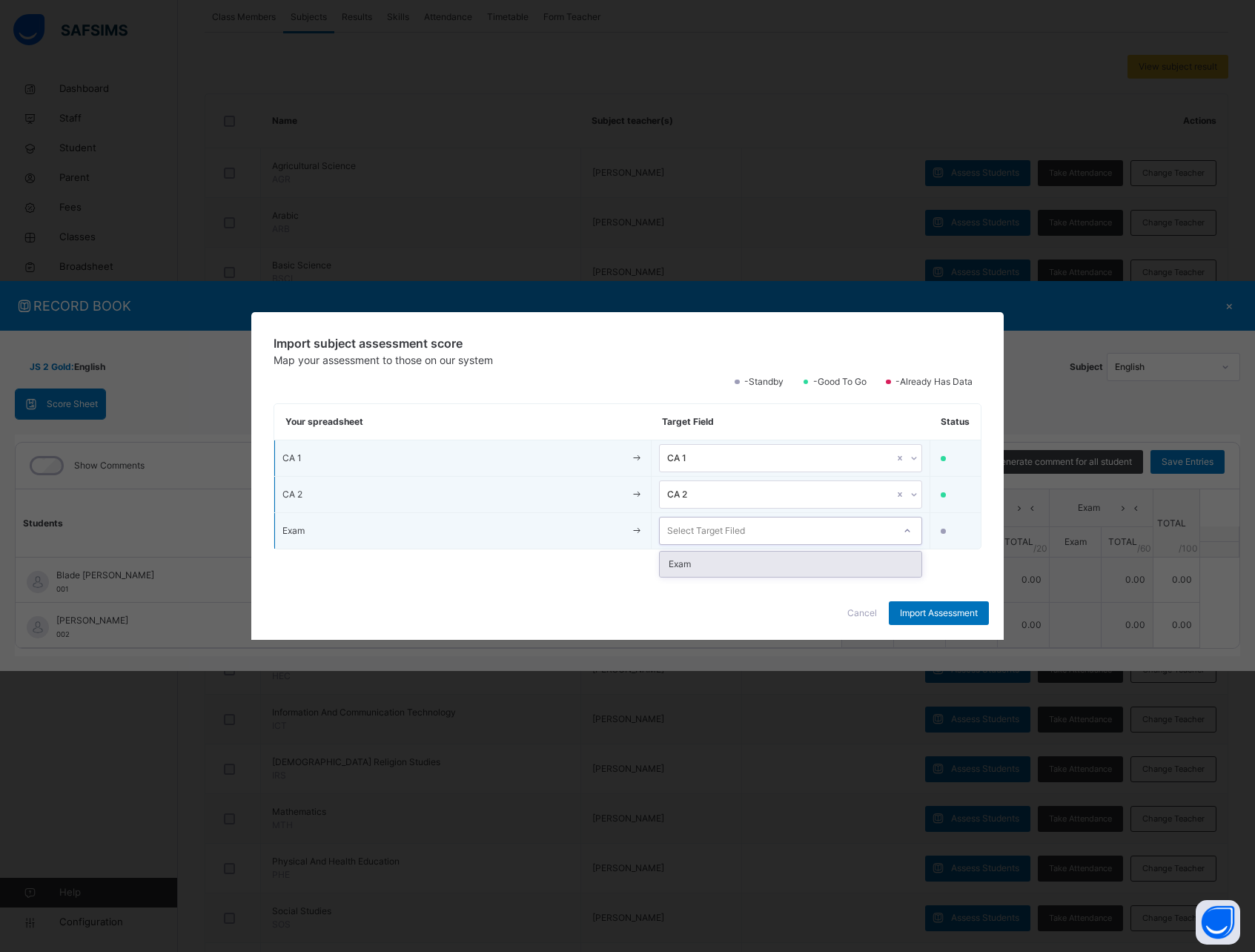
click at [714, 530] on div "Select Target Filed" at bounding box center [706, 531] width 78 height 28
click at [708, 561] on div "Exam" at bounding box center [791, 564] width 262 height 25
click at [927, 612] on span "Import Assessment" at bounding box center [939, 613] width 78 height 13
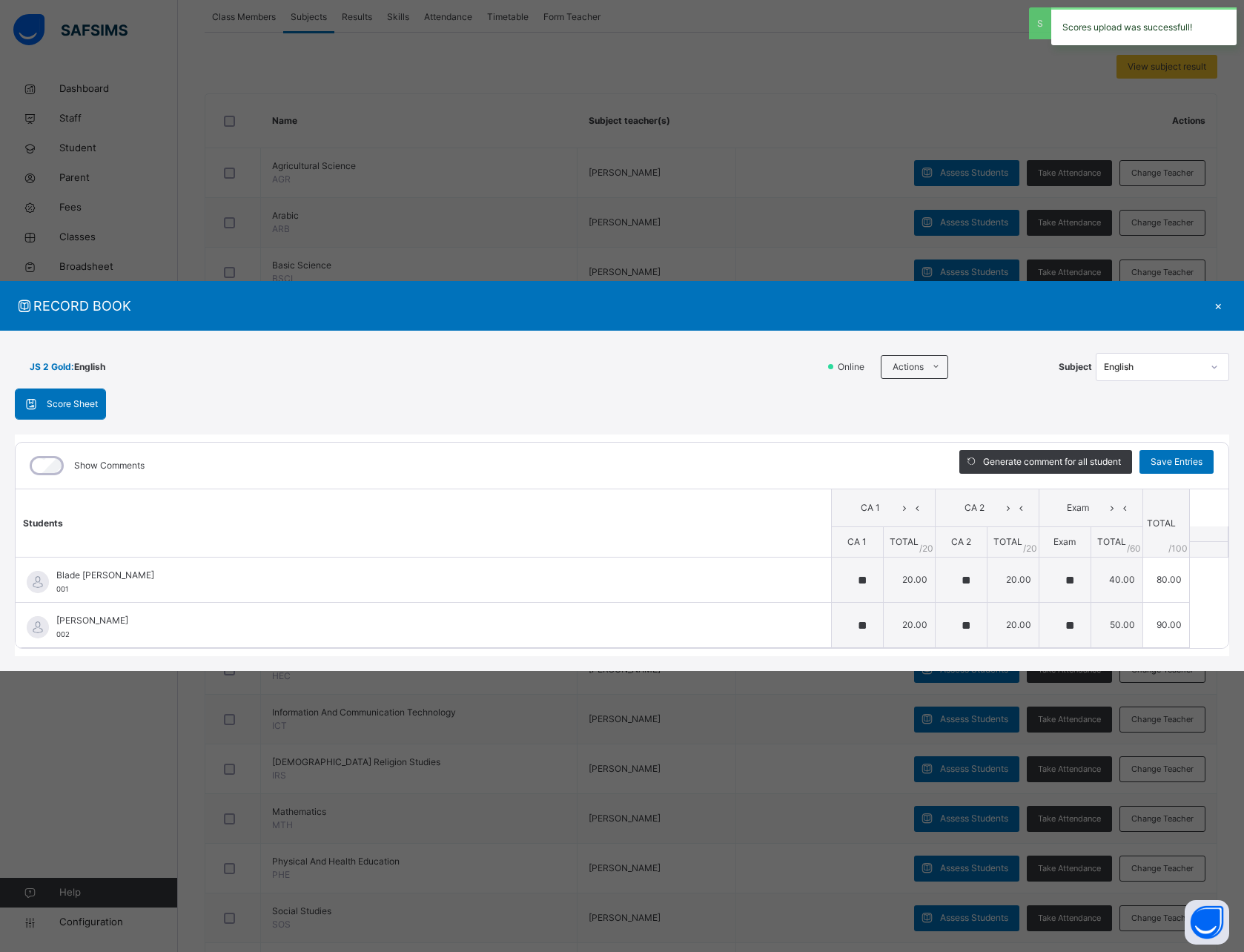
click at [1221, 308] on div "×" at bounding box center [1219, 305] width 22 height 20
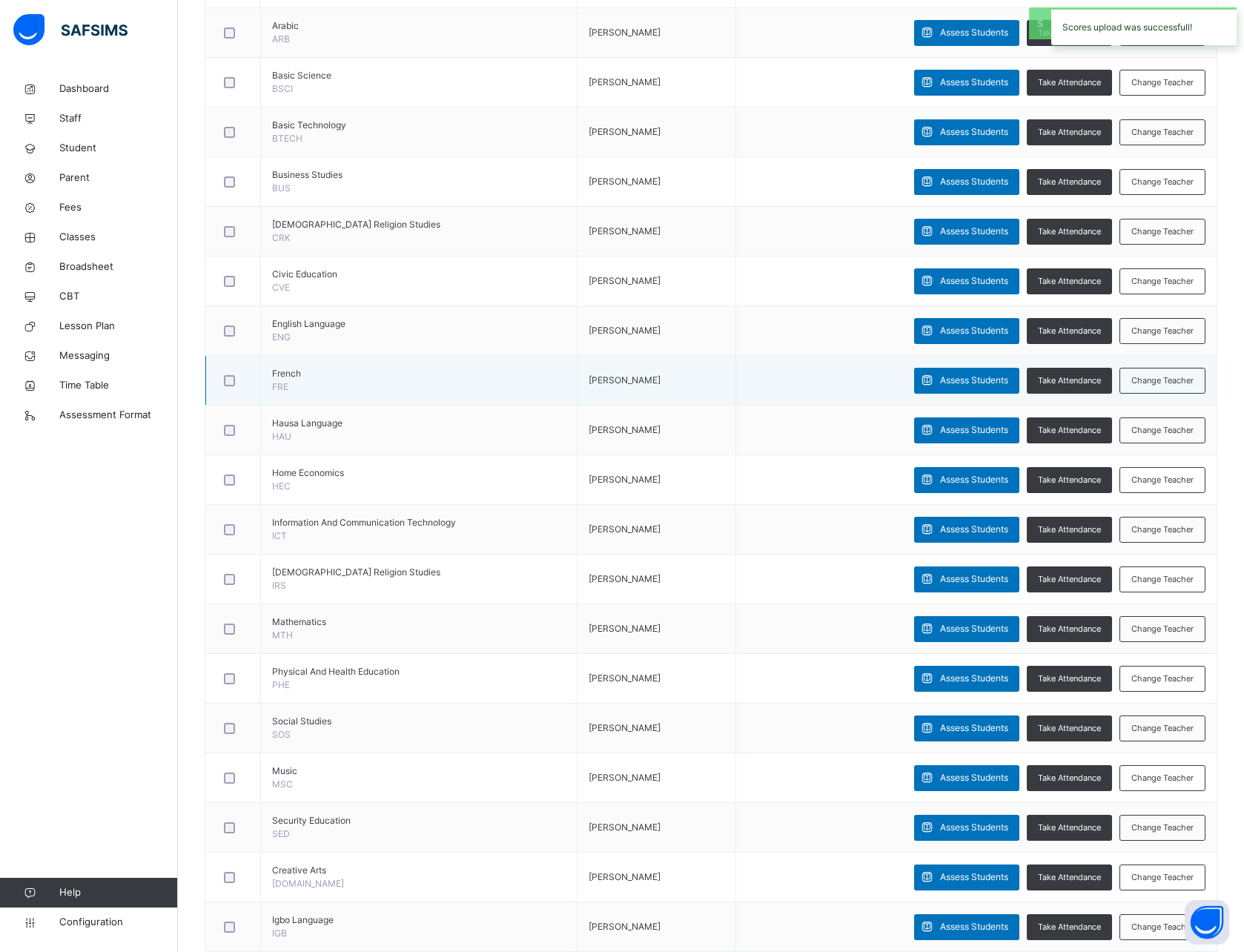
scroll to position [553, 0]
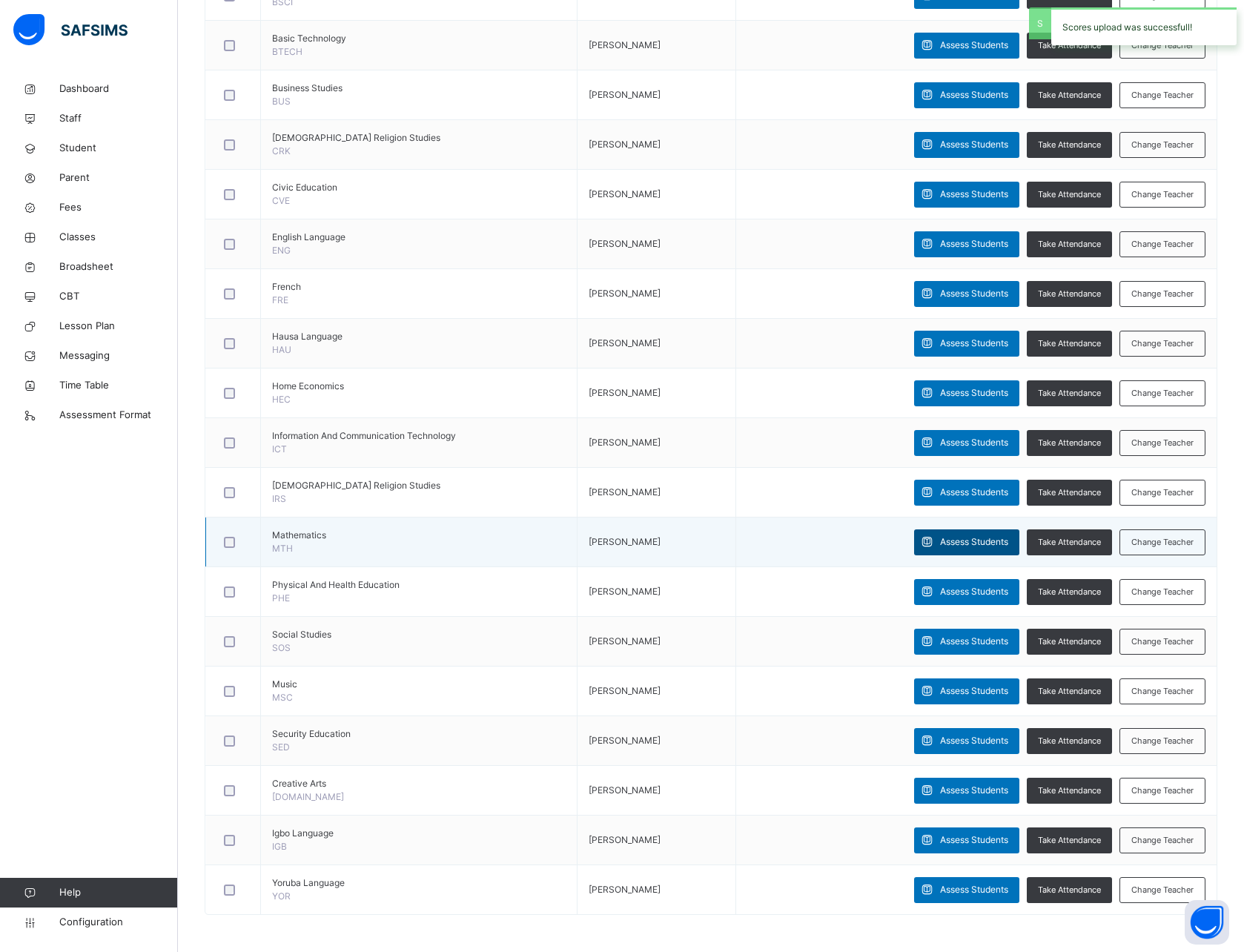
click at [935, 541] on icon at bounding box center [927, 542] width 16 height 17
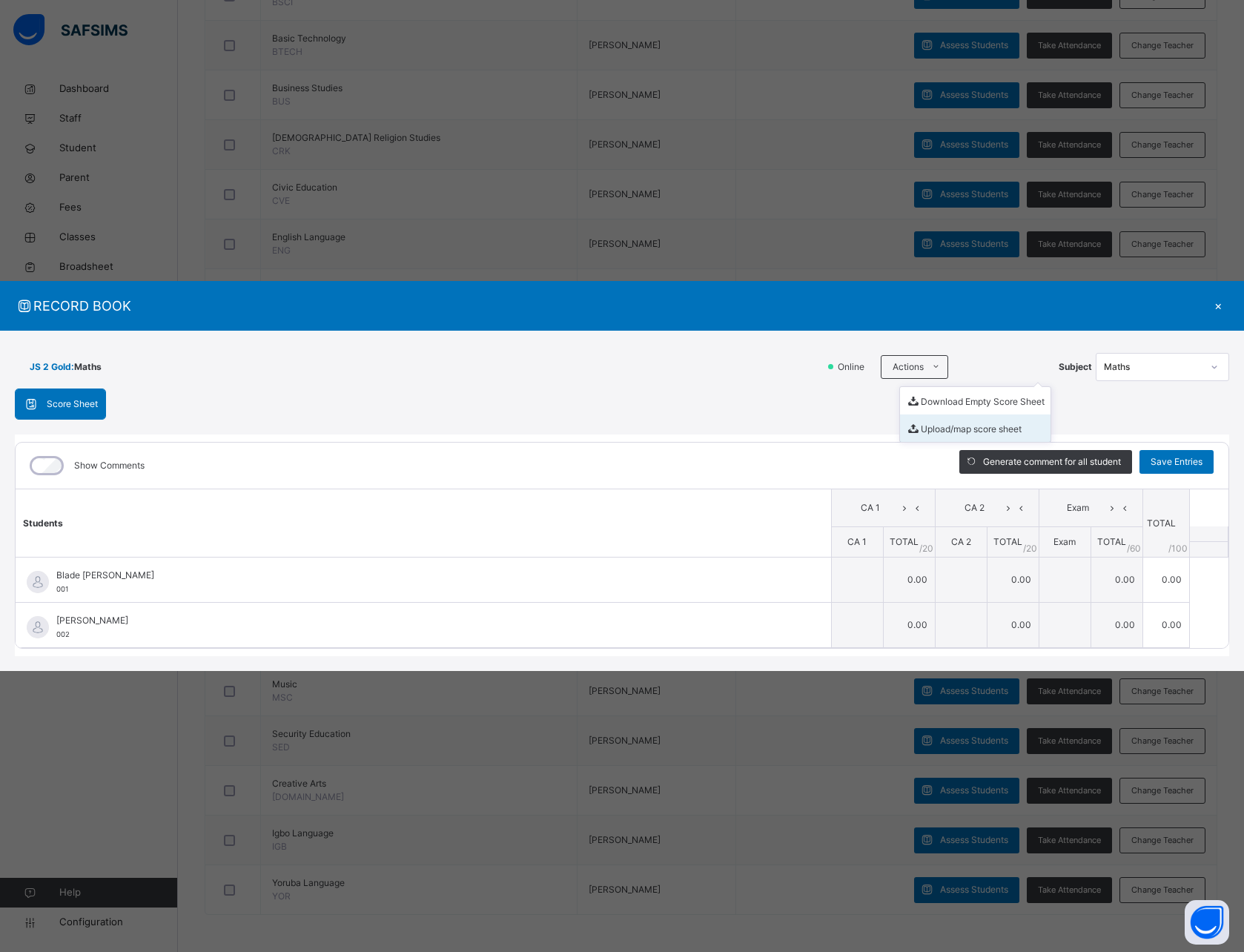
click at [937, 423] on li "Upload/map score sheet" at bounding box center [975, 428] width 151 height 27
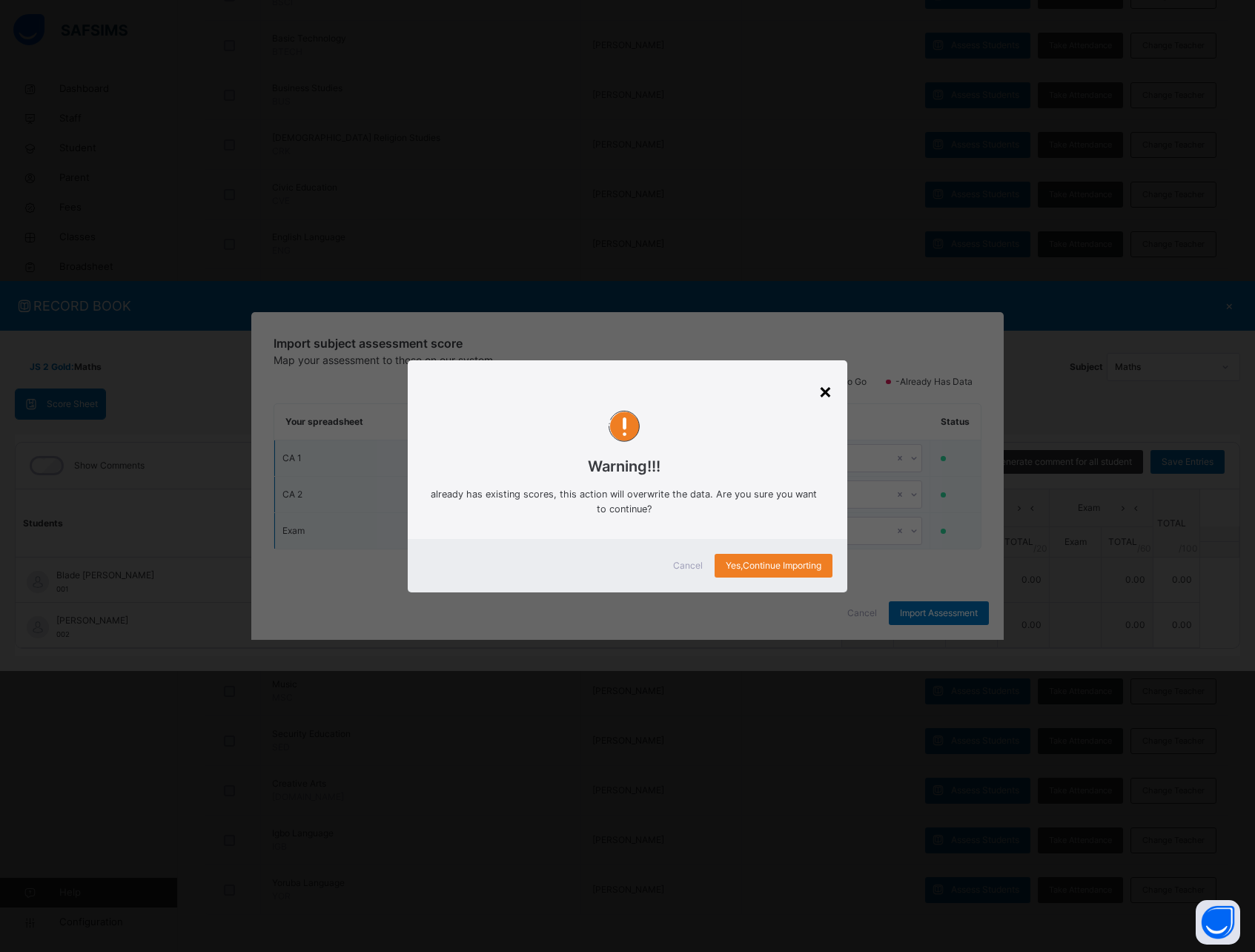
click at [820, 397] on div "×" at bounding box center [825, 390] width 14 height 31
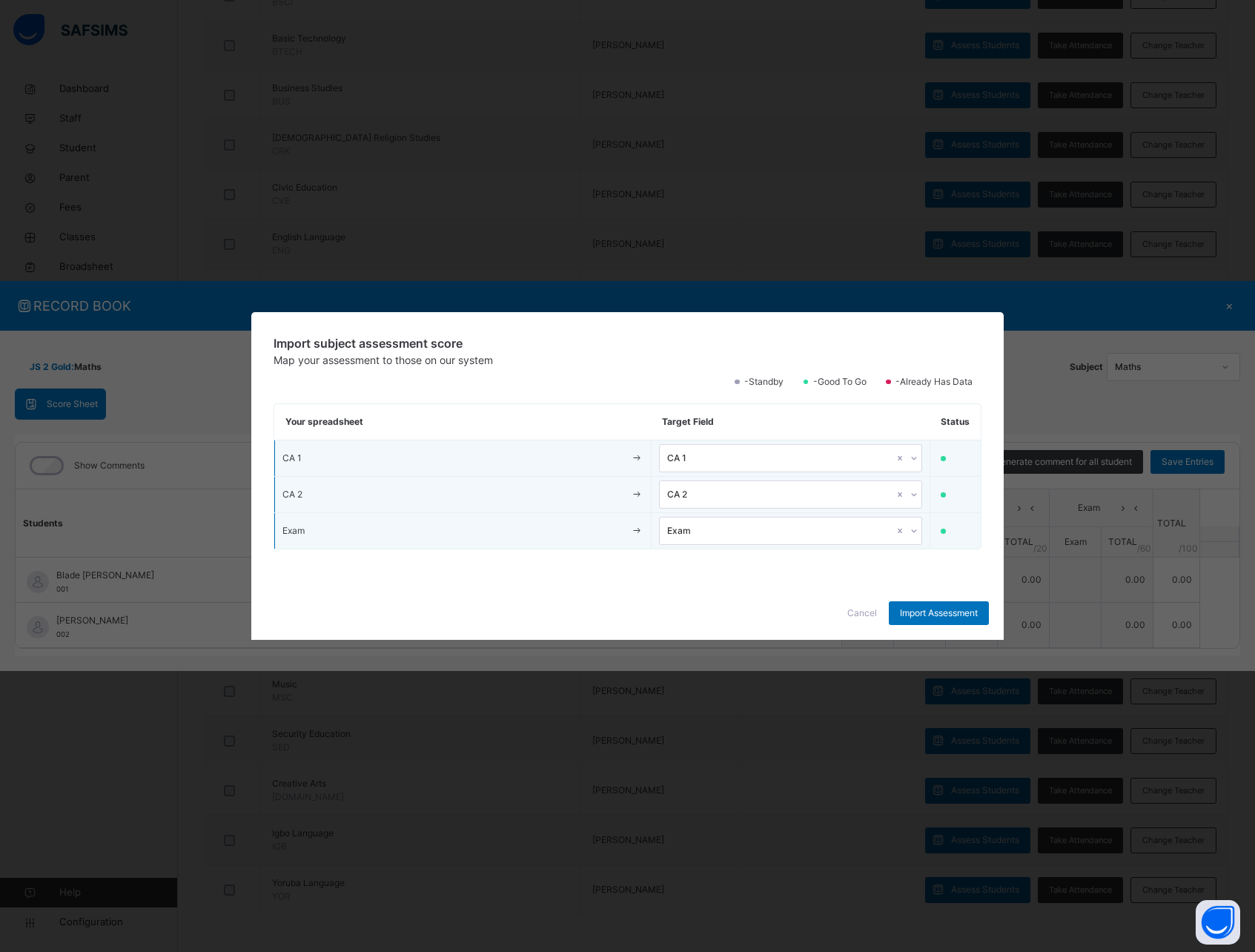
click at [853, 610] on span "Cancel" at bounding box center [863, 613] width 30 height 13
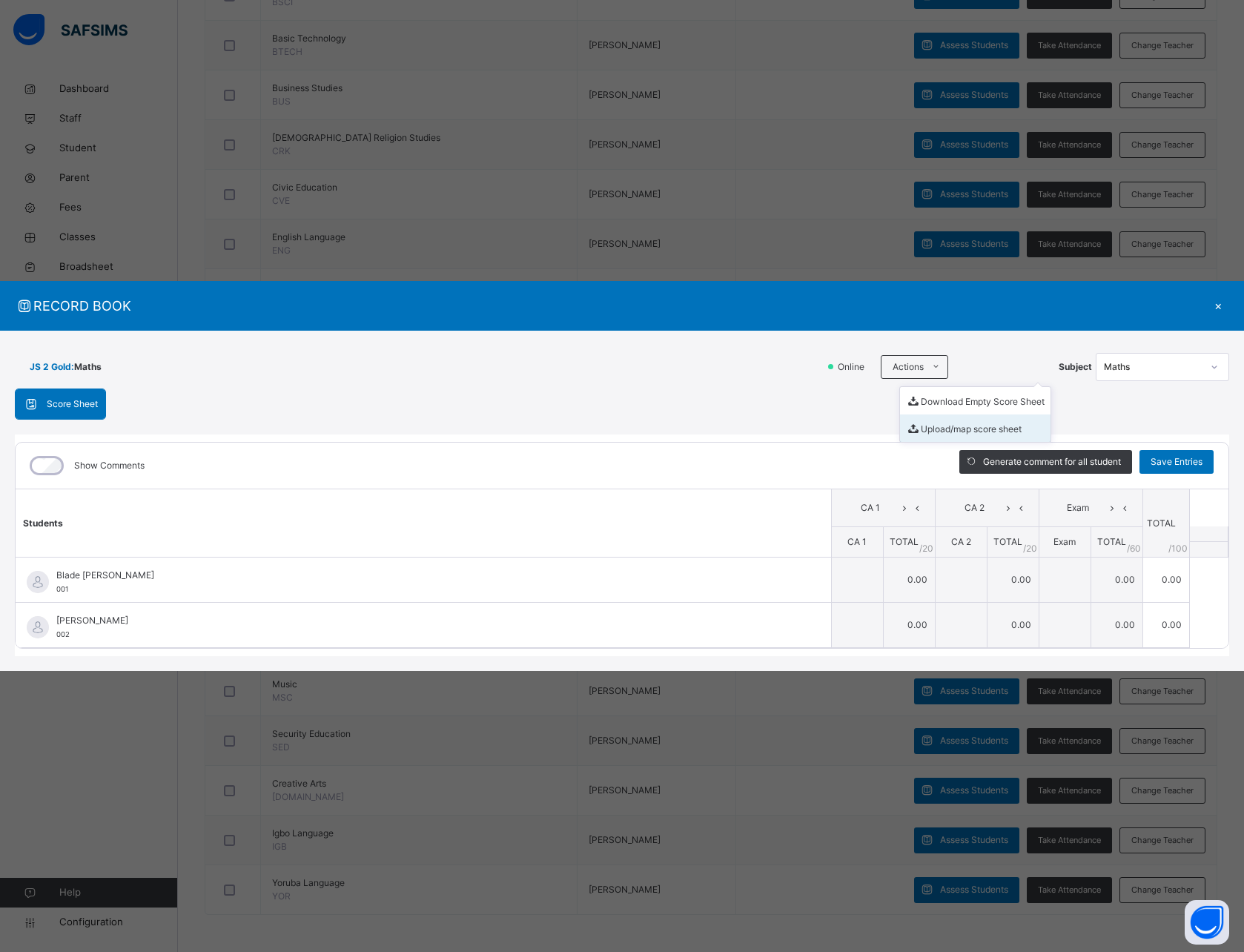
click at [940, 432] on li "Upload/map score sheet" at bounding box center [975, 428] width 151 height 27
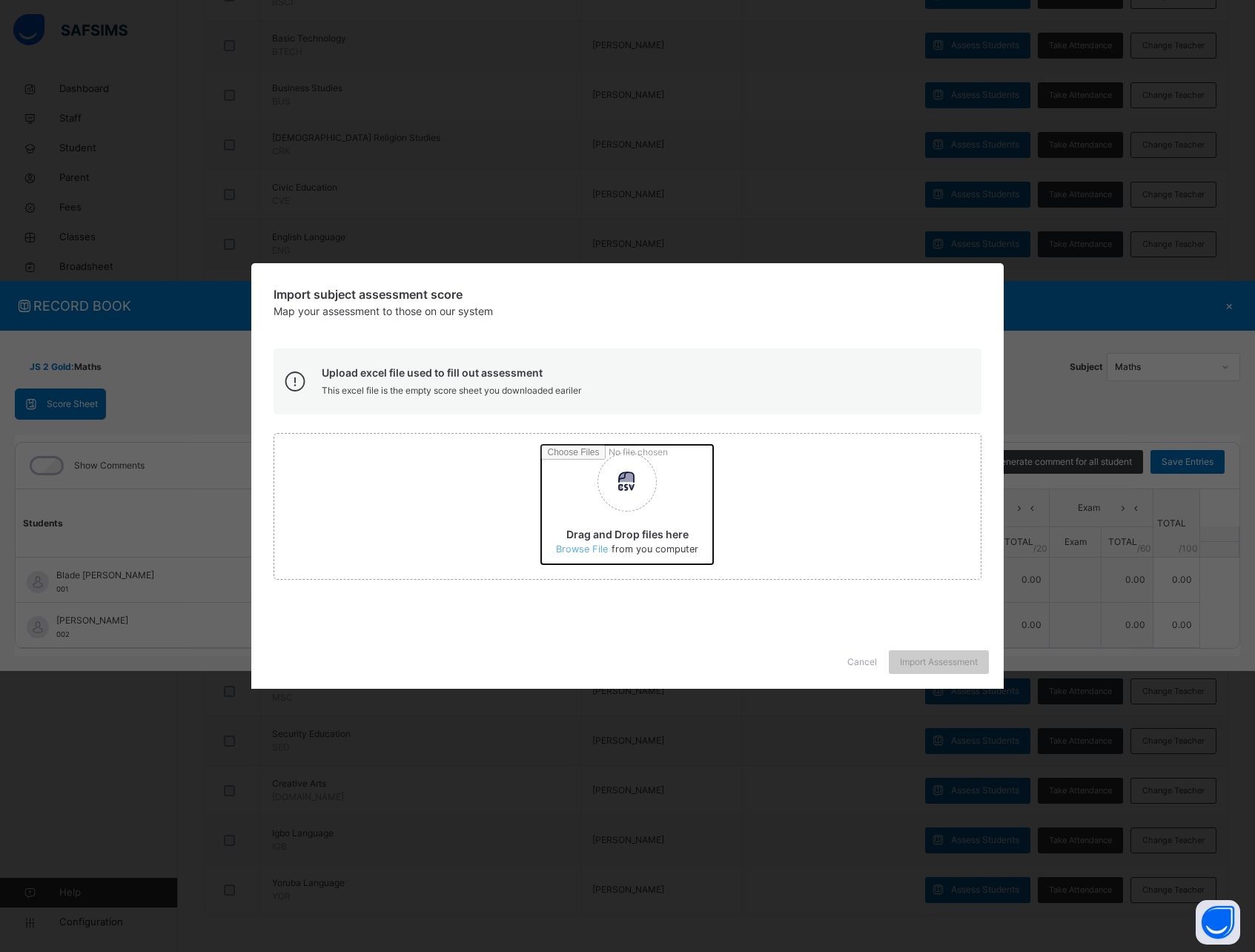
click at [574, 545] on input "Drag and Drop files here Select your Excel file Browse file Maximum size 2.5mb" at bounding box center [895, 509] width 708 height 130
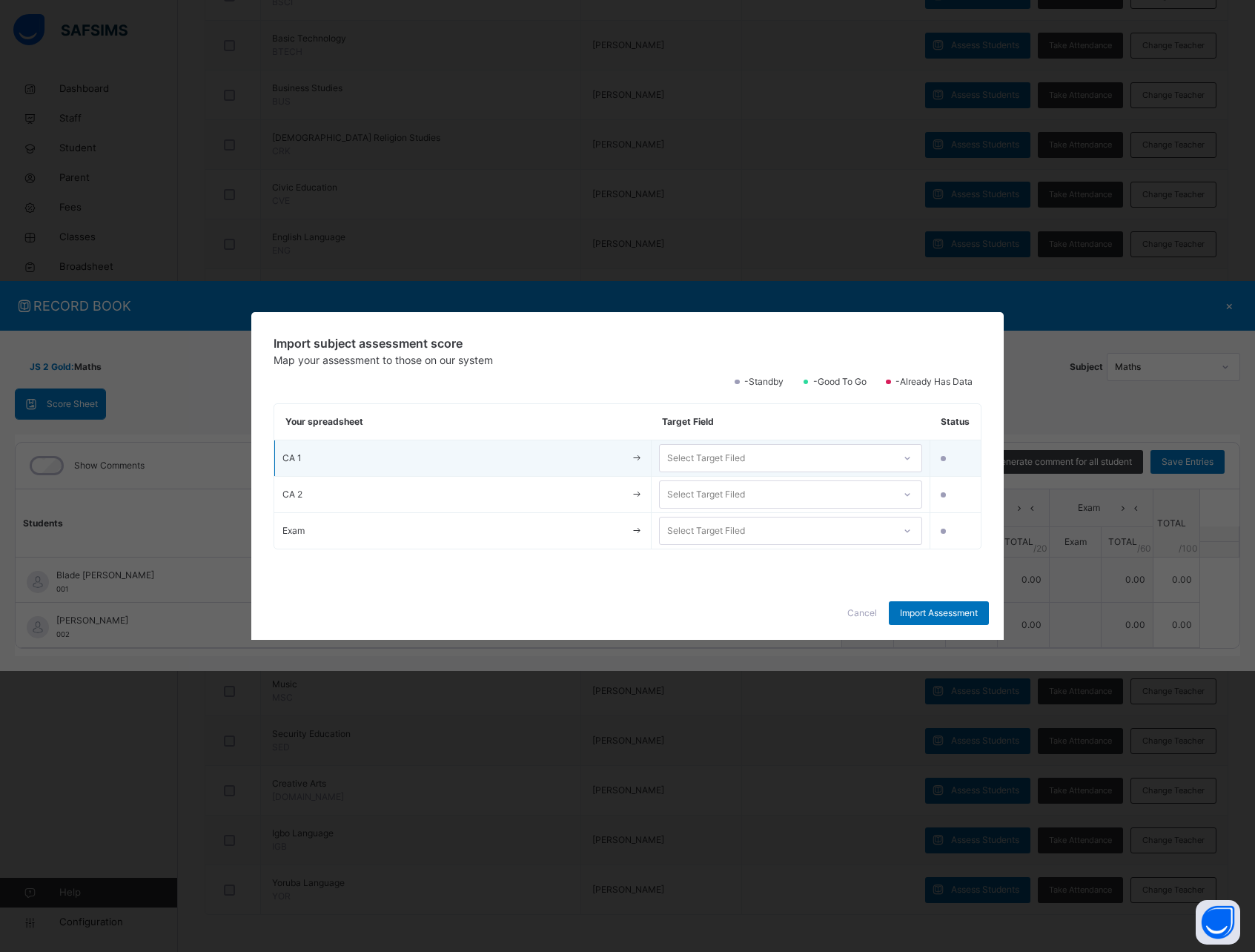
click at [763, 449] on div "Select Target Filed" at bounding box center [777, 459] width 234 height 23
click at [750, 480] on div "CA 1" at bounding box center [791, 491] width 262 height 25
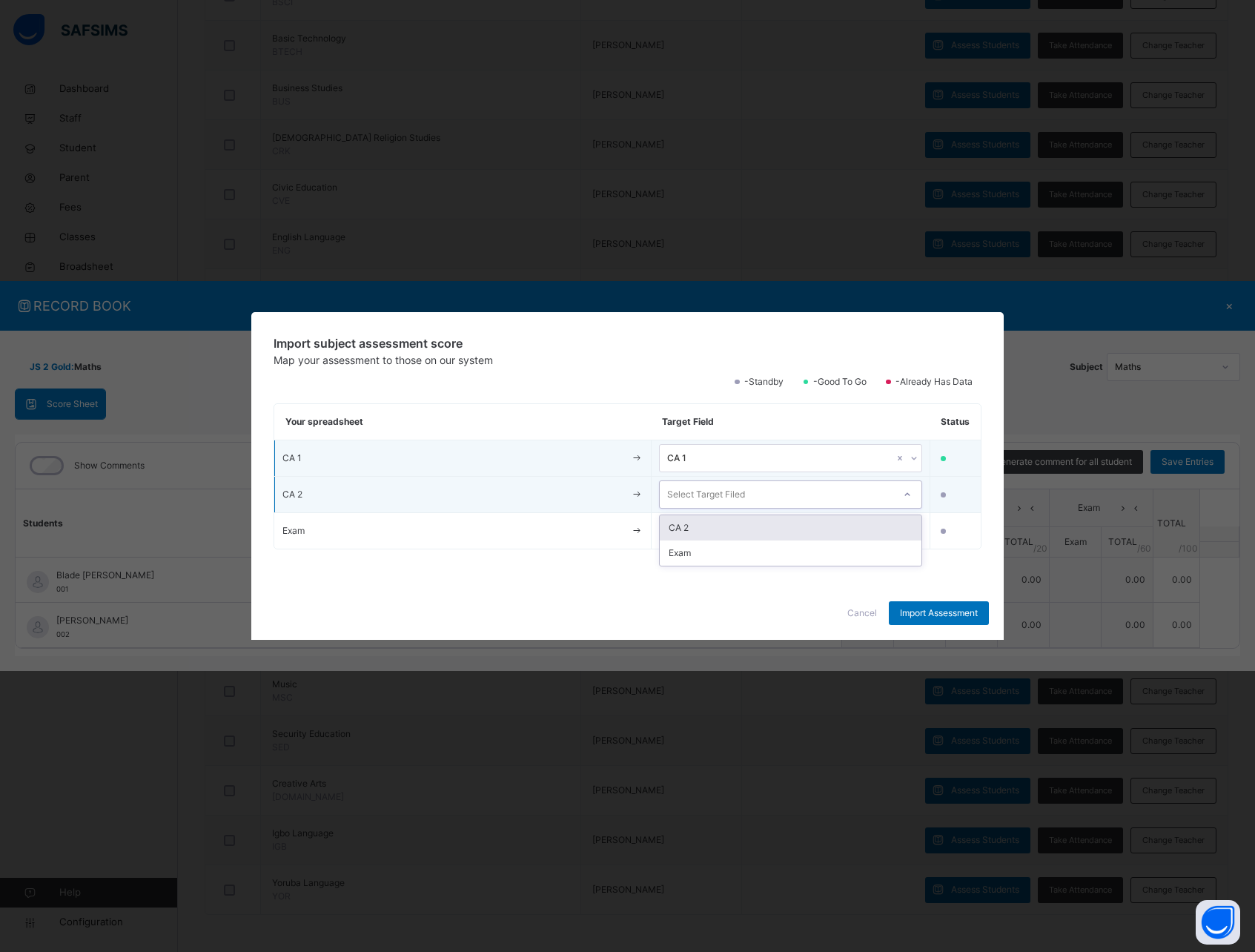
click at [750, 492] on div "Select Target Filed" at bounding box center [777, 495] width 234 height 23
click at [745, 520] on div "CA 2" at bounding box center [791, 528] width 262 height 25
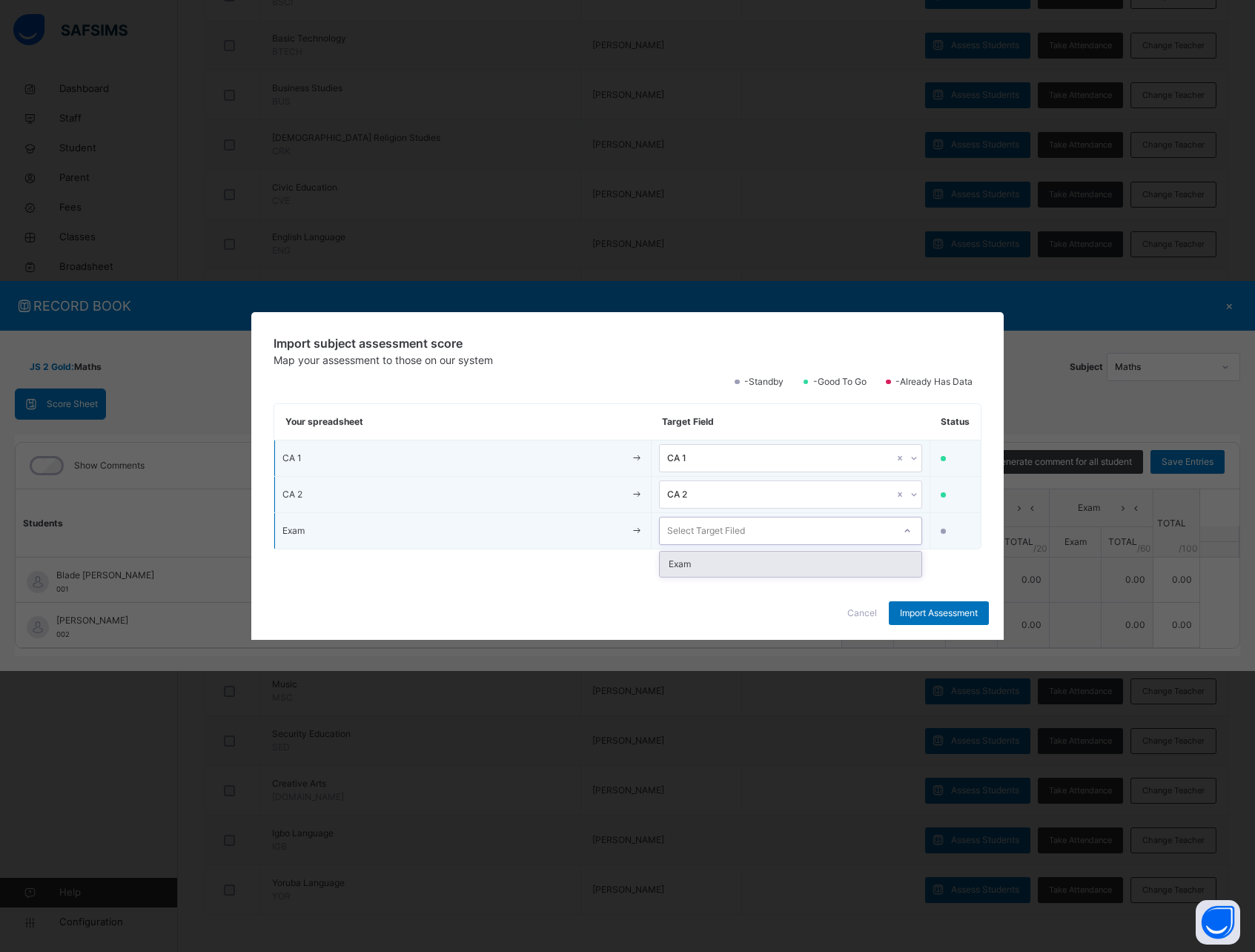
click at [736, 545] on div "Select Target Filed" at bounding box center [790, 531] width 263 height 28
click at [730, 564] on div "Exam" at bounding box center [791, 564] width 262 height 25
click at [927, 610] on span "Import Assessment" at bounding box center [939, 613] width 78 height 13
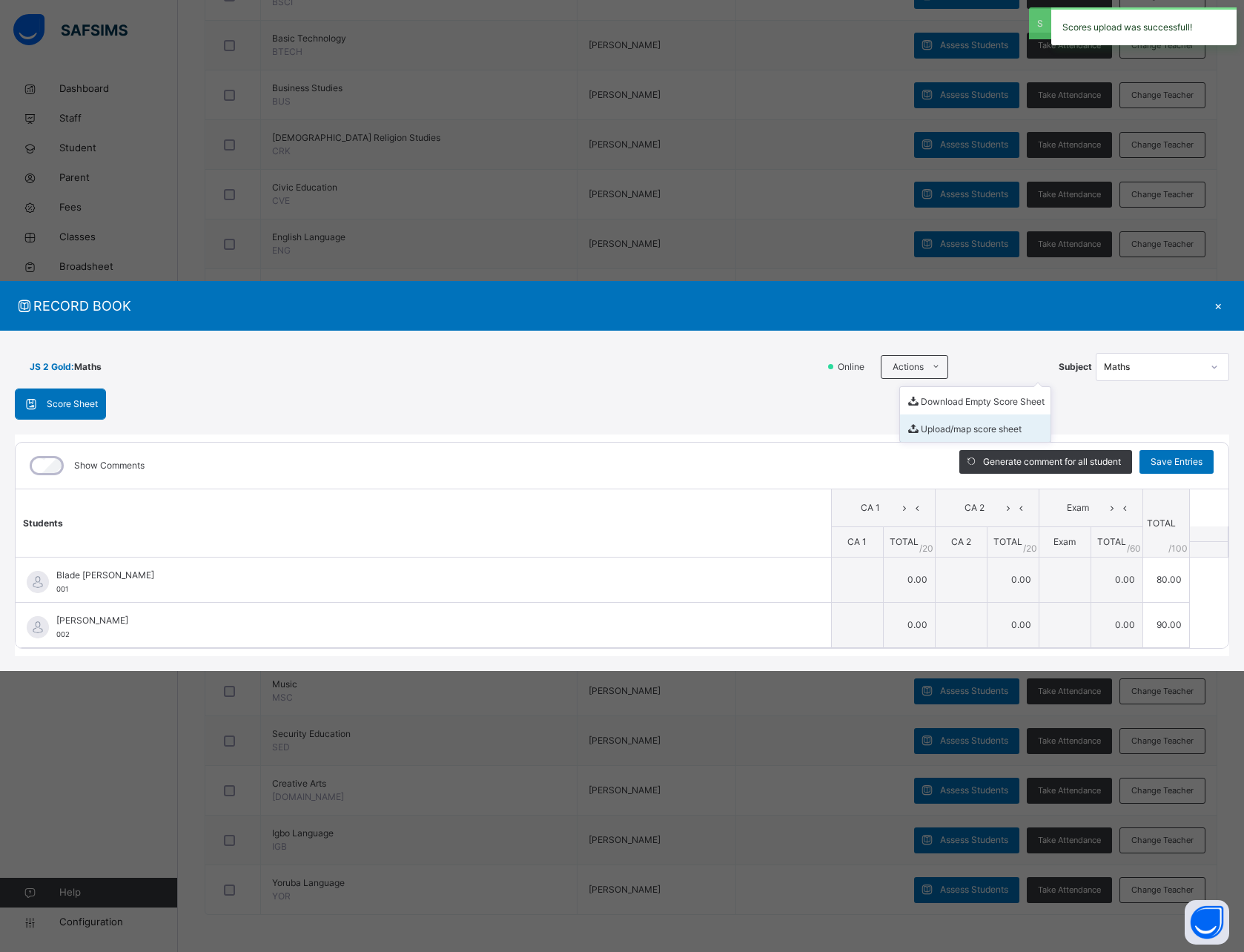
type input "**"
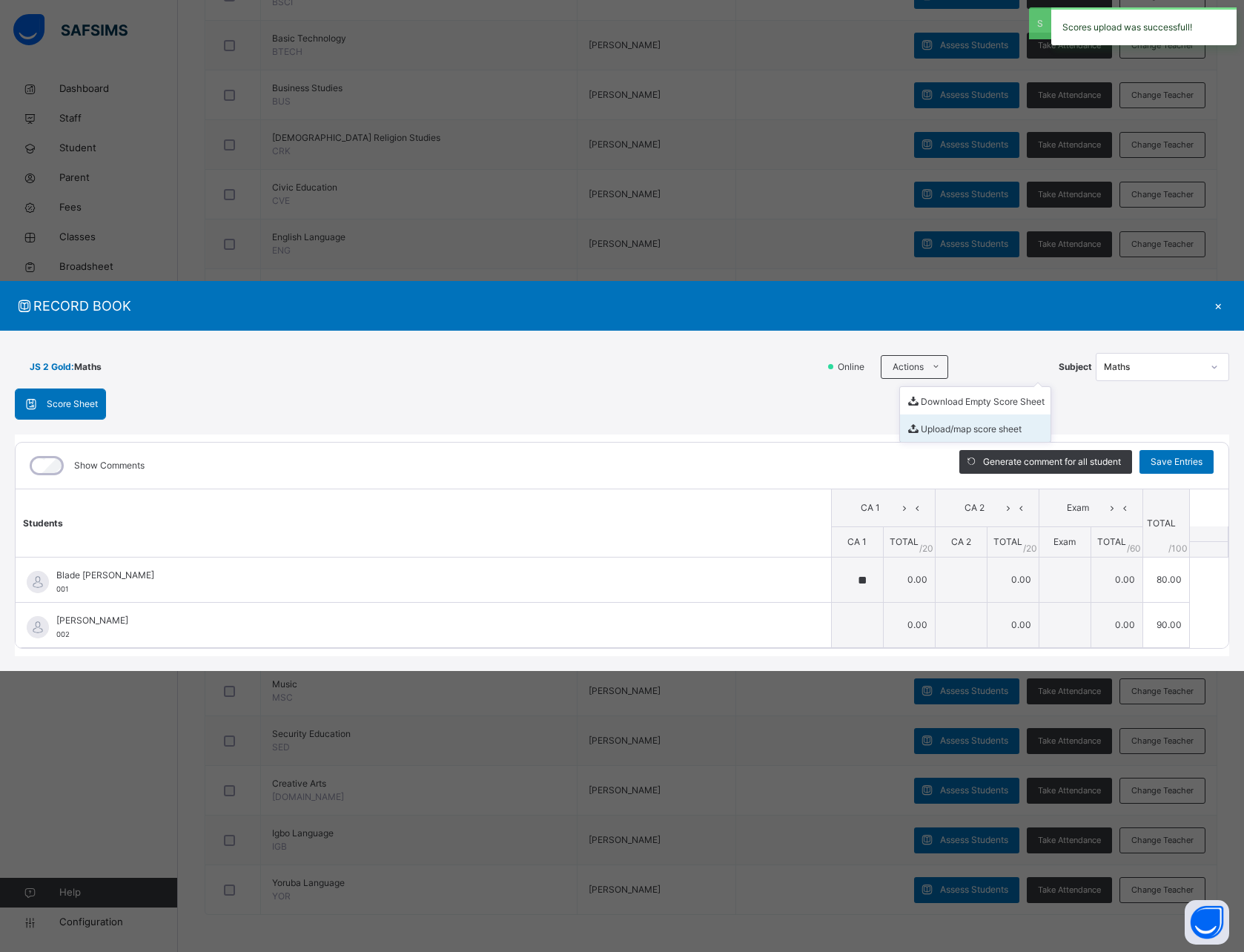
type input "**"
click at [1220, 305] on div "×" at bounding box center [1219, 305] width 22 height 20
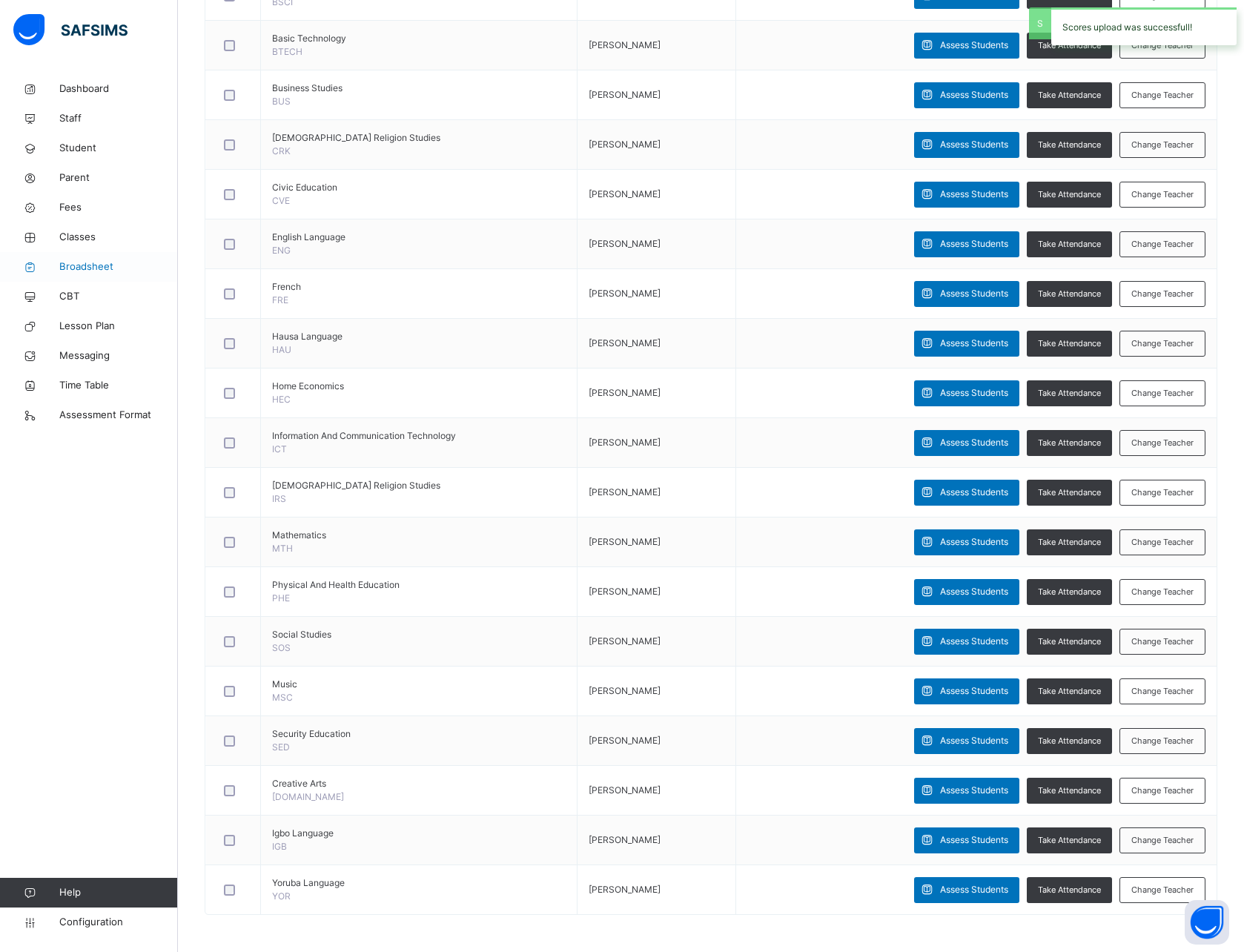
click at [63, 261] on span "Broadsheet" at bounding box center [118, 267] width 119 height 15
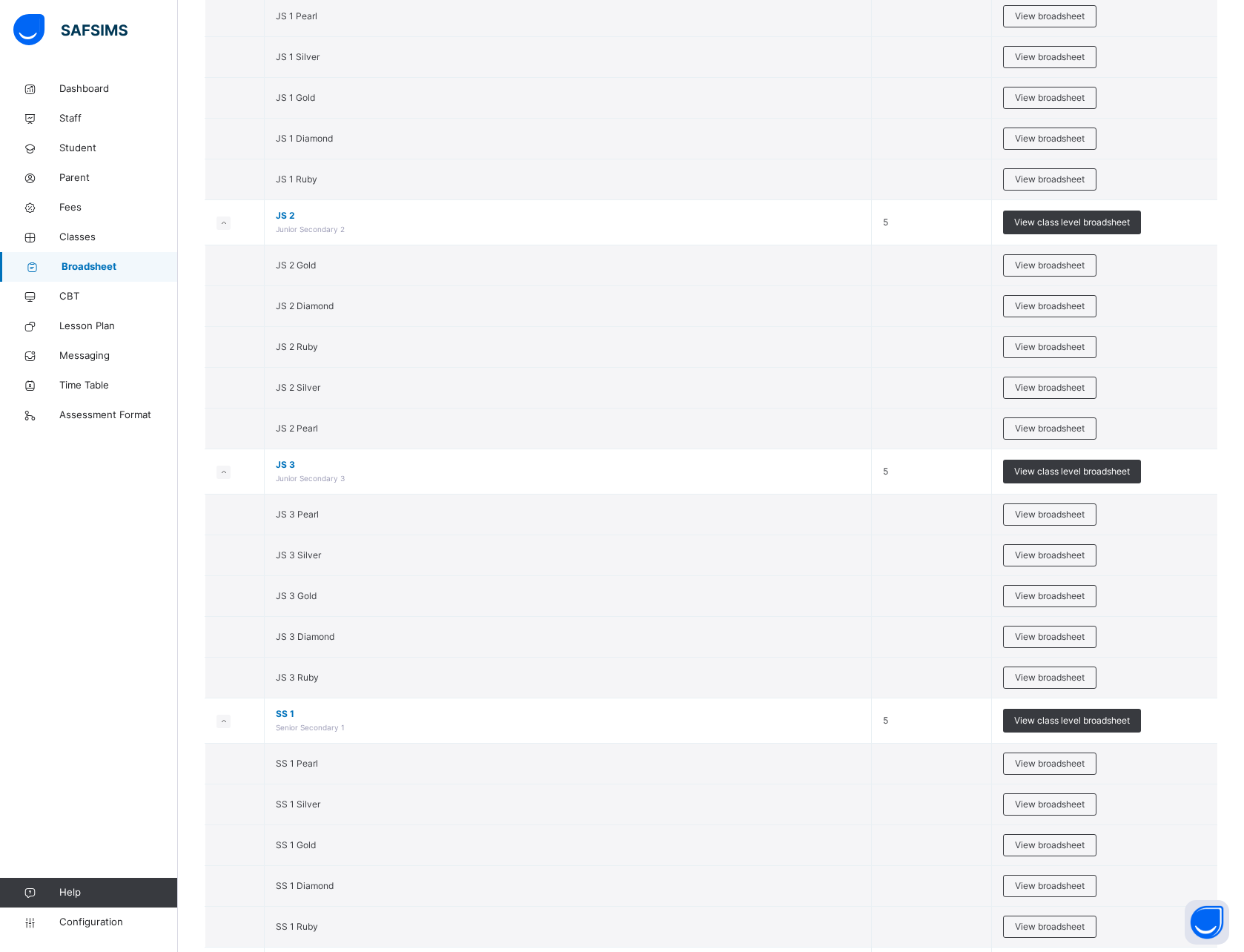
scroll to position [3712, 0]
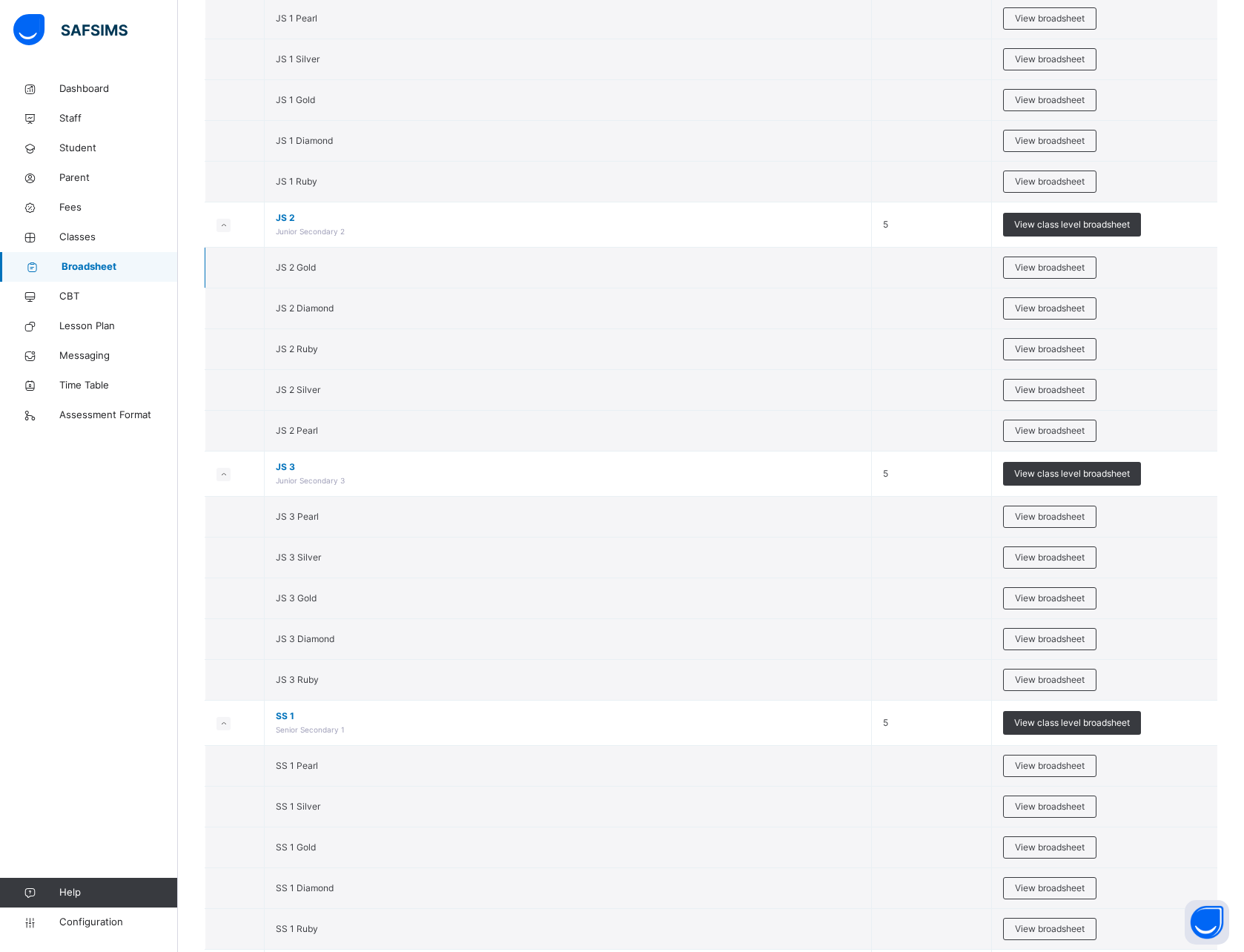
click at [301, 266] on span "JS 2 Gold" at bounding box center [296, 268] width 40 height 11
click at [1053, 264] on span "View broadsheet" at bounding box center [1050, 268] width 69 height 13
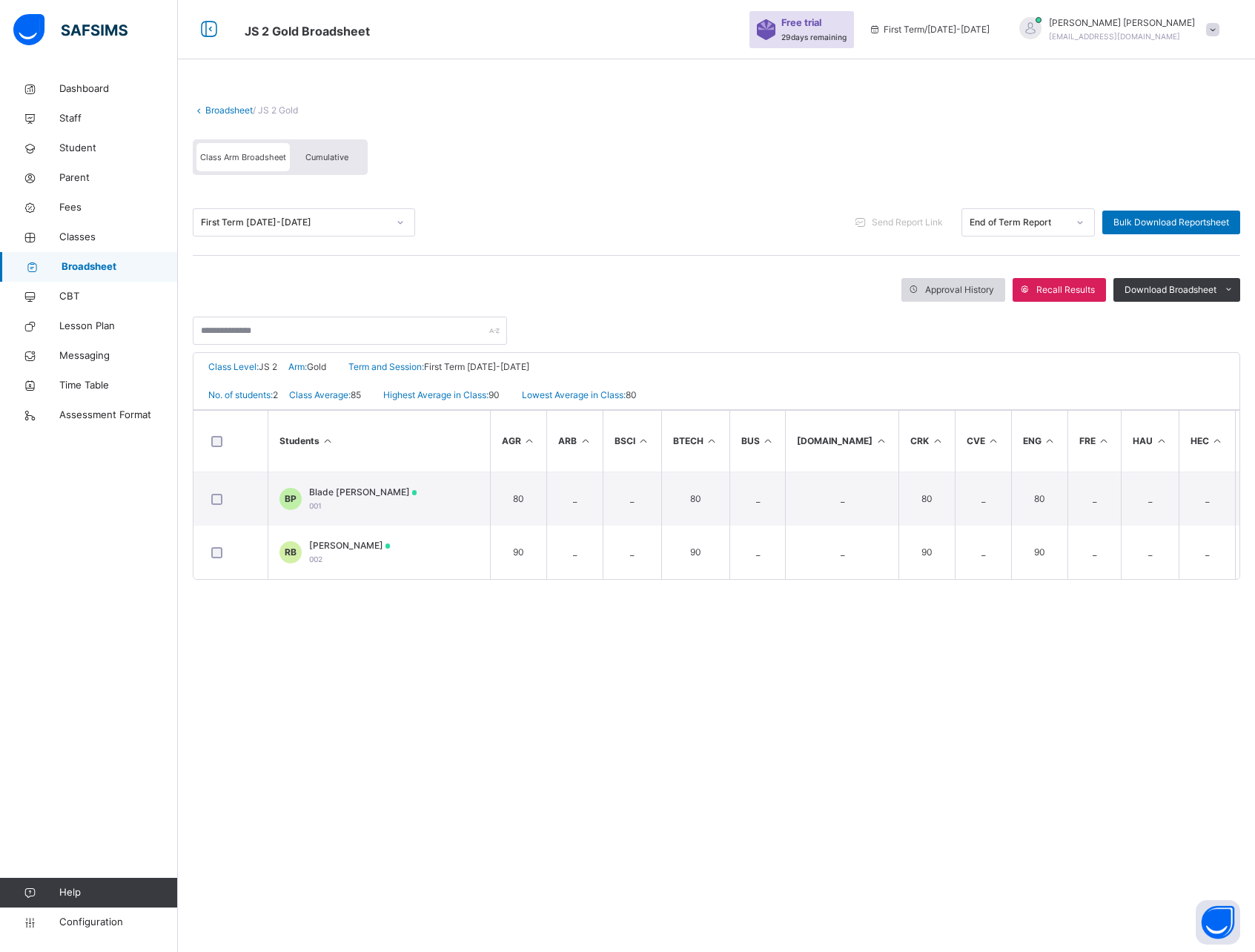
click at [954, 291] on span "Approval History" at bounding box center [960, 290] width 69 height 13
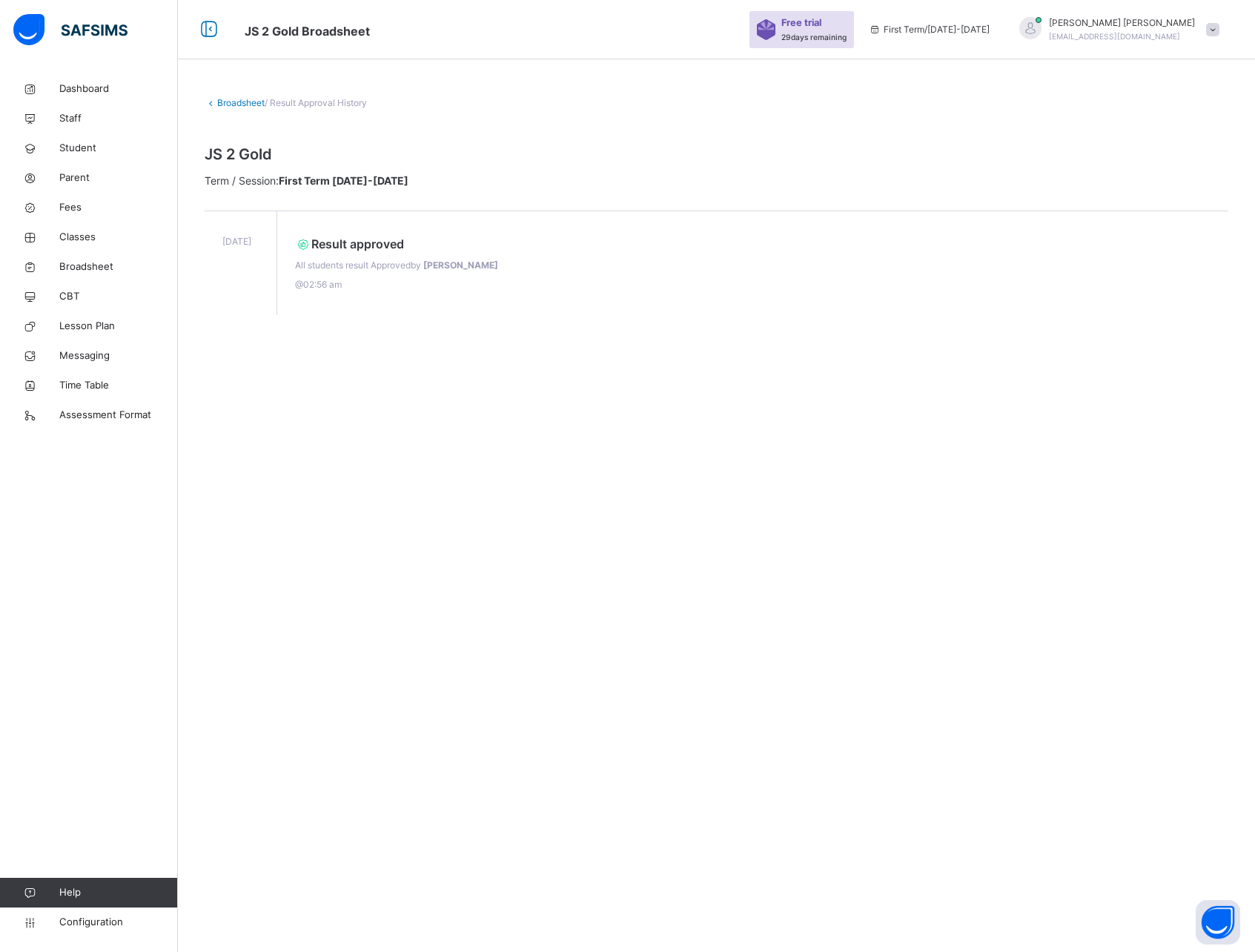
click at [223, 103] on link "Broadsheet" at bounding box center [241, 103] width 48 height 11
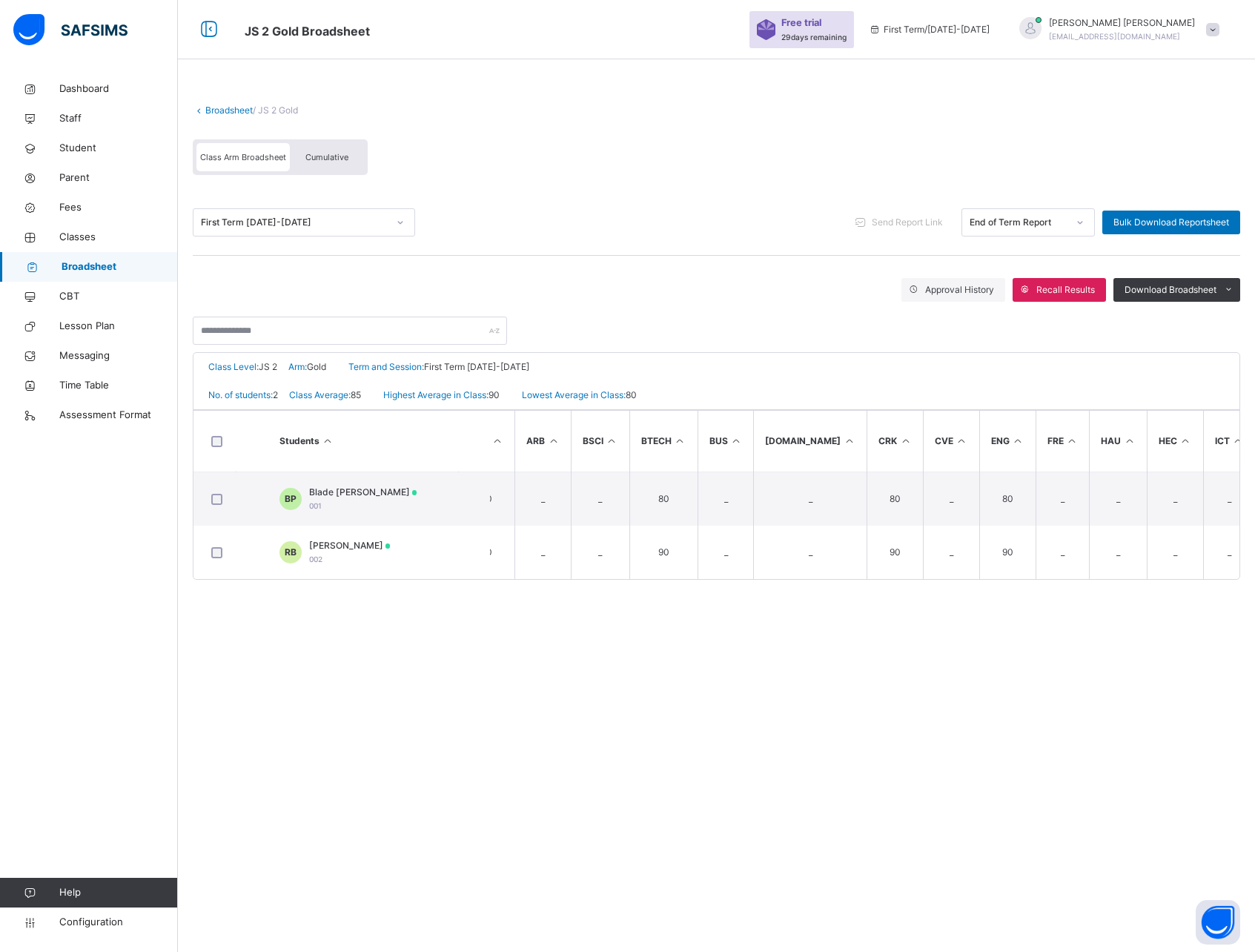
scroll to position [0, 34]
click at [1065, 288] on span "Recall Results" at bounding box center [1066, 290] width 59 height 13
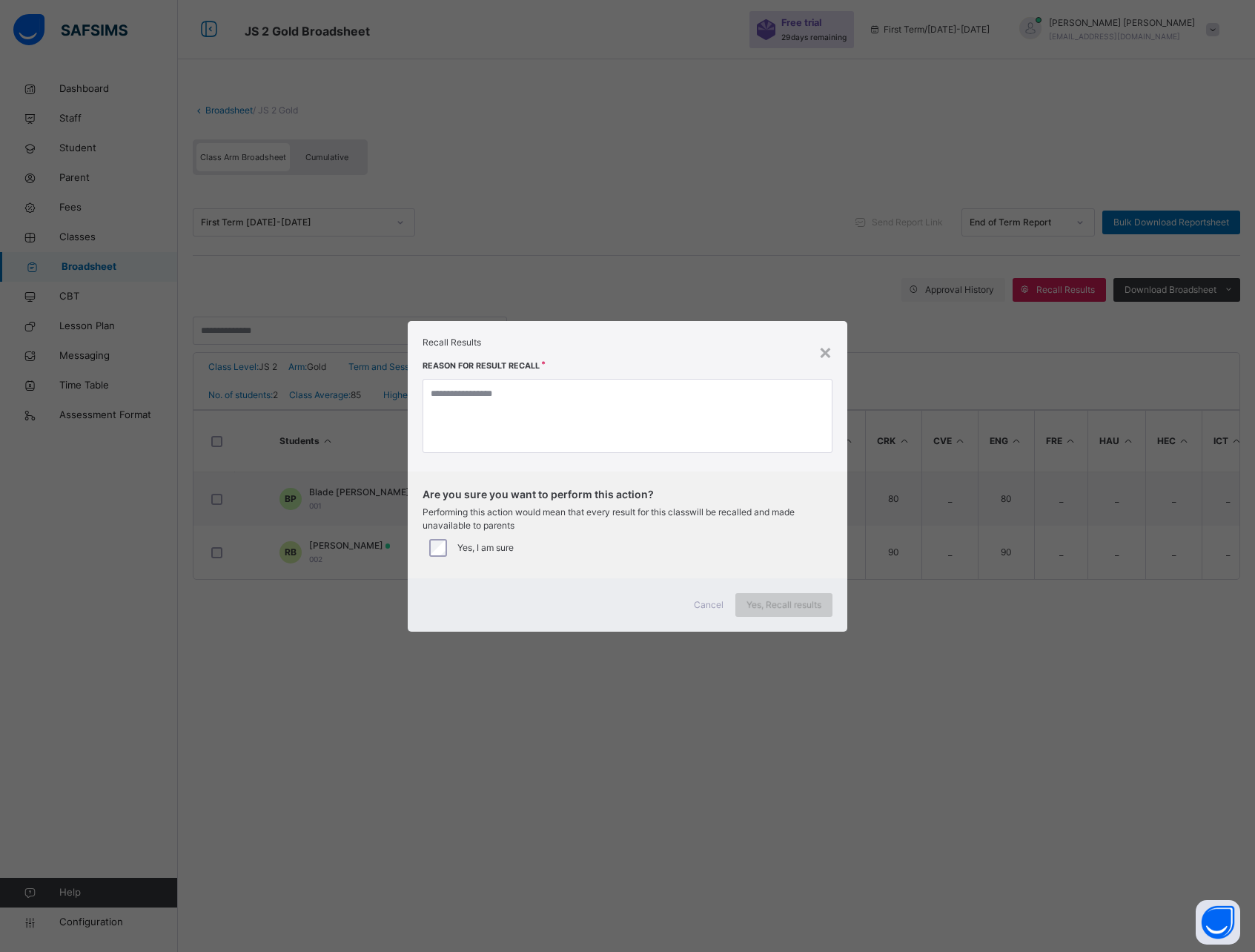
click at [761, 603] on span "Yes, Recall results" at bounding box center [784, 605] width 75 height 13
click at [532, 417] on textarea at bounding box center [628, 416] width 410 height 74
type textarea "**********"
click at [797, 601] on span "Yes, Recall results" at bounding box center [784, 605] width 75 height 13
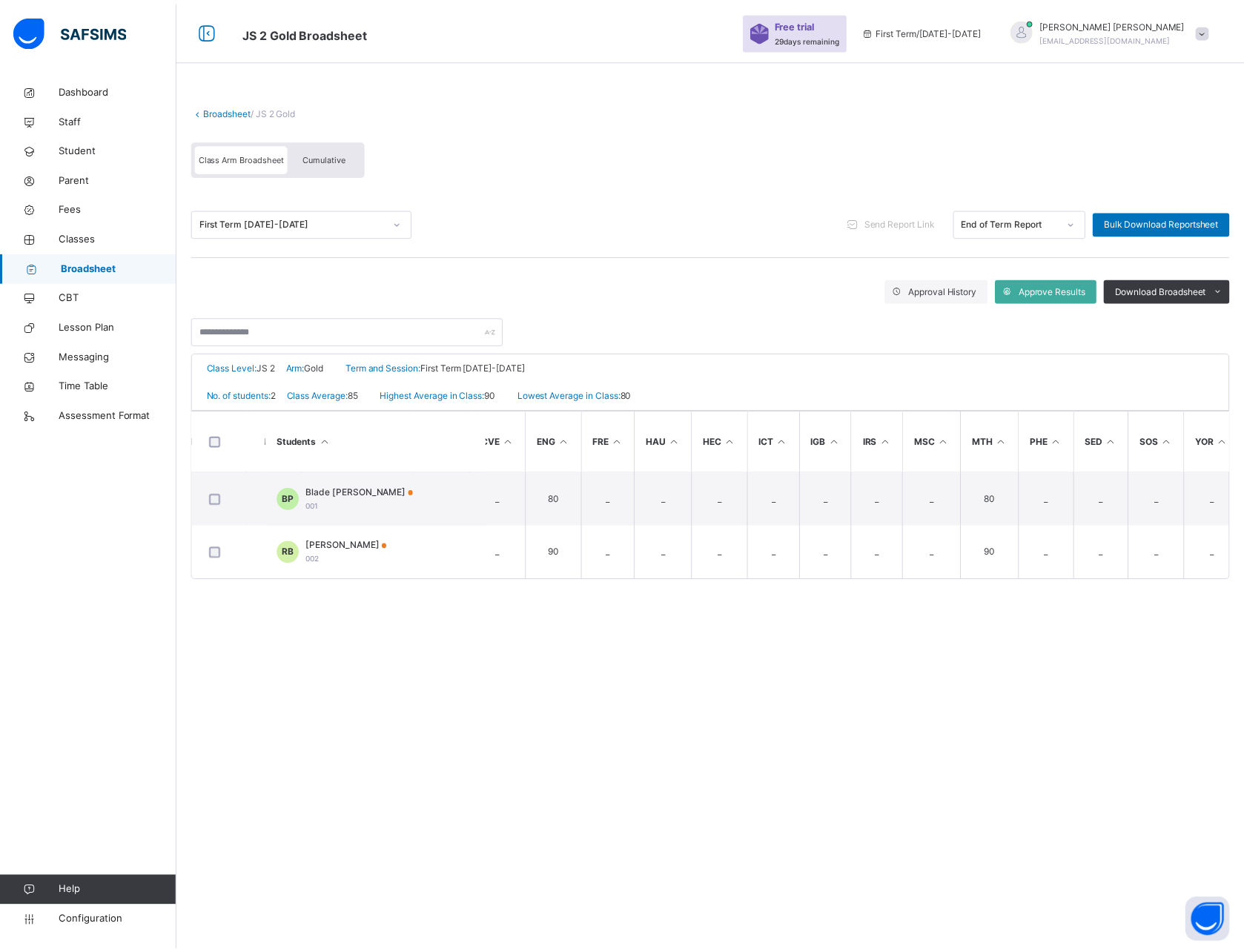
scroll to position [0, 0]
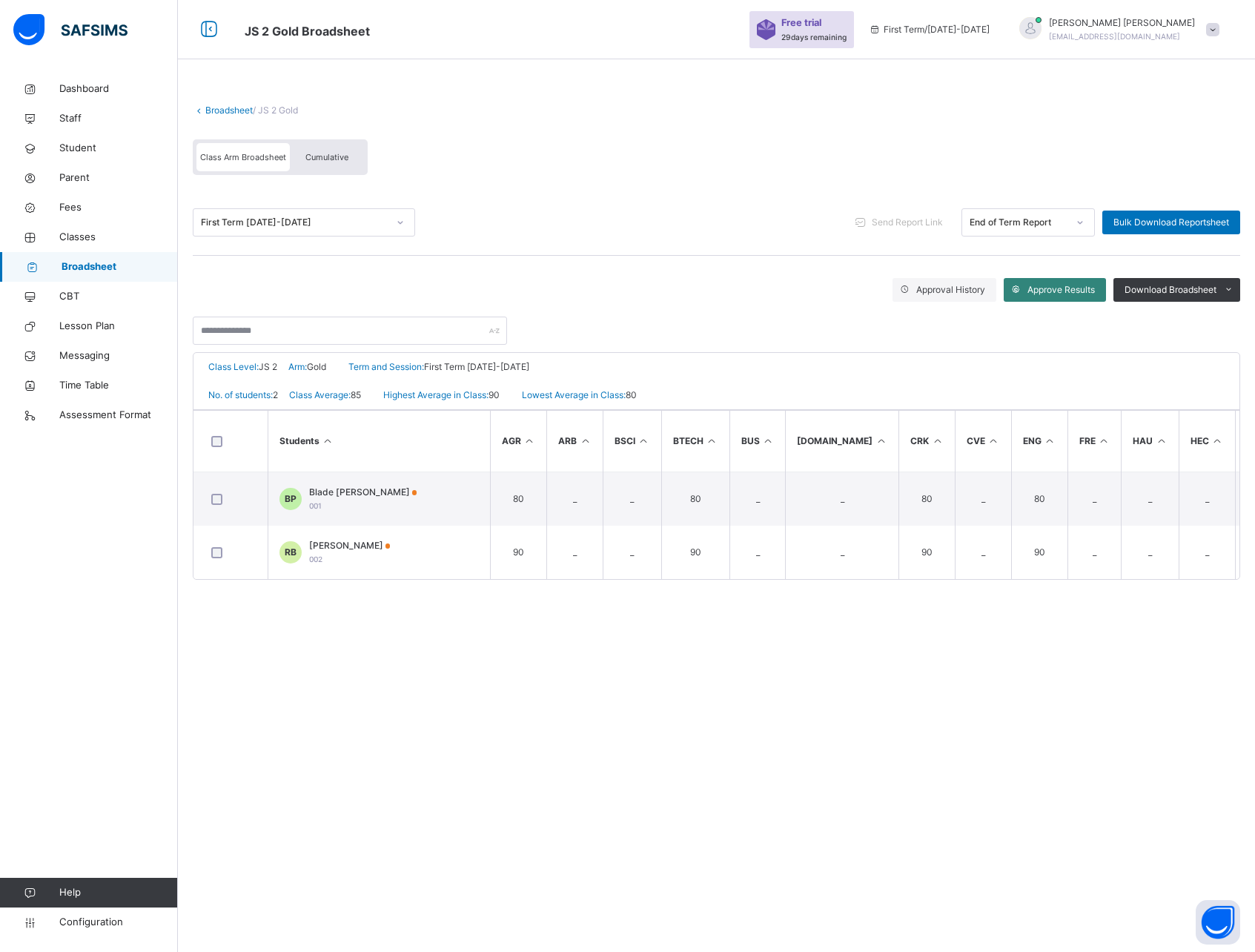
click at [1055, 288] on span "Approve Results" at bounding box center [1061, 290] width 67 height 13
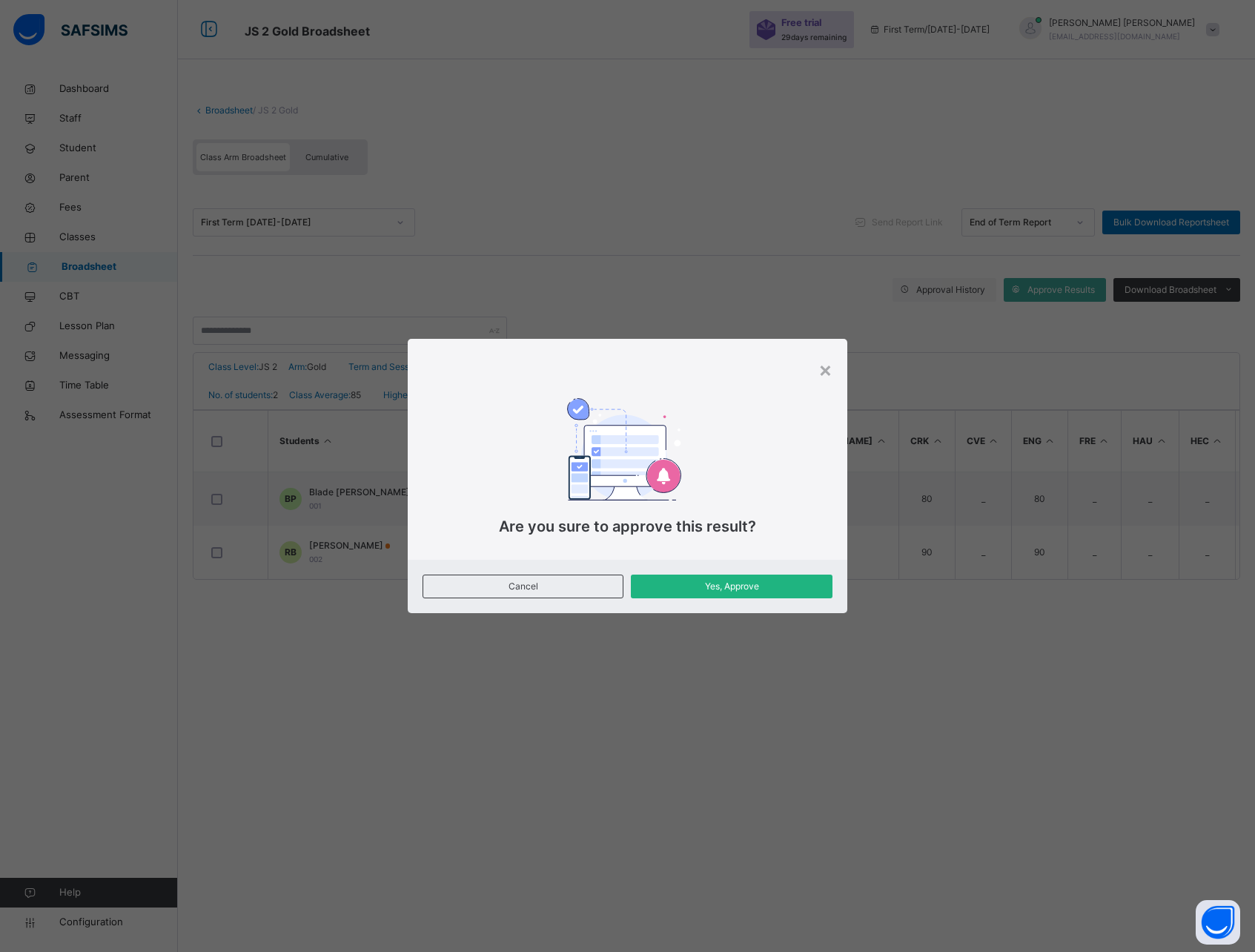
click at [688, 589] on span "Yes, Approve" at bounding box center [731, 587] width 179 height 13
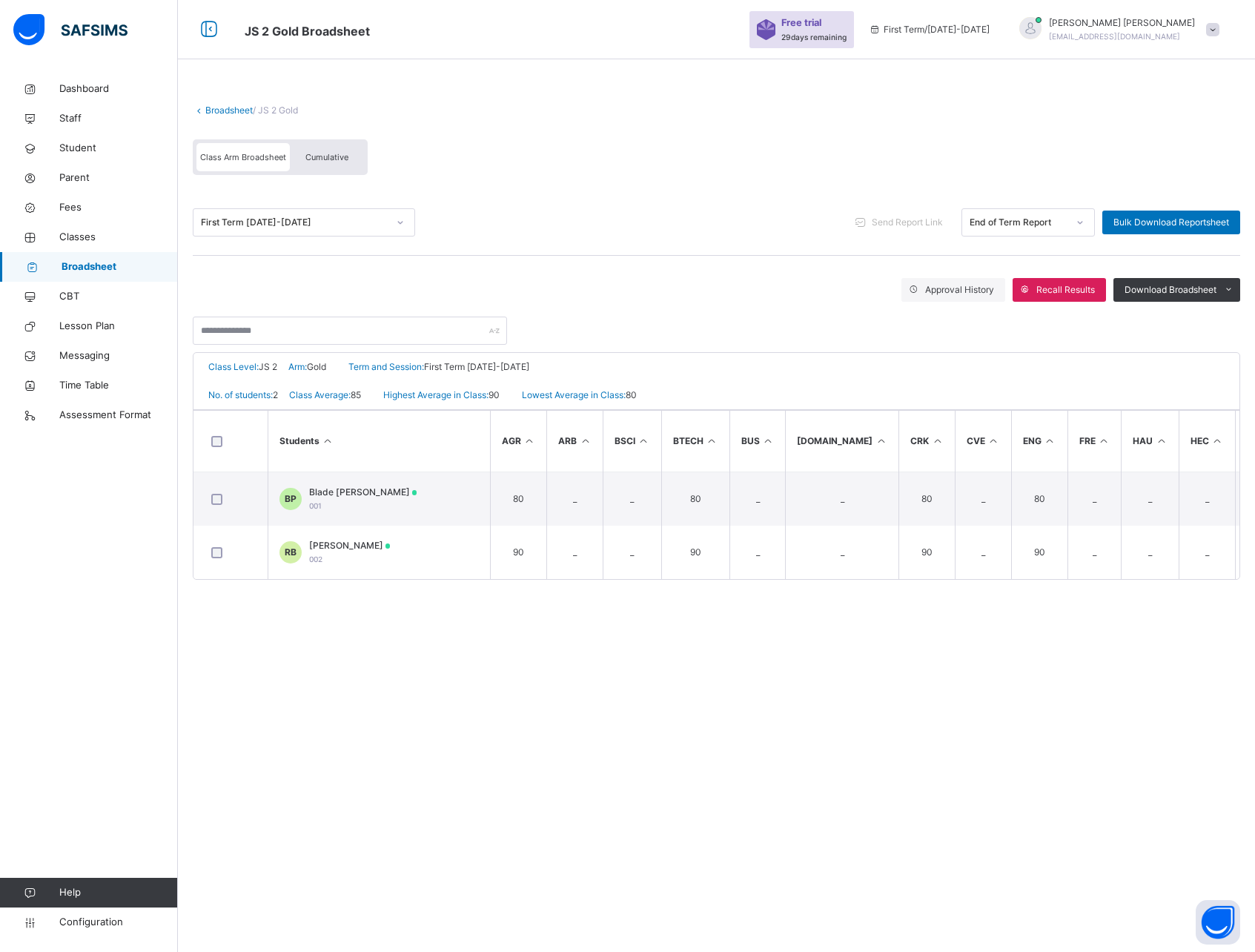
click at [1053, 213] on div "End of Term Report" at bounding box center [1014, 223] width 104 height 23
click at [990, 267] on div "End of Term Report" at bounding box center [1028, 256] width 132 height 25
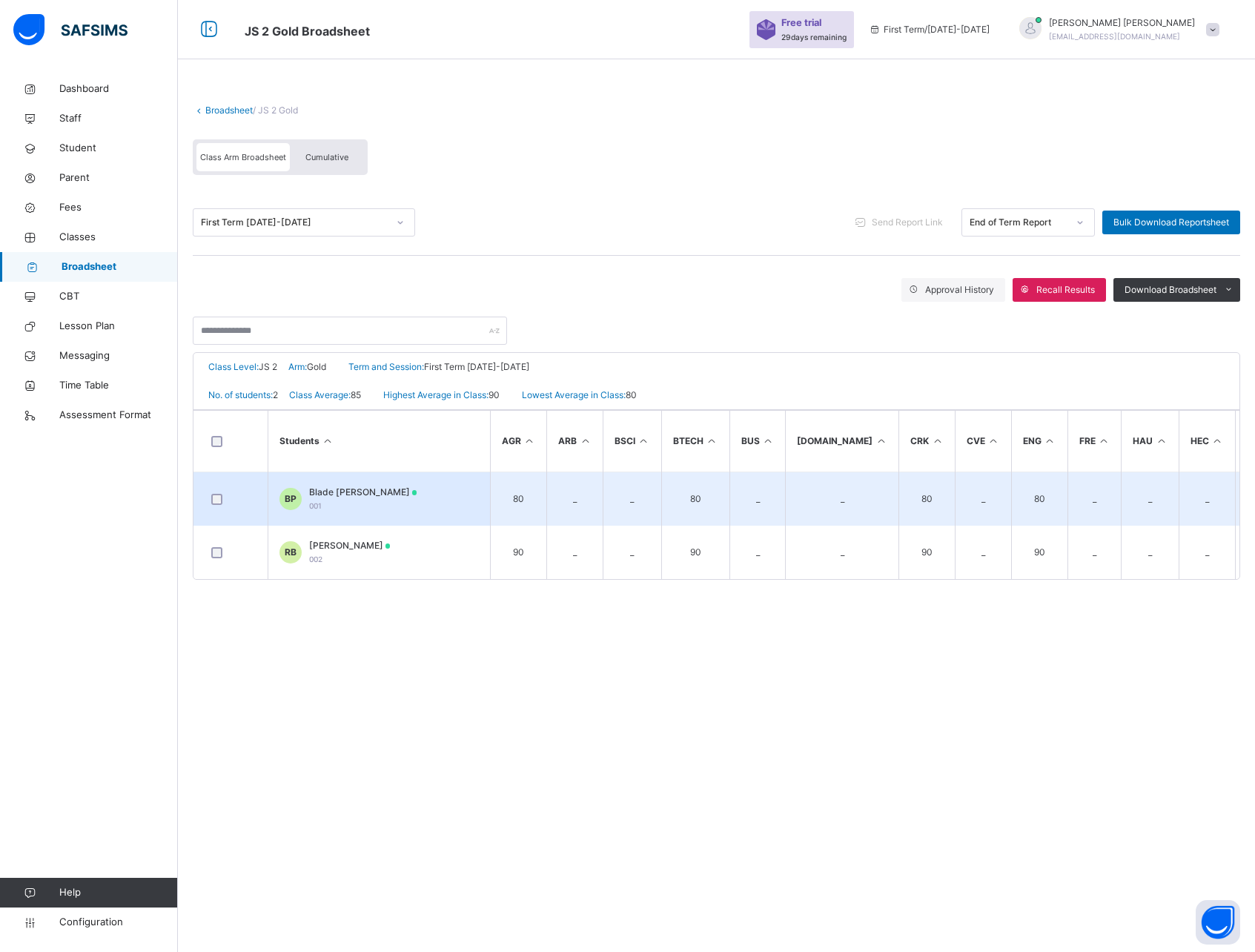
click at [358, 509] on div "Blade Peter 001" at bounding box center [363, 499] width 109 height 27
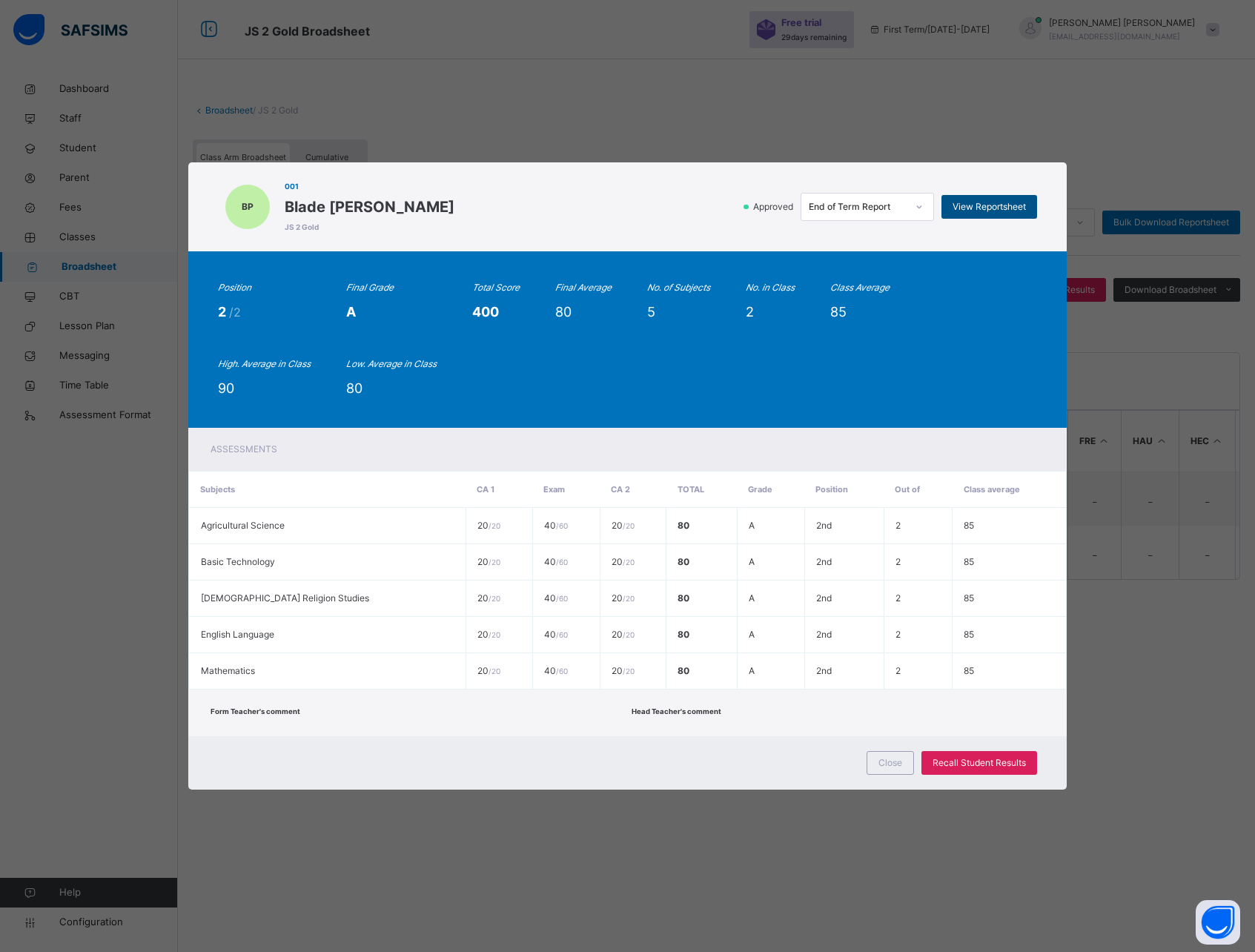
click at [988, 198] on div "View Reportsheet" at bounding box center [989, 206] width 95 height 23
click at [891, 762] on span "Close" at bounding box center [890, 763] width 23 height 13
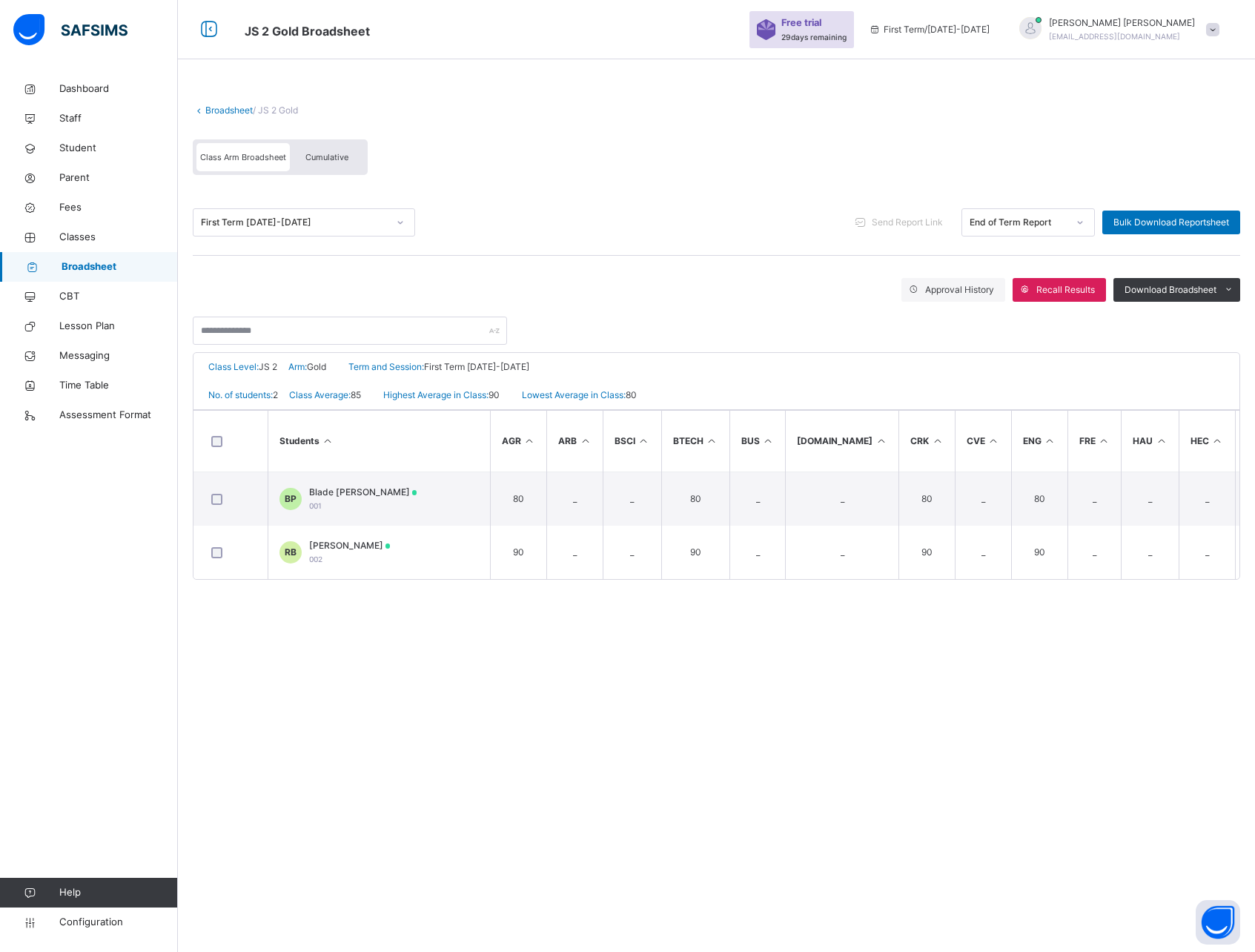
click at [216, 109] on link "Broadsheet" at bounding box center [228, 110] width 48 height 11
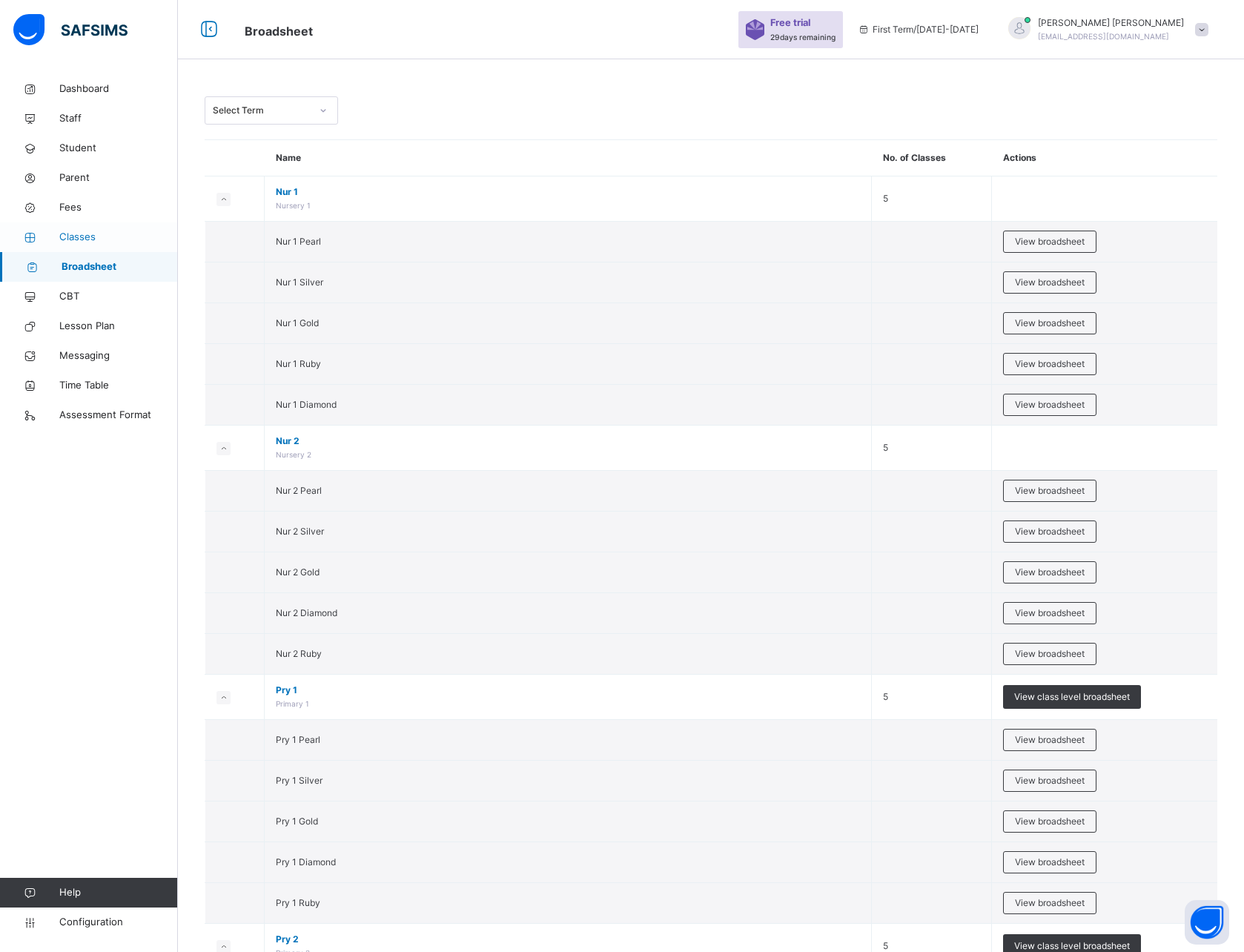
click at [82, 240] on span "Classes" at bounding box center [118, 238] width 119 height 15
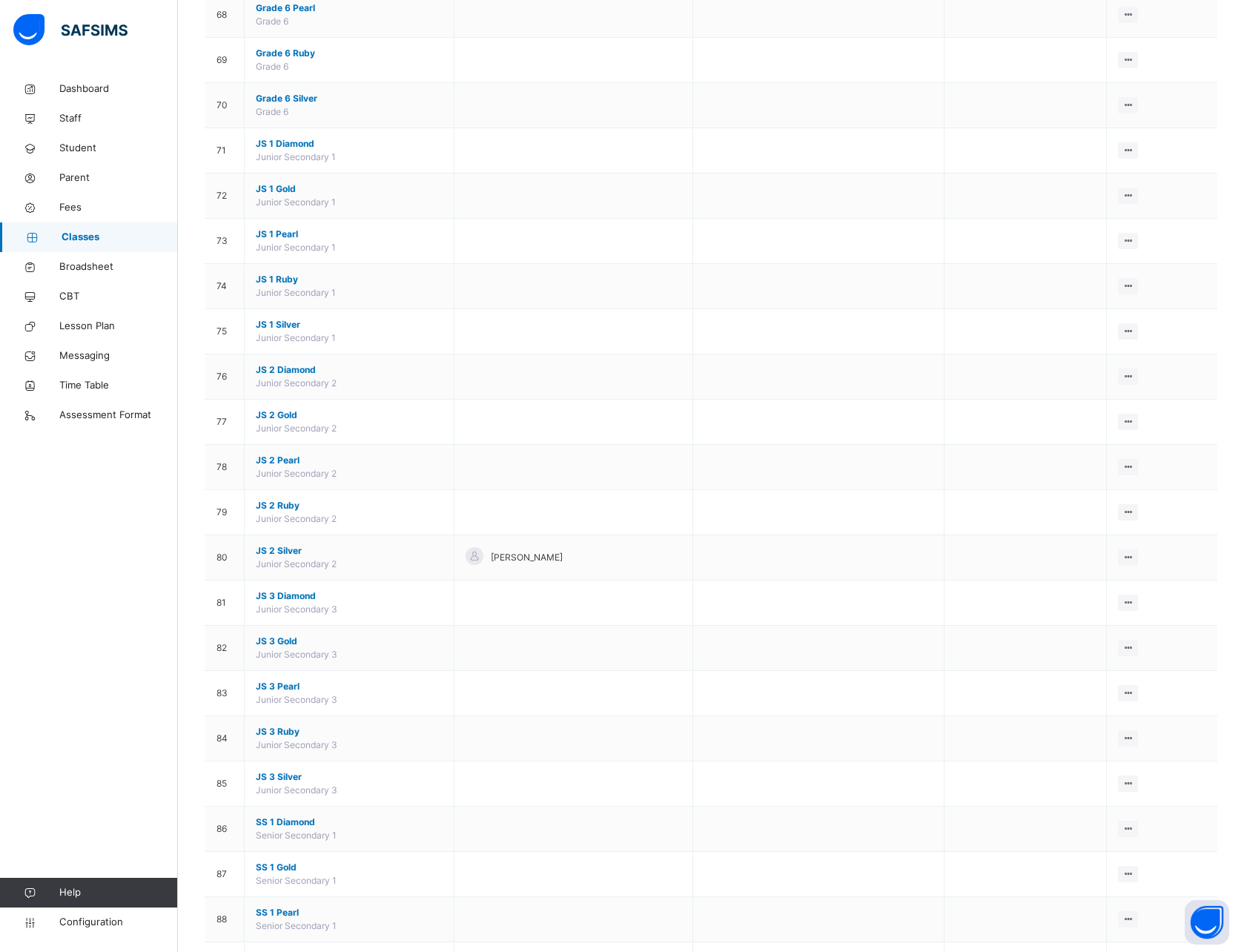
scroll to position [3216, 0]
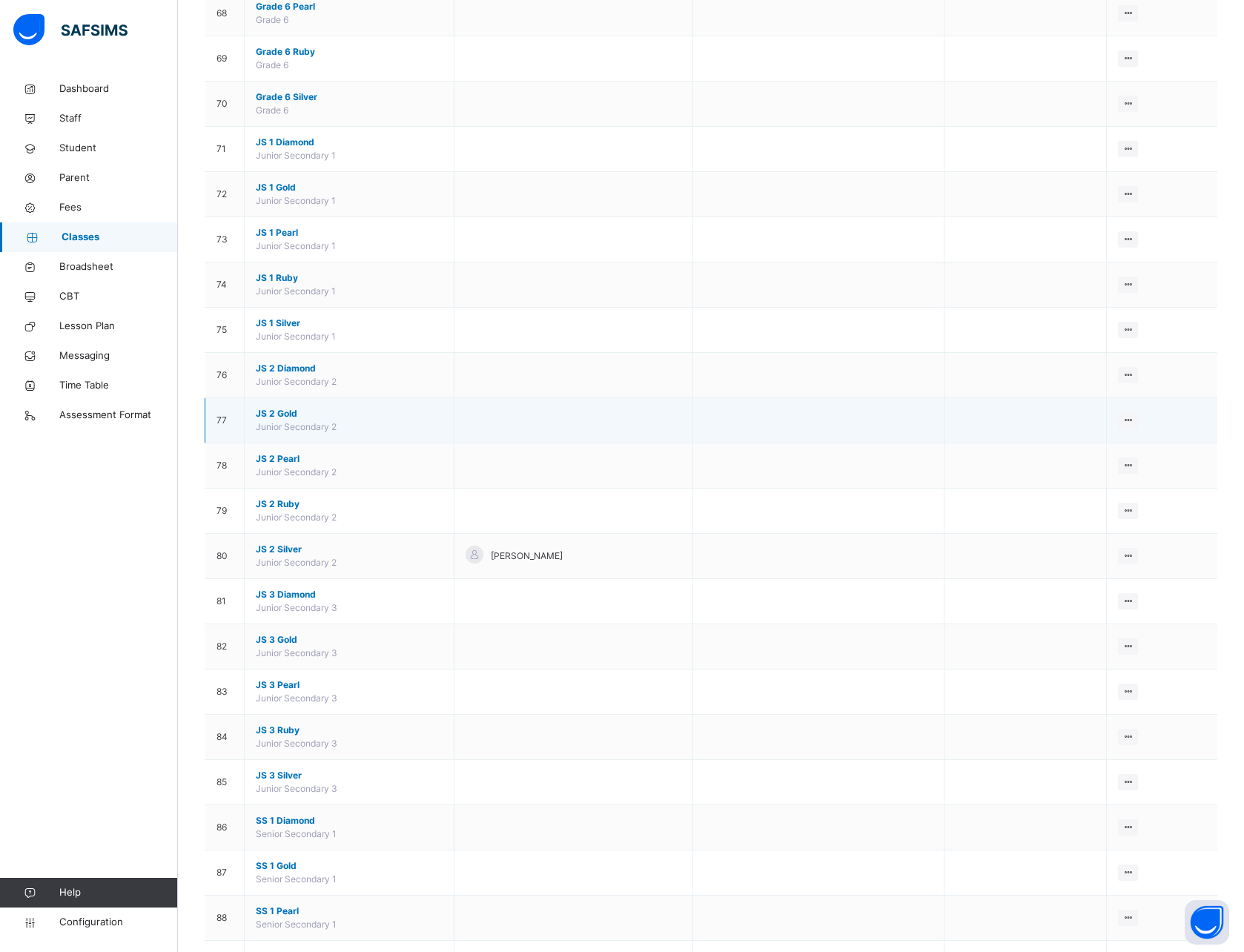
click at [278, 416] on span "JS 2 Gold" at bounding box center [349, 414] width 187 height 13
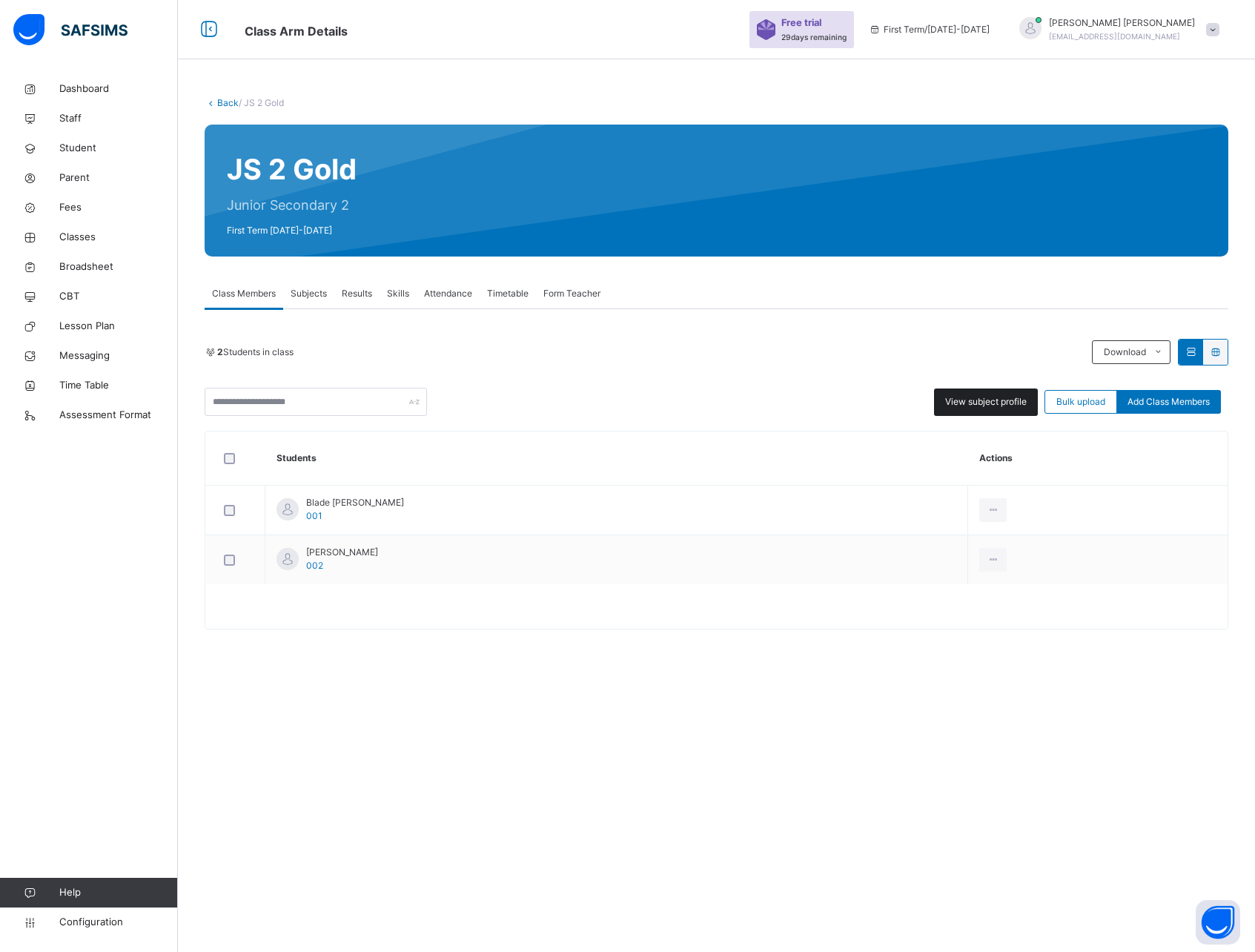
click at [994, 404] on span "View subject profile" at bounding box center [985, 402] width 81 height 13
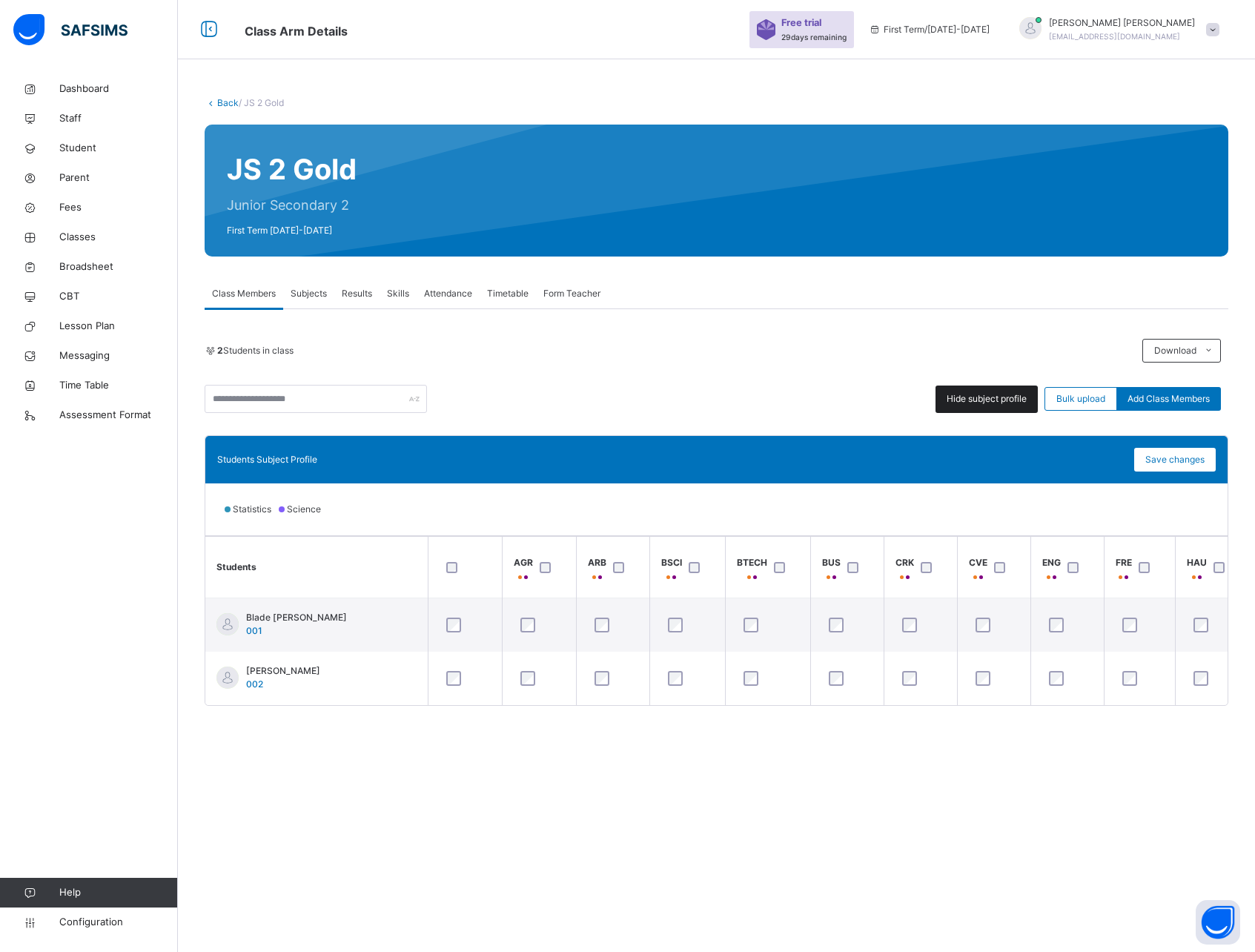
click at [983, 401] on span "Hide subject profile" at bounding box center [987, 399] width 80 height 13
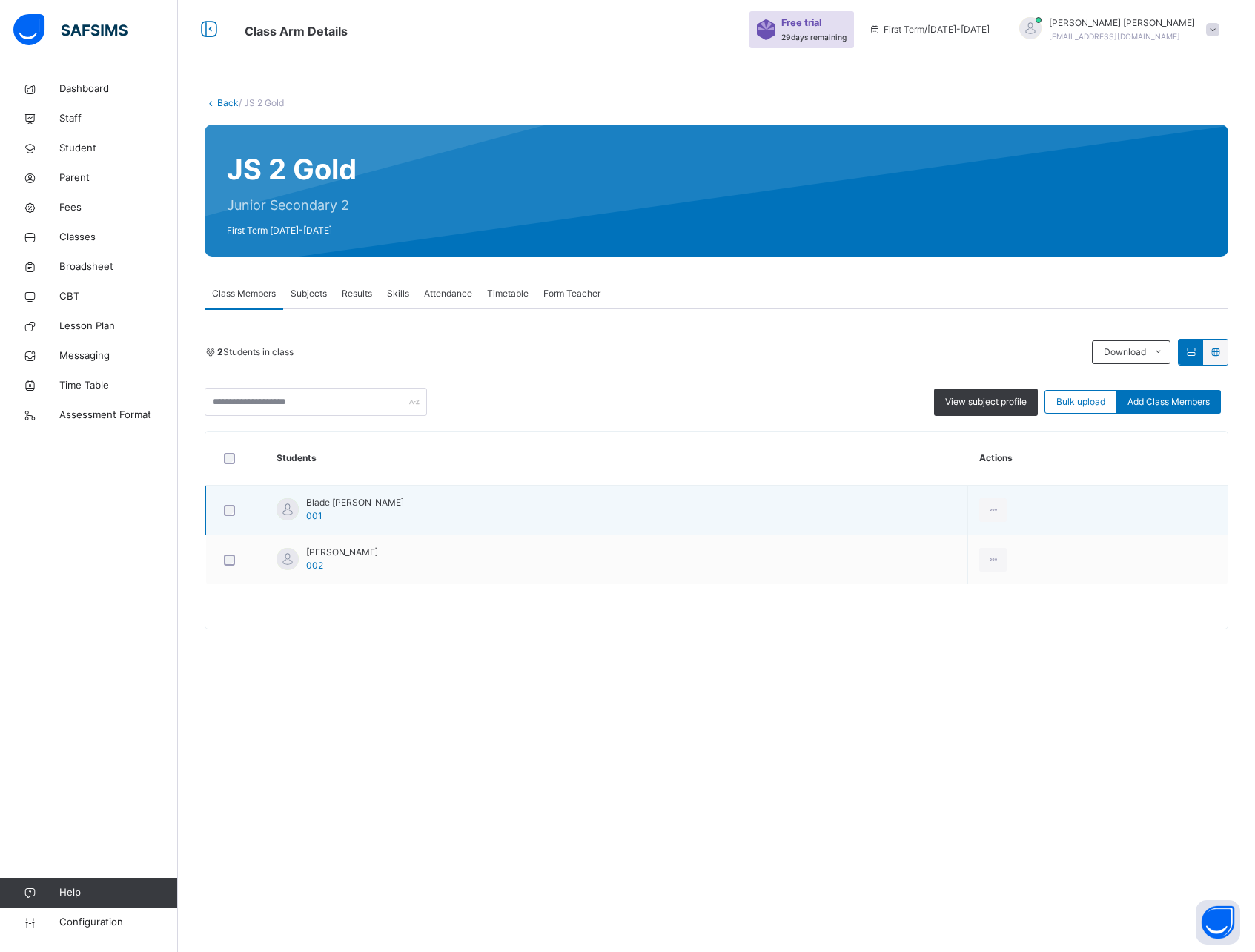
click at [336, 503] on span "Blade [PERSON_NAME]" at bounding box center [355, 503] width 98 height 13
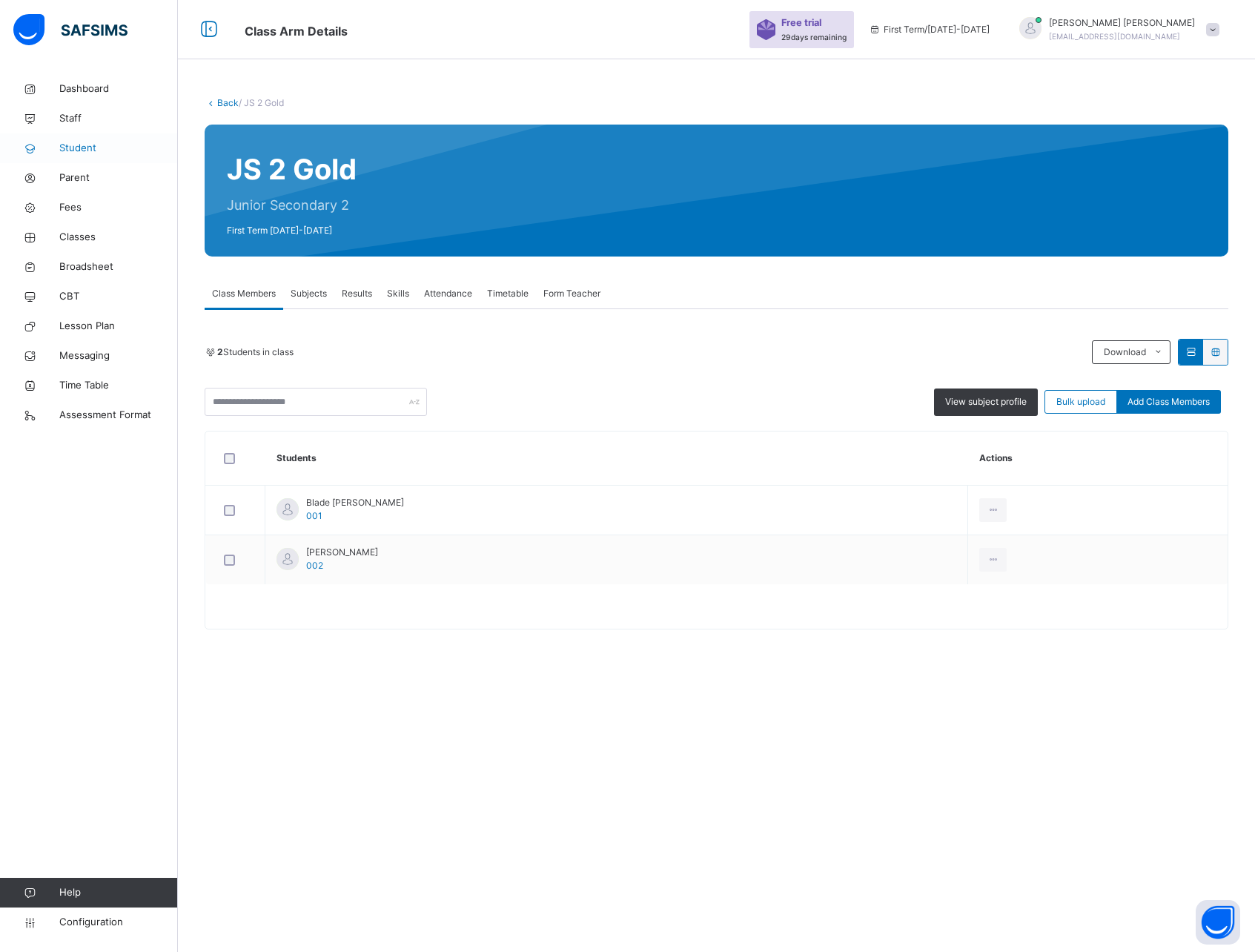
click at [80, 145] on span "Student" at bounding box center [118, 149] width 119 height 15
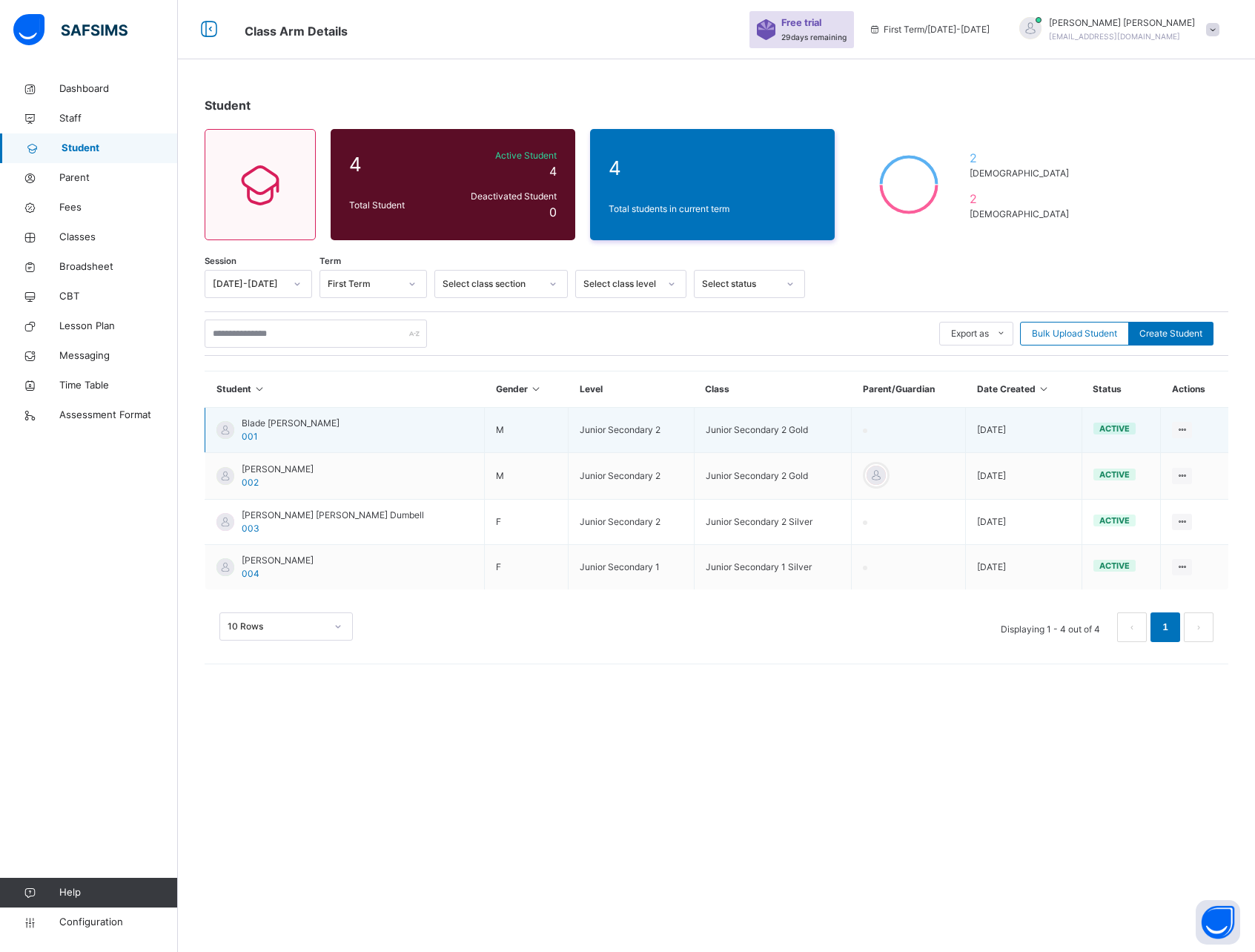
click at [266, 419] on span "Blade [PERSON_NAME]" at bounding box center [290, 423] width 98 height 13
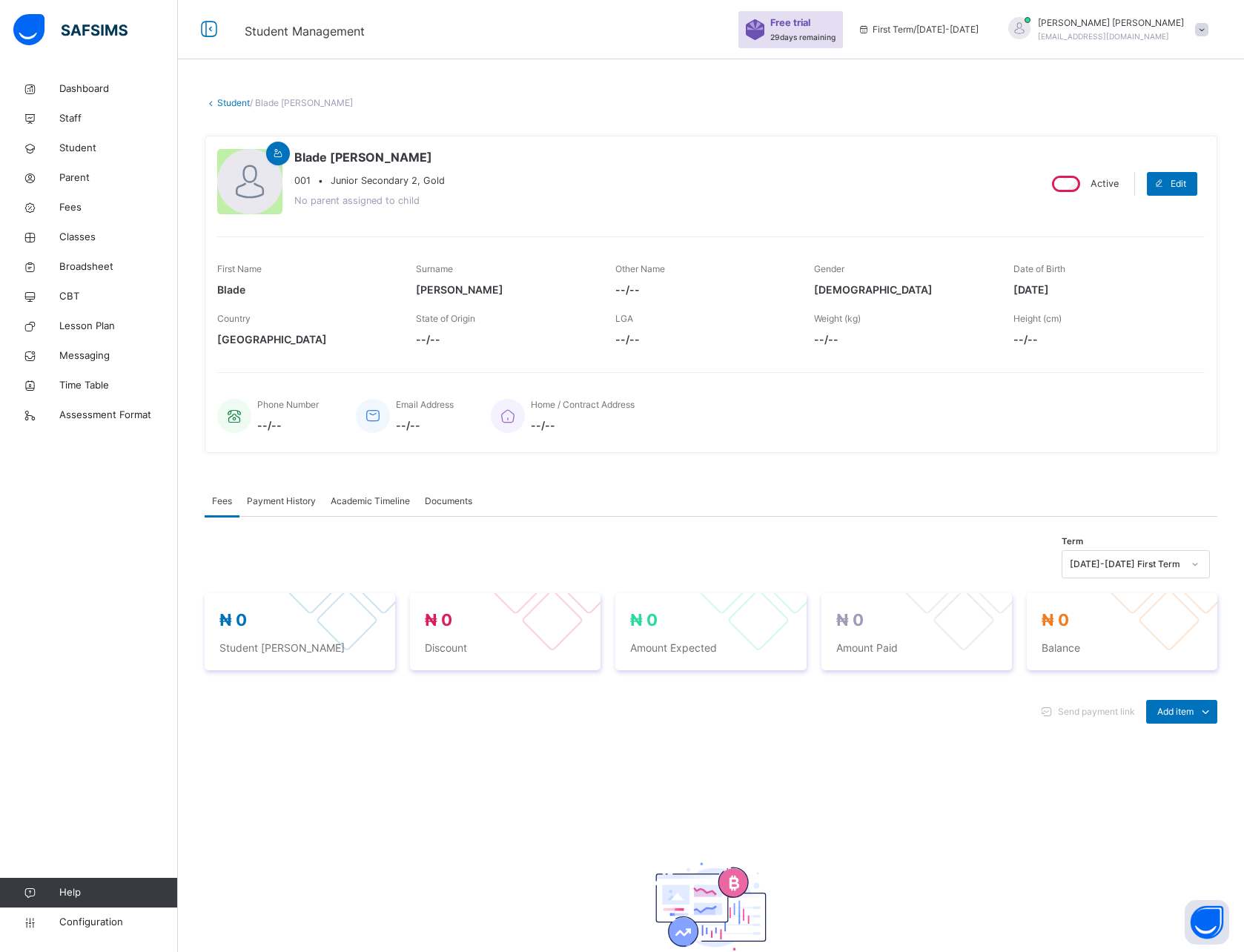
click at [277, 504] on span "Payment History" at bounding box center [282, 501] width 69 height 13
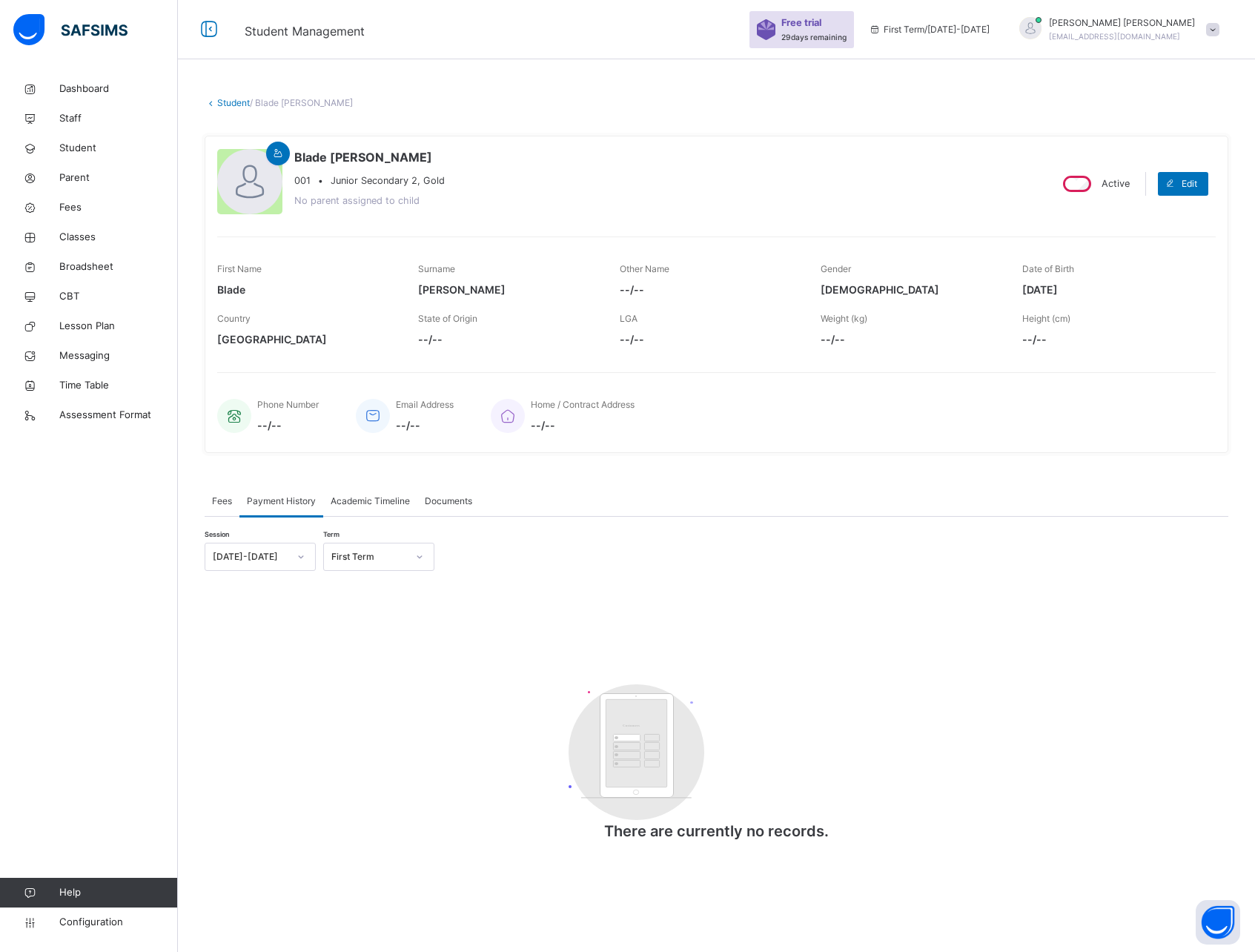
click at [374, 500] on span "Academic Timeline" at bounding box center [370, 501] width 80 height 13
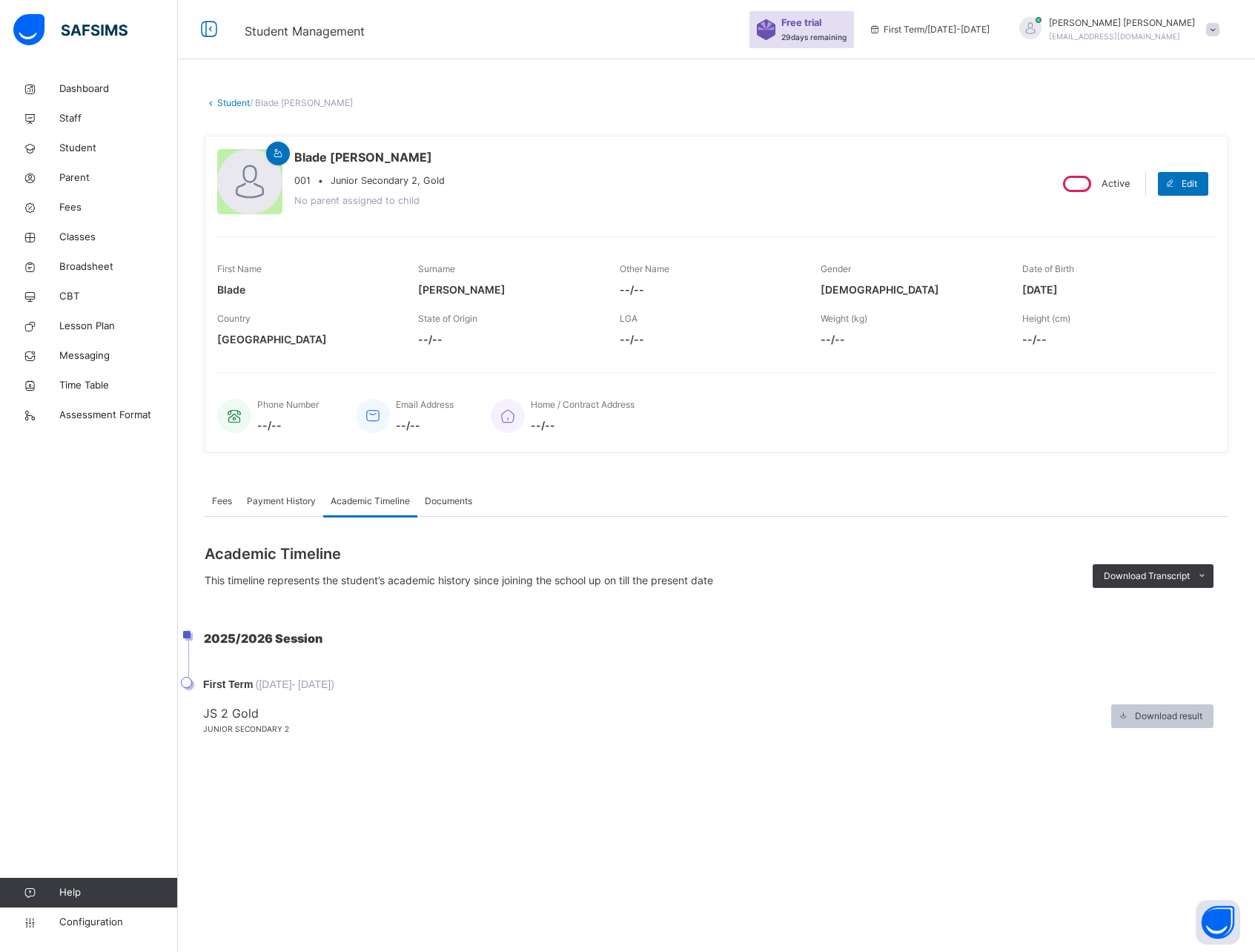
click at [1148, 723] on span "Download result" at bounding box center [1169, 716] width 67 height 13
click at [1165, 573] on span "Download Transcript" at bounding box center [1147, 576] width 86 height 13
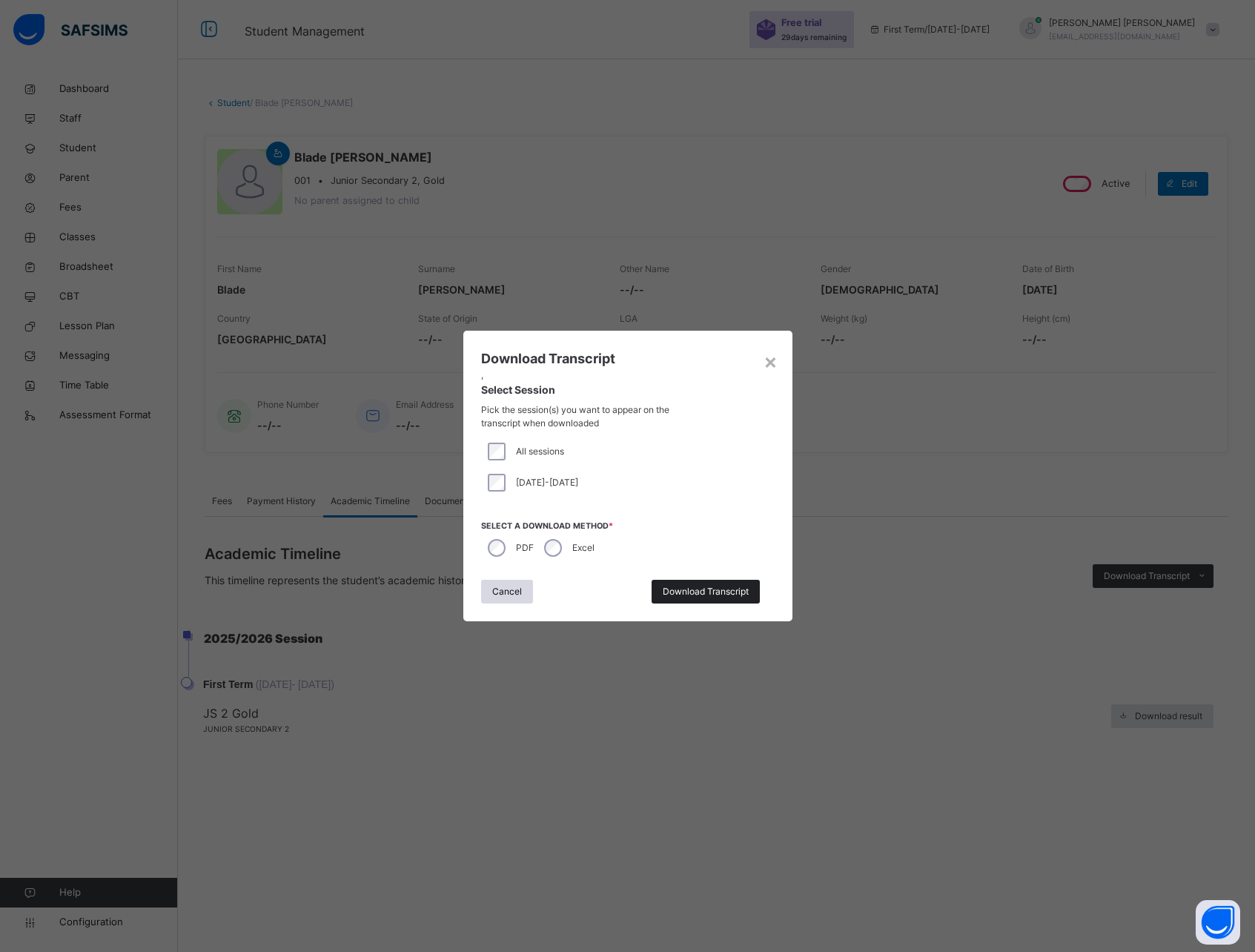
click at [678, 590] on span "Download Transcript" at bounding box center [706, 592] width 86 height 13
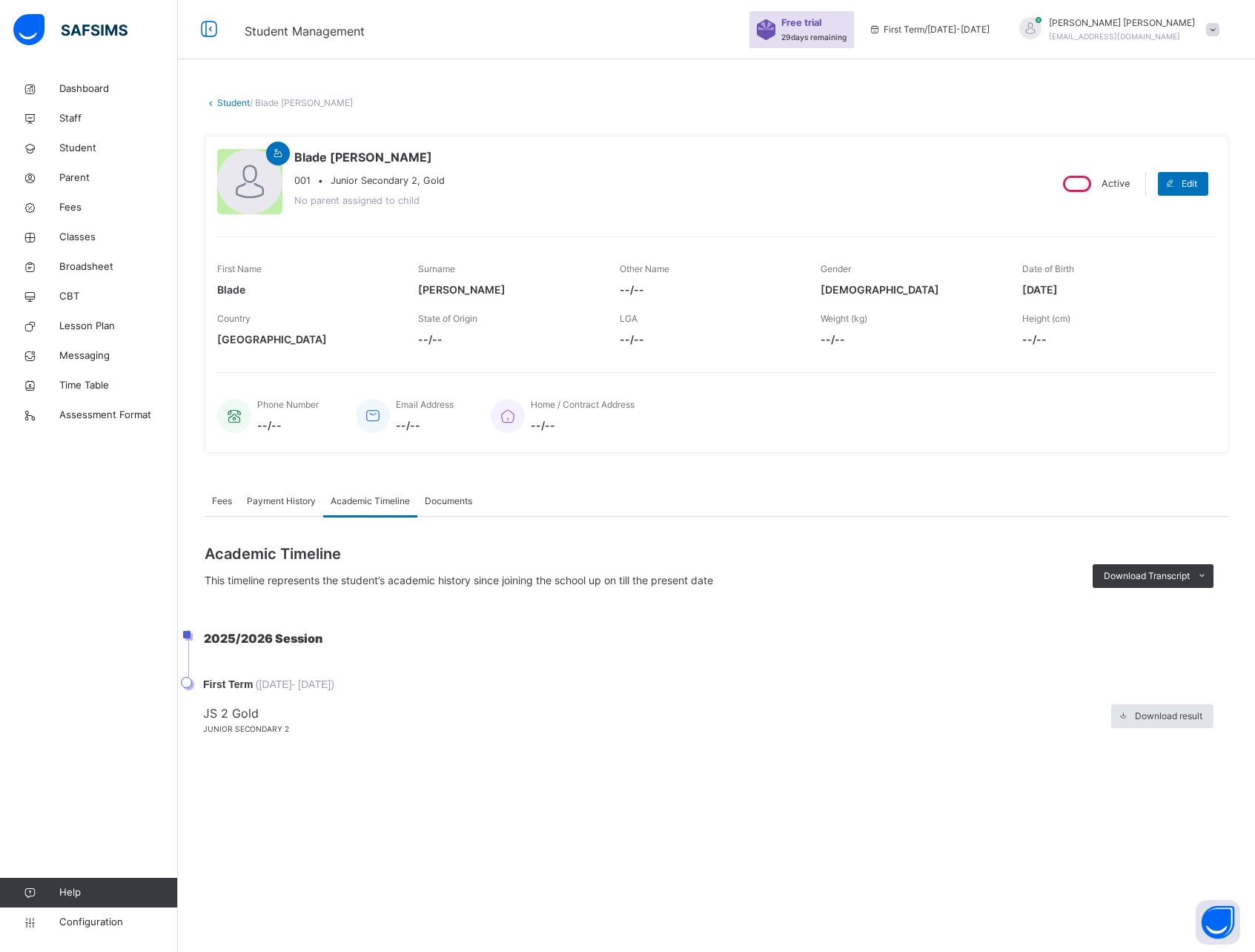
click at [448, 505] on span "Documents" at bounding box center [448, 501] width 48 height 13
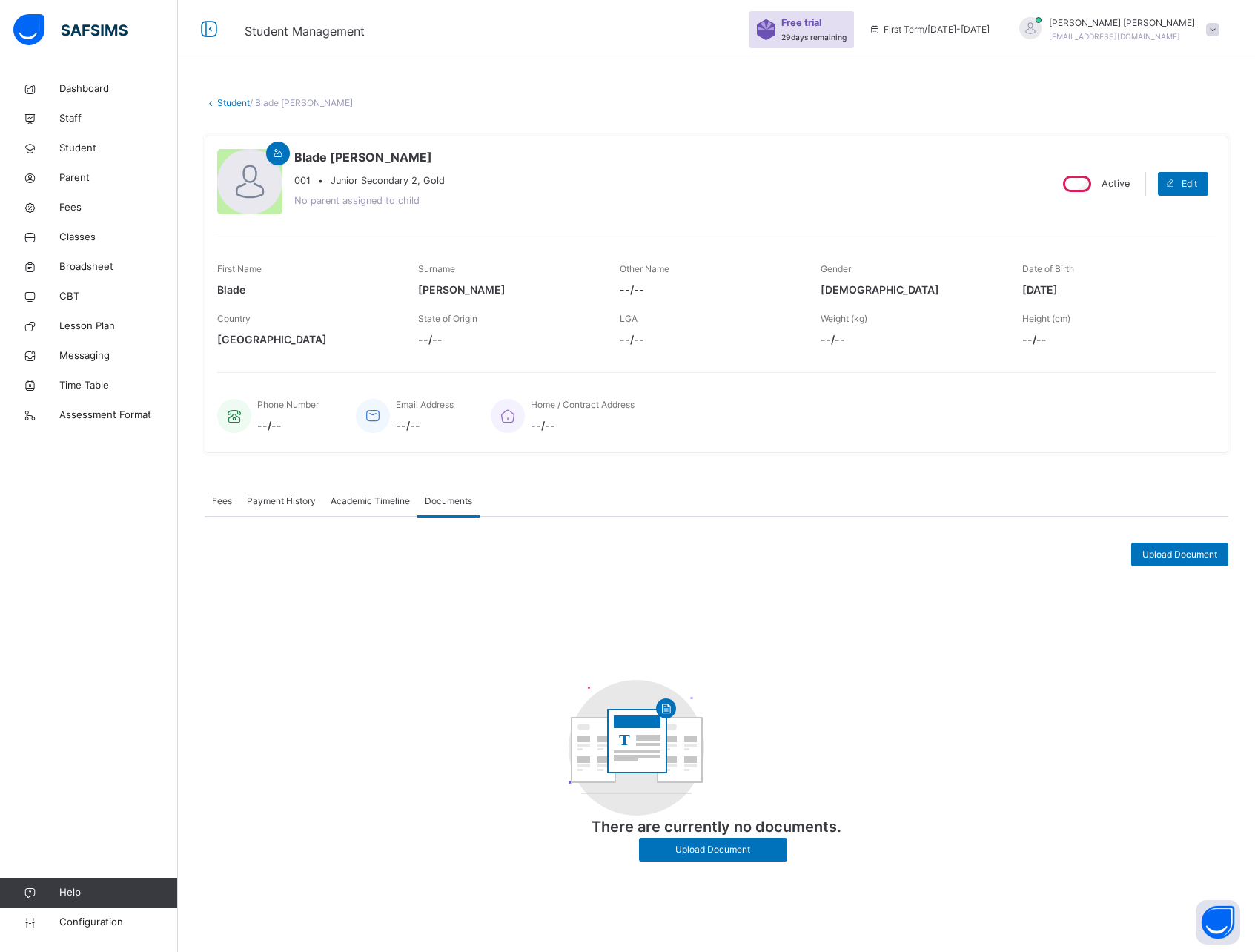
click at [376, 505] on span "Academic Timeline" at bounding box center [370, 501] width 80 height 13
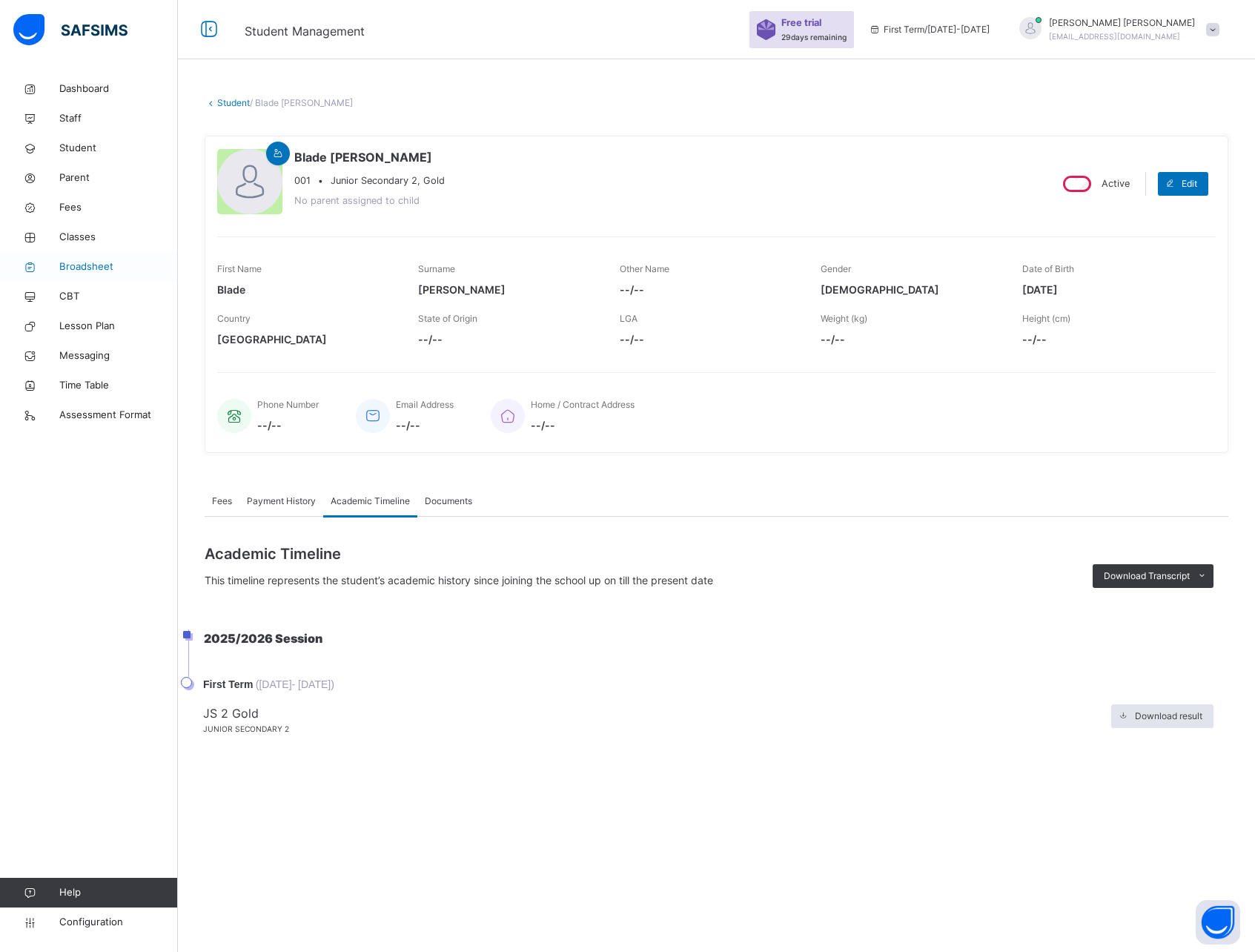
click at [95, 273] on span "Broadsheet" at bounding box center [118, 267] width 119 height 15
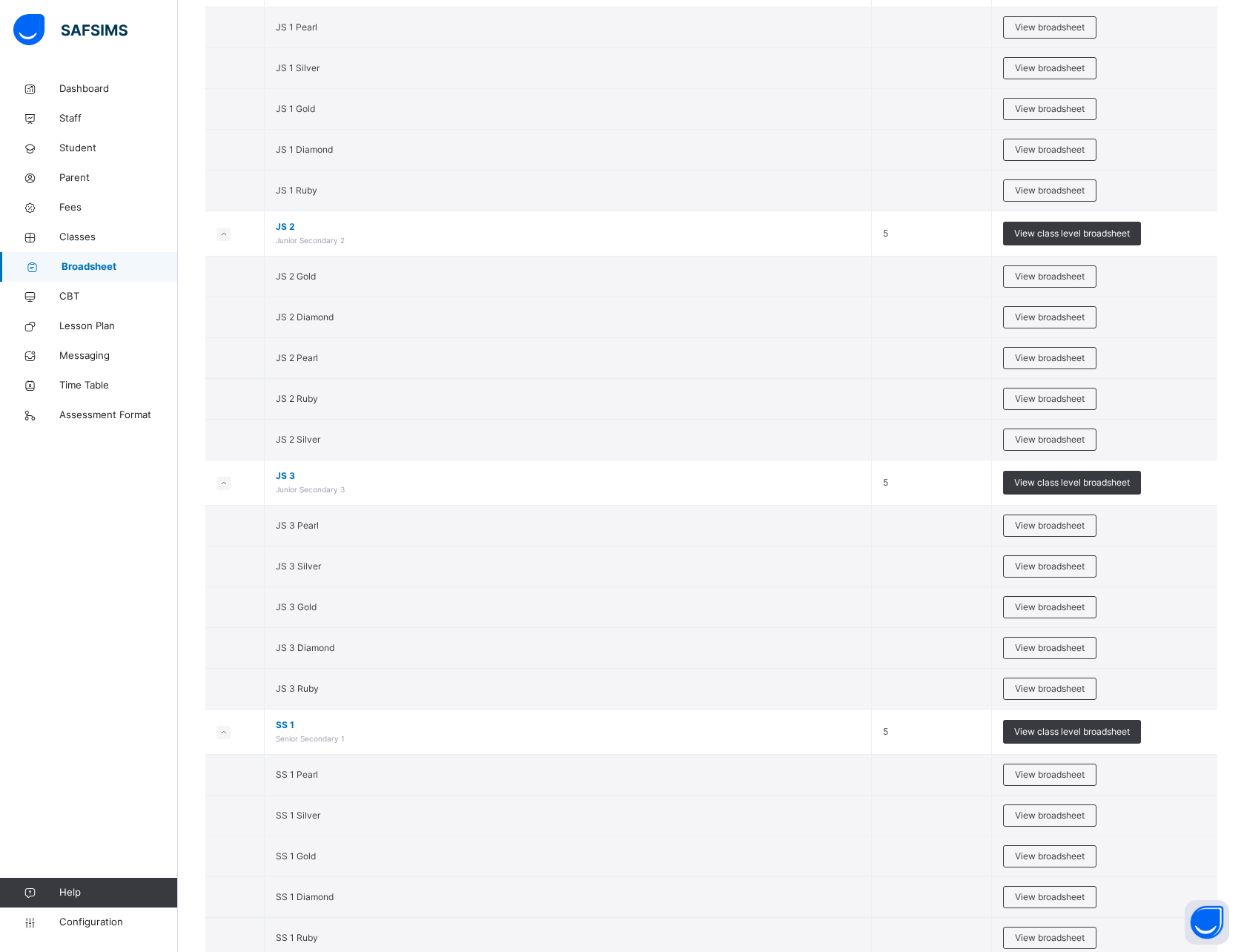
scroll to position [3702, 0]
click at [1066, 272] on span "View broadsheet" at bounding box center [1050, 277] width 69 height 13
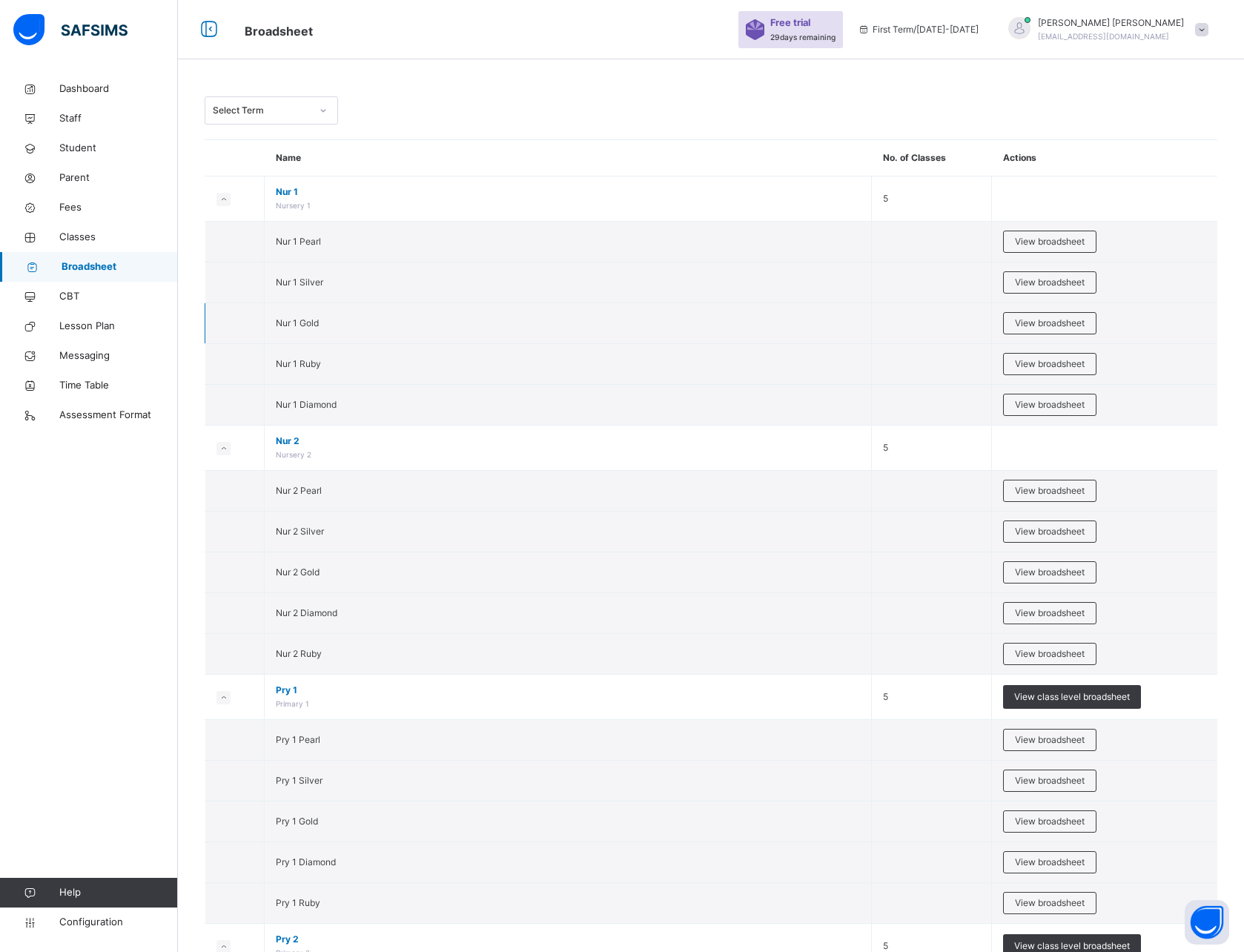
scroll to position [3, 0]
click at [87, 143] on span "Student" at bounding box center [118, 149] width 119 height 15
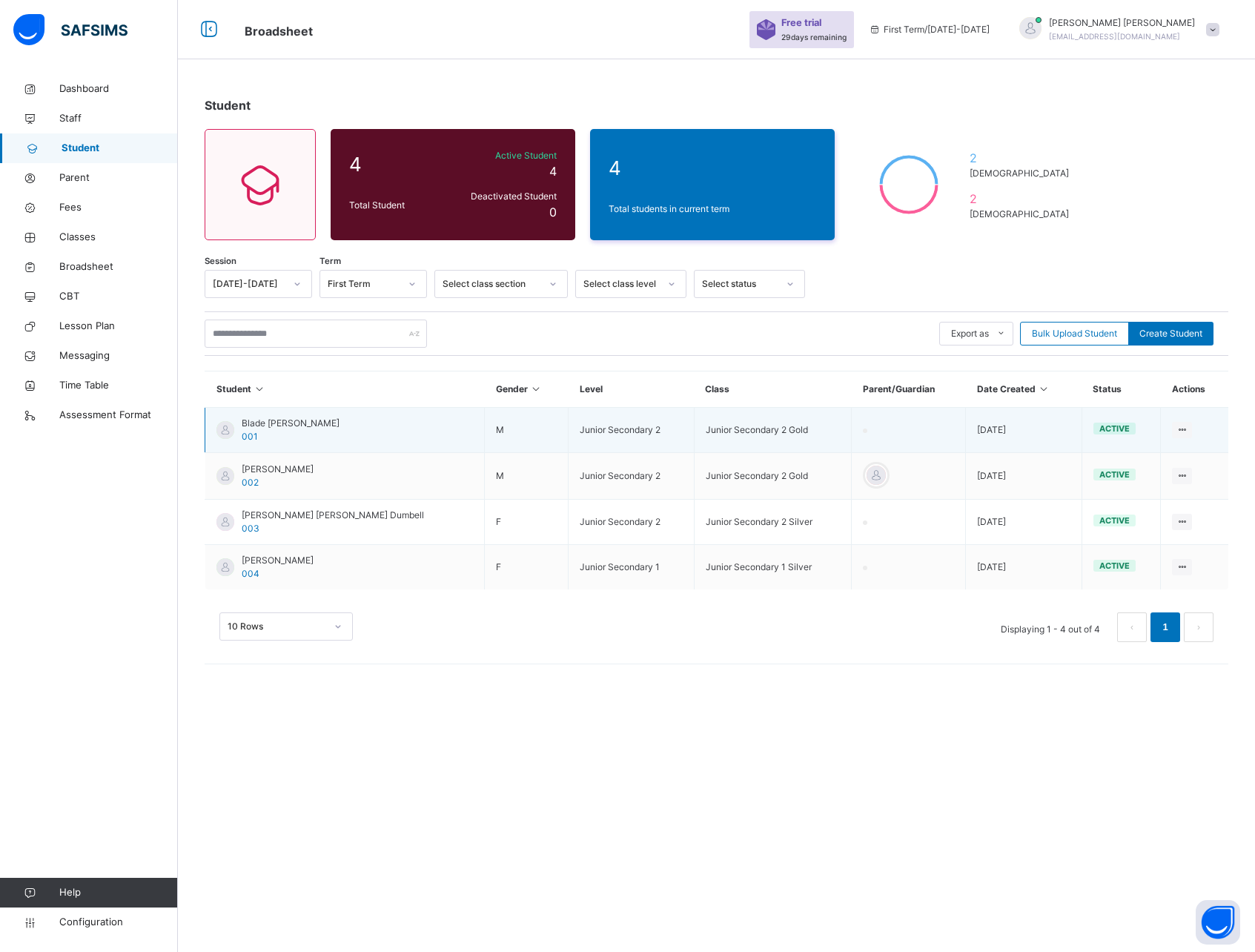
click at [268, 426] on span "Blade [PERSON_NAME]" at bounding box center [290, 423] width 98 height 13
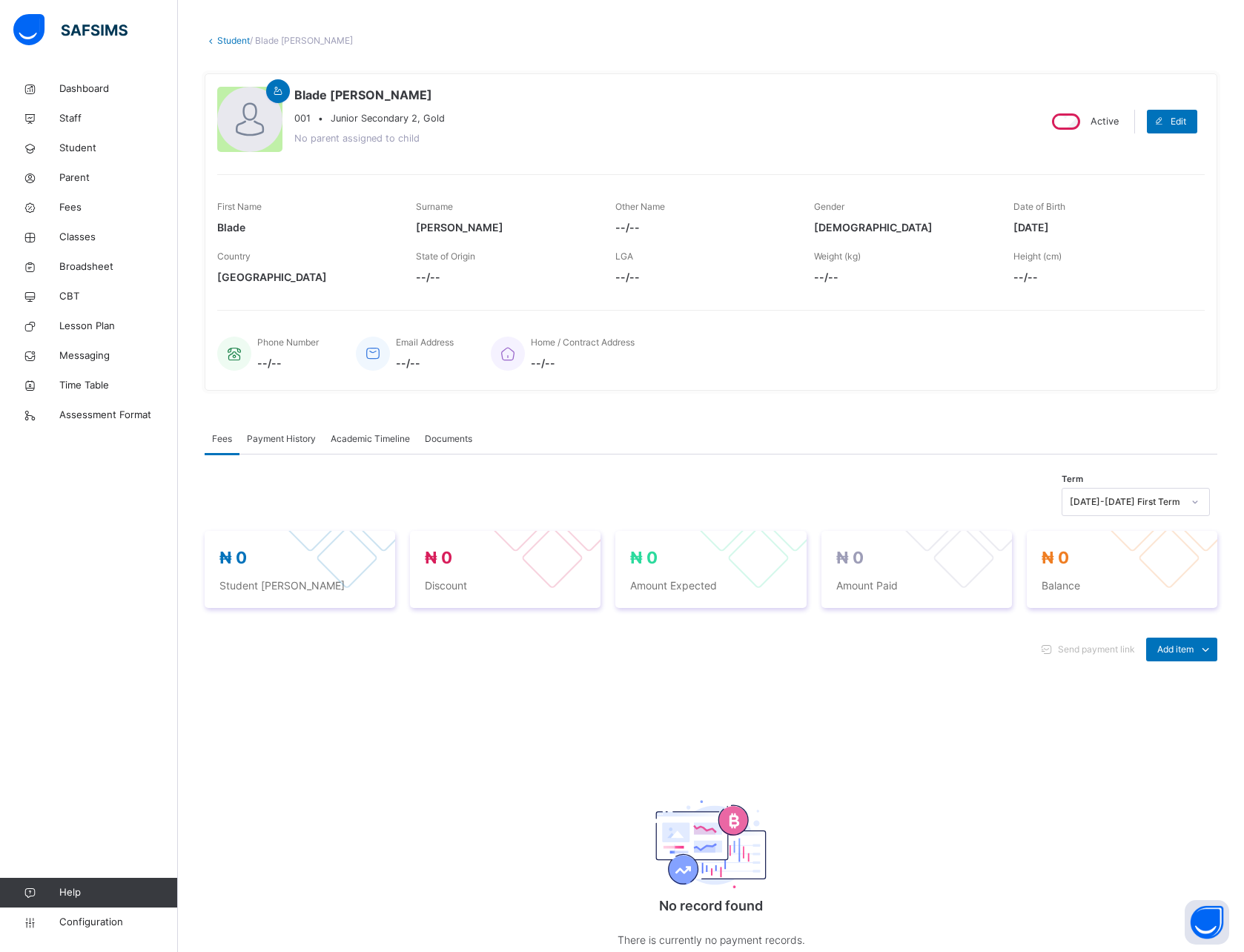
scroll to position [66, 0]
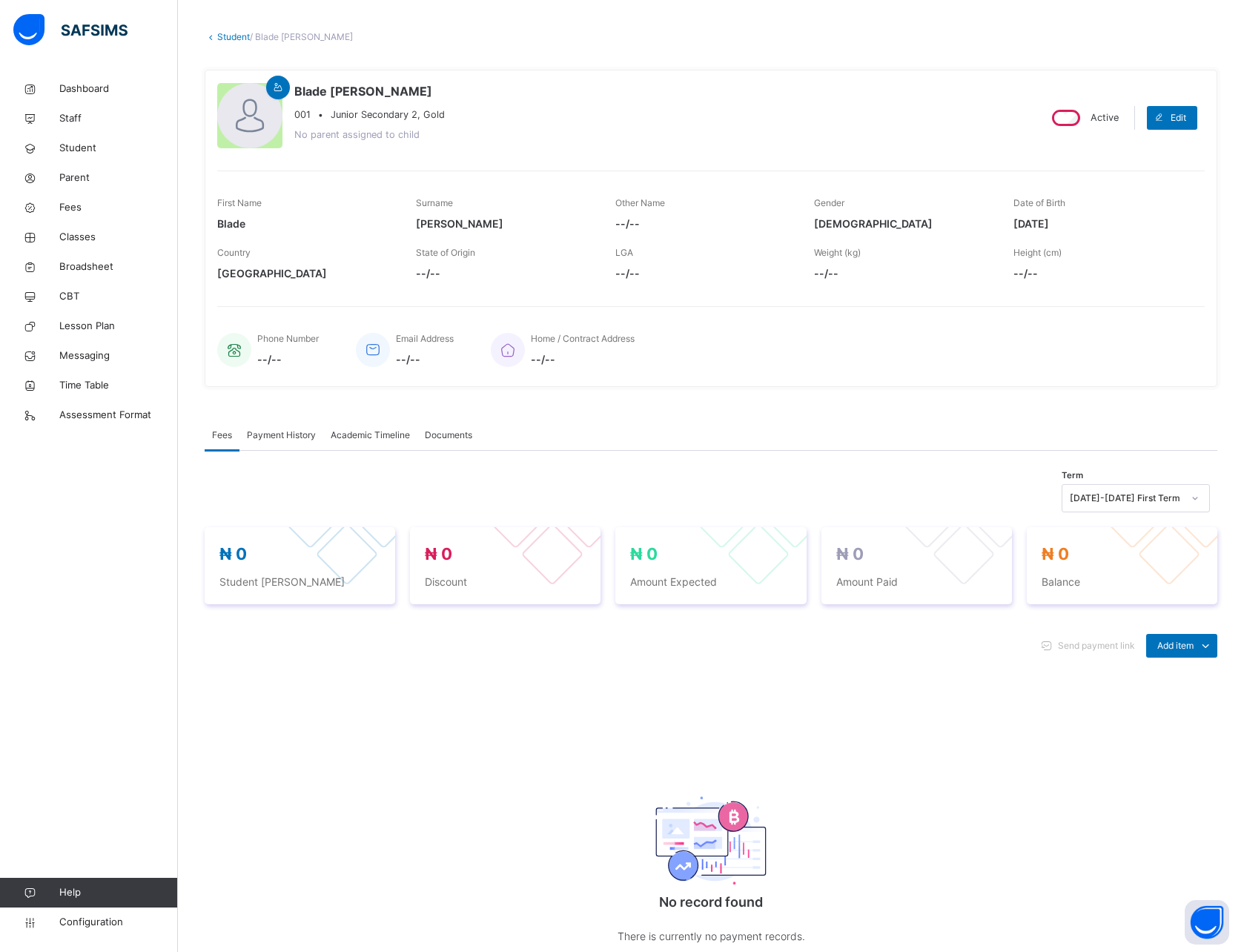
click at [371, 432] on span "Academic Timeline" at bounding box center [370, 435] width 80 height 13
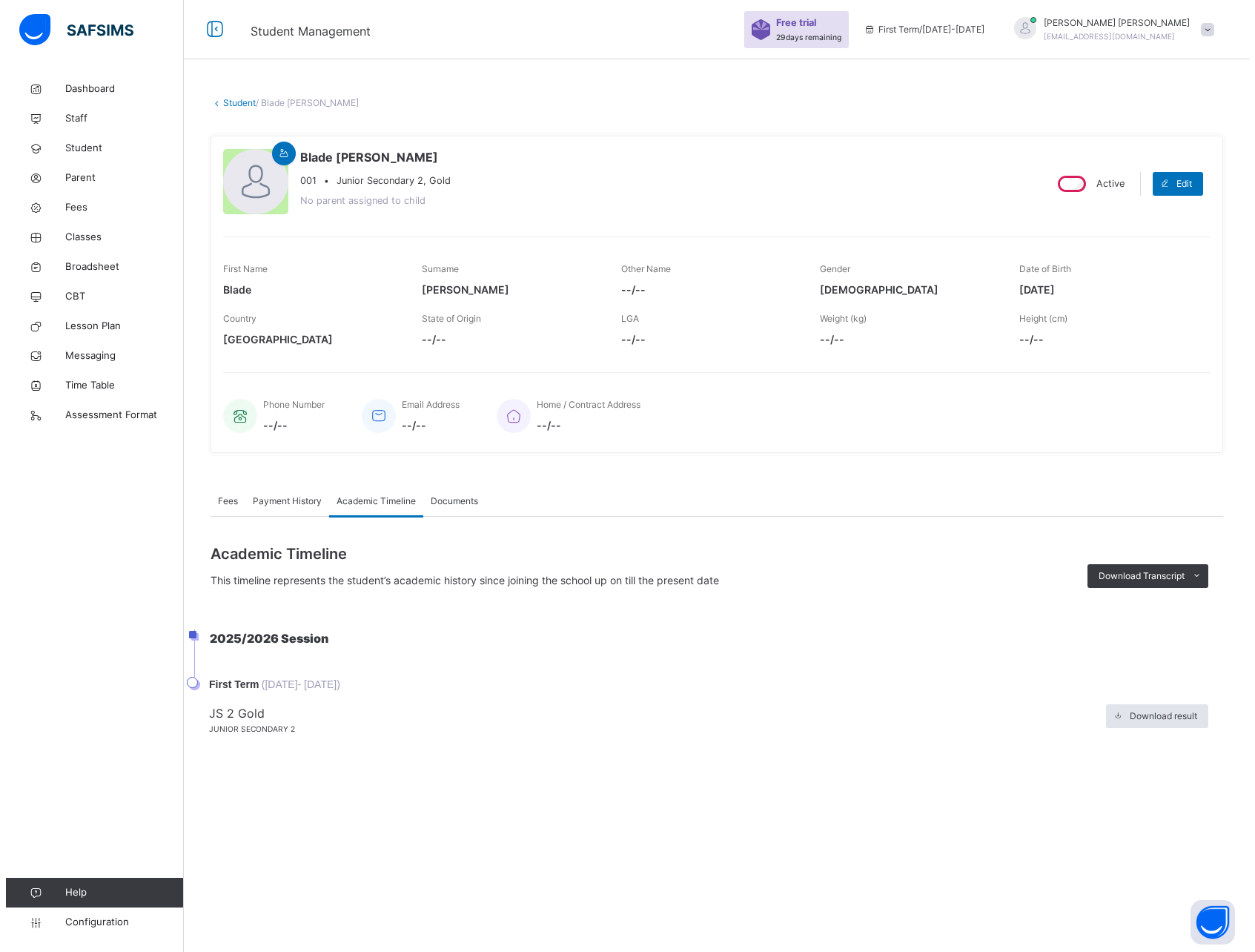
scroll to position [0, 0]
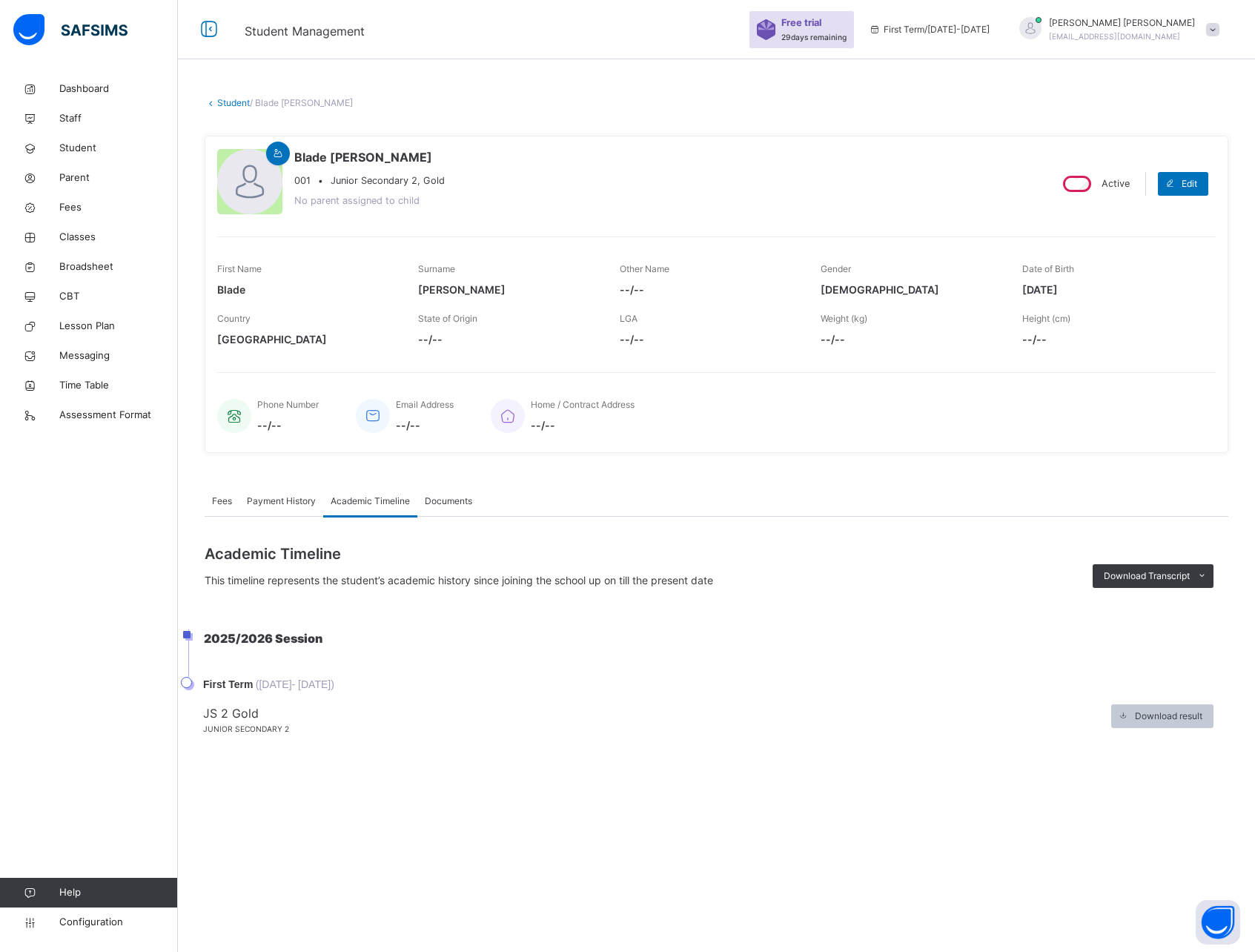
click at [1137, 720] on span "Download result" at bounding box center [1169, 716] width 67 height 13
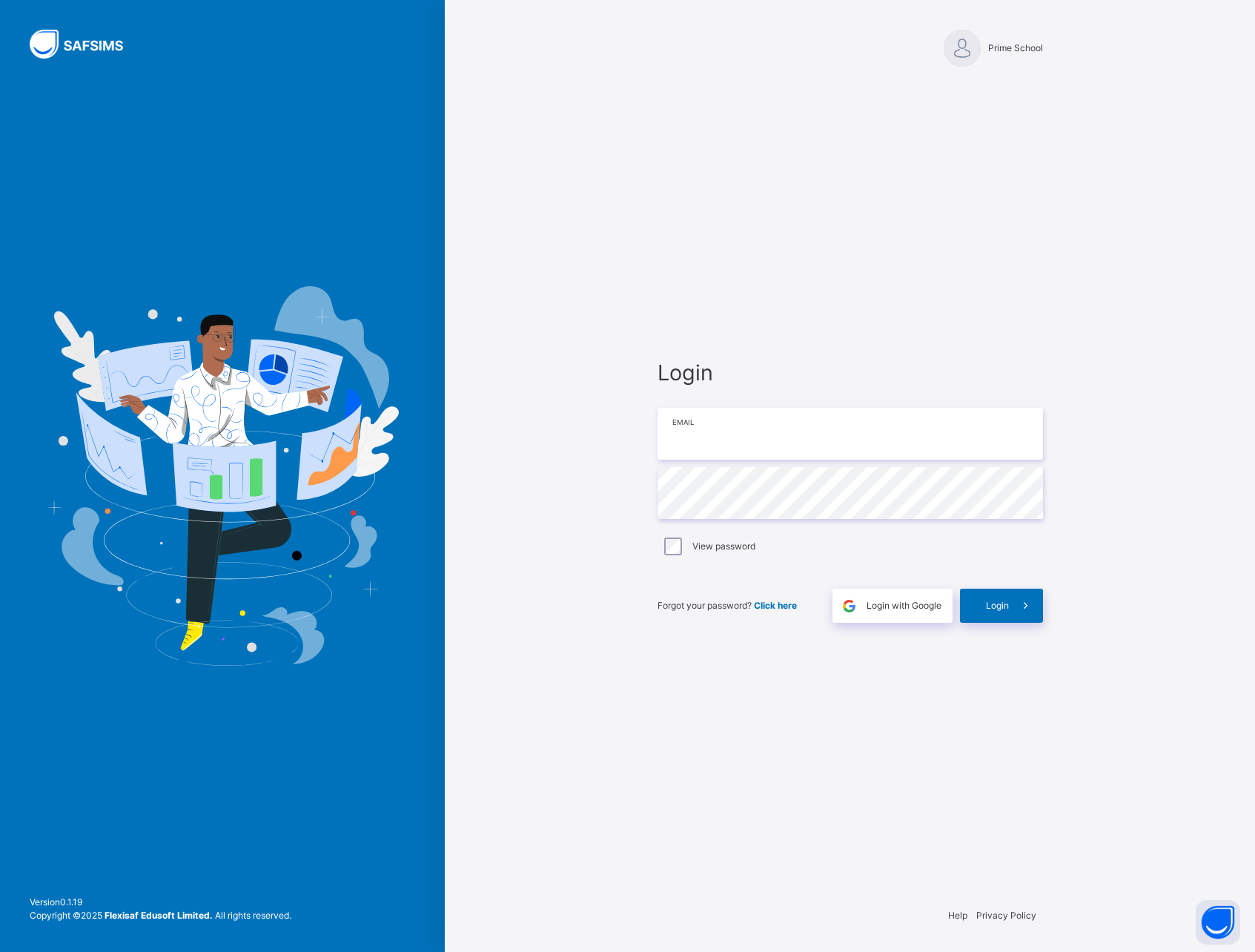
type input "**********"
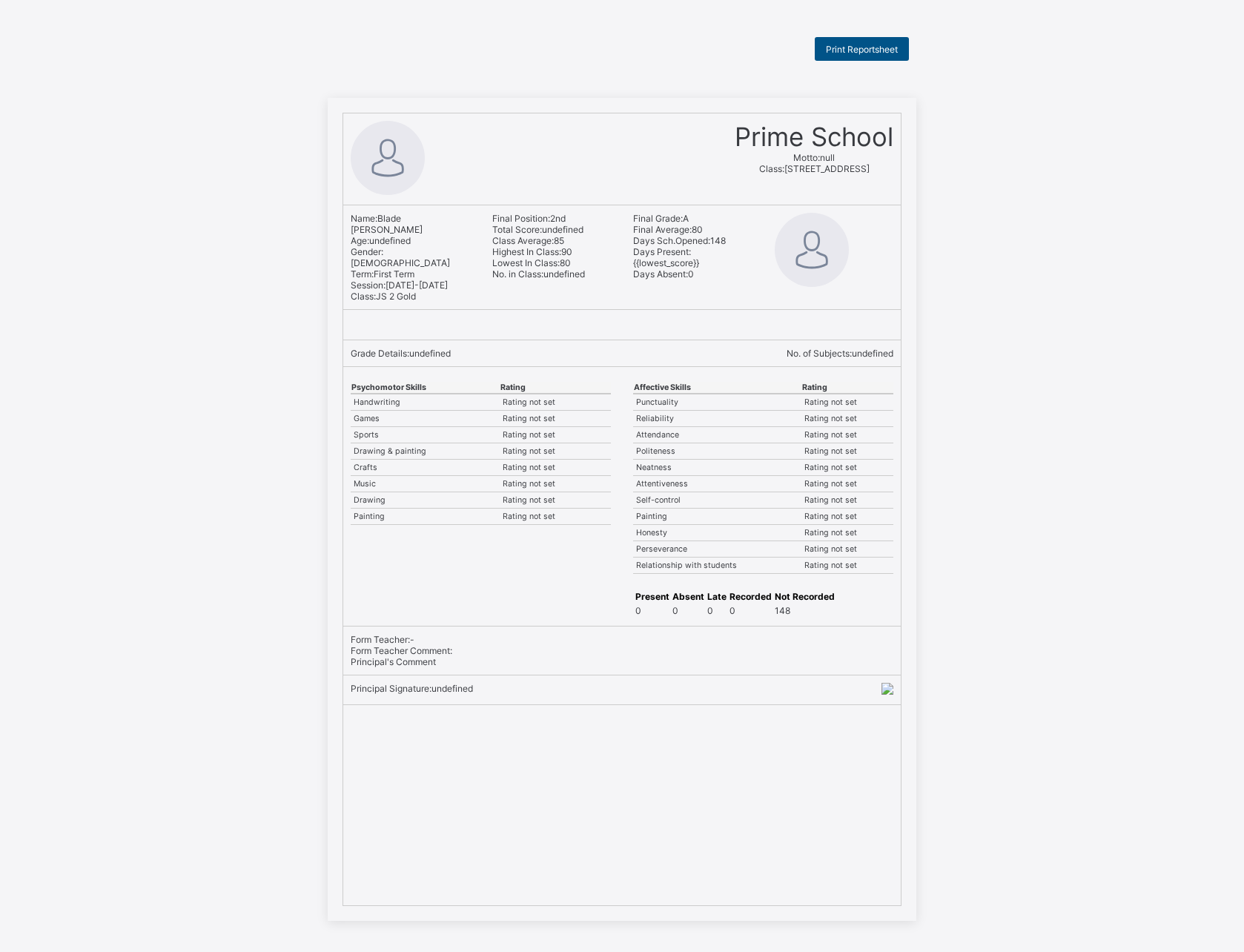
click at [859, 51] on span "Print Reportsheet" at bounding box center [862, 50] width 72 height 11
